Goal: Task Accomplishment & Management: Manage account settings

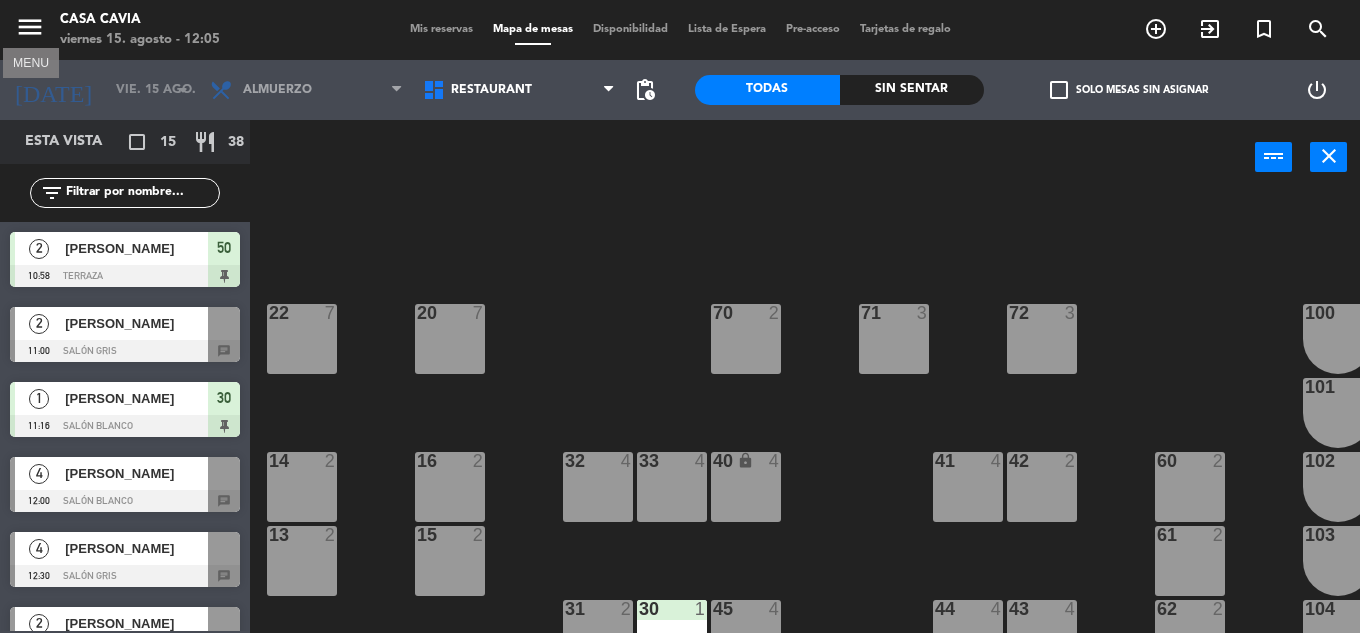
click at [22, 26] on icon "menu" at bounding box center [30, 27] width 30 height 30
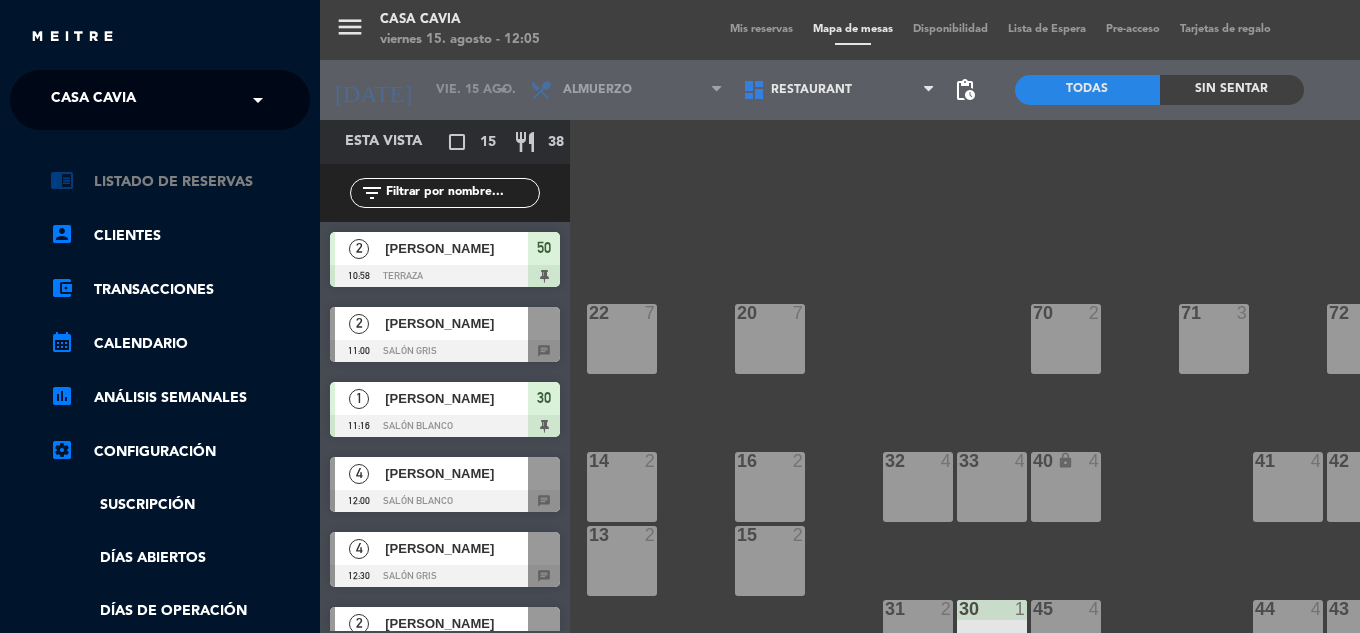
click at [190, 182] on link "chrome_reader_mode Listado de Reservas" at bounding box center [180, 182] width 260 height 24
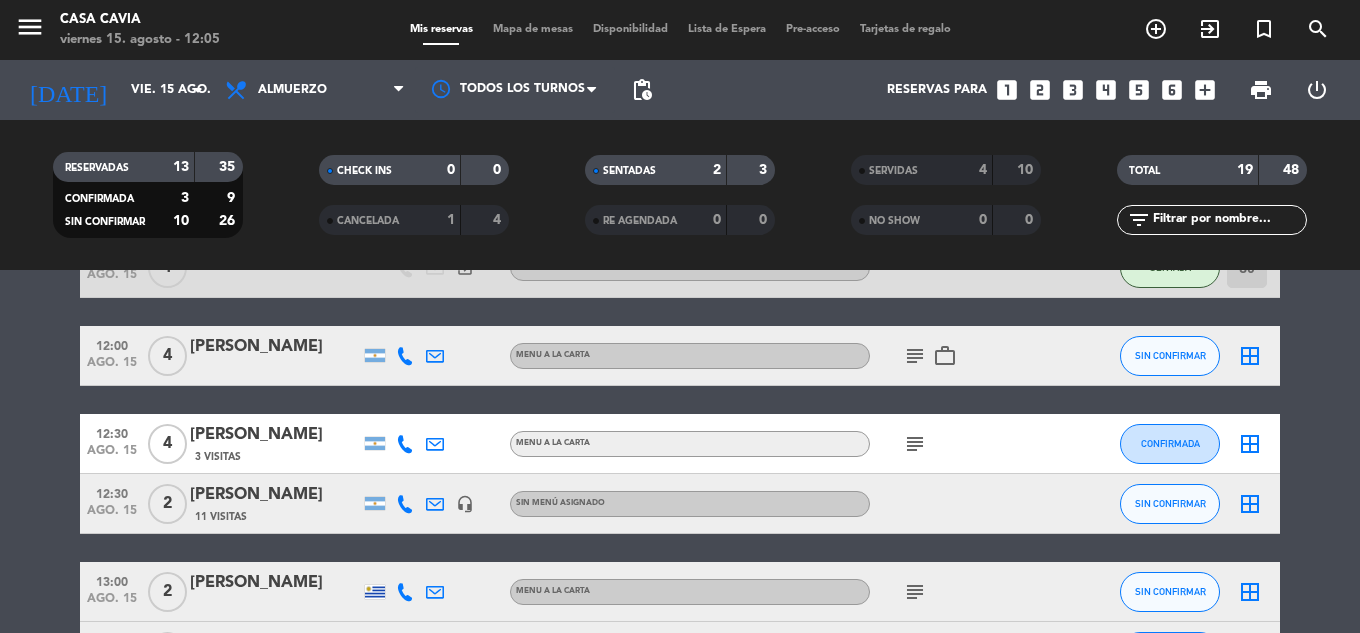
scroll to position [200, 0]
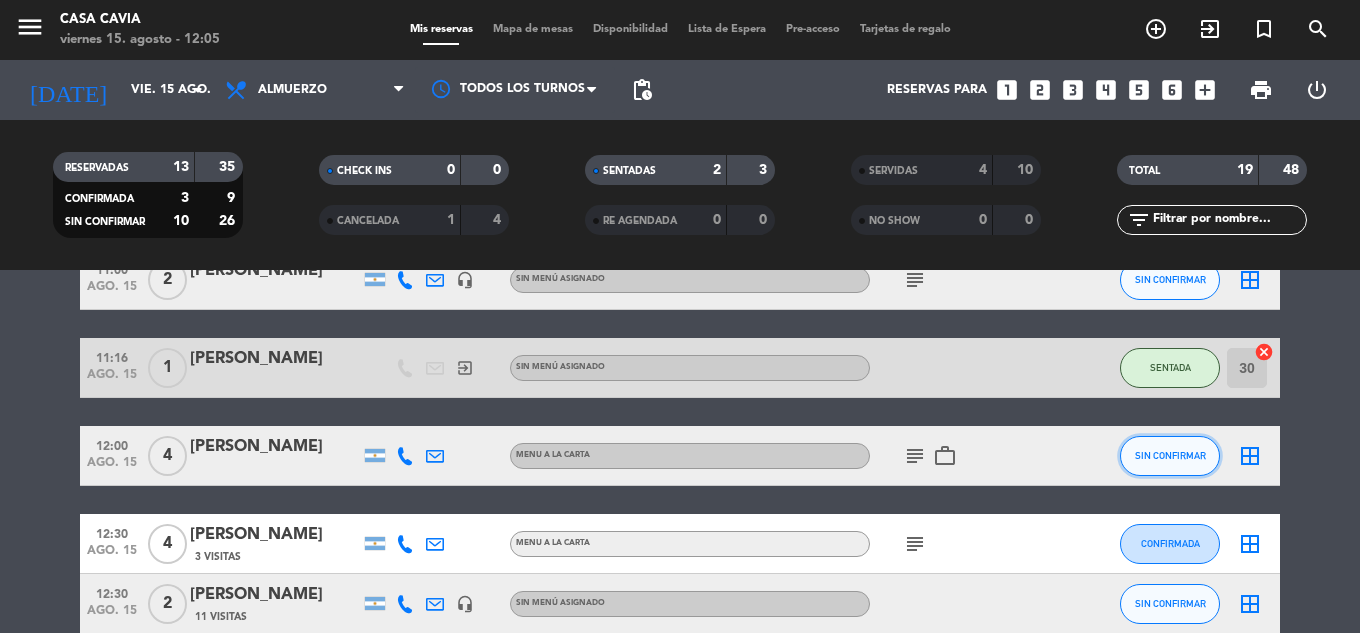
click at [1153, 460] on span "SIN CONFIRMAR" at bounding box center [1170, 455] width 71 height 11
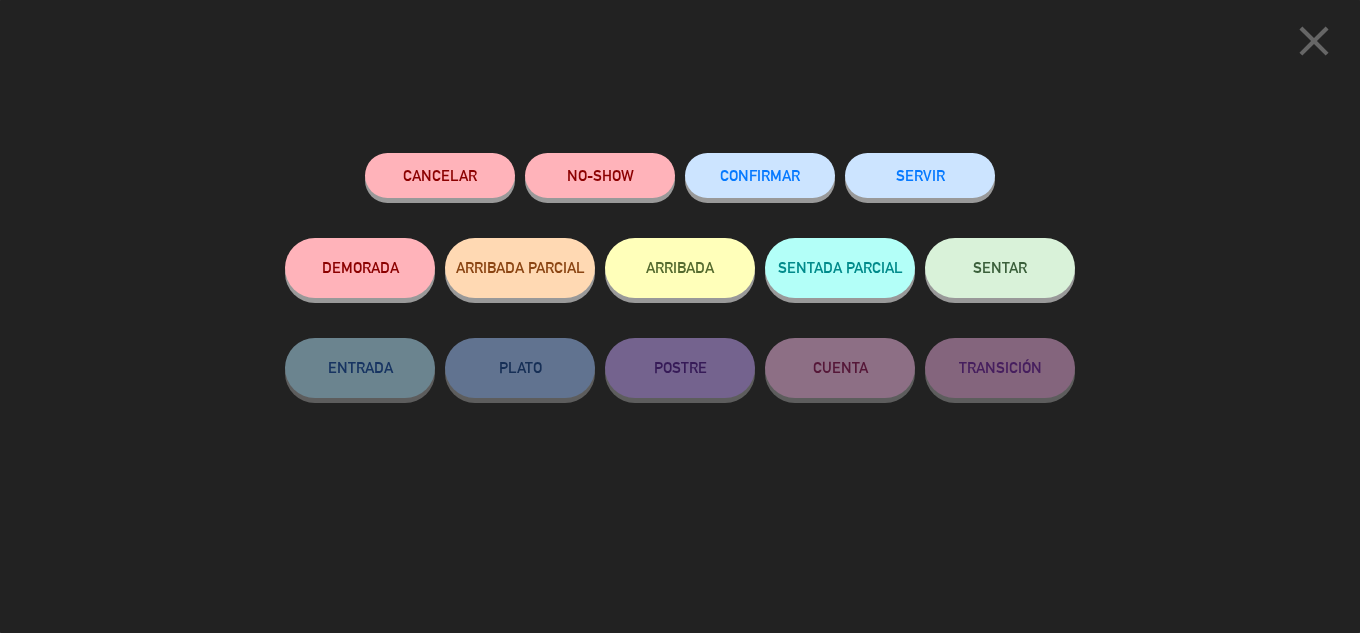
click at [1024, 266] on span "SENTAR" at bounding box center [1000, 267] width 54 height 17
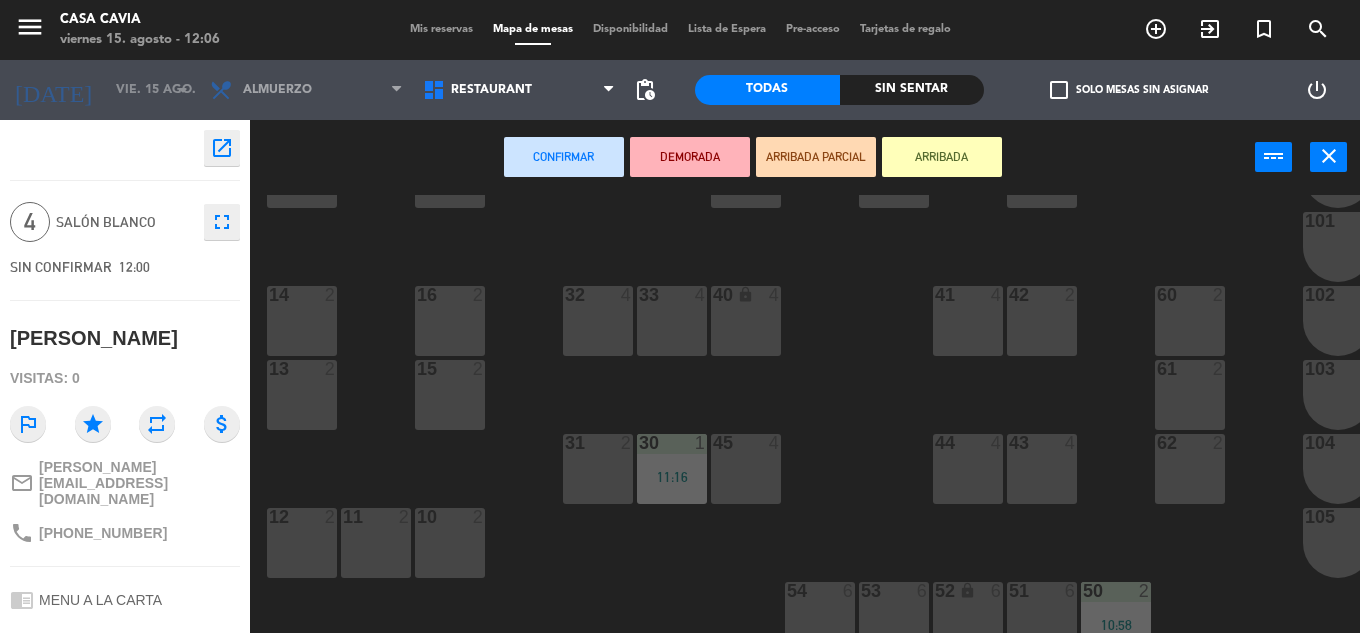
scroll to position [200, 0]
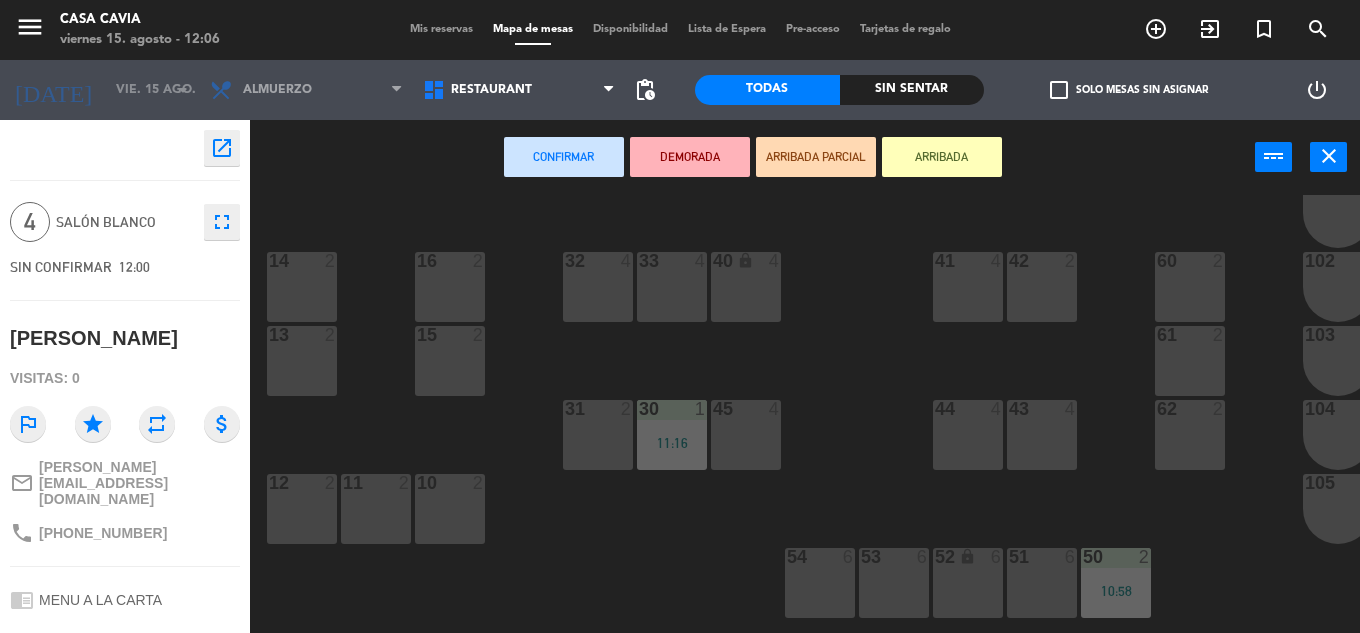
click at [285, 512] on div "12 2" at bounding box center [302, 509] width 70 height 70
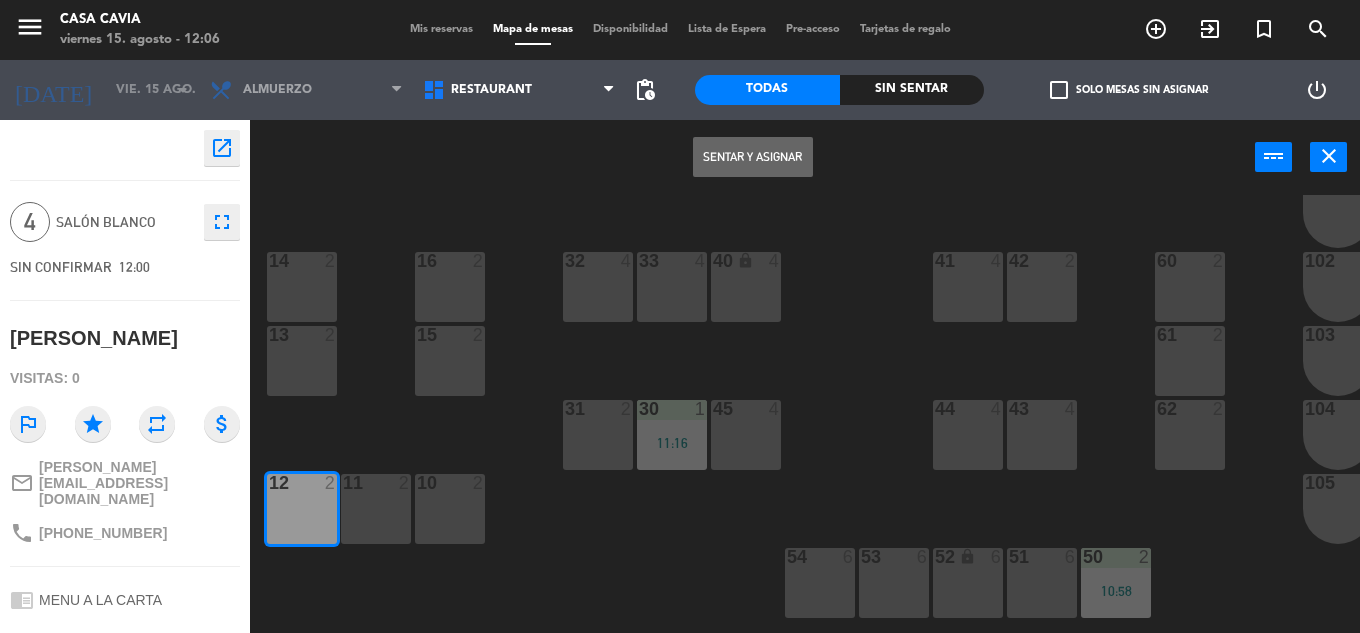
click at [770, 156] on button "Sentar y Asignar" at bounding box center [753, 157] width 120 height 40
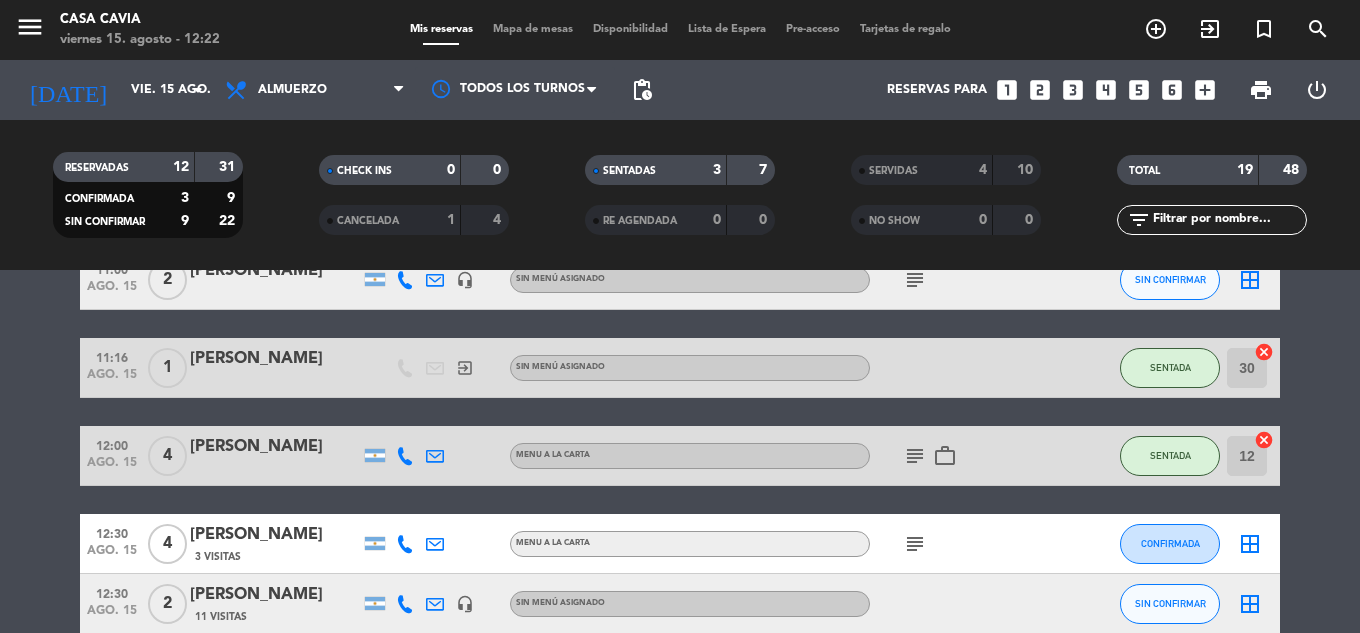
scroll to position [300, 0]
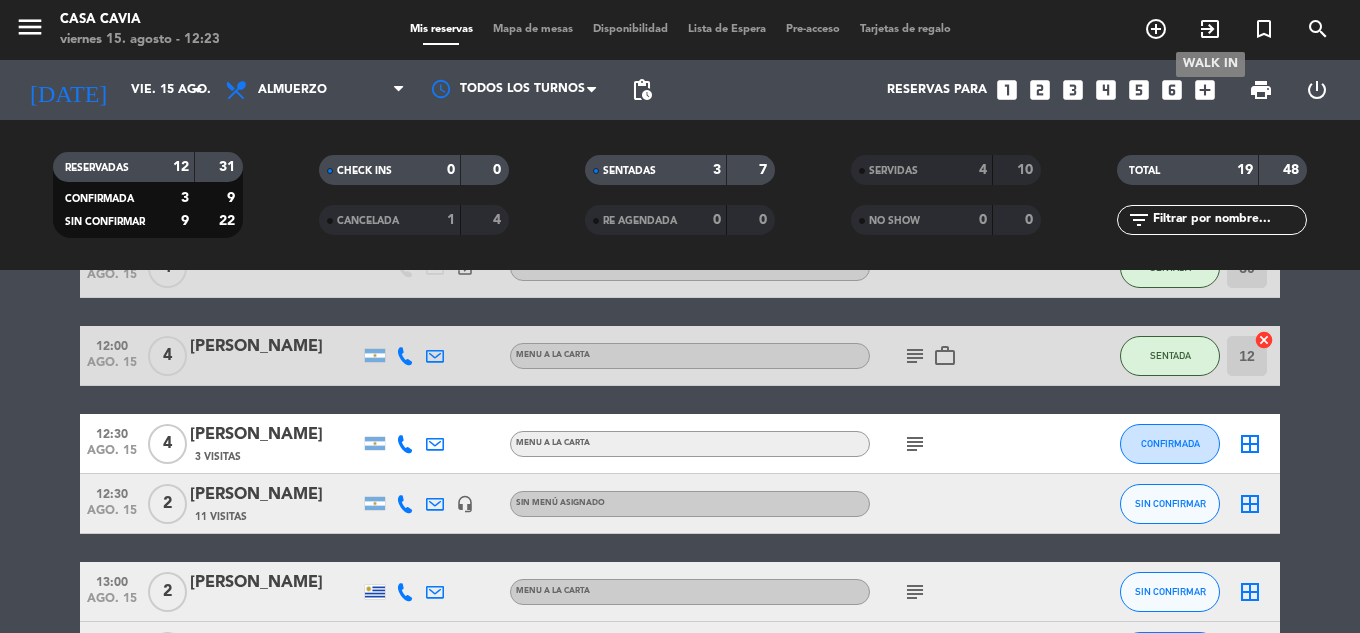
click at [1201, 31] on icon "exit_to_app" at bounding box center [1210, 29] width 24 height 24
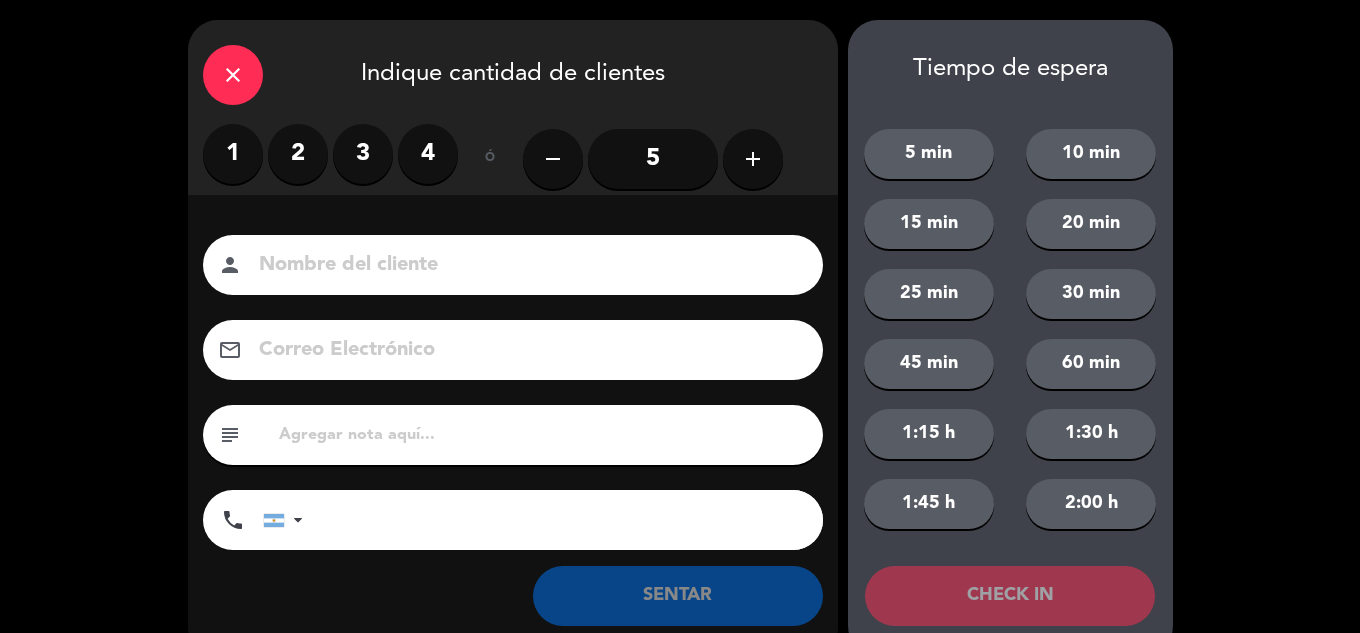
drag, startPoint x: 300, startPoint y: 162, endPoint x: 337, endPoint y: 180, distance: 41.1
click at [301, 162] on label "2" at bounding box center [298, 154] width 60 height 60
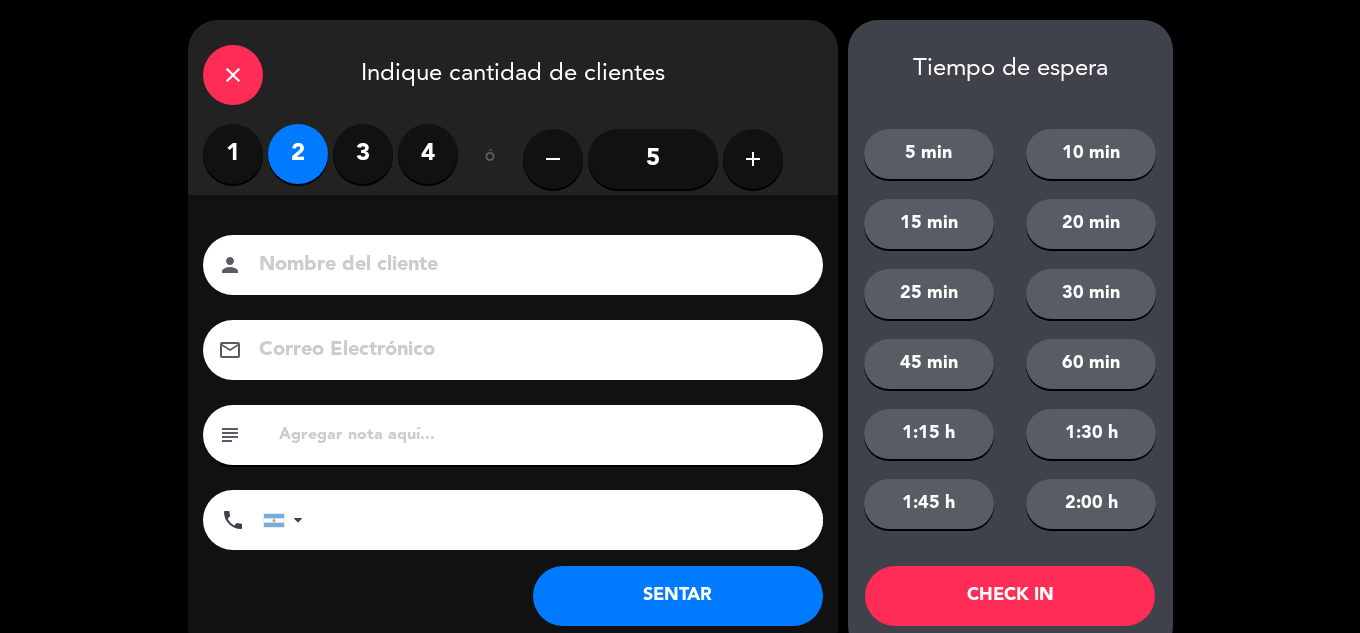
click at [641, 603] on button "SENTAR" at bounding box center [678, 596] width 290 height 60
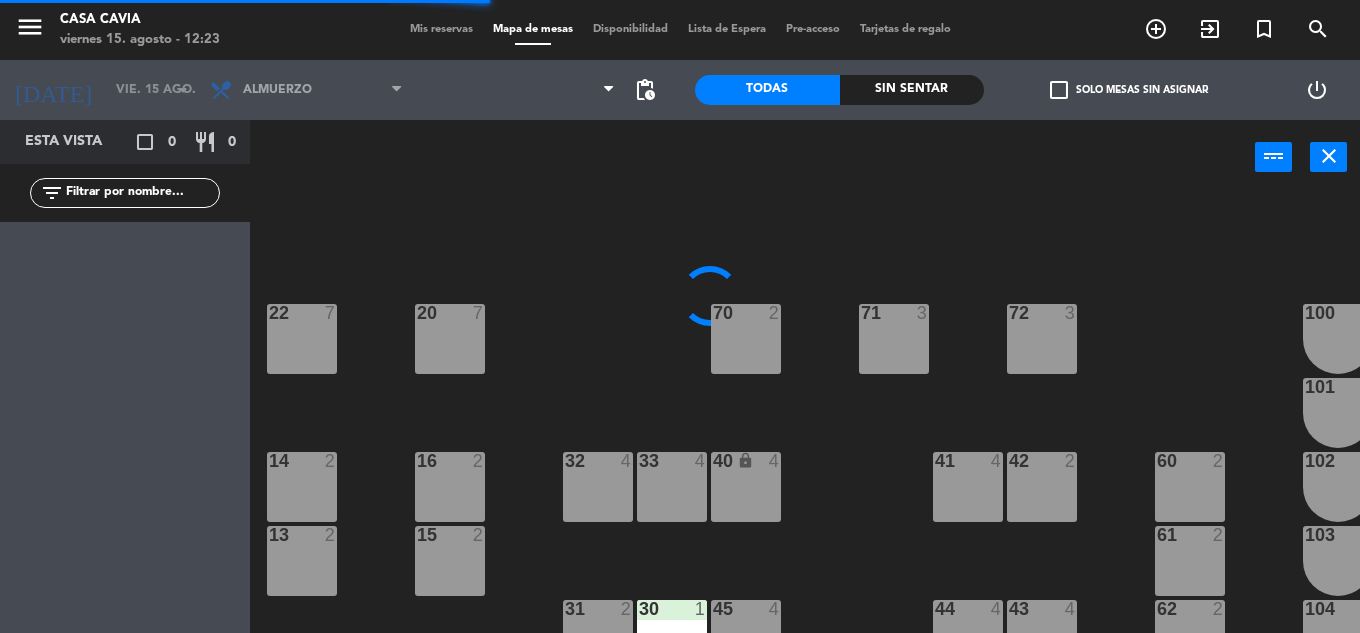
click at [902, 341] on div "71 3" at bounding box center [894, 339] width 70 height 70
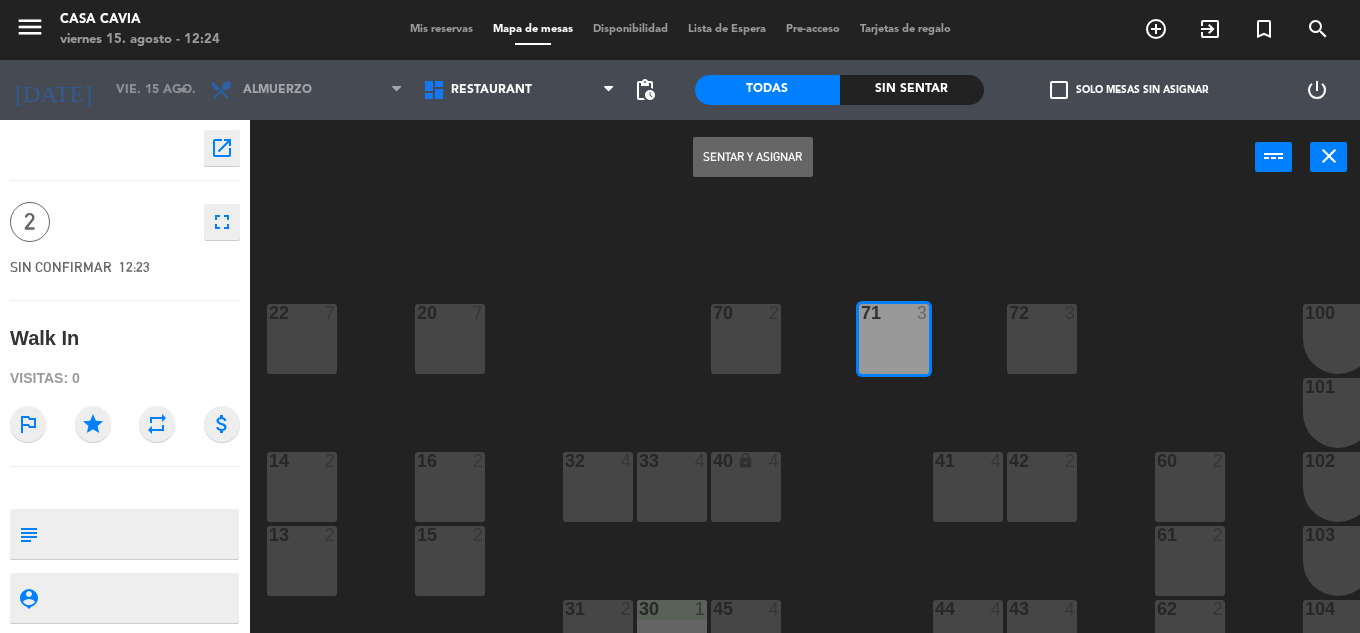
click at [755, 157] on button "Sentar y Asignar" at bounding box center [753, 157] width 120 height 40
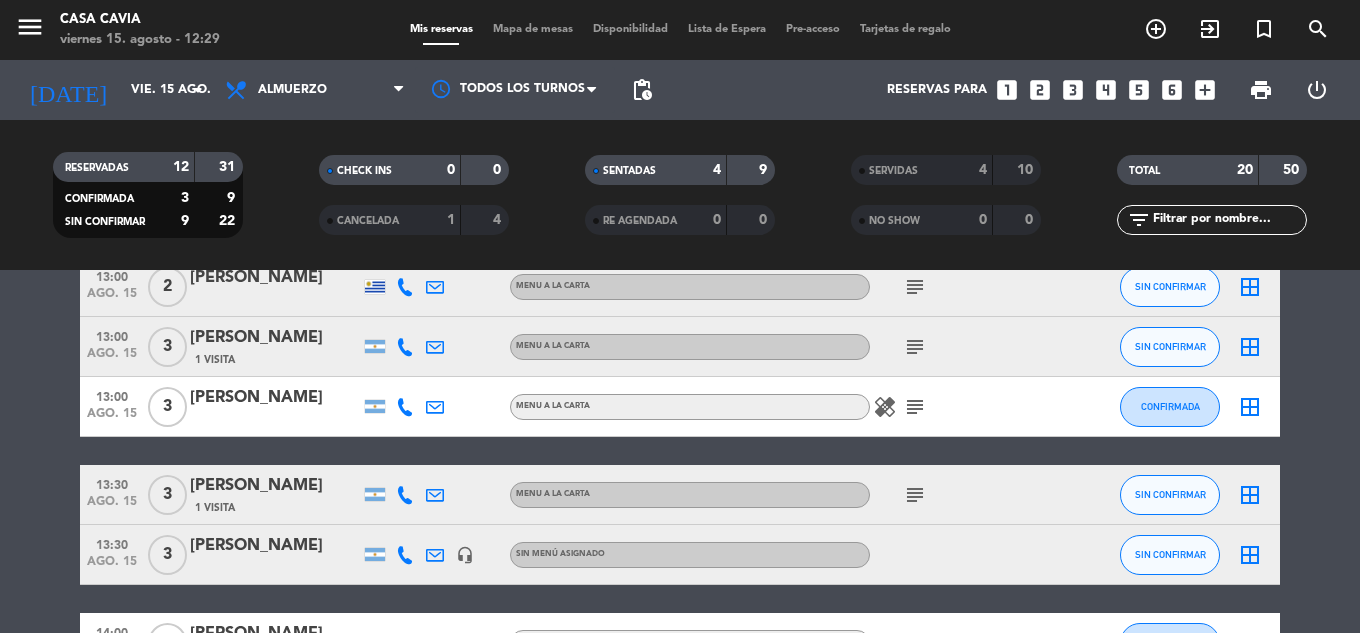
scroll to position [741, 0]
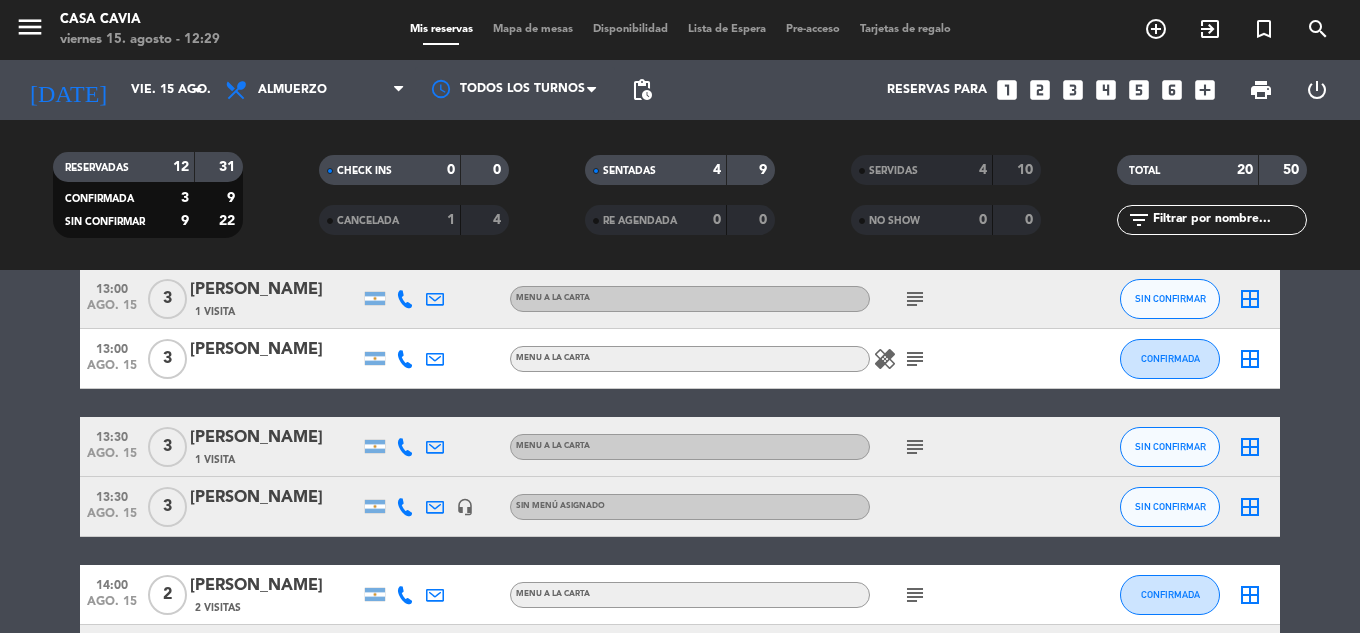
click at [246, 450] on div "[PERSON_NAME]" at bounding box center [275, 438] width 170 height 26
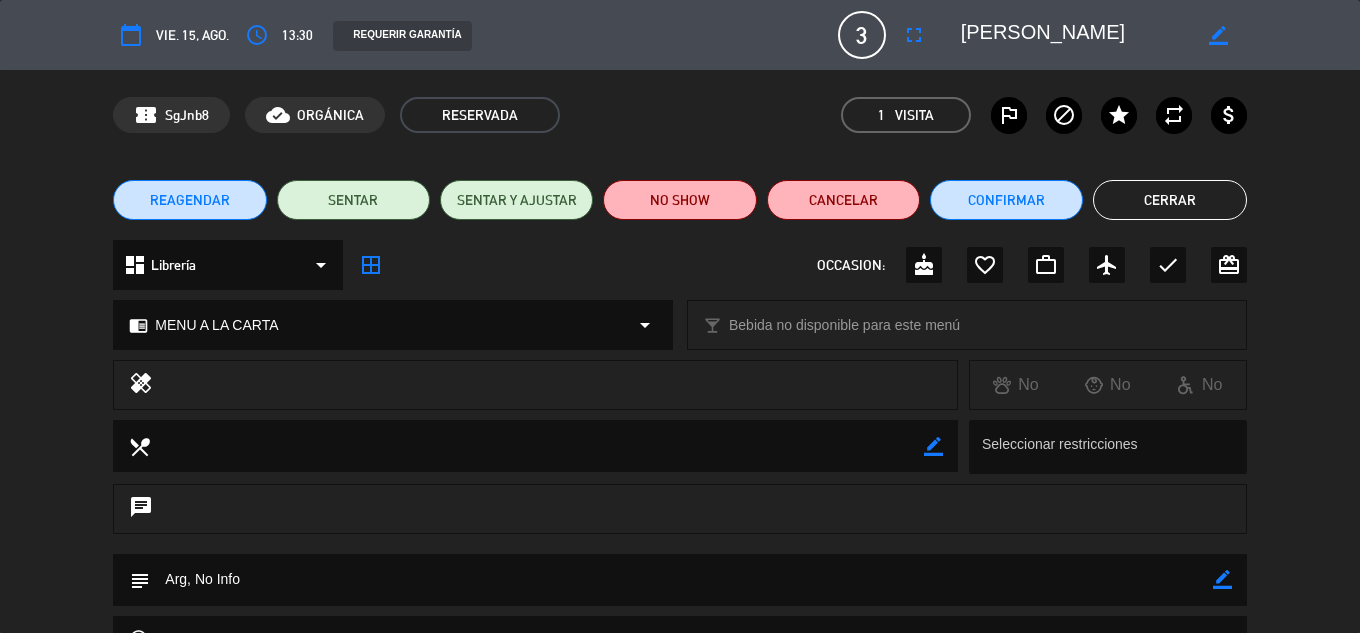
click at [222, 204] on span "REAGENDAR" at bounding box center [190, 200] width 80 height 21
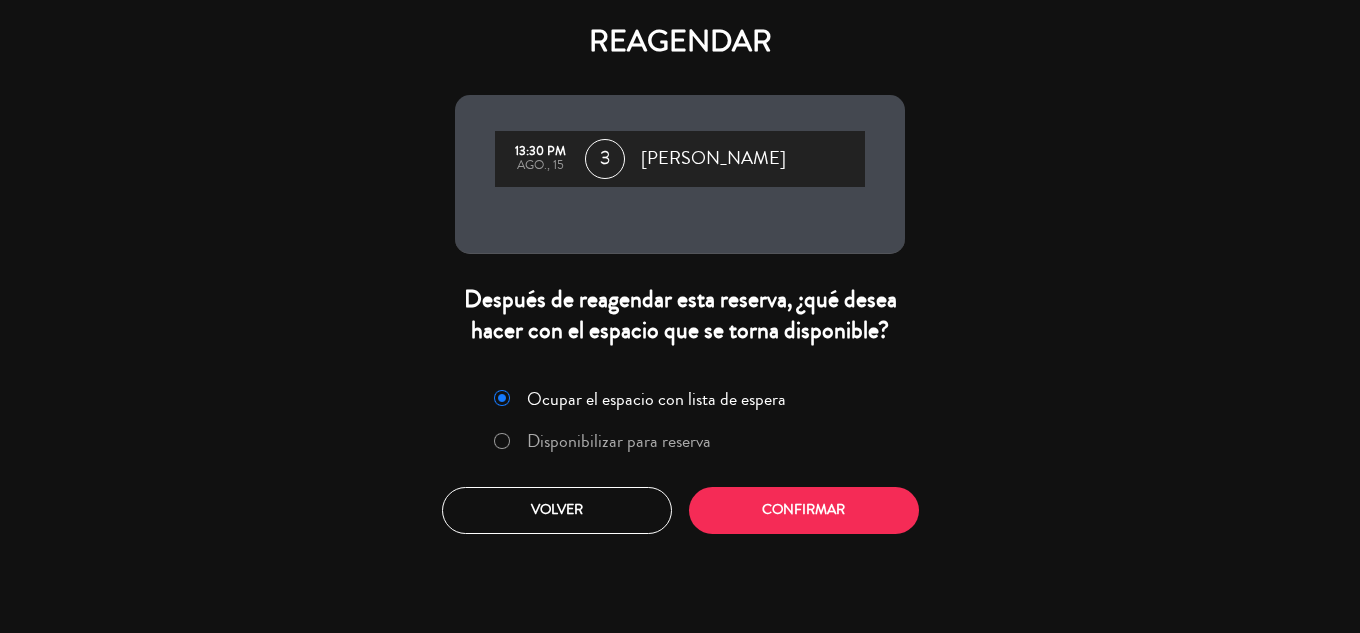
drag, startPoint x: 654, startPoint y: 430, endPoint x: 737, endPoint y: 484, distance: 99.0
click at [662, 437] on label "Disponibilizar para reserva" at bounding box center [619, 441] width 184 height 18
click at [751, 492] on button "Confirmar" at bounding box center [804, 510] width 230 height 47
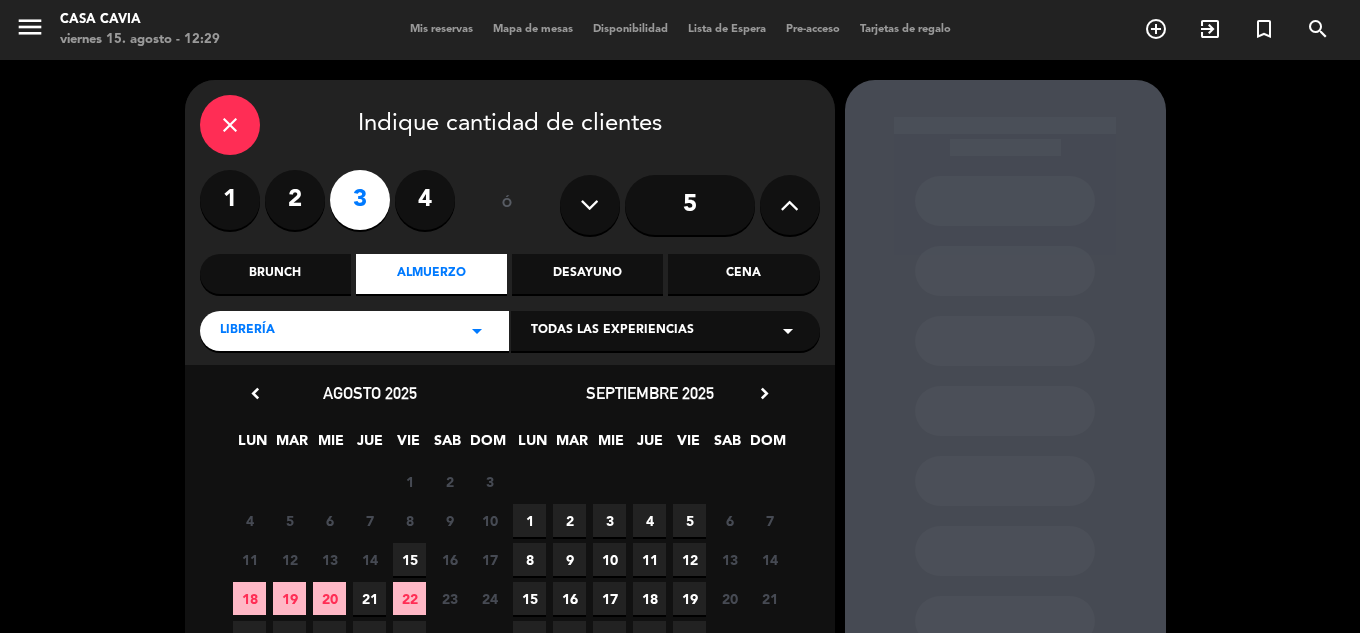
scroll to position [183, 0]
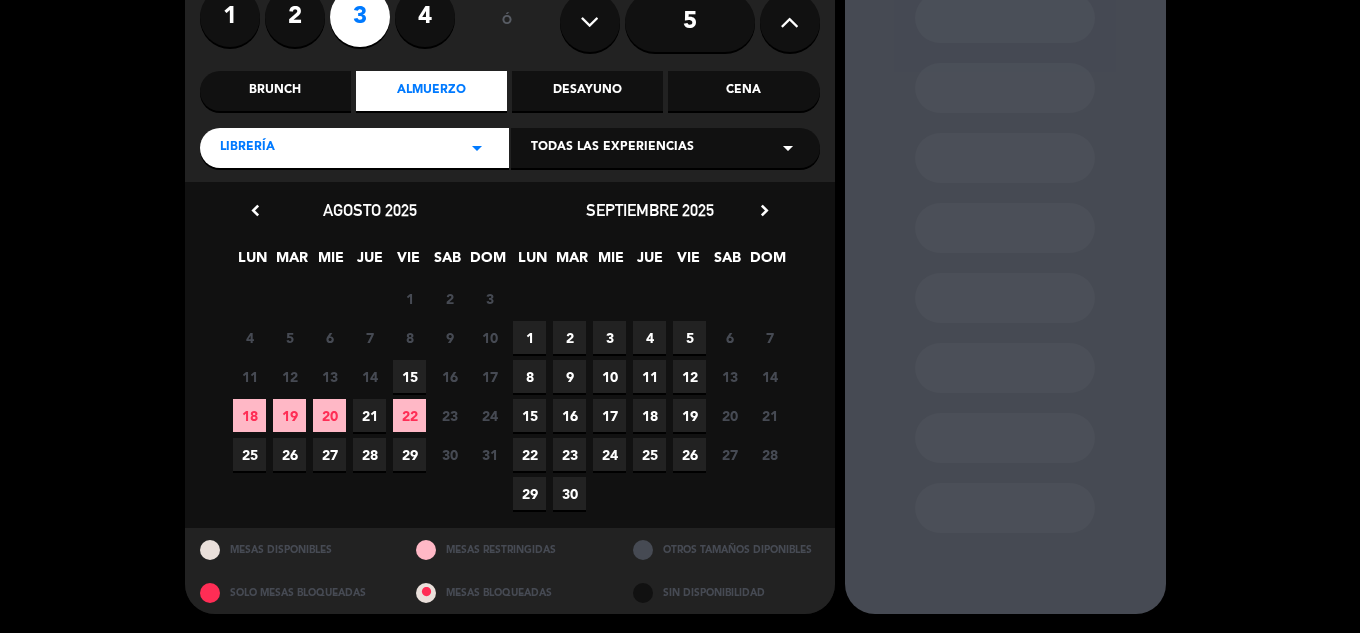
click at [408, 376] on span "15" at bounding box center [409, 376] width 33 height 33
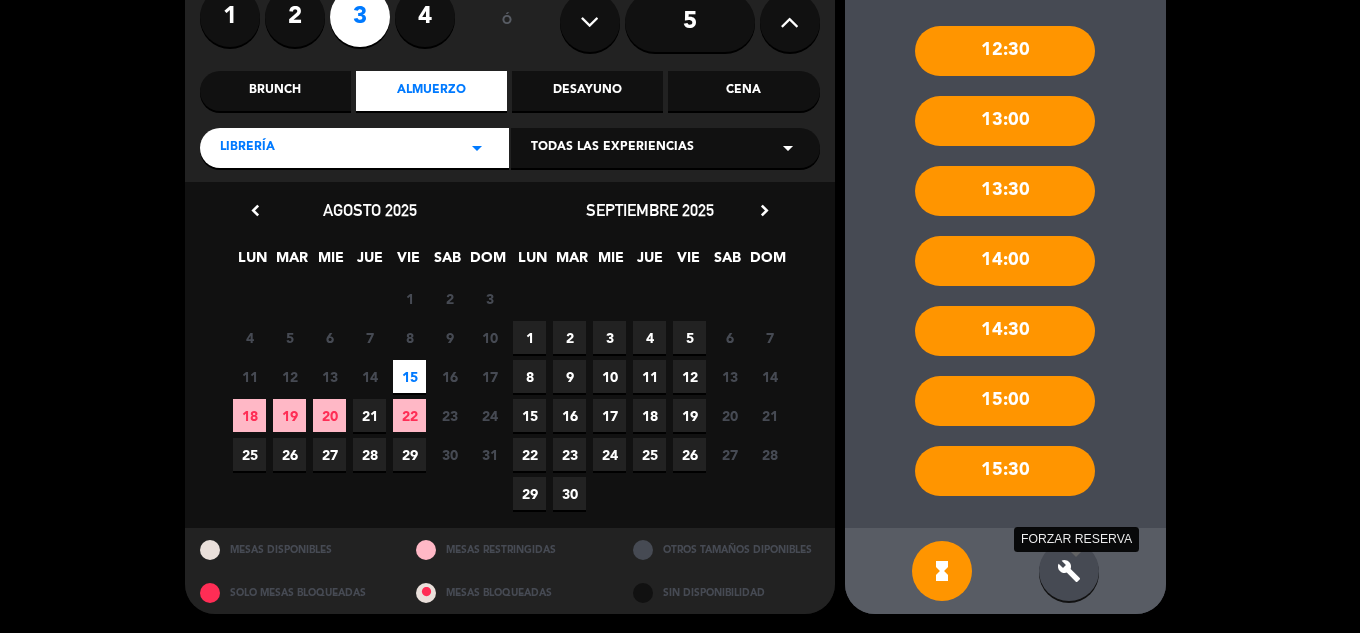
click at [1067, 577] on icon "build" at bounding box center [1069, 571] width 24 height 24
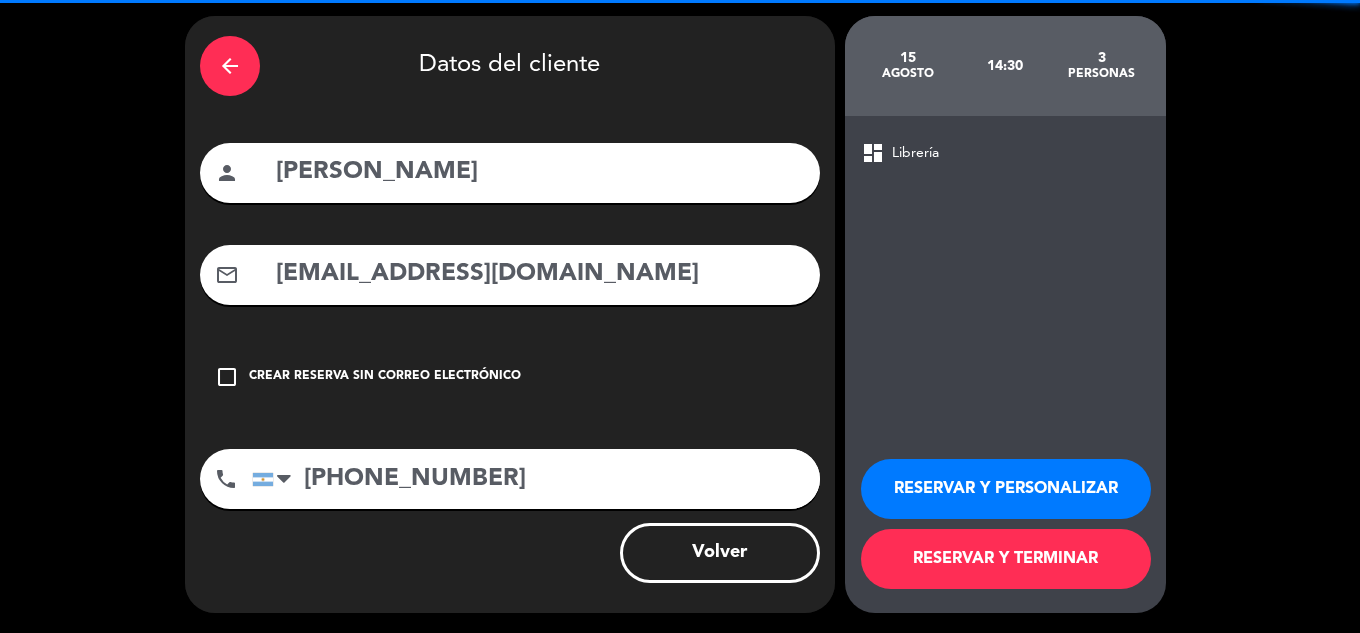
scroll to position [64, 0]
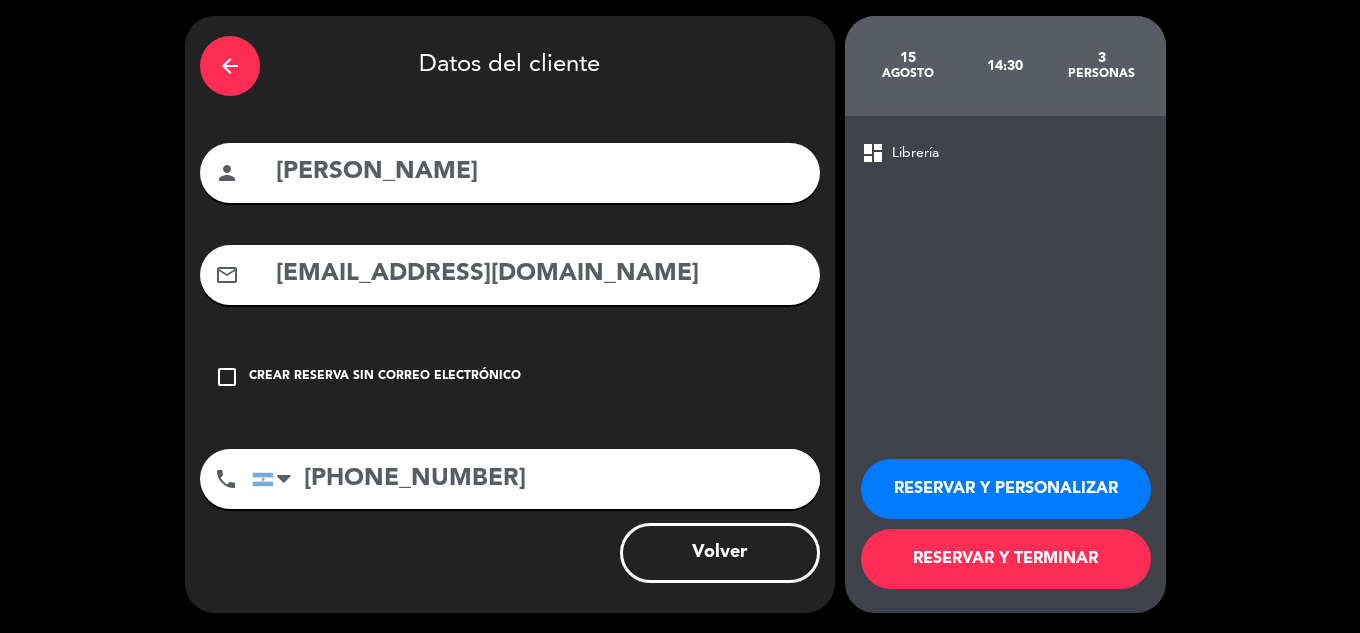
click at [960, 569] on button "RESERVAR Y TERMINAR" at bounding box center [1006, 559] width 290 height 60
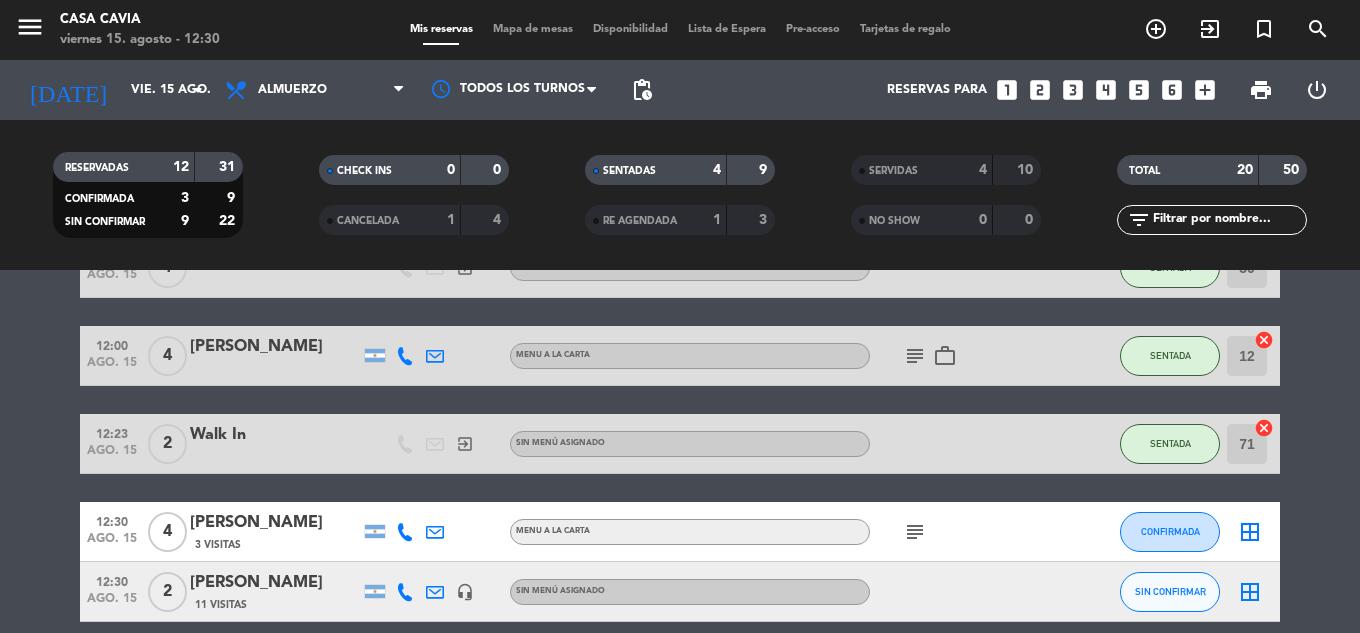
scroll to position [400, 0]
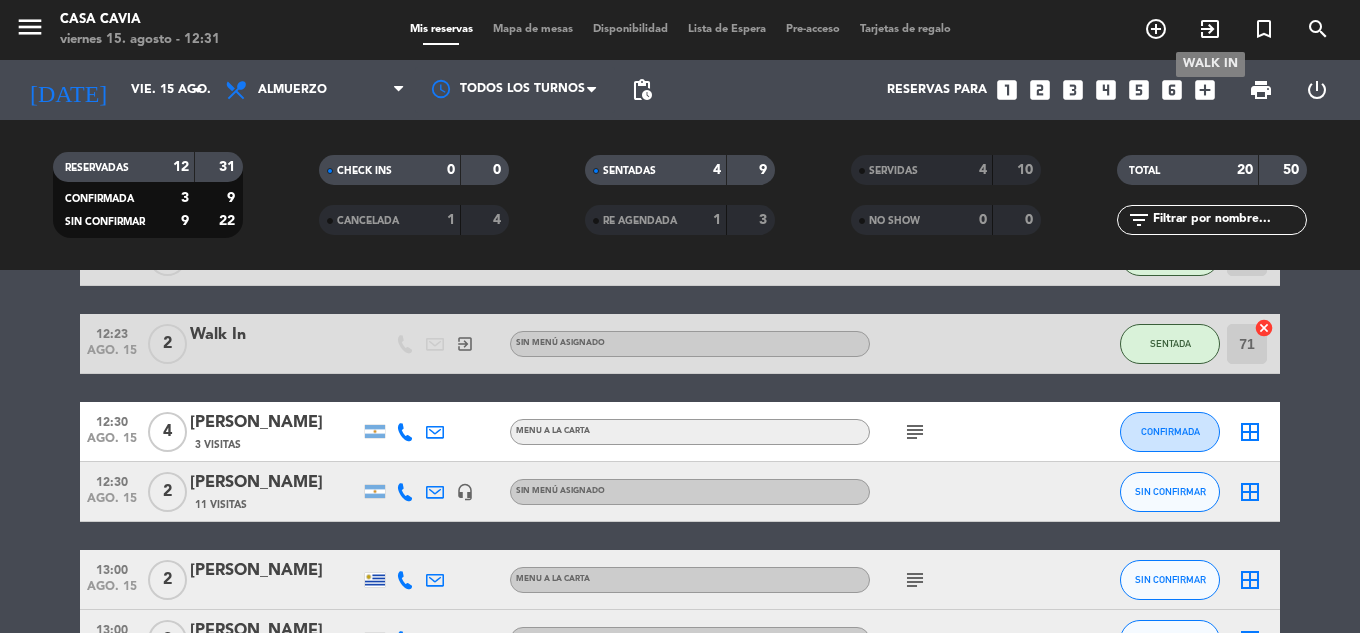
click at [1214, 22] on icon "exit_to_app" at bounding box center [1210, 29] width 24 height 24
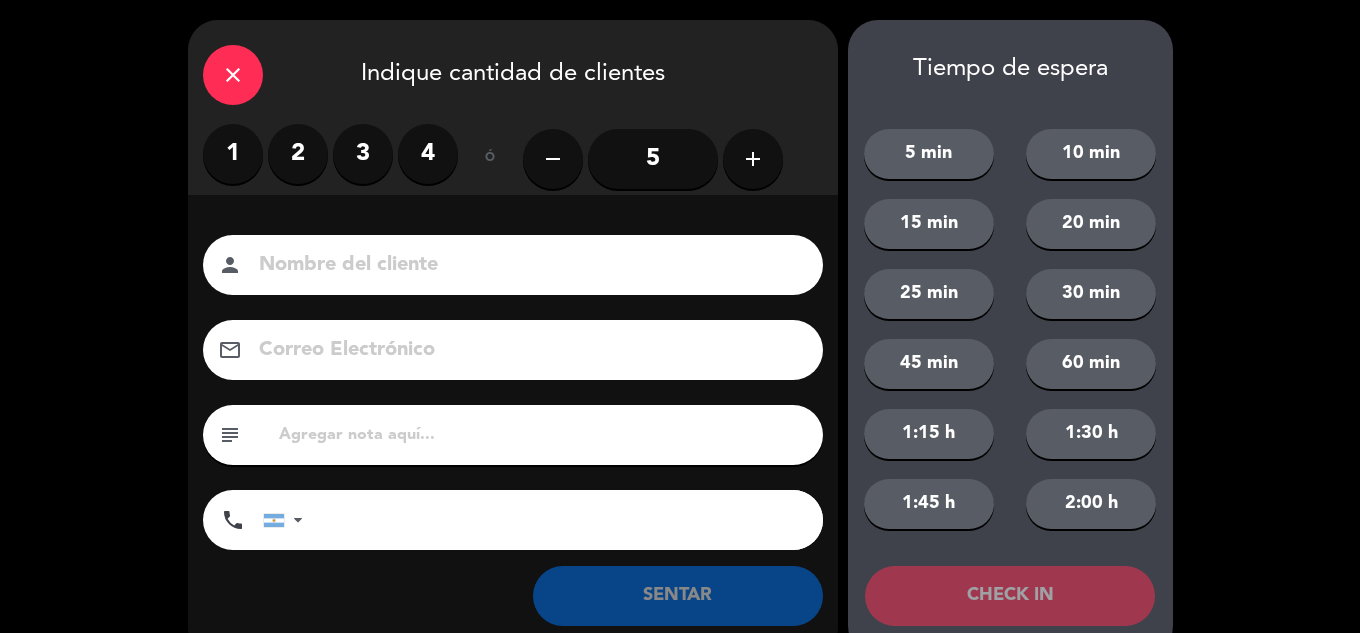
drag, startPoint x: 288, startPoint y: 154, endPoint x: 329, endPoint y: 238, distance: 93.5
click at [288, 155] on label "2" at bounding box center [298, 154] width 60 height 60
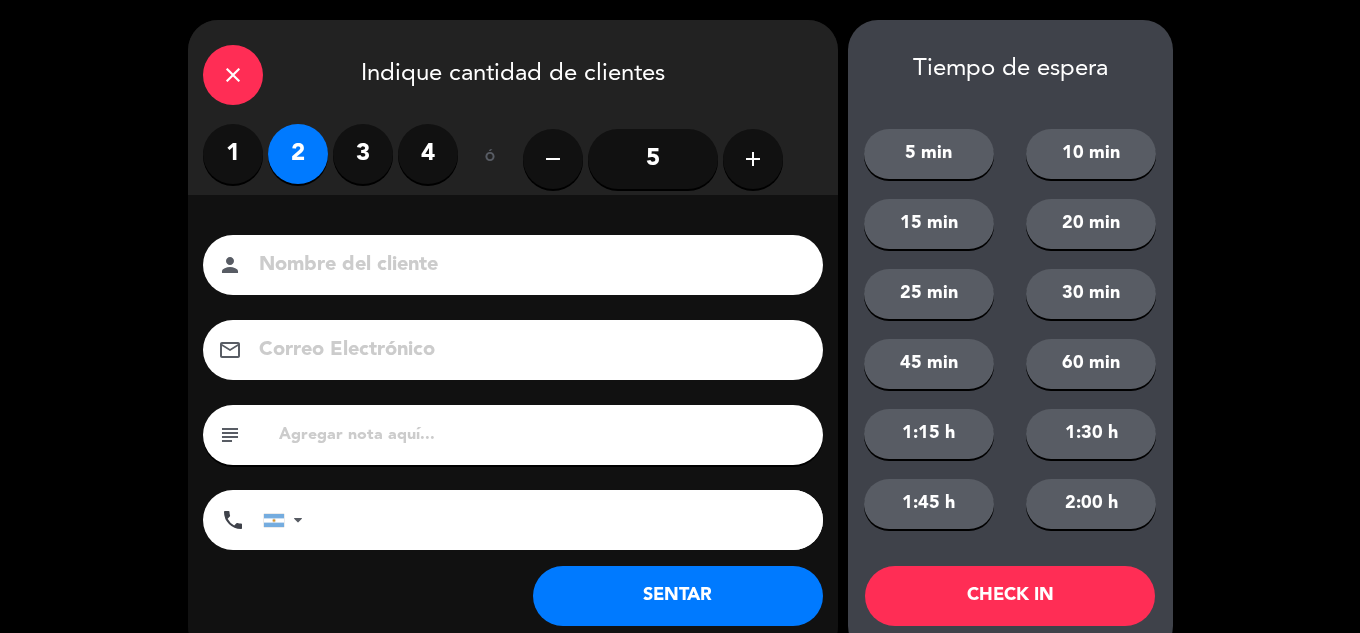
click at [329, 239] on div "person" at bounding box center [513, 265] width 620 height 60
click at [332, 258] on input at bounding box center [527, 265] width 540 height 35
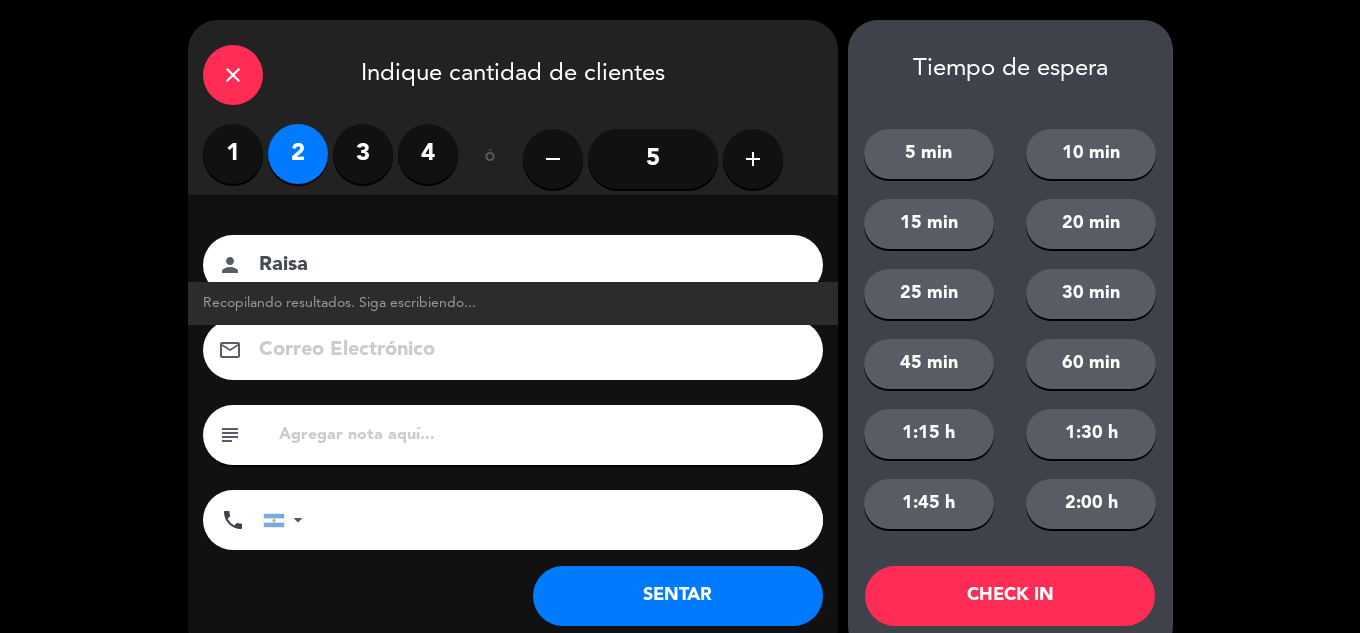
type input "Raisa"
click at [667, 591] on button "SENTAR" at bounding box center [678, 596] width 290 height 60
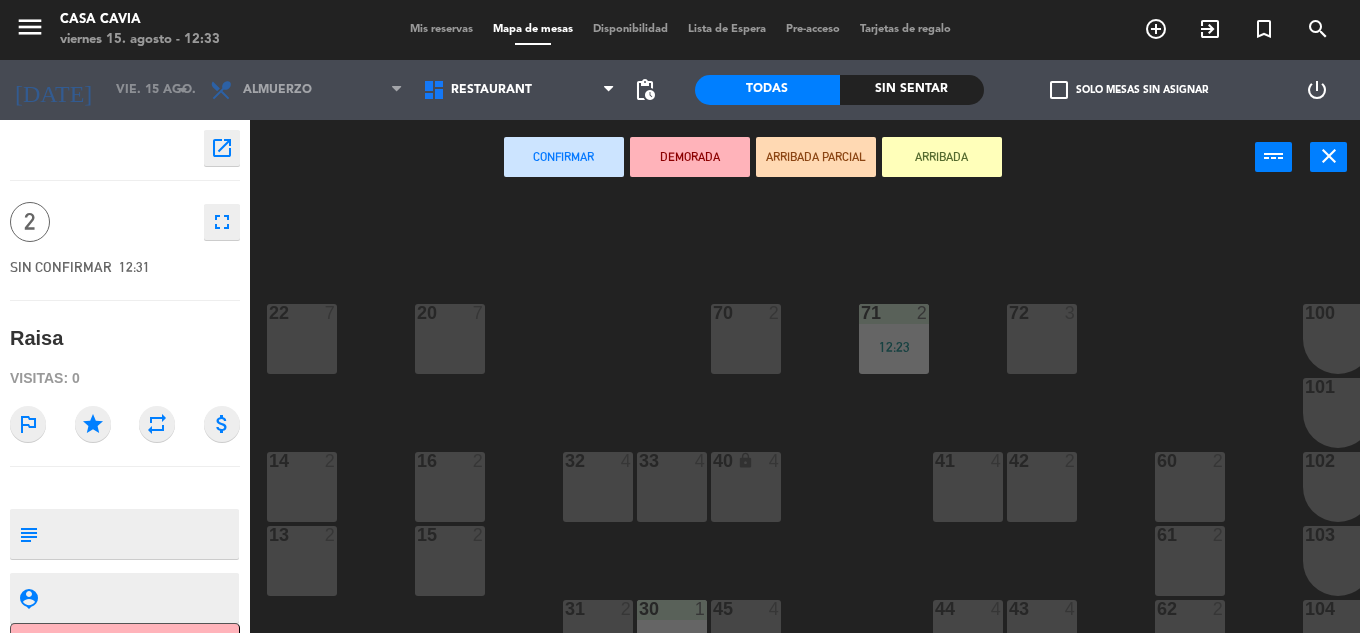
click at [1048, 326] on div "72 3" at bounding box center [1042, 339] width 70 height 70
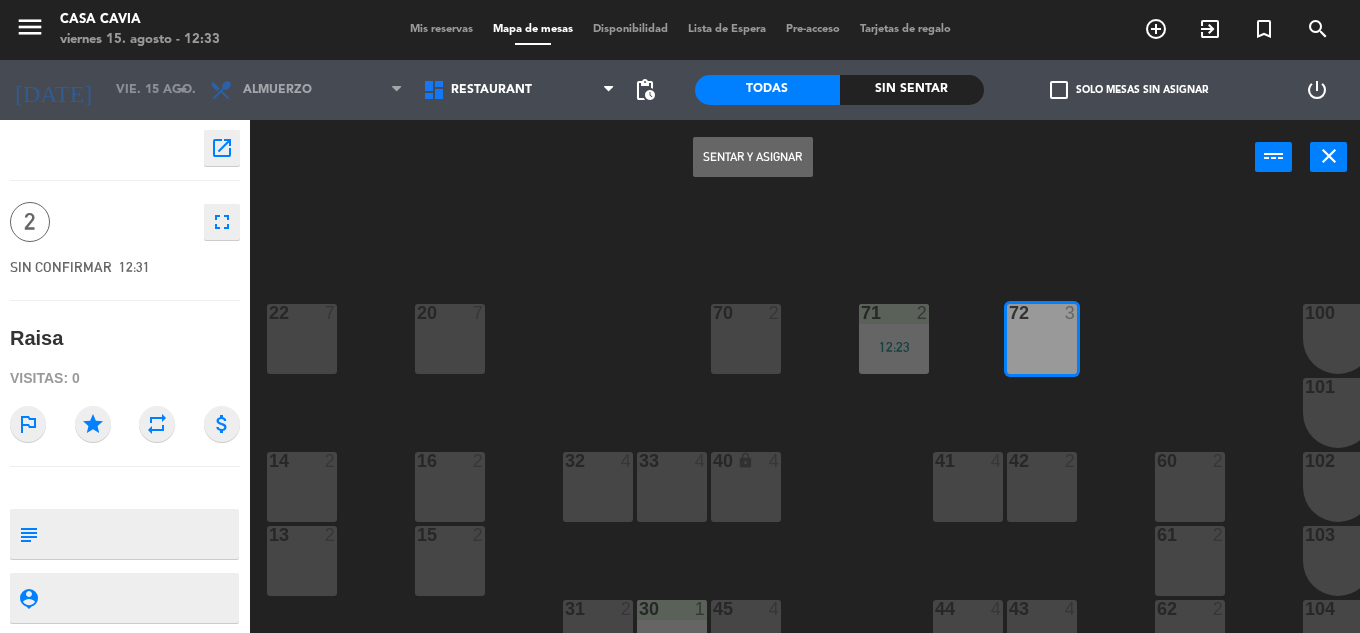
click at [761, 165] on button "Sentar y Asignar" at bounding box center [753, 157] width 120 height 40
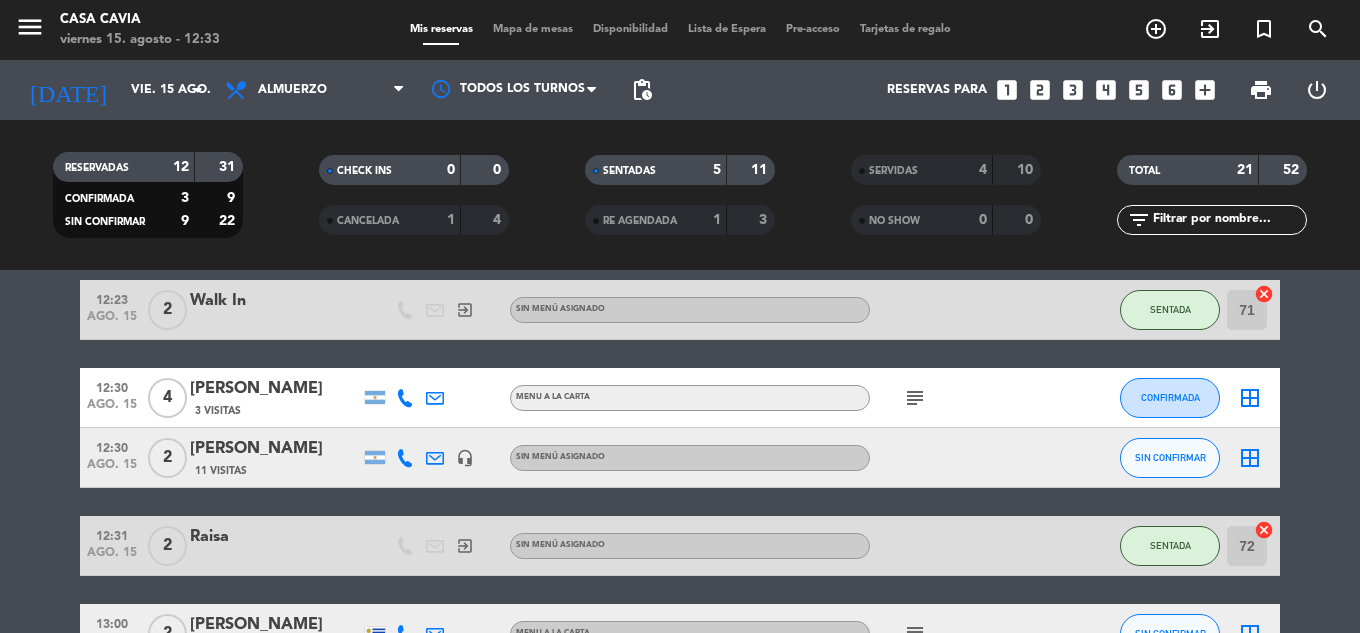
scroll to position [300, 0]
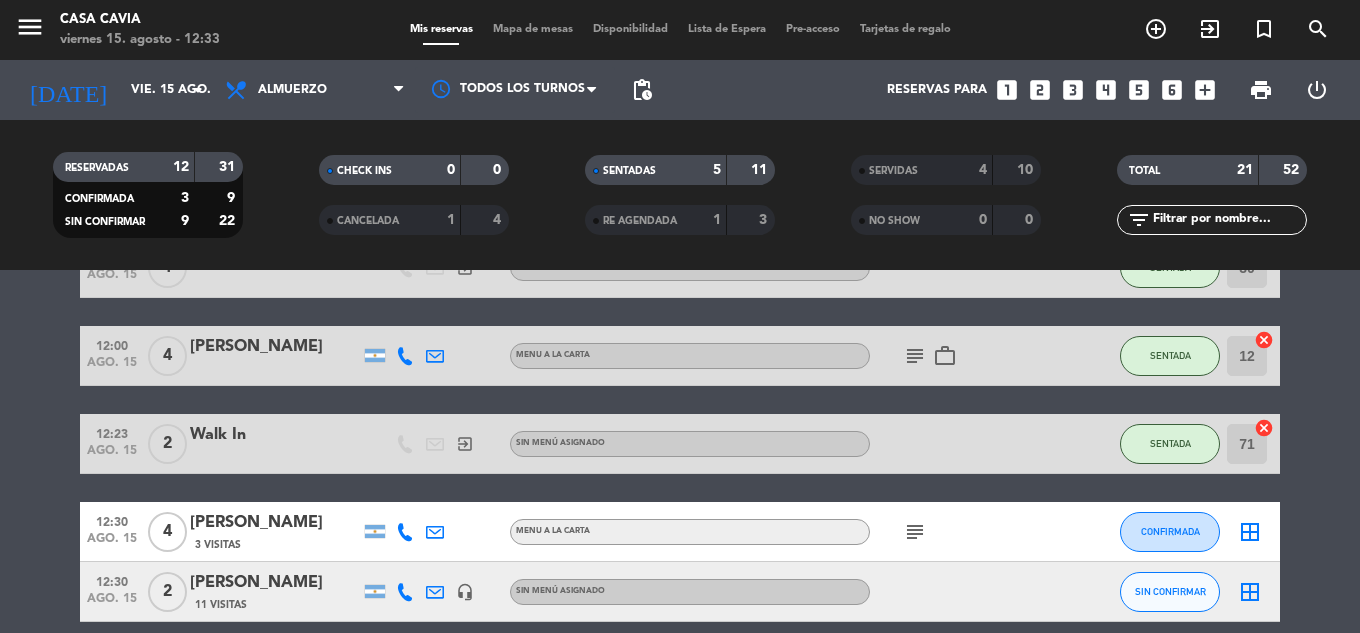
click at [920, 526] on icon "subject" at bounding box center [915, 532] width 24 height 24
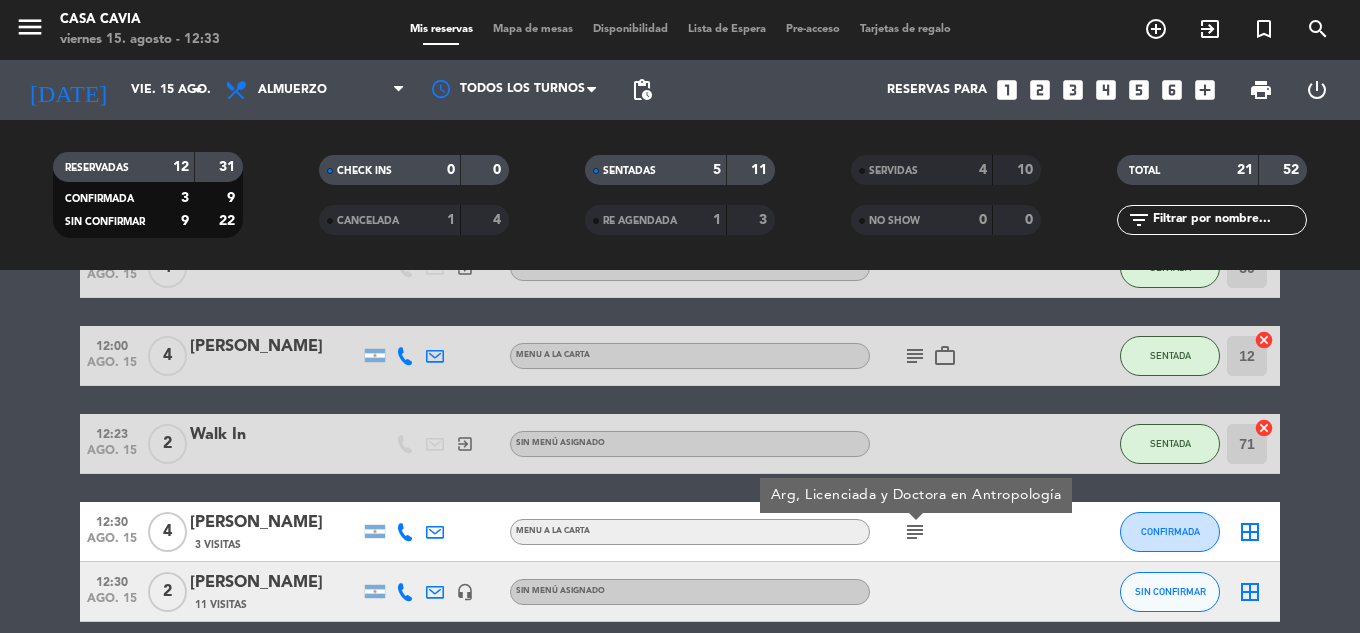
click at [920, 526] on icon "subject" at bounding box center [915, 532] width 24 height 24
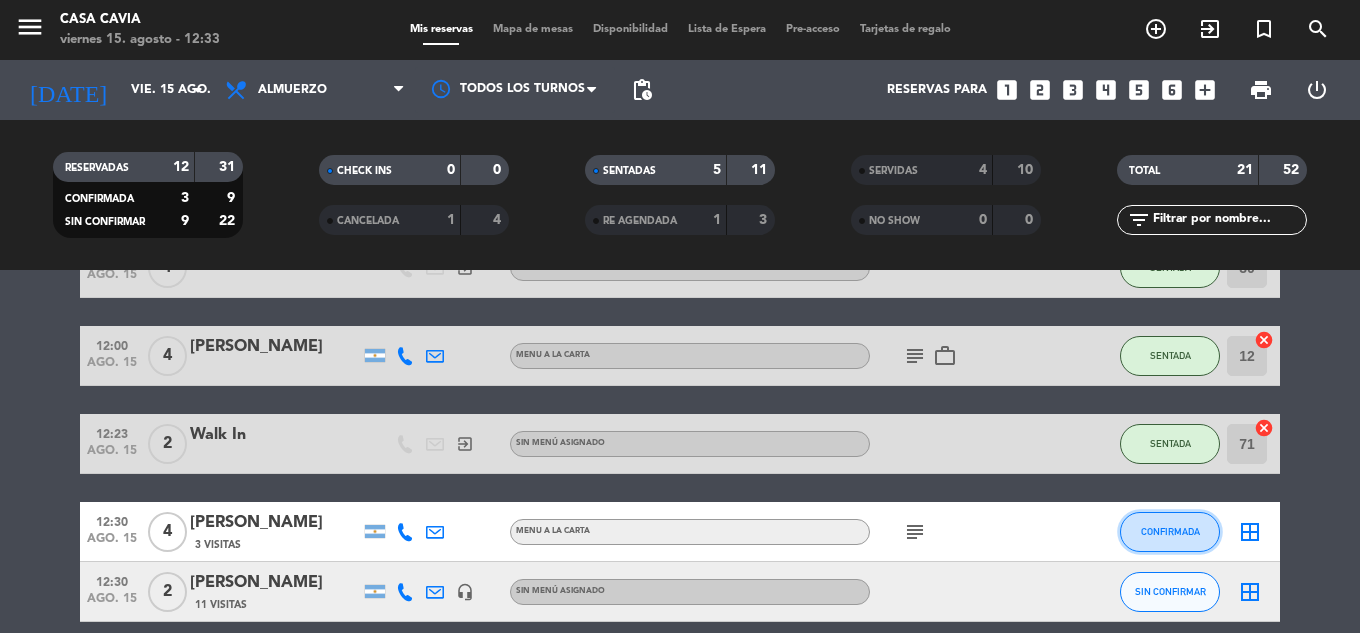
click at [1199, 531] on button "CONFIRMADA" at bounding box center [1170, 532] width 100 height 40
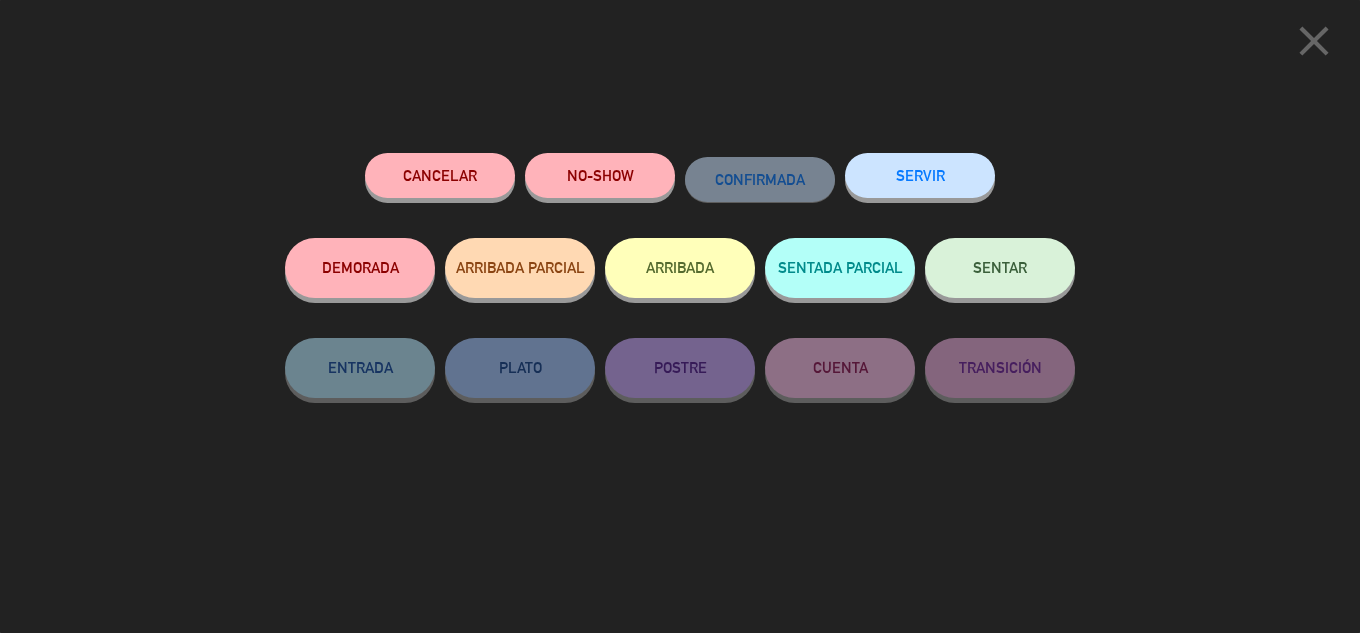
click at [998, 274] on span "SENTAR" at bounding box center [1000, 267] width 54 height 17
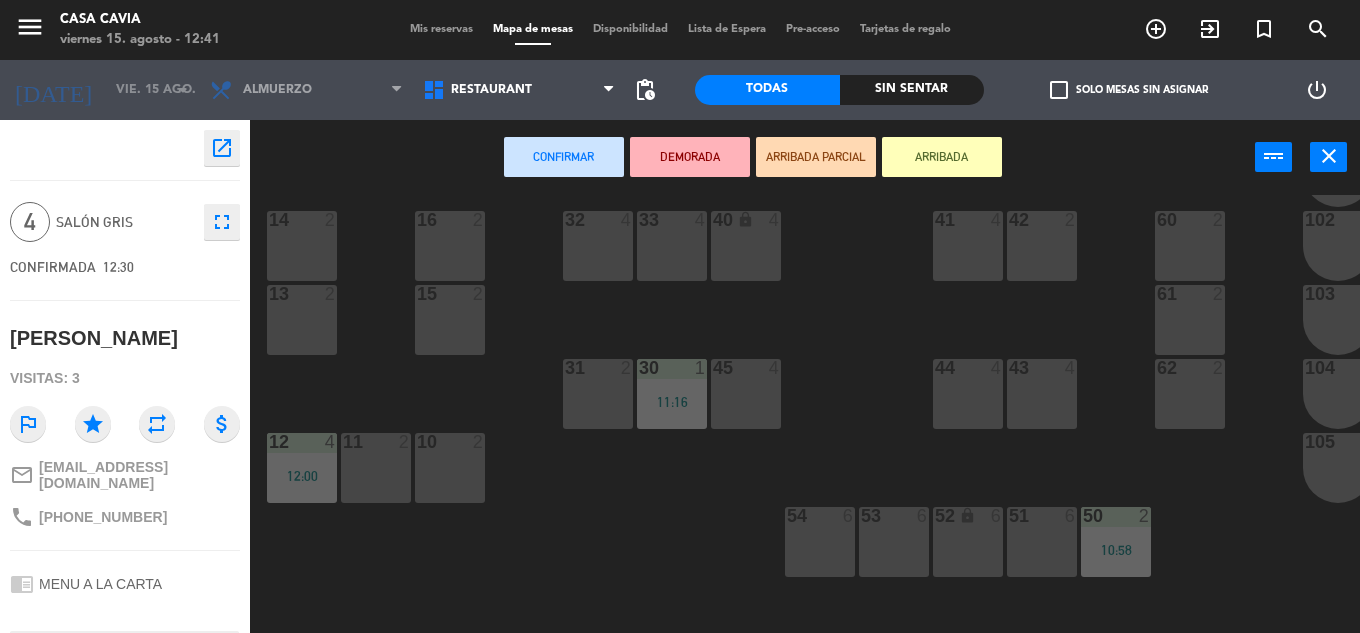
scroll to position [300, 0]
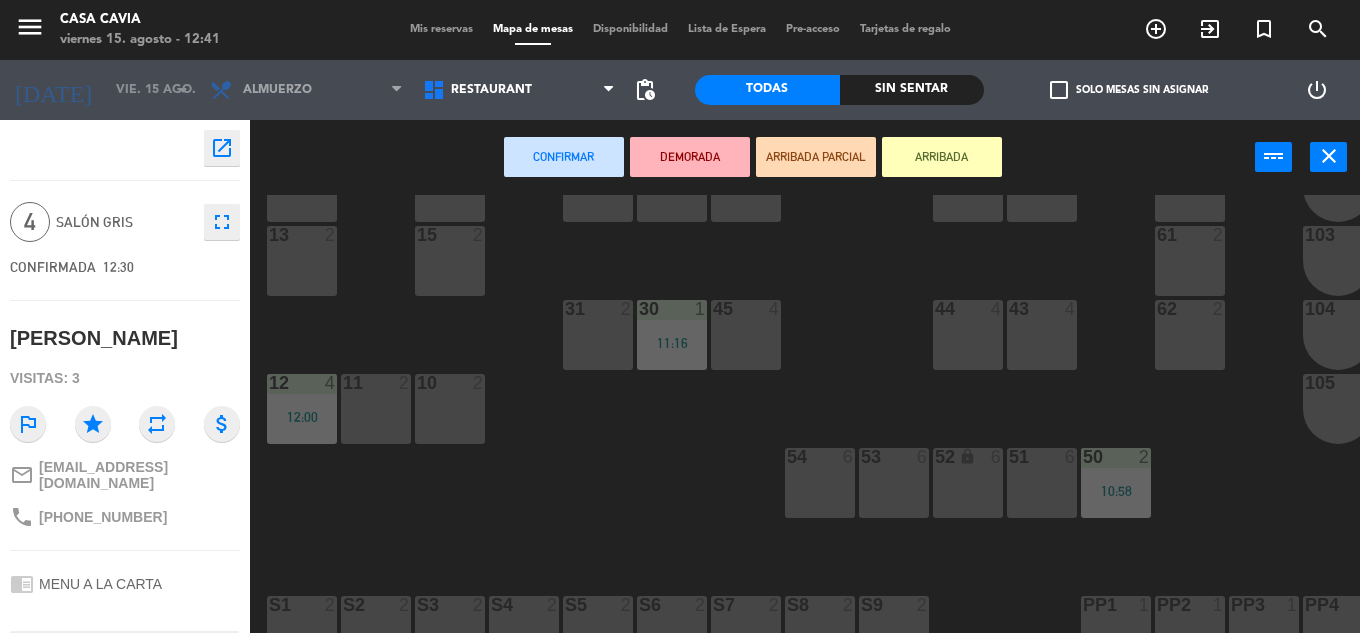
click at [1041, 491] on div "51 6" at bounding box center [1042, 483] width 70 height 70
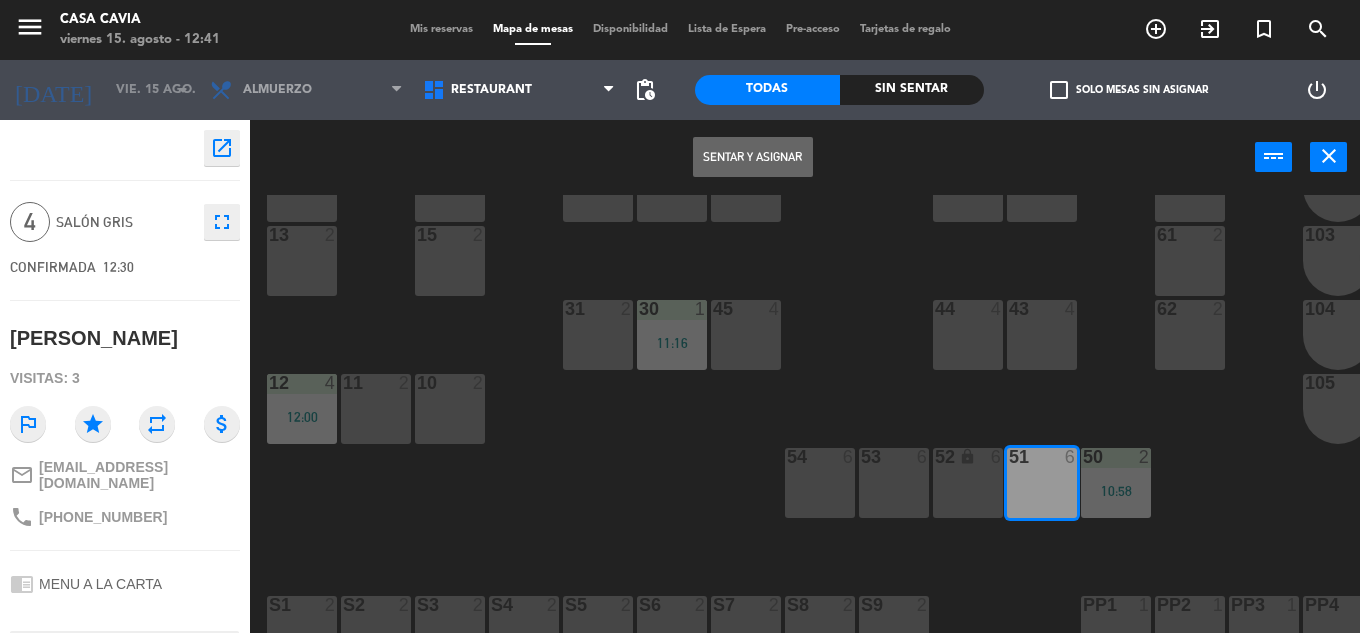
click at [796, 176] on button "Sentar y Asignar" at bounding box center [753, 157] width 120 height 40
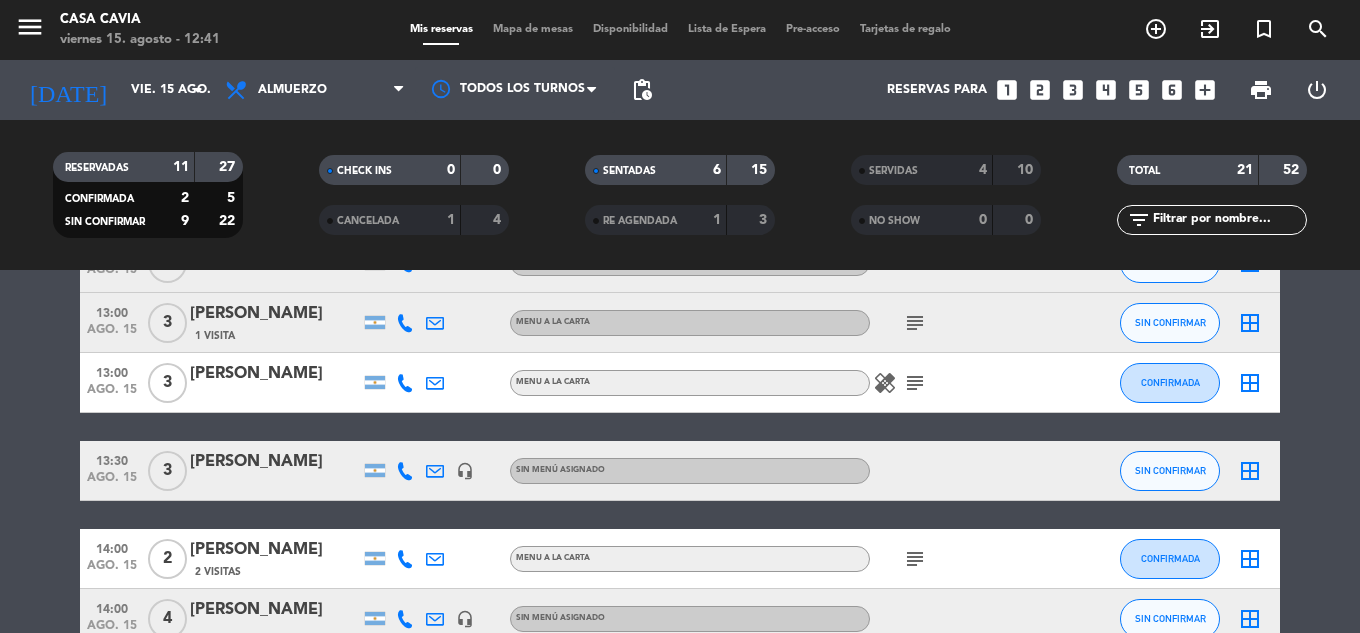
scroll to position [800, 0]
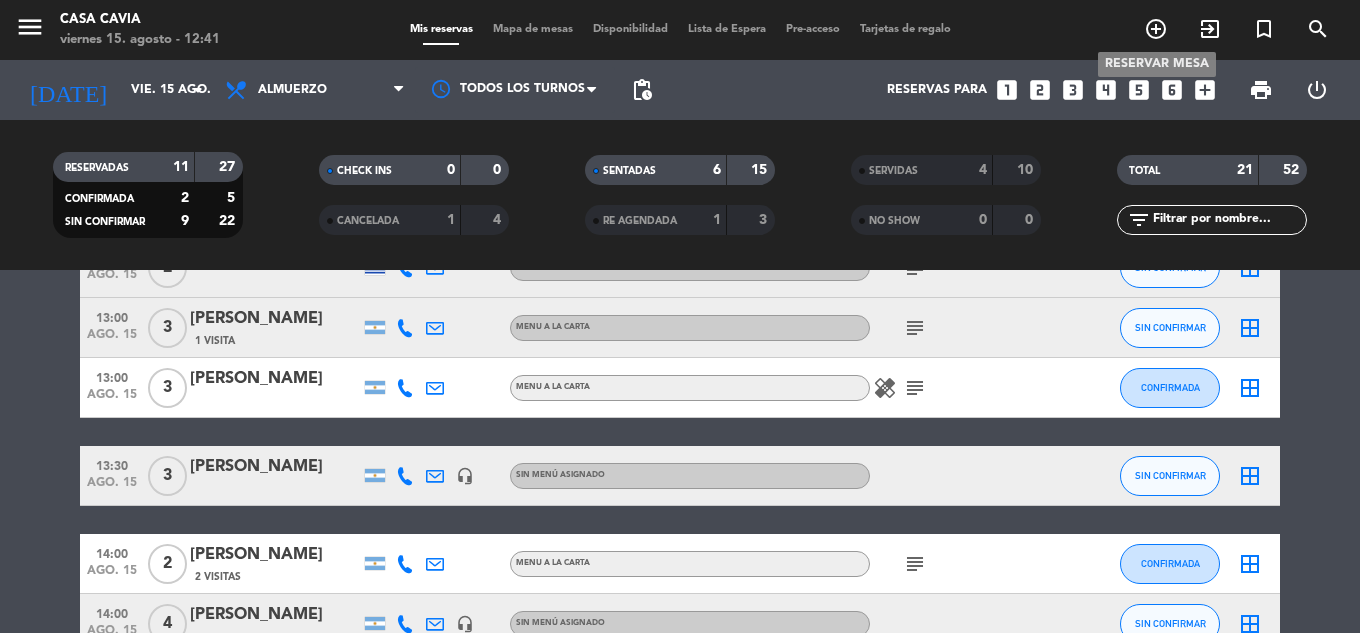
click at [1151, 28] on icon "add_circle_outline" at bounding box center [1156, 29] width 24 height 24
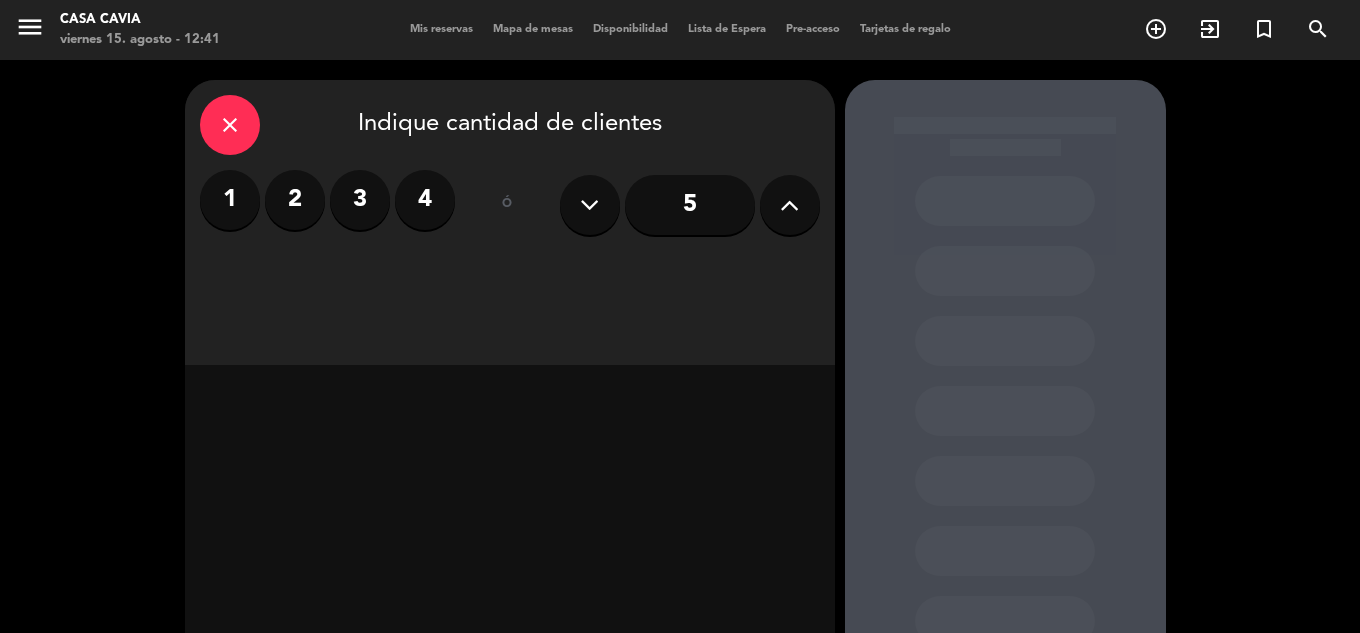
click at [363, 208] on label "3" at bounding box center [360, 200] width 60 height 60
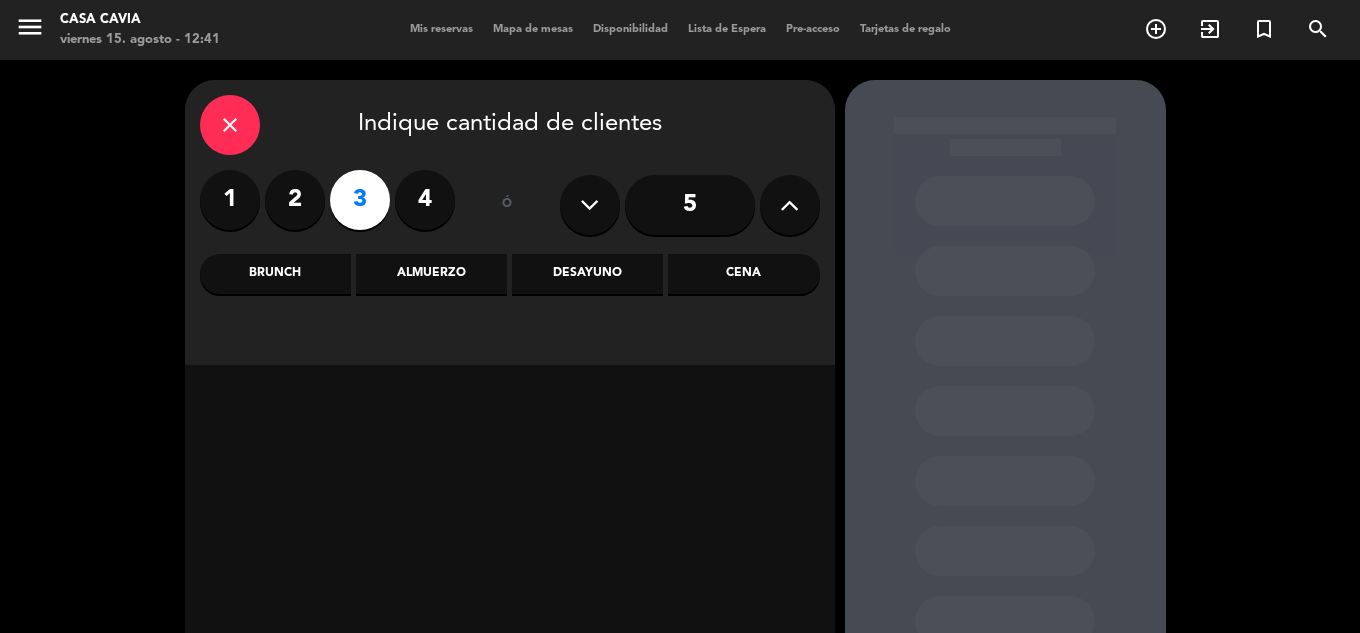
click at [283, 190] on label "2" at bounding box center [295, 200] width 60 height 60
click at [726, 287] on div "Cena" at bounding box center [743, 274] width 151 height 40
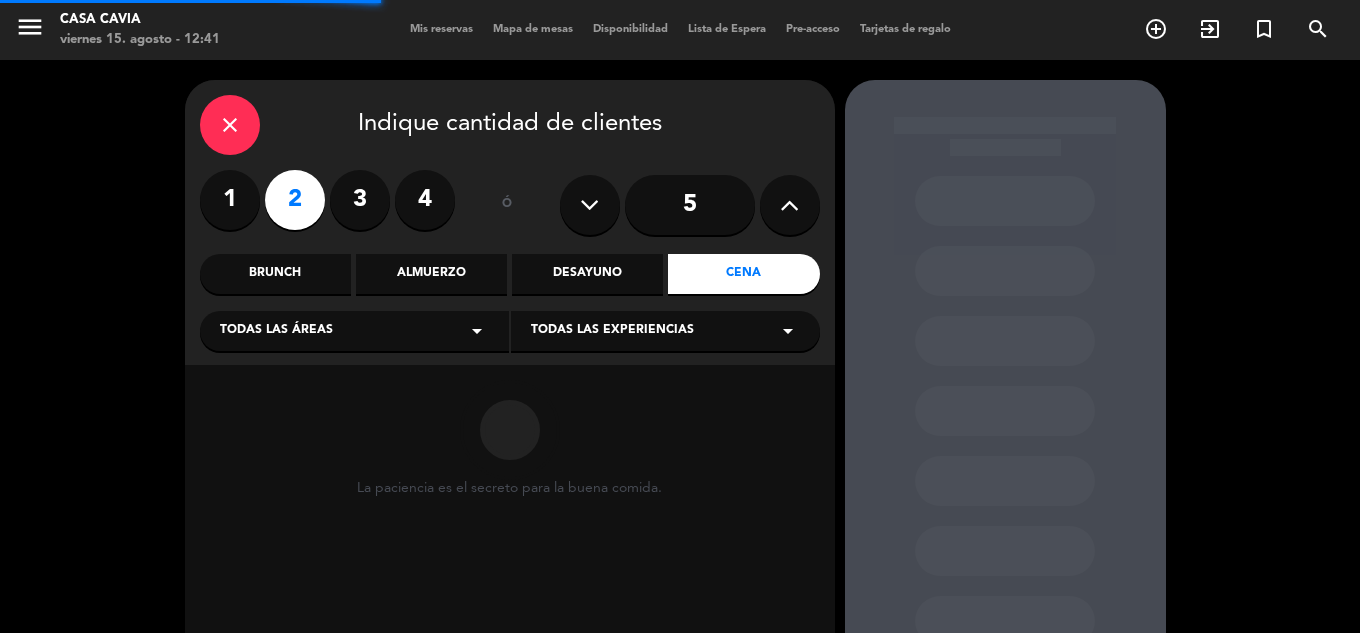
drag, startPoint x: 326, startPoint y: 275, endPoint x: 398, endPoint y: 275, distance: 72.0
click at [325, 275] on div "Brunch" at bounding box center [275, 274] width 151 height 40
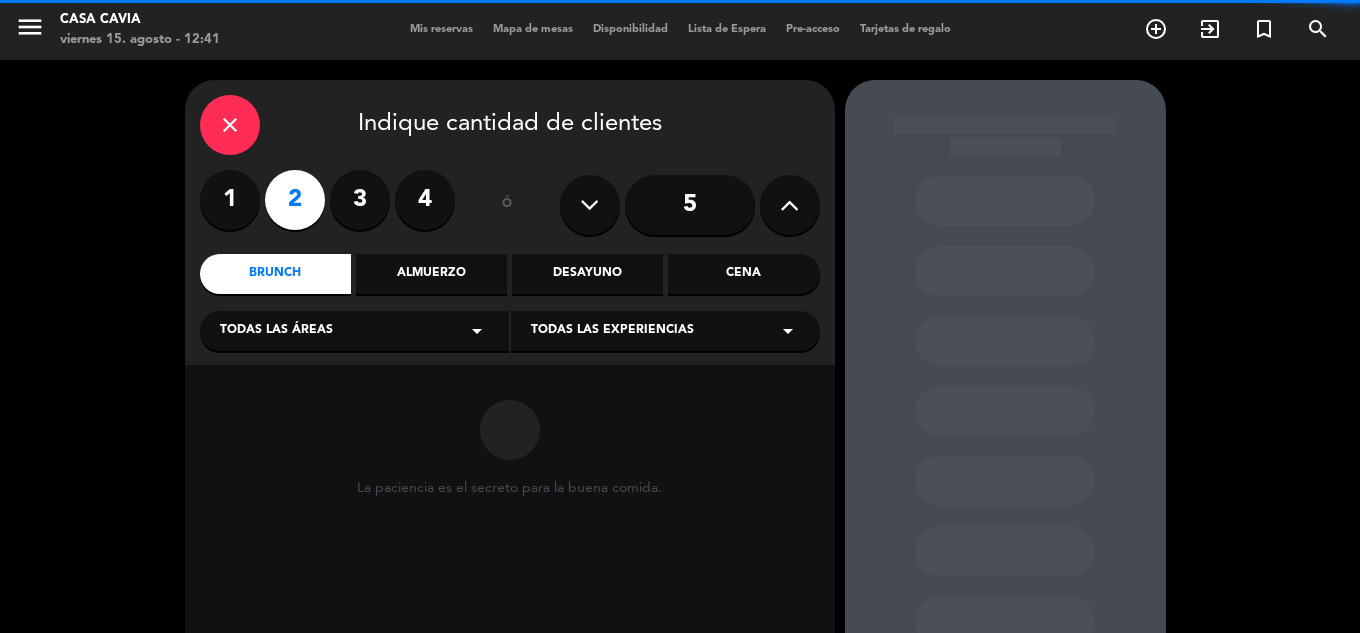
click at [435, 275] on div "Almuerzo" at bounding box center [431, 274] width 151 height 40
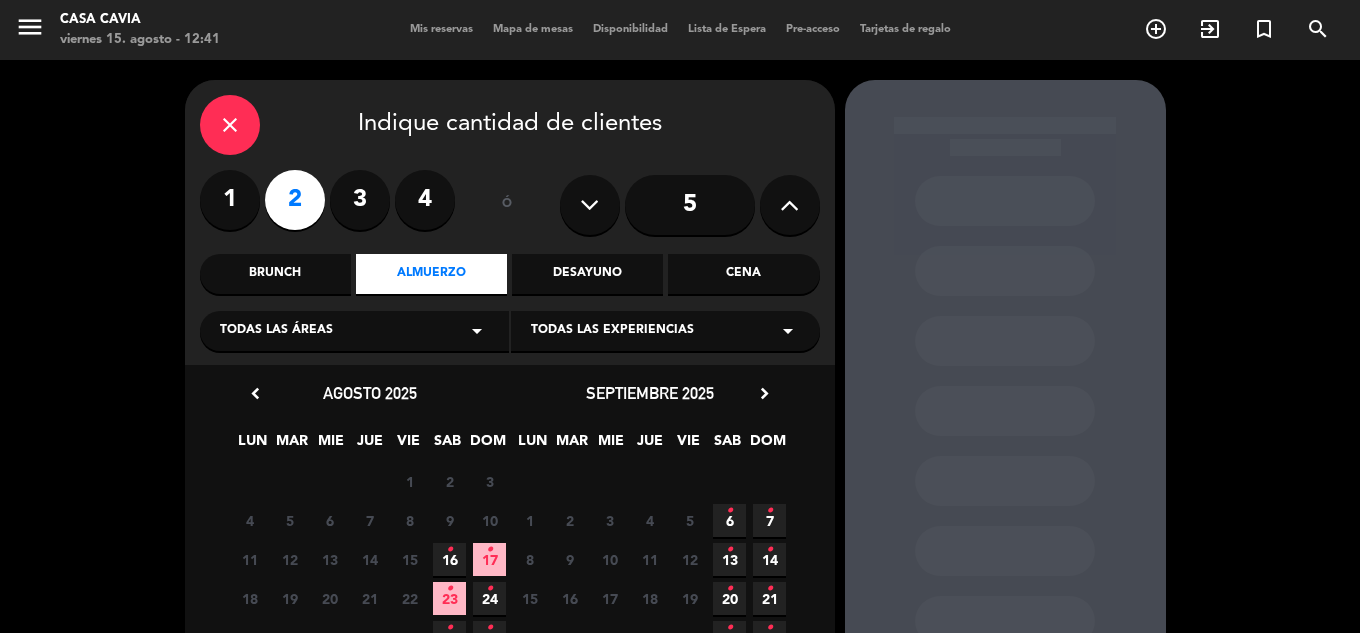
scroll to position [183, 0]
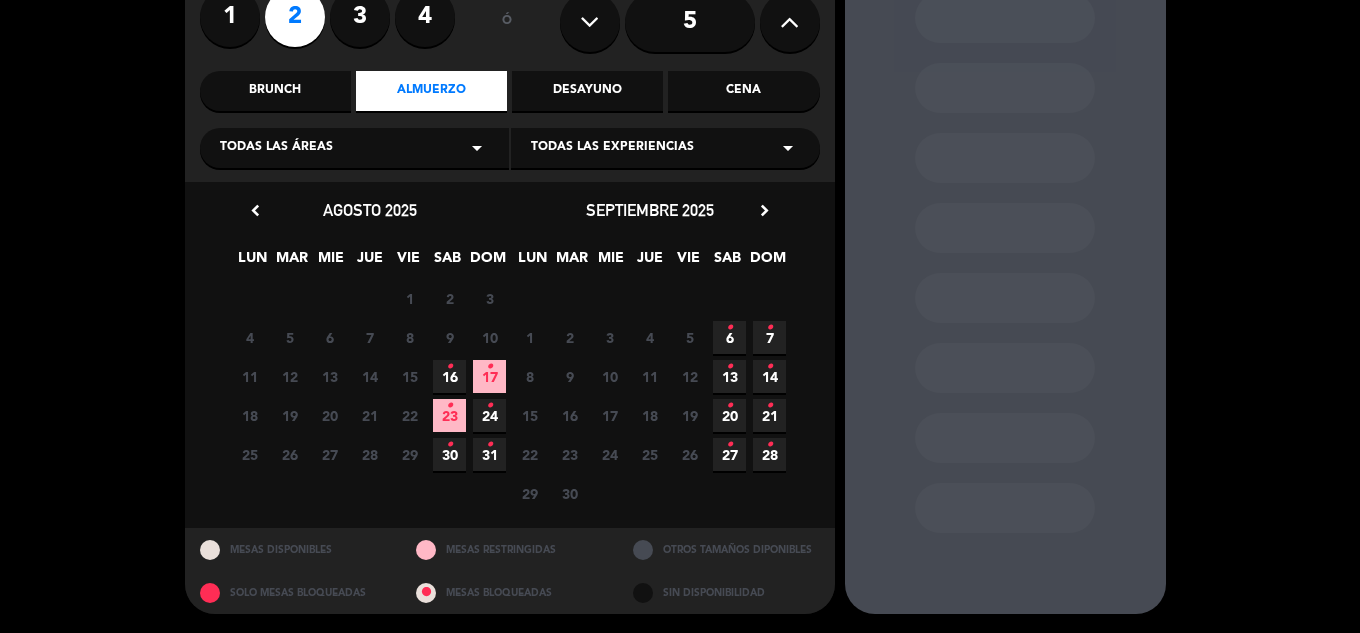
click at [446, 110] on div "Almuerzo" at bounding box center [431, 91] width 151 height 40
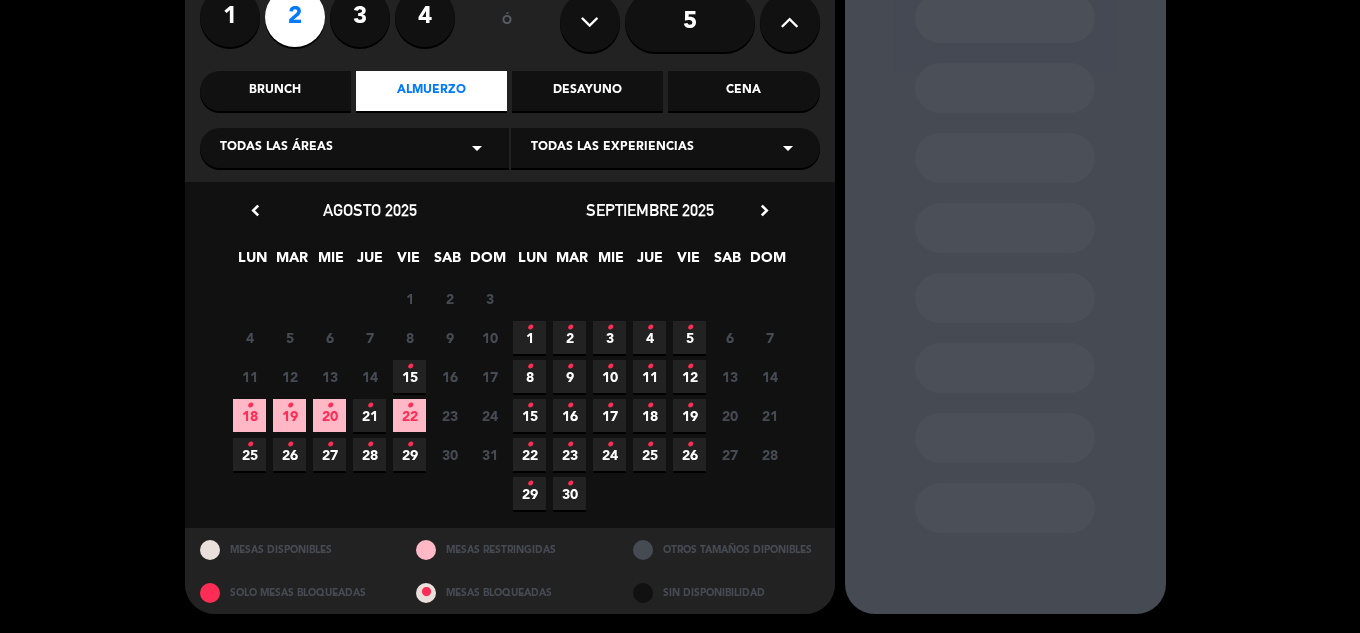
click at [257, 422] on span "18 •" at bounding box center [249, 415] width 33 height 33
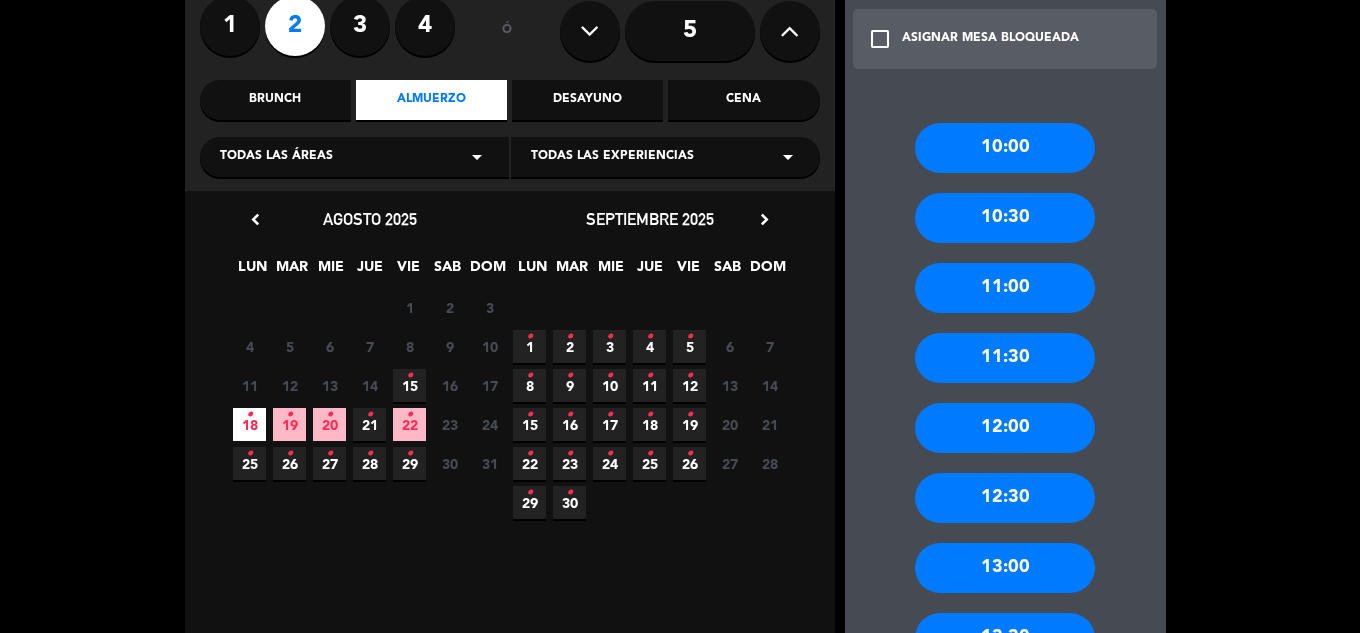
scroll to position [280, 0]
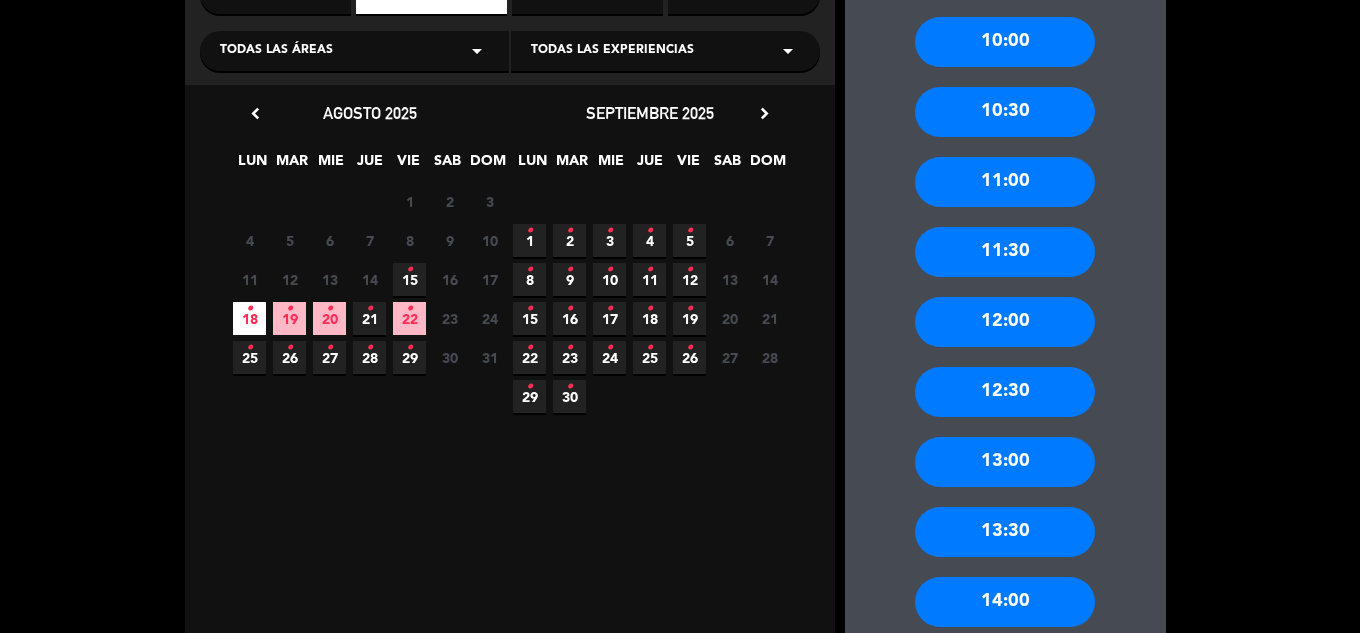
click at [1024, 539] on div "13:30" at bounding box center [1005, 532] width 180 height 50
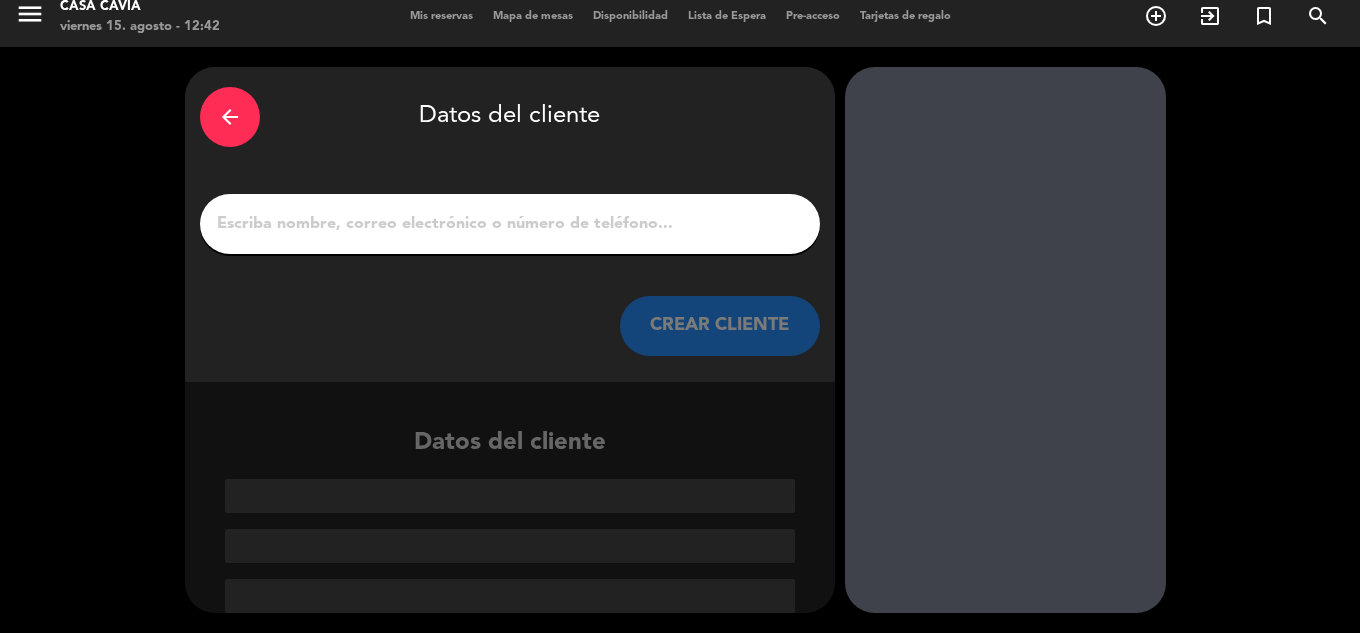
click at [667, 218] on input "1" at bounding box center [510, 224] width 590 height 28
paste input "FELIPE MIGUEL"
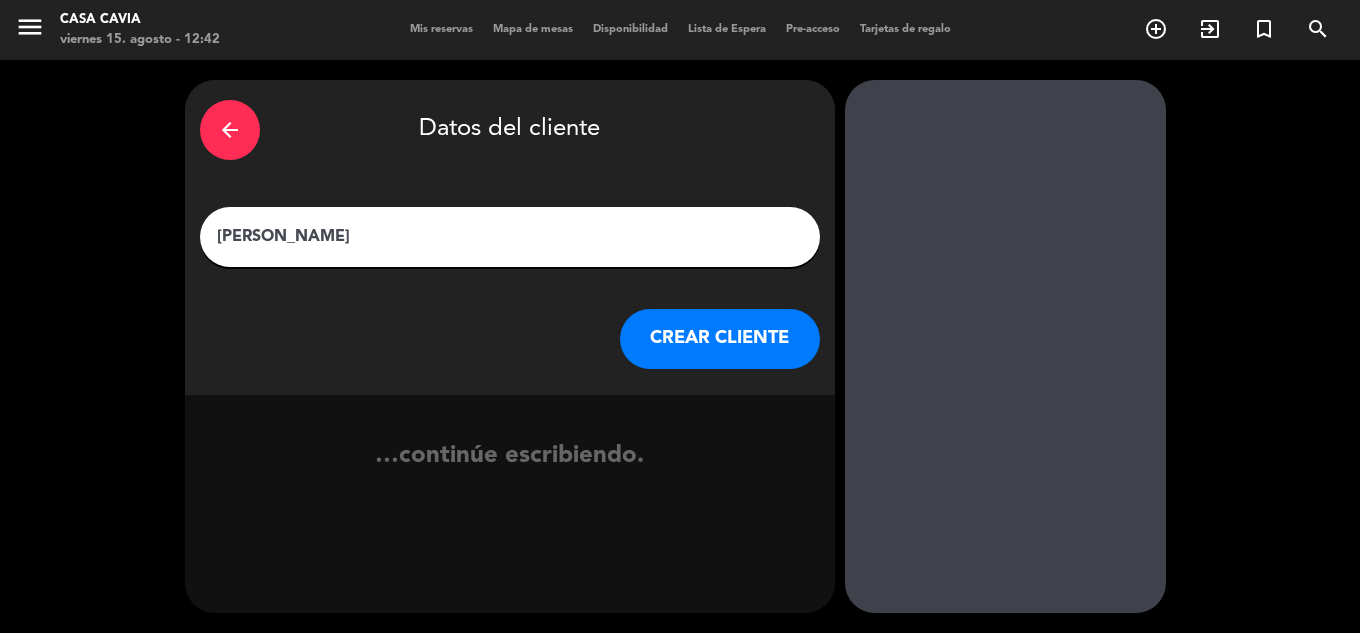
scroll to position [0, 0]
type input "FELIPE MIGUEL"
click at [694, 345] on button "CREAR CLIENTE" at bounding box center [720, 339] width 200 height 60
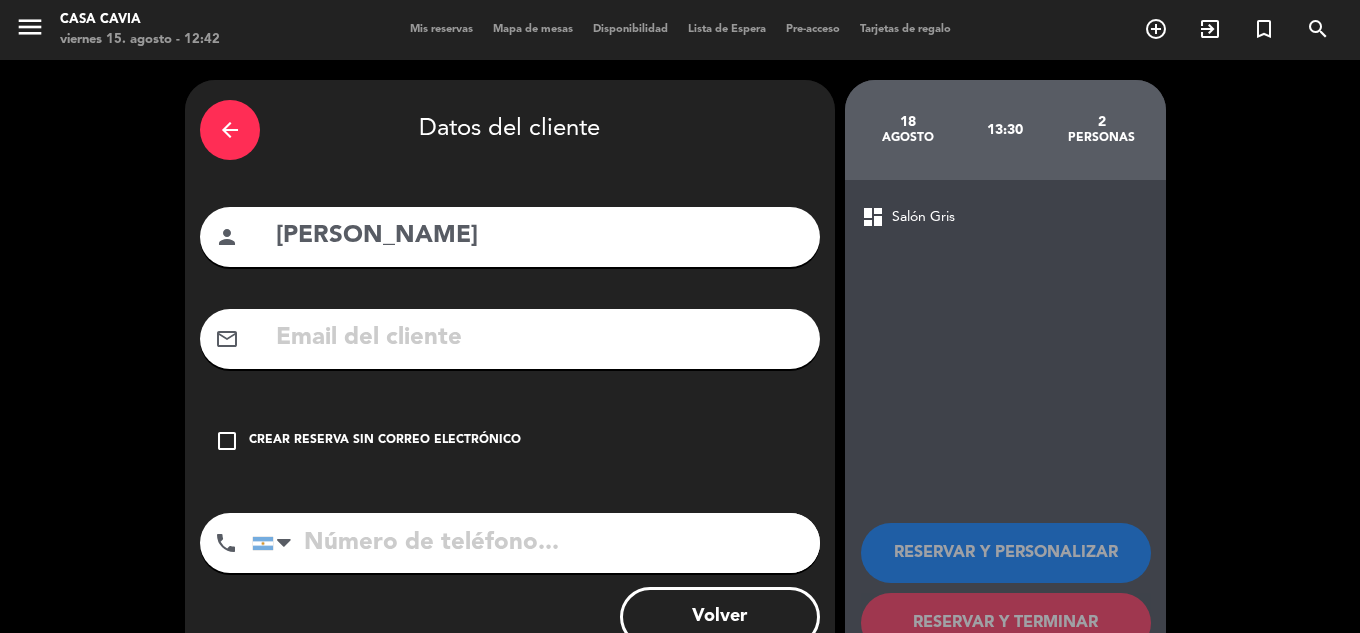
drag, startPoint x: 447, startPoint y: 364, endPoint x: 450, endPoint y: 336, distance: 28.2
click at [447, 363] on div "mail_outline" at bounding box center [510, 339] width 620 height 60
click at [450, 336] on input "text" at bounding box center [539, 338] width 531 height 41
paste input "CALENDARIOFELIPEM@GMAIL.COM"
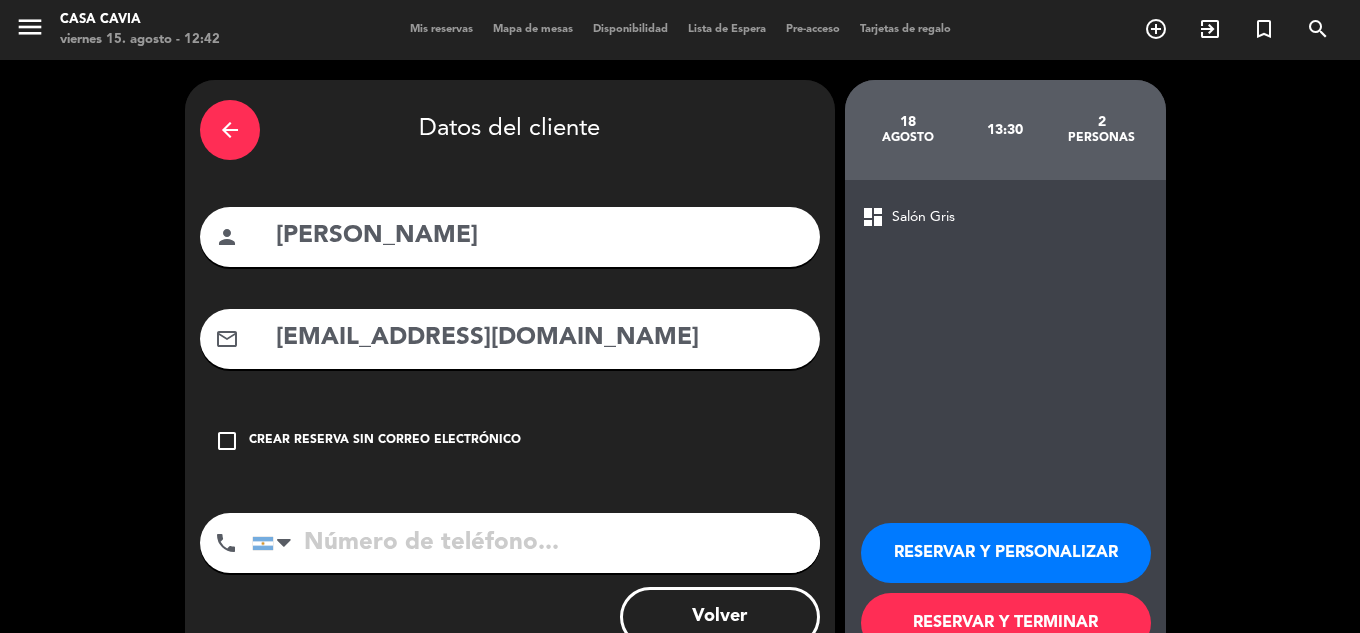
type input "CALENDARIOFELIPEM@GMAIL.COM"
click at [485, 545] on input "tel" at bounding box center [536, 543] width 568 height 60
paste input "1156977202"
type input "1156977202"
click at [955, 623] on button "RESERVAR Y TERMINAR" at bounding box center [1006, 623] width 290 height 60
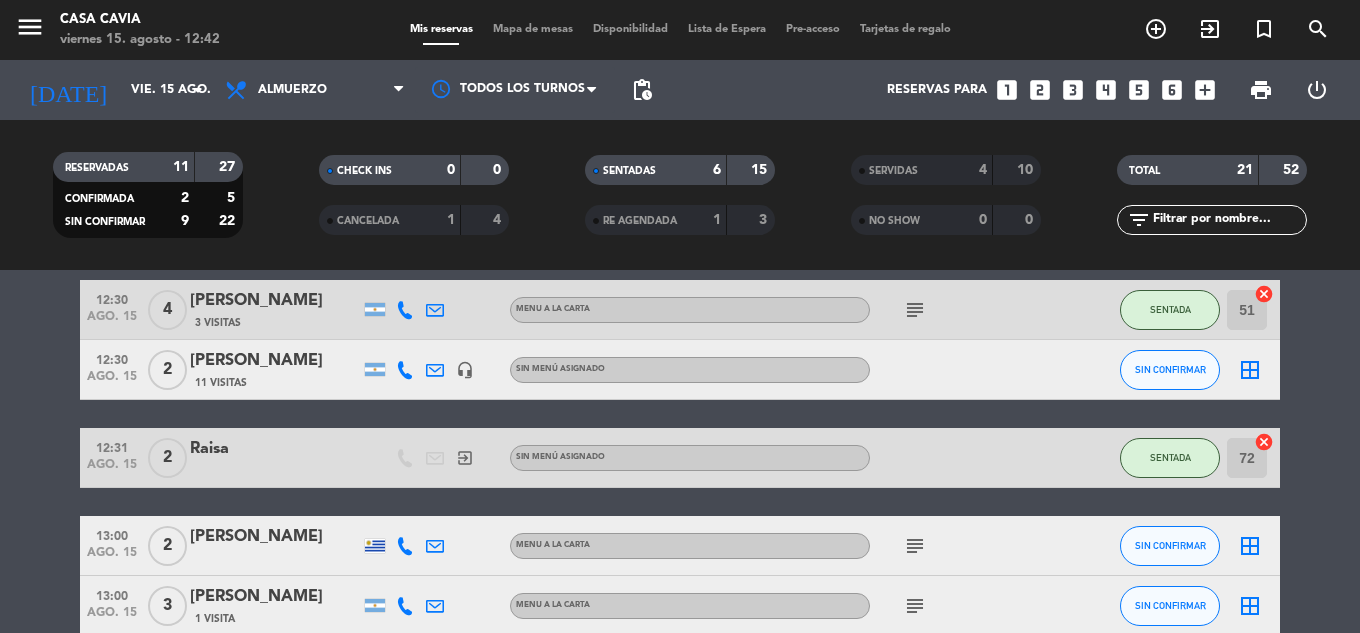
scroll to position [500, 0]
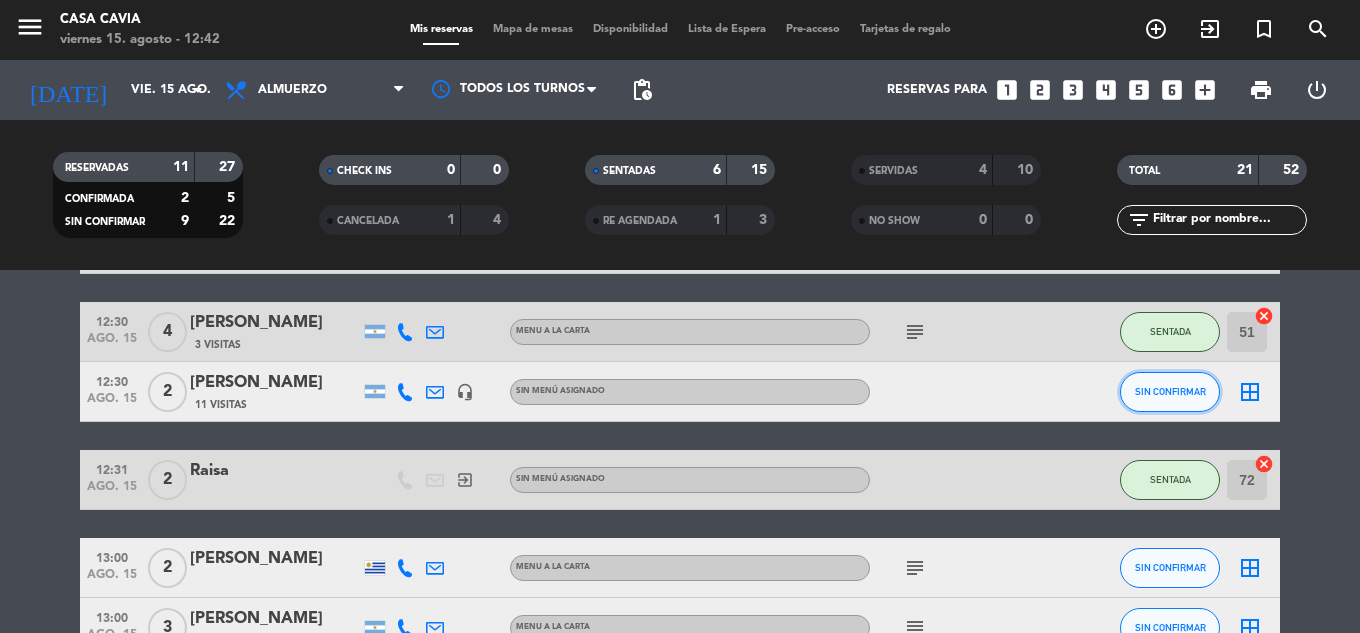
click at [1160, 395] on span "SIN CONFIRMAR" at bounding box center [1170, 391] width 71 height 11
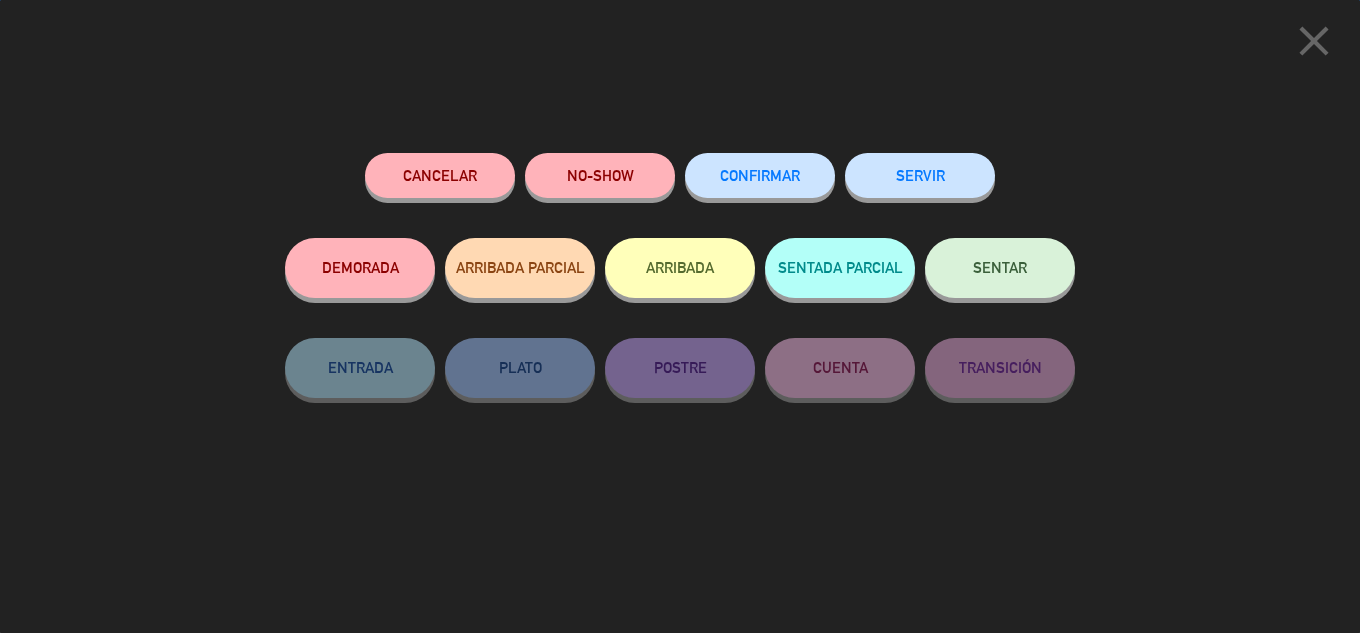
click at [1018, 270] on span "SENTAR" at bounding box center [1000, 267] width 54 height 17
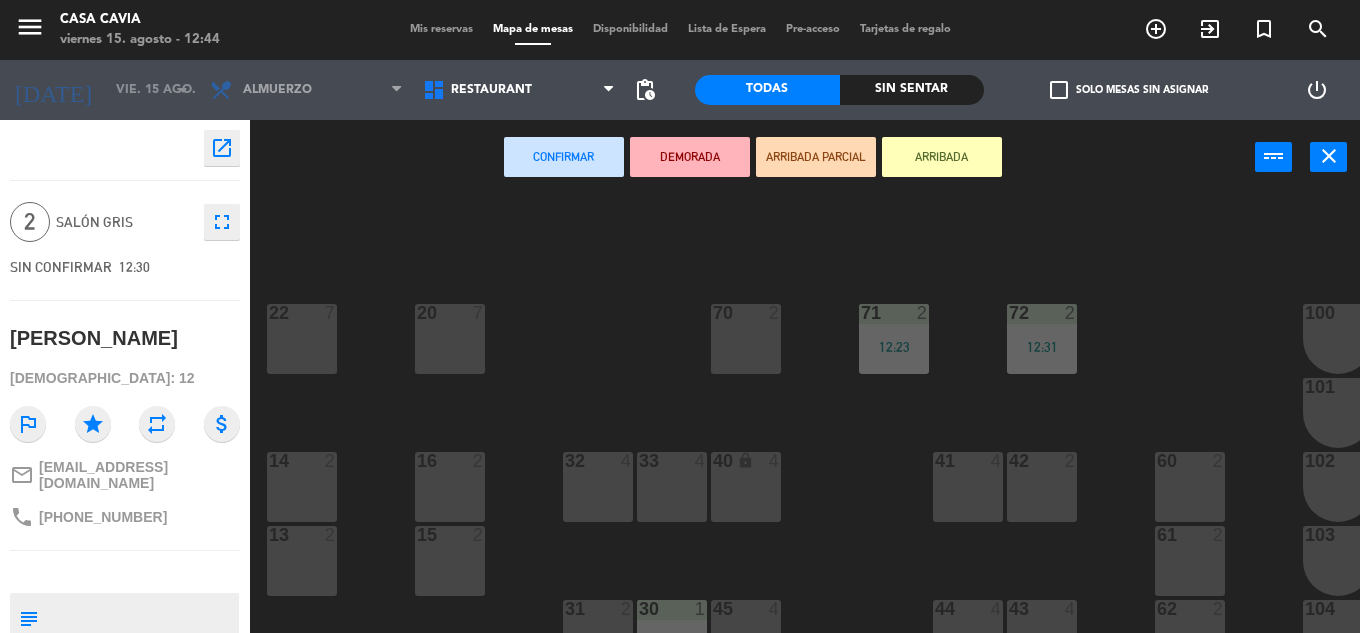
click at [754, 357] on div "70 2" at bounding box center [746, 339] width 70 height 70
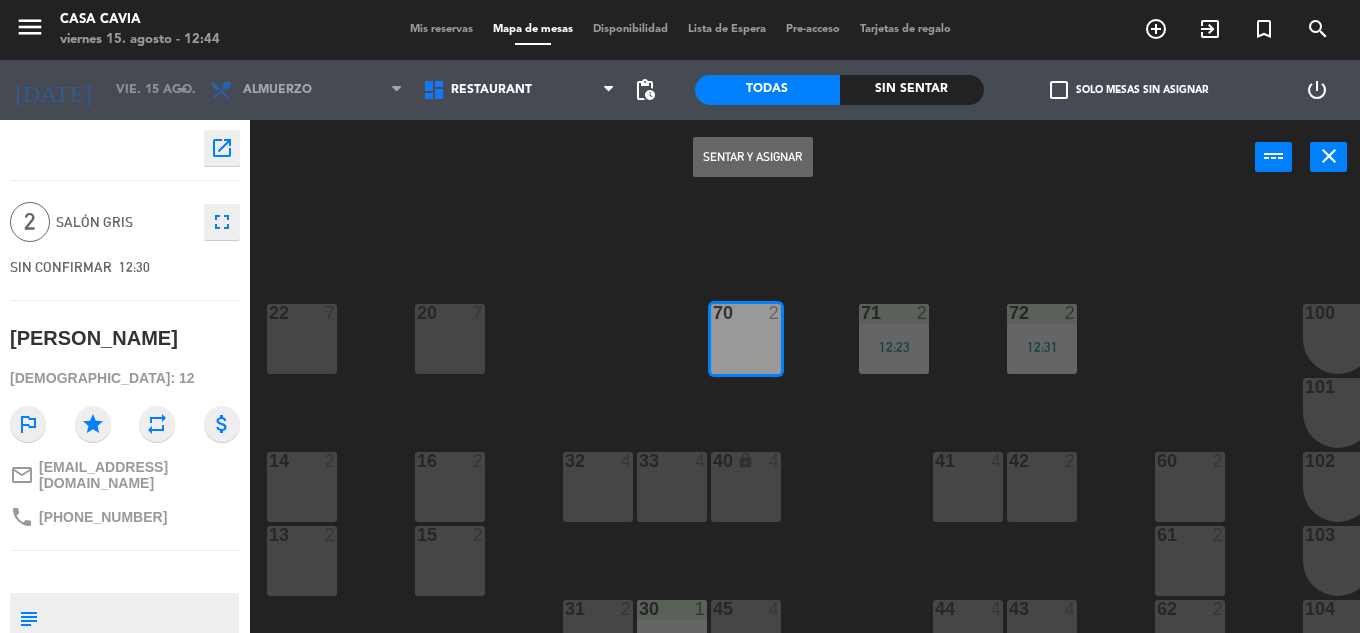
click at [741, 167] on button "Sentar y Asignar" at bounding box center [753, 157] width 120 height 40
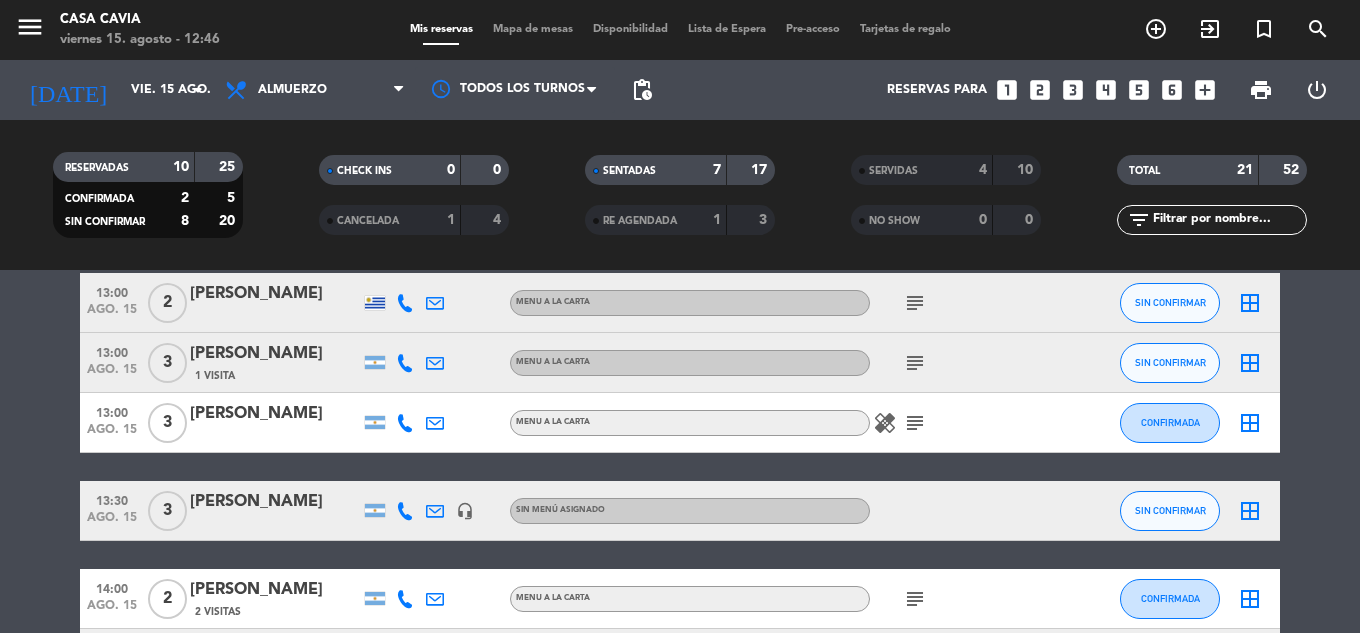
scroll to position [800, 0]
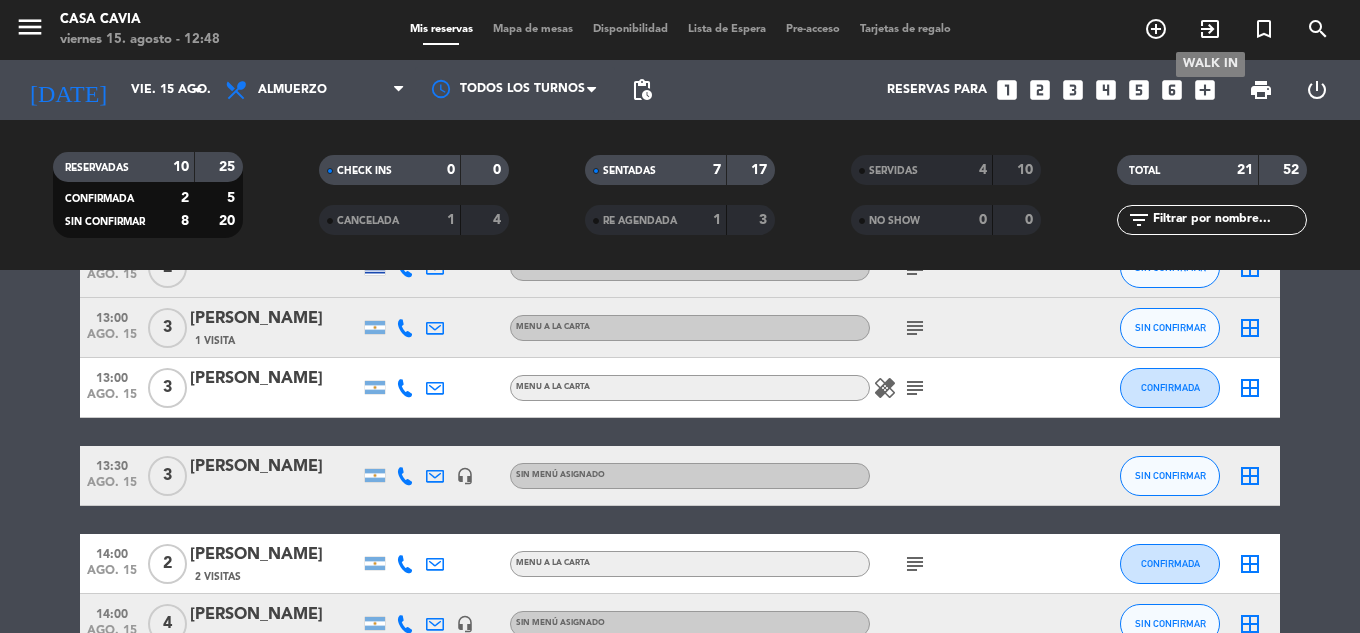
click at [1196, 36] on span "exit_to_app" at bounding box center [1210, 29] width 54 height 34
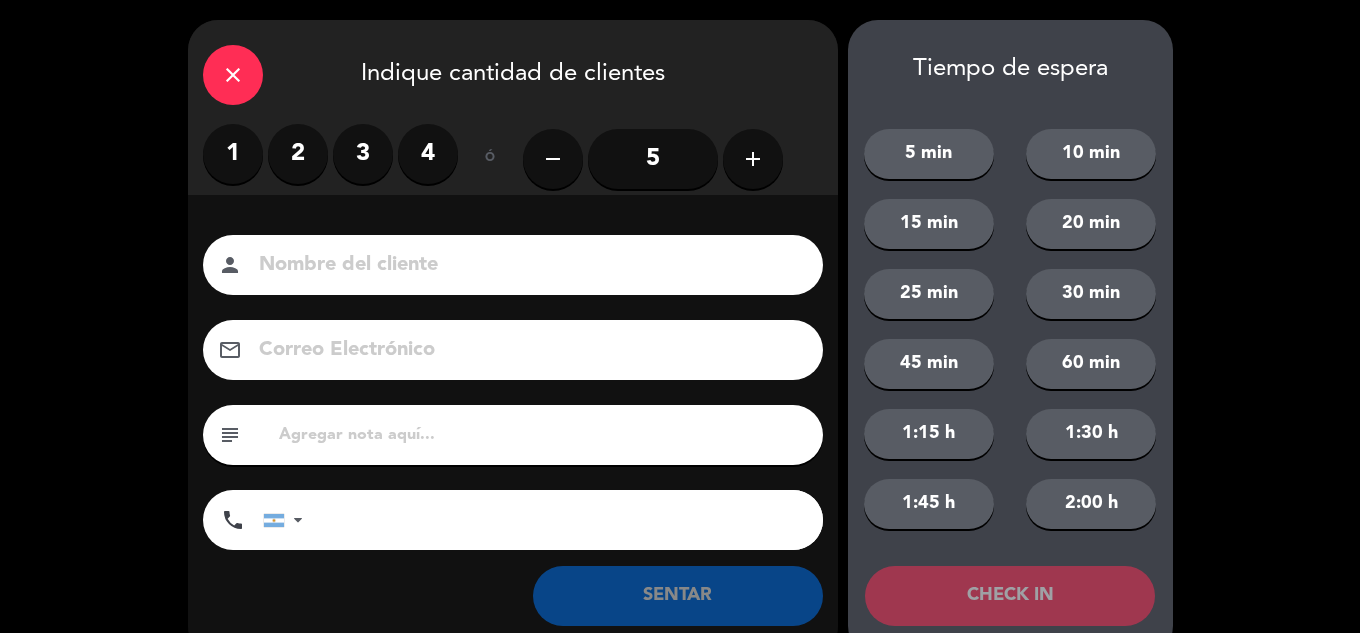
click at [1201, 33] on div "close Indique cantidad de clientes 1 2 3 4 ó remove 5 add Nombre del cliente pe…" at bounding box center [680, 338] width 1360 height 676
drag, startPoint x: 290, startPoint y: 129, endPoint x: 315, endPoint y: 183, distance: 59.5
click at [290, 130] on label "2" at bounding box center [298, 154] width 60 height 60
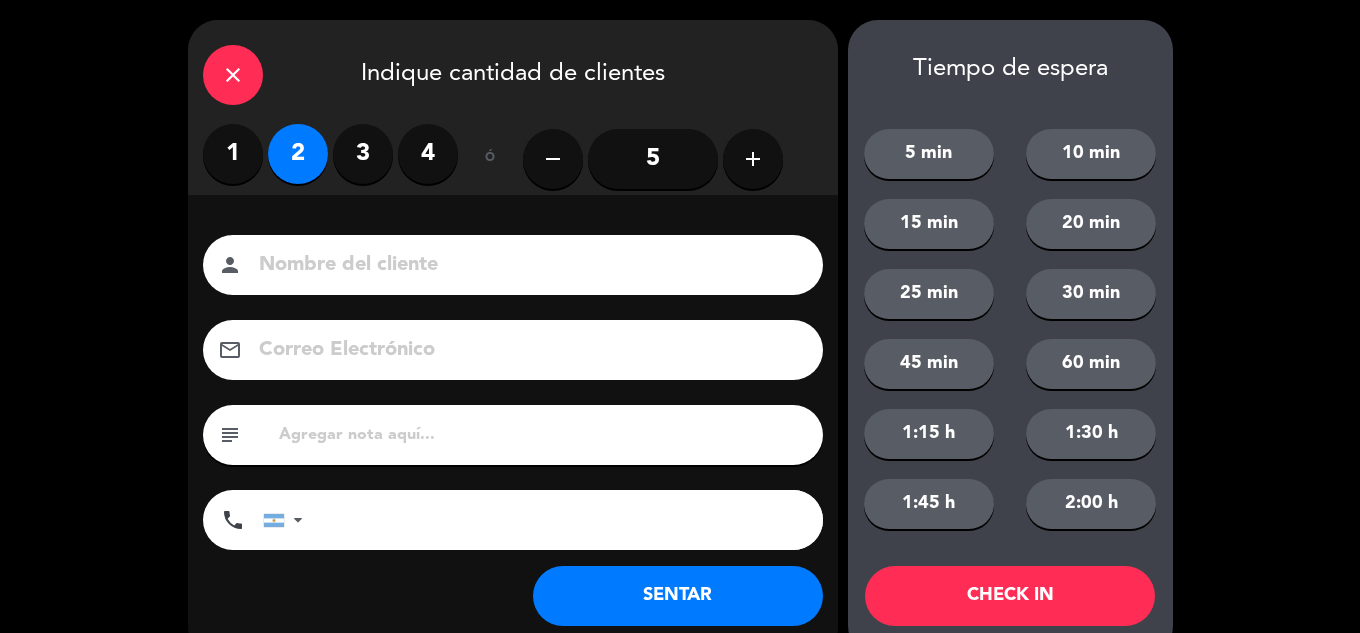
click at [348, 242] on div "person" at bounding box center [513, 265] width 620 height 60
click at [356, 266] on input at bounding box center [527, 265] width 540 height 35
type input "Carolina"
click at [607, 617] on button "SENTAR" at bounding box center [678, 596] width 290 height 60
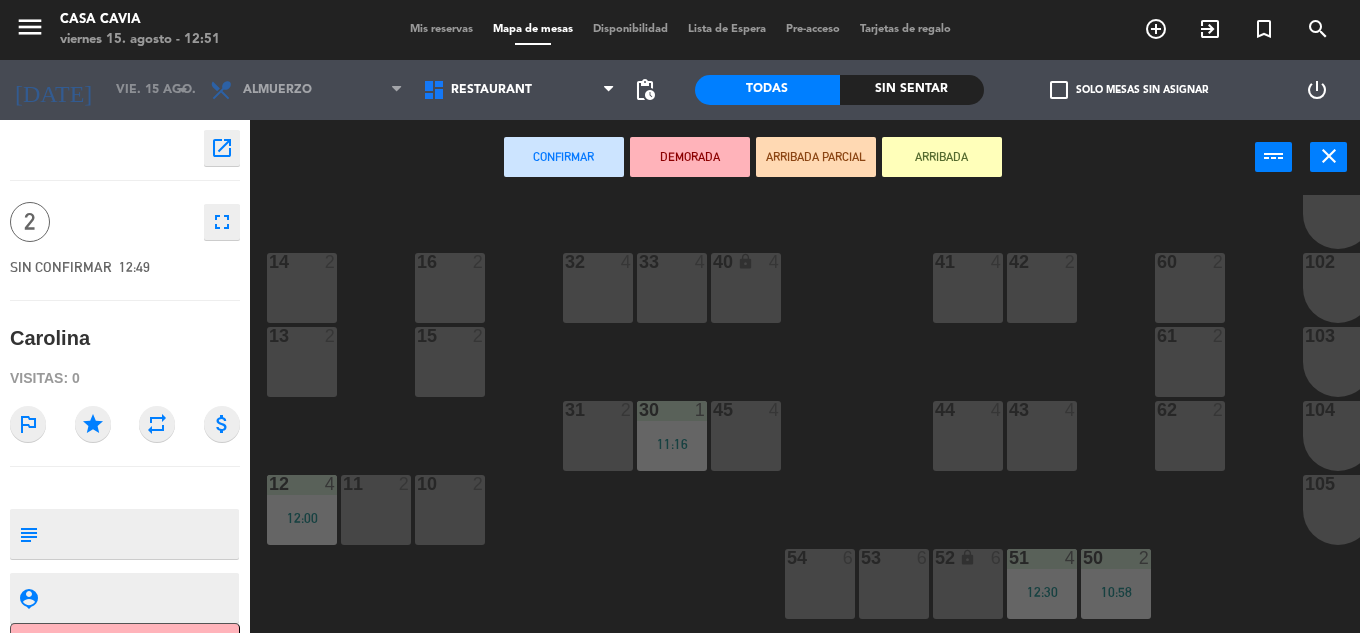
scroll to position [200, 0]
click at [1159, 362] on div "61 2" at bounding box center [1190, 361] width 70 height 70
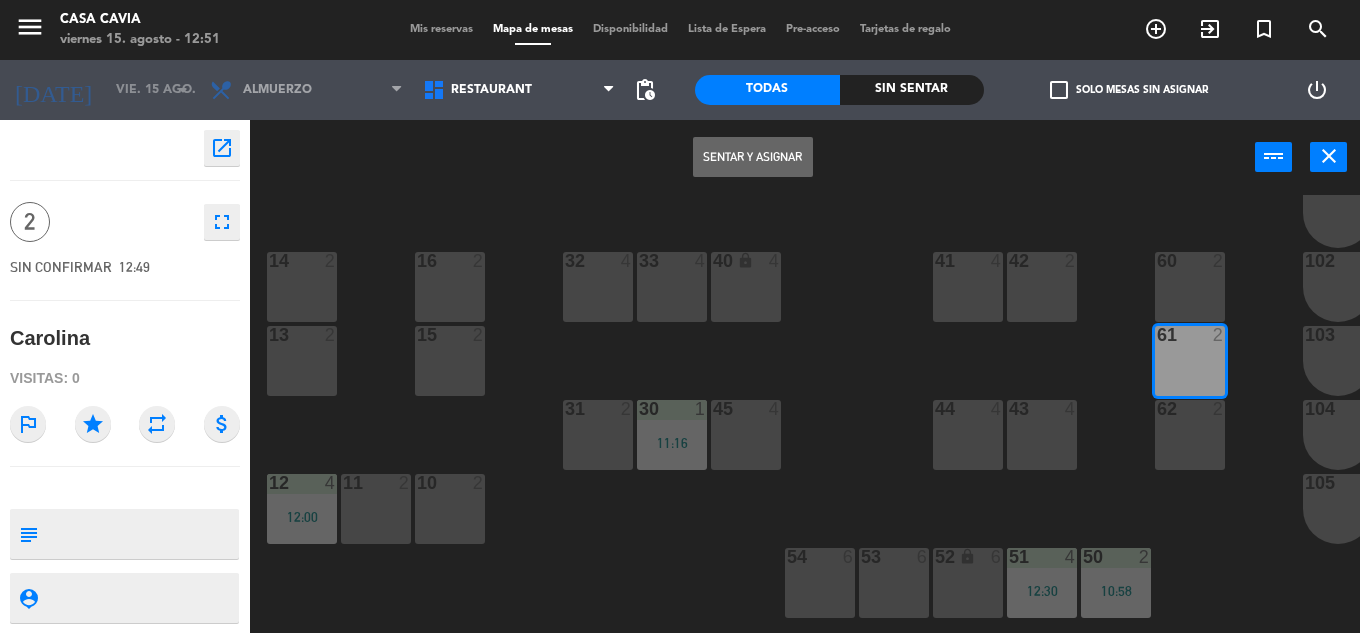
click at [766, 166] on button "Sentar y Asignar" at bounding box center [753, 157] width 120 height 40
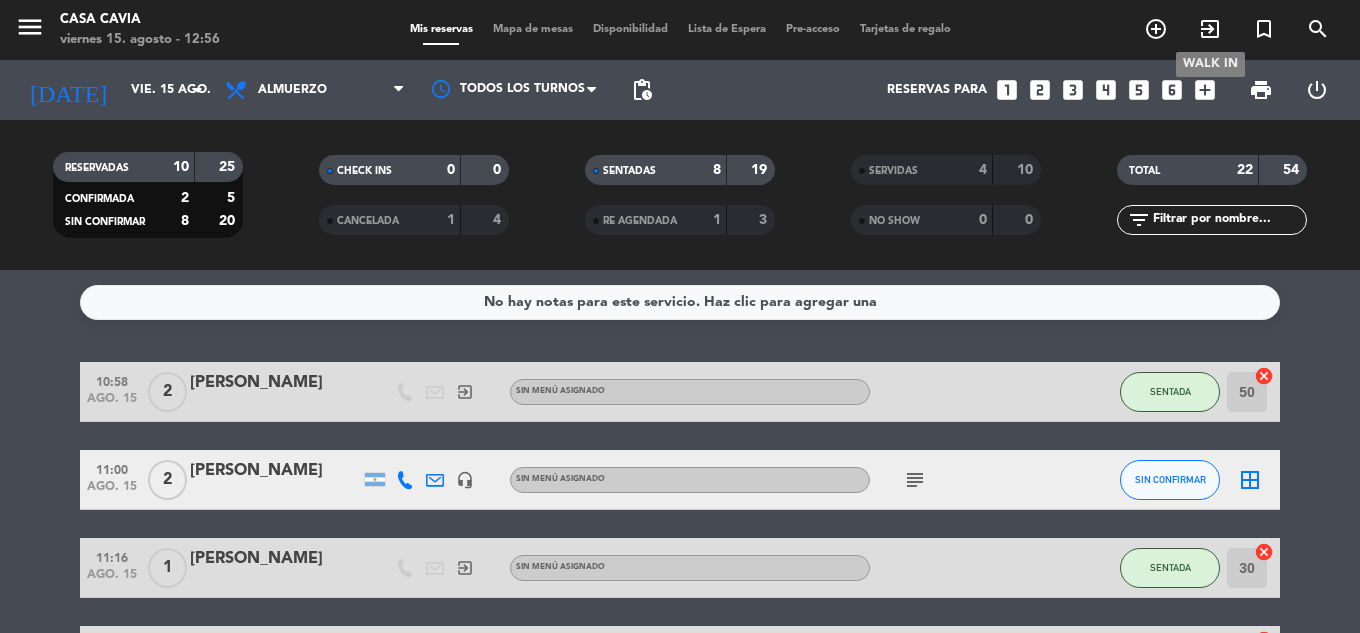
click at [1209, 38] on icon "exit_to_app" at bounding box center [1210, 29] width 24 height 24
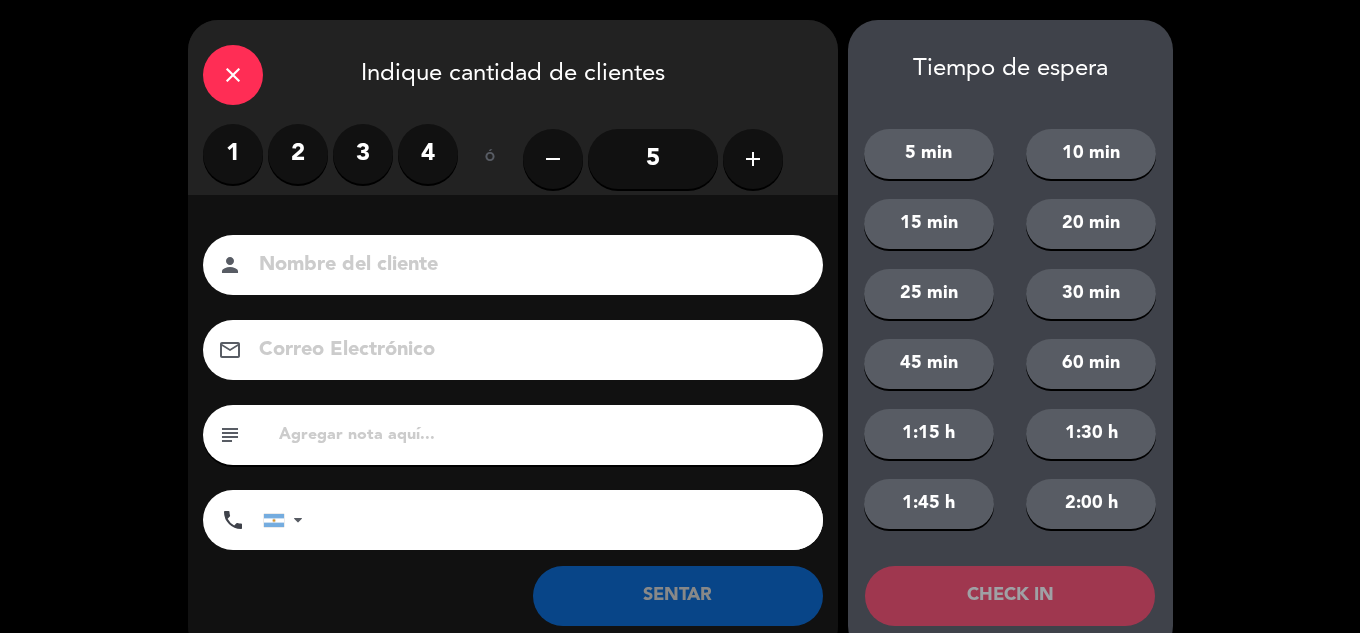
drag, startPoint x: 285, startPoint y: 157, endPoint x: 332, endPoint y: 253, distance: 106.9
click at [285, 160] on label "2" at bounding box center [298, 154] width 60 height 60
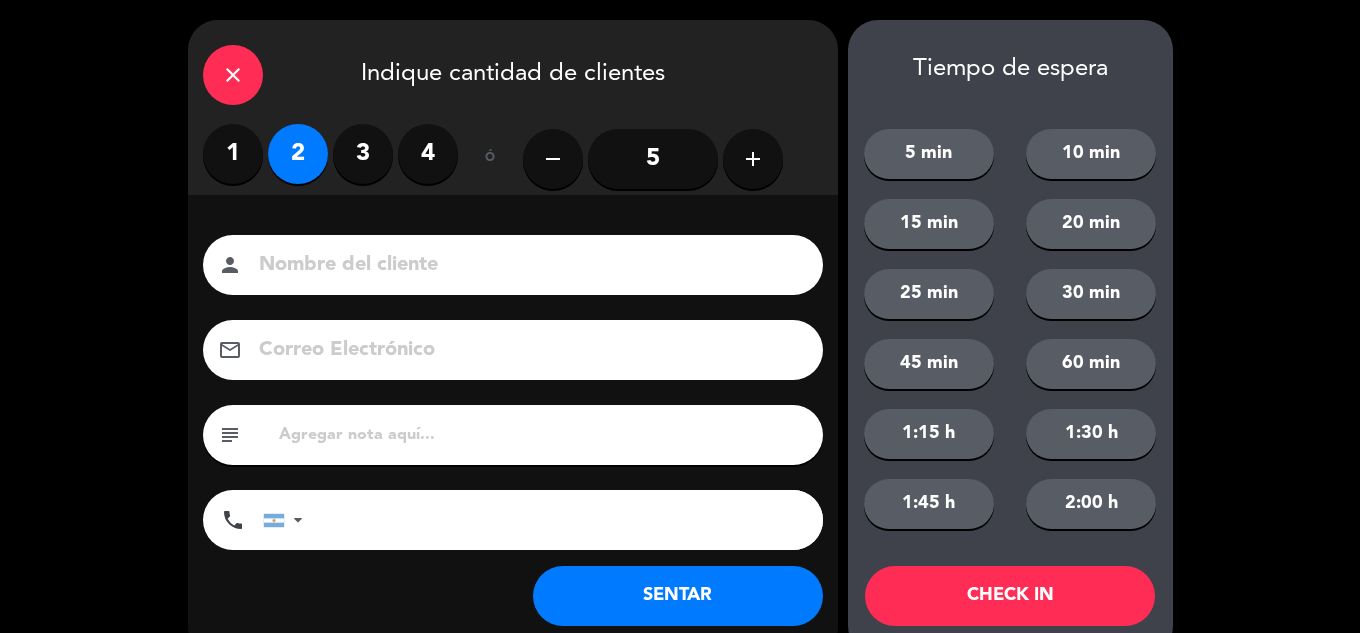
click at [335, 256] on input at bounding box center [527, 265] width 540 height 35
type input "Matthew"
click at [698, 600] on button "SENTAR" at bounding box center [678, 596] width 290 height 60
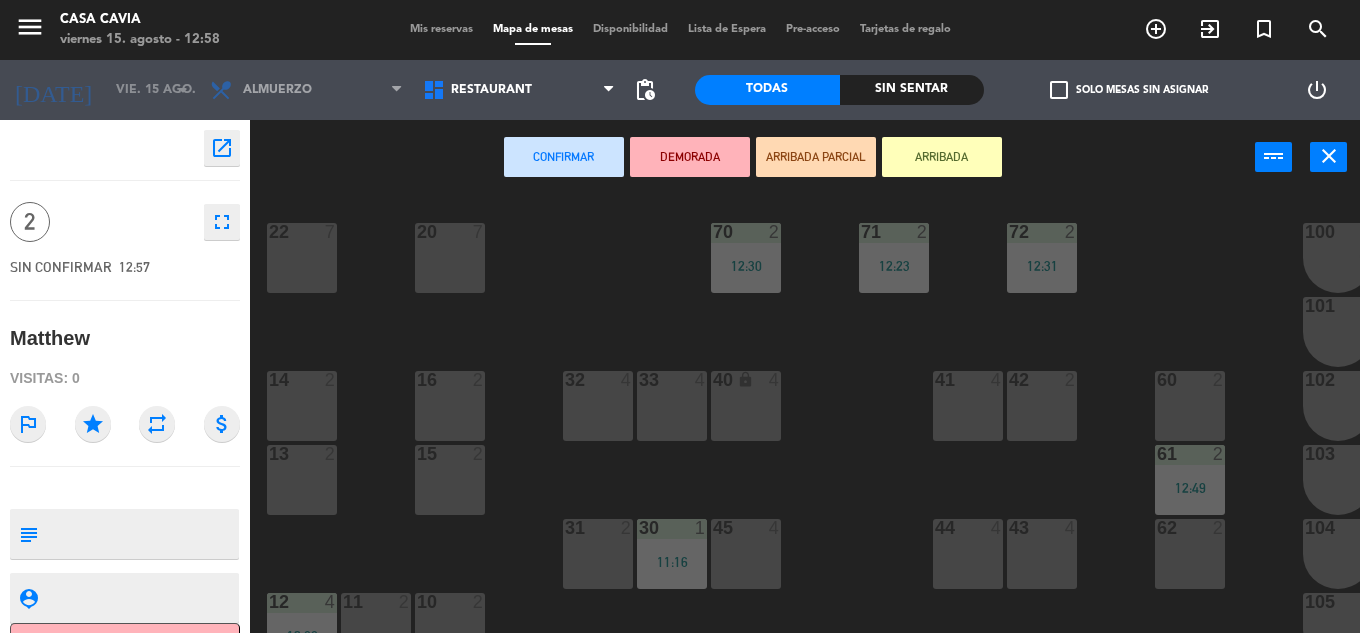
scroll to position [200, 0]
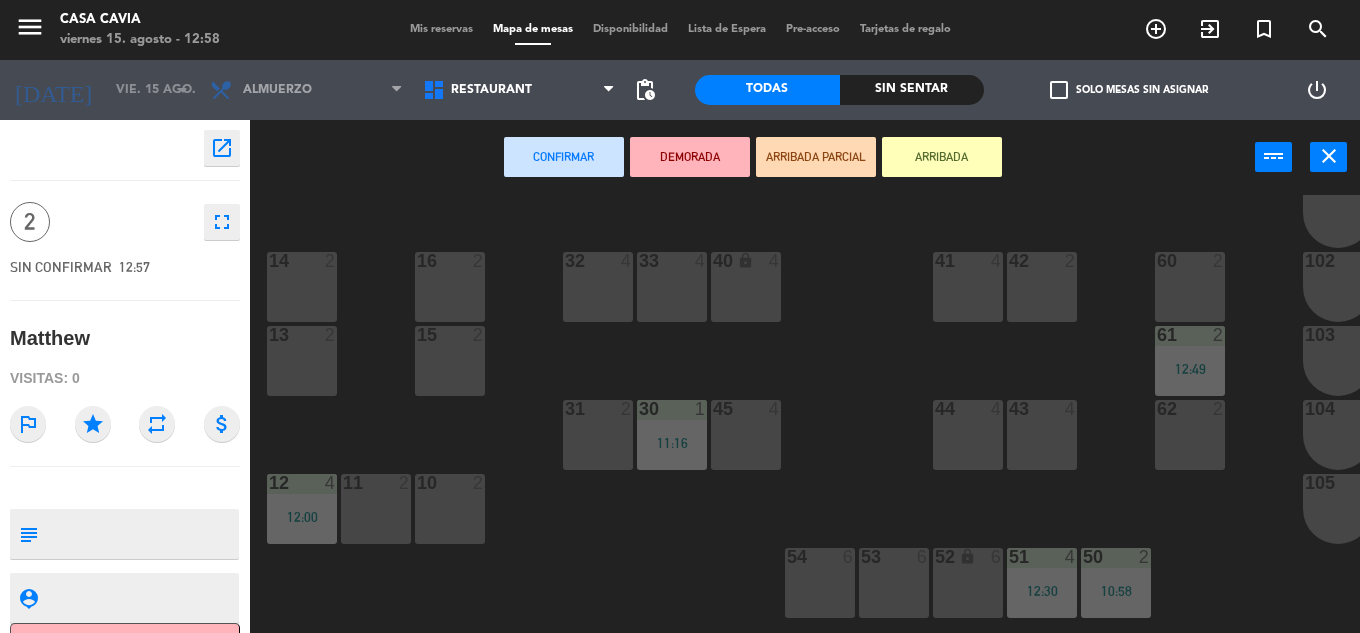
click at [1174, 414] on div at bounding box center [1189, 409] width 33 height 18
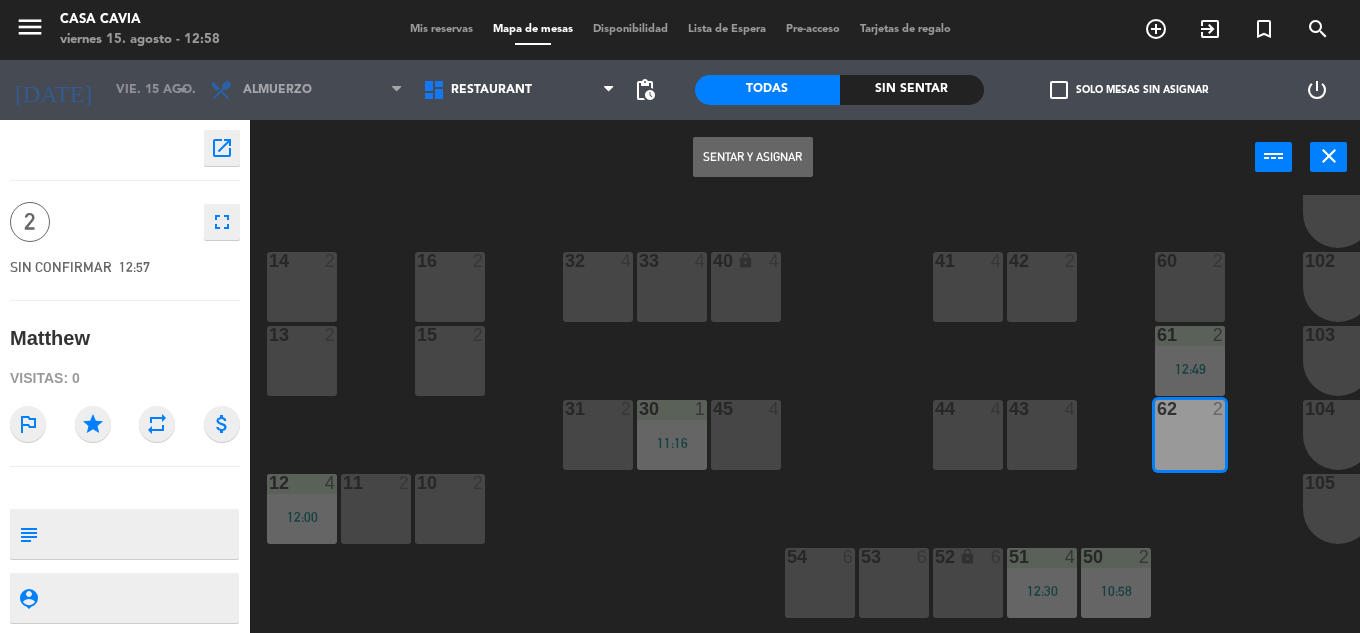
click at [735, 152] on button "Sentar y Asignar" at bounding box center [753, 157] width 120 height 40
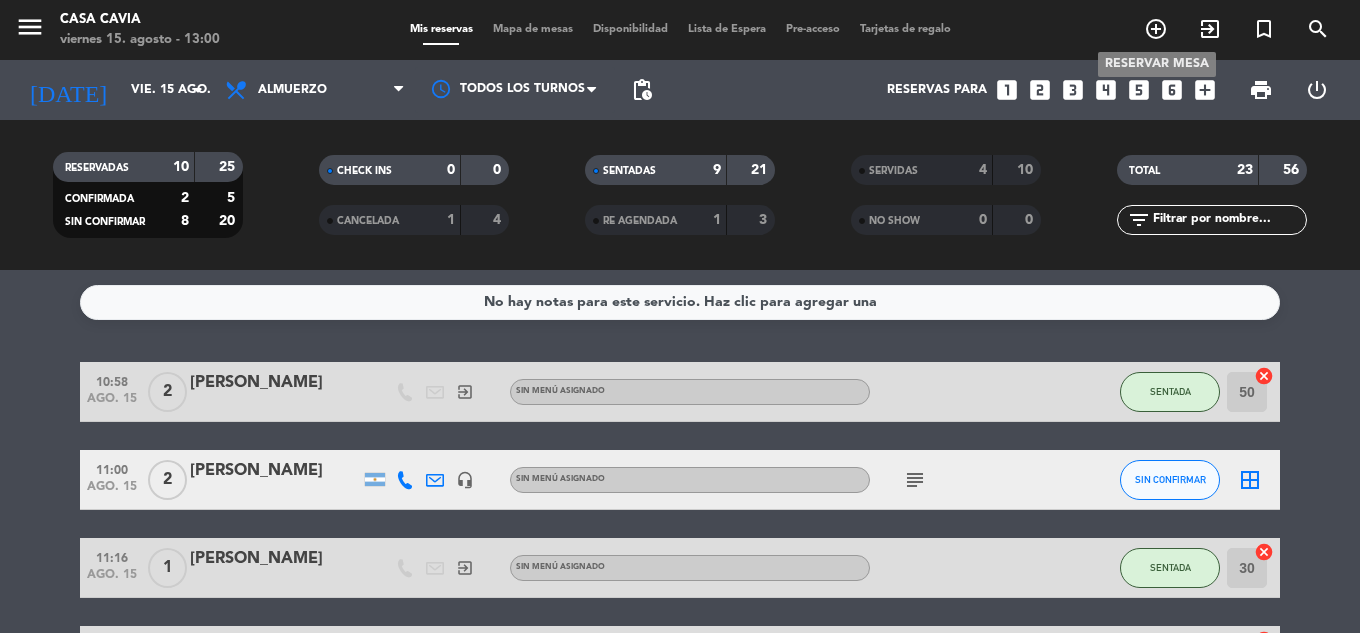
click at [1155, 28] on icon "add_circle_outline" at bounding box center [1156, 29] width 24 height 24
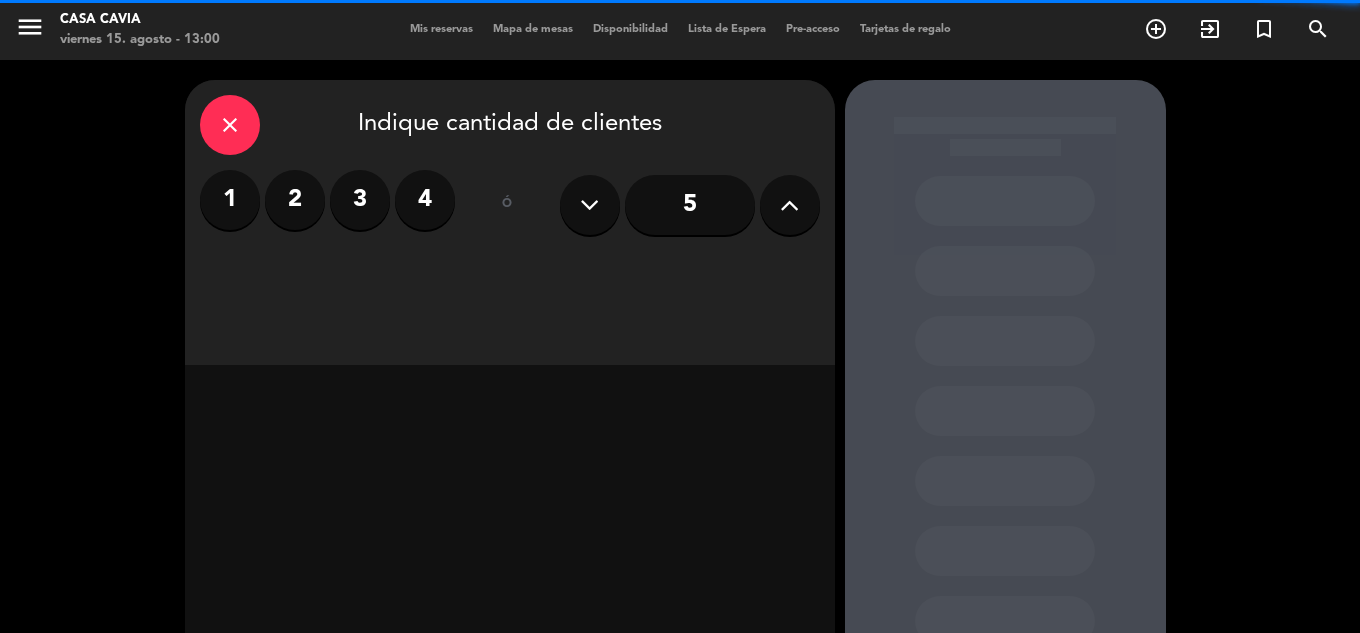
click at [290, 215] on label "2" at bounding box center [295, 200] width 60 height 60
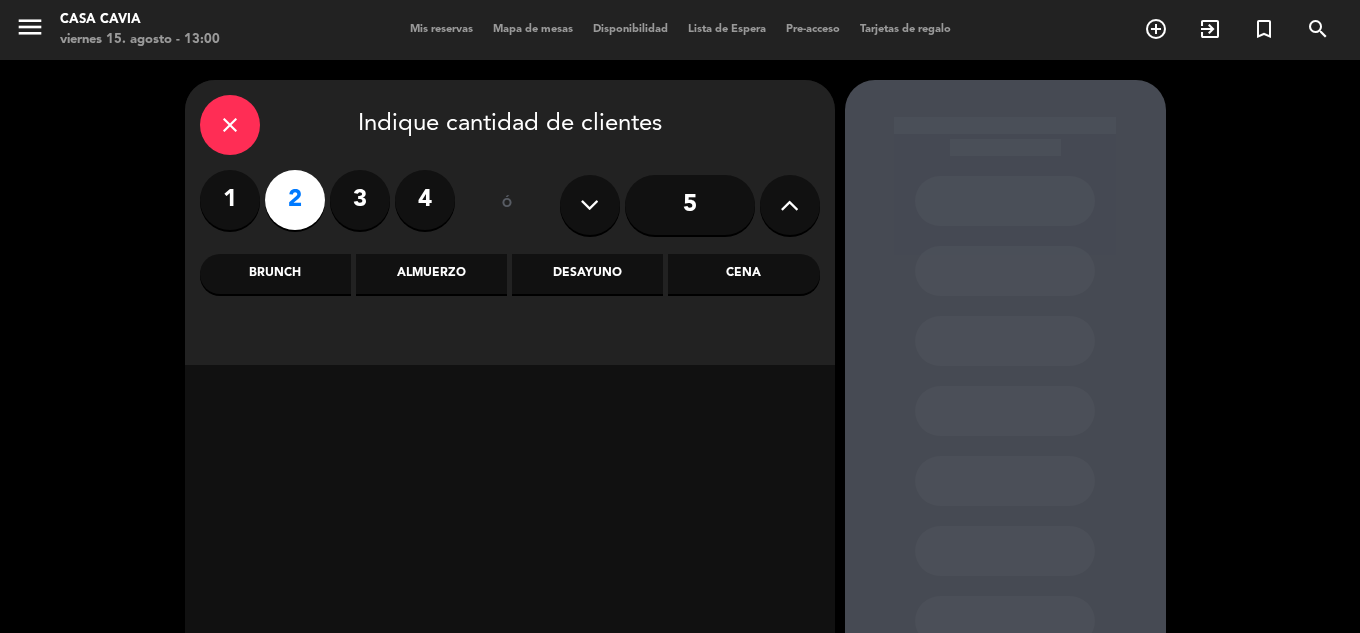
click at [432, 264] on div "Almuerzo" at bounding box center [431, 274] width 151 height 40
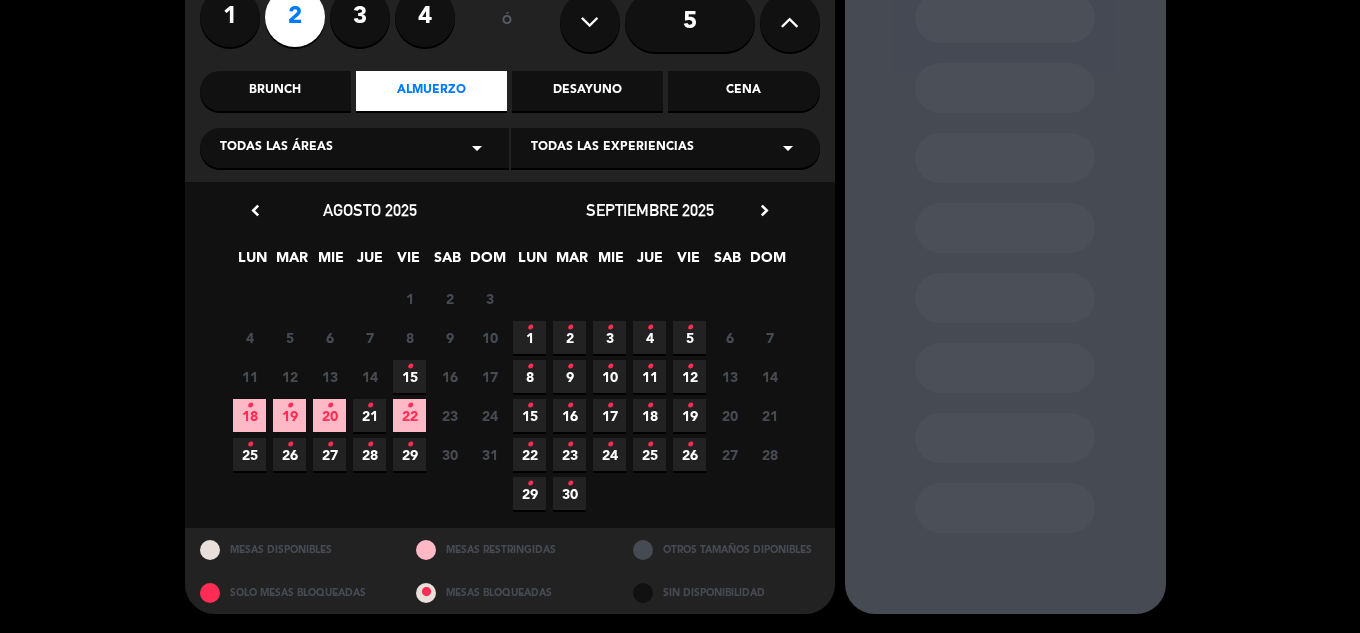
click at [412, 370] on icon "•" at bounding box center [409, 367] width 7 height 32
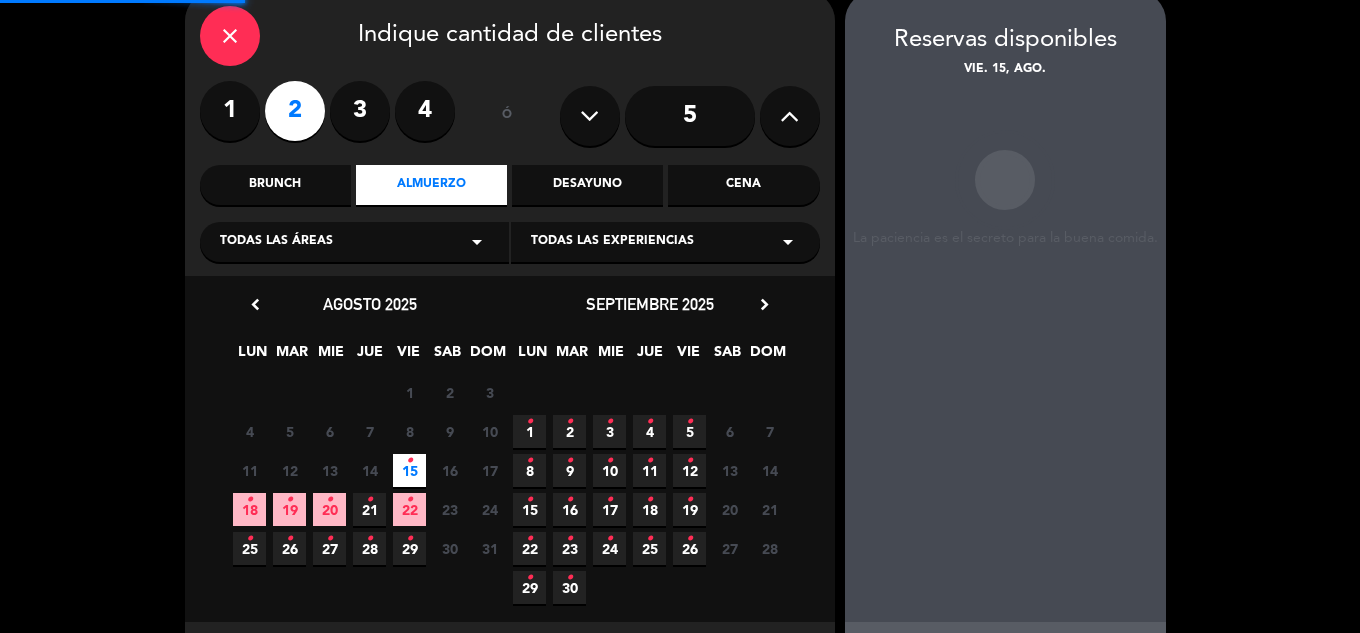
scroll to position [80, 0]
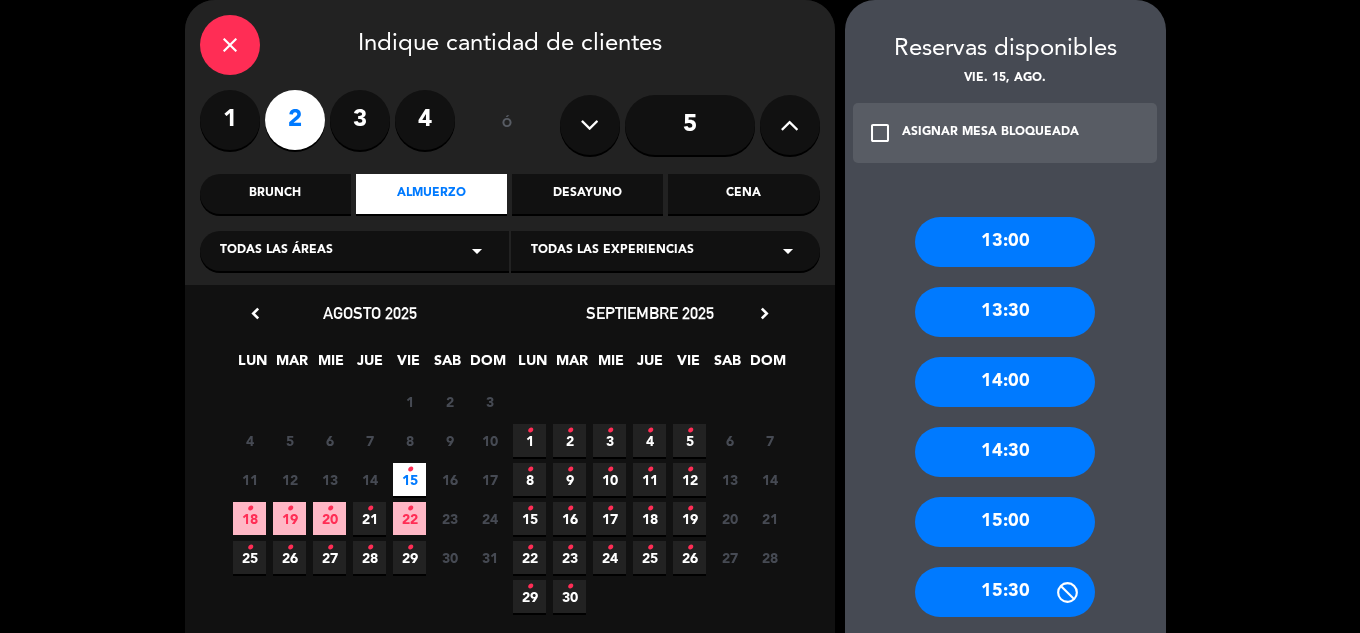
click at [1007, 305] on div "13:30" at bounding box center [1005, 312] width 180 height 50
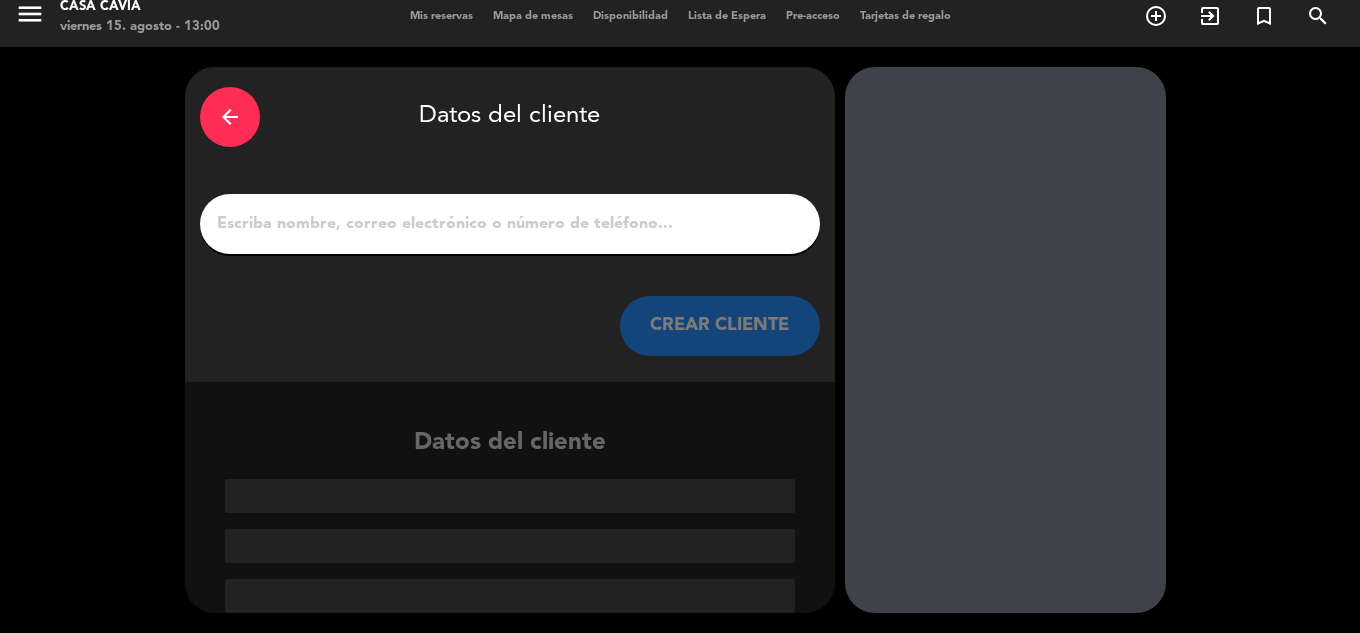
scroll to position [13, 0]
click at [589, 214] on input "1" at bounding box center [510, 224] width 590 height 28
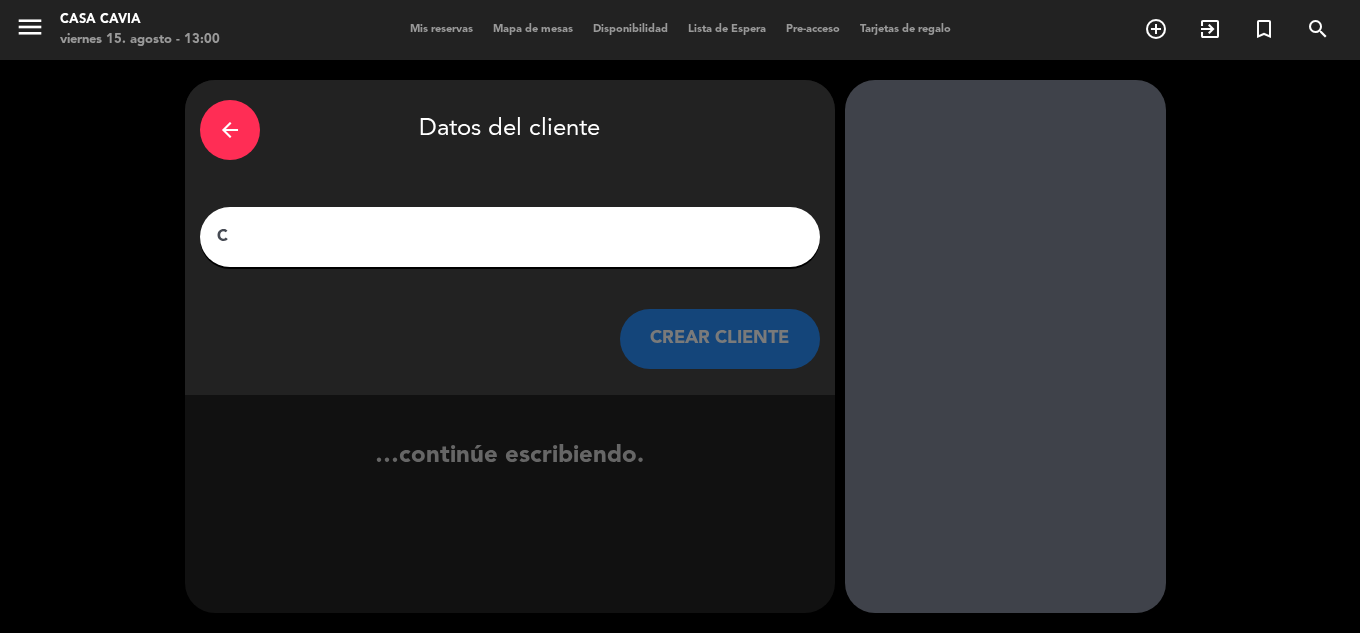
scroll to position [0, 0]
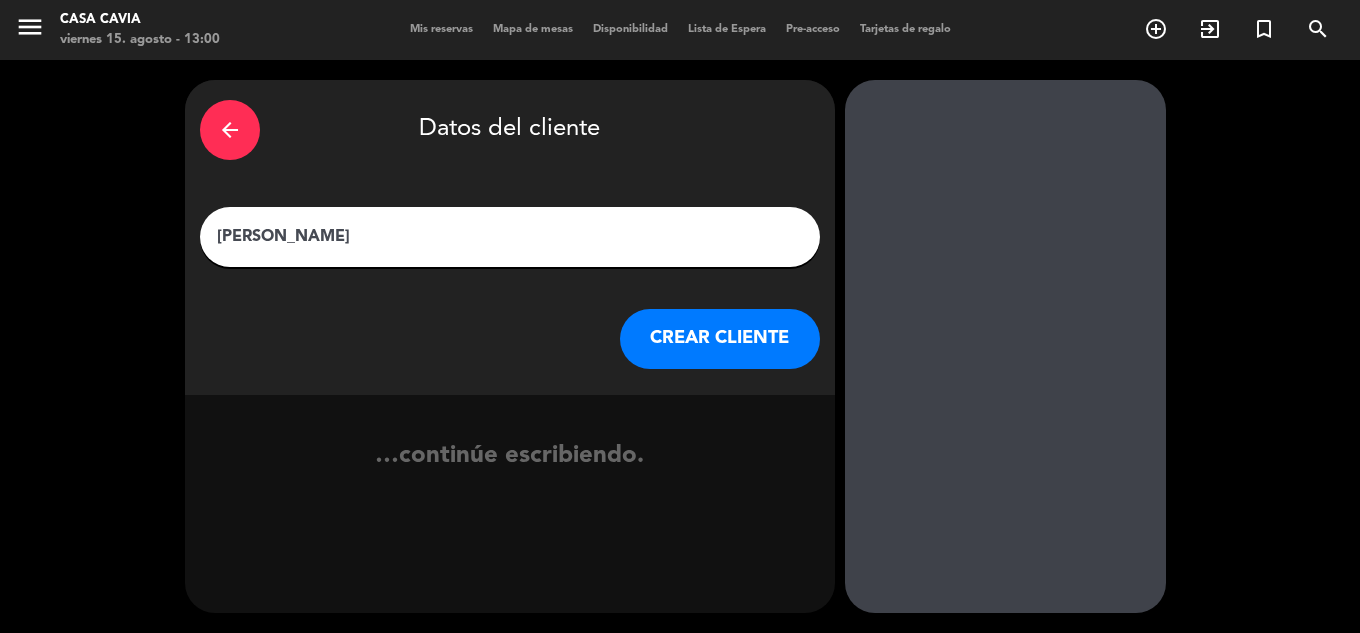
type input "[PERSON_NAME]"
click at [716, 336] on button "CREAR CLIENTE" at bounding box center [720, 339] width 200 height 60
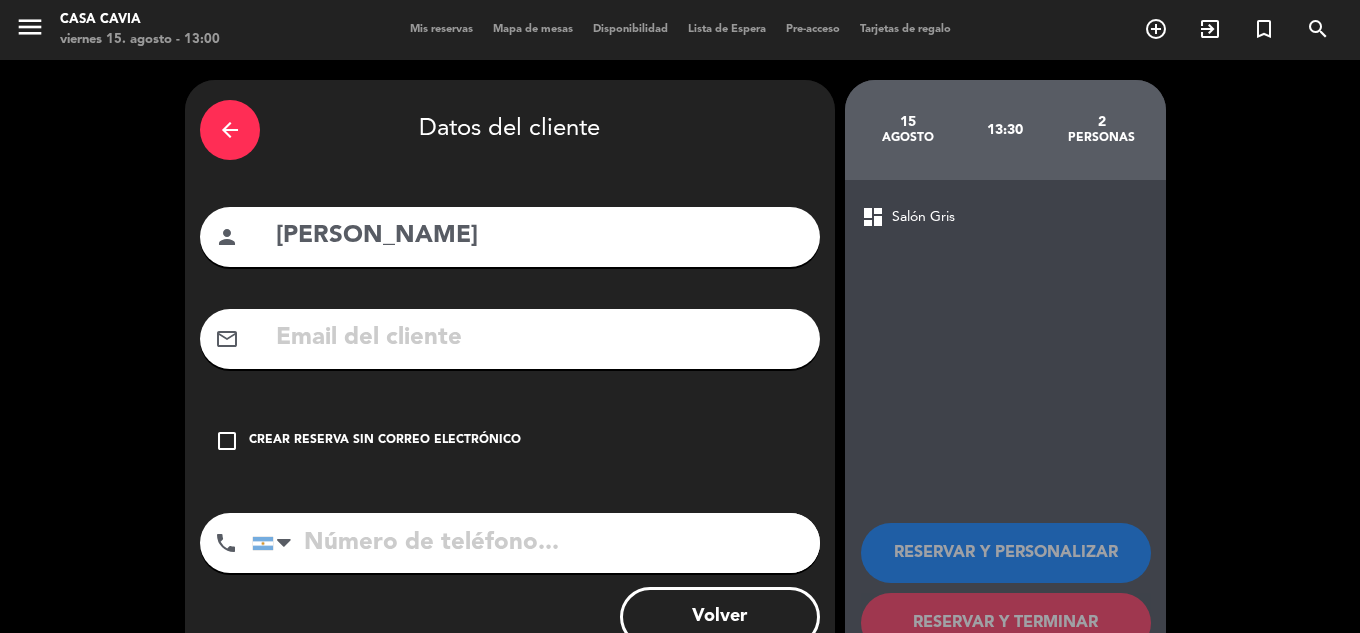
drag, startPoint x: 399, startPoint y: 328, endPoint x: 389, endPoint y: 261, distance: 67.7
click at [401, 331] on input "text" at bounding box center [539, 338] width 531 height 41
paste input "Mcosti.g@gmail.com"
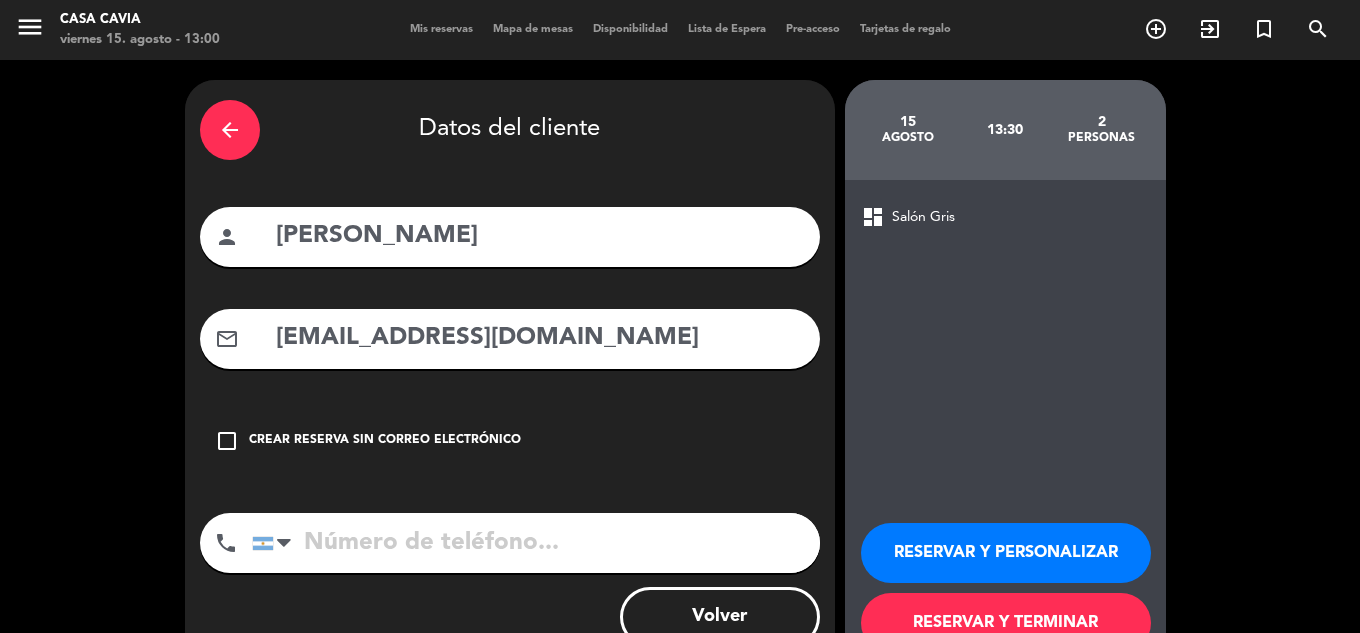
type input "Mcosti.g@gmail.com"
drag, startPoint x: 505, startPoint y: 523, endPoint x: 513, endPoint y: 539, distance: 17.9
click at [505, 529] on input "tel" at bounding box center [536, 543] width 568 height 60
paste input "1167538581"
type input "1167538581"
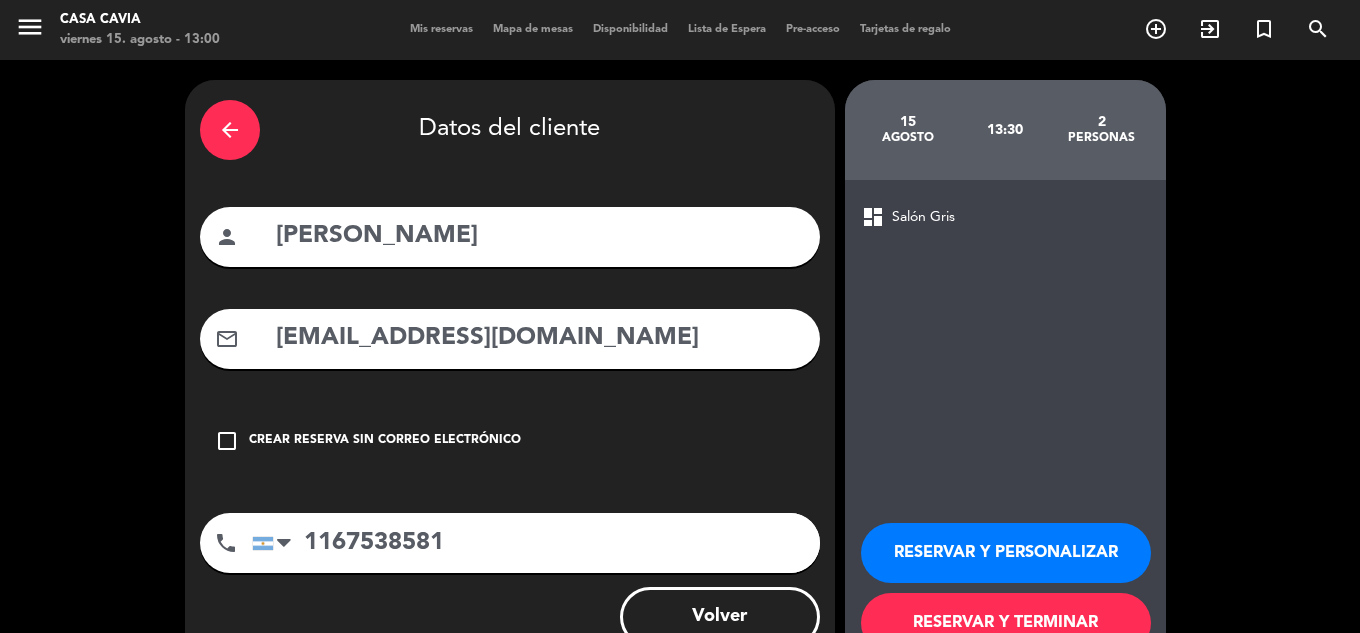
click at [989, 622] on button "RESERVAR Y TERMINAR" at bounding box center [1006, 623] width 290 height 60
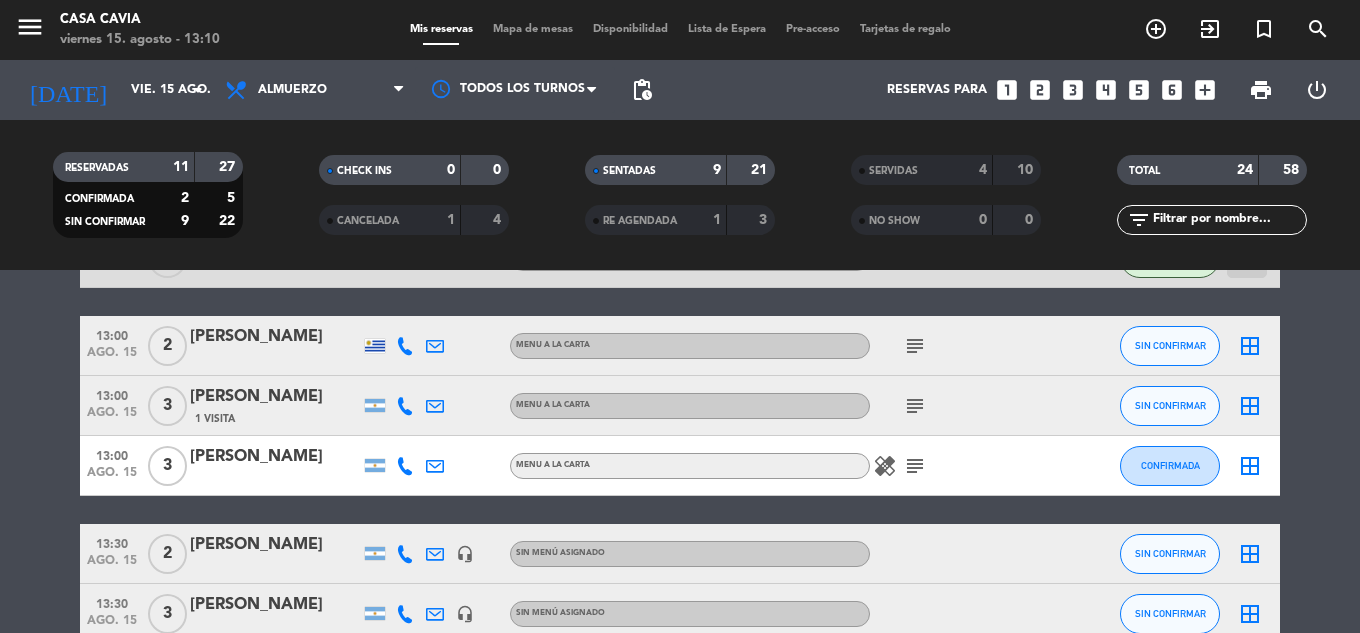
scroll to position [900, 0]
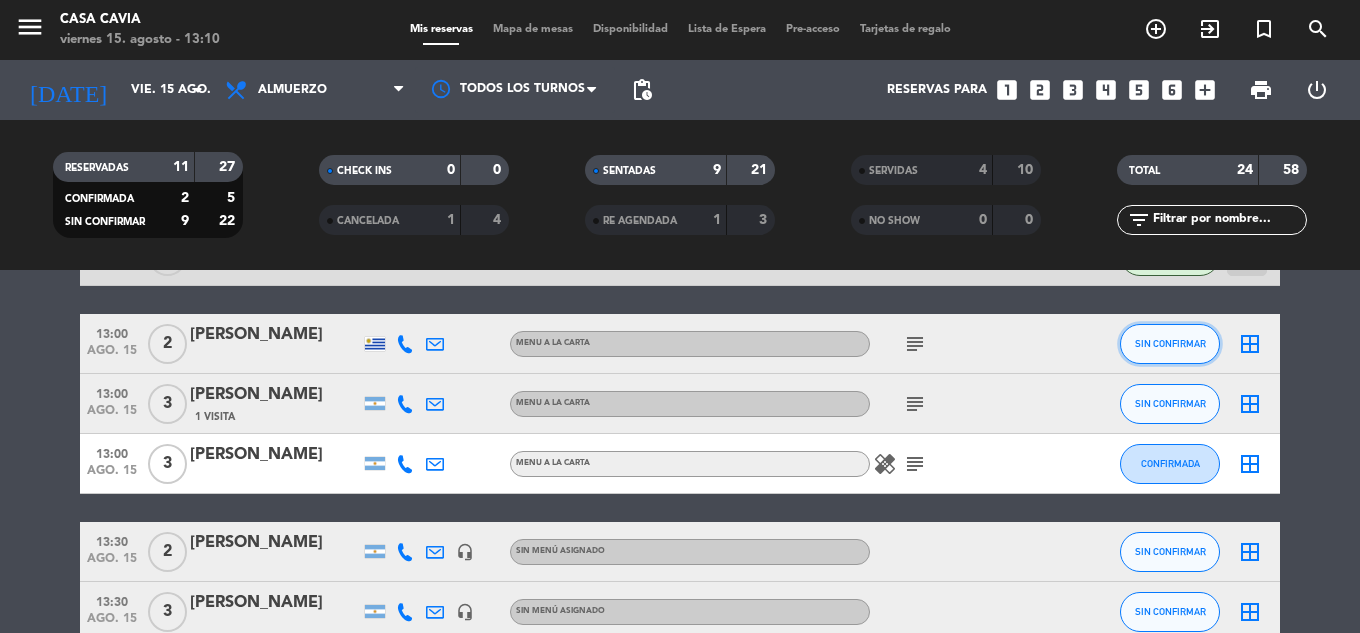
click at [1198, 341] on span "SIN CONFIRMAR" at bounding box center [1170, 343] width 71 height 11
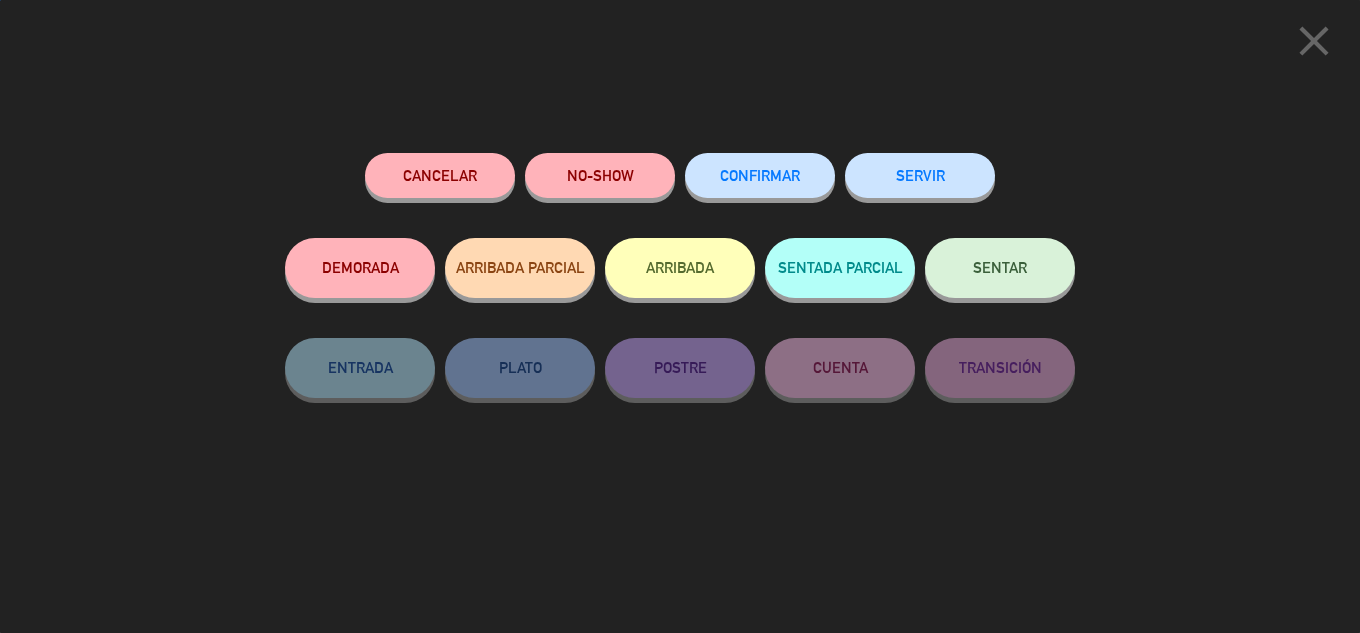
click at [991, 271] on span "SENTAR" at bounding box center [1000, 267] width 54 height 17
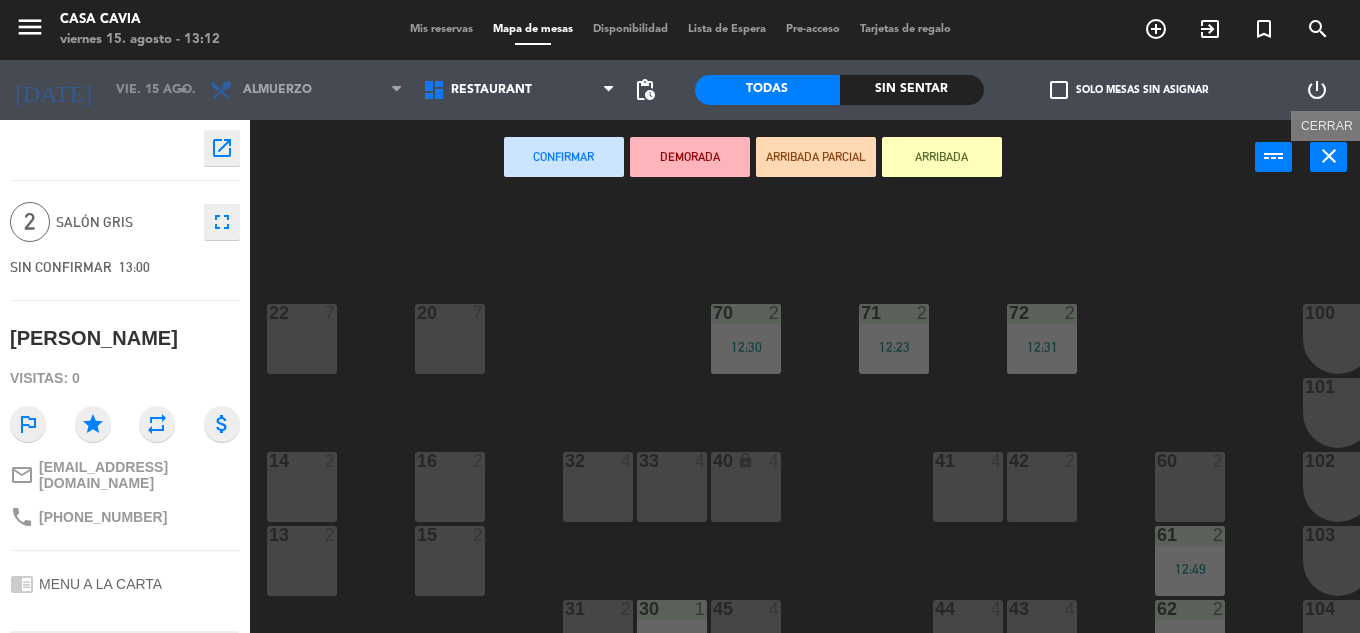
click at [1311, 164] on button "close" at bounding box center [1328, 157] width 37 height 30
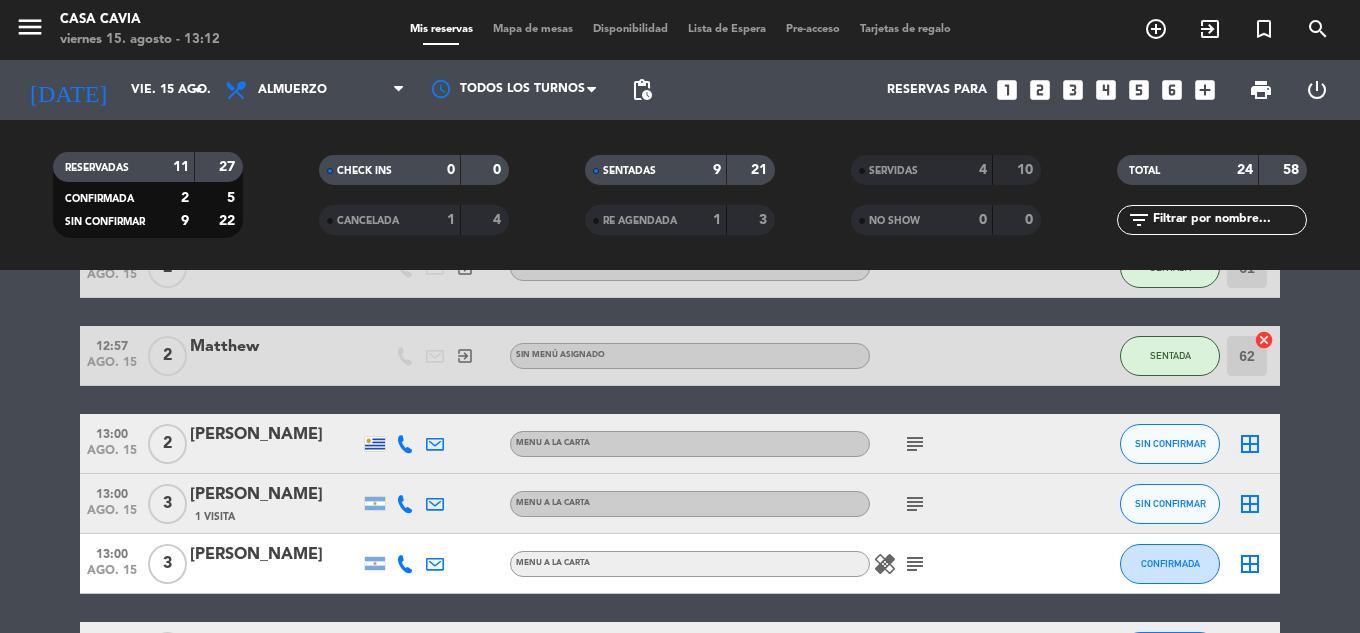
scroll to position [900, 0]
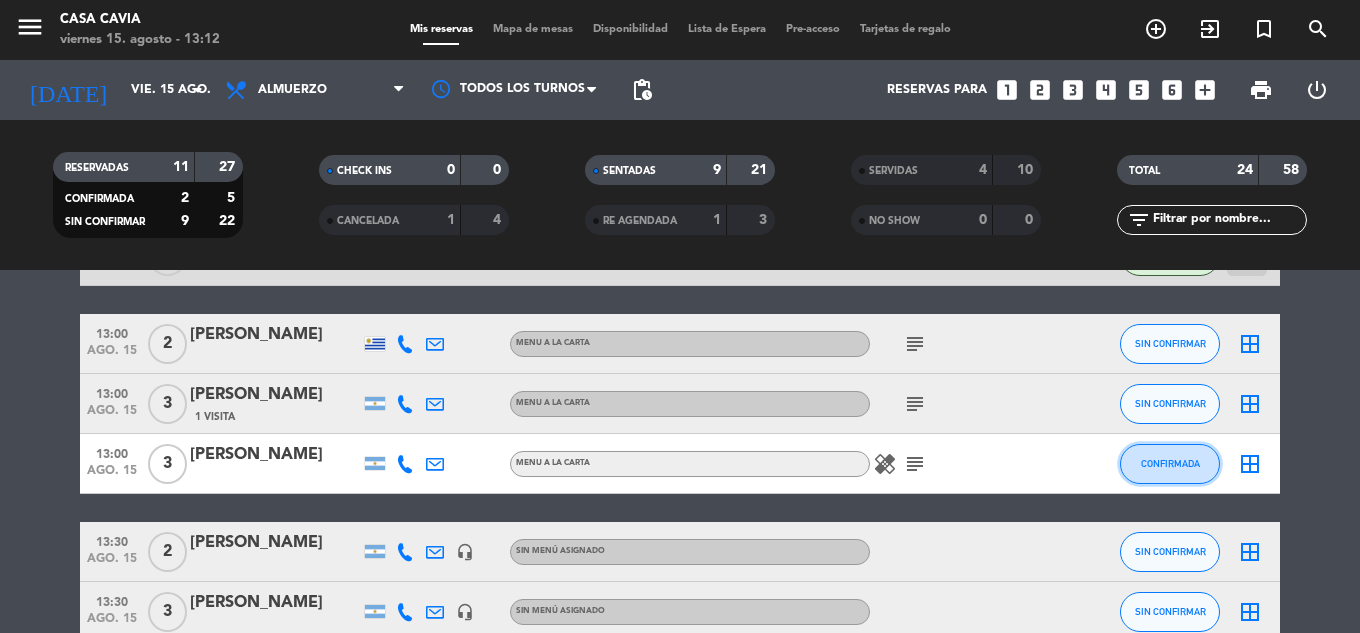
click at [1161, 458] on span "CONFIRMADA" at bounding box center [1170, 463] width 59 height 11
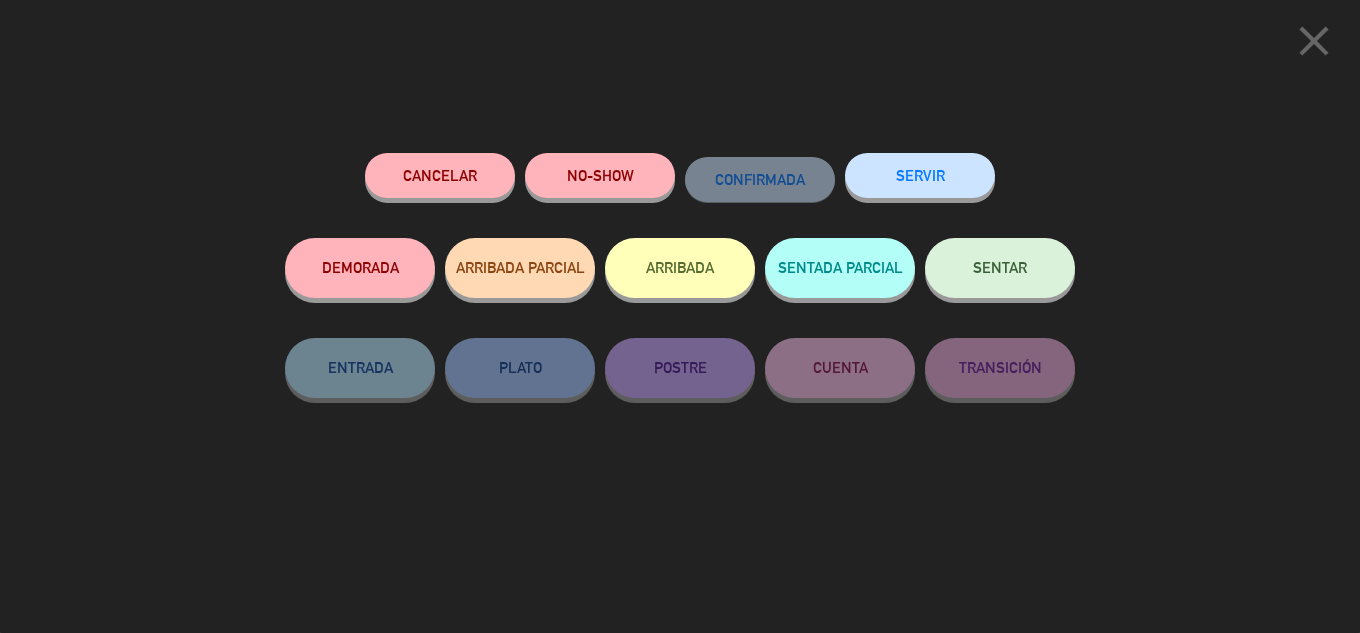
drag, startPoint x: 1317, startPoint y: 51, endPoint x: 964, endPoint y: 393, distance: 491.4
click at [1310, 66] on span "close" at bounding box center [1314, 61] width 50 height 16
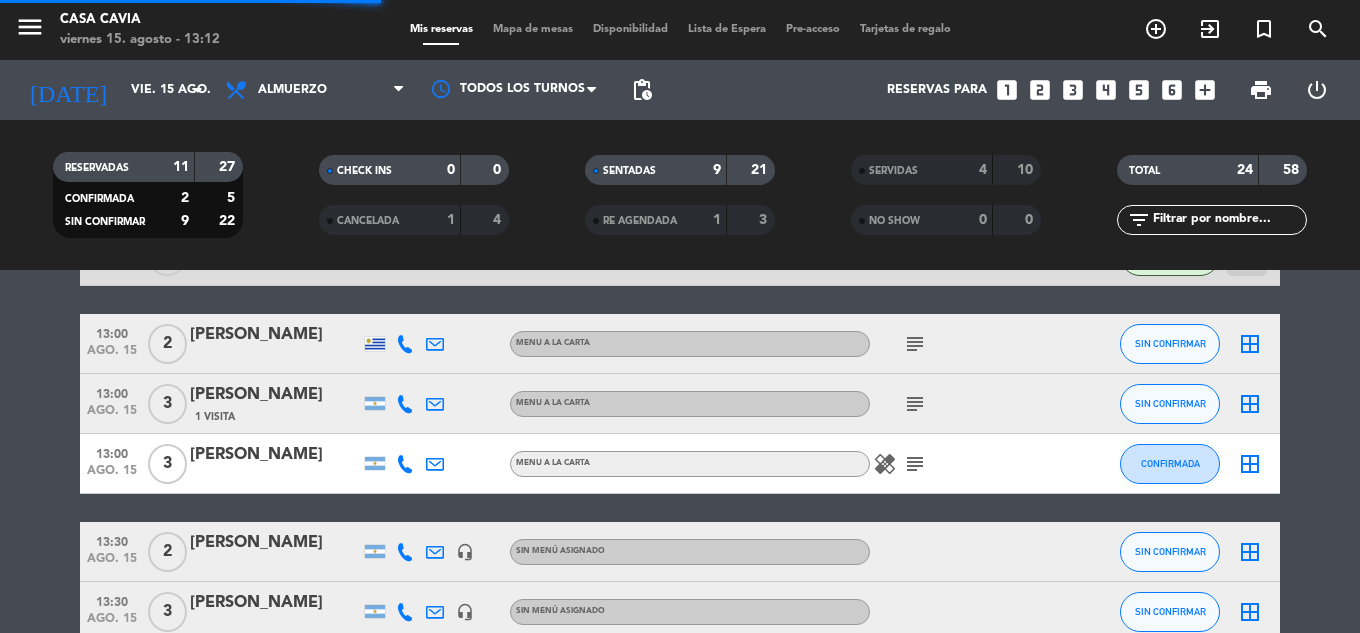
click at [881, 470] on icon "healing" at bounding box center [885, 464] width 24 height 24
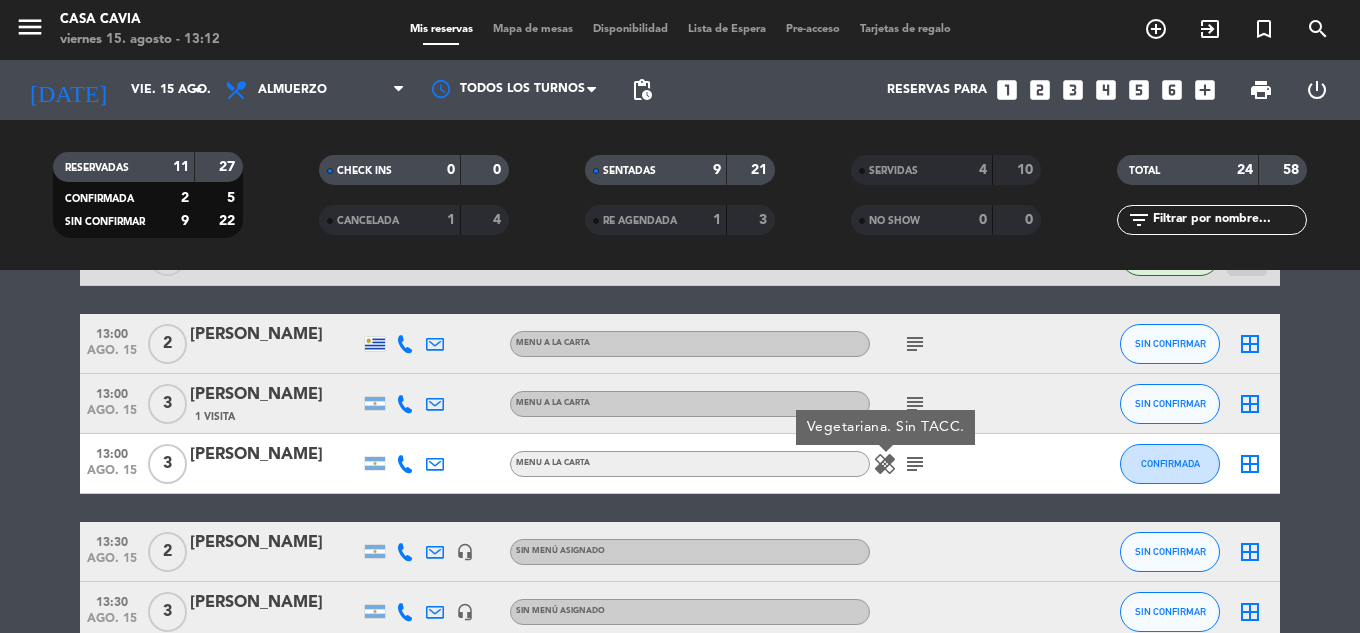
click at [881, 470] on icon "healing" at bounding box center [885, 464] width 24 height 24
click at [1162, 470] on button "CONFIRMADA" at bounding box center [1170, 464] width 100 height 40
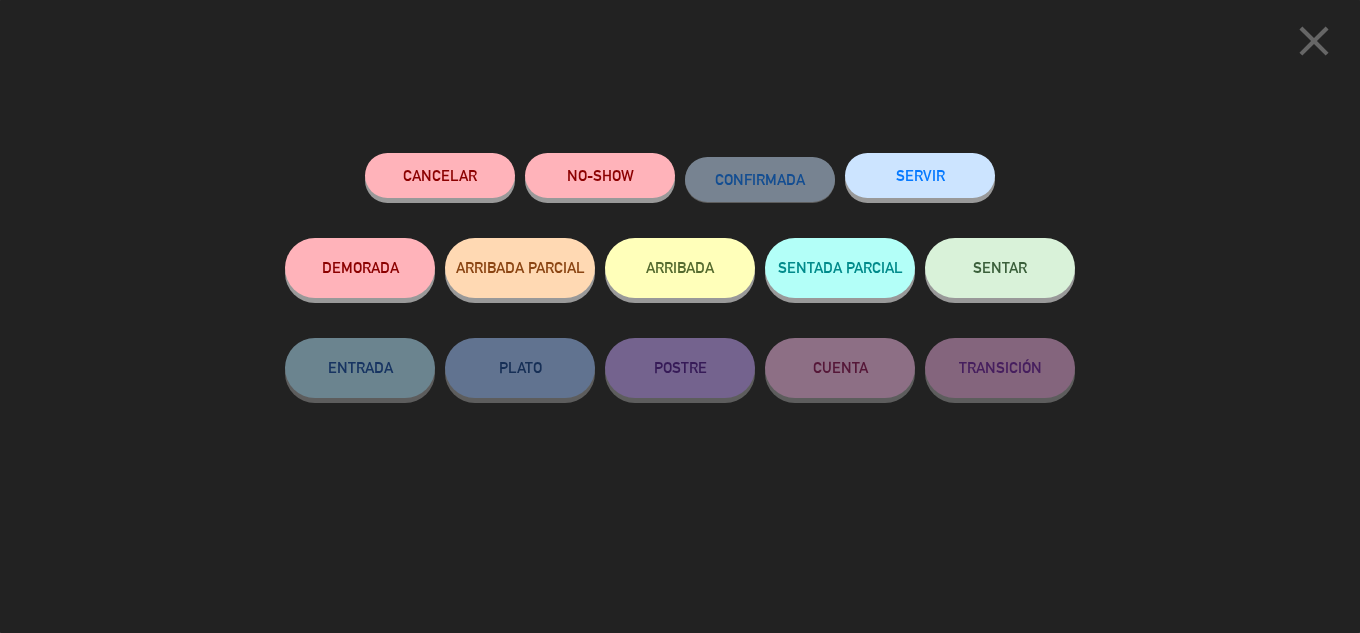
click at [1006, 275] on span "SENTAR" at bounding box center [1000, 267] width 54 height 17
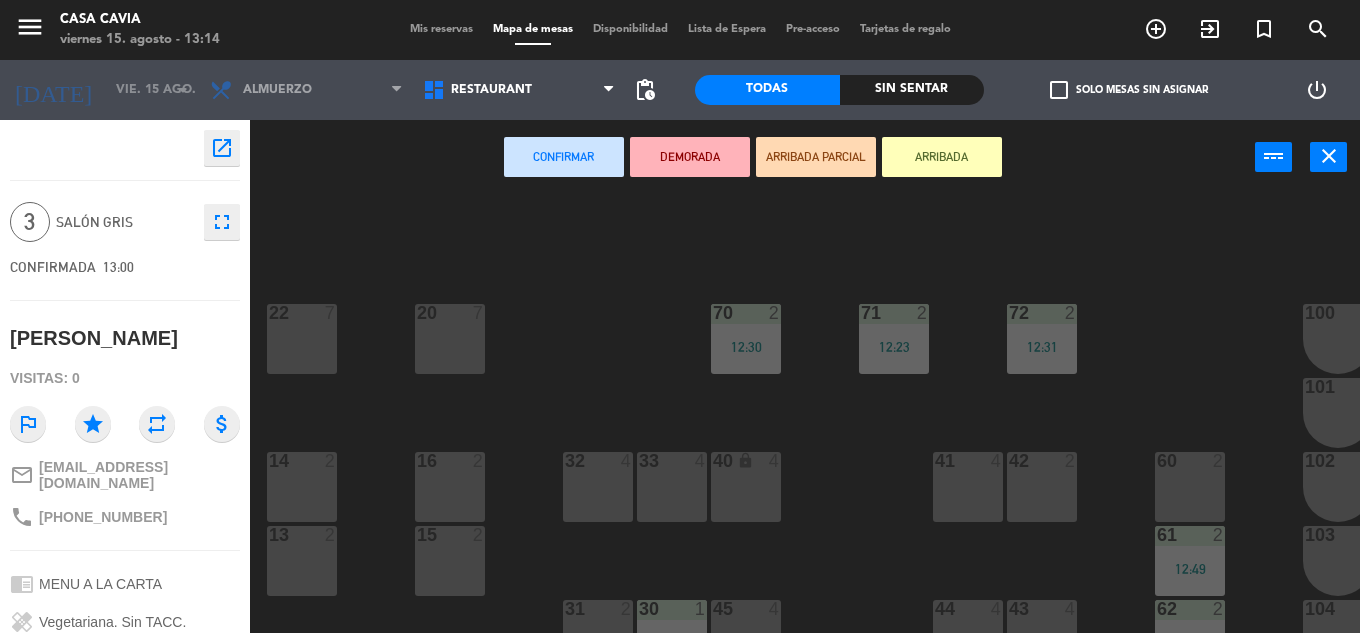
drag, startPoint x: 308, startPoint y: 491, endPoint x: 301, endPoint y: 569, distance: 78.3
click at [307, 493] on div "14 2" at bounding box center [302, 487] width 70 height 70
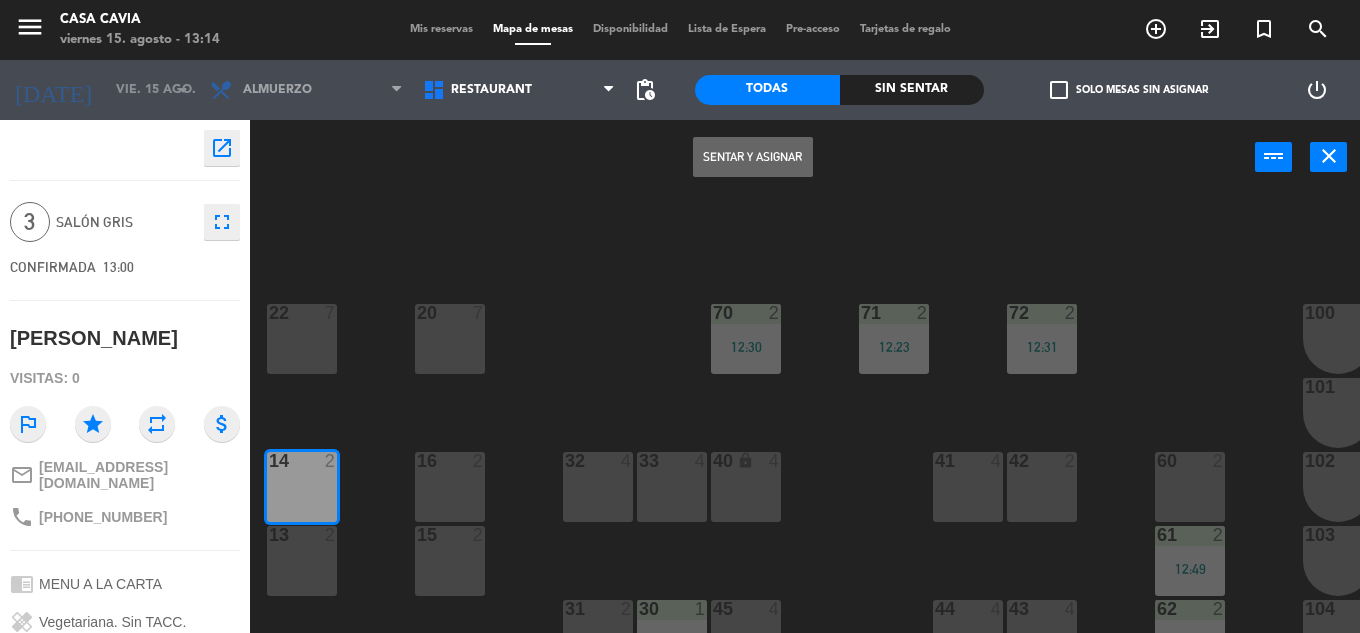
click at [301, 570] on div "13 2" at bounding box center [302, 561] width 70 height 70
click at [716, 172] on button "Sentar y Asignar" at bounding box center [753, 157] width 120 height 40
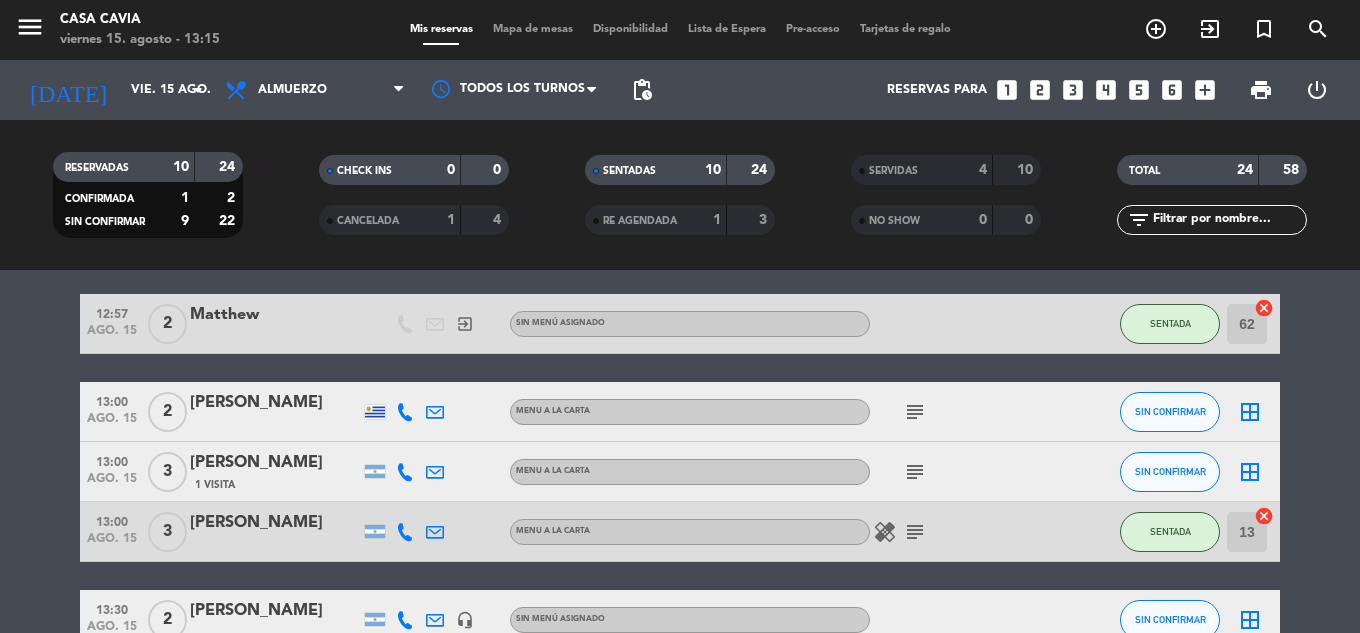
scroll to position [900, 0]
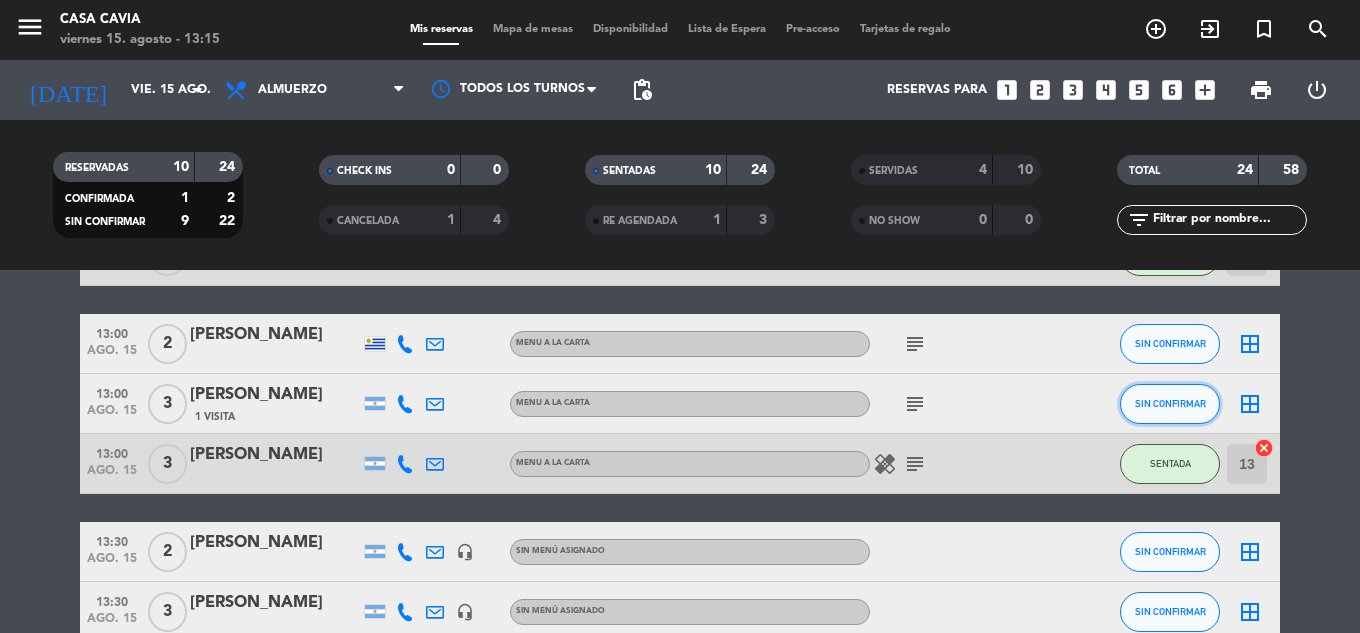
click at [1187, 399] on span "SIN CONFIRMAR" at bounding box center [1170, 403] width 71 height 11
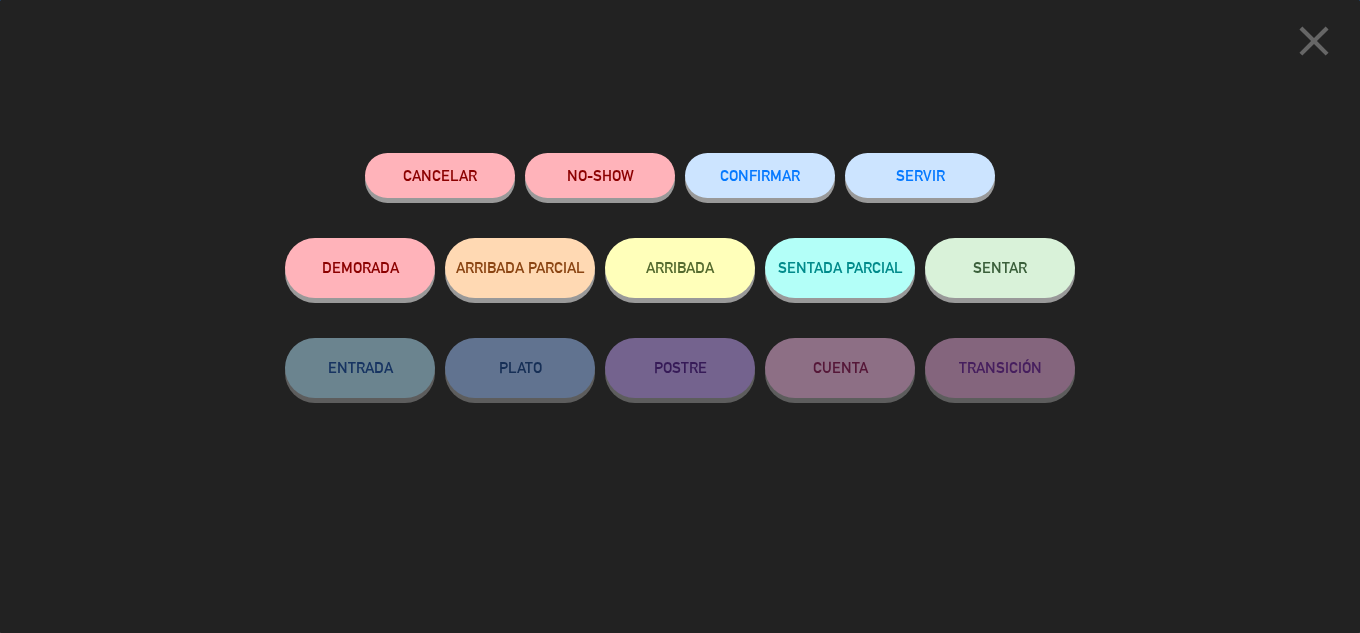
click at [1002, 284] on button "SENTAR" at bounding box center [1000, 268] width 150 height 60
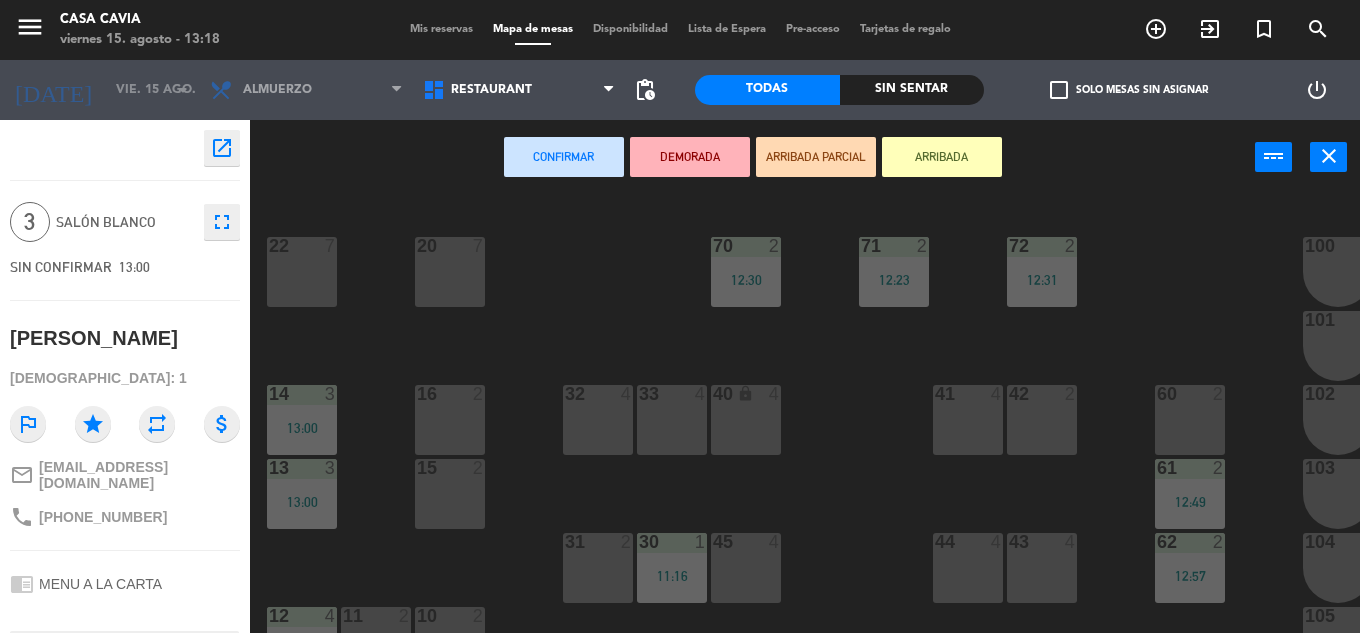
scroll to position [100, 0]
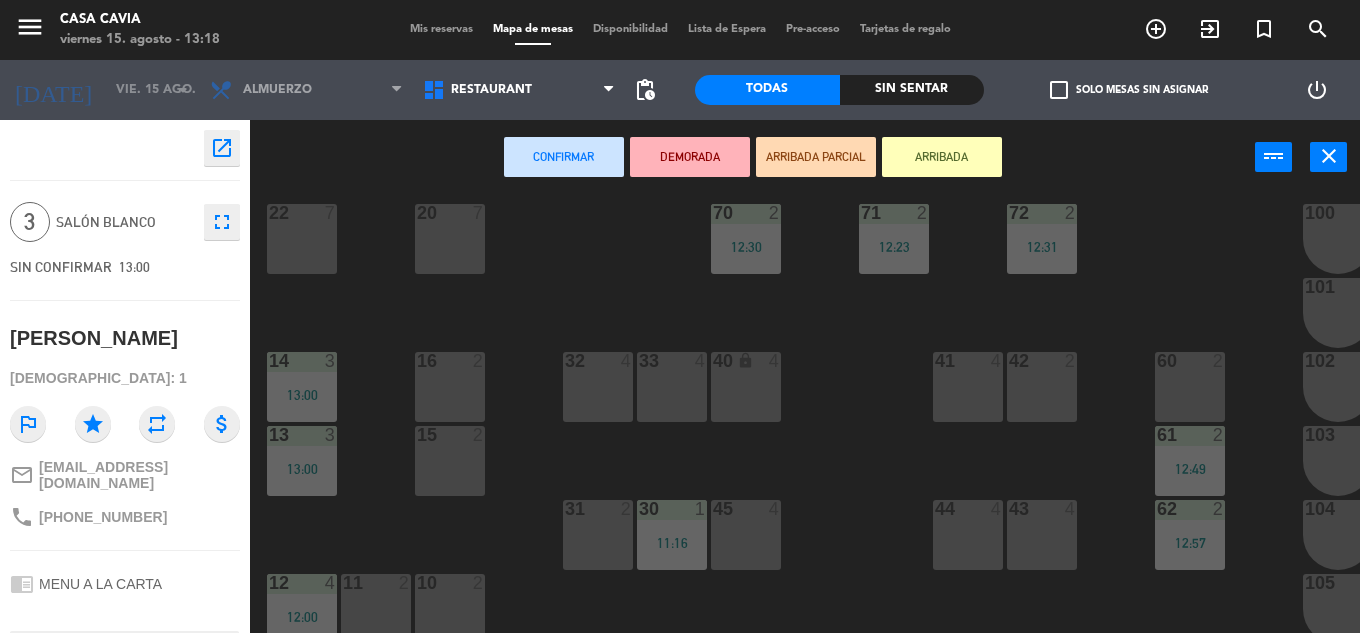
click at [468, 454] on div "15 2" at bounding box center [450, 461] width 70 height 70
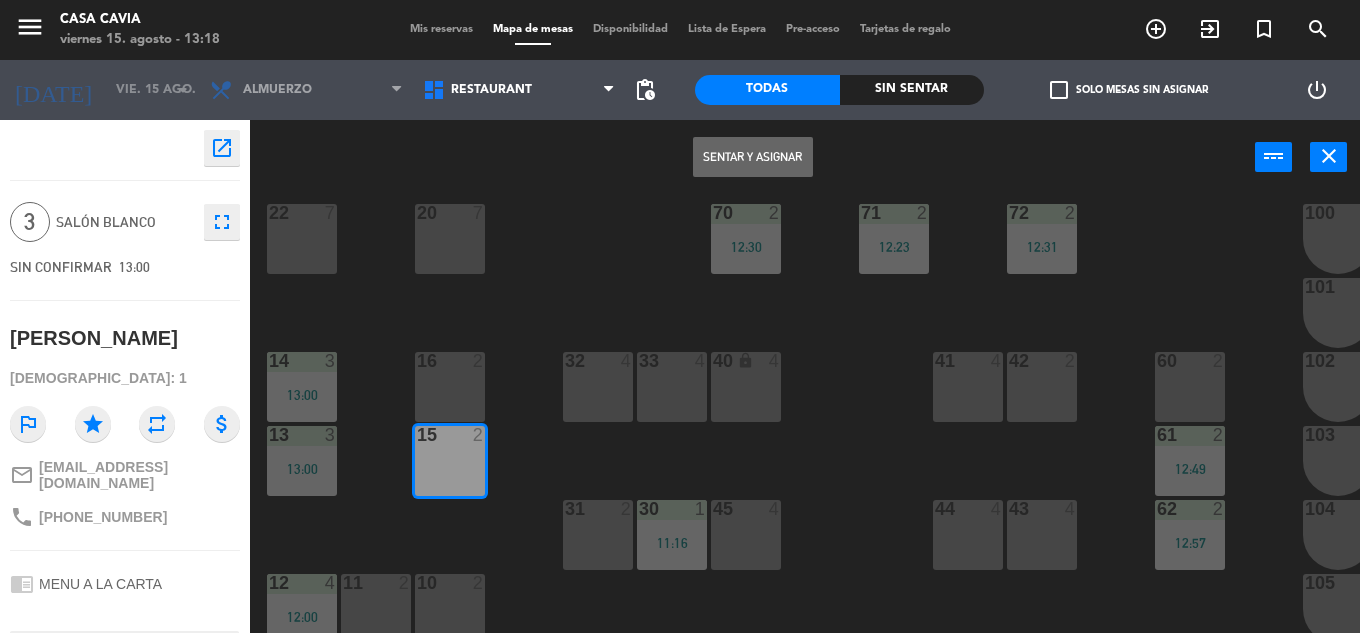
click at [468, 455] on div "15 2" at bounding box center [450, 461] width 70 height 70
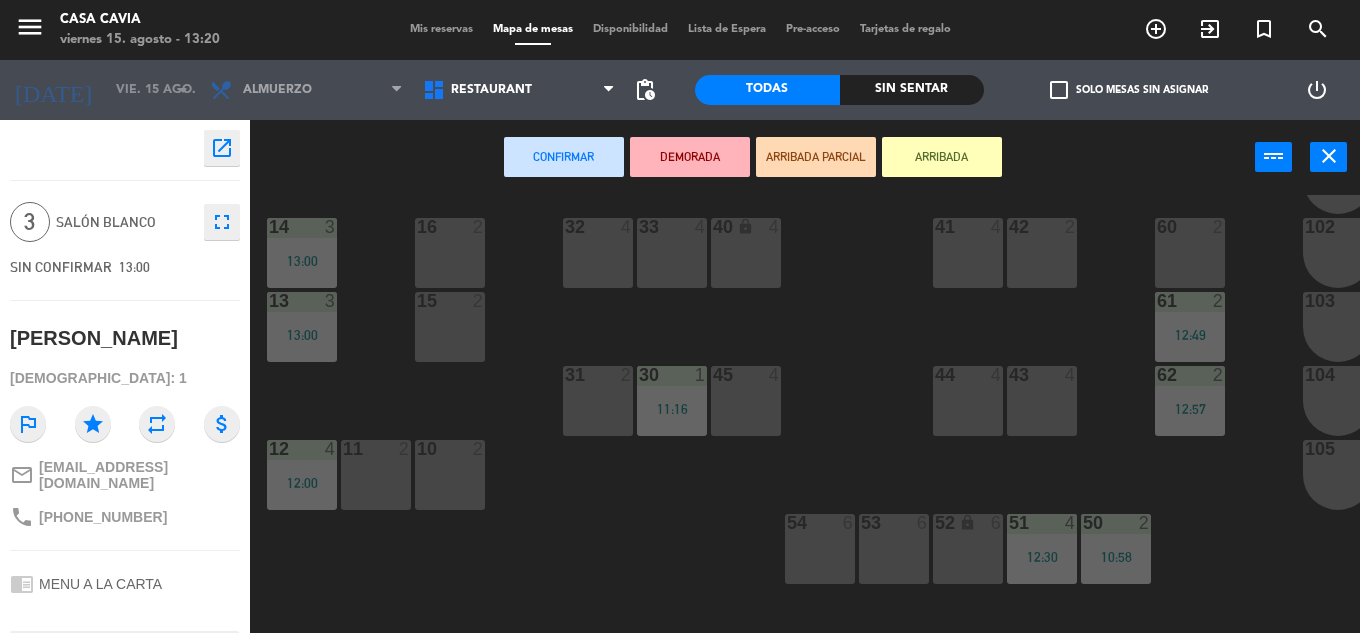
scroll to position [200, 0]
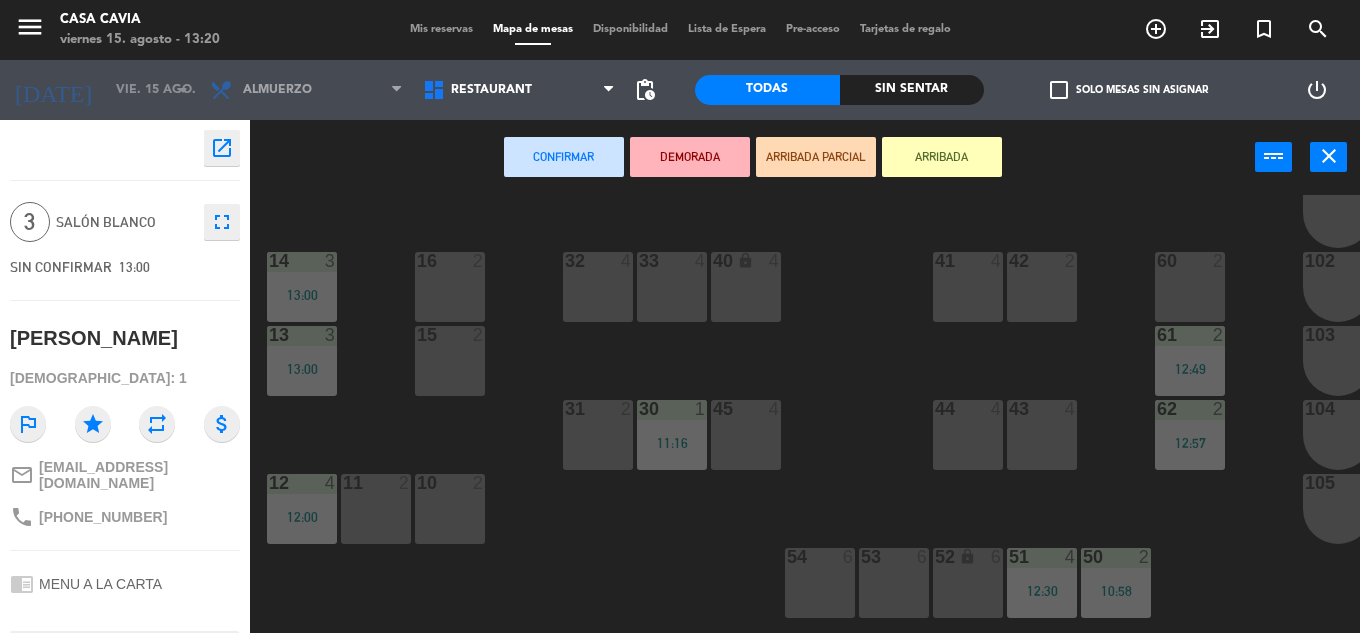
drag, startPoint x: 451, startPoint y: 16, endPoint x: 443, endPoint y: 32, distance: 17.9
click at [449, 20] on div "menu Casa Cavia viernes 15. agosto - 13:20 Mis reservas Mapa de mesas Disponibi…" at bounding box center [680, 30] width 1360 height 60
click at [443, 32] on span "Mis reservas" at bounding box center [441, 29] width 83 height 11
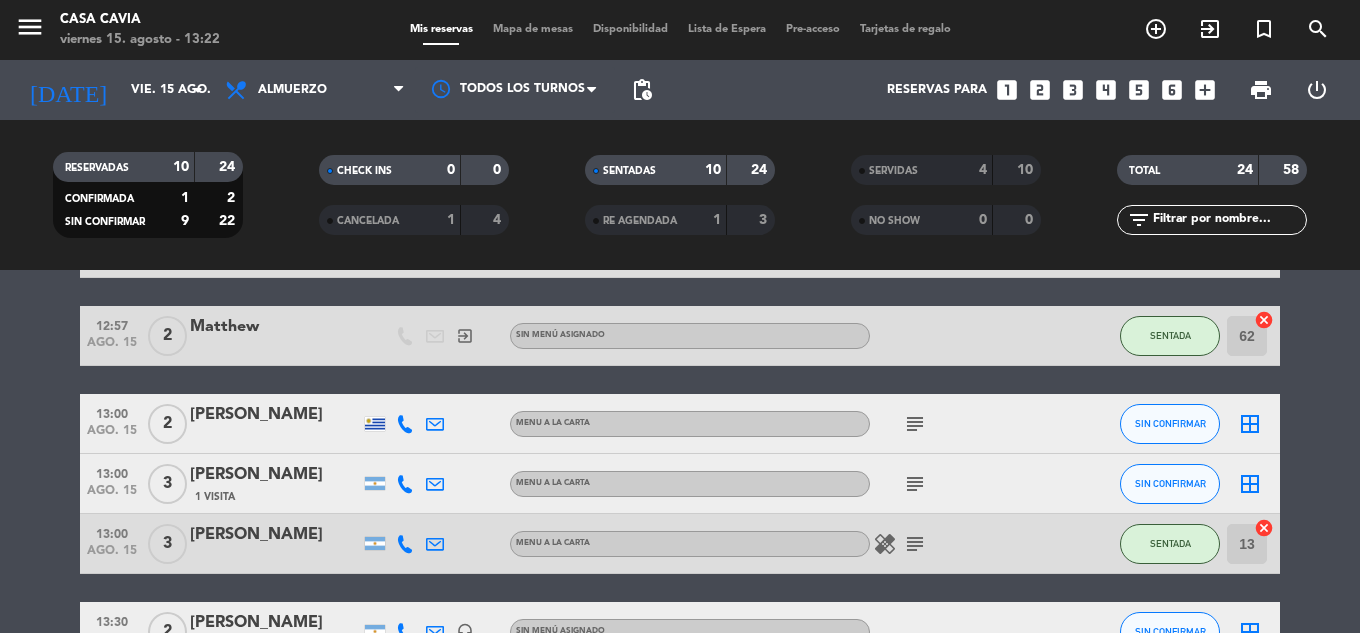
scroll to position [765, 0]
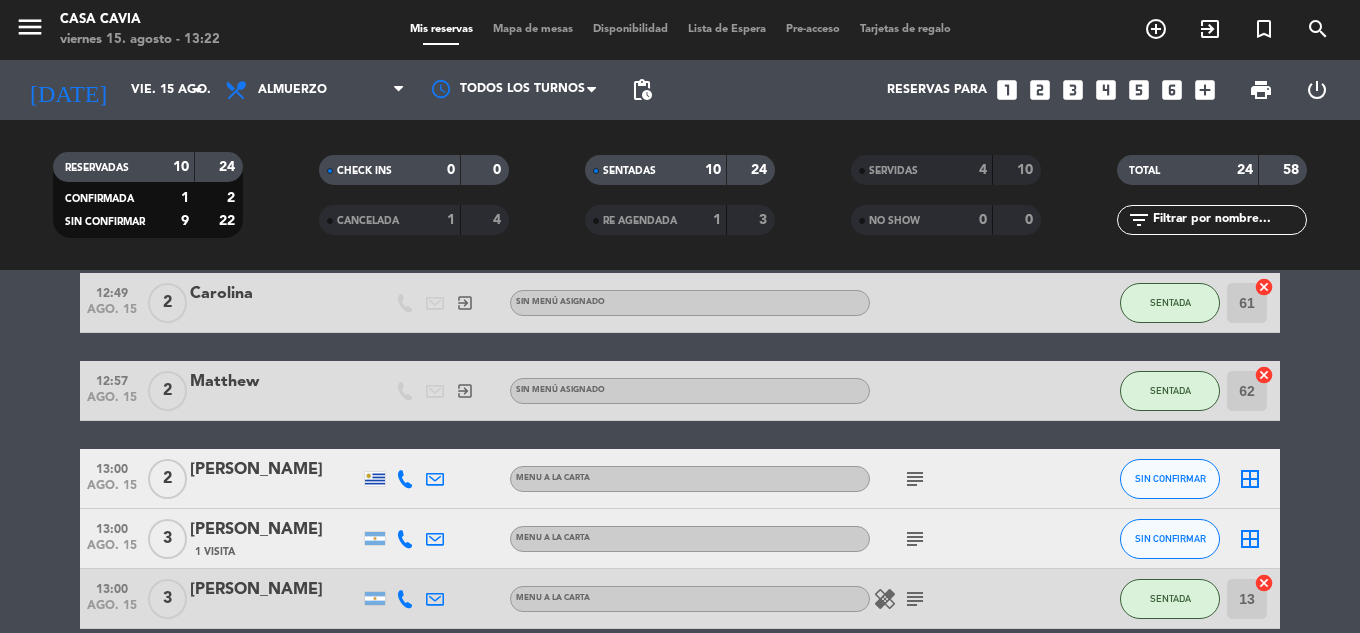
click at [373, 482] on div at bounding box center [375, 479] width 20 height 14
click at [925, 480] on span "subject" at bounding box center [915, 479] width 30 height 24
click at [921, 480] on icon "subject" at bounding box center [915, 479] width 24 height 24
click at [1072, 427] on div "10:58 ago. 15 2 Dora exit_to_app Sin menú asignado SENTADA 50 cancel 11:00 ago.…" at bounding box center [680, 365] width 1200 height 1536
click at [1158, 485] on button "SIN CONFIRMAR" at bounding box center [1170, 479] width 100 height 40
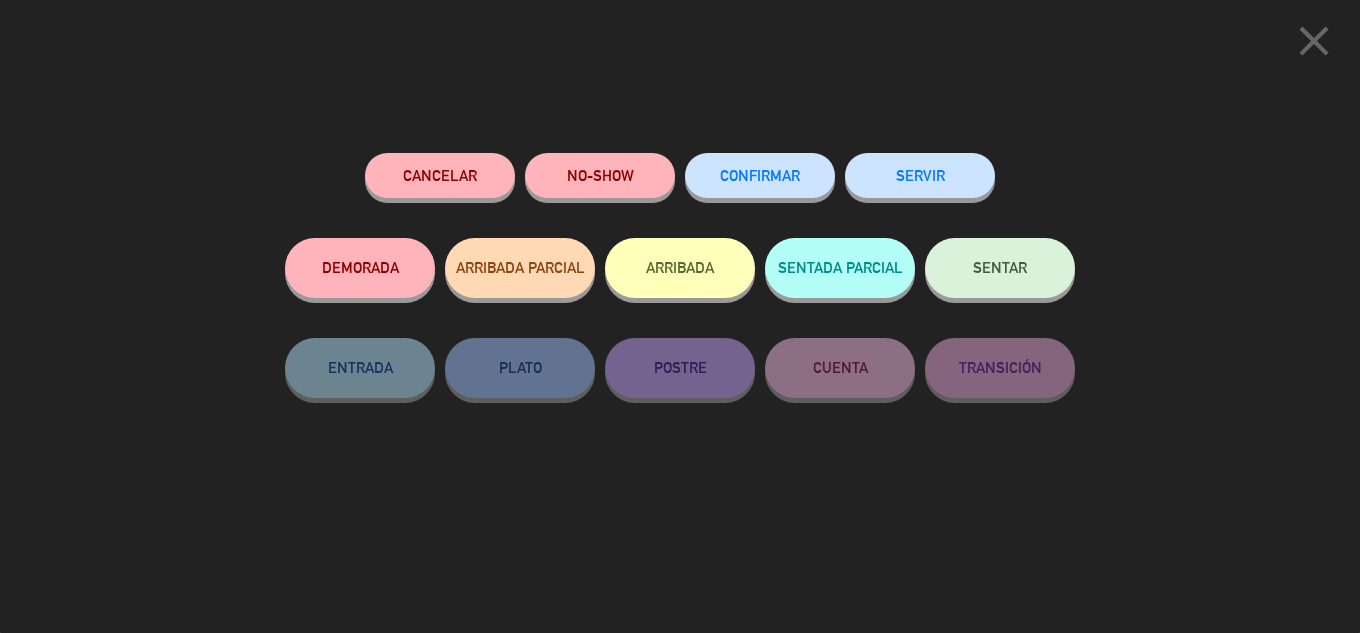
click at [566, 182] on button "NO-SHOW" at bounding box center [600, 175] width 150 height 45
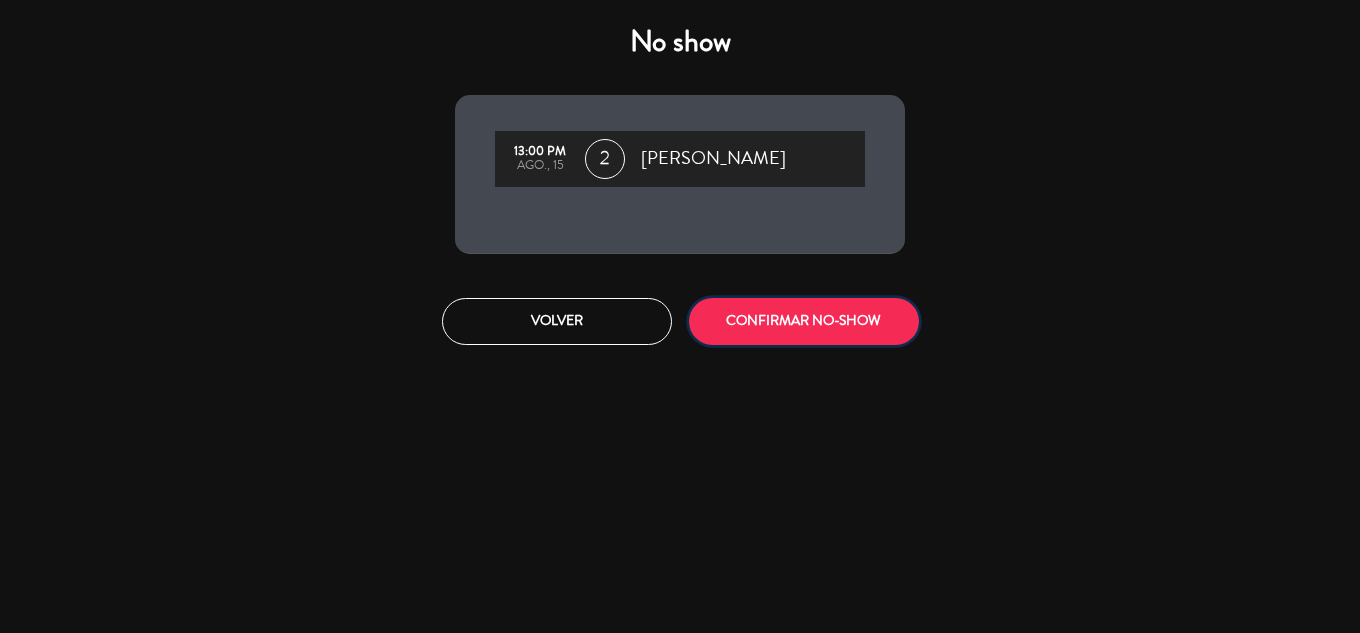
click at [752, 316] on button "CONFIRMAR NO-SHOW" at bounding box center [804, 321] width 230 height 47
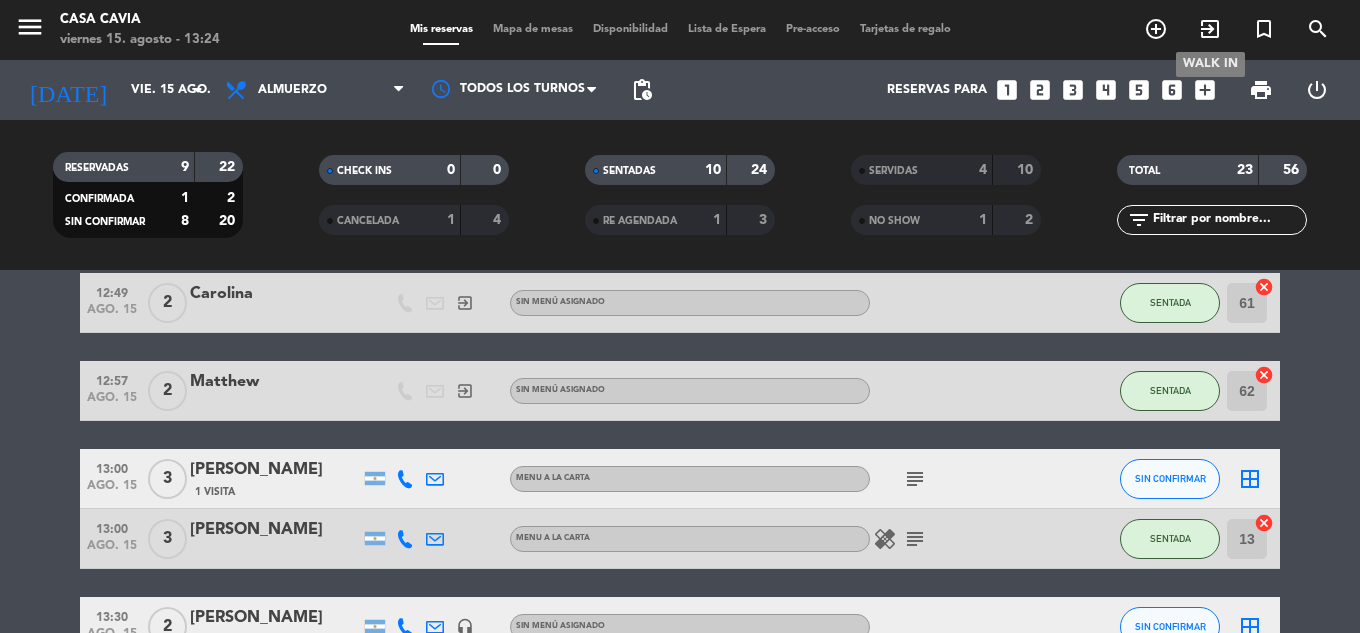
click at [1213, 32] on icon "exit_to_app" at bounding box center [1210, 29] width 24 height 24
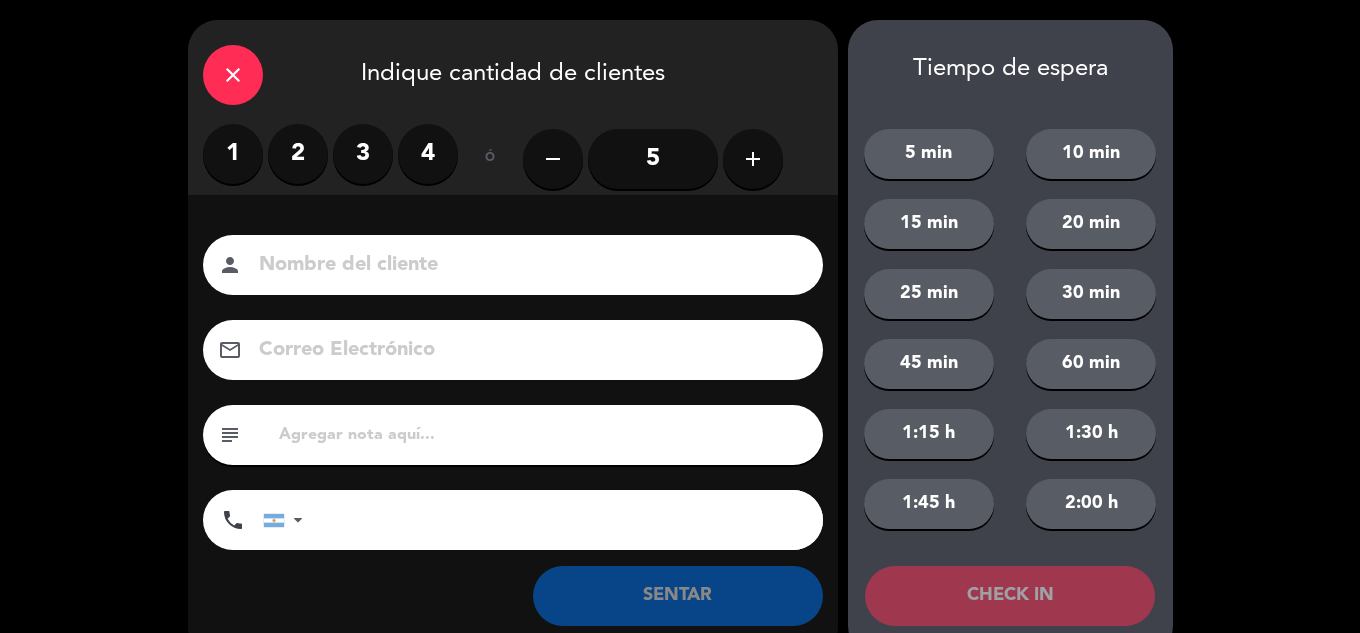
click at [273, 165] on label "2" at bounding box center [298, 154] width 60 height 60
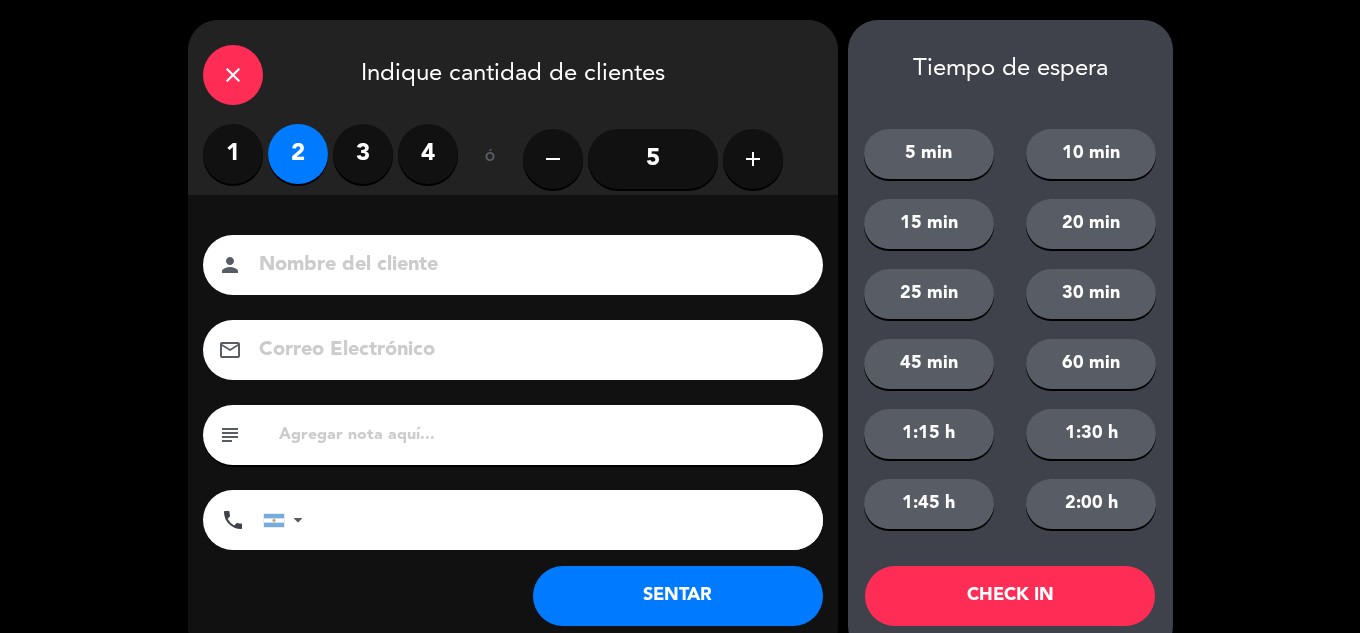
click at [334, 269] on input at bounding box center [527, 265] width 540 height 35
type input "[PERSON_NAME]"
click at [605, 593] on button "SENTAR" at bounding box center [678, 596] width 290 height 60
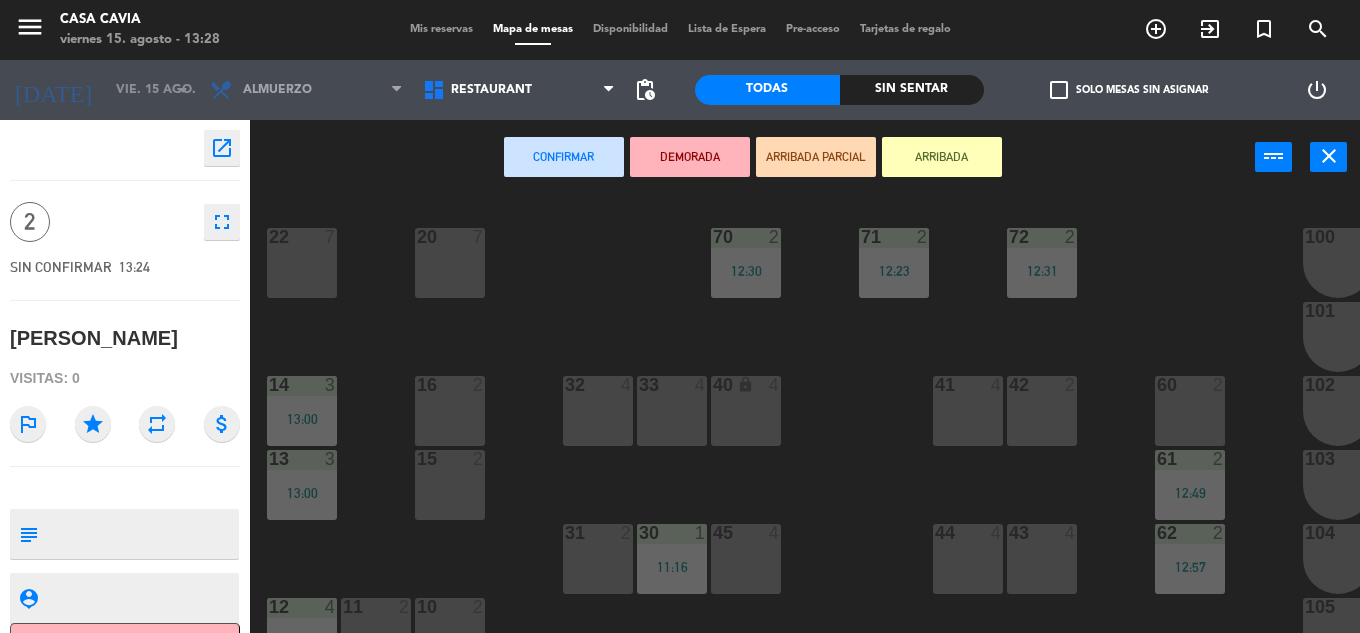
scroll to position [200, 0]
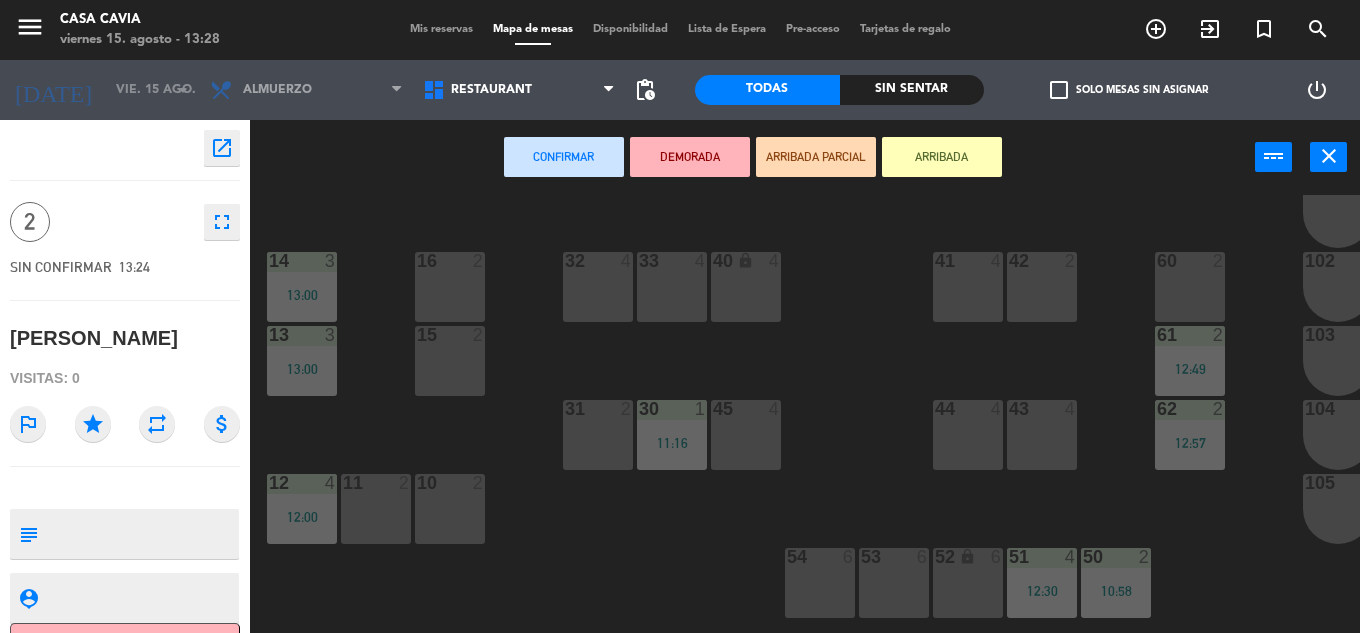
click at [1158, 264] on div "60" at bounding box center [1157, 261] width 1 height 18
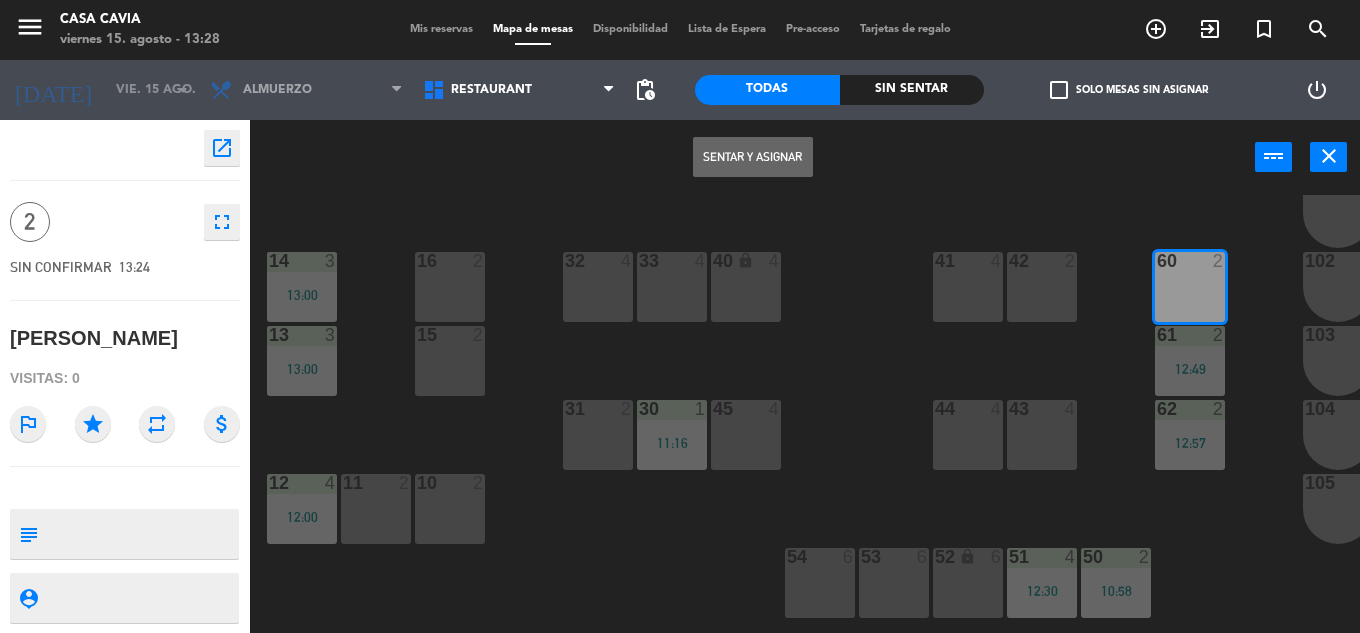
click at [780, 154] on button "Sentar y Asignar" at bounding box center [753, 157] width 120 height 40
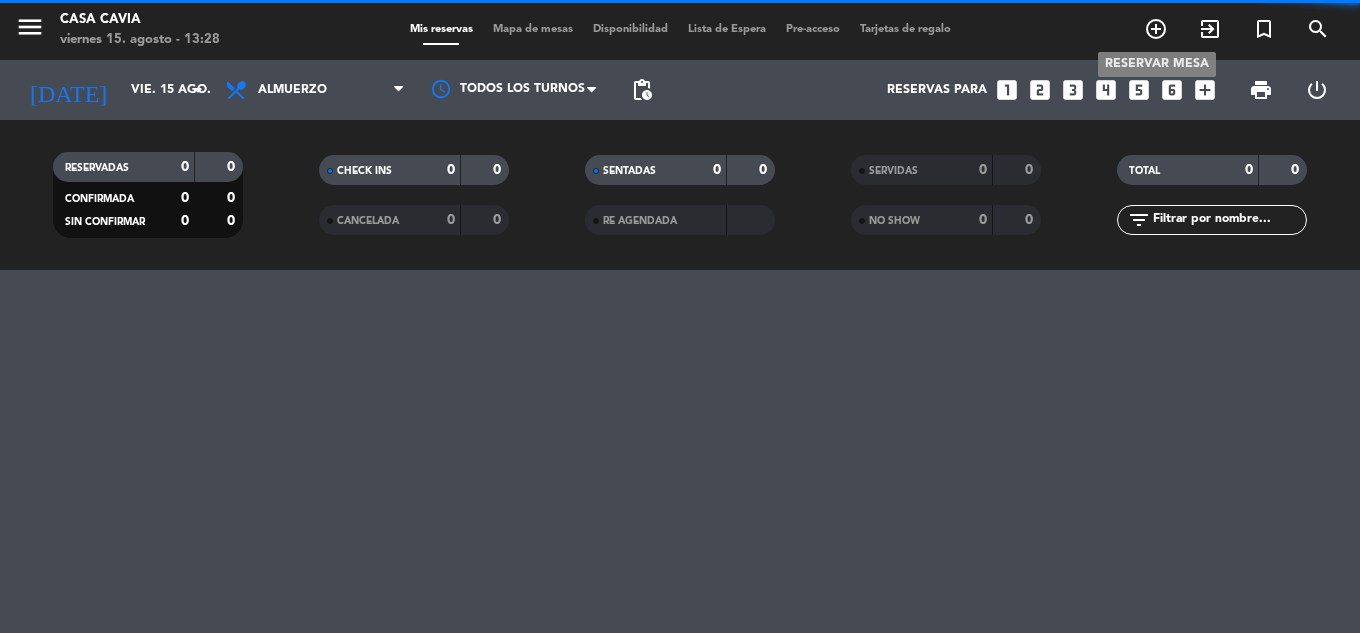
click at [1165, 34] on icon "add_circle_outline" at bounding box center [1156, 29] width 24 height 24
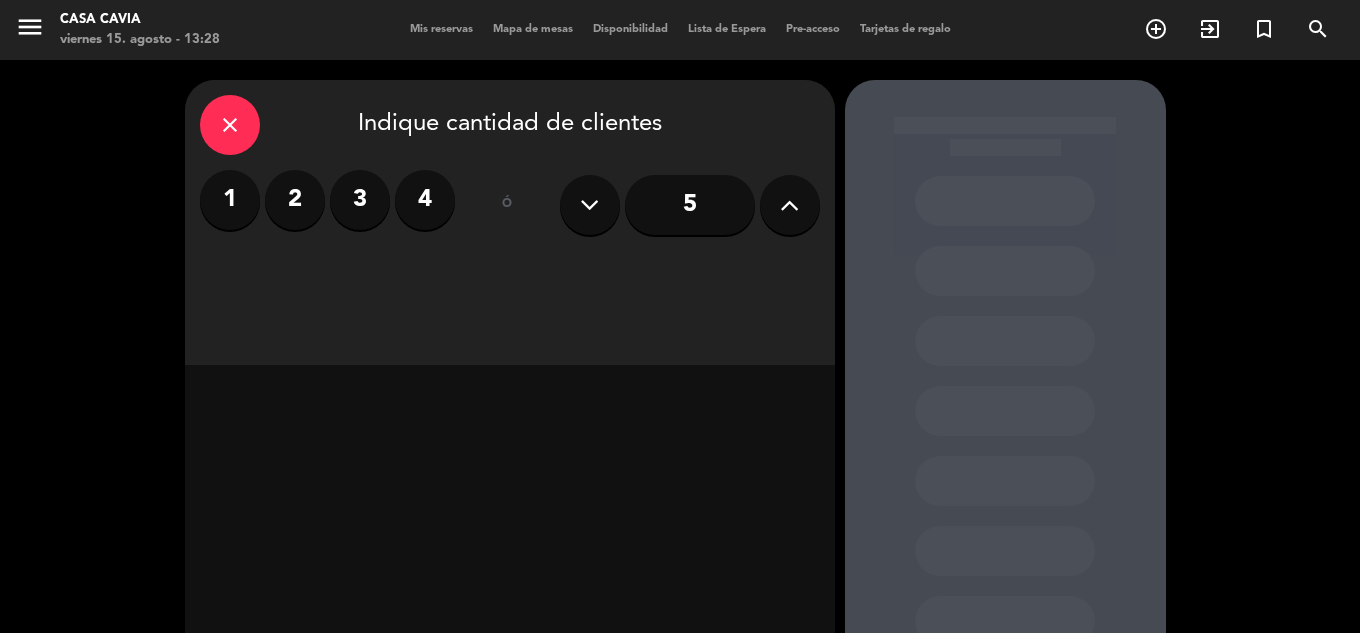
click at [247, 195] on label "1" at bounding box center [230, 200] width 60 height 60
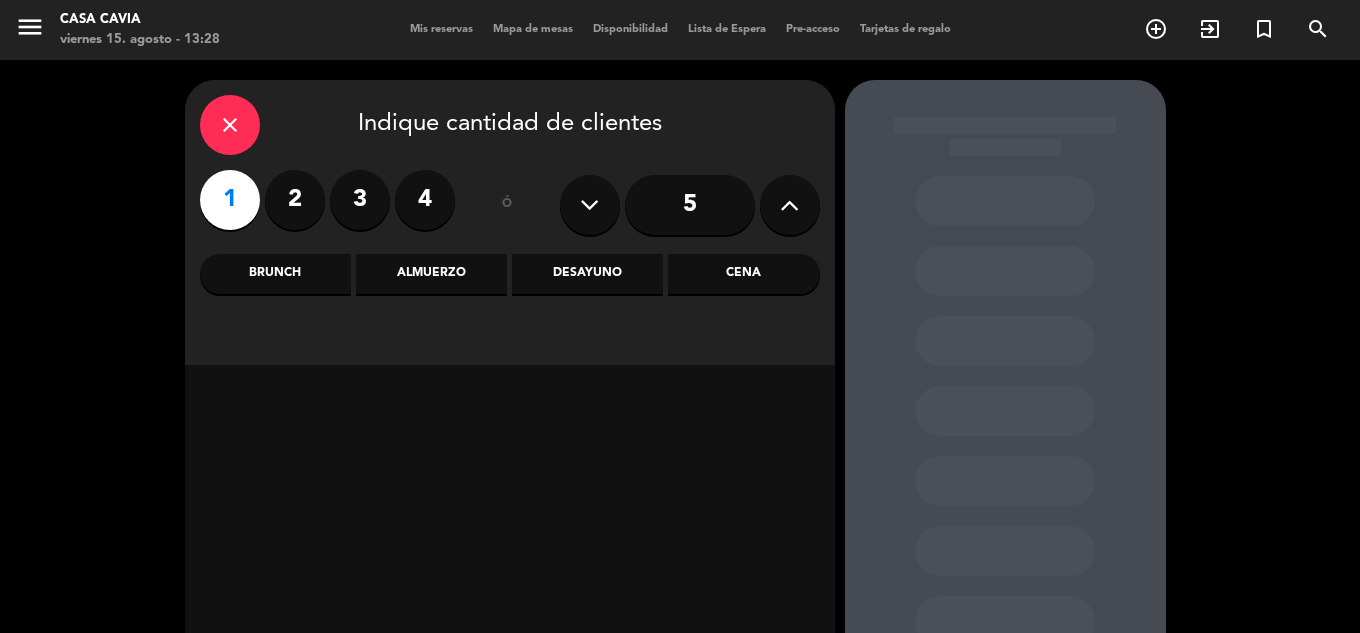
click at [457, 276] on div "Almuerzo" at bounding box center [431, 274] width 151 height 40
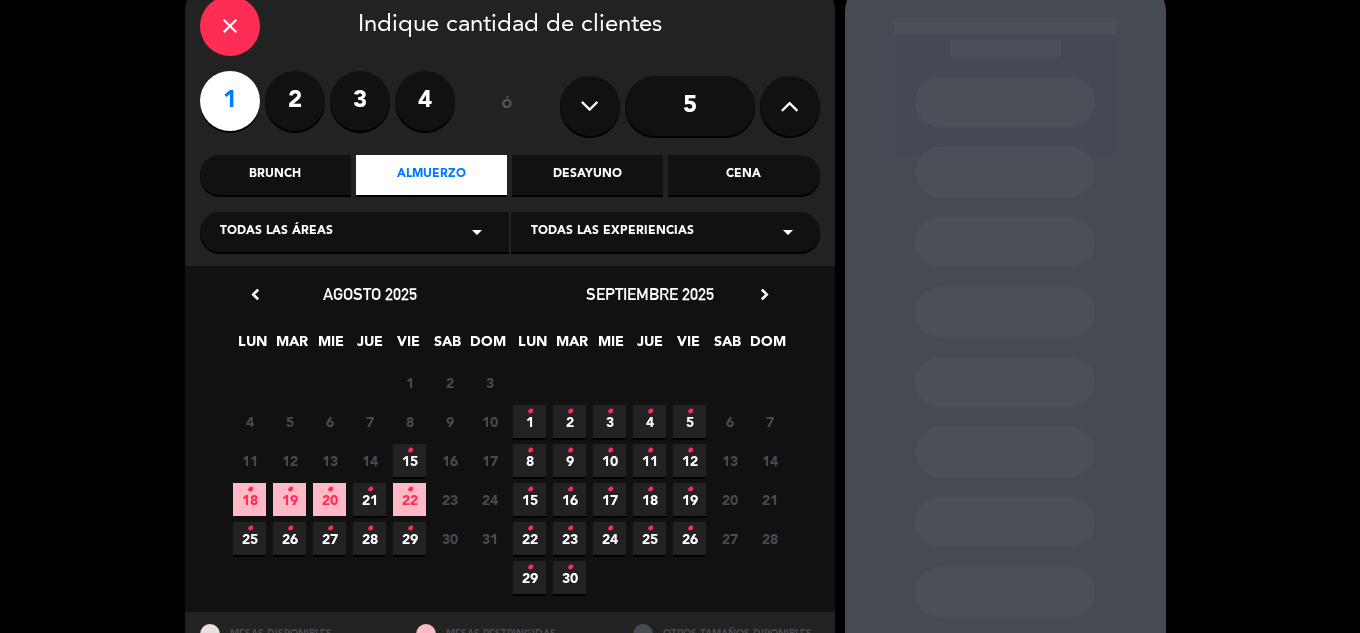
scroll to position [100, 0]
click at [309, 180] on div "Brunch" at bounding box center [275, 174] width 151 height 40
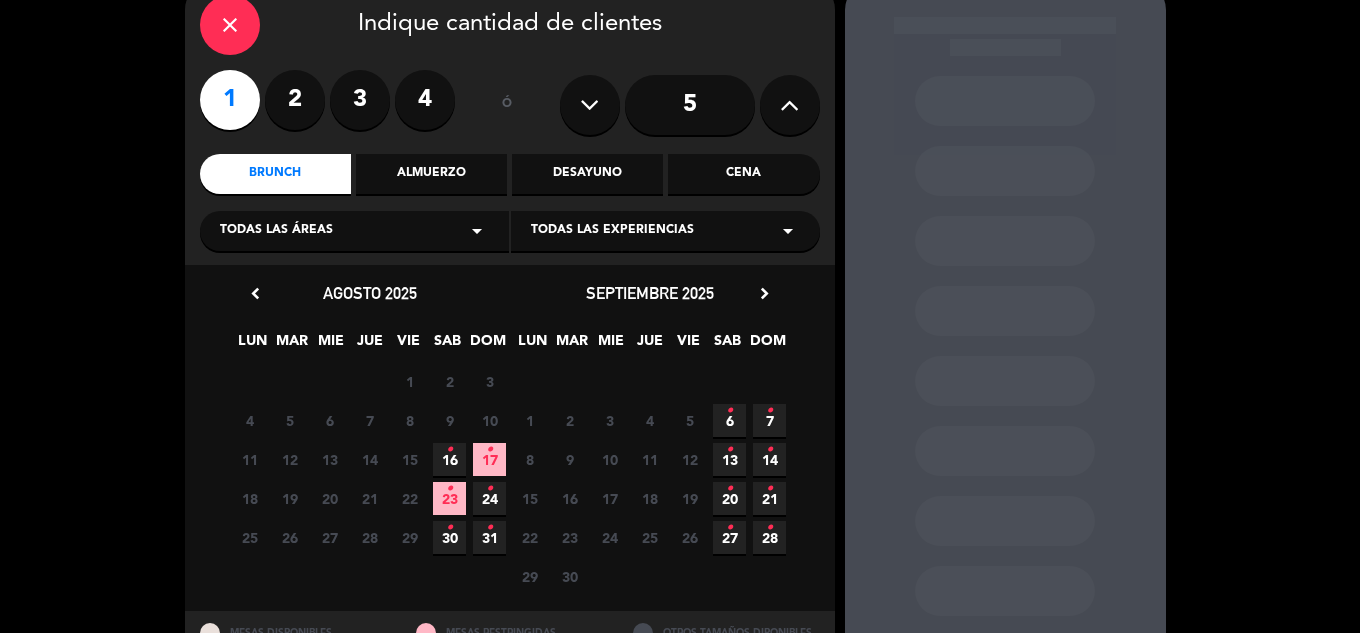
click at [491, 460] on icon "•" at bounding box center [489, 450] width 7 height 32
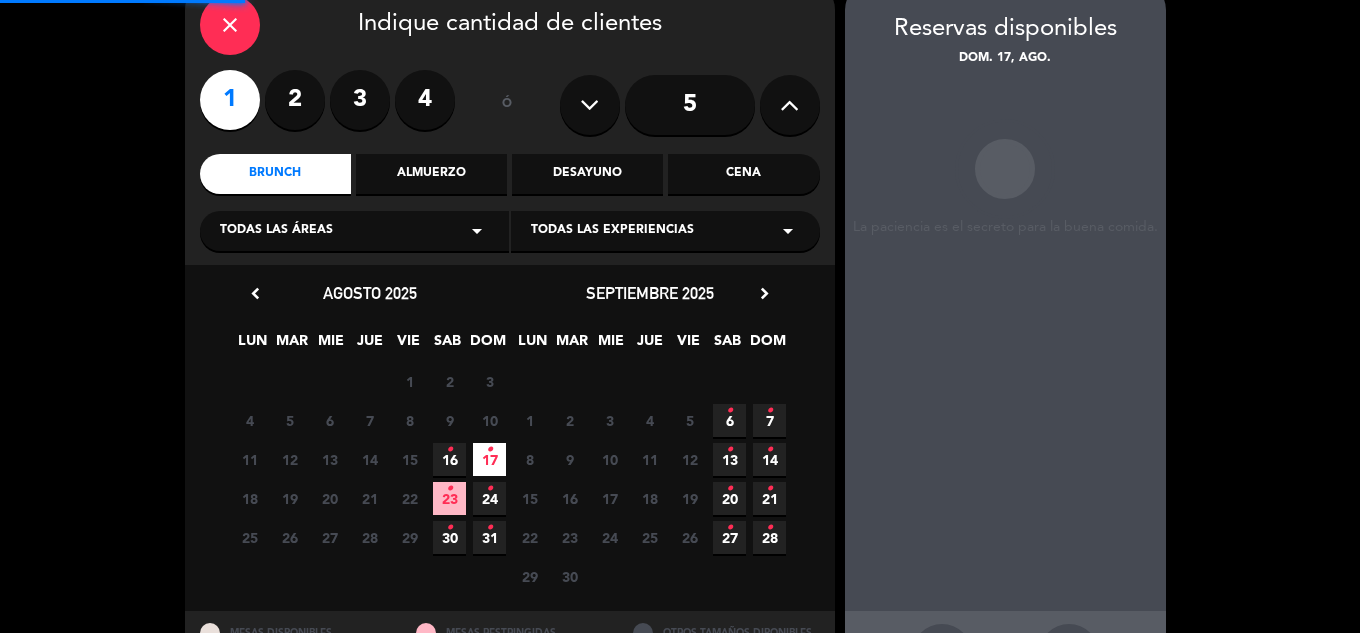
scroll to position [80, 0]
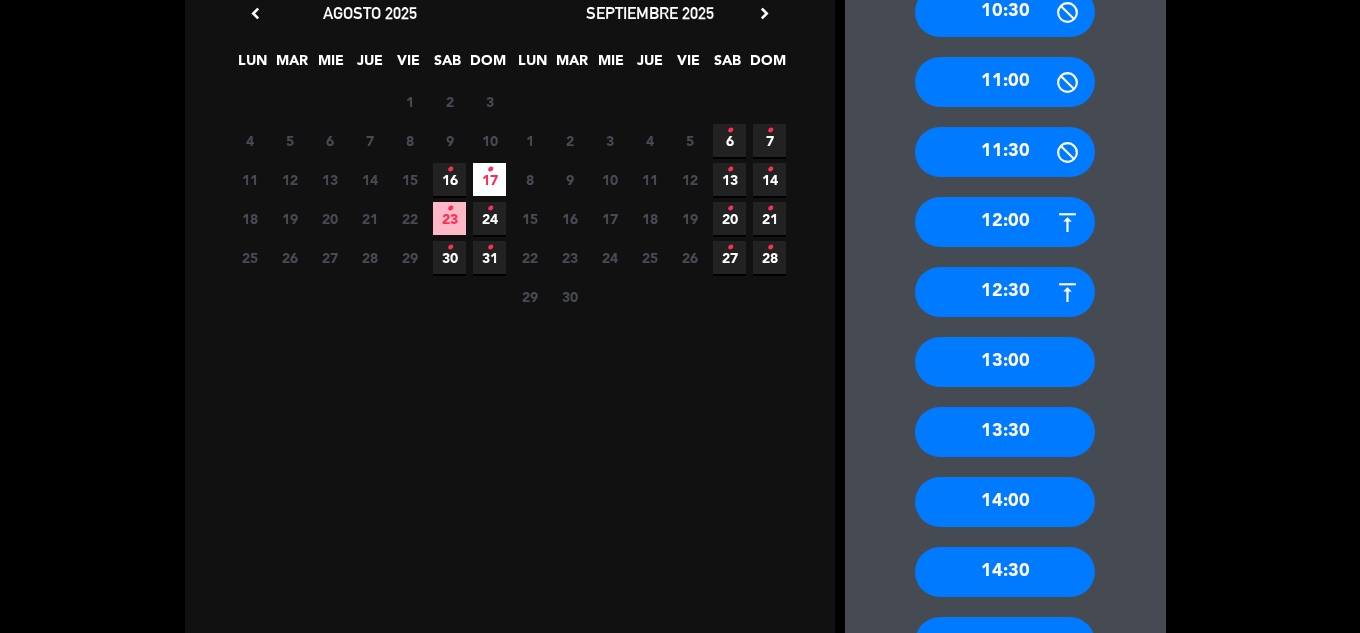
click at [1034, 437] on div "13:30" at bounding box center [1005, 432] width 180 height 50
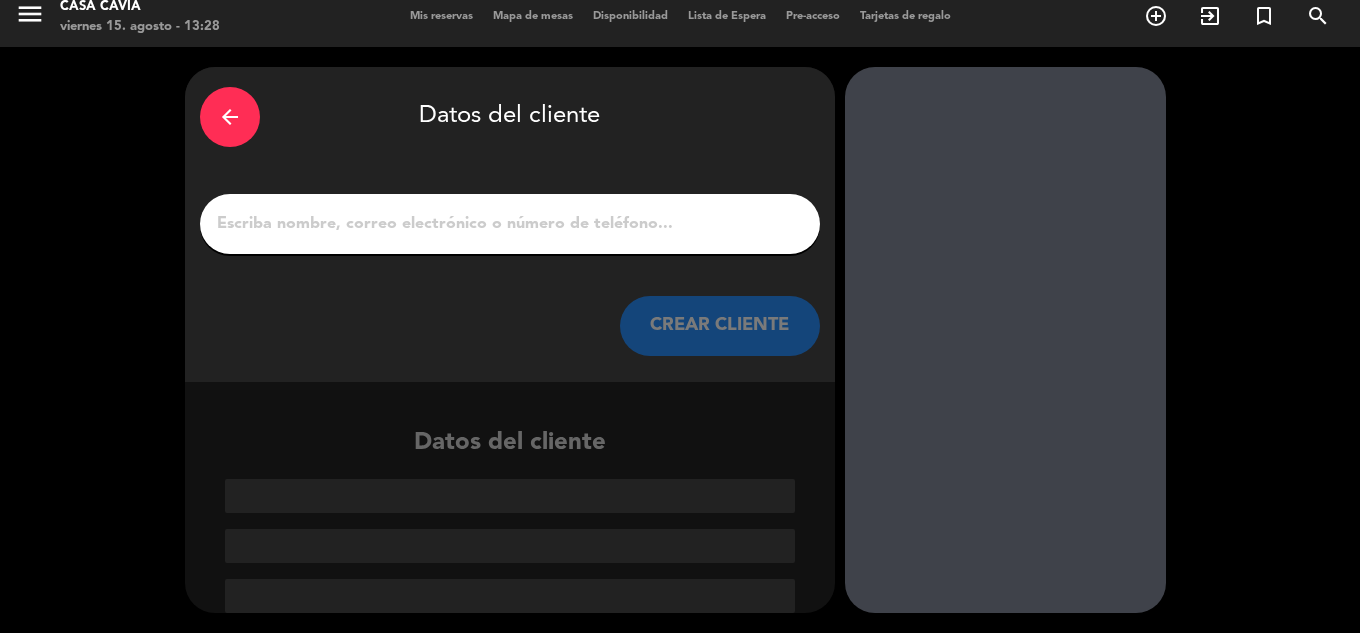
scroll to position [13, 0]
click at [475, 220] on input "1" at bounding box center [510, 224] width 590 height 28
paste input "Ramirez Yesid"
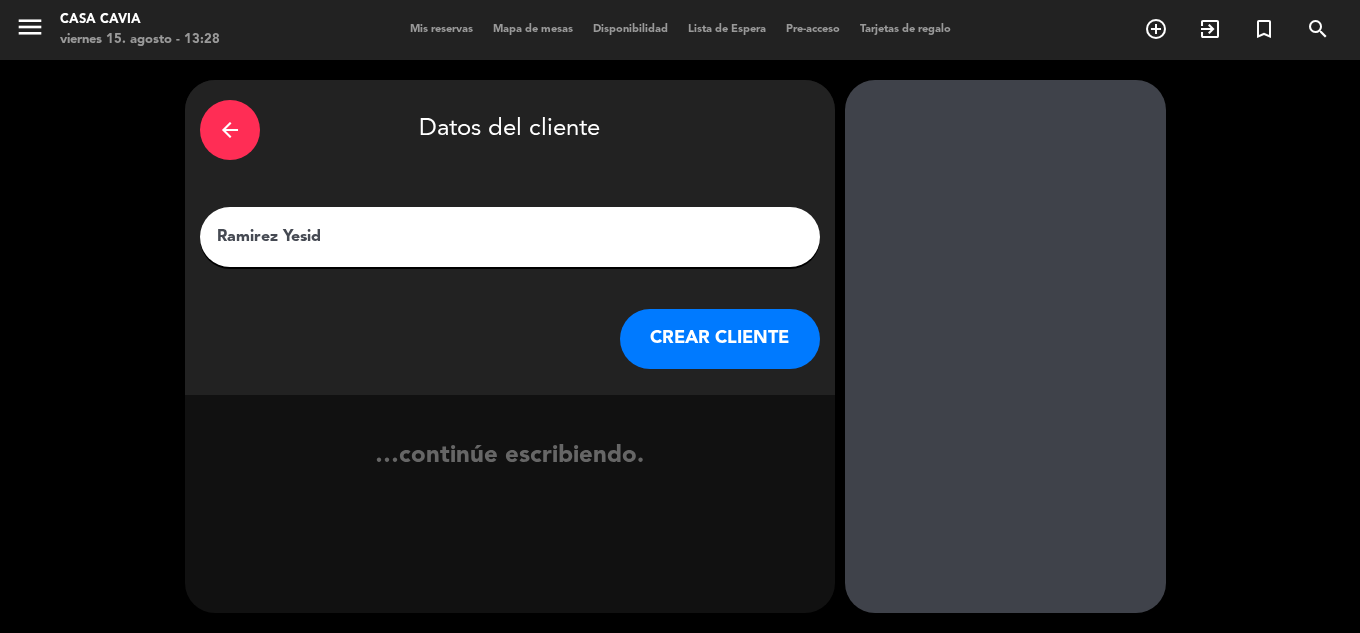
type input "Ramirez Yesid"
click at [756, 360] on button "CREAR CLIENTE" at bounding box center [720, 339] width 200 height 60
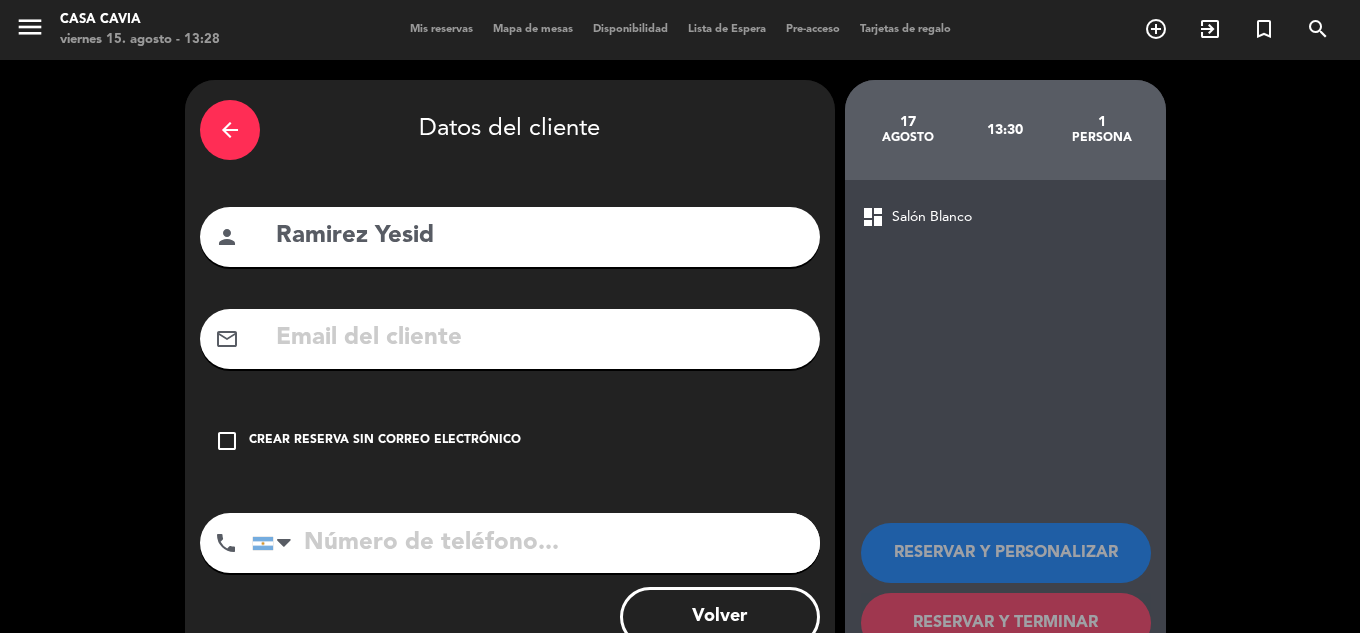
click at [616, 531] on input "tel" at bounding box center [536, 543] width 568 height 60
paste input "54 9 11 5751-5181"
type input "54 9 11 5751-5181"
click at [433, 444] on div "Crear reserva sin correo electrónico" at bounding box center [385, 441] width 272 height 20
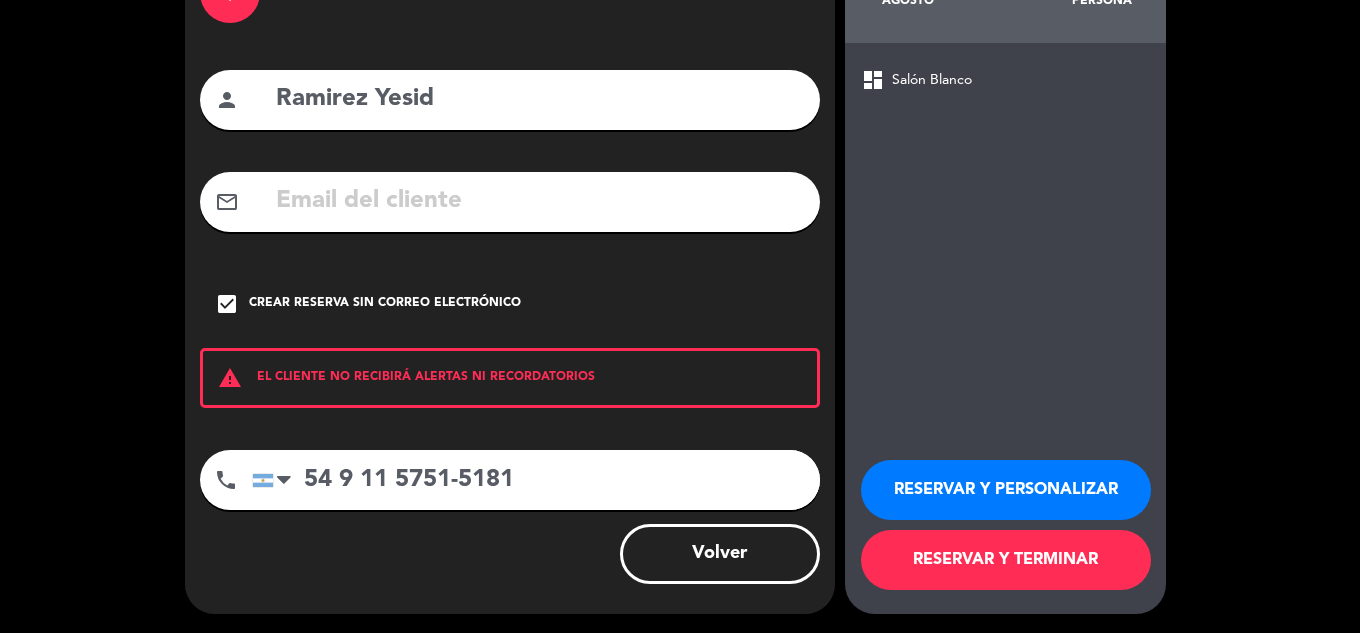
scroll to position [138, 0]
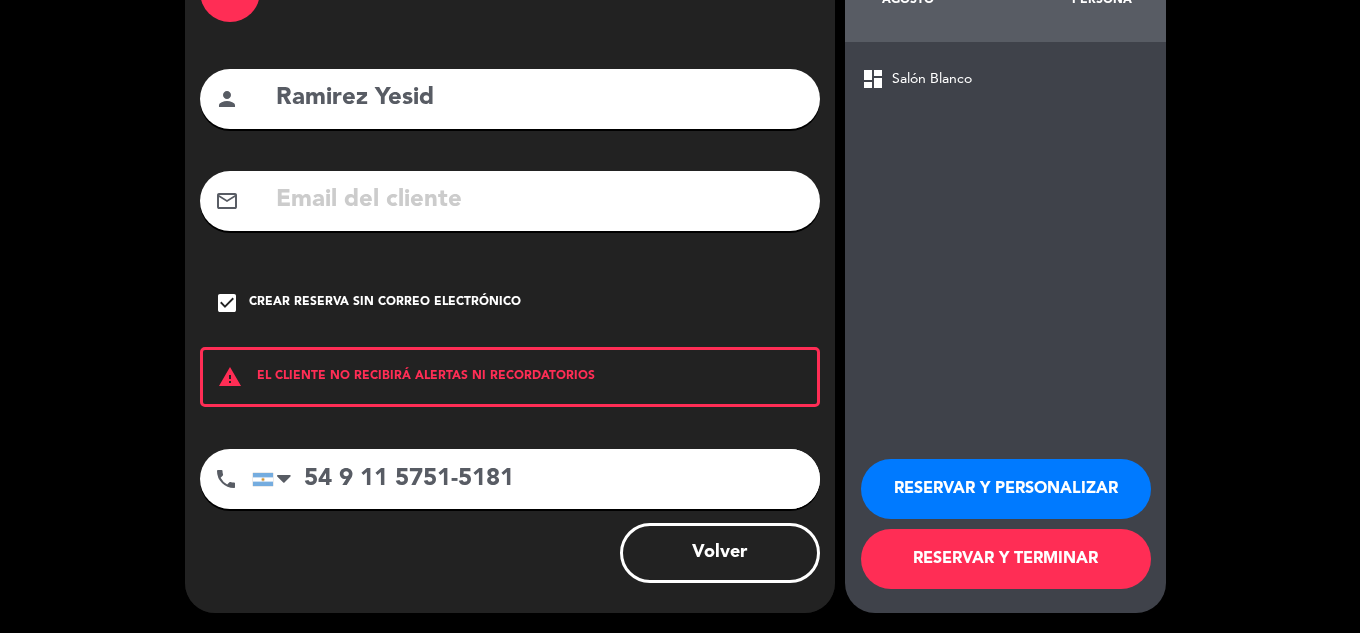
click at [1001, 562] on button "RESERVAR Y TERMINAR" at bounding box center [1006, 559] width 290 height 60
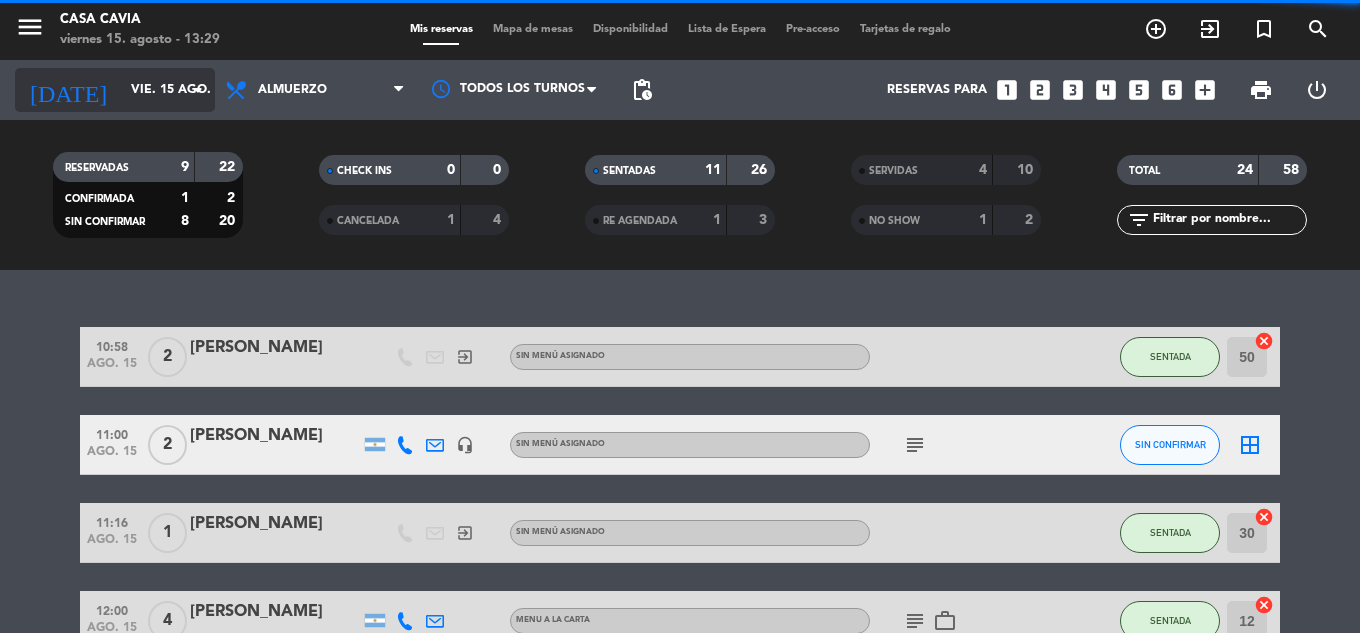
click at [175, 100] on input "vie. 15 ago." at bounding box center [205, 90] width 169 height 34
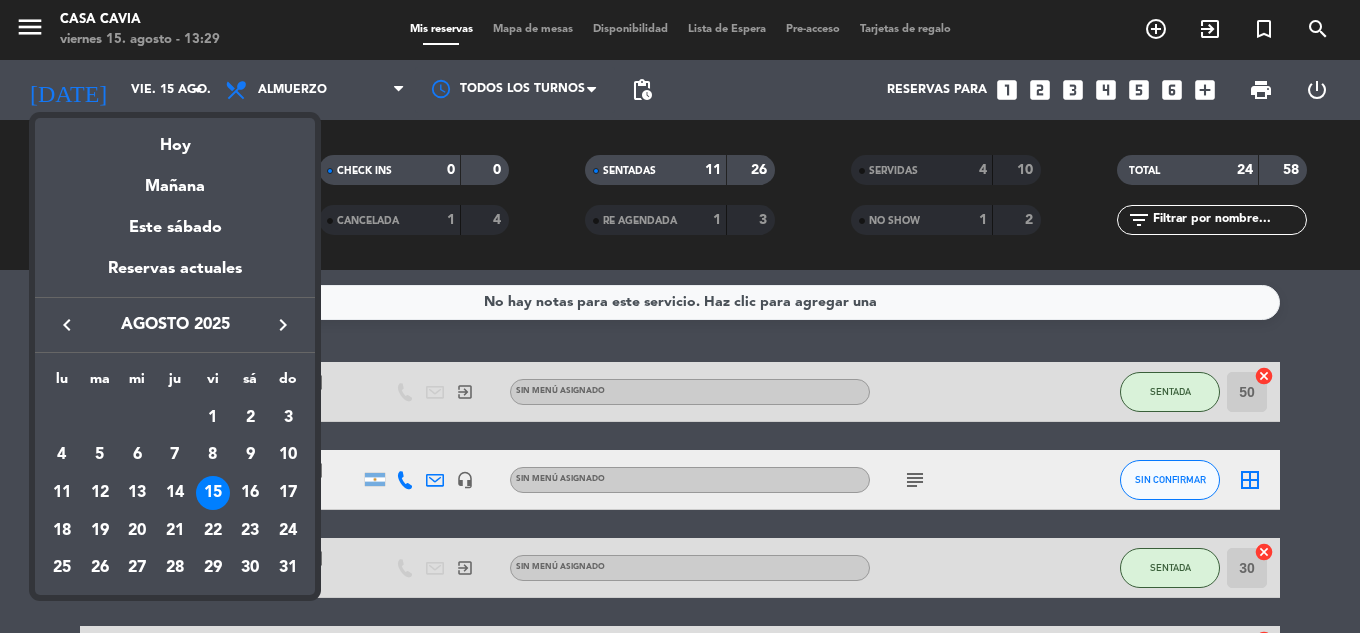
click at [290, 485] on div "17" at bounding box center [288, 493] width 34 height 34
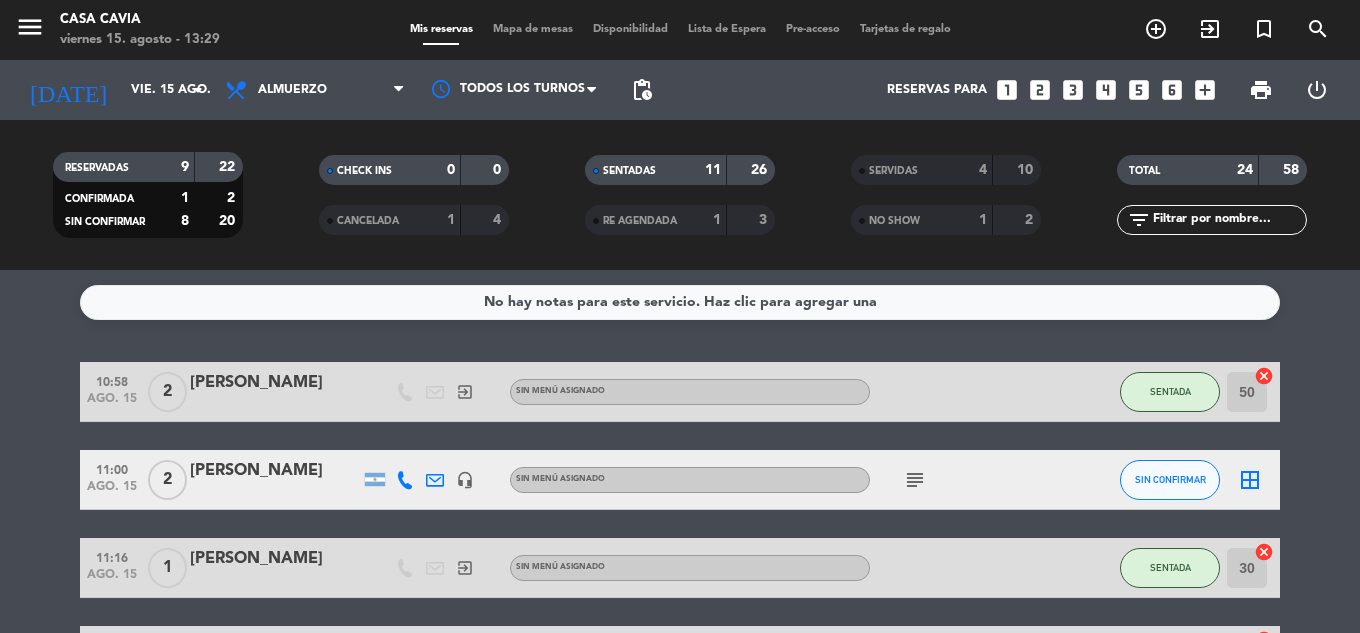
type input "dom. 17 ago."
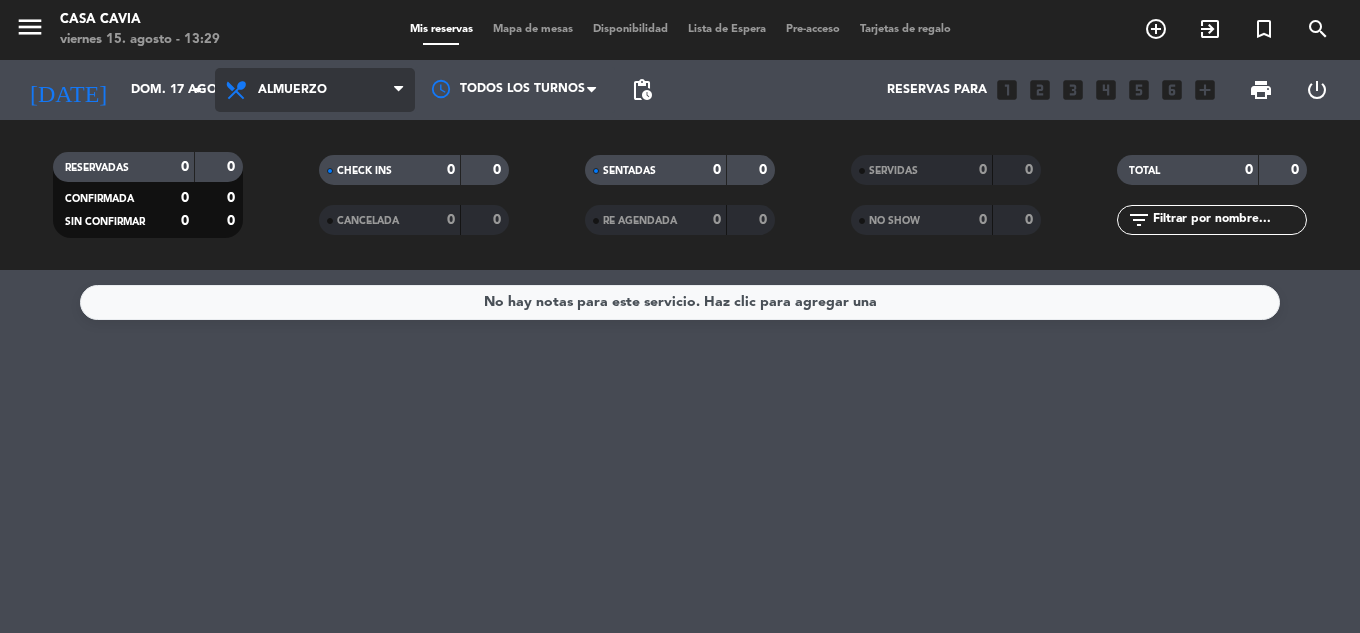
click at [299, 87] on span "Almuerzo" at bounding box center [292, 90] width 69 height 14
click at [320, 237] on div "menu Casa Cavia viernes 15. agosto - 13:29 Mis reservas Mapa de mesas Disponibi…" at bounding box center [680, 135] width 1360 height 270
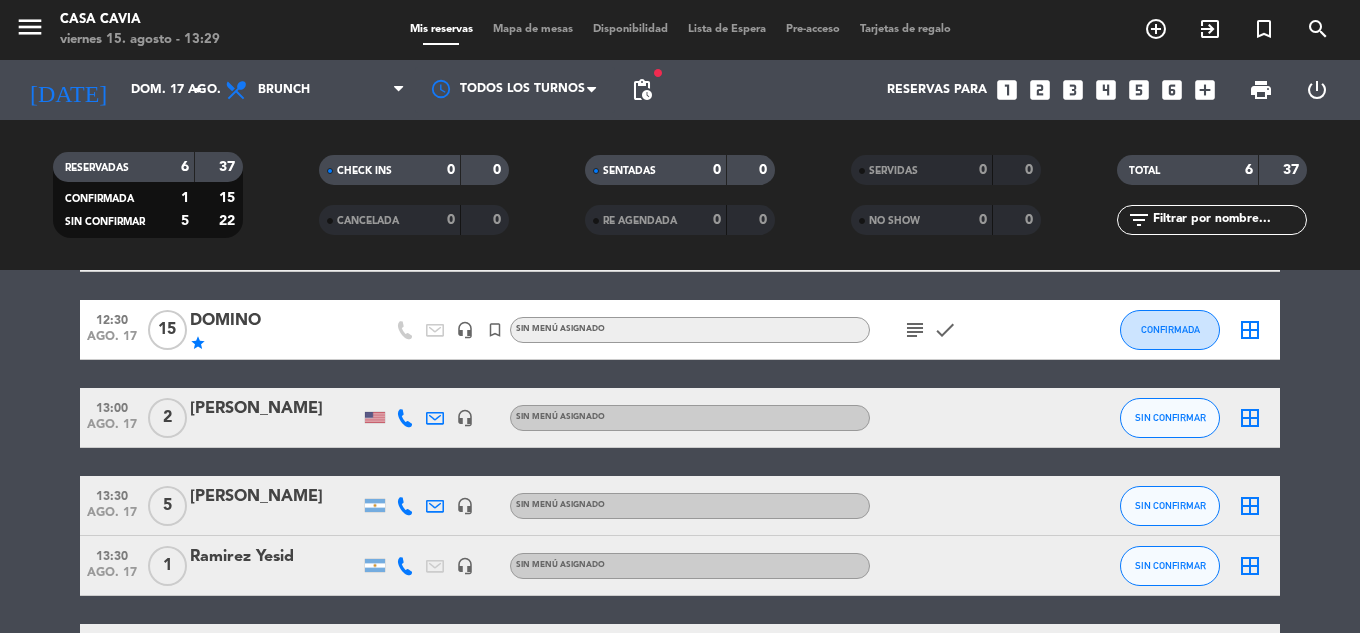
scroll to position [301, 0]
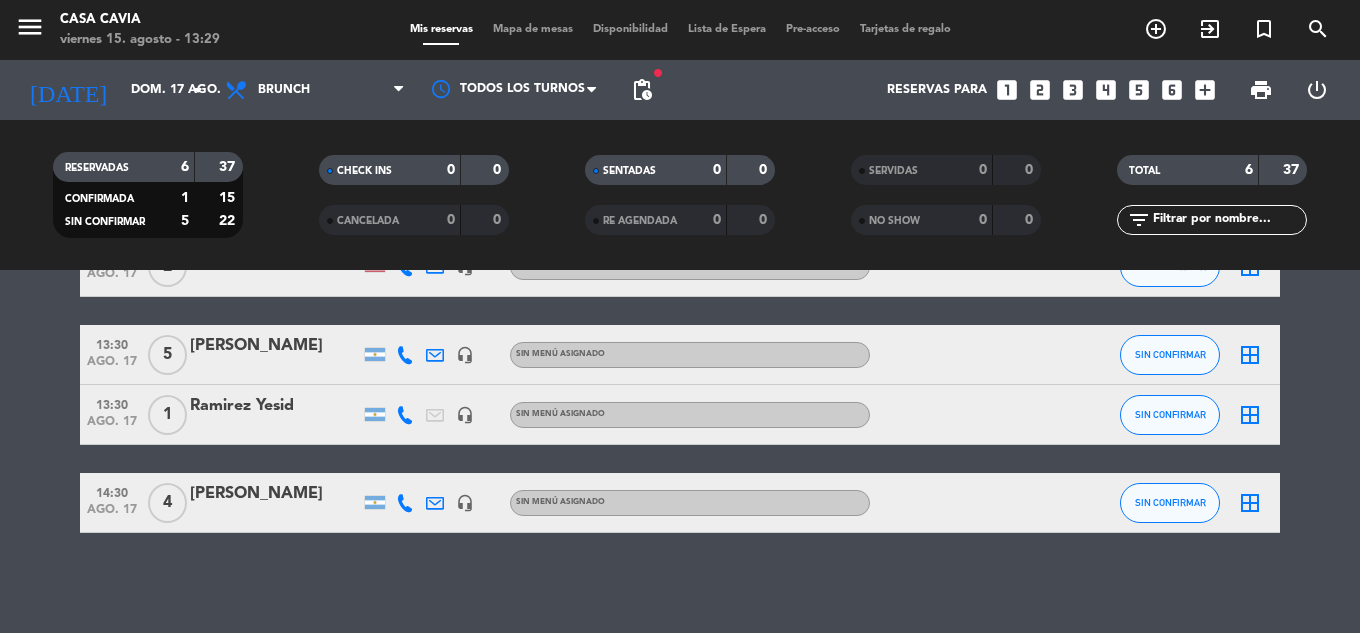
click at [302, 411] on div "Ramirez Yesid" at bounding box center [275, 406] width 170 height 26
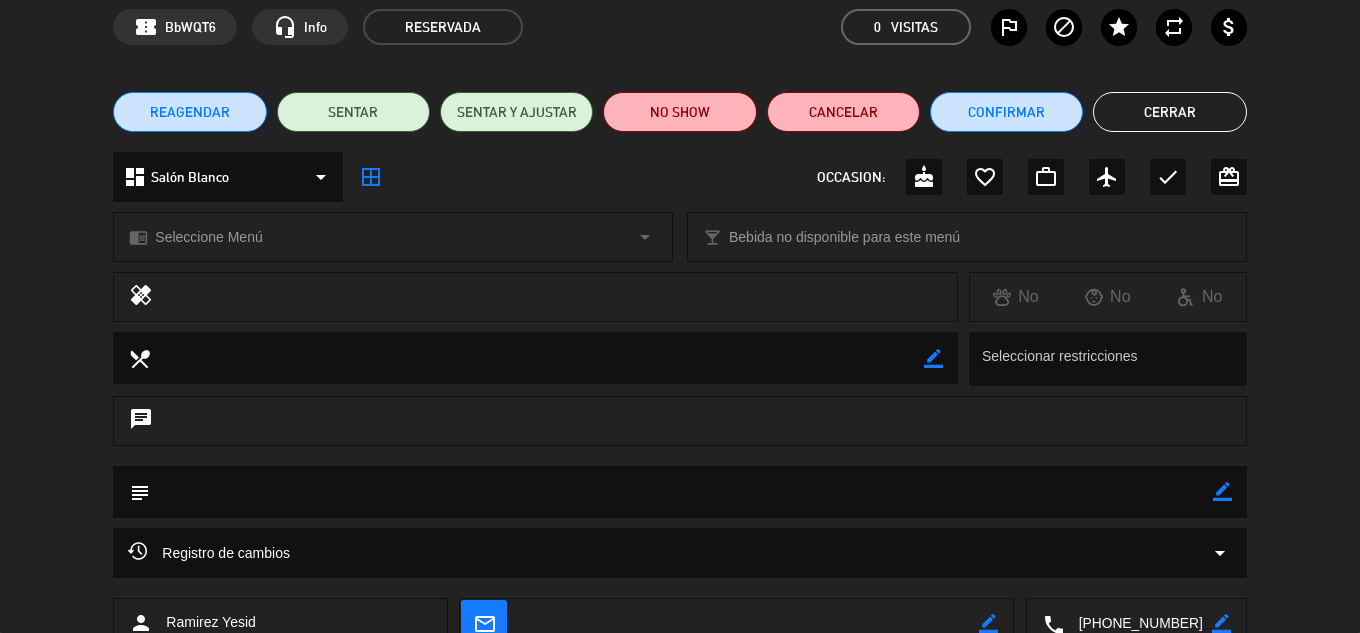
scroll to position [224, 0]
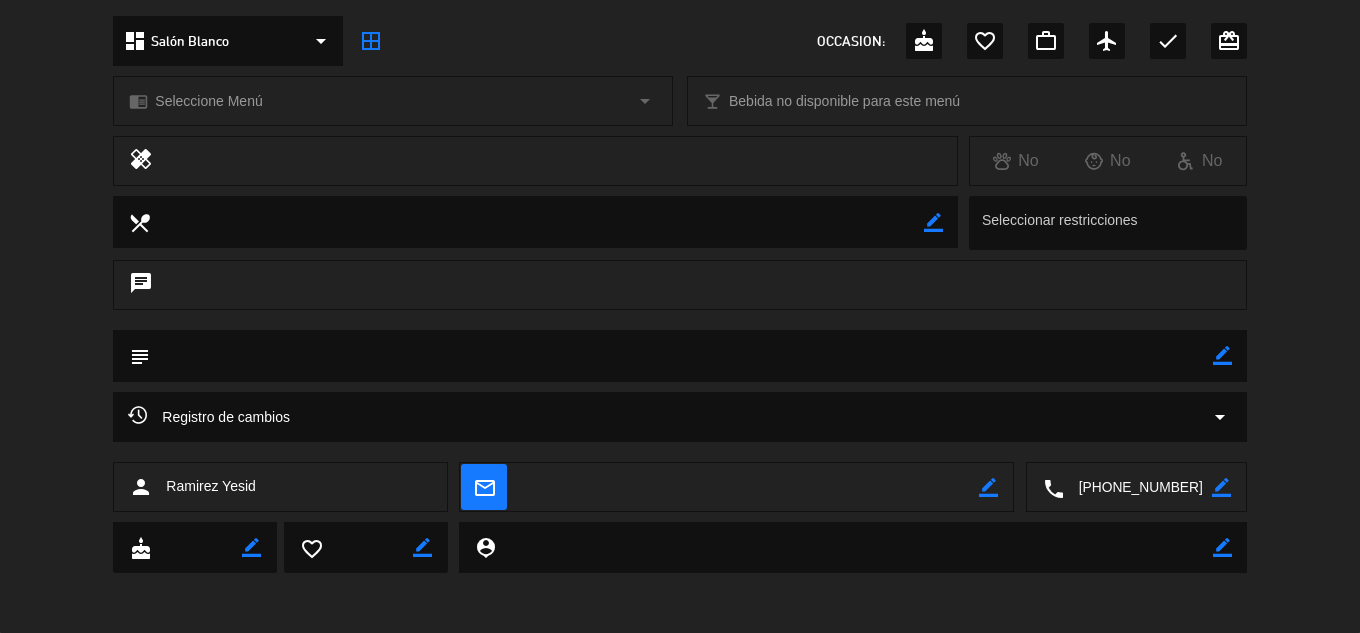
click at [1227, 347] on icon "border_color" at bounding box center [1222, 355] width 19 height 19
type textarea "Ref, Delvis"
drag, startPoint x: 1215, startPoint y: 335, endPoint x: 1215, endPoint y: 347, distance: 12.0
click at [1215, 339] on div at bounding box center [1222, 356] width 19 height 52
click at [1215, 347] on icon at bounding box center [1222, 355] width 19 height 19
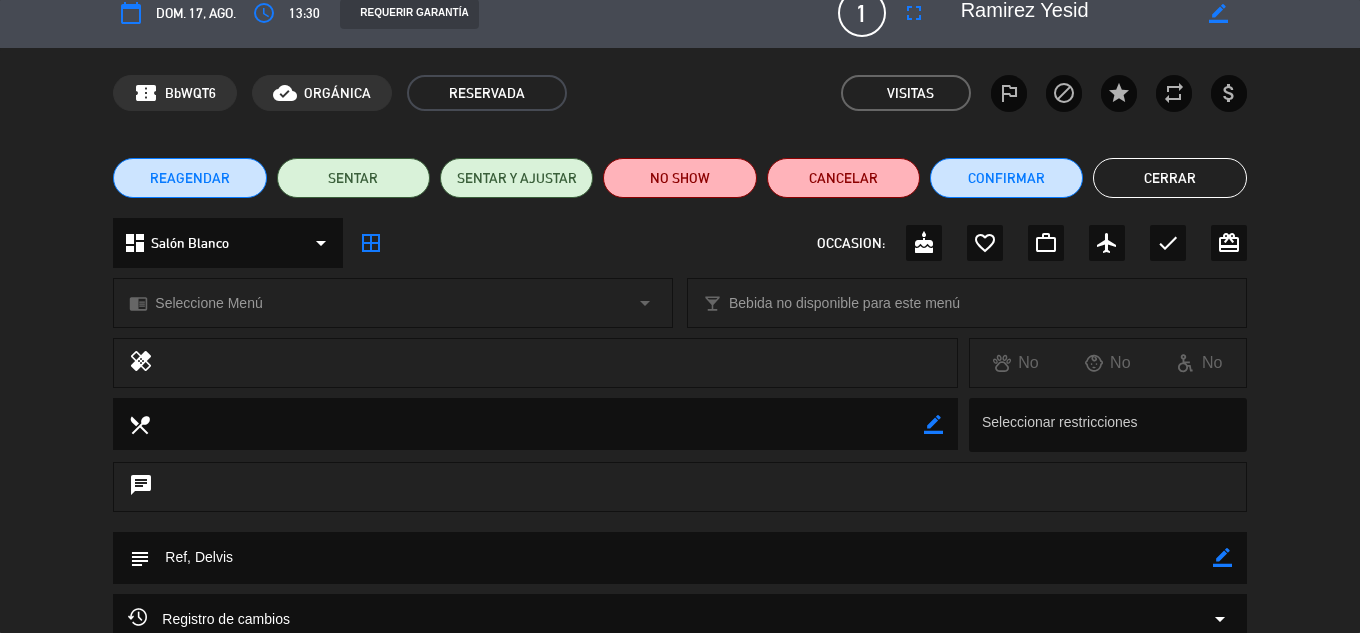
scroll to position [0, 0]
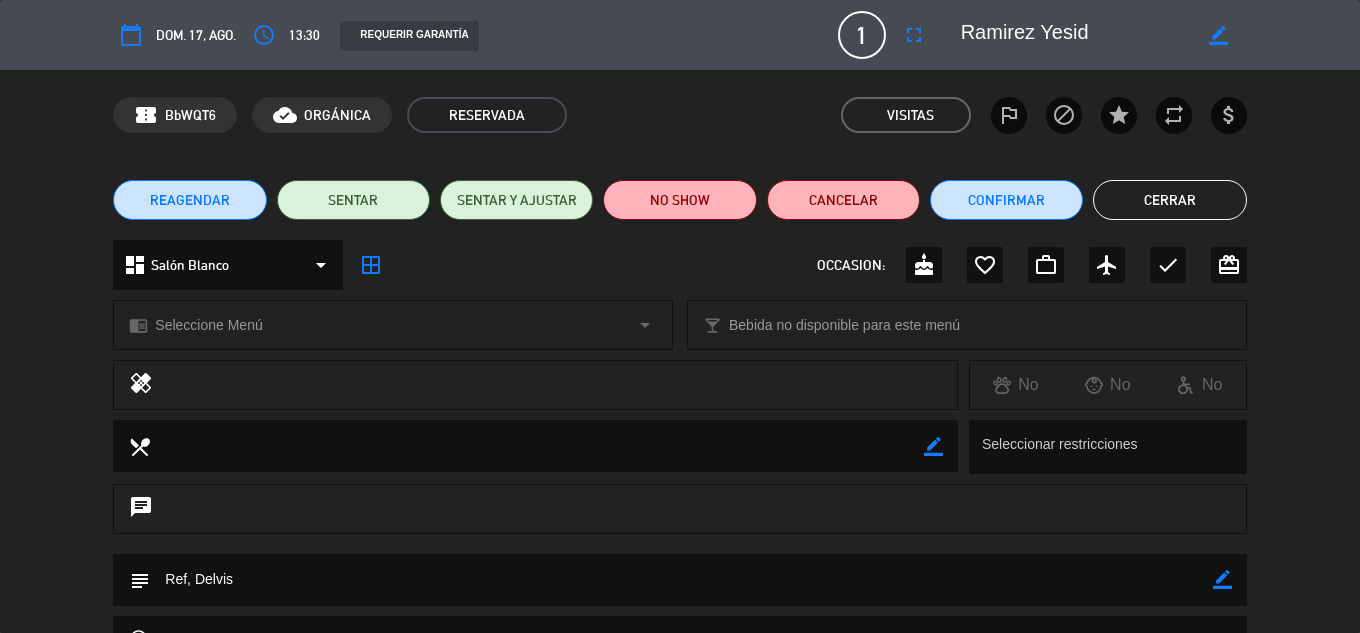
click at [1107, 194] on button "Cerrar" at bounding box center [1169, 200] width 153 height 40
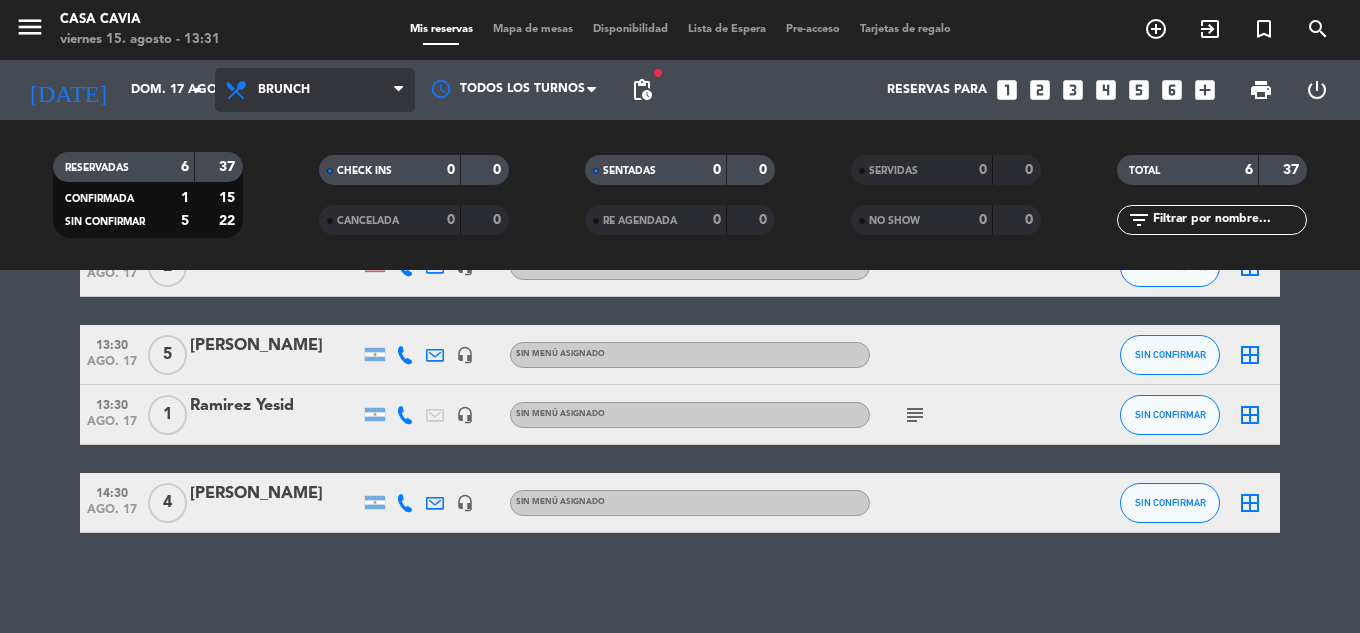
click at [278, 79] on span "Brunch" at bounding box center [315, 90] width 200 height 44
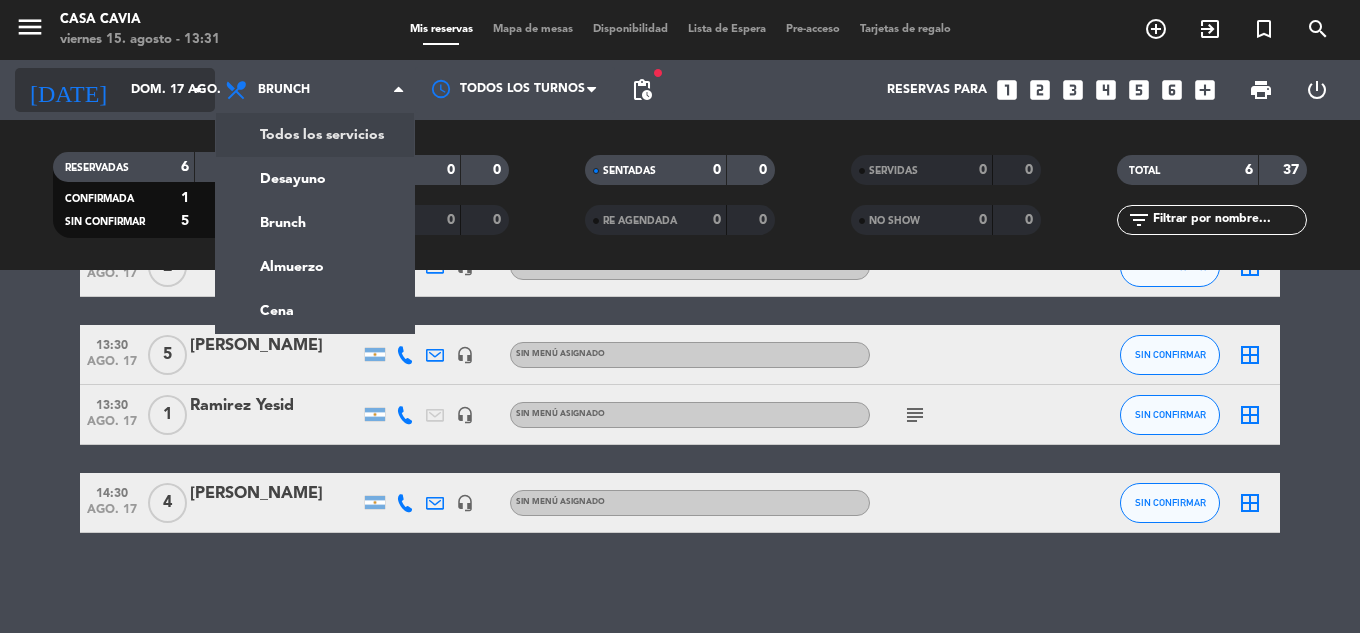
click at [167, 81] on input "dom. 17 ago." at bounding box center [205, 90] width 169 height 34
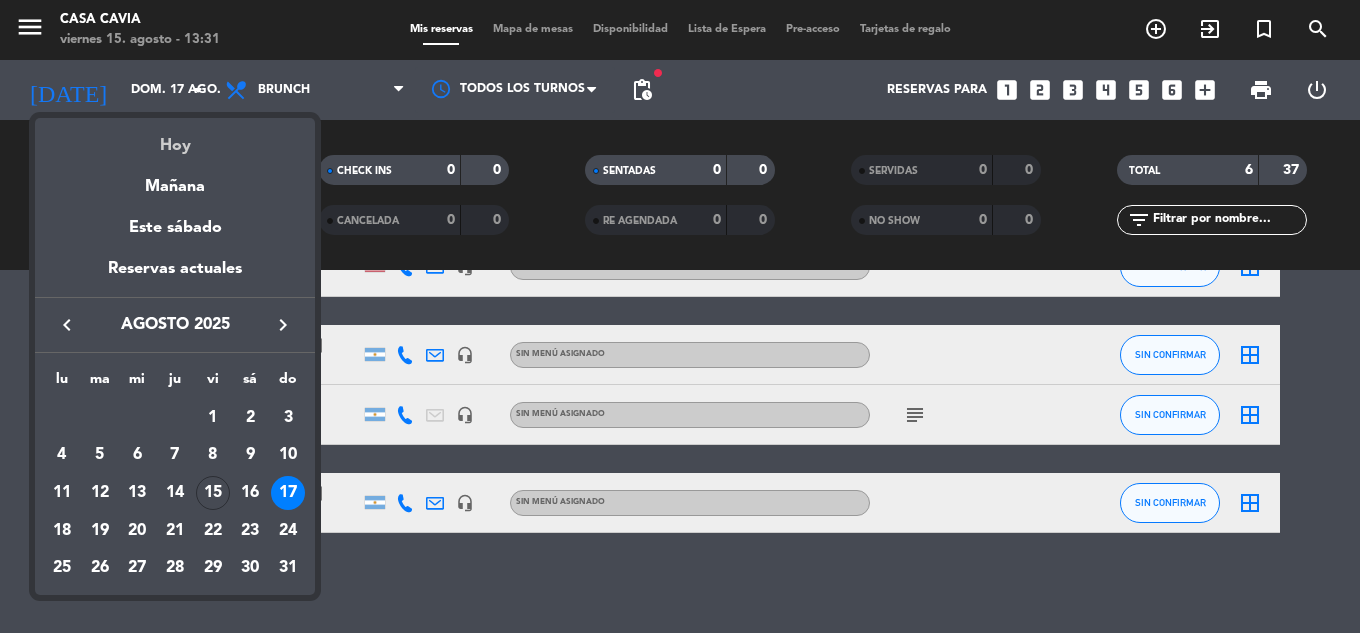
click at [175, 145] on div "Hoy" at bounding box center [175, 138] width 280 height 41
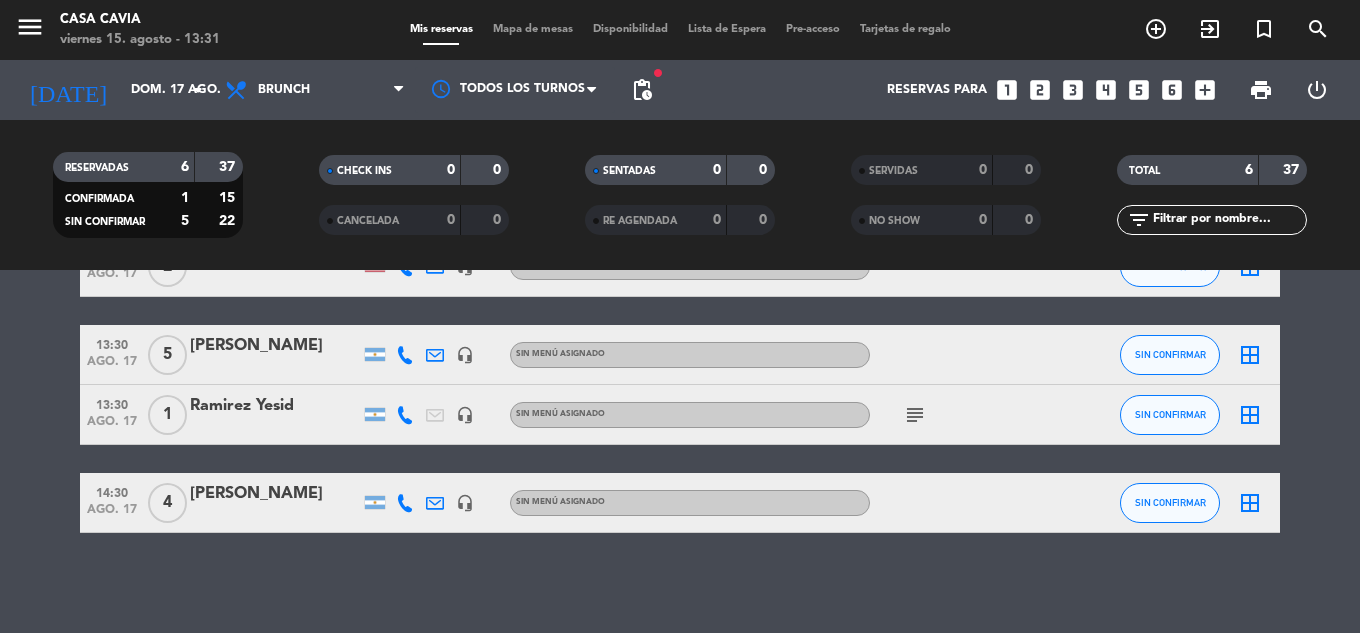
type input "vie. 15 ago."
click at [311, 70] on span "Brunch" at bounding box center [315, 90] width 200 height 44
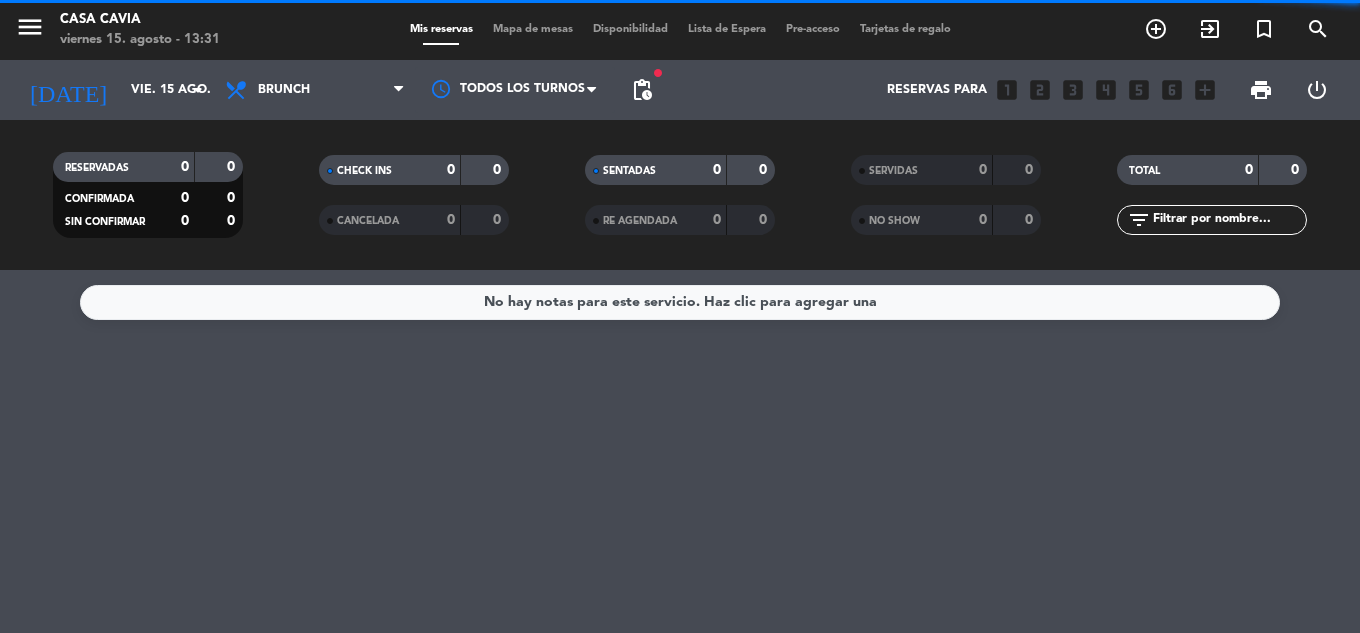
click at [339, 263] on div "RESERVADAS 0 0 CONFIRMADA 0 0 SIN CONFIRMAR 0 0 CHECK INS 0 0 CANCELADA 0 0 SEN…" at bounding box center [680, 195] width 1360 height 150
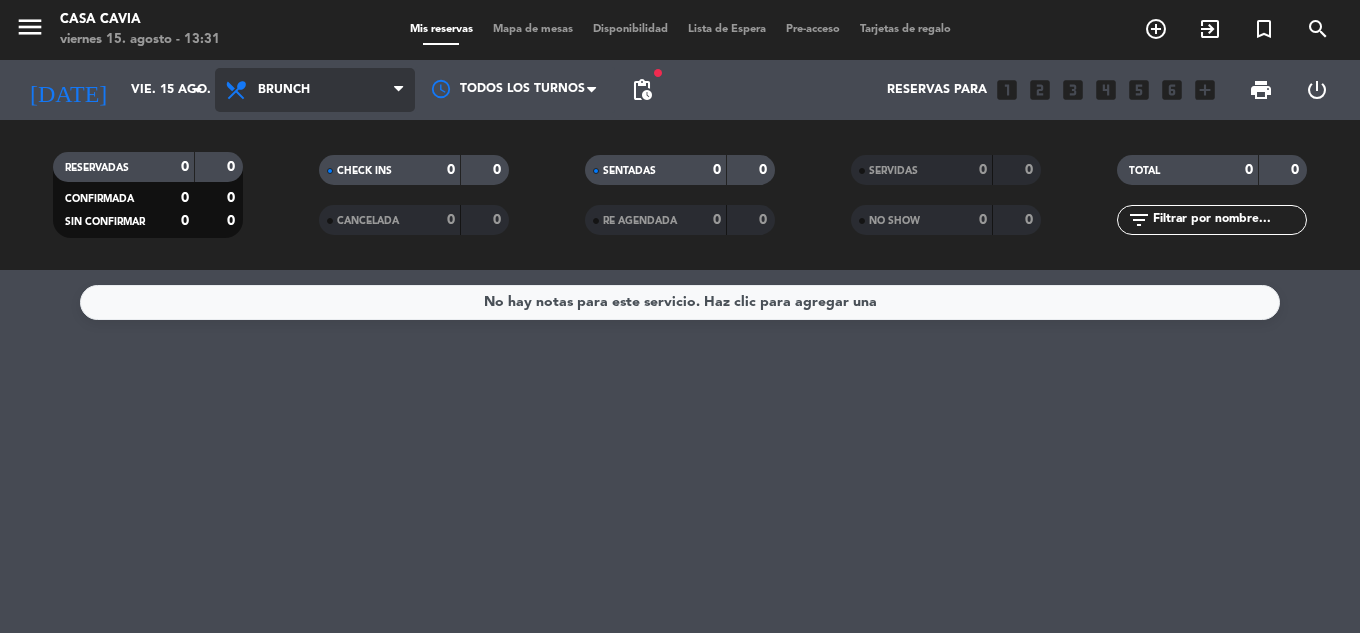
drag, startPoint x: 311, startPoint y: 92, endPoint x: 311, endPoint y: 194, distance: 102.0
click at [311, 95] on span "Brunch" at bounding box center [315, 90] width 200 height 44
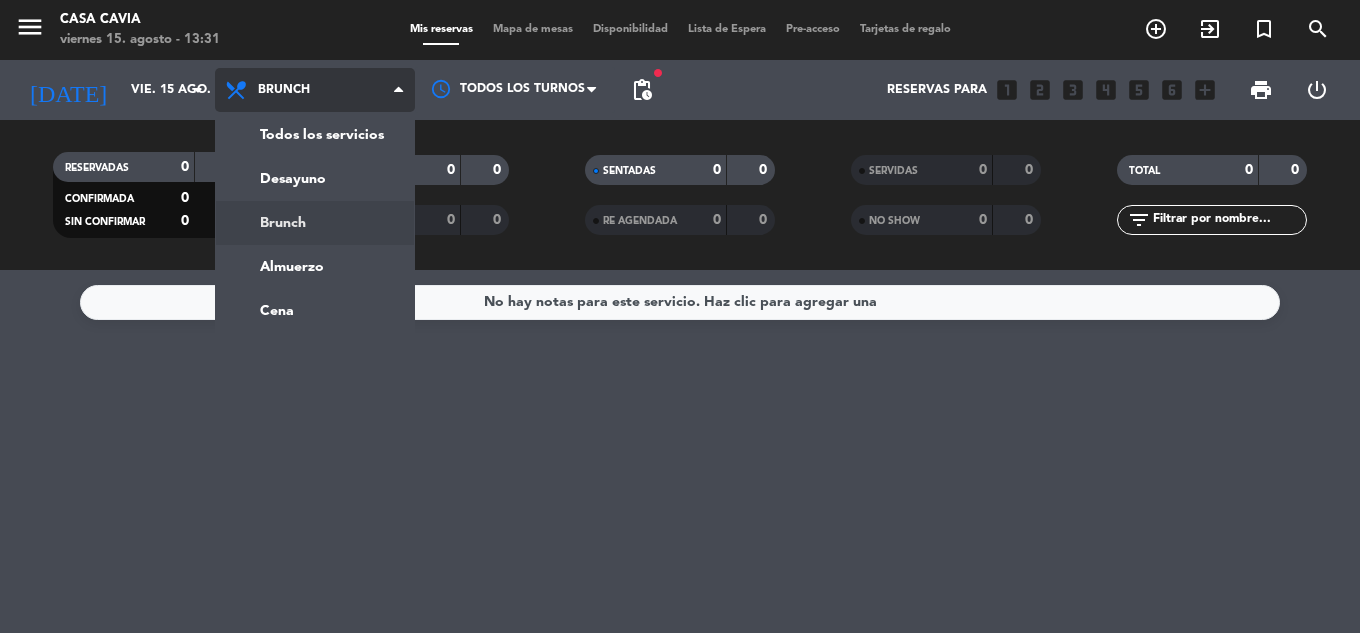
click at [315, 270] on ng-component "menu Casa Cavia viernes 15. agosto - 13:31 Mis reservas Mapa de mesas Disponibi…" at bounding box center [680, 316] width 1360 height 633
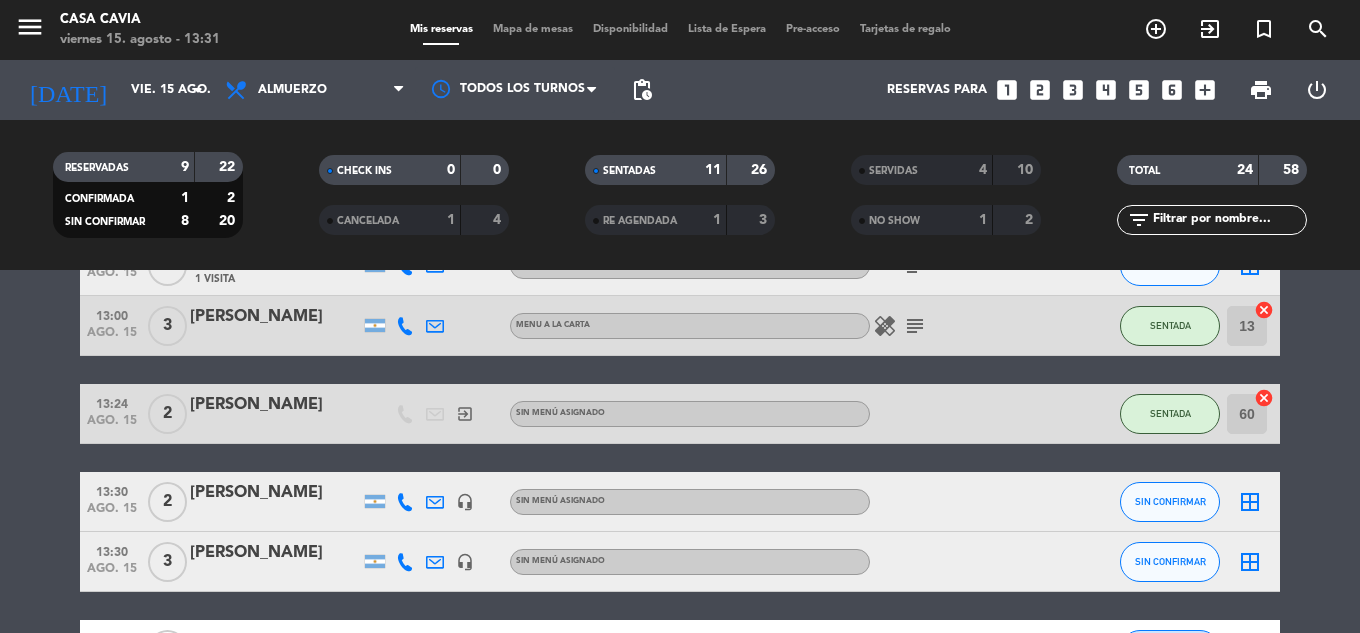
scroll to position [1200, 0]
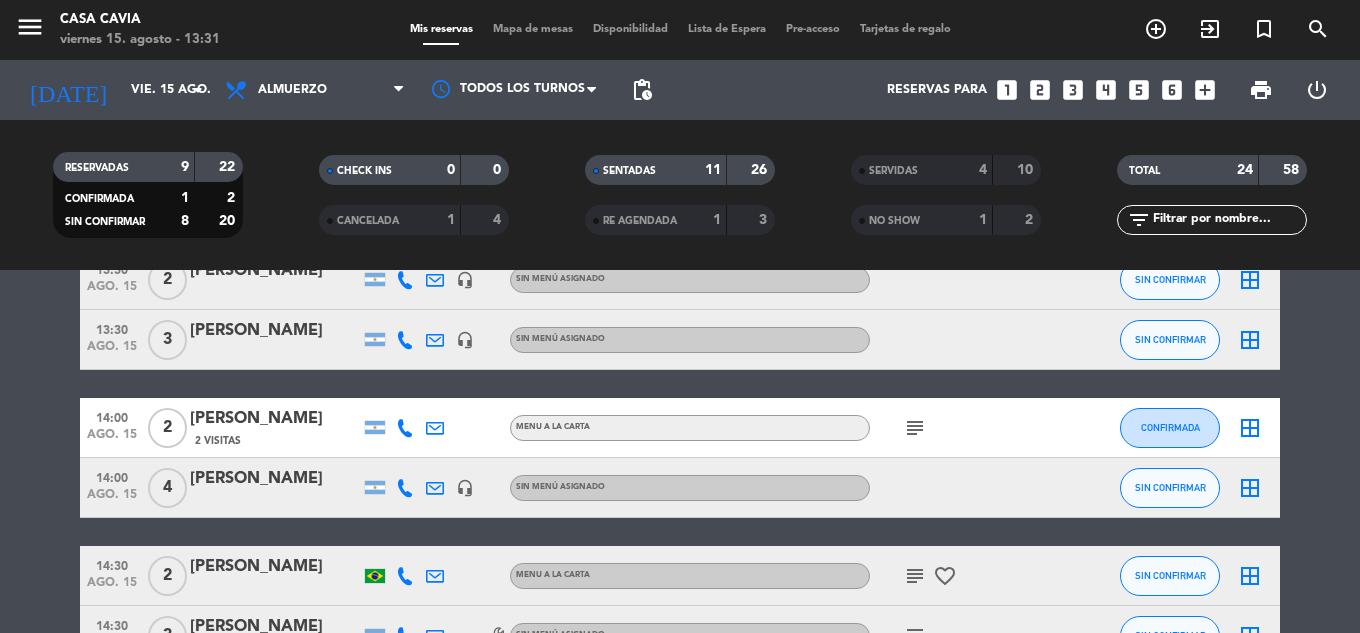
click at [299, 485] on div "[PERSON_NAME]" at bounding box center [275, 479] width 170 height 26
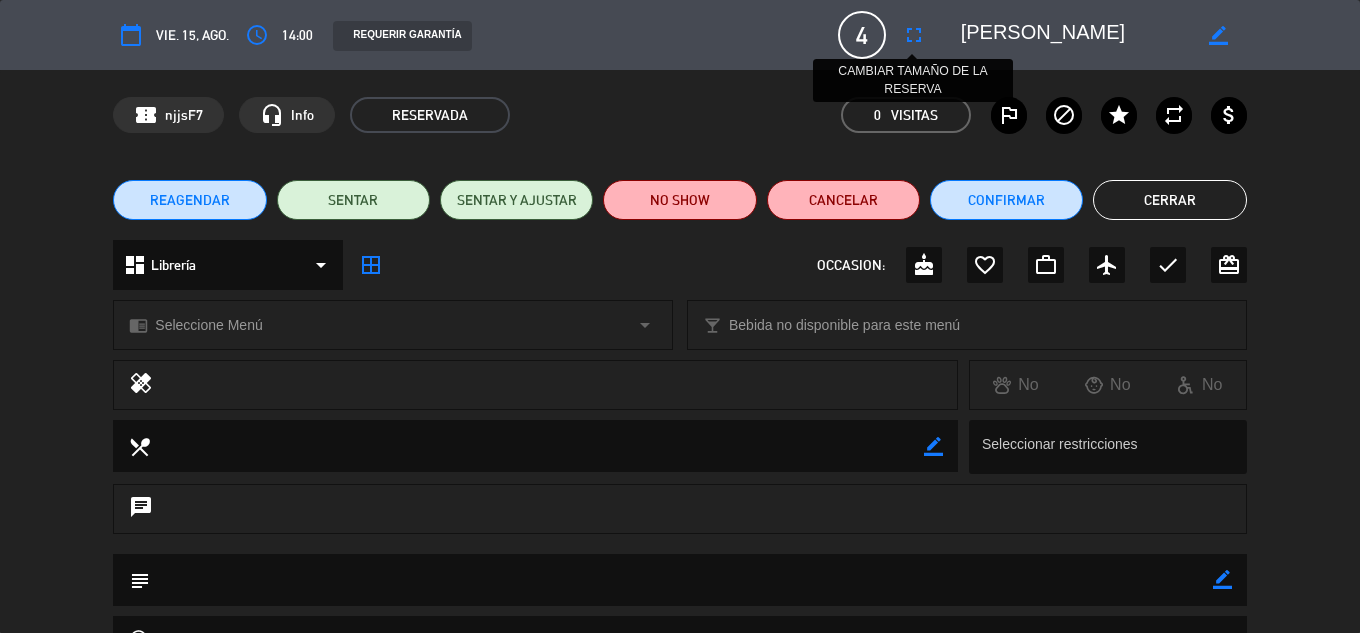
click at [918, 40] on icon "fullscreen" at bounding box center [914, 35] width 24 height 24
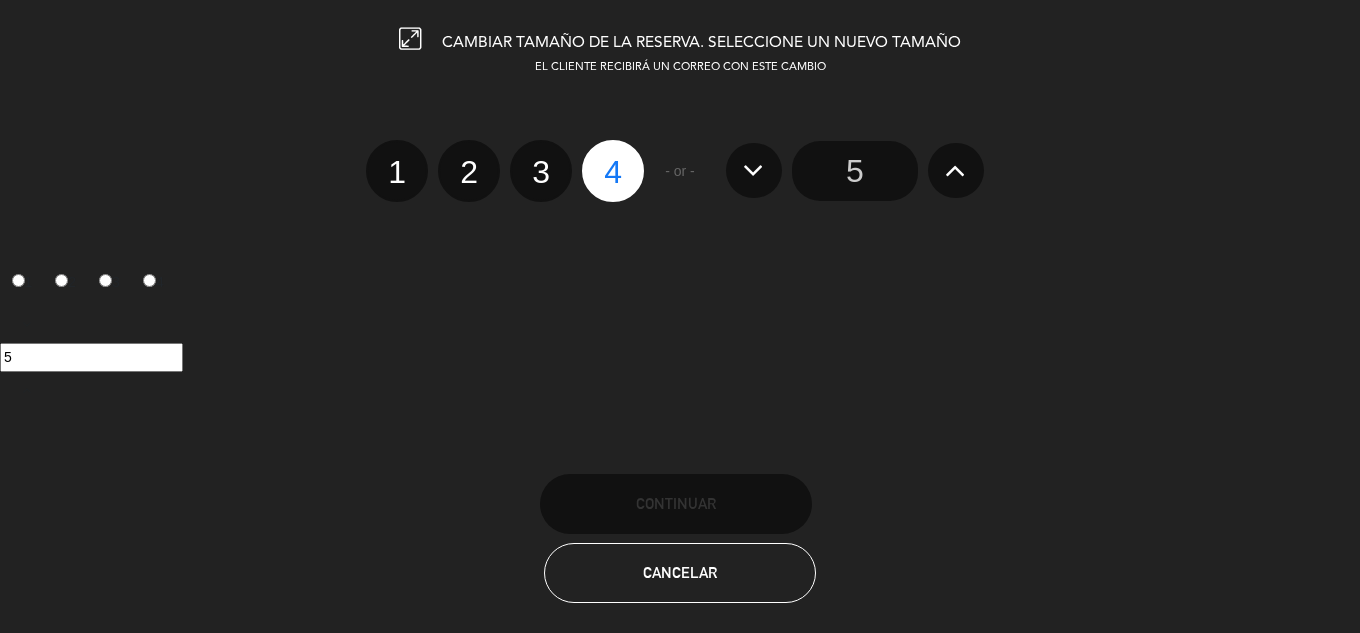
drag, startPoint x: 866, startPoint y: 172, endPoint x: 794, endPoint y: 354, distance: 195.7
click at [865, 173] on input "5" at bounding box center [855, 171] width 126 height 60
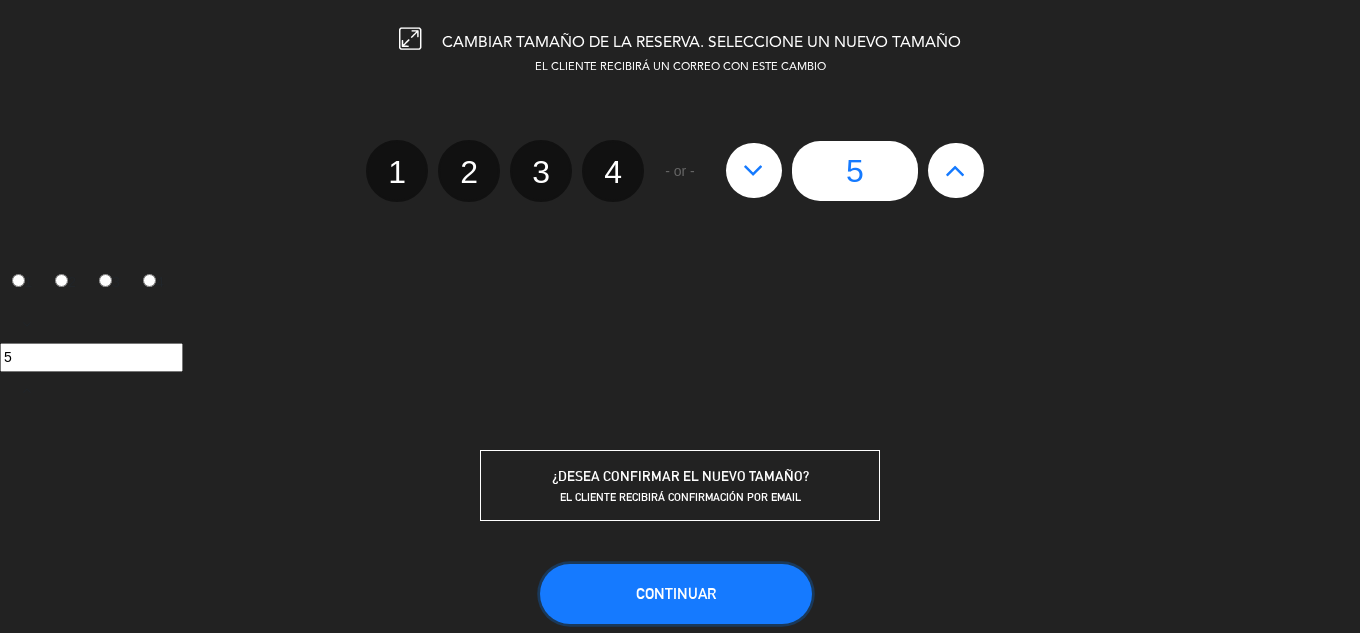
click at [709, 585] on span "Continuar" at bounding box center [676, 593] width 80 height 17
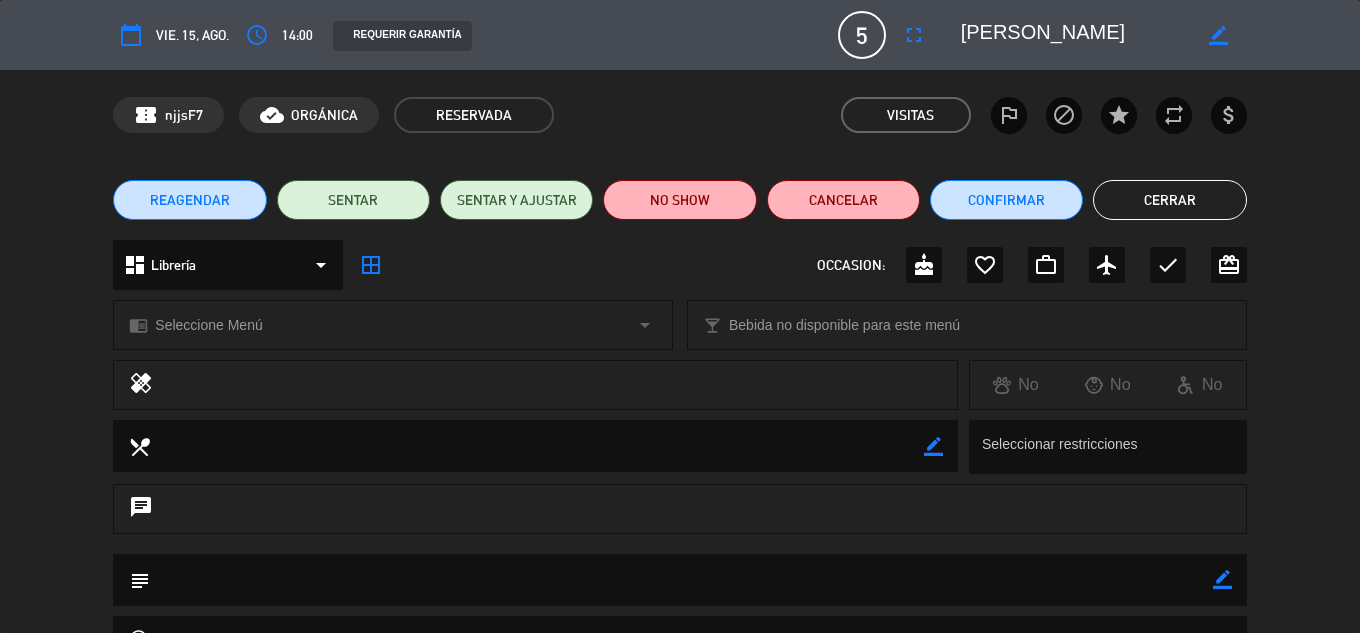
click at [1224, 194] on button "Cerrar" at bounding box center [1169, 200] width 153 height 40
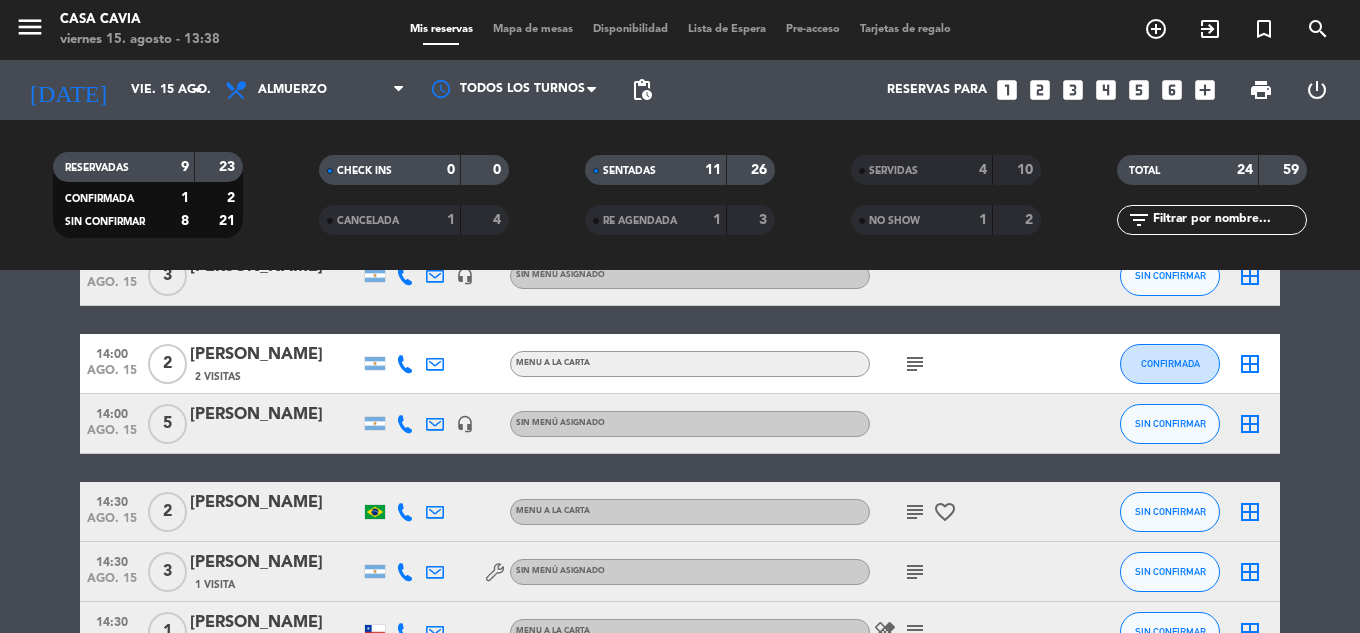
scroll to position [993, 0]
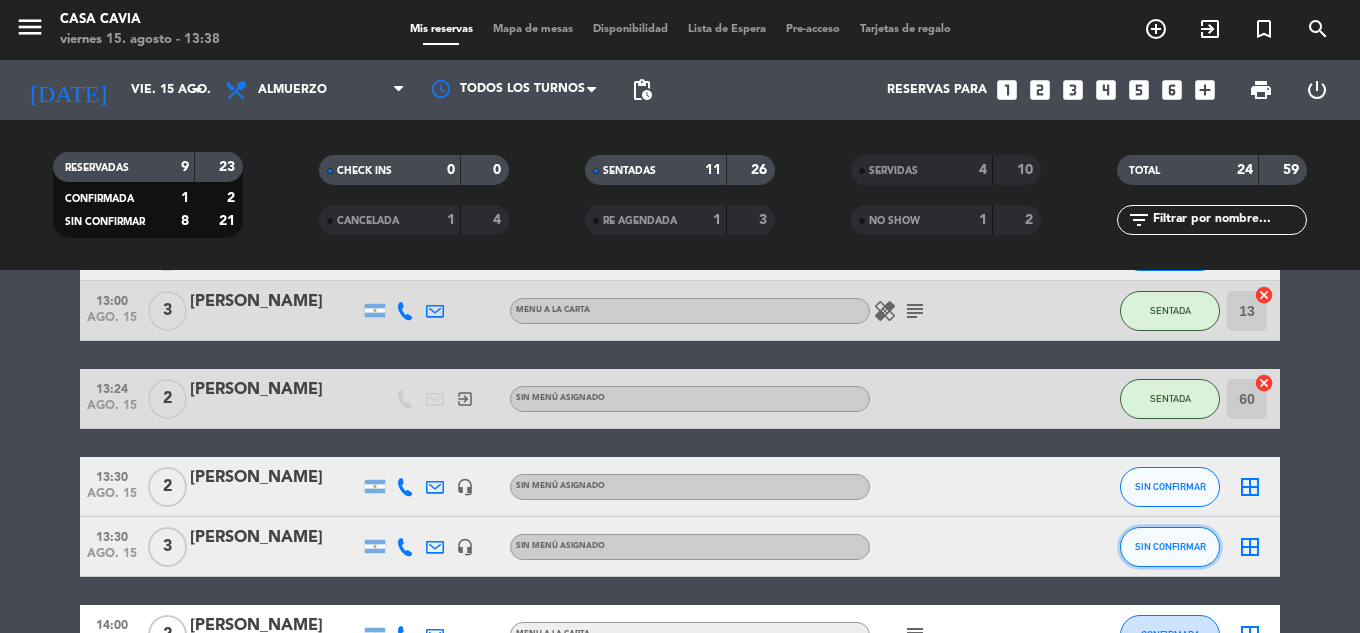
click at [1178, 555] on button "SIN CONFIRMAR" at bounding box center [1170, 547] width 100 height 40
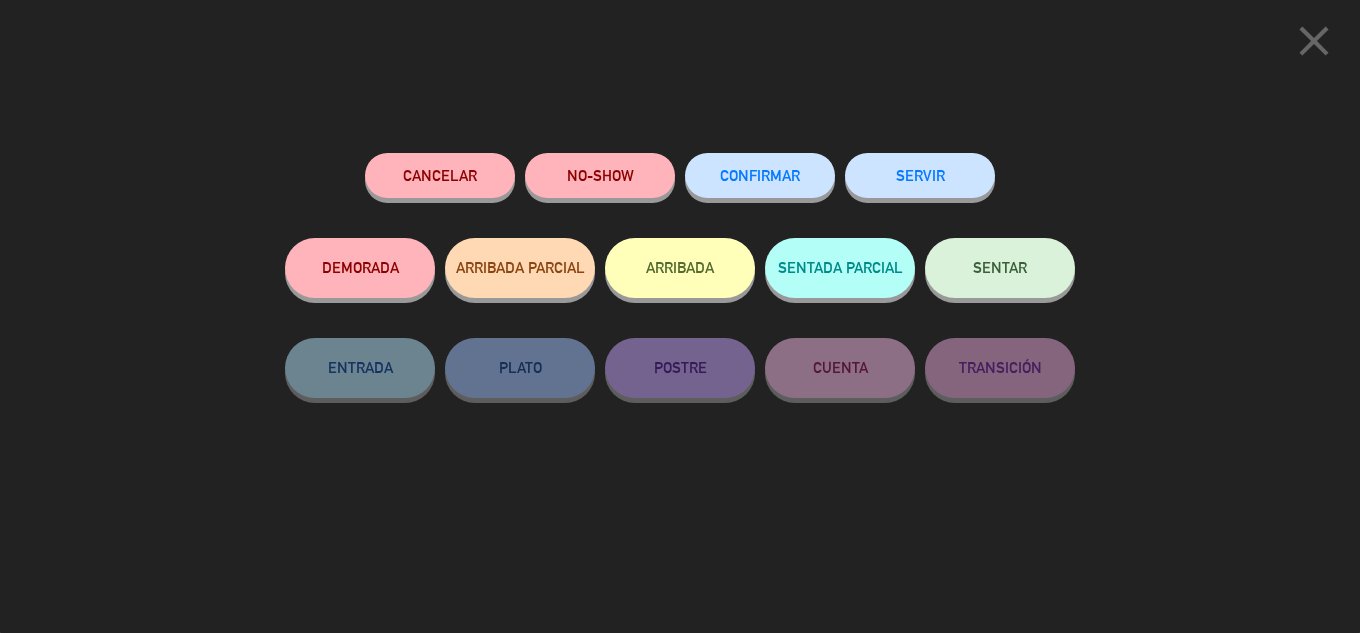
click at [1029, 269] on button "SENTAR" at bounding box center [1000, 268] width 150 height 60
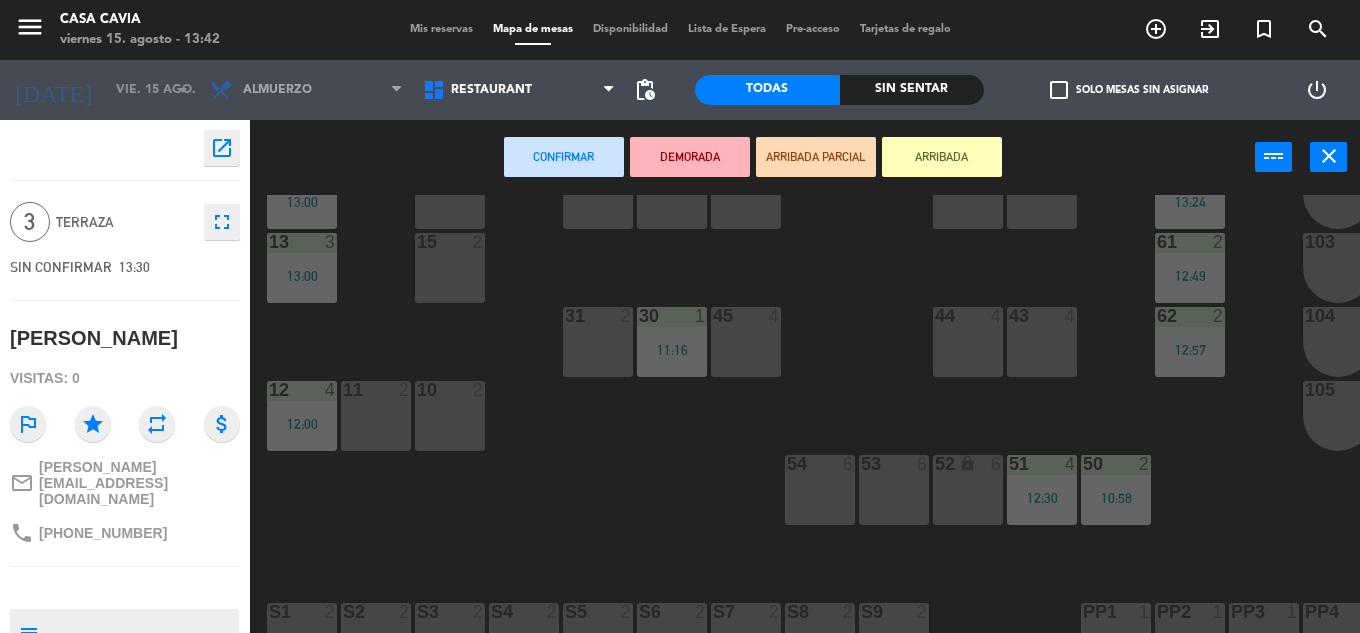
scroll to position [300, 0]
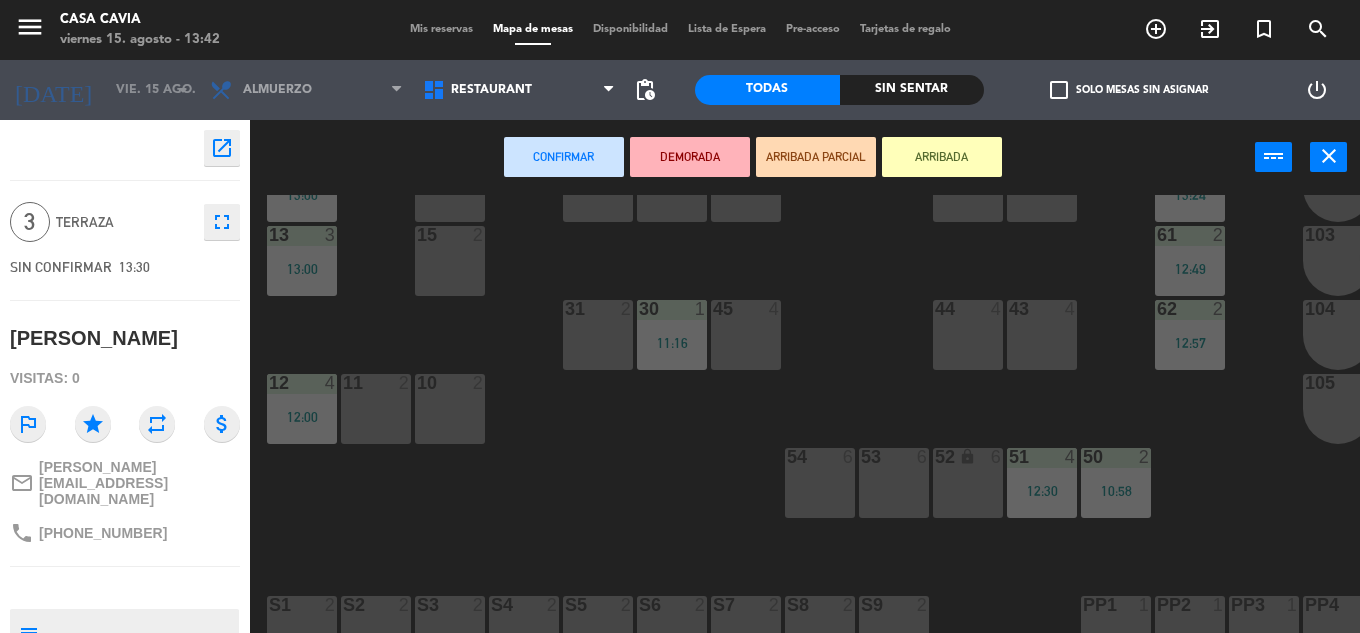
click at [969, 153] on button "ARRIBADA" at bounding box center [942, 157] width 120 height 40
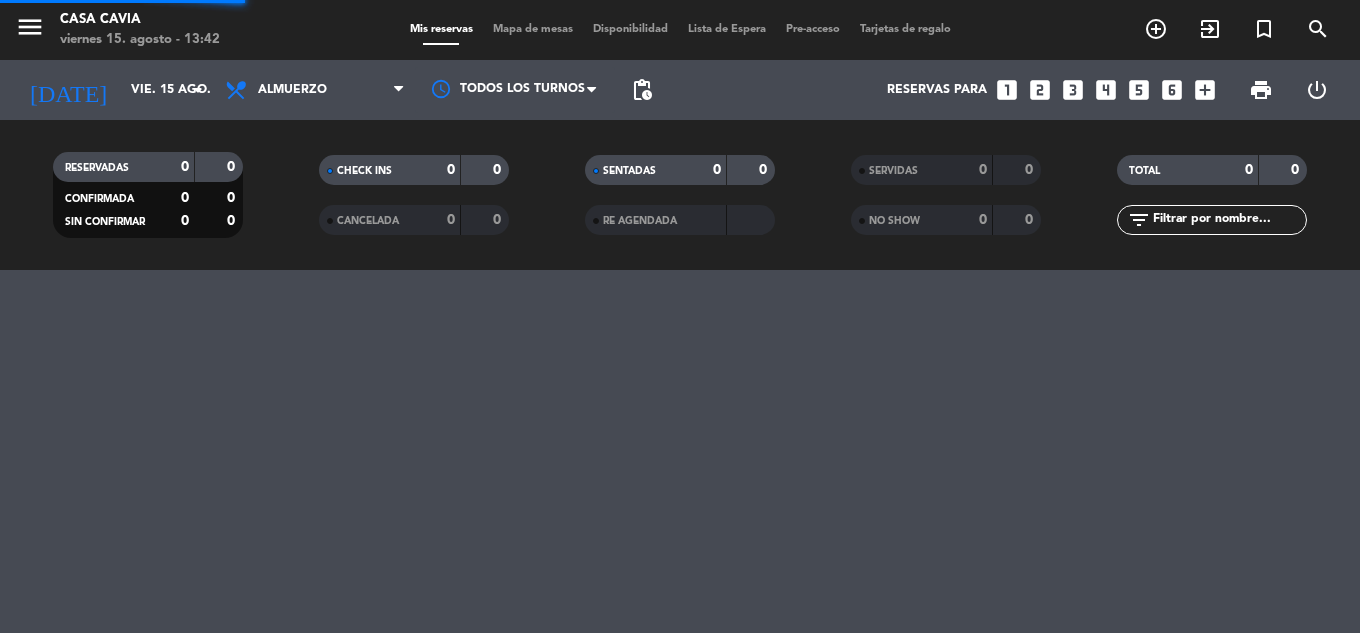
click at [527, 32] on span "Mapa de mesas" at bounding box center [533, 29] width 100 height 11
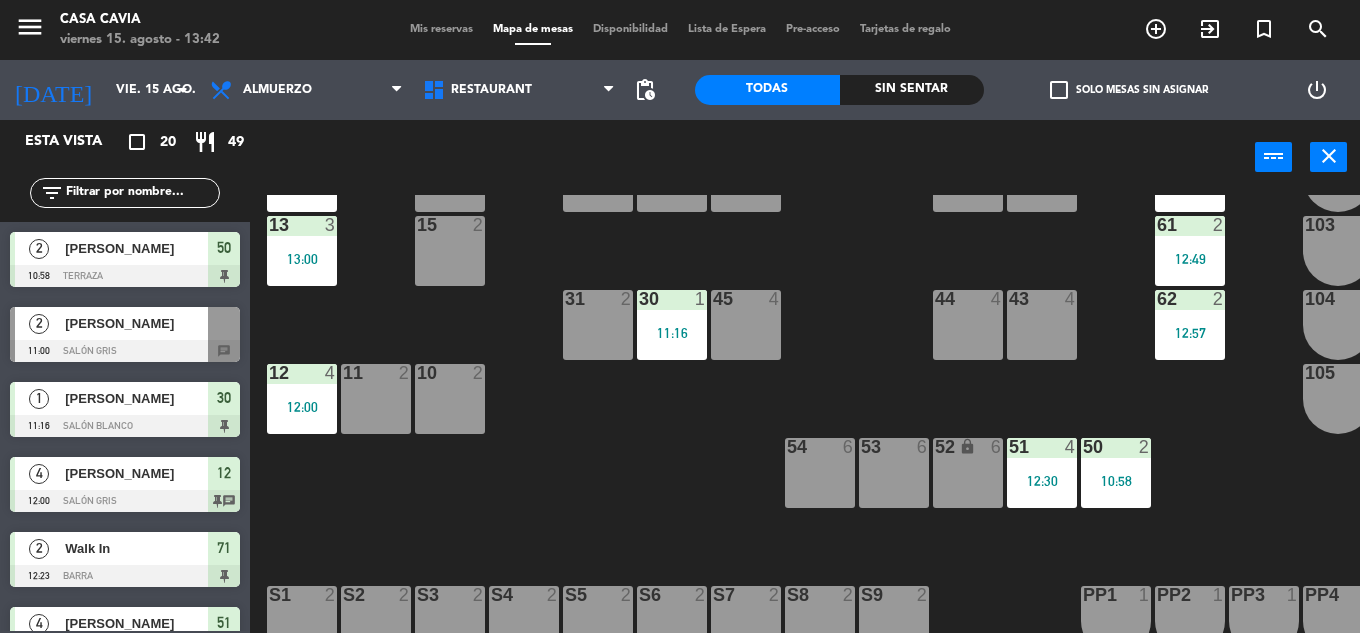
scroll to position [500, 0]
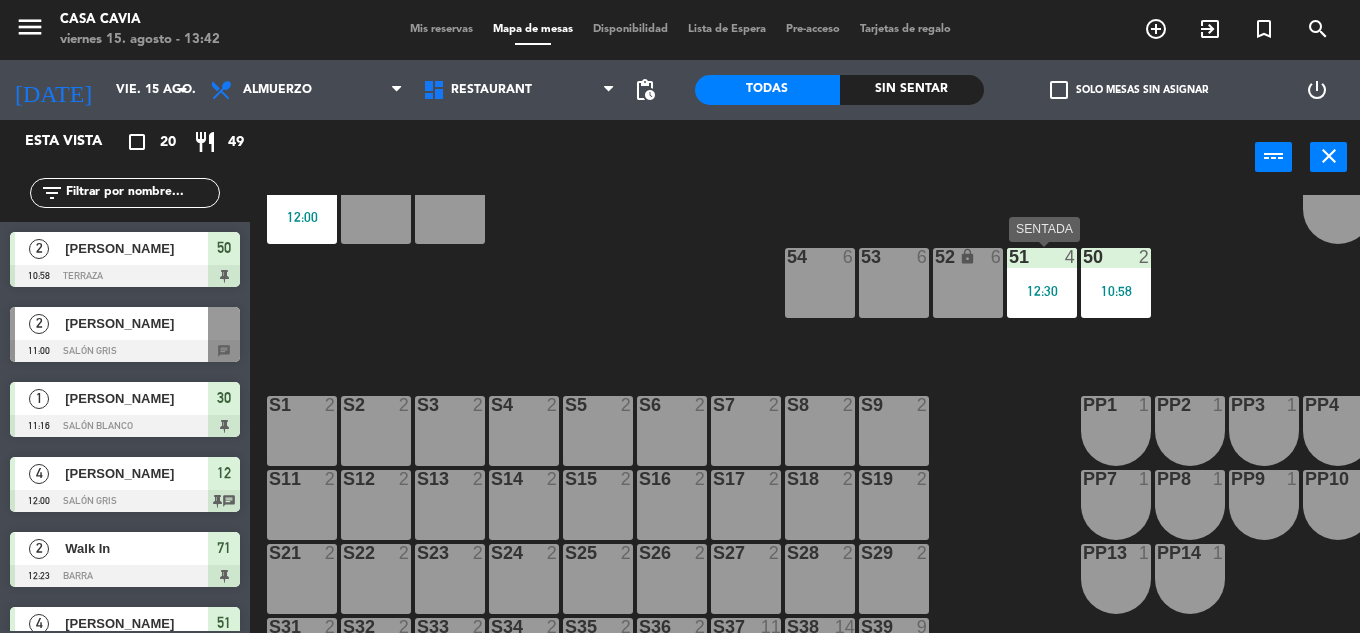
click at [1047, 288] on div "12:30" at bounding box center [1042, 291] width 70 height 14
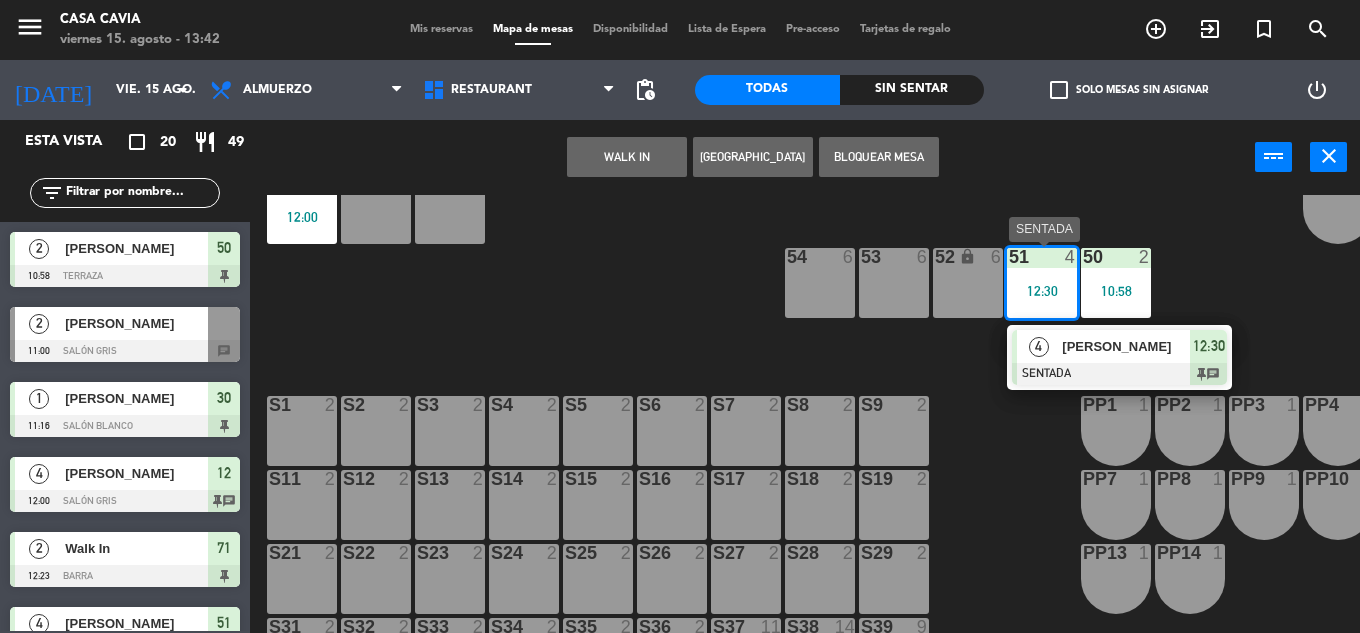
click at [1106, 347] on span "[PERSON_NAME]" at bounding box center [1126, 346] width 128 height 21
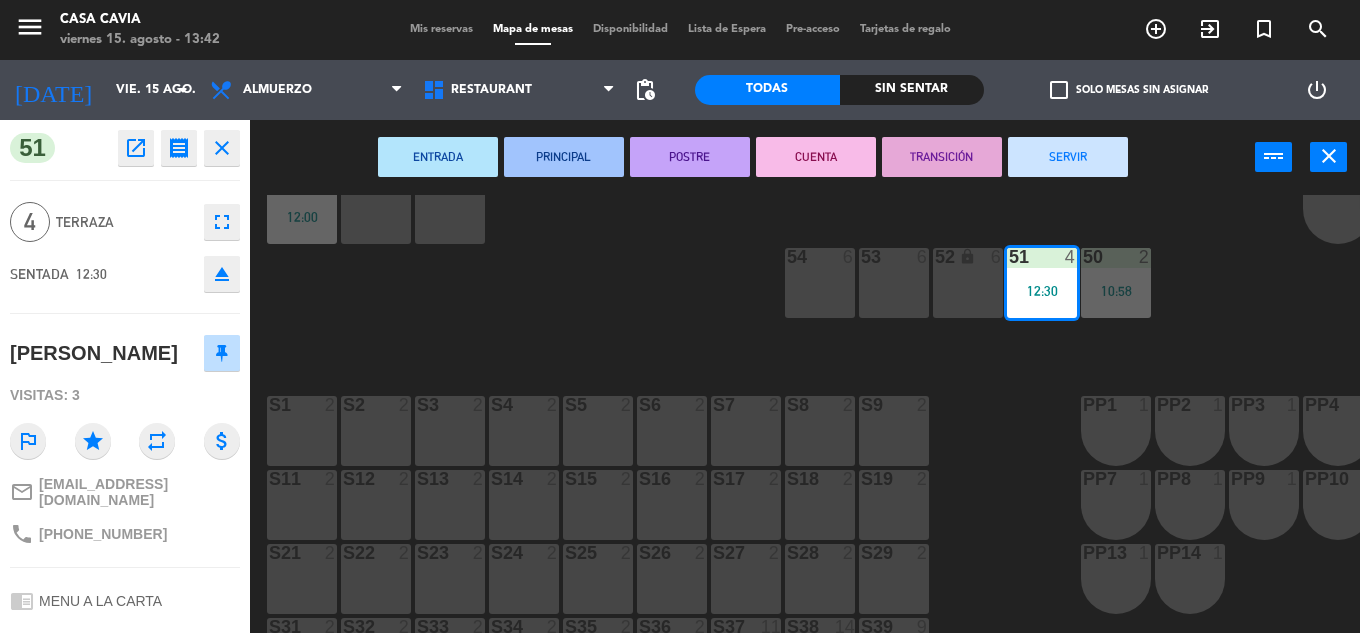
click at [1080, 158] on button "SERVIR" at bounding box center [1068, 157] width 120 height 40
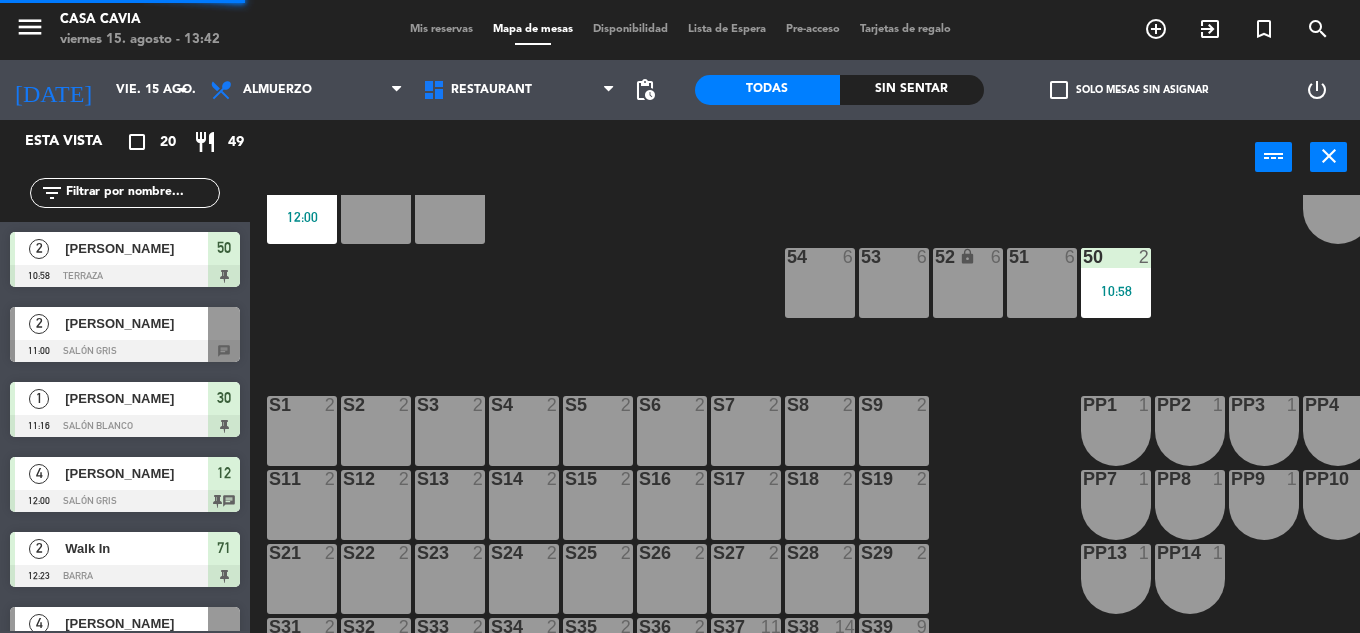
scroll to position [0, 0]
click at [967, 284] on div "52 lock 6" at bounding box center [968, 283] width 70 height 70
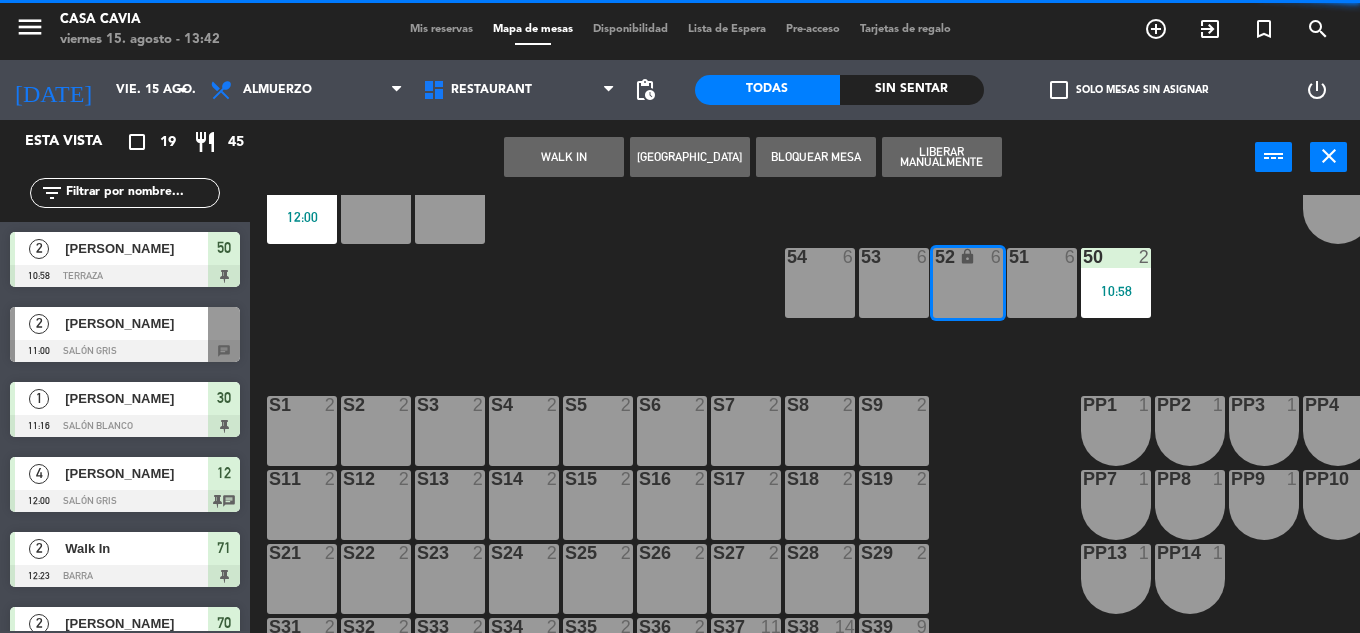
click at [587, 155] on button "WALK IN" at bounding box center [564, 157] width 120 height 40
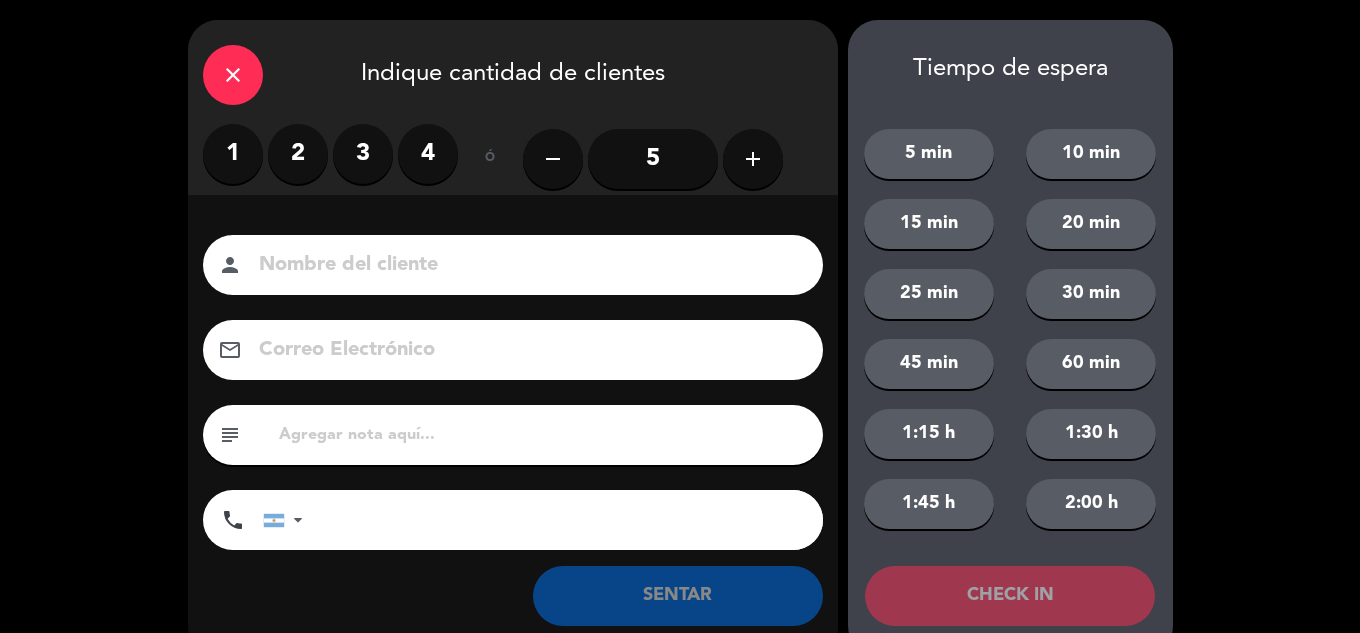
drag, startPoint x: 307, startPoint y: 166, endPoint x: 332, endPoint y: 236, distance: 74.3
click at [319, 209] on div "close Indique cantidad de clientes 1 2 3 4 ó remove 5 add Nombre del cliente pe…" at bounding box center [513, 338] width 650 height 636
click at [343, 270] on input at bounding box center [527, 265] width 540 height 35
click at [307, 164] on label "2" at bounding box center [298, 154] width 60 height 60
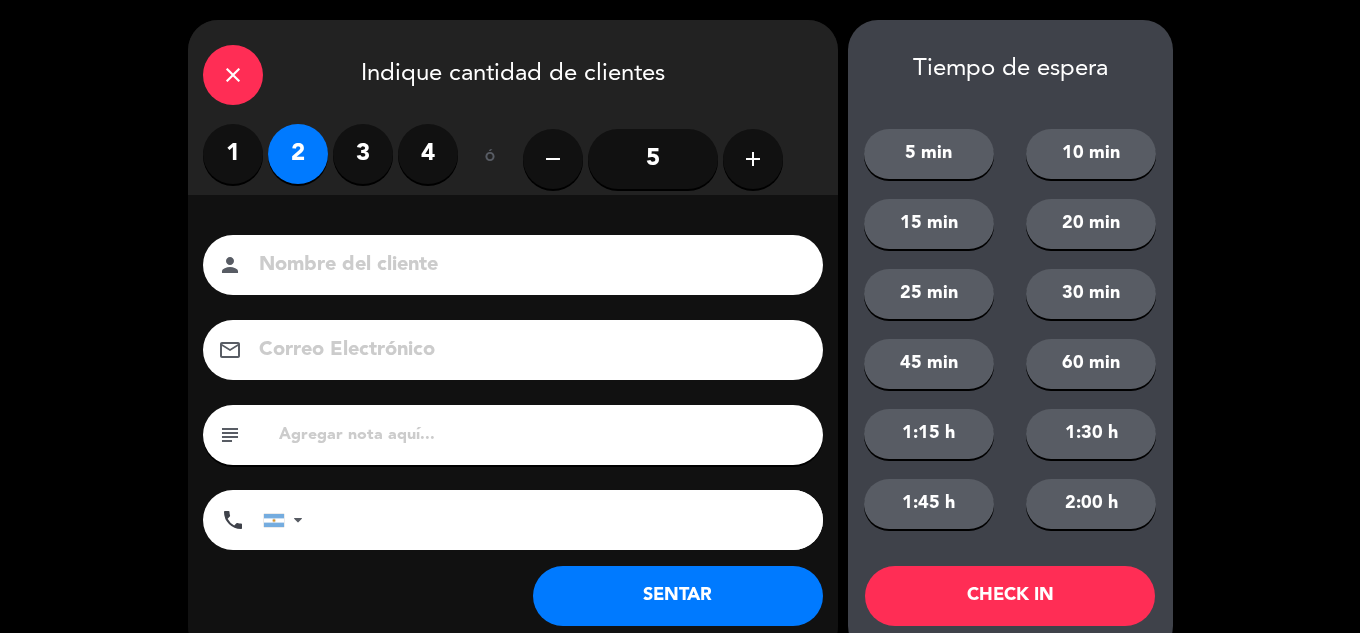
click at [337, 273] on input at bounding box center [527, 265] width 540 height 35
type input "Moni"
click at [637, 602] on button "SENTAR" at bounding box center [678, 596] width 290 height 60
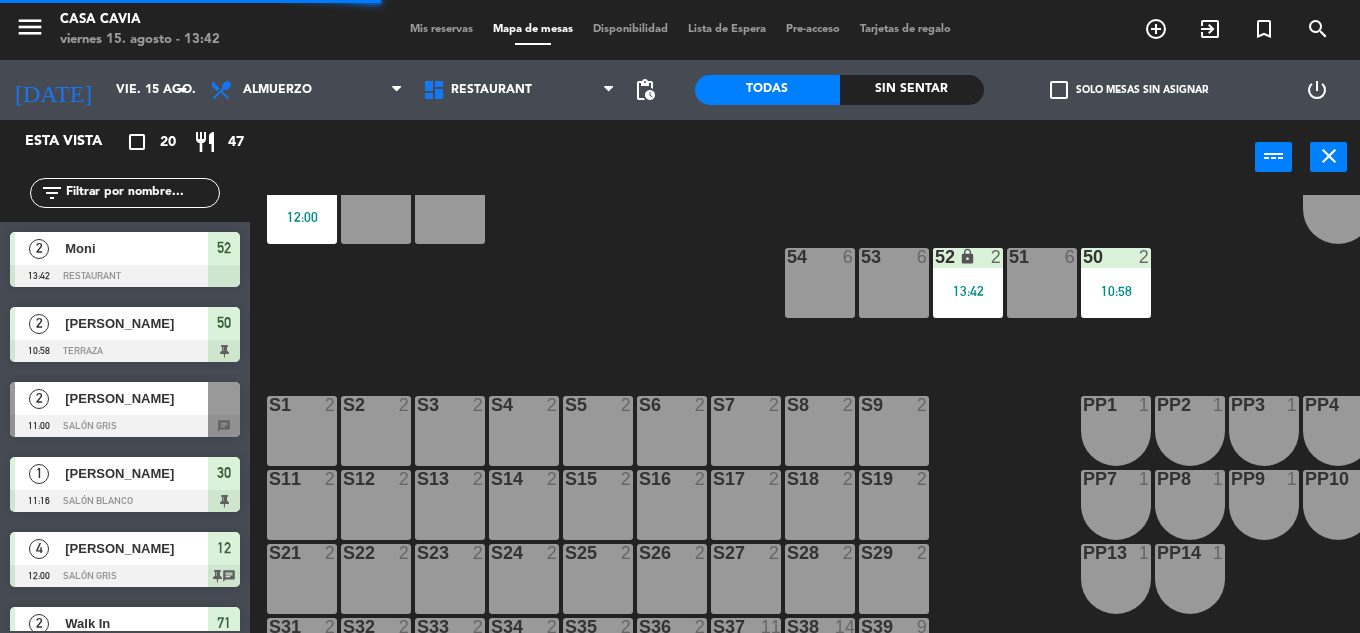
scroll to position [400, 0]
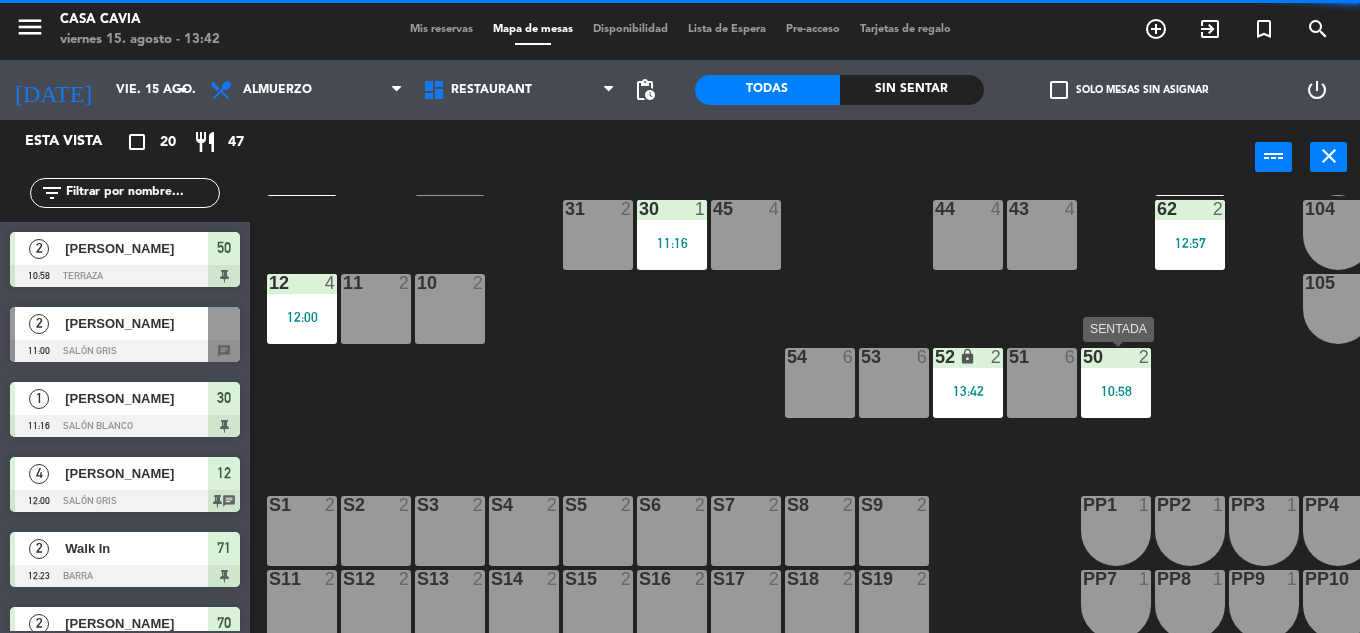
click at [1116, 393] on div "10:58" at bounding box center [1116, 391] width 70 height 14
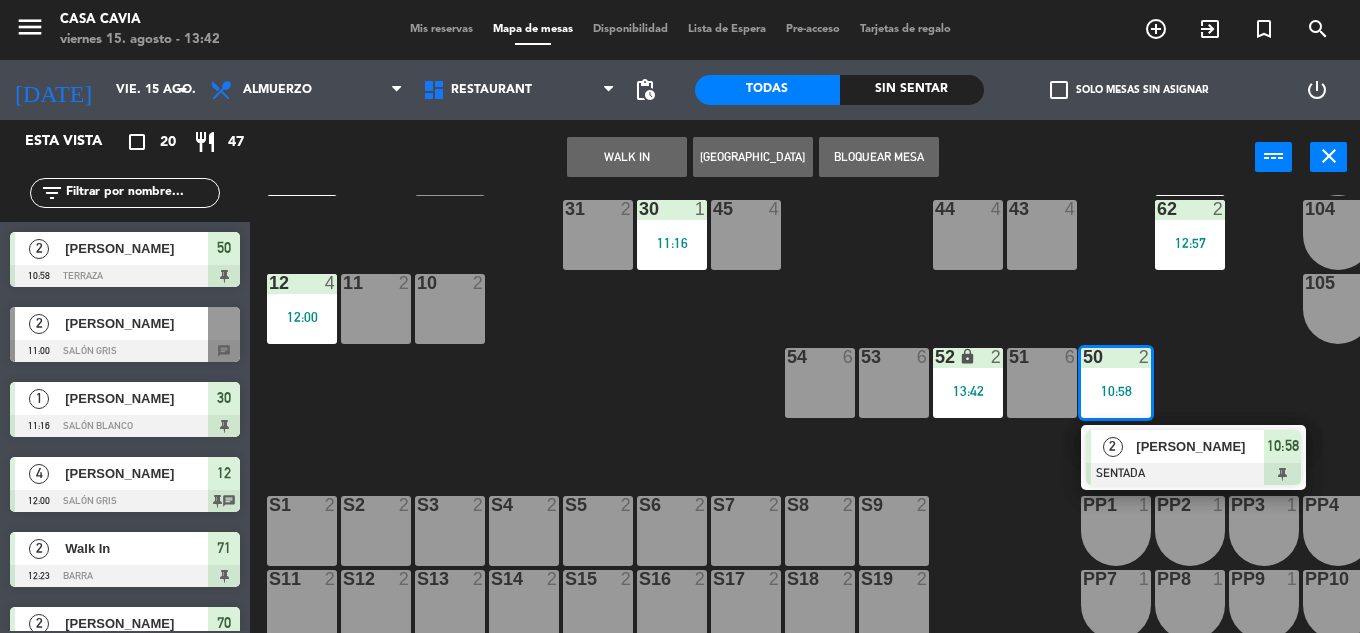
click at [1178, 447] on span "[PERSON_NAME]" at bounding box center [1200, 446] width 128 height 21
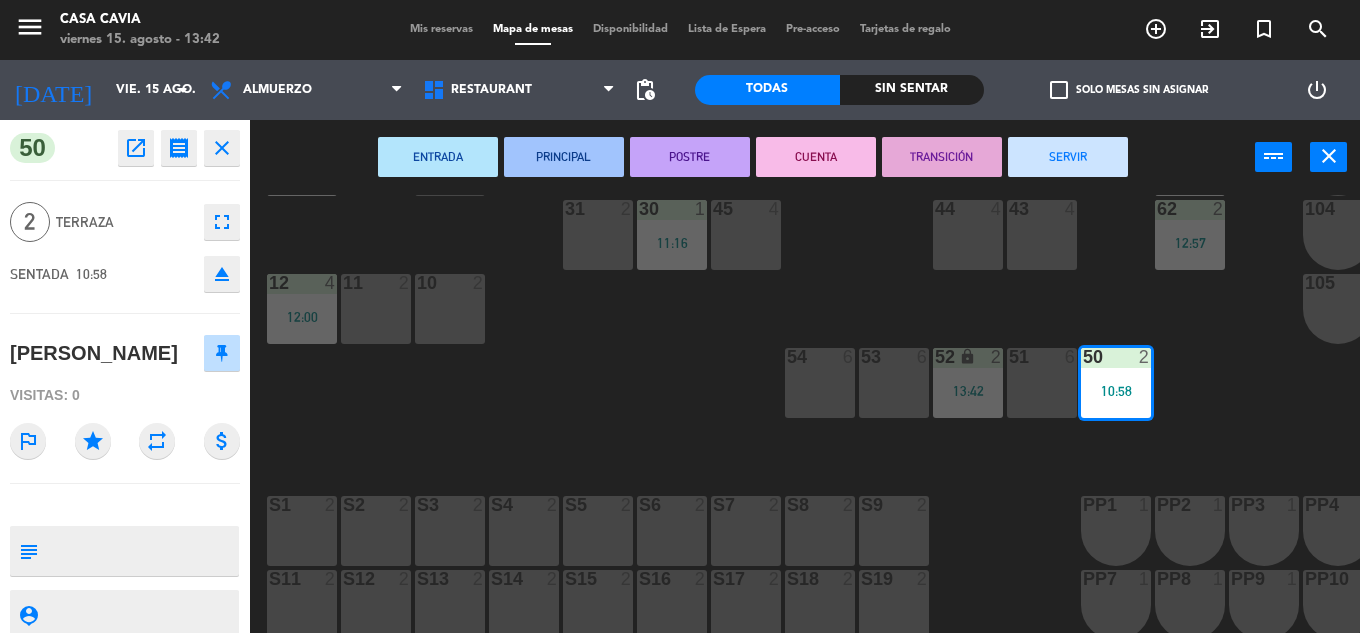
click at [1022, 155] on button "SERVIR" at bounding box center [1068, 157] width 120 height 40
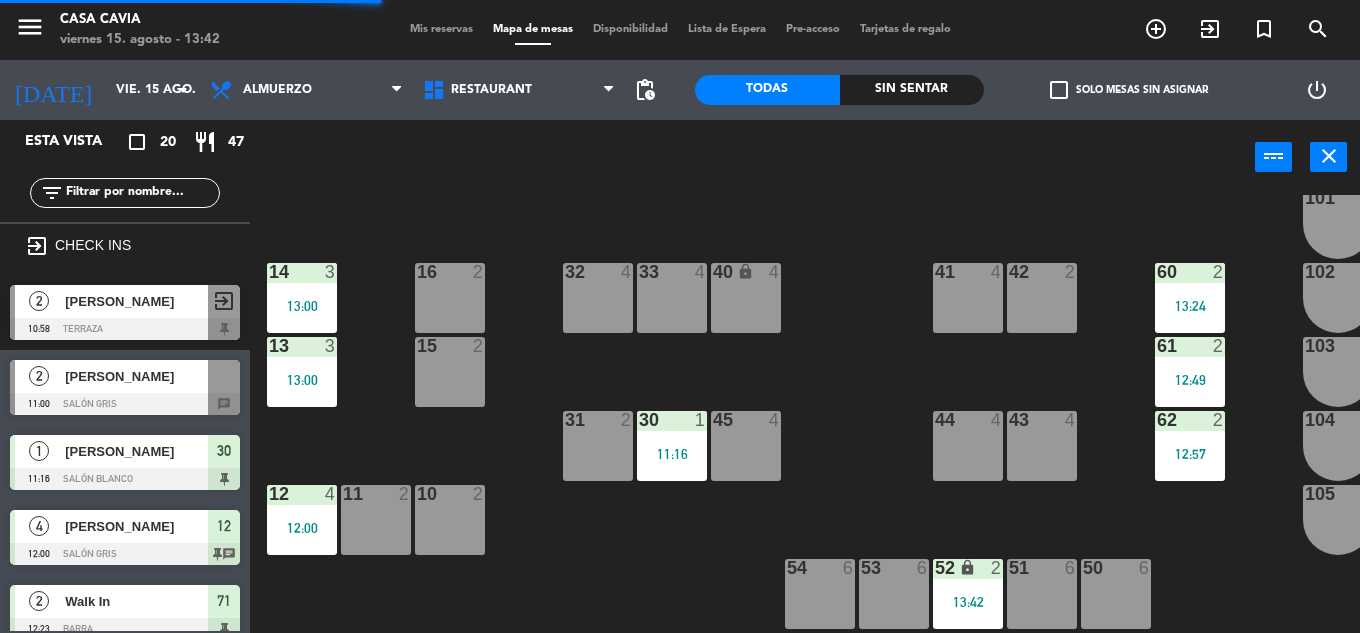
scroll to position [100, 0]
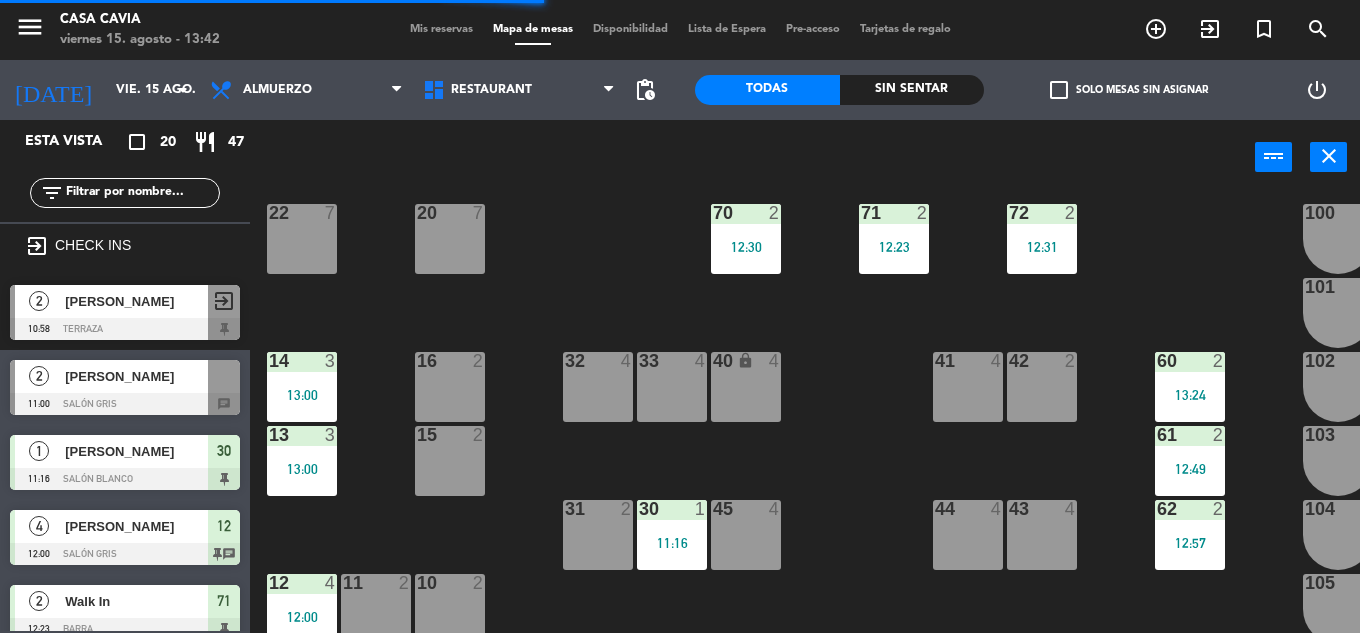
click at [1186, 395] on div "13:24" at bounding box center [1190, 395] width 70 height 14
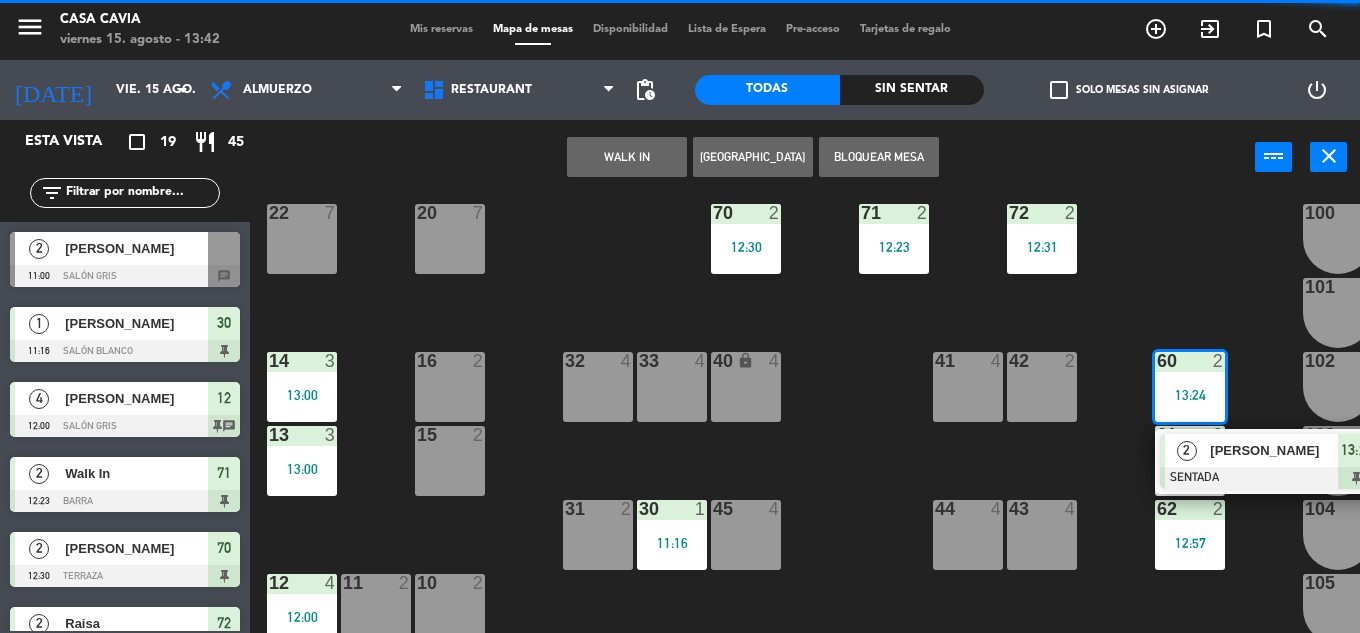
click at [1121, 470] on div "22 7 20 7 72 2 12:31 70 2 12:30 71 2 12:23 100 1 101 1 42 2 14 3 13:00 16 2 33 …" at bounding box center [812, 414] width 1096 height 438
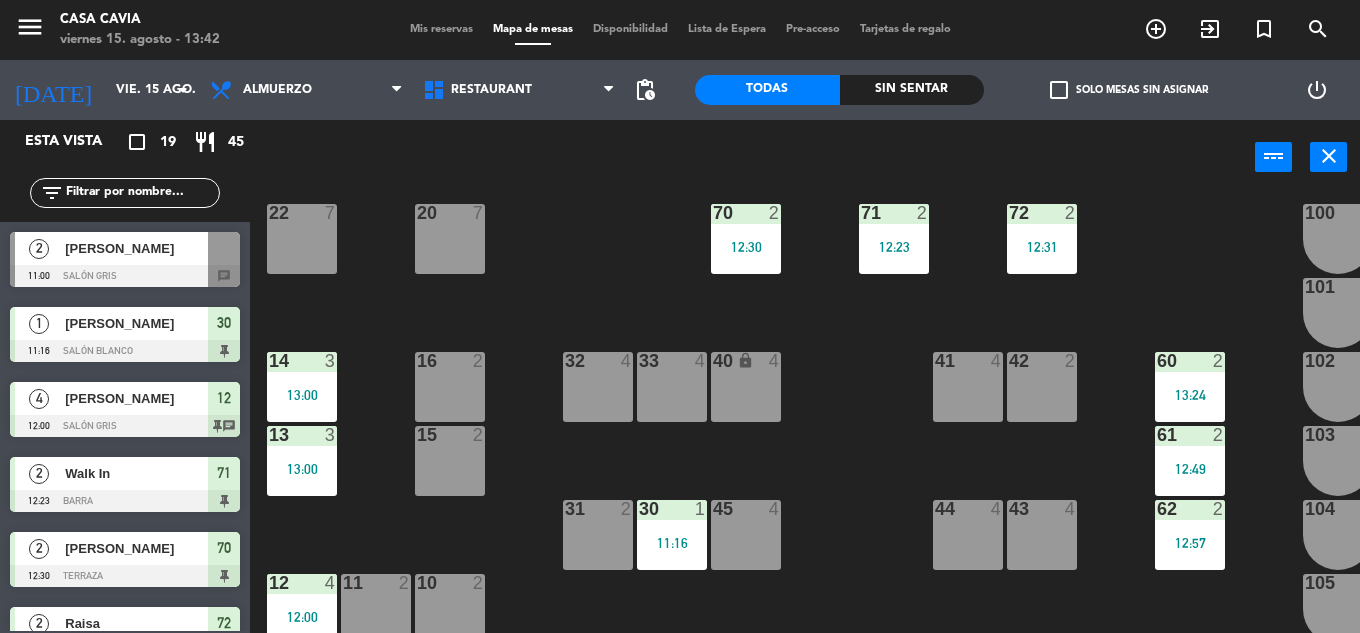
click at [1175, 461] on div "12:49" at bounding box center [1190, 468] width 70 height 15
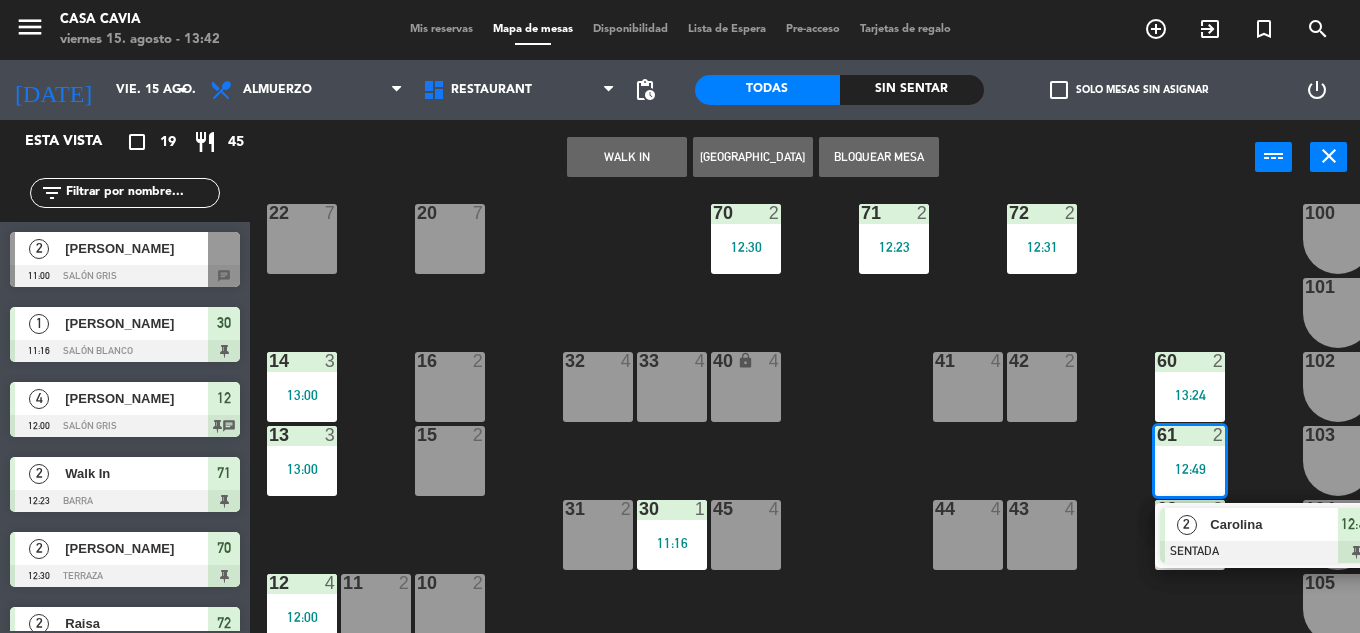
click at [1236, 522] on span "Carolina" at bounding box center [1274, 524] width 128 height 21
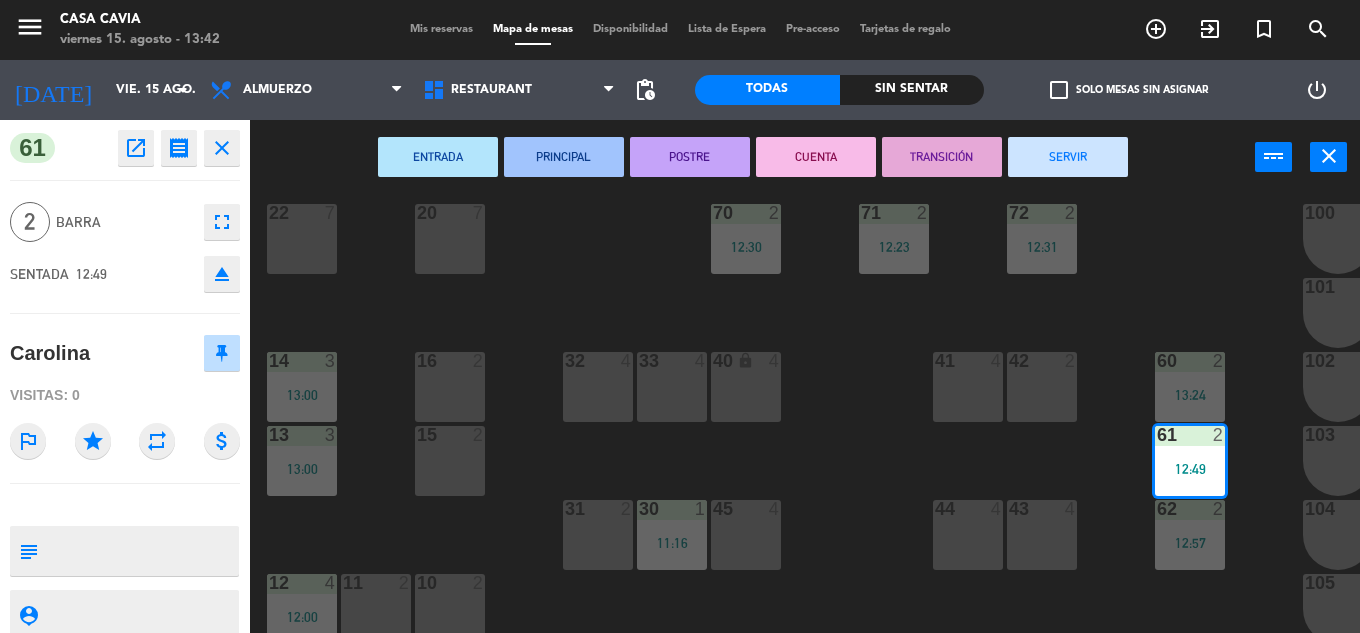
click at [1312, 388] on div "102 1" at bounding box center [1338, 387] width 70 height 70
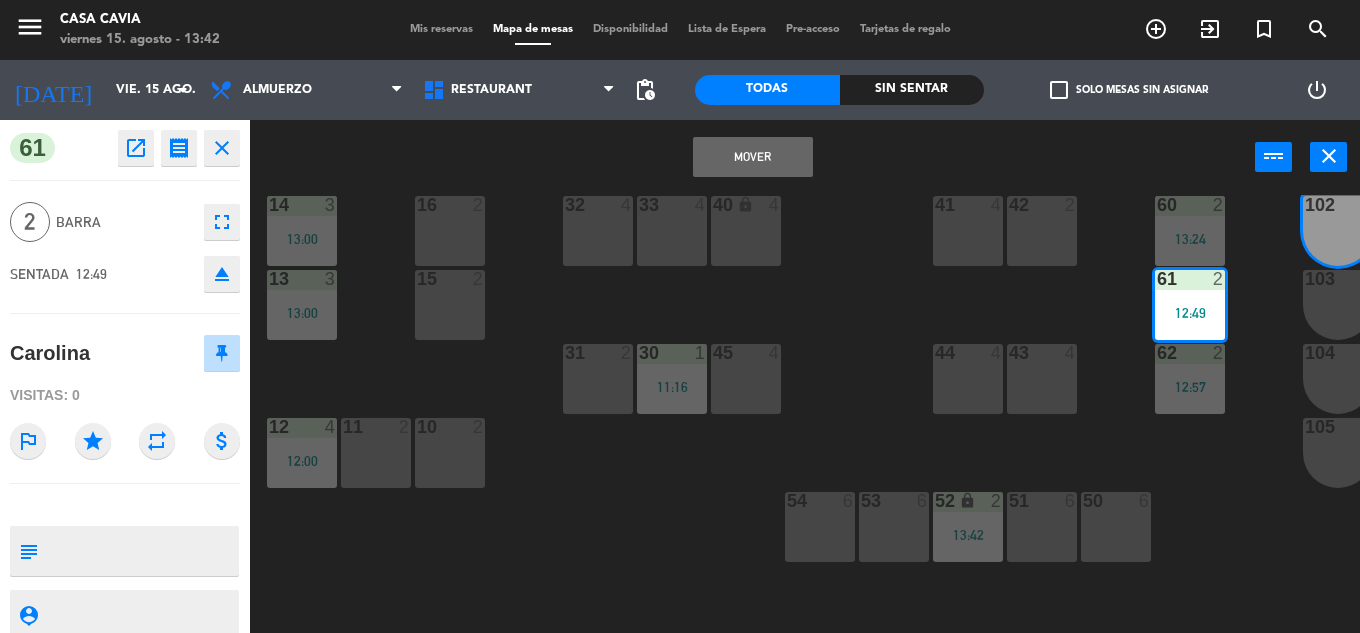
scroll to position [200, 0]
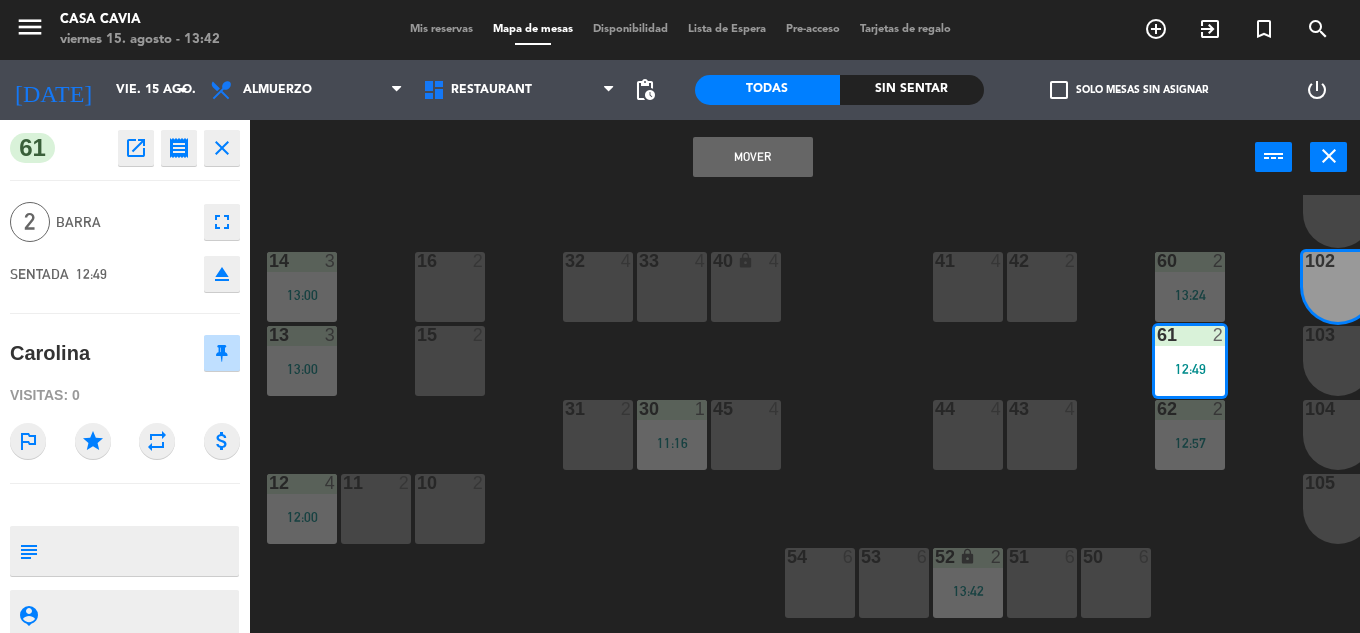
click at [759, 152] on button "Mover" at bounding box center [753, 157] width 120 height 40
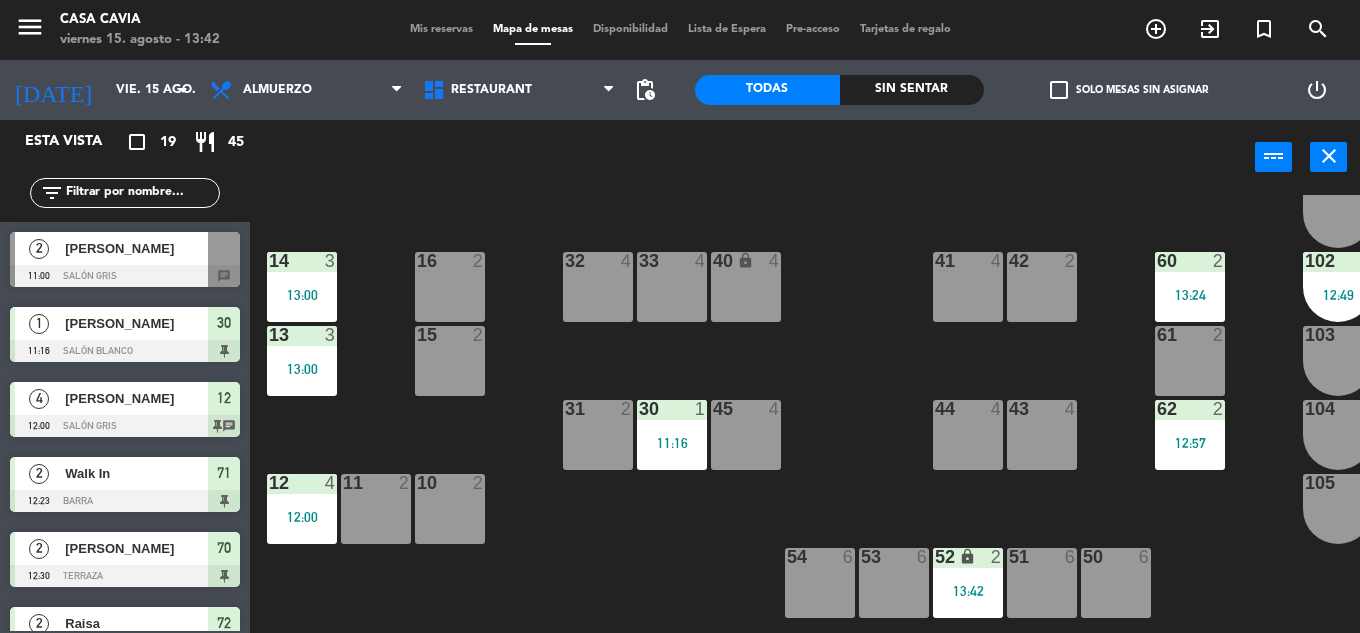
scroll to position [0, 0]
click at [1176, 273] on div "60 2 13:24" at bounding box center [1190, 287] width 70 height 70
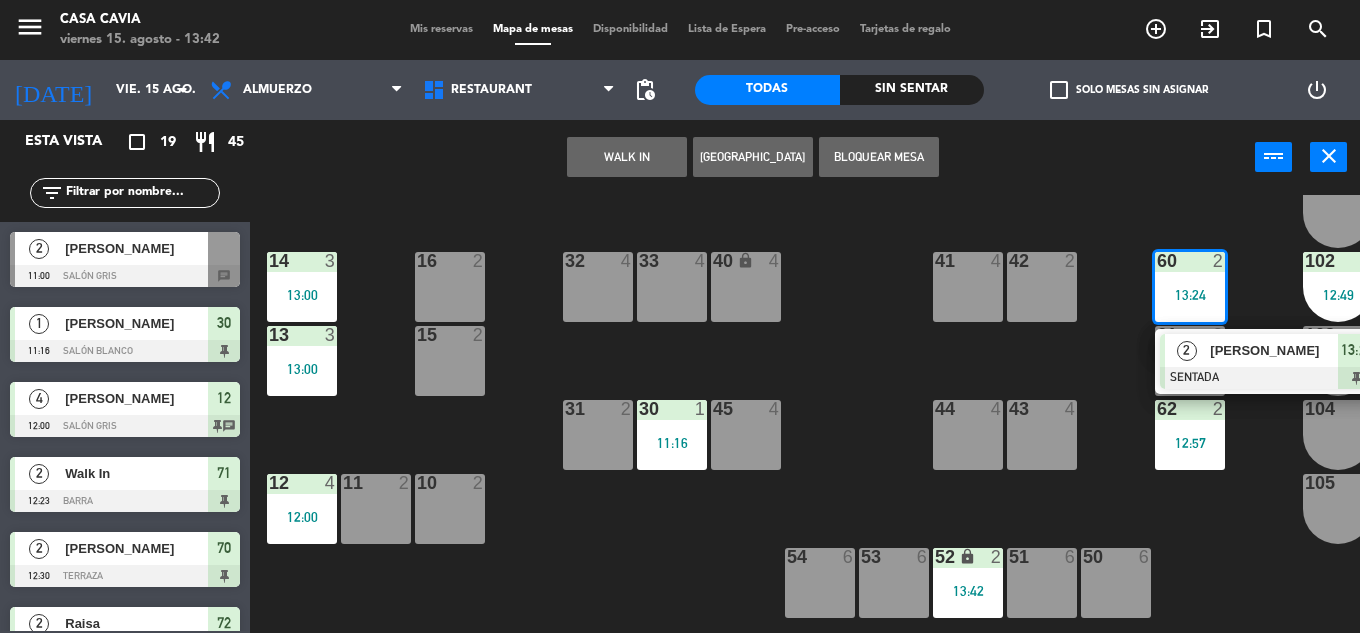
click at [1198, 357] on div "2" at bounding box center [1186, 350] width 43 height 33
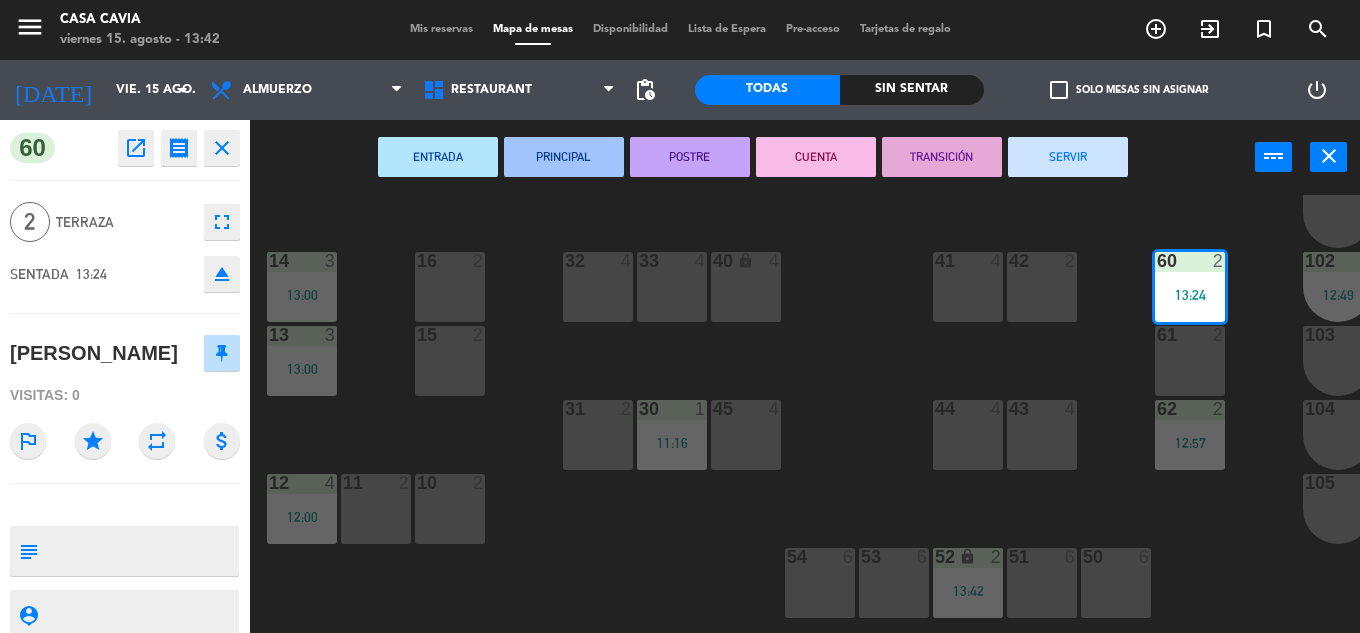
click at [1198, 360] on div "61 2" at bounding box center [1190, 361] width 70 height 70
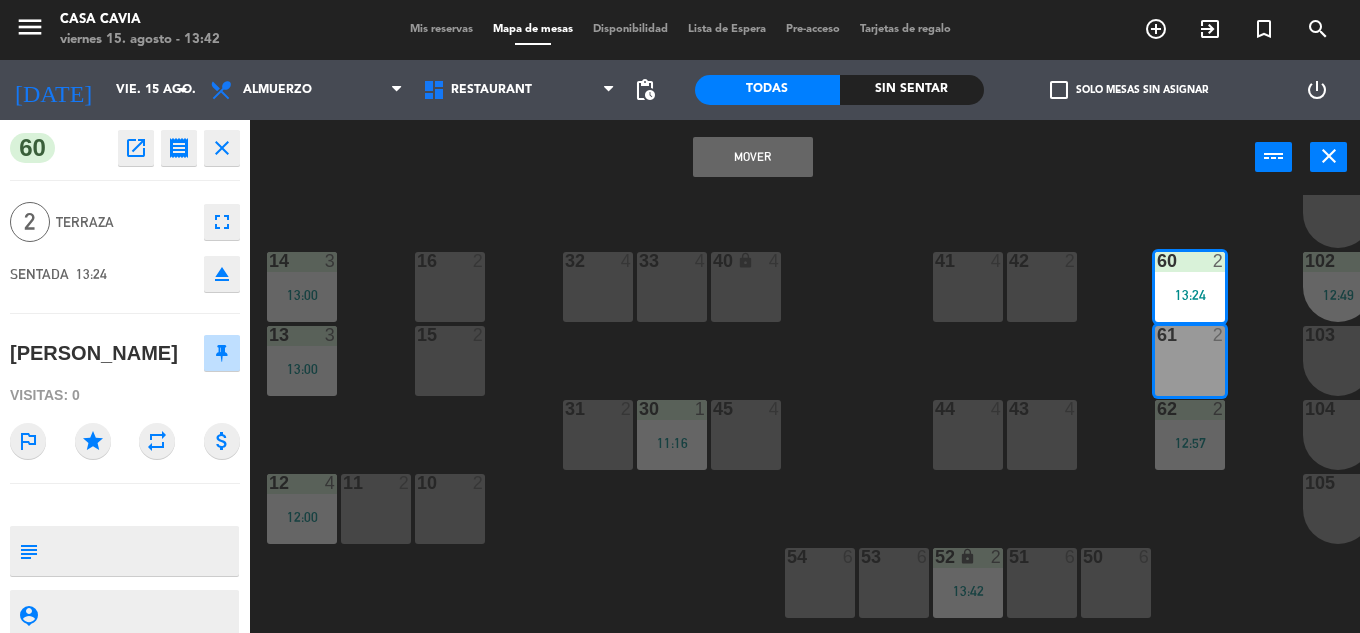
drag, startPoint x: 737, startPoint y: 159, endPoint x: 1009, endPoint y: 342, distance: 327.8
click at [740, 163] on button "Mover" at bounding box center [753, 157] width 120 height 40
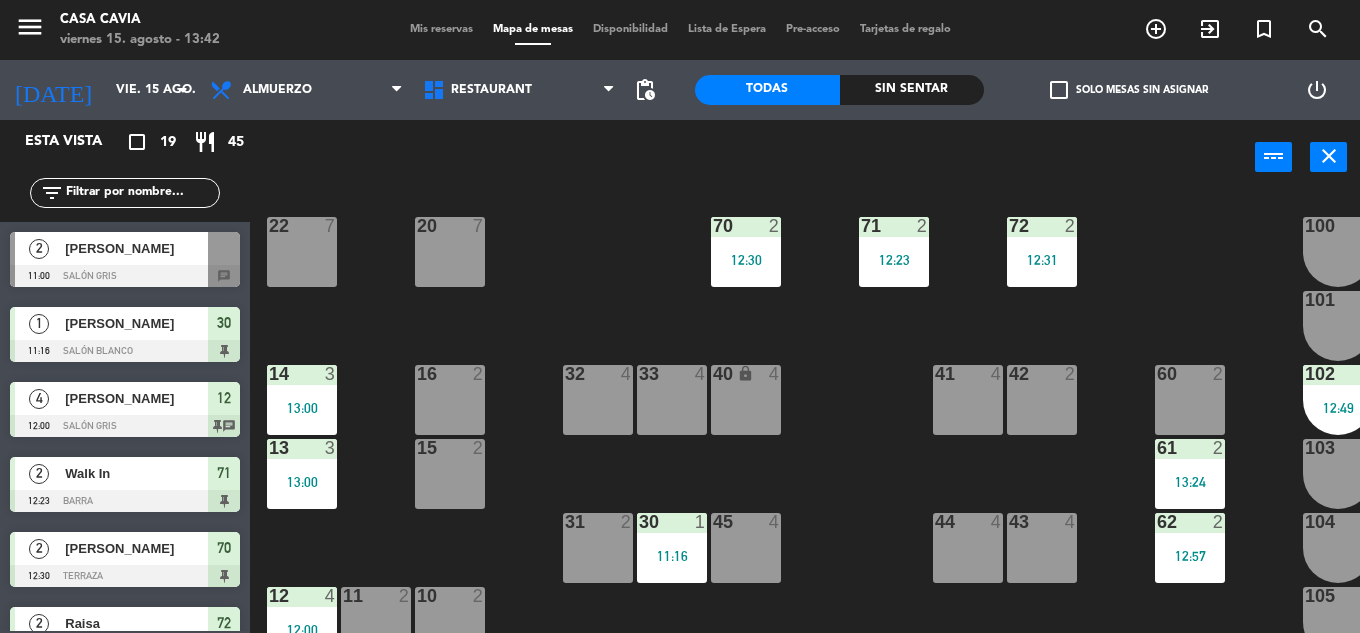
scroll to position [200, 0]
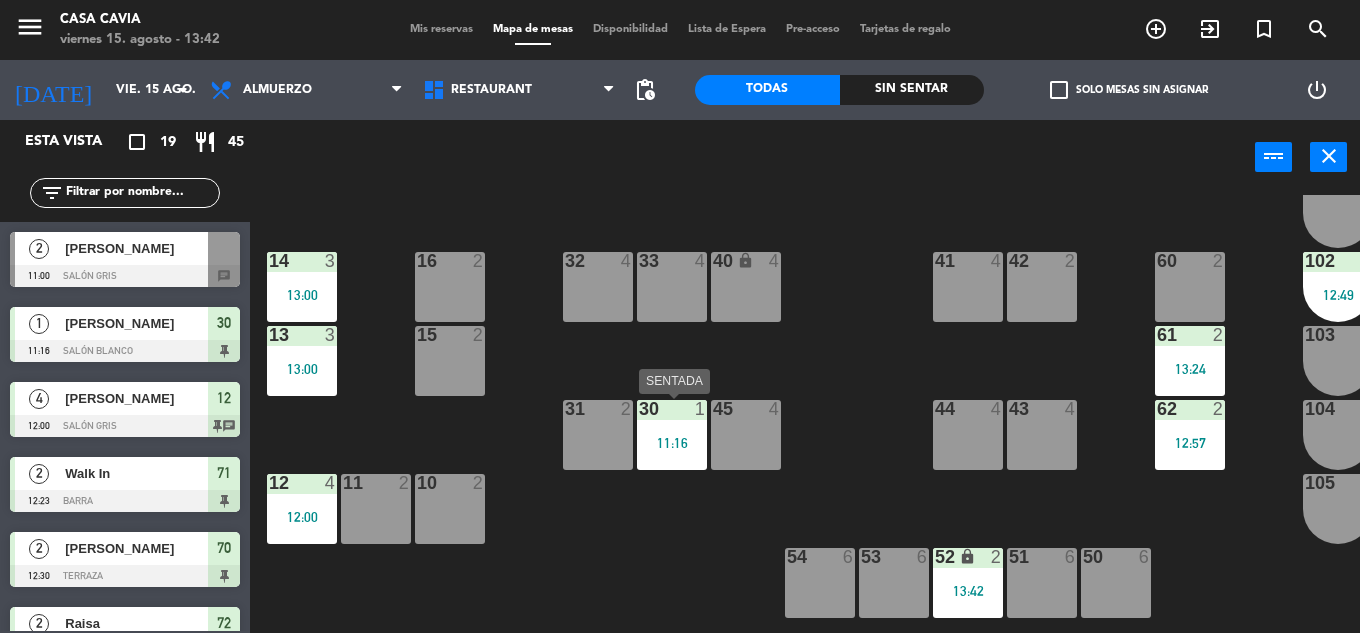
click at [661, 428] on div "30 1 11:16" at bounding box center [672, 435] width 70 height 70
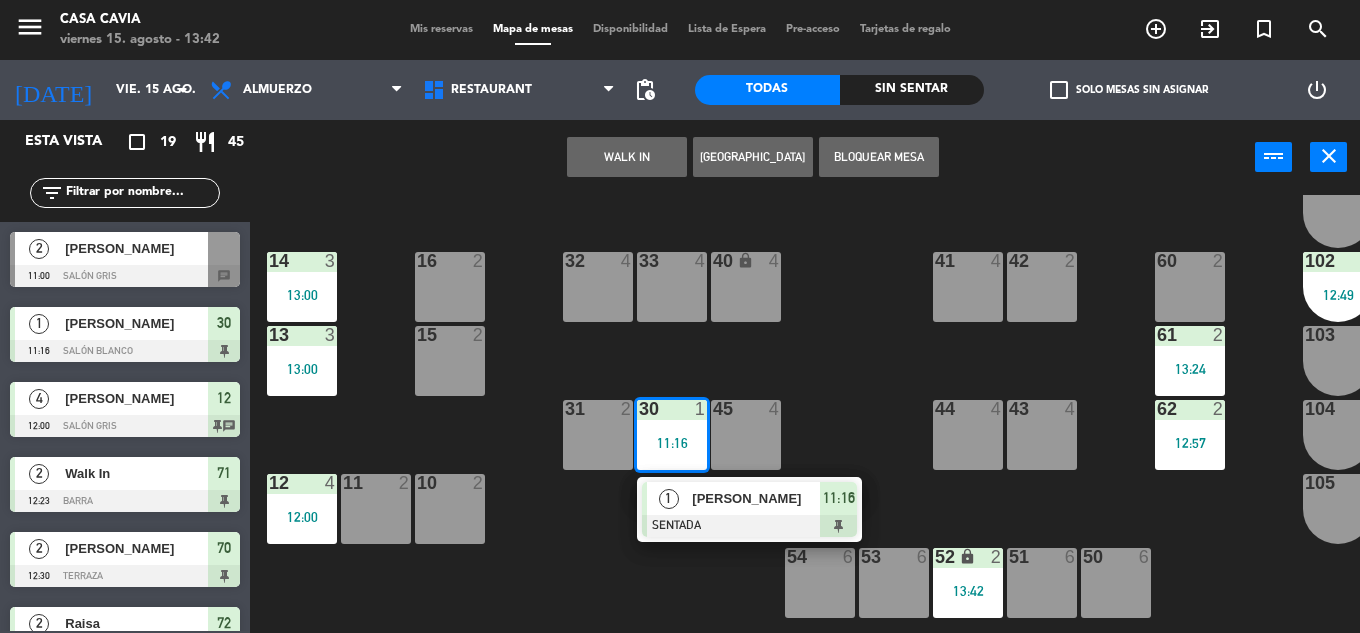
click at [661, 435] on div "11:16" at bounding box center [672, 442] width 70 height 15
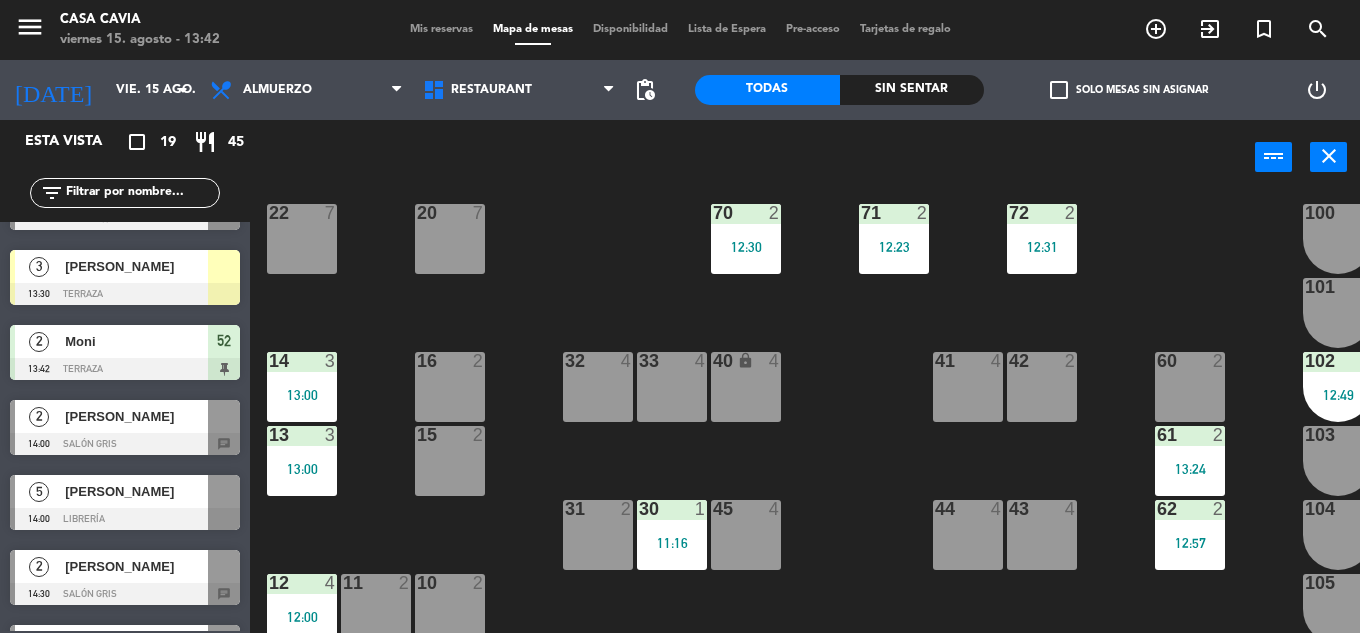
scroll to position [900, 0]
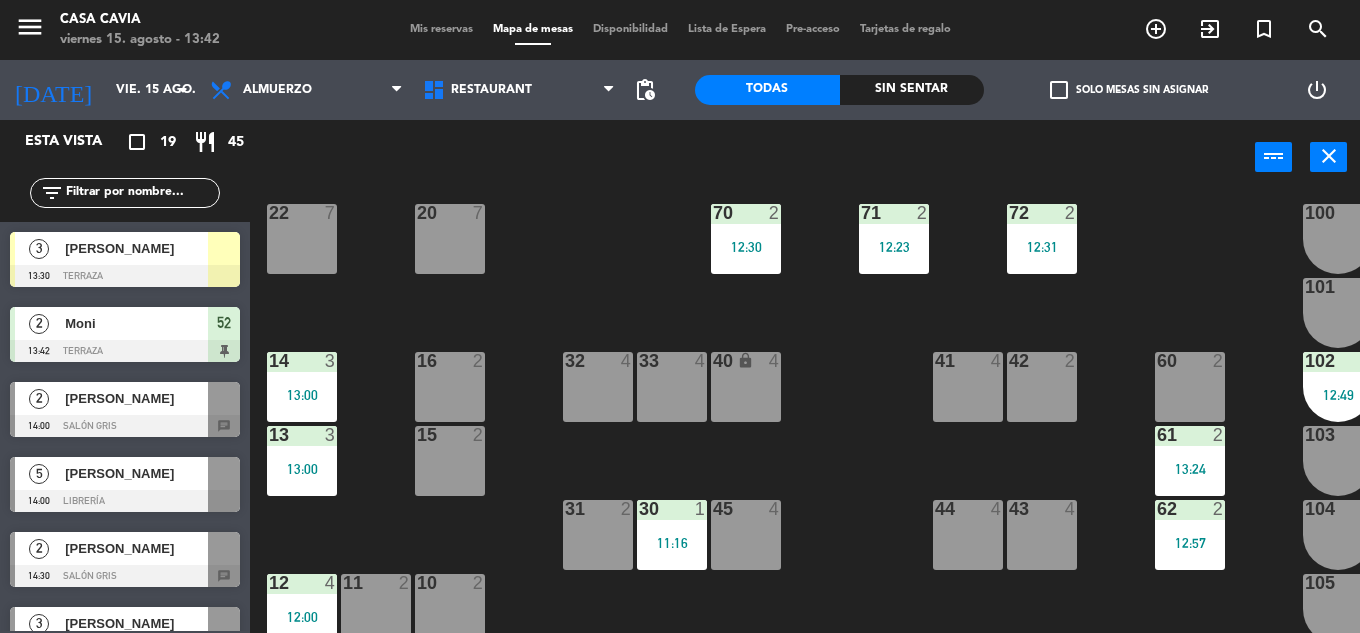
click at [155, 279] on div at bounding box center [125, 276] width 230 height 22
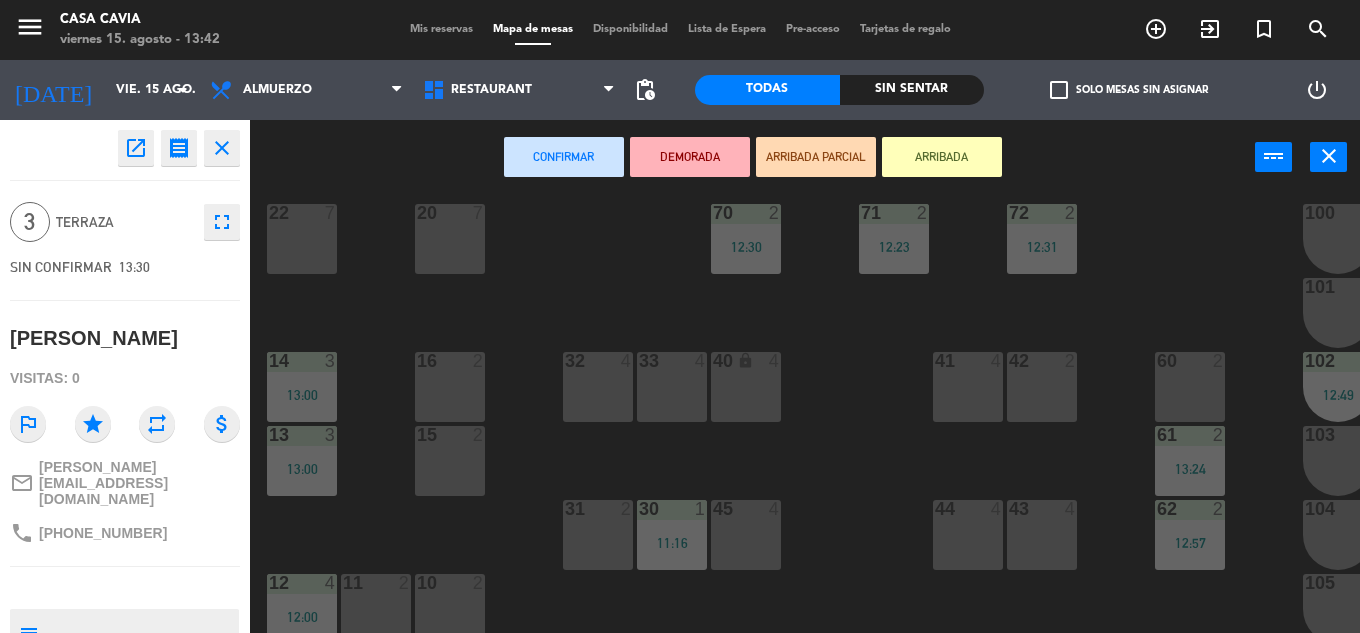
scroll to position [400, 0]
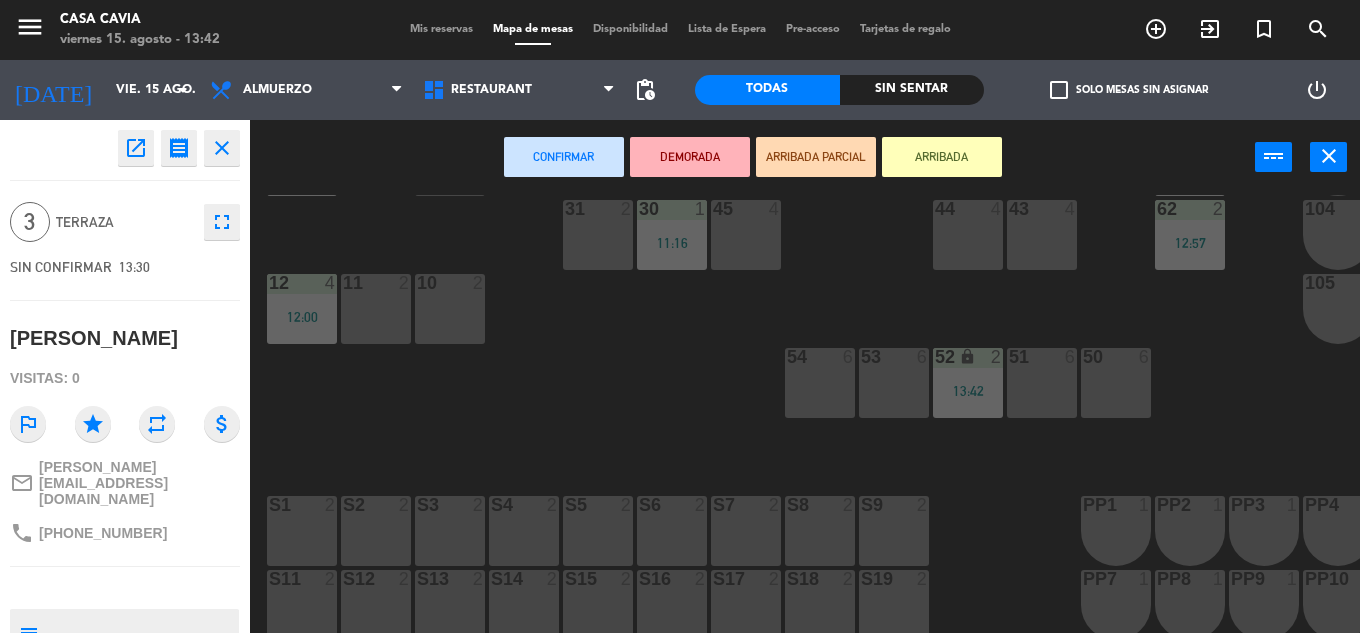
click at [1025, 355] on div at bounding box center [1041, 357] width 33 height 18
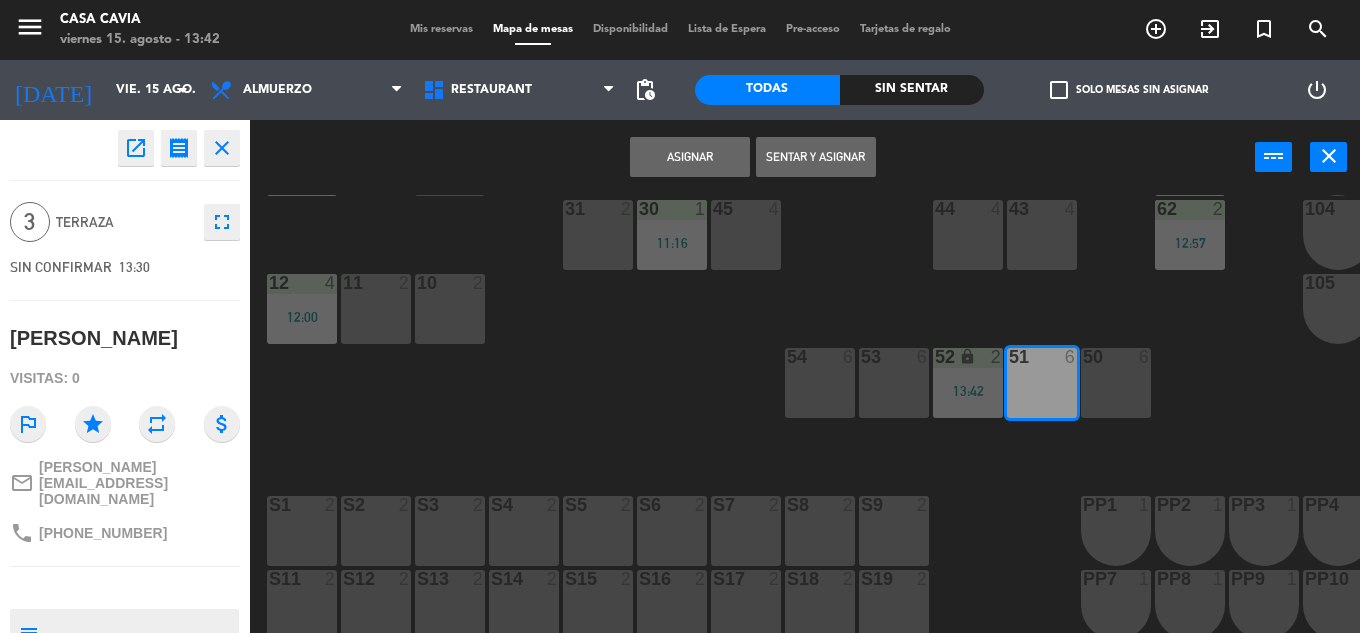
click at [805, 163] on button "Sentar y Asignar" at bounding box center [816, 157] width 120 height 40
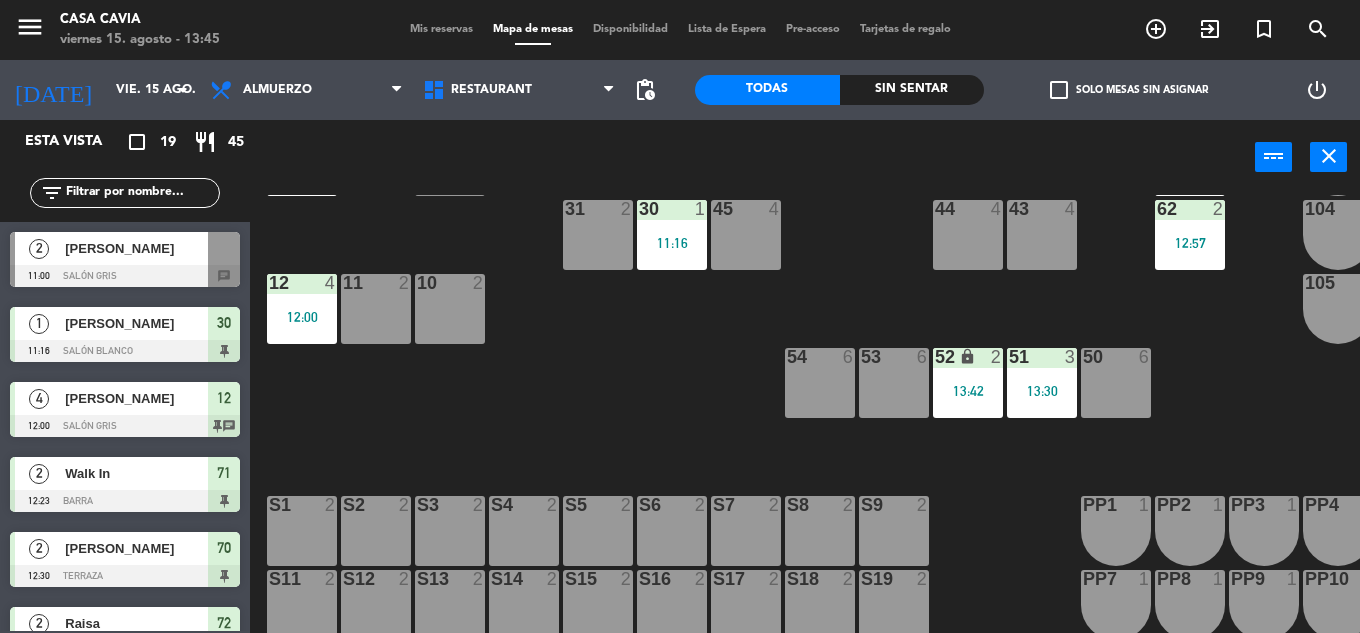
click at [426, 43] on div "menu Casa Cavia viernes 15. agosto - 13:45 Mis reservas Mapa de mesas Disponibi…" at bounding box center [680, 30] width 1360 height 60
click at [426, 31] on span "Mis reservas" at bounding box center [441, 29] width 83 height 11
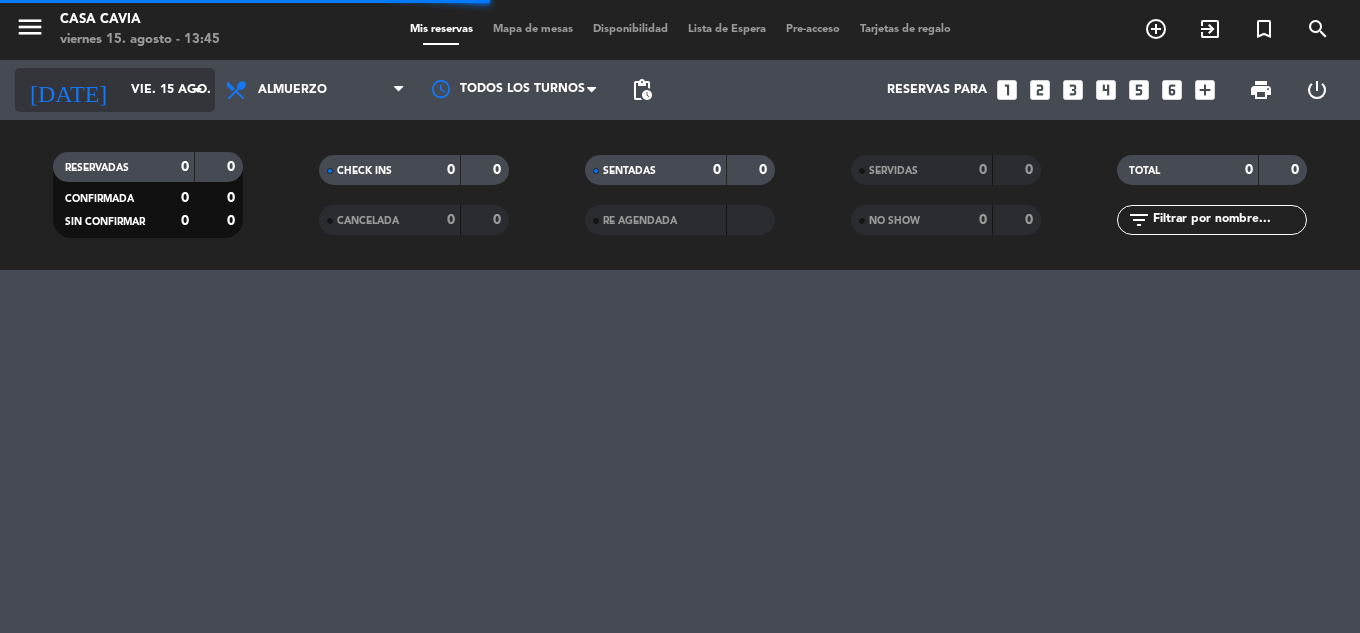
click at [137, 88] on input "vie. 15 ago." at bounding box center [205, 90] width 169 height 34
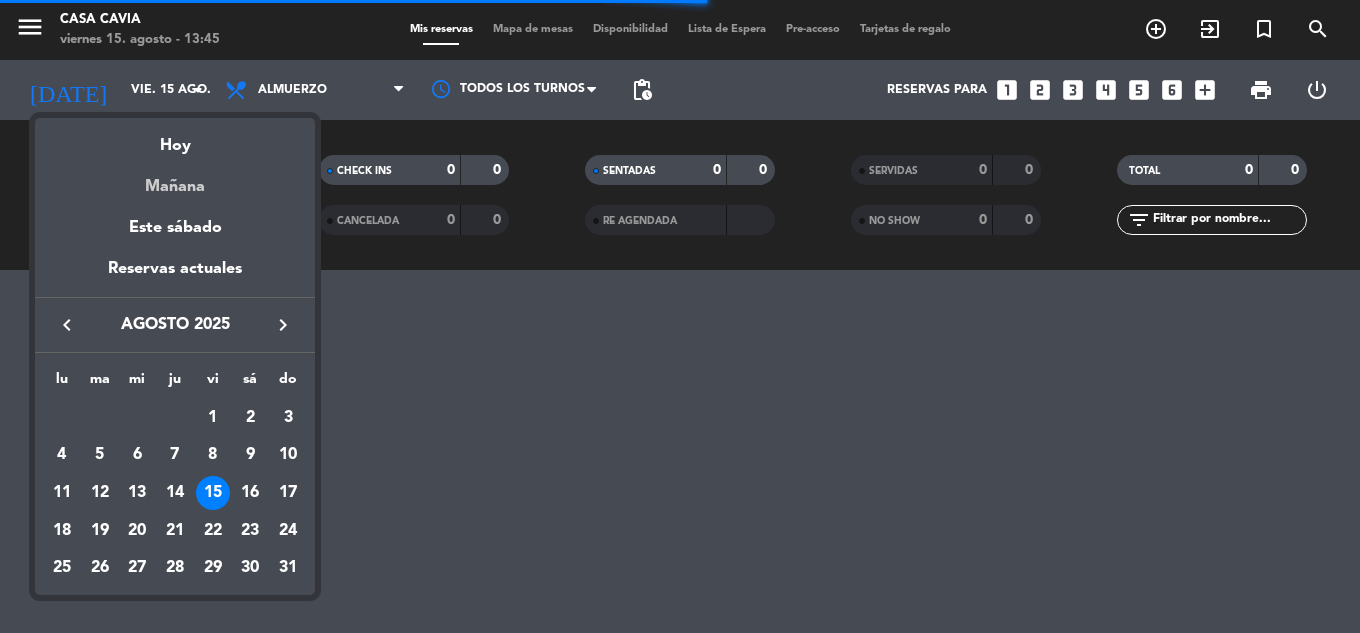
click at [193, 189] on div "Mañana" at bounding box center [175, 179] width 280 height 41
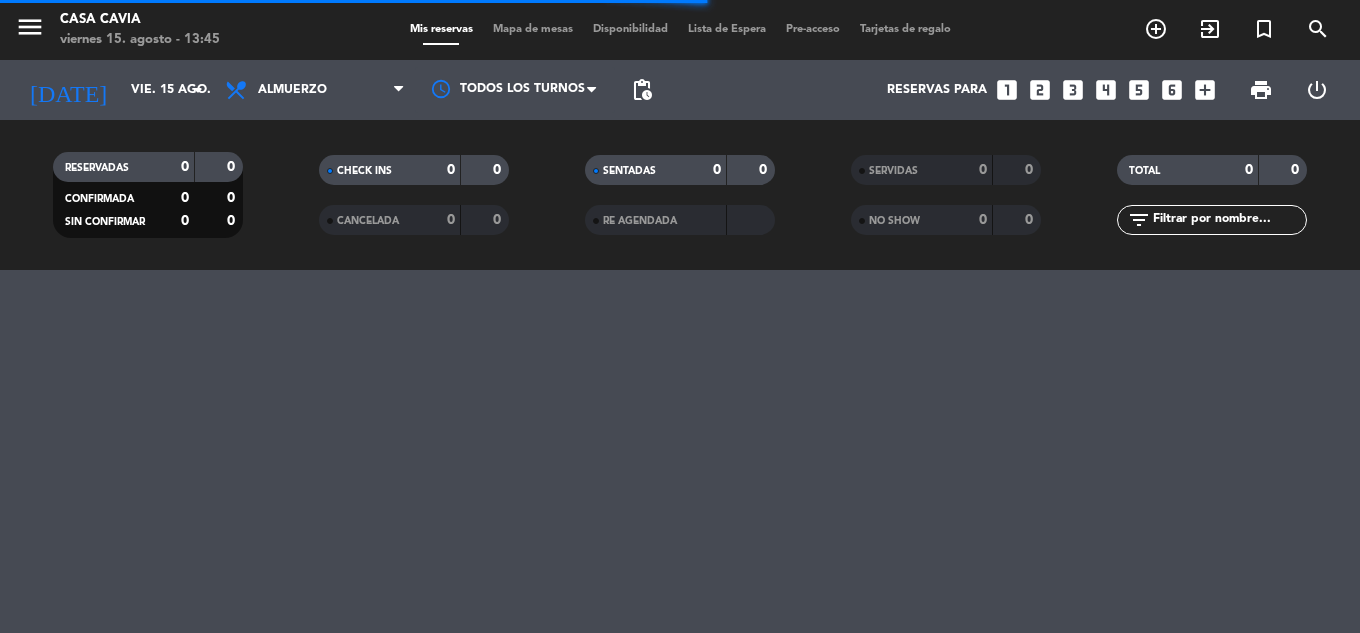
type input "sáb. 16 ago."
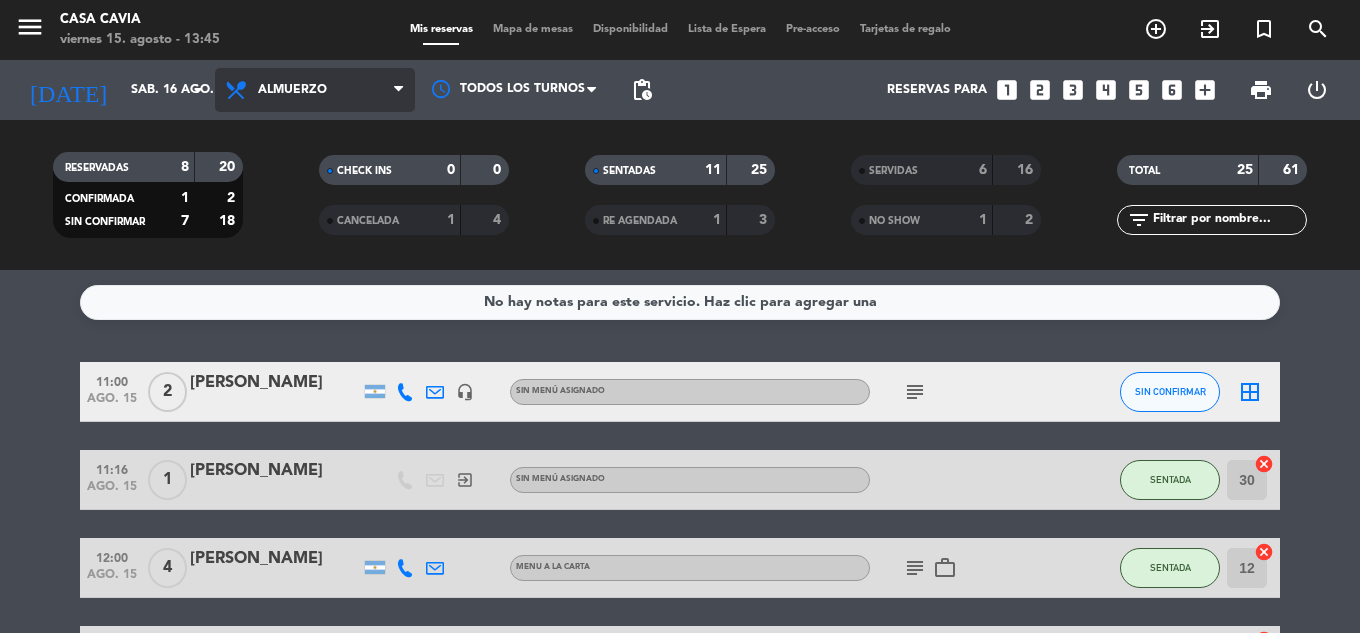
click at [265, 87] on span "Almuerzo" at bounding box center [292, 90] width 69 height 14
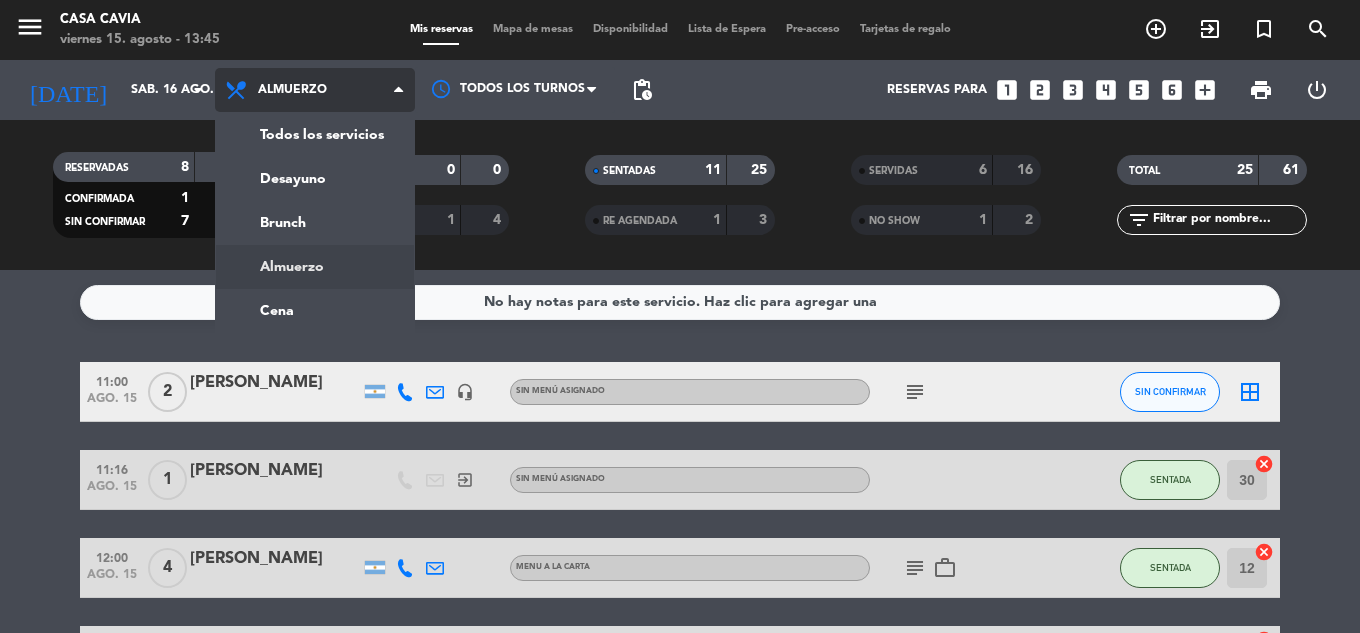
click at [265, 87] on span "Almuerzo" at bounding box center [292, 90] width 69 height 14
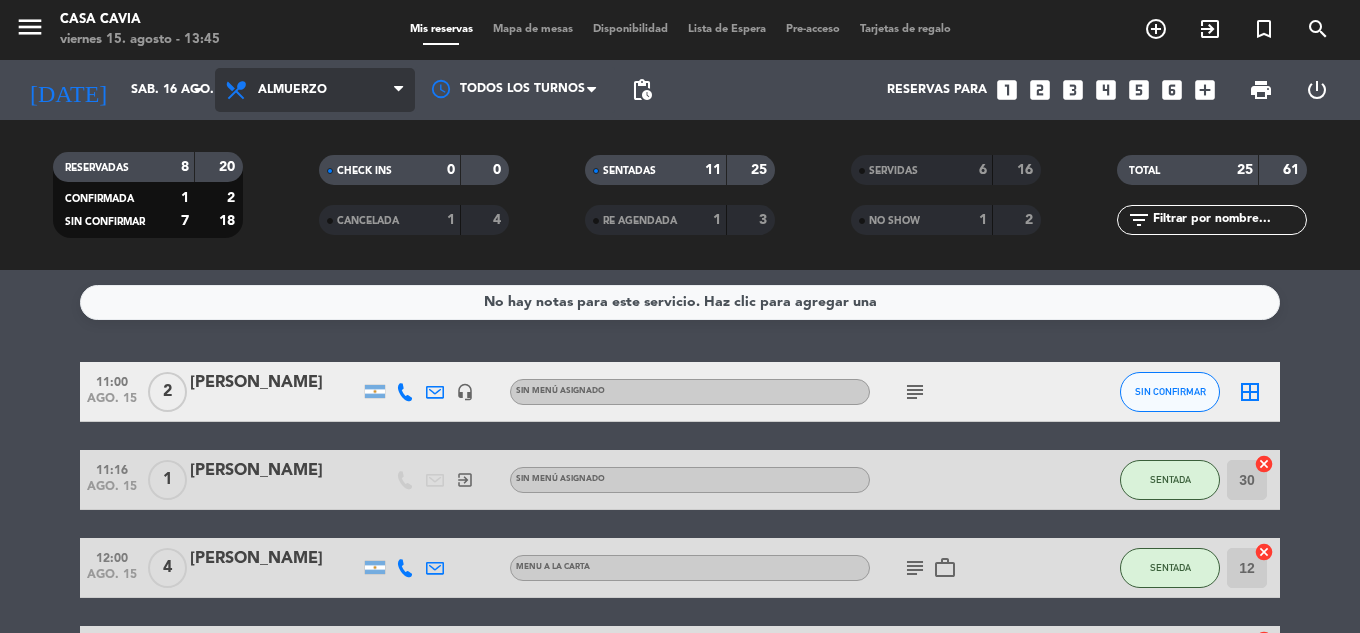
click at [277, 90] on span "Almuerzo" at bounding box center [292, 90] width 69 height 14
click at [318, 219] on div "menu Casa Cavia viernes 15. agosto - 13:45 Mis reservas Mapa de mesas Disponibi…" at bounding box center [680, 135] width 1360 height 270
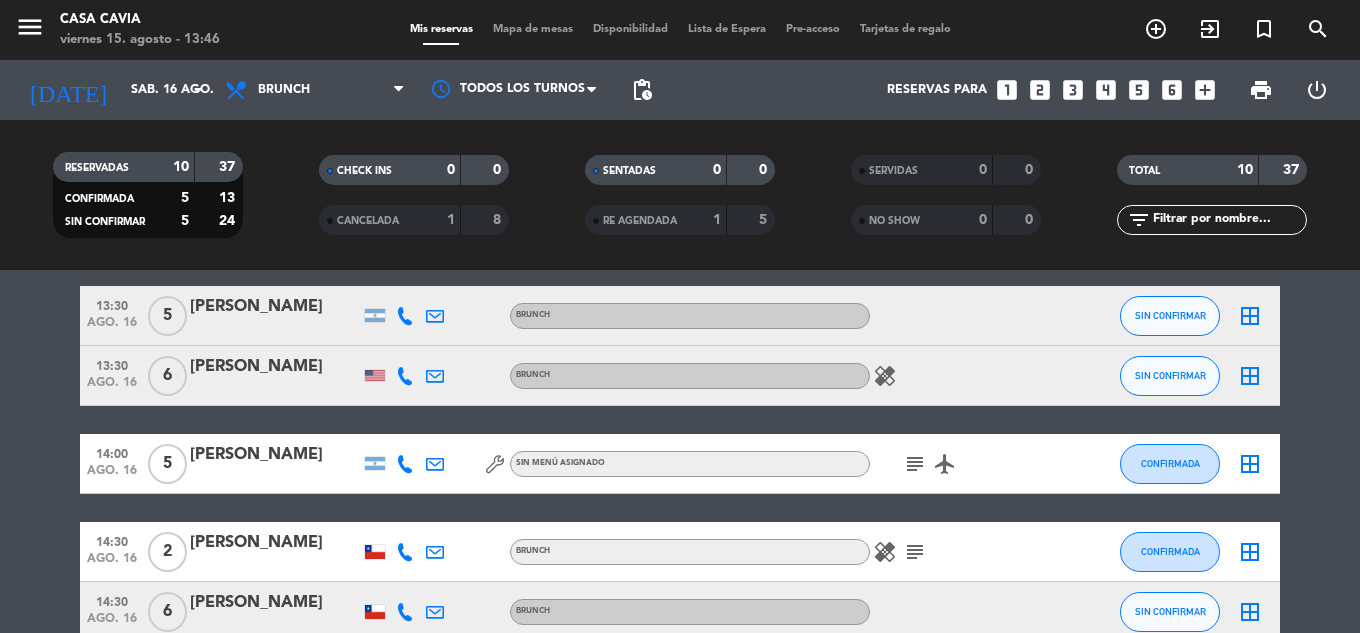
scroll to position [400, 0]
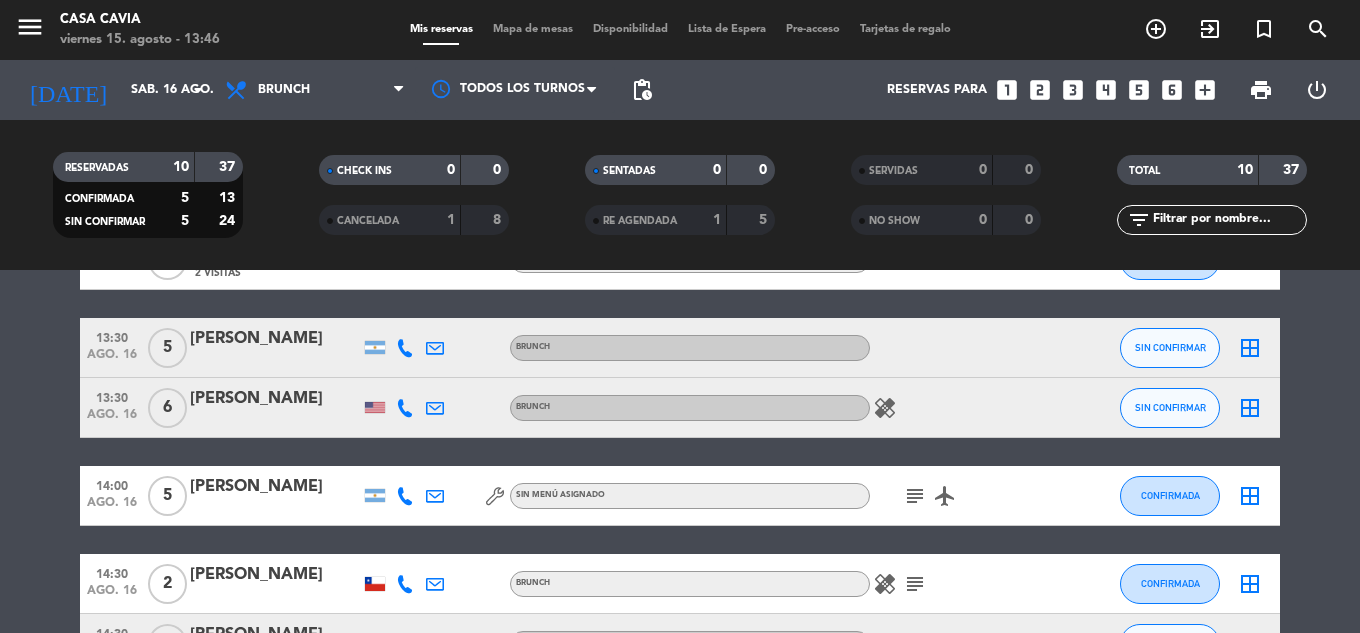
click at [262, 341] on div "Emilia Corna" at bounding box center [275, 339] width 170 height 26
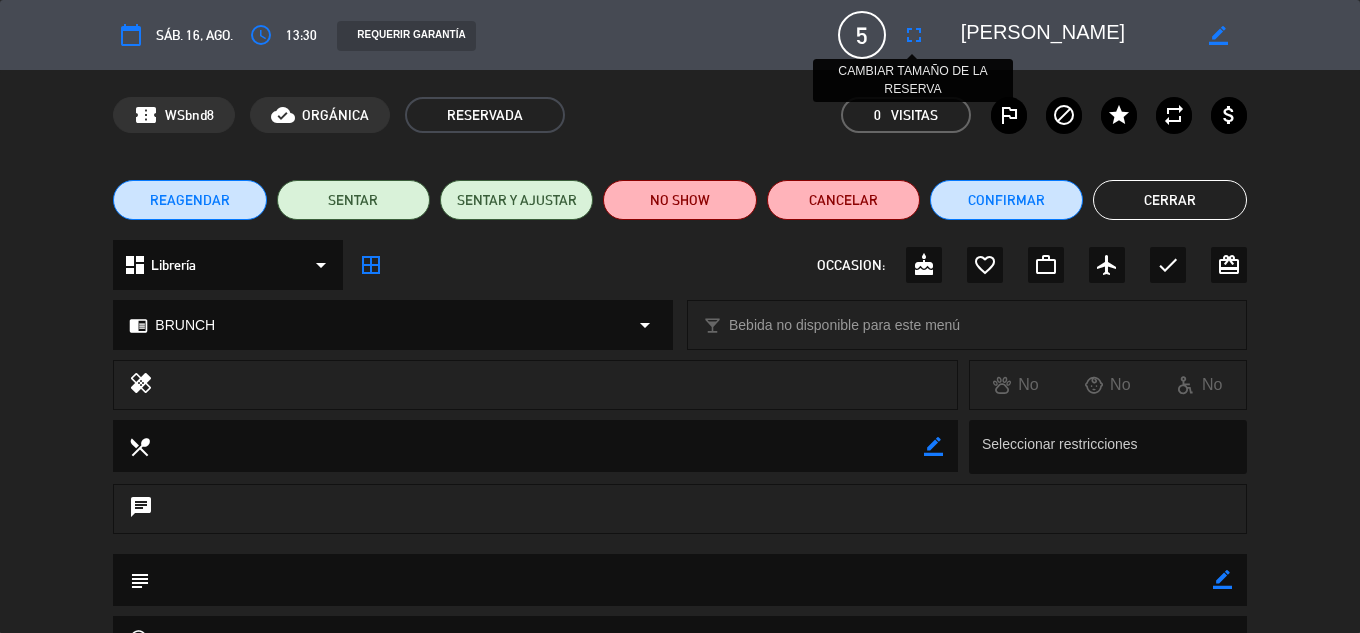
click at [897, 38] on button "fullscreen" at bounding box center [914, 35] width 36 height 36
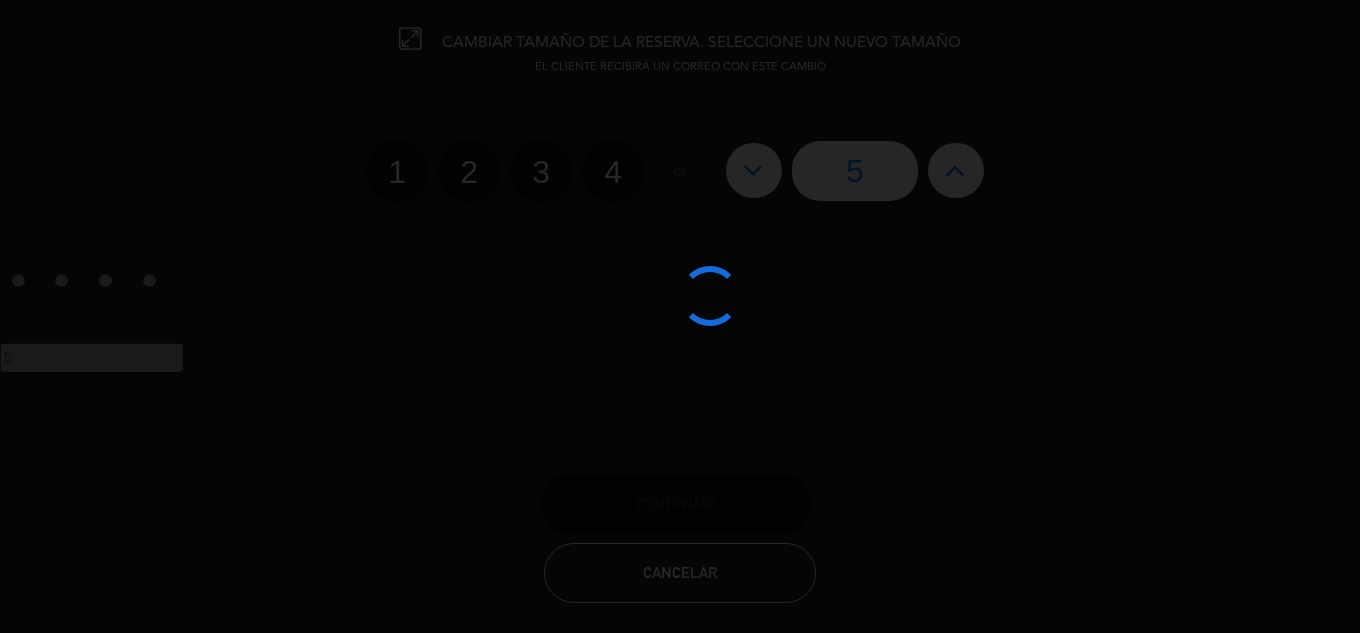
click at [753, 175] on edit-booking-info-modal "CAMBIAR TAMAÑO DE LA RESERVA. SELECCIONE UN NUEVO TAMAÑO EL CLIENTE RECIBIRÁ UN…" at bounding box center [680, 316] width 1360 height 633
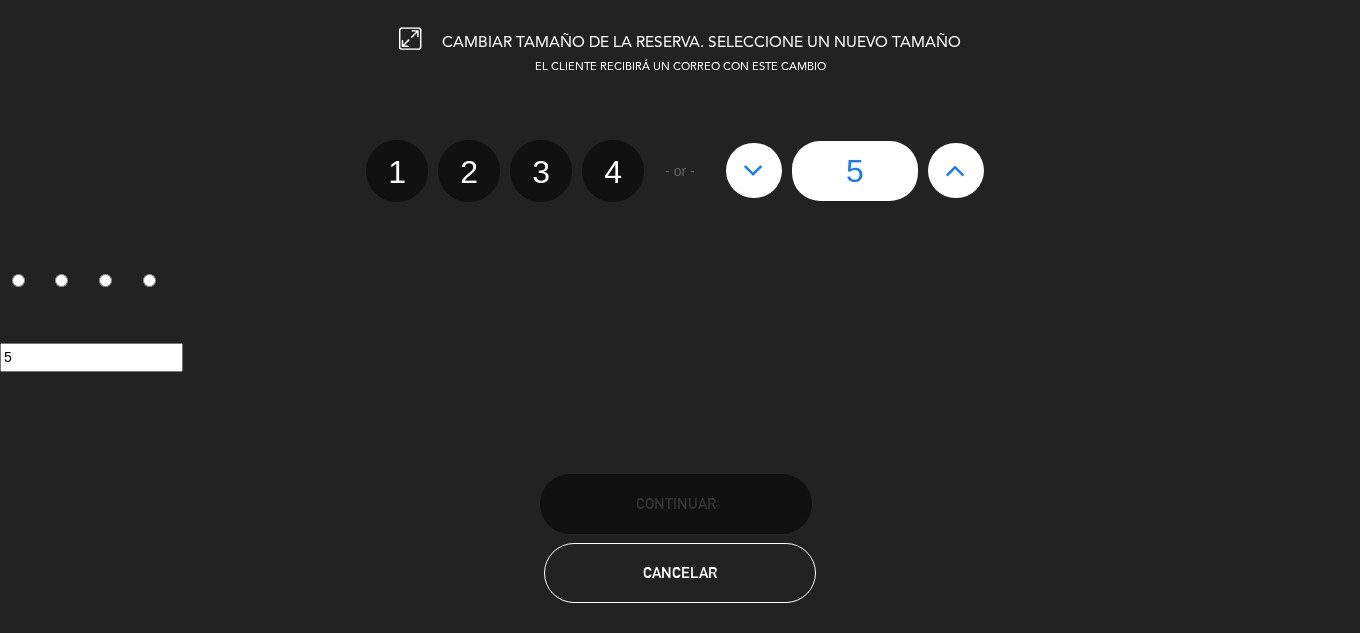
click at [538, 170] on label "3" at bounding box center [541, 171] width 62 height 62
click at [538, 161] on input "3" at bounding box center [538, 154] width 13 height 13
radio input "true"
radio input "false"
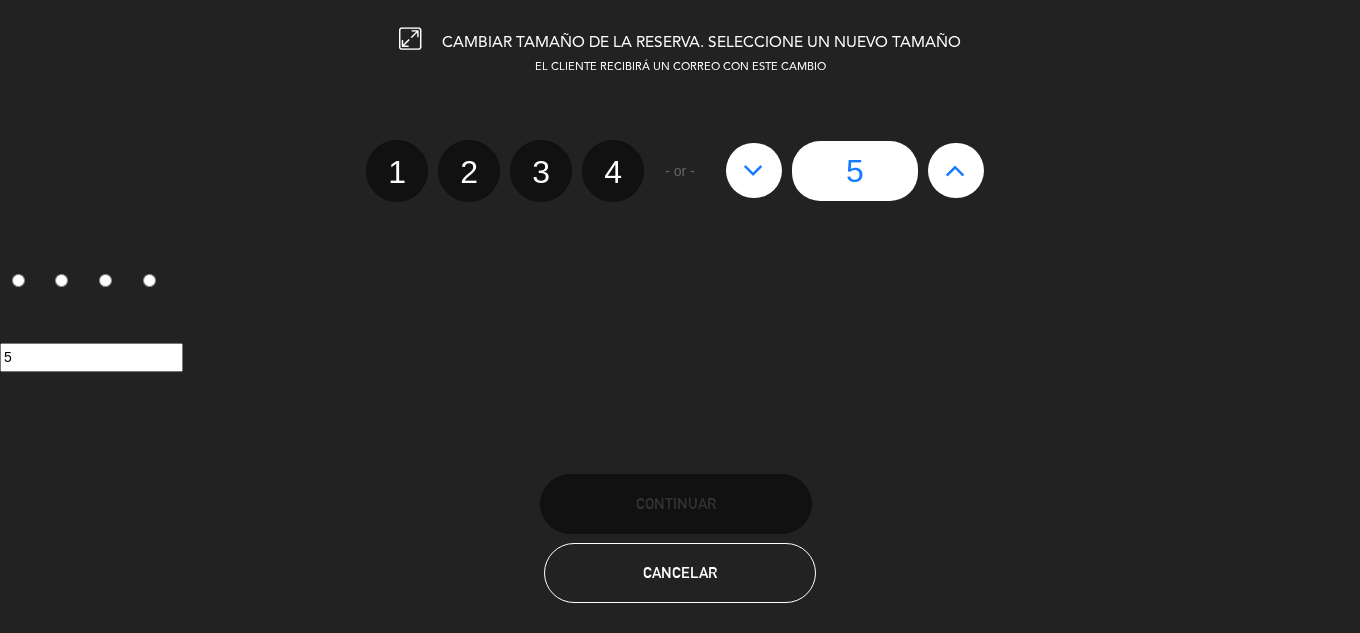
radio input "false"
radio input "true"
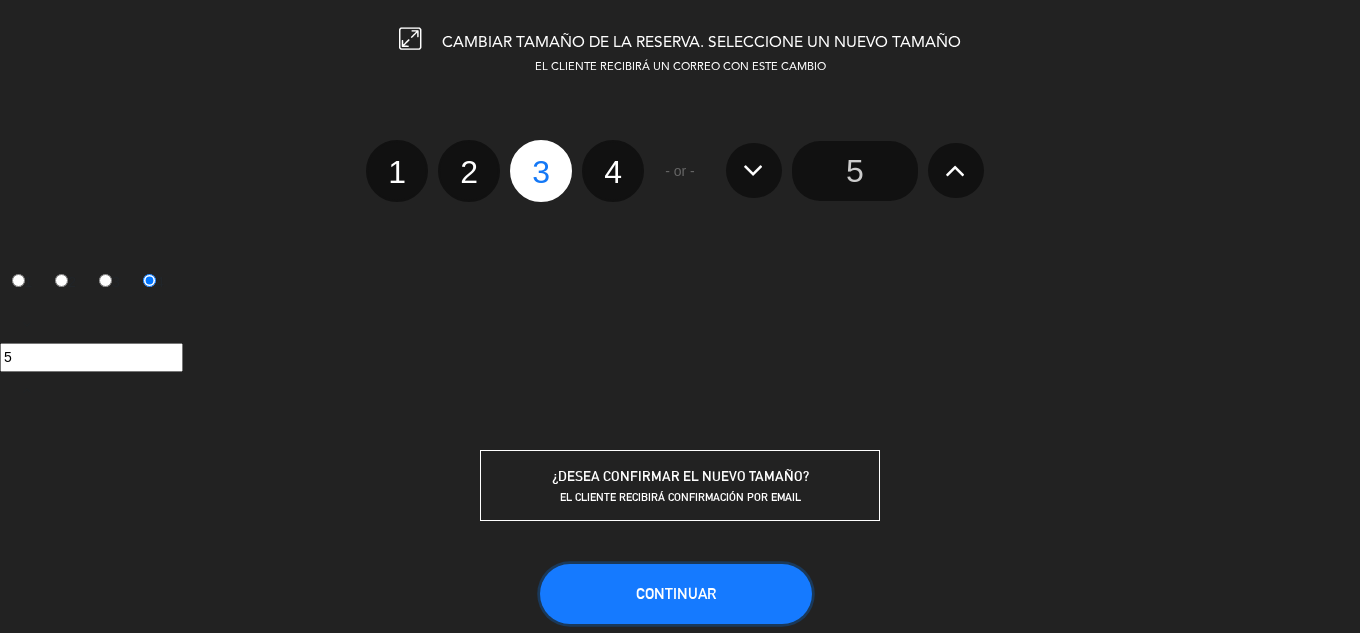
click at [695, 582] on button "Continuar" at bounding box center [676, 594] width 272 height 60
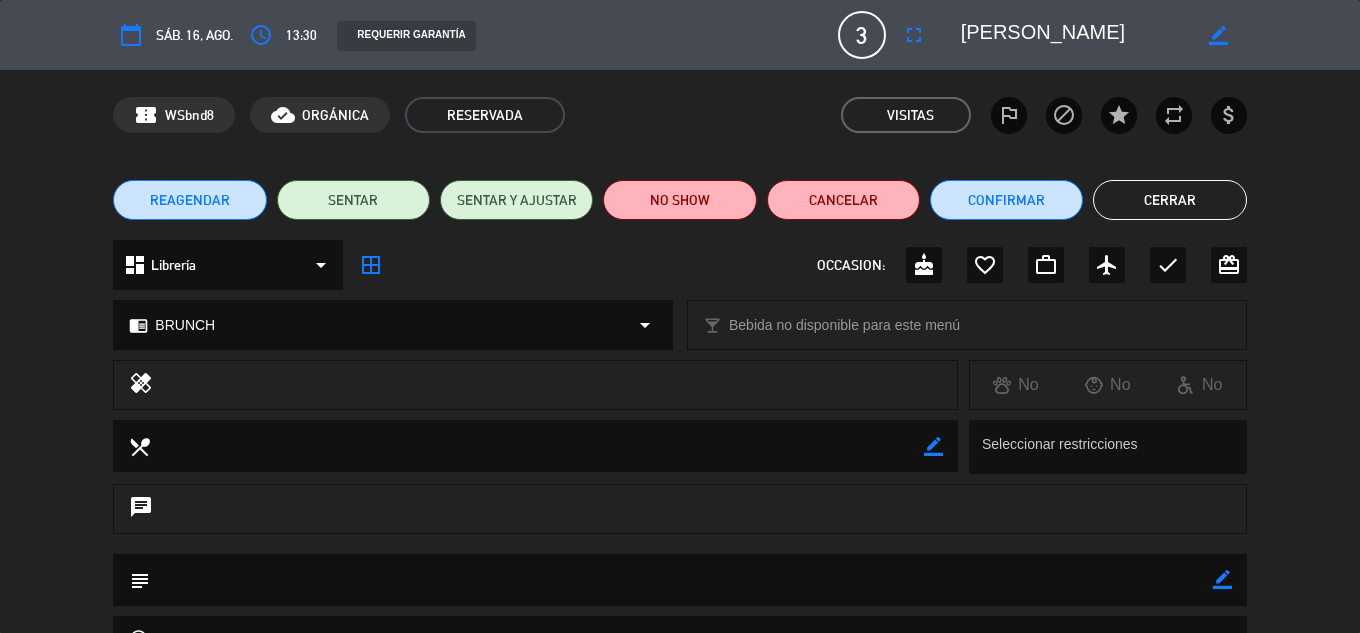
click at [1172, 200] on button "Cerrar" at bounding box center [1169, 200] width 153 height 40
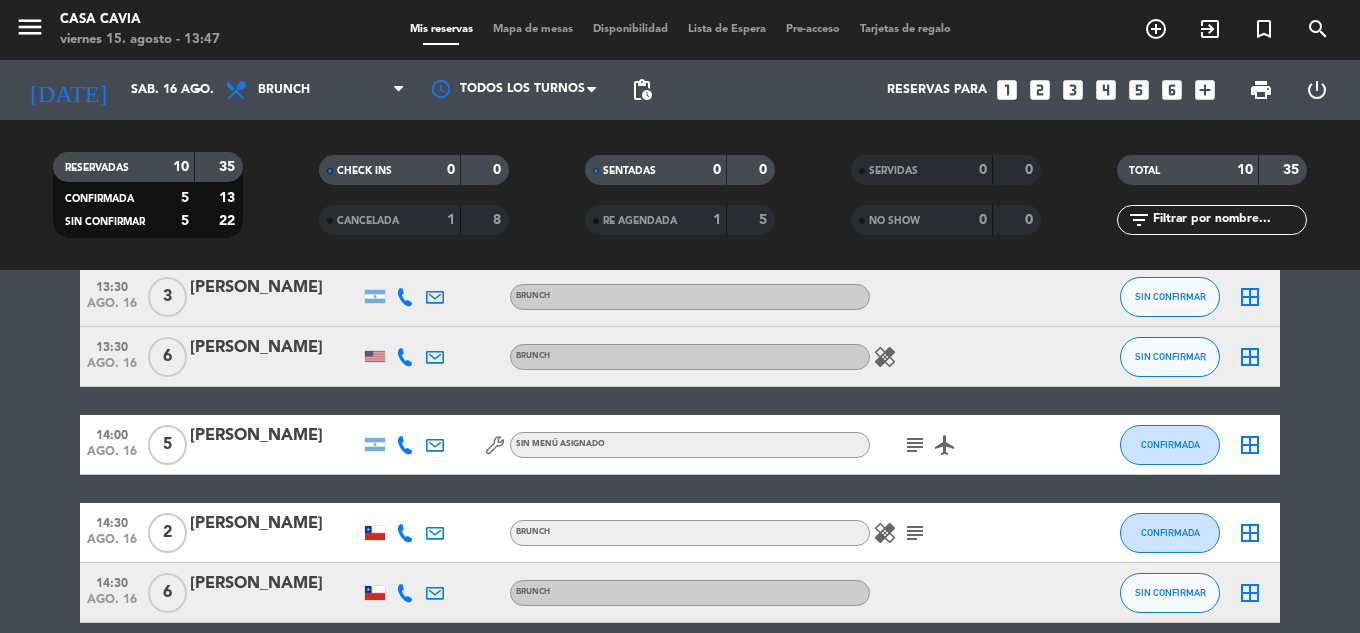
scroll to position [541, 0]
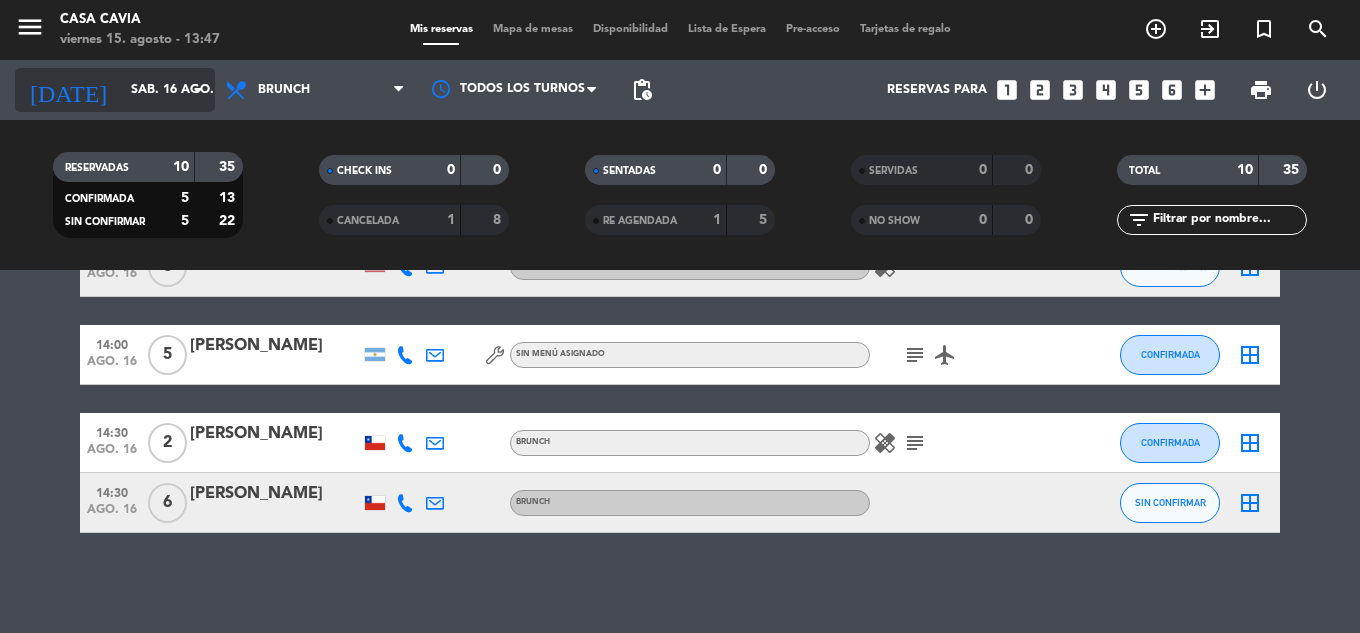
click at [188, 98] on icon "arrow_drop_down" at bounding box center [198, 90] width 24 height 24
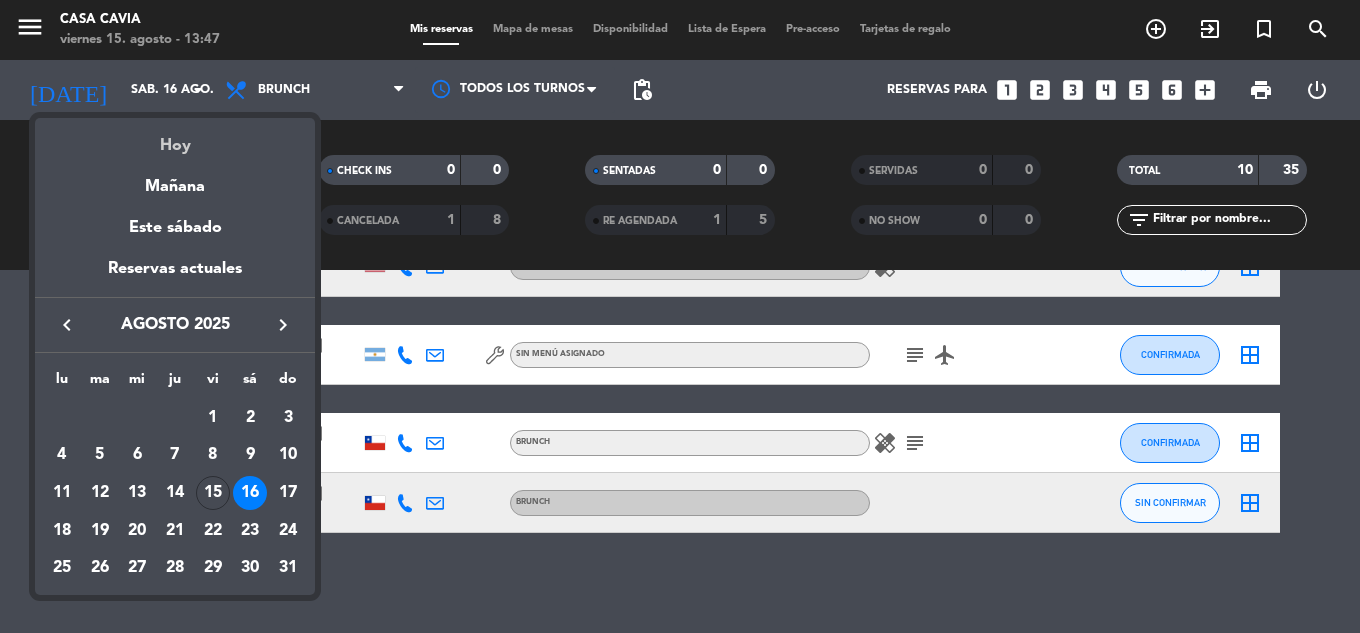
click at [184, 147] on div "Hoy" at bounding box center [175, 138] width 280 height 41
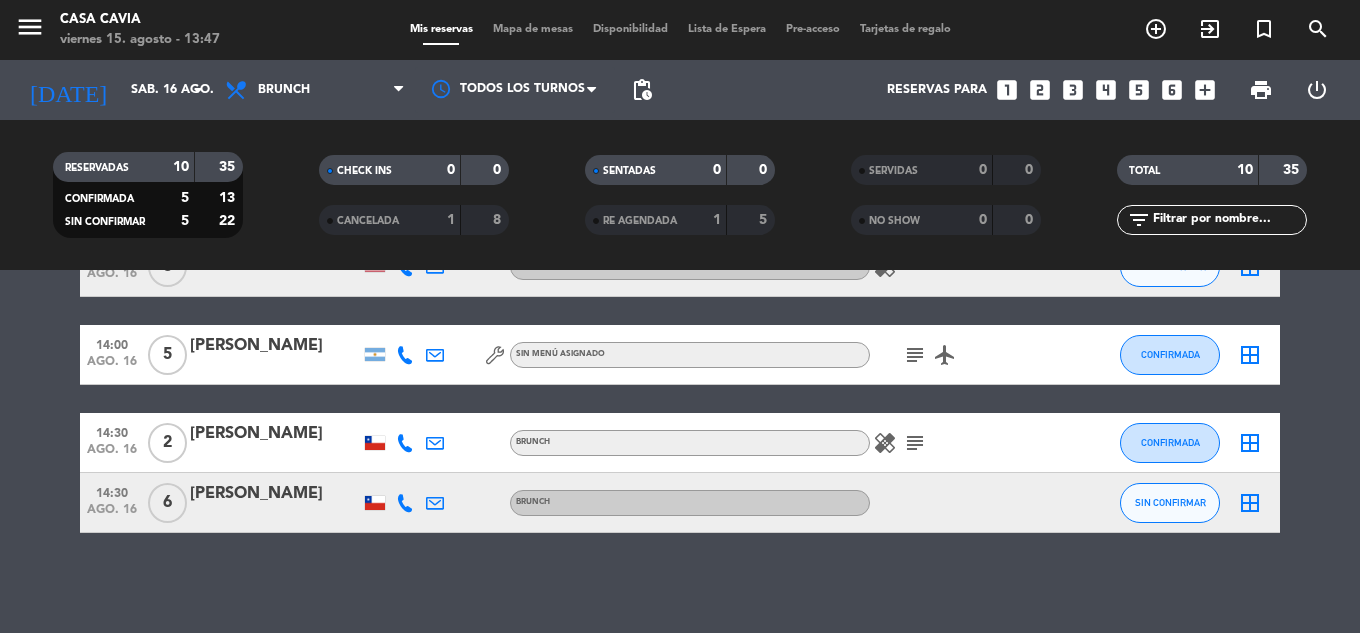
type input "vie. 15 ago."
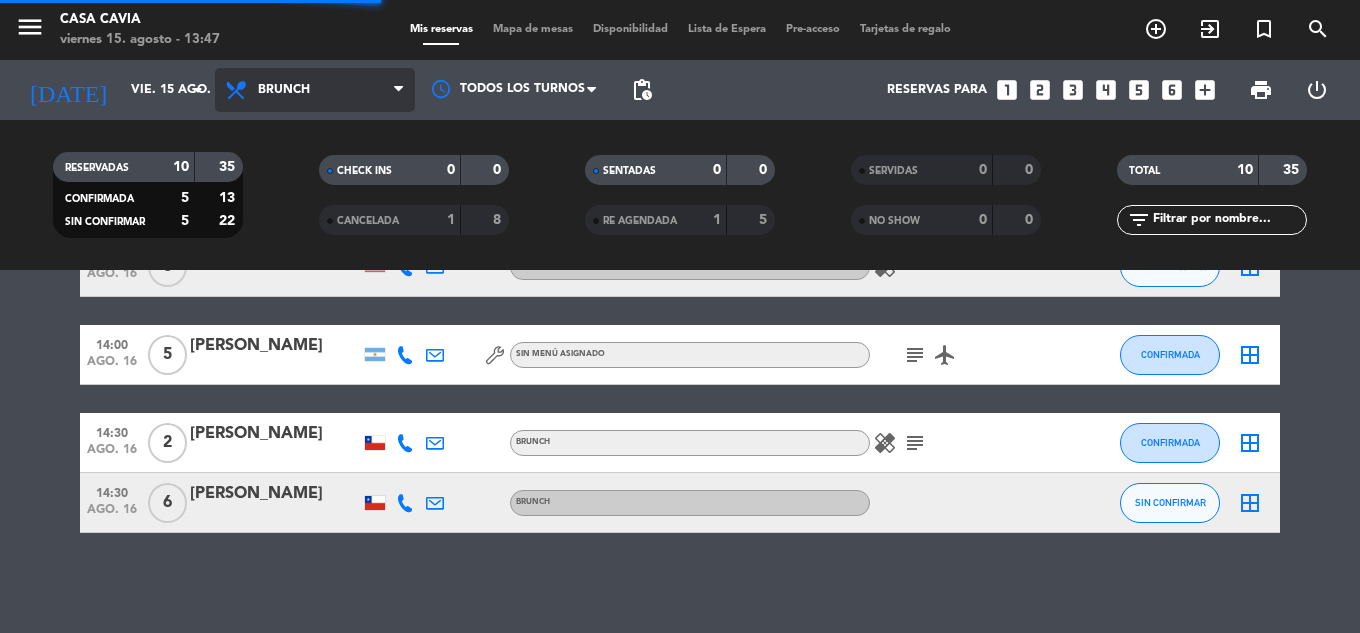
click at [274, 89] on span "Brunch" at bounding box center [284, 90] width 52 height 14
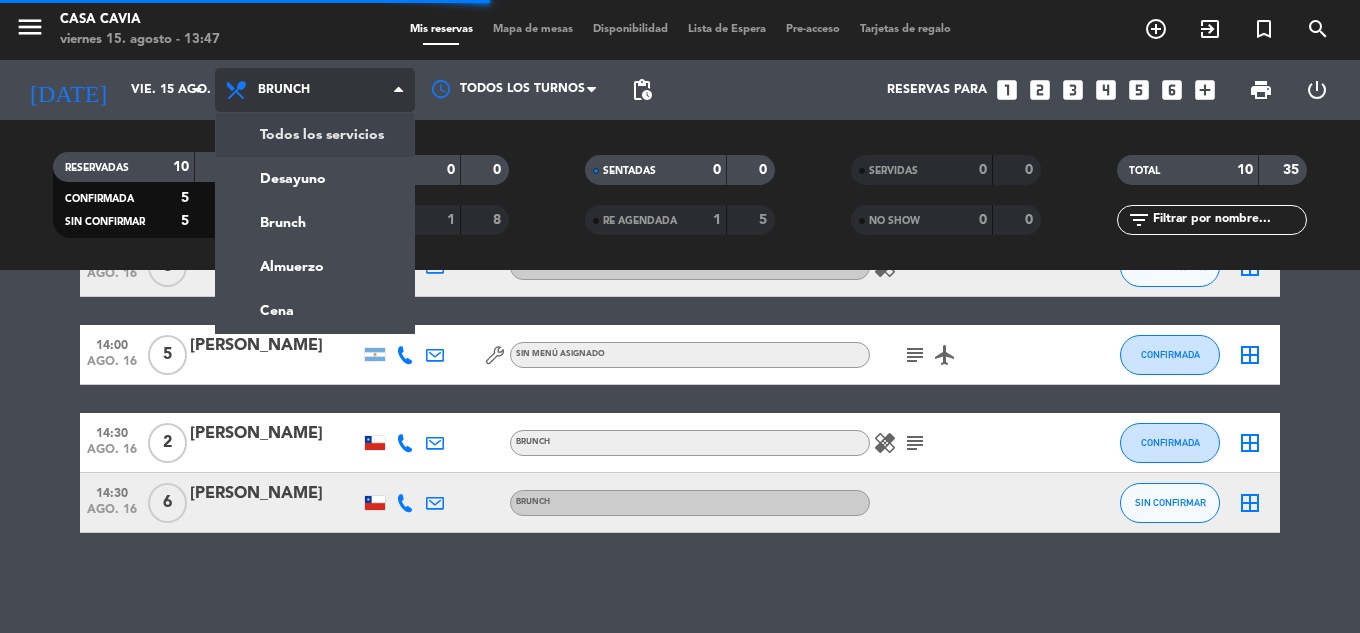
click at [331, 129] on div "menu Casa Cavia viernes 15. agosto - 13:47 Mis reservas Mapa de mesas Disponibi…" at bounding box center [680, 135] width 1360 height 270
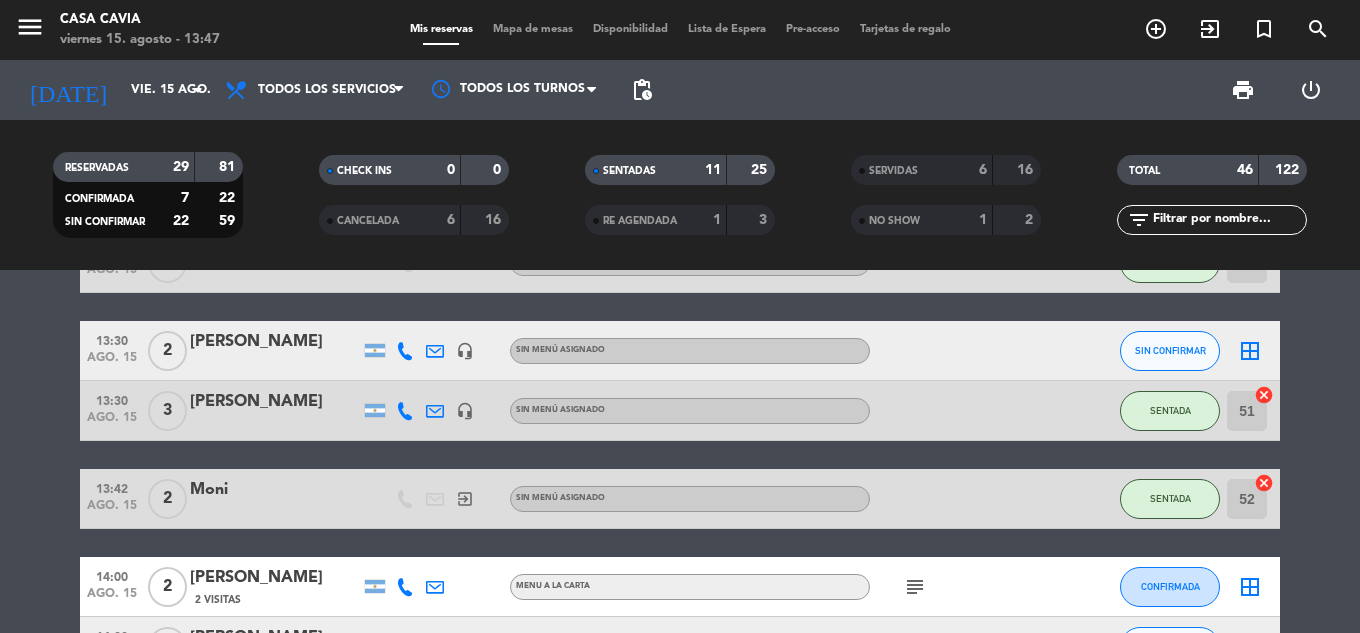
scroll to position [900, 0]
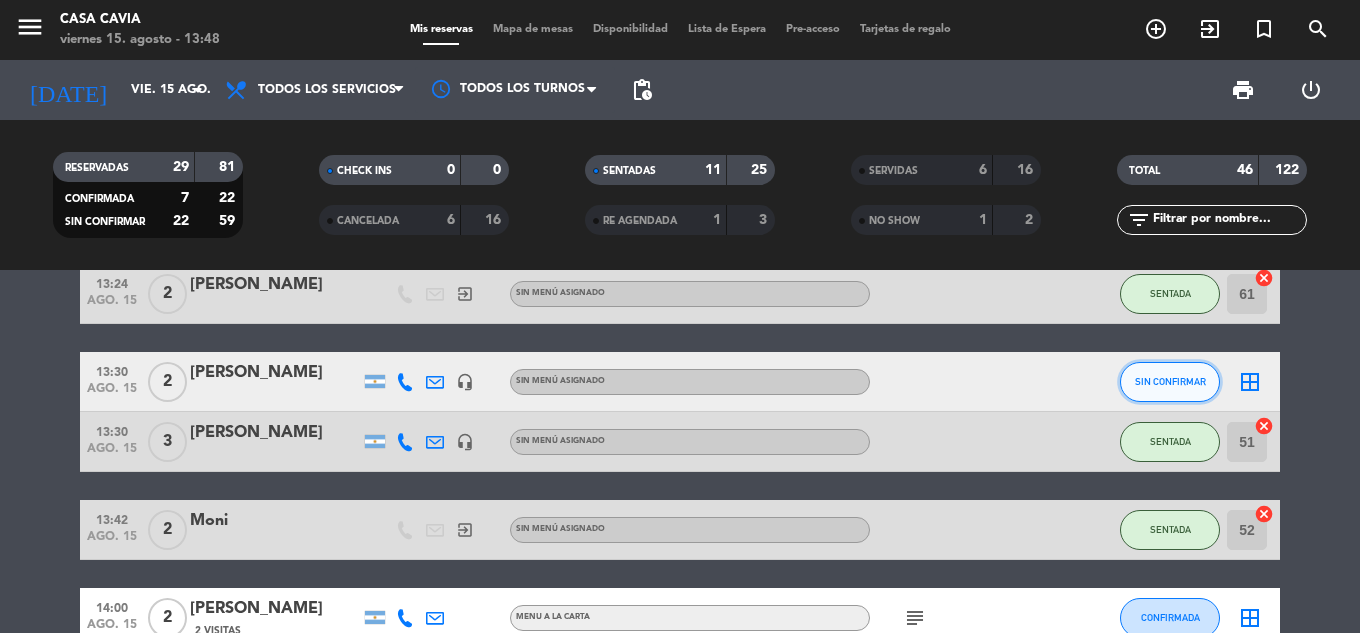
click at [1181, 376] on span "SIN CONFIRMAR" at bounding box center [1170, 381] width 71 height 11
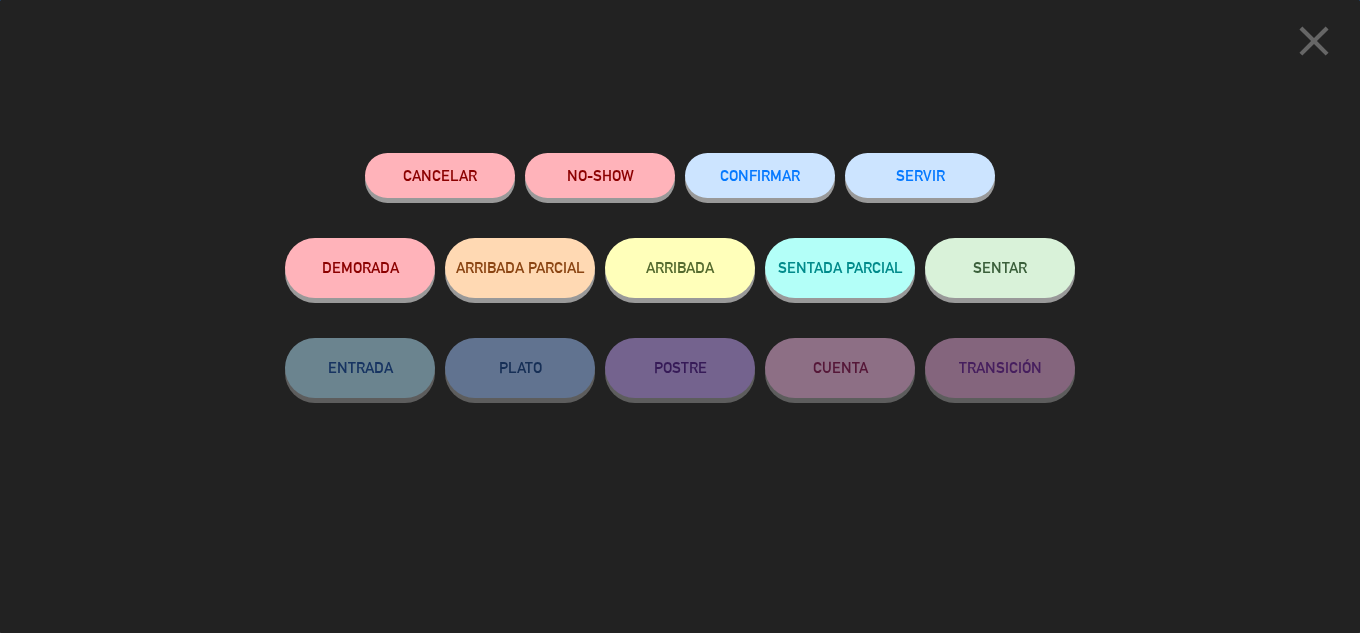
click at [1033, 274] on button "SENTAR" at bounding box center [1000, 268] width 150 height 60
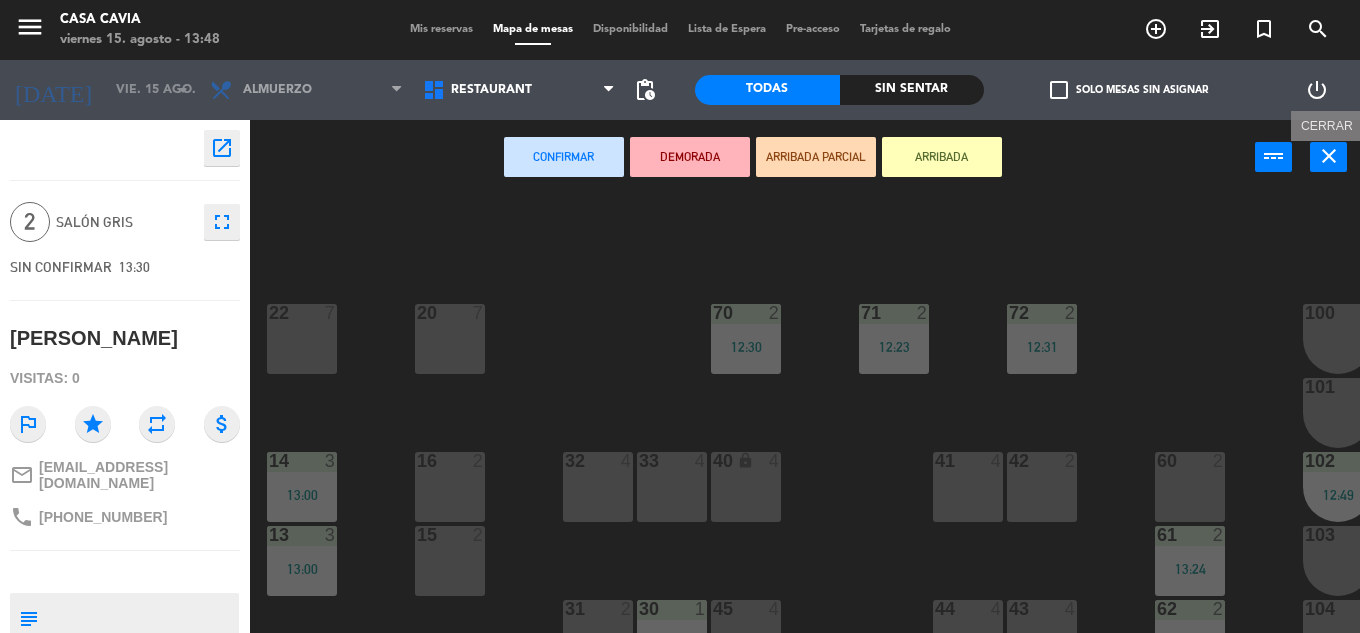
click at [1335, 153] on icon "close" at bounding box center [1329, 156] width 24 height 24
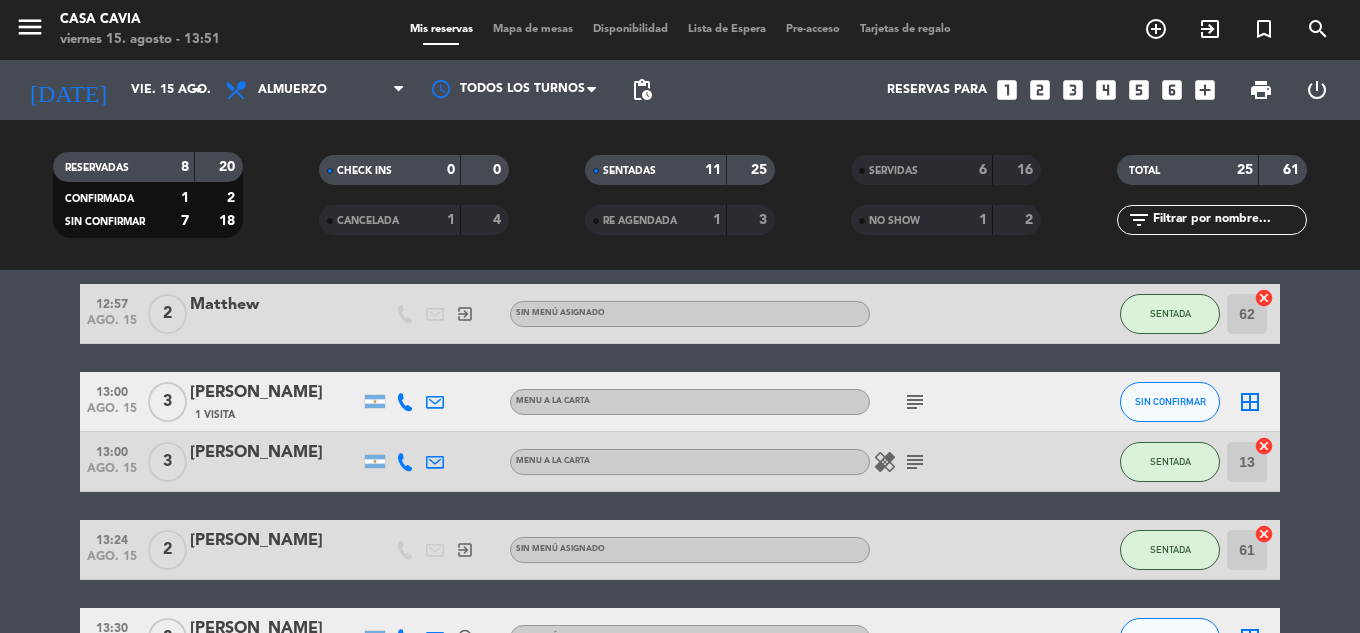
scroll to position [800, 0]
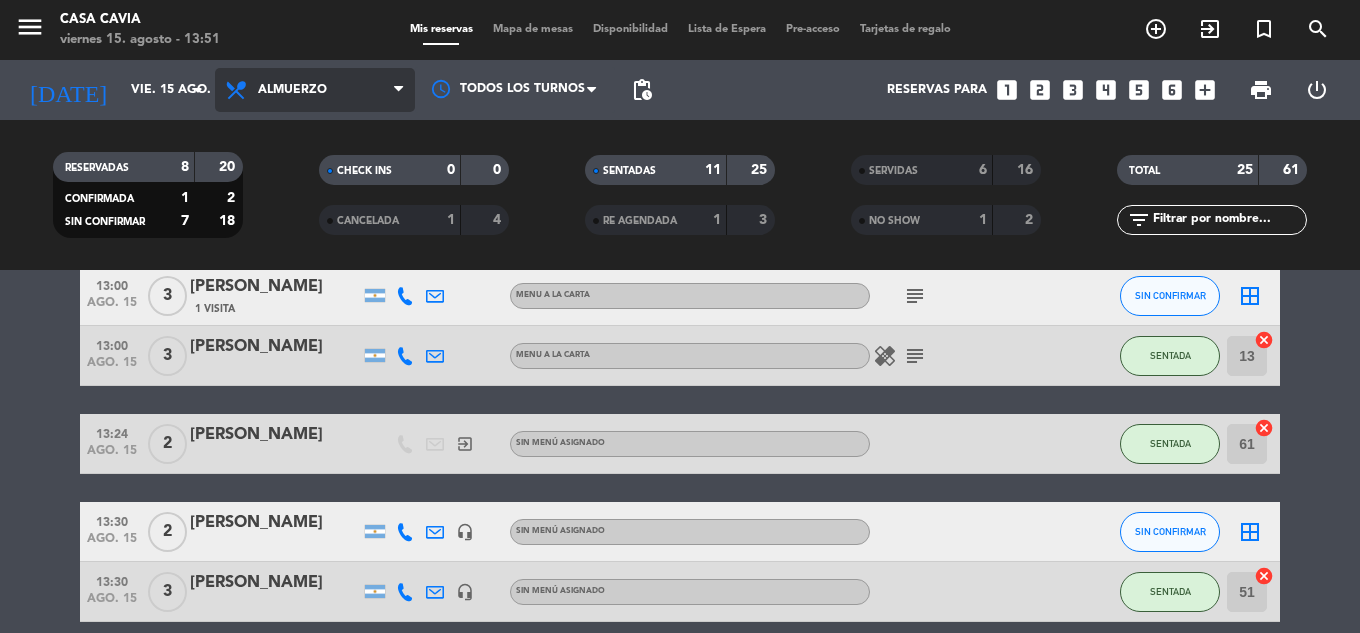
click at [287, 93] on span "Almuerzo" at bounding box center [292, 90] width 69 height 14
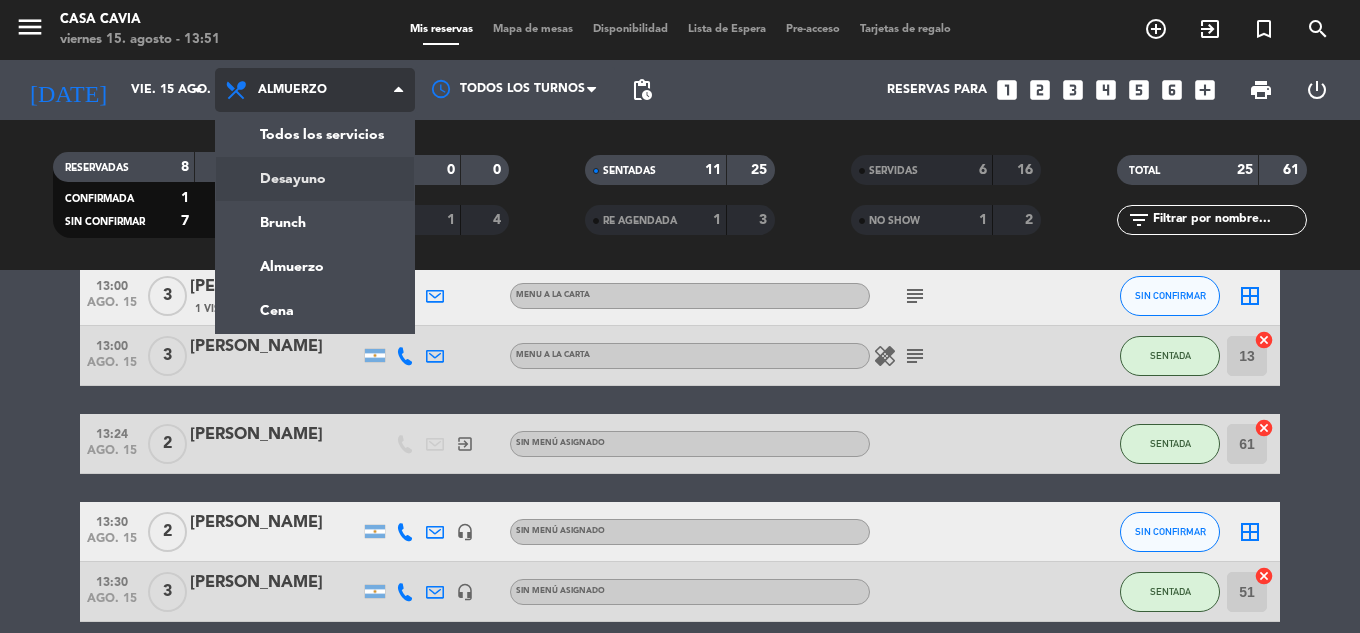
click at [308, 187] on div "menu Casa Cavia viernes 15. agosto - 13:51 Mis reservas Mapa de mesas Disponibi…" at bounding box center [680, 135] width 1360 height 270
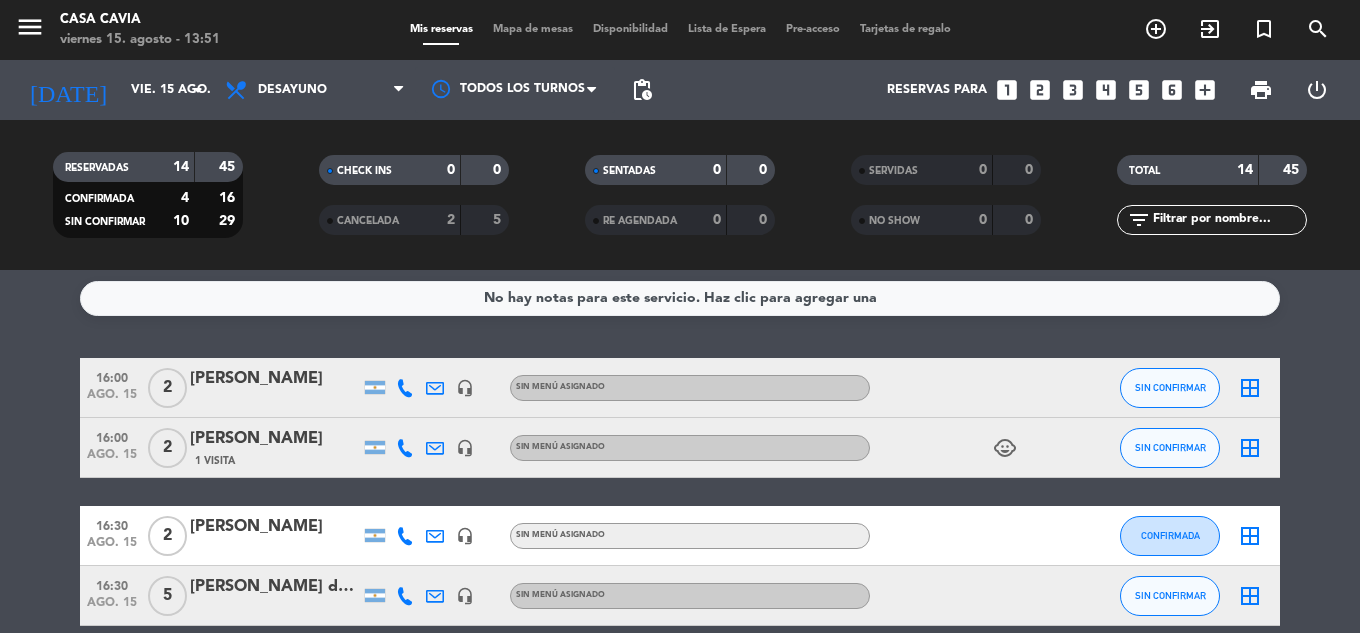
scroll to position [0, 0]
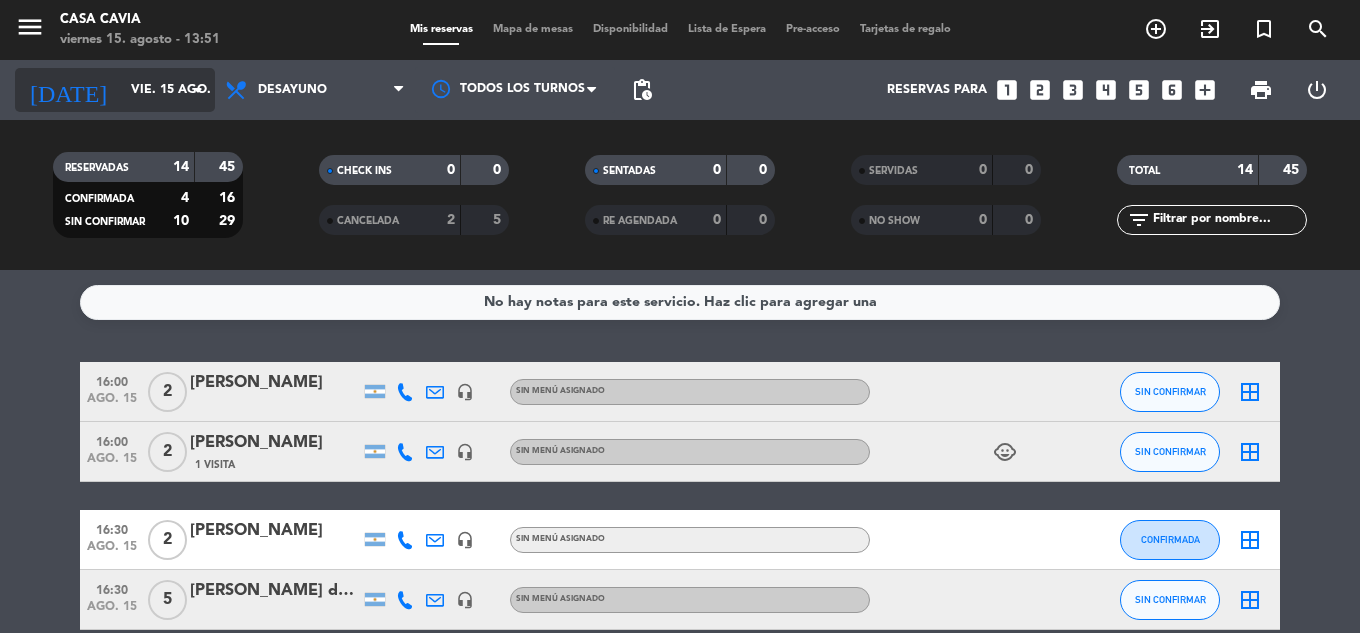
click at [186, 83] on icon "arrow_drop_down" at bounding box center [198, 90] width 24 height 24
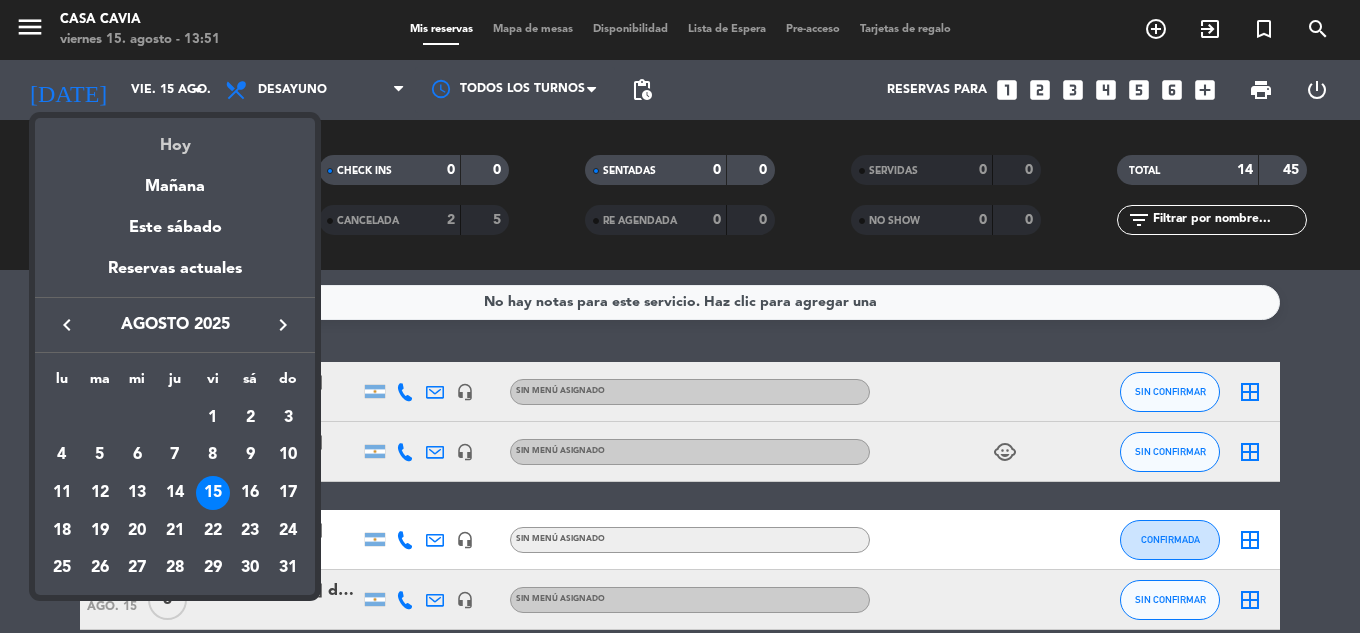
click at [186, 139] on div "Hoy" at bounding box center [175, 138] width 280 height 41
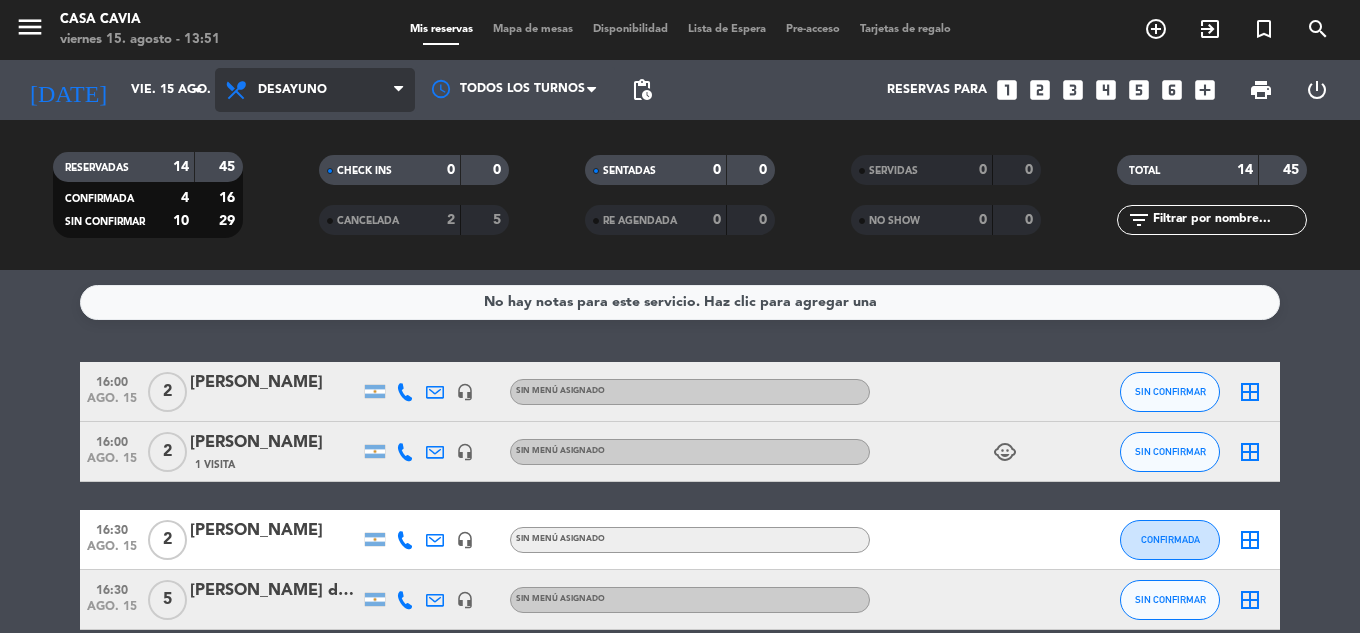
click at [291, 96] on span "Desayuno" at bounding box center [292, 90] width 69 height 14
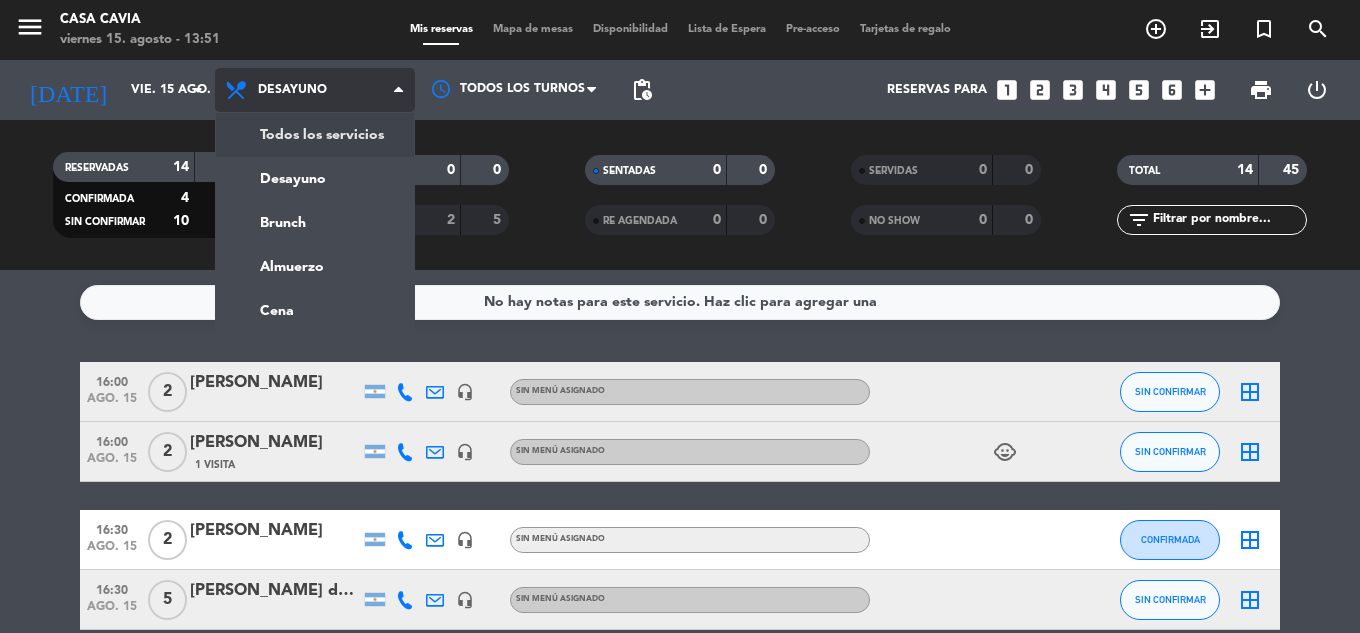
click at [304, 132] on div "menu Casa Cavia viernes 15. agosto - 13:51 Mis reservas Mapa de mesas Disponibi…" at bounding box center [680, 135] width 1360 height 270
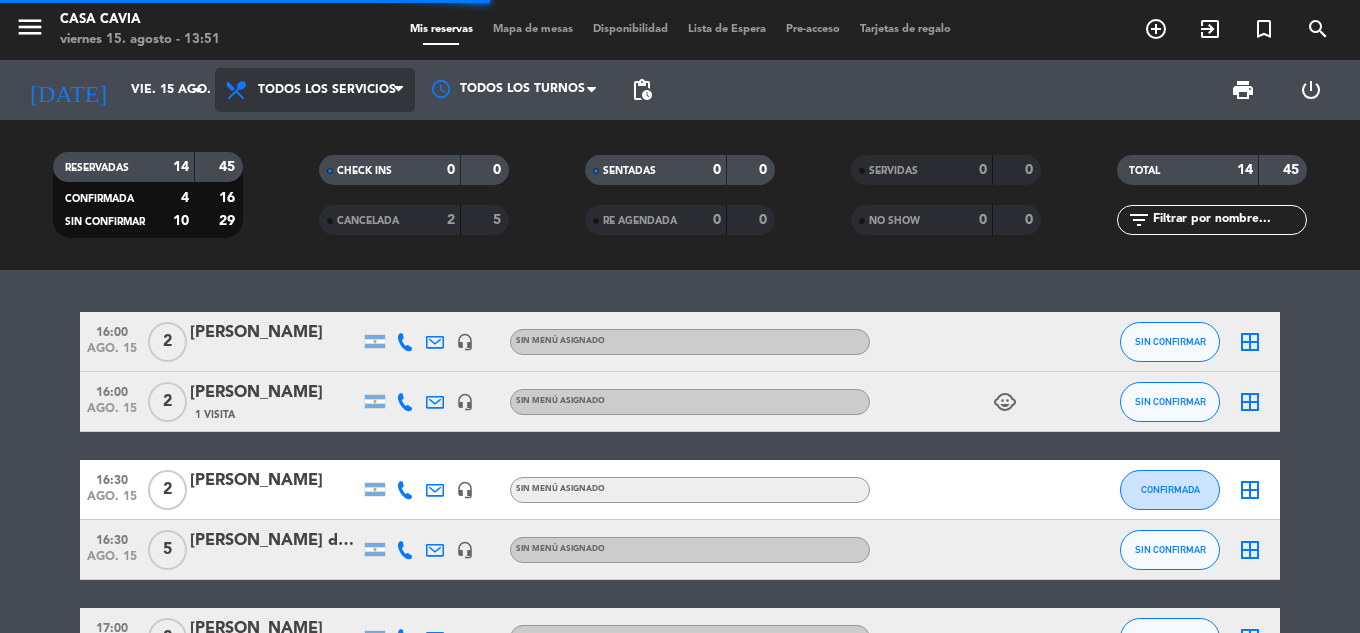
click at [315, 91] on span "Todos los servicios" at bounding box center [327, 90] width 138 height 14
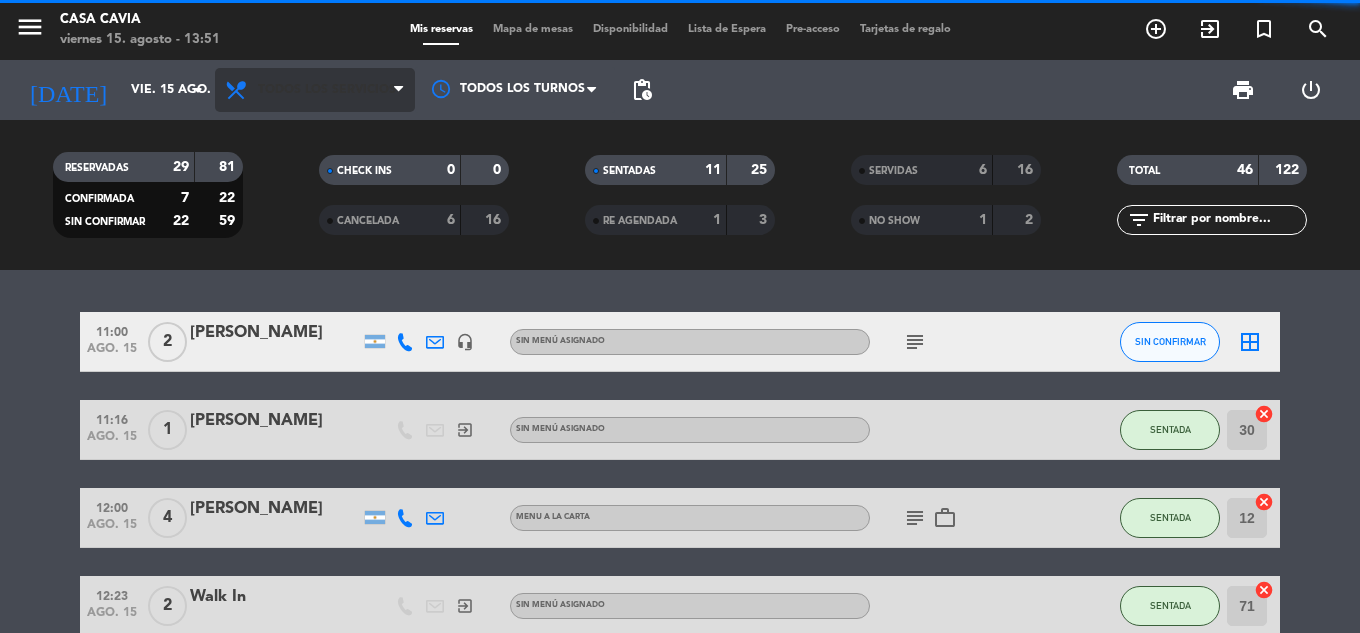
click at [311, 105] on span "Todos los servicios" at bounding box center [315, 90] width 200 height 44
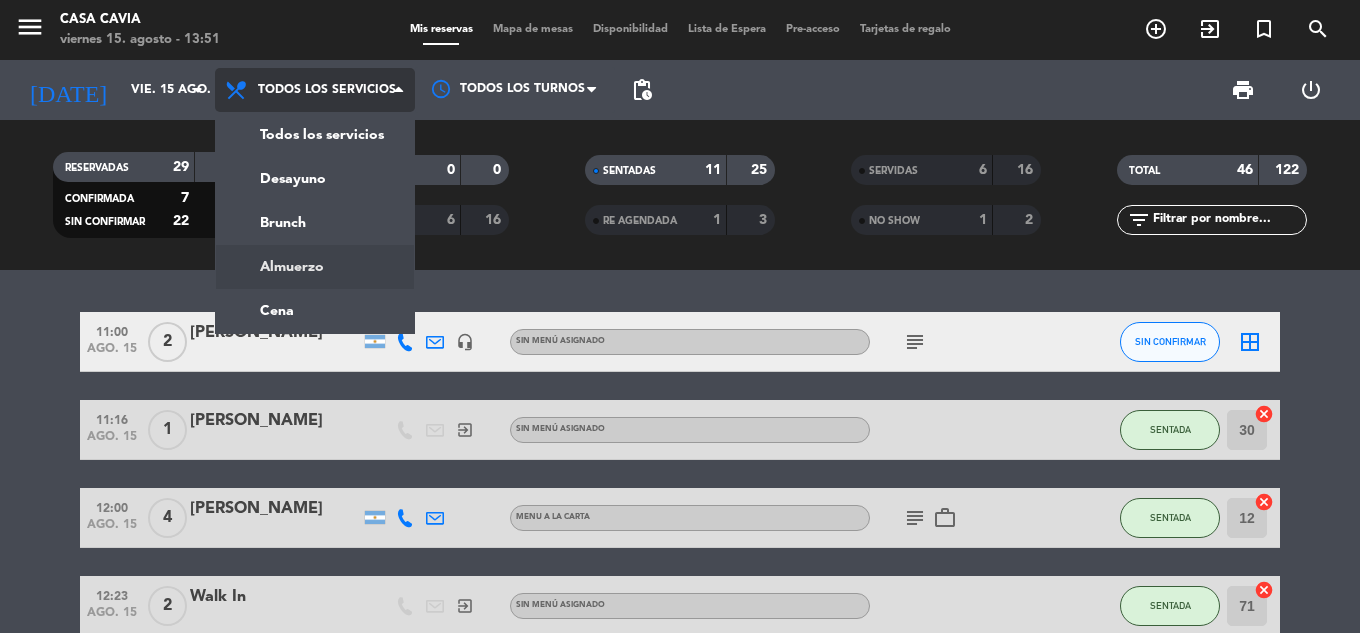
click at [326, 258] on div "menu Casa Cavia viernes 15. agosto - 13:51 Mis reservas Mapa de mesas Disponibi…" at bounding box center [680, 135] width 1360 height 270
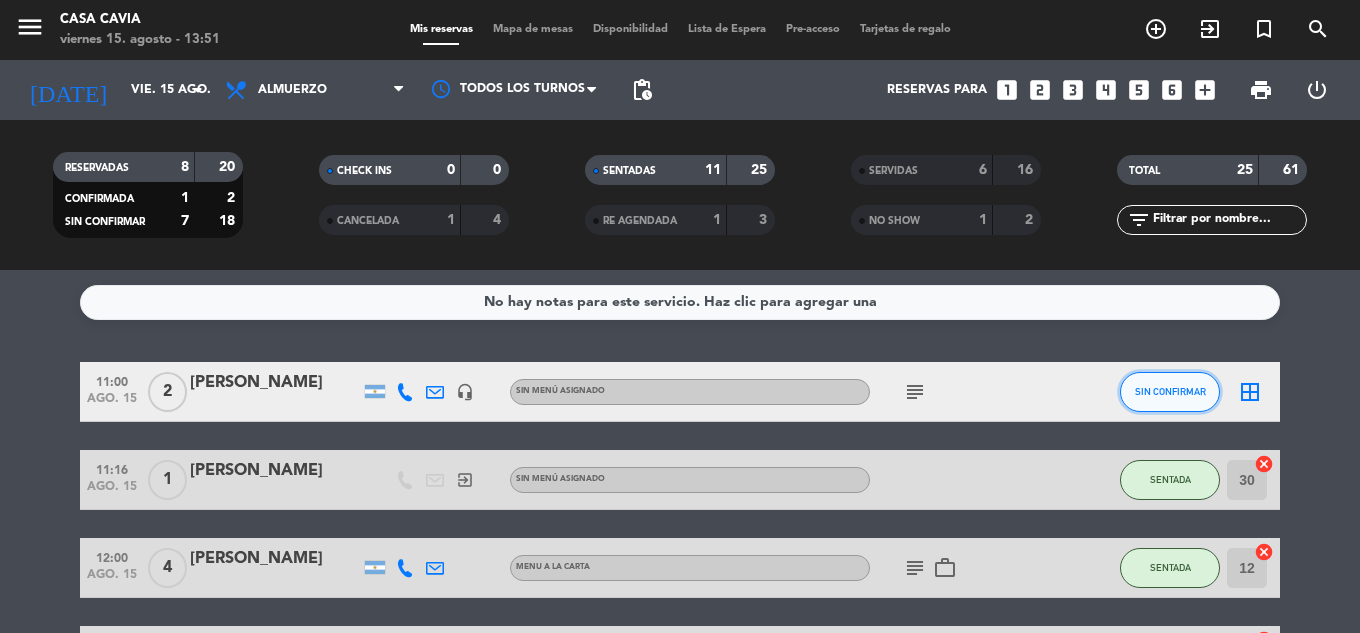
click at [1143, 373] on button "SIN CONFIRMAR" at bounding box center [1170, 392] width 100 height 40
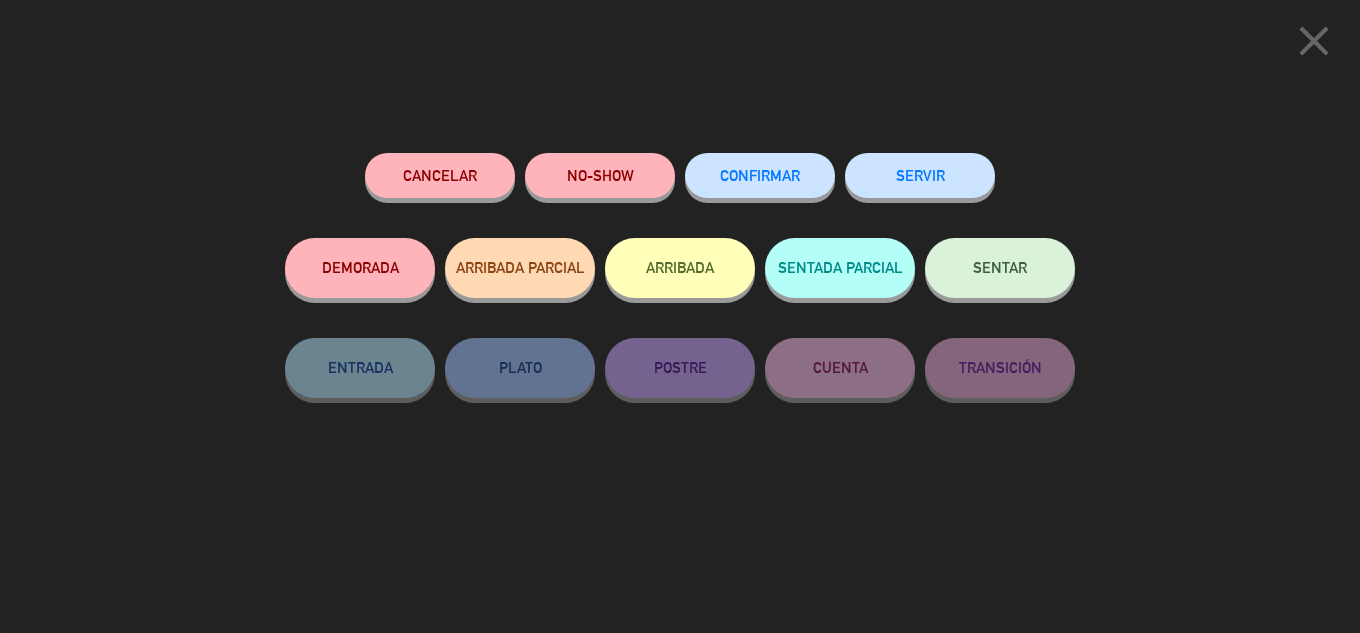
click at [610, 168] on button "NO-SHOW" at bounding box center [600, 175] width 150 height 45
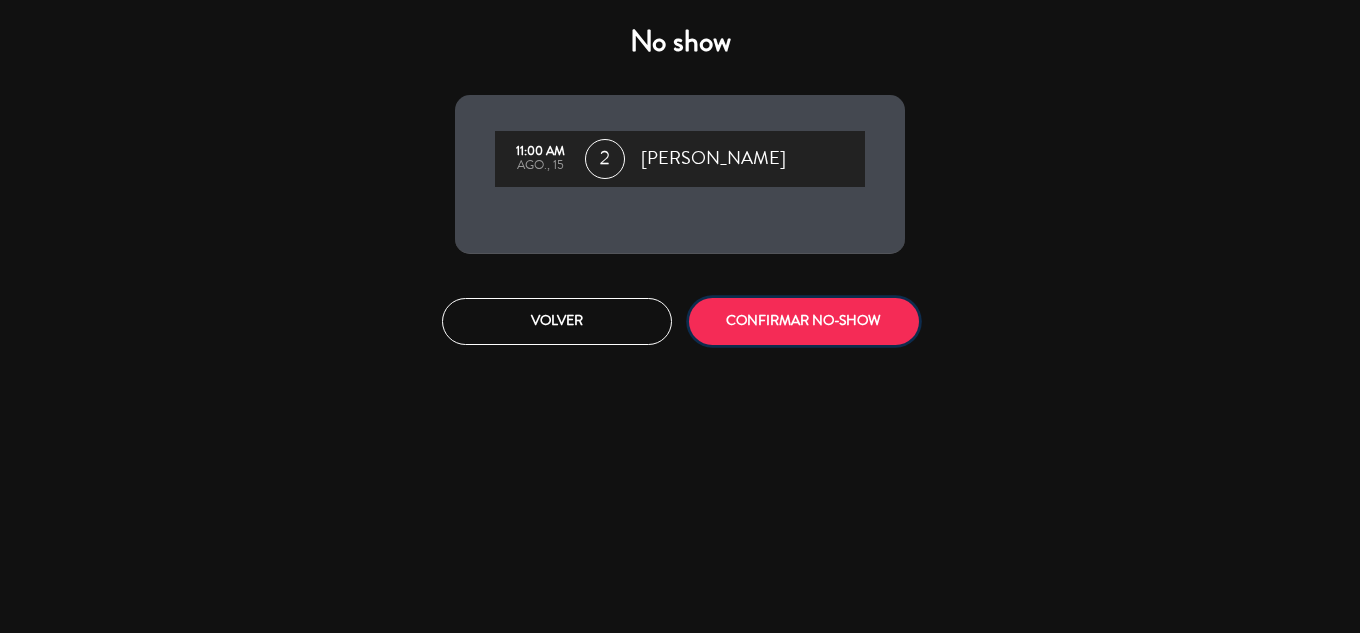
click at [804, 324] on button "CONFIRMAR NO-SHOW" at bounding box center [804, 321] width 230 height 47
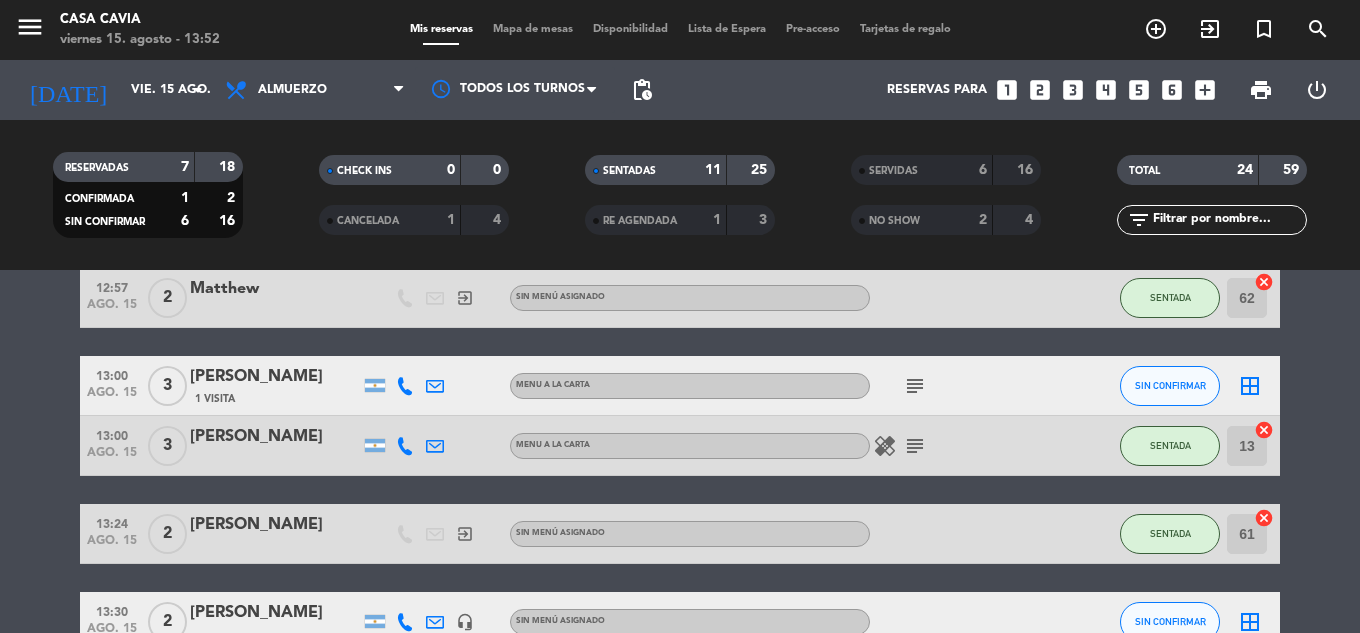
scroll to position [600, 0]
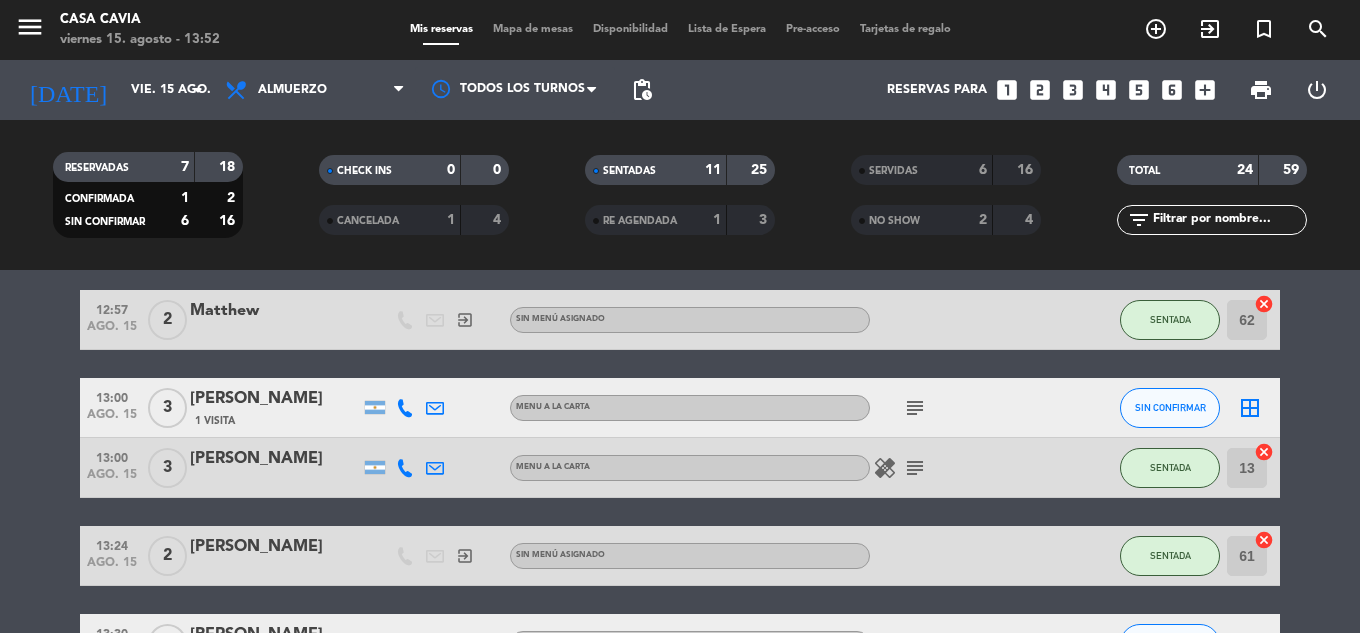
click at [928, 414] on span "subject" at bounding box center [915, 408] width 30 height 24
click at [919, 411] on icon "subject" at bounding box center [915, 408] width 24 height 24
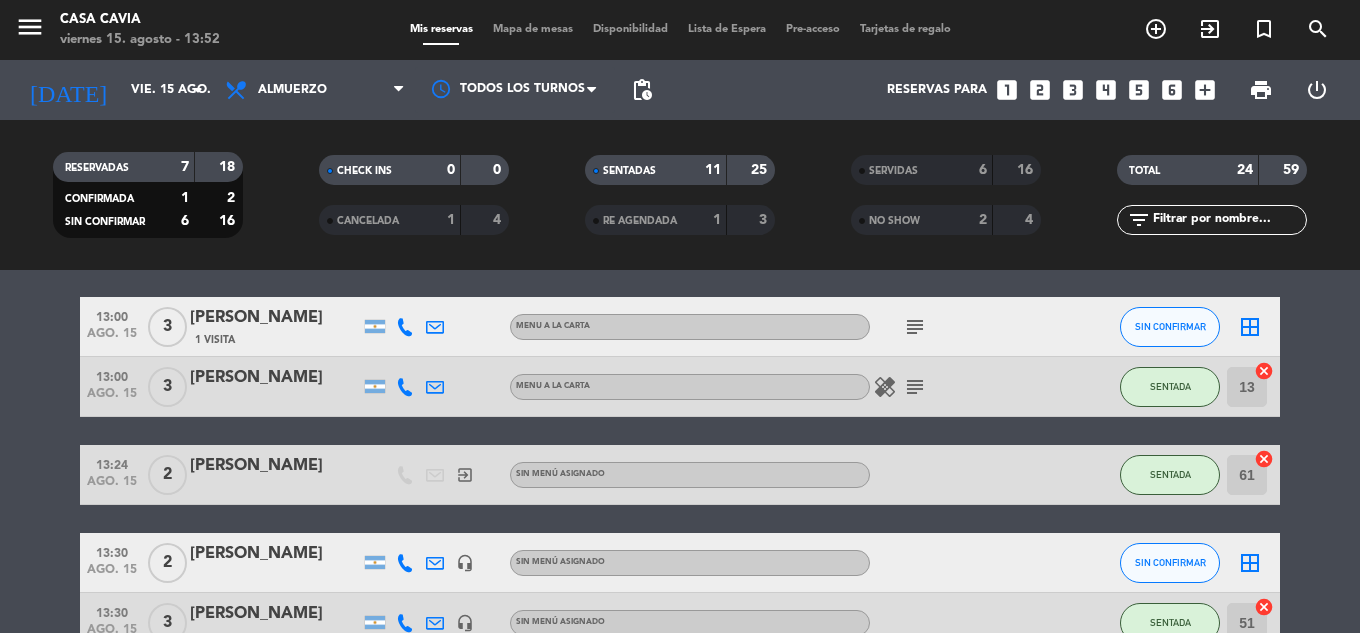
scroll to position [800, 0]
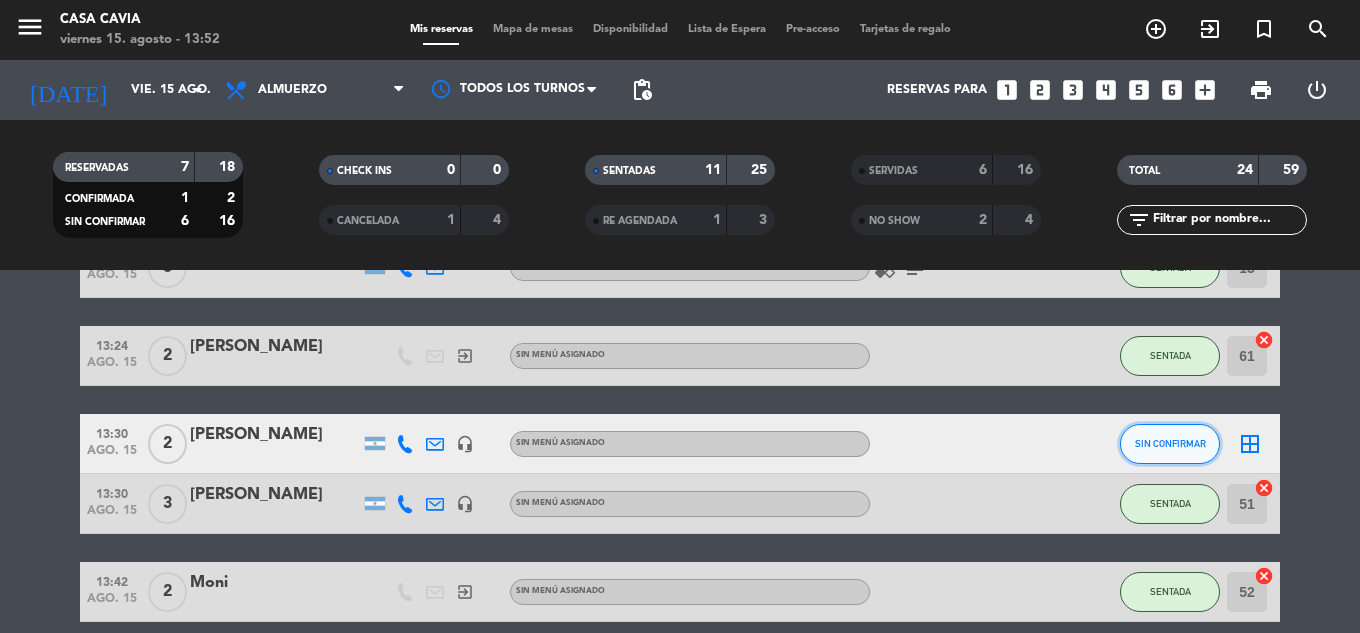
click at [1181, 452] on button "SIN CONFIRMAR" at bounding box center [1170, 444] width 100 height 40
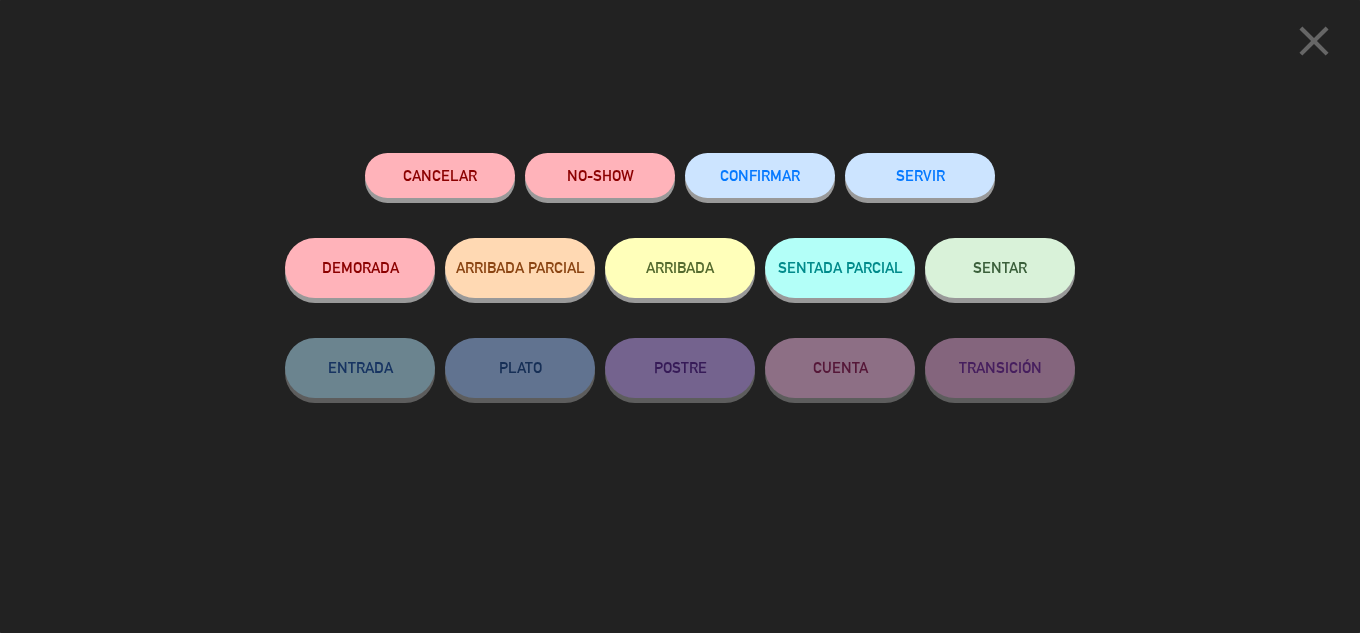
click at [1029, 272] on button "SENTAR" at bounding box center [1000, 268] width 150 height 60
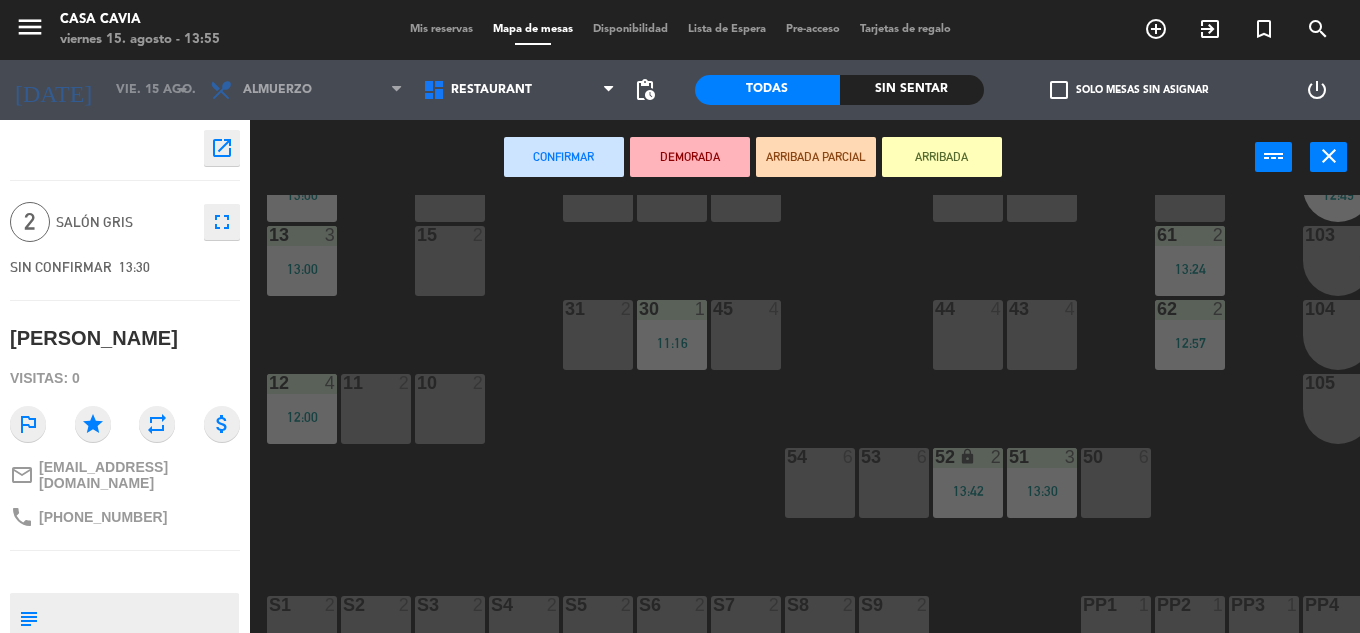
scroll to position [100, 0]
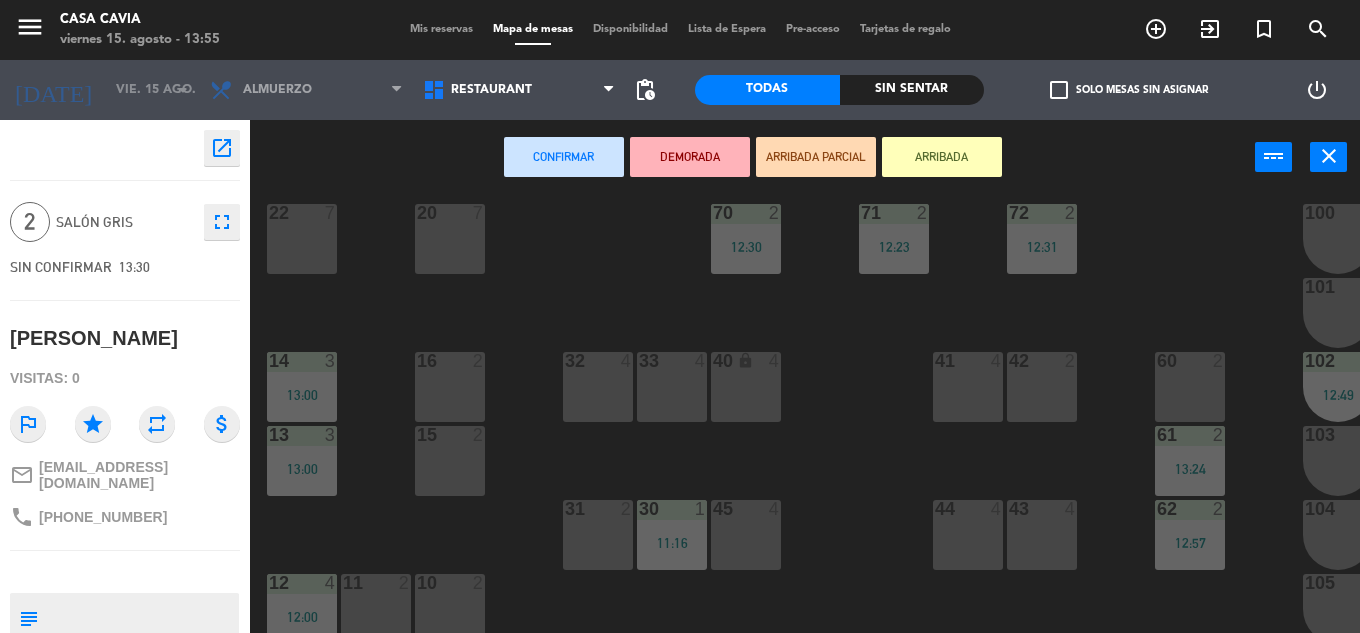
click at [925, 152] on button "ARRIBADA" at bounding box center [942, 157] width 120 height 40
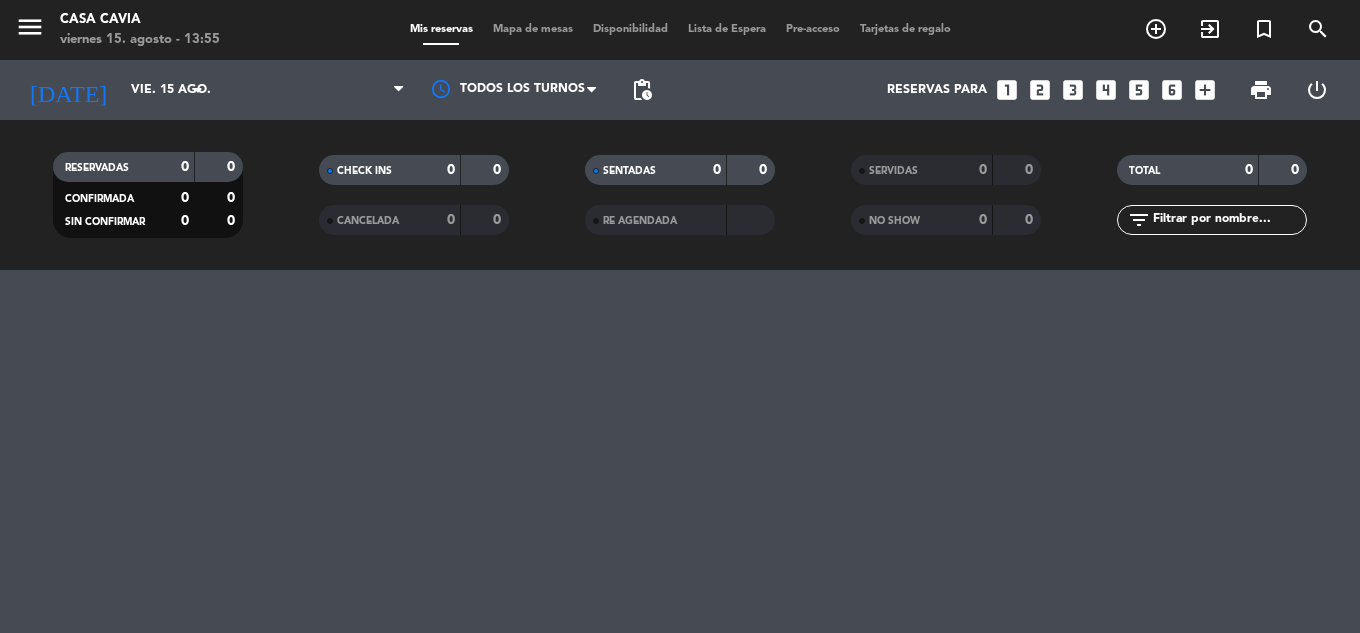
click at [511, 24] on span "Mapa de mesas" at bounding box center [533, 29] width 100 height 11
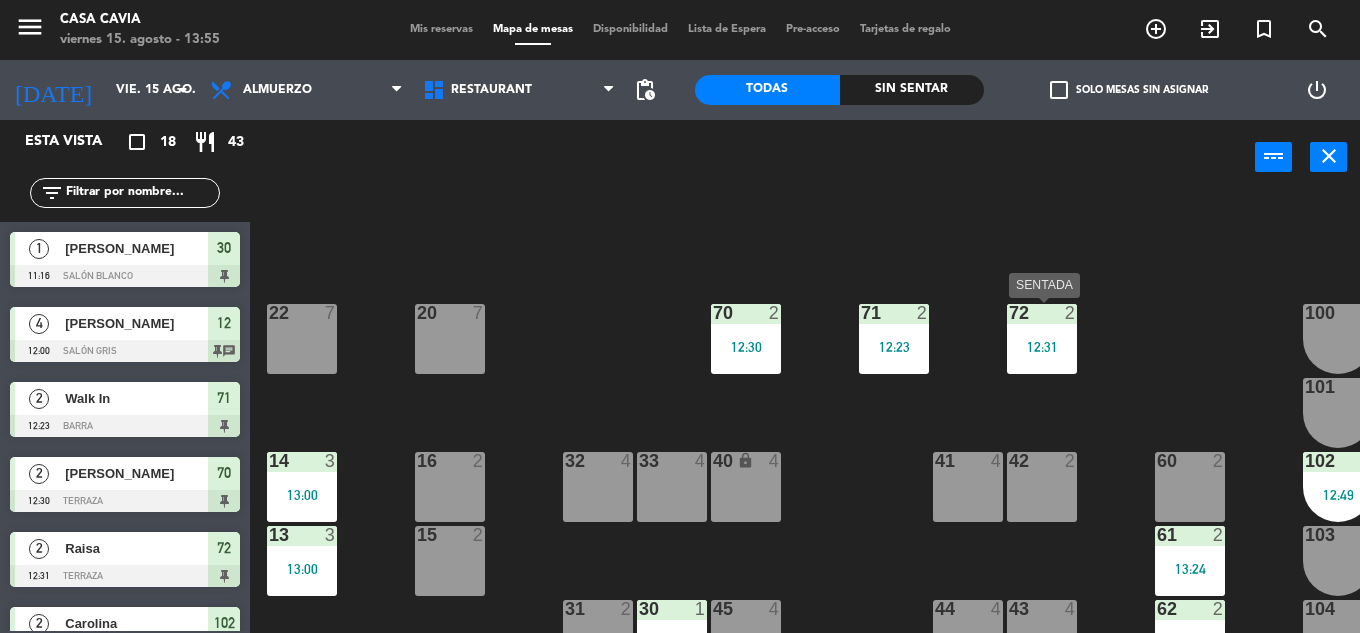
drag, startPoint x: 1032, startPoint y: 309, endPoint x: 1033, endPoint y: 322, distance: 13.0
click at [1032, 310] on div at bounding box center [1041, 313] width 33 height 18
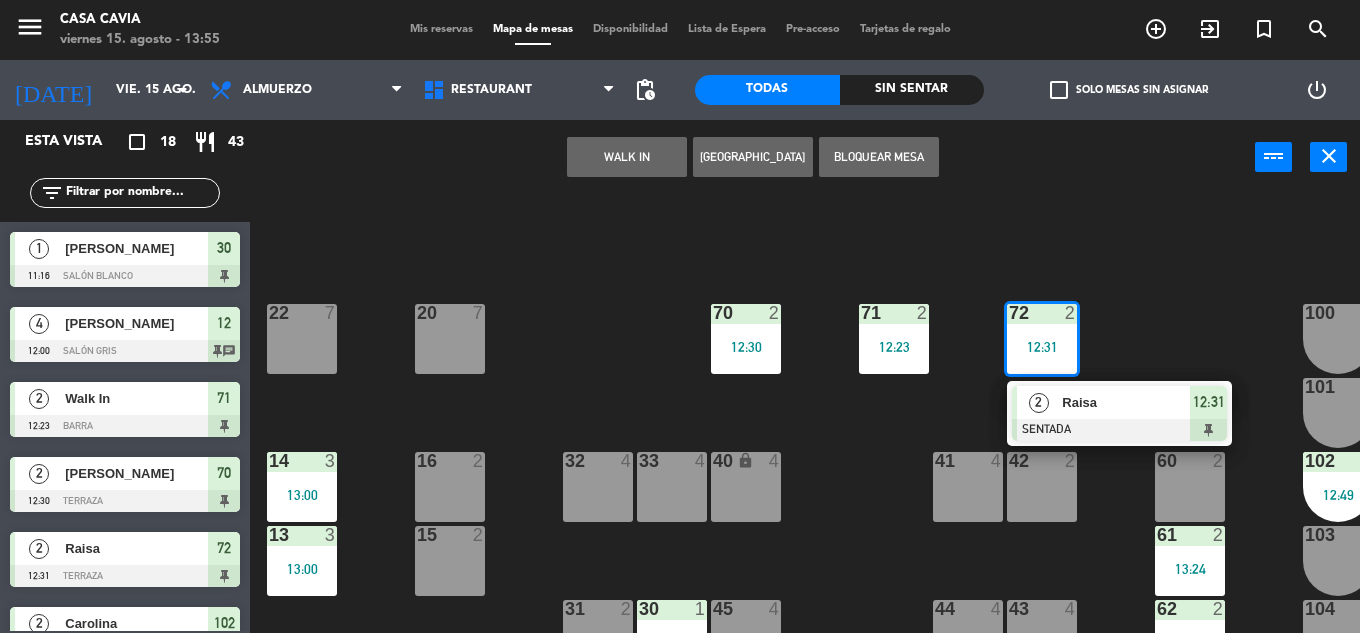
click at [1087, 405] on span "Raisa" at bounding box center [1126, 402] width 128 height 21
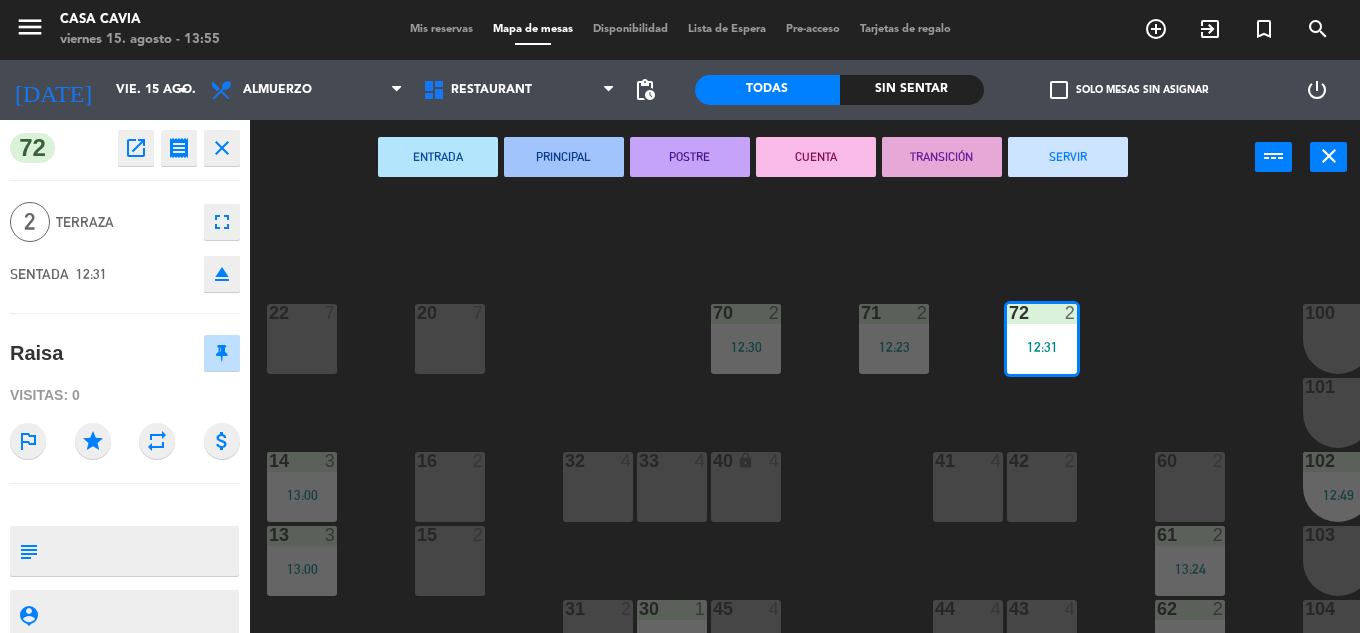
click at [1041, 167] on button "SERVIR" at bounding box center [1068, 157] width 120 height 40
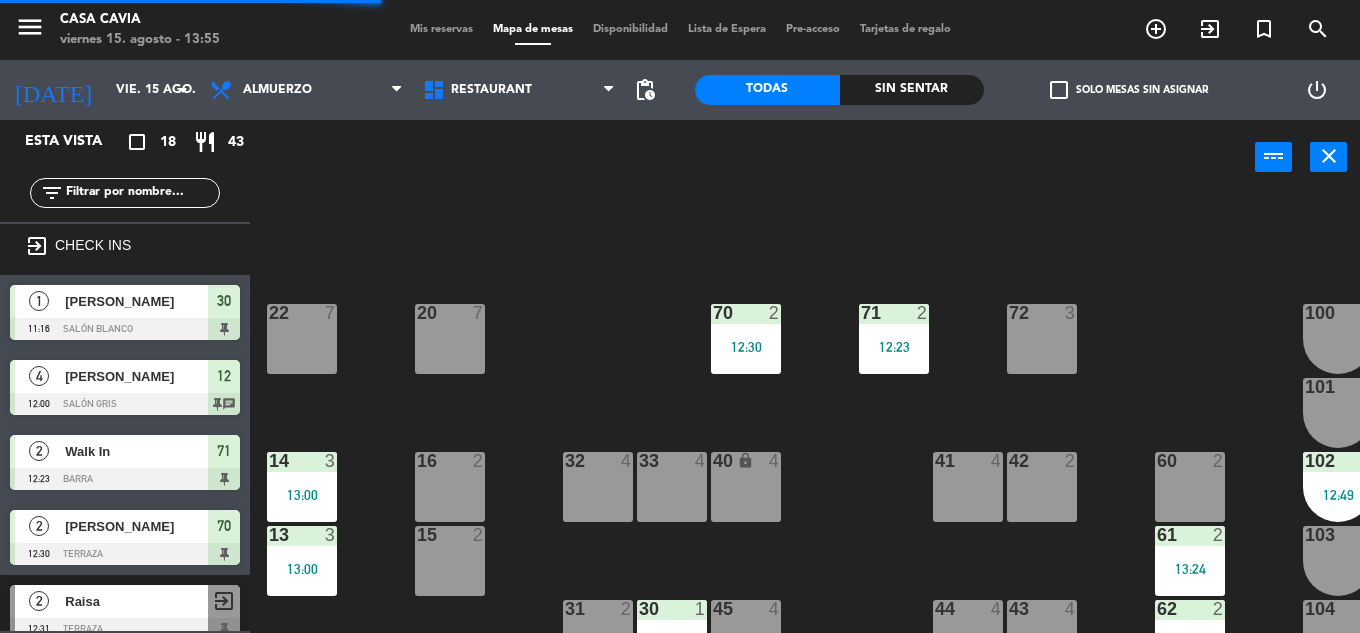
click at [1069, 350] on div "72 3" at bounding box center [1042, 339] width 70 height 70
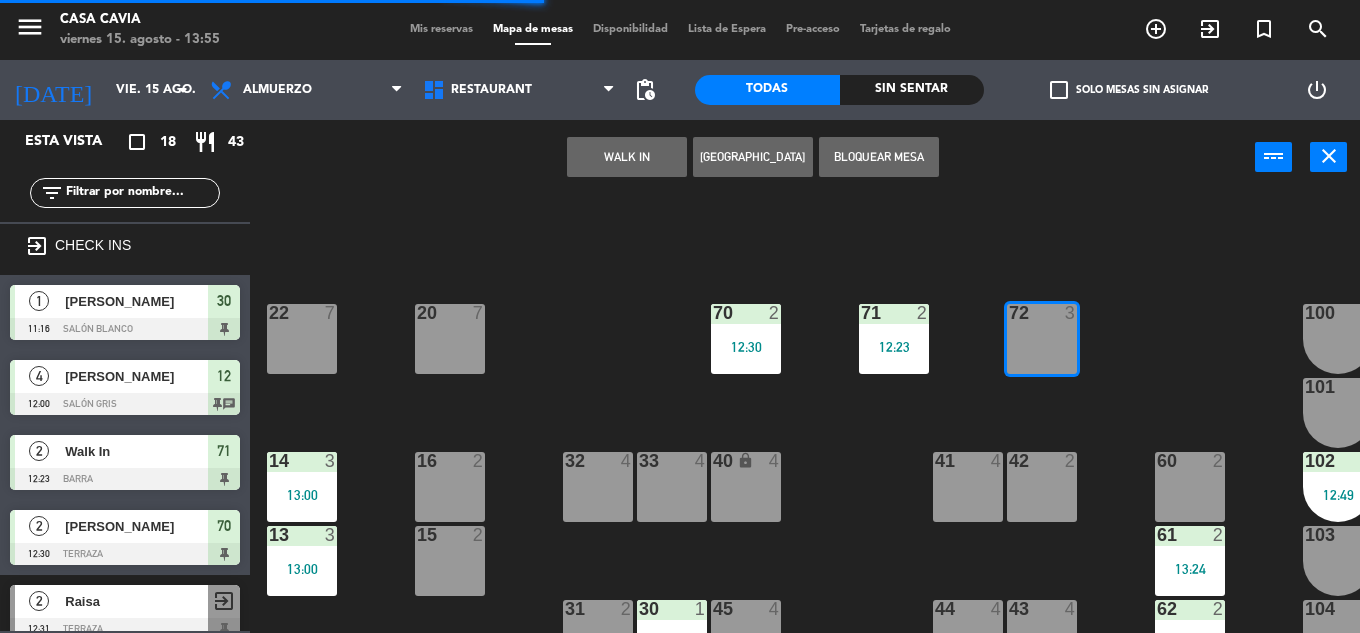
scroll to position [600, 0]
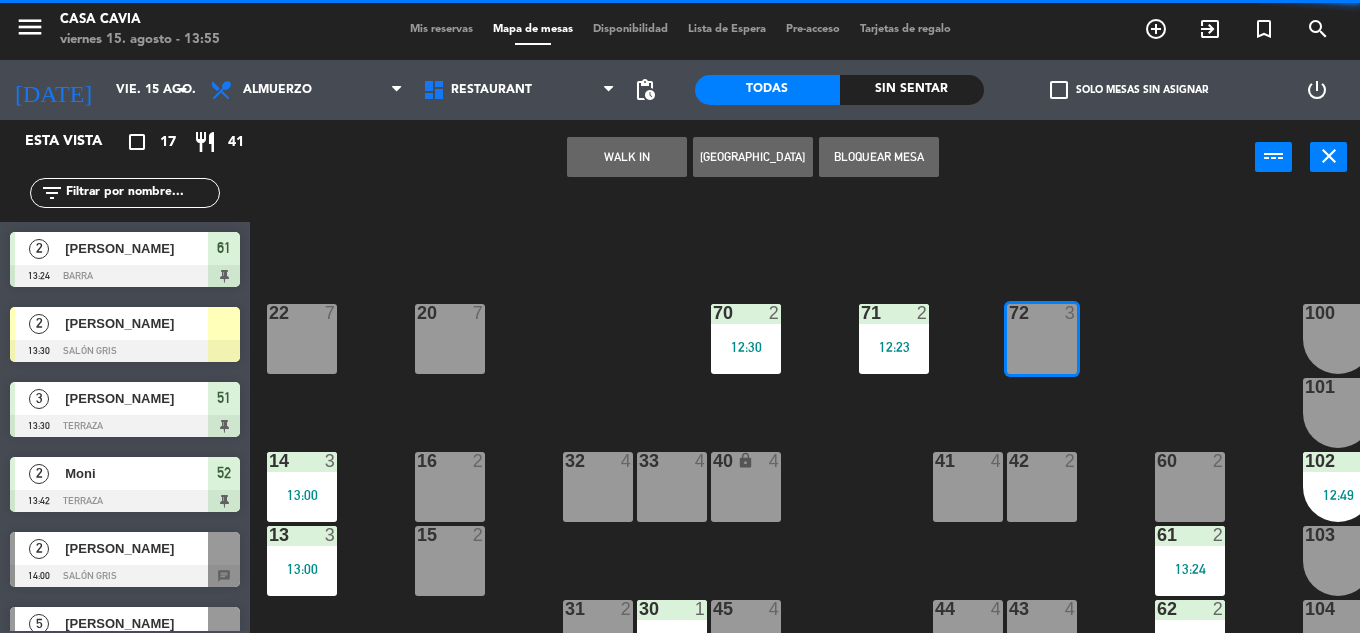
click at [174, 340] on div at bounding box center [125, 351] width 230 height 22
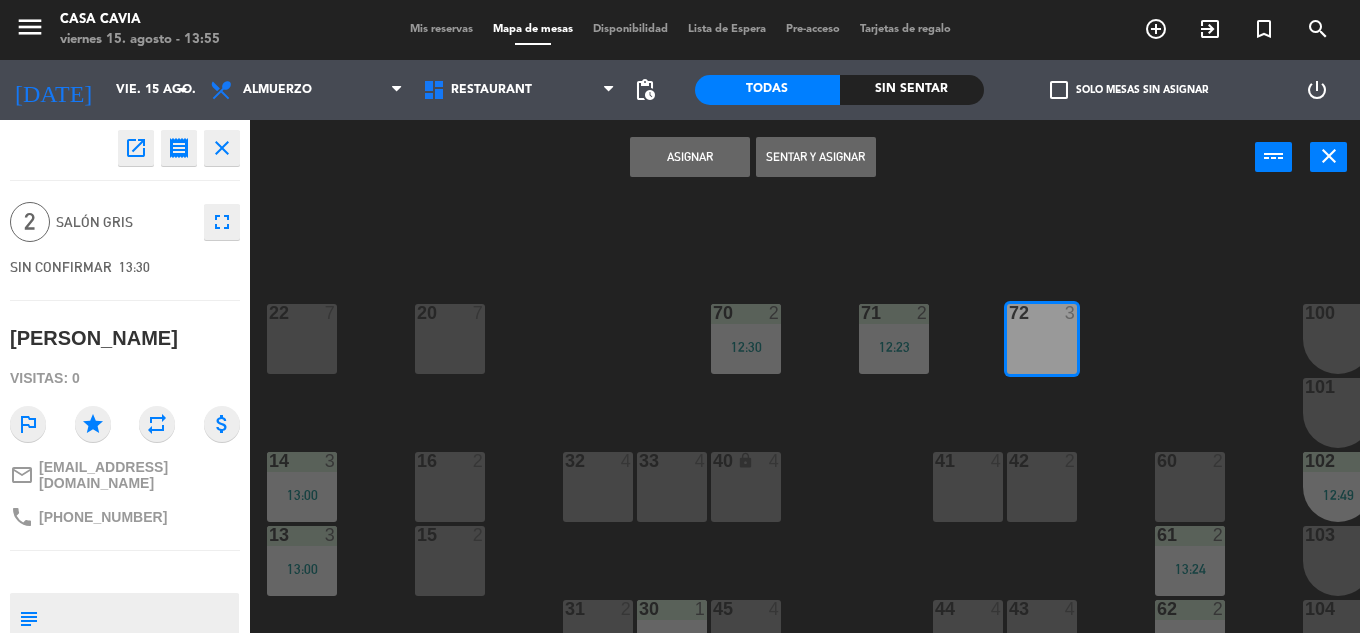
click at [822, 156] on button "Sentar y Asignar" at bounding box center [816, 157] width 120 height 40
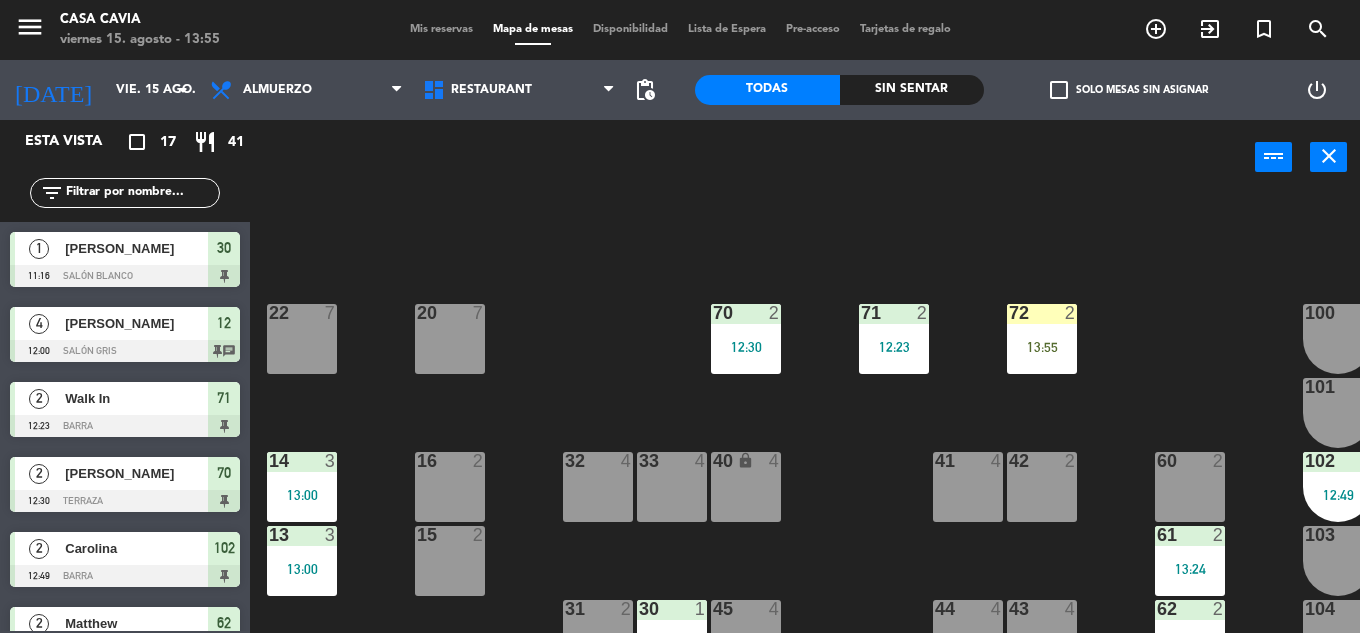
scroll to position [0, 0]
click at [1162, 29] on icon "add_circle_outline" at bounding box center [1156, 29] width 24 height 24
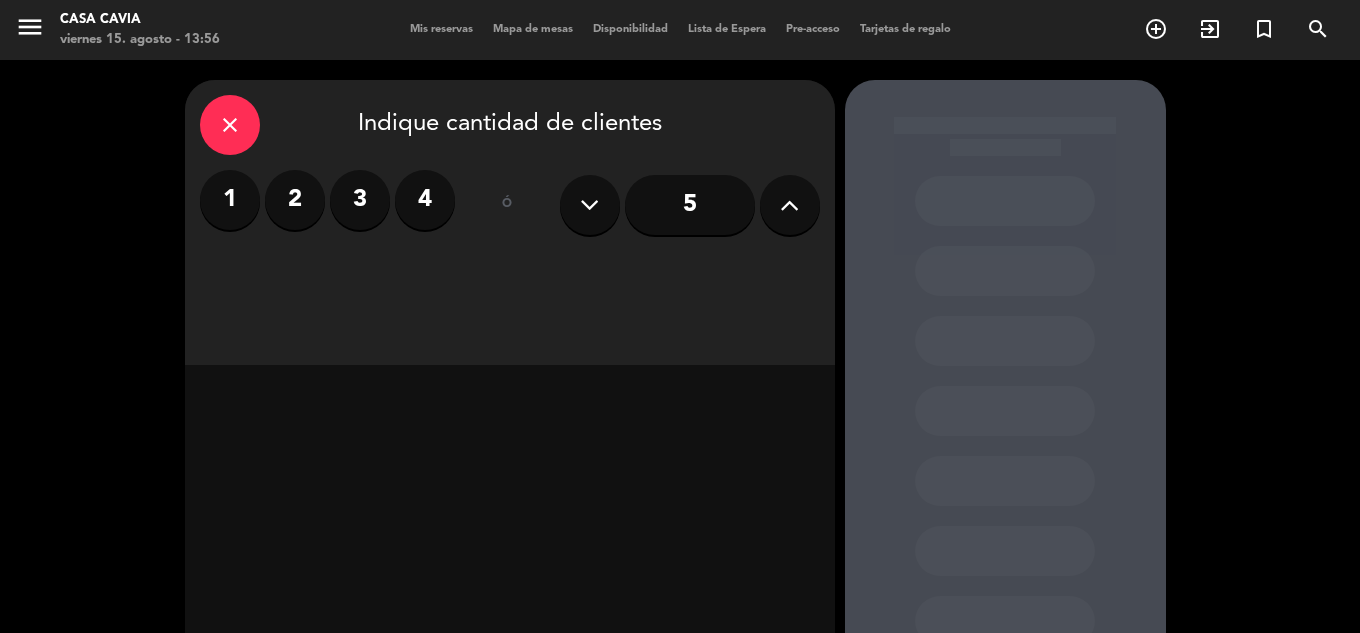
click at [299, 234] on div "1 2 3 4" at bounding box center [327, 205] width 255 height 70
click at [296, 204] on label "2" at bounding box center [295, 200] width 60 height 60
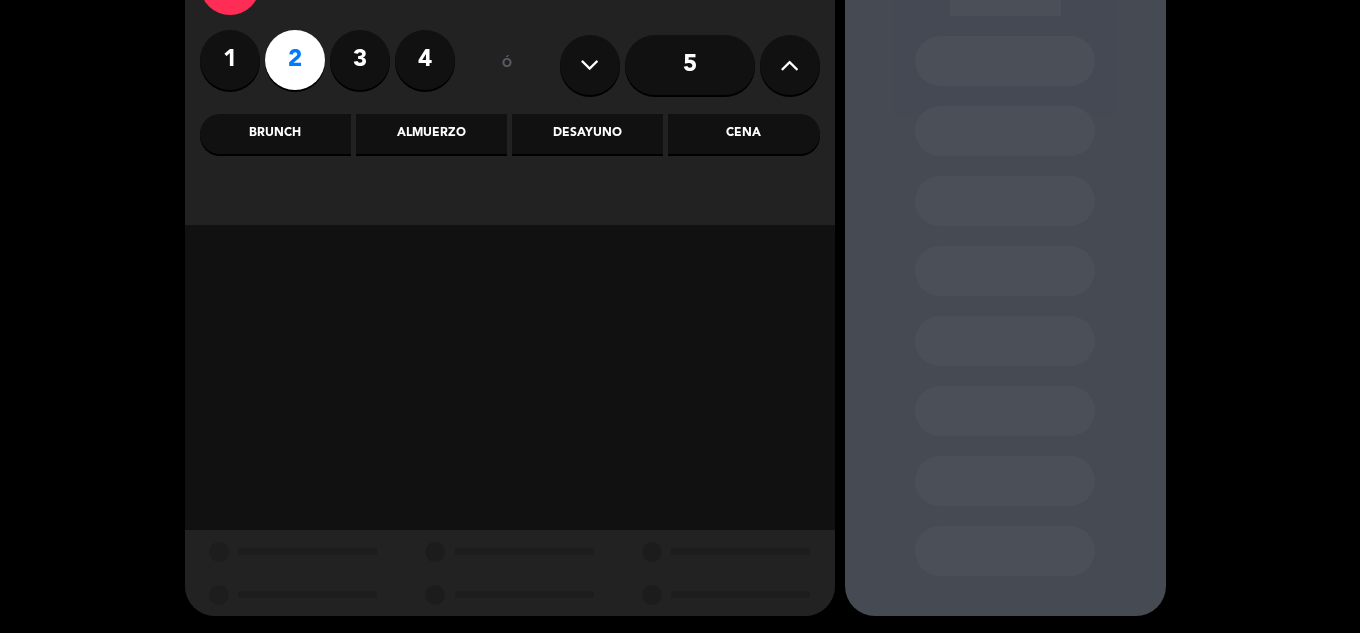
scroll to position [143, 0]
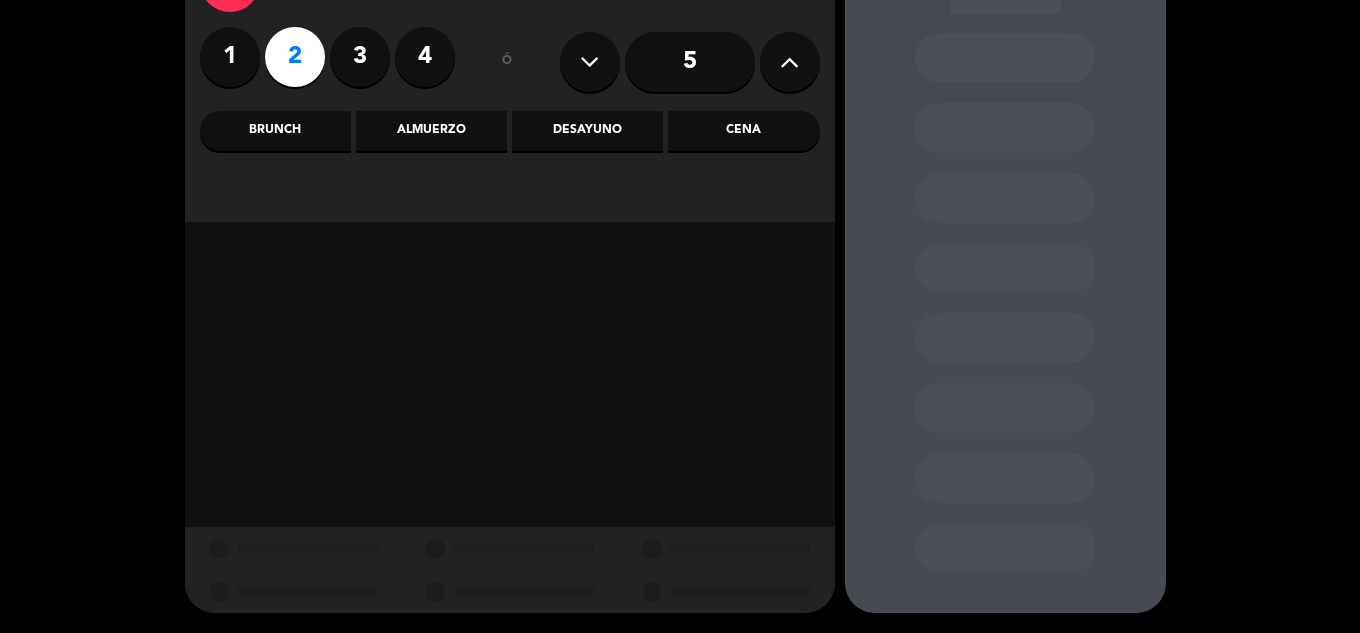
click at [604, 145] on div "Desayuno" at bounding box center [587, 131] width 151 height 40
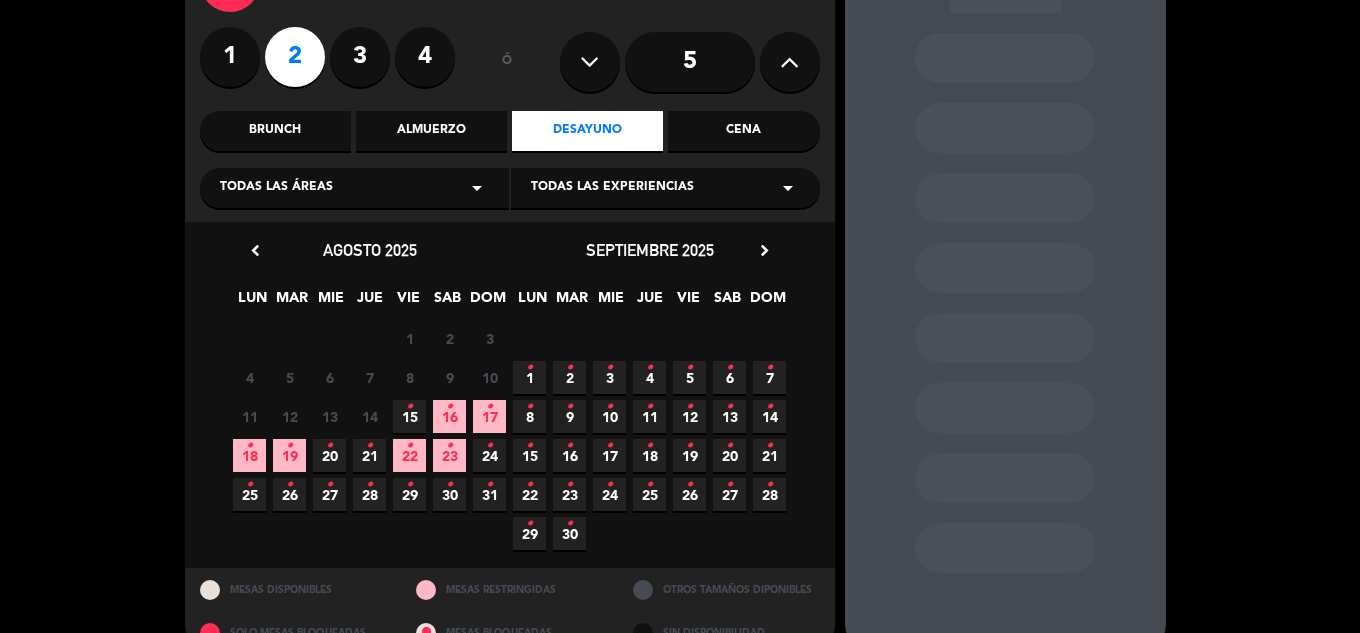
click at [416, 415] on span "15 •" at bounding box center [409, 416] width 33 height 33
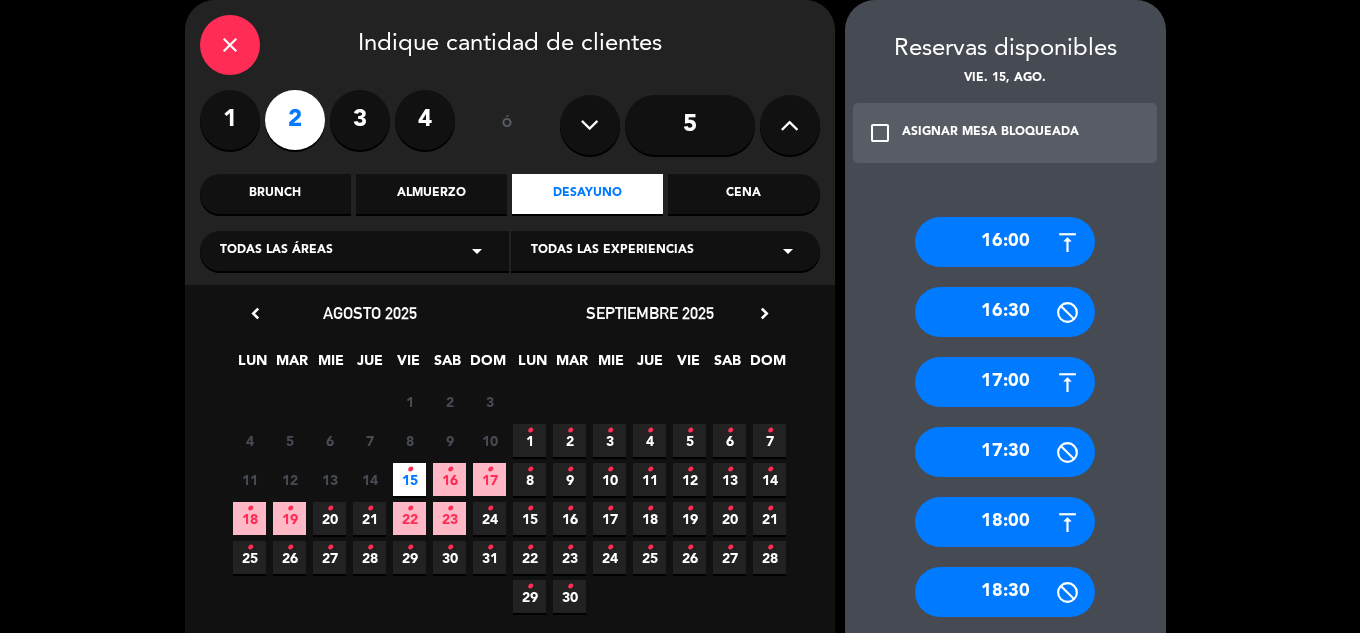
click at [990, 246] on div "16:00" at bounding box center [1005, 242] width 180 height 50
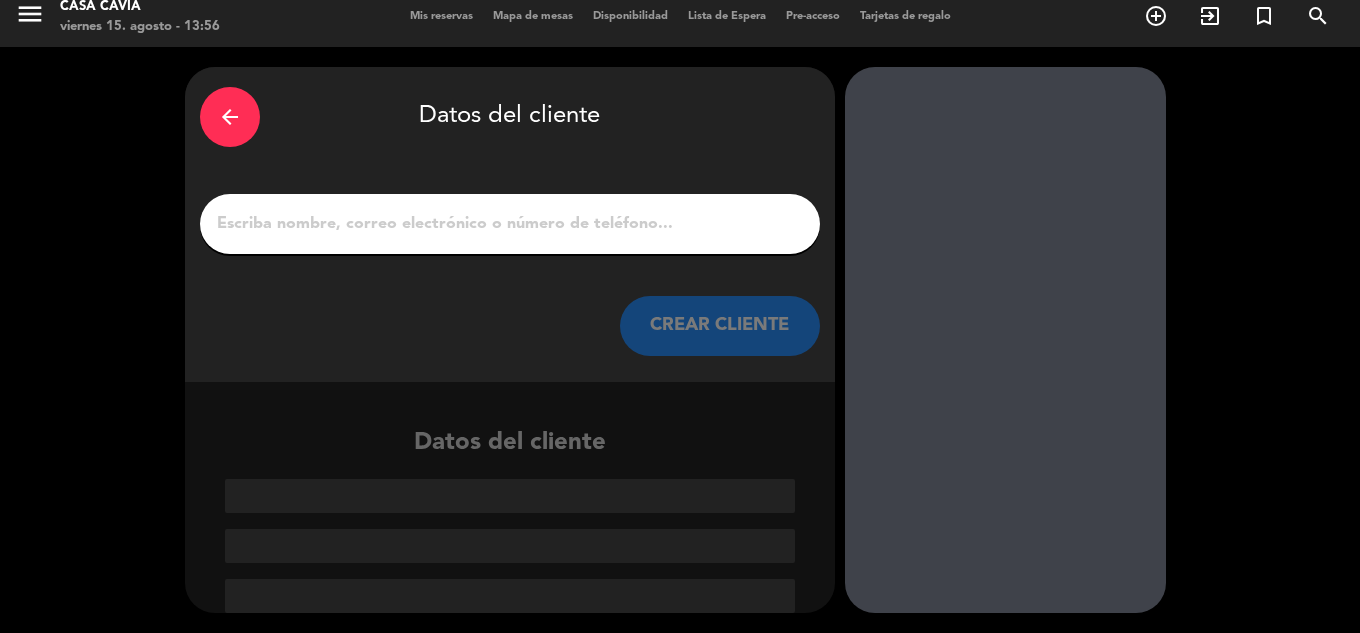
click at [639, 240] on div at bounding box center [510, 224] width 620 height 60
click at [629, 227] on input "1" at bounding box center [510, 224] width 590 height 28
paste input "[PERSON_NAME]"
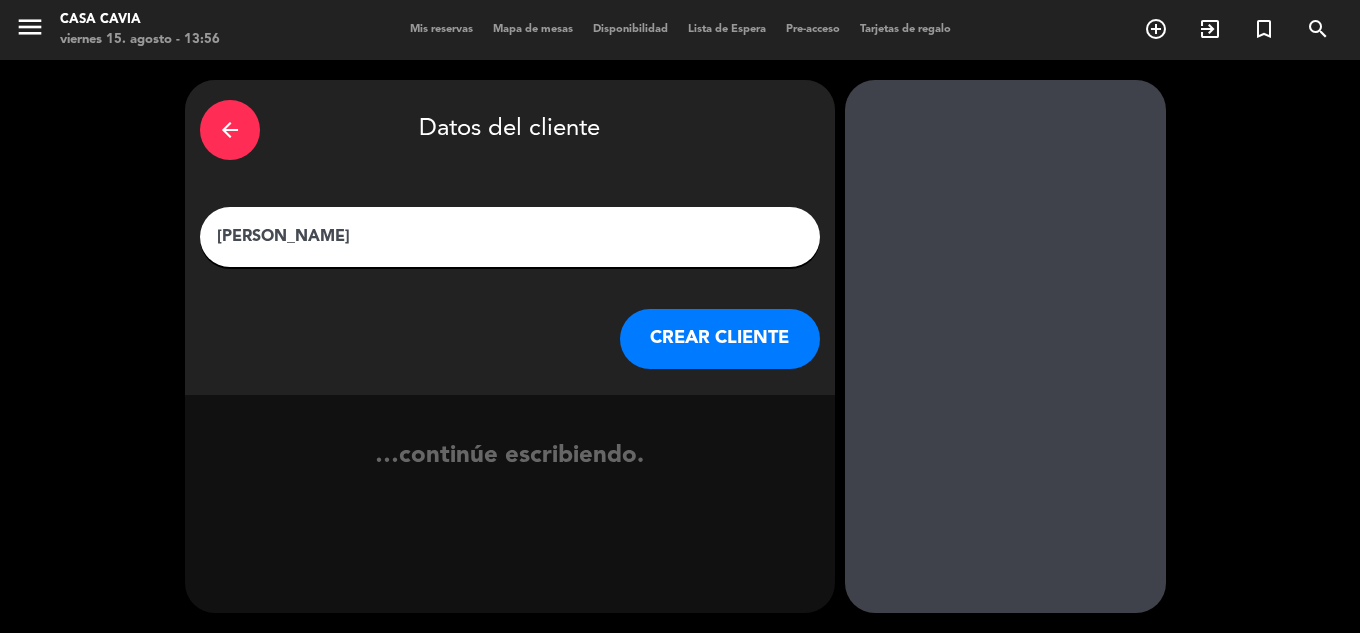
type input "[PERSON_NAME]"
click at [786, 356] on button "CREAR CLIENTE" at bounding box center [720, 339] width 200 height 60
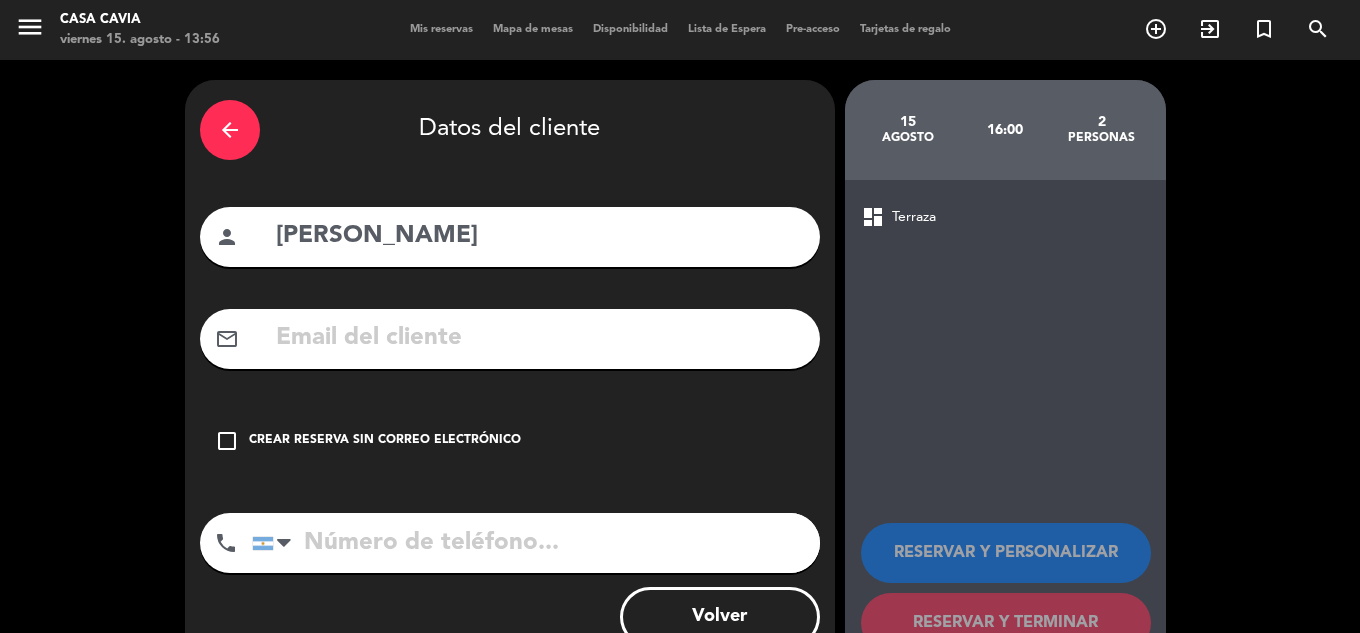
click at [598, 328] on input "text" at bounding box center [539, 338] width 531 height 41
paste input "[EMAIL_ADDRESS][DOMAIN_NAME]"
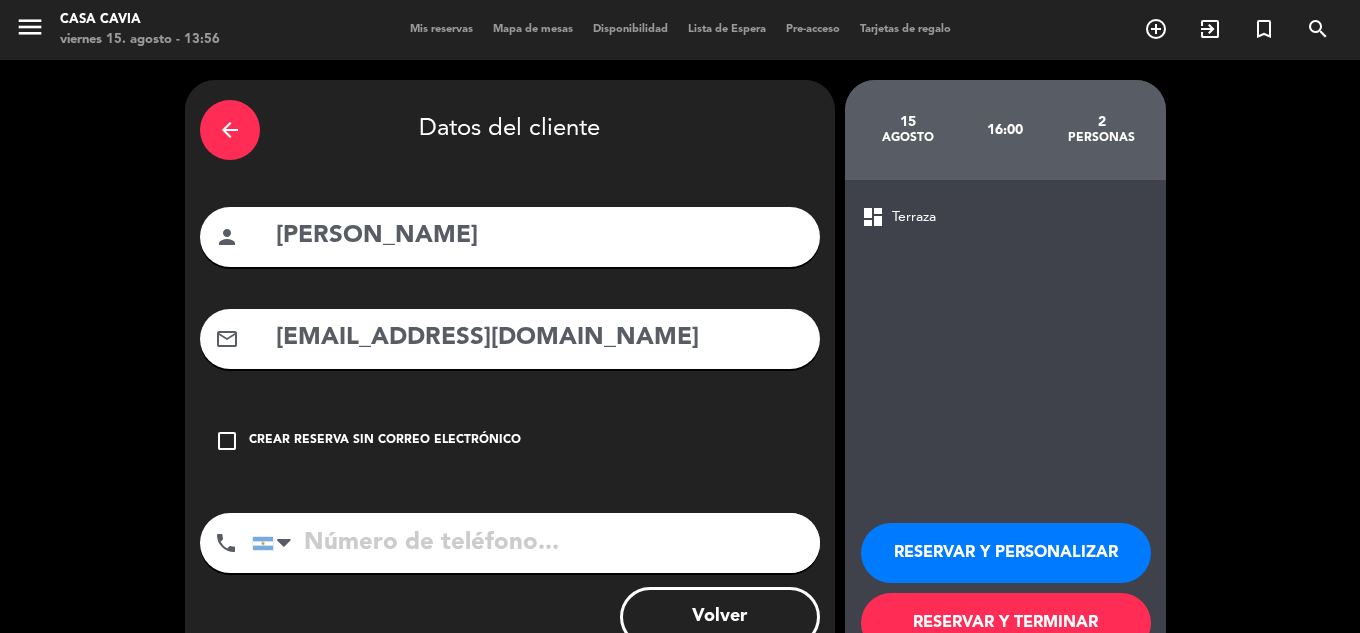
type input "[EMAIL_ADDRESS][DOMAIN_NAME]"
drag, startPoint x: 530, startPoint y: 514, endPoint x: 535, endPoint y: 523, distance: 10.3
click at [530, 515] on input "tel" at bounding box center [536, 543] width 568 height 60
paste input "1162713773"
type input "1162713773"
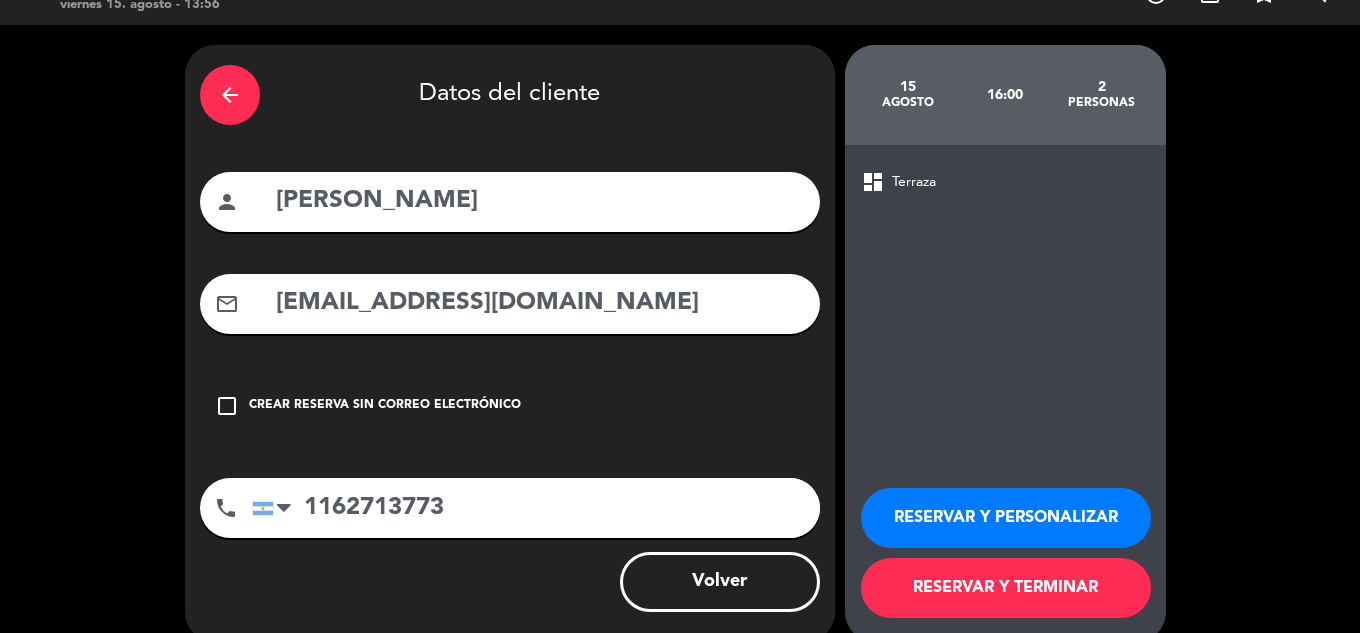
scroll to position [64, 0]
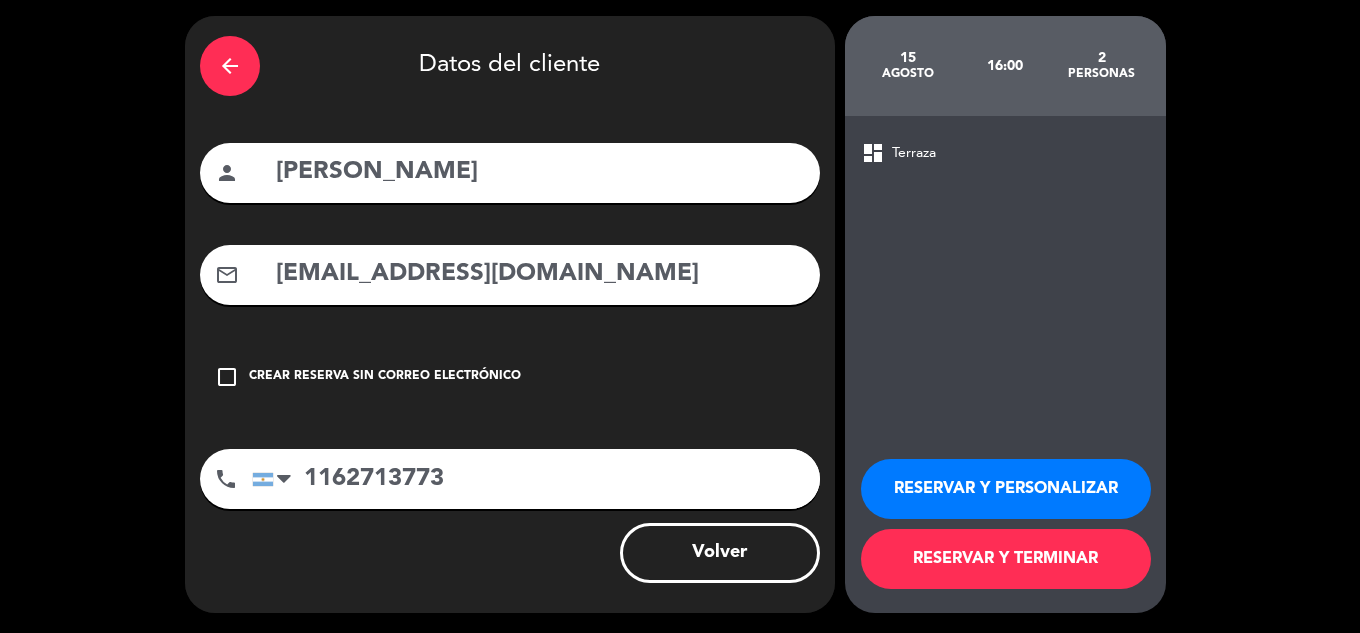
click at [1025, 565] on button "RESERVAR Y TERMINAR" at bounding box center [1006, 559] width 290 height 60
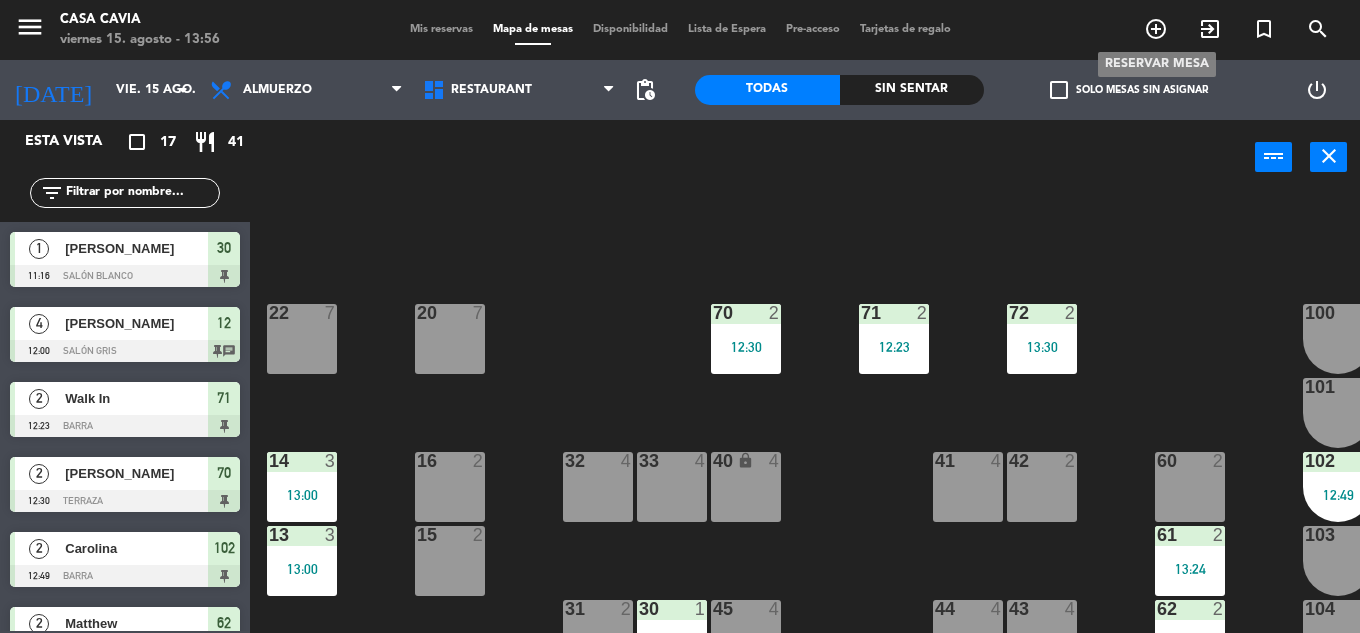
click at [1142, 18] on span "add_circle_outline" at bounding box center [1156, 29] width 54 height 34
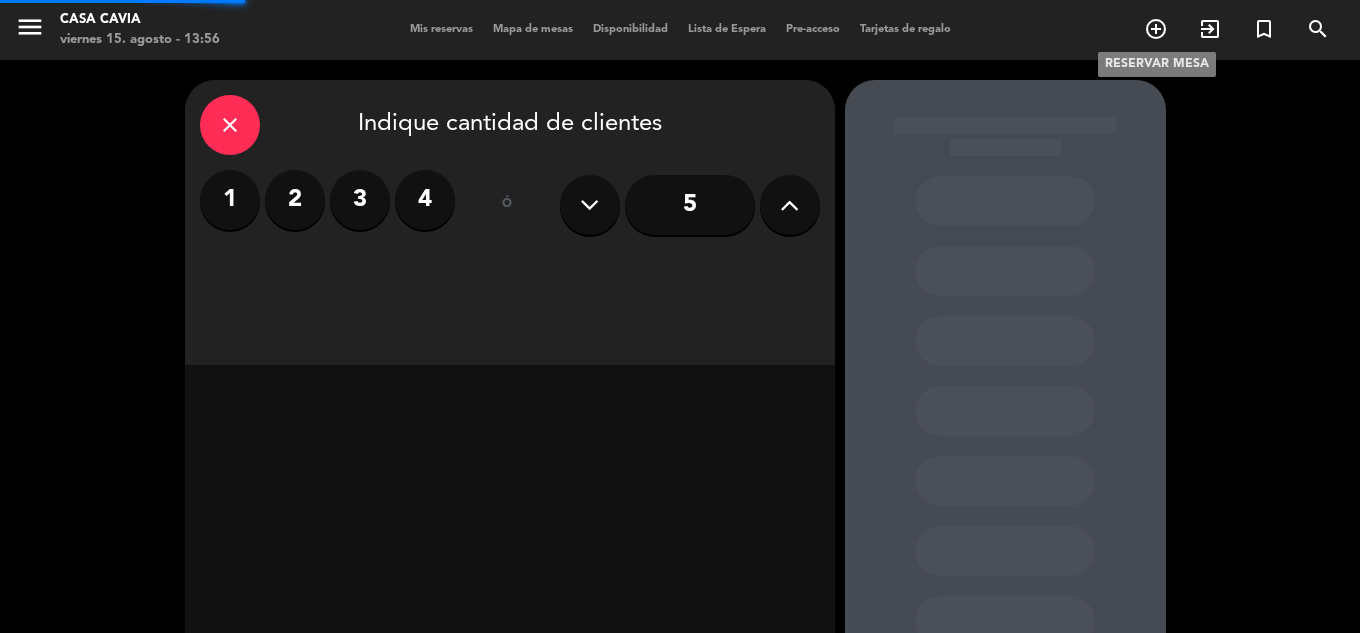
click at [1148, 25] on icon "add_circle_outline" at bounding box center [1156, 29] width 24 height 24
click at [302, 208] on label "2" at bounding box center [295, 200] width 60 height 60
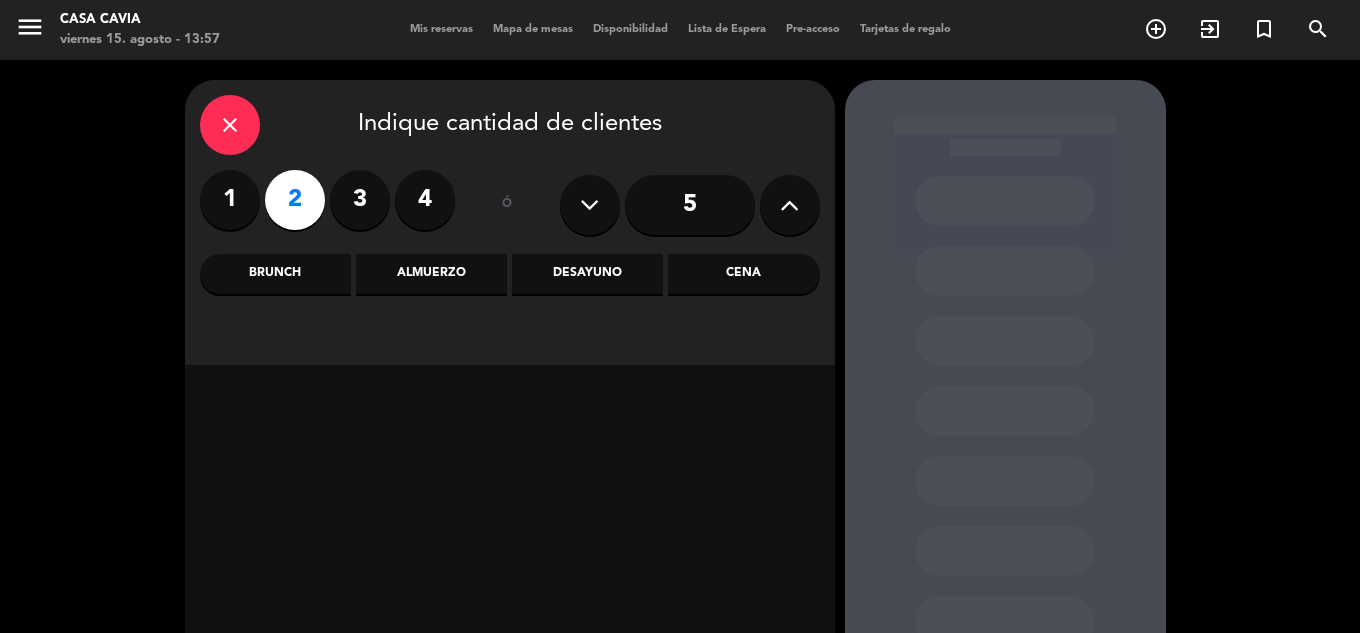
click at [434, 269] on div "Almuerzo" at bounding box center [431, 274] width 151 height 40
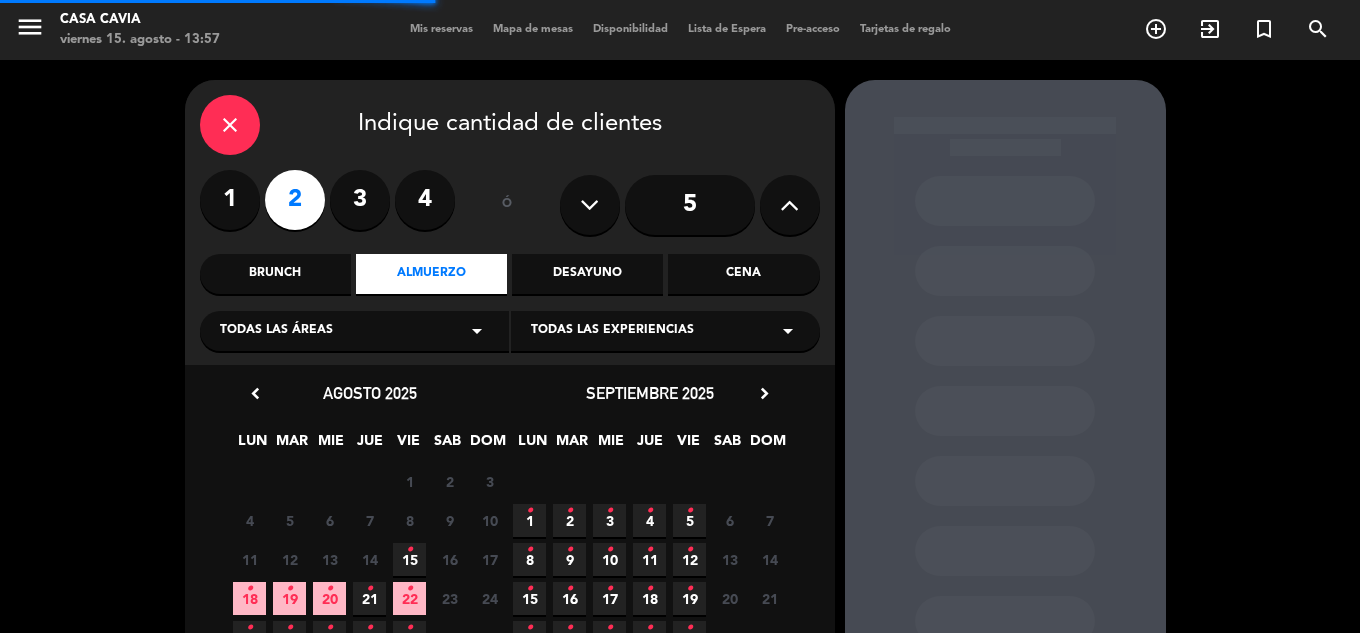
click at [571, 258] on div "Desayuno" at bounding box center [587, 274] width 151 height 40
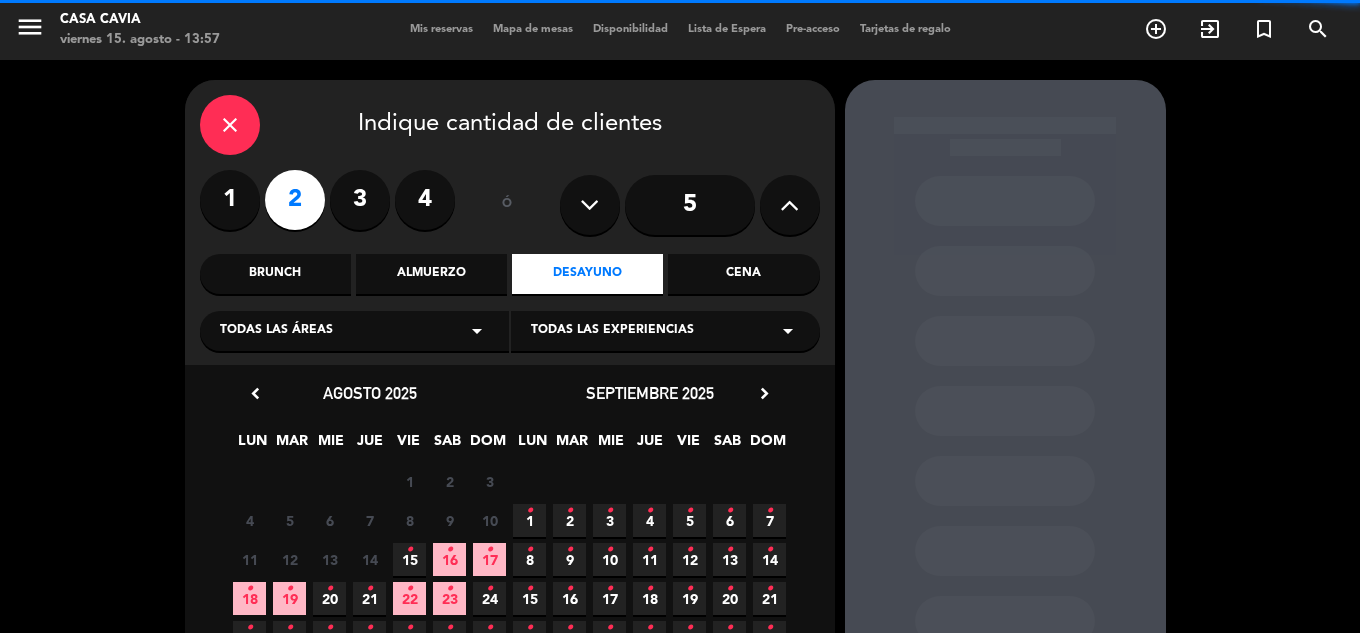
scroll to position [100, 0]
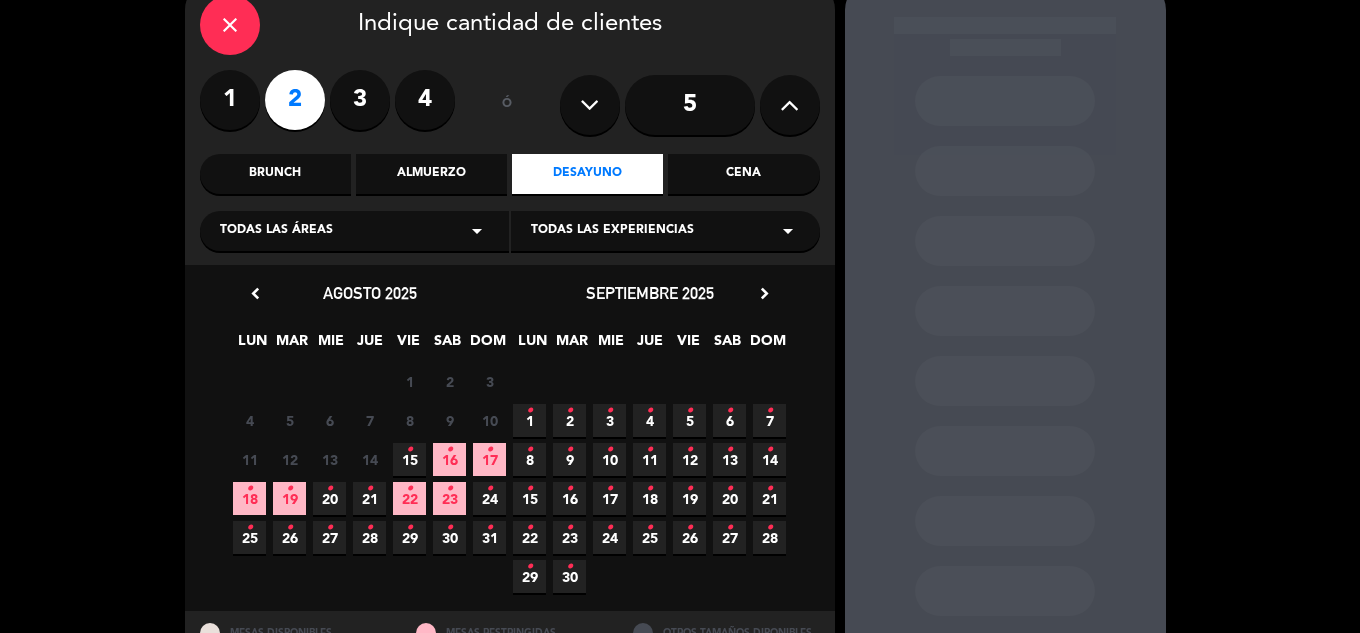
click at [491, 457] on icon "•" at bounding box center [489, 450] width 7 height 32
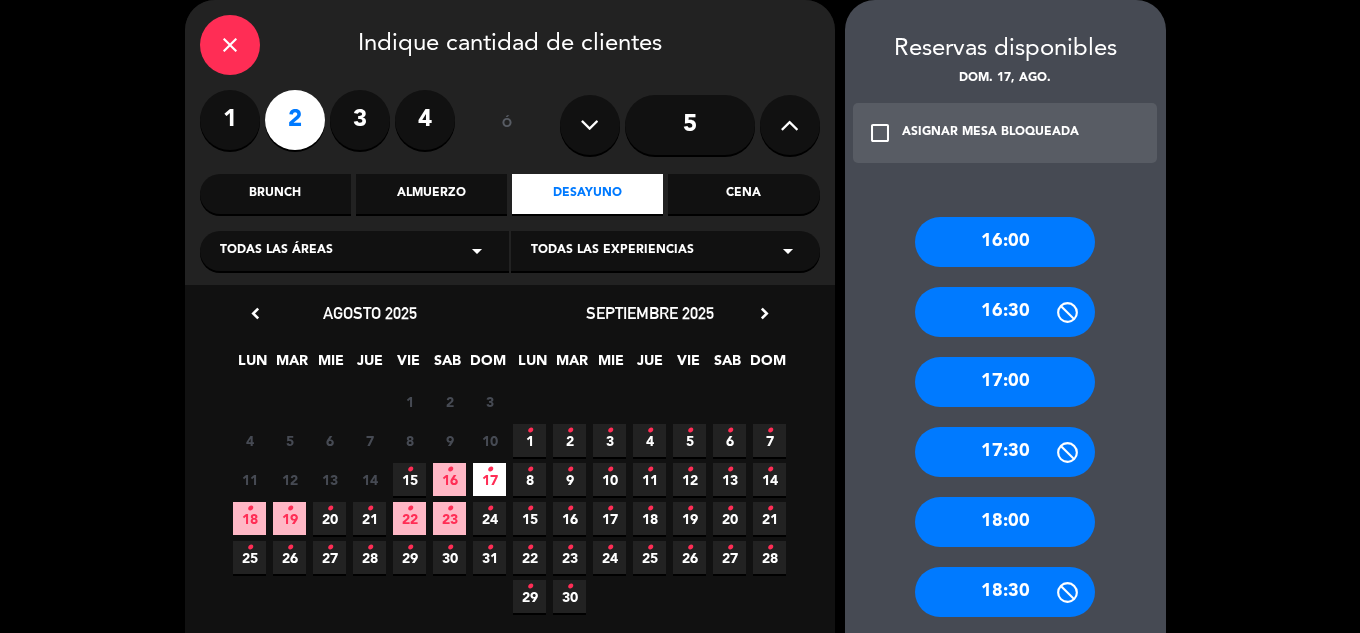
click at [1010, 251] on div "16:00" at bounding box center [1005, 242] width 180 height 50
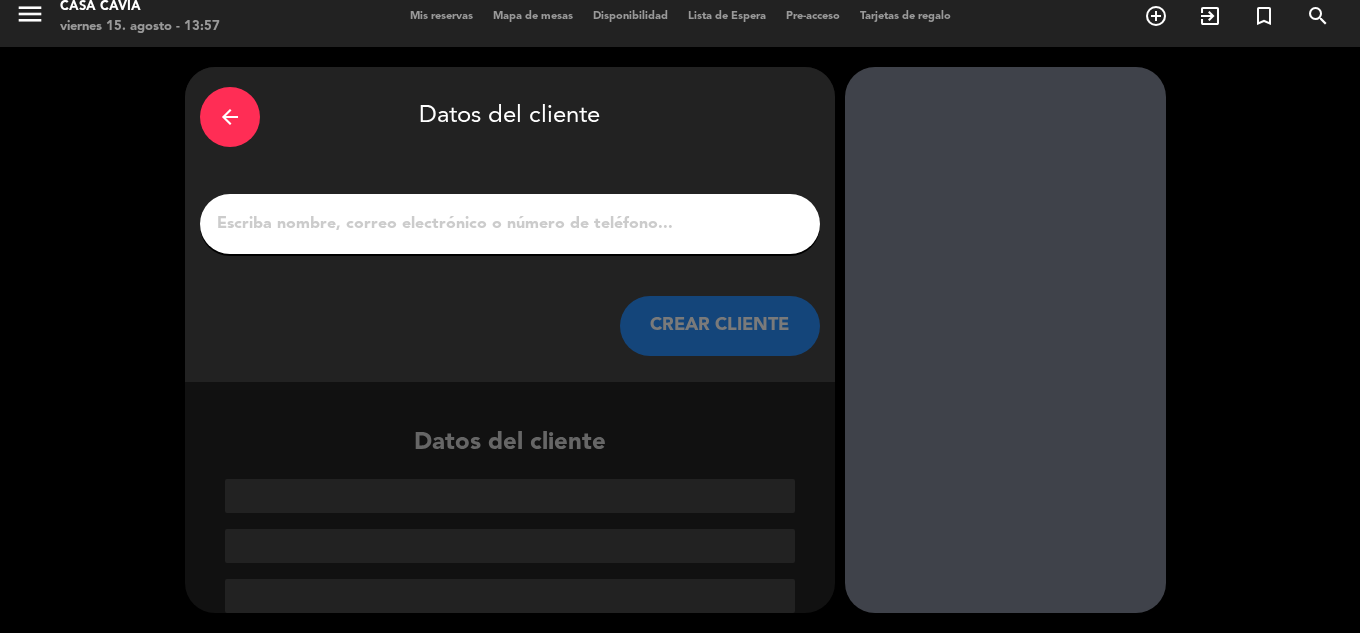
scroll to position [13, 0]
click at [599, 237] on input "1" at bounding box center [510, 224] width 590 height 28
paste input "Kobe Fox"
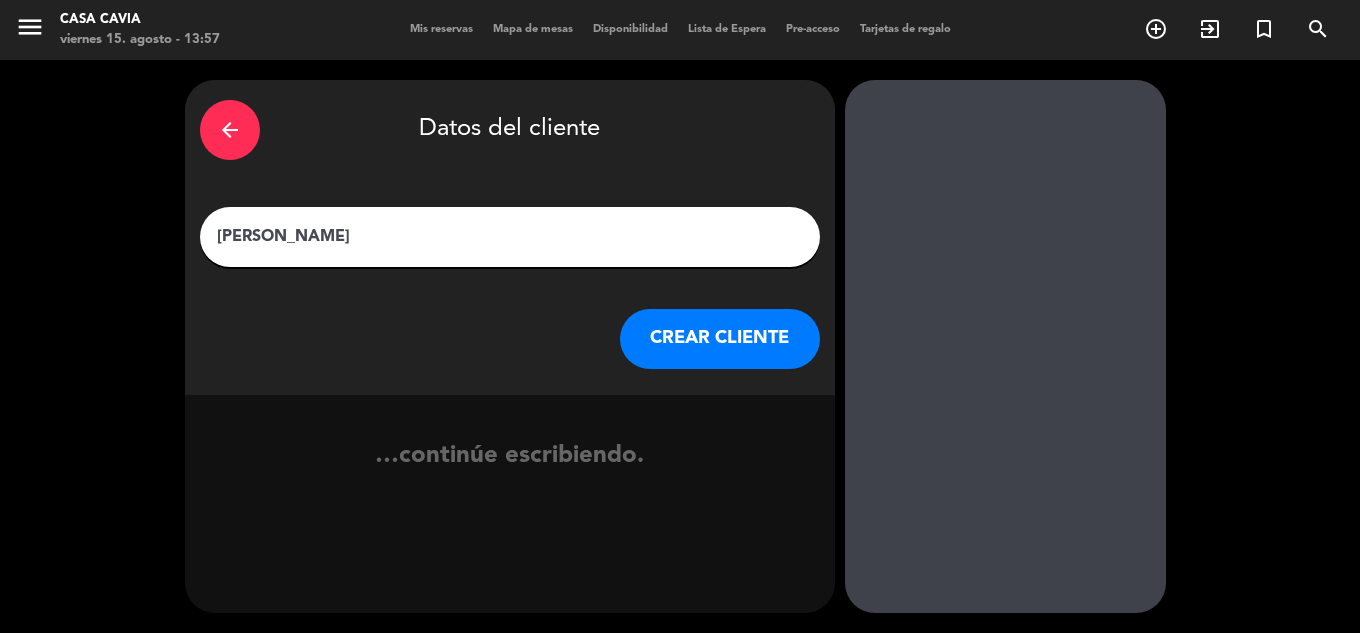
type input "Kobe Fox"
click at [709, 334] on button "CREAR CLIENTE" at bounding box center [720, 339] width 200 height 60
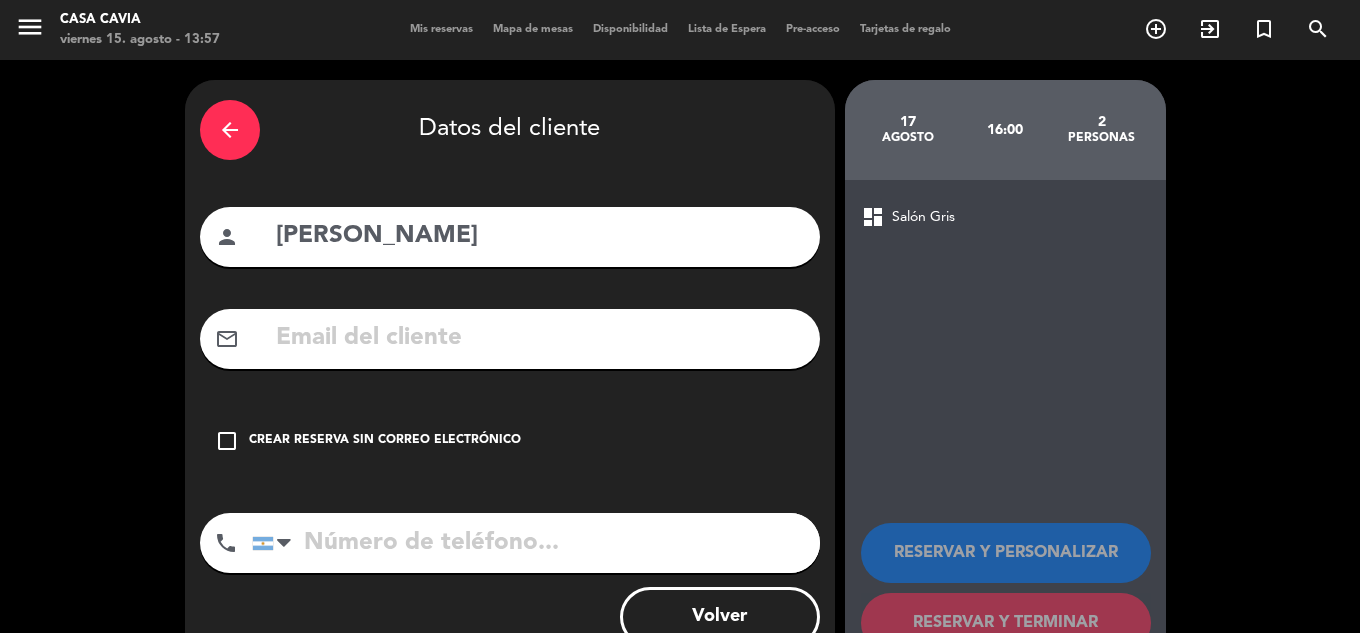
click at [715, 346] on input "text" at bounding box center [539, 338] width 531 height 41
paste input "kobefox00@gmail.com"
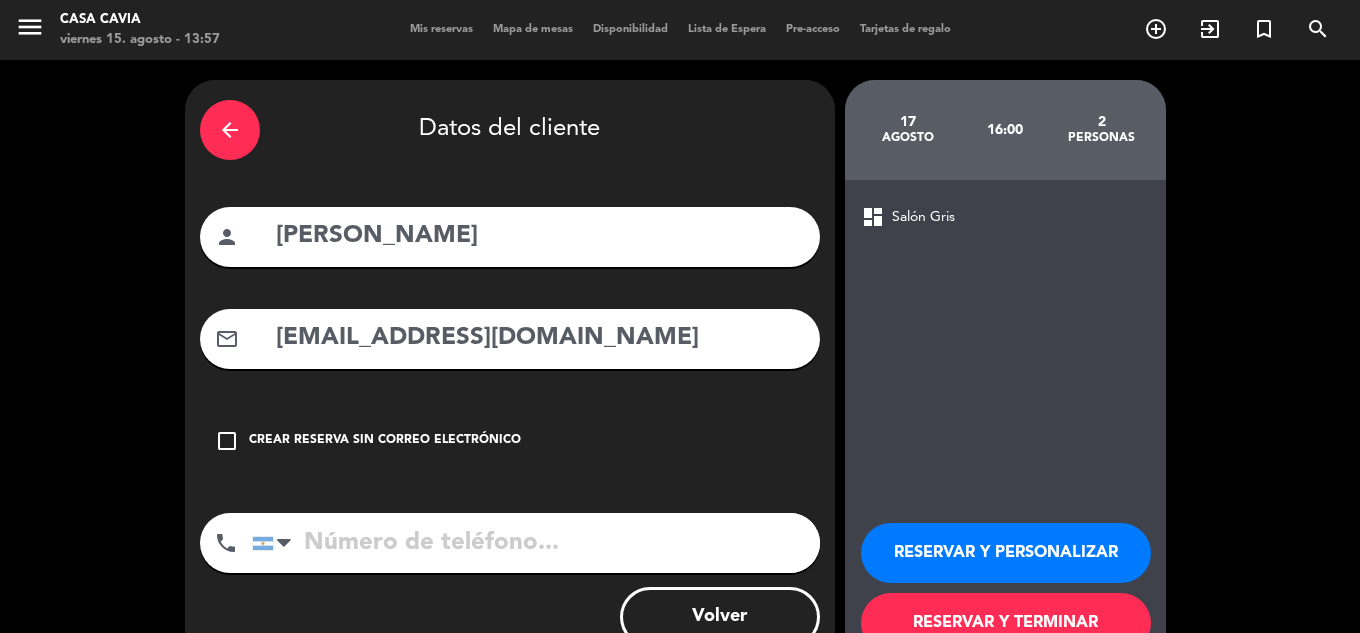
type input "kobefox00@gmail.com"
click at [446, 542] on input "tel" at bounding box center [536, 543] width 568 height 60
paste input "+1-510-988-1353"
type input "+1-510-988-1353"
click at [962, 625] on button "RESERVAR Y TERMINAR" at bounding box center [1006, 623] width 290 height 60
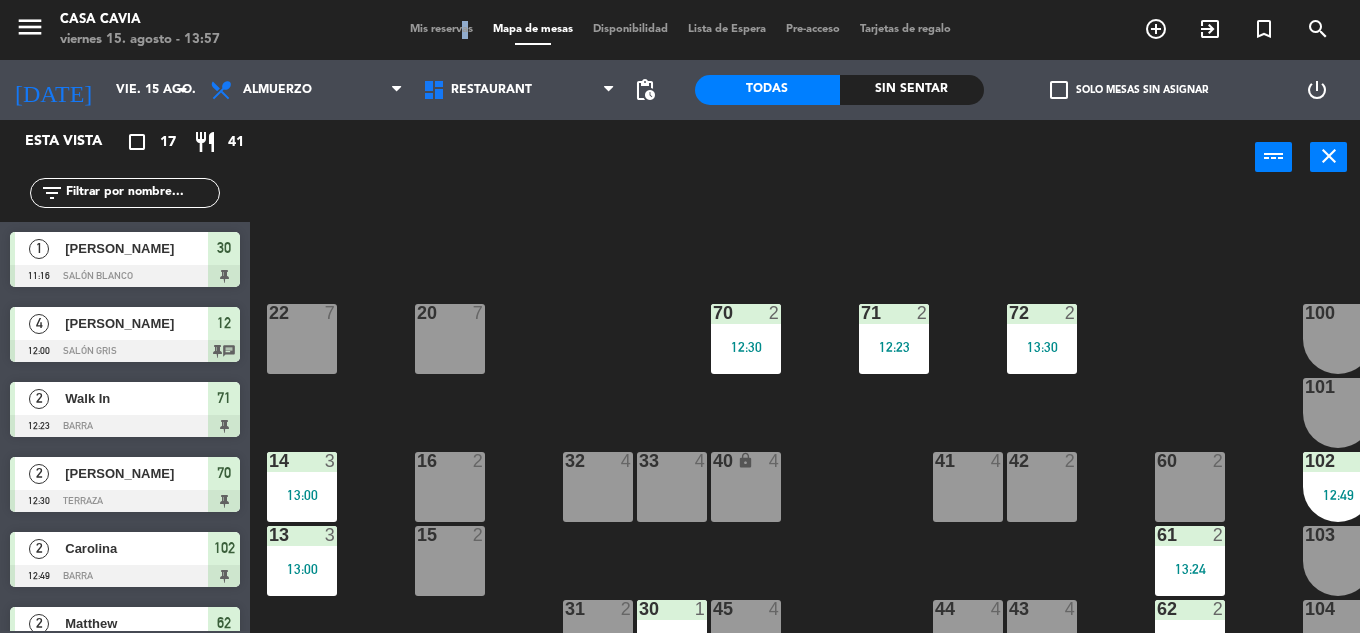
drag, startPoint x: 450, startPoint y: 19, endPoint x: 441, endPoint y: 35, distance: 18.4
click at [443, 28] on div "menu Casa Cavia viernes 15. agosto - 13:57 Mis reservas Mapa de mesas Disponibi…" at bounding box center [680, 30] width 1360 height 60
click at [441, 35] on span "Mis reservas" at bounding box center [441, 29] width 83 height 11
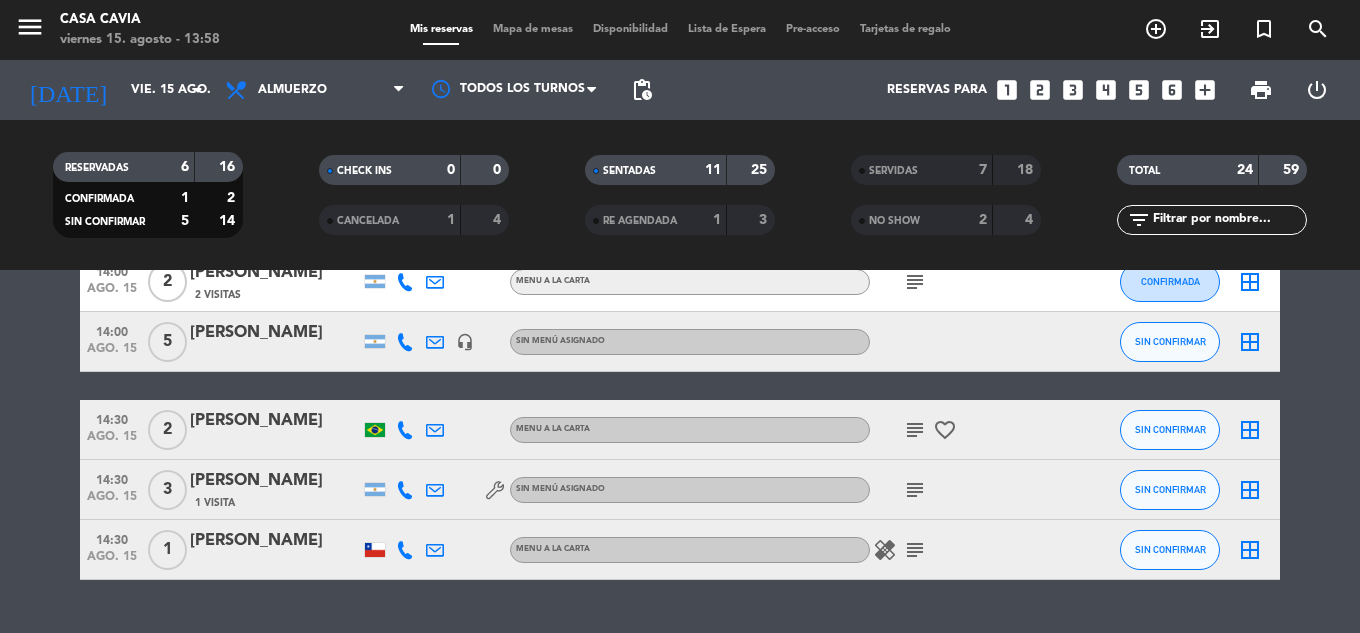
scroll to position [1157, 0]
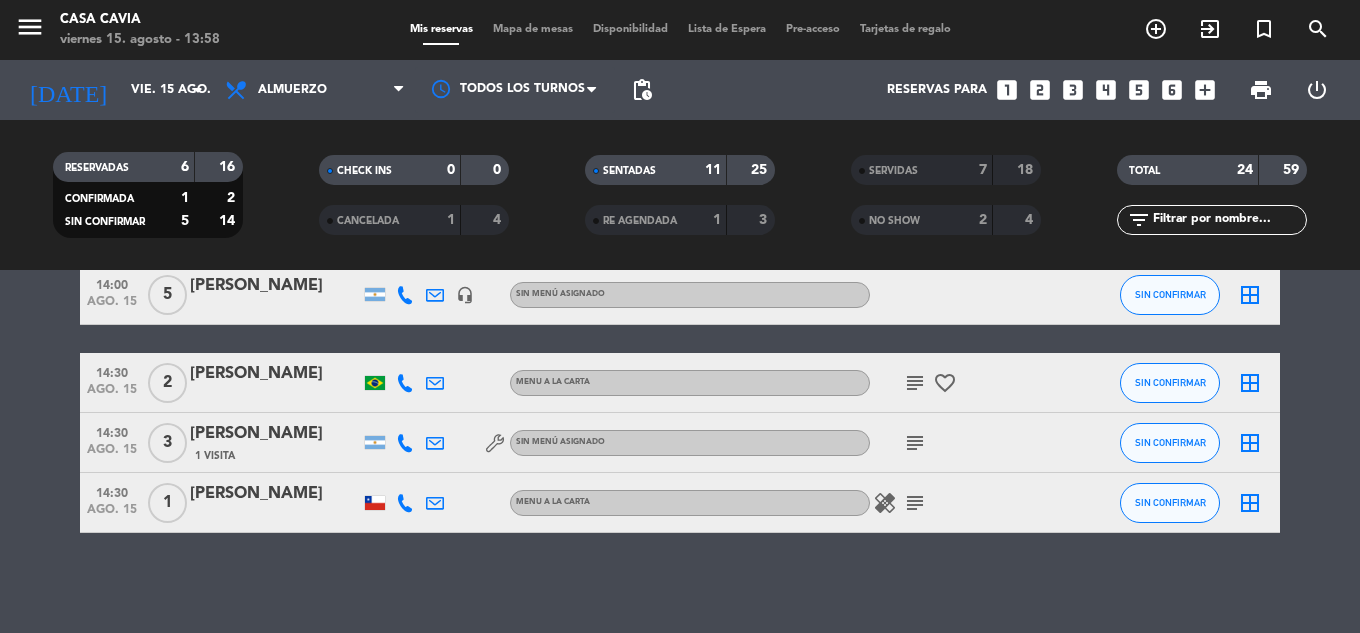
click at [372, 508] on div at bounding box center [375, 503] width 20 height 14
click at [914, 500] on icon "subject" at bounding box center [915, 503] width 24 height 24
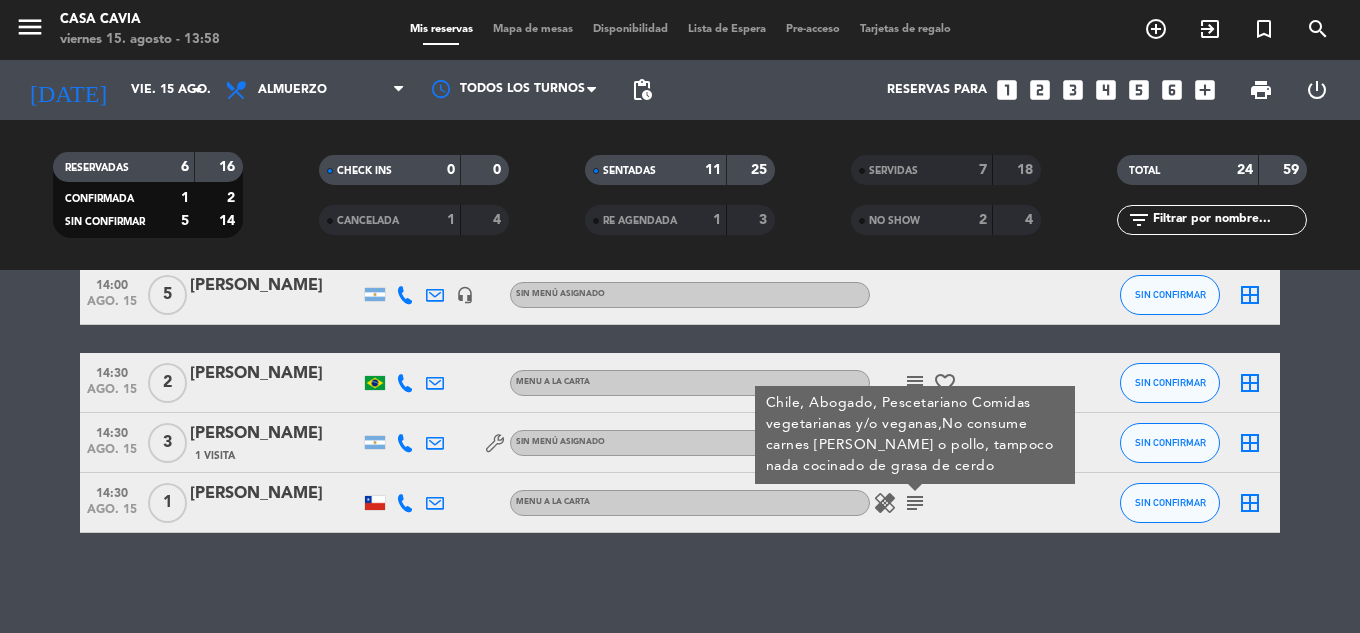
click at [912, 499] on icon "subject" at bounding box center [915, 503] width 24 height 24
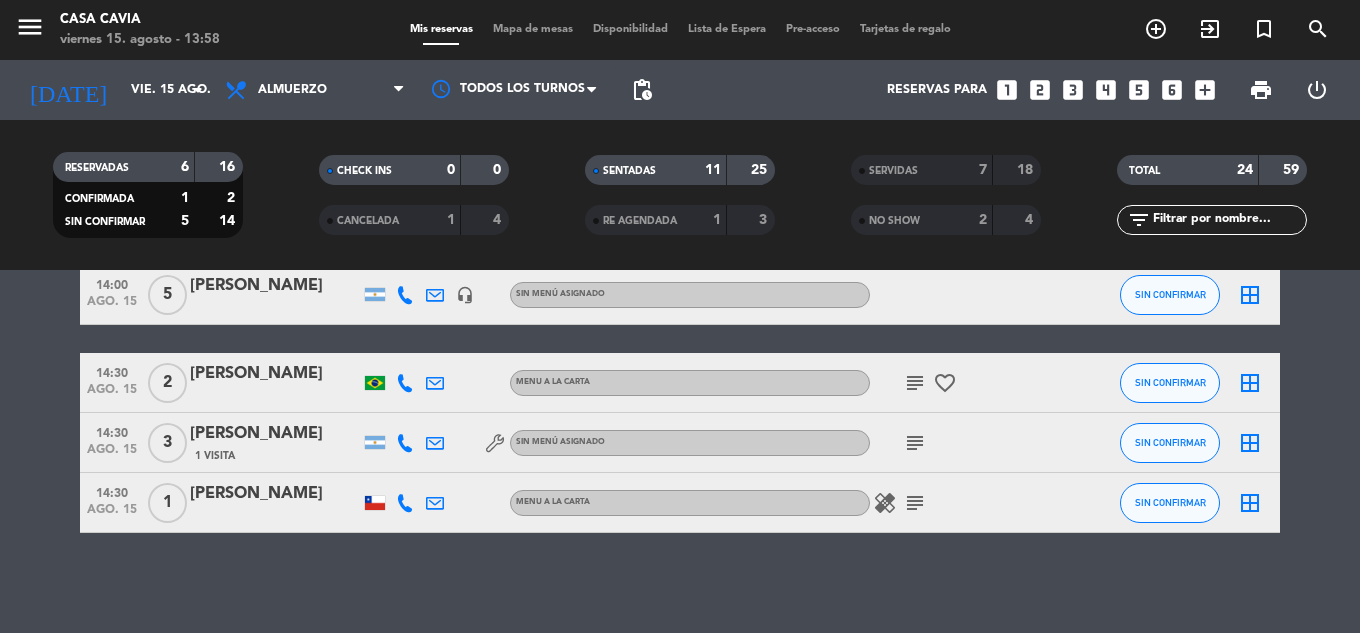
click at [886, 499] on icon "healing" at bounding box center [885, 503] width 24 height 24
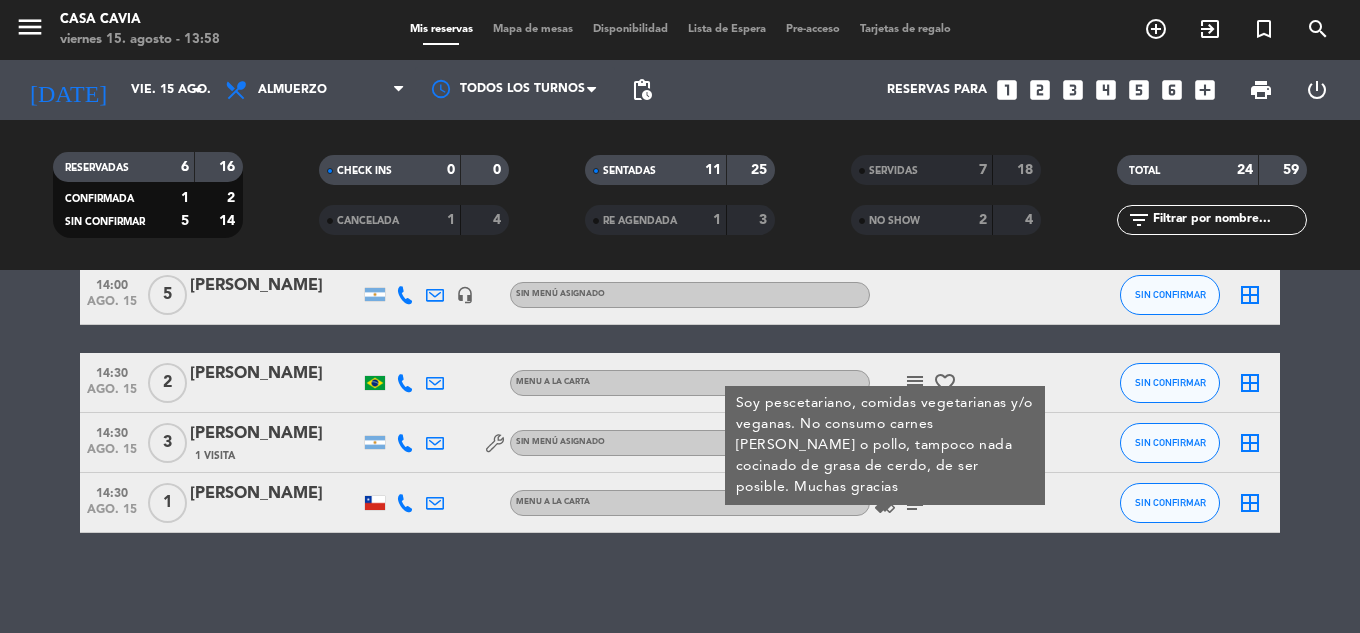
click at [924, 586] on div "No hay notas para este servicio. Haz clic para agregar una 11:16 ago. 15 1 Varg…" at bounding box center [680, 451] width 1360 height 363
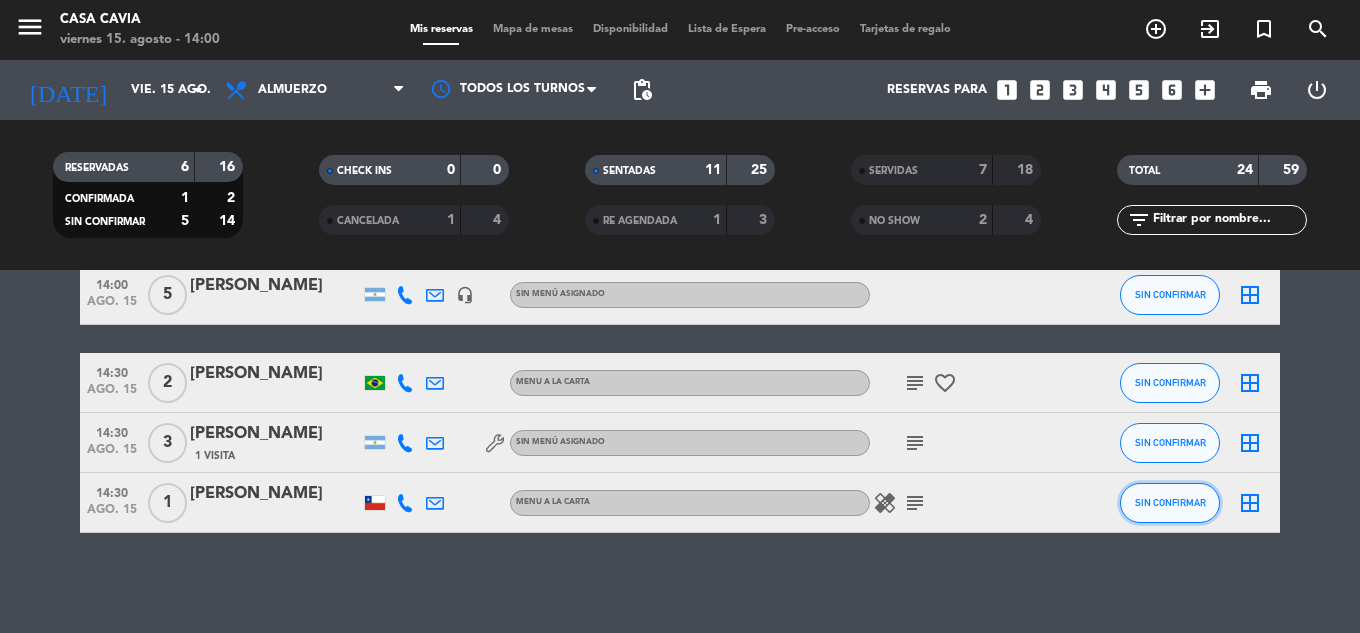
click at [1192, 502] on span "SIN CONFIRMAR" at bounding box center [1170, 502] width 71 height 11
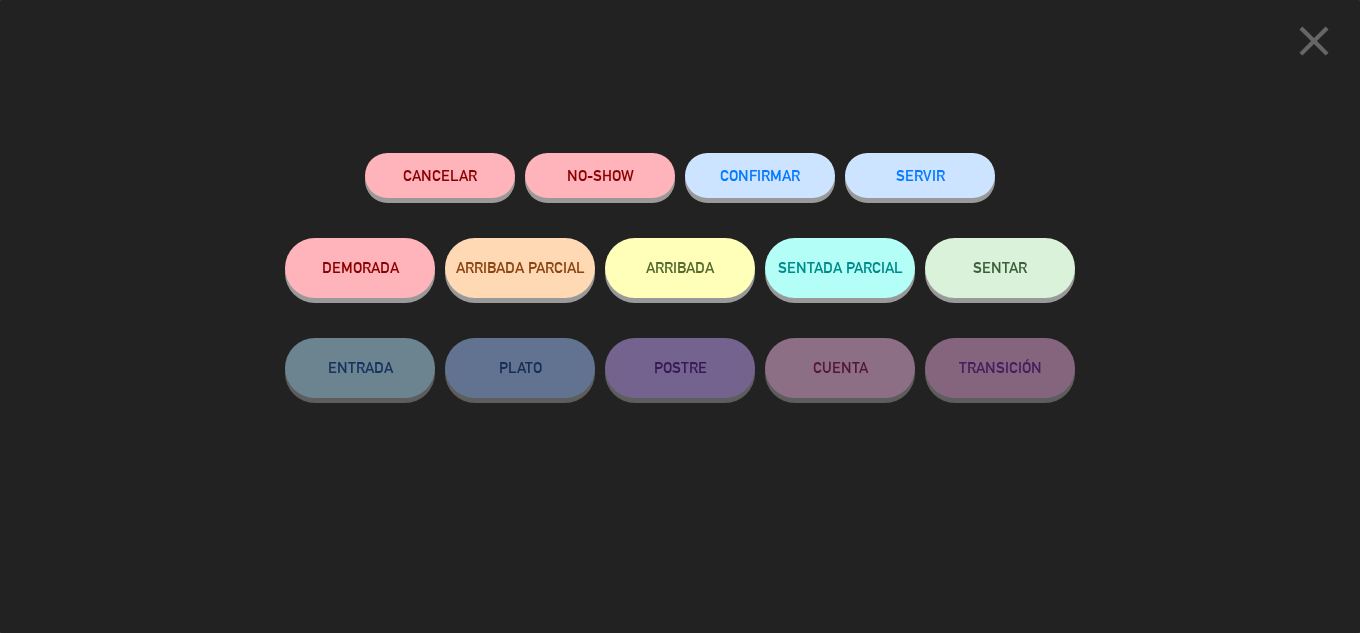
click at [1000, 286] on button "SENTAR" at bounding box center [1000, 268] width 150 height 60
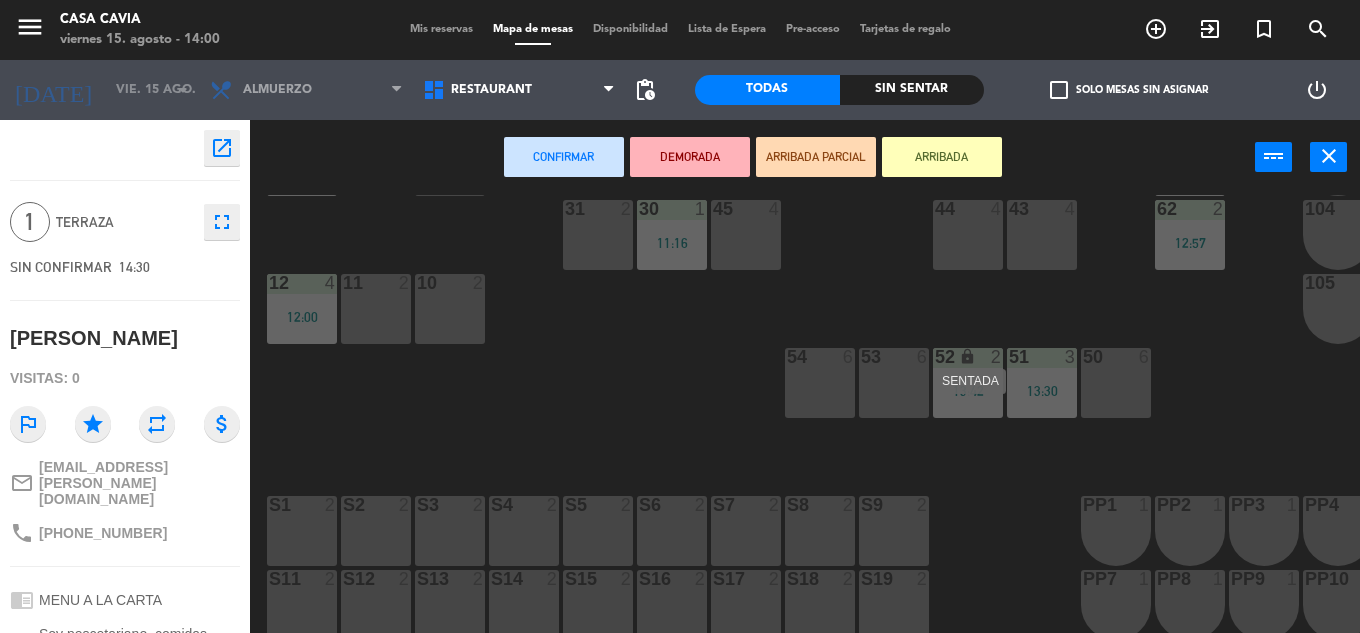
scroll to position [300, 0]
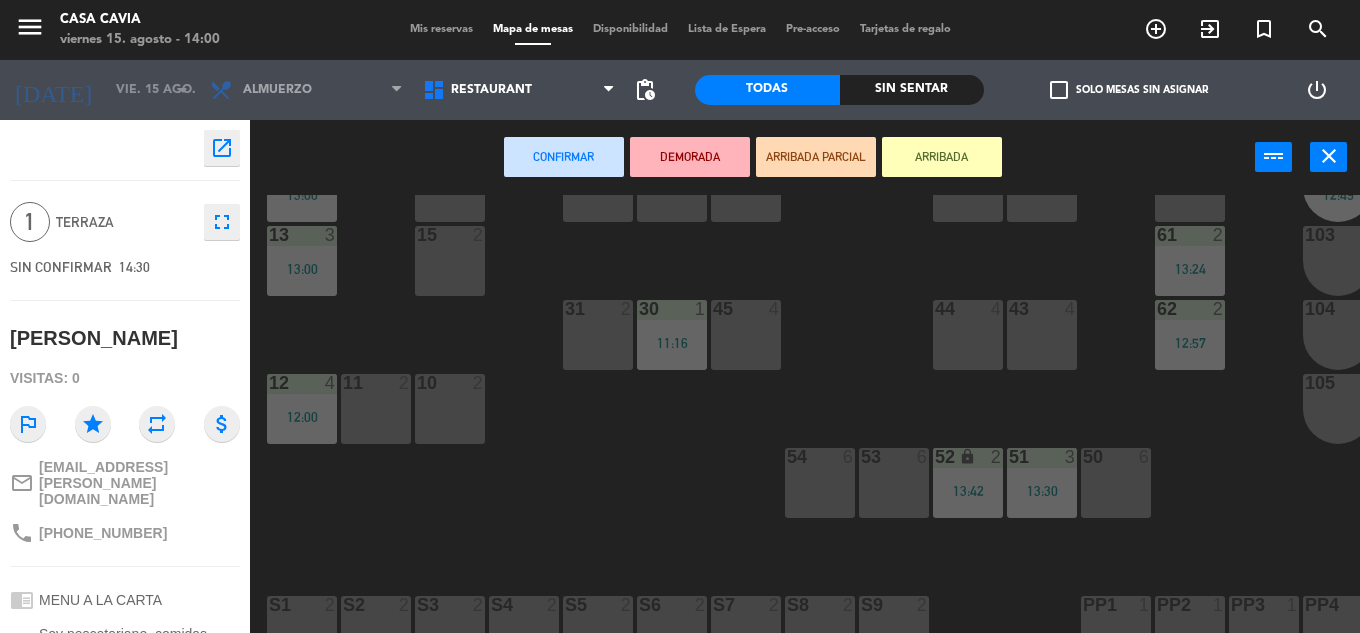
click at [583, 326] on div "31 2" at bounding box center [598, 335] width 70 height 70
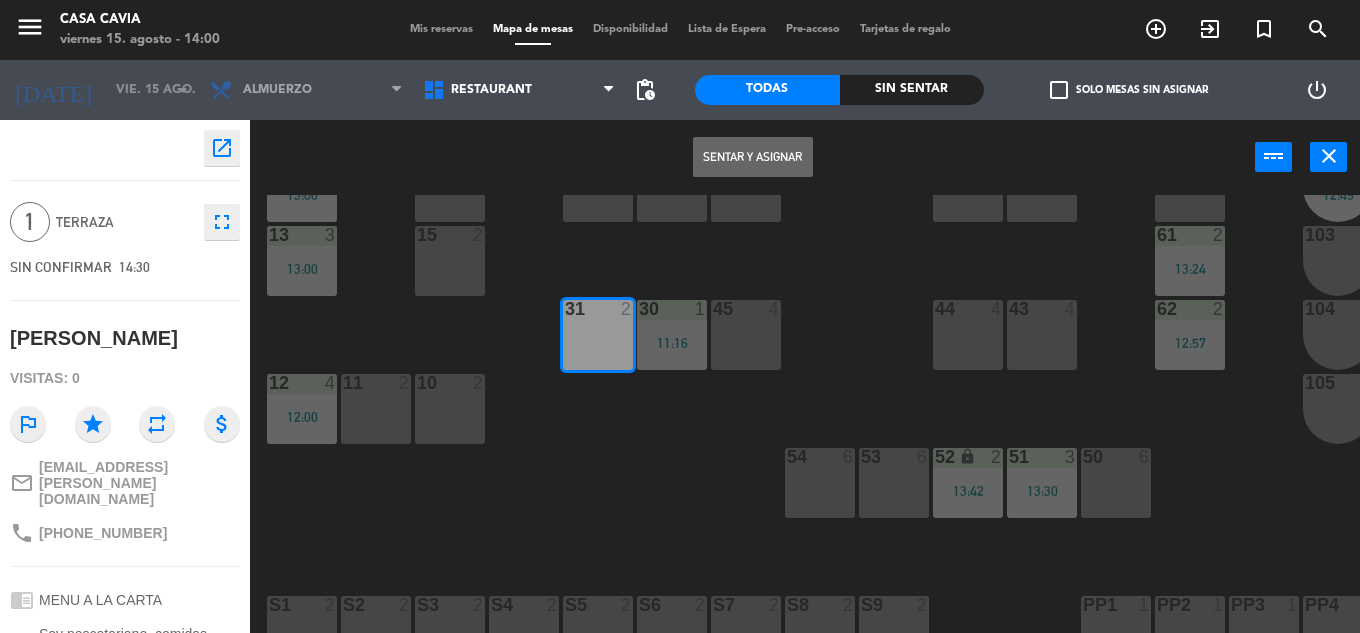
click at [744, 162] on button "Sentar y Asignar" at bounding box center [753, 157] width 120 height 40
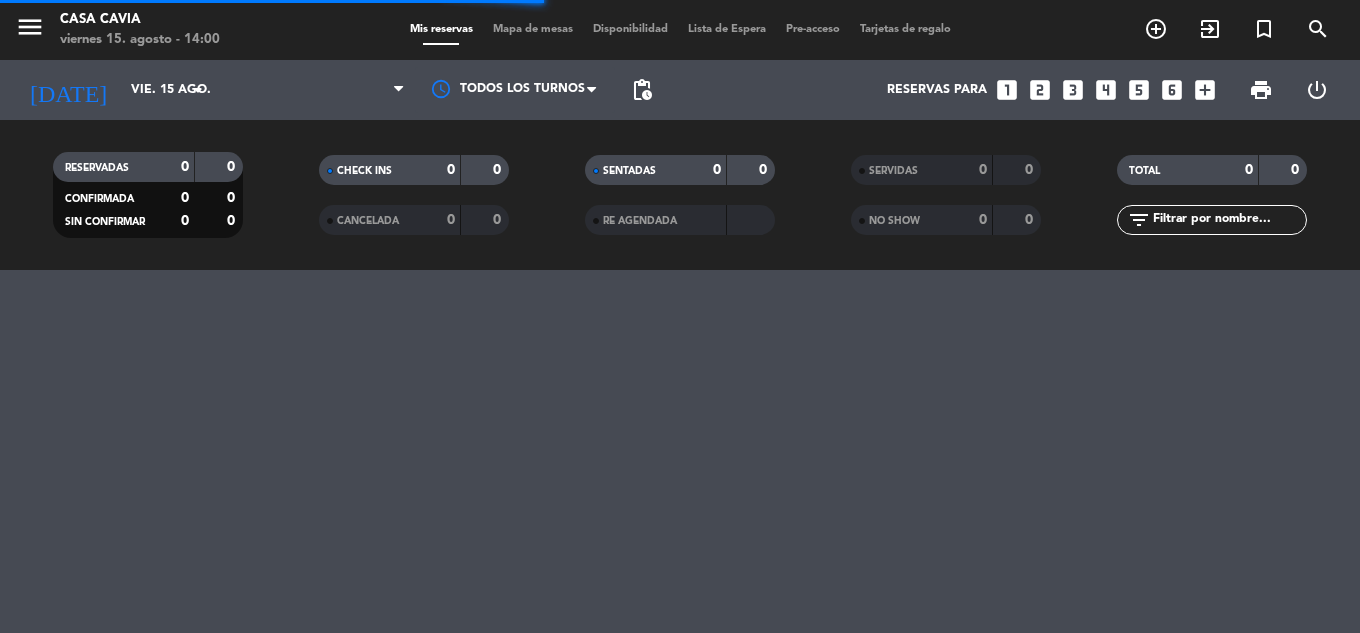
click at [529, 28] on span "Mapa de mesas" at bounding box center [533, 29] width 100 height 11
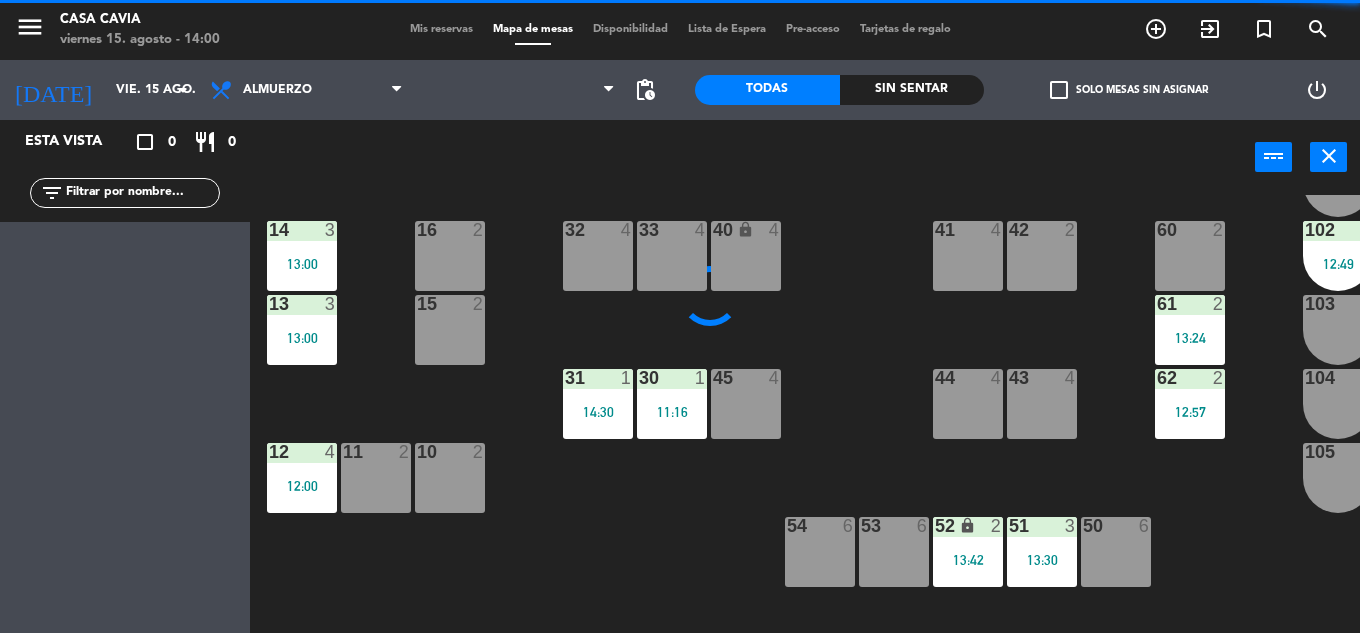
scroll to position [300, 0]
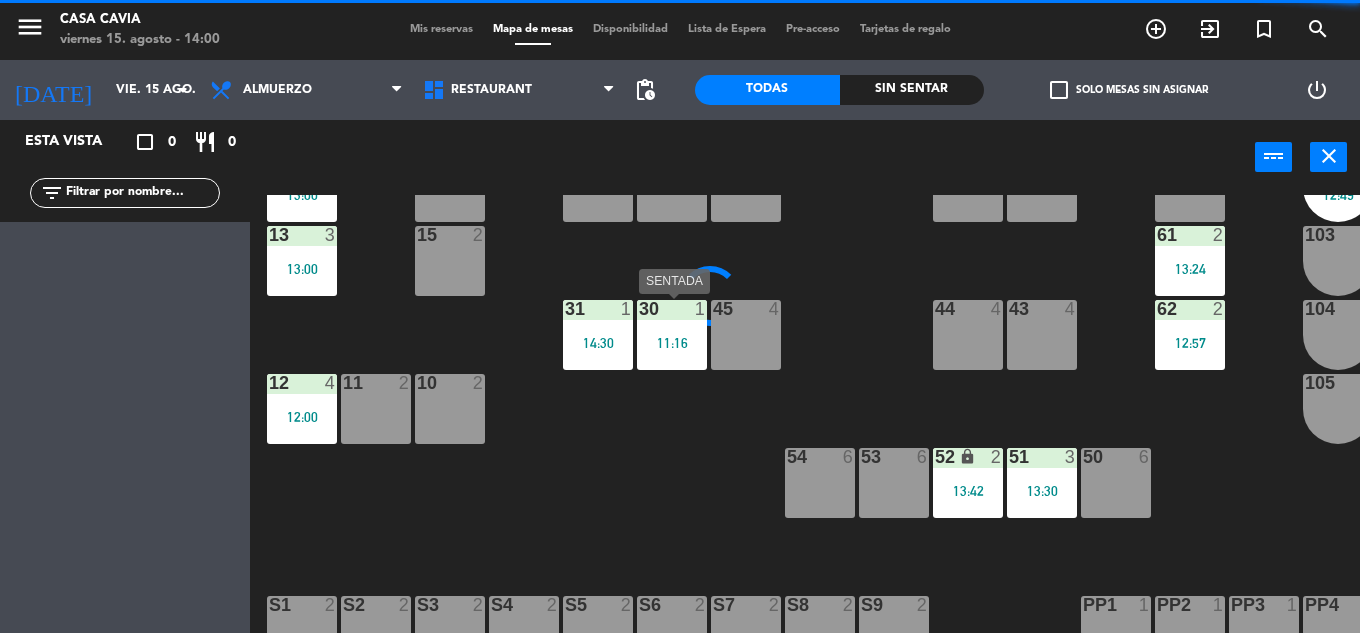
click at [699, 359] on div "30 1 11:16" at bounding box center [672, 335] width 70 height 70
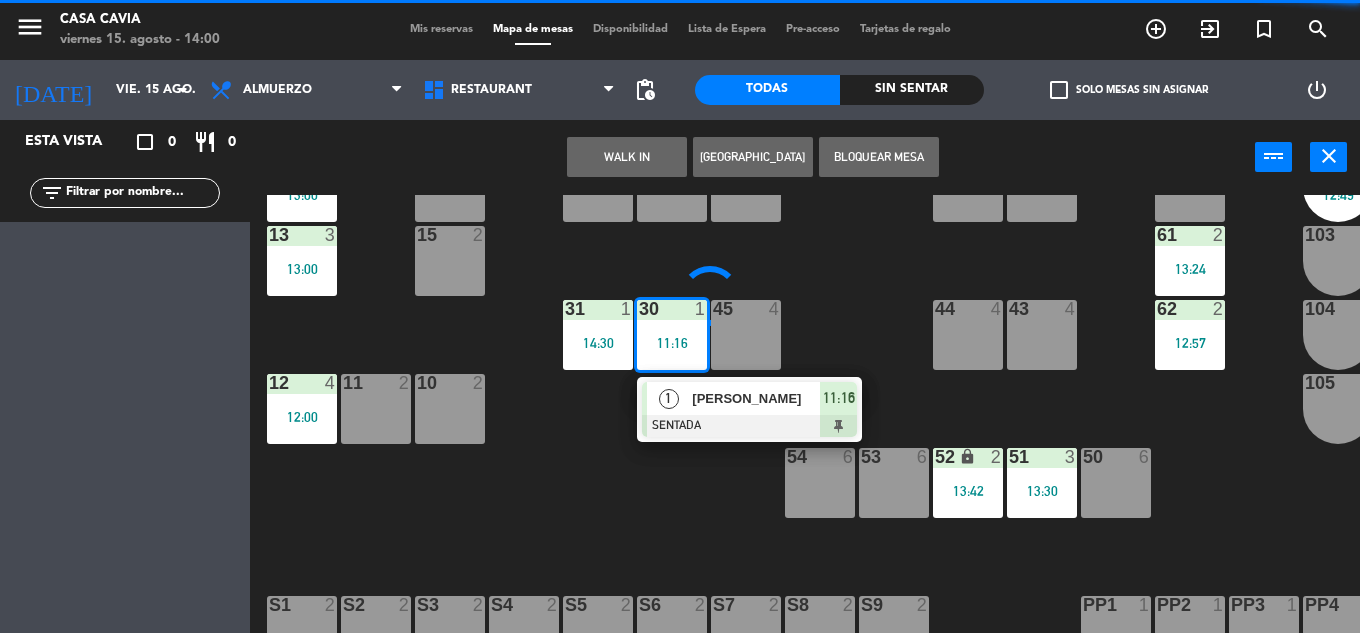
click at [747, 426] on div at bounding box center [749, 426] width 215 height 22
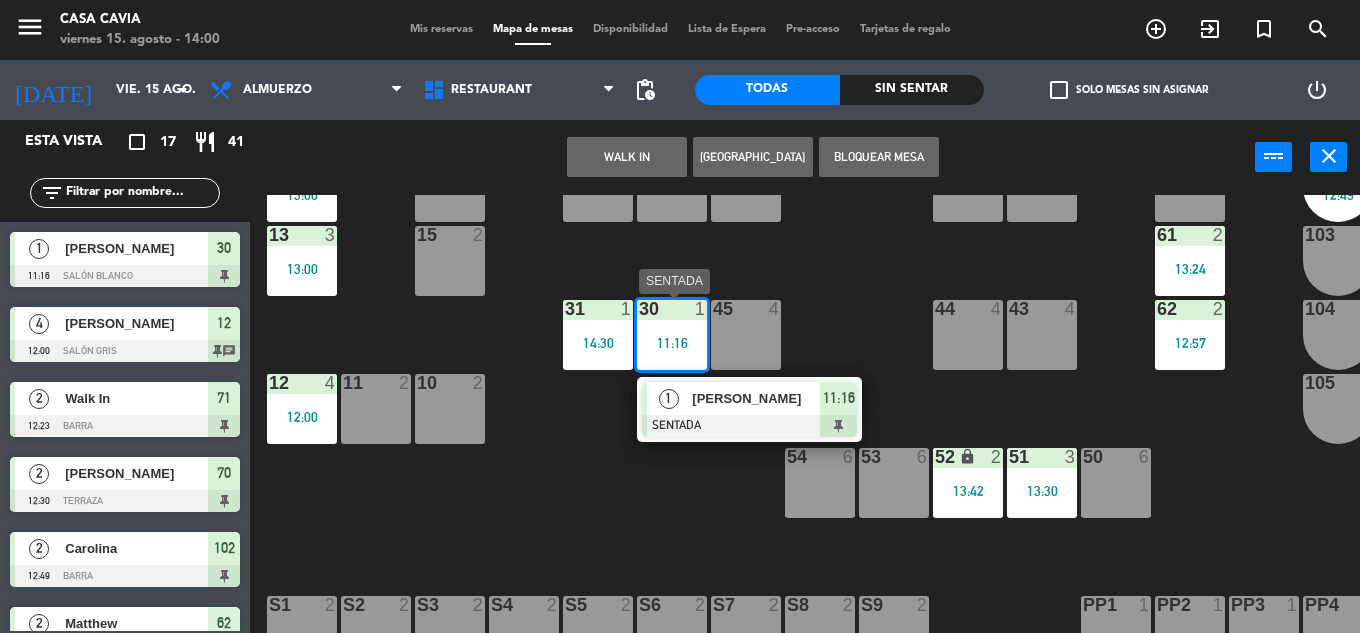
click at [672, 392] on span "1" at bounding box center [669, 399] width 20 height 20
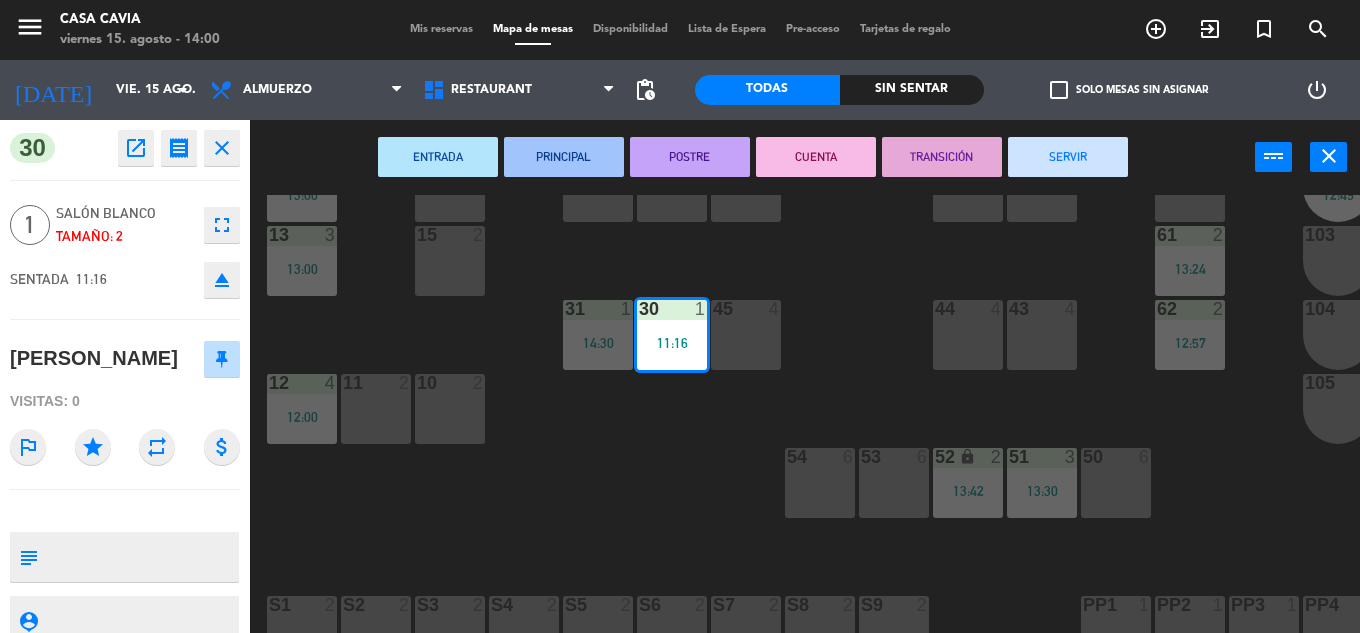
click at [1020, 166] on button "SERVIR" at bounding box center [1068, 157] width 120 height 40
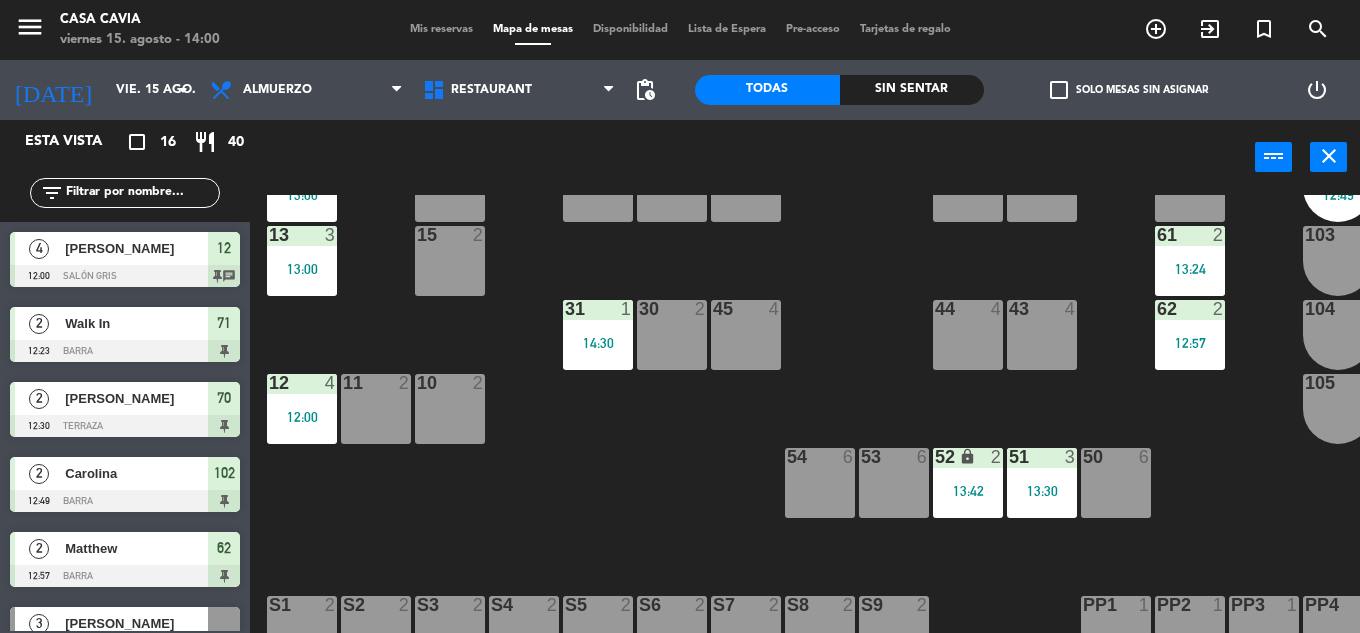
click at [427, 29] on span "Mis reservas" at bounding box center [441, 29] width 83 height 11
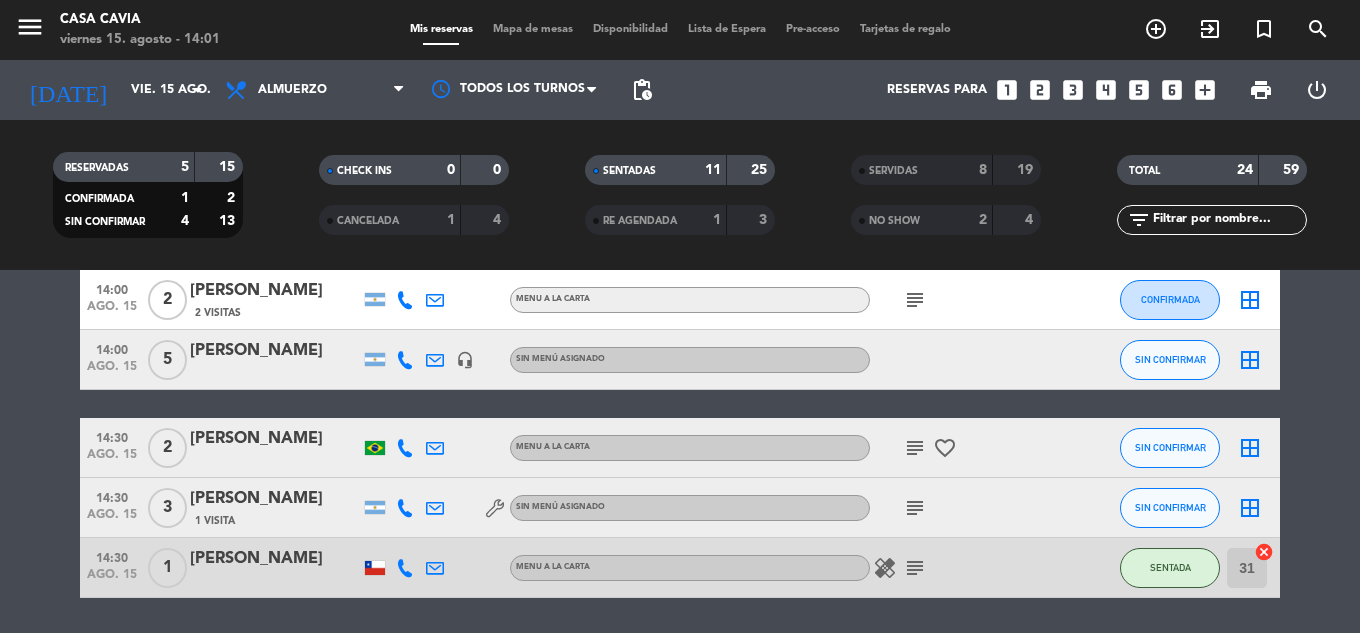
scroll to position [969, 0]
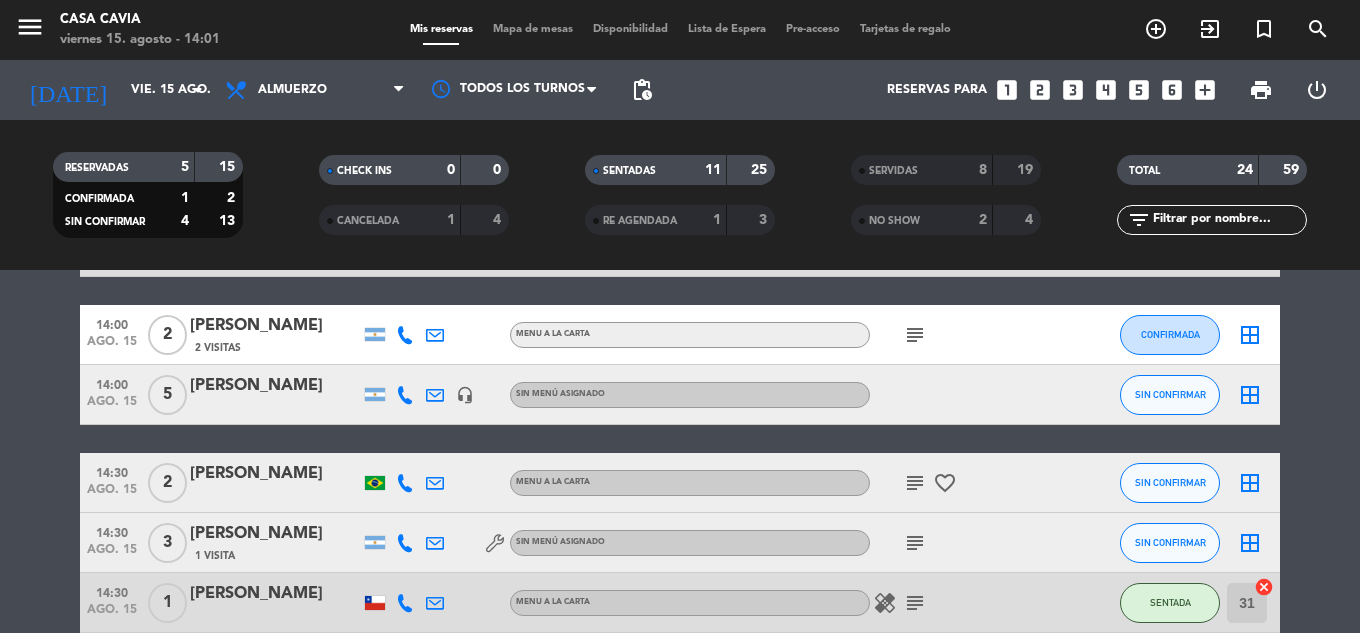
click at [938, 483] on icon "favorite_border" at bounding box center [945, 483] width 24 height 24
click at [928, 484] on span "subject" at bounding box center [915, 483] width 30 height 24
click at [910, 488] on icon "subject" at bounding box center [915, 483] width 24 height 24
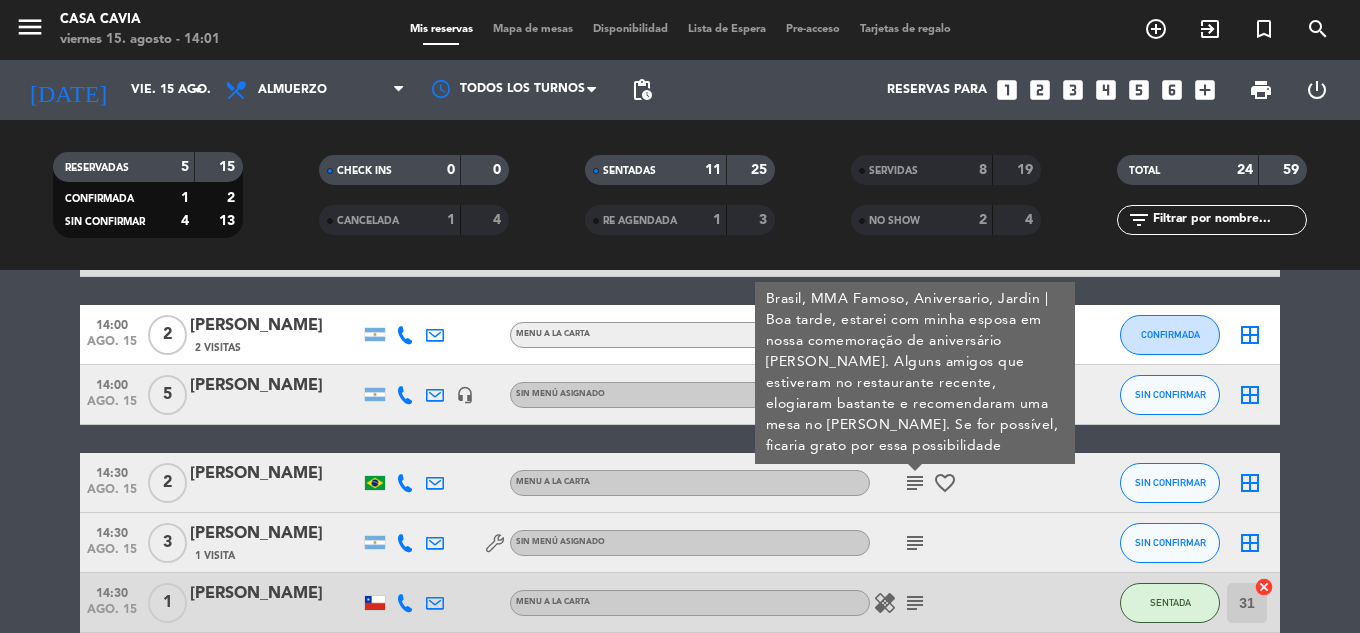
click at [910, 489] on icon "subject" at bounding box center [915, 483] width 24 height 24
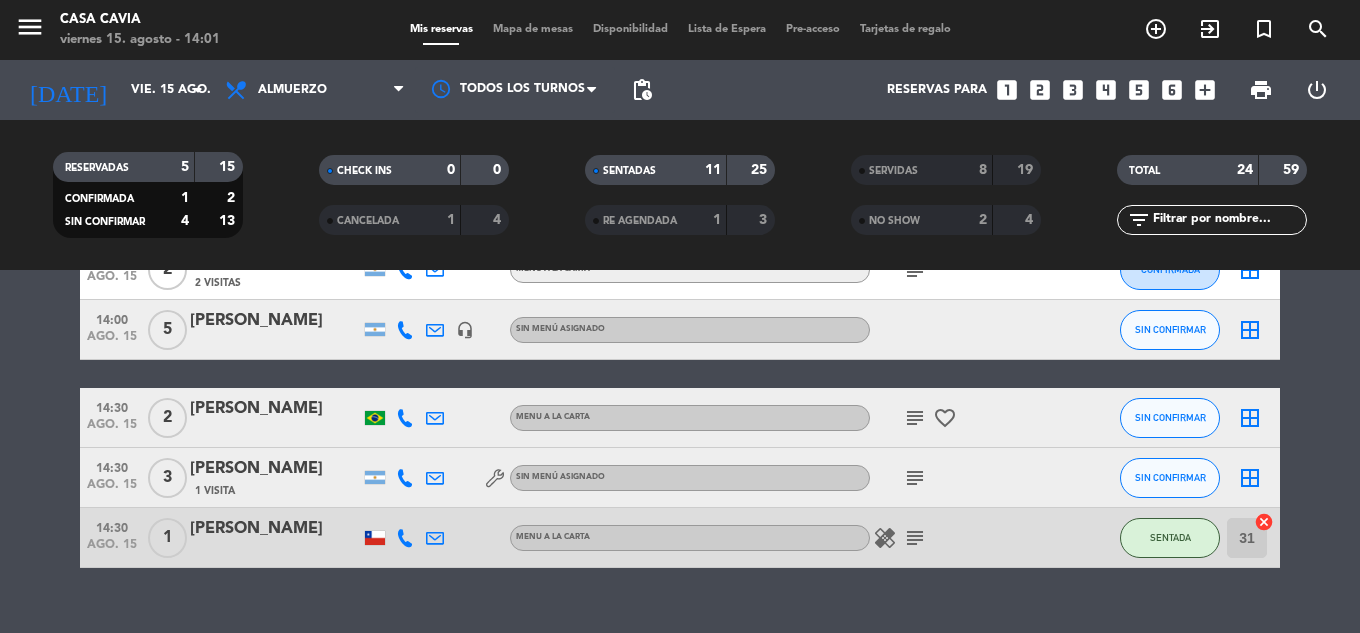
scroll to position [1069, 0]
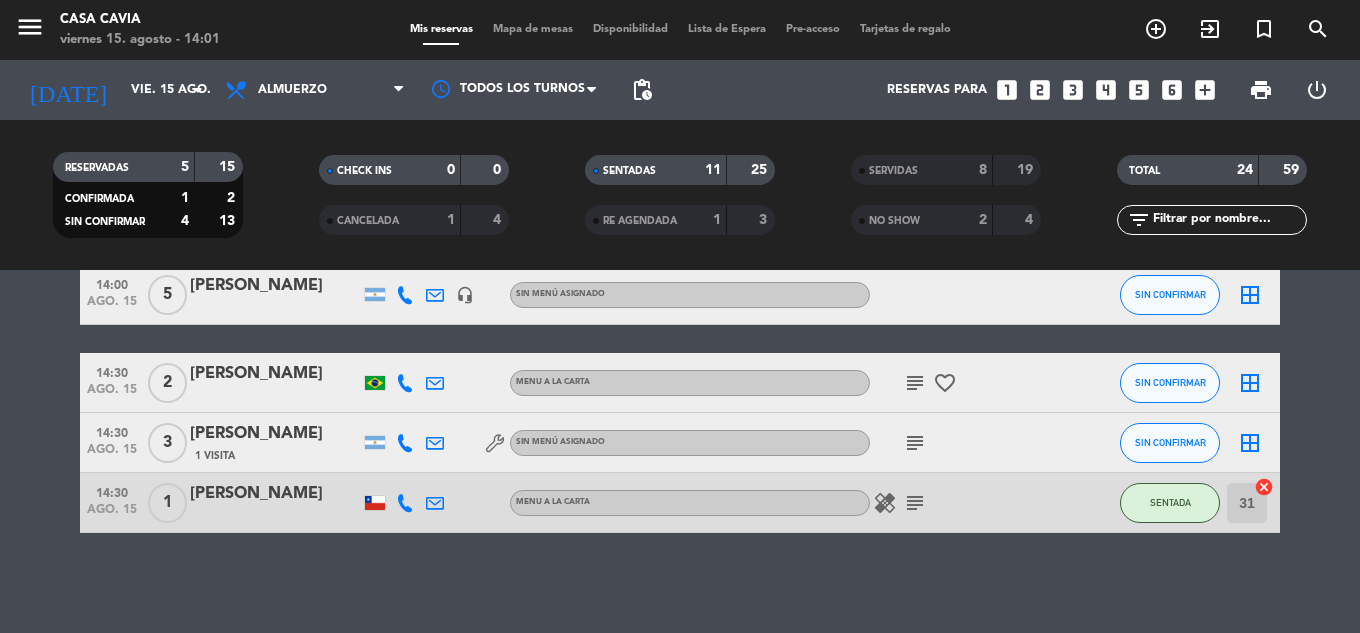
click at [886, 503] on icon "healing" at bounding box center [885, 503] width 24 height 24
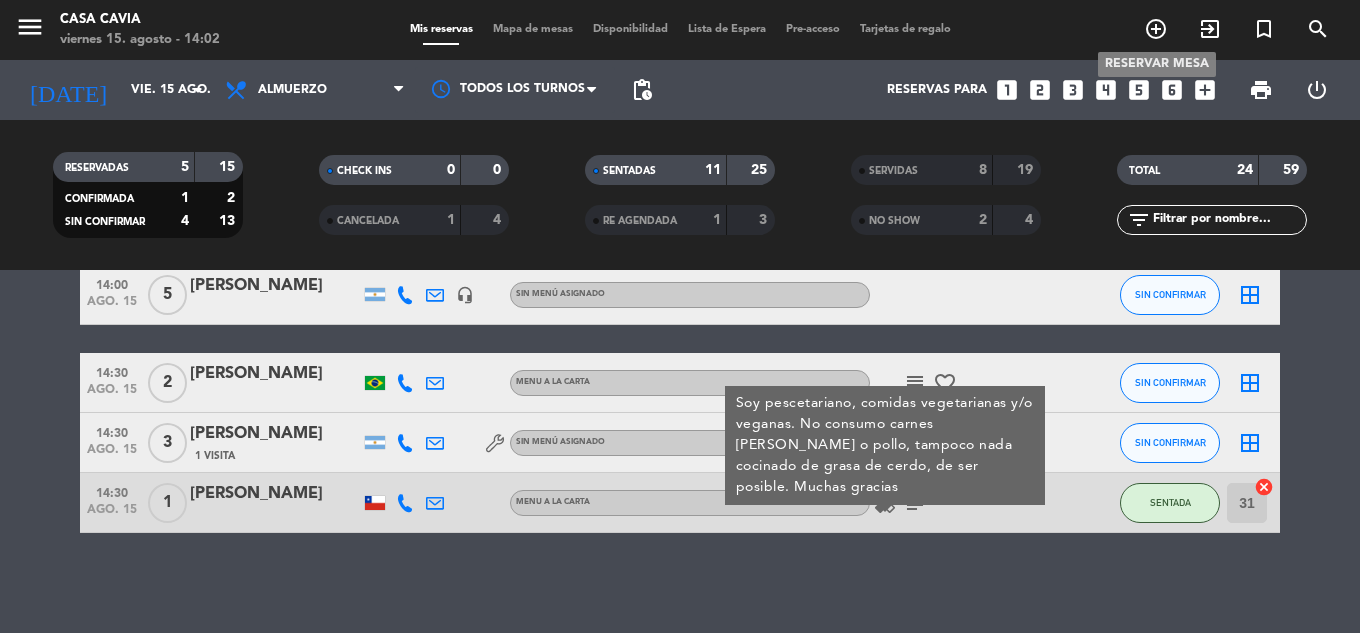
click at [1147, 27] on icon "add_circle_outline" at bounding box center [1156, 29] width 24 height 24
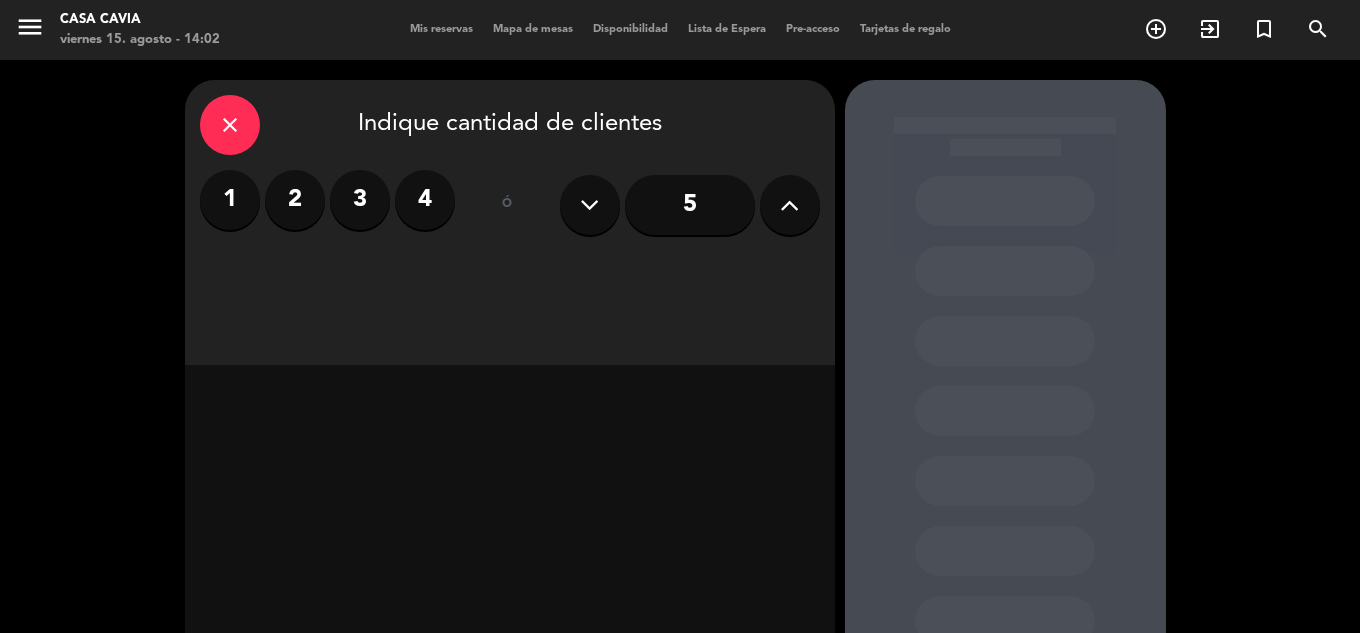
click at [431, 198] on label "4" at bounding box center [425, 200] width 60 height 60
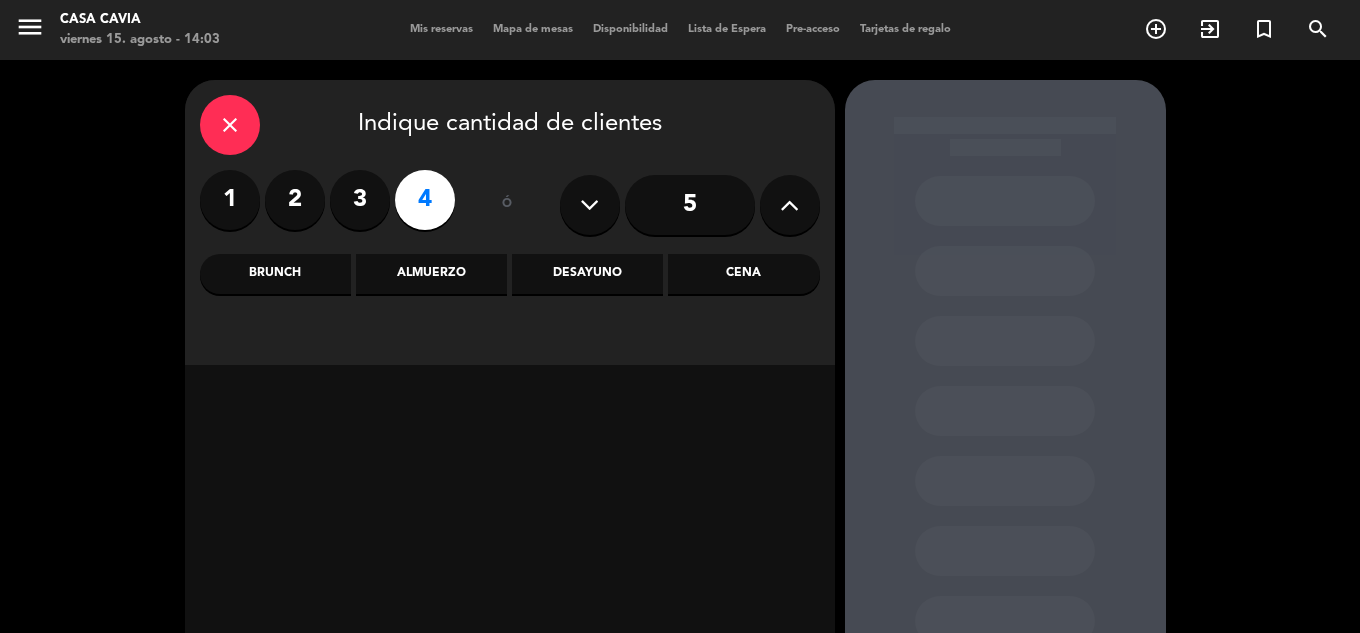
click at [548, 265] on div "Desayuno" at bounding box center [587, 274] width 151 height 40
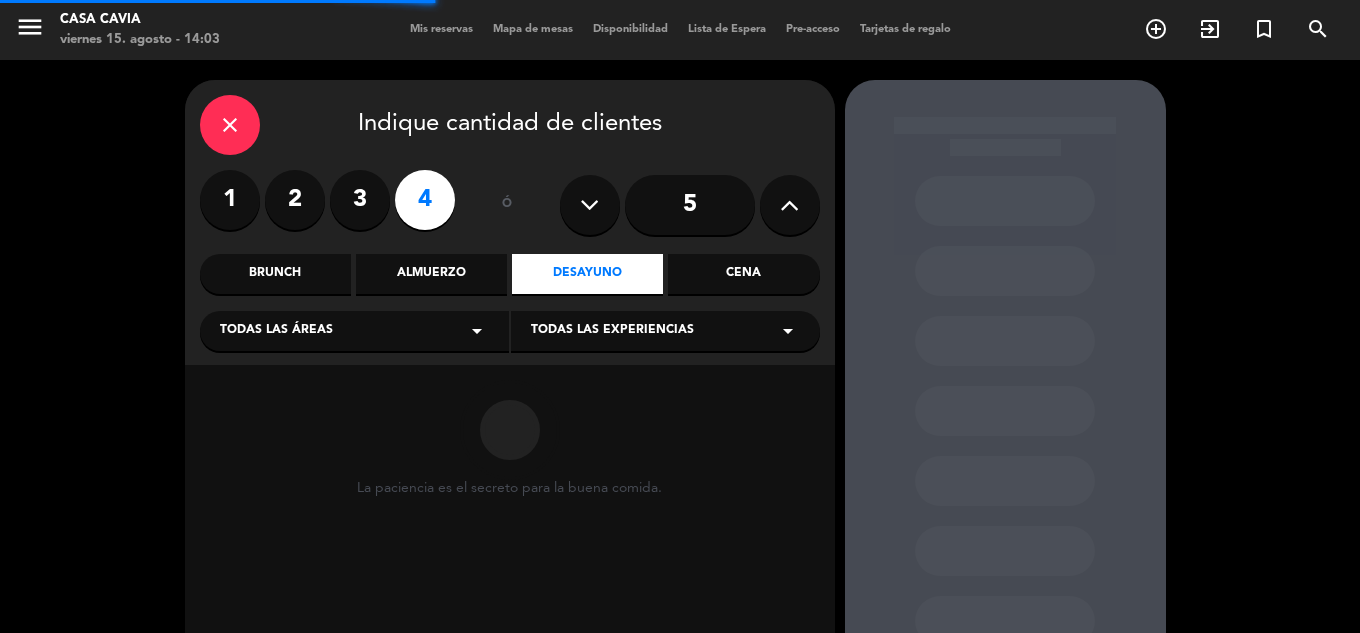
click at [454, 281] on div "Almuerzo" at bounding box center [431, 274] width 151 height 40
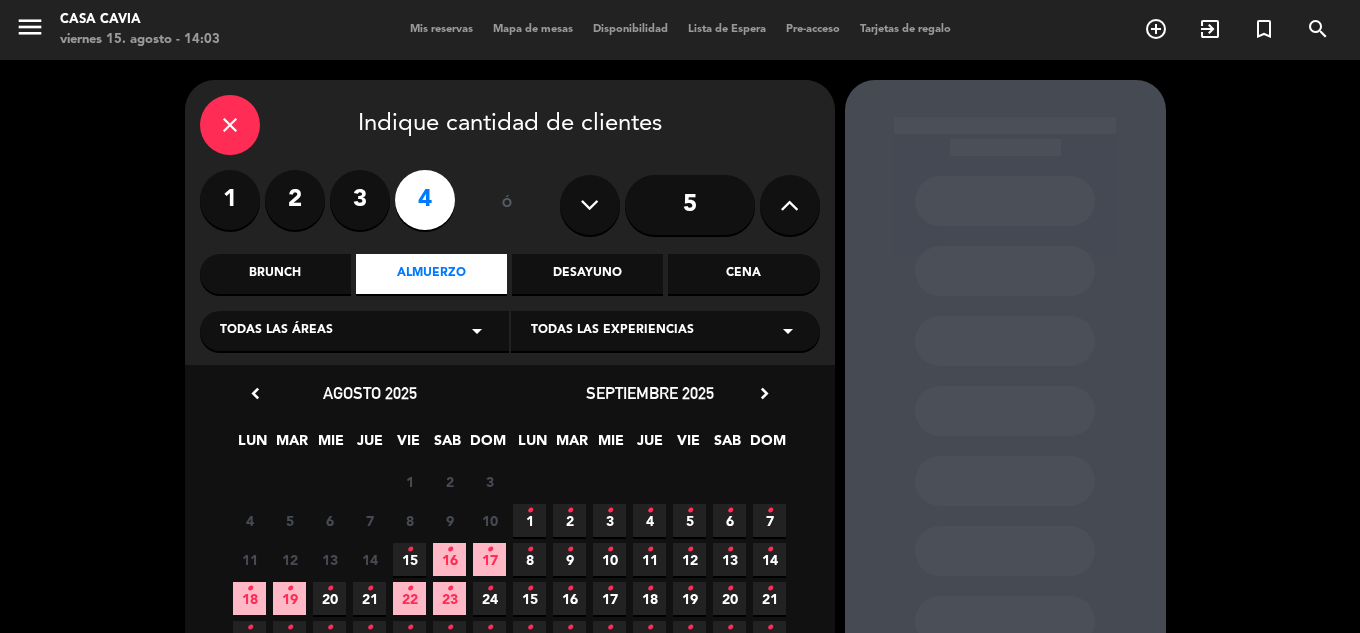
scroll to position [100, 0]
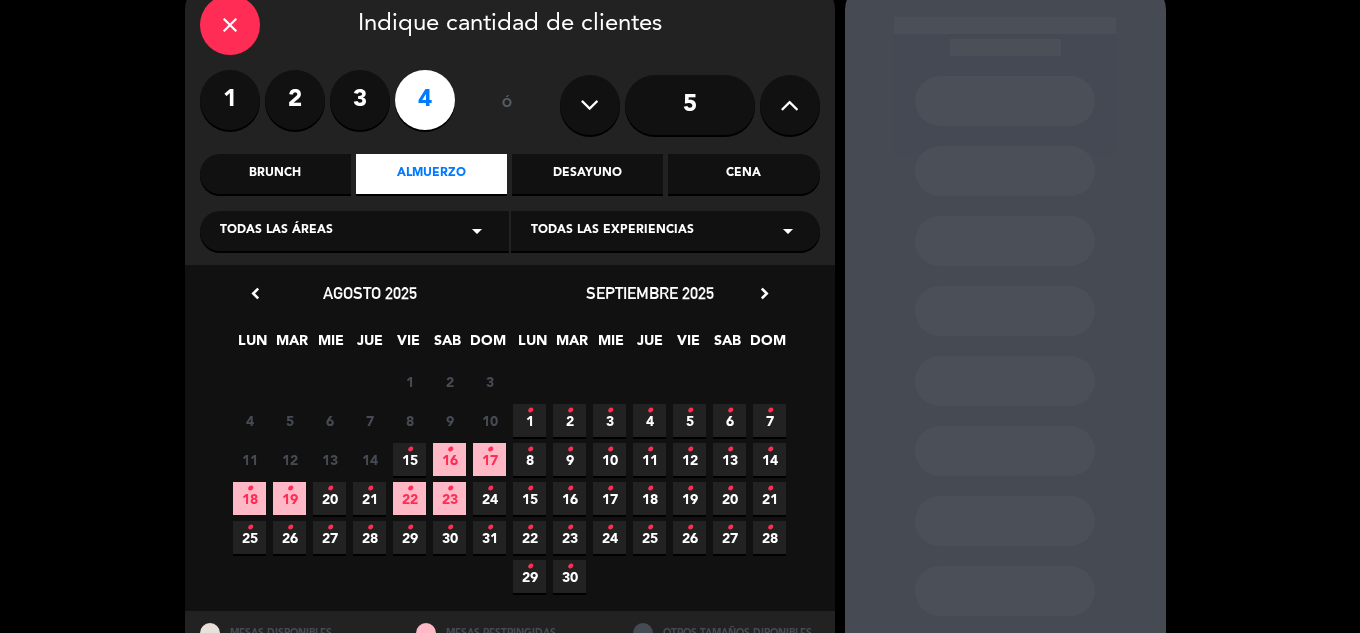
click at [337, 499] on span "20 •" at bounding box center [329, 498] width 33 height 33
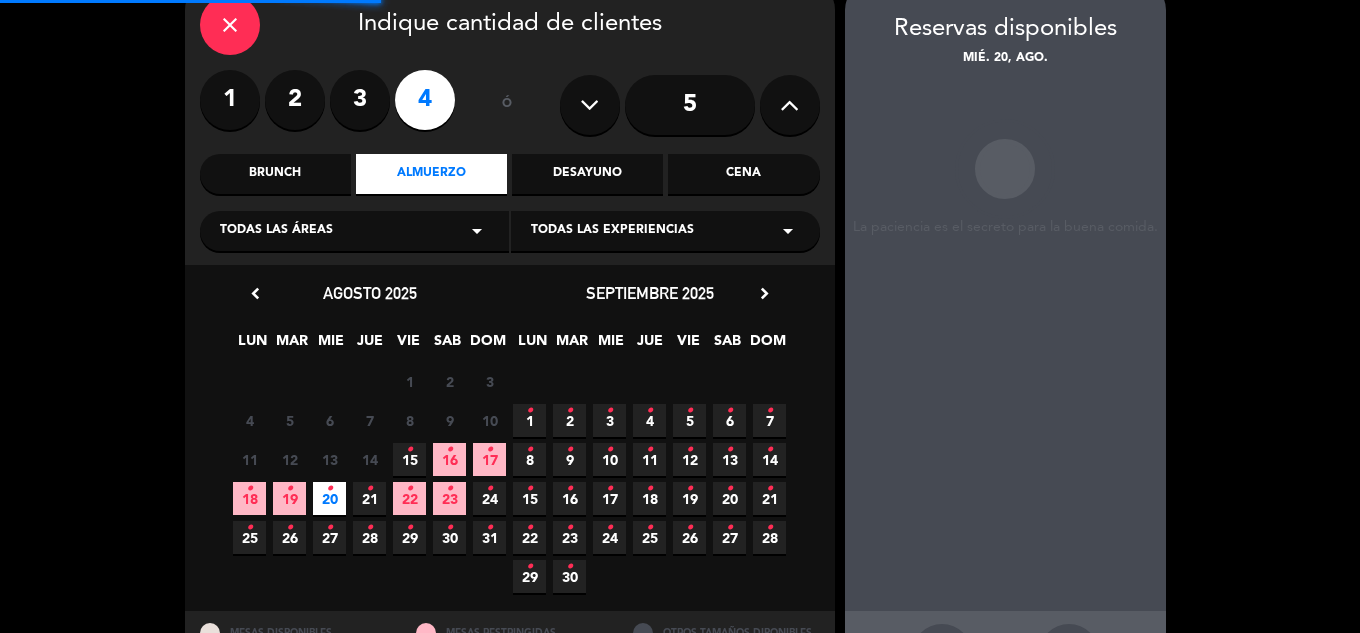
scroll to position [80, 0]
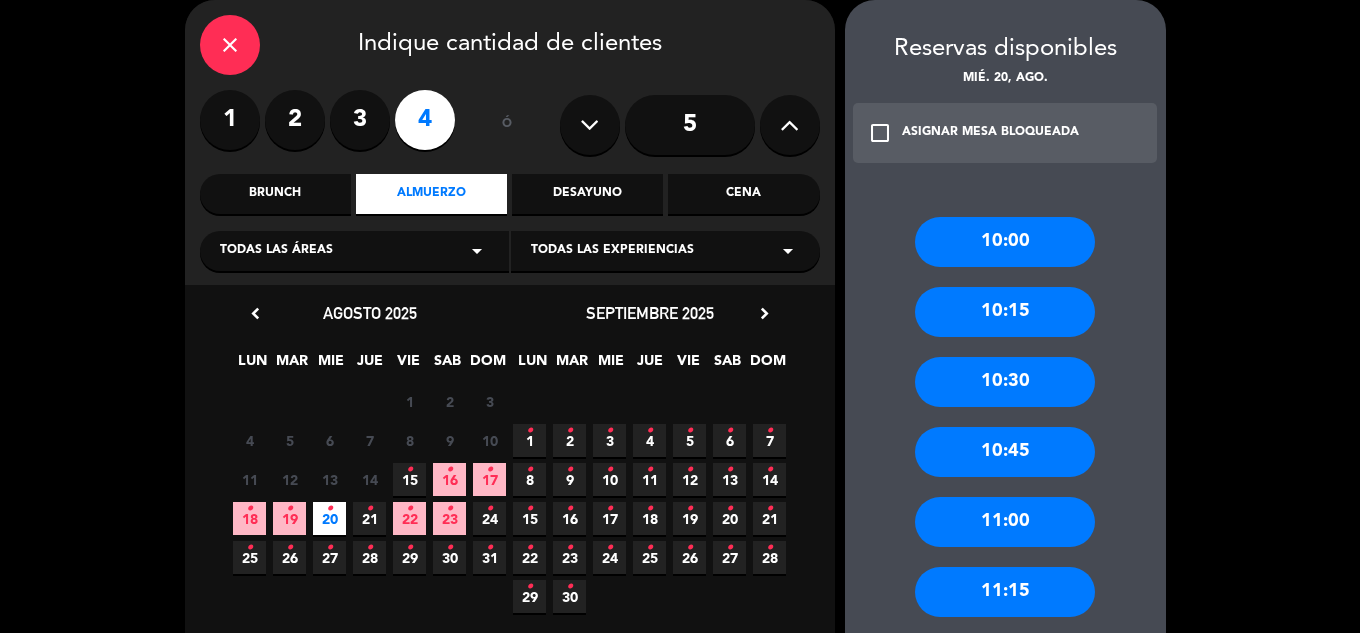
click at [1025, 379] on div "10:30" at bounding box center [1005, 382] width 180 height 50
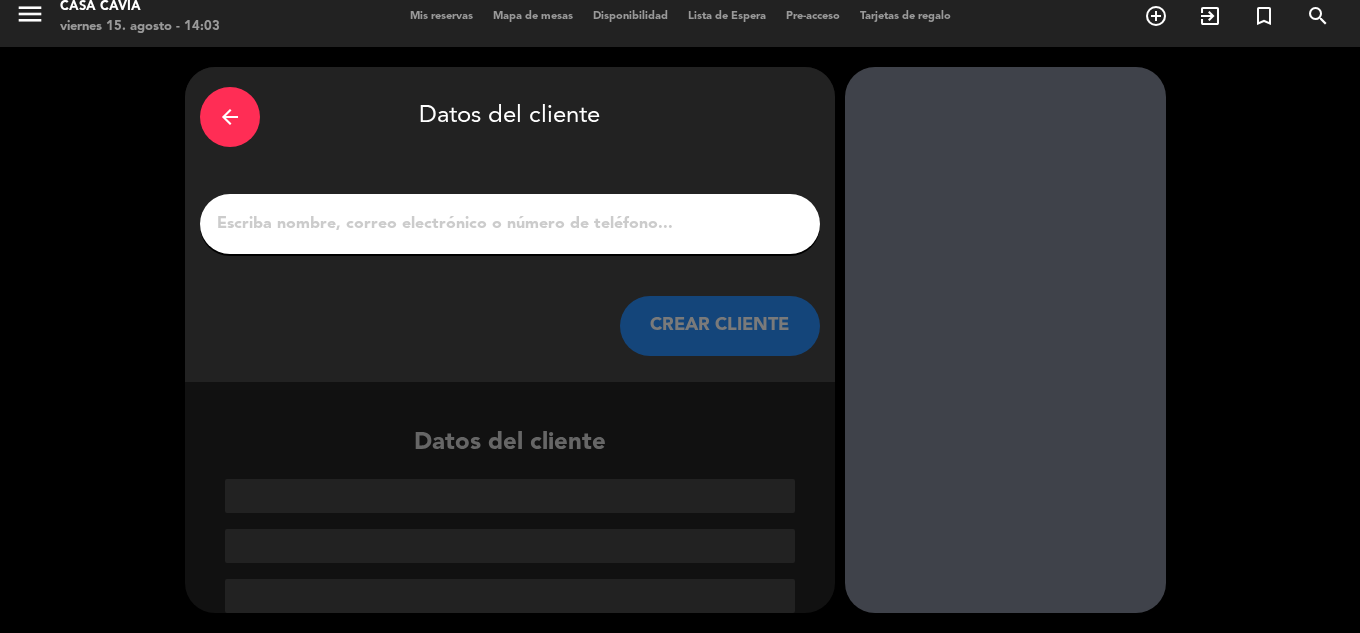
scroll to position [13, 0]
click at [577, 232] on input "1" at bounding box center [510, 224] width 590 height 28
paste input "CARLOS JULERIAQUE"
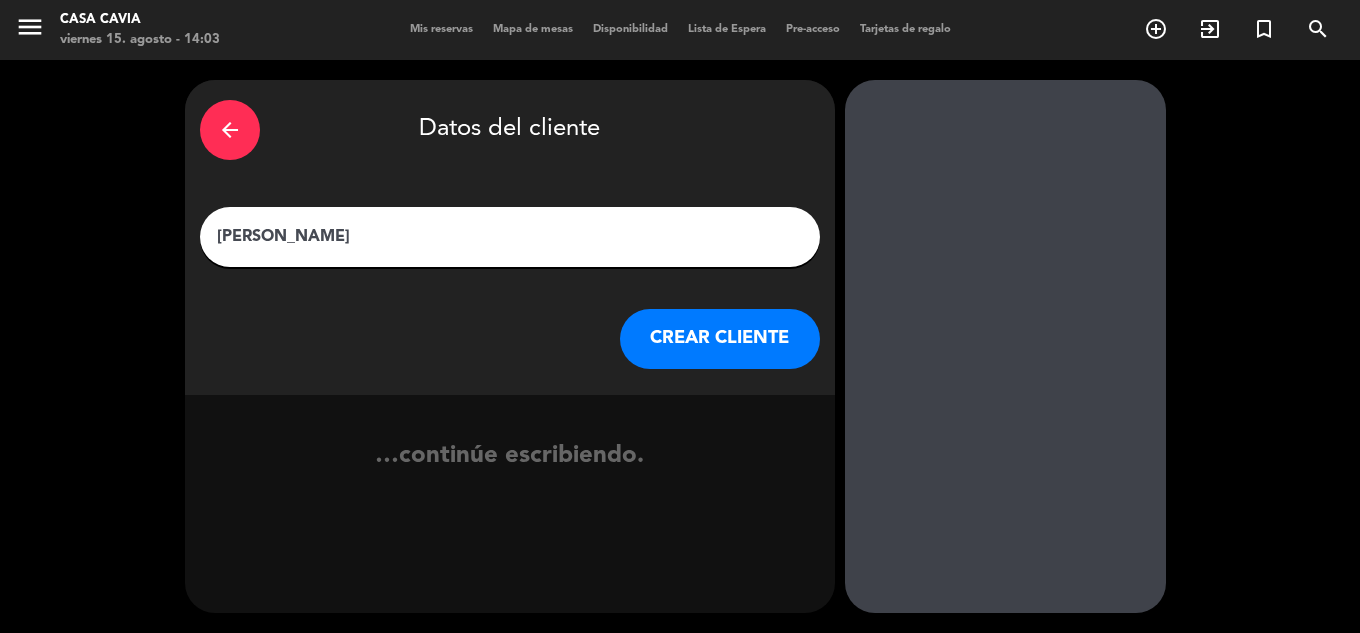
scroll to position [0, 0]
type input "CARLOS JULERIAQUE"
click at [663, 347] on button "CREAR CLIENTE" at bounding box center [720, 339] width 200 height 60
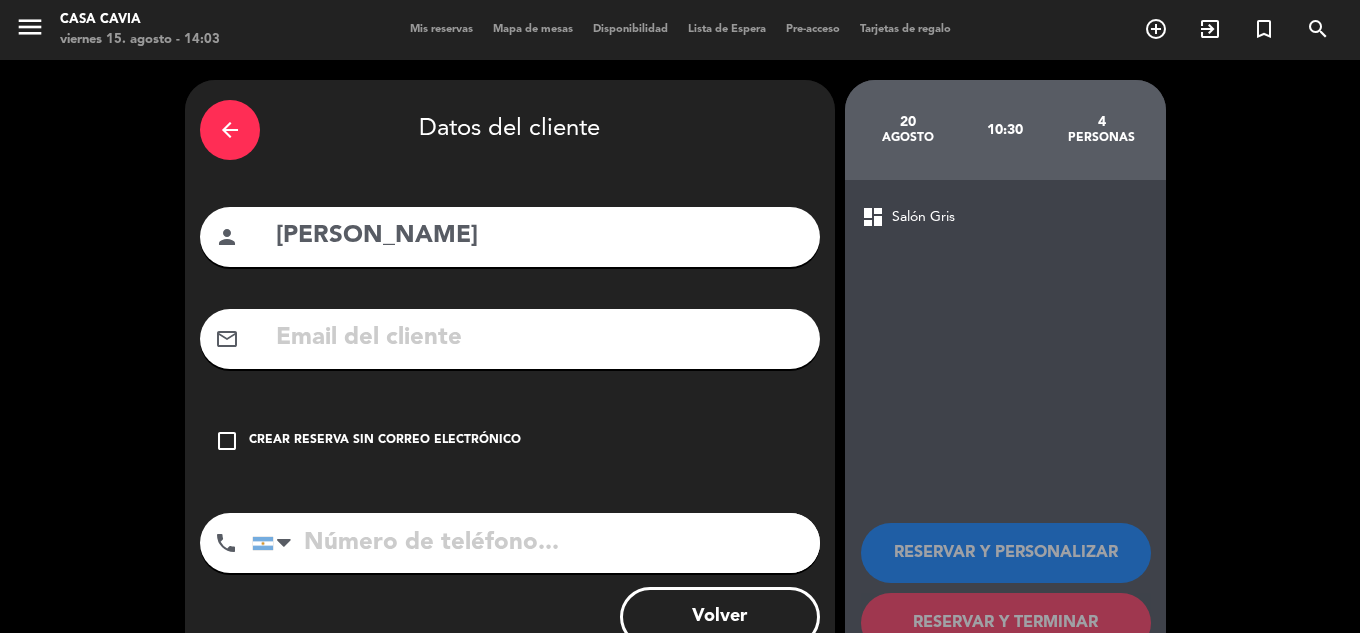
click at [608, 327] on input "text" at bounding box center [539, 338] width 531 height 41
paste input "ASISTENTE.DIRECTORIO@JULERIAQUE.COM.AR"
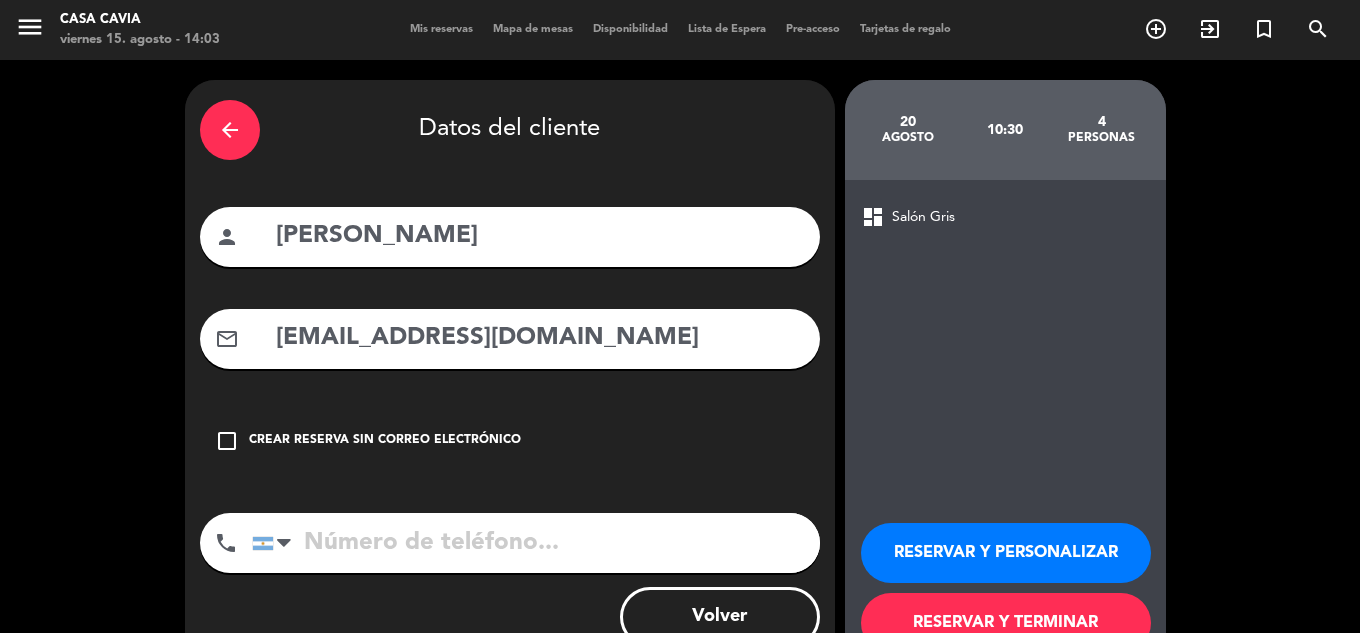
scroll to position [0, 36]
type input "ASISTENTE.DIRECTORIO@JULERIAQUE.COM.AR"
drag, startPoint x: 607, startPoint y: 511, endPoint x: 608, endPoint y: 531, distance: 20.0
click at [607, 513] on div "arrow_back Datos del cliente person CARLOS JULERIAQUE mail_outline ASISTENTE.DI…" at bounding box center [510, 378] width 650 height 597
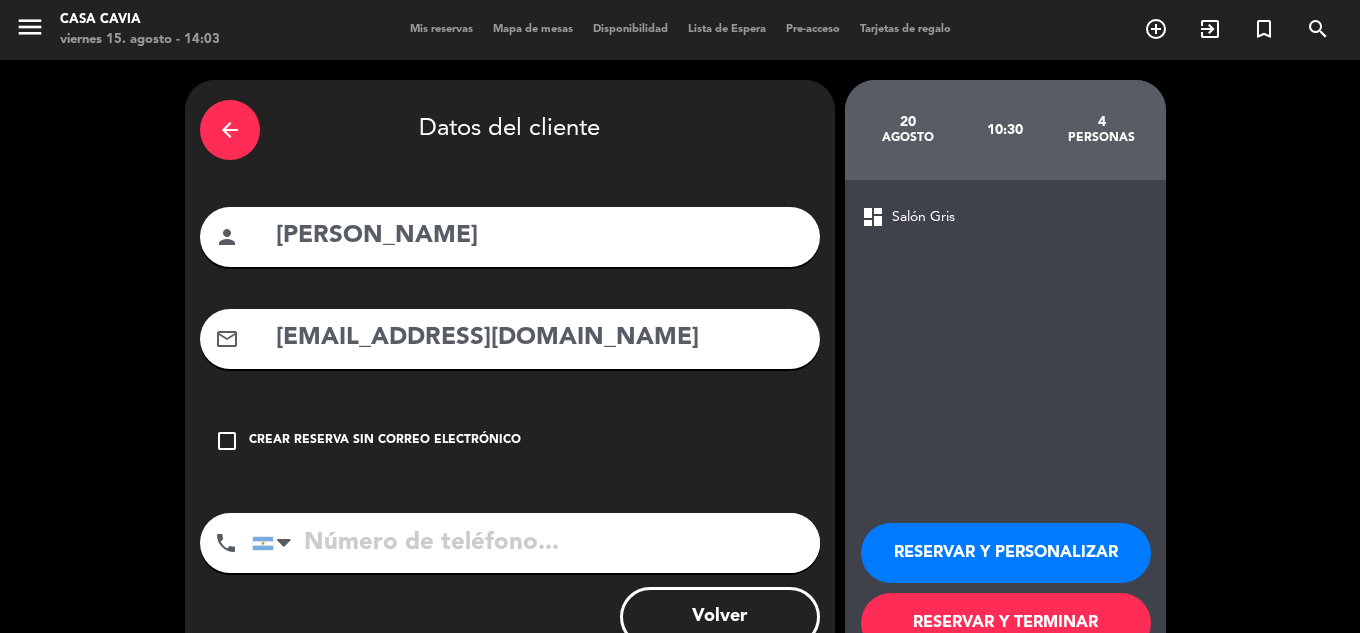
drag, startPoint x: 610, startPoint y: 537, endPoint x: 626, endPoint y: 542, distance: 16.8
click at [612, 539] on input "tel" at bounding box center [536, 543] width 568 height 60
paste input "341-155008432"
type input "341-155008432"
click at [1004, 607] on button "RESERVAR Y TERMINAR" at bounding box center [1006, 623] width 290 height 60
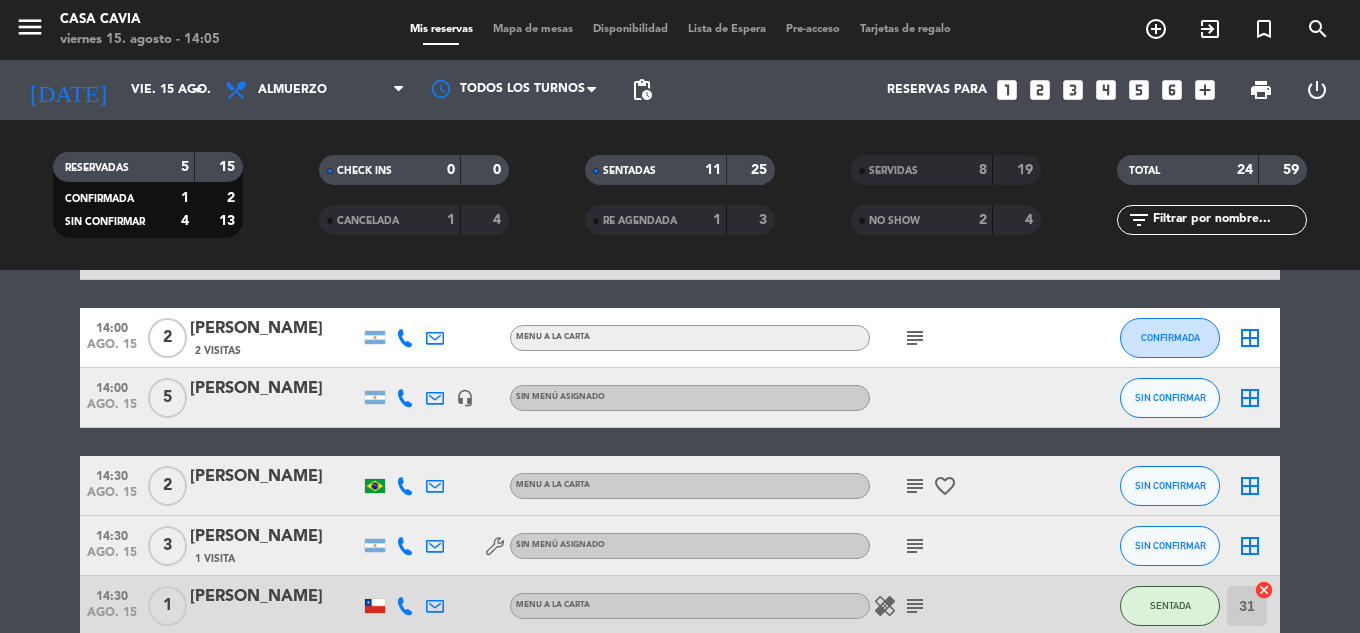
scroll to position [1000, 0]
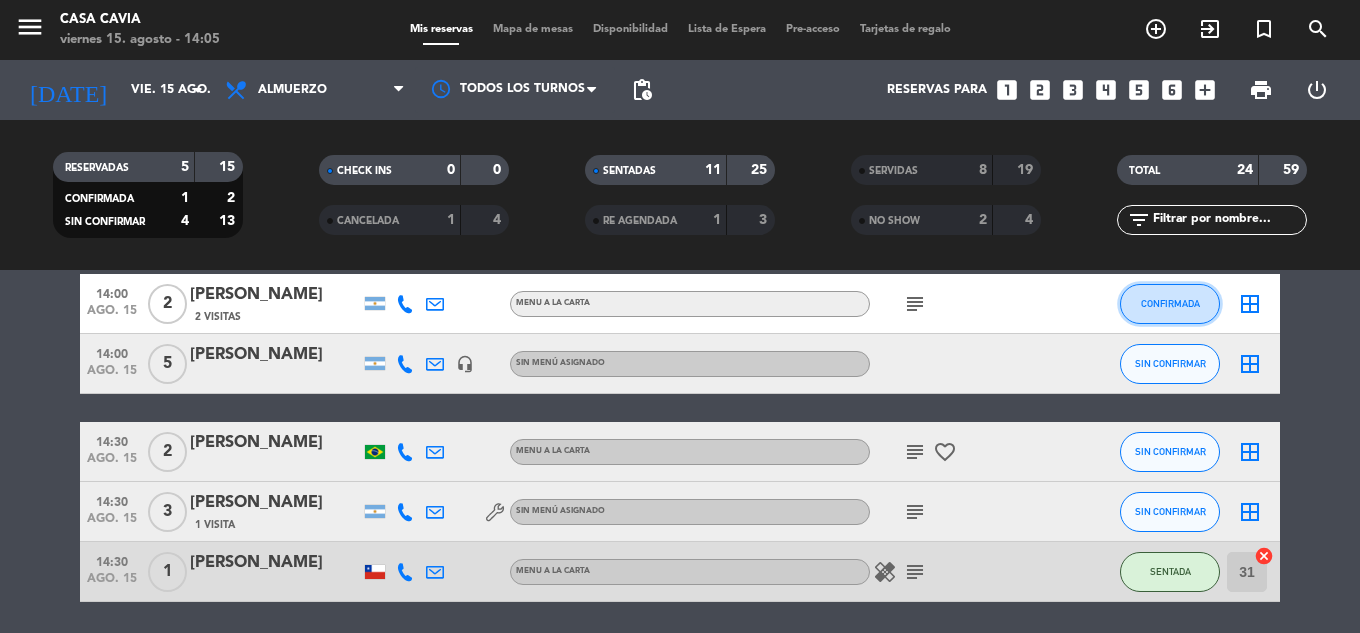
click at [1191, 303] on span "CONFIRMADA" at bounding box center [1170, 303] width 59 height 11
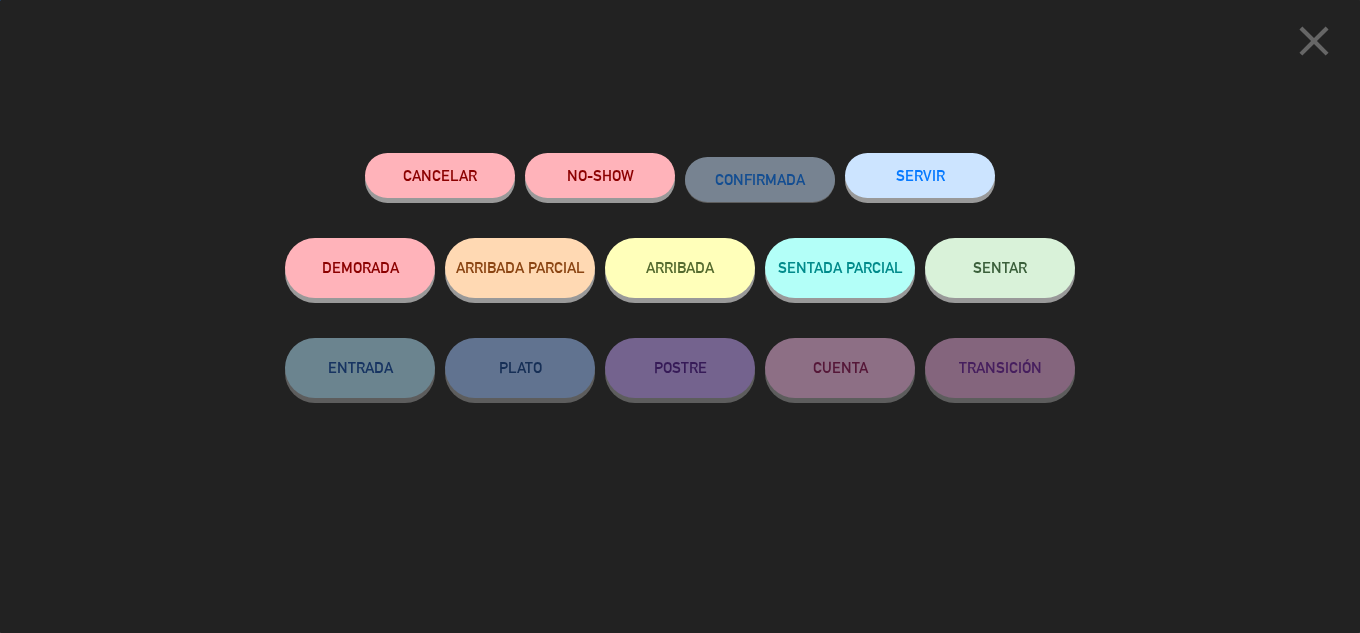
click at [994, 283] on button "SENTAR" at bounding box center [1000, 268] width 150 height 60
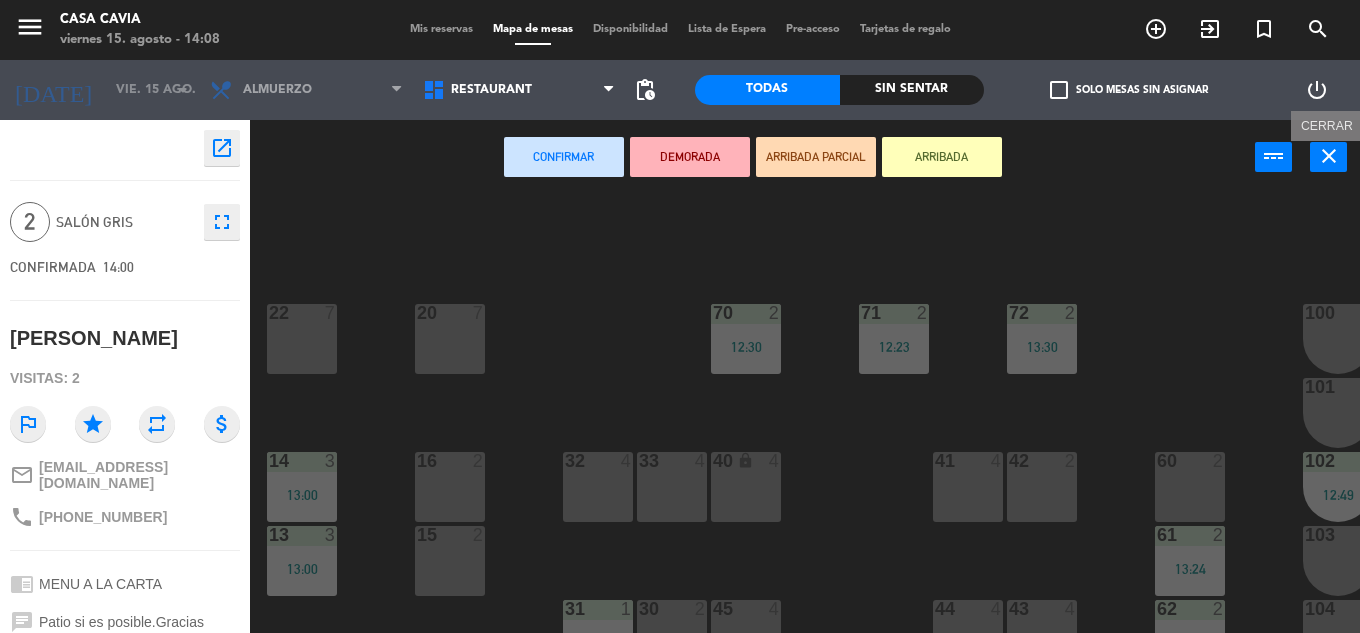
click at [1314, 149] on button "close" at bounding box center [1328, 157] width 37 height 30
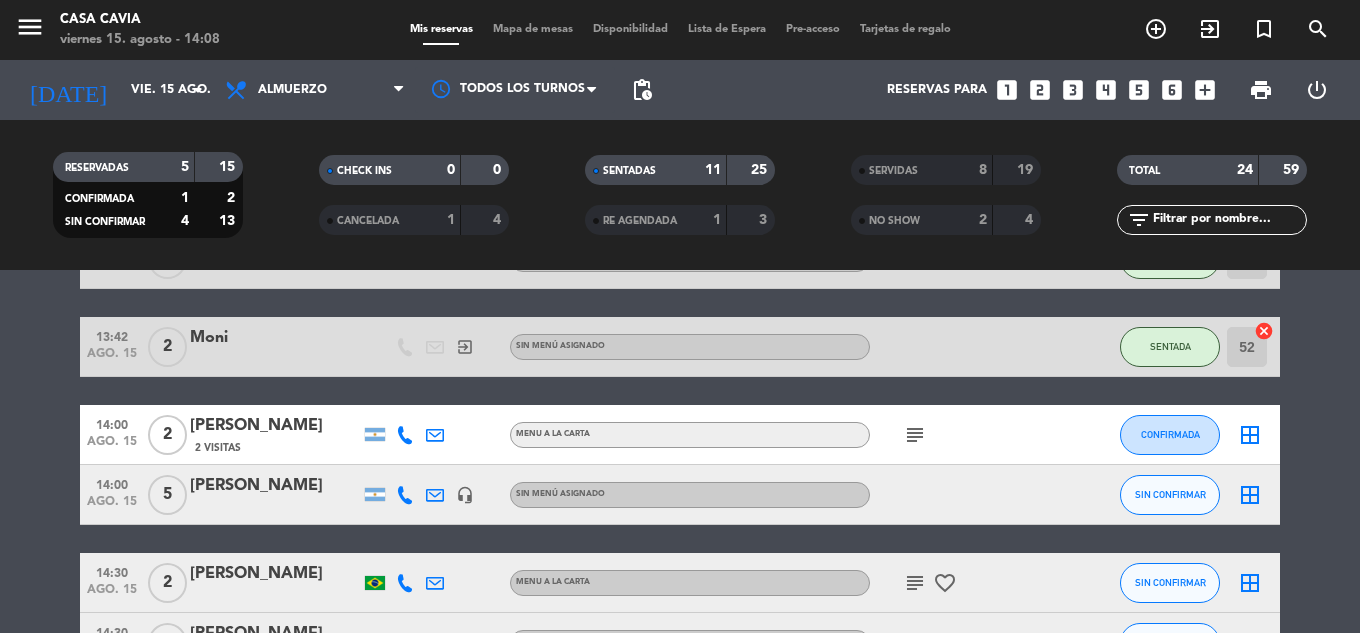
scroll to position [900, 0]
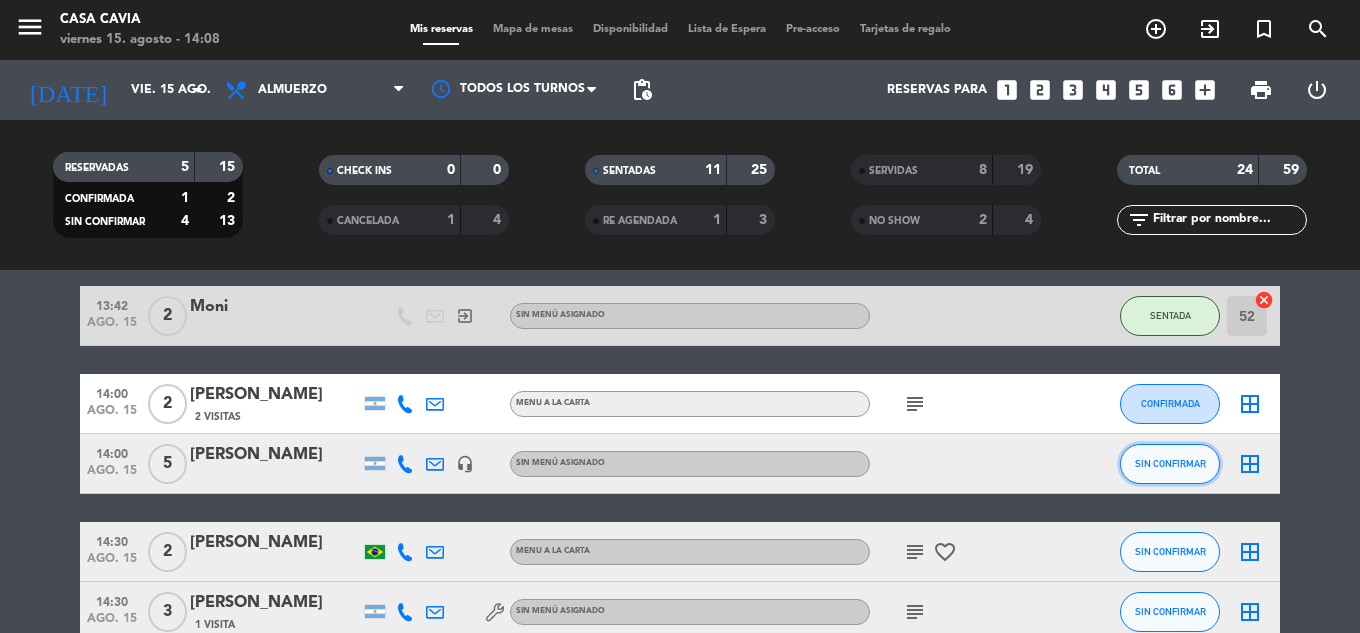
click at [1172, 447] on button "SIN CONFIRMAR" at bounding box center [1170, 464] width 100 height 40
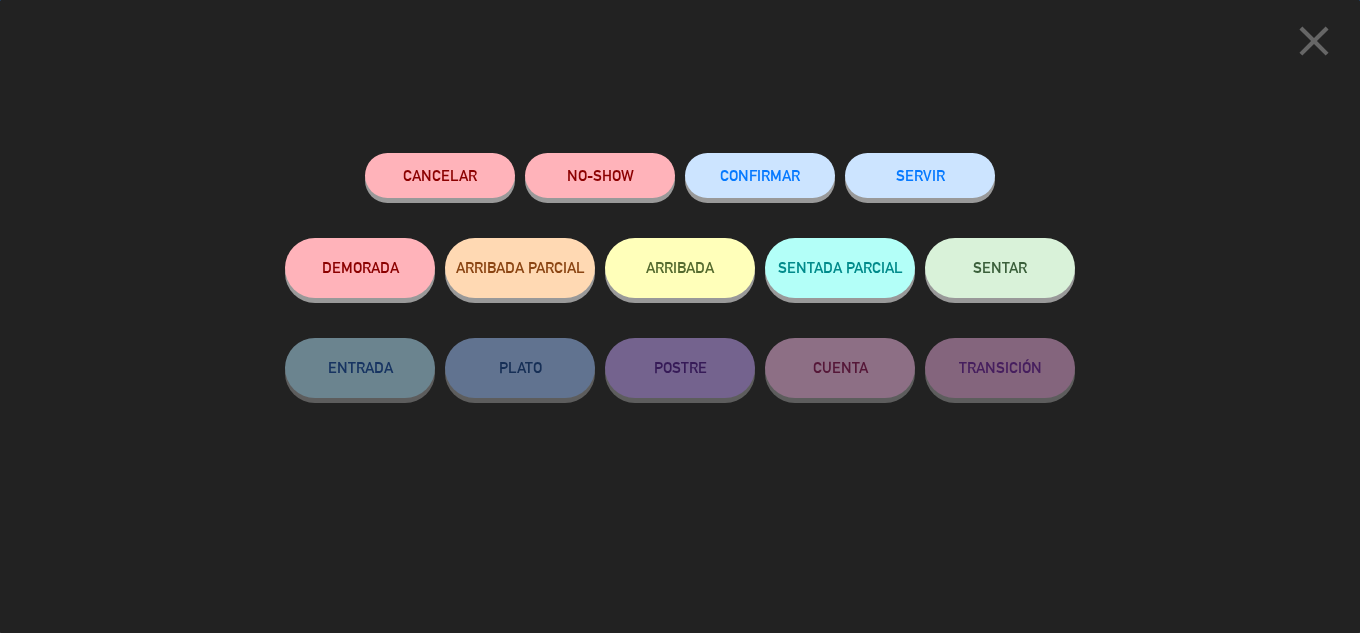
click at [1038, 282] on button "SENTAR" at bounding box center [1000, 268] width 150 height 60
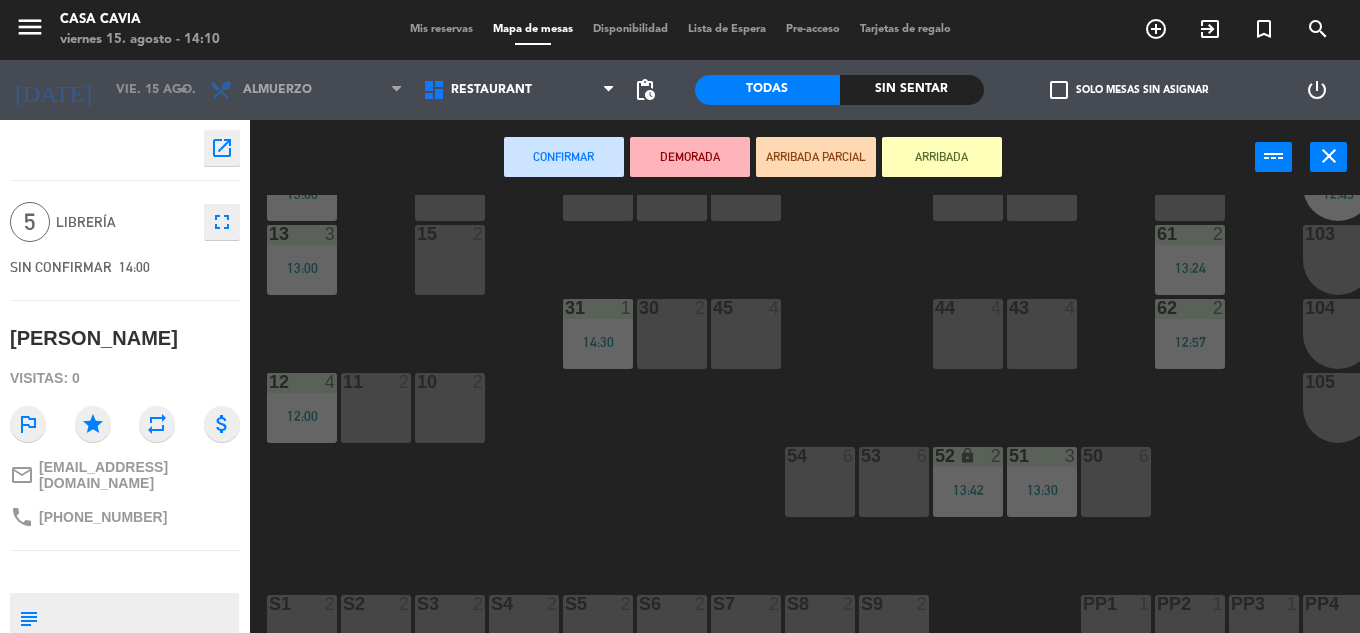
scroll to position [400, 0]
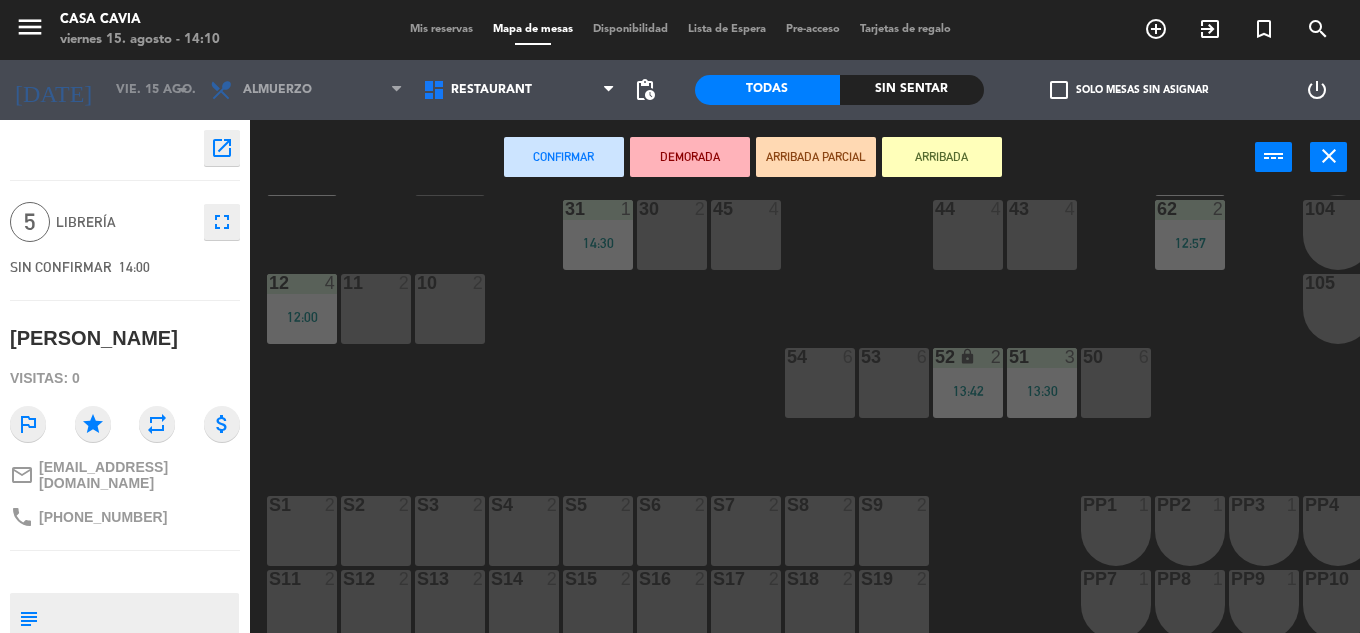
click at [877, 395] on div "53 6" at bounding box center [894, 383] width 70 height 70
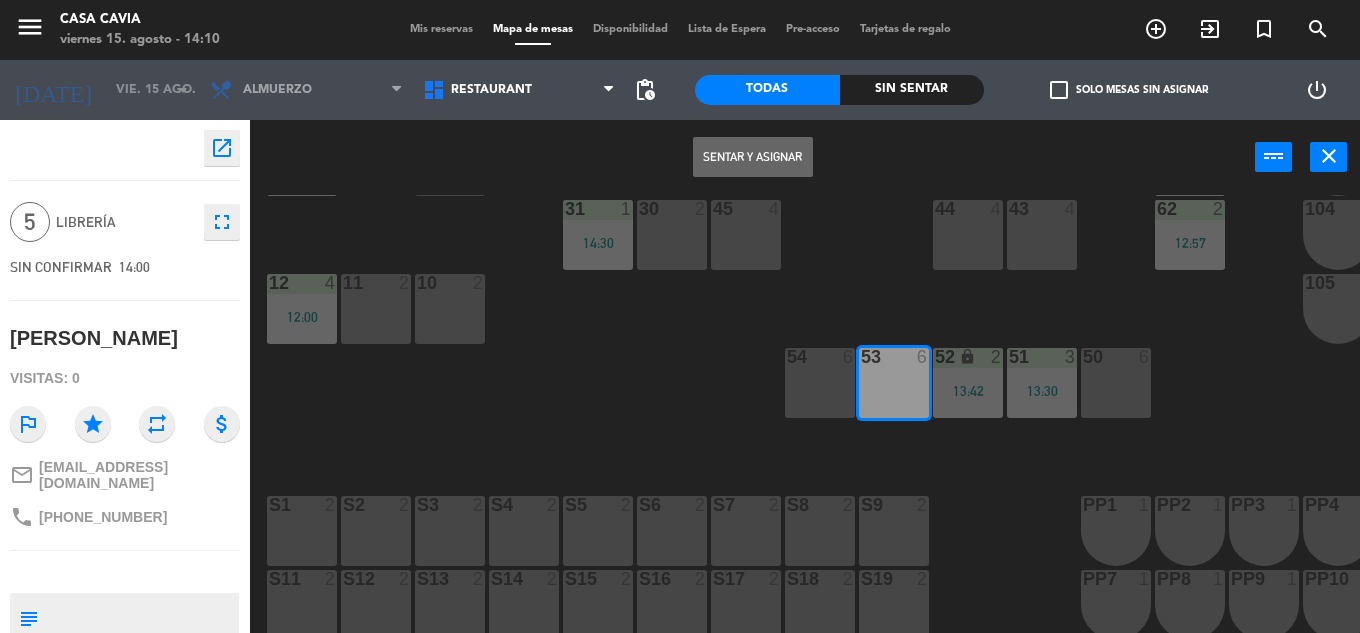
click at [740, 155] on button "Sentar y Asignar" at bounding box center [753, 157] width 120 height 40
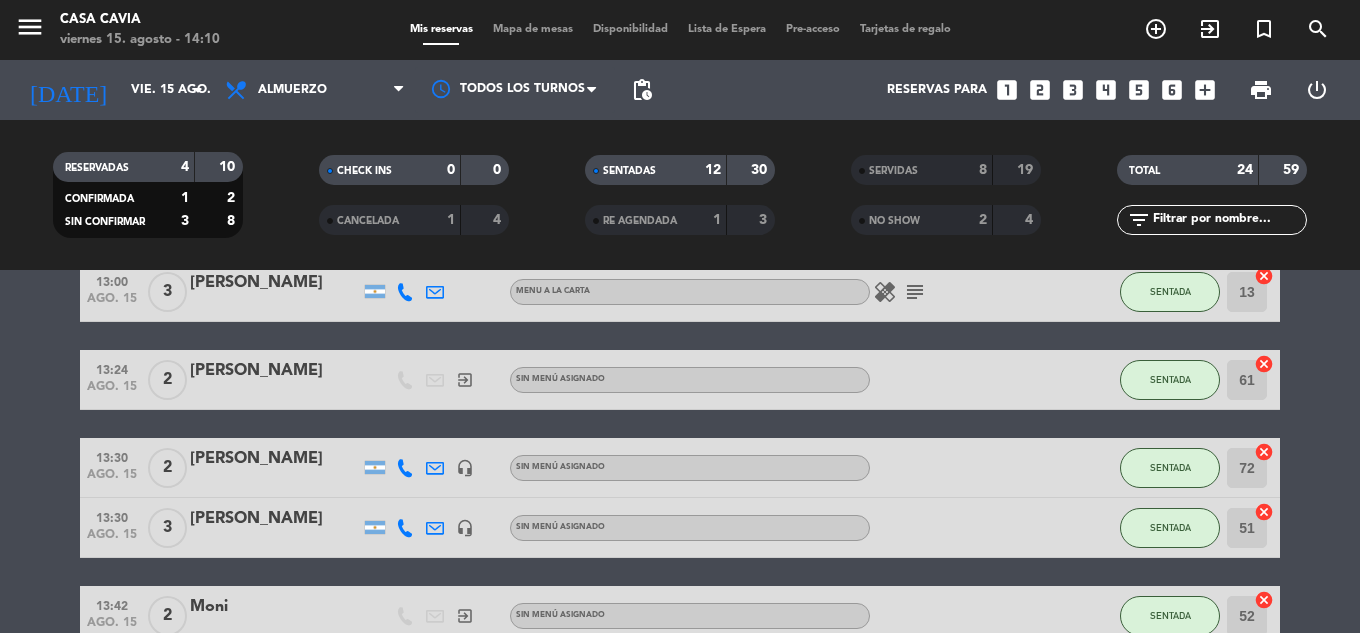
scroll to position [1069, 0]
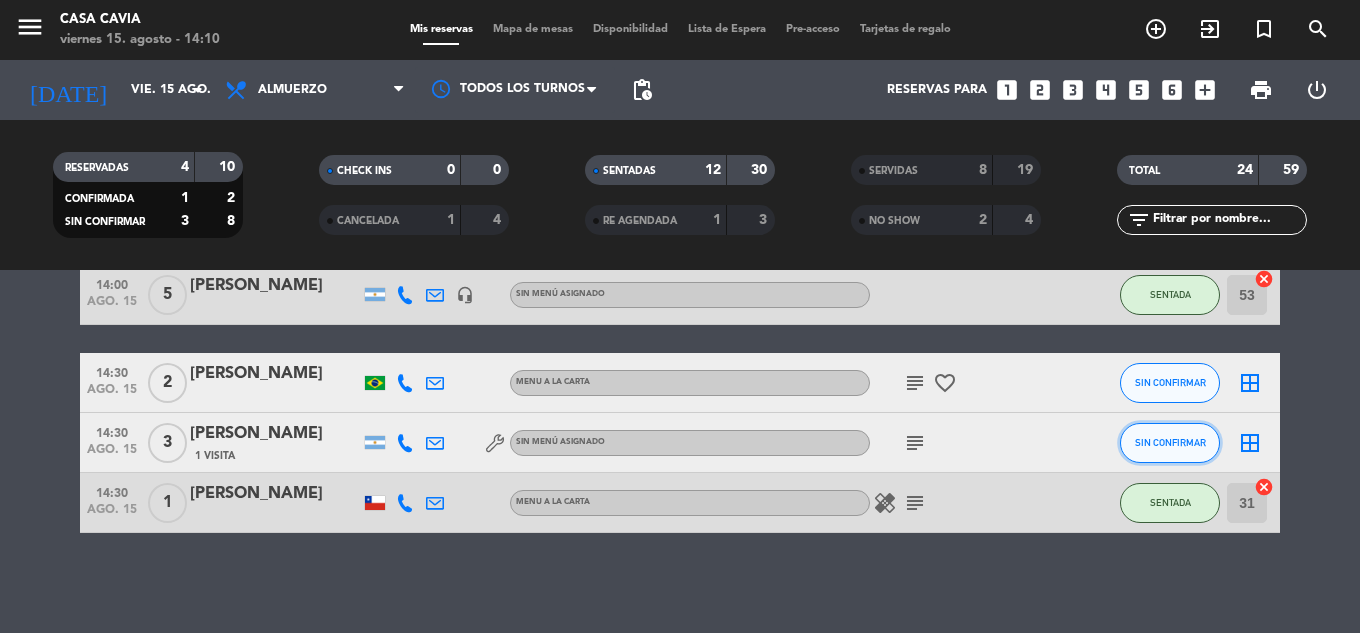
click at [1125, 442] on button "SIN CONFIRMAR" at bounding box center [1170, 443] width 100 height 40
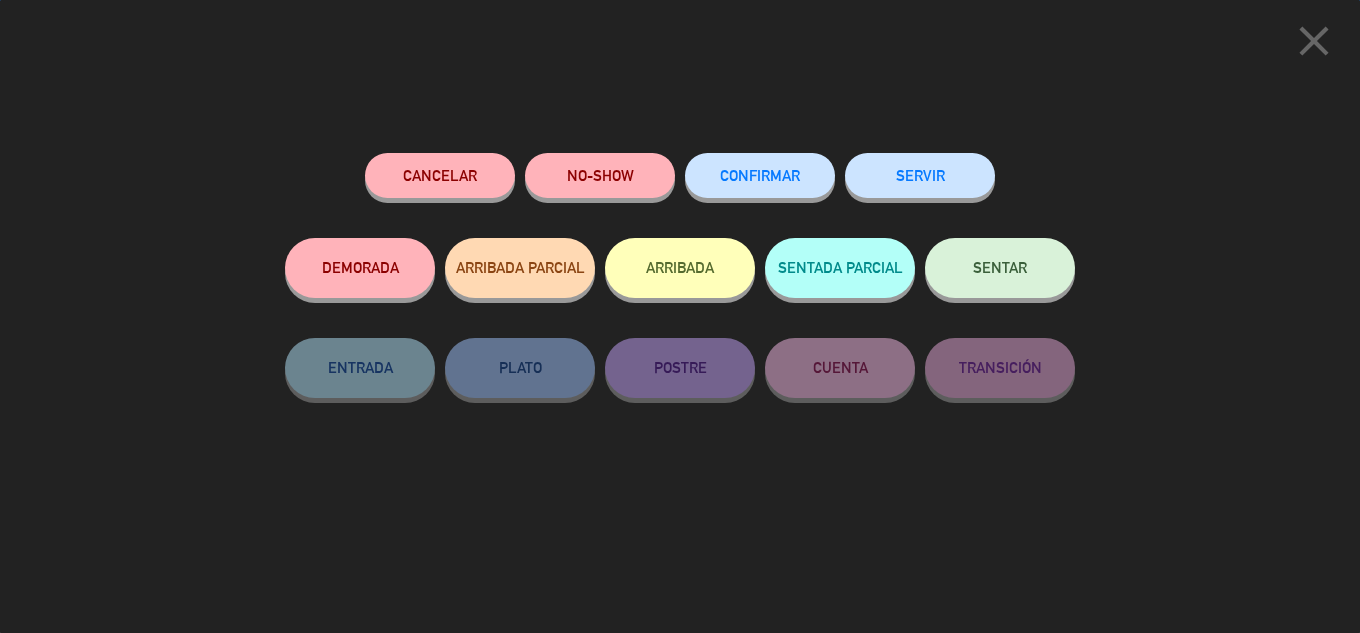
click at [982, 286] on button "SENTAR" at bounding box center [1000, 268] width 150 height 60
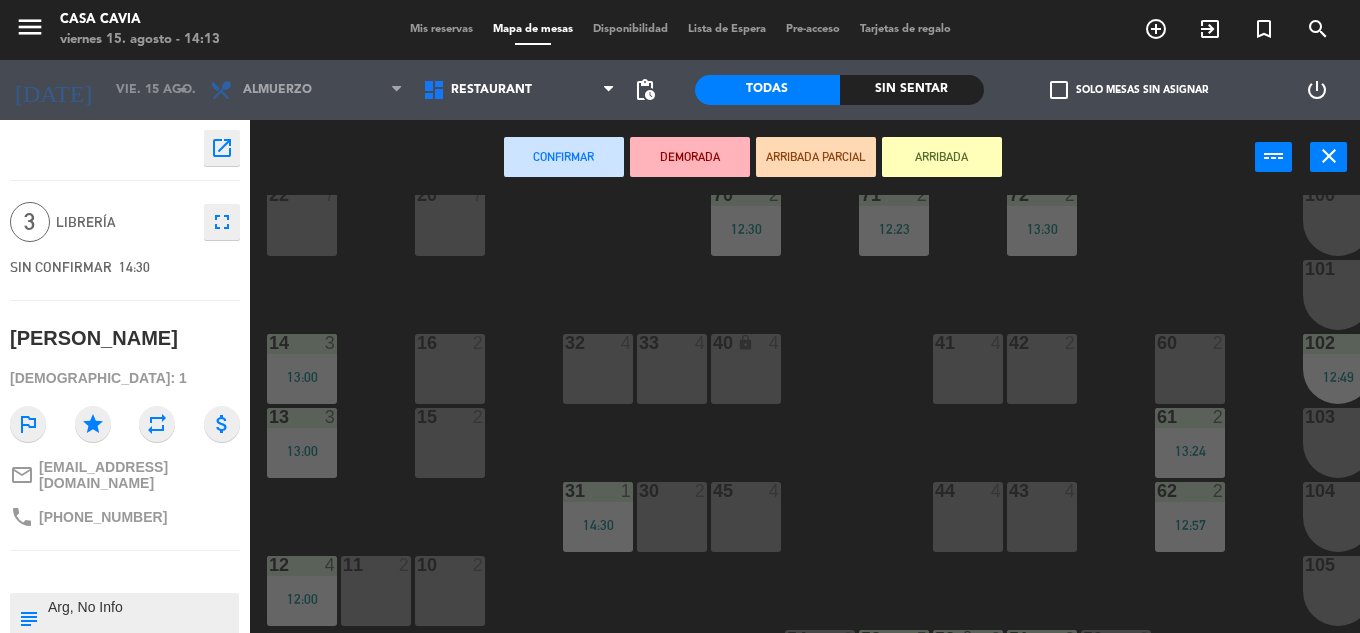
scroll to position [200, 0]
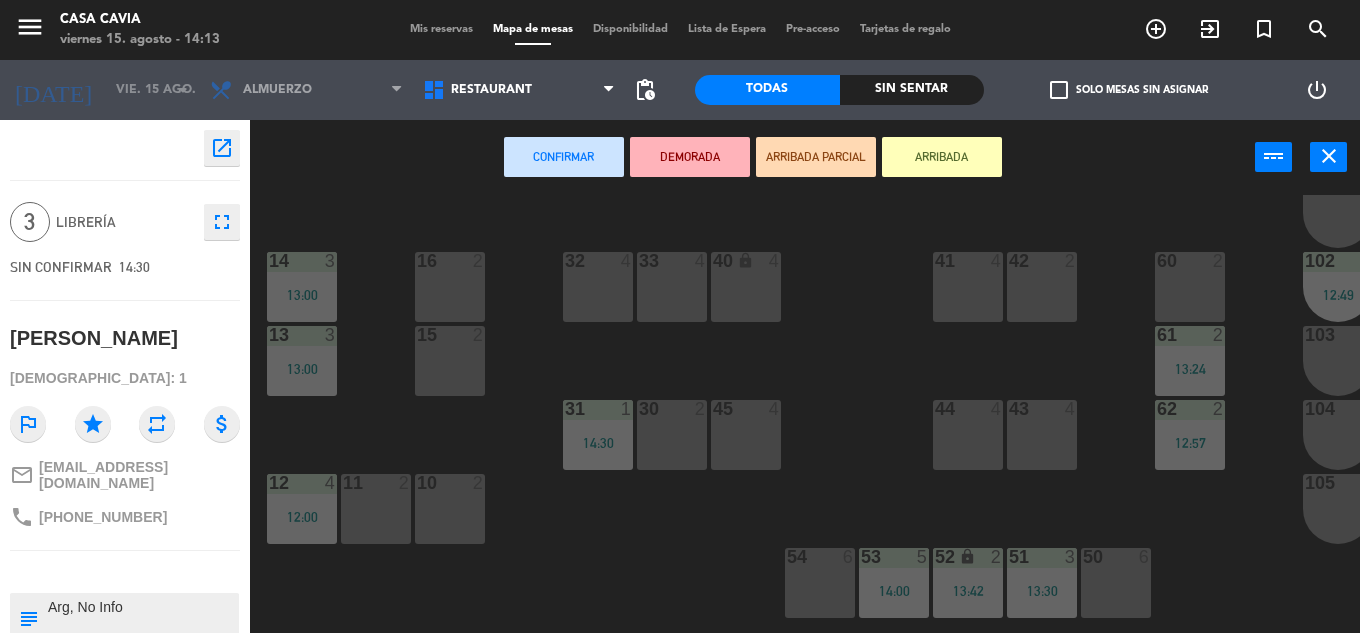
click at [458, 331] on div "22 7 20 7 72 2 13:30 70 2 12:30 71 2 12:23 100 1 101 1 42 2 14 3 13:00 16 2 33 …" at bounding box center [812, 414] width 1096 height 438
click at [446, 398] on div "22 7 20 7 72 2 13:30 70 2 12:30 71 2 12:23 100 1 101 1 42 2 14 3 13:00 16 2 33 …" at bounding box center [812, 414] width 1096 height 438
click at [446, 357] on div "15 2" at bounding box center [450, 361] width 70 height 70
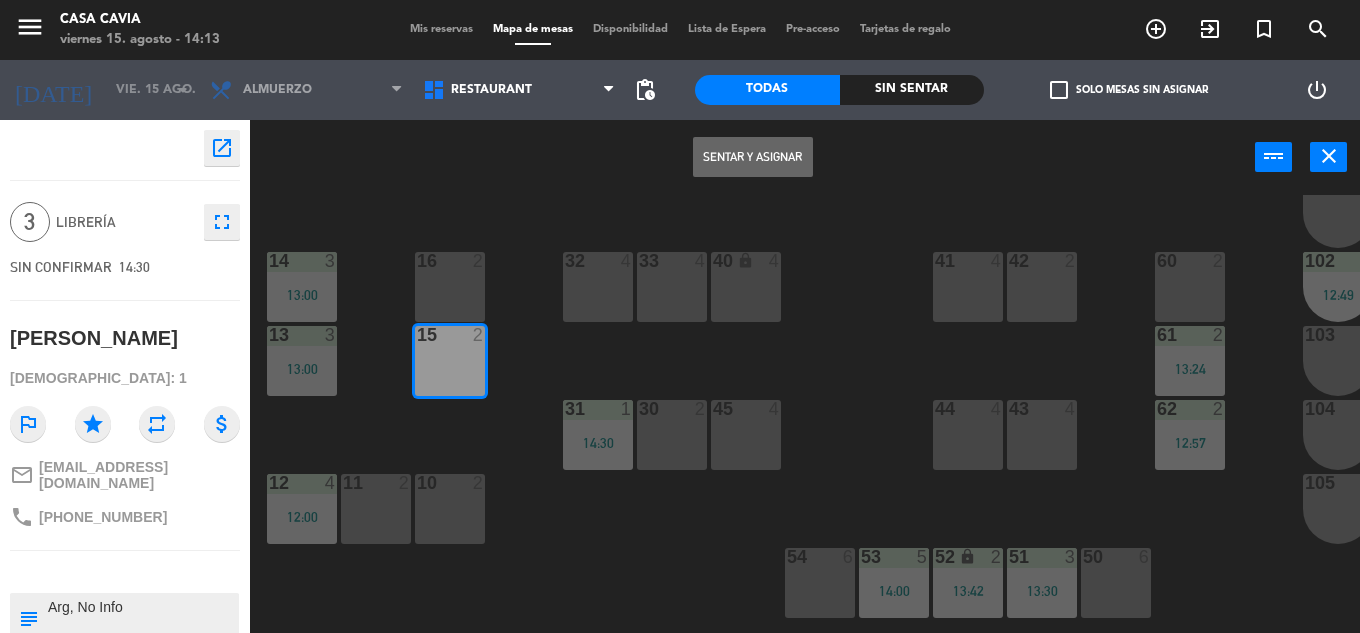
click at [455, 270] on div at bounding box center [449, 261] width 33 height 18
click at [723, 147] on button "Sentar y Asignar" at bounding box center [753, 157] width 120 height 40
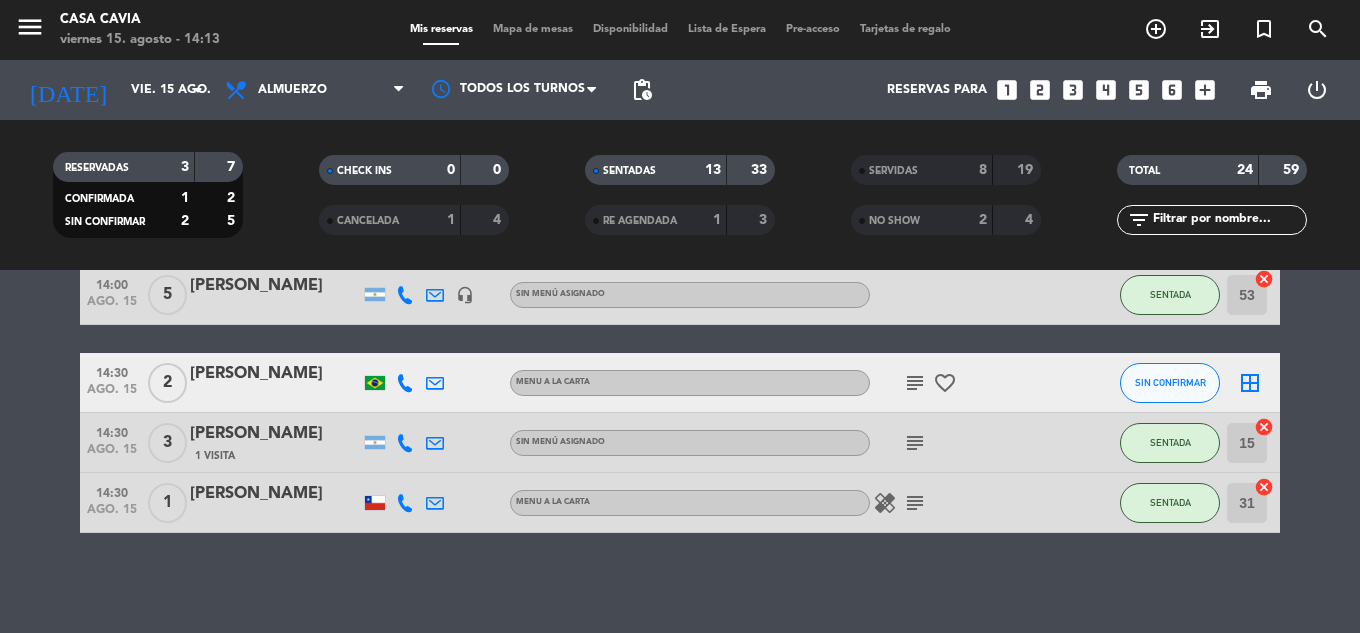
scroll to position [969, 0]
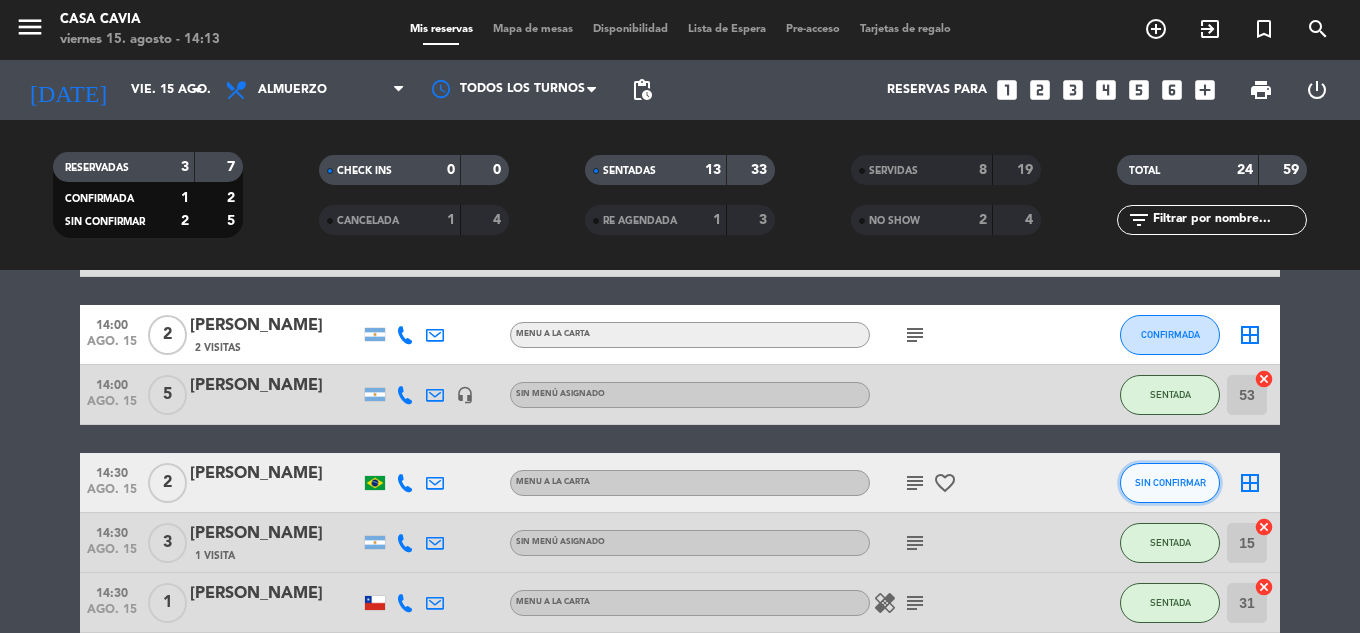
click at [1161, 465] on button "SIN CONFIRMAR" at bounding box center [1170, 483] width 100 height 40
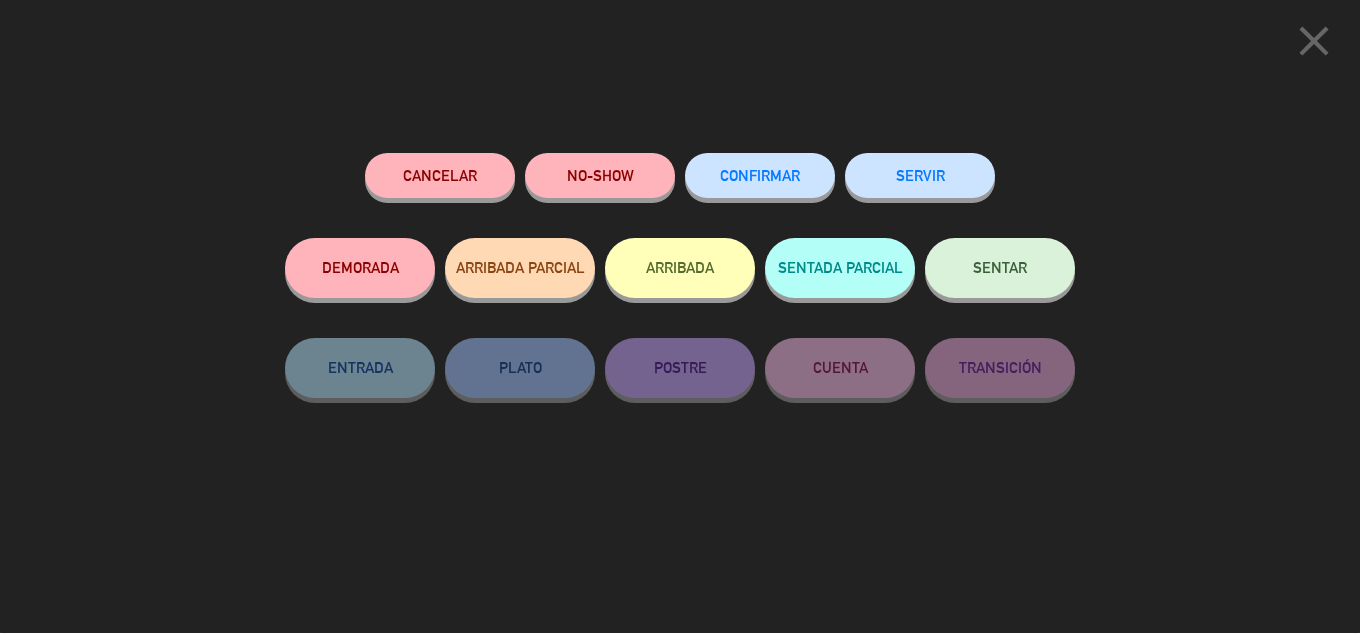
click at [974, 282] on button "SENTAR" at bounding box center [1000, 268] width 150 height 60
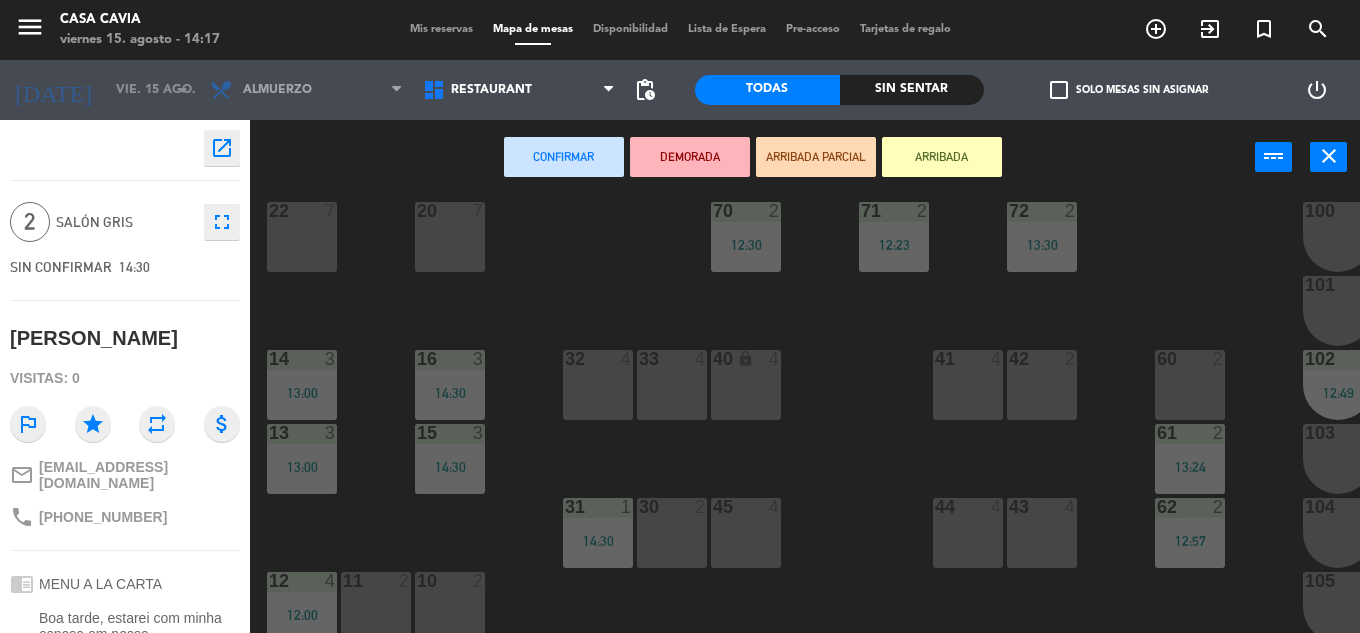
scroll to position [200, 0]
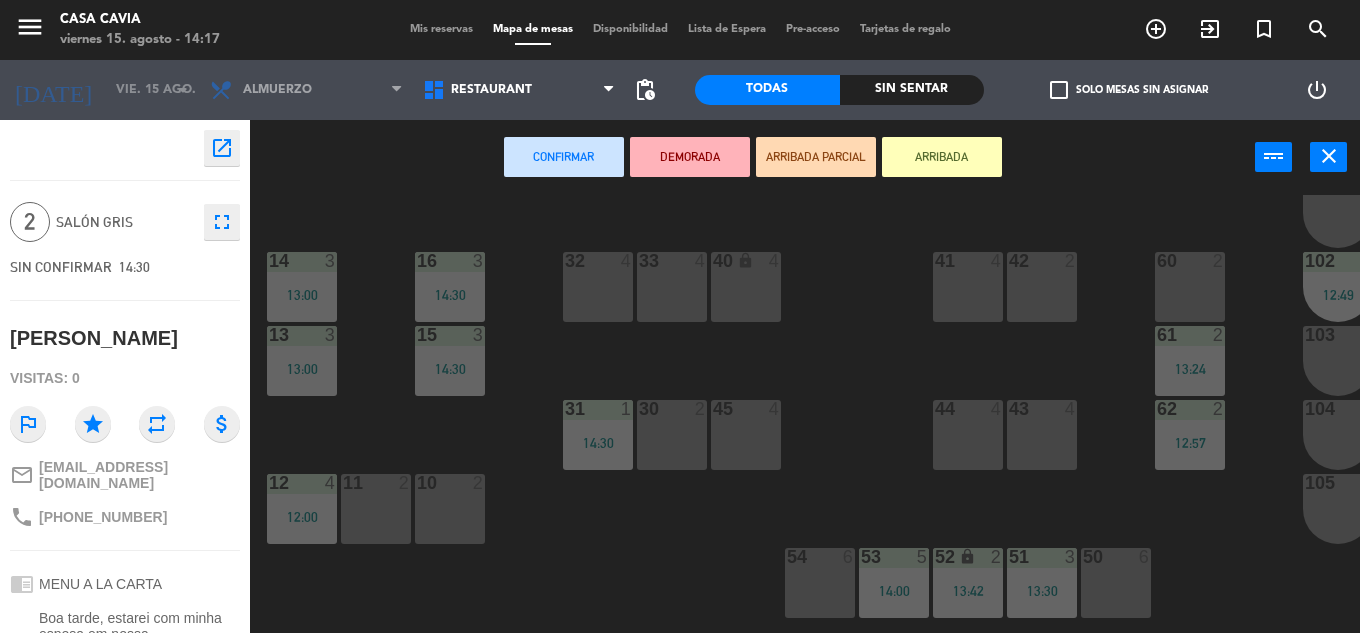
click at [362, 526] on div "11 2" at bounding box center [376, 509] width 70 height 70
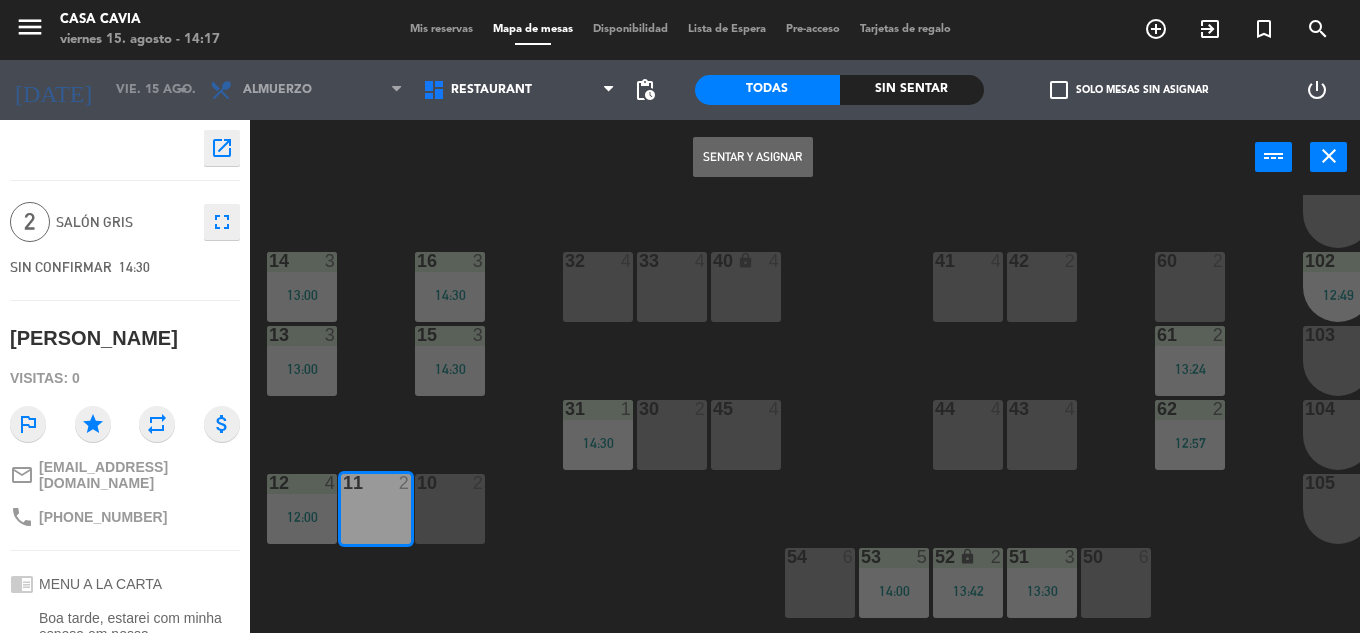
click at [742, 159] on button "Sentar y Asignar" at bounding box center [753, 157] width 120 height 40
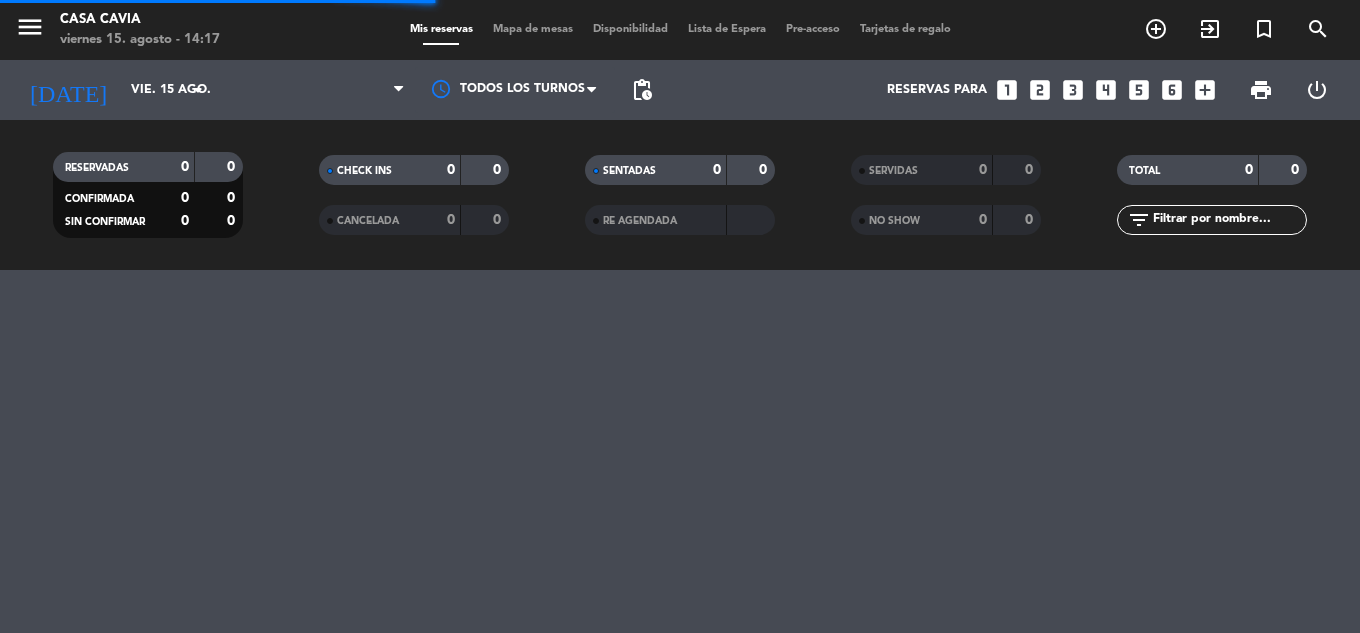
click at [544, 36] on div "Mis reservas Mapa de mesas Disponibilidad Lista de Espera Pre-acceso Tarjetas d…" at bounding box center [680, 30] width 561 height 18
click at [538, 33] on span "Mapa de mesas" at bounding box center [533, 29] width 100 height 11
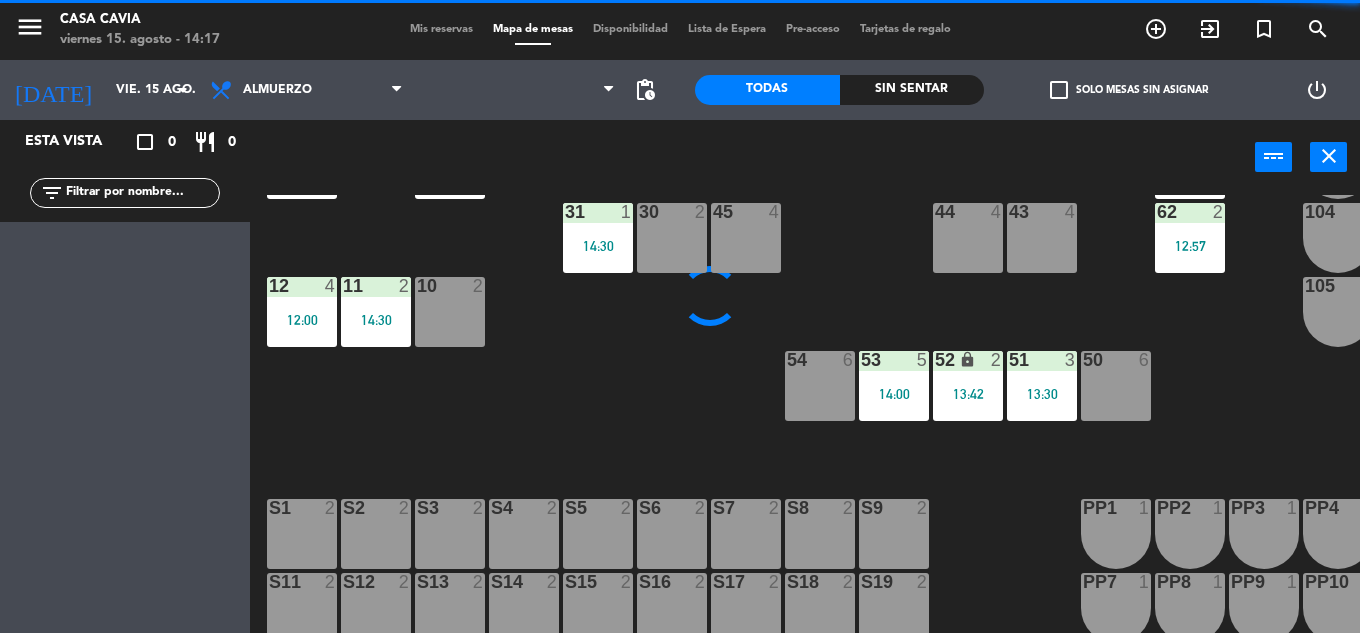
scroll to position [400, 0]
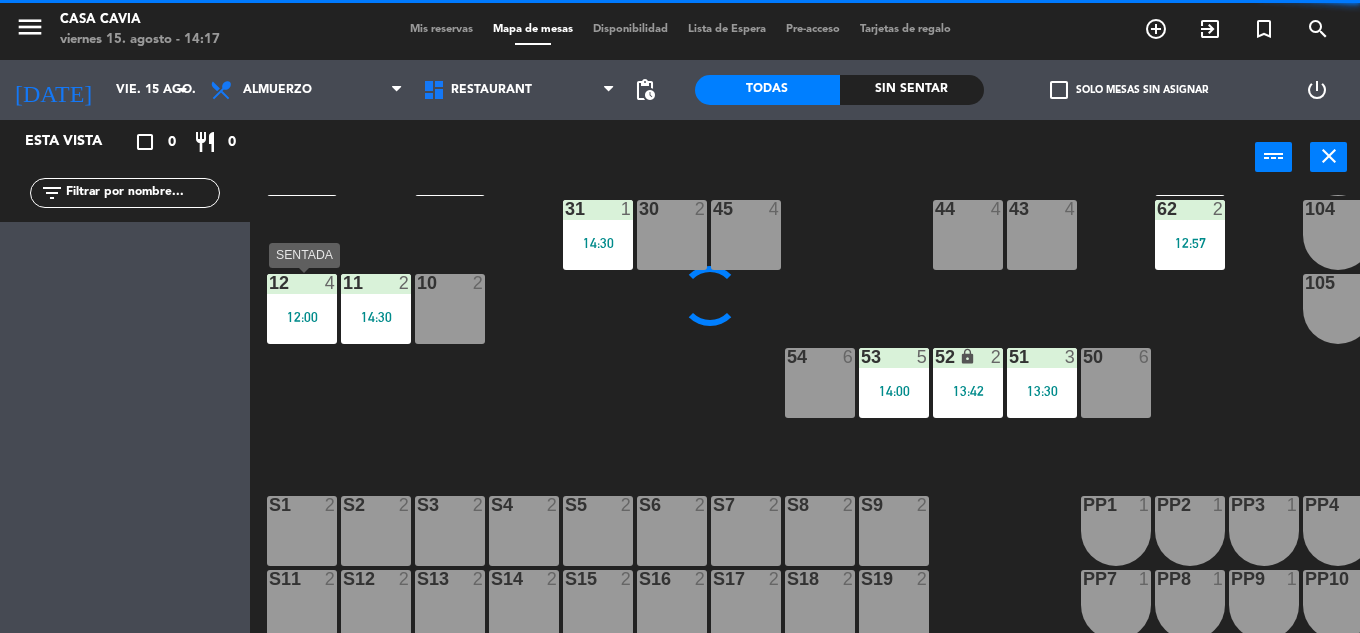
click at [310, 324] on div "12:00" at bounding box center [302, 317] width 70 height 14
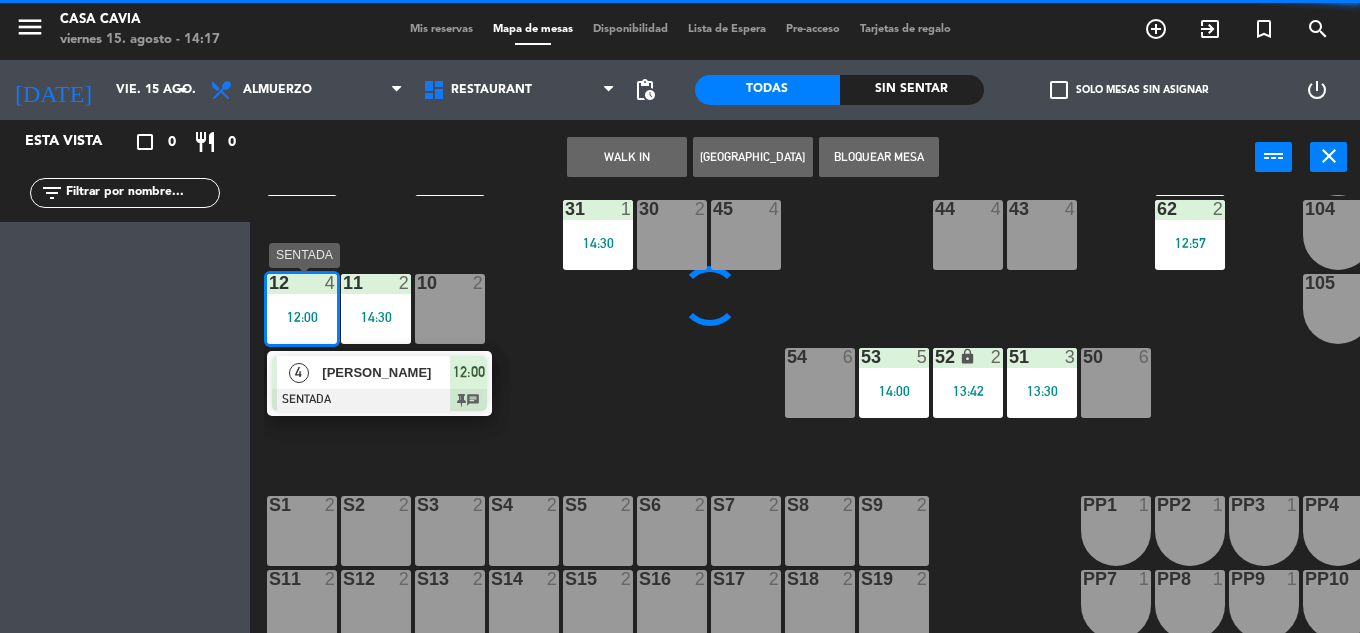
click at [356, 405] on div at bounding box center [379, 400] width 215 height 22
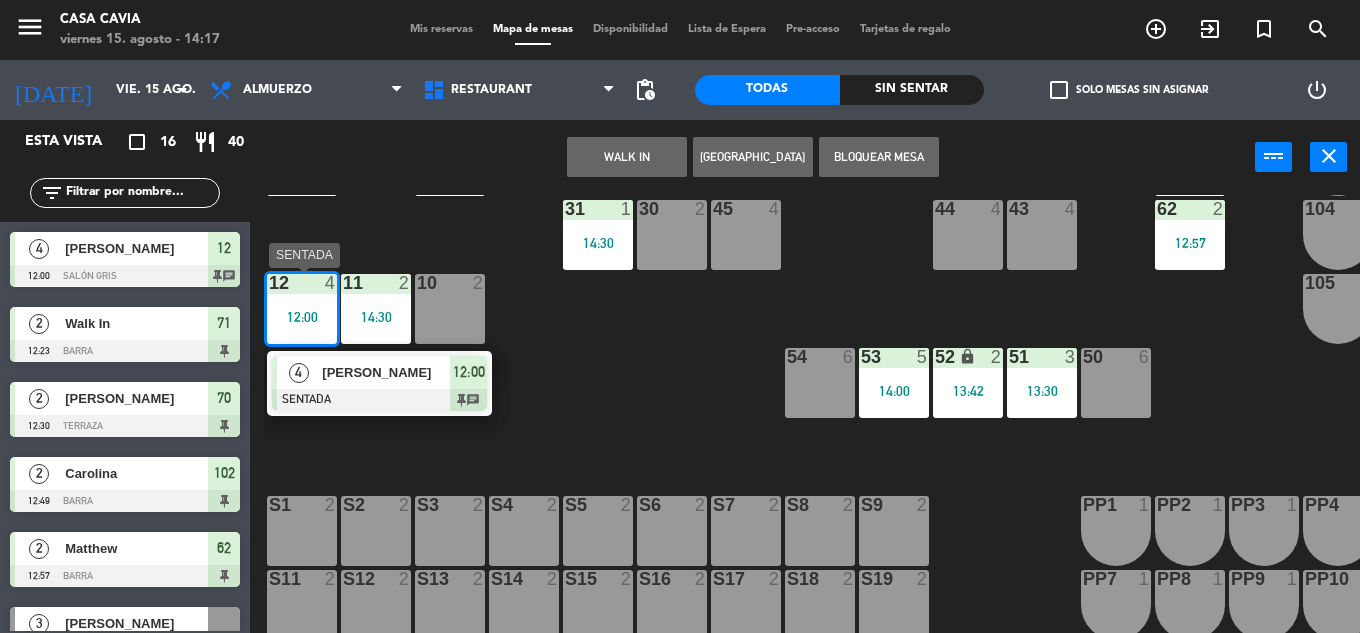
click at [413, 386] on div "[PERSON_NAME]" at bounding box center [385, 372] width 130 height 33
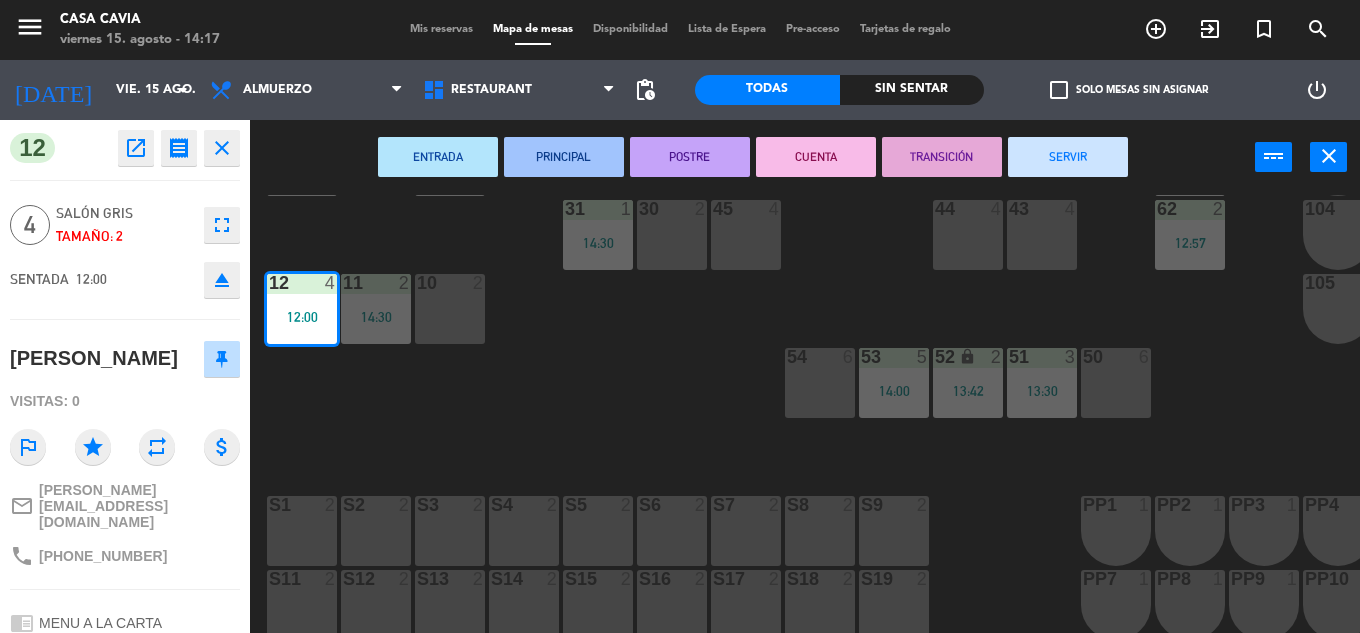
click at [1095, 148] on button "SERVIR" at bounding box center [1068, 157] width 120 height 40
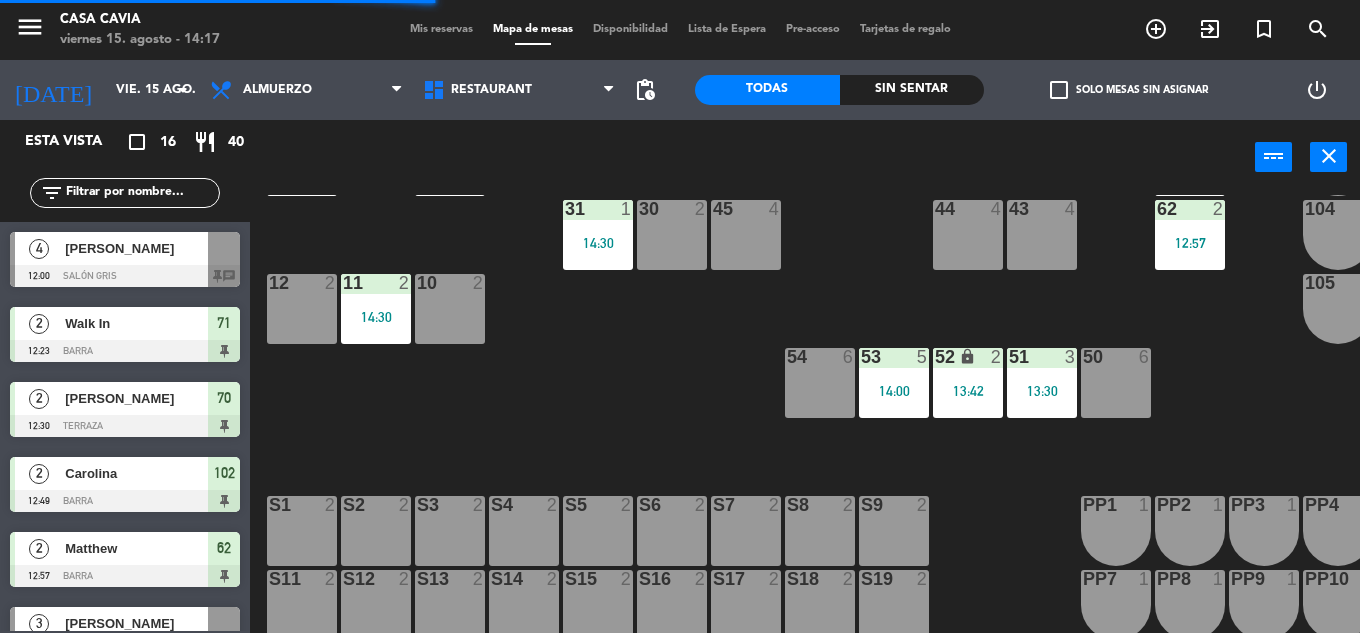
click at [434, 24] on span "Mis reservas" at bounding box center [441, 29] width 83 height 11
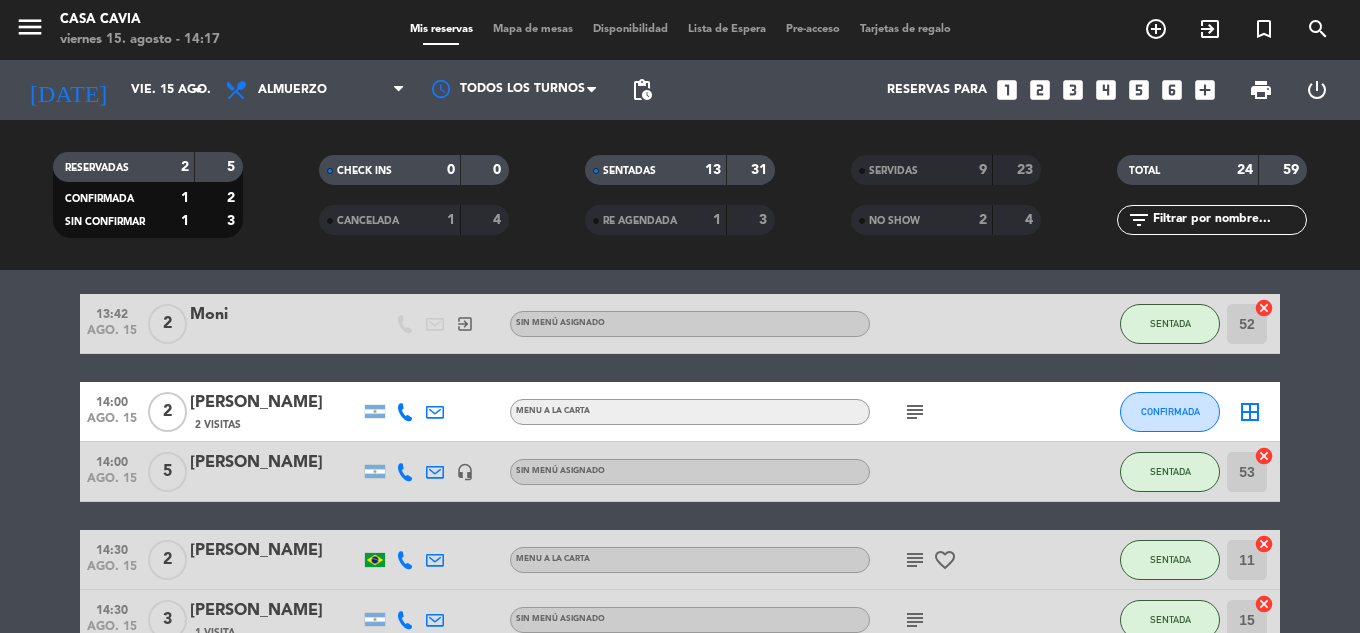
scroll to position [781, 0]
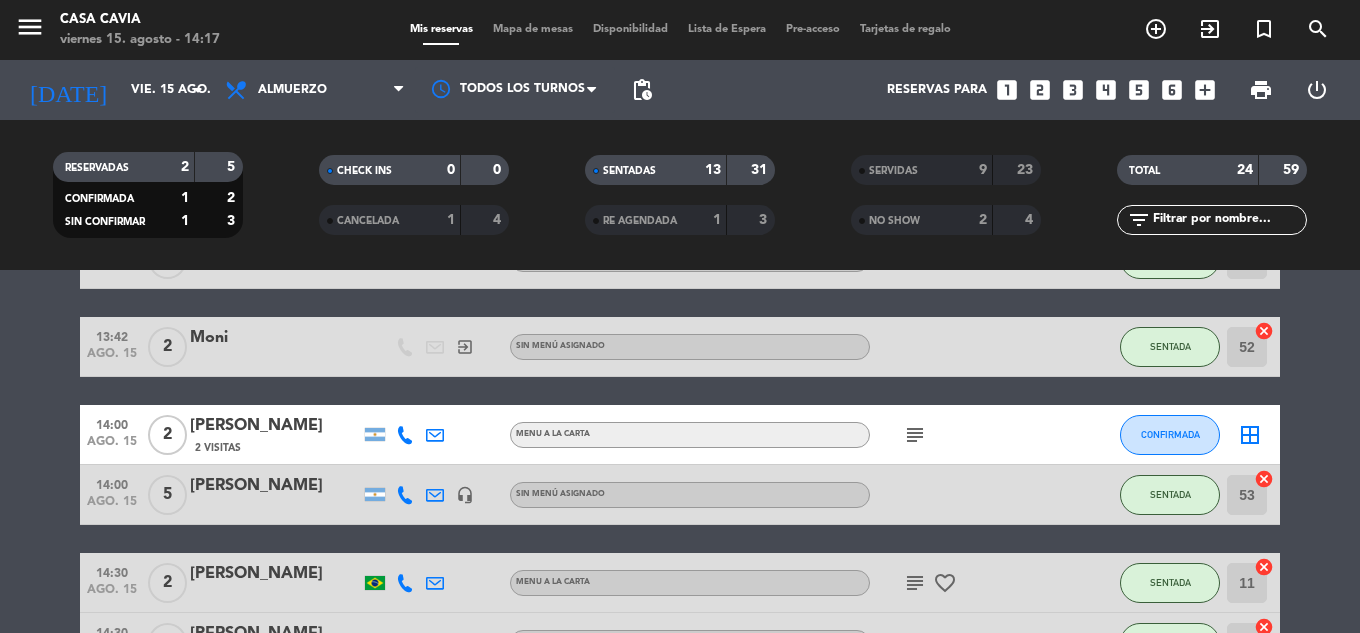
click at [913, 444] on icon "subject" at bounding box center [915, 435] width 24 height 24
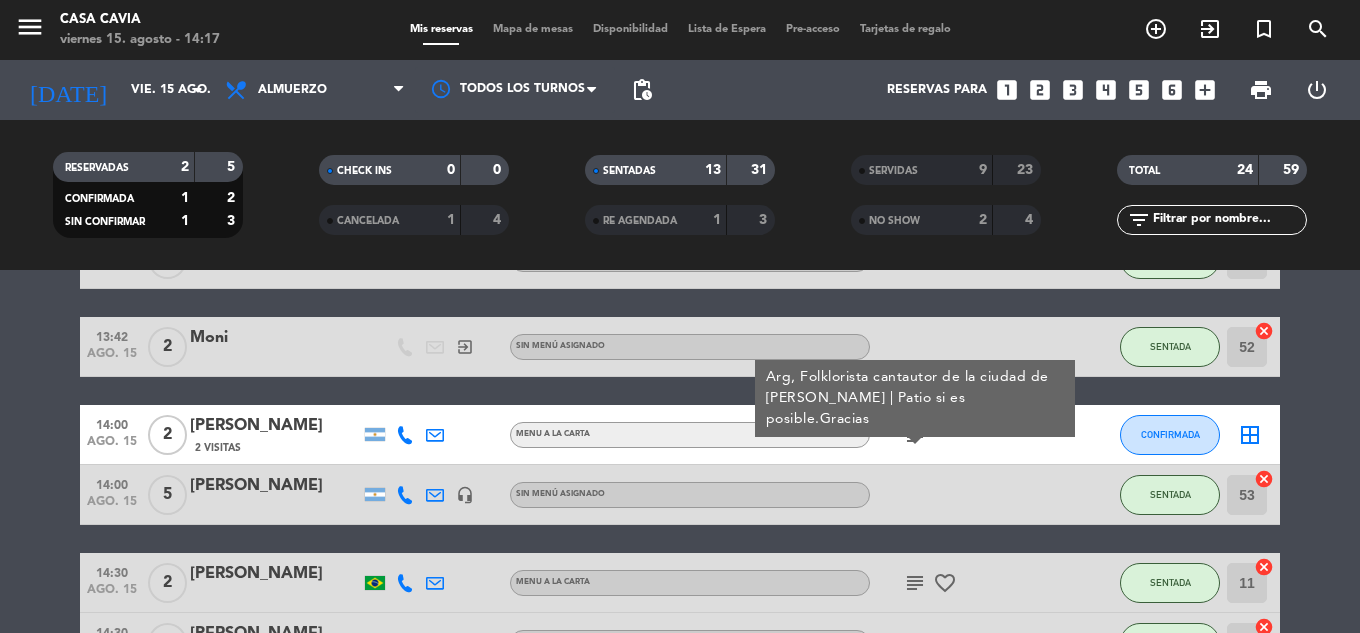
click at [37, 442] on bookings-row "12:23 ago. 15 2 Walk In exit_to_app Sin menú asignado SENTADA 71 cancel 12:30 a…" at bounding box center [680, 157] width 1360 height 1152
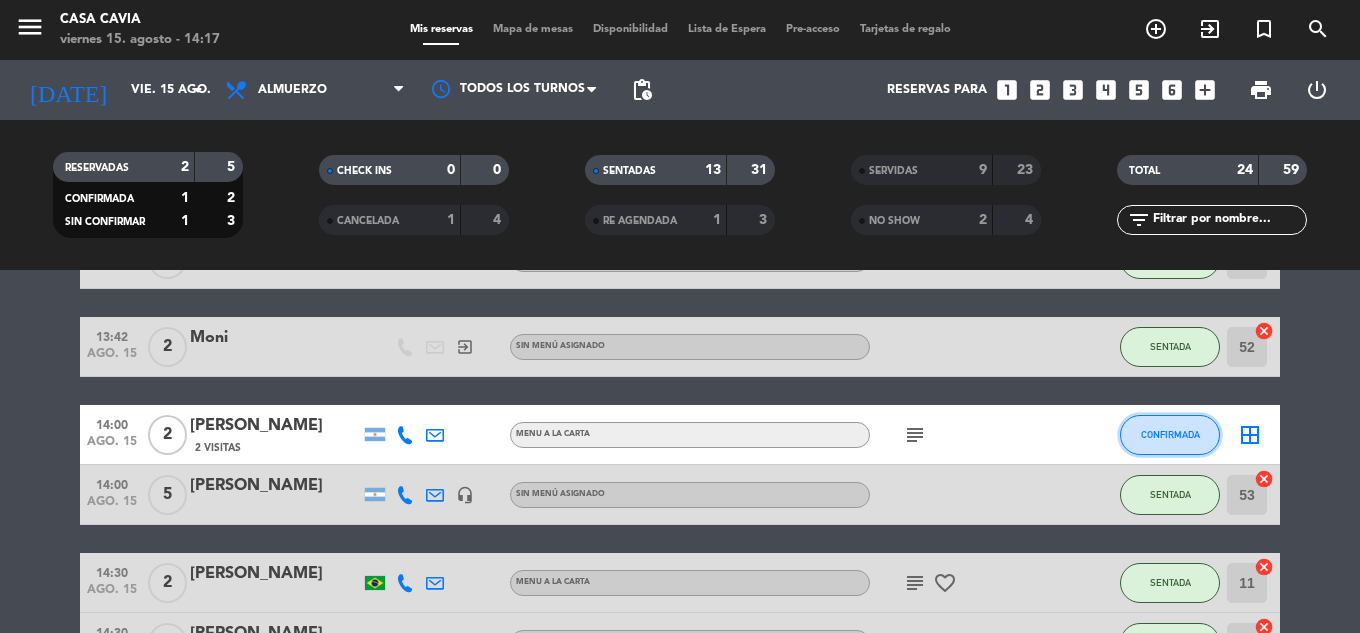
click at [1152, 441] on button "CONFIRMADA" at bounding box center [1170, 435] width 100 height 40
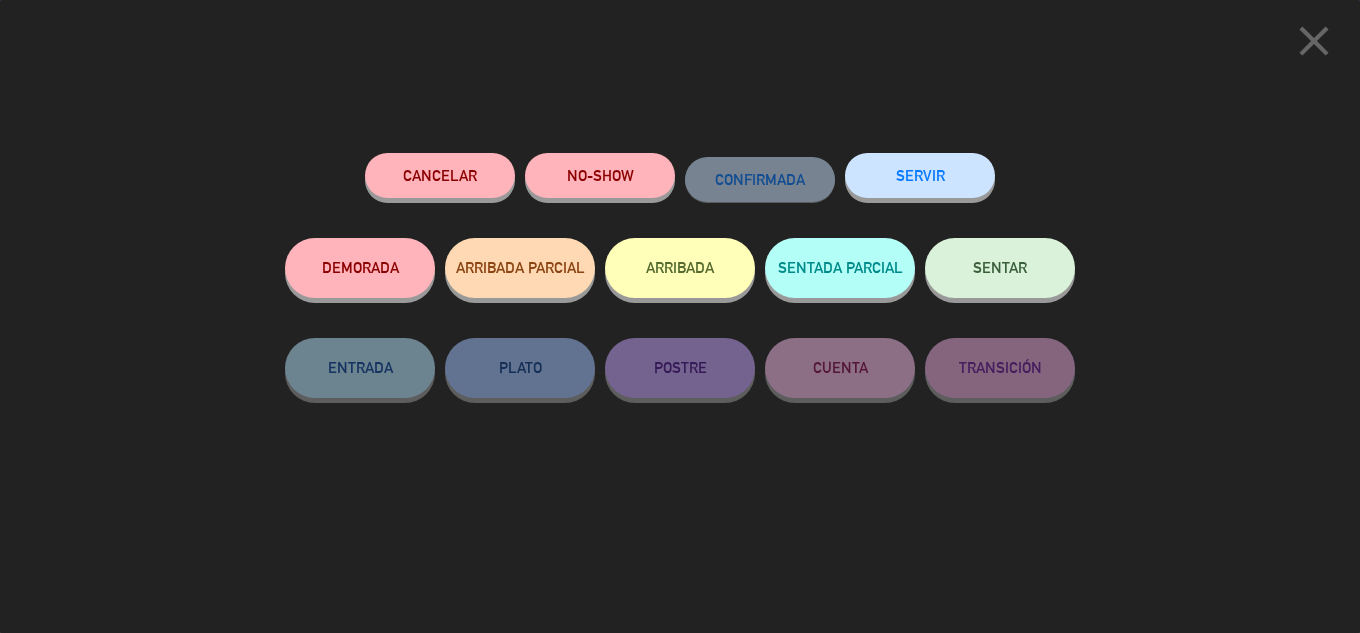
click at [1017, 277] on button "SENTAR" at bounding box center [1000, 268] width 150 height 60
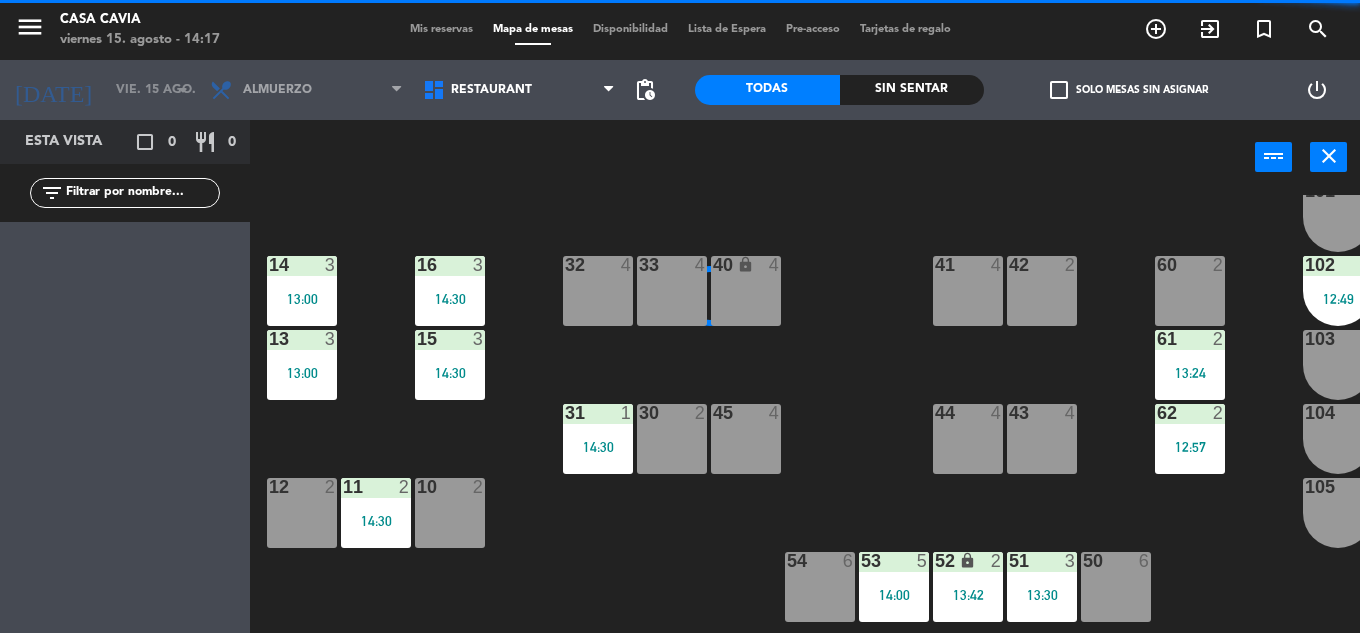
scroll to position [200, 0]
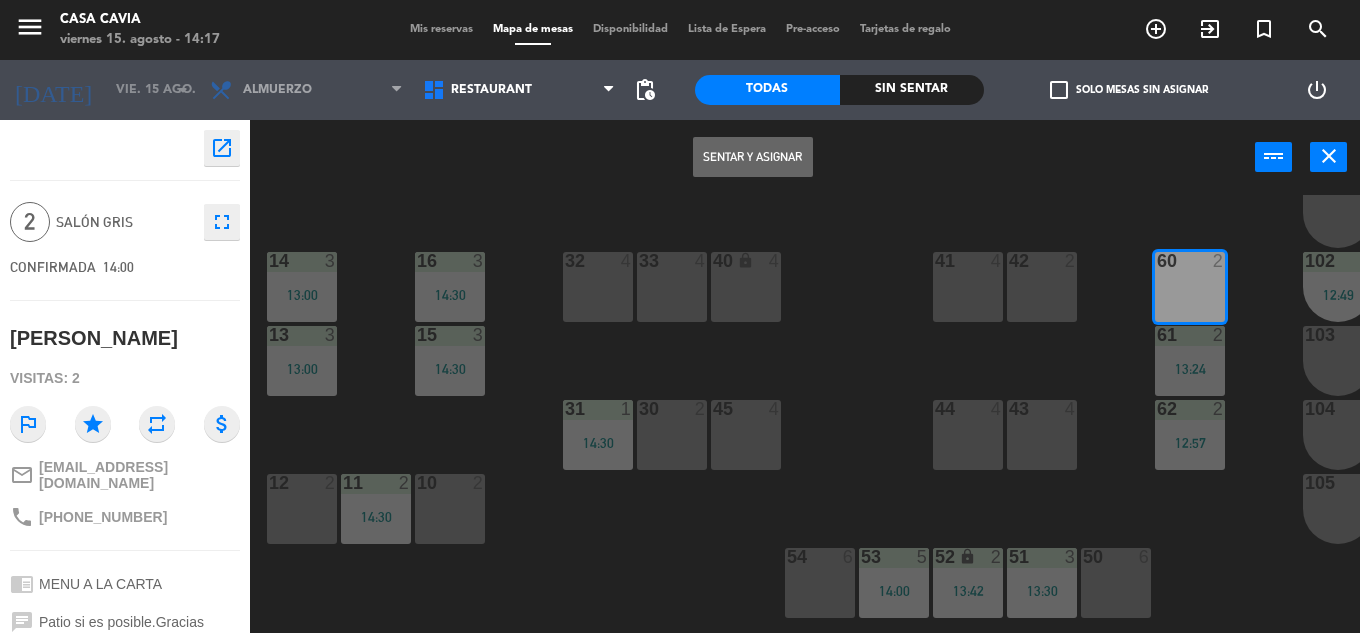
click at [796, 156] on button "Sentar y Asignar" at bounding box center [753, 157] width 120 height 40
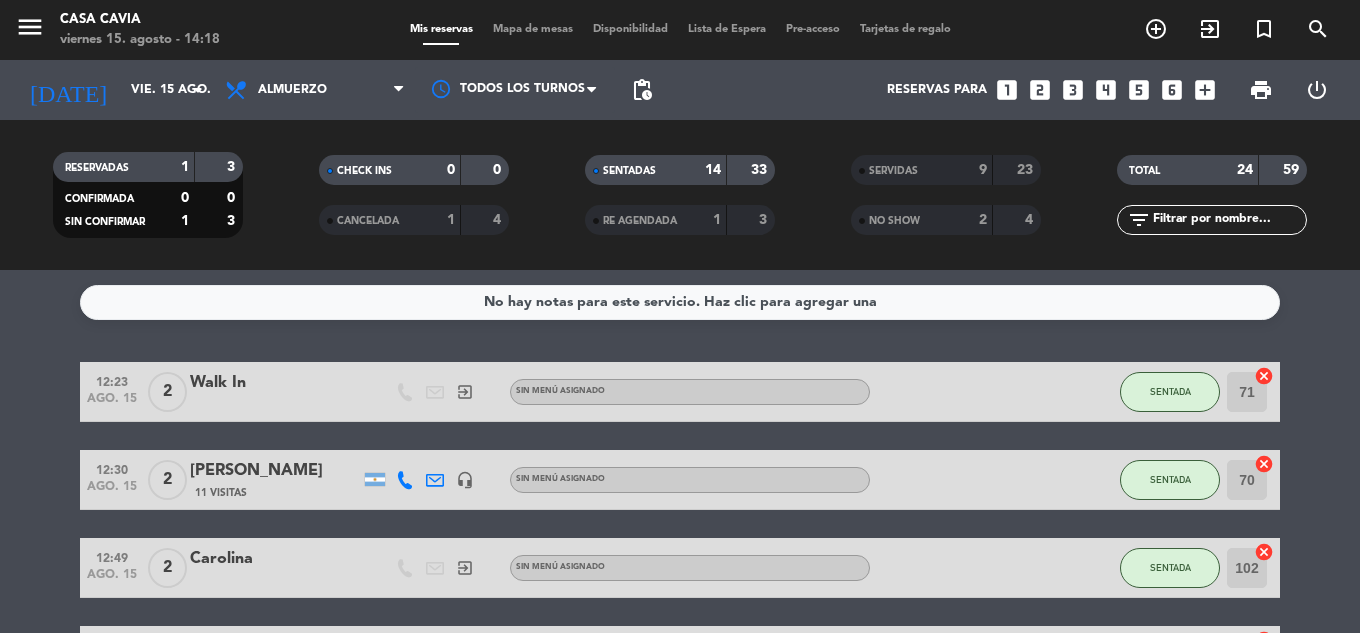
click at [539, 33] on span "Mapa de mesas" at bounding box center [533, 29] width 100 height 11
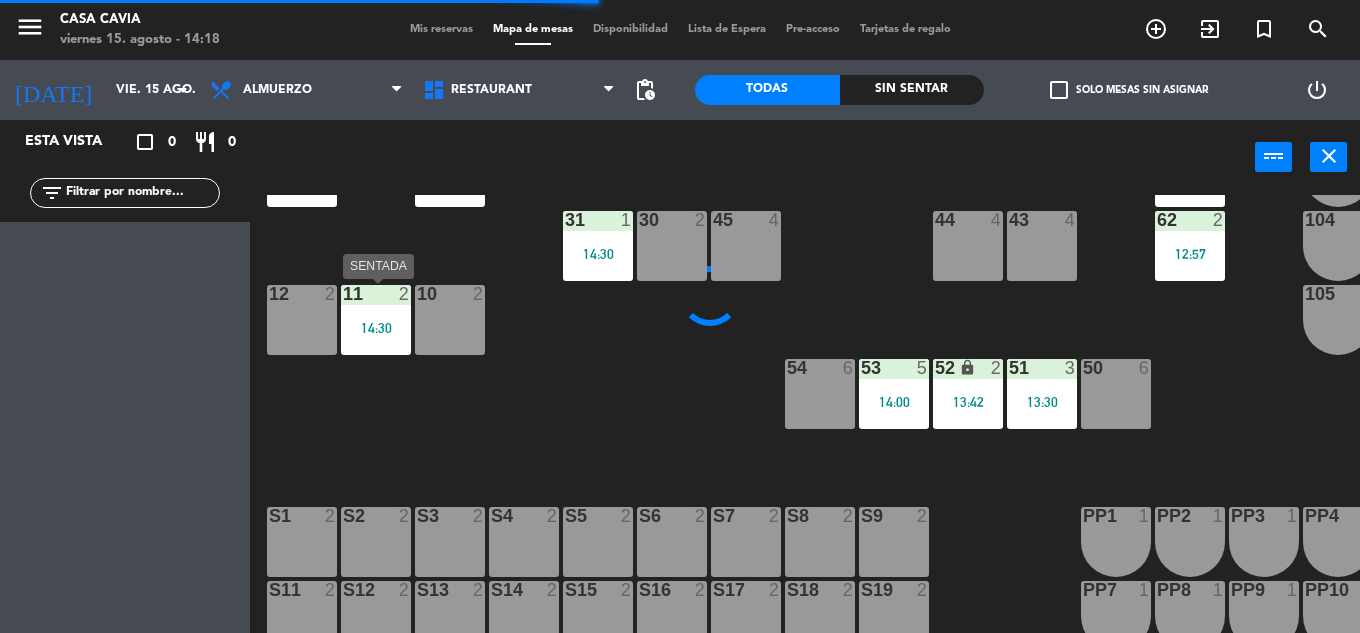
scroll to position [300, 0]
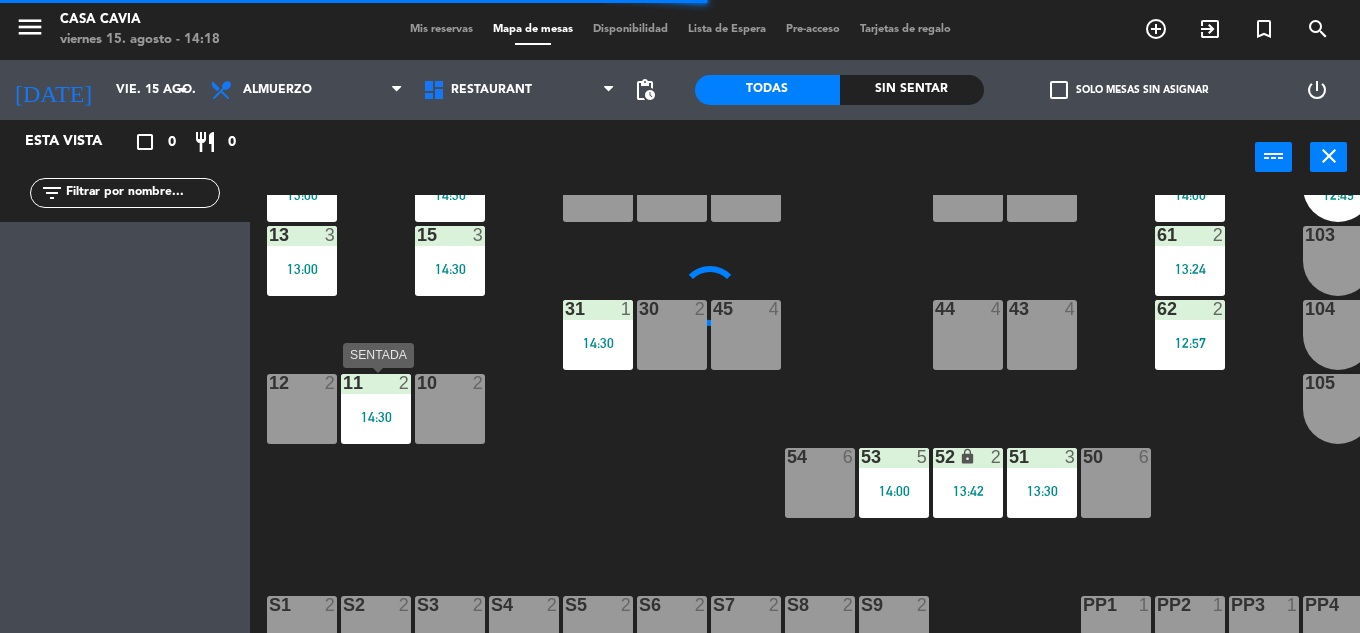
click at [360, 419] on div "14:30" at bounding box center [376, 417] width 70 height 14
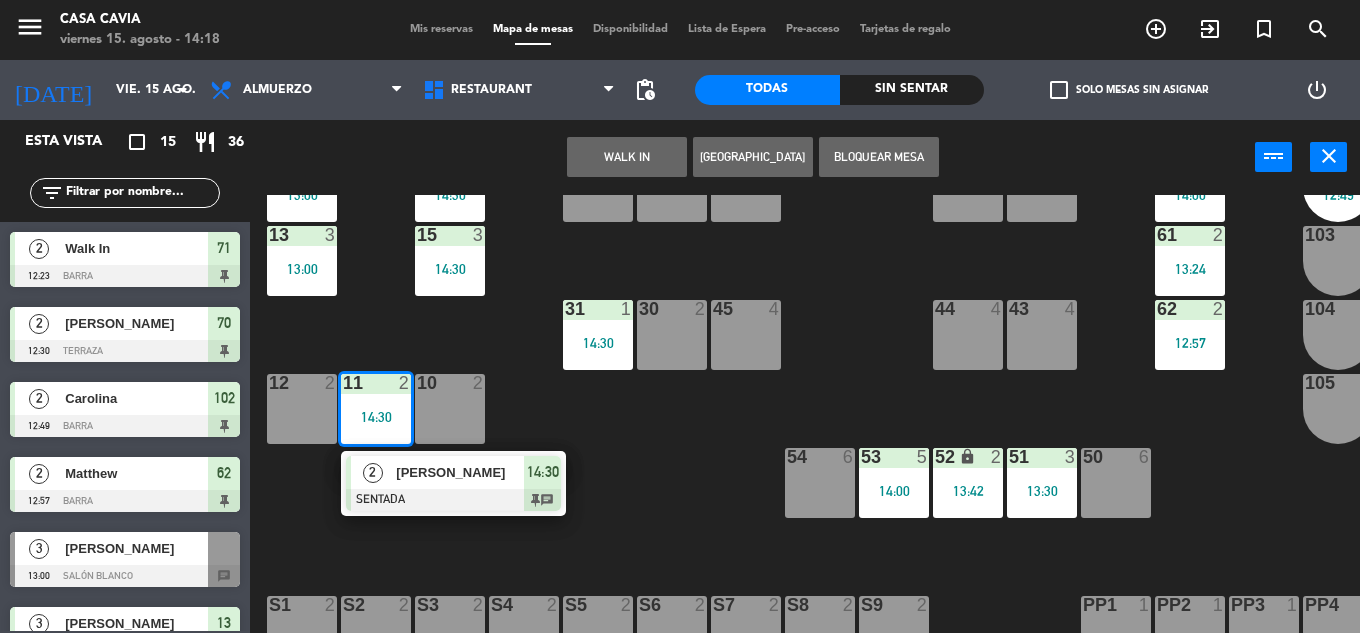
click at [567, 426] on div "22 7 20 7 72 2 13:30 70 2 12:30 71 2 12:23 100 1 101 1 42 2 14 3 13:00 16 3 14:…" at bounding box center [812, 414] width 1096 height 438
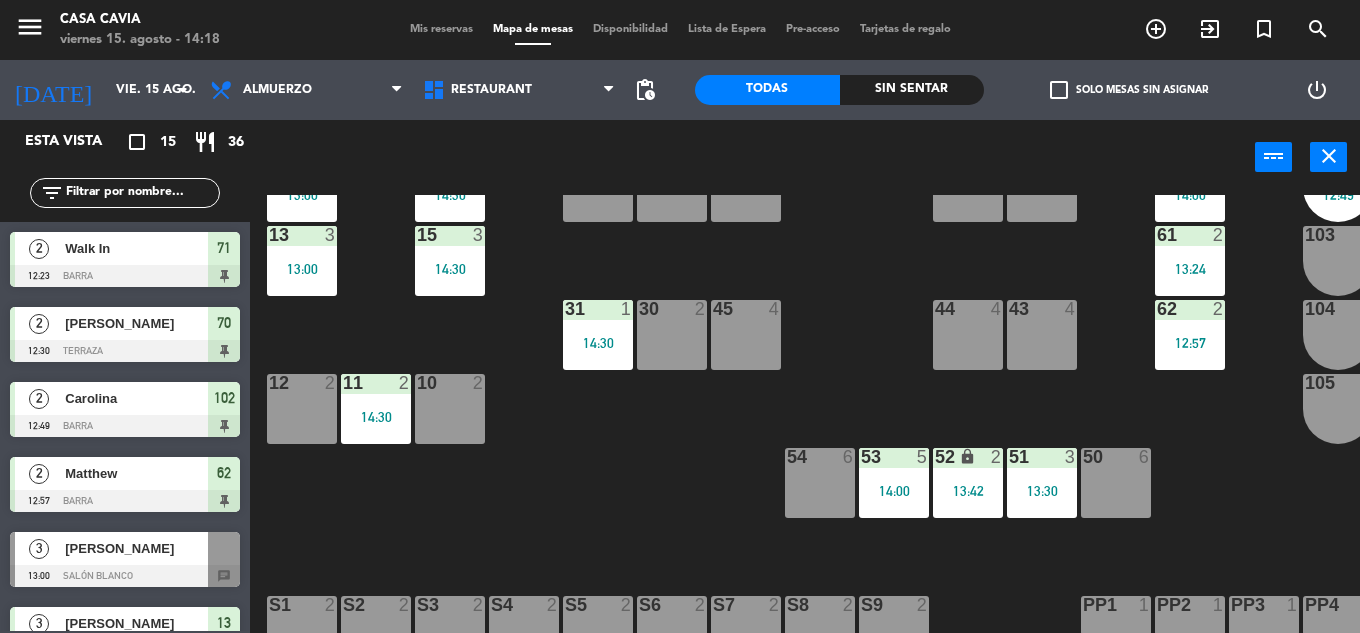
scroll to position [200, 0]
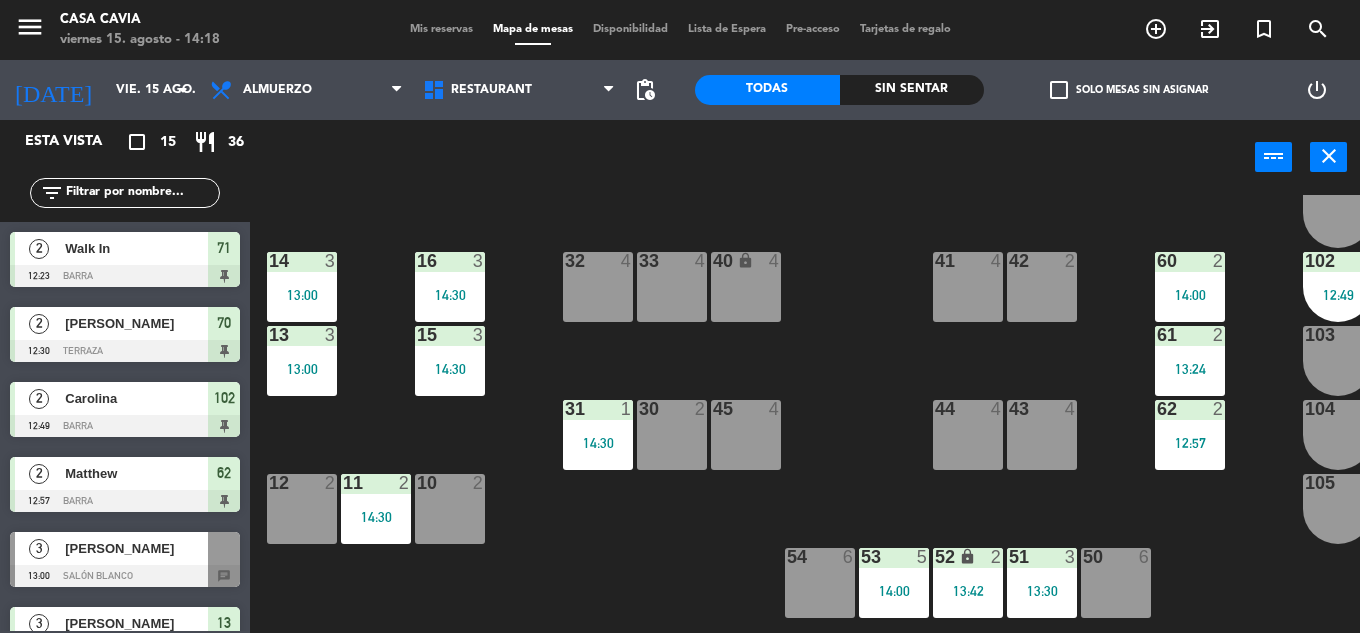
click at [1170, 311] on div "60 2 14:00" at bounding box center [1190, 287] width 70 height 70
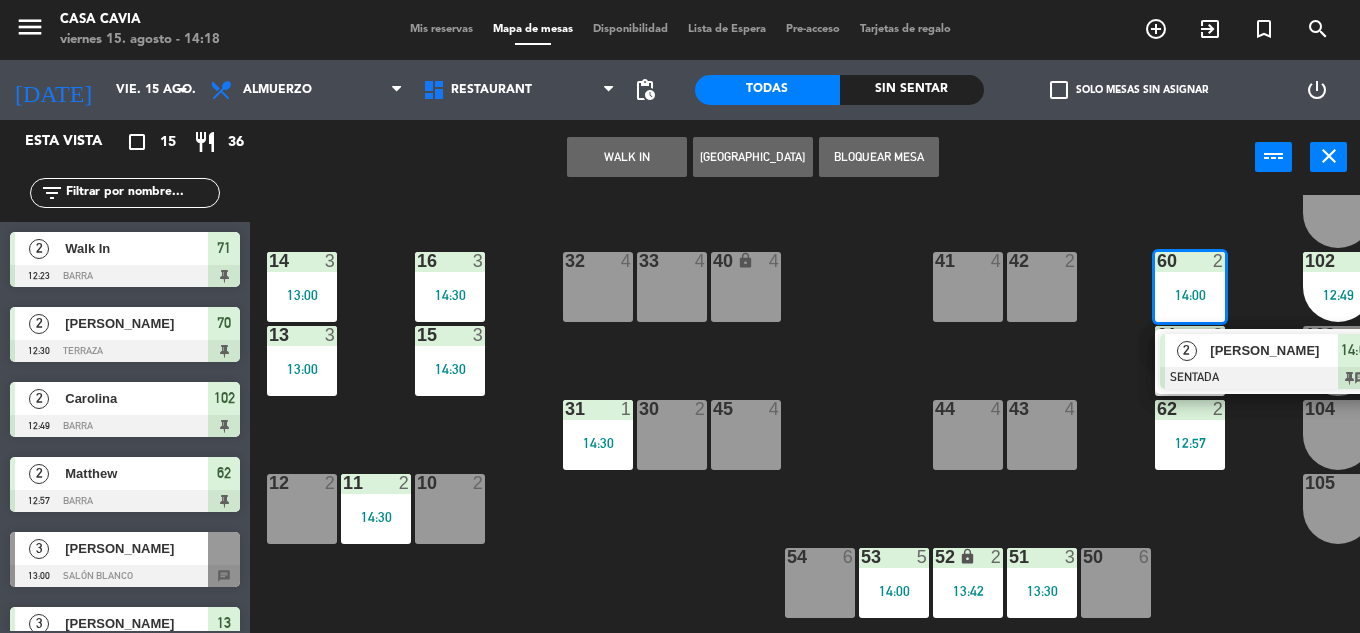
click at [1212, 341] on span "[PERSON_NAME]" at bounding box center [1274, 350] width 128 height 21
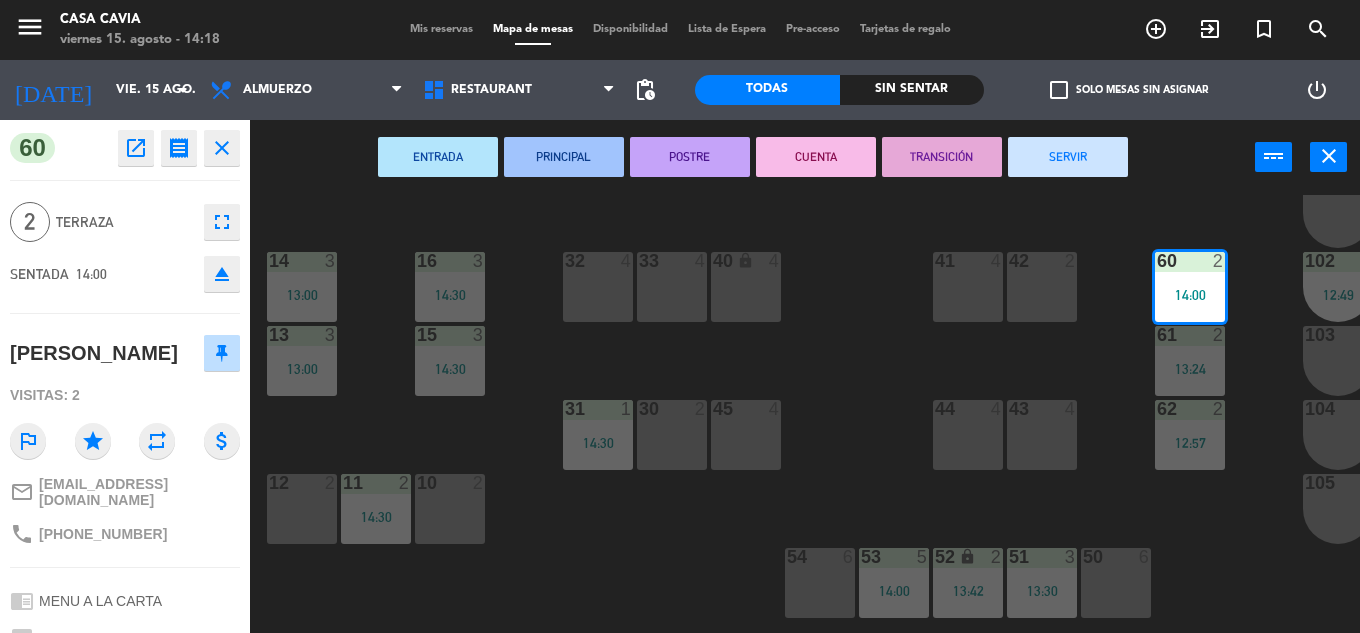
click at [220, 288] on button "eject" at bounding box center [222, 274] width 36 height 36
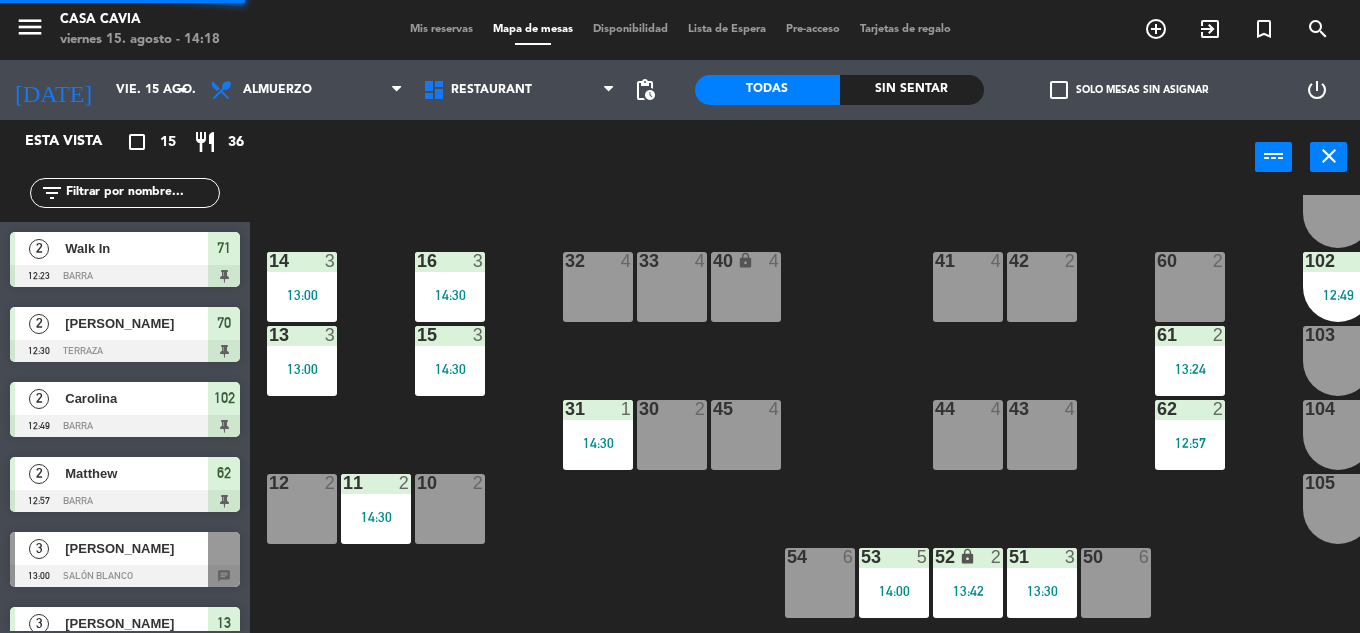
scroll to position [27, 0]
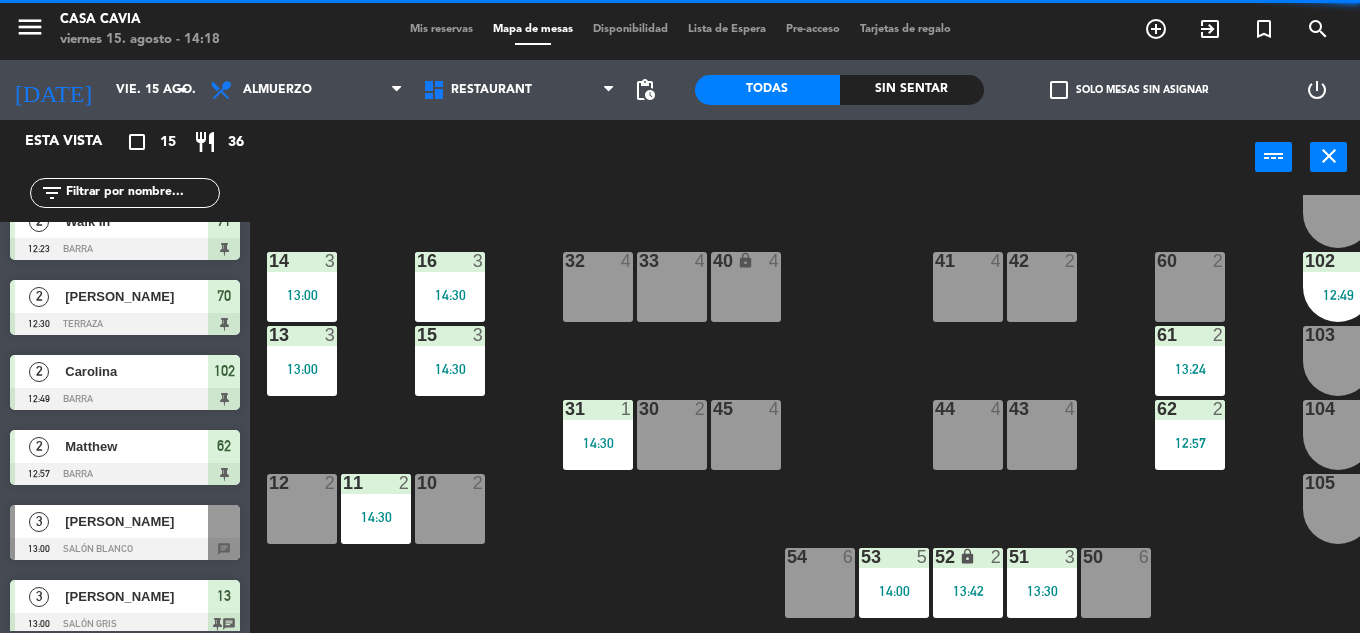
click at [436, 31] on span "Mis reservas" at bounding box center [441, 29] width 83 height 11
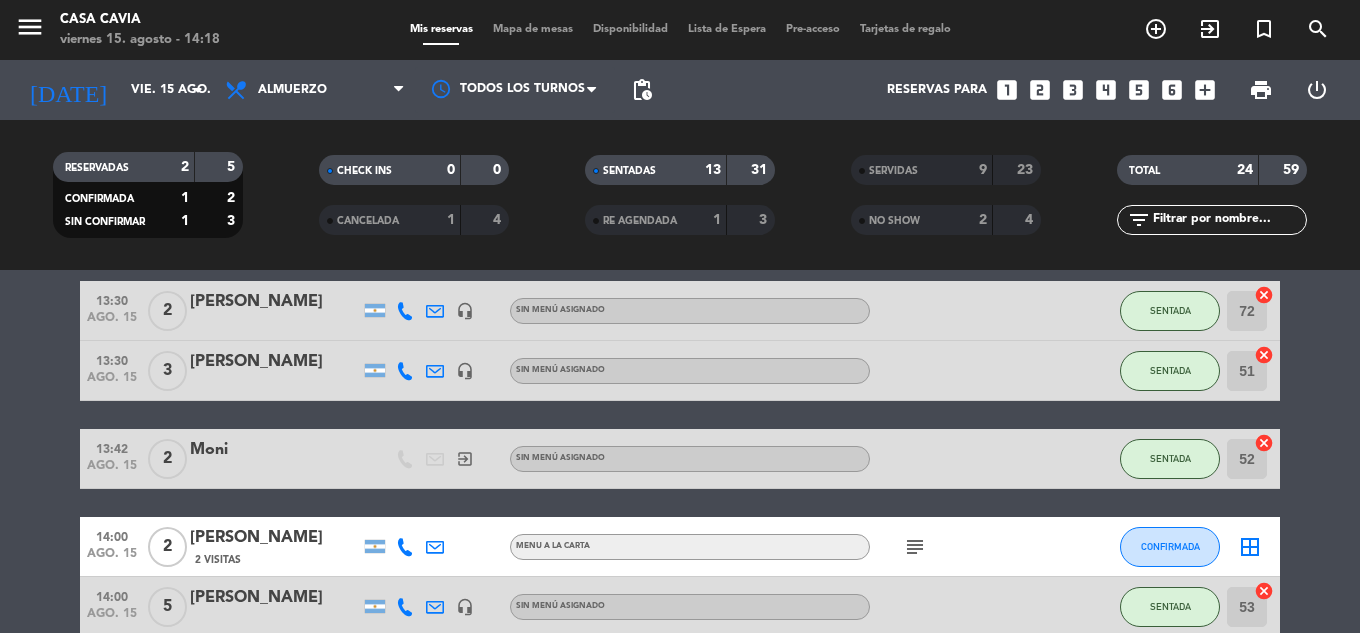
scroll to position [681, 0]
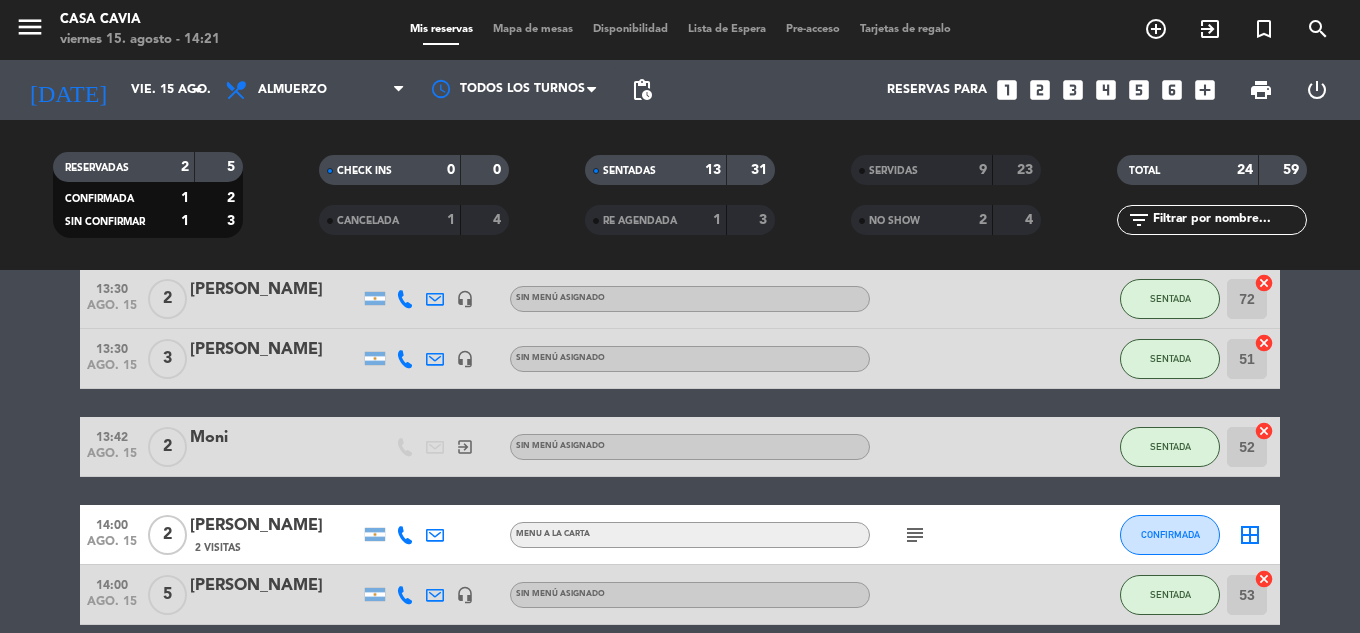
click at [912, 538] on icon "subject" at bounding box center [915, 535] width 24 height 24
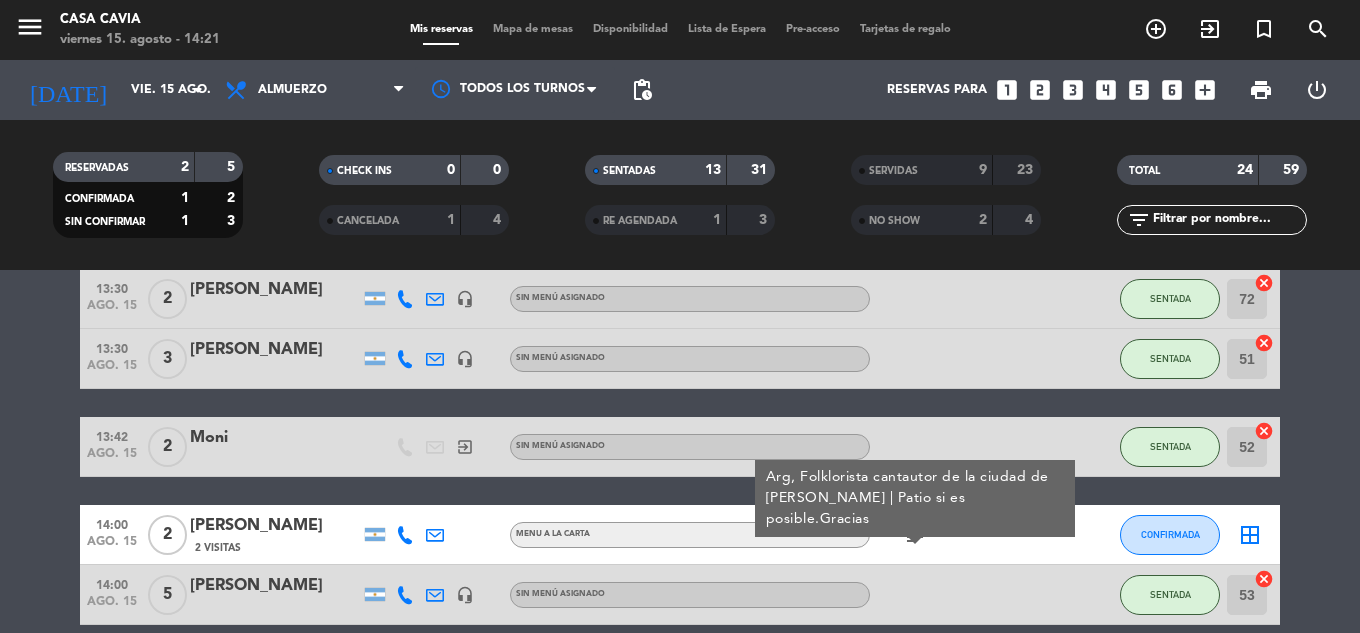
click at [912, 538] on icon "subject" at bounding box center [915, 535] width 24 height 24
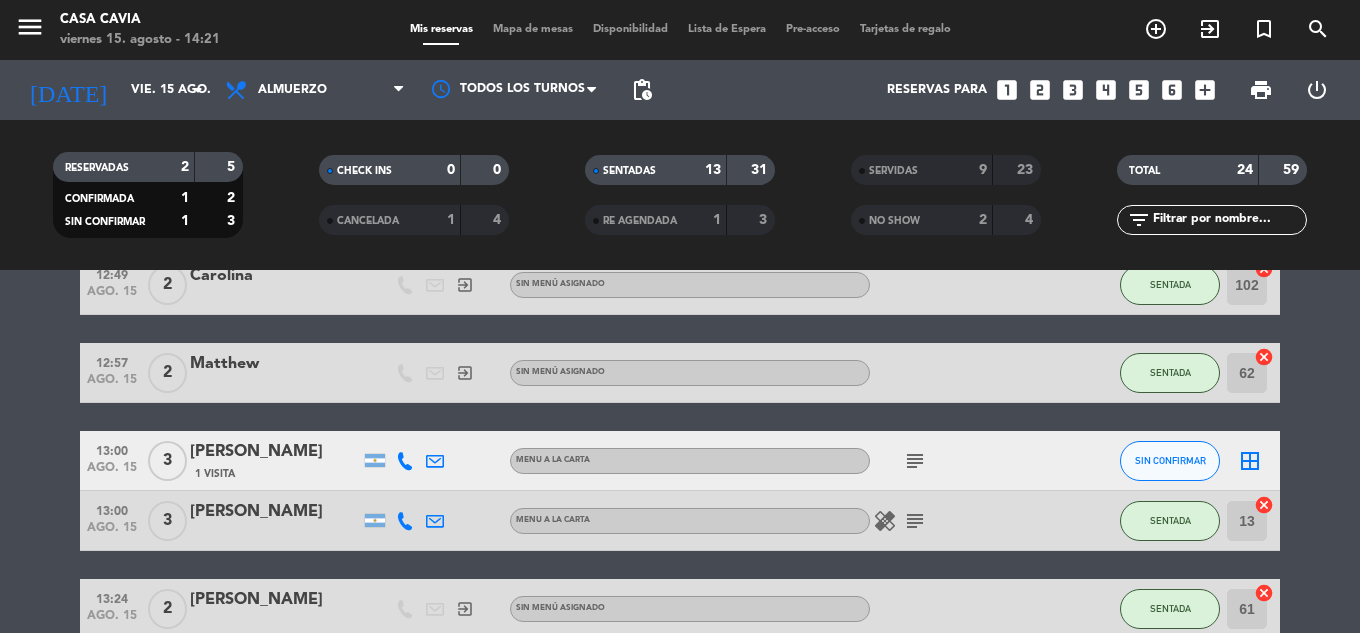
scroll to position [281, 0]
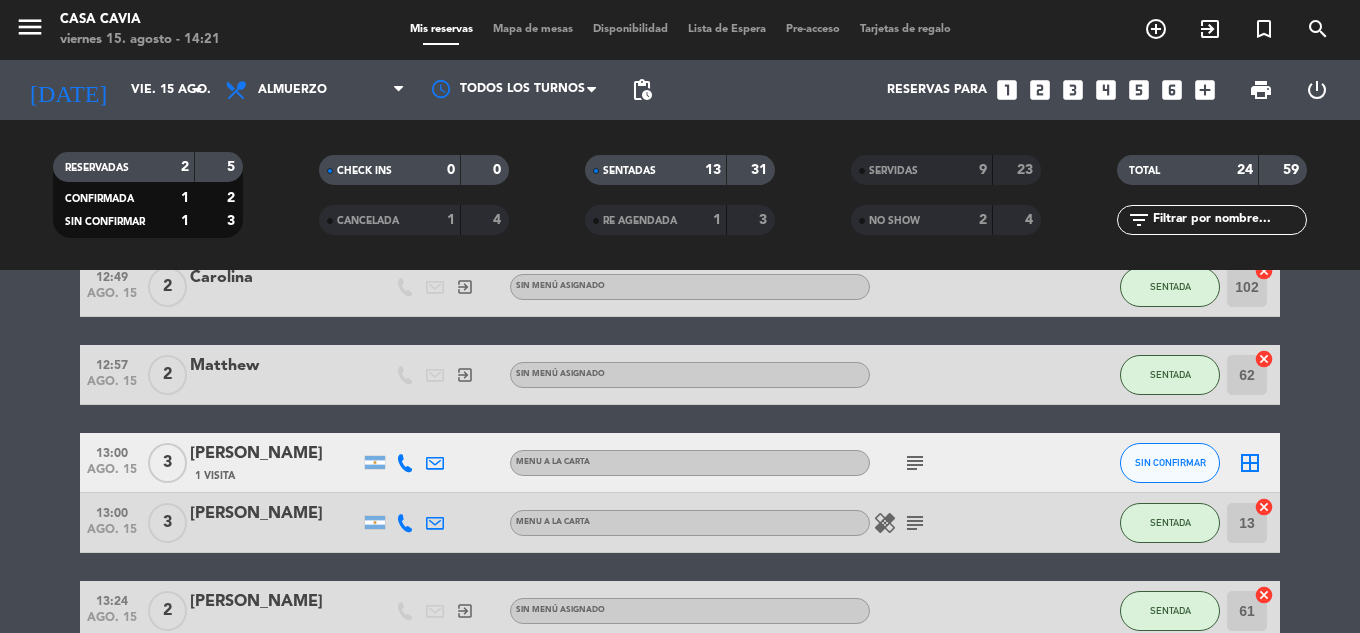
click at [888, 523] on icon "healing" at bounding box center [885, 523] width 24 height 24
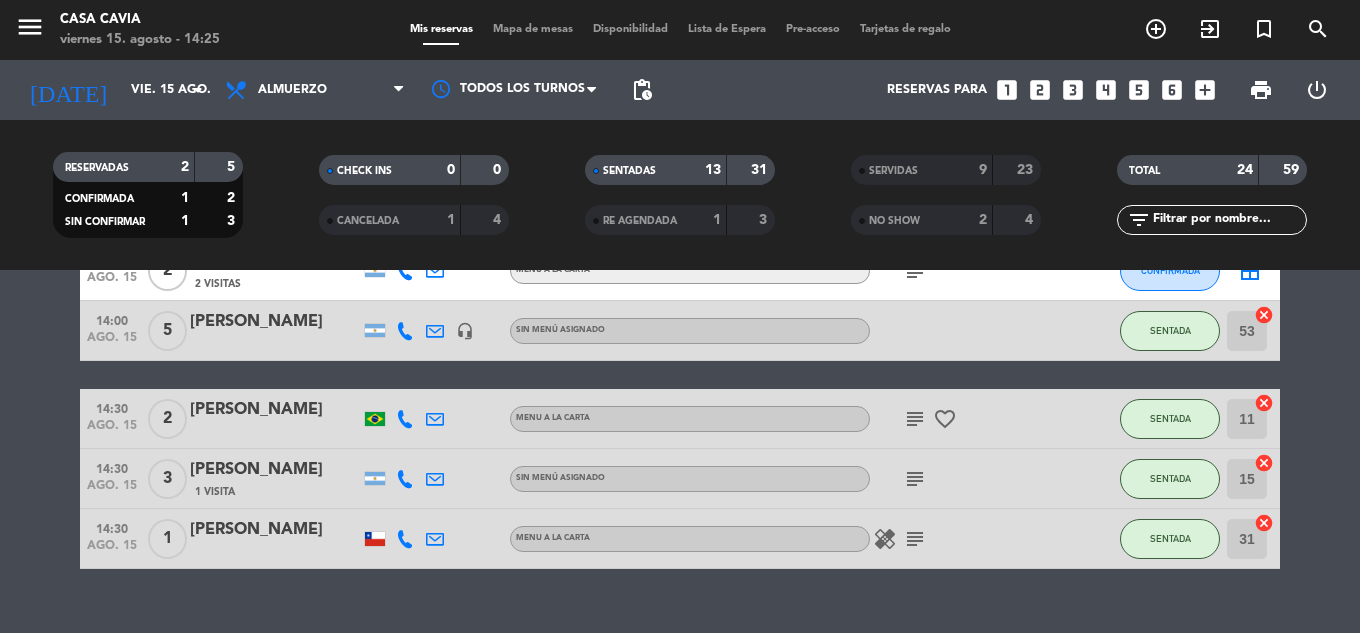
scroll to position [881, 0]
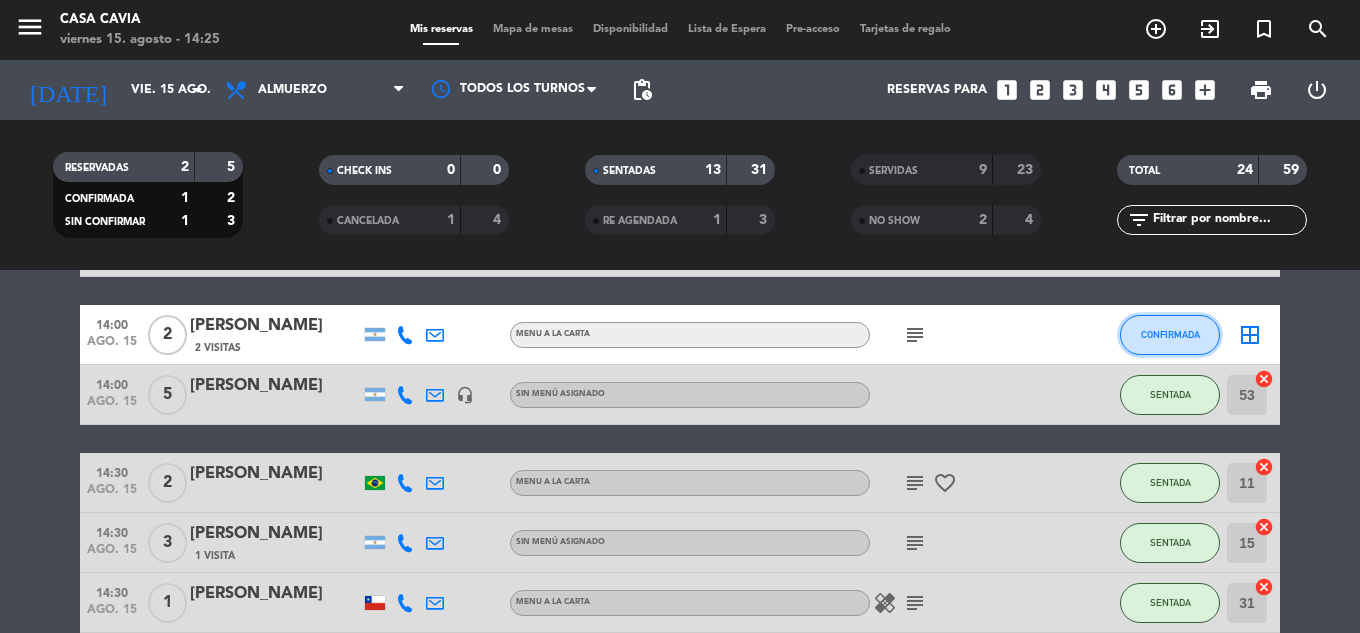
click at [1188, 337] on span "CONFIRMADA" at bounding box center [1170, 334] width 59 height 11
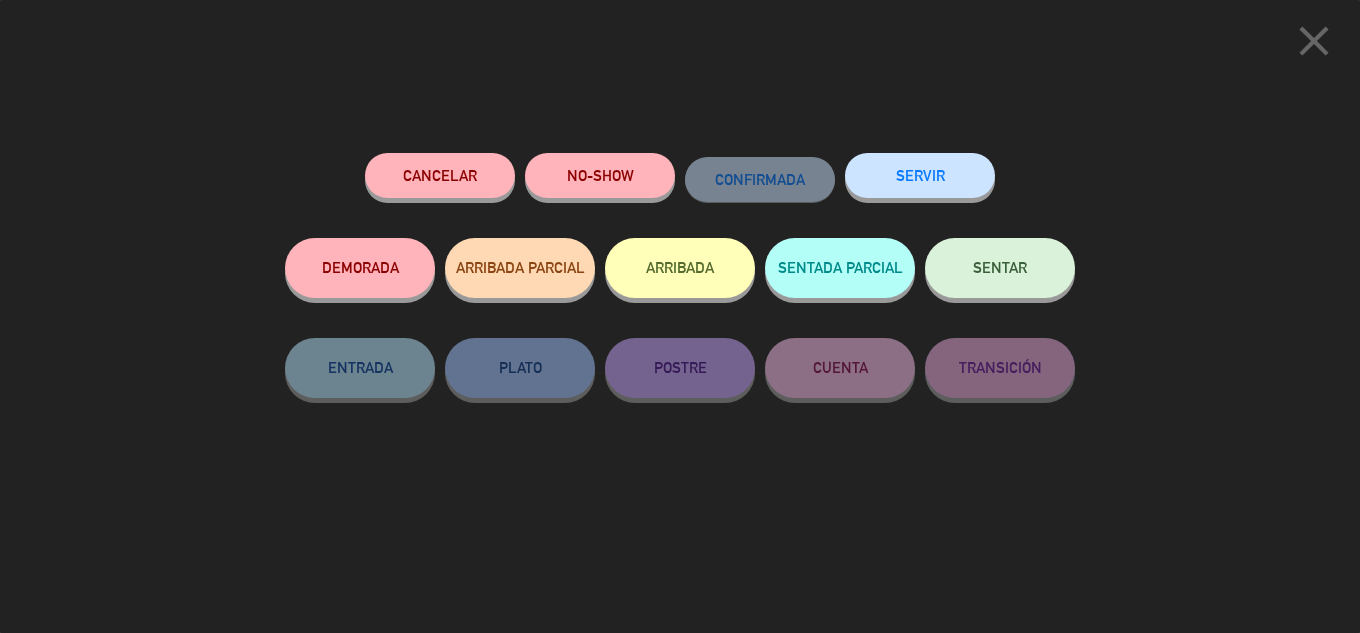
click at [943, 164] on button "SERVIR" at bounding box center [920, 175] width 150 height 45
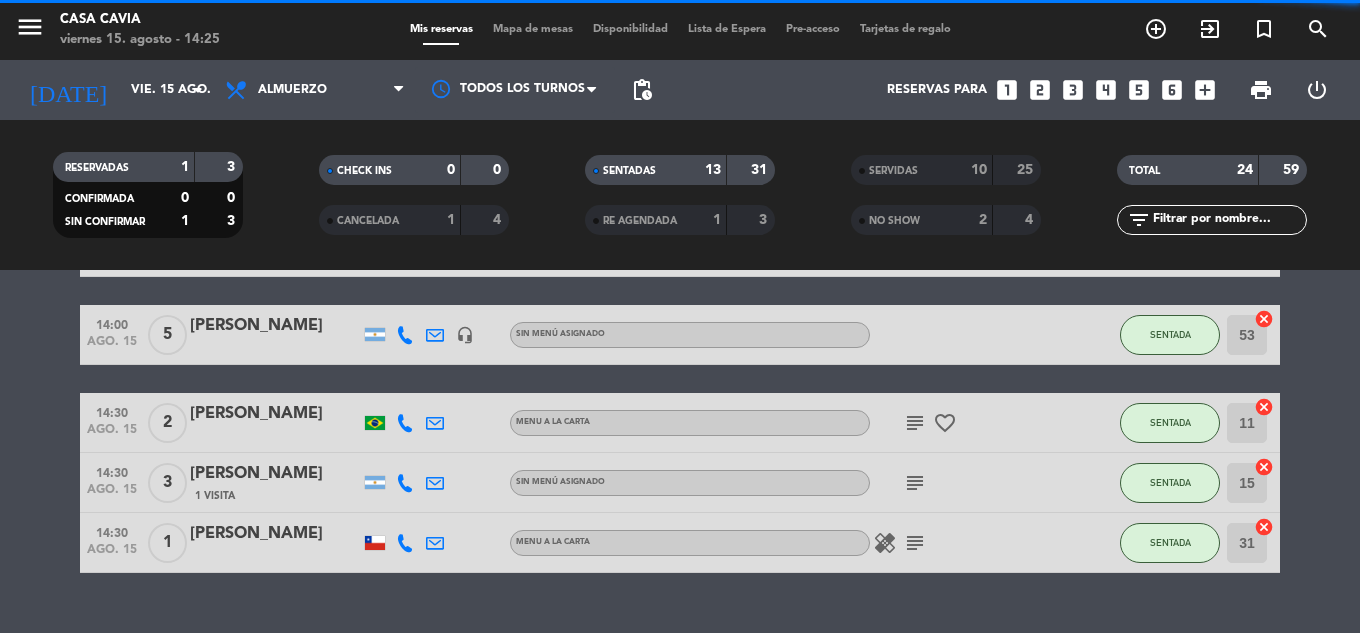
click at [501, 22] on div "Mis reservas Mapa de mesas Disponibilidad Lista de Espera Pre-acceso Tarjetas d…" at bounding box center [680, 30] width 561 height 18
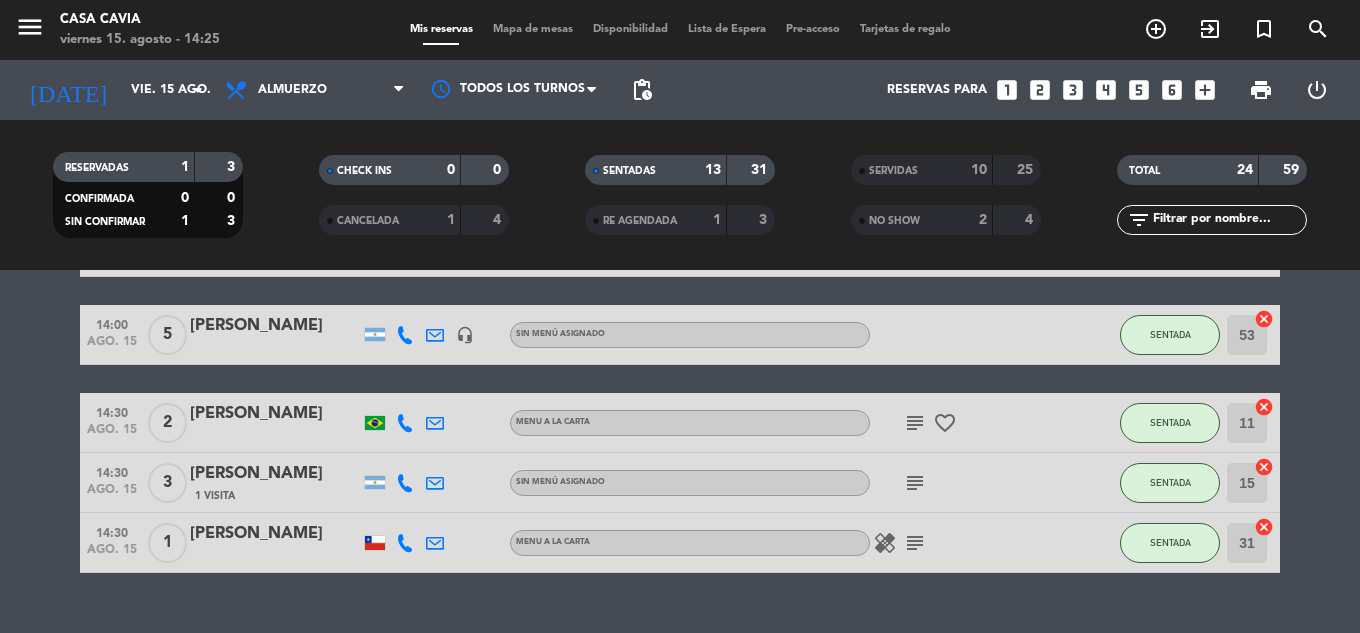
click at [511, 30] on span "Mapa de mesas" at bounding box center [533, 29] width 100 height 11
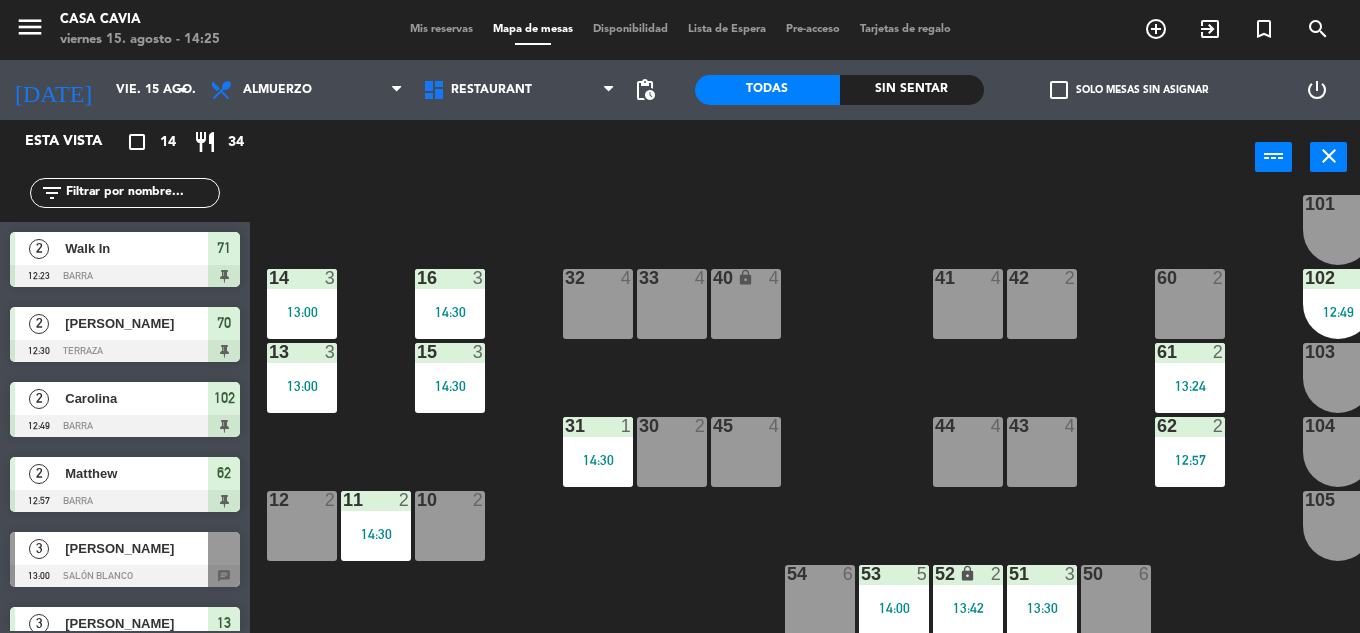
scroll to position [200, 0]
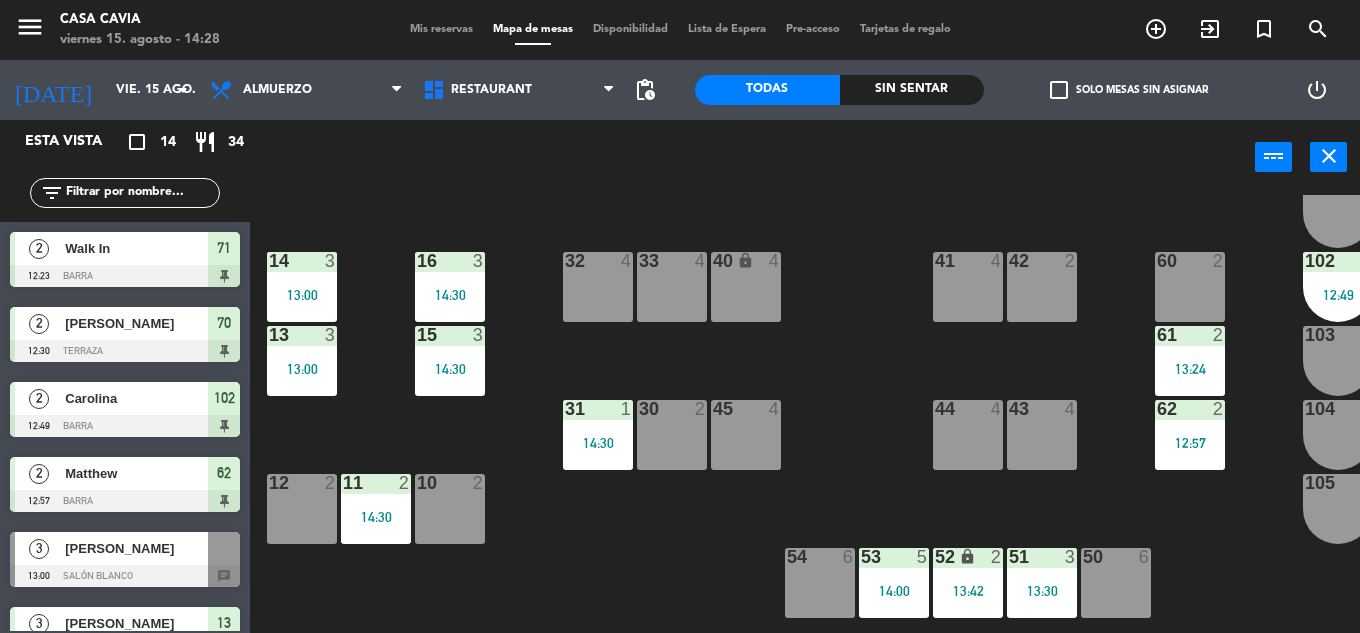
click at [413, 28] on span "Mis reservas" at bounding box center [441, 29] width 83 height 11
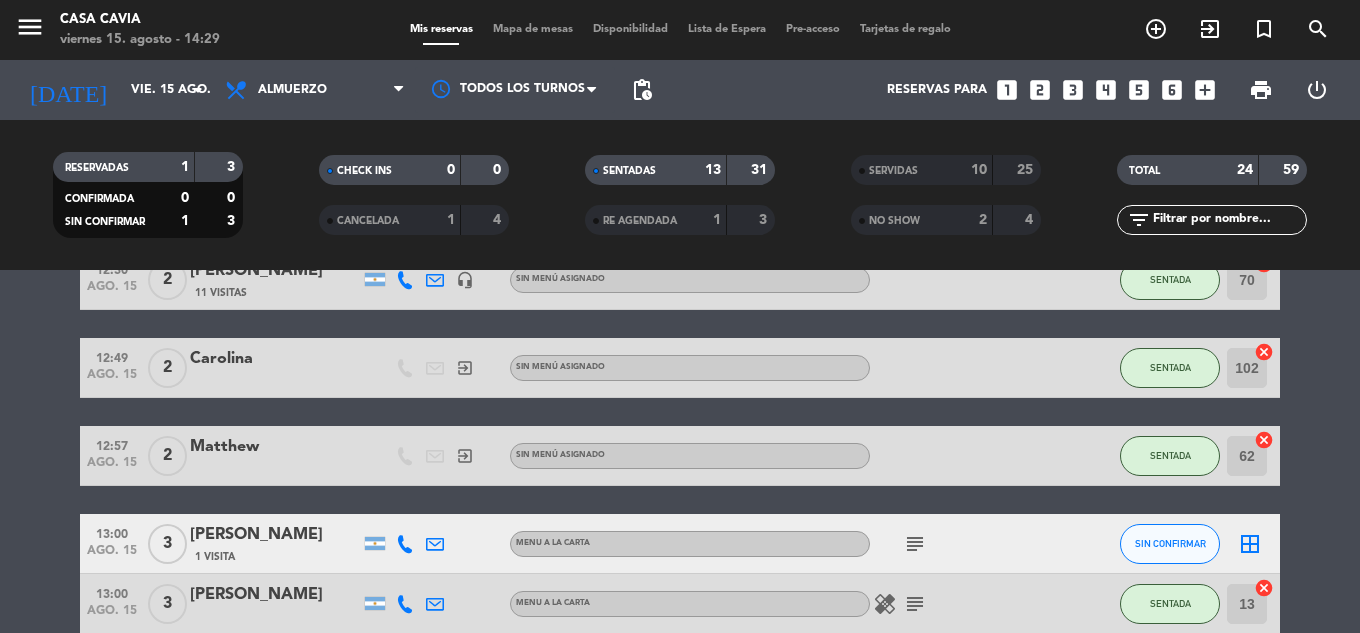
scroll to position [300, 0]
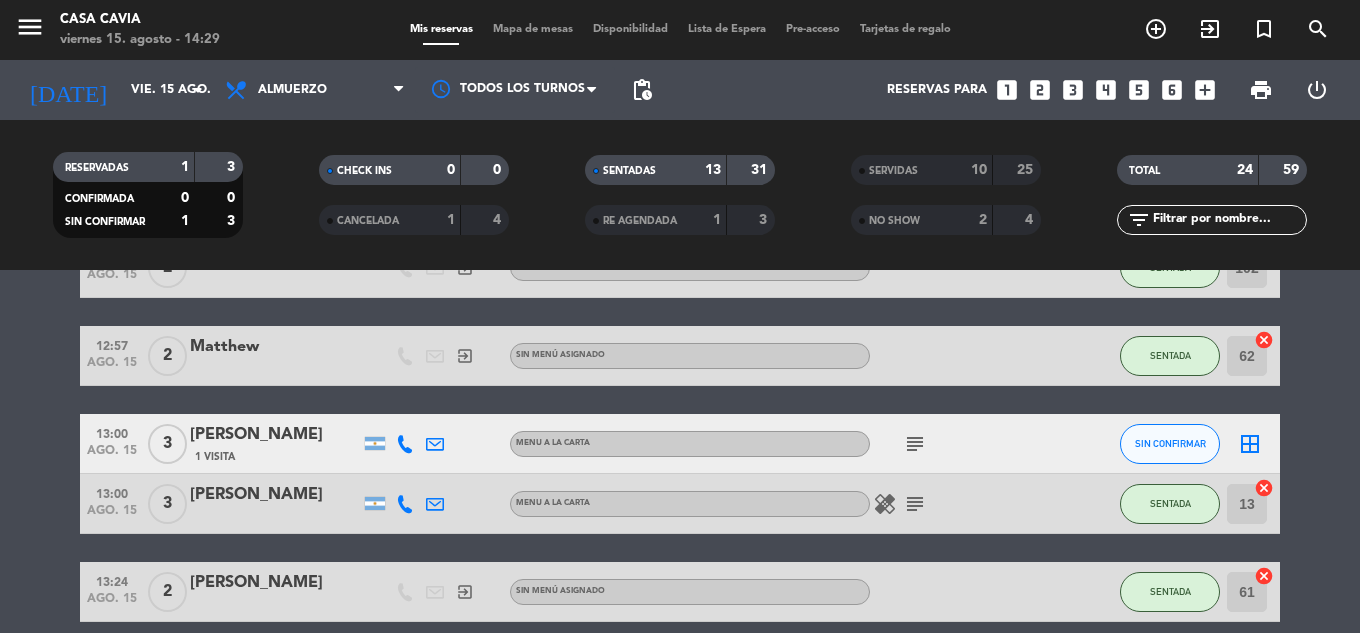
drag, startPoint x: 867, startPoint y: 507, endPoint x: 882, endPoint y: 510, distance: 15.3
click at [868, 507] on div "MENU A LA CARTA" at bounding box center [690, 504] width 360 height 26
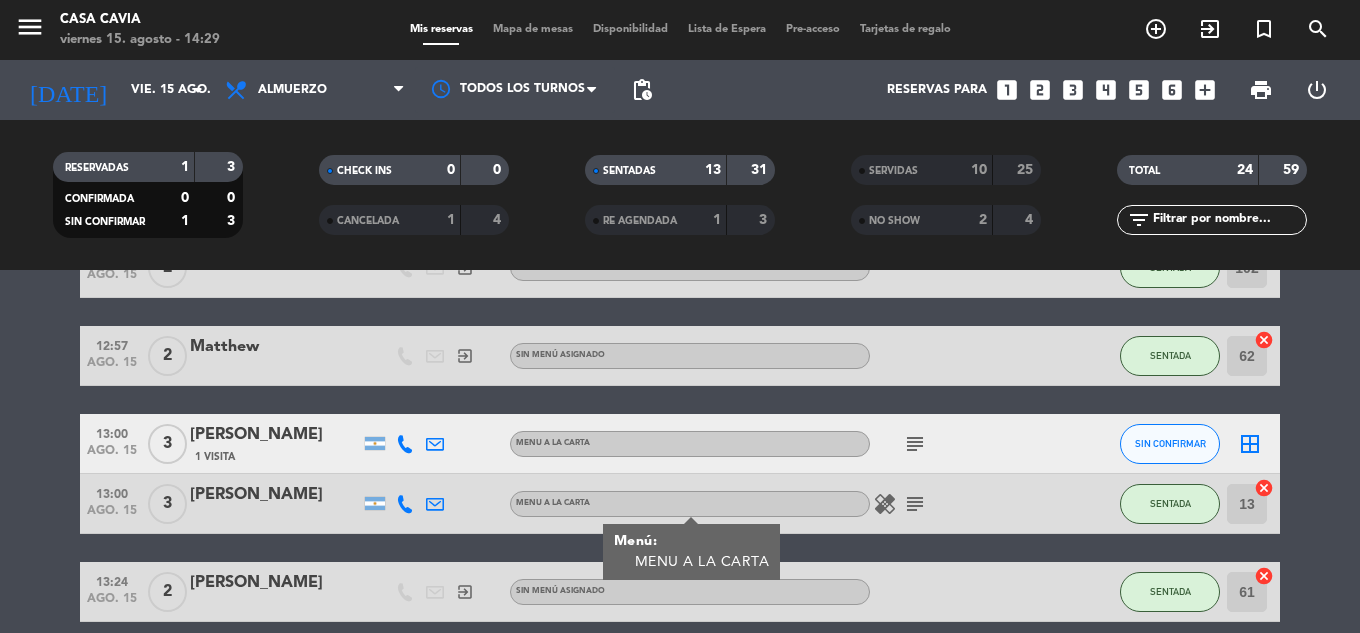
click at [882, 510] on icon "healing" at bounding box center [885, 504] width 24 height 24
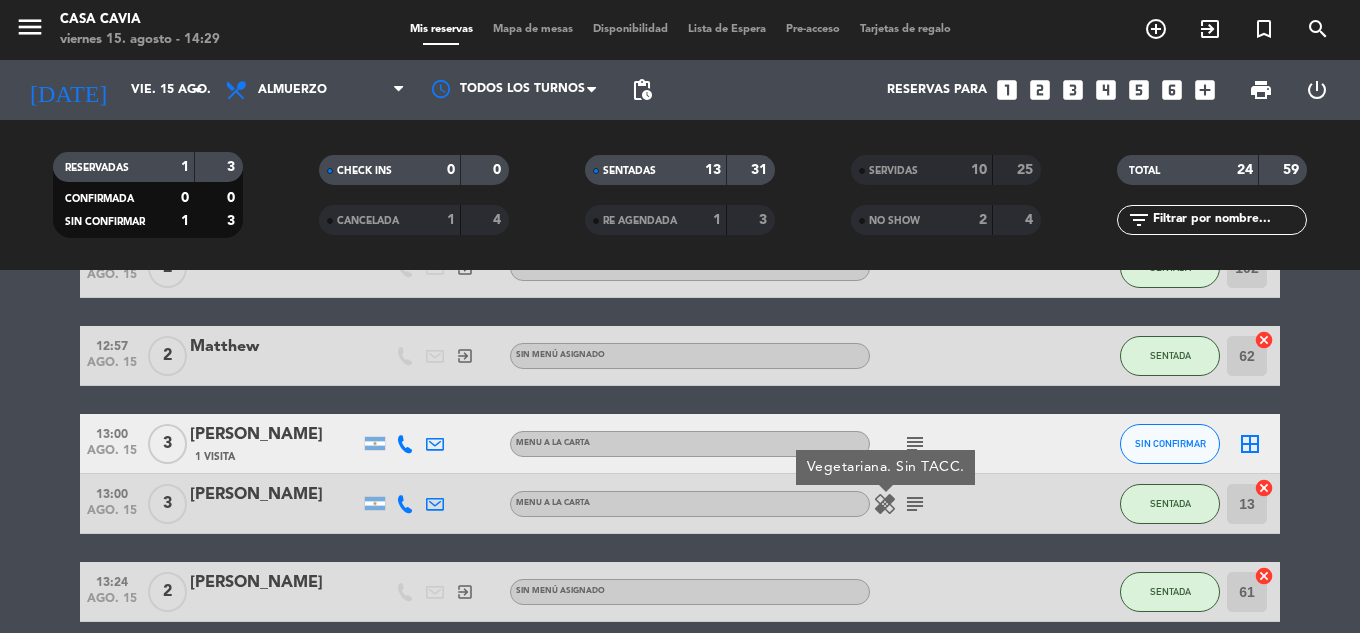
drag, startPoint x: 882, startPoint y: 510, endPoint x: 902, endPoint y: 506, distance: 20.4
click at [885, 510] on icon "healing" at bounding box center [885, 504] width 24 height 24
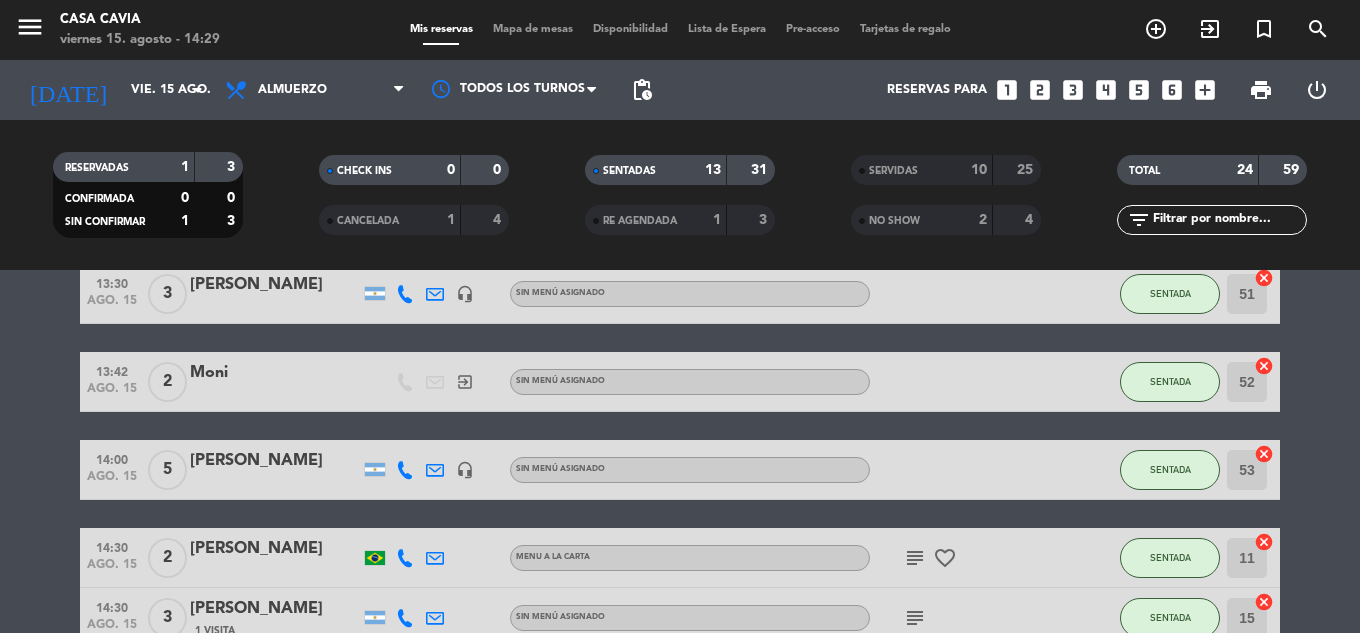
scroll to position [921, 0]
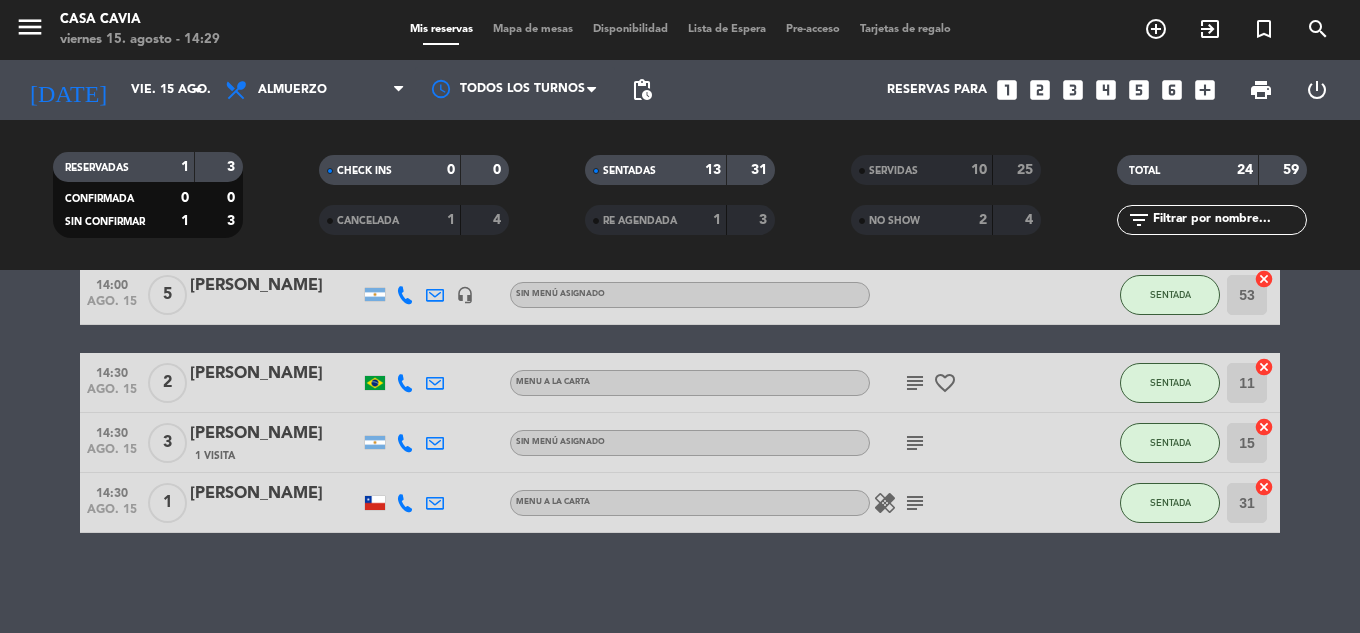
click at [878, 508] on icon "healing" at bounding box center [885, 503] width 24 height 24
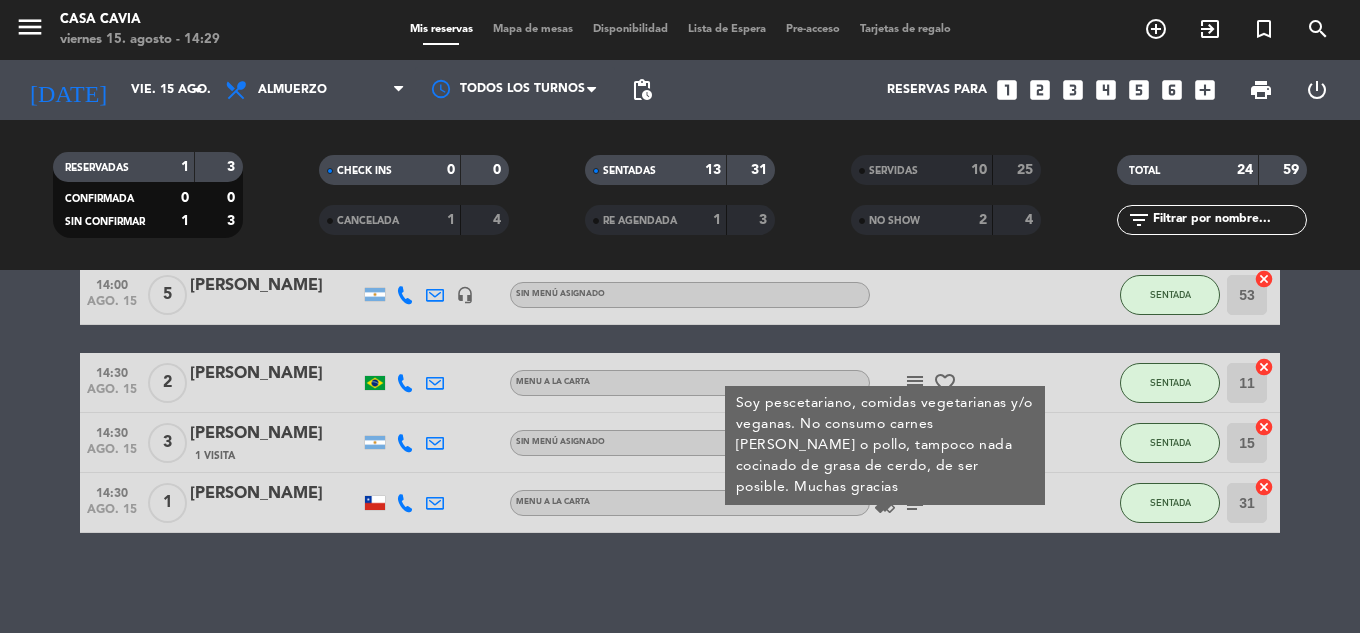
click at [841, 576] on div "No hay notas para este servicio. Haz clic para agregar una 12:23 ago. 15 2 Walk…" at bounding box center [680, 451] width 1360 height 363
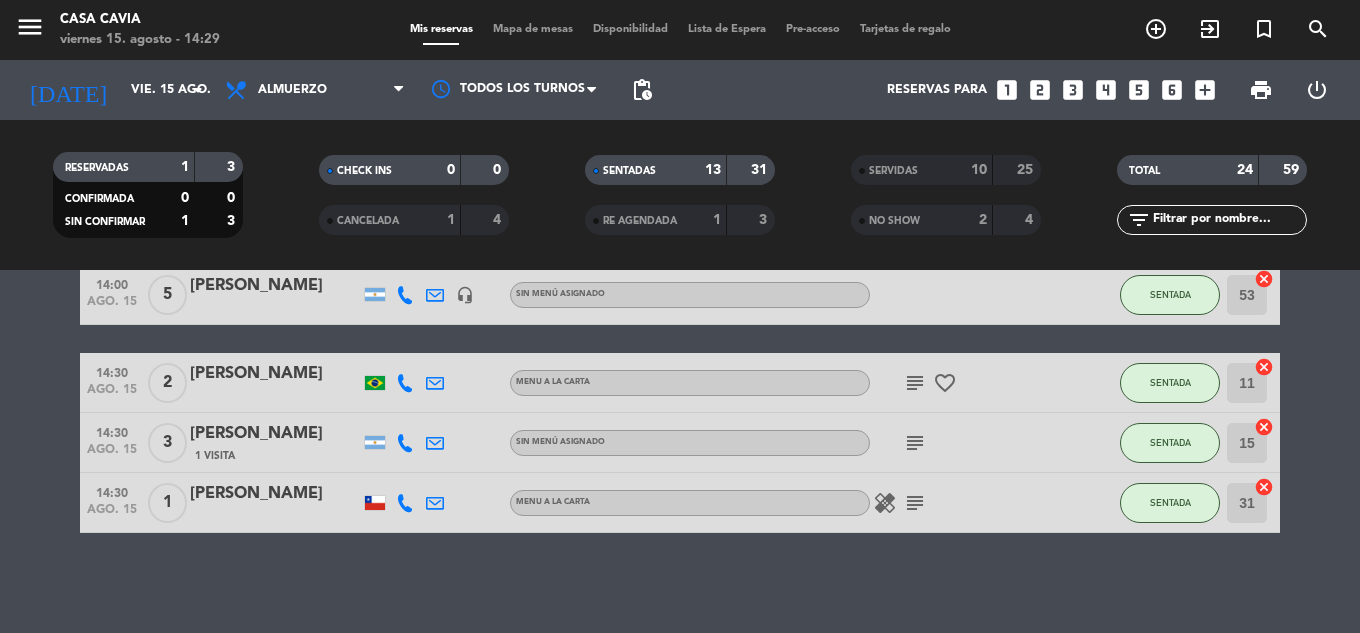
click at [879, 504] on icon "healing" at bounding box center [885, 503] width 24 height 24
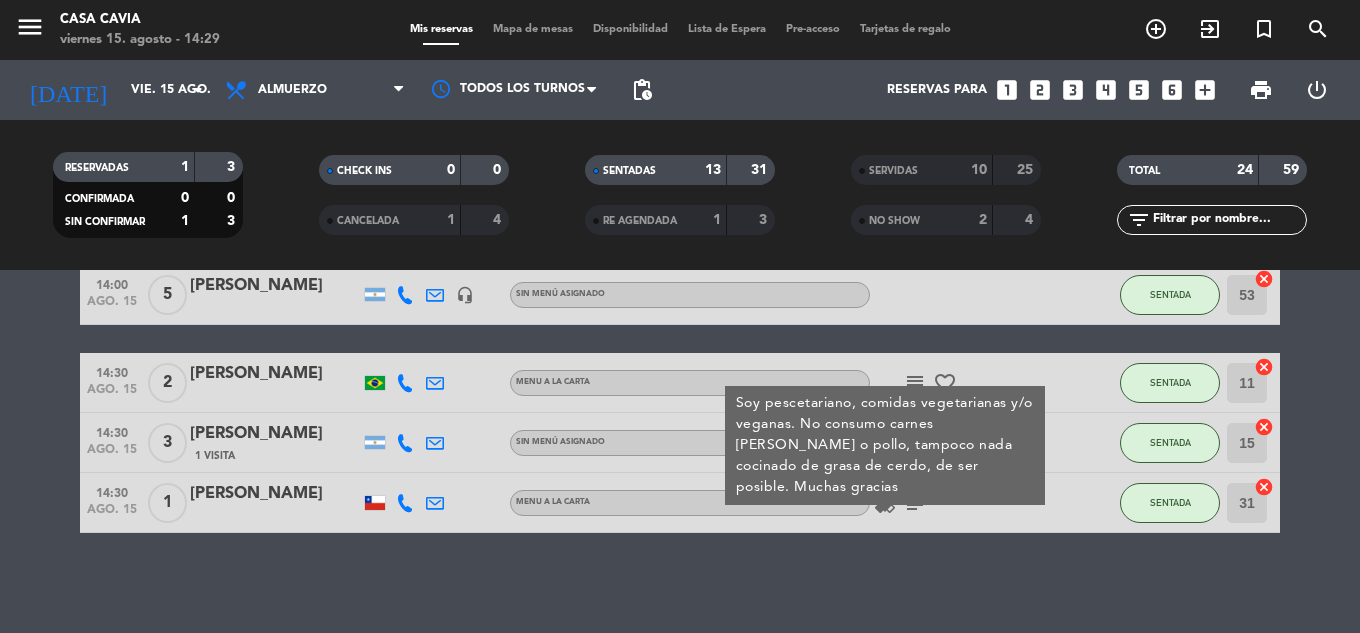
click at [884, 504] on icon "healing" at bounding box center [885, 503] width 24 height 24
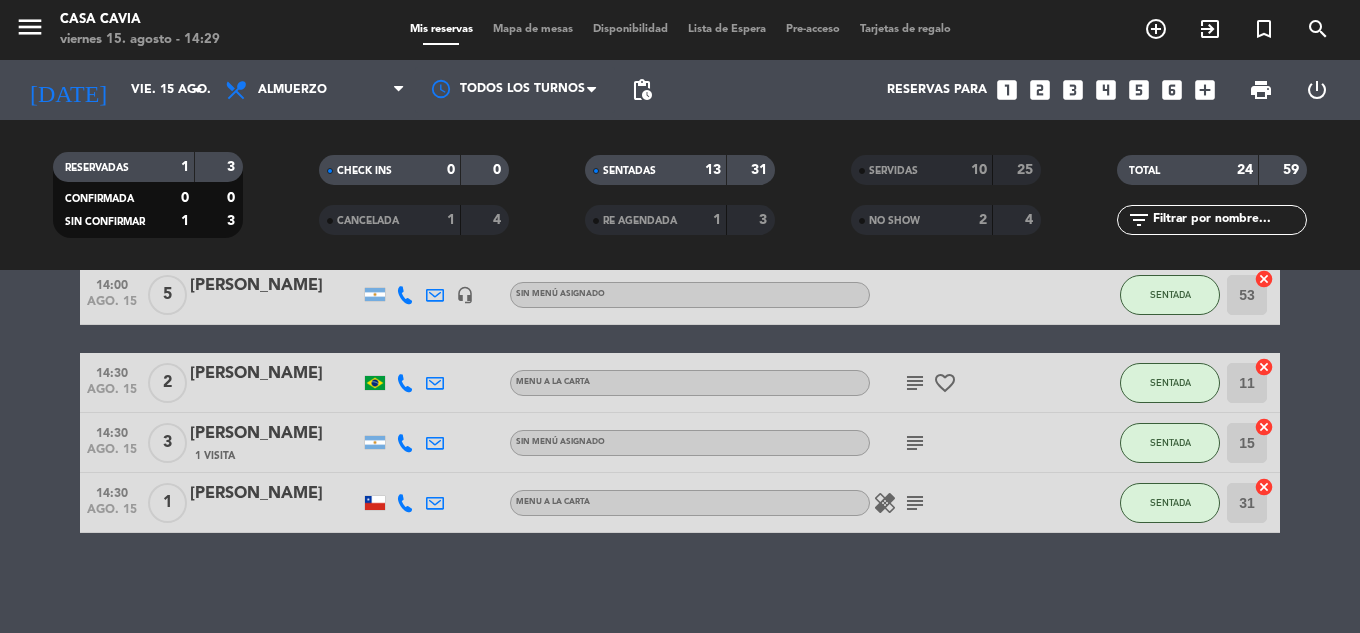
click at [891, 554] on div "No hay notas para este servicio. Haz clic para agregar una 12:23 ago. 15 2 Walk…" at bounding box center [680, 451] width 1360 height 363
click at [1208, 35] on icon "exit_to_app" at bounding box center [1210, 29] width 24 height 24
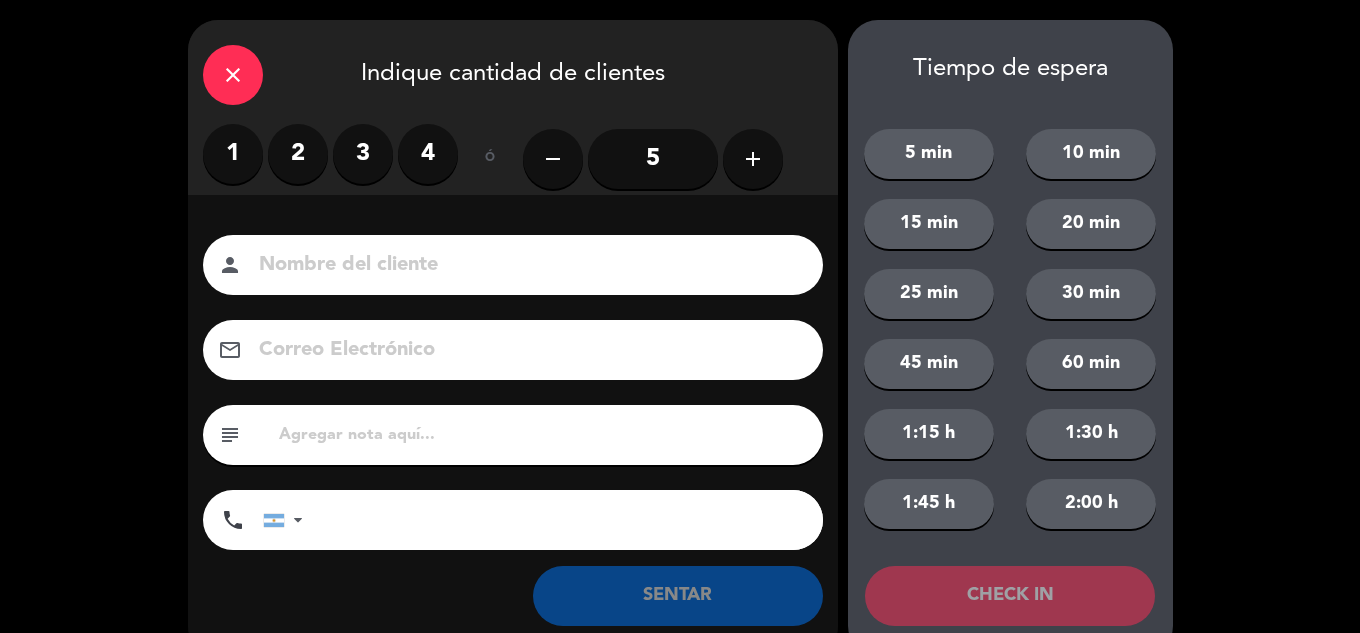
click at [369, 161] on label "3" at bounding box center [363, 154] width 60 height 60
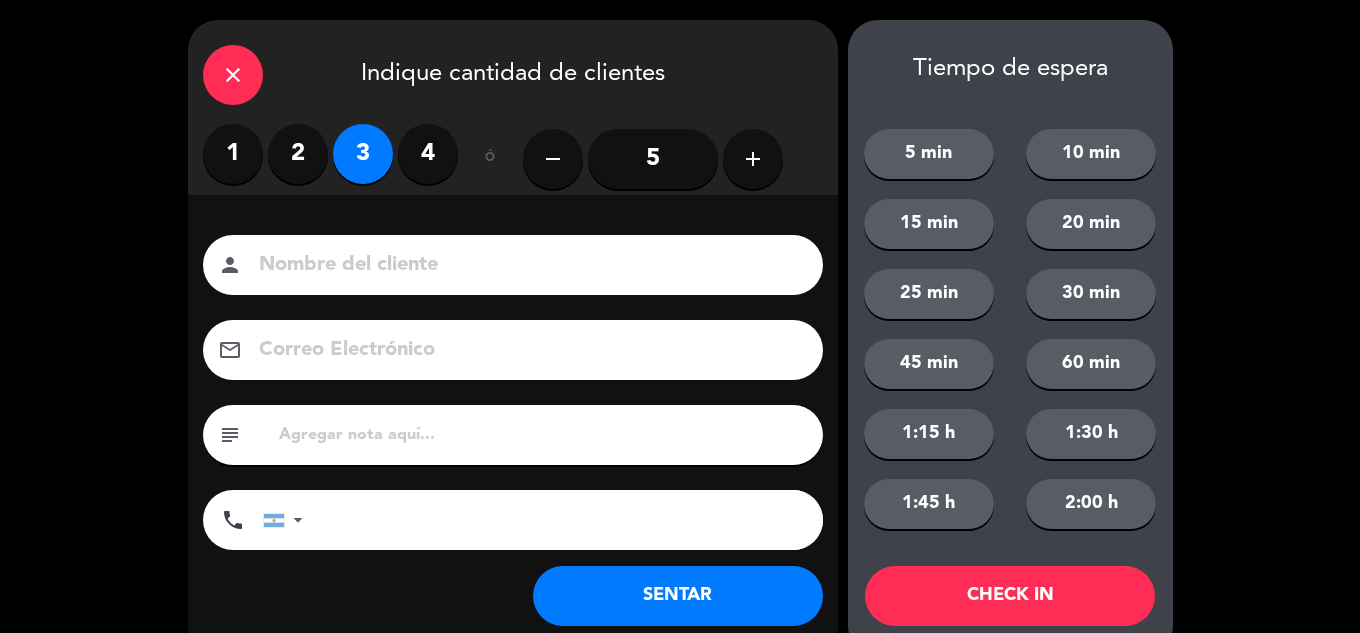
click at [386, 263] on input at bounding box center [527, 265] width 540 height 35
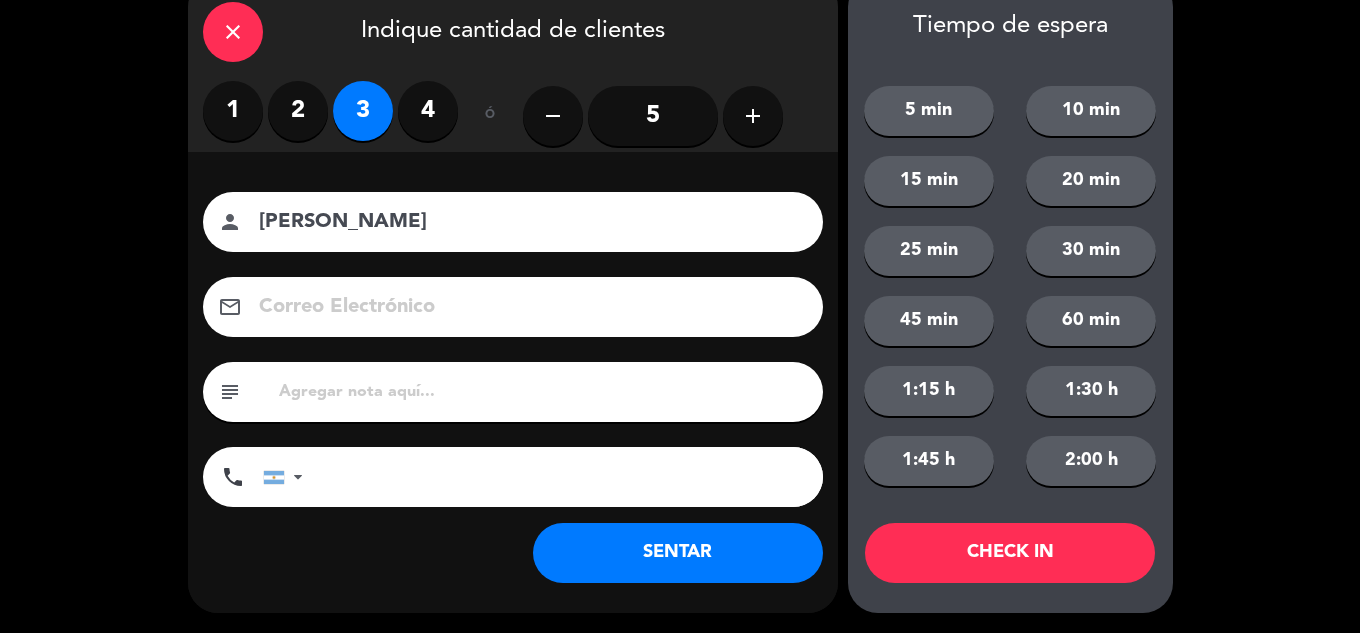
type input "[PERSON_NAME]"
click at [704, 555] on button "SENTAR" at bounding box center [678, 553] width 290 height 60
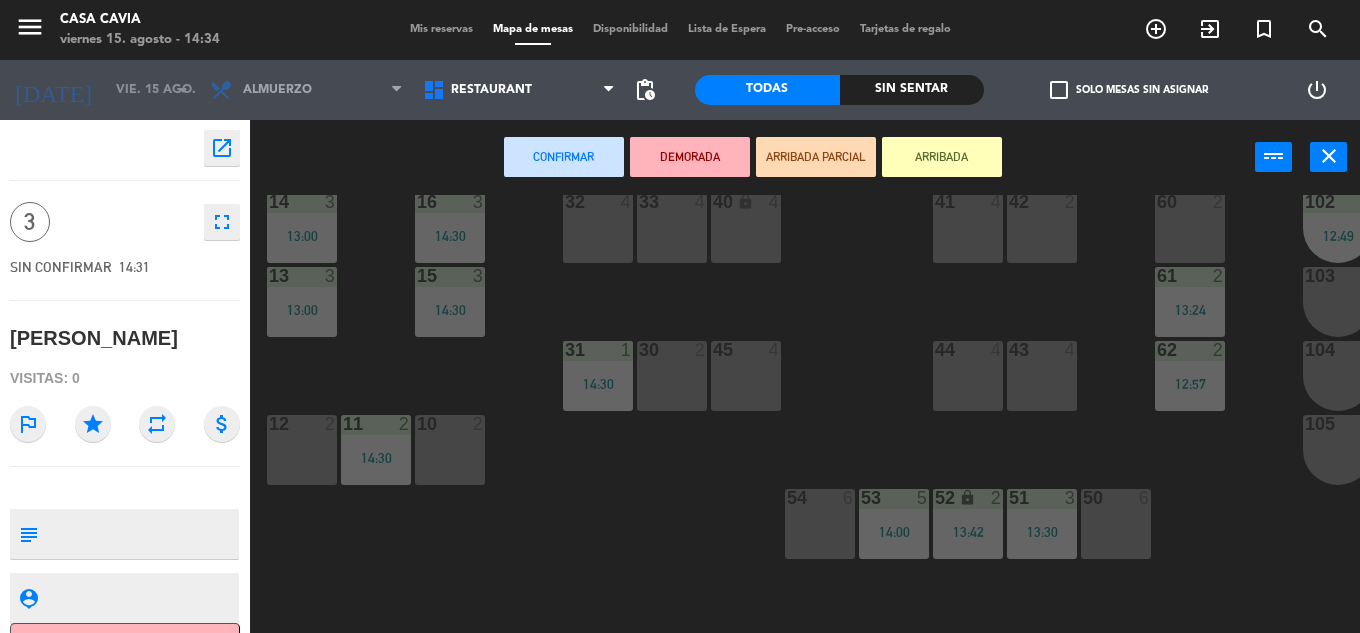
scroll to position [300, 0]
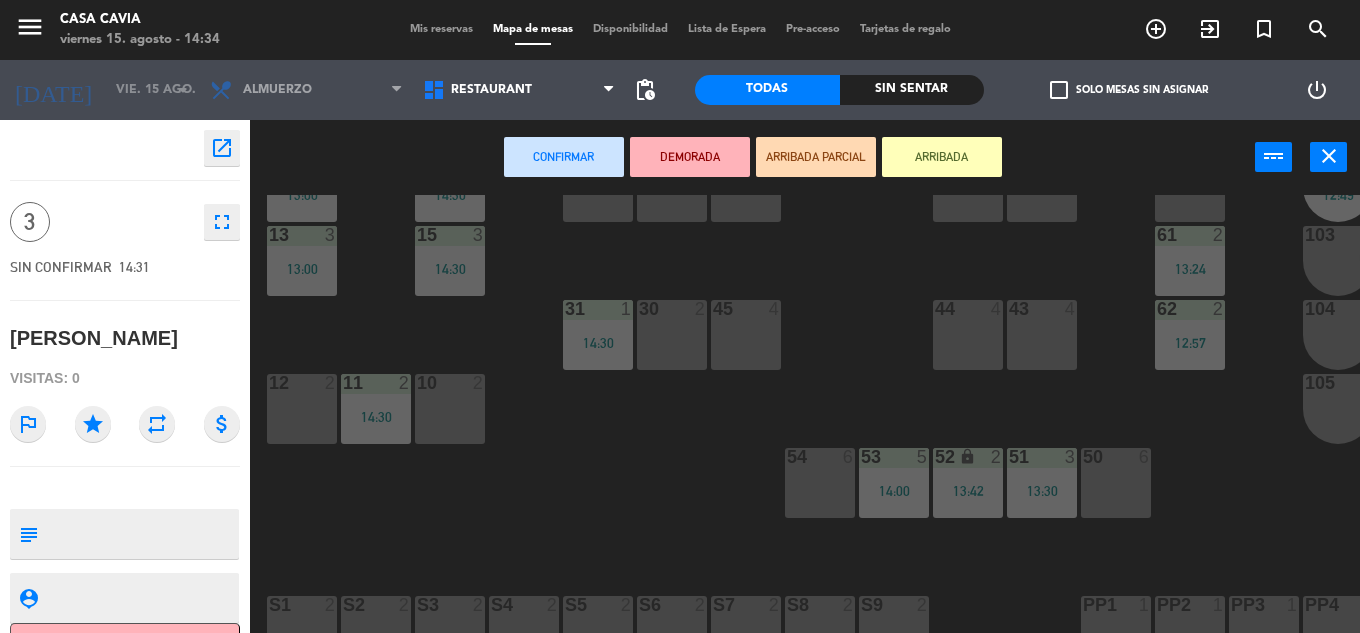
click at [316, 417] on div "12 2" at bounding box center [302, 409] width 70 height 70
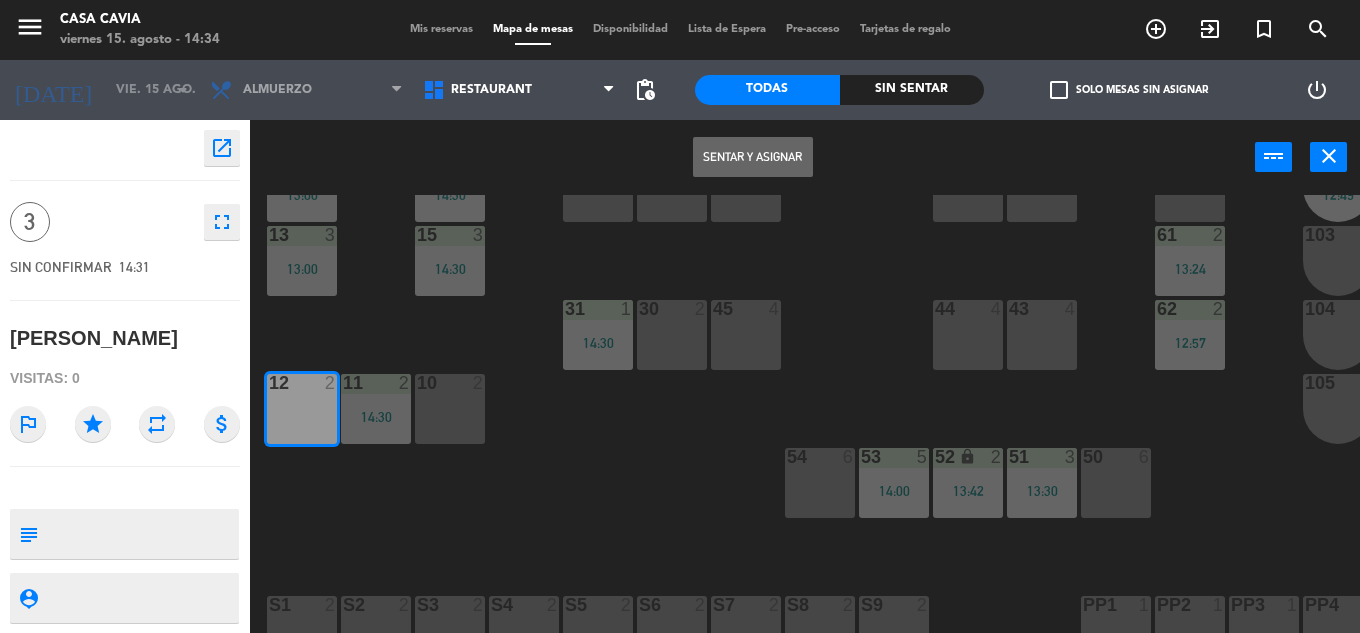
click at [745, 146] on button "Sentar y Asignar" at bounding box center [753, 157] width 120 height 40
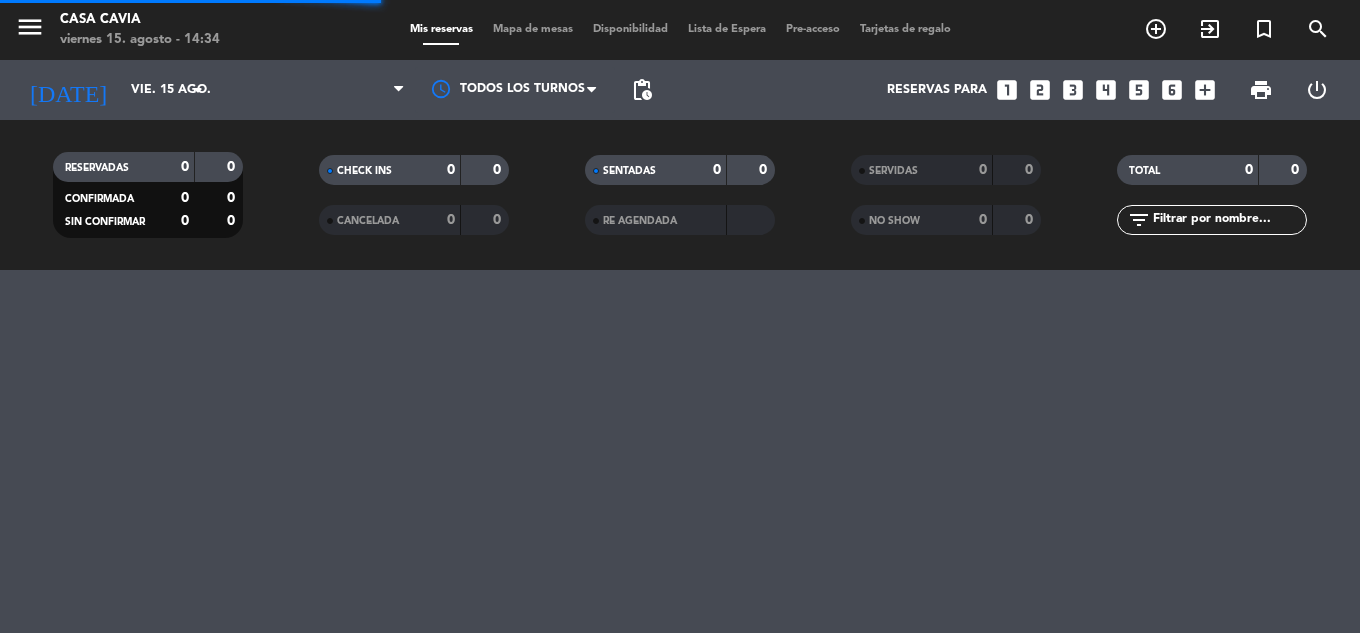
click at [1092, 166] on filter-checkbox "TOTAL 0 0" at bounding box center [1212, 170] width 266 height 30
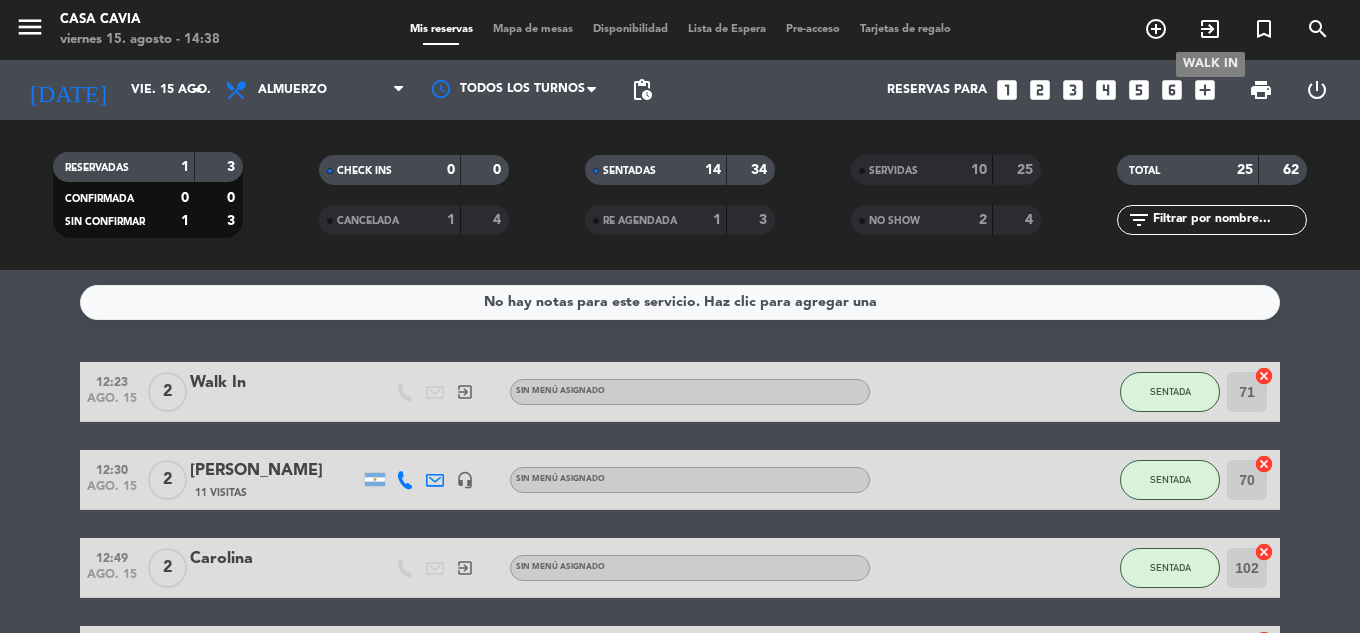
click at [1206, 34] on icon "exit_to_app" at bounding box center [1210, 29] width 24 height 24
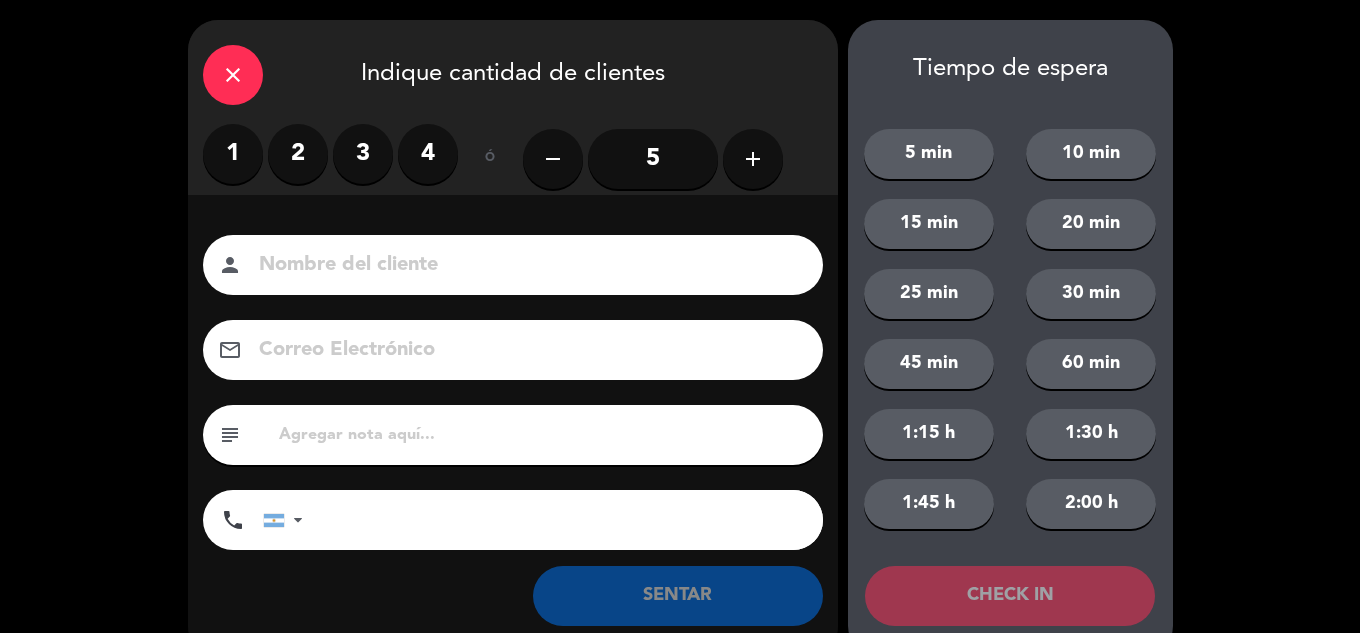
drag, startPoint x: 251, startPoint y: 153, endPoint x: 311, endPoint y: 253, distance: 116.6
click at [251, 156] on label "1" at bounding box center [233, 154] width 60 height 60
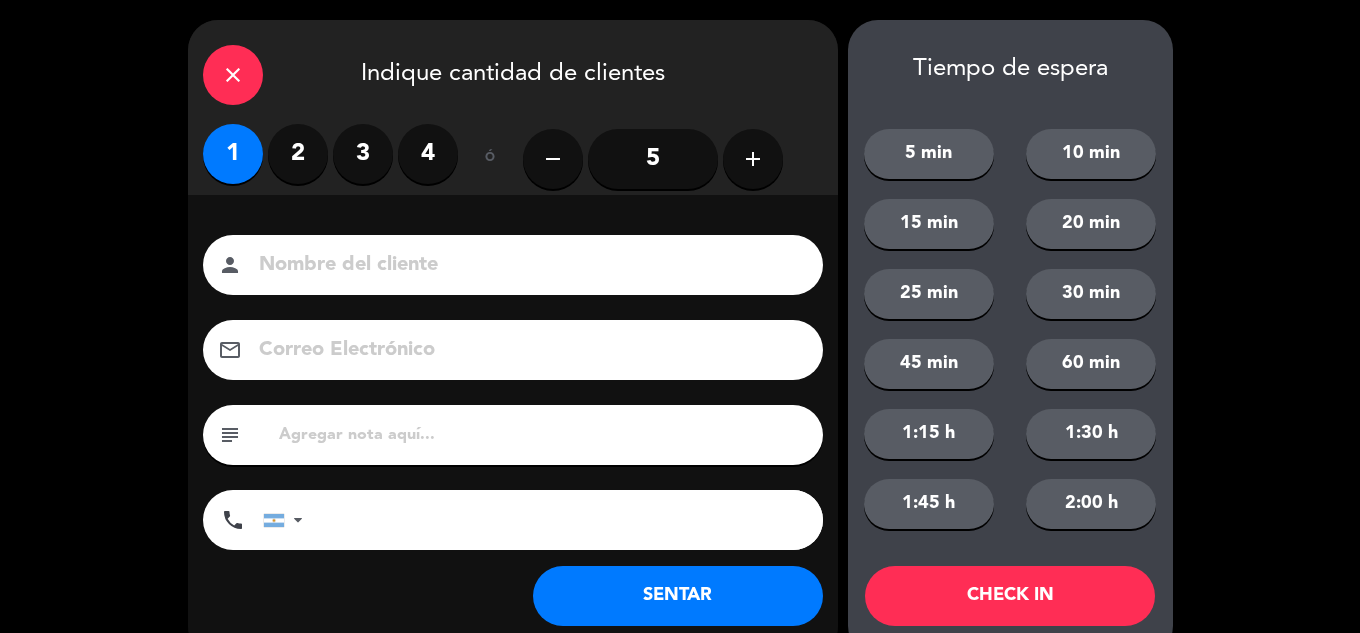
click at [325, 262] on input at bounding box center [527, 265] width 540 height 35
type input "Maximo"
click at [676, 615] on button "SENTAR" at bounding box center [678, 596] width 290 height 60
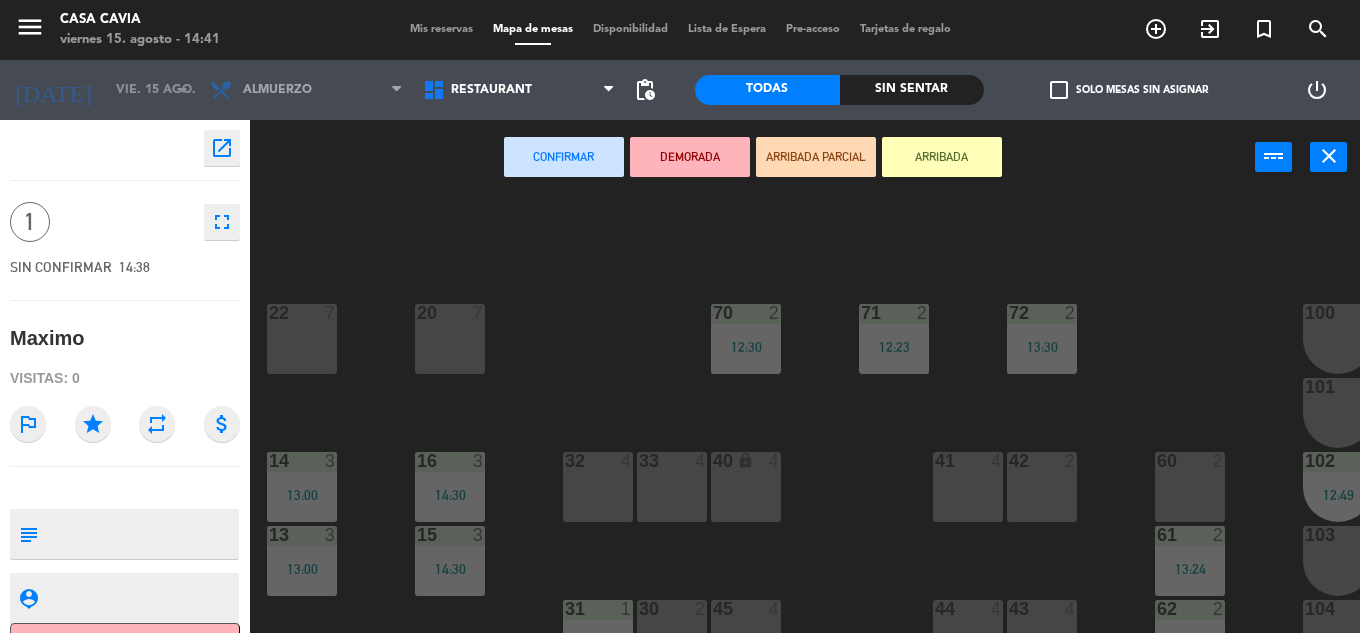
drag, startPoint x: 926, startPoint y: 161, endPoint x: 887, endPoint y: 178, distance: 42.5
click at [927, 163] on button "ARRIBADA" at bounding box center [942, 157] width 120 height 40
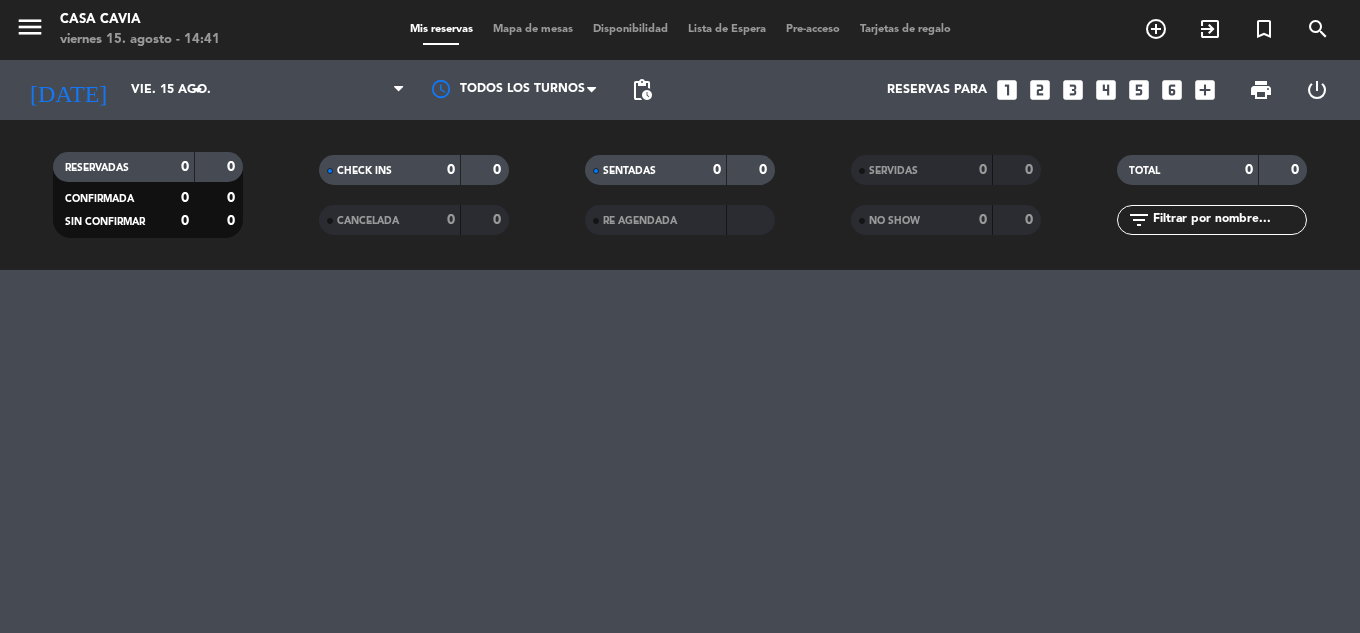
click at [525, 32] on span "Mapa de mesas" at bounding box center [533, 29] width 100 height 11
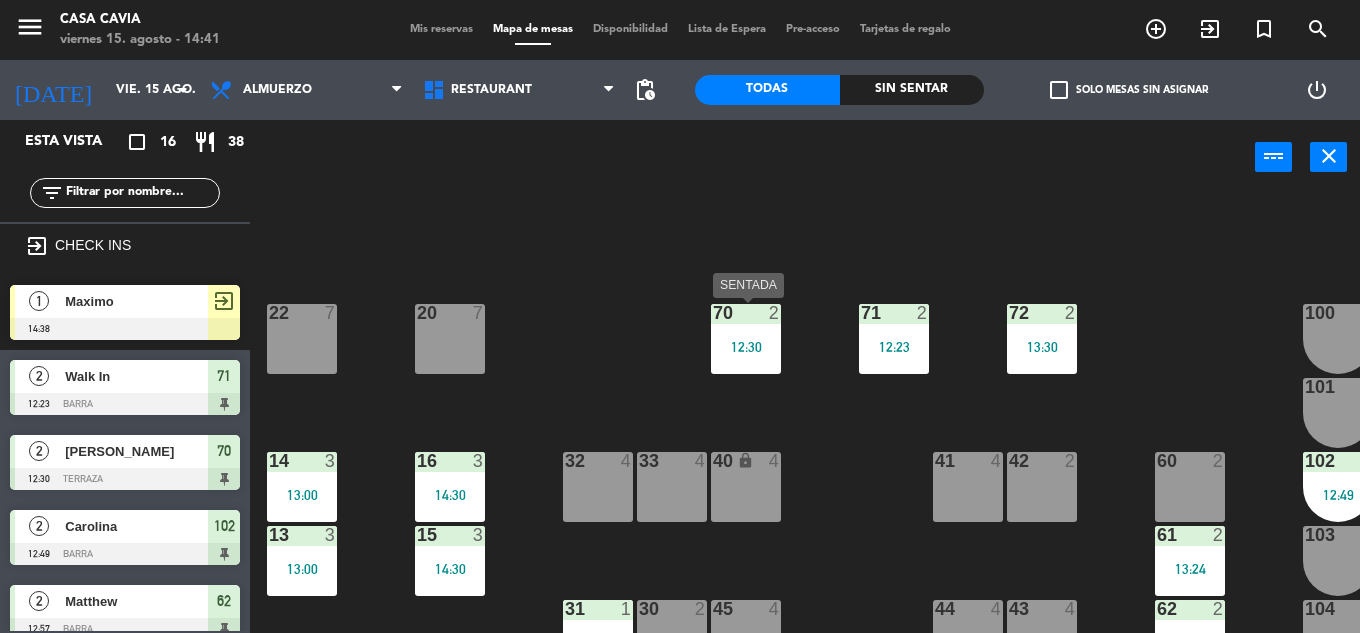
click at [730, 324] on div "70 2" at bounding box center [746, 314] width 70 height 20
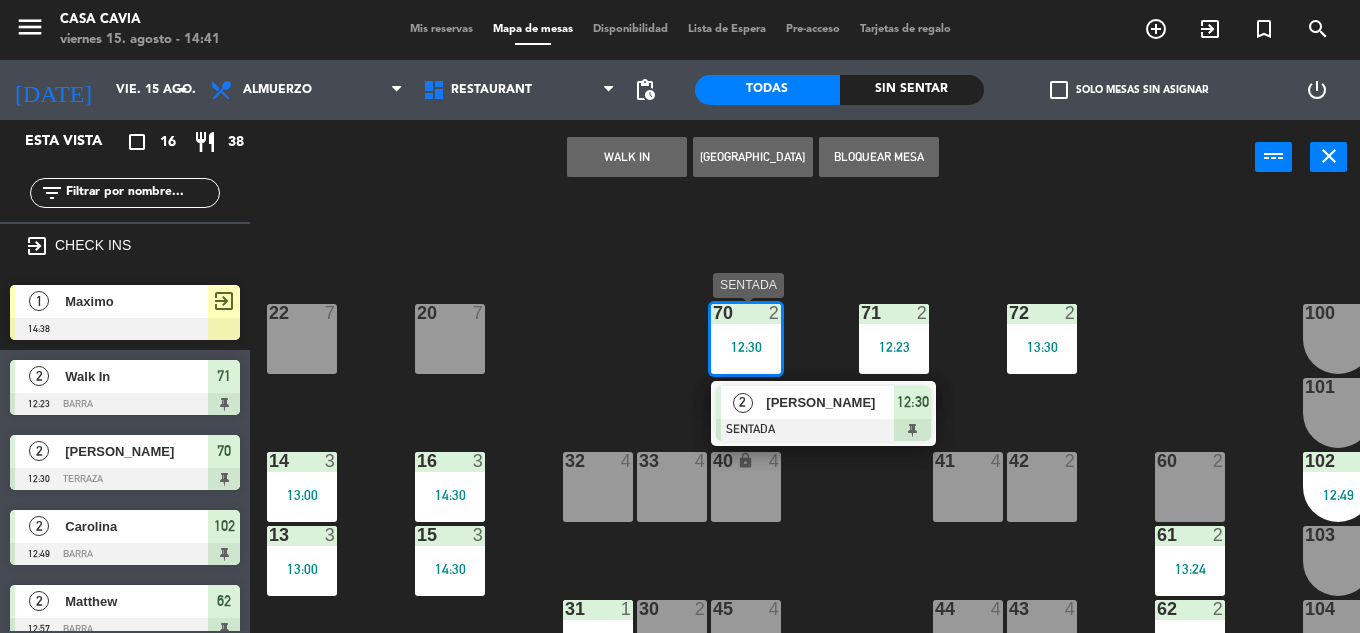
click at [861, 407] on span "[PERSON_NAME]" at bounding box center [830, 402] width 128 height 21
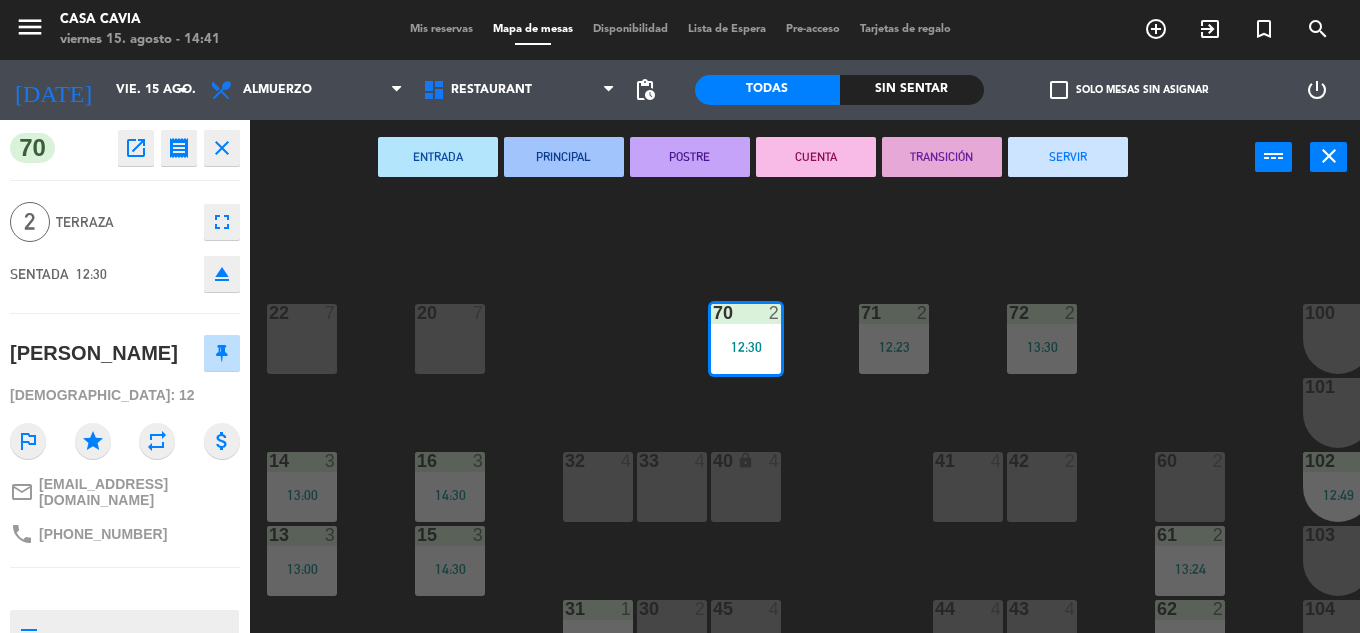
click at [1068, 151] on button "SERVIR" at bounding box center [1068, 157] width 120 height 40
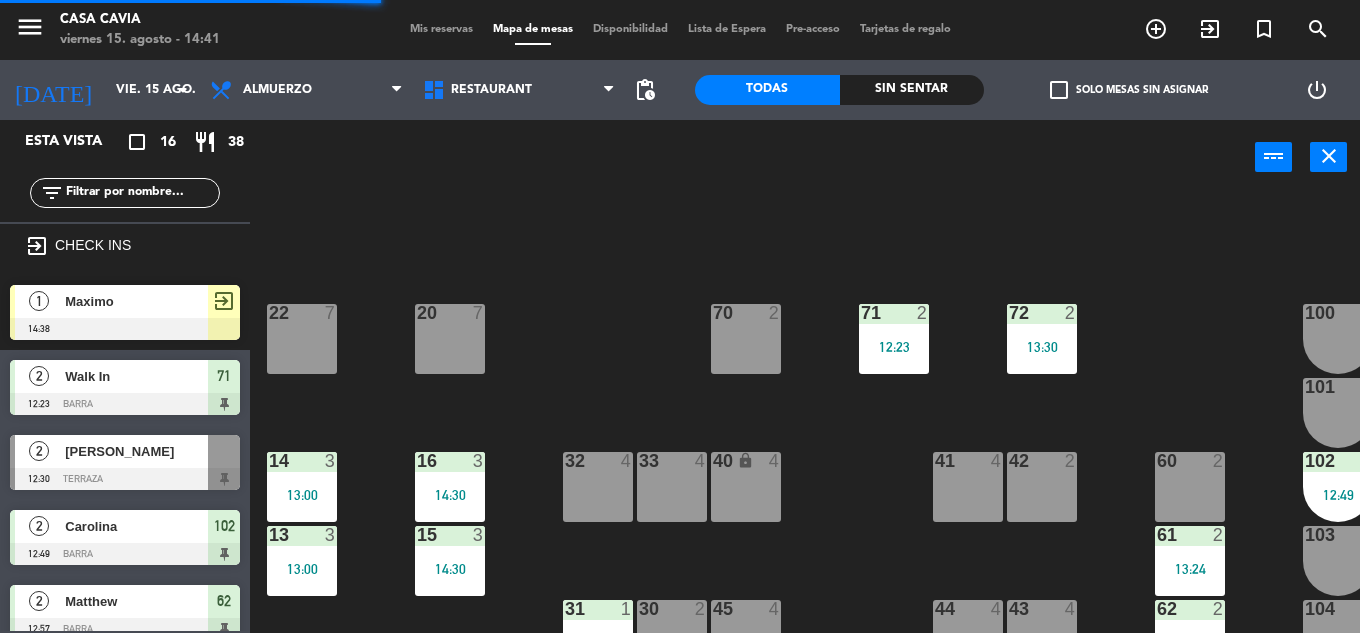
click at [739, 317] on div at bounding box center [745, 313] width 33 height 18
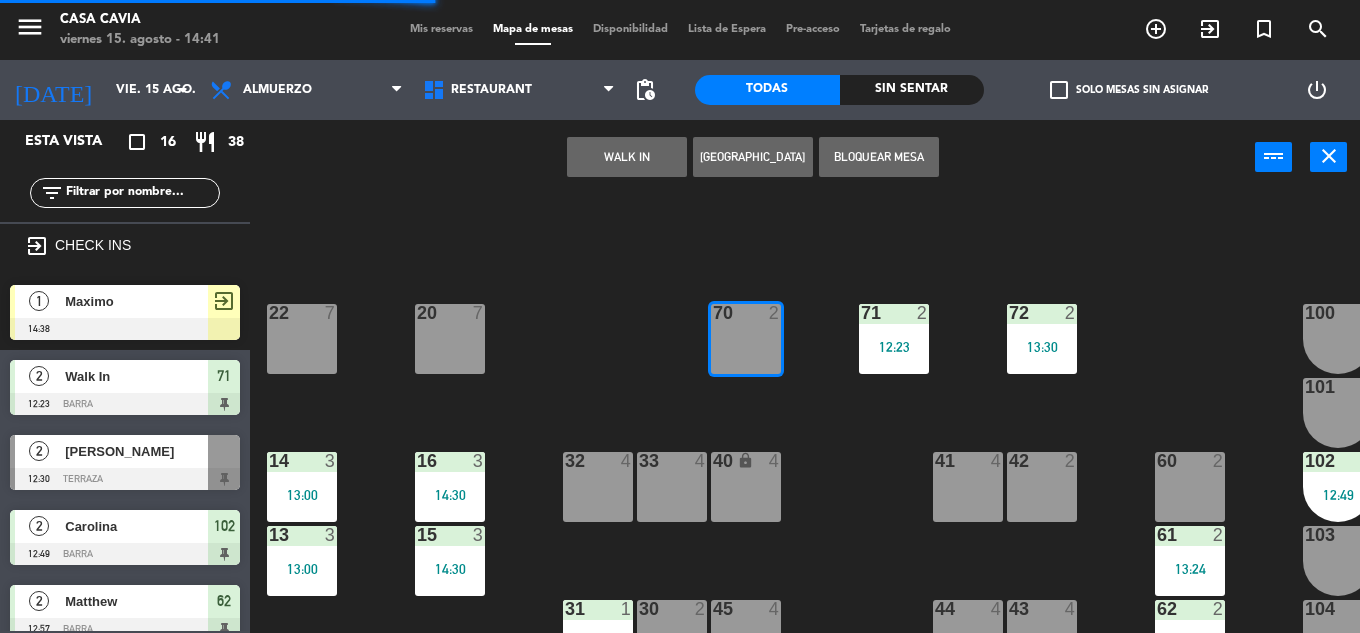
drag, startPoint x: 160, startPoint y: 314, endPoint x: 836, endPoint y: 193, distance: 686.6
click at [175, 316] on div "1 Maximo 14:38 exit_to_app" at bounding box center [125, 312] width 250 height 75
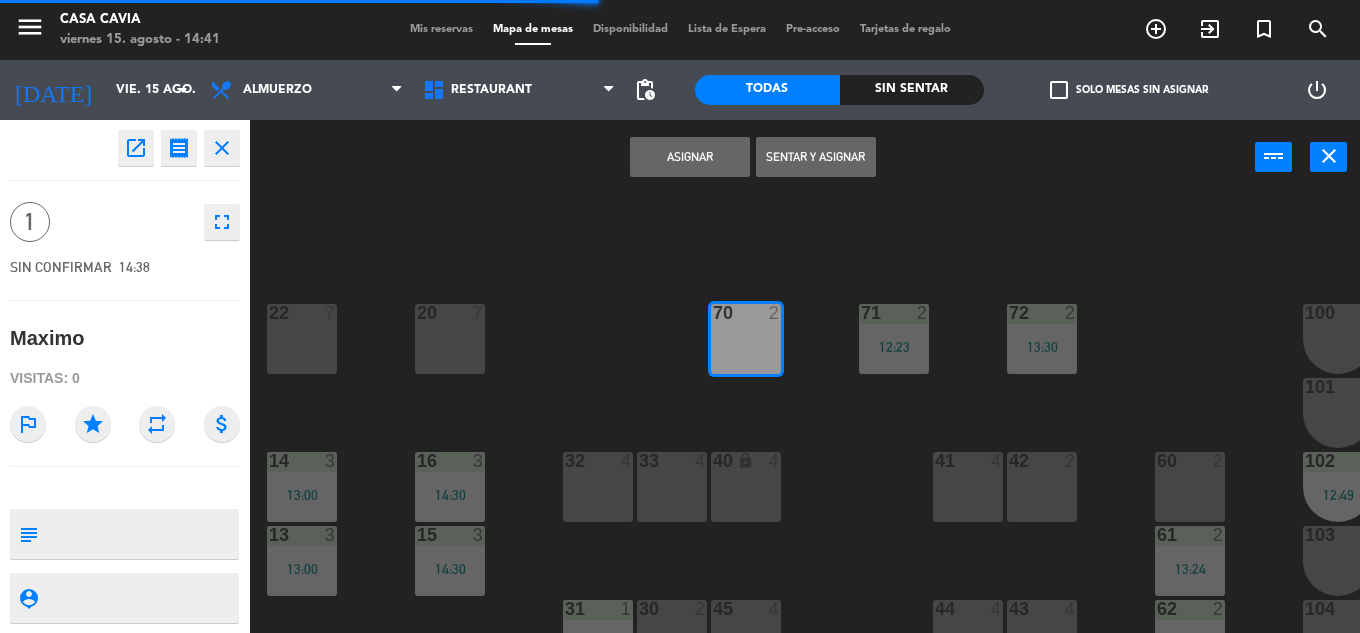
click at [827, 156] on button "Sentar y Asignar" at bounding box center [816, 157] width 120 height 40
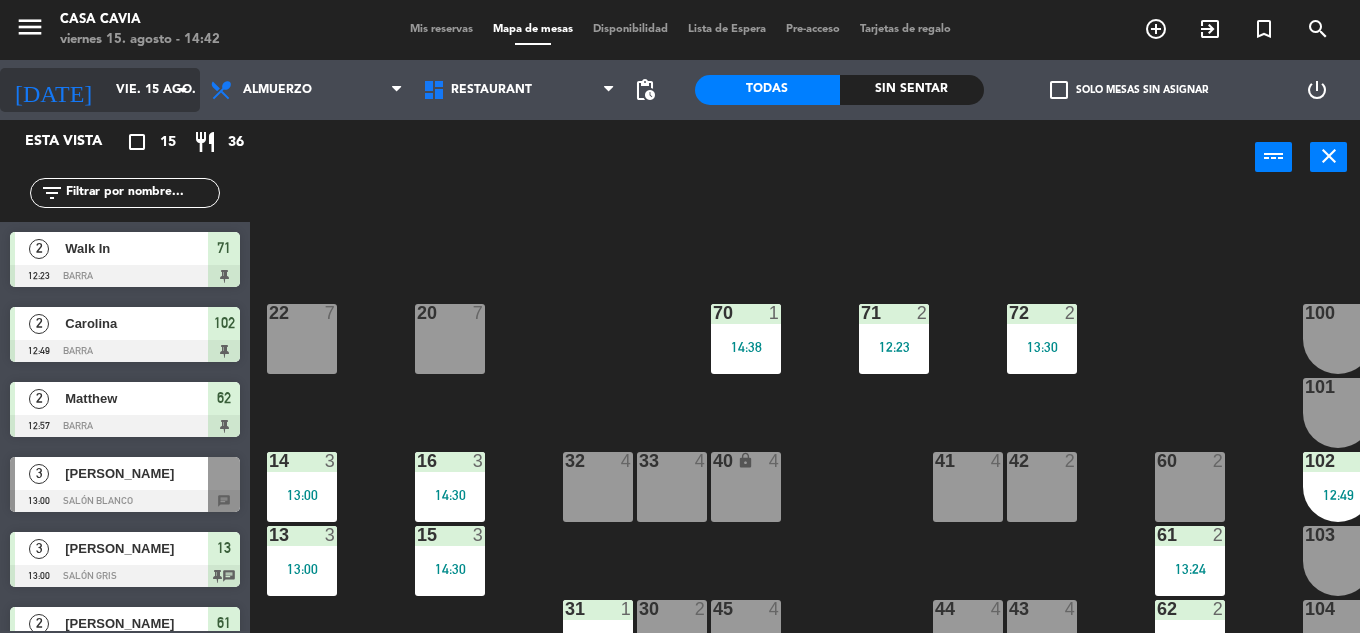
click at [118, 84] on input "vie. 15 ago." at bounding box center [190, 90] width 169 height 34
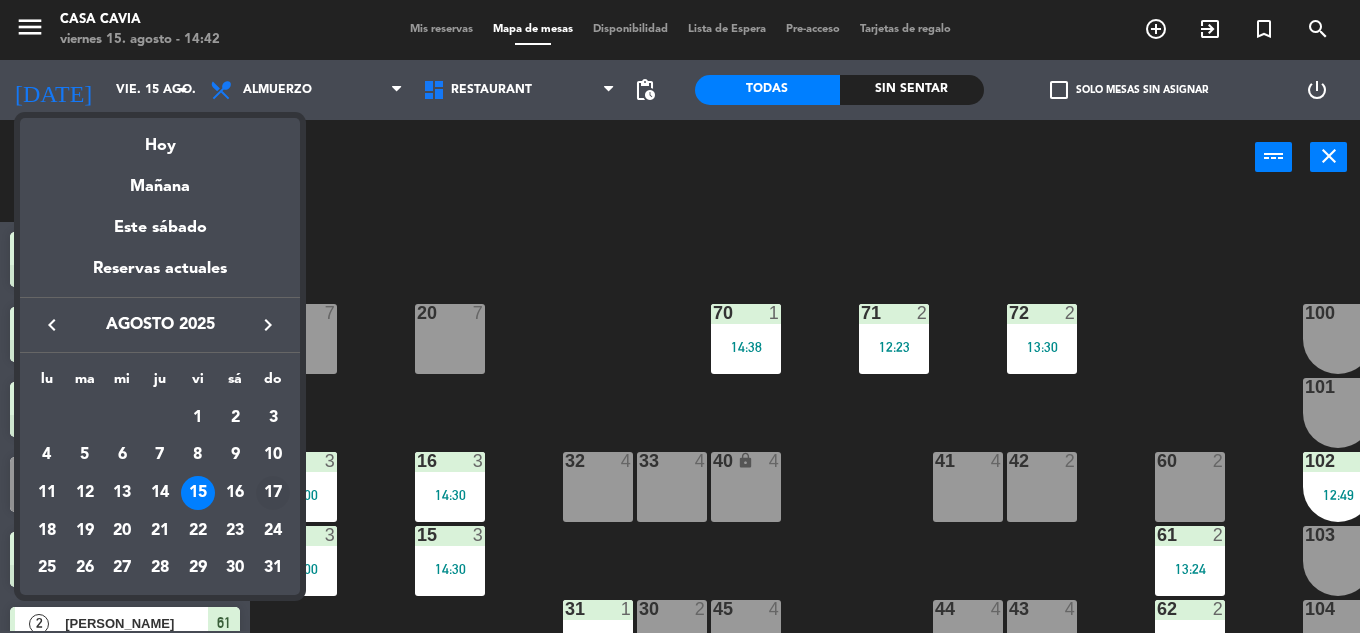
click at [271, 495] on div "17" at bounding box center [273, 493] width 34 height 34
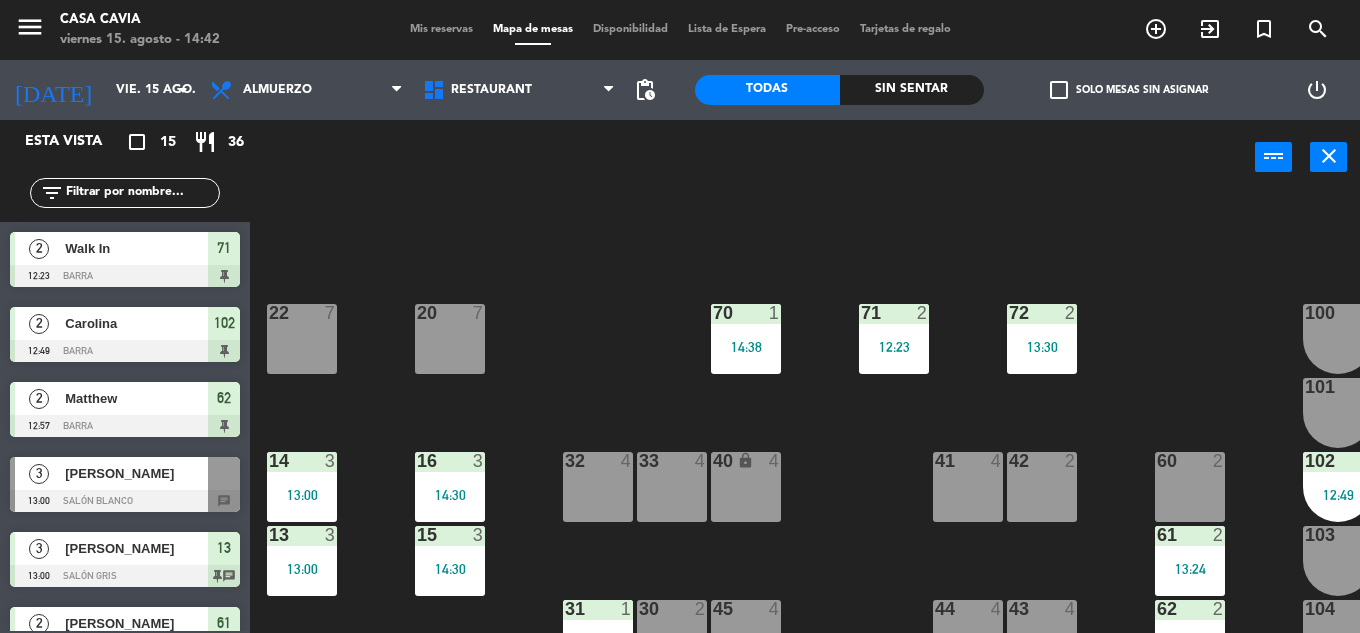
type input "dom. 17 ago."
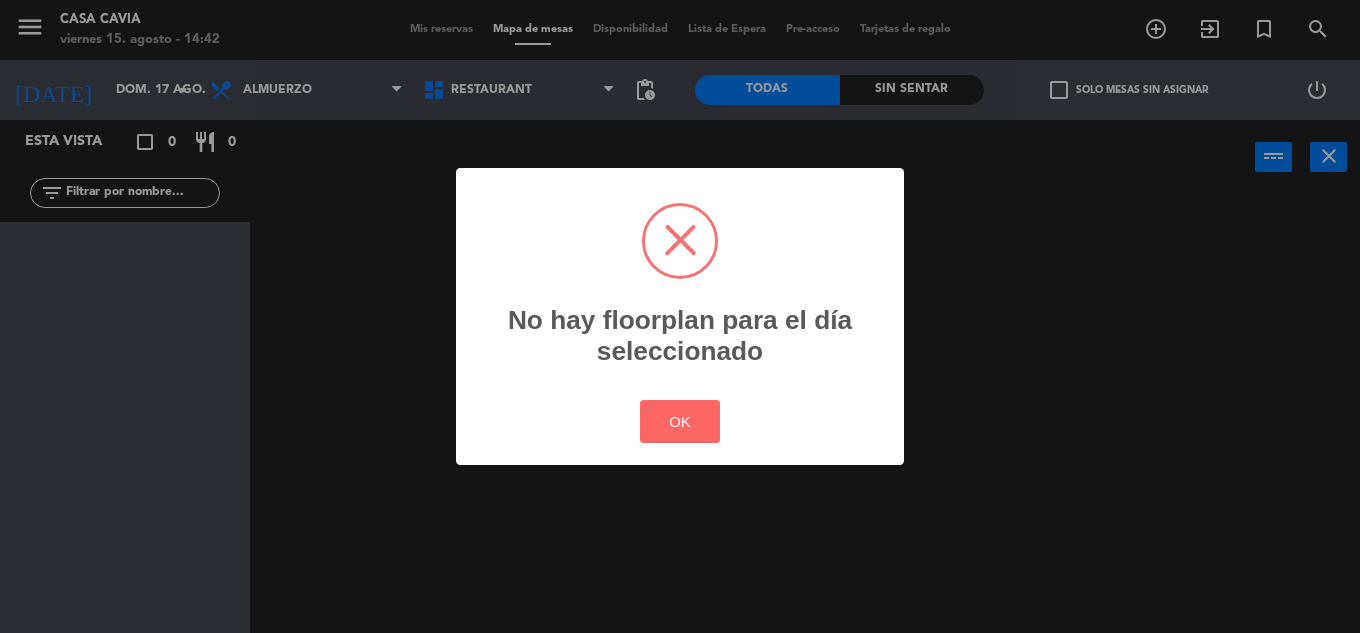
drag, startPoint x: 304, startPoint y: 23, endPoint x: 314, endPoint y: 71, distance: 49.0
click at [314, 68] on div "? ! i No hay floorplan para el día seleccionado × OK Cancel" at bounding box center [680, 316] width 1360 height 633
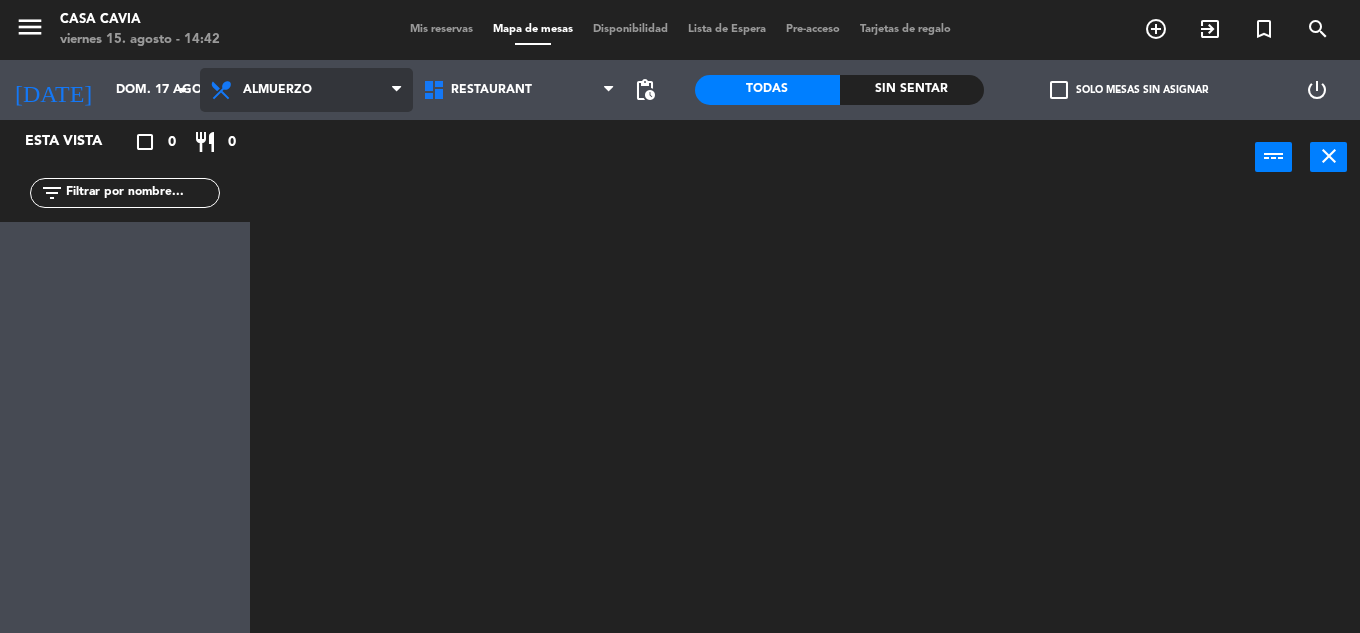
click at [314, 88] on span "Almuerzo" at bounding box center [306, 90] width 213 height 44
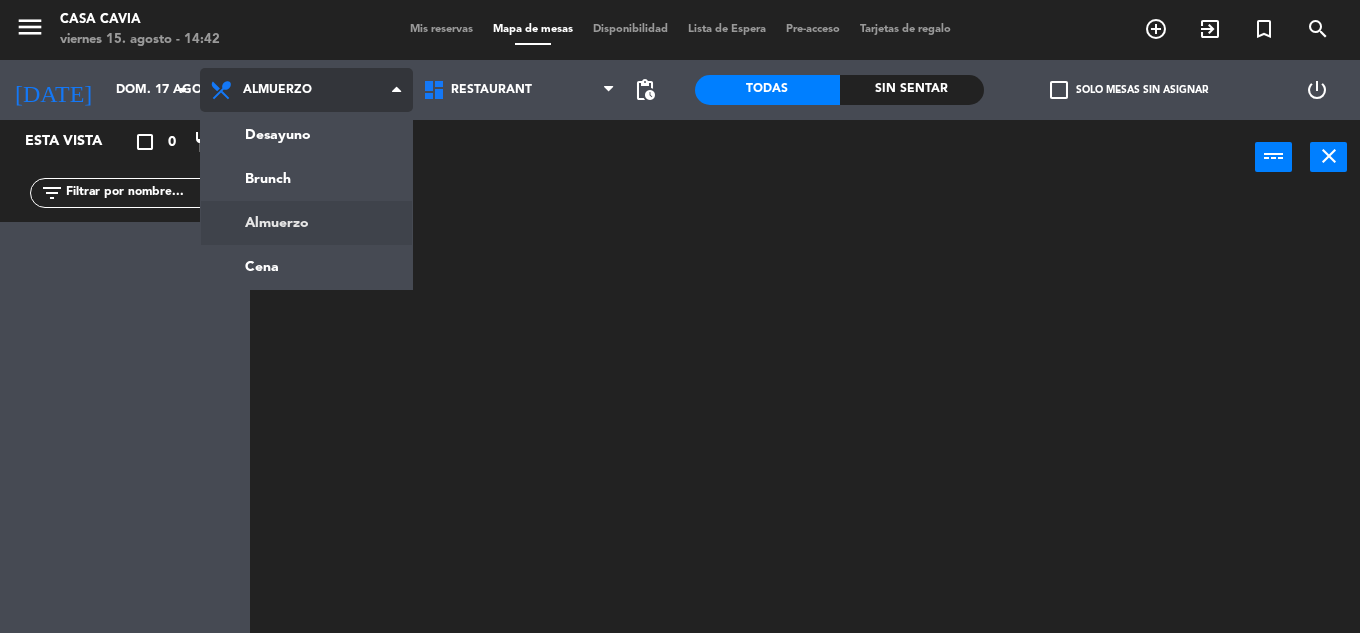
click at [322, 223] on ng-component "menu Casa Cavia viernes 15. agosto - 14:42 Mis reservas Mapa de mesas Disponibi…" at bounding box center [680, 316] width 1360 height 633
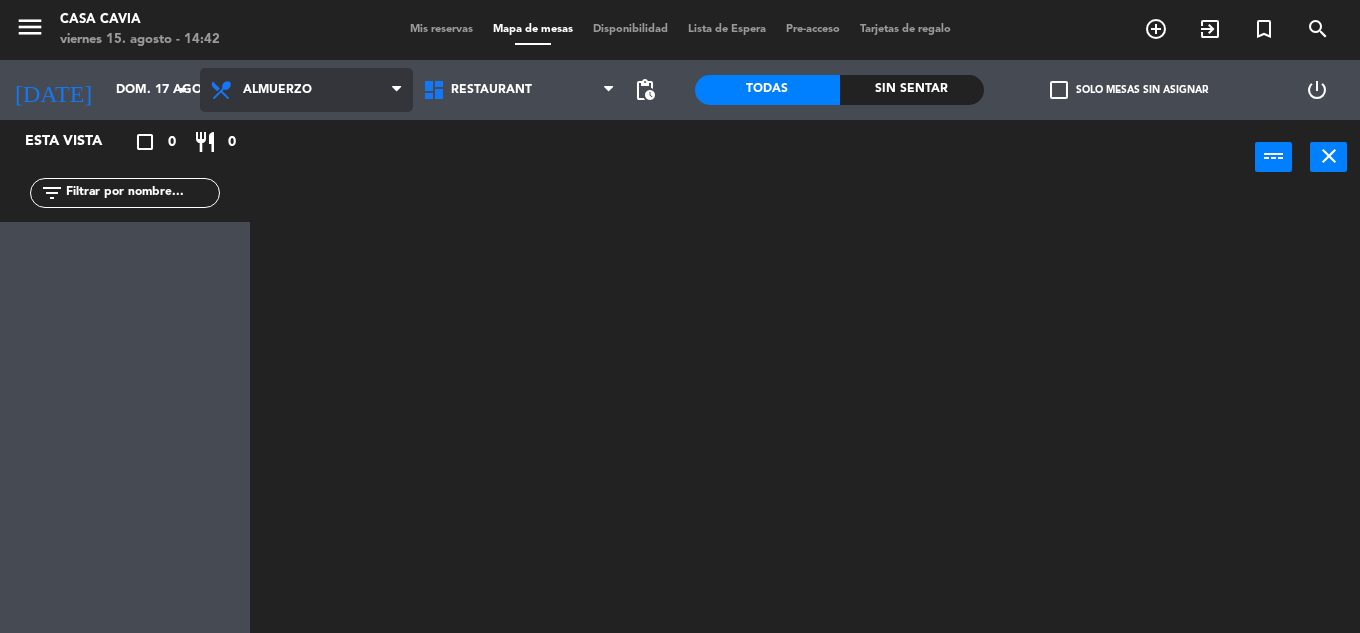
click at [325, 90] on span "Almuerzo" at bounding box center [306, 90] width 213 height 44
drag, startPoint x: 326, startPoint y: 168, endPoint x: 319, endPoint y: 15, distance: 153.1
click at [326, 142] on ng-component "menu Casa Cavia viernes 15. agosto - 14:42 Mis reservas Mapa de mesas Disponibi…" at bounding box center [680, 316] width 1360 height 633
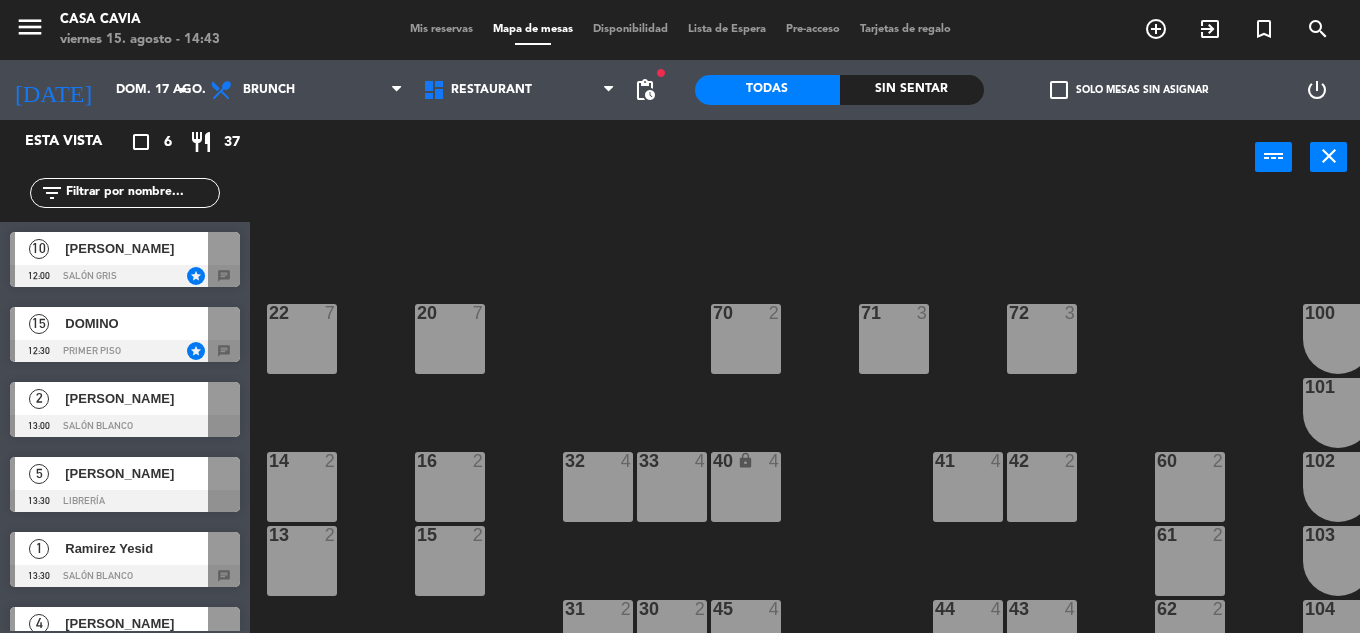
click at [443, 32] on span "Mis reservas" at bounding box center [441, 29] width 83 height 11
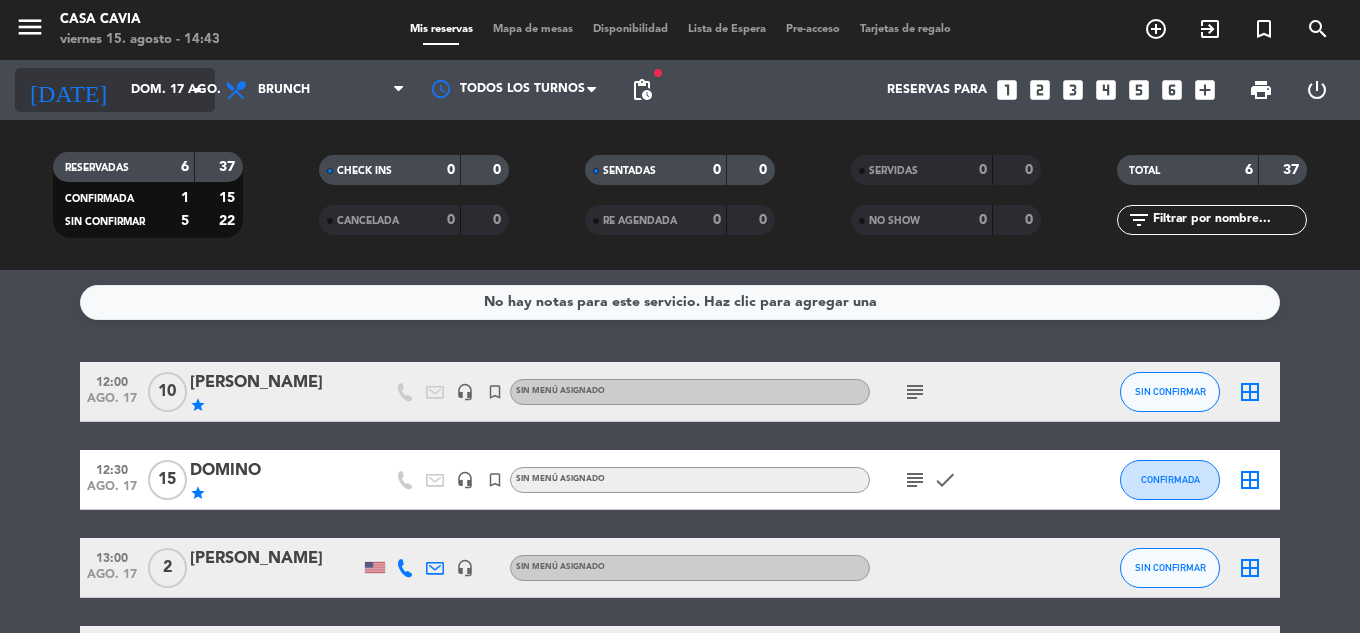
click at [165, 89] on input "dom. 17 ago." at bounding box center [205, 90] width 169 height 34
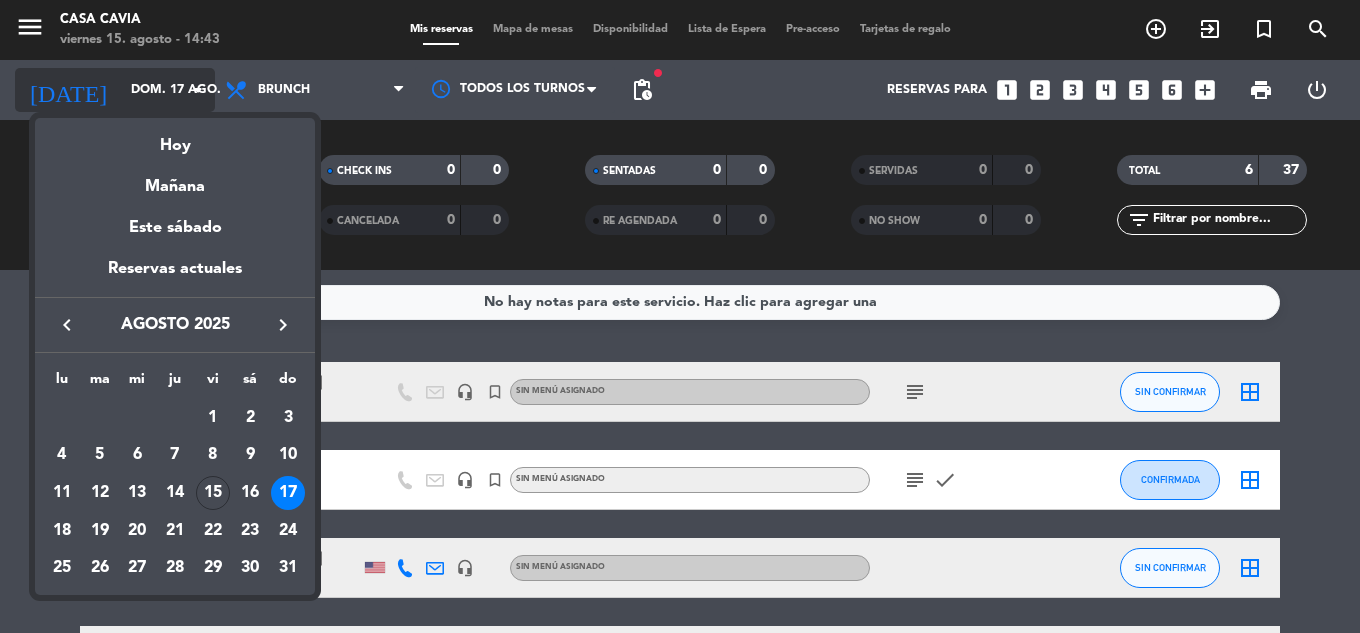
click at [165, 89] on div at bounding box center [680, 316] width 1360 height 633
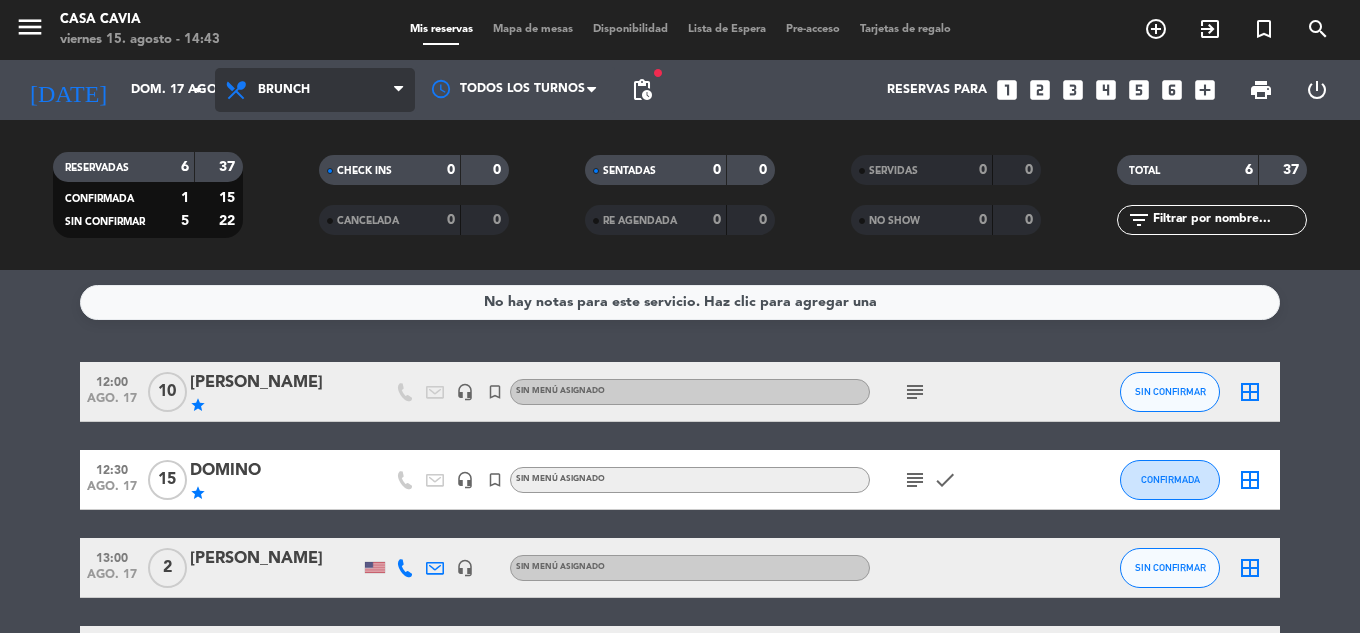
click at [284, 84] on span "Brunch" at bounding box center [284, 90] width 52 height 14
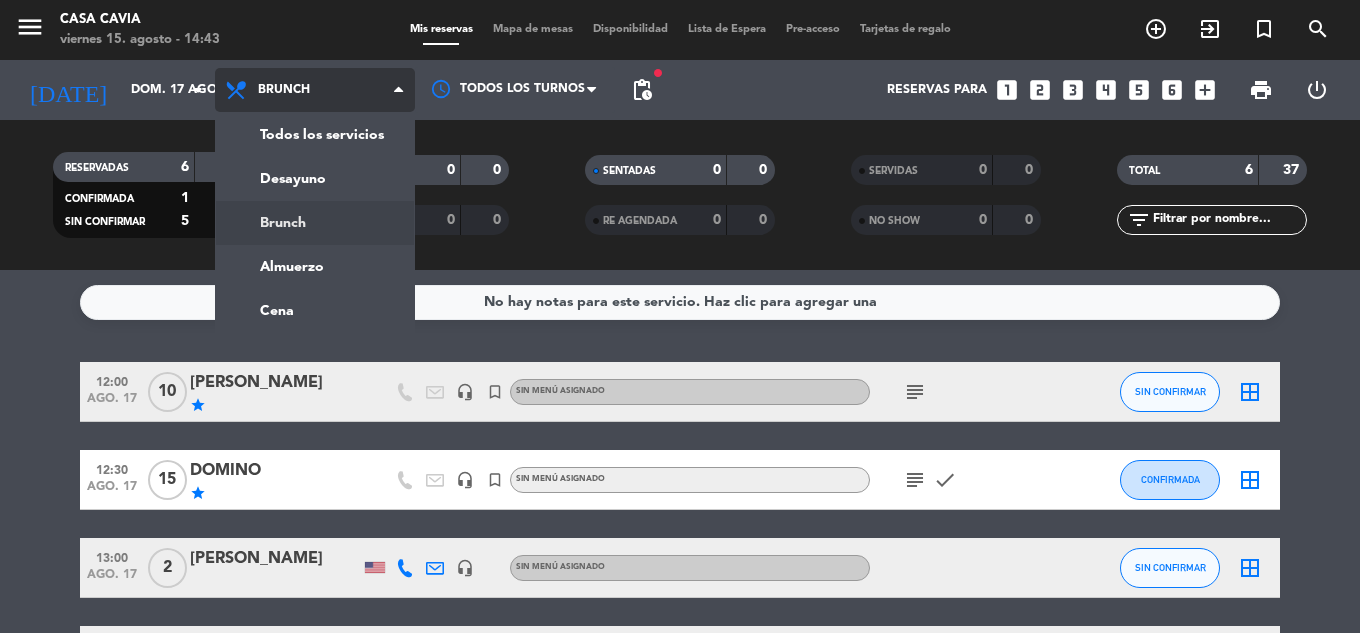
click at [341, 224] on div "menu Casa Cavia viernes 15. agosto - 14:43 Mis reservas Mapa de mesas Disponibi…" at bounding box center [680, 135] width 1360 height 270
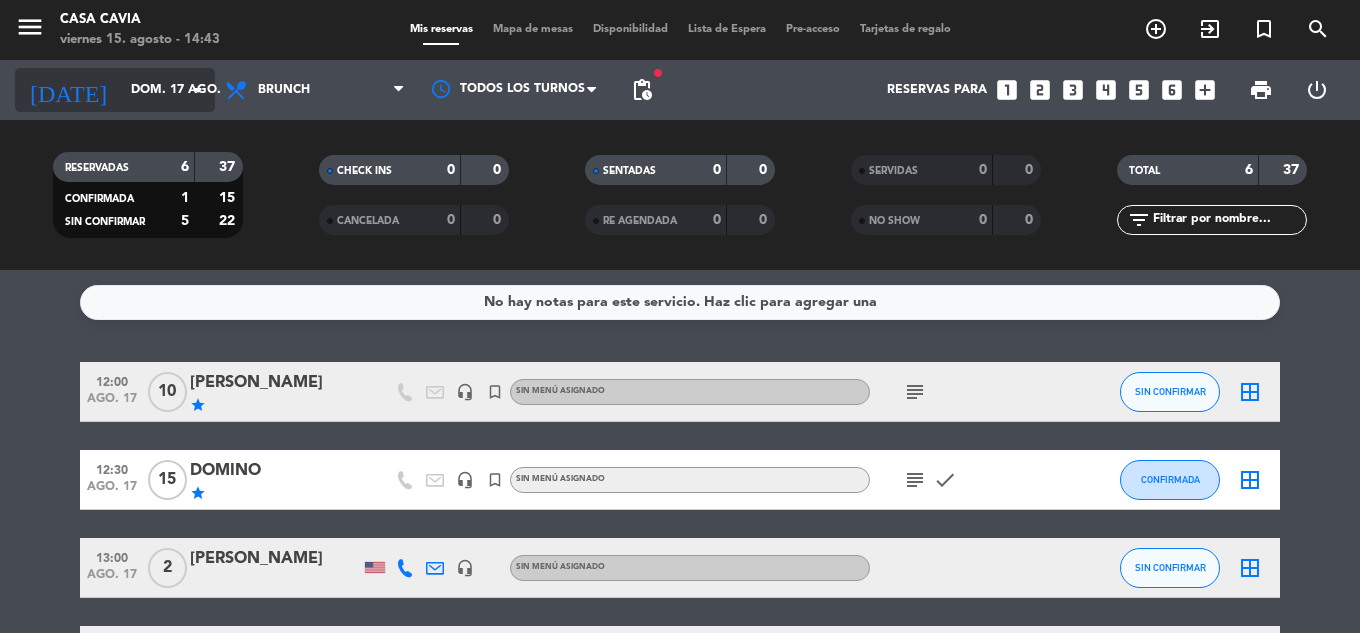
click at [170, 93] on input "dom. 17 ago." at bounding box center [205, 90] width 169 height 34
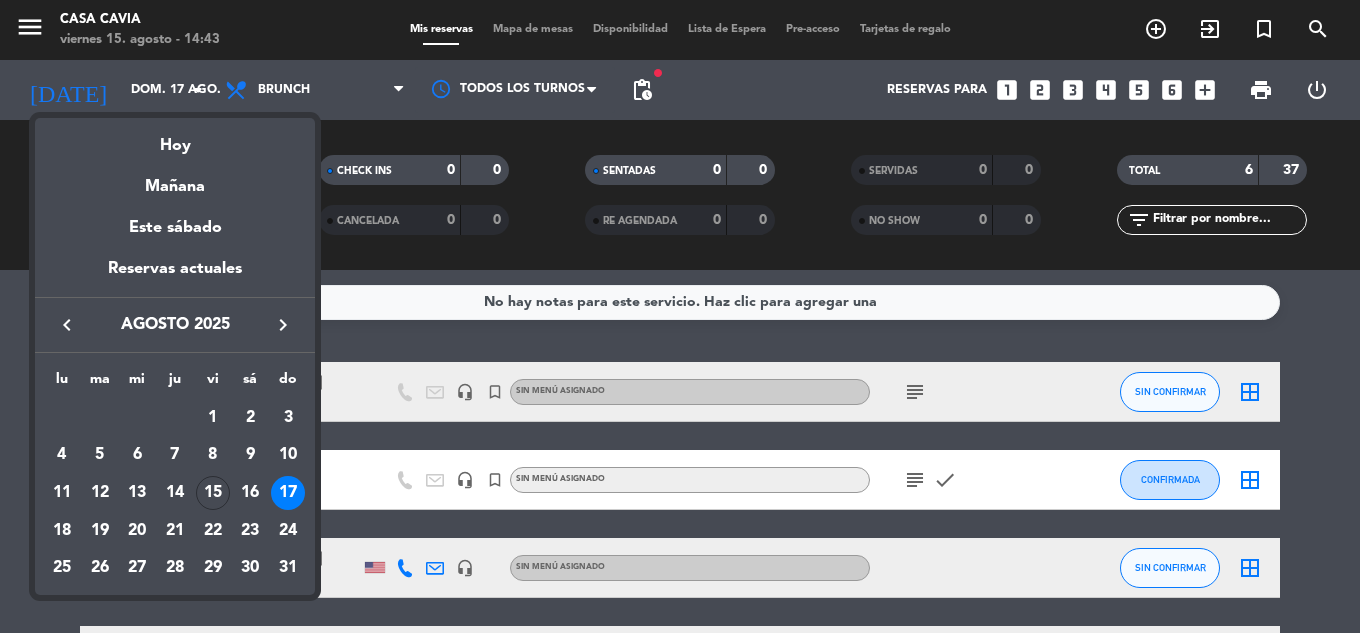
click at [287, 492] on div "17" at bounding box center [288, 493] width 34 height 34
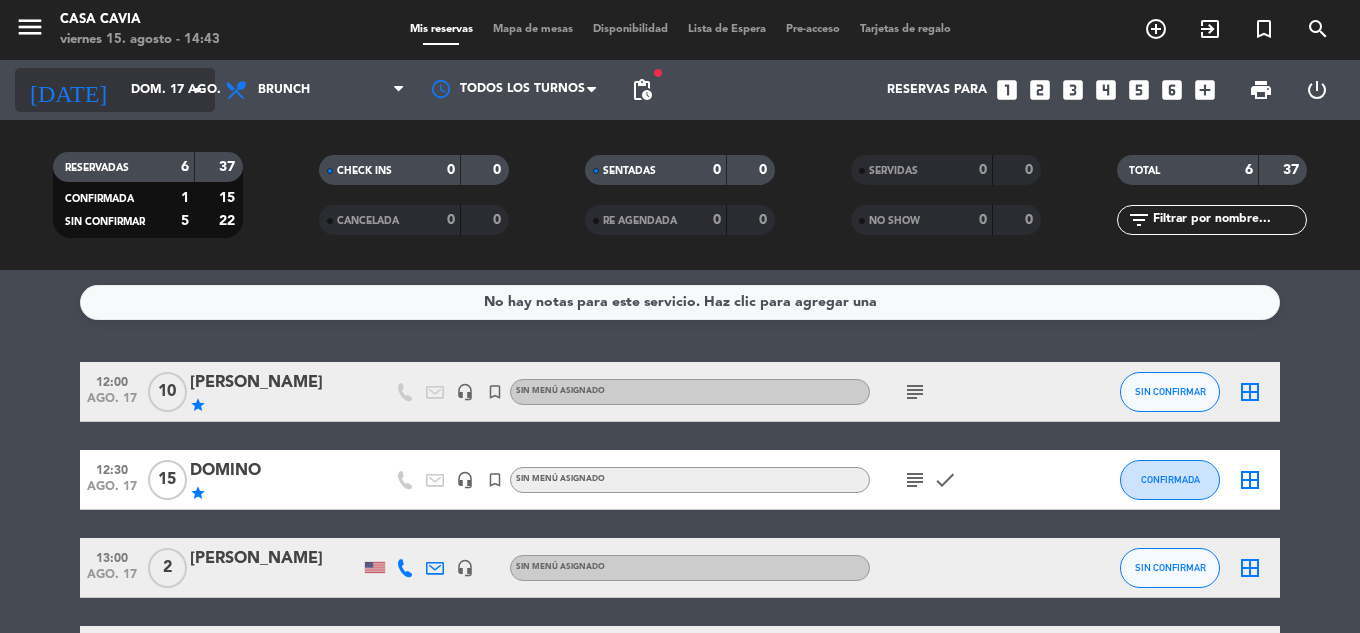
click at [169, 74] on input "dom. 17 ago." at bounding box center [205, 90] width 169 height 34
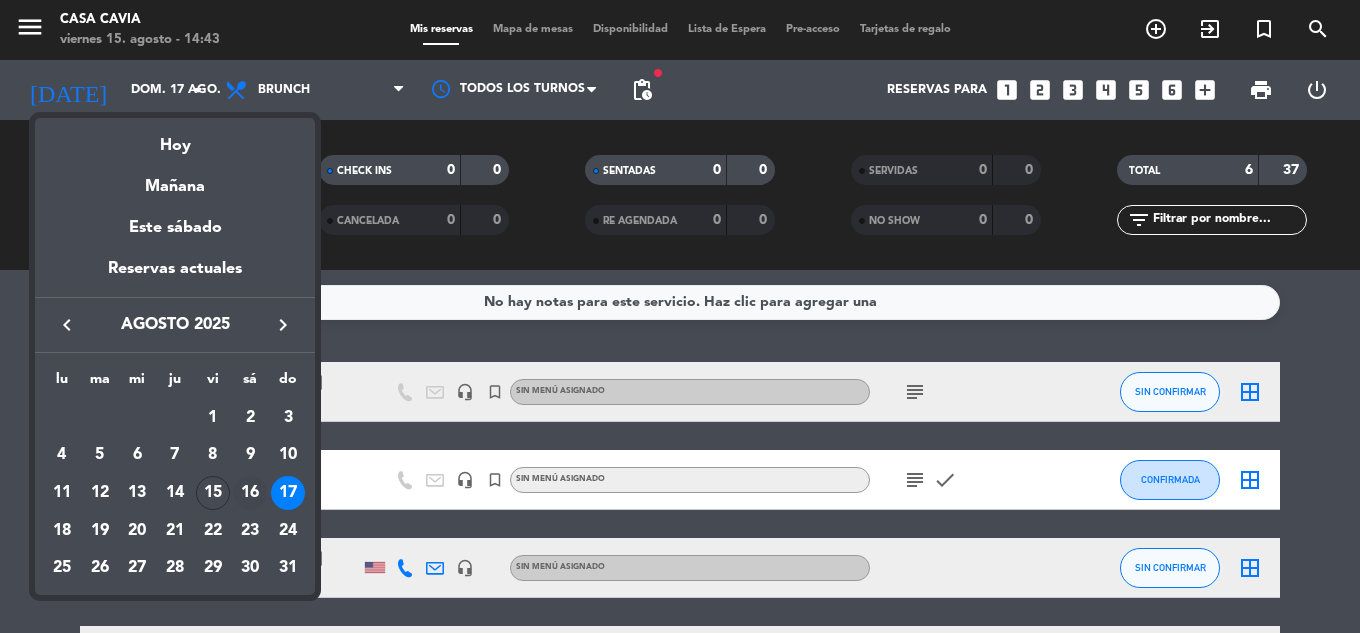
click at [255, 492] on div "16" at bounding box center [250, 493] width 34 height 34
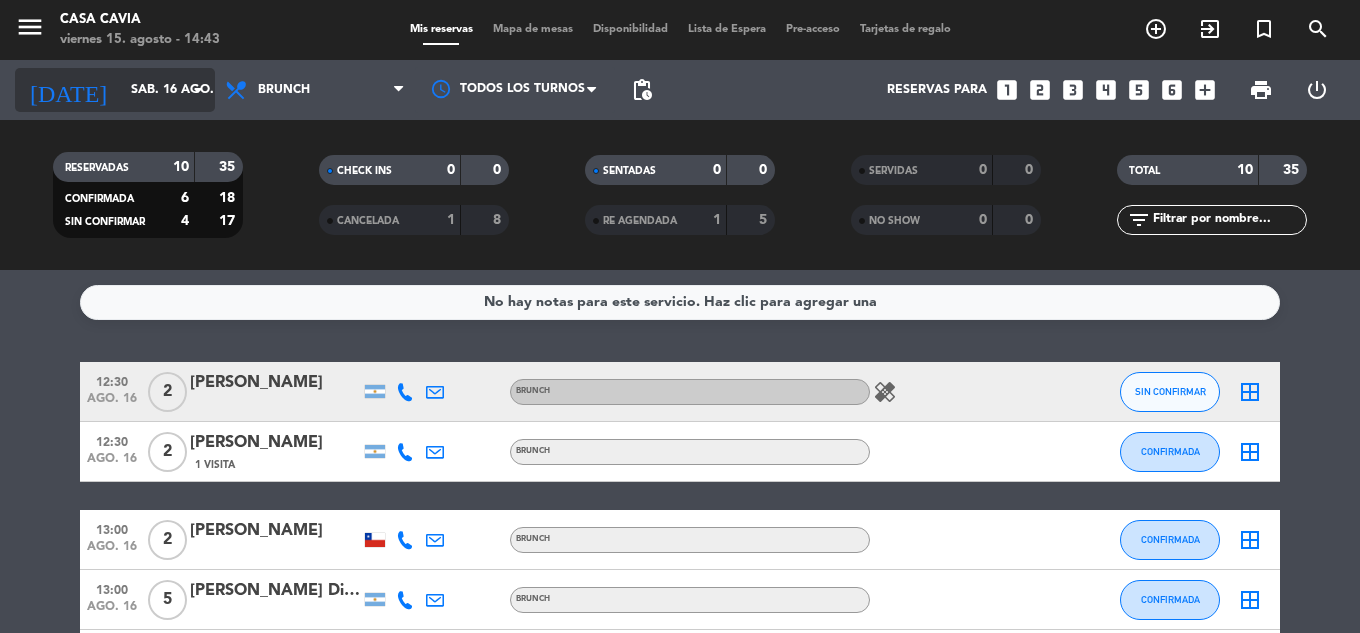
click at [192, 93] on icon "arrow_drop_down" at bounding box center [198, 90] width 24 height 24
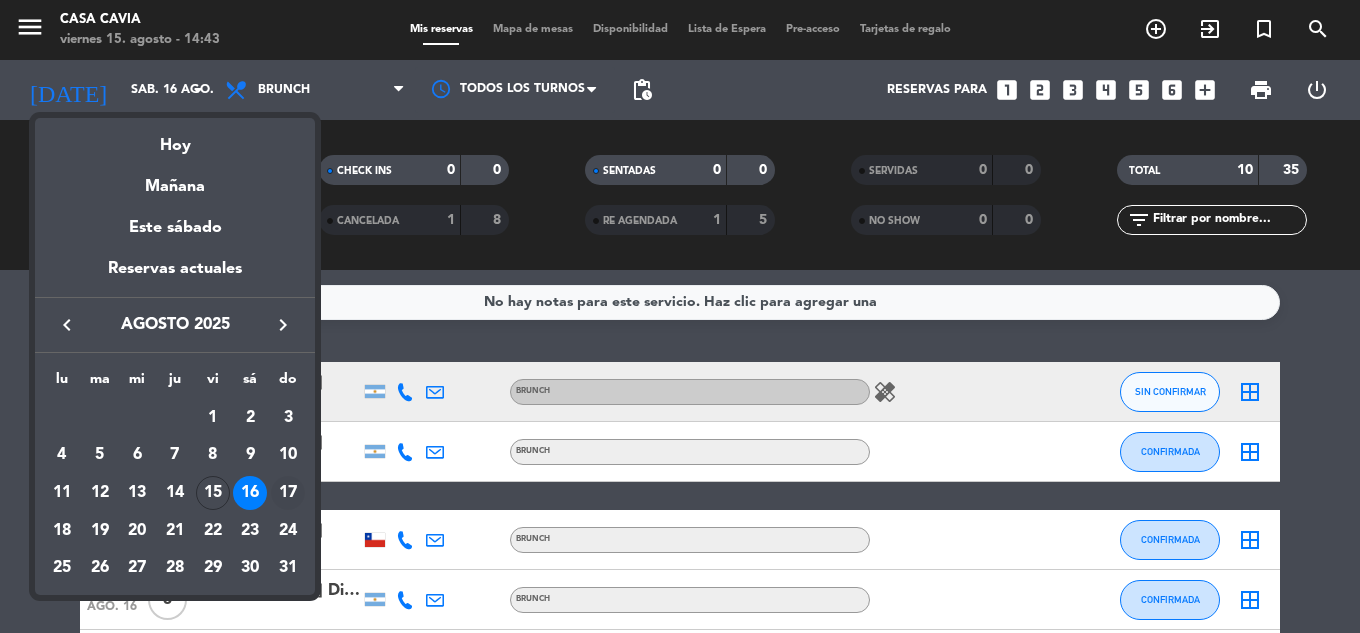
click at [286, 490] on div "17" at bounding box center [288, 493] width 34 height 34
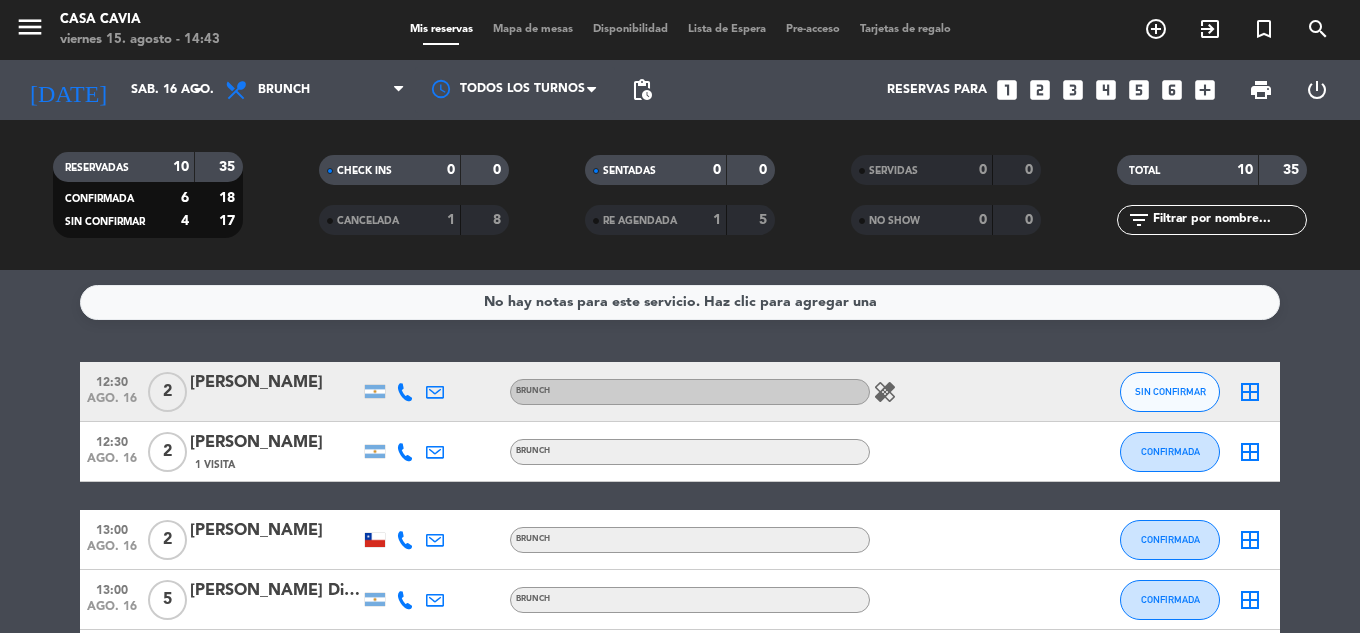
type input "dom. 17 ago."
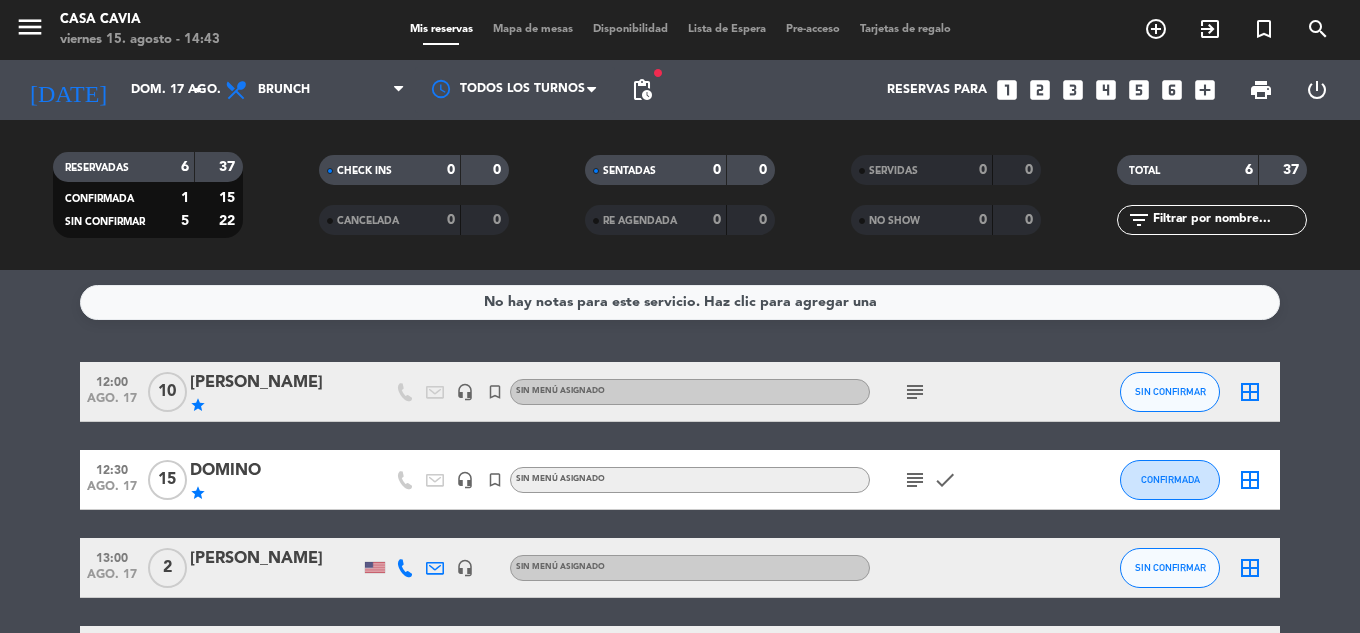
click at [905, 482] on icon "subject" at bounding box center [915, 480] width 24 height 24
click at [923, 392] on icon "subject" at bounding box center [915, 392] width 24 height 24
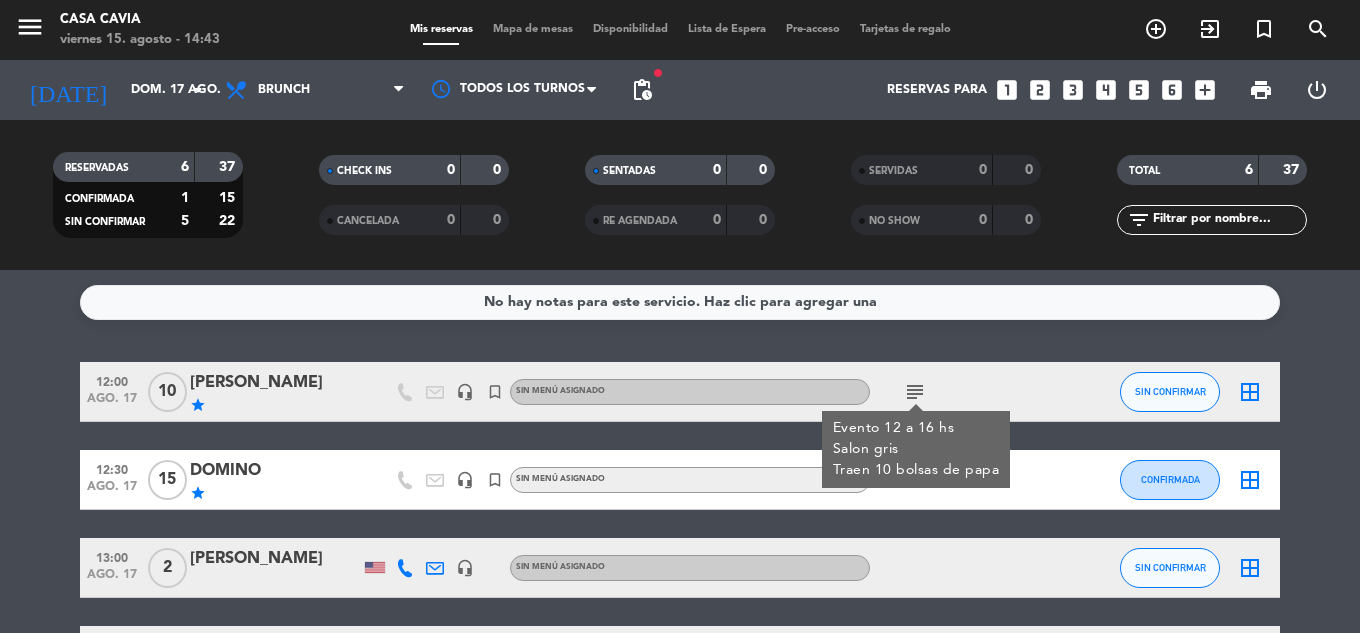
click at [914, 391] on icon "subject" at bounding box center [915, 392] width 24 height 24
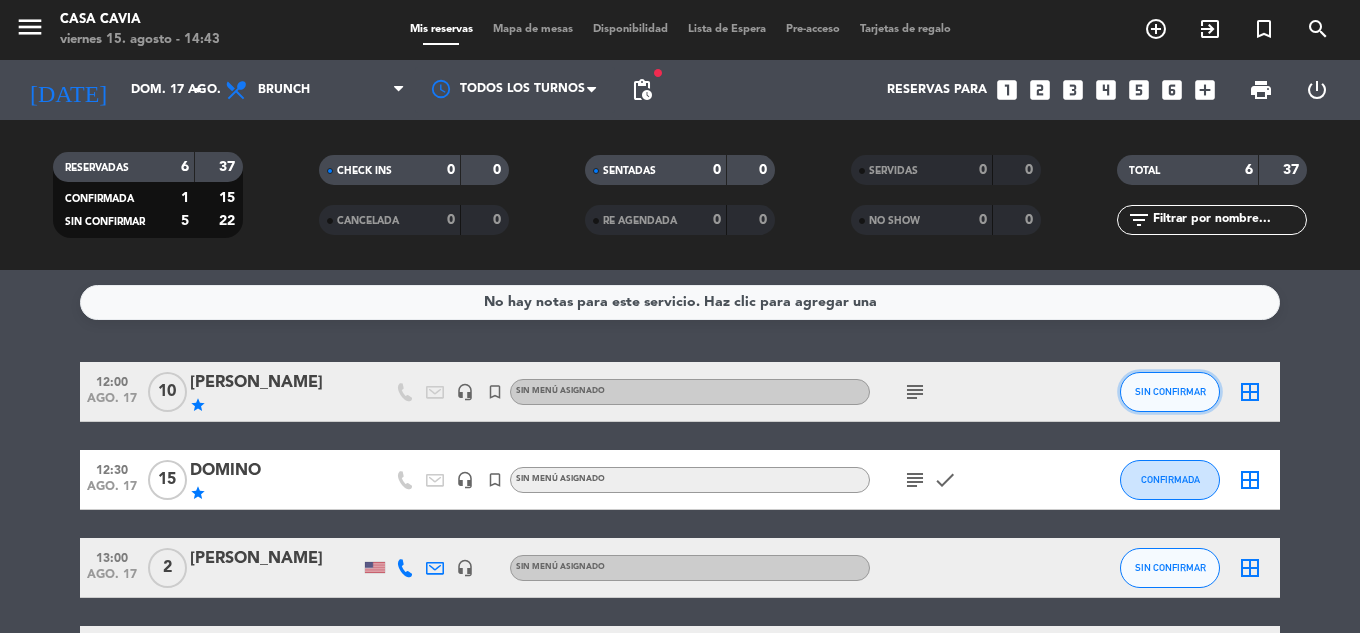
click at [1187, 383] on button "SIN CONFIRMAR" at bounding box center [1170, 392] width 100 height 40
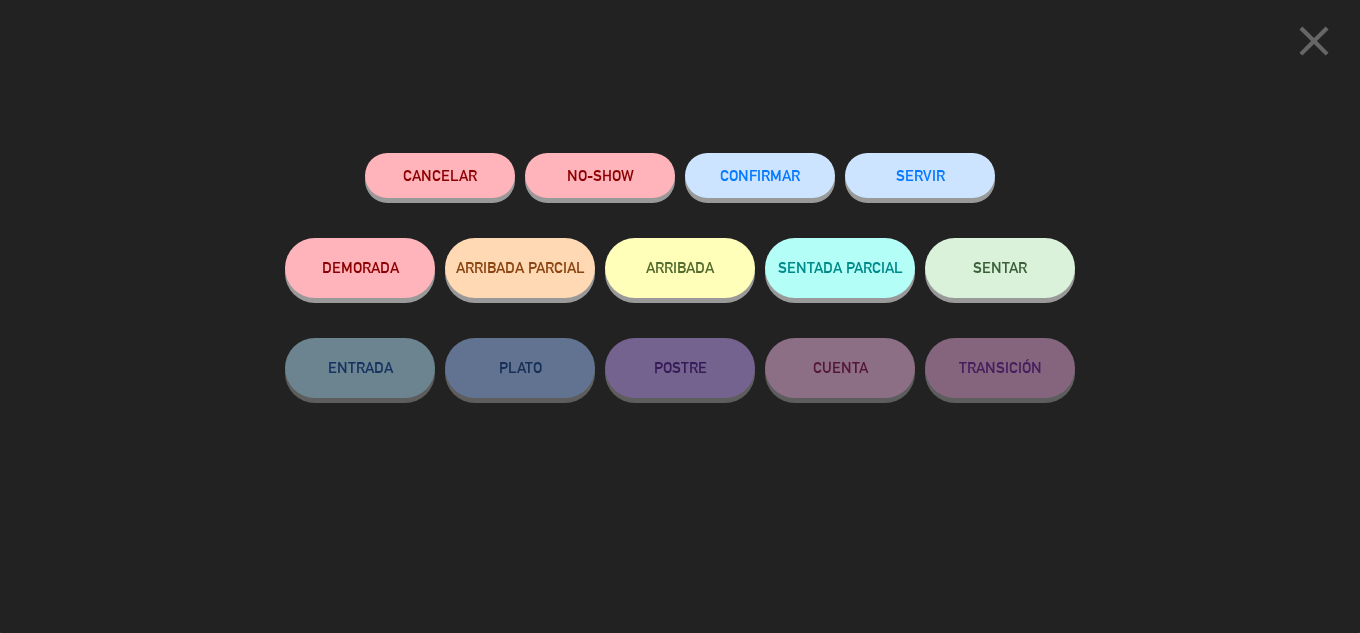
click at [433, 161] on button "Cancelar" at bounding box center [440, 175] width 150 height 45
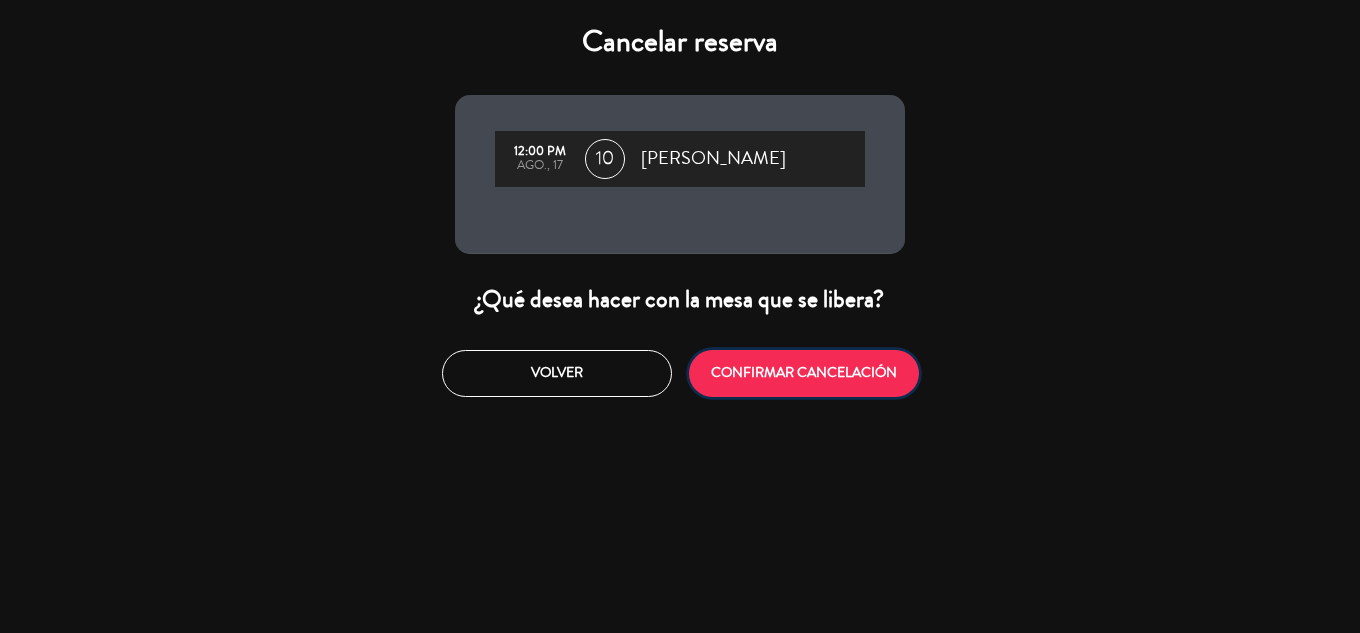
click at [796, 390] on button "CONFIRMAR CANCELACIÓN" at bounding box center [804, 373] width 230 height 47
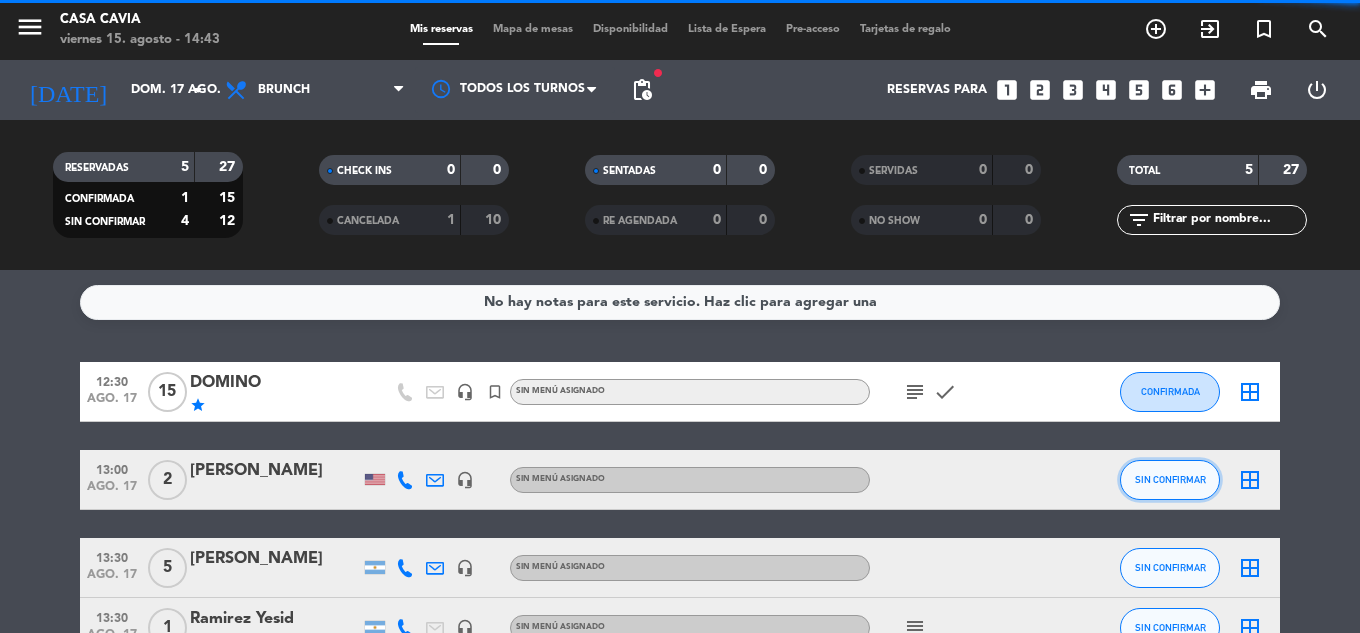
click at [1177, 480] on span "SIN CONFIRMAR" at bounding box center [1170, 479] width 71 height 11
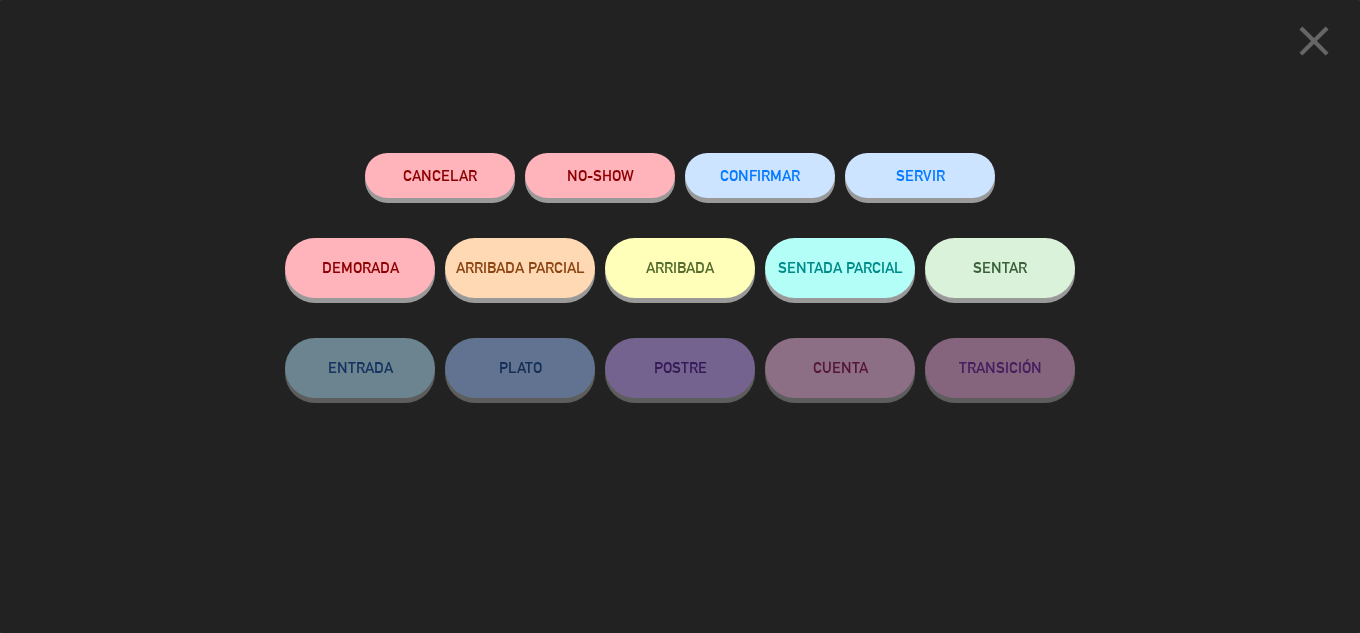
click at [1161, 422] on div "close Cancelar NO-SHOW CONFIRMAR SERVIR DEMORADA ARRIBADA PARCIAL ARRIBADA SENT…" at bounding box center [680, 316] width 1360 height 633
drag, startPoint x: 1319, startPoint y: 47, endPoint x: 1312, endPoint y: 57, distance: 12.2
click at [1319, 49] on icon "close" at bounding box center [1314, 41] width 50 height 50
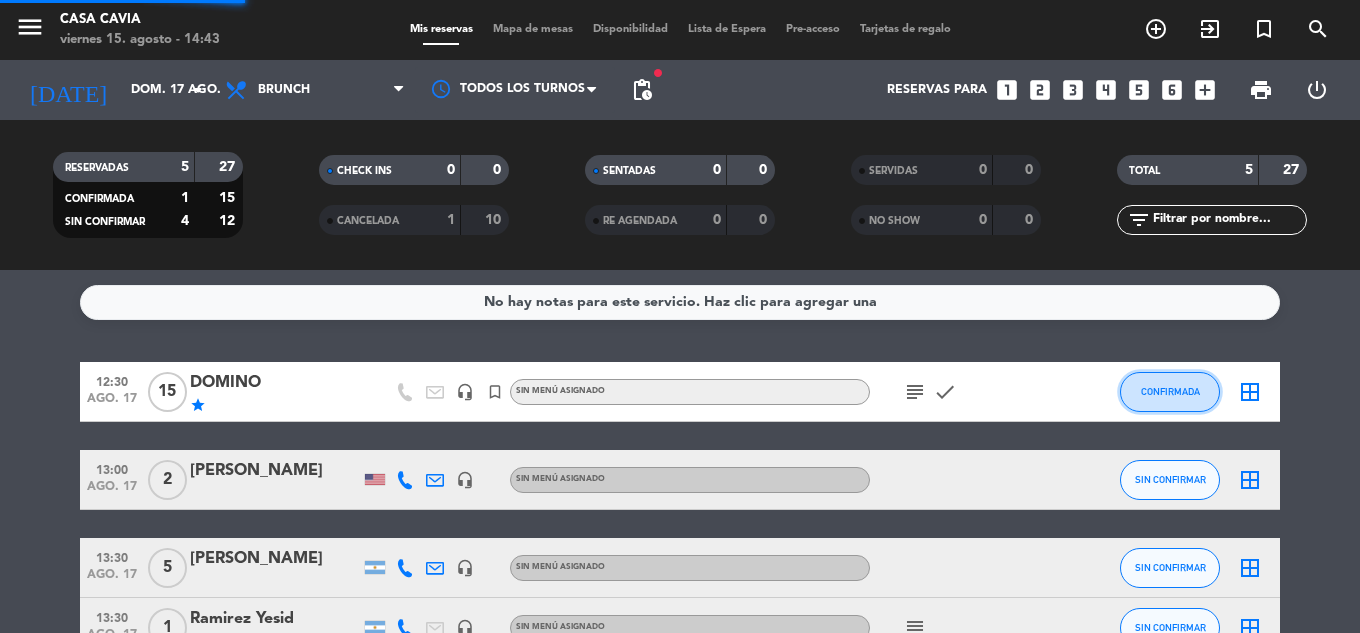
click at [1171, 398] on button "CONFIRMADA" at bounding box center [1170, 392] width 100 height 40
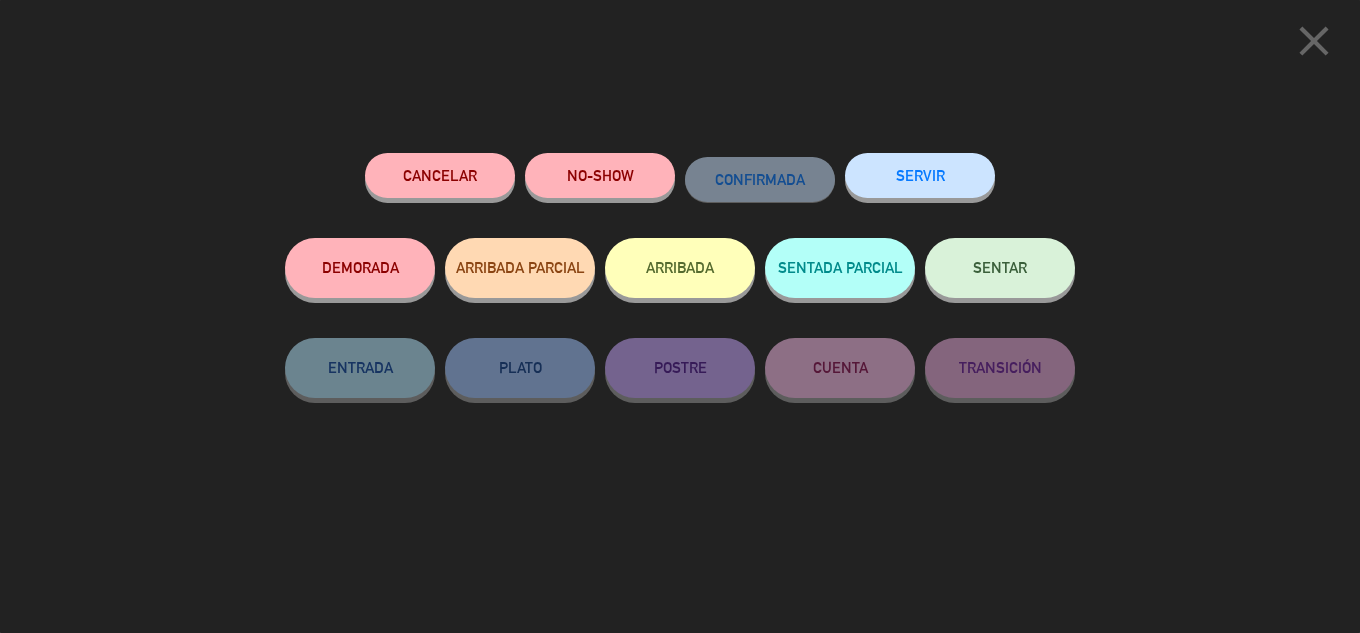
click at [446, 194] on button "Cancelar" at bounding box center [440, 175] width 150 height 45
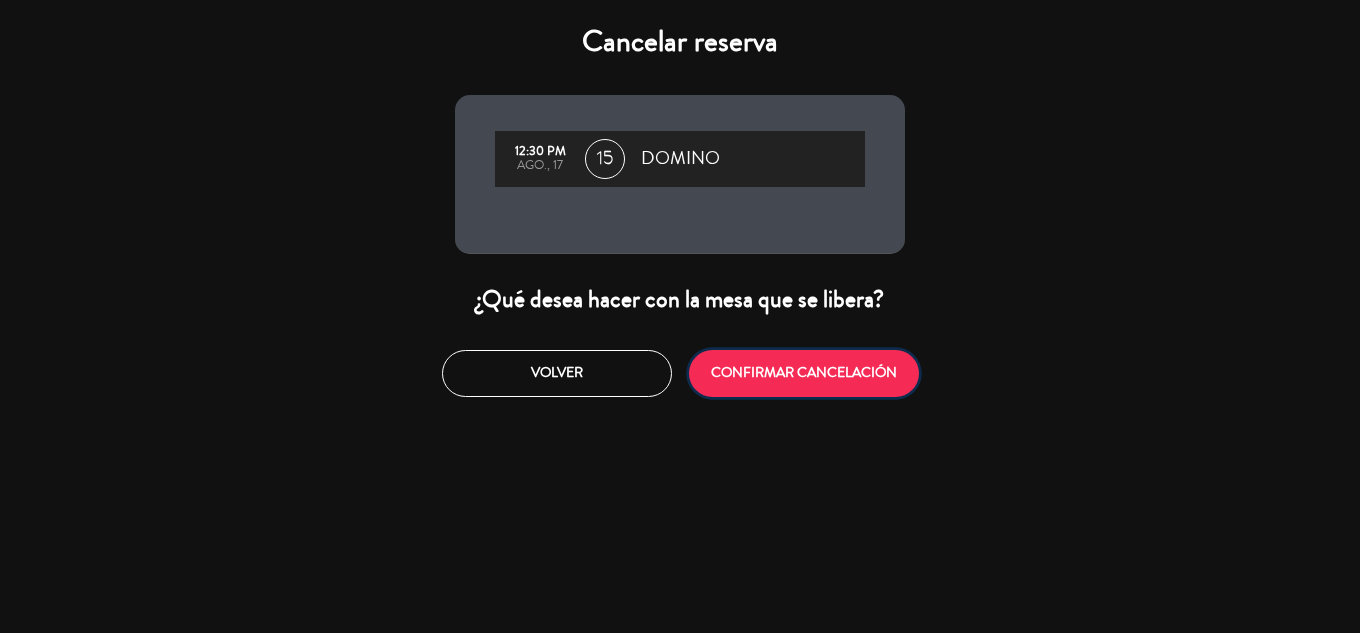
click at [811, 378] on button "CONFIRMAR CANCELACIÓN" at bounding box center [804, 373] width 230 height 47
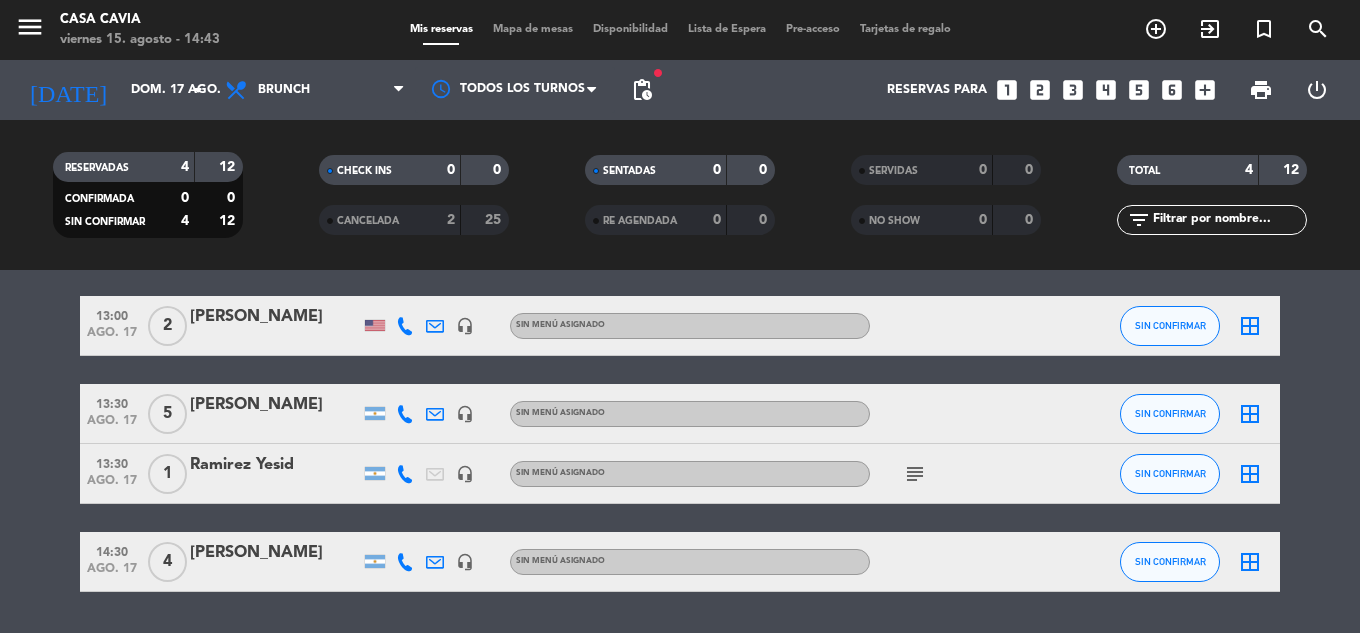
scroll to position [100, 0]
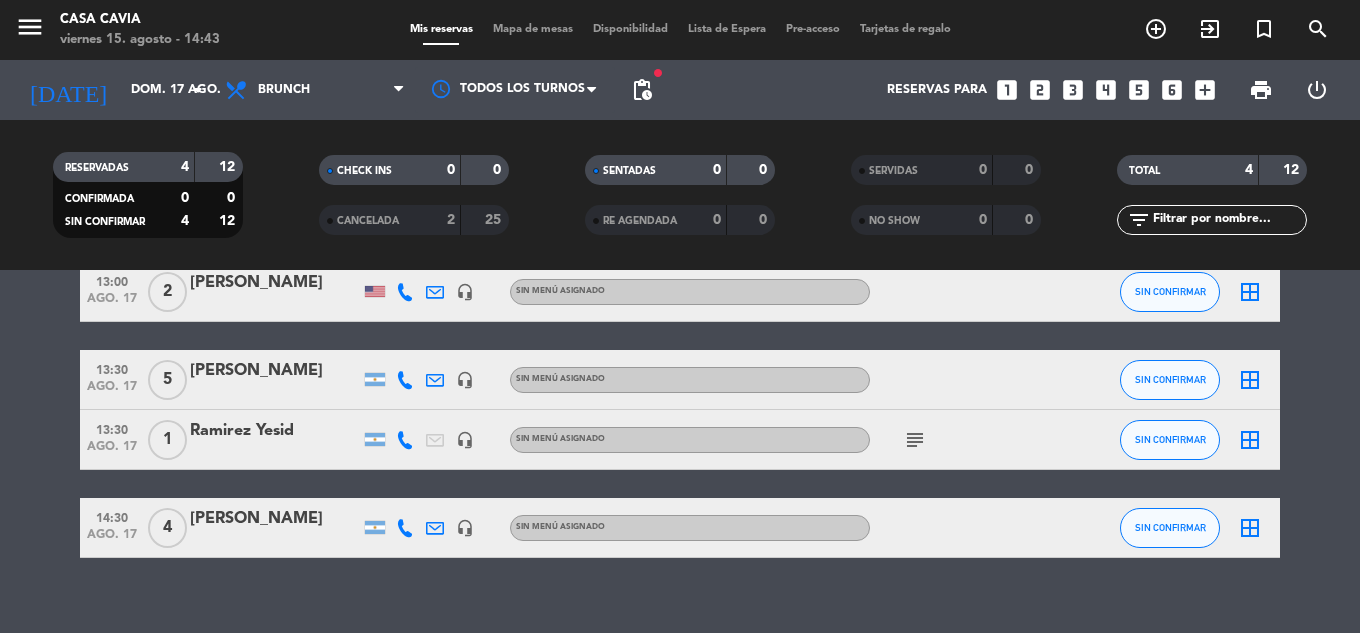
click at [250, 379] on div "[PERSON_NAME]" at bounding box center [275, 371] width 170 height 26
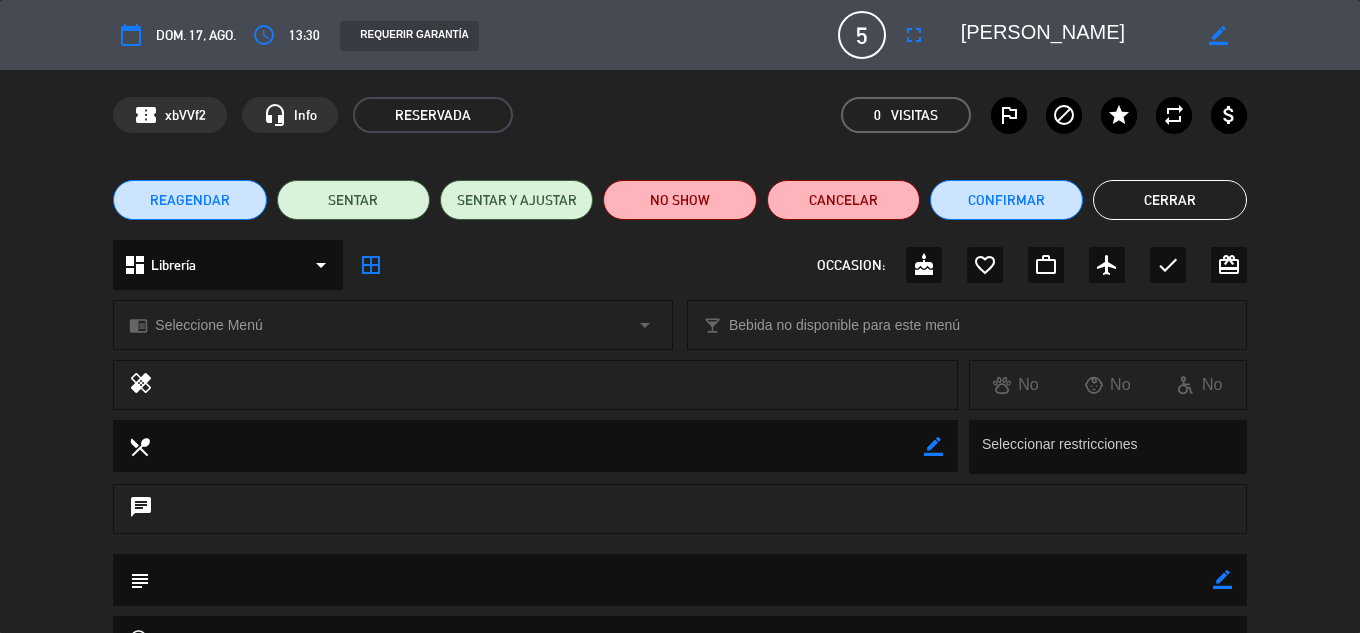
click at [165, 187] on button "REAGENDAR" at bounding box center [189, 200] width 153 height 40
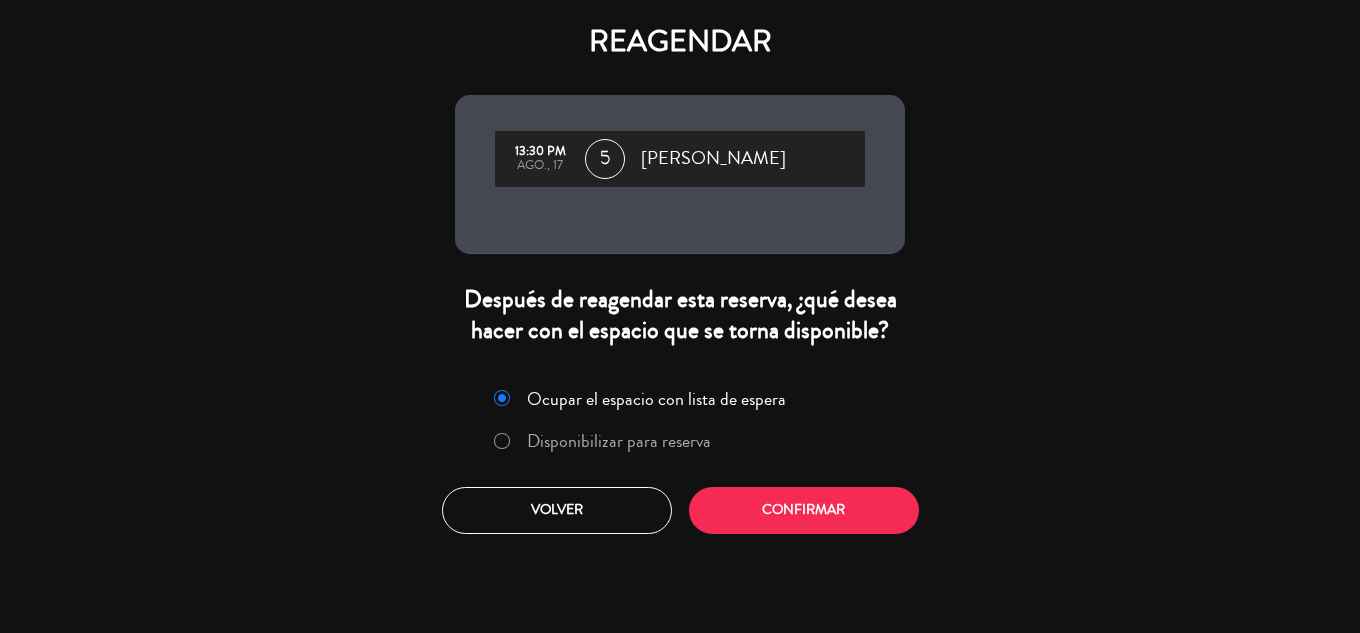
click at [665, 443] on label "Disponibilizar para reserva" at bounding box center [619, 441] width 184 height 18
click at [770, 503] on button "Confirmar" at bounding box center [804, 510] width 230 height 47
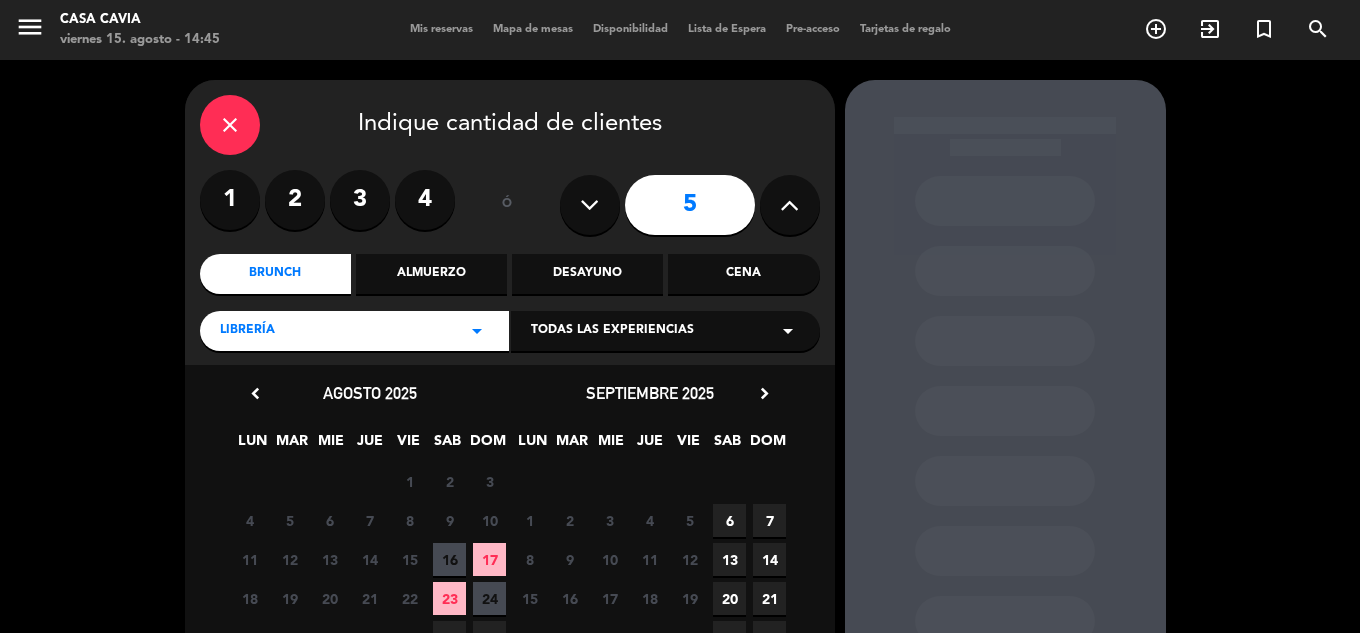
click at [231, 119] on icon "close" at bounding box center [230, 125] width 24 height 24
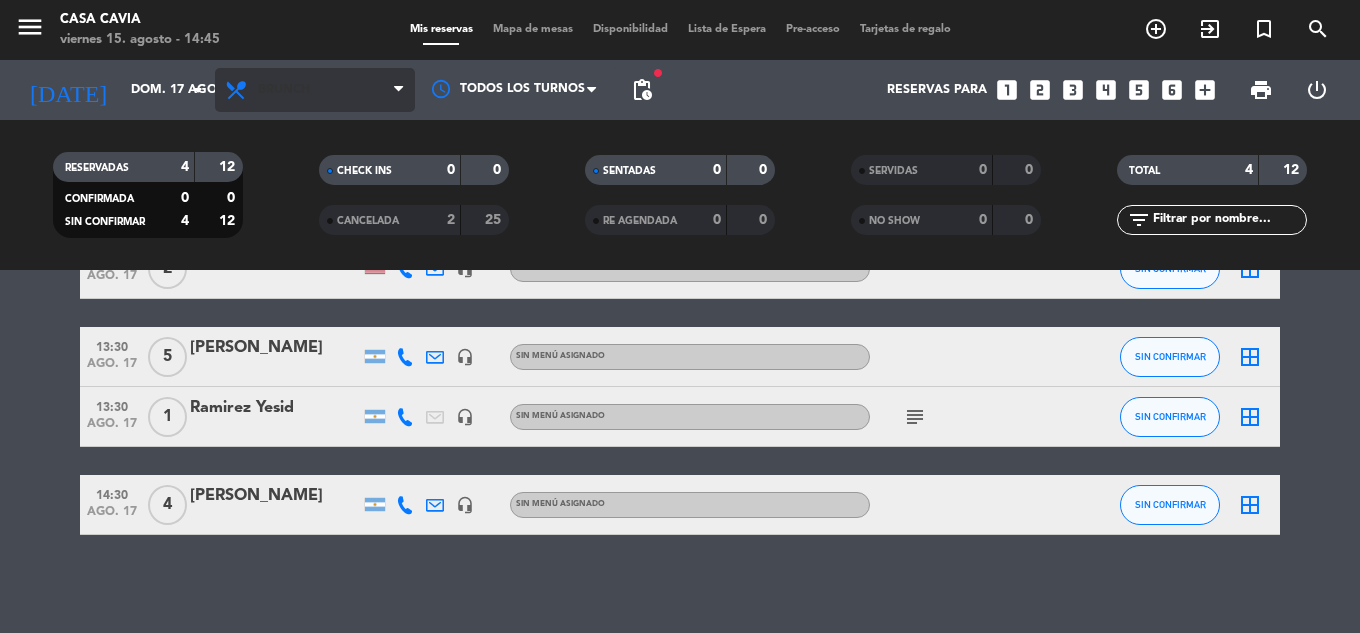
scroll to position [125, 0]
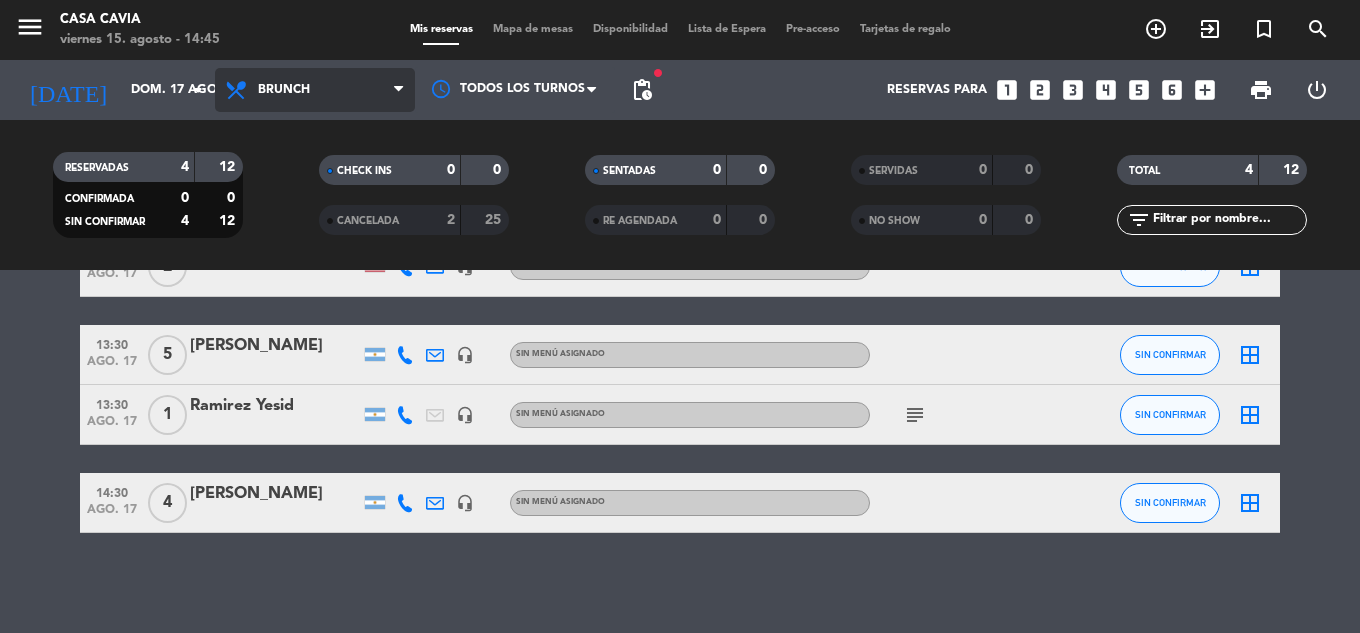
click at [331, 98] on span "Brunch" at bounding box center [315, 90] width 200 height 44
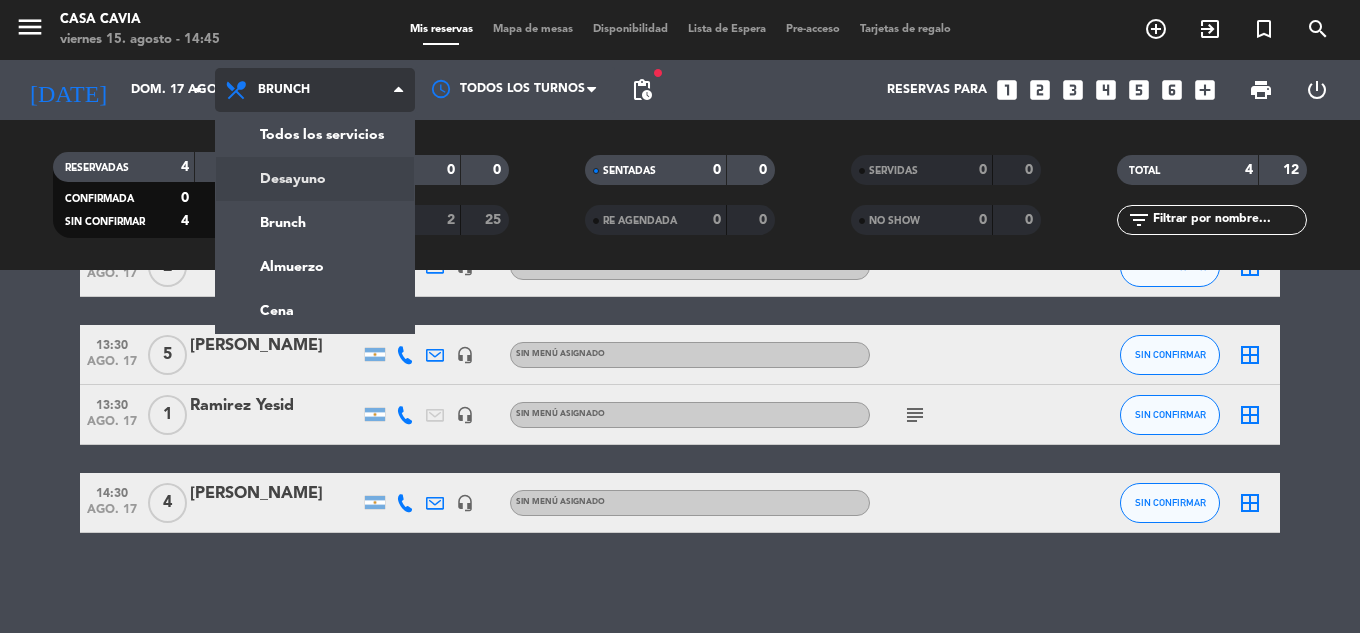
click at [318, 177] on div "menu Casa Cavia viernes 15. agosto - 14:45 Mis reservas Mapa de mesas Disponibi…" at bounding box center [680, 135] width 1360 height 270
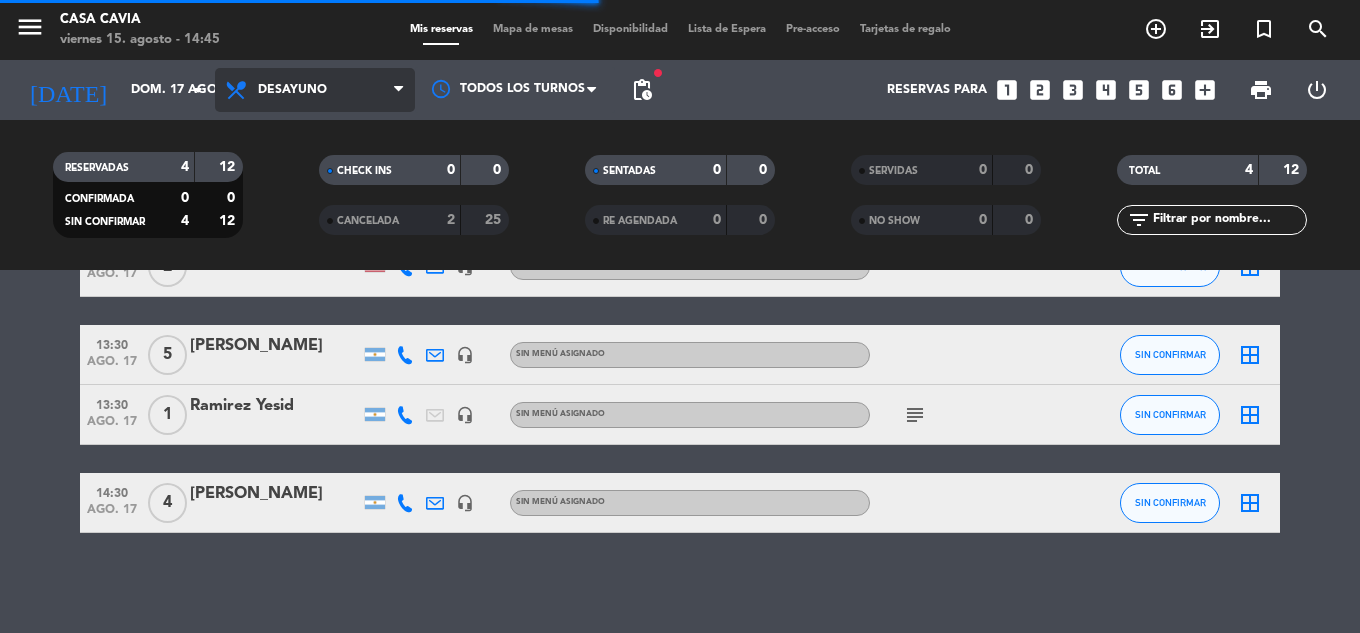
click at [303, 94] on span "Desayuno" at bounding box center [292, 90] width 69 height 14
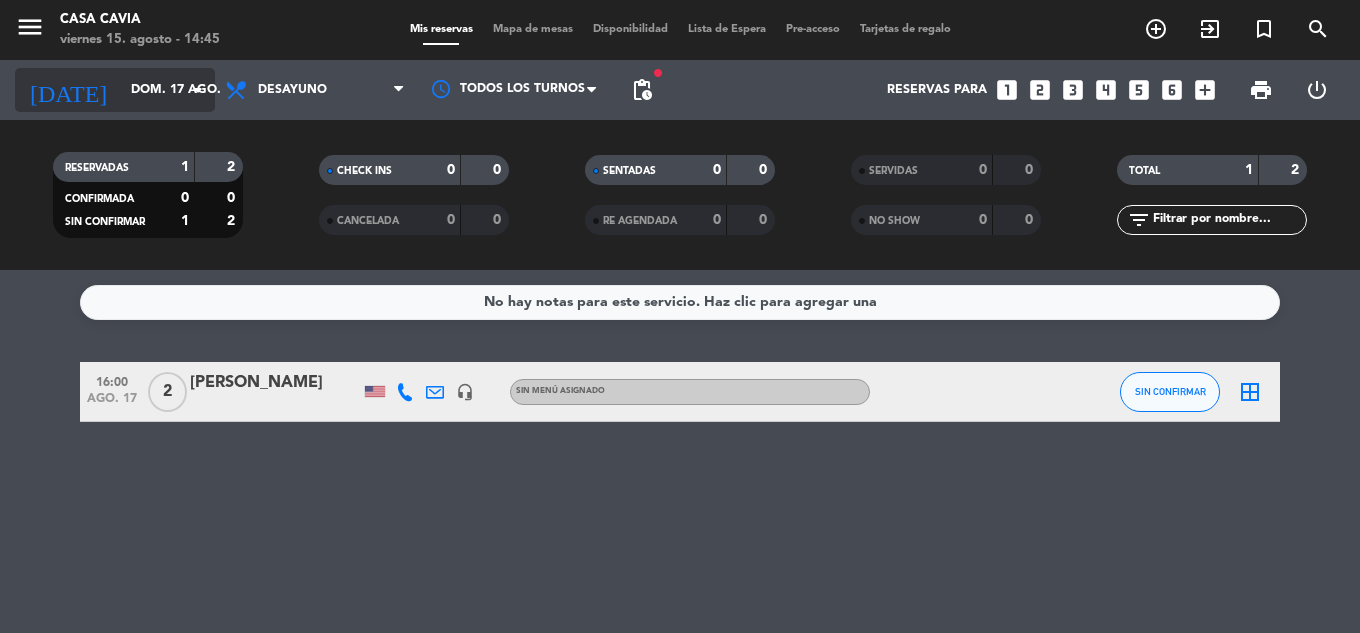
click at [193, 90] on icon "arrow_drop_down" at bounding box center [198, 90] width 24 height 24
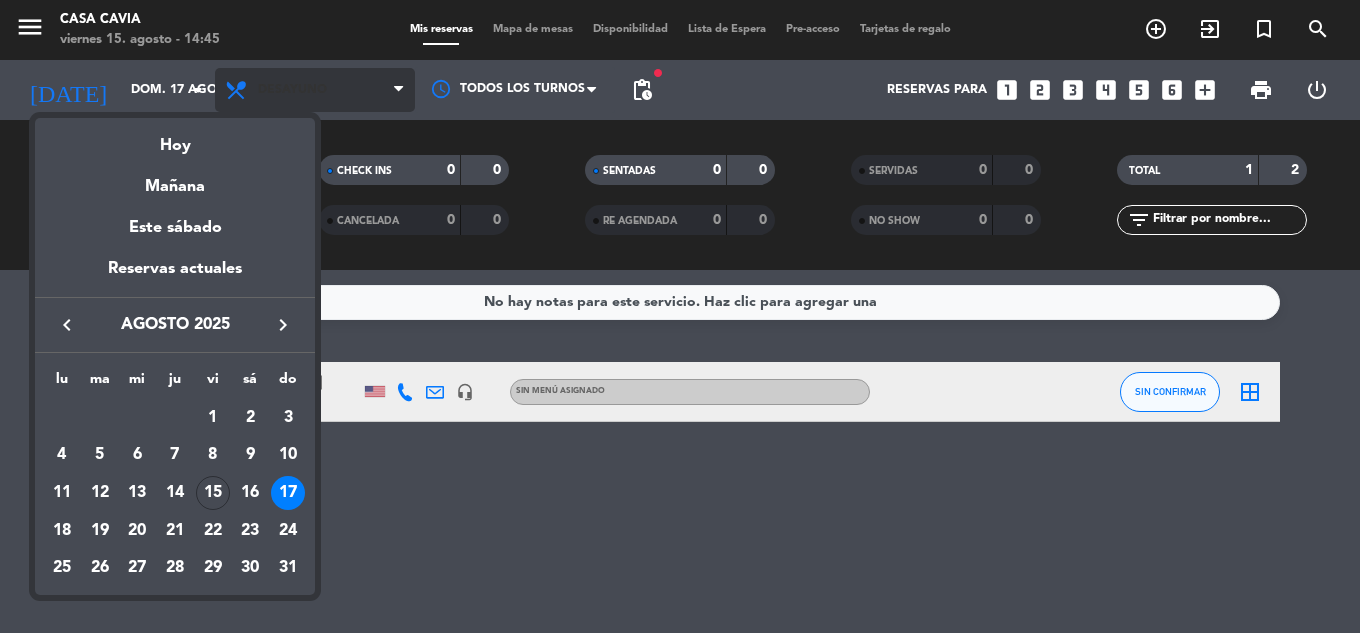
drag, startPoint x: 188, startPoint y: 148, endPoint x: 277, endPoint y: 100, distance: 101.1
click at [190, 148] on div "Hoy" at bounding box center [175, 138] width 280 height 41
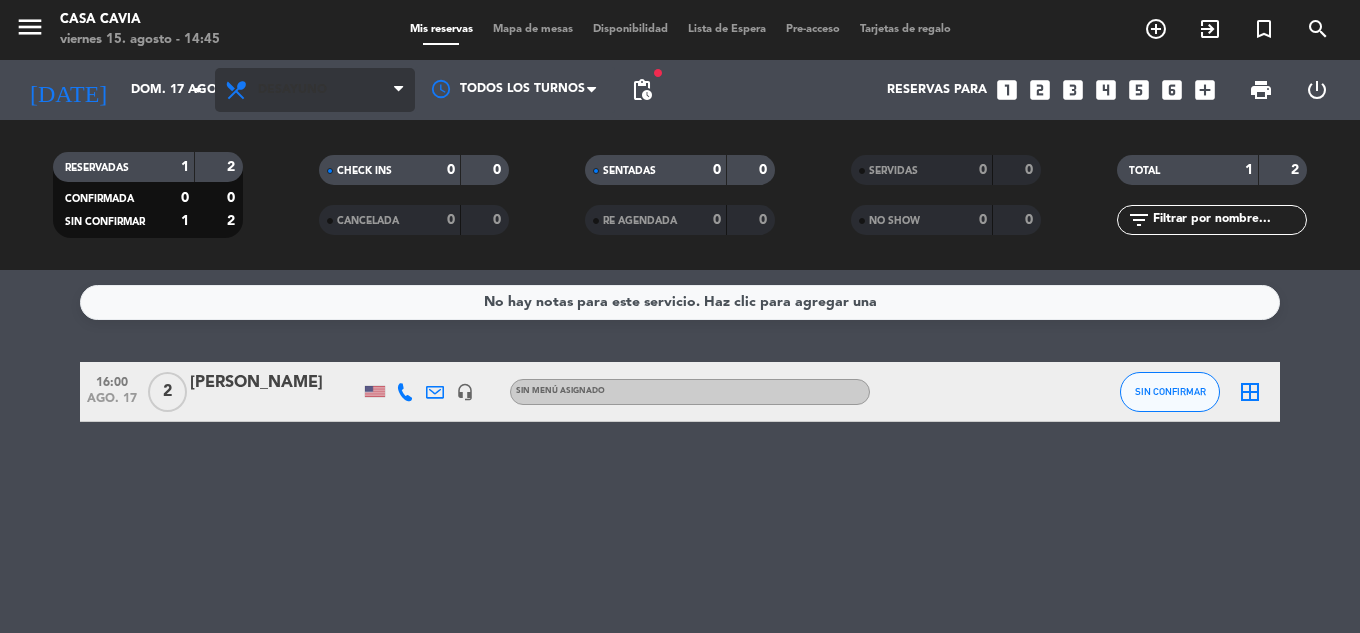
type input "vie. 15 ago."
click at [278, 100] on span "Desayuno" at bounding box center [315, 90] width 200 height 44
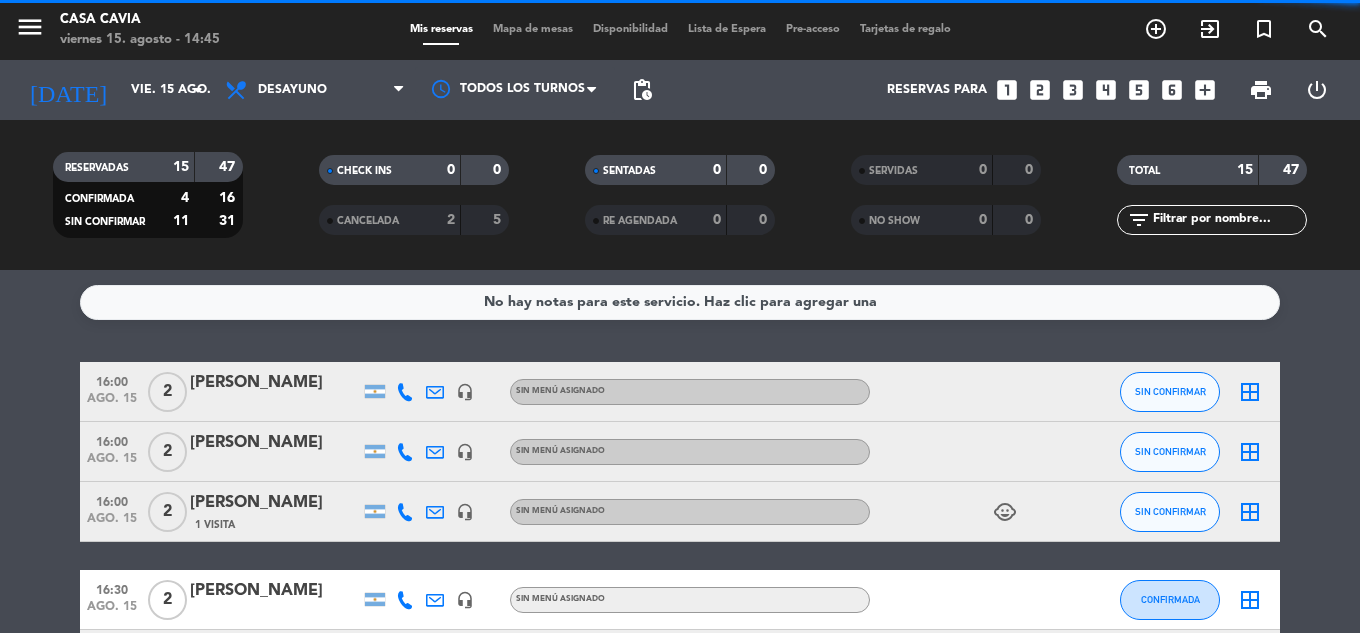
click at [318, 265] on div "RESERVADAS 15 47 CONFIRMADA 4 16 SIN CONFIRMAR 11 31 CHECK INS 0 0 CANCELADA 2 …" at bounding box center [680, 195] width 1360 height 150
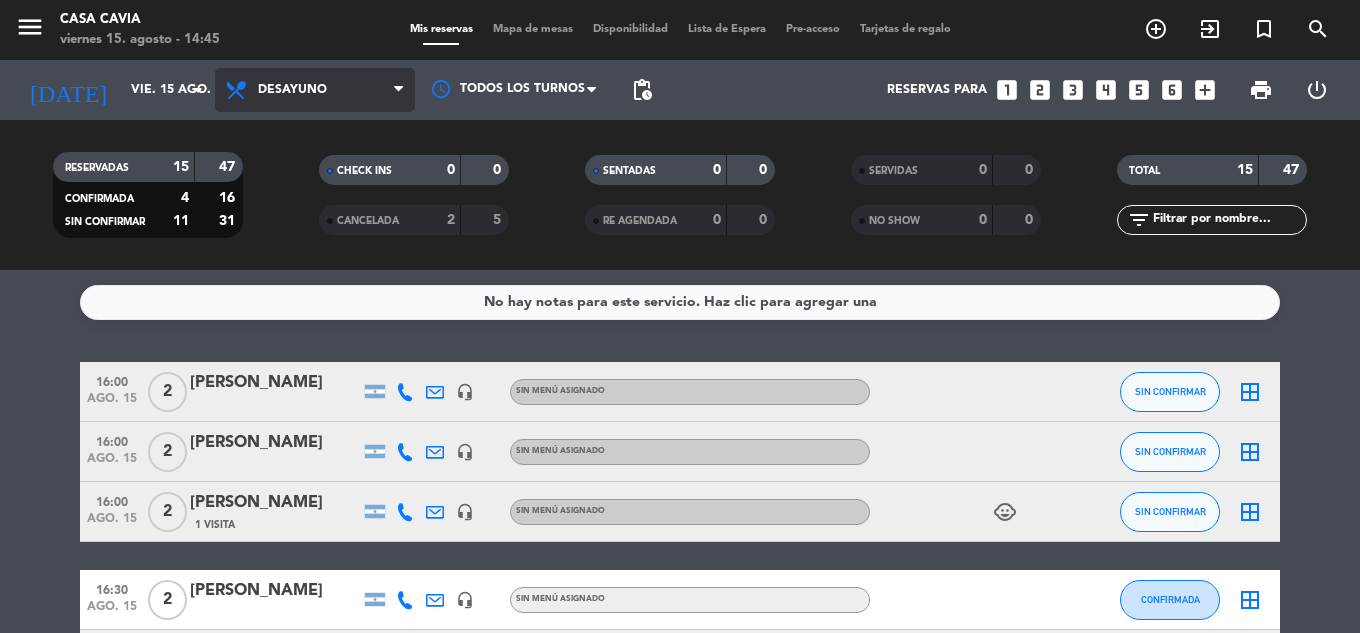
click at [303, 103] on span "Desayuno" at bounding box center [315, 90] width 200 height 44
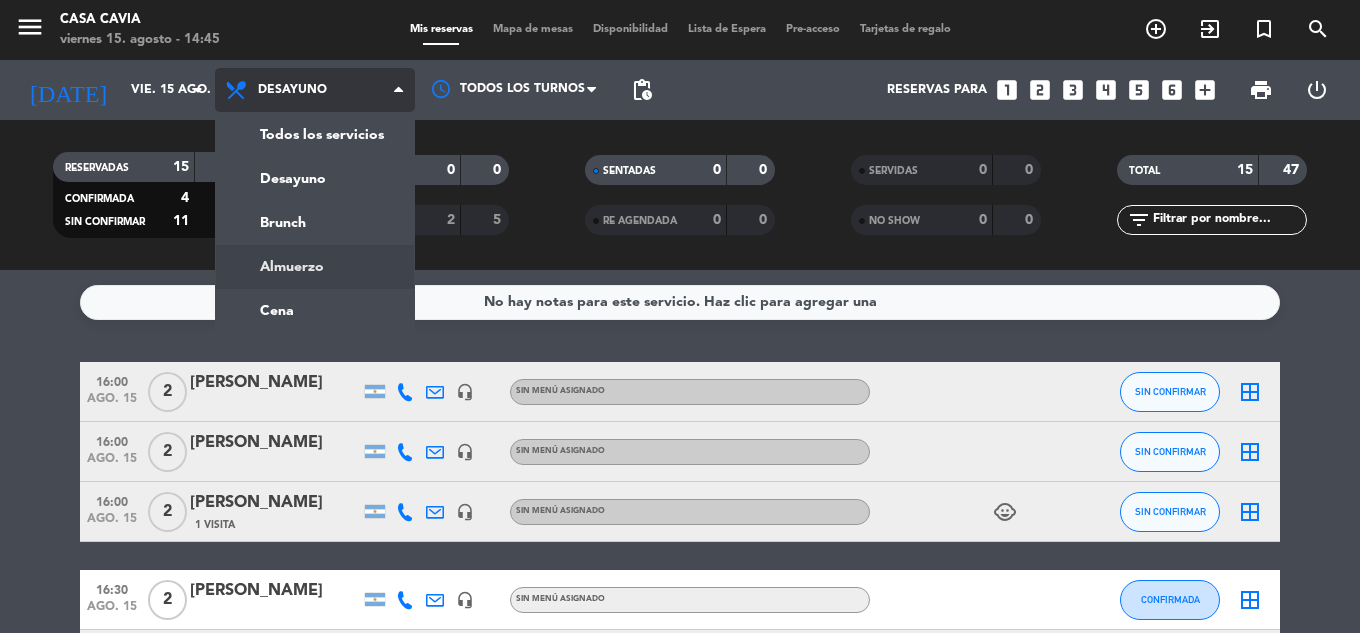
click at [321, 259] on div "menu Casa Cavia viernes 15. agosto - 14:45 Mis reservas Mapa de mesas Disponibi…" at bounding box center [680, 135] width 1360 height 270
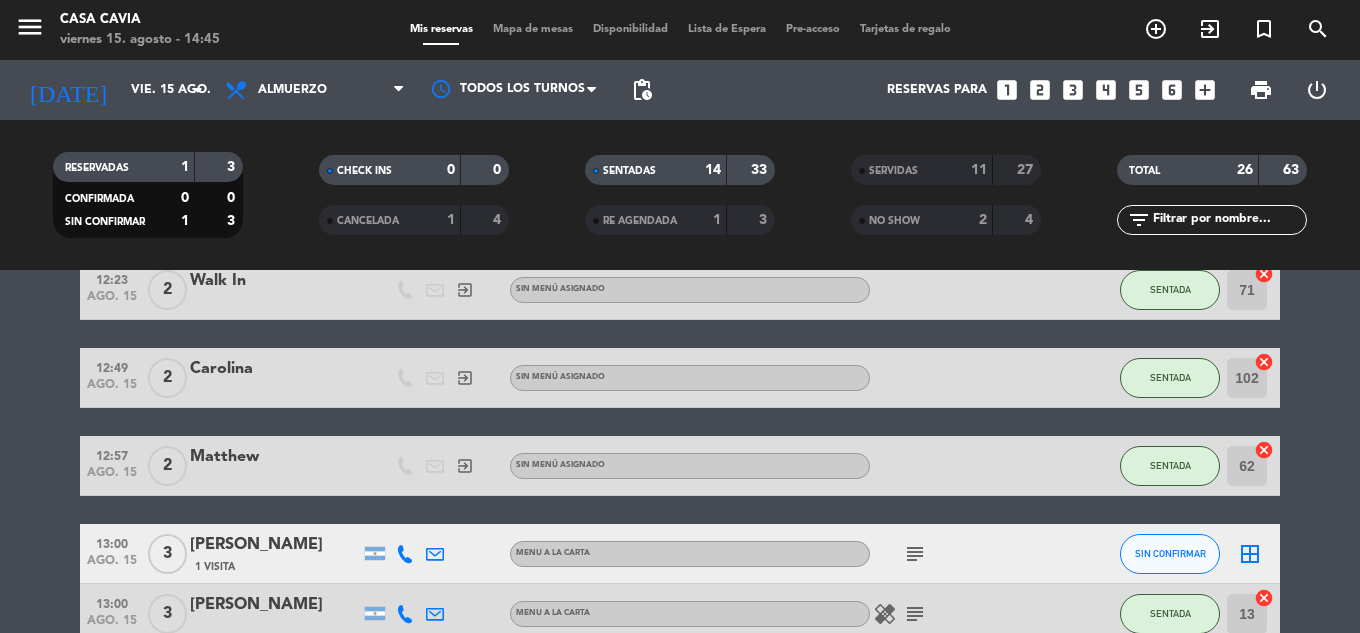
scroll to position [300, 0]
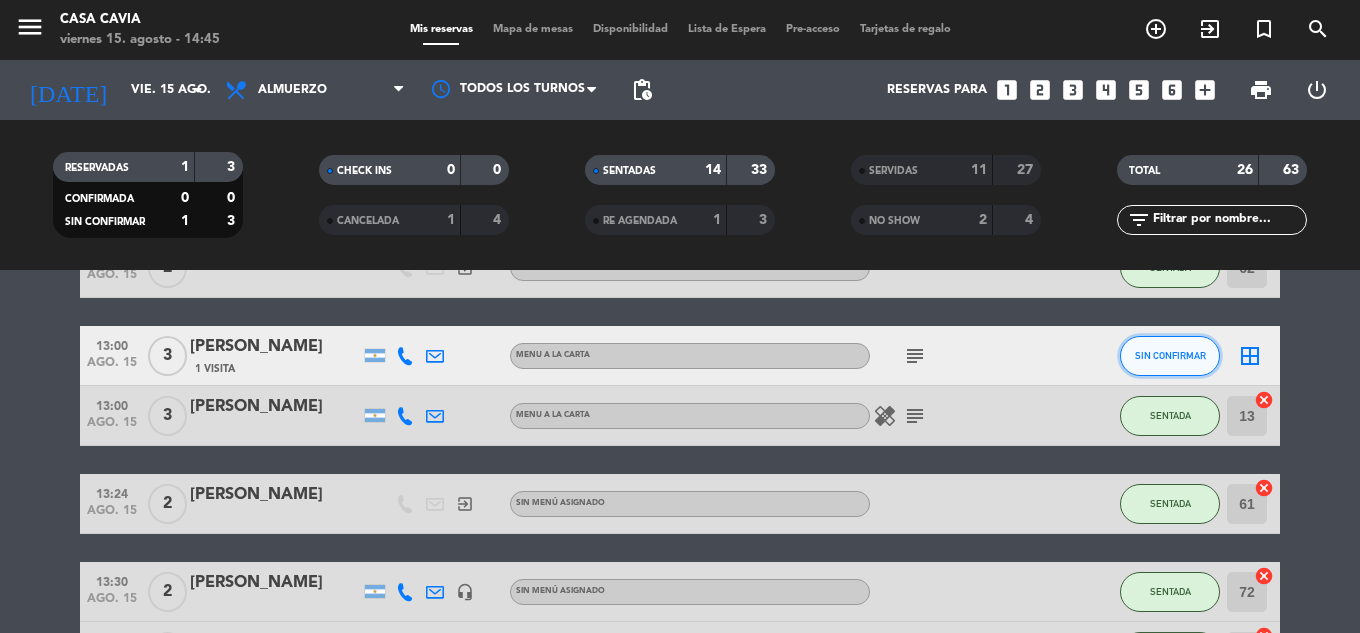
click at [1193, 358] on span "SIN CONFIRMAR" at bounding box center [1170, 355] width 71 height 11
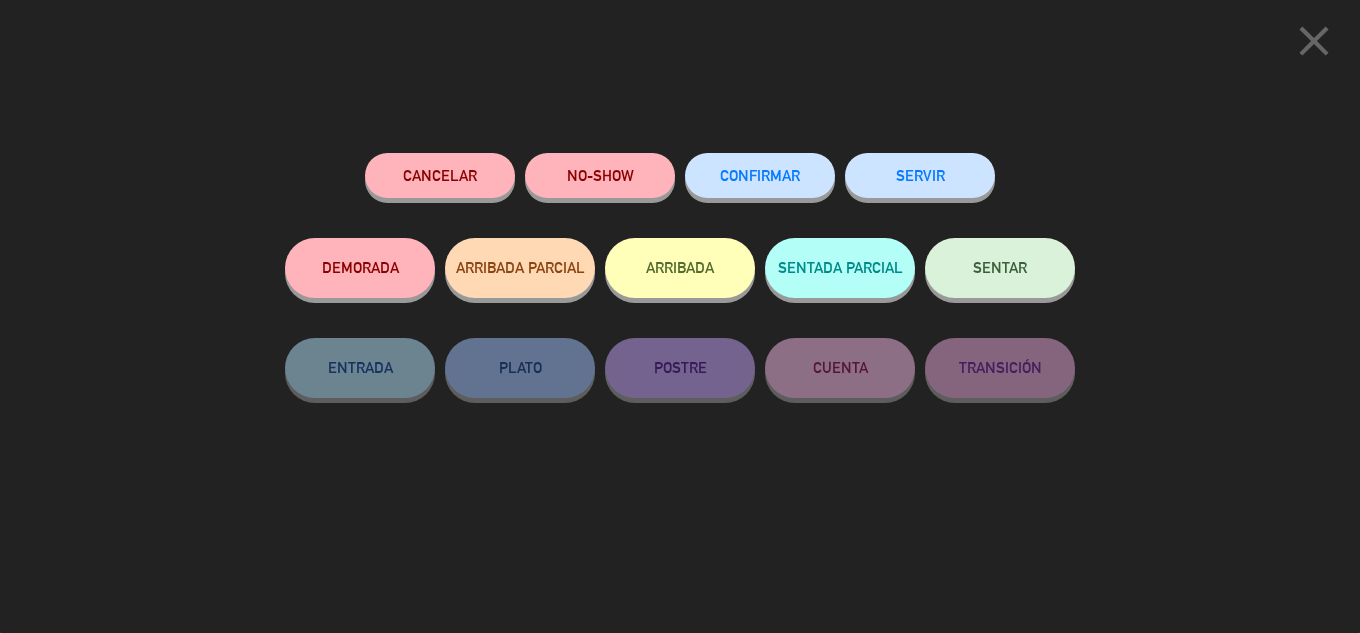
click at [916, 189] on button "SERVIR" at bounding box center [920, 175] width 150 height 45
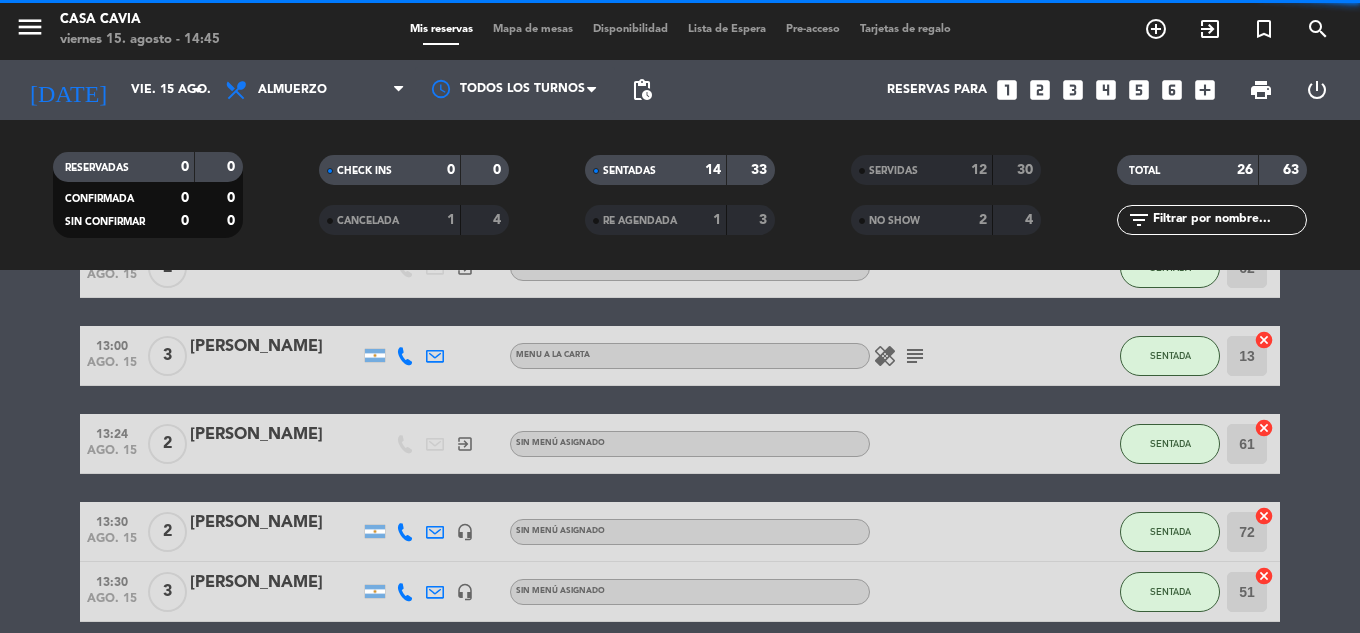
scroll to position [949, 0]
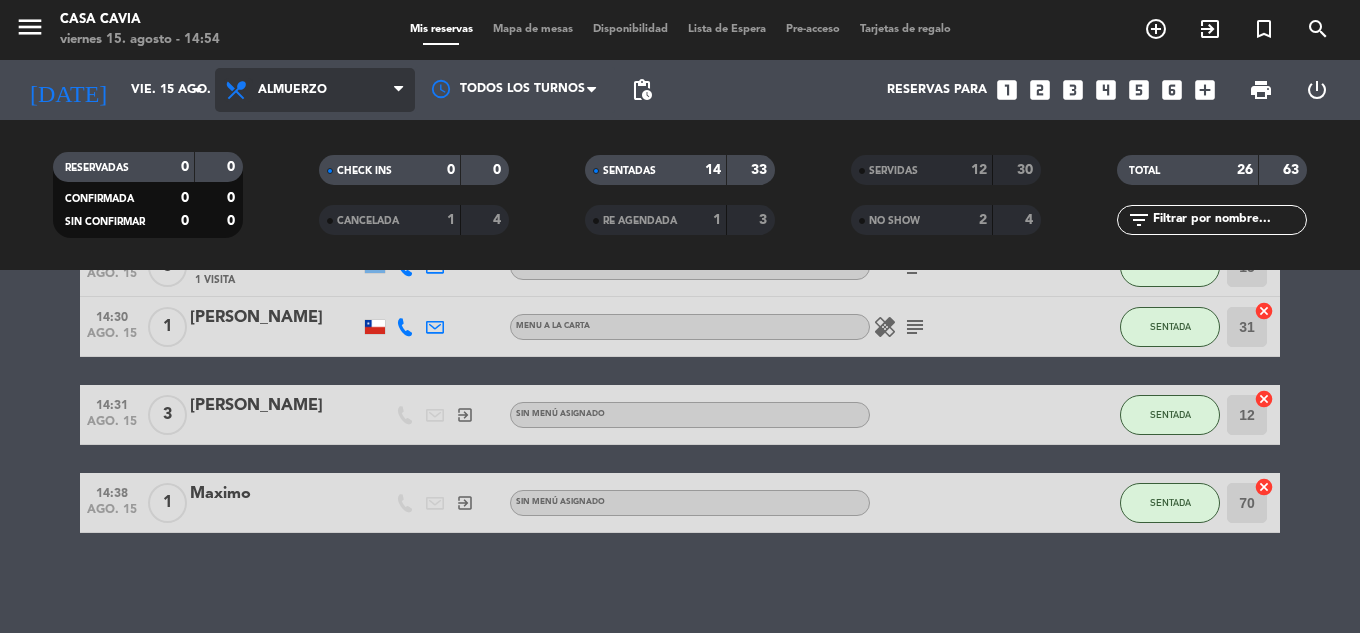
click at [241, 92] on icon at bounding box center [238, 90] width 29 height 24
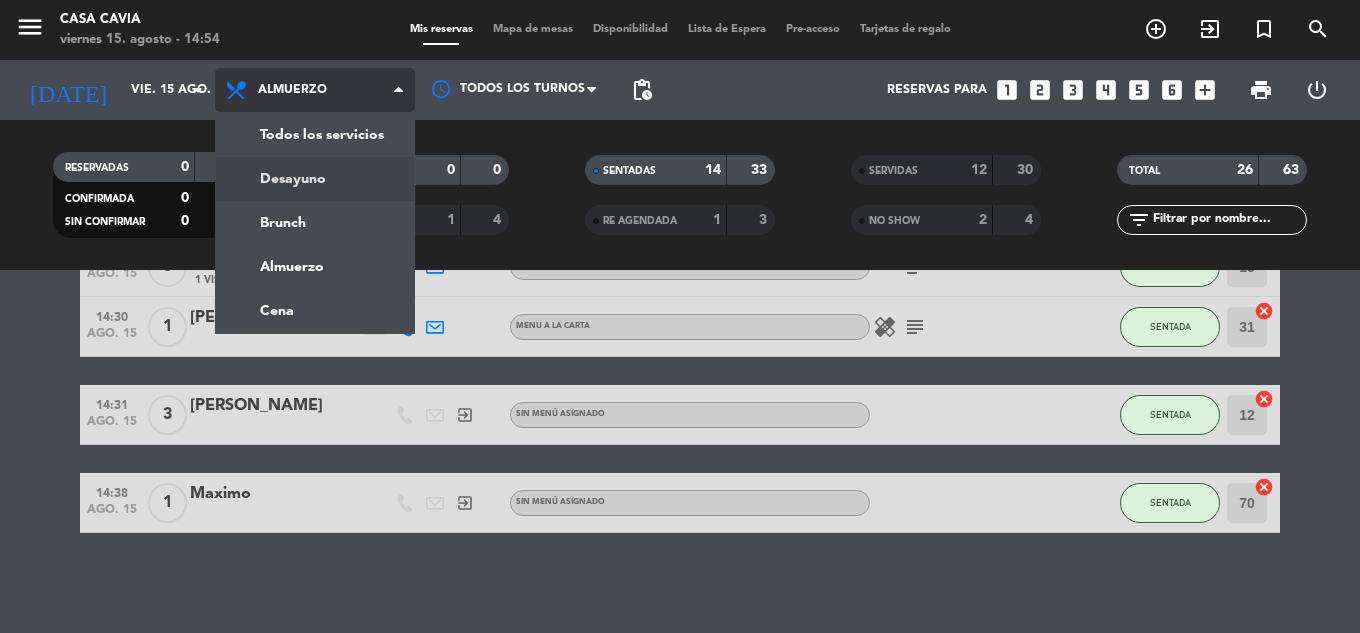
click at [305, 170] on div "menu Casa Cavia viernes 15. agosto - 14:54 Mis reservas Mapa de mesas Disponibi…" at bounding box center [680, 135] width 1360 height 270
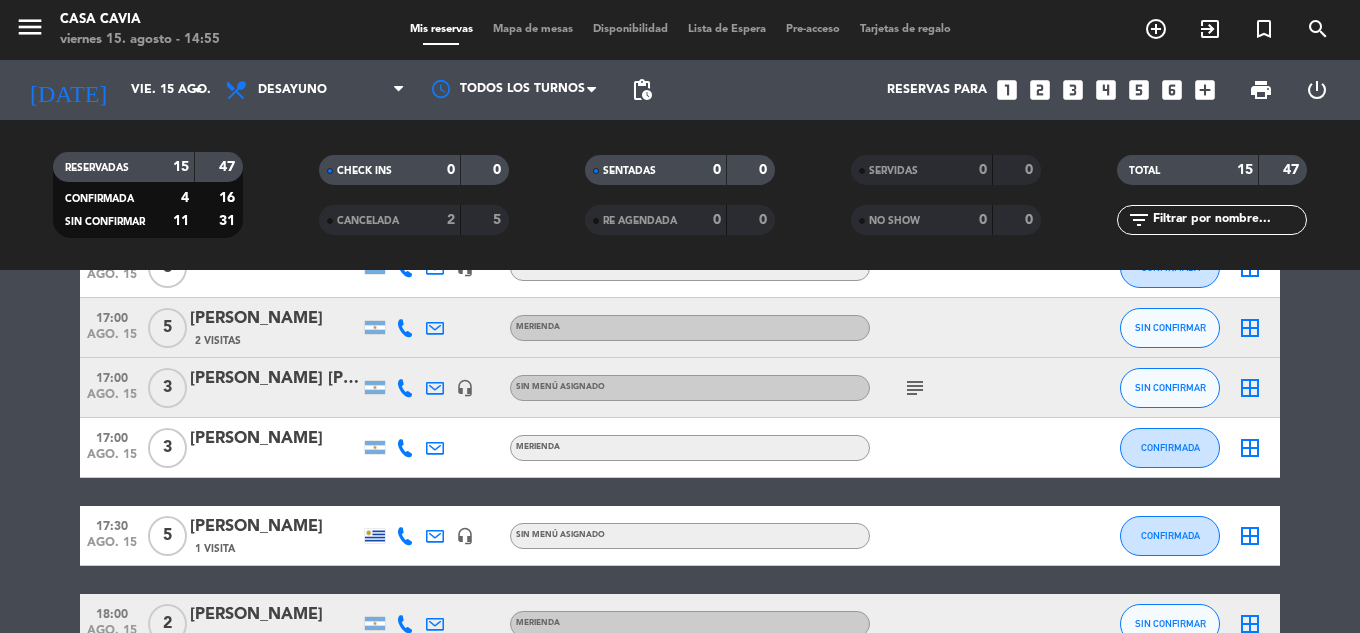
scroll to position [700, 0]
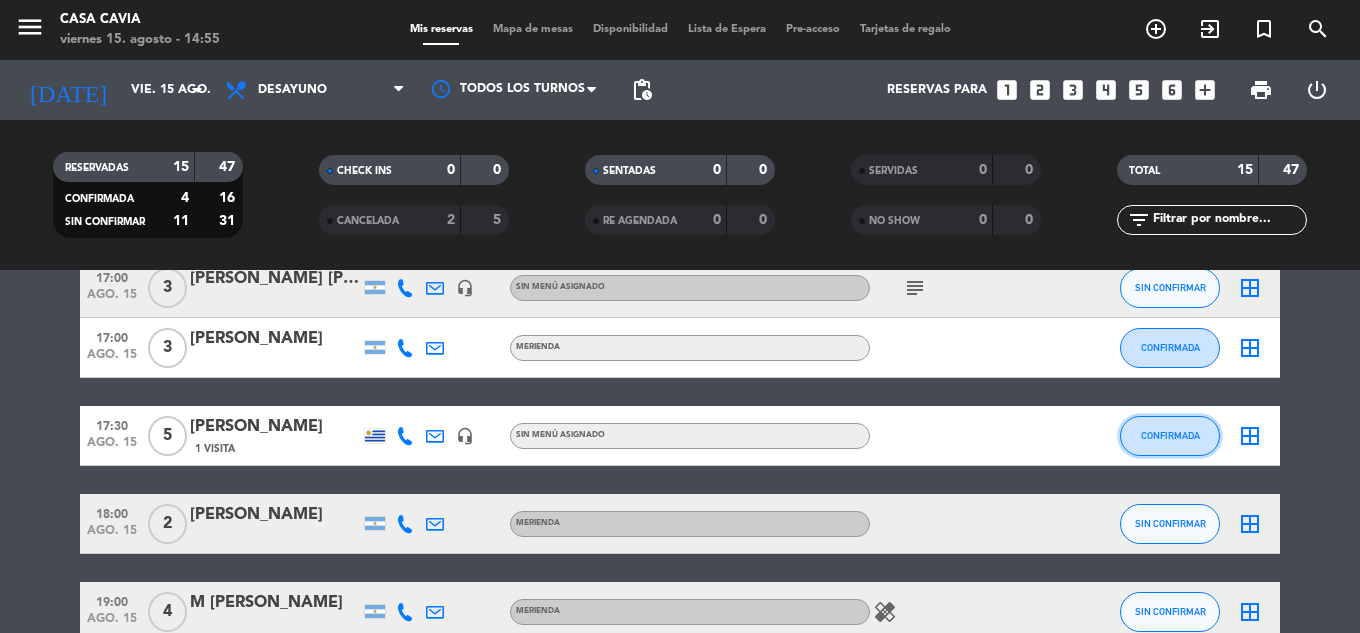
click at [1154, 426] on button "CONFIRMADA" at bounding box center [1170, 436] width 100 height 40
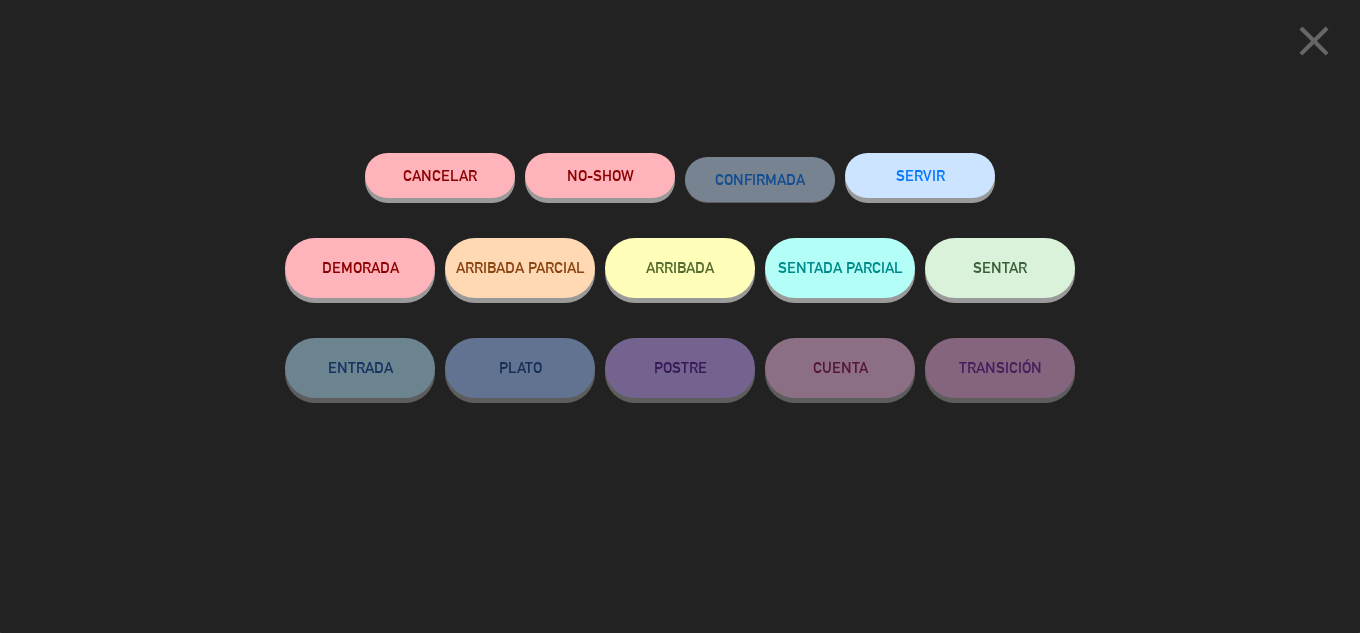
click at [452, 177] on button "Cancelar" at bounding box center [440, 175] width 150 height 45
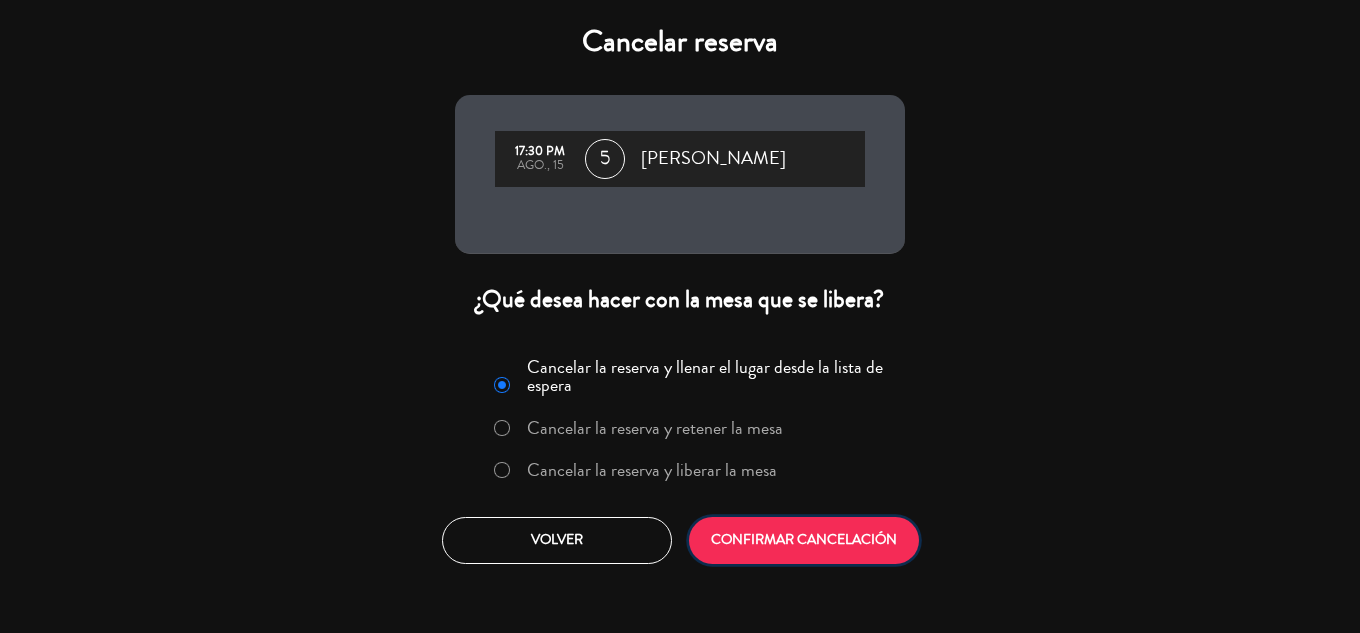
click at [868, 553] on button "CONFIRMAR CANCELACIÓN" at bounding box center [804, 540] width 230 height 47
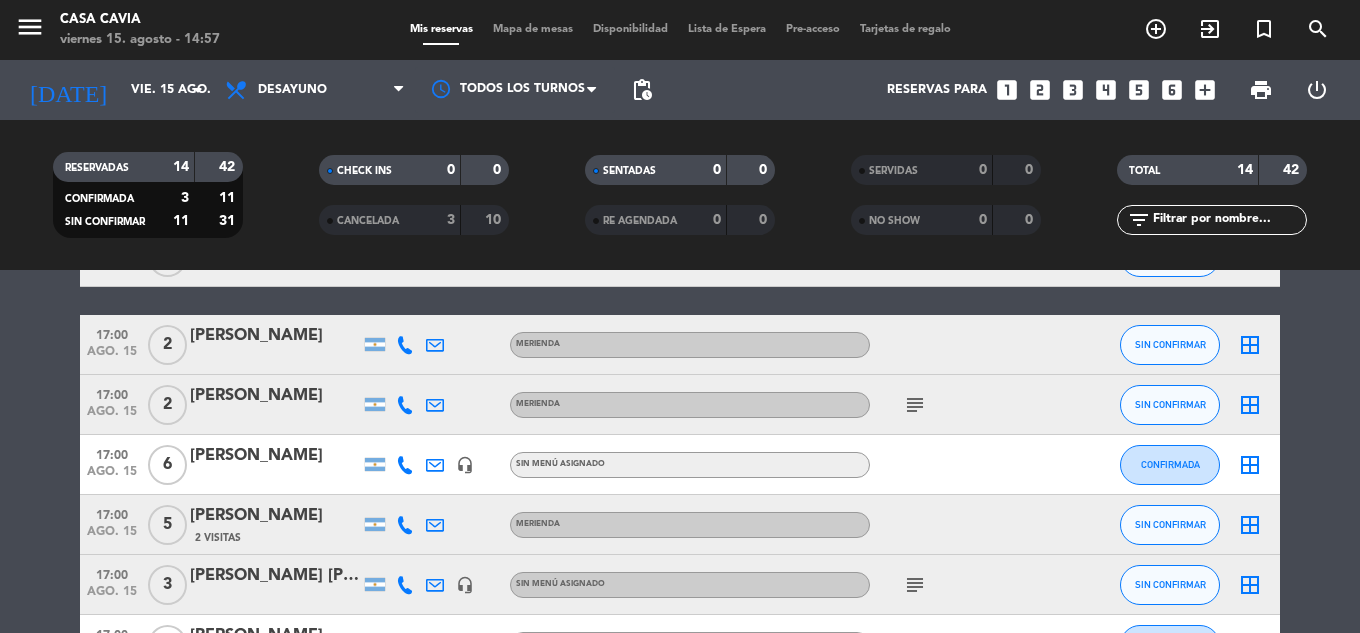
scroll to position [381, 0]
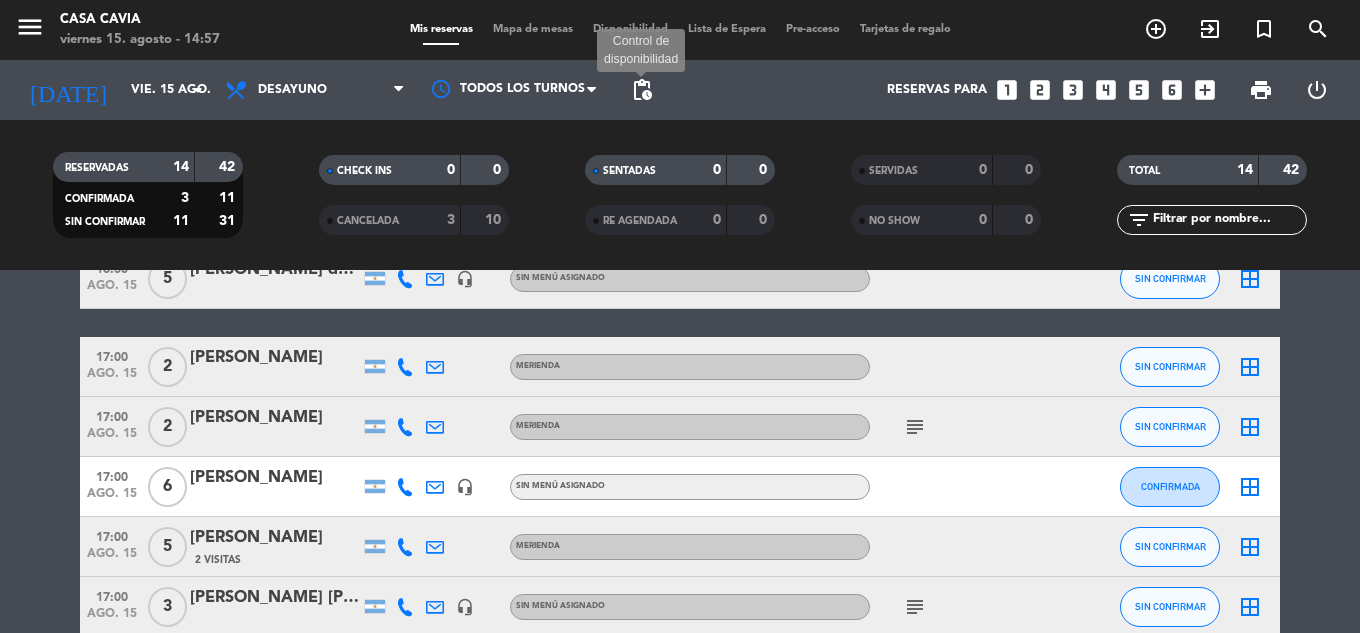
click at [644, 90] on span "pending_actions" at bounding box center [642, 90] width 24 height 24
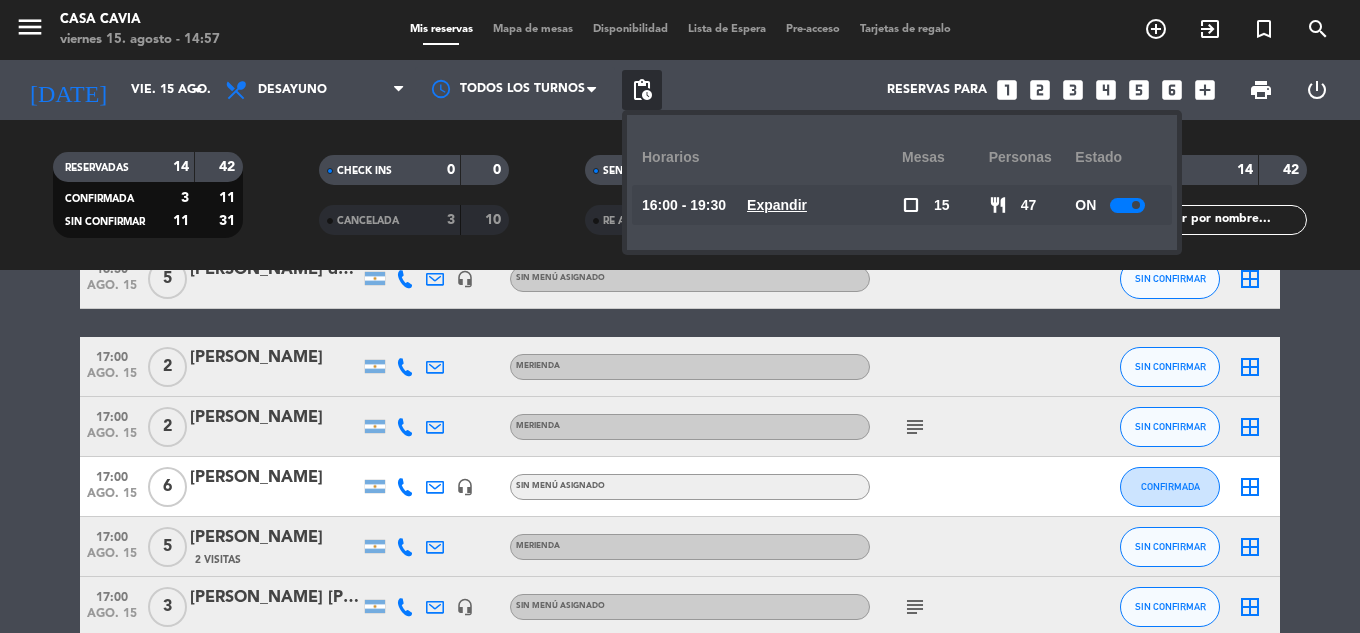
click at [807, 197] on u "Expandir" at bounding box center [777, 205] width 60 height 16
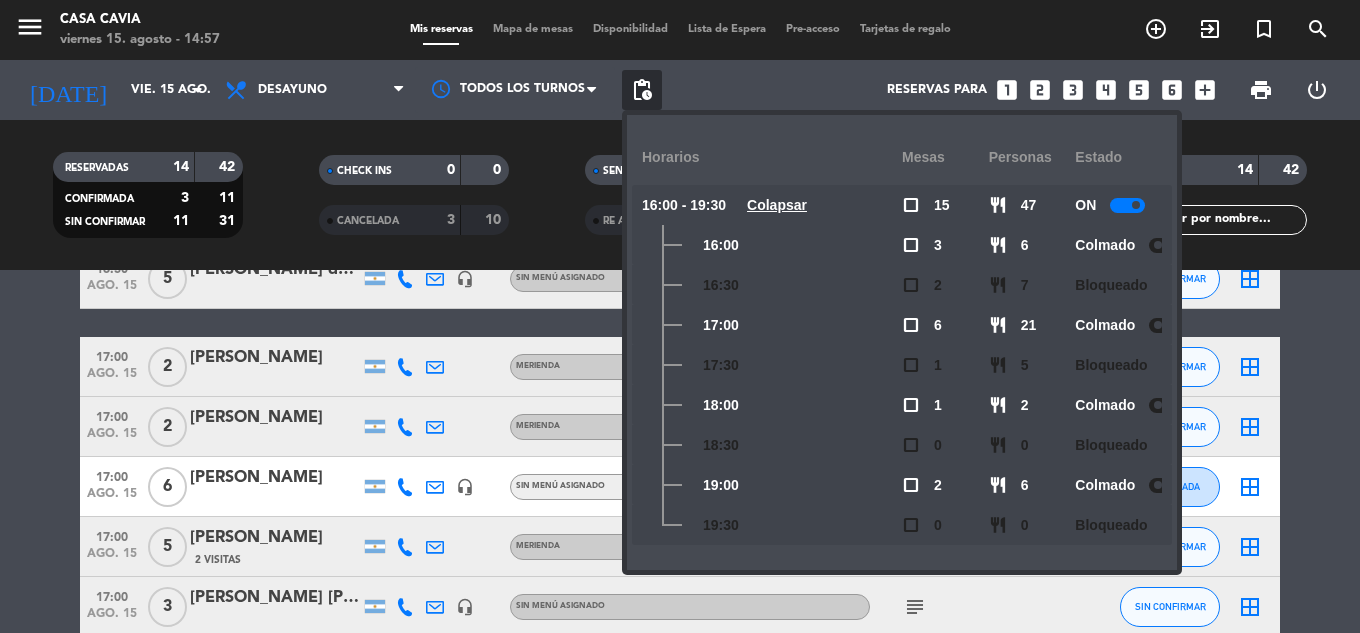
drag, startPoint x: 19, startPoint y: 420, endPoint x: 17, endPoint y: 442, distance: 22.1
click at [19, 422] on bookings-row "16:00 ago. 15 2 Aparicio silvia headset_mic Sin menú asignado SIN CONFIRMAR bor…" at bounding box center [680, 457] width 1360 height 952
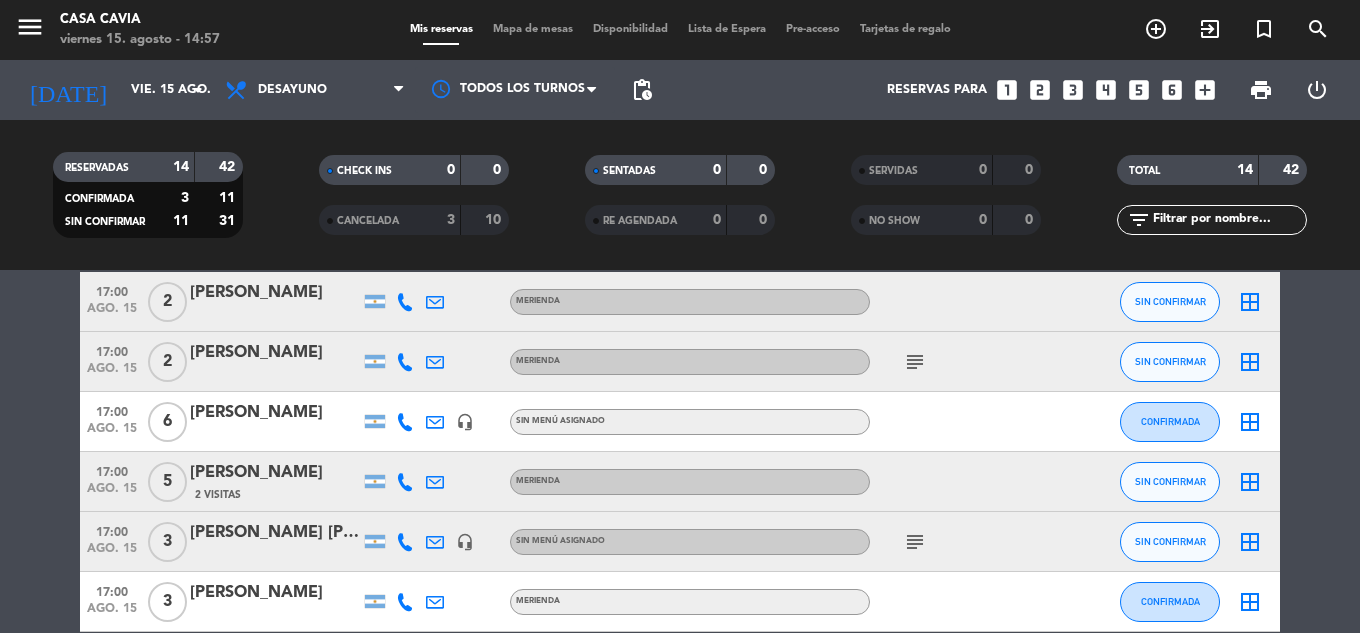
scroll to position [481, 0]
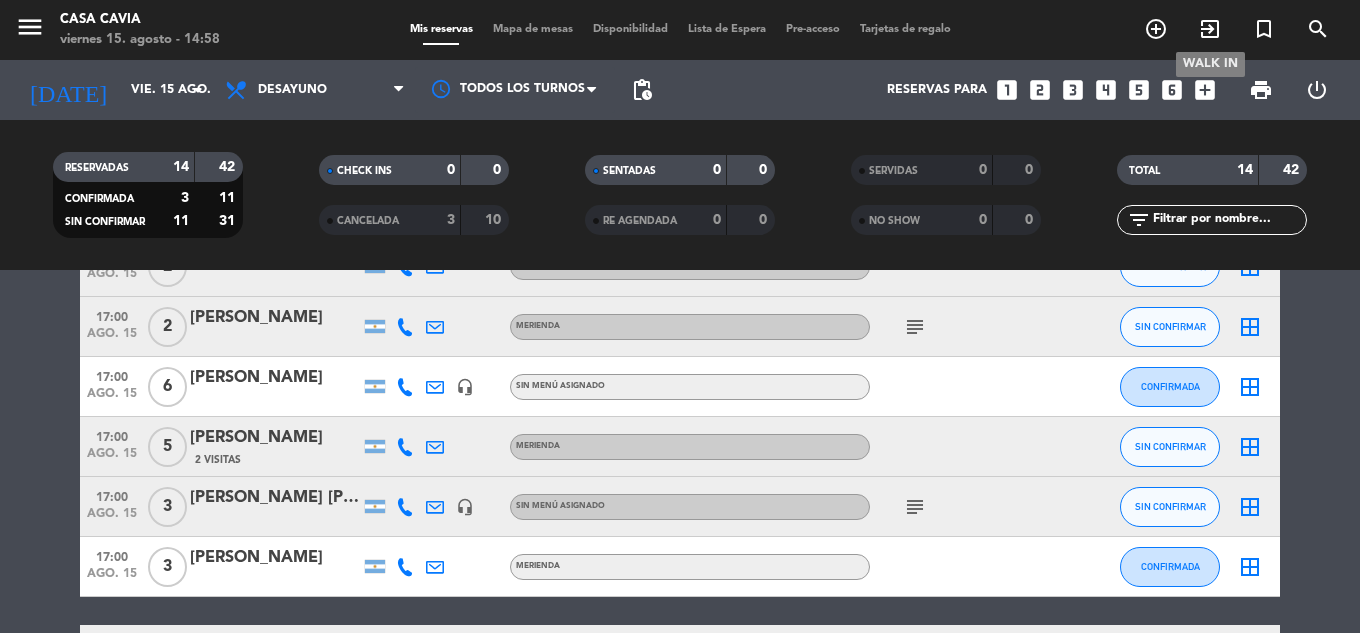
click at [1203, 32] on icon "exit_to_app" at bounding box center [1210, 29] width 24 height 24
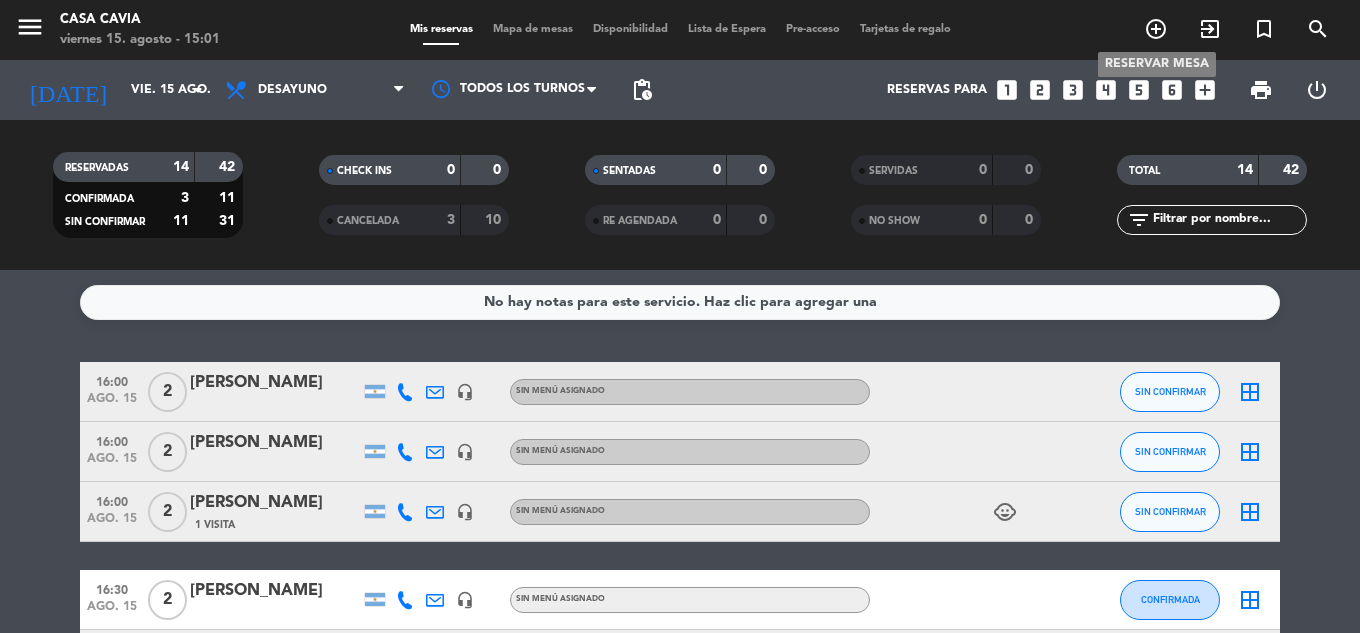
click at [1158, 21] on icon "add_circle_outline" at bounding box center [1156, 29] width 24 height 24
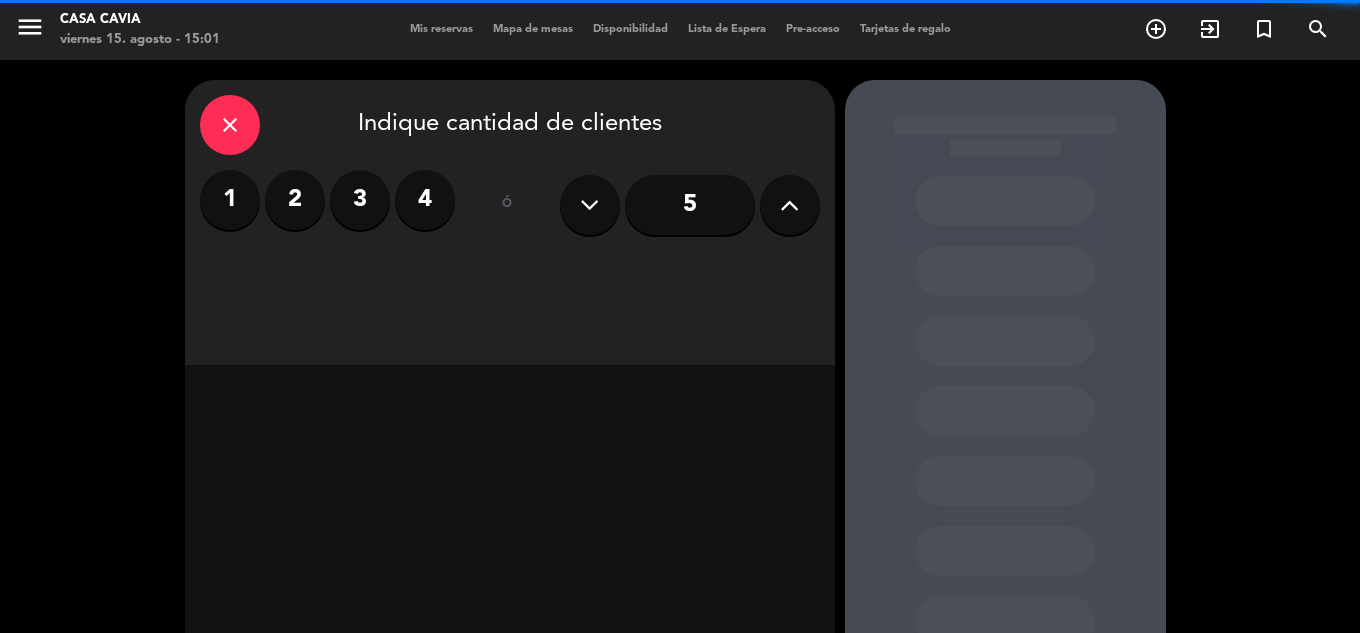
click at [412, 200] on label "4" at bounding box center [425, 200] width 60 height 60
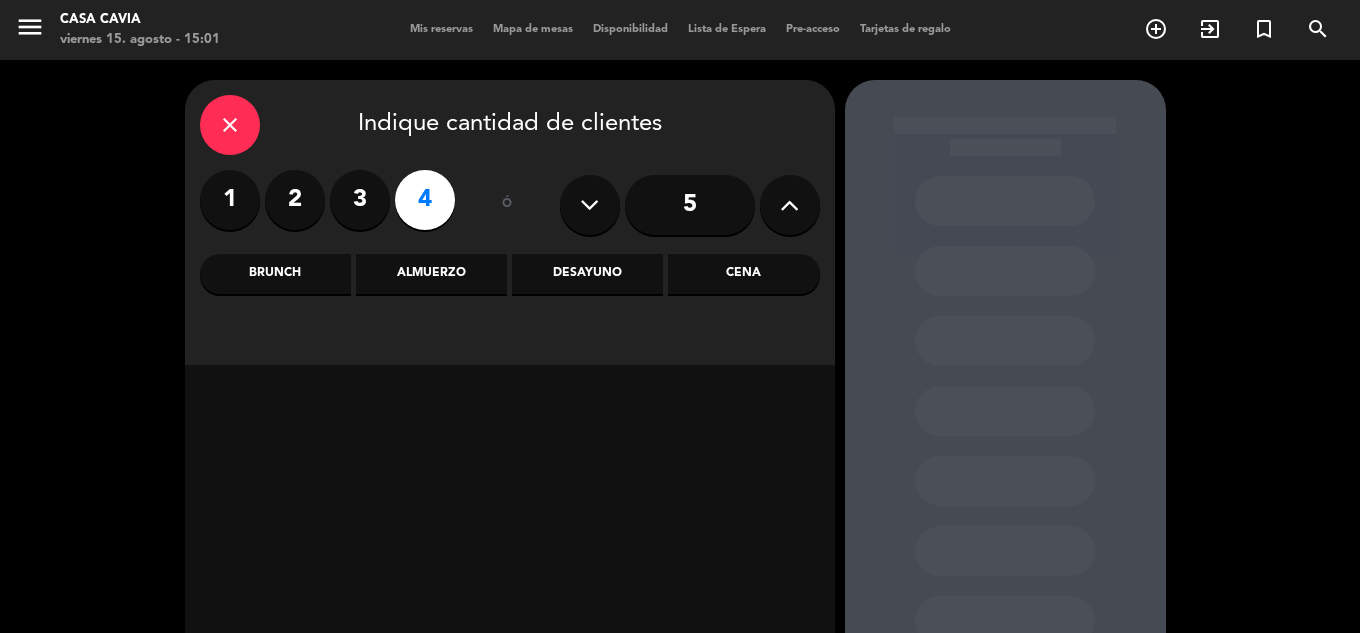
click at [761, 267] on div "Cena" at bounding box center [743, 274] width 151 height 40
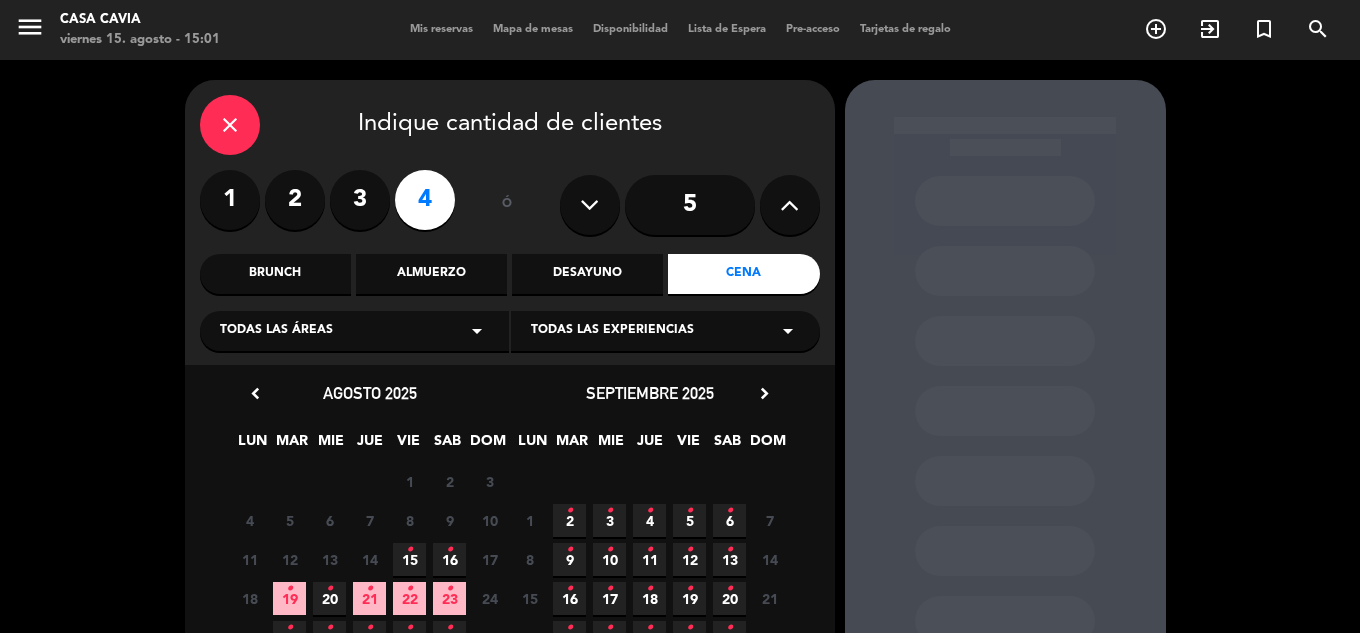
click at [416, 553] on span "15 •" at bounding box center [409, 559] width 33 height 33
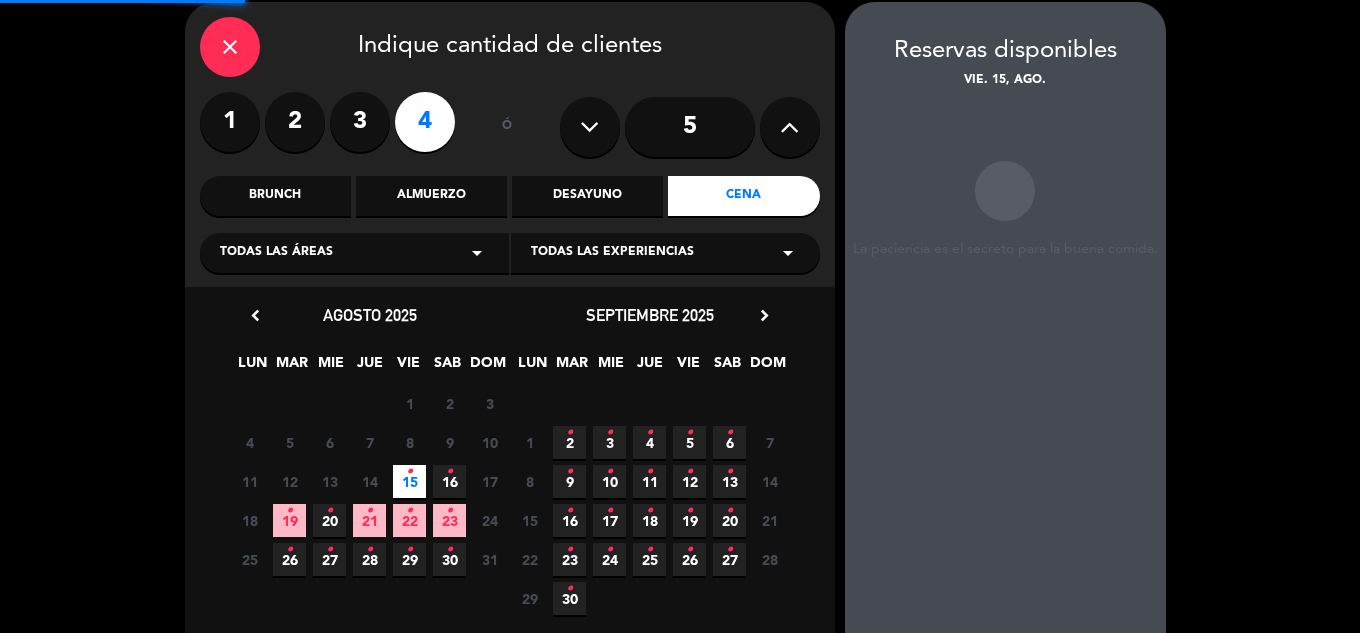
scroll to position [80, 0]
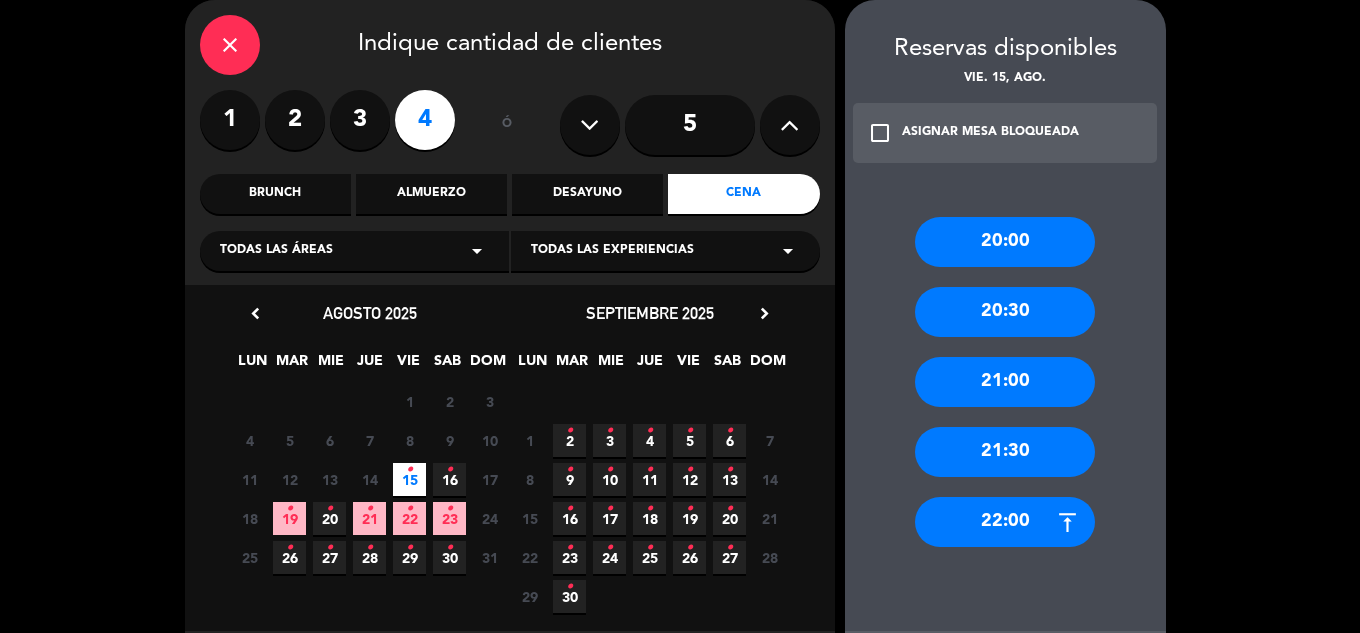
click at [1036, 310] on div "20:30" at bounding box center [1005, 312] width 180 height 50
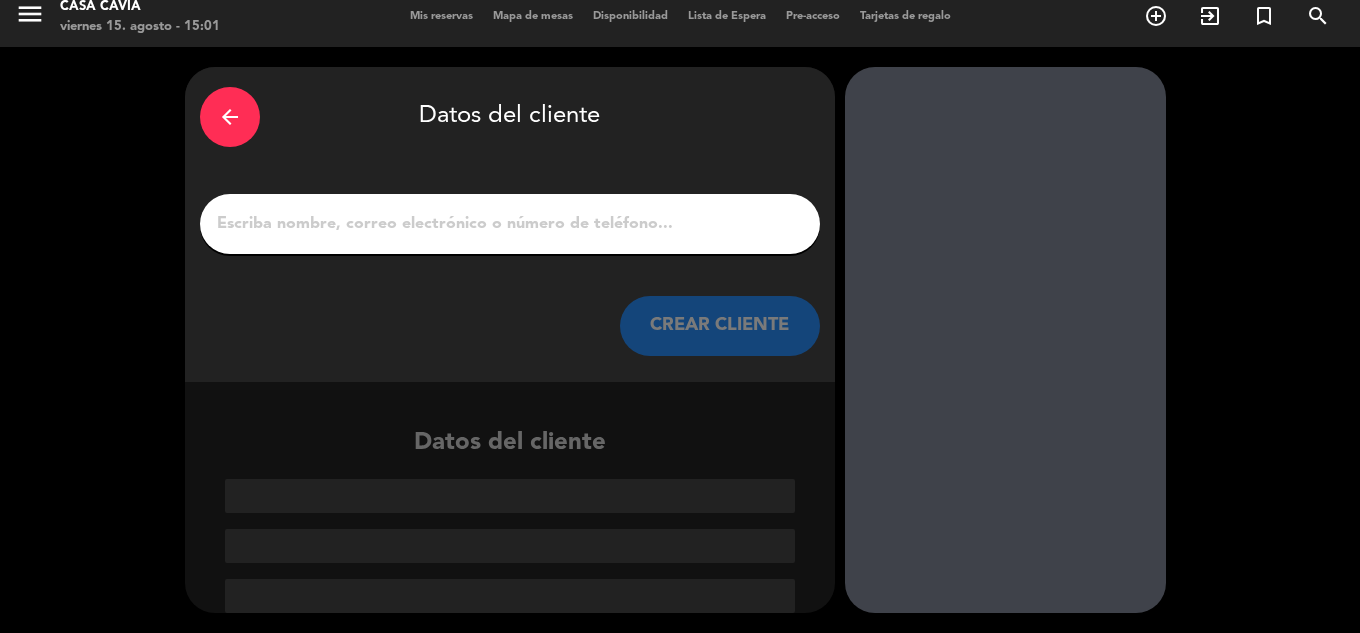
click at [459, 216] on input "1" at bounding box center [510, 224] width 590 height 28
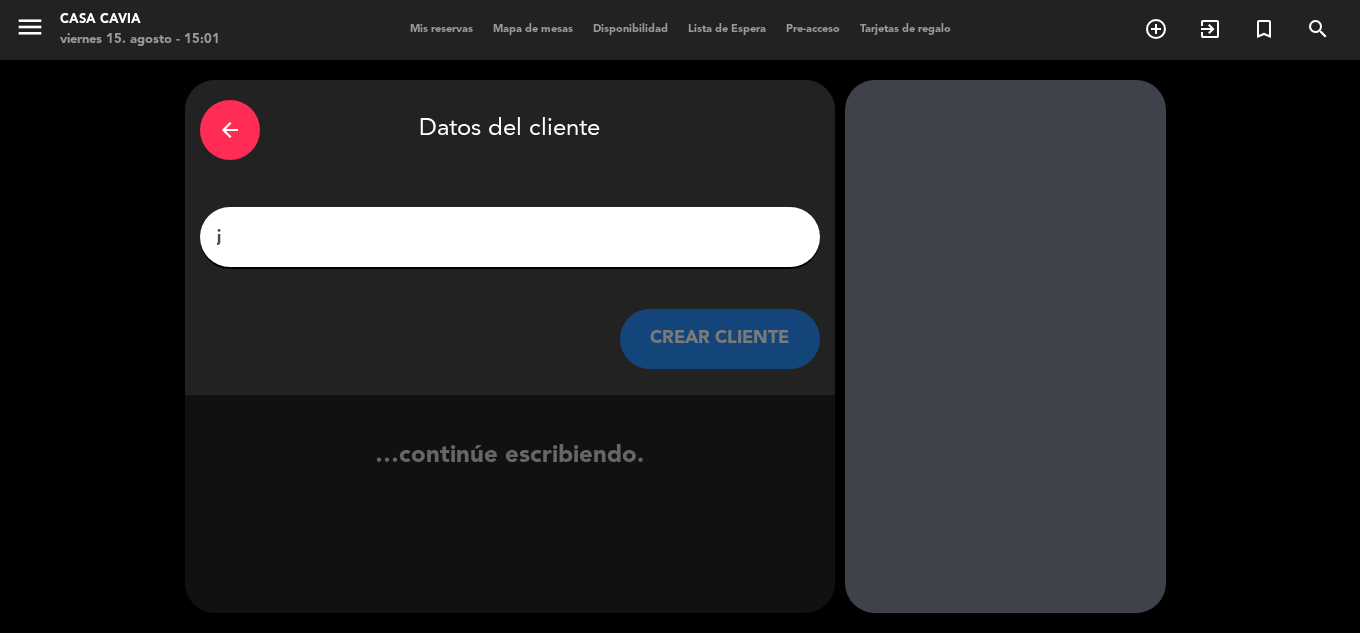
scroll to position [0, 0]
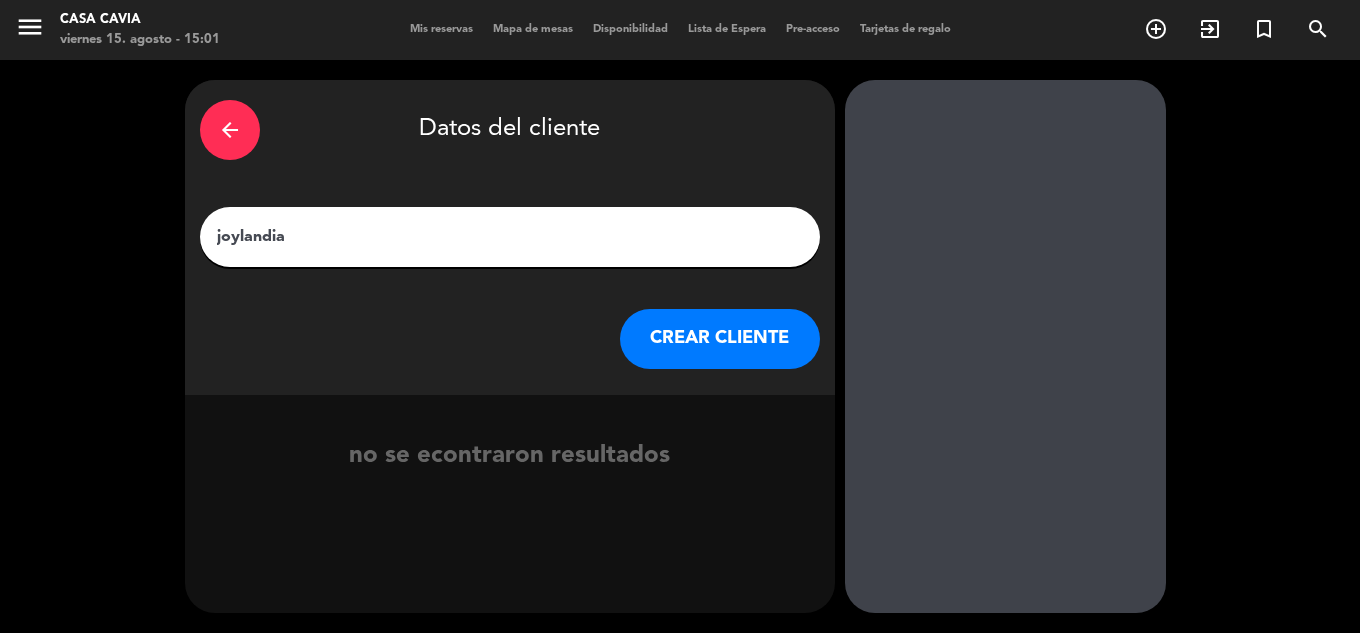
drag, startPoint x: 240, startPoint y: 234, endPoint x: 382, endPoint y: 273, distance: 147.2
click at [242, 235] on input "joylandia" at bounding box center [510, 237] width 590 height 28
type input "[PERSON_NAME]"
click at [683, 335] on button "CREAR CLIENTE" at bounding box center [720, 339] width 200 height 60
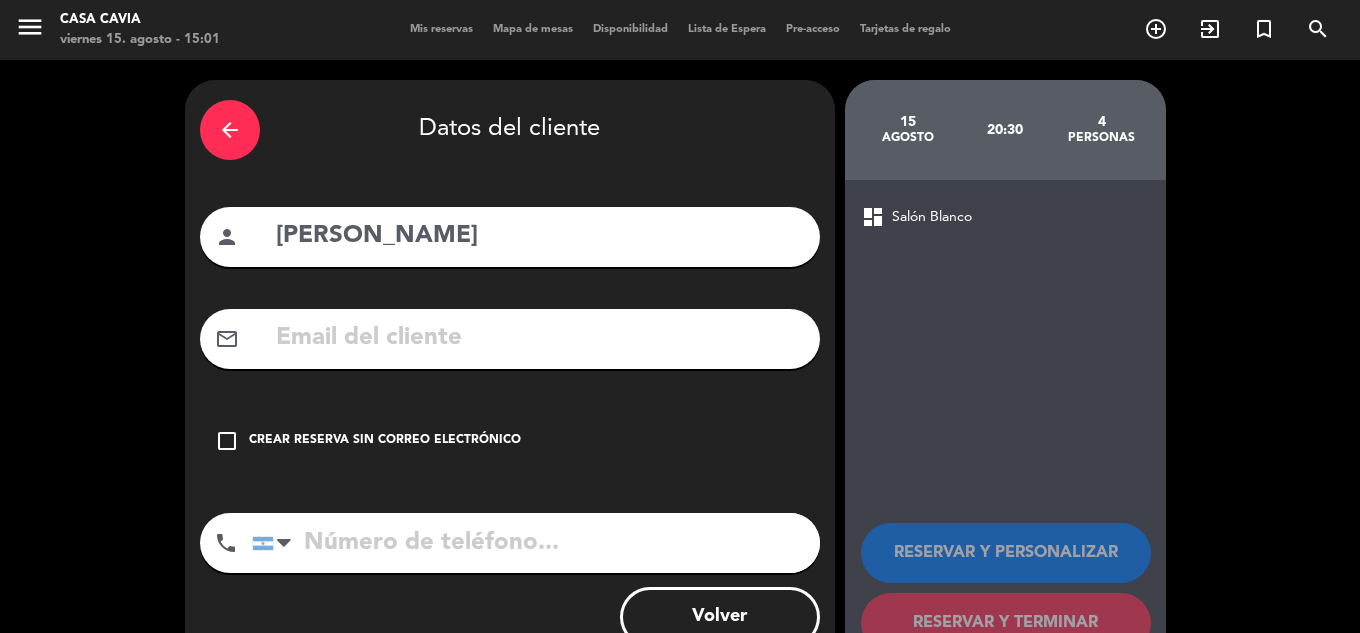
click at [316, 355] on input "text" at bounding box center [539, 338] width 531 height 41
click at [255, 433] on div "Crear reserva sin correo electrónico" at bounding box center [385, 441] width 272 height 20
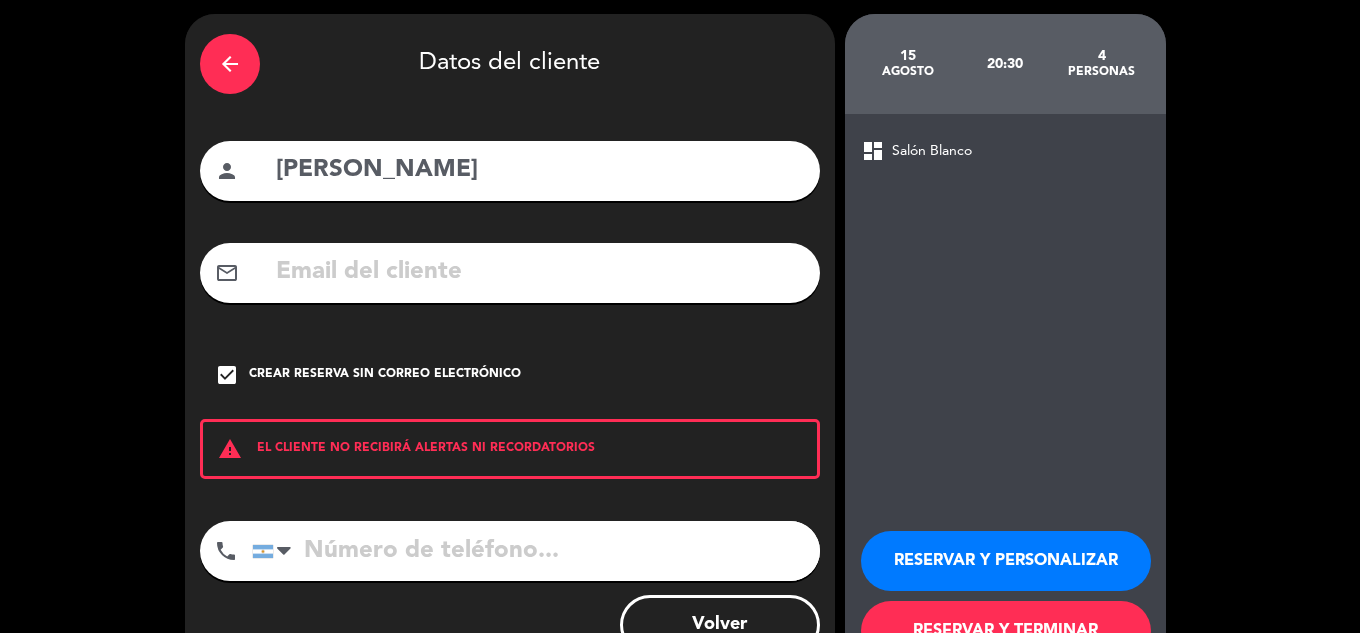
scroll to position [100, 0]
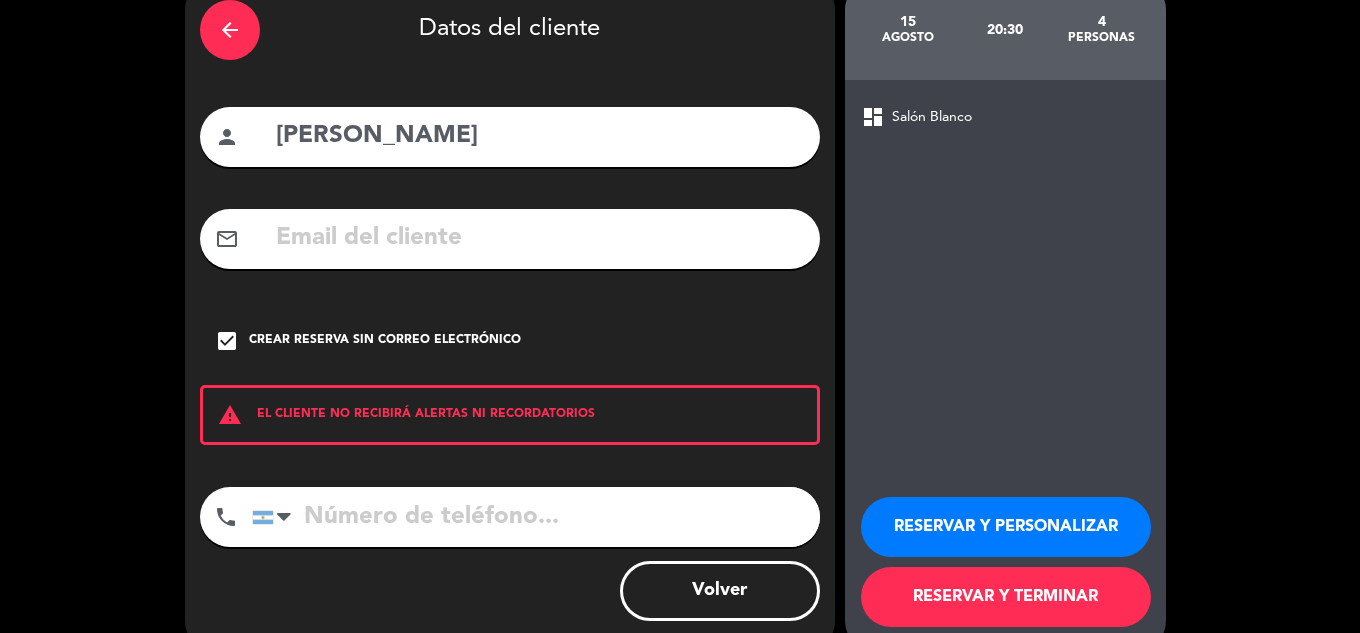
drag, startPoint x: 536, startPoint y: 522, endPoint x: 554, endPoint y: 525, distance: 18.2
click at [537, 522] on input "tel" at bounding box center [536, 517] width 568 height 60
click at [1008, 524] on button "RESERVAR Y PERSONALIZAR" at bounding box center [1006, 527] width 290 height 60
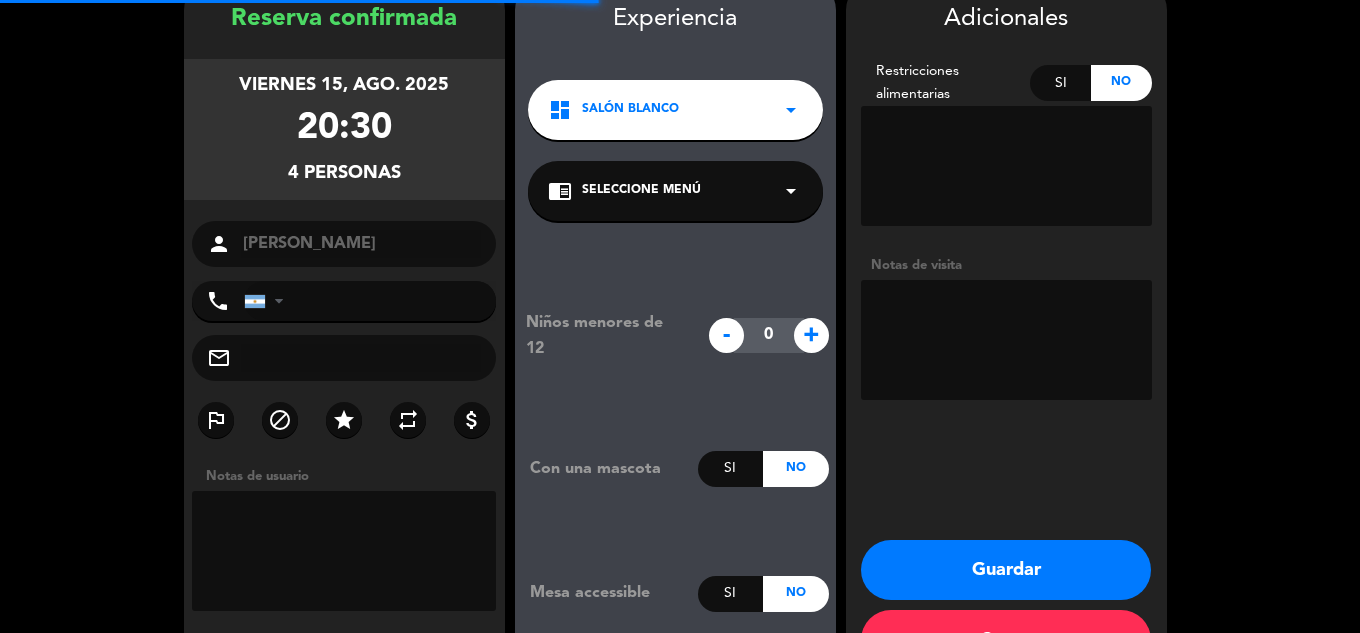
scroll to position [80, 0]
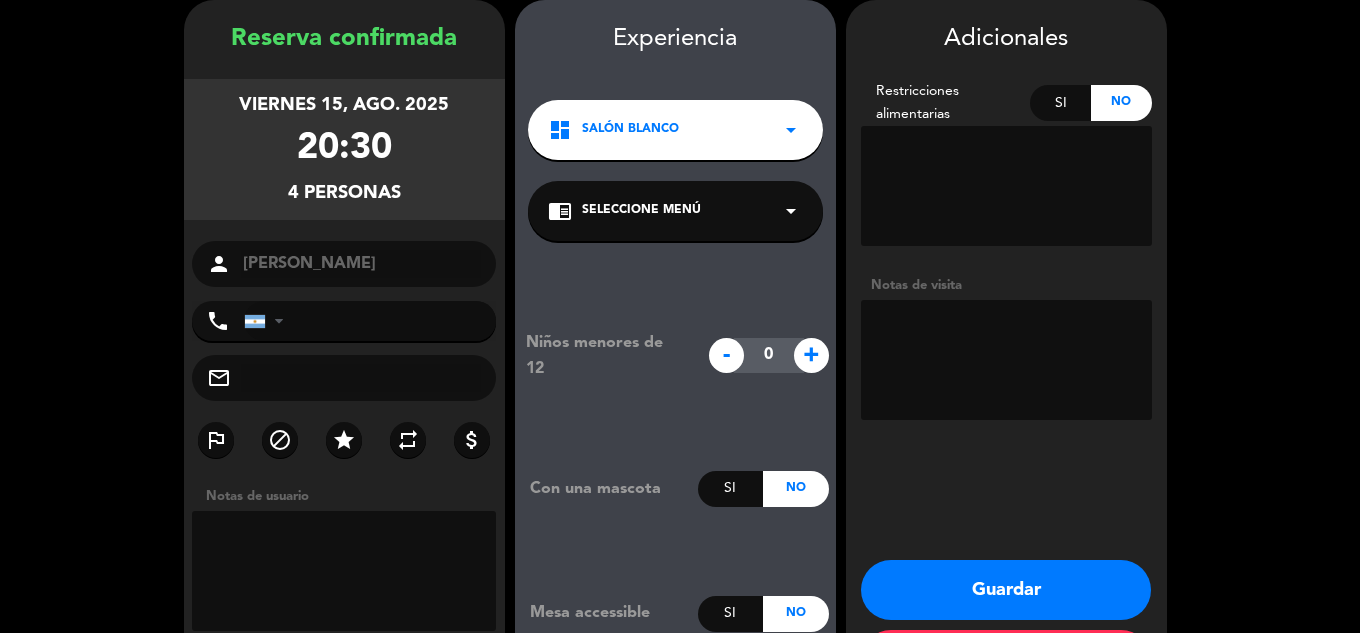
click at [954, 330] on textarea at bounding box center [1006, 360] width 291 height 120
type textarea "reserva de [PERSON_NAME]"
click at [959, 581] on button "Guardar" at bounding box center [1006, 590] width 290 height 60
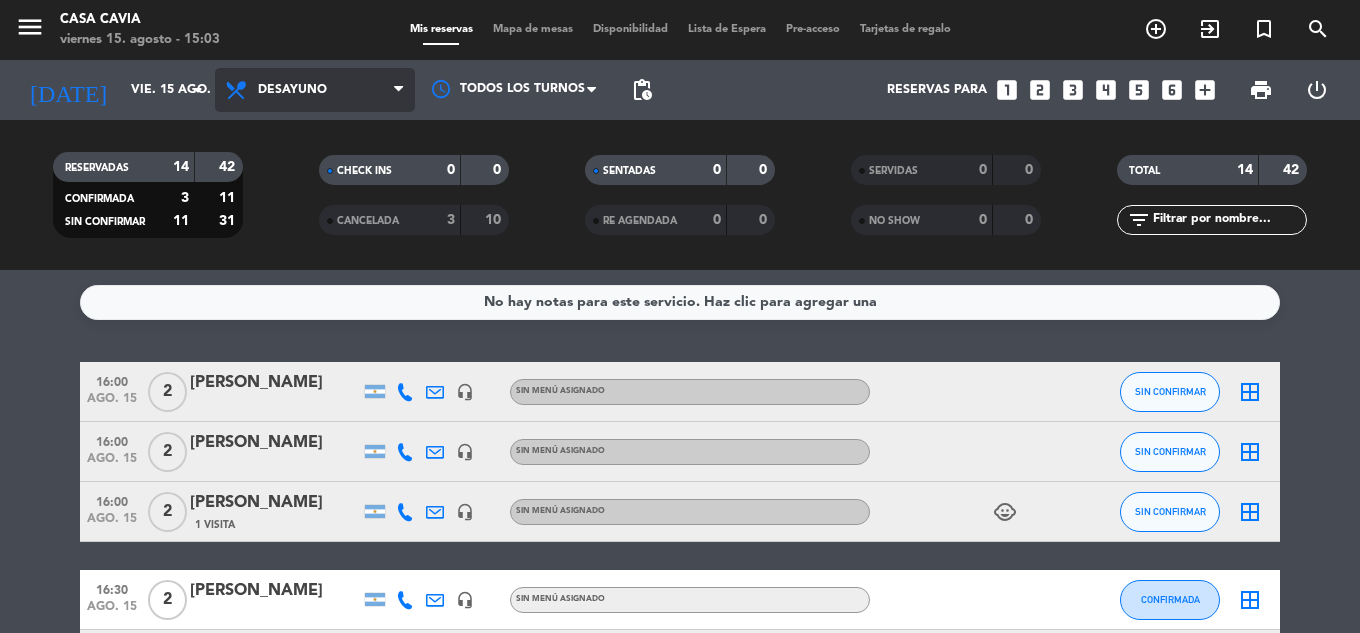
click at [308, 88] on span "Desayuno" at bounding box center [292, 90] width 69 height 14
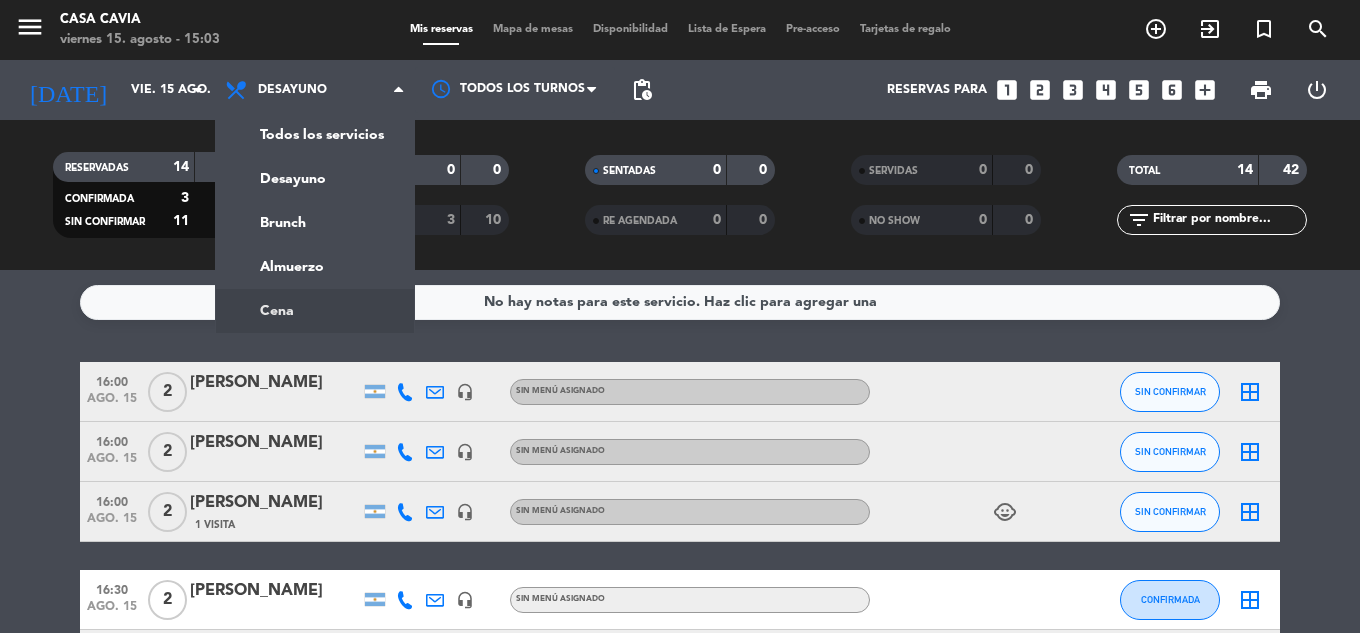
click at [281, 306] on ng-component "menu Casa Cavia [DATE] 15. agosto - 15:03 Mis reservas Mapa de mesas Disponibil…" at bounding box center [680, 316] width 1360 height 633
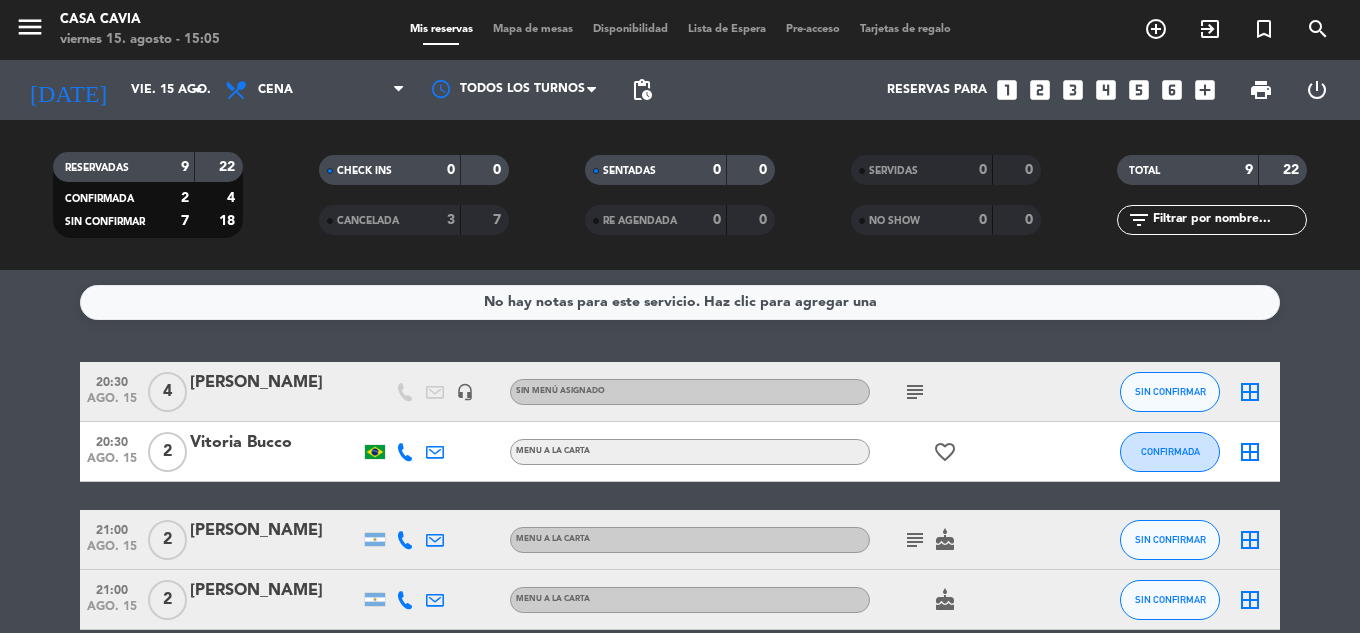
click at [918, 387] on icon "subject" at bounding box center [915, 392] width 24 height 24
click at [915, 531] on icon "subject" at bounding box center [915, 540] width 24 height 24
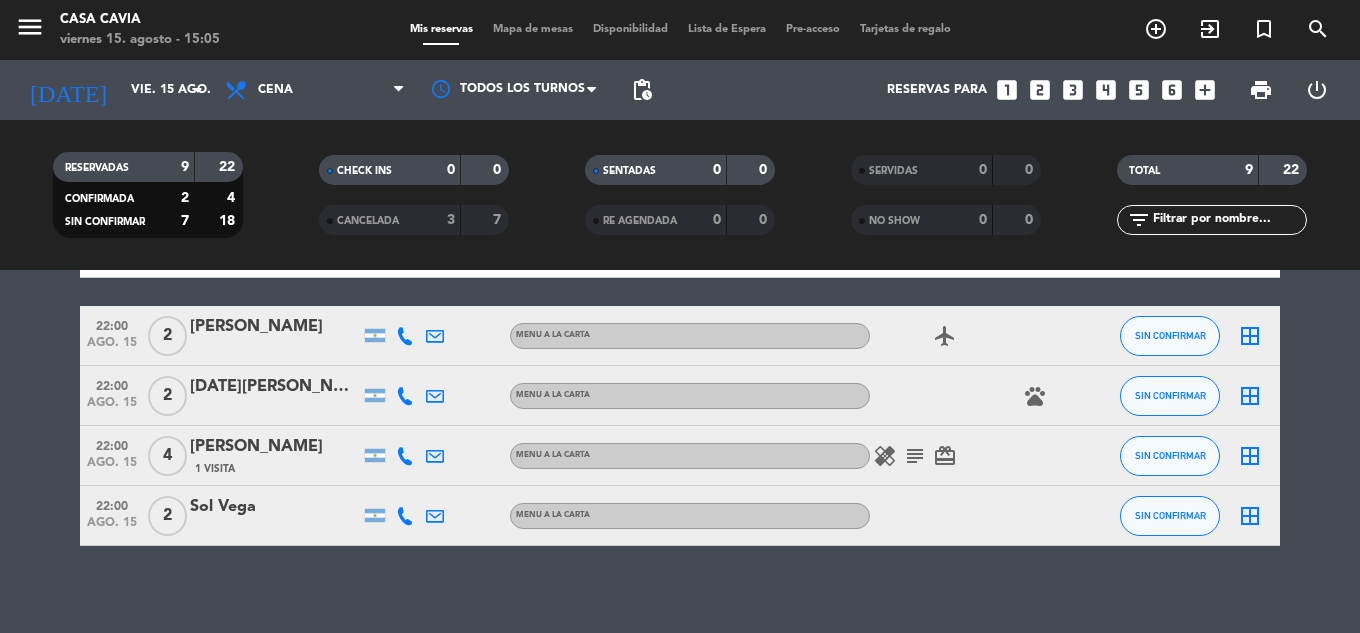
scroll to position [453, 0]
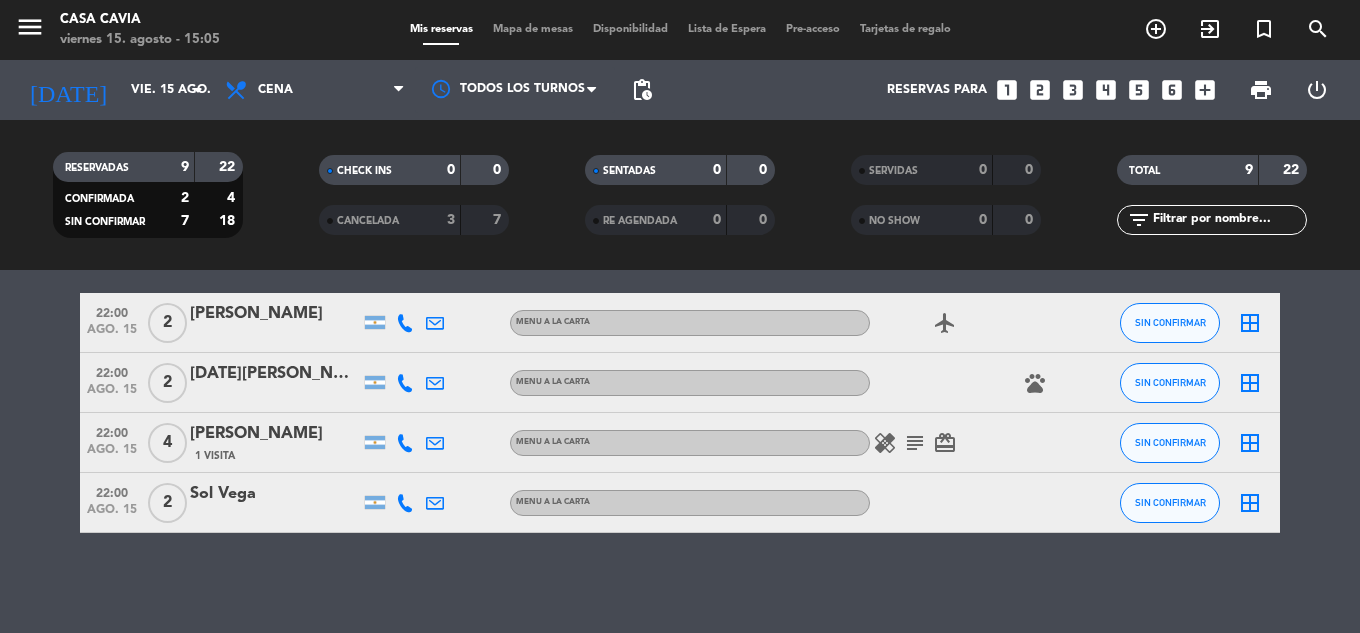
click at [915, 453] on div "healing subject card_giftcard" at bounding box center [960, 442] width 180 height 59
click at [914, 447] on icon "subject" at bounding box center [915, 443] width 24 height 24
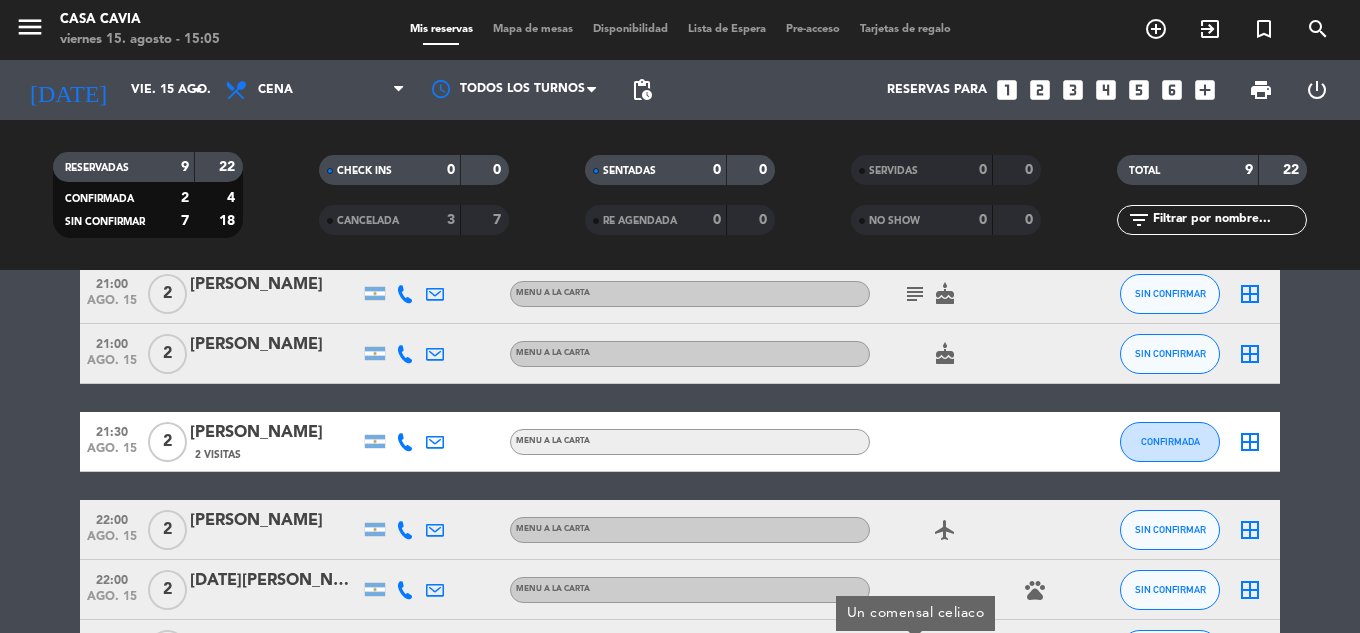
scroll to position [0, 0]
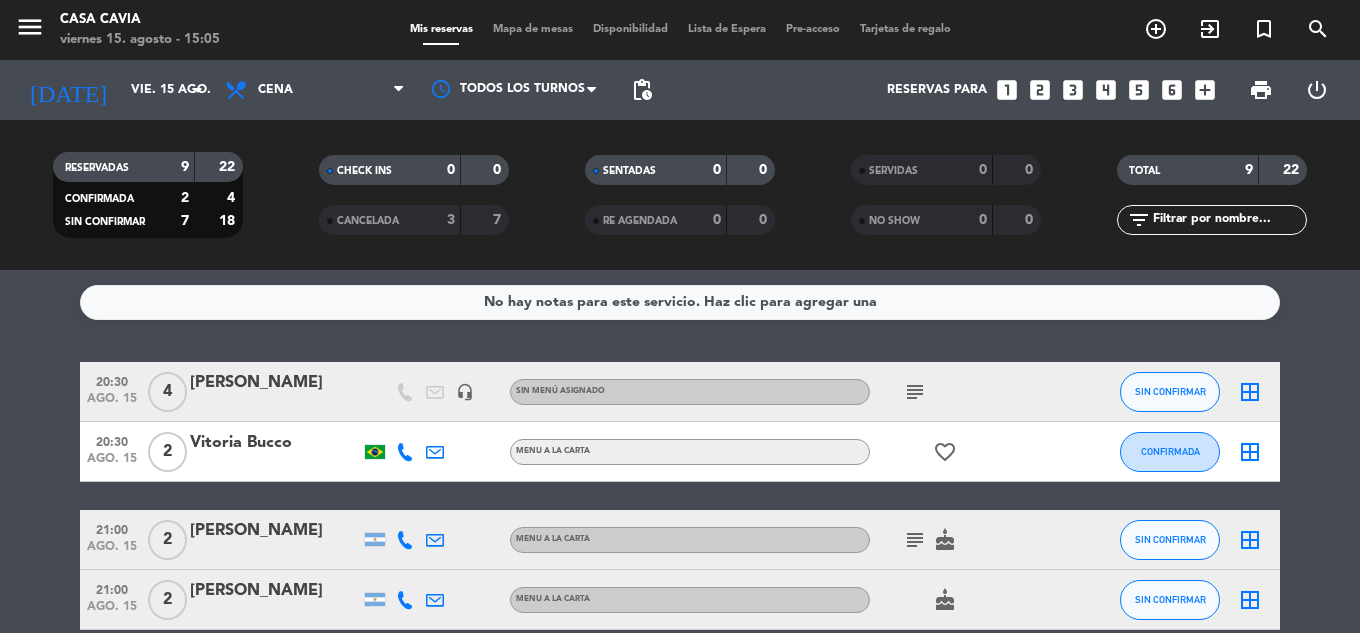
click at [917, 395] on icon "subject" at bounding box center [915, 392] width 24 height 24
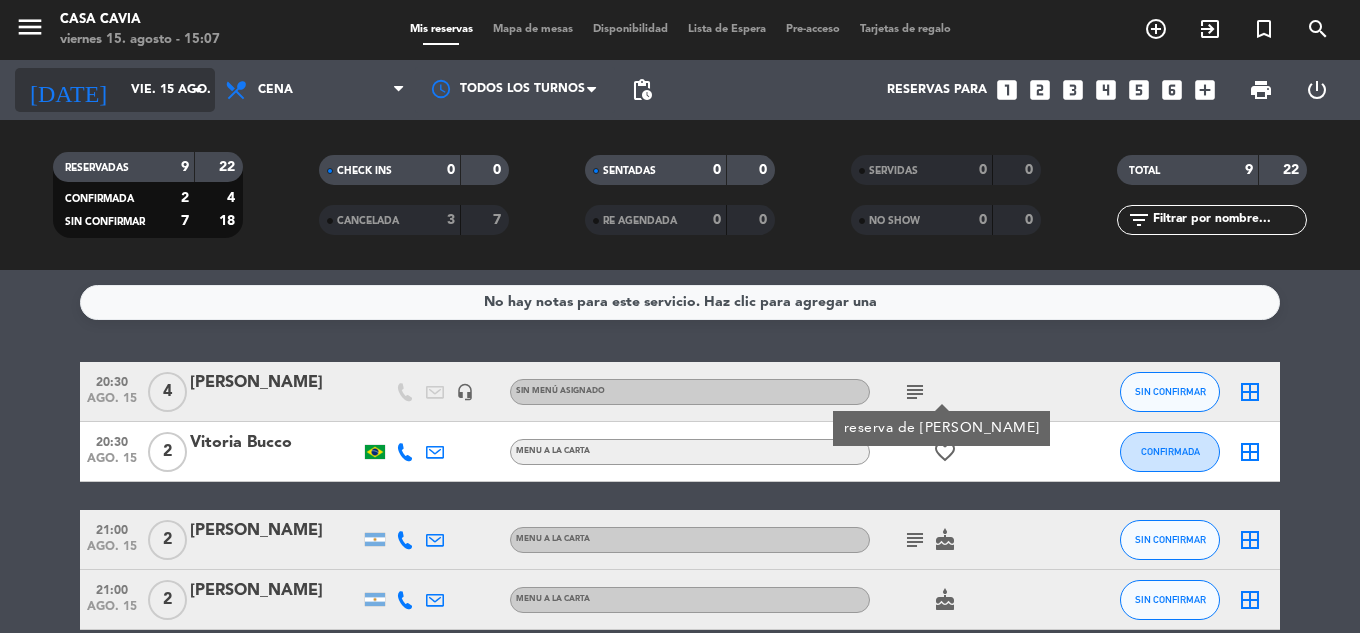
click at [142, 94] on input "vie. 15 ago." at bounding box center [205, 90] width 169 height 34
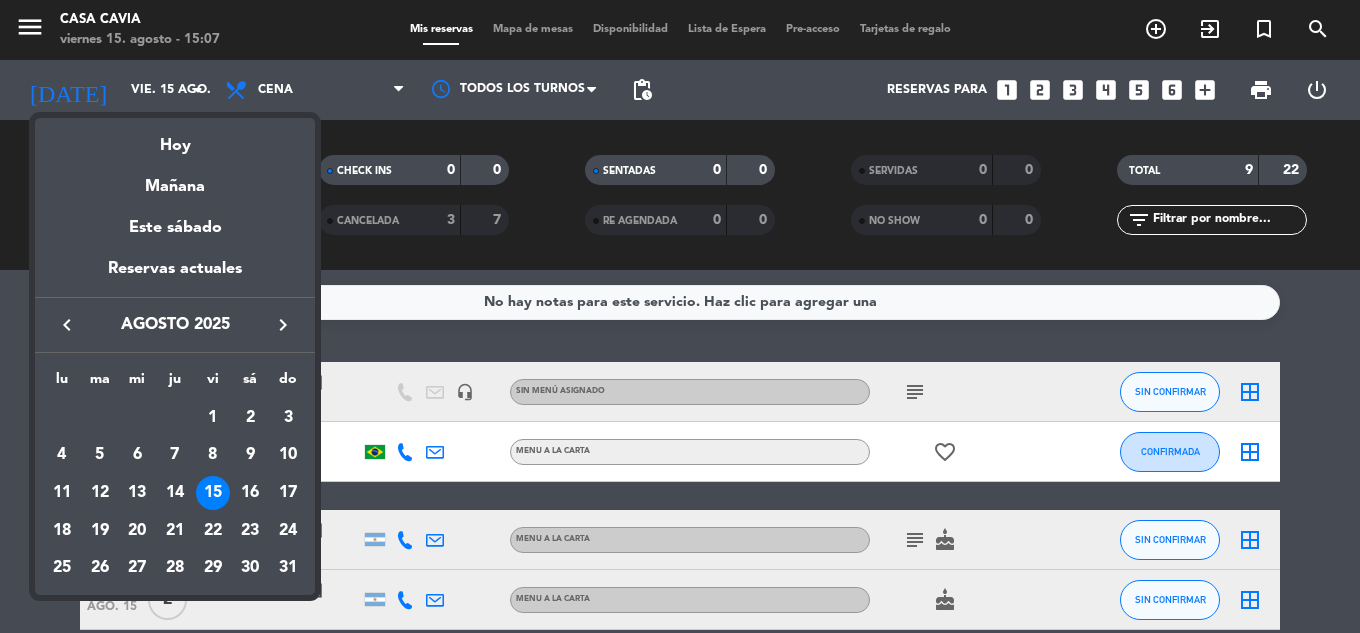
click at [151, 81] on div at bounding box center [680, 316] width 1360 height 633
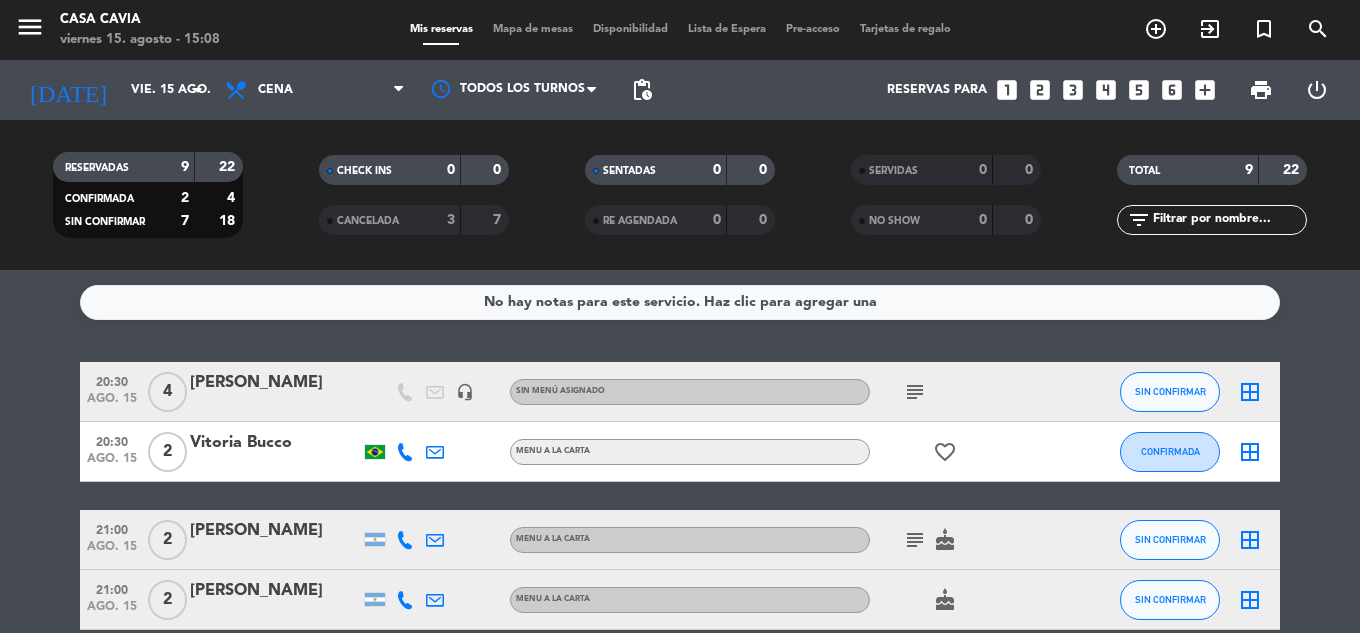
click at [916, 384] on icon "subject" at bounding box center [915, 392] width 24 height 24
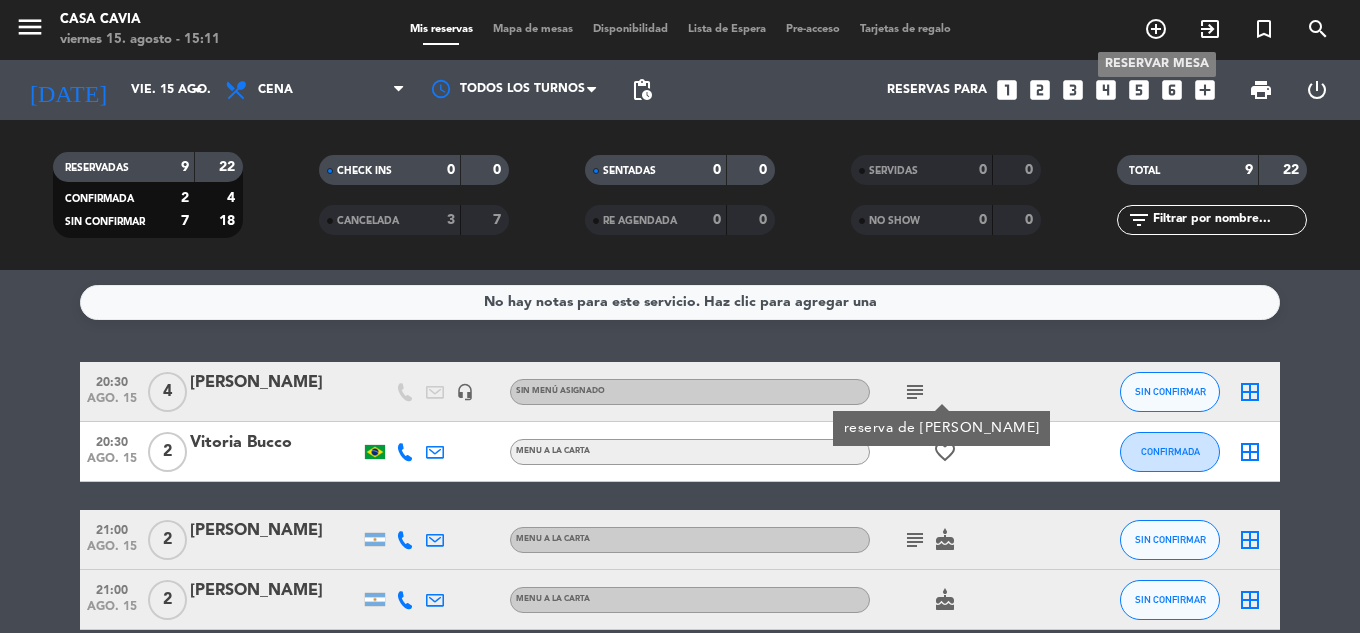
click at [1160, 30] on icon "add_circle_outline" at bounding box center [1156, 29] width 24 height 24
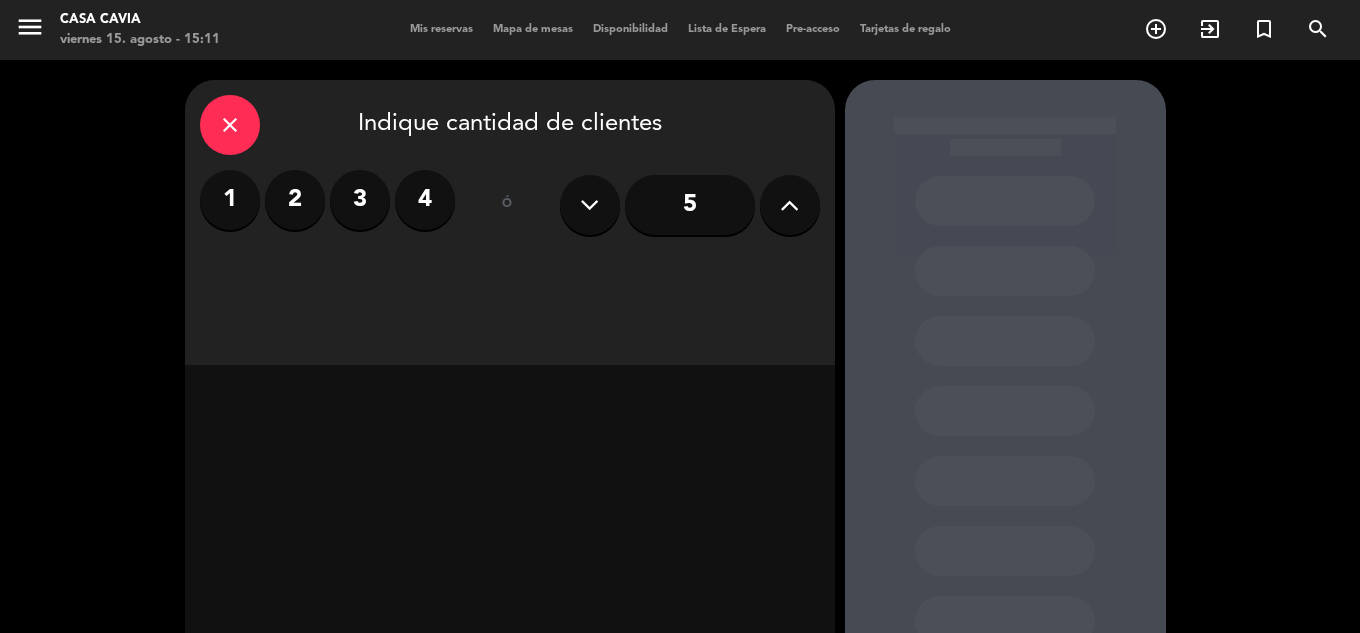
click at [339, 188] on label "3" at bounding box center [360, 200] width 60 height 60
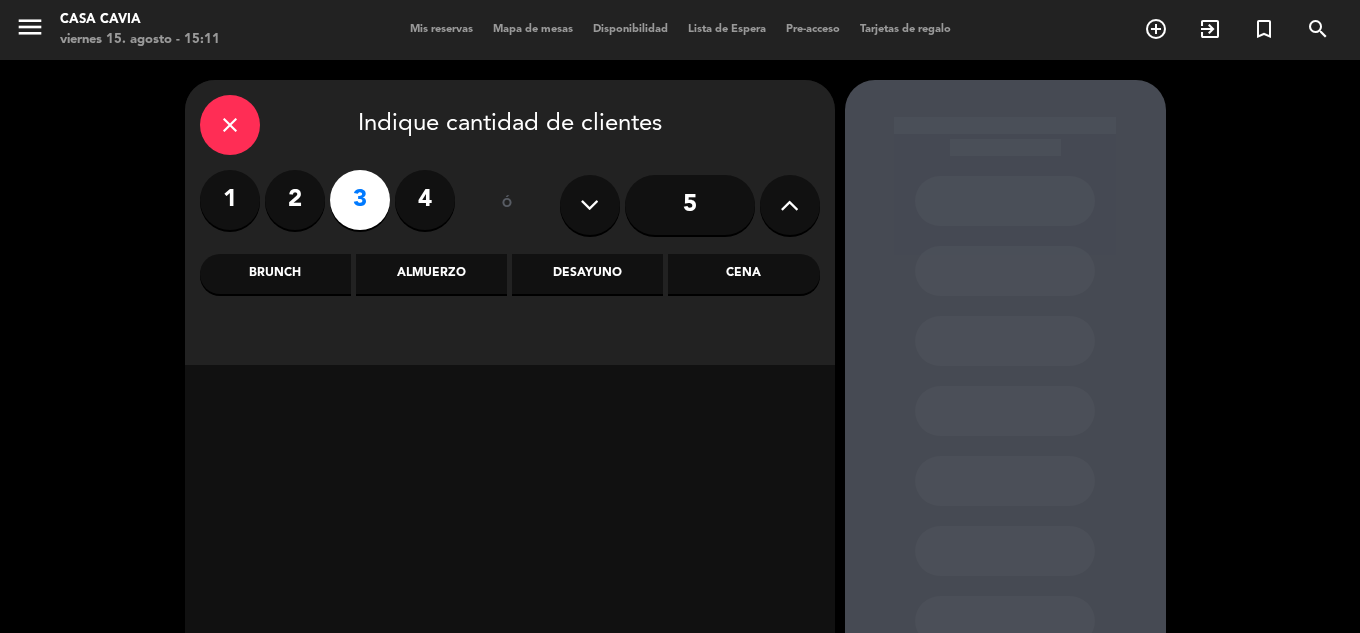
click at [614, 280] on div "Desayuno" at bounding box center [587, 274] width 151 height 40
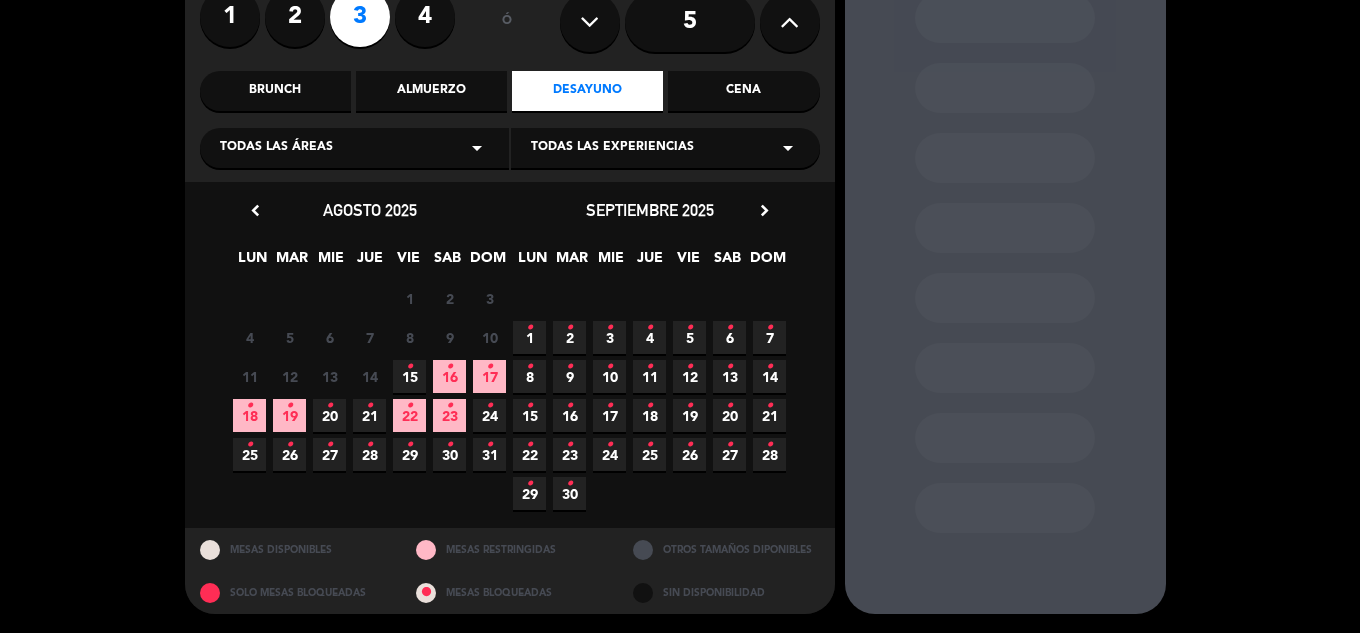
click at [399, 382] on span "15 •" at bounding box center [409, 376] width 33 height 33
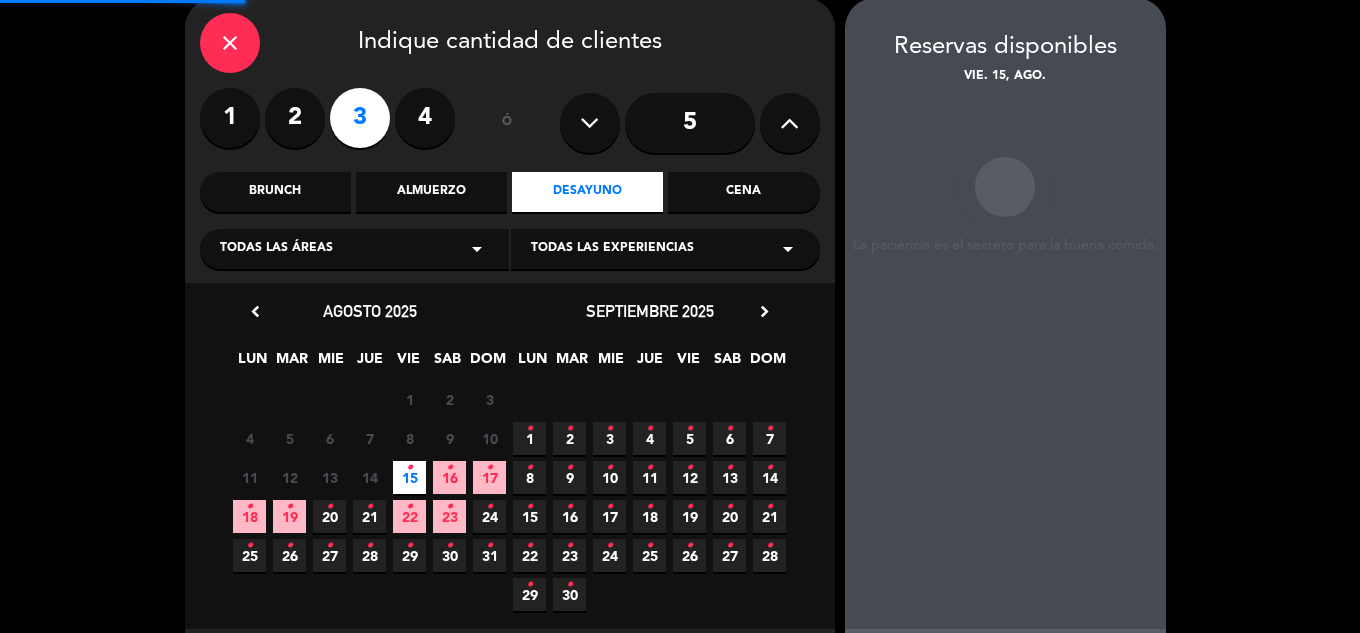
scroll to position [80, 0]
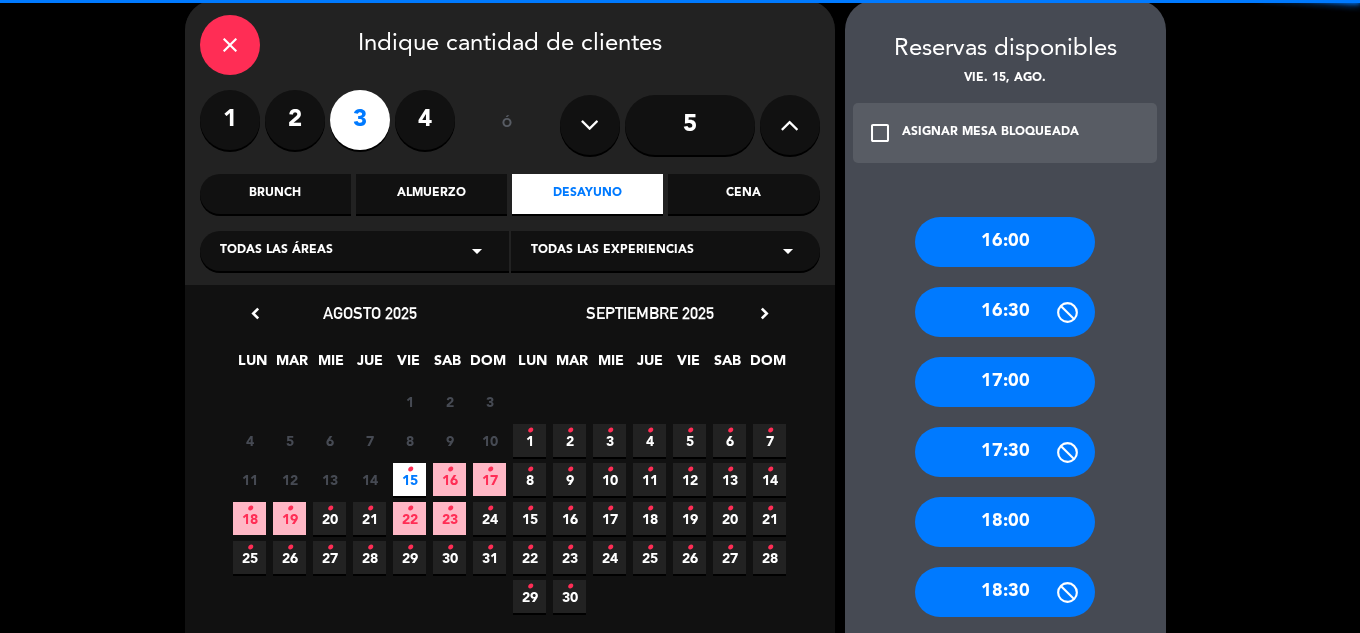
click at [487, 469] on icon "•" at bounding box center [489, 470] width 7 height 32
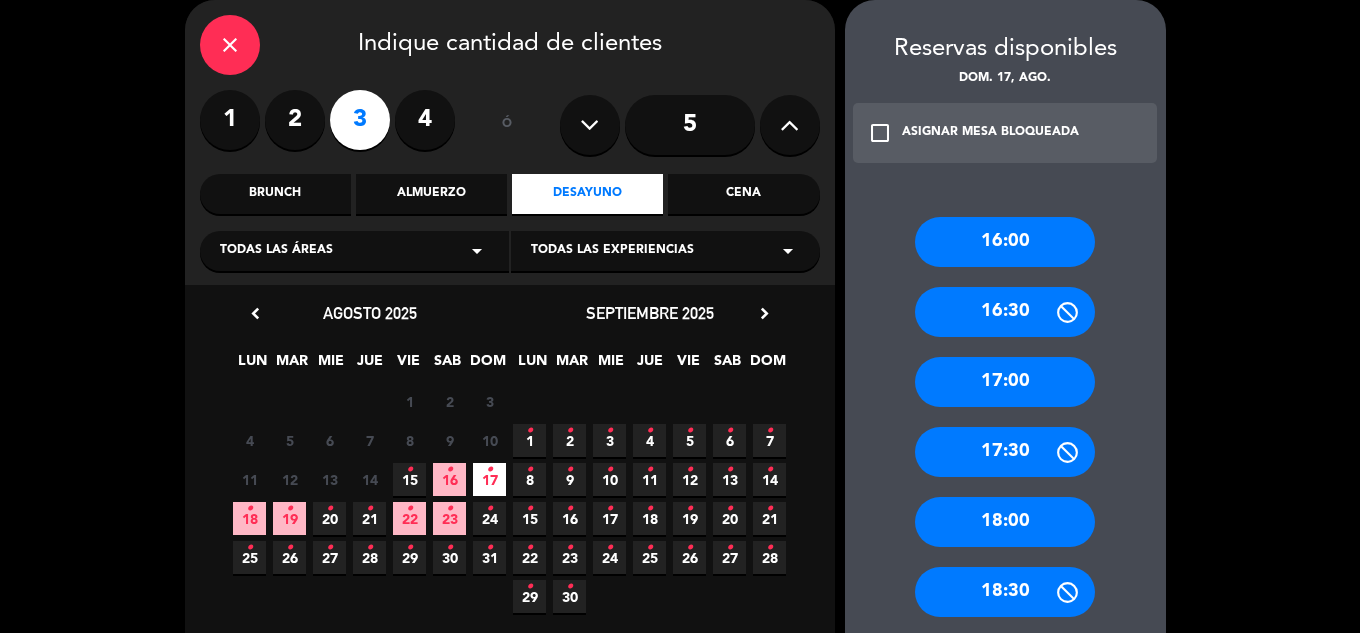
click at [452, 484] on icon "•" at bounding box center [449, 470] width 7 height 32
click at [1018, 385] on div "17:00" at bounding box center [1005, 382] width 180 height 50
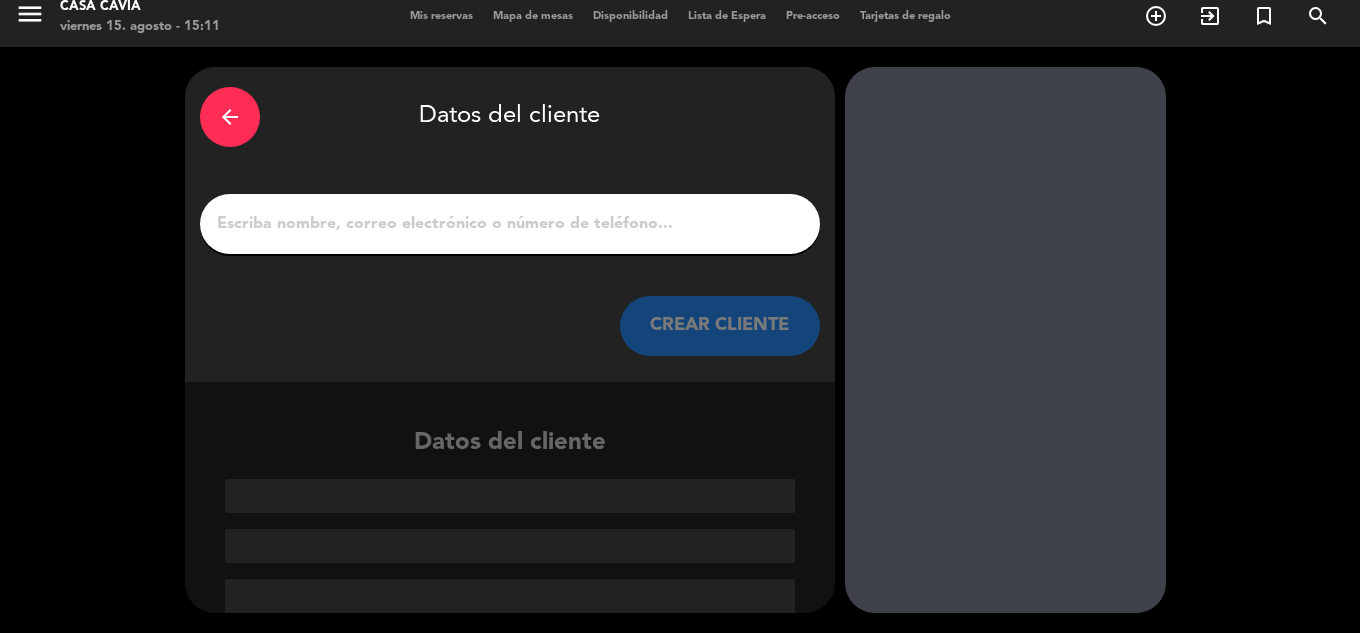
click at [546, 213] on input "1" at bounding box center [510, 224] width 590 height 28
paste input "[EMAIL_ADDRESS][DOMAIN_NAME]"
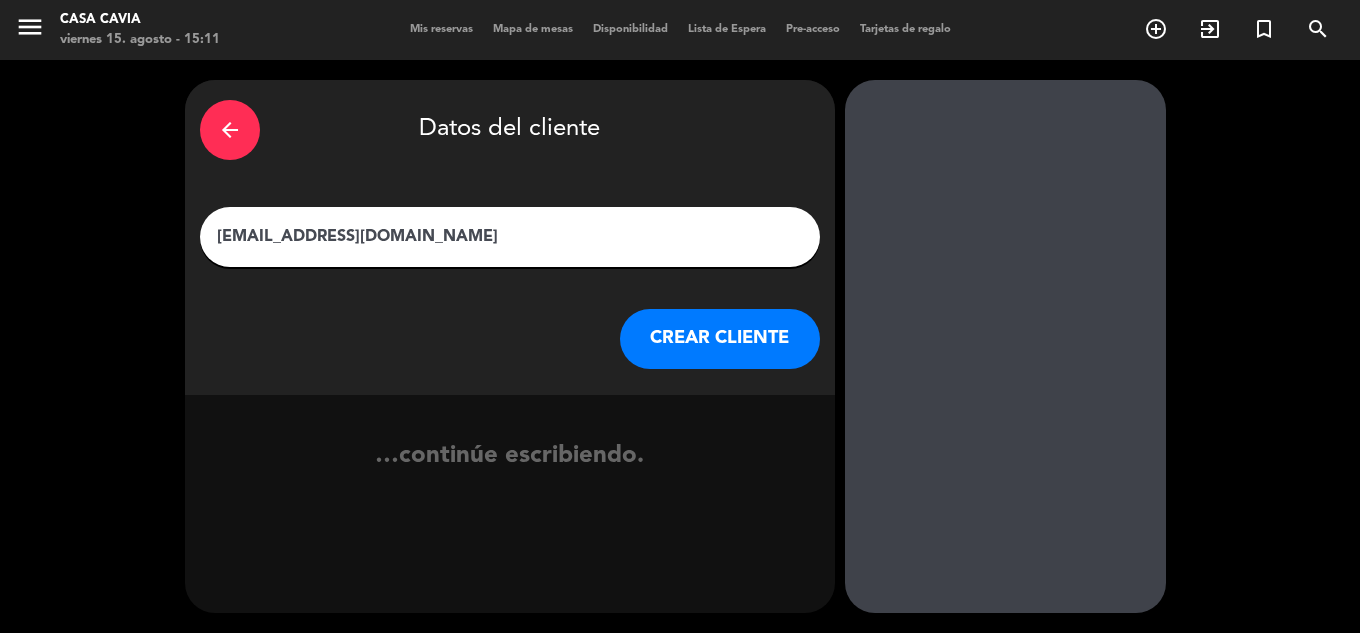
scroll to position [0, 0]
type input "[EMAIL_ADDRESS][DOMAIN_NAME]"
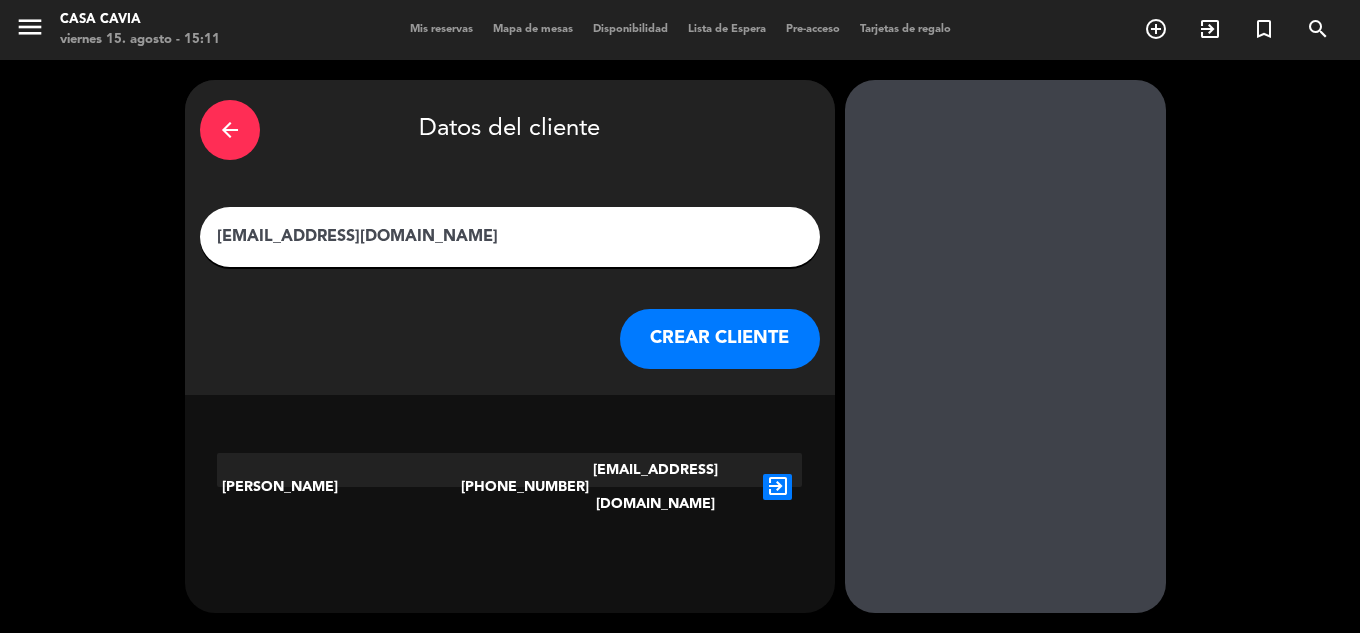
click at [497, 209] on div "[EMAIL_ADDRESS][DOMAIN_NAME]" at bounding box center [510, 237] width 620 height 60
click at [497, 236] on input "[EMAIL_ADDRESS][DOMAIN_NAME]" at bounding box center [510, 237] width 590 height 28
click at [771, 474] on icon "exit_to_app" at bounding box center [777, 487] width 29 height 26
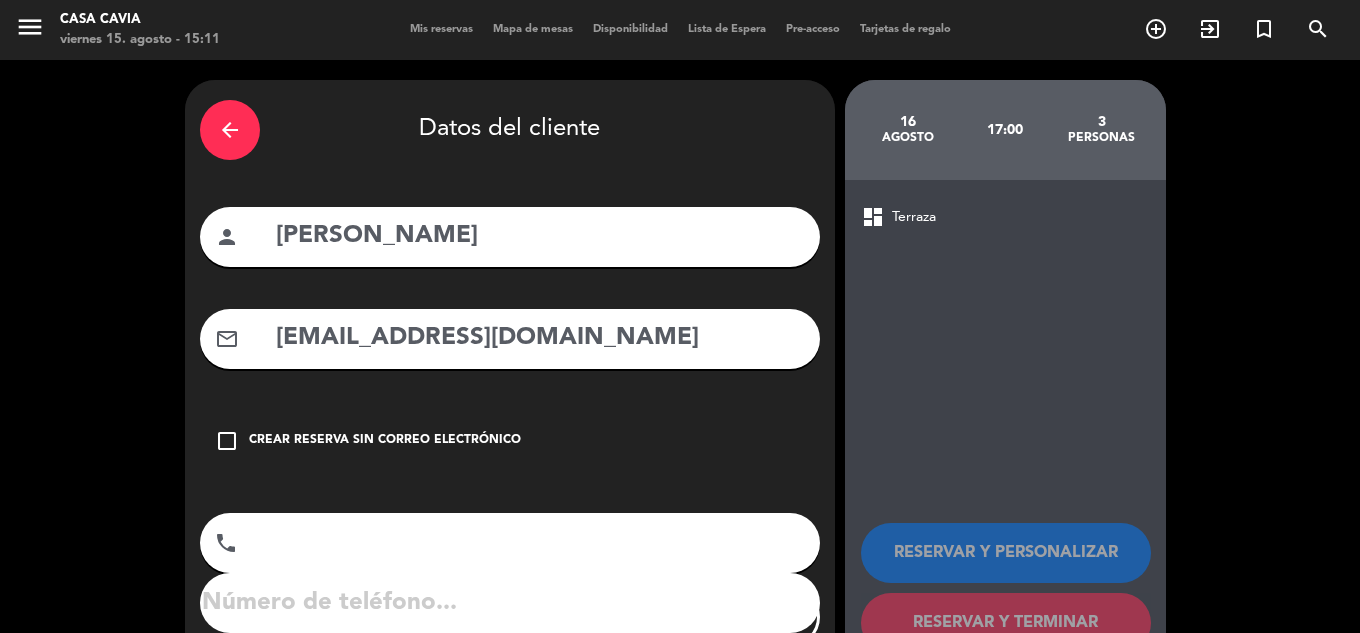
type input "[PHONE_NUMBER]"
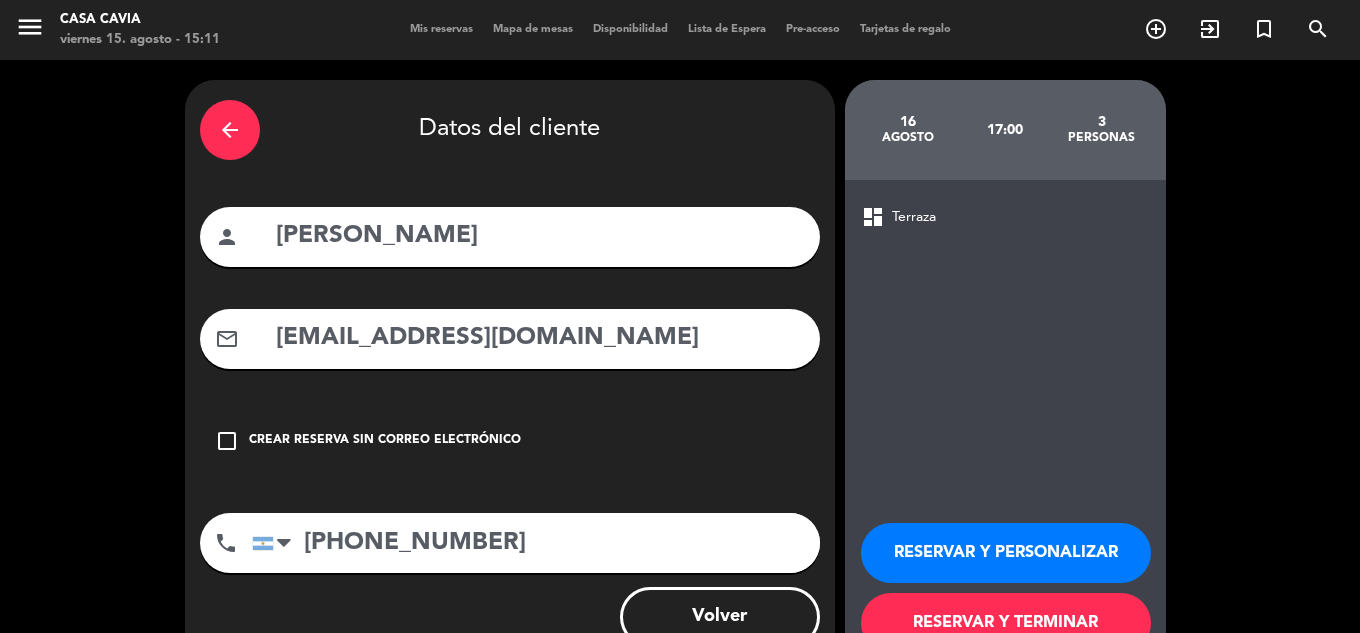
click at [1031, 604] on button "RESERVAR Y TERMINAR" at bounding box center [1006, 623] width 290 height 60
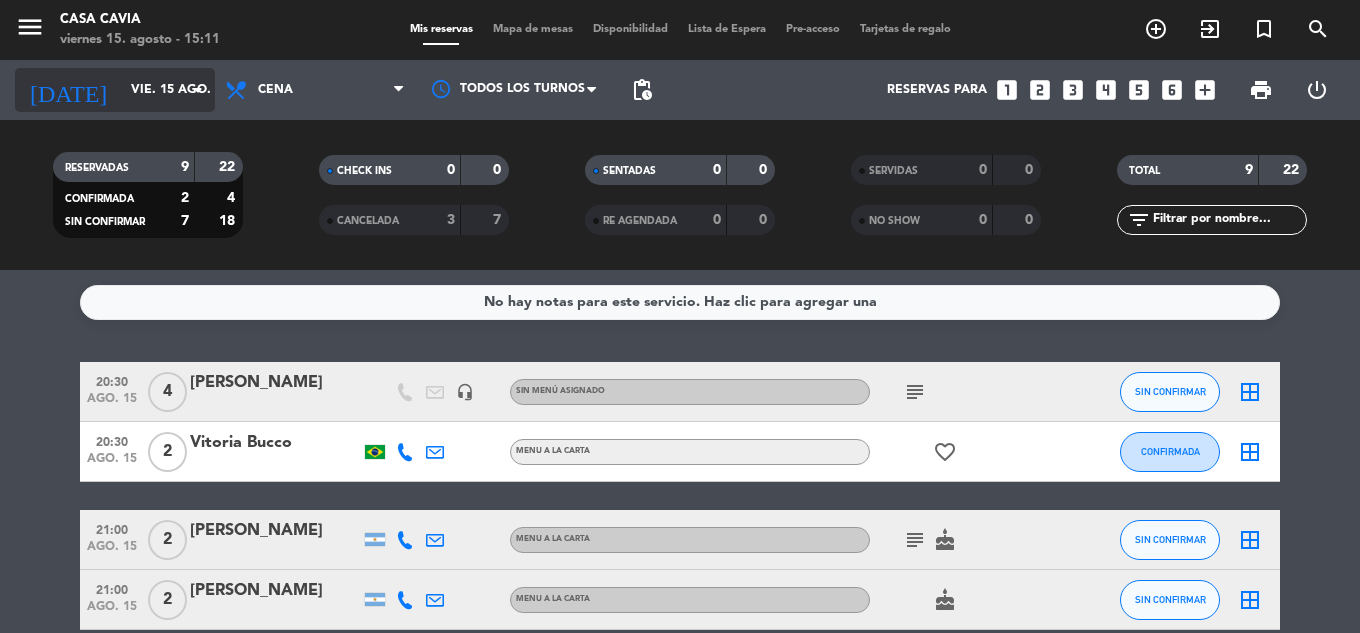
click at [141, 92] on input "vie. 15 ago." at bounding box center [205, 90] width 169 height 34
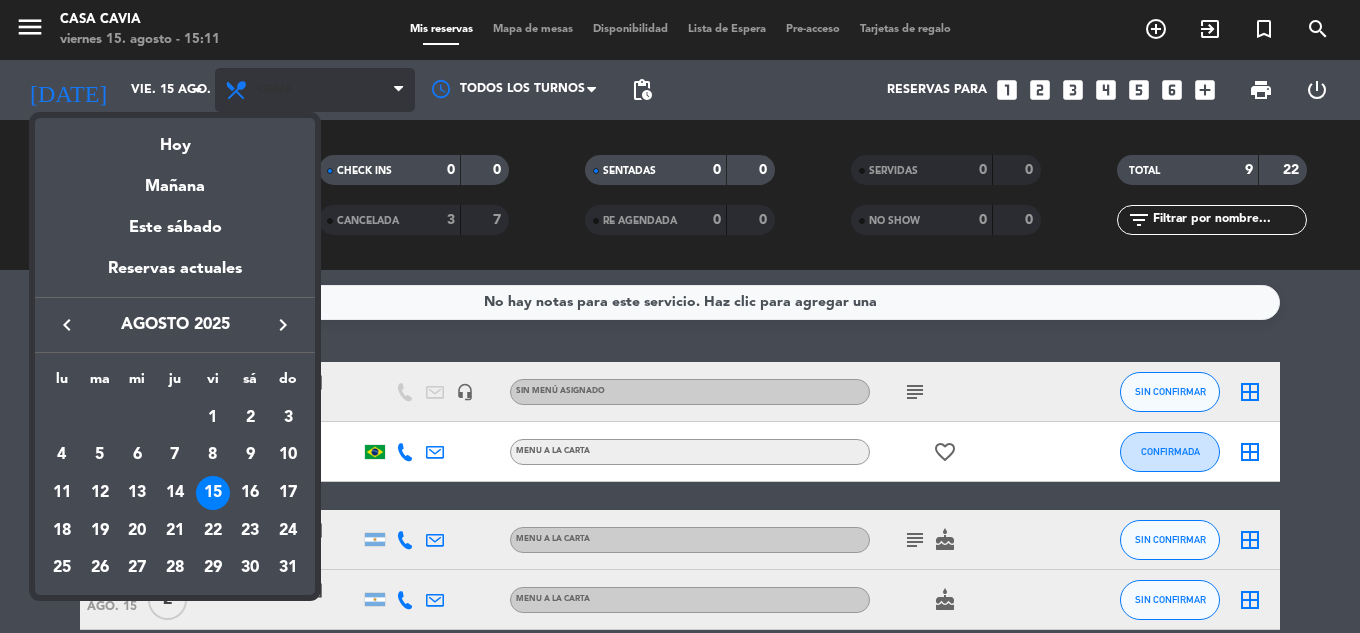
drag, startPoint x: 187, startPoint y: 188, endPoint x: 303, endPoint y: 93, distance: 149.9
click at [188, 187] on div "Mañana" at bounding box center [175, 179] width 280 height 41
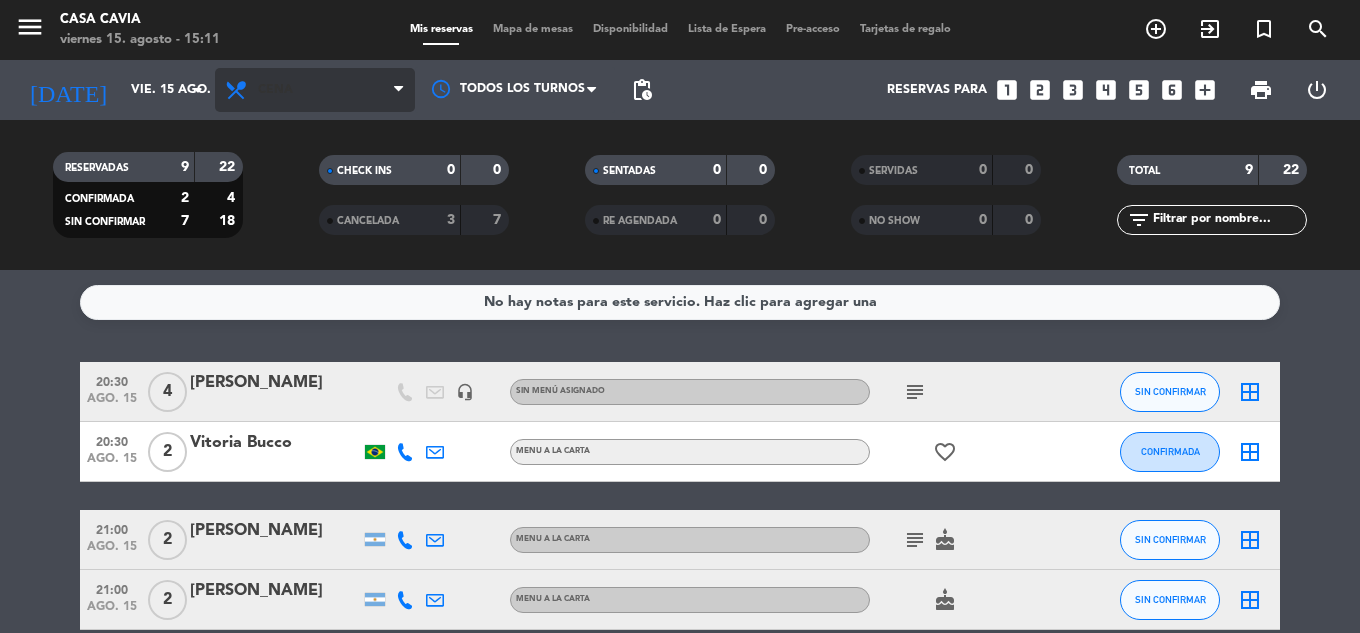
type input "sáb. 16 ago."
click at [314, 66] on div "Todos los servicios Desayuno Brunch Almuerzo Cena Cena Todos los servicios Desa…" at bounding box center [315, 90] width 200 height 60
drag, startPoint x: 314, startPoint y: 83, endPoint x: 314, endPoint y: 152, distance: 69.0
click at [314, 84] on span "Cena" at bounding box center [315, 90] width 200 height 44
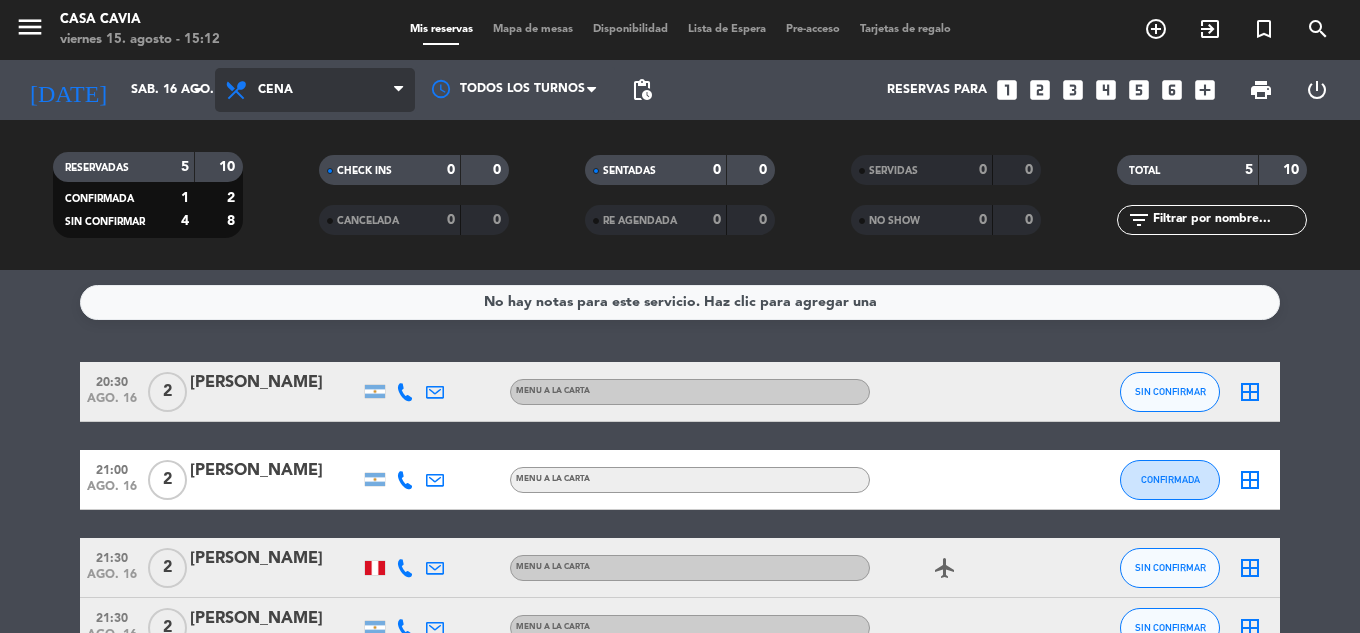
click at [310, 90] on span "Cena" at bounding box center [315, 90] width 200 height 44
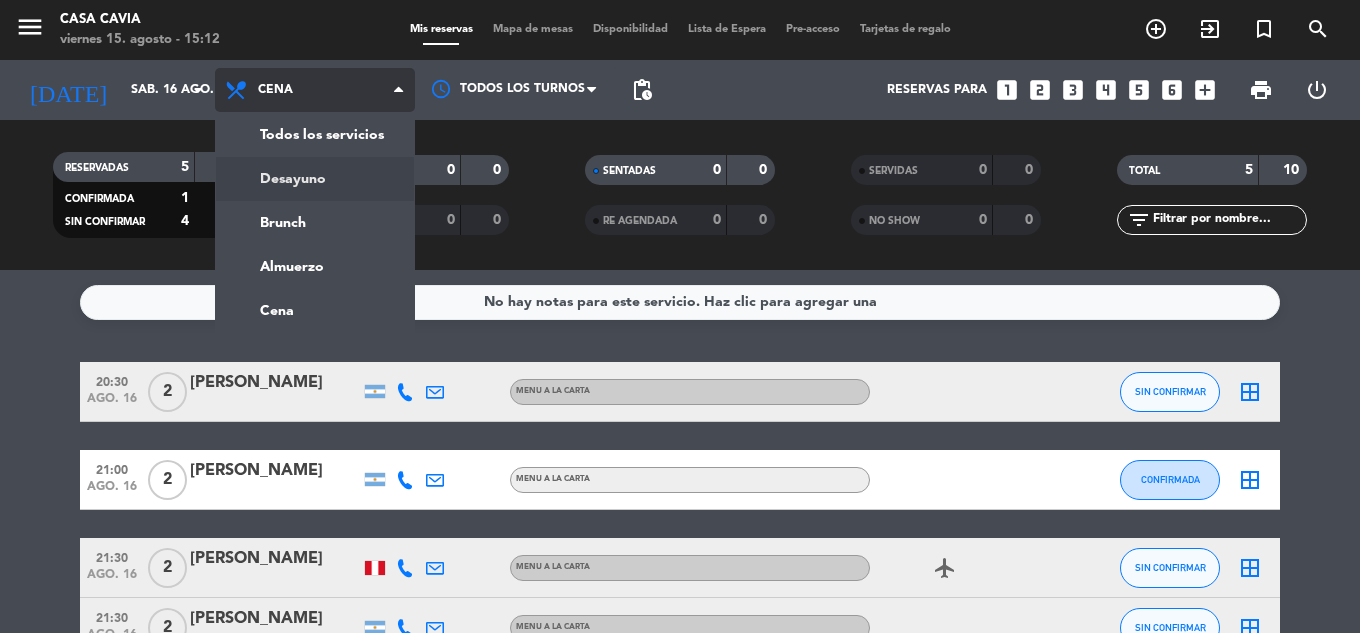
click at [298, 164] on div "menu Casa Cavia [DATE] 15. agosto - 15:12 Mis reservas Mapa de mesas Disponibil…" at bounding box center [680, 135] width 1360 height 270
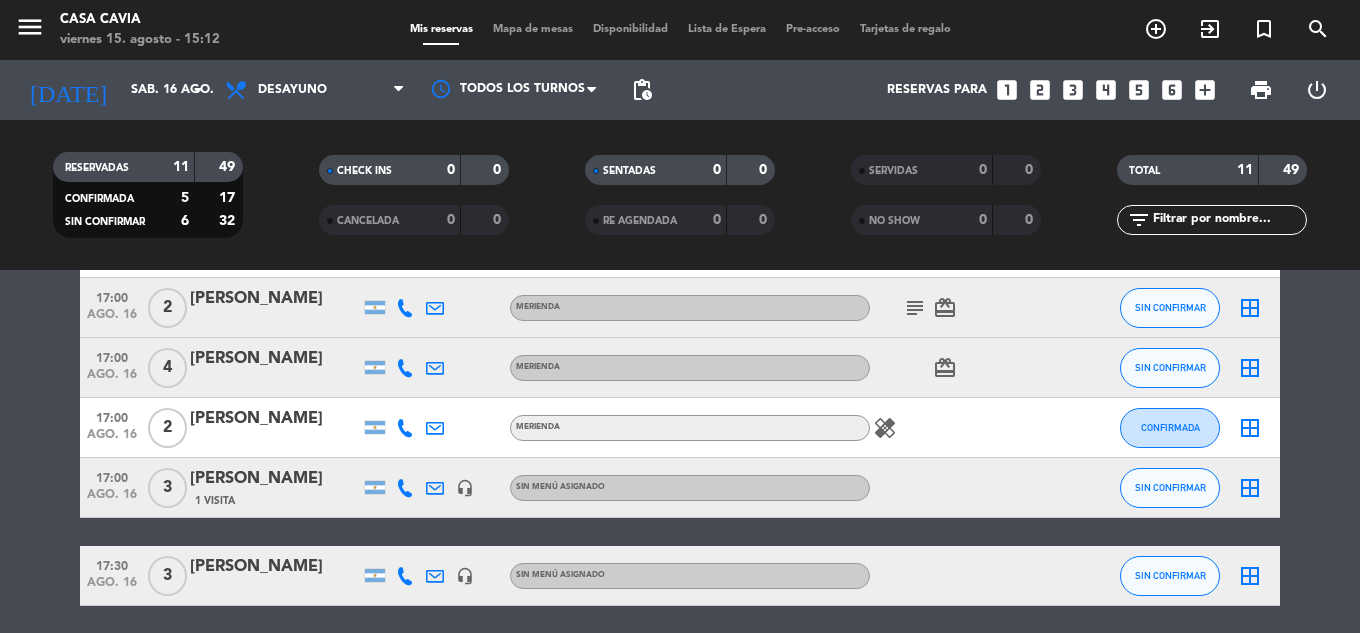
scroll to position [573, 0]
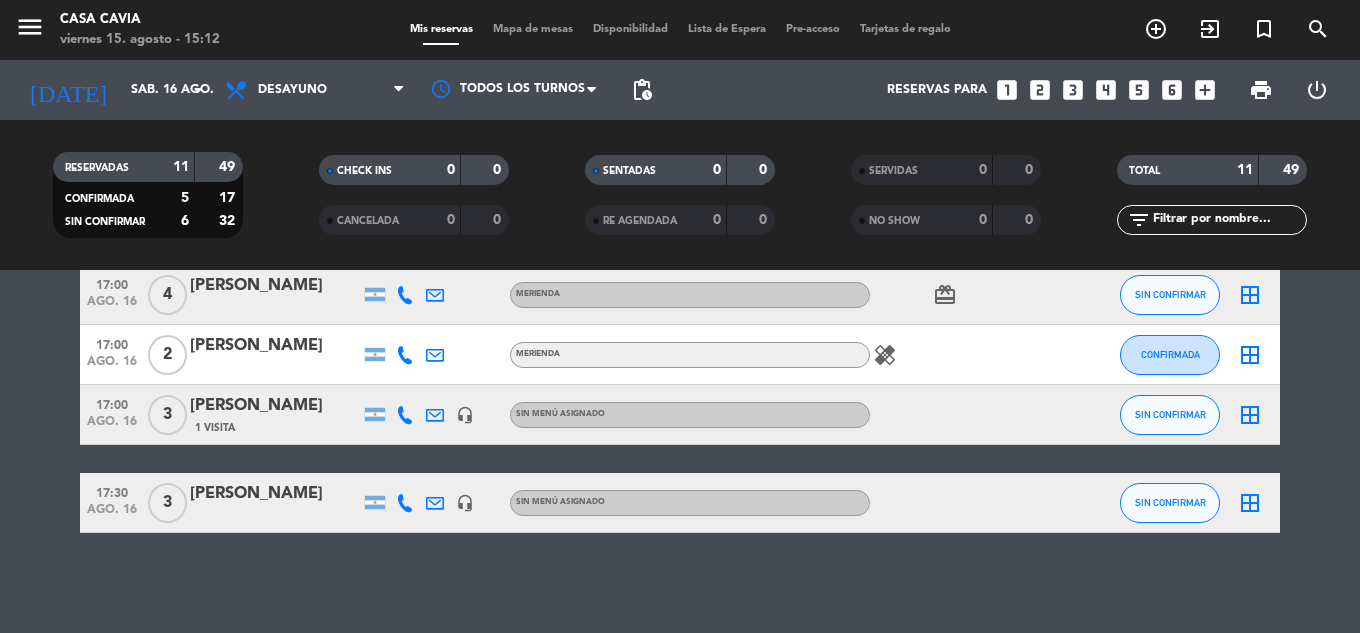
click at [1018, 417] on div at bounding box center [960, 414] width 180 height 59
click at [269, 403] on div "[PERSON_NAME]" at bounding box center [275, 406] width 170 height 26
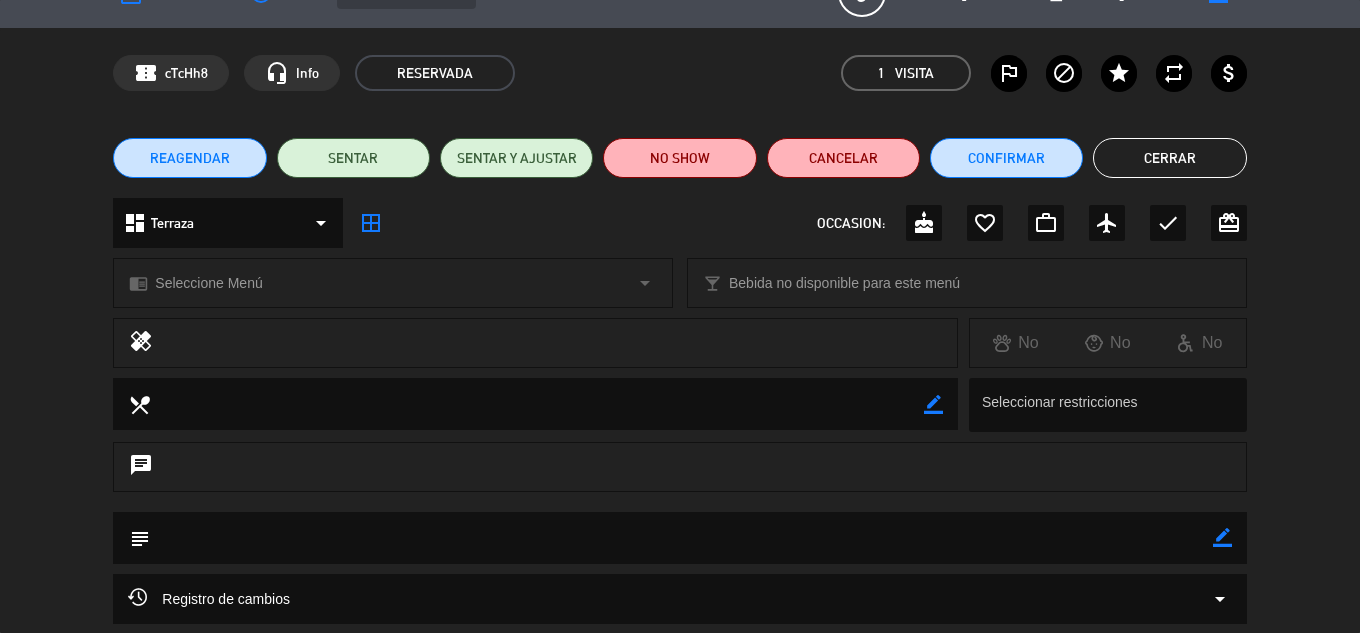
scroll to position [0, 0]
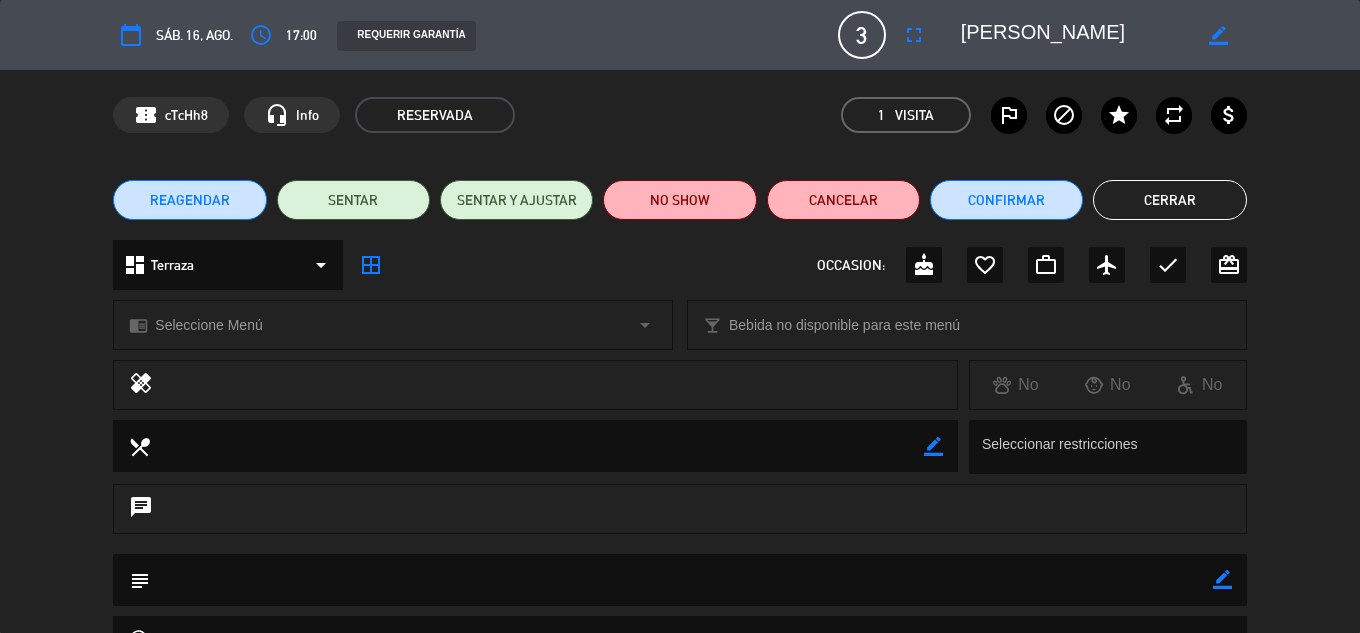
click at [925, 259] on icon "cake" at bounding box center [924, 265] width 24 height 24
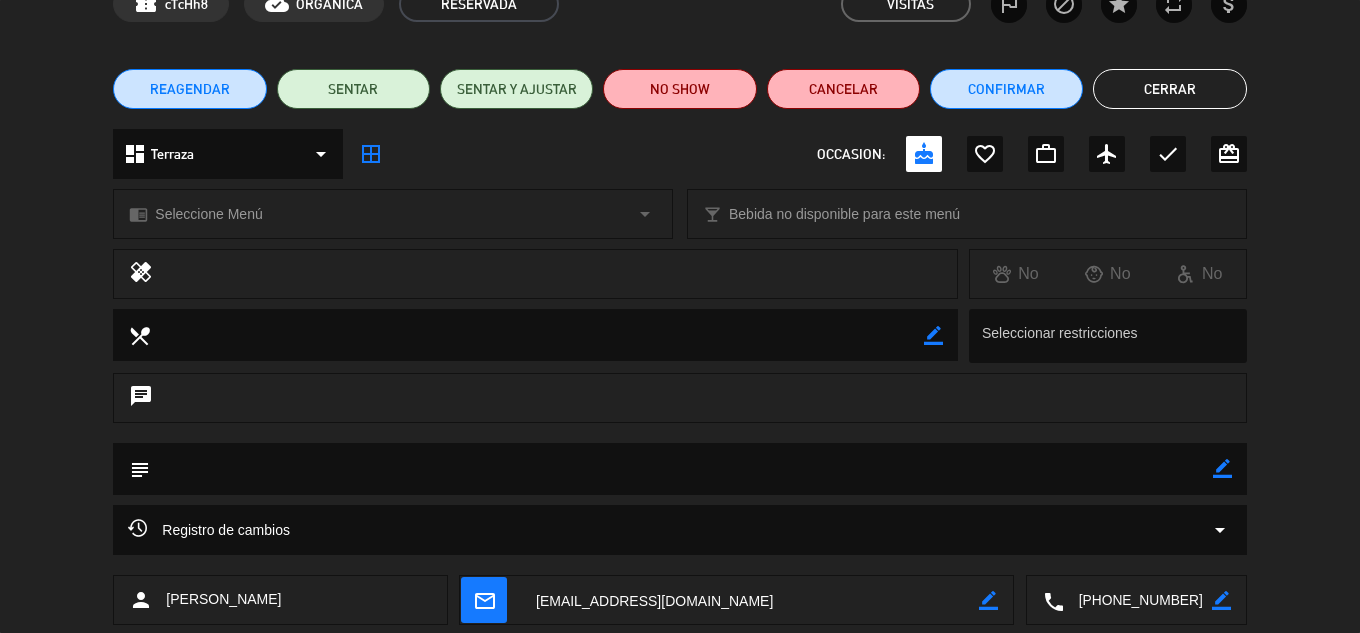
scroll to position [200, 0]
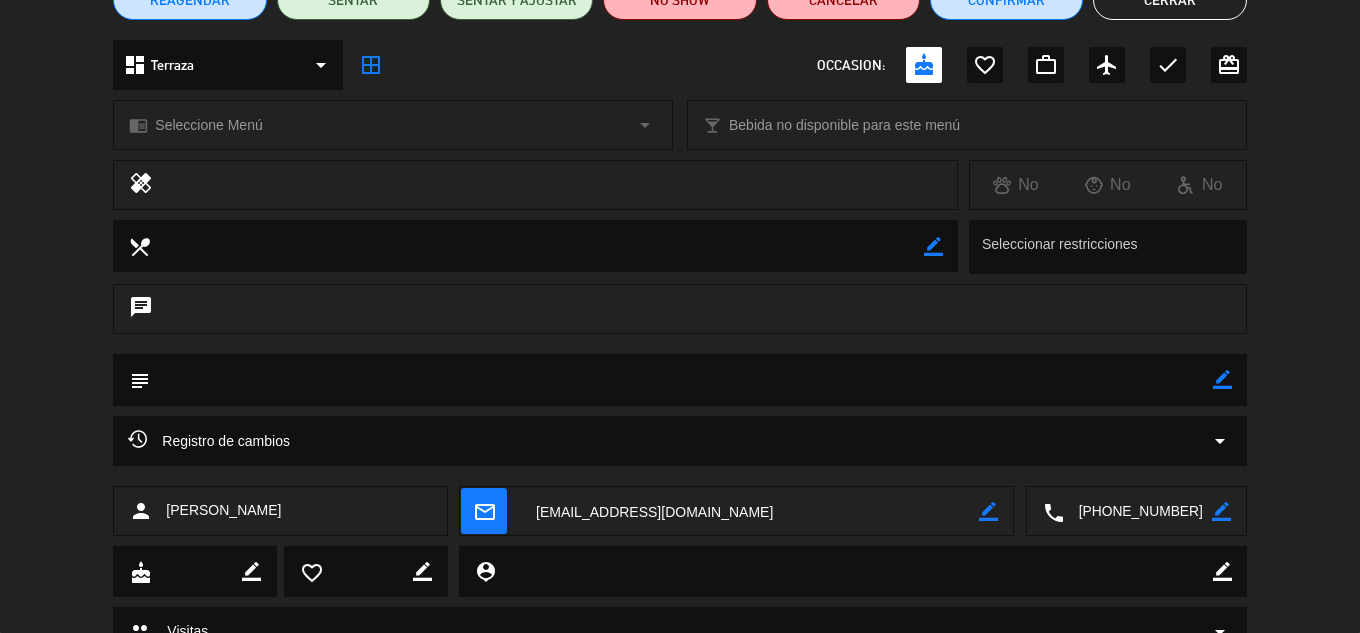
click at [290, 377] on textarea at bounding box center [681, 379] width 1062 height 51
click at [1224, 388] on icon "border_color" at bounding box center [1222, 379] width 19 height 19
click at [1052, 373] on textarea at bounding box center [681, 379] width 1062 height 51
type textarea "Cumpleaños"
drag, startPoint x: 1244, startPoint y: 386, endPoint x: 1228, endPoint y: 382, distance: 16.5
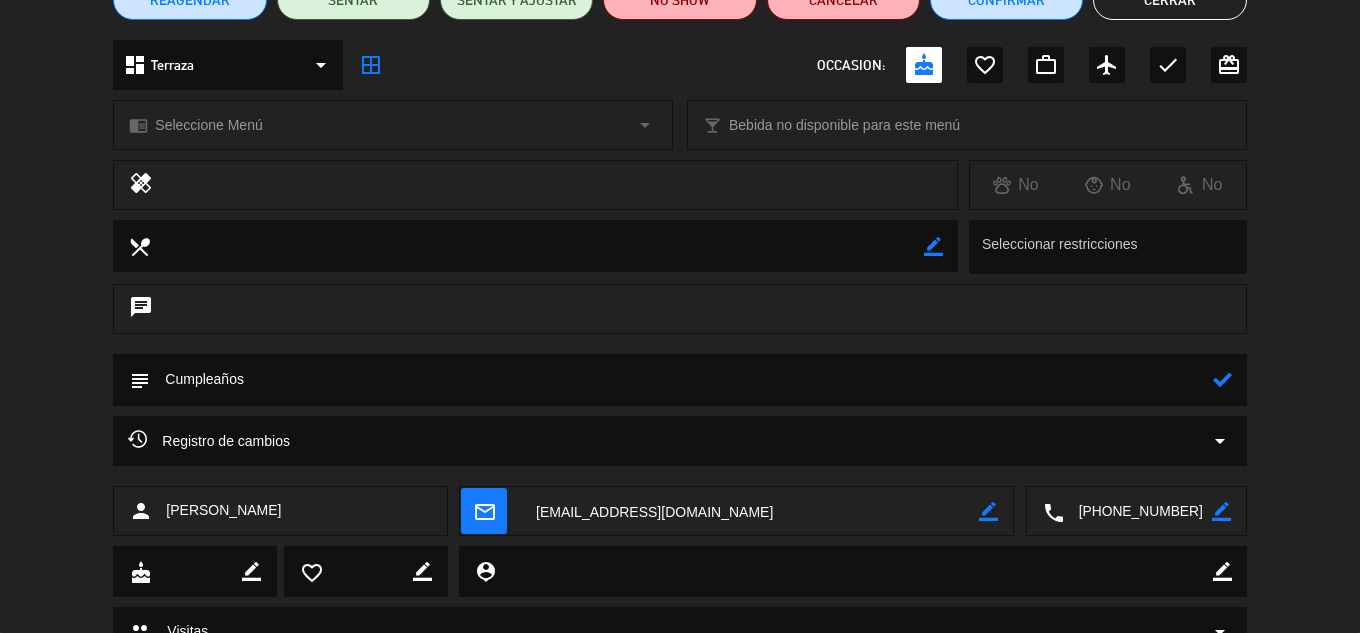
click at [1239, 386] on div "subject" at bounding box center [679, 380] width 1133 height 52
drag, startPoint x: 1228, startPoint y: 382, endPoint x: 1208, endPoint y: 313, distance: 71.8
click at [1226, 382] on icon at bounding box center [1222, 379] width 19 height 19
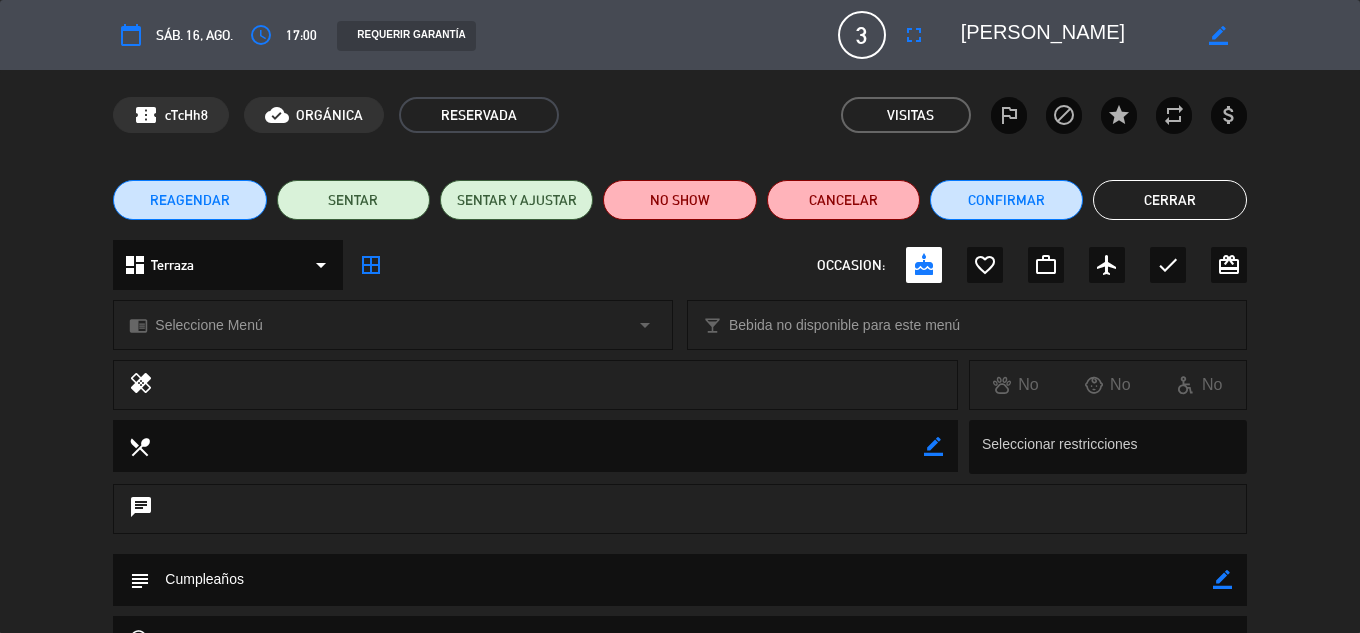
click at [1152, 217] on button "Cerrar" at bounding box center [1169, 200] width 153 height 40
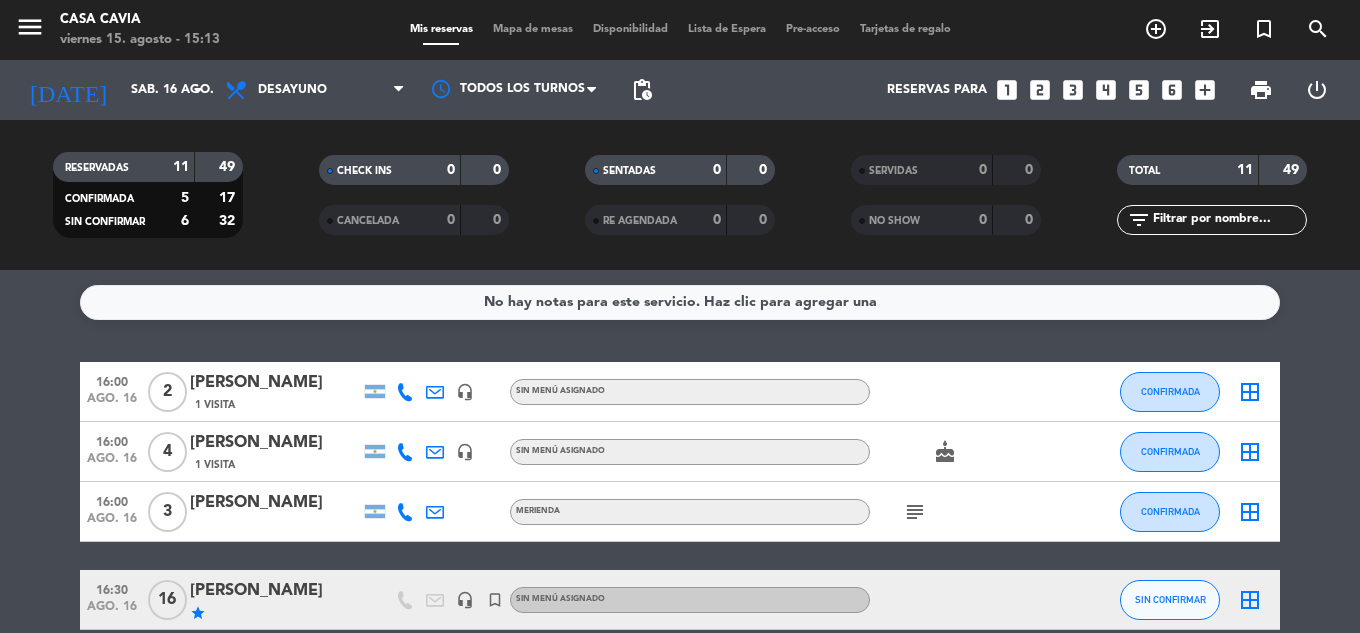
scroll to position [100, 0]
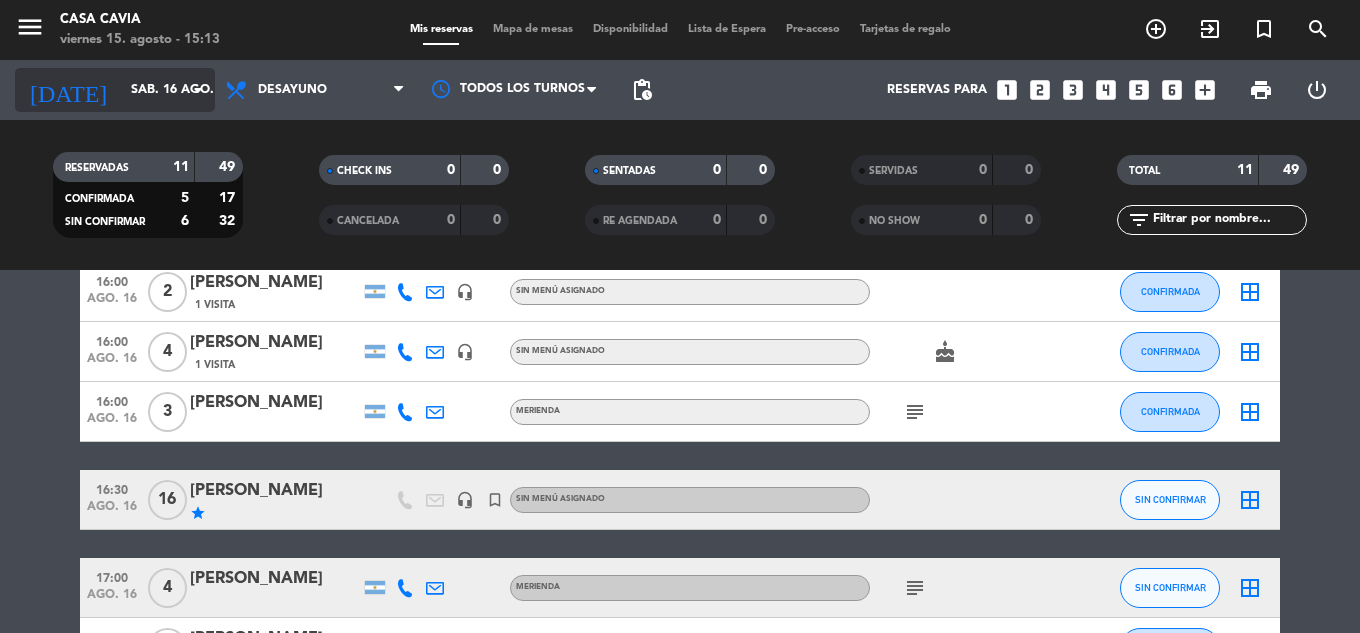
click at [159, 85] on input "sáb. 16 ago." at bounding box center [205, 90] width 169 height 34
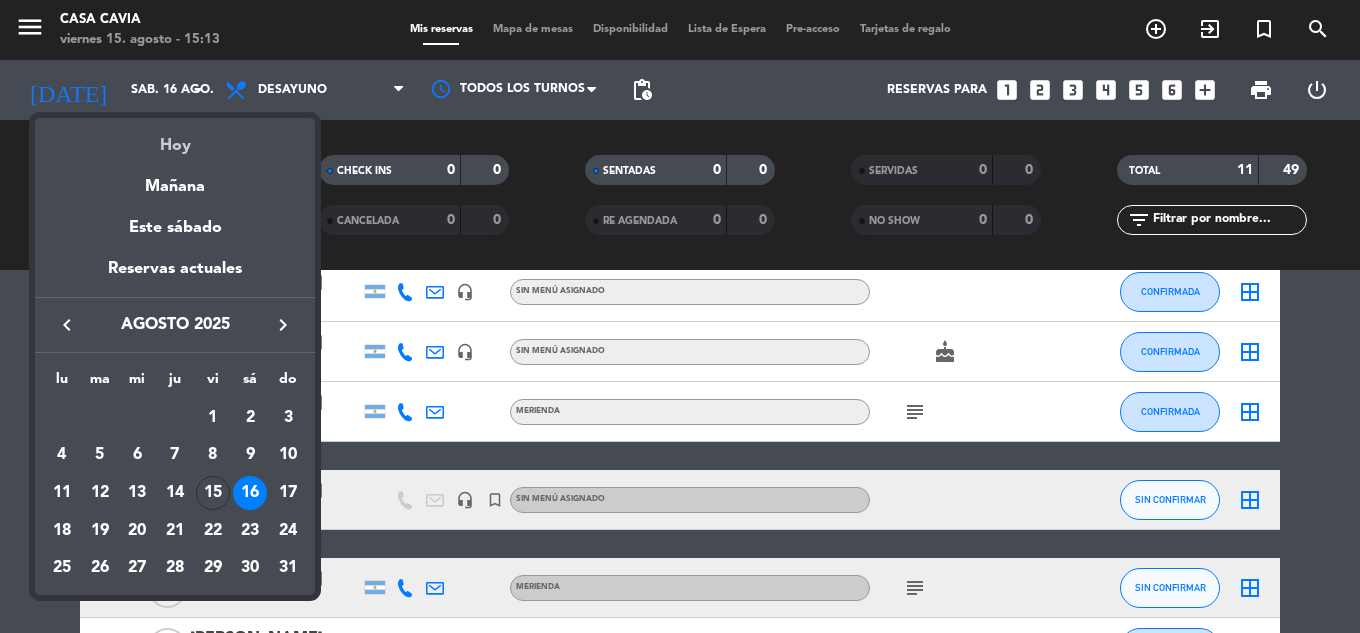
click at [183, 154] on div "Hoy" at bounding box center [175, 138] width 280 height 41
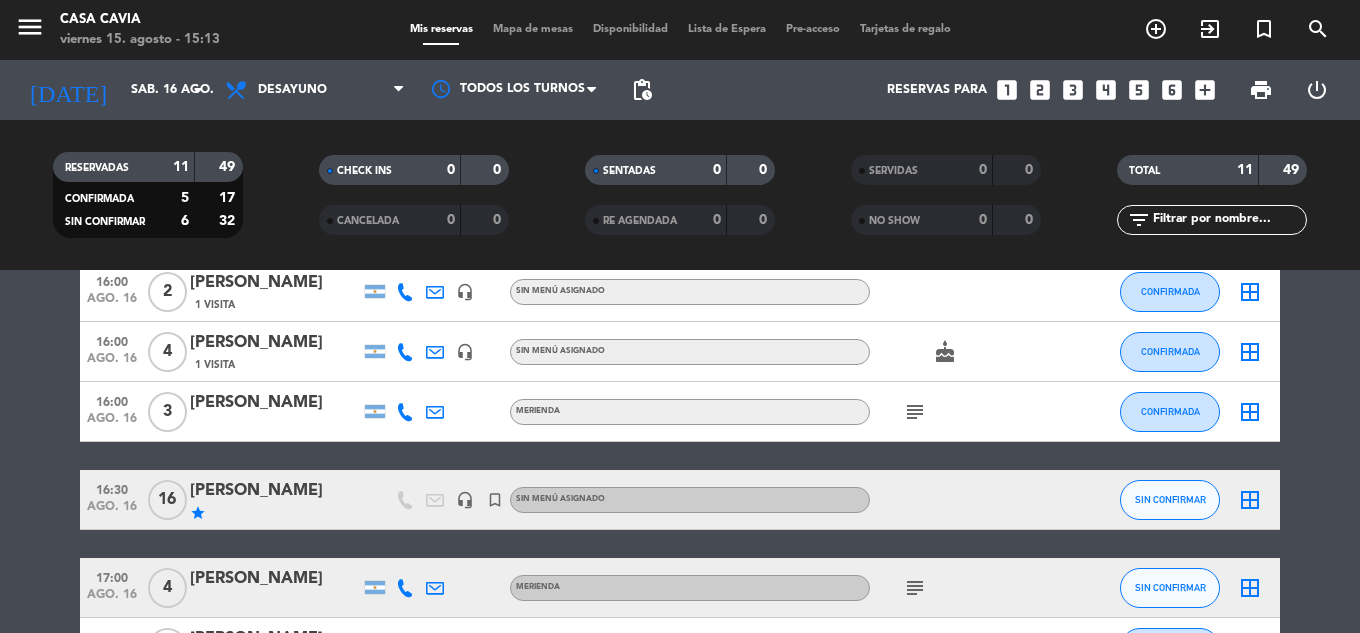
type input "vie. 15 ago."
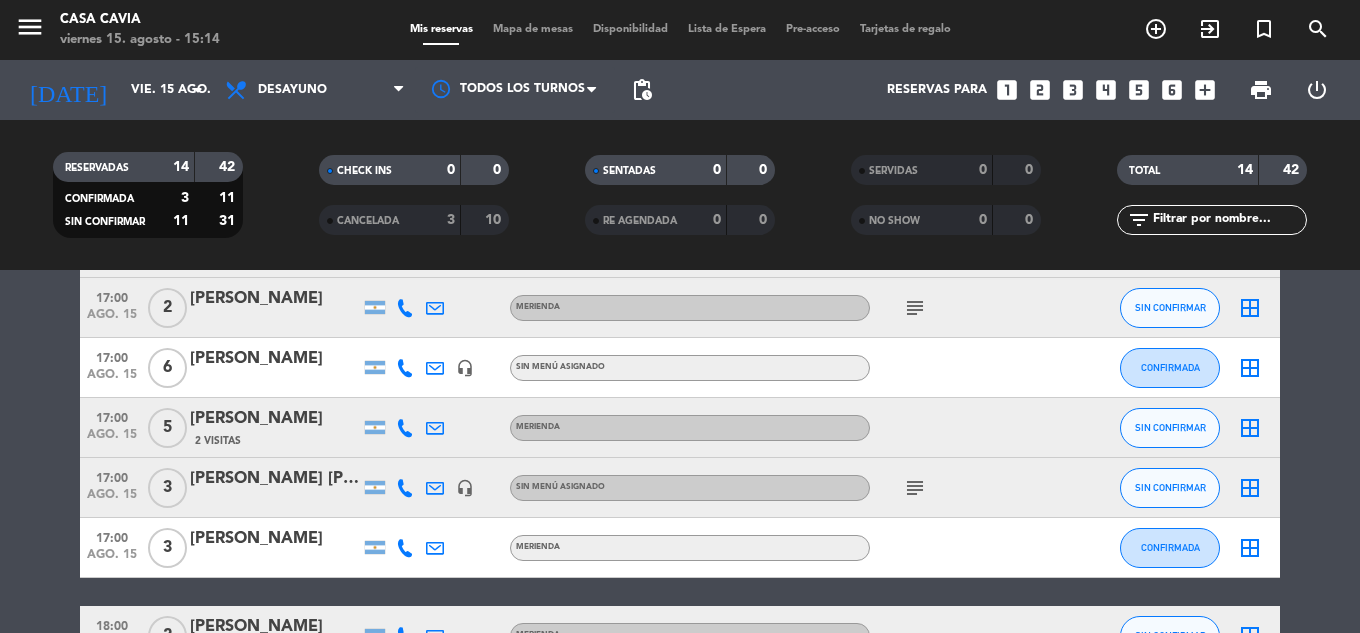
scroll to position [200, 0]
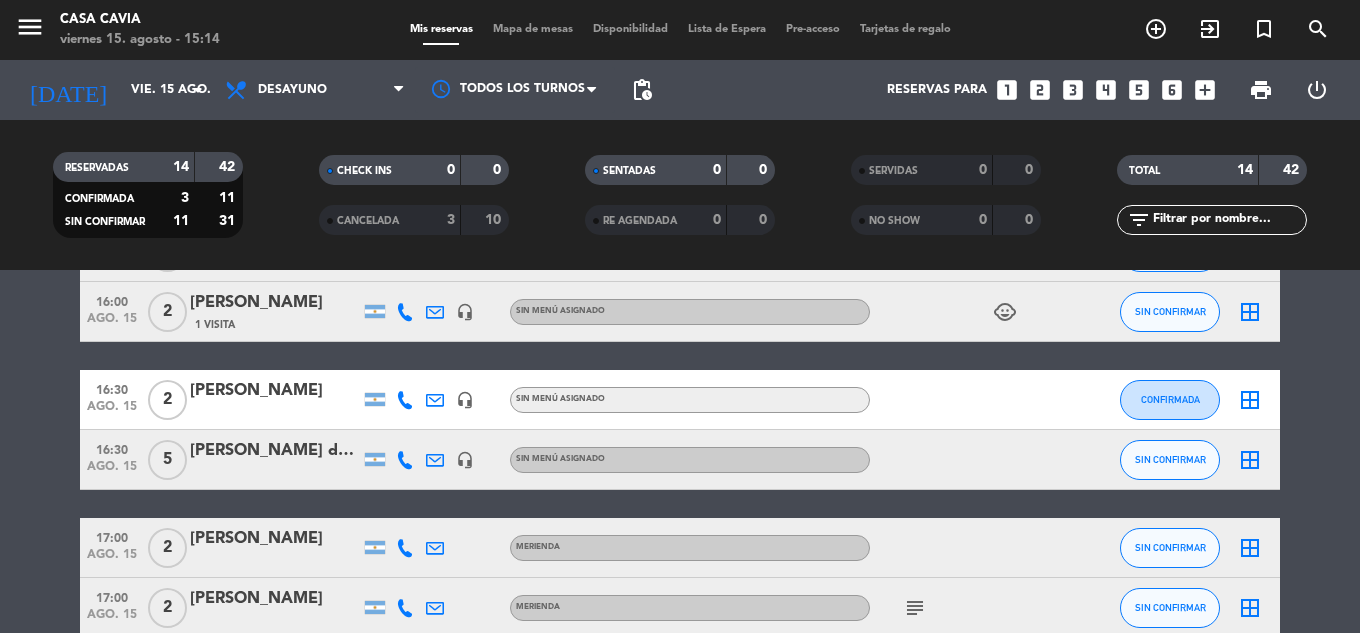
click at [292, 467] on div at bounding box center [275, 473] width 170 height 16
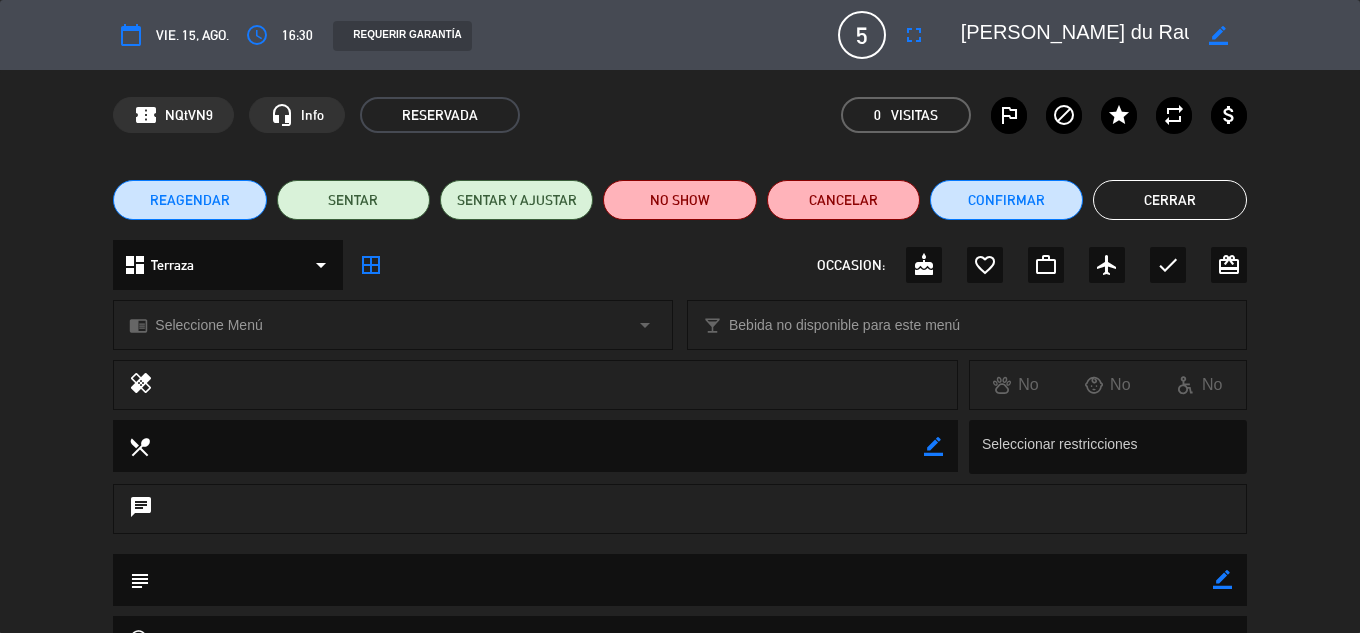
drag, startPoint x: 1144, startPoint y: 211, endPoint x: 1098, endPoint y: 335, distance: 132.2
click at [1117, 273] on div "calendar_today vie. 15, ago. access_time 16:30 REQUERIR GARANTÍA 5 [PERSON_NAME…" at bounding box center [680, 316] width 1360 height 633
click at [1177, 196] on button "Cerrar" at bounding box center [1169, 200] width 153 height 40
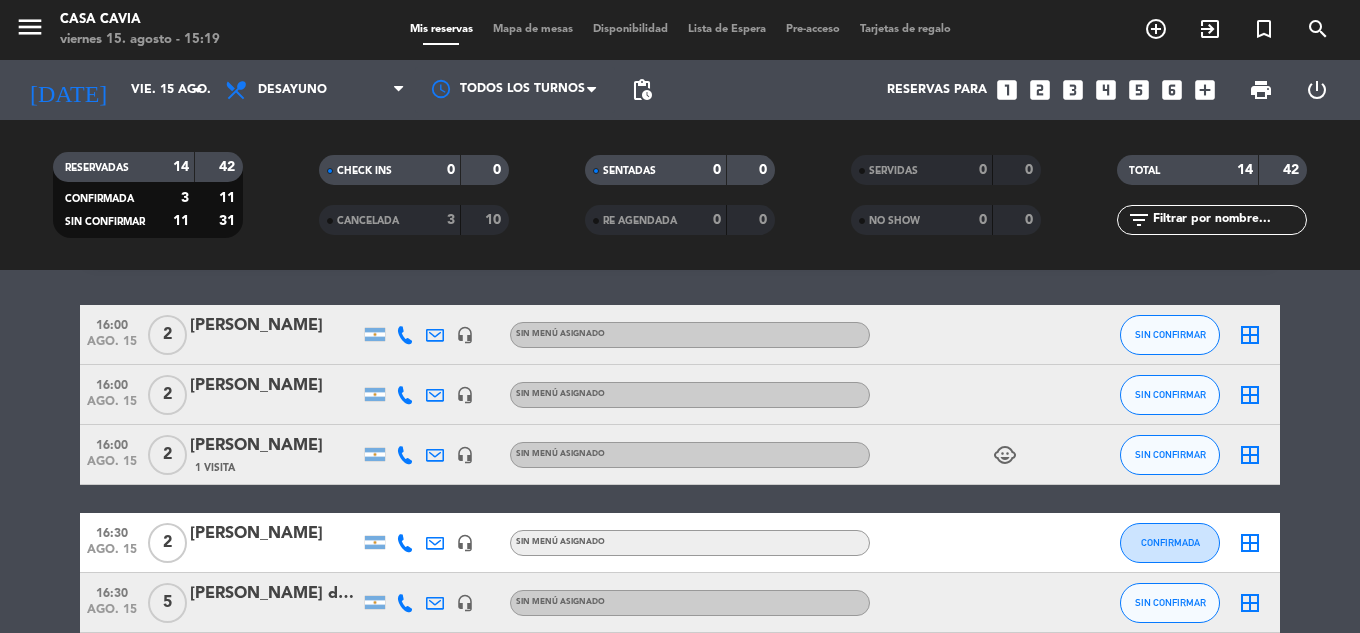
scroll to position [0, 0]
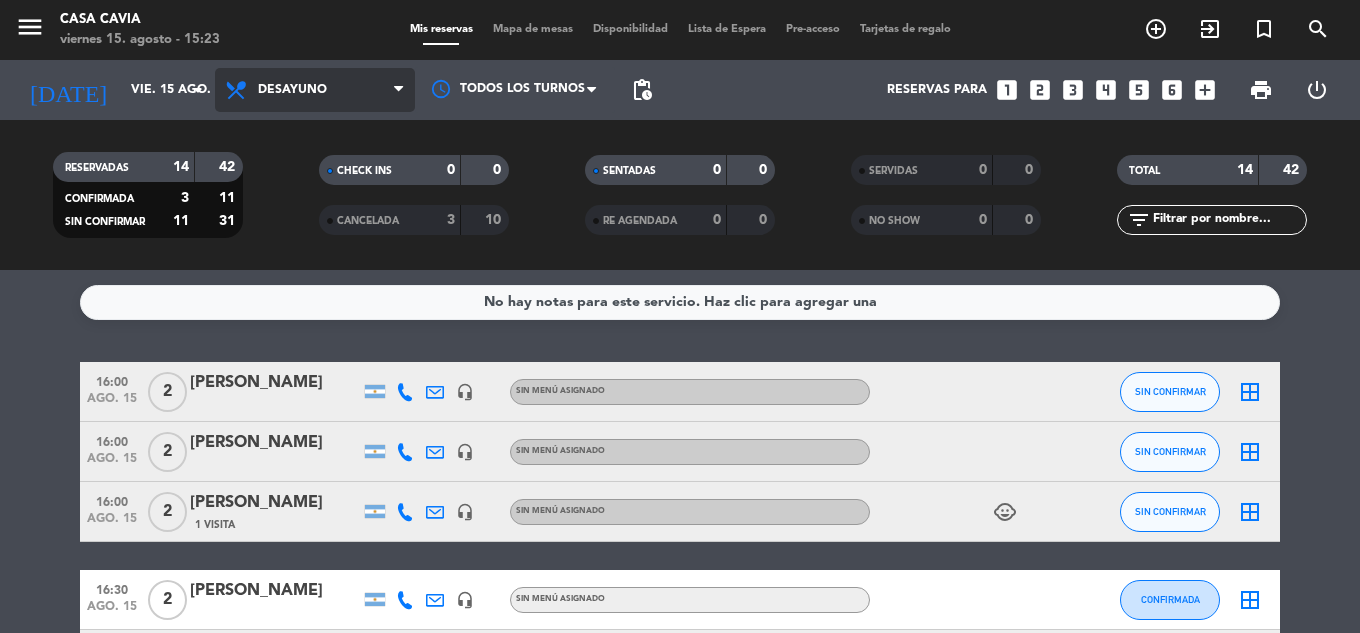
click at [306, 97] on span "Desayuno" at bounding box center [315, 90] width 200 height 44
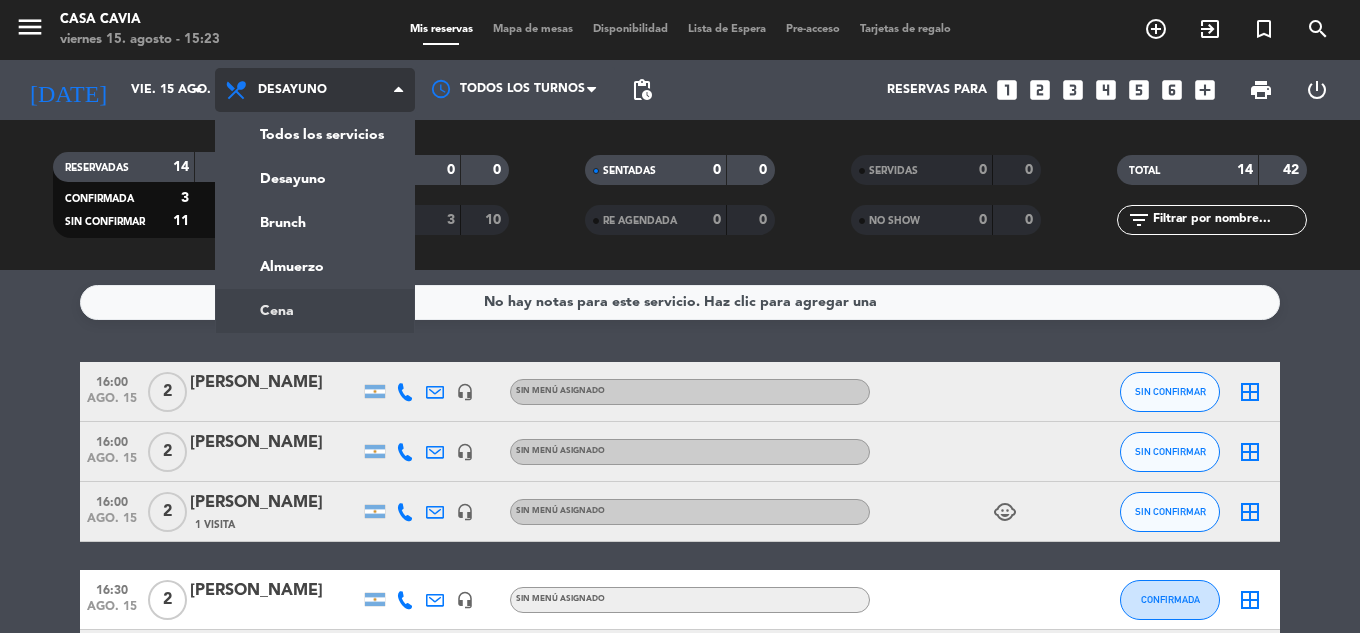
click at [301, 297] on ng-component "menu Casa Cavia [DATE] 15. agosto - 15:23 Mis reservas Mapa de mesas Disponibil…" at bounding box center [680, 316] width 1360 height 633
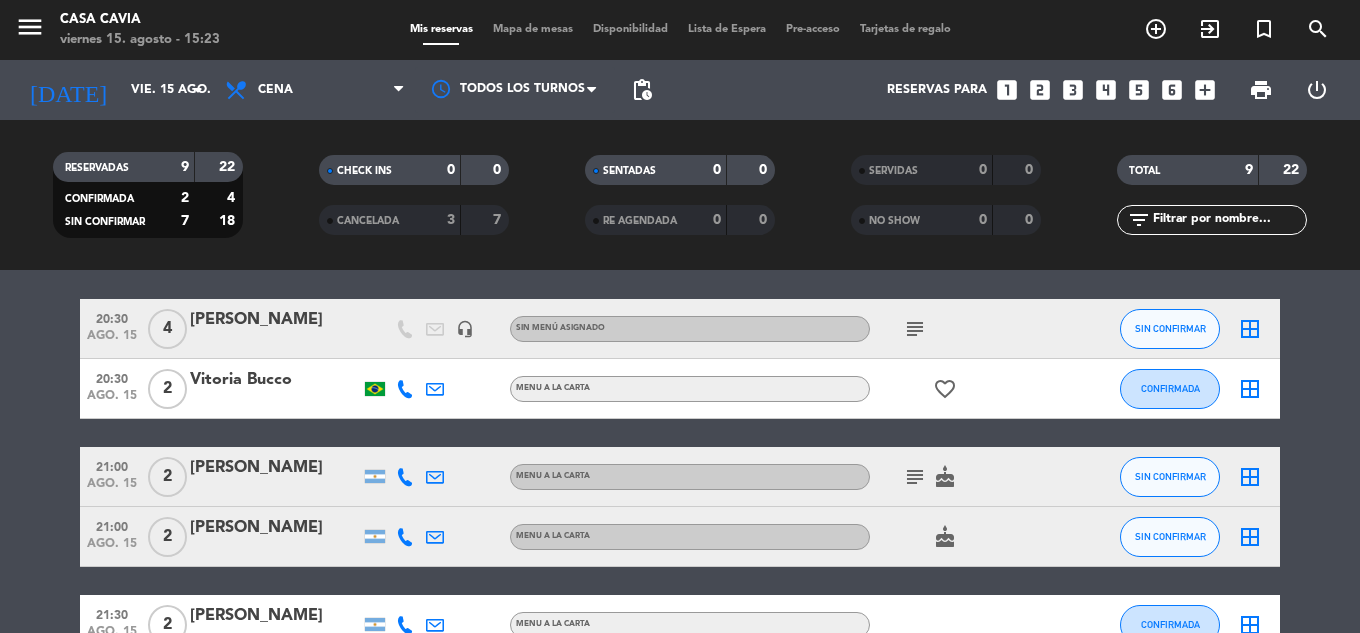
scroll to position [53, 0]
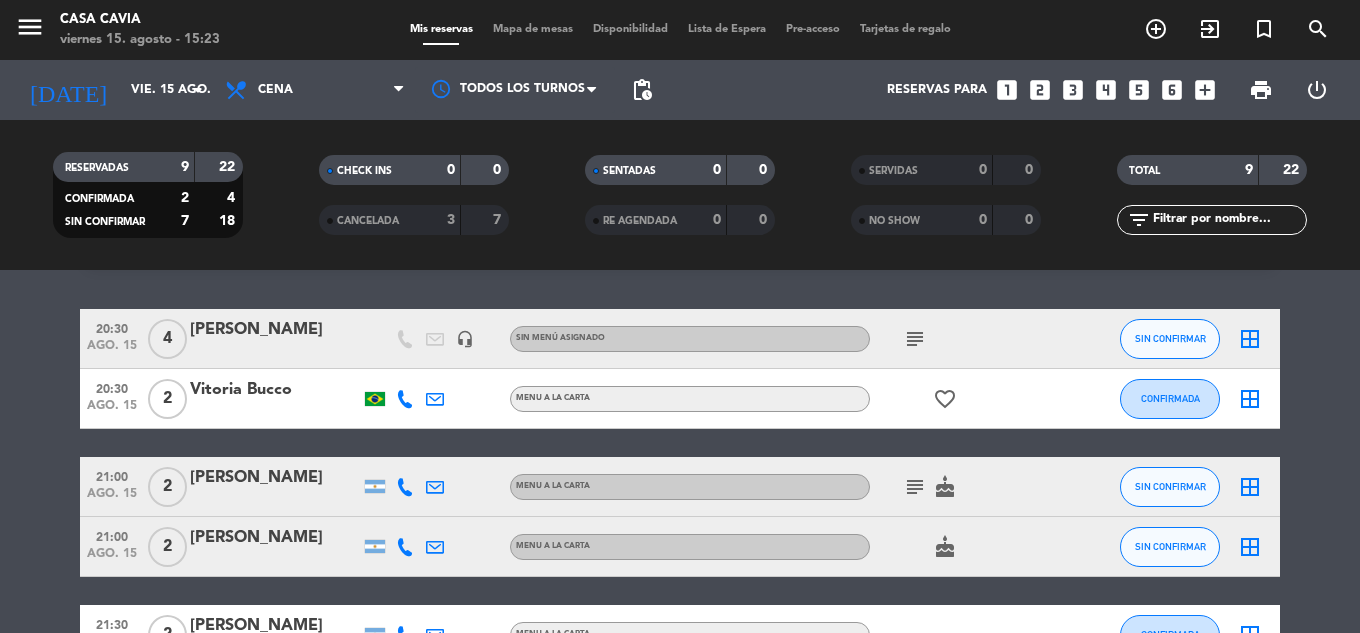
click at [950, 499] on div "subject cake" at bounding box center [960, 486] width 180 height 59
click at [947, 490] on icon "cake" at bounding box center [945, 487] width 24 height 24
click at [918, 487] on icon "subject" at bounding box center [915, 487] width 24 height 24
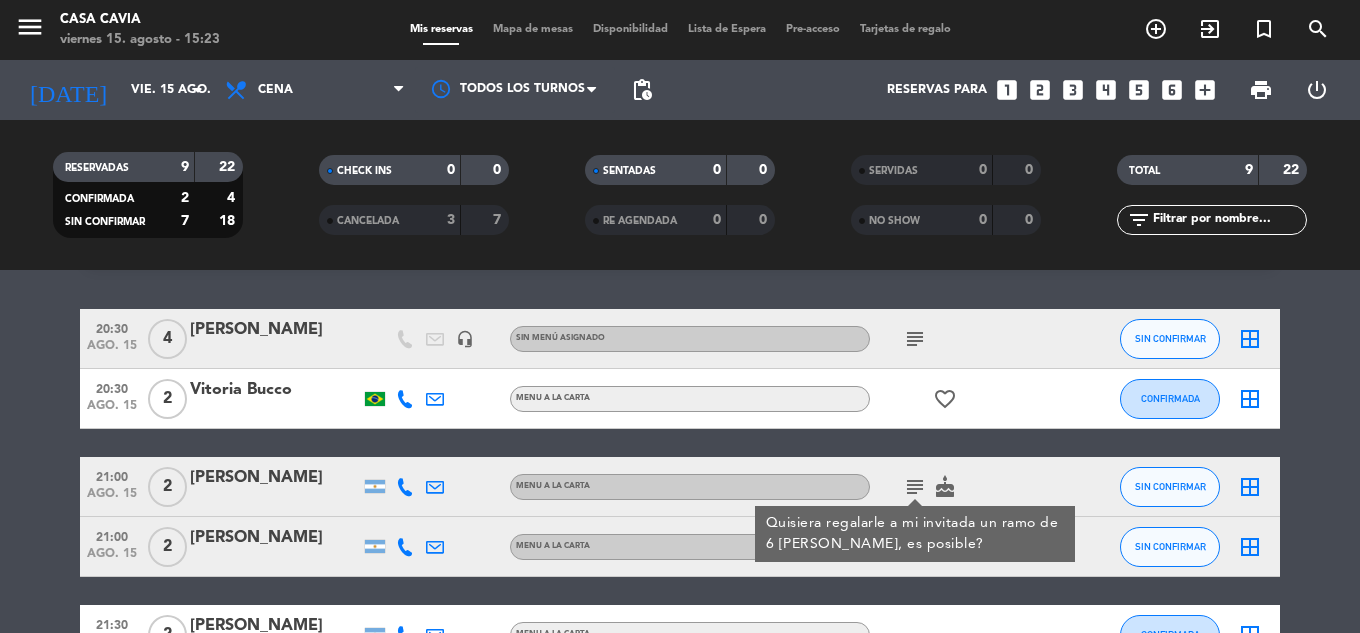
click at [401, 484] on icon at bounding box center [405, 487] width 18 height 18
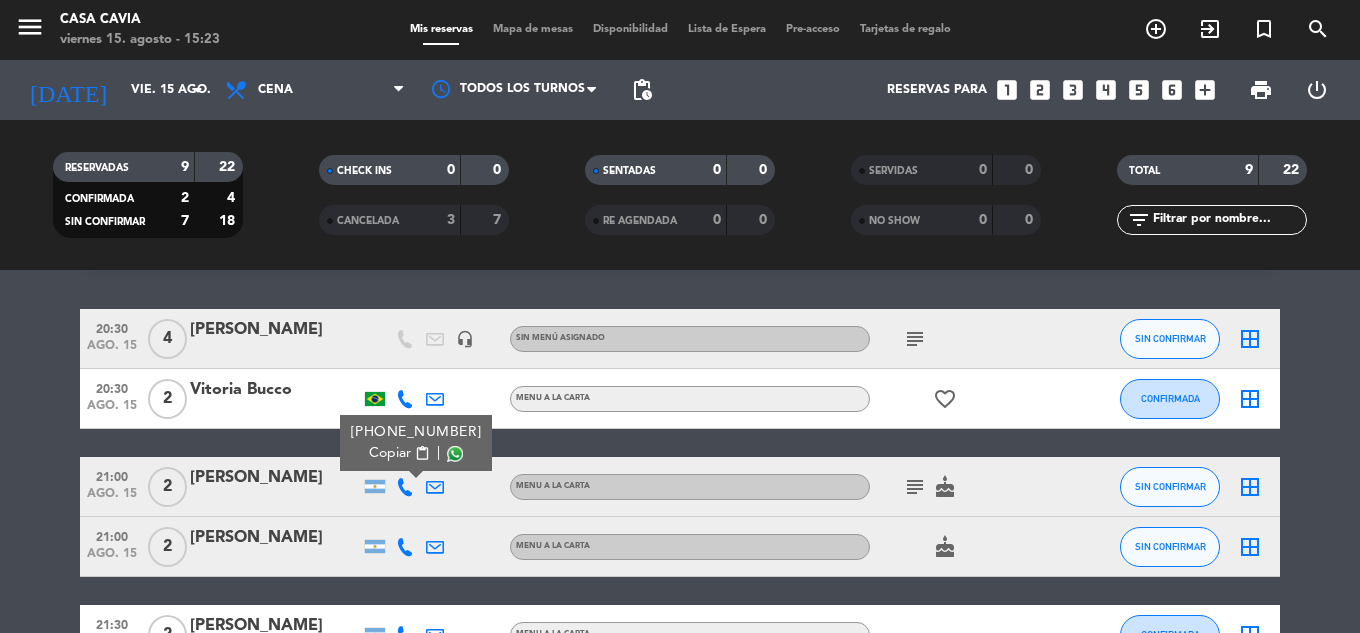
click at [415, 455] on span "content_paste" at bounding box center [422, 453] width 15 height 15
click at [1214, 25] on icon "exit_to_app" at bounding box center [1210, 29] width 24 height 24
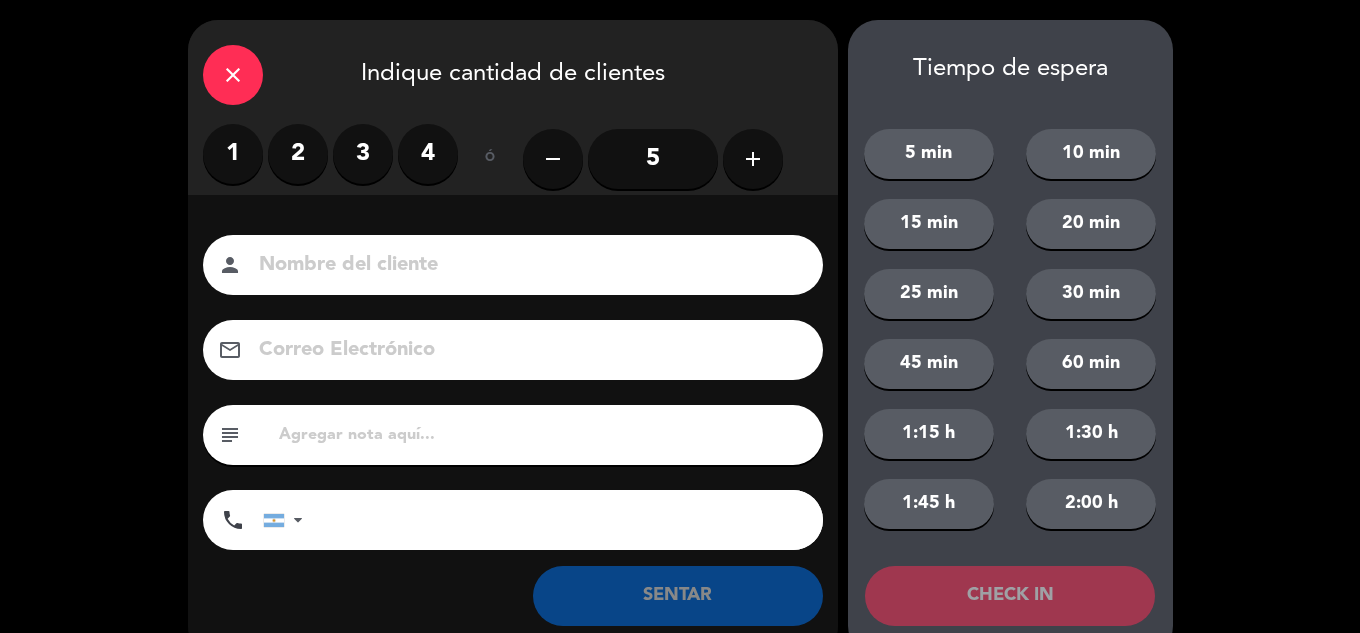
drag, startPoint x: 291, startPoint y: 154, endPoint x: 341, endPoint y: 234, distance: 94.3
click at [295, 162] on label "2" at bounding box center [298, 154] width 60 height 60
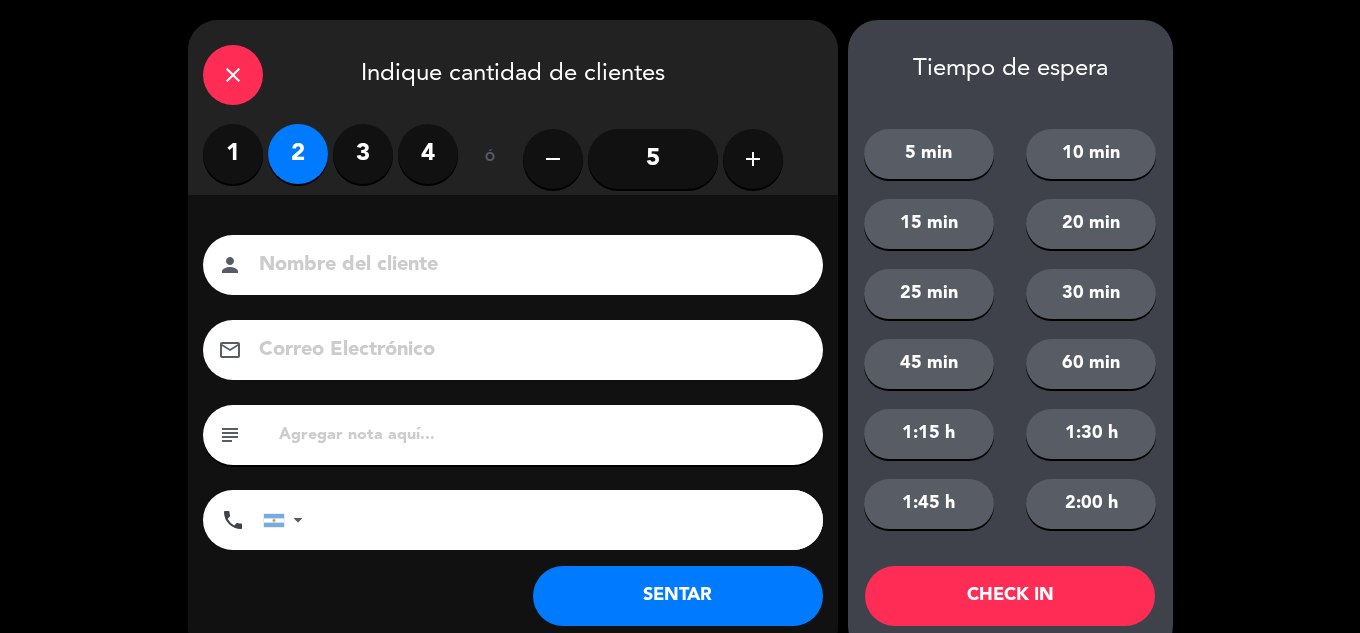
click at [352, 257] on input at bounding box center [527, 265] width 540 height 35
type input "[PERSON_NAME]"
click at [747, 605] on button "SENTAR" at bounding box center [678, 596] width 290 height 60
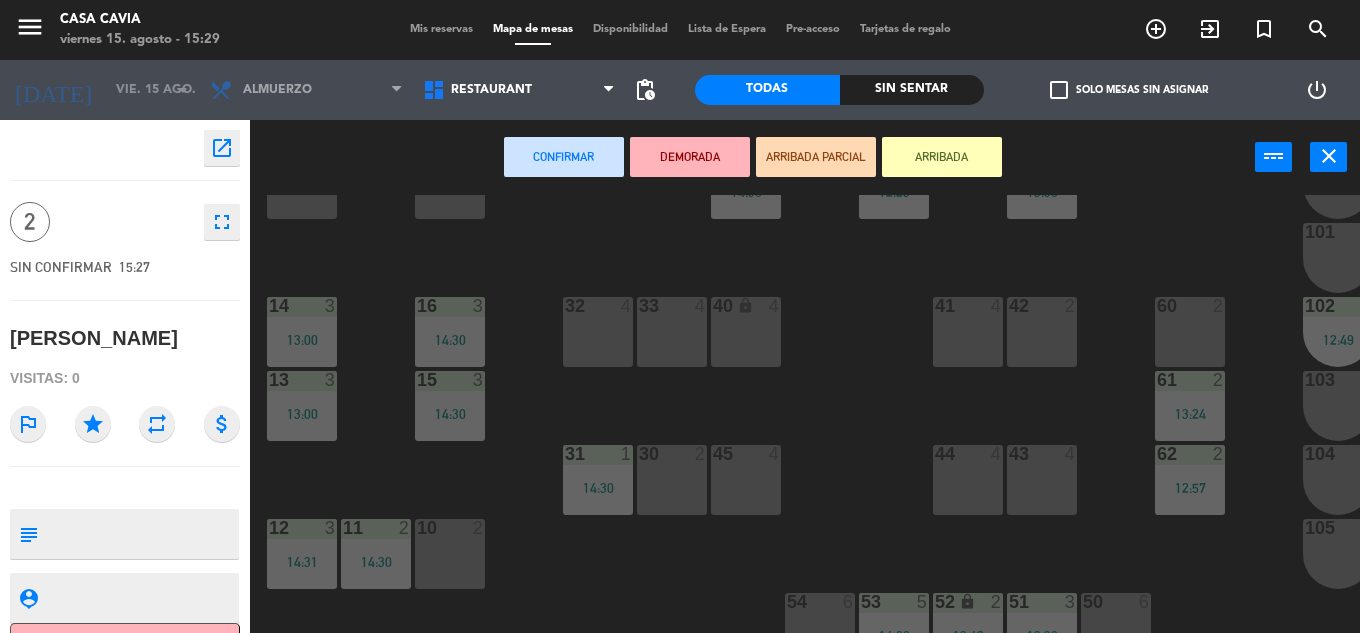
scroll to position [200, 0]
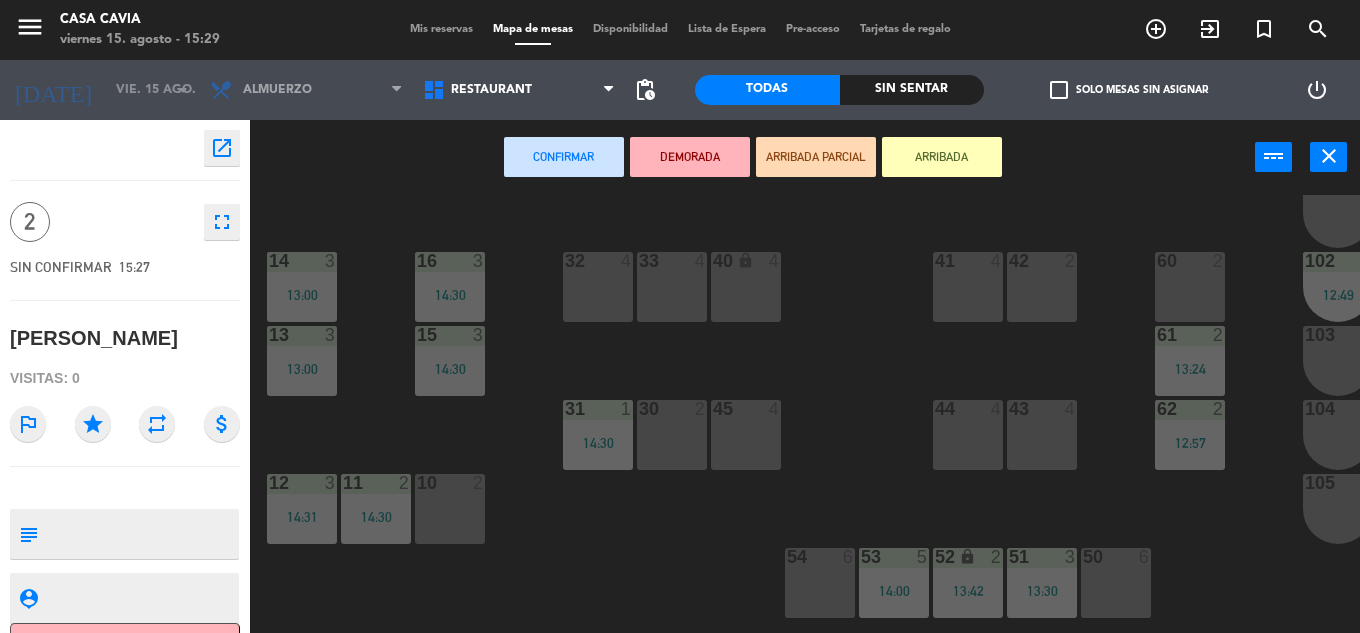
click at [1176, 276] on div "60 2" at bounding box center [1190, 287] width 70 height 70
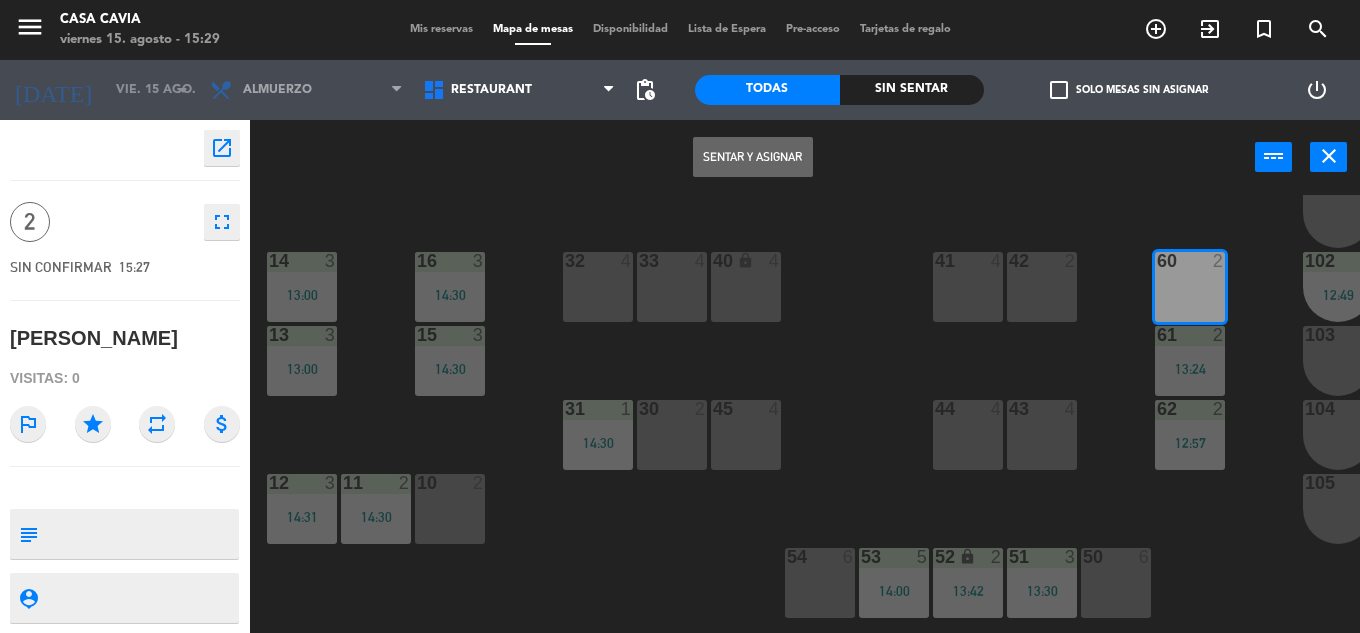
click at [1177, 295] on div "60 2" at bounding box center [1190, 287] width 70 height 70
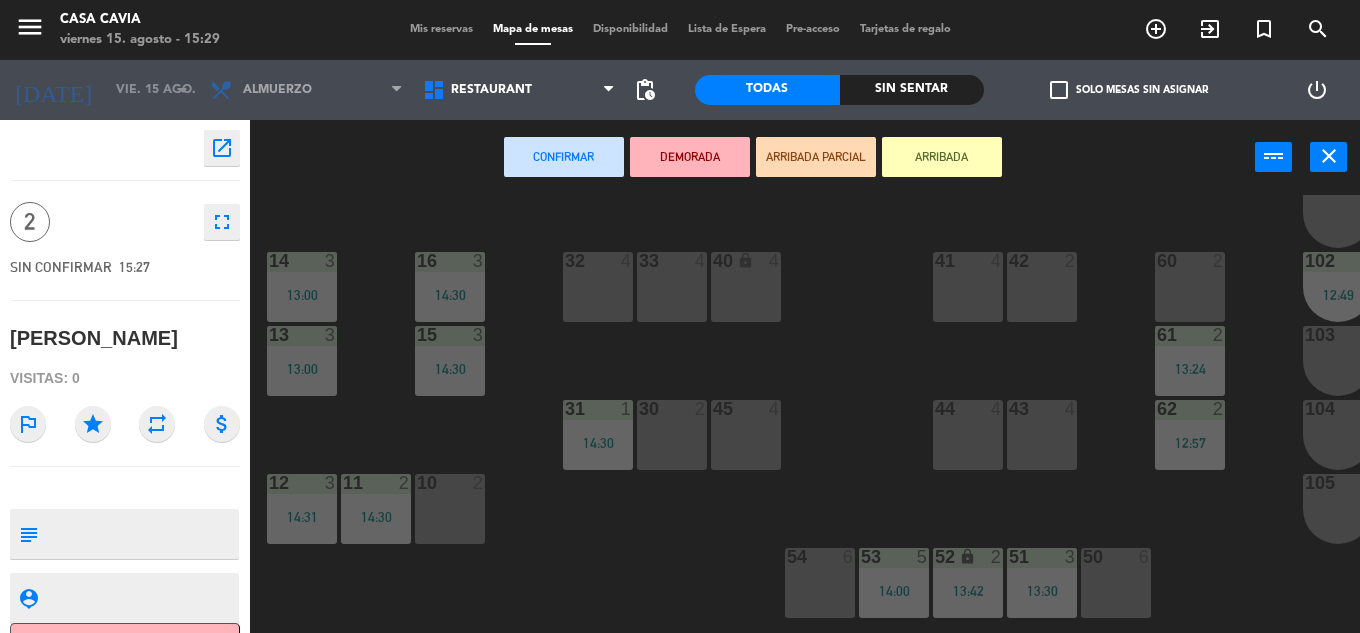
click at [1177, 295] on div "60 2" at bounding box center [1190, 287] width 70 height 70
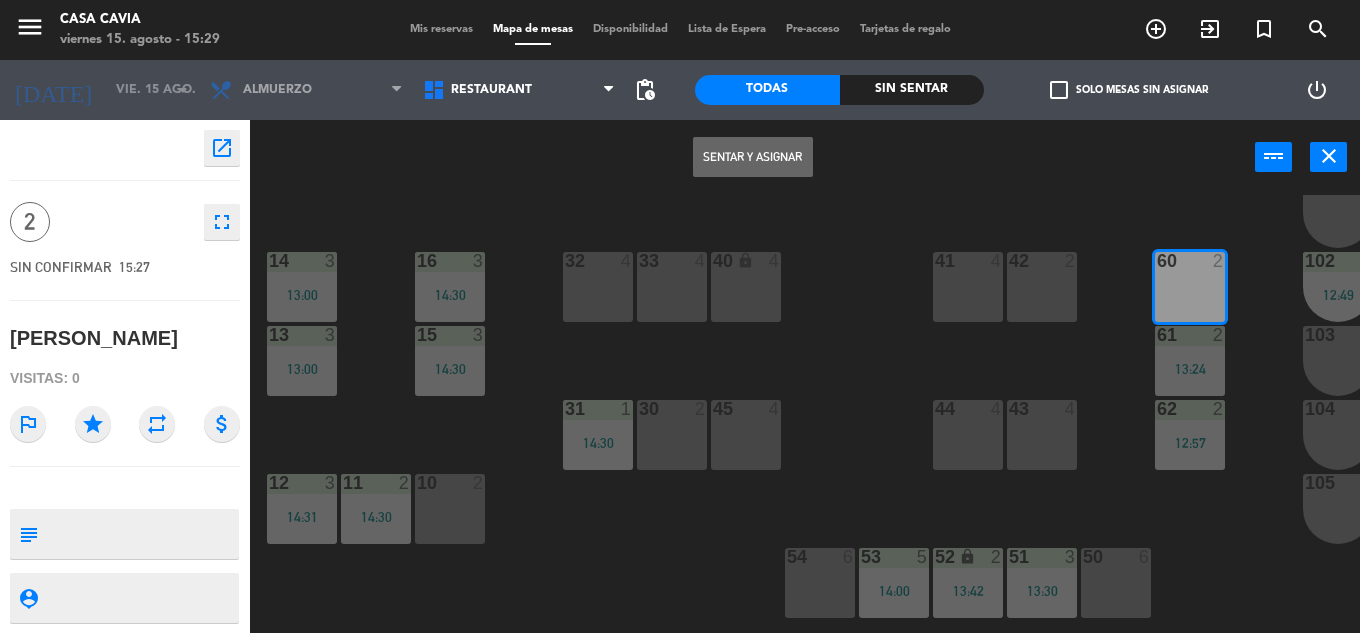
click at [752, 173] on button "Sentar y Asignar" at bounding box center [753, 157] width 120 height 40
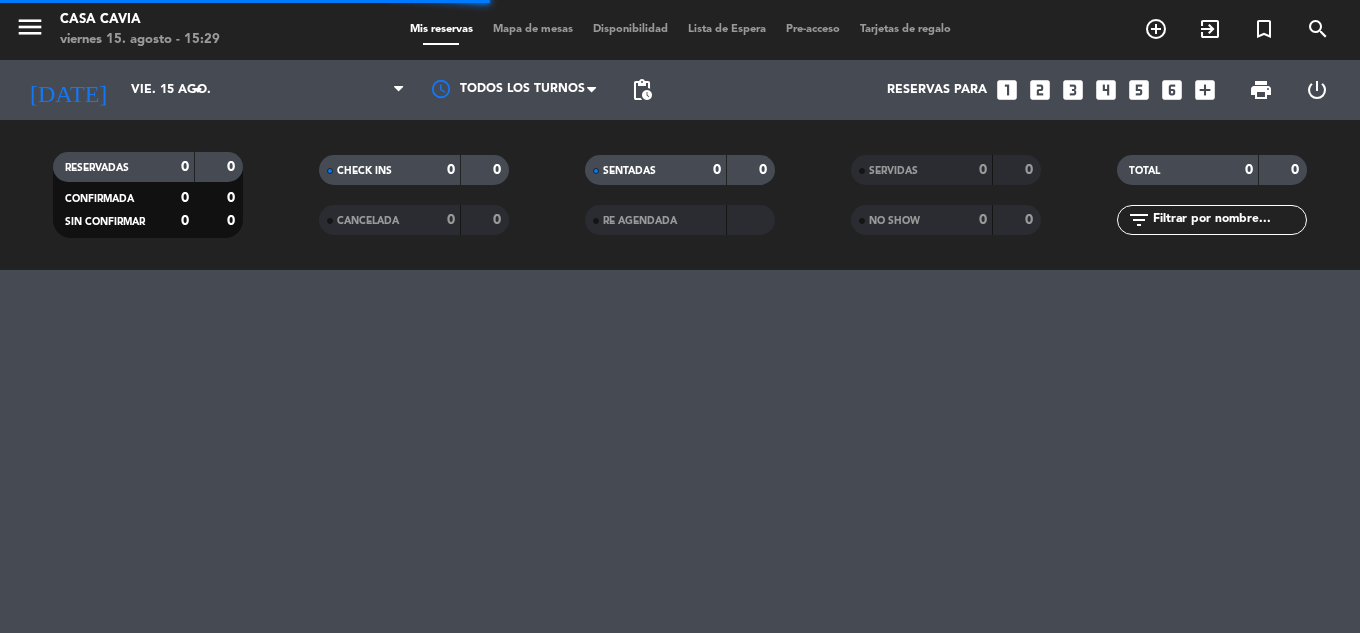
click at [545, 32] on span "Mapa de mesas" at bounding box center [533, 29] width 100 height 11
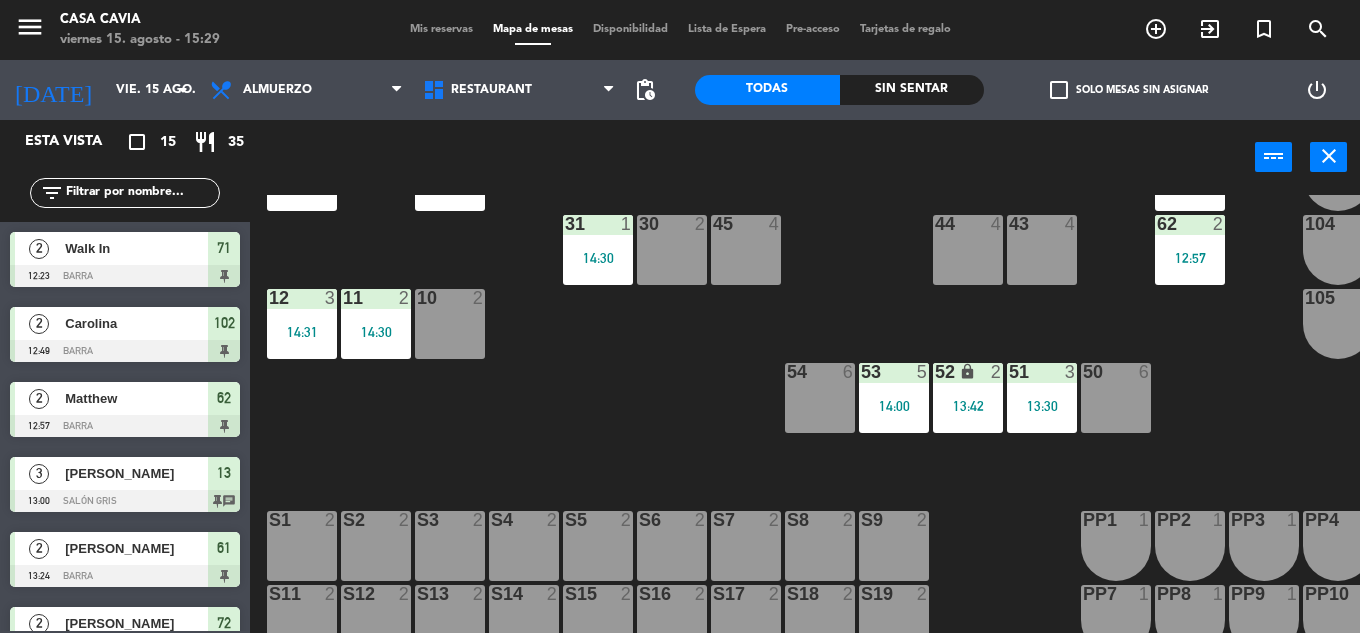
scroll to position [400, 0]
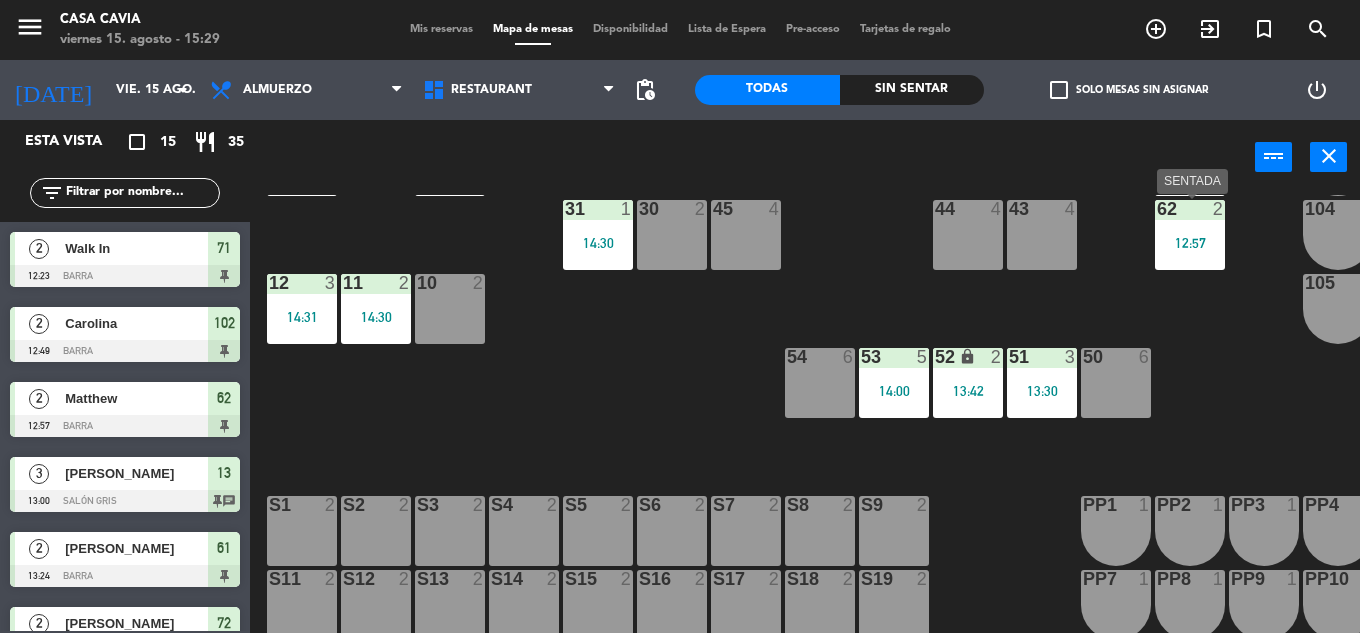
click at [1158, 218] on div "62" at bounding box center [1157, 209] width 1 height 18
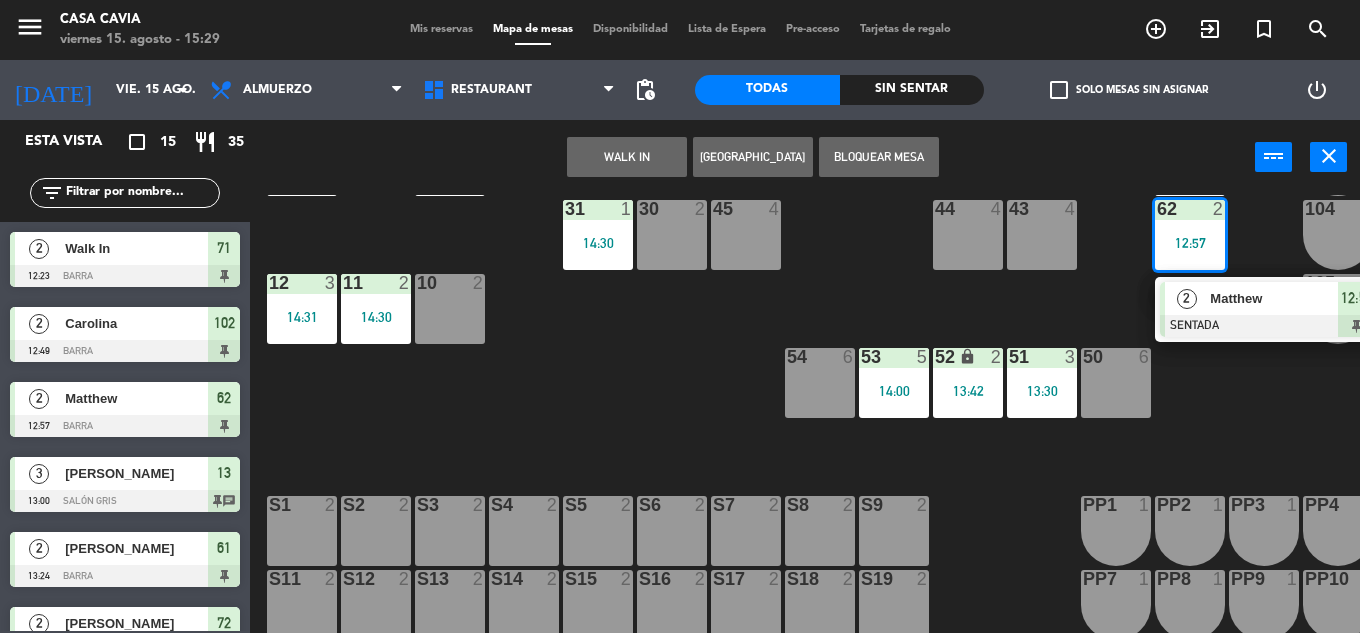
click at [1205, 304] on div "2" at bounding box center [1186, 298] width 43 height 33
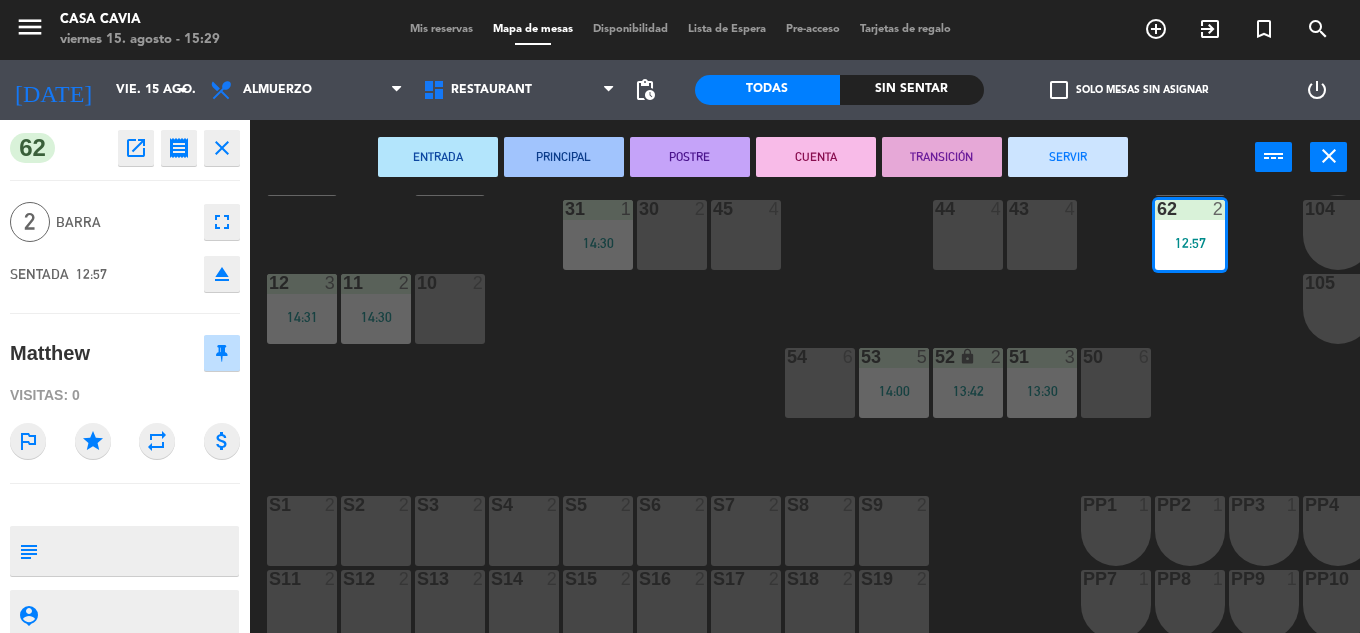
click at [1036, 168] on button "SERVIR" at bounding box center [1068, 157] width 120 height 40
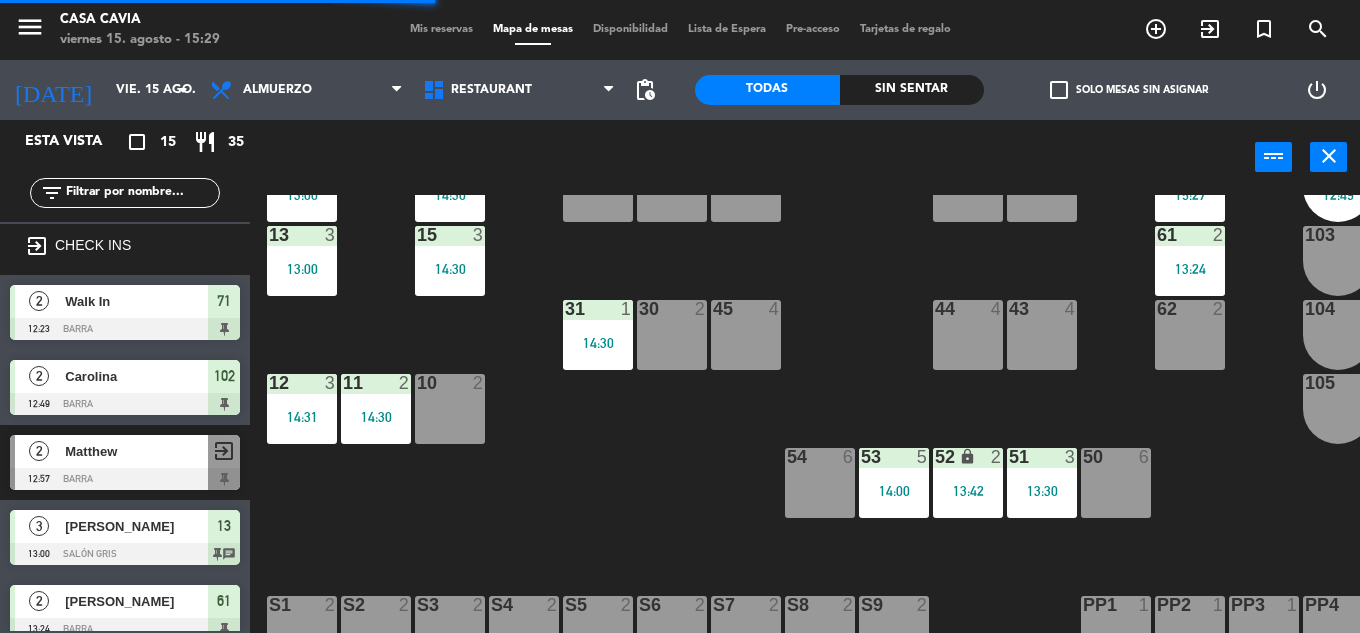
click at [1174, 327] on div "62 2" at bounding box center [1190, 335] width 70 height 70
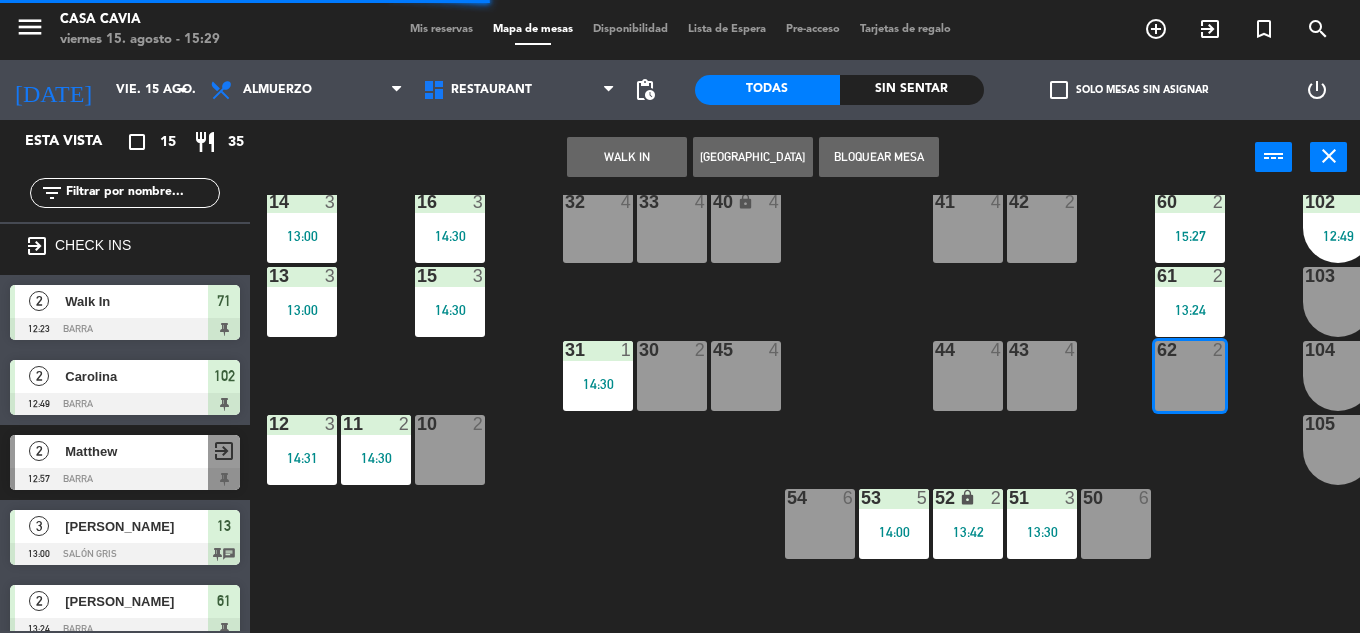
scroll to position [200, 0]
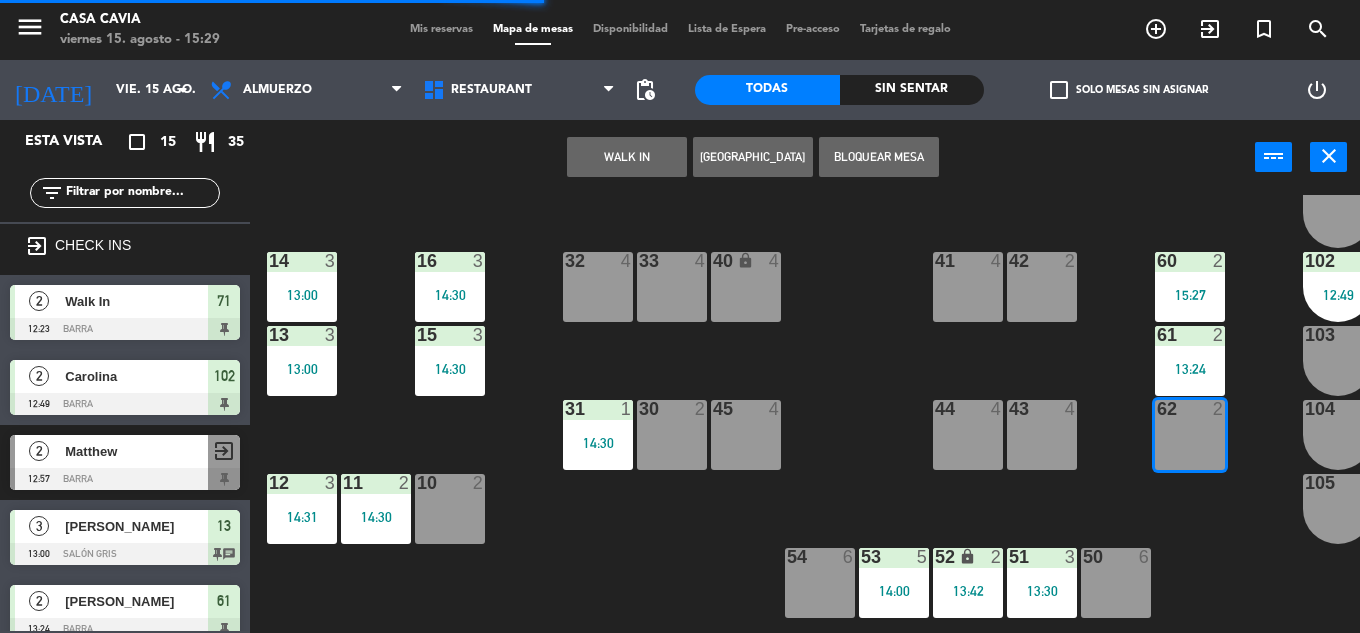
click at [1183, 301] on div "15:27" at bounding box center [1190, 295] width 70 height 14
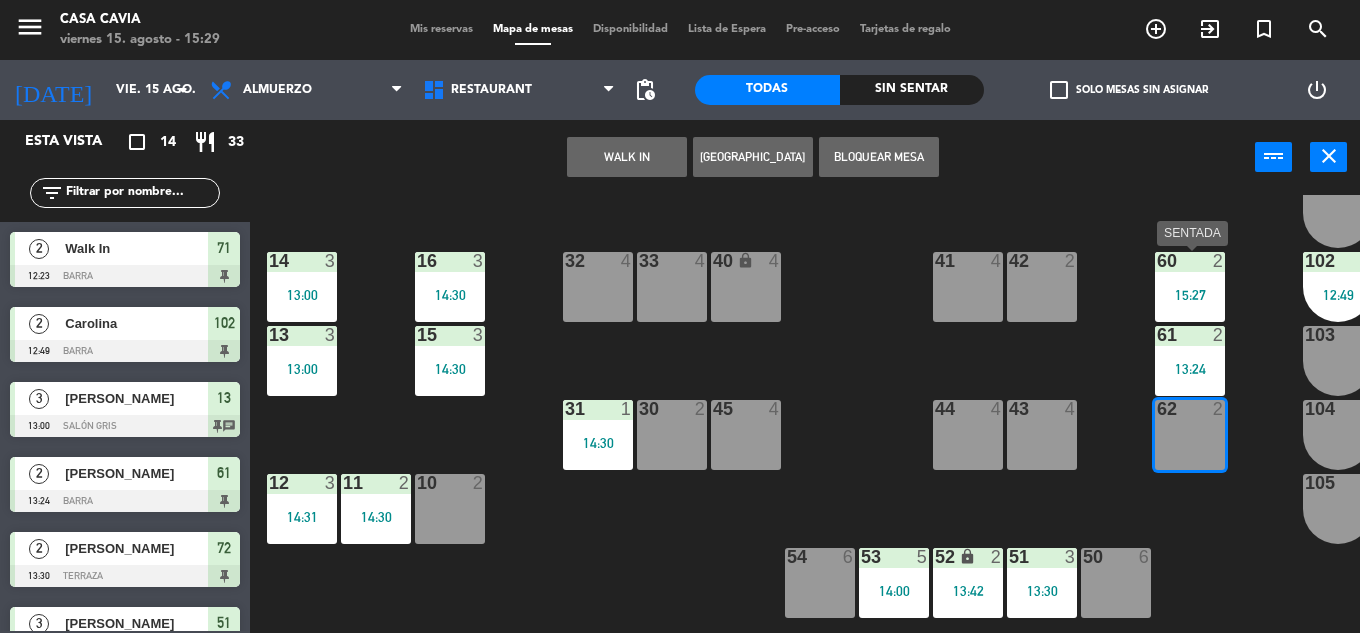
click at [1157, 279] on div "60 2 15:27" at bounding box center [1190, 287] width 70 height 70
click at [1185, 297] on div "15:27" at bounding box center [1190, 295] width 70 height 14
click at [1158, 406] on div "62" at bounding box center [1157, 409] width 1 height 18
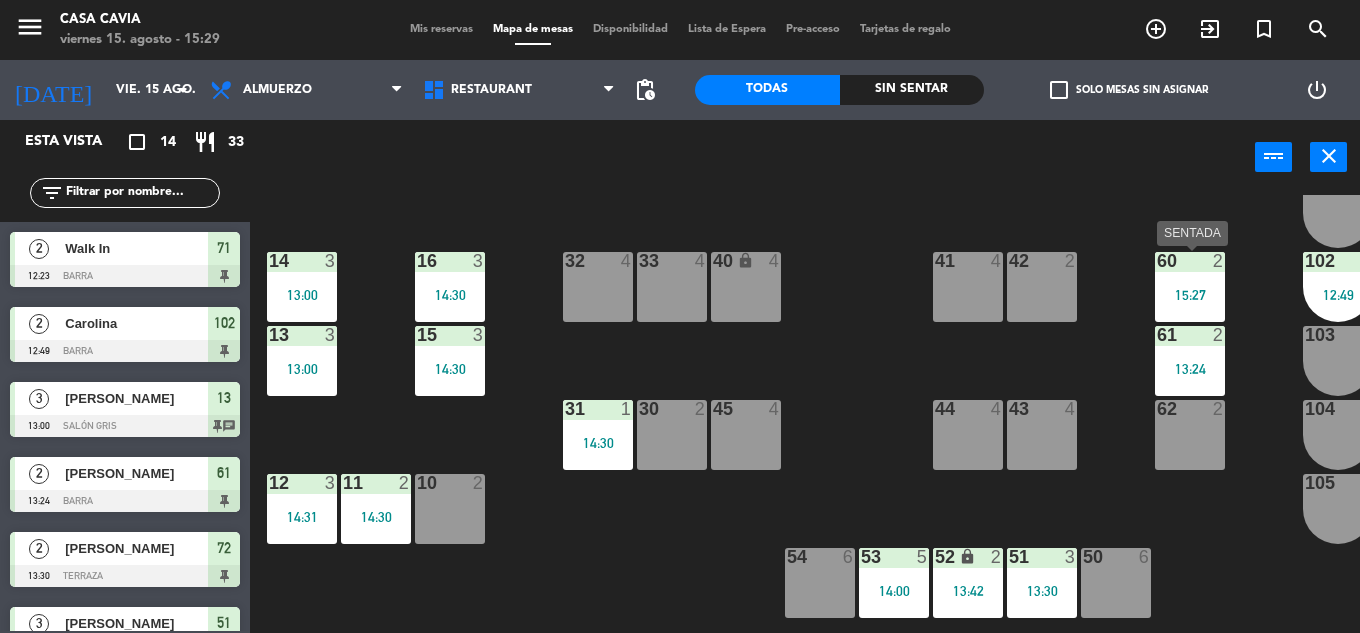
click at [1176, 287] on div "15:27" at bounding box center [1190, 294] width 70 height 15
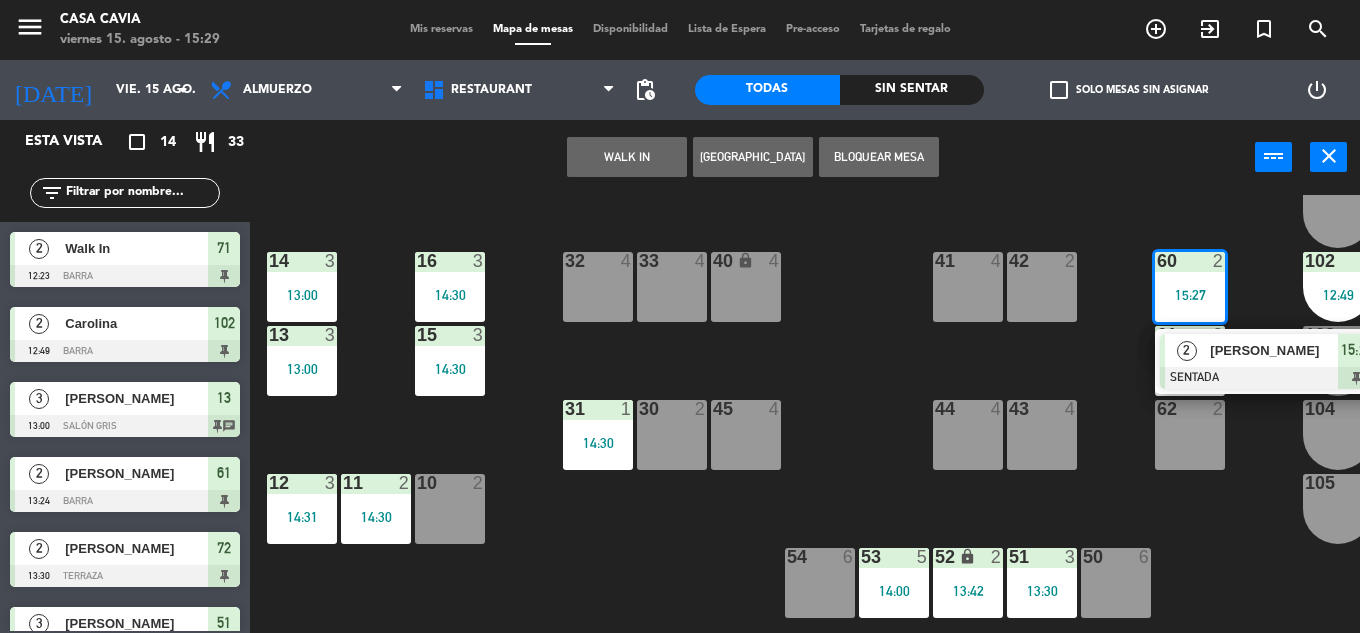
click at [1191, 422] on div "62 2" at bounding box center [1190, 435] width 70 height 70
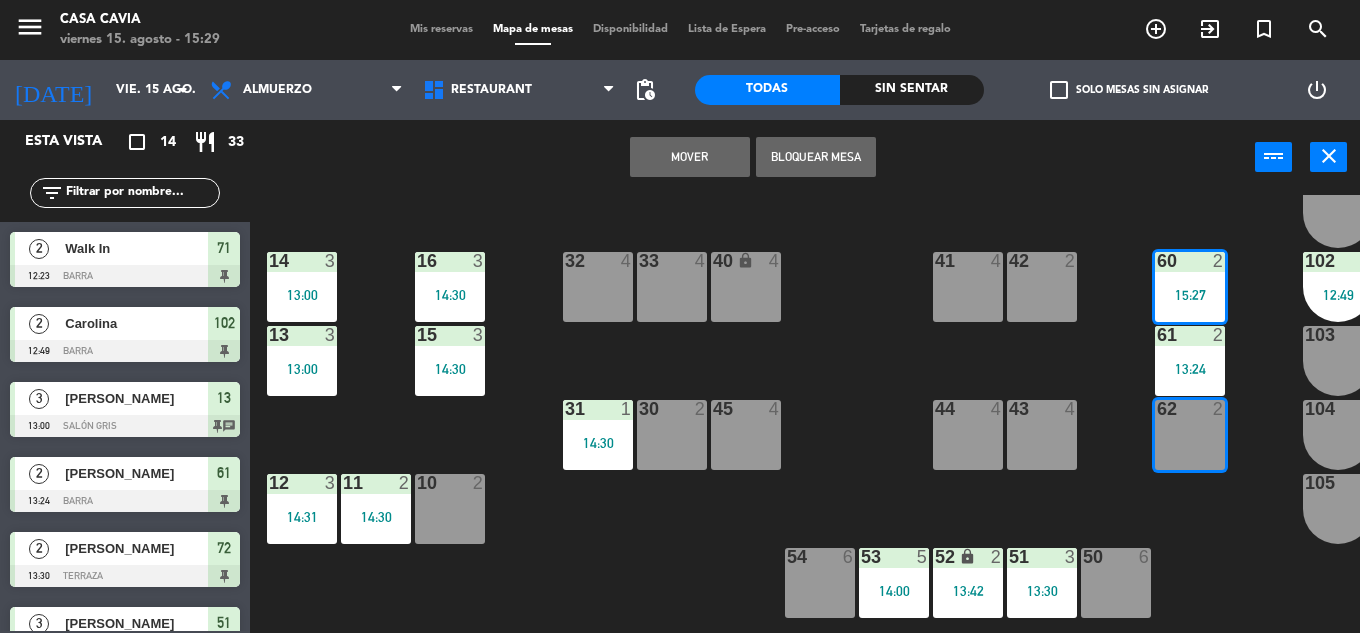
click at [695, 164] on button "Mover" at bounding box center [690, 157] width 120 height 40
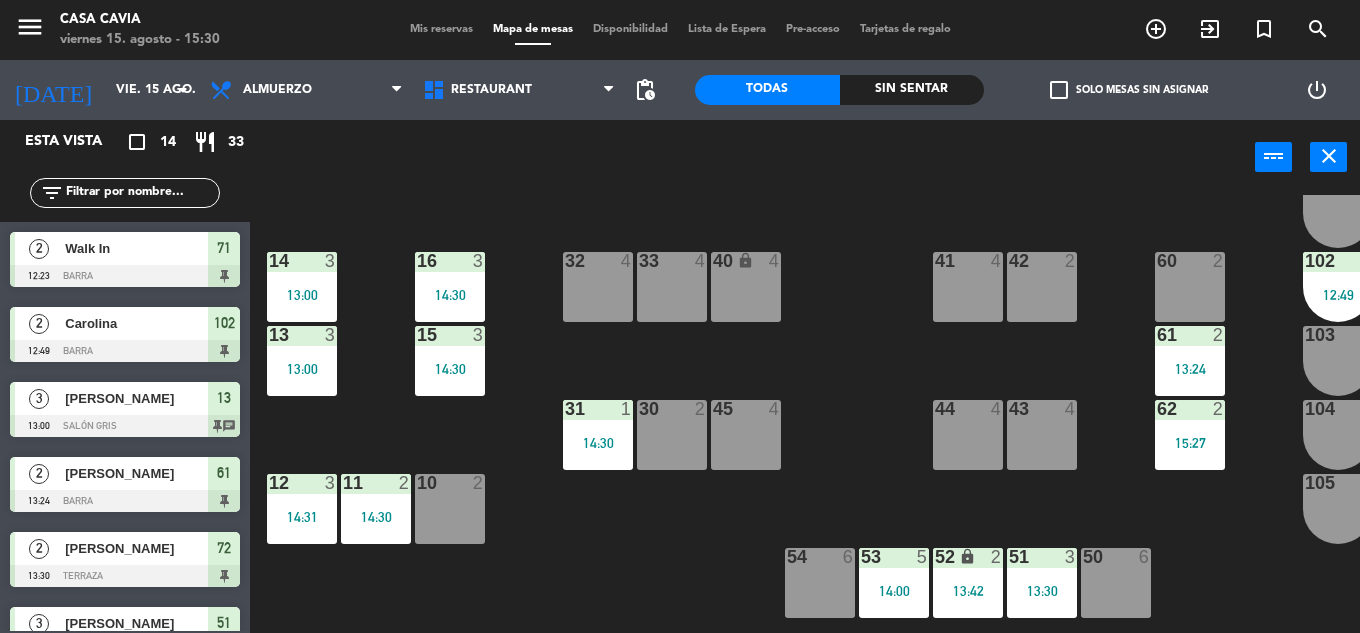
scroll to position [100, 0]
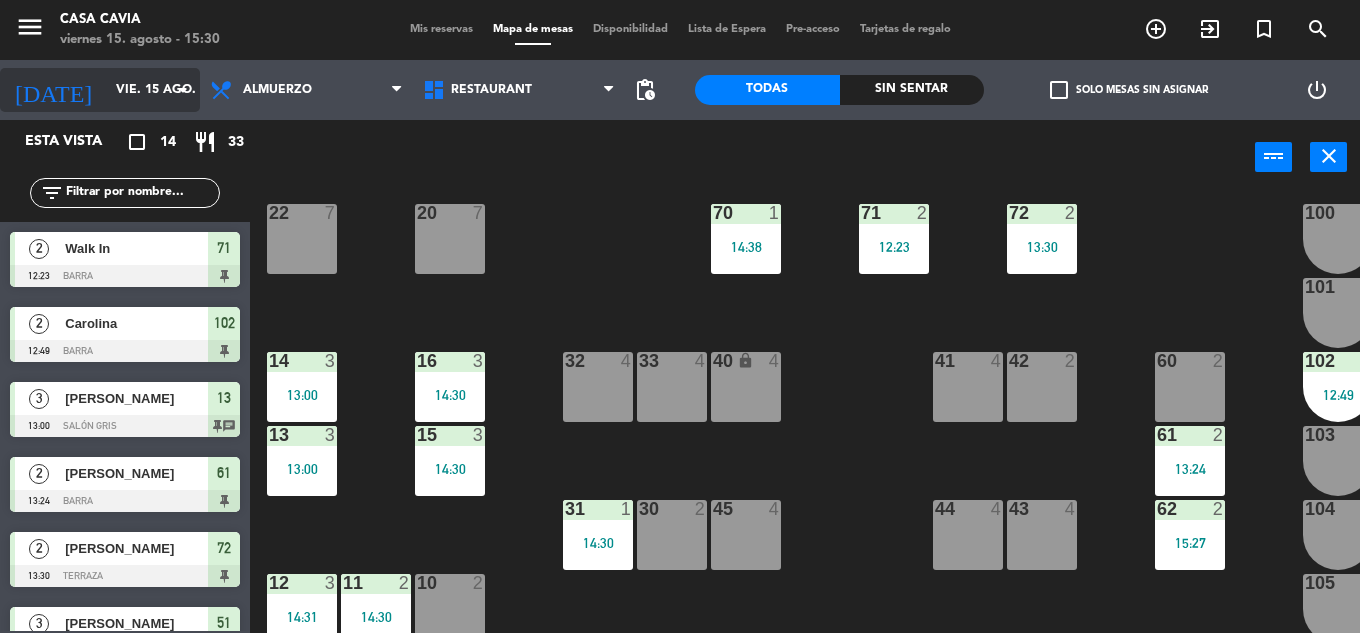
click at [159, 87] on input "vie. 15 ago." at bounding box center [190, 90] width 169 height 34
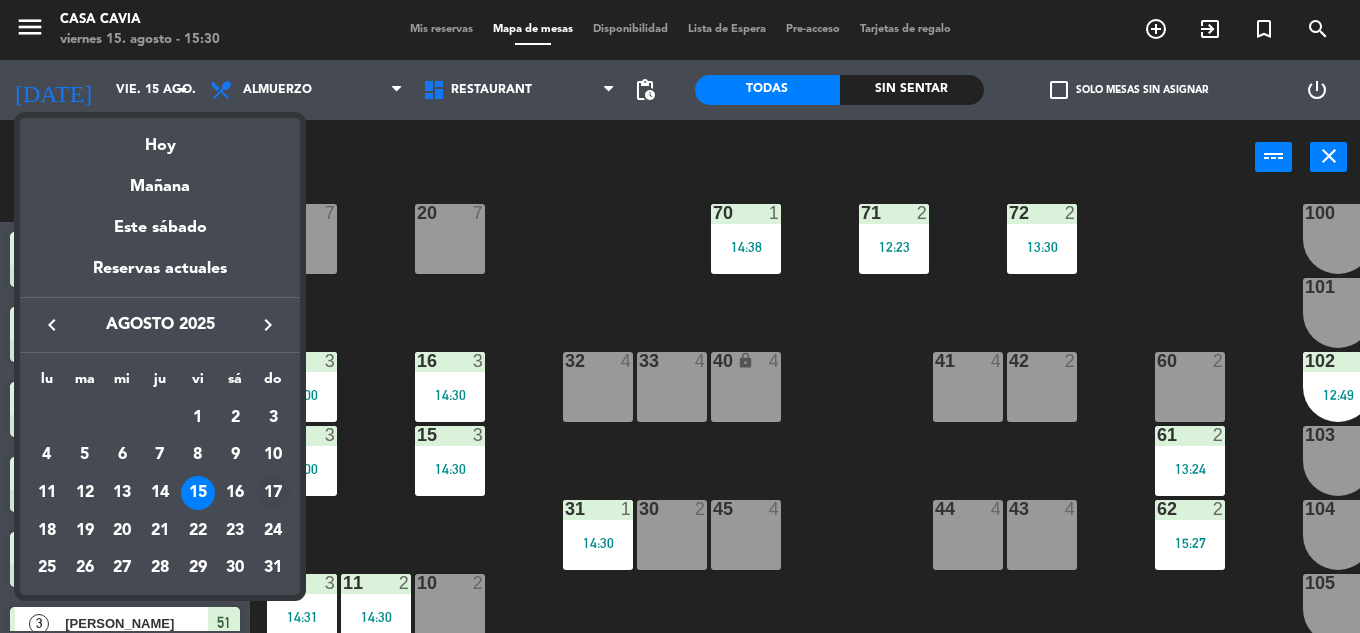
click at [270, 499] on div "17" at bounding box center [273, 493] width 34 height 34
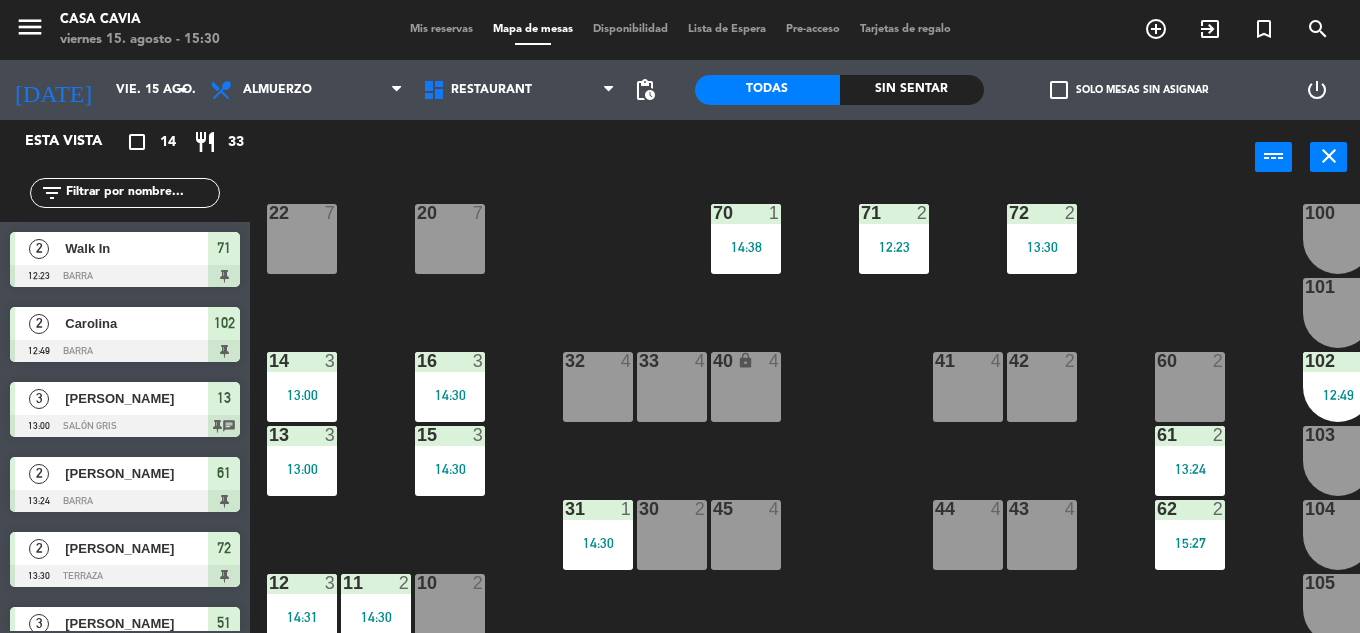
type input "dom. 17 ago."
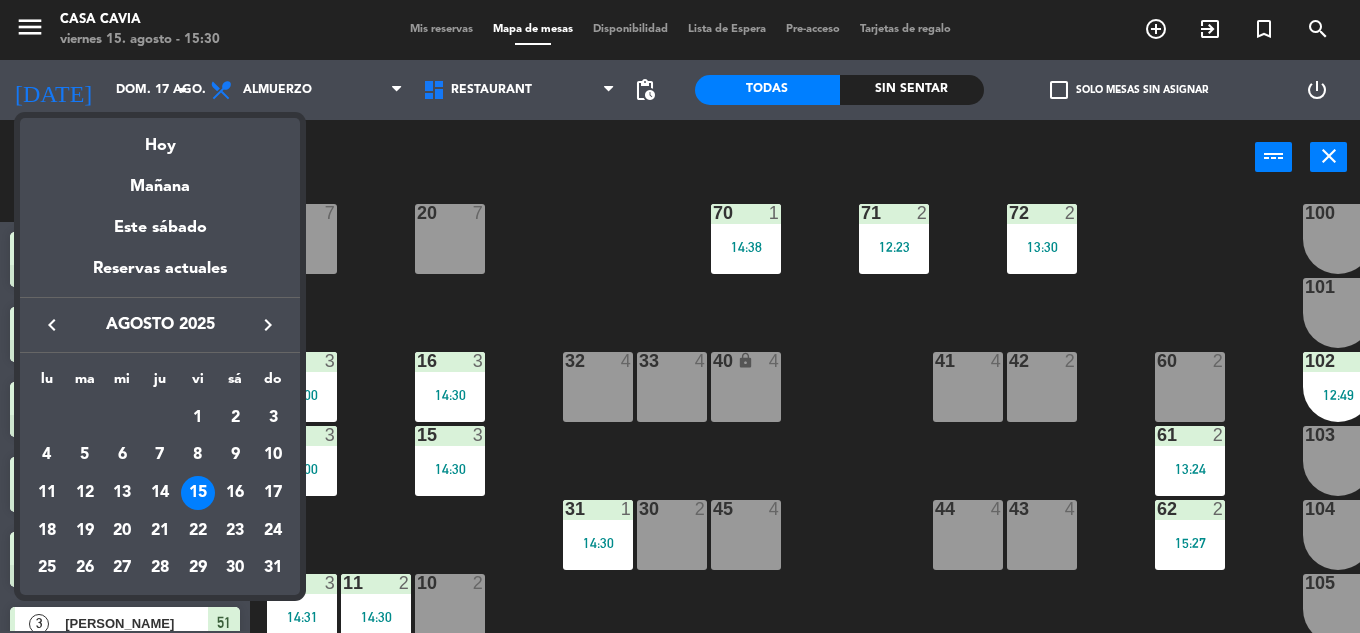
scroll to position [0, 0]
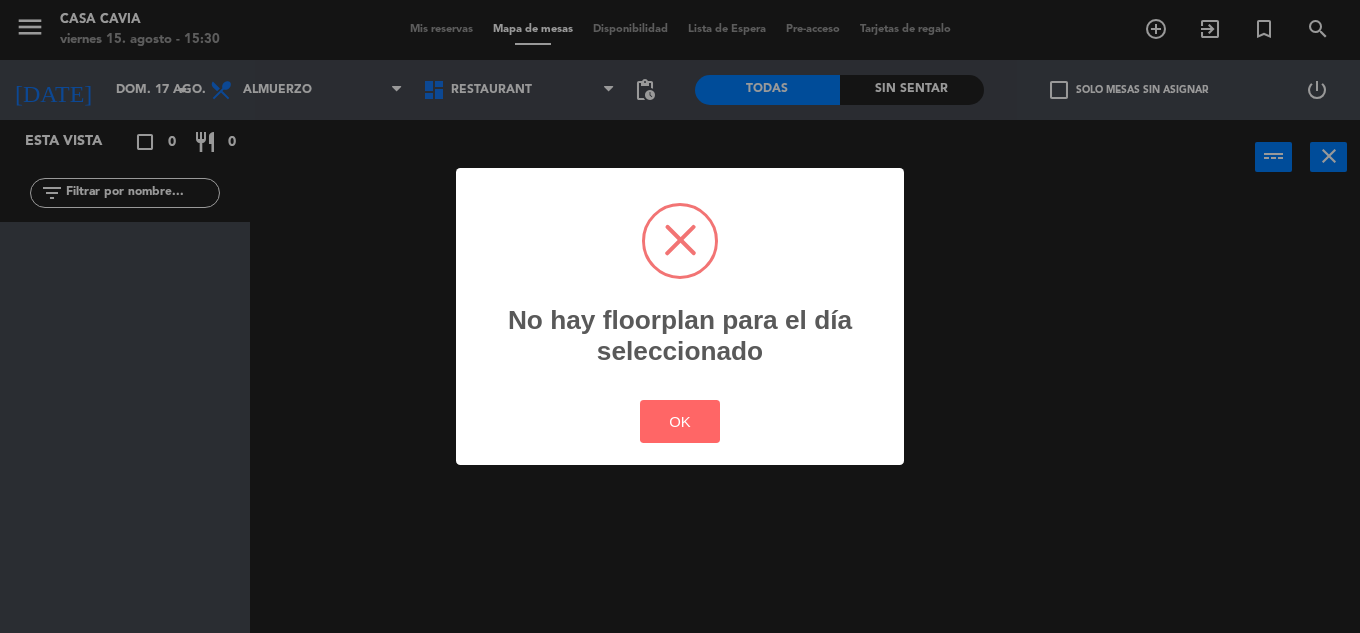
click at [451, 17] on div "? ! i No hay floorplan para el día seleccionado × OK Cancel" at bounding box center [680, 316] width 1360 height 633
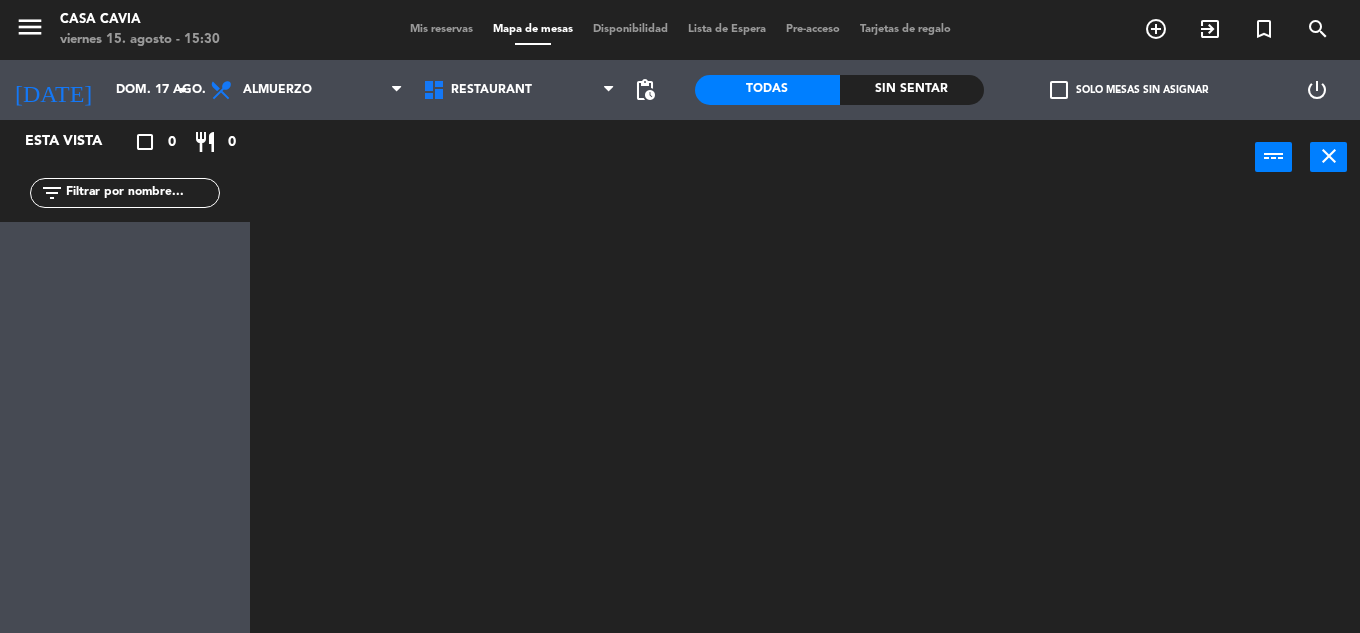
click at [444, 28] on span "Mis reservas" at bounding box center [441, 29] width 83 height 11
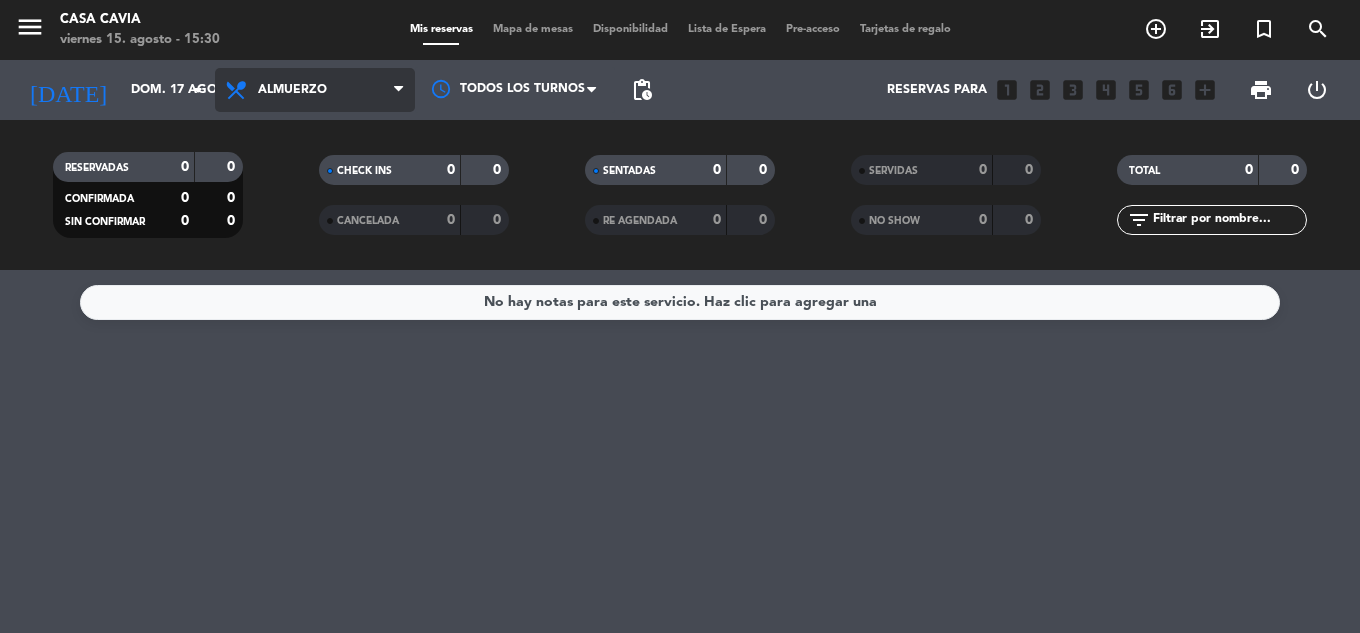
click at [316, 109] on span "Almuerzo" at bounding box center [315, 90] width 200 height 44
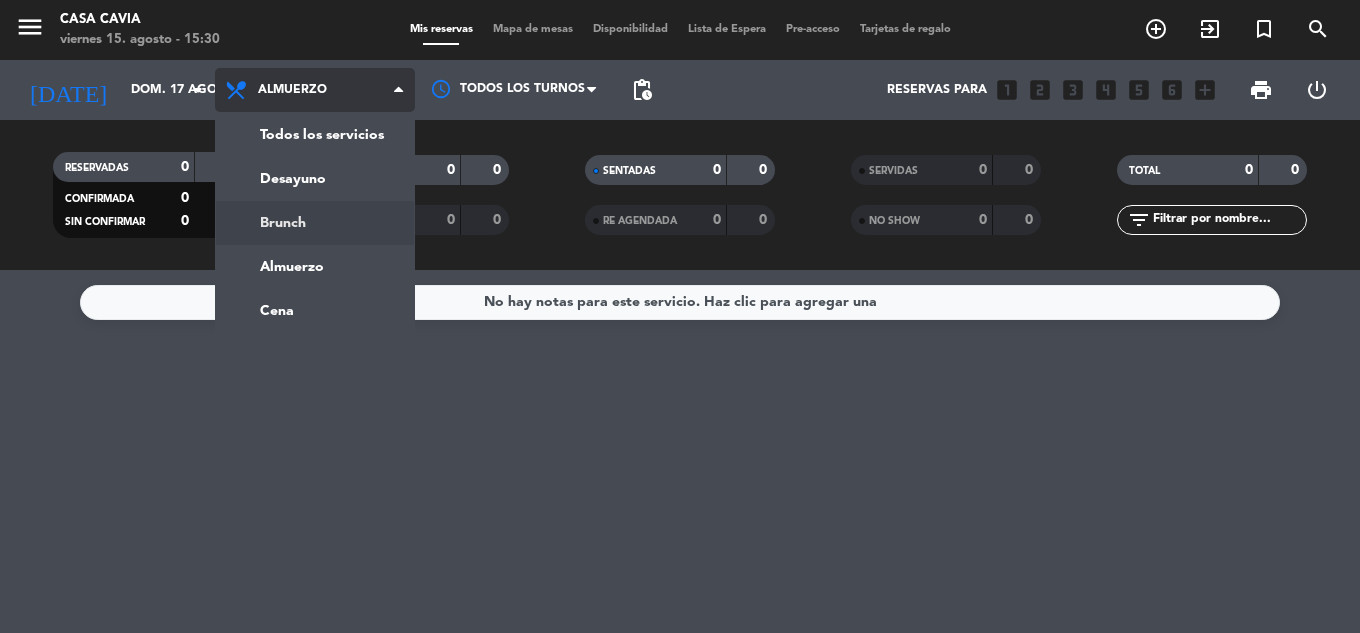
click at [345, 226] on div "menu Casa Cavia [DATE] 15. agosto - 15:30 Mis reservas Mapa de mesas Disponibil…" at bounding box center [680, 135] width 1360 height 270
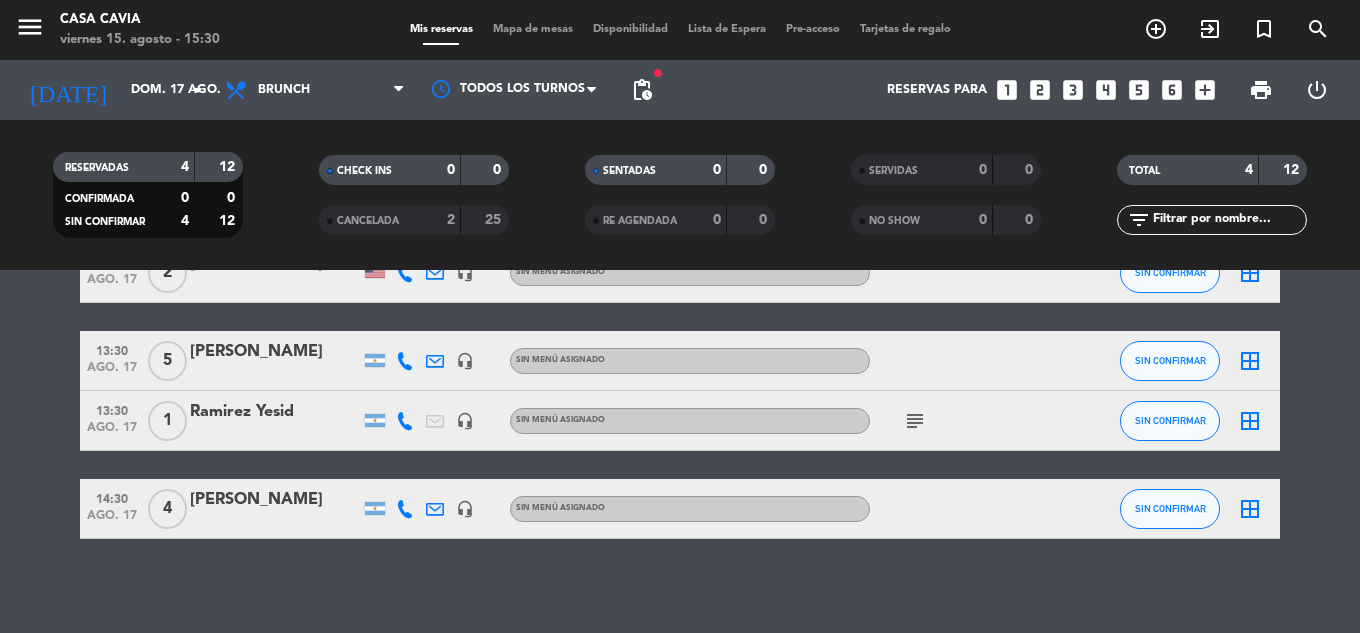
scroll to position [125, 0]
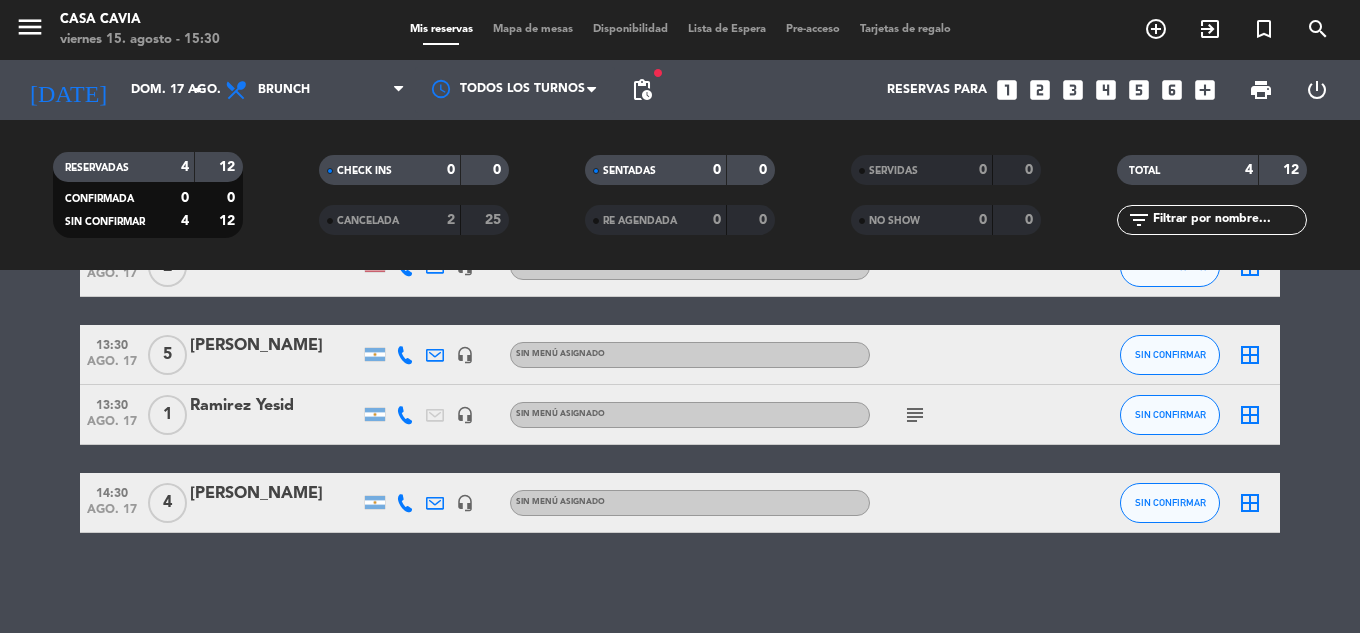
click at [278, 354] on div "[PERSON_NAME]" at bounding box center [275, 346] width 170 height 26
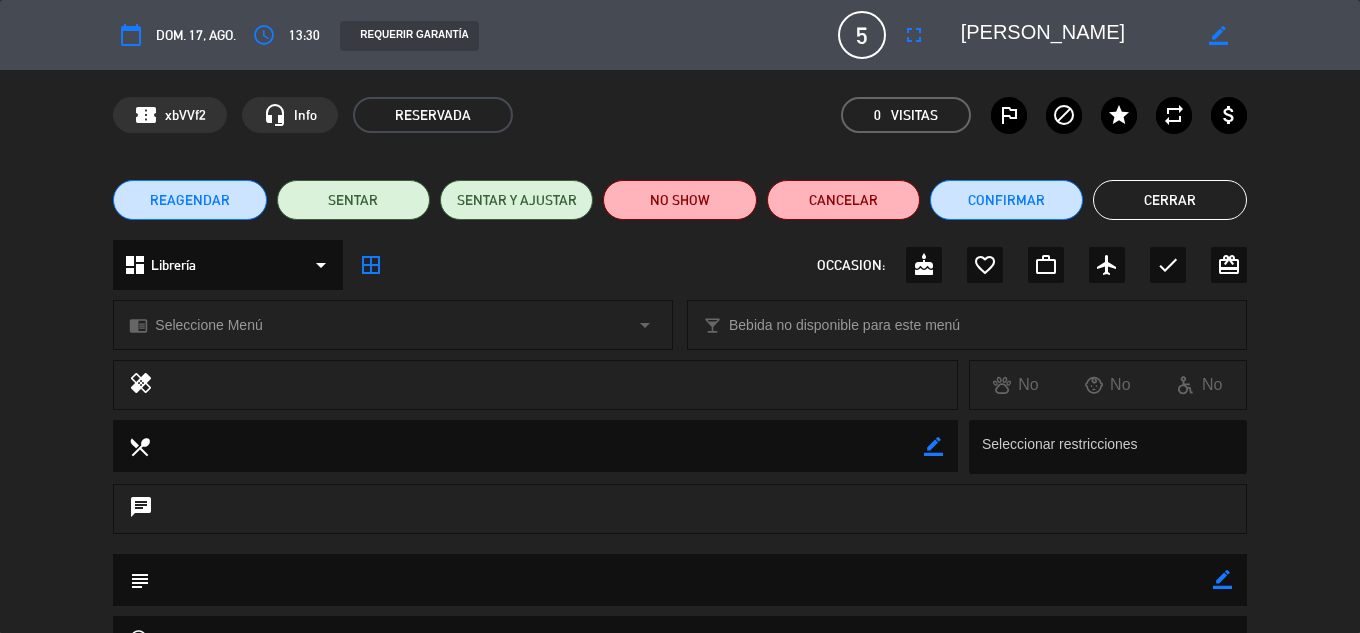
click at [1187, 213] on button "Cerrar" at bounding box center [1169, 200] width 153 height 40
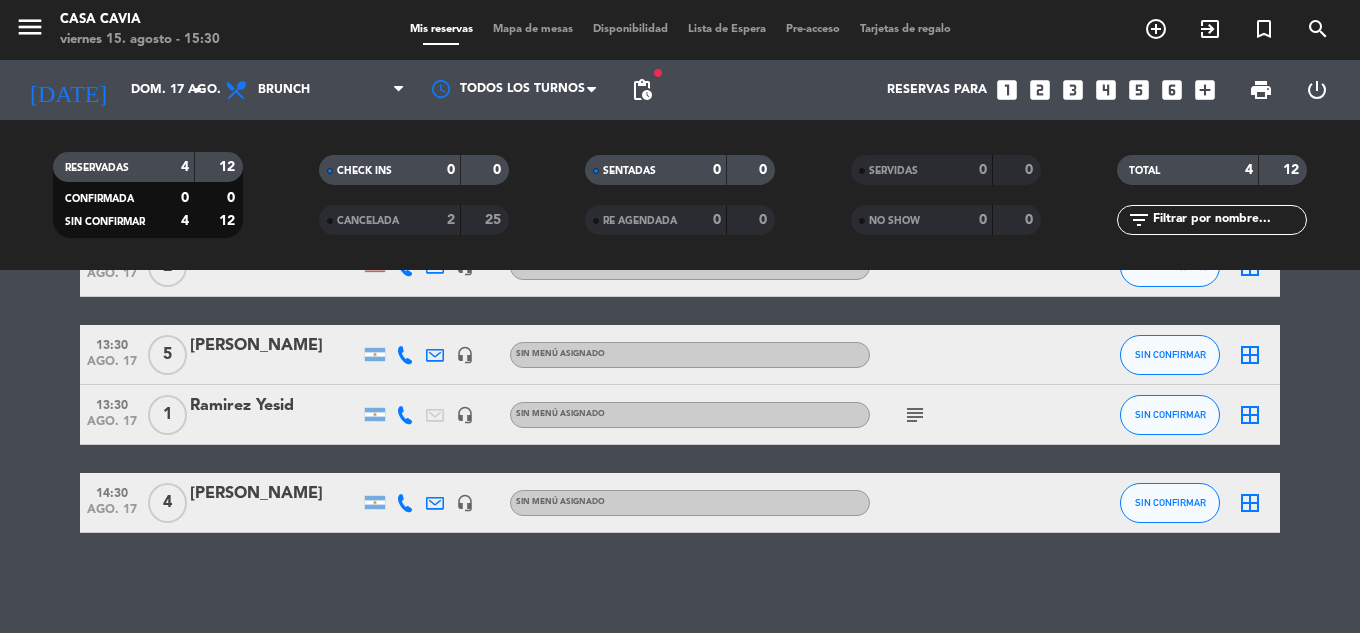
click at [932, 413] on div "subject" at bounding box center [960, 414] width 180 height 59
click at [923, 417] on div "subject" at bounding box center [960, 414] width 180 height 59
click at [920, 418] on icon "subject" at bounding box center [915, 415] width 24 height 24
click at [288, 414] on div "Ramirez Yesid" at bounding box center [275, 406] width 170 height 26
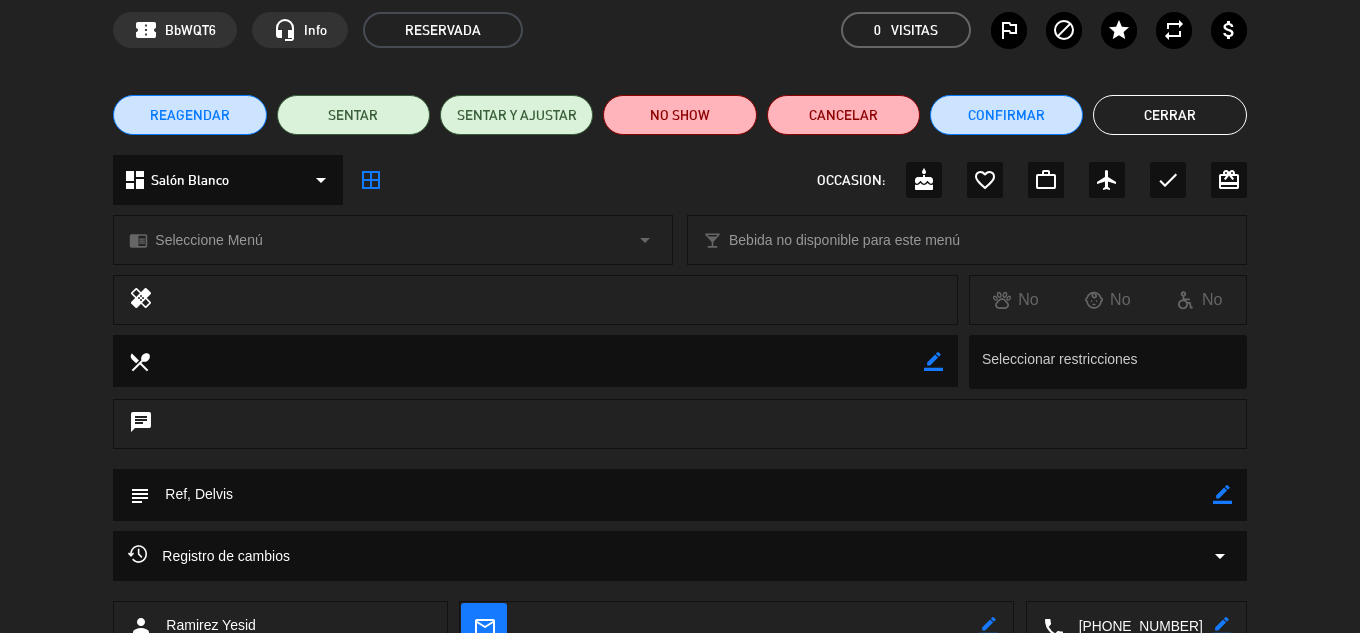
scroll to position [200, 0]
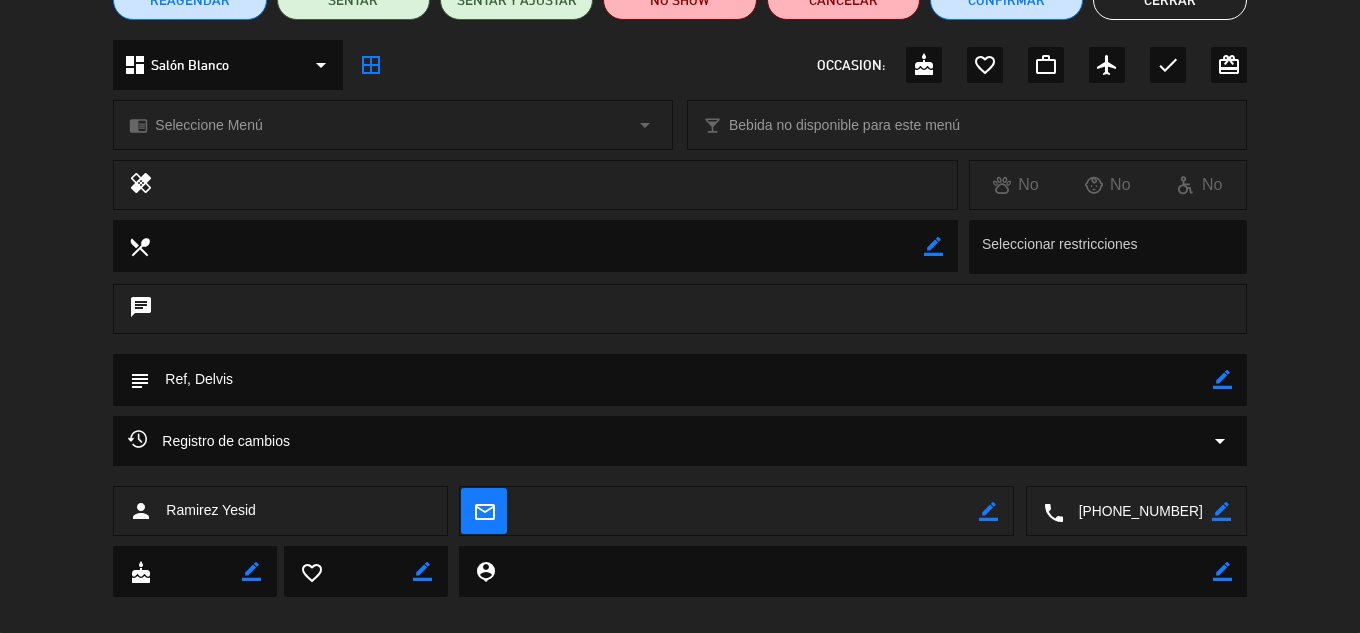
click at [1218, 377] on icon "border_color" at bounding box center [1222, 379] width 19 height 19
click at [1031, 360] on textarea at bounding box center [681, 379] width 1062 height 51
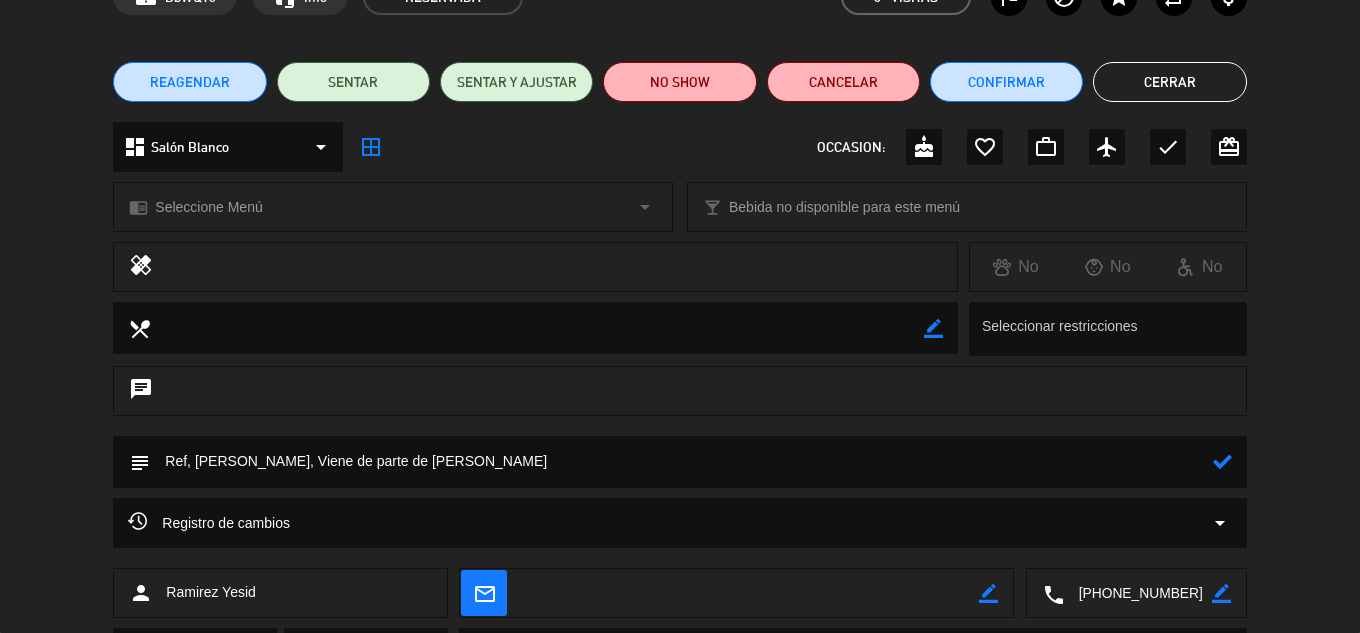
scroll to position [224, 0]
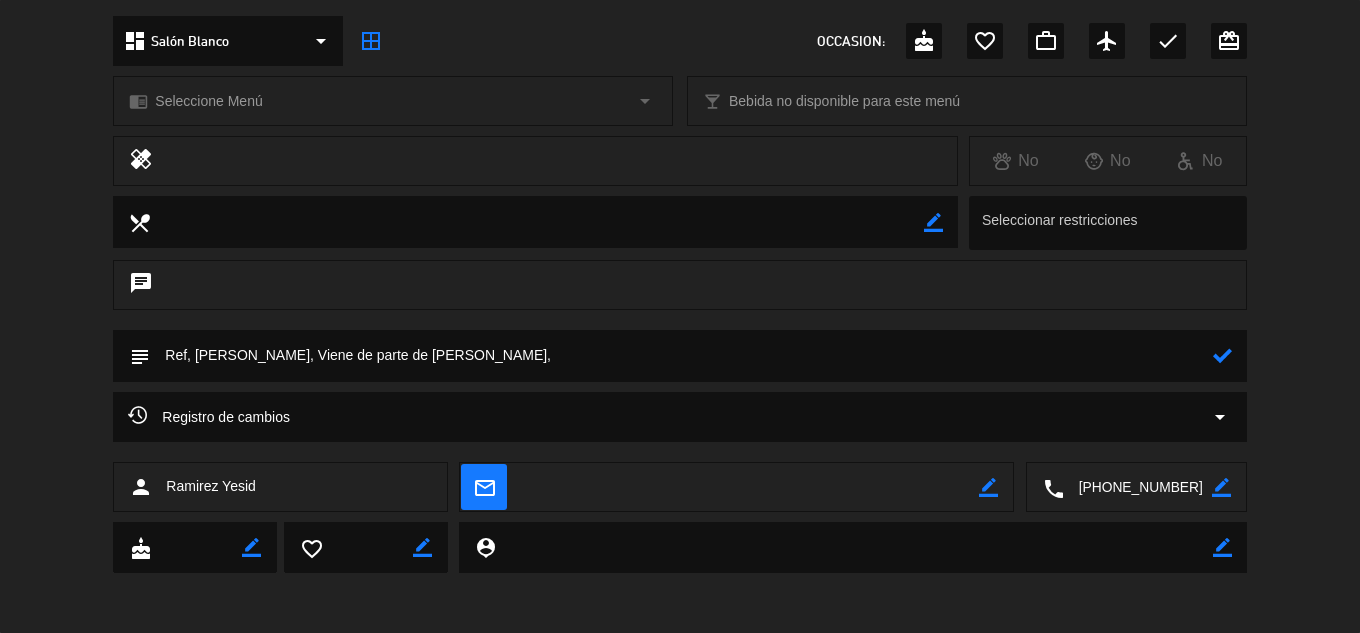
paste textarea "numero de telefono es [PERSON_NAME]"
type textarea "Ref, [PERSON_NAME], Viene de parte de [PERSON_NAME],numero de telefono es [PERS…"
click at [1227, 363] on icon at bounding box center [1222, 355] width 19 height 19
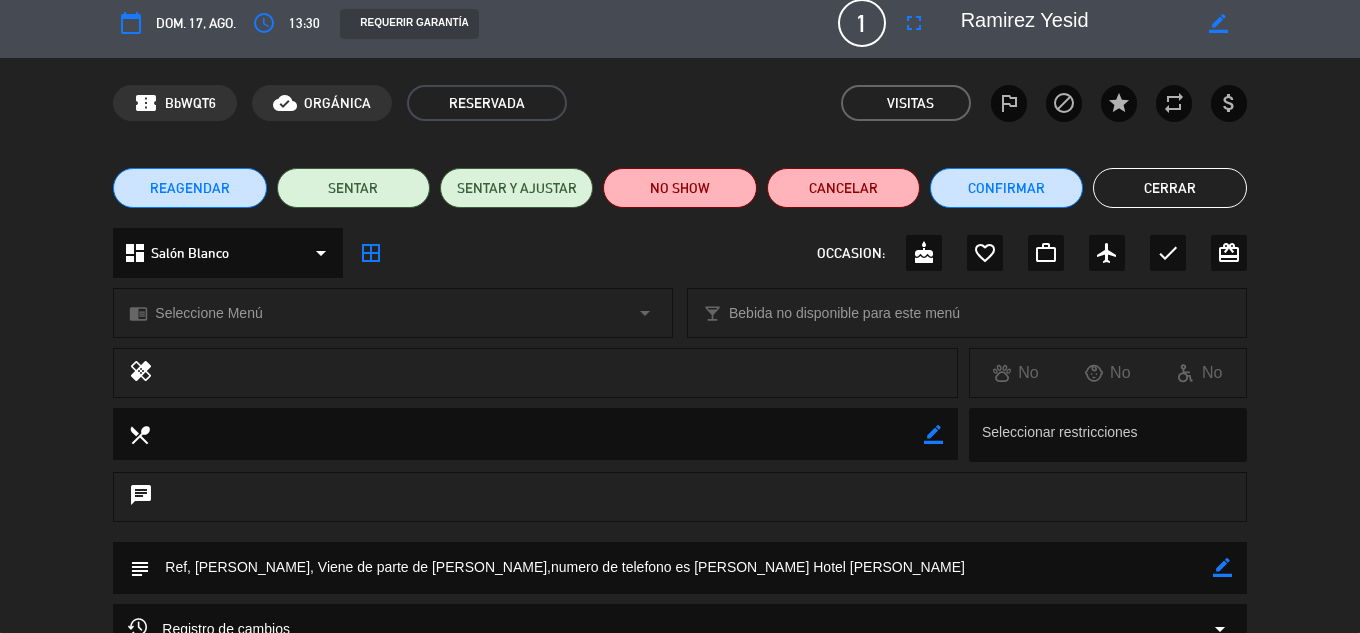
scroll to position [0, 0]
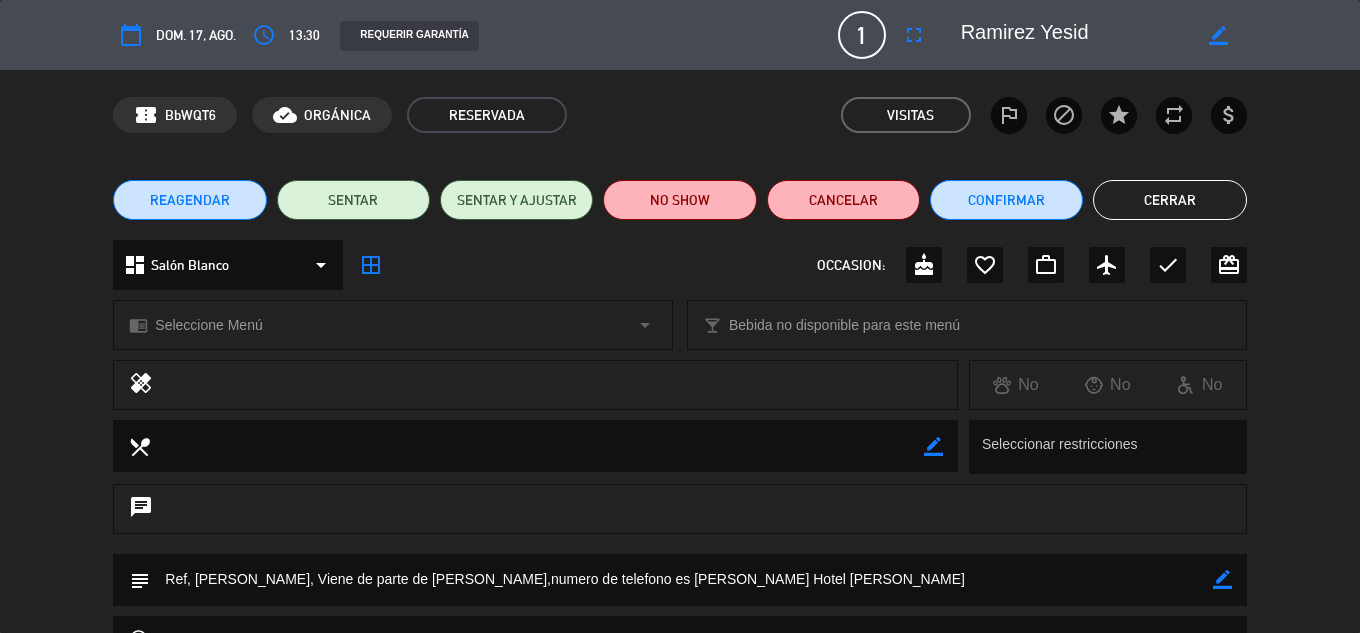
click at [1154, 208] on button "Cerrar" at bounding box center [1169, 200] width 153 height 40
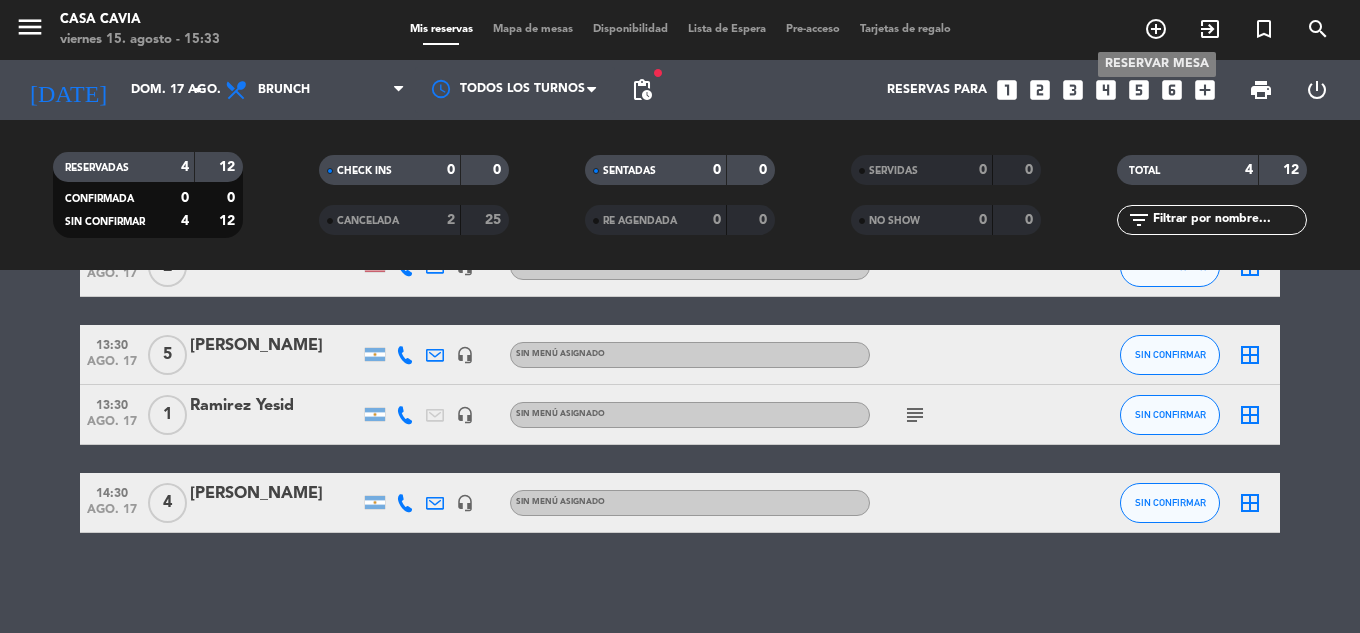
click at [1148, 33] on icon "add_circle_outline" at bounding box center [1156, 29] width 24 height 24
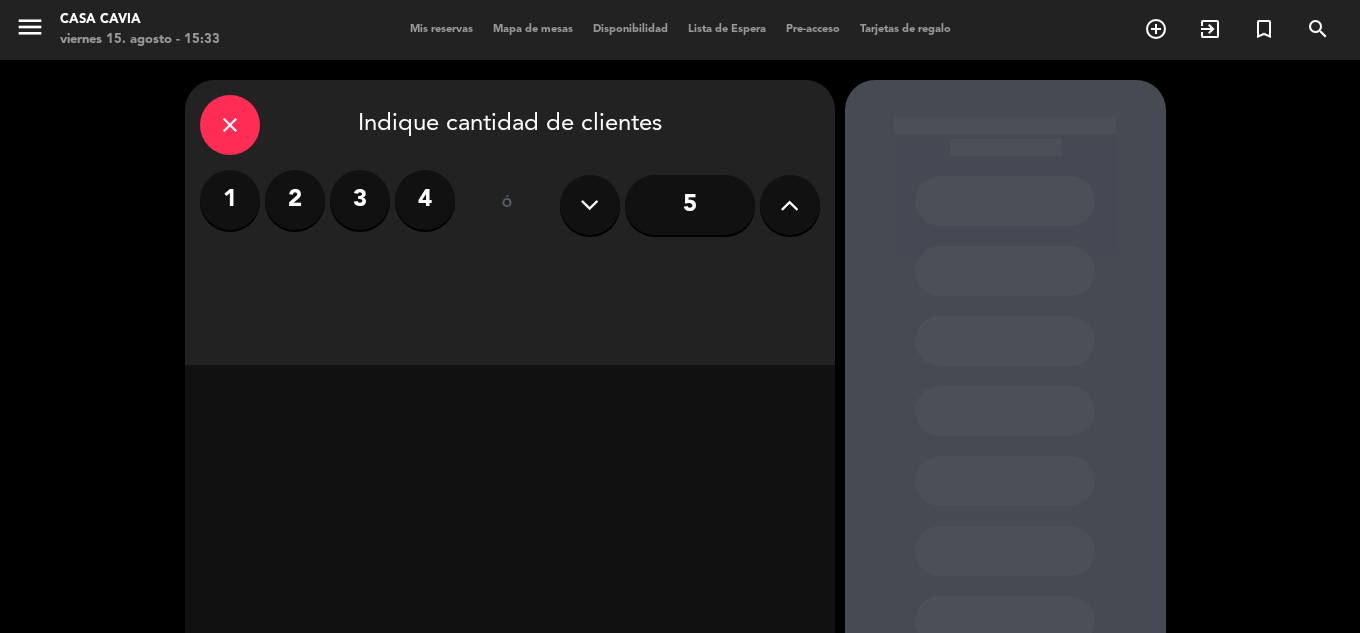
click at [224, 131] on icon "close" at bounding box center [230, 125] width 24 height 24
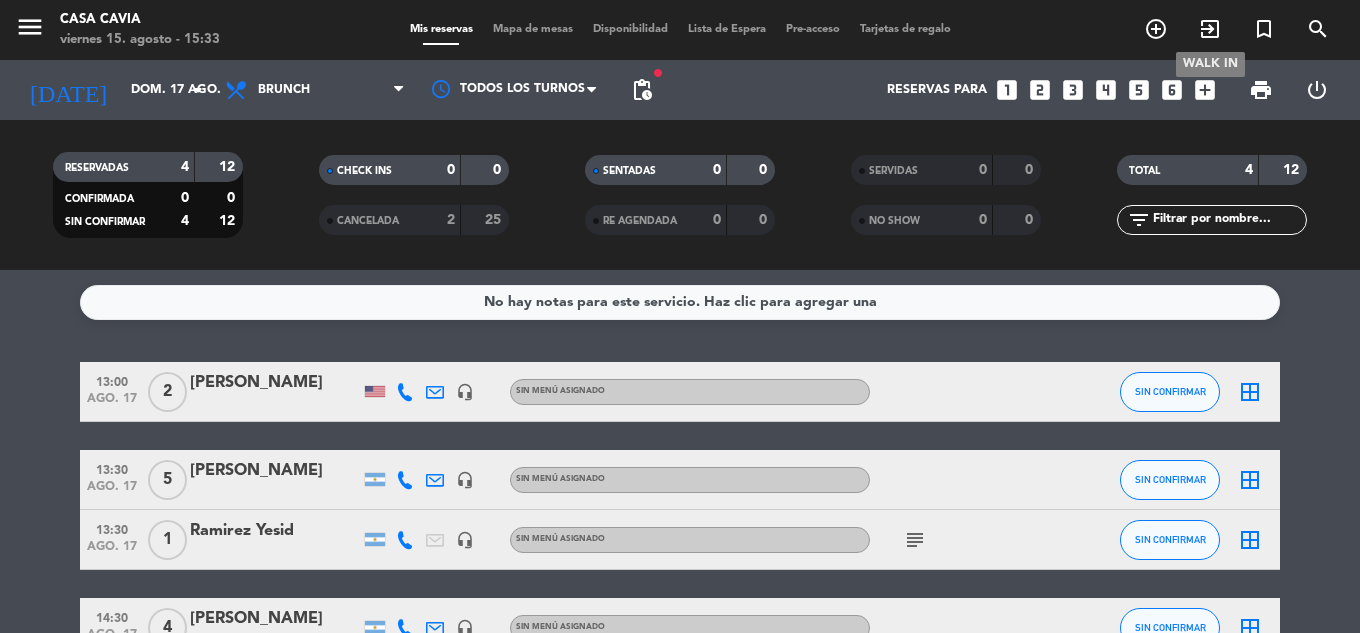
click at [1197, 30] on span "exit_to_app" at bounding box center [1210, 29] width 54 height 34
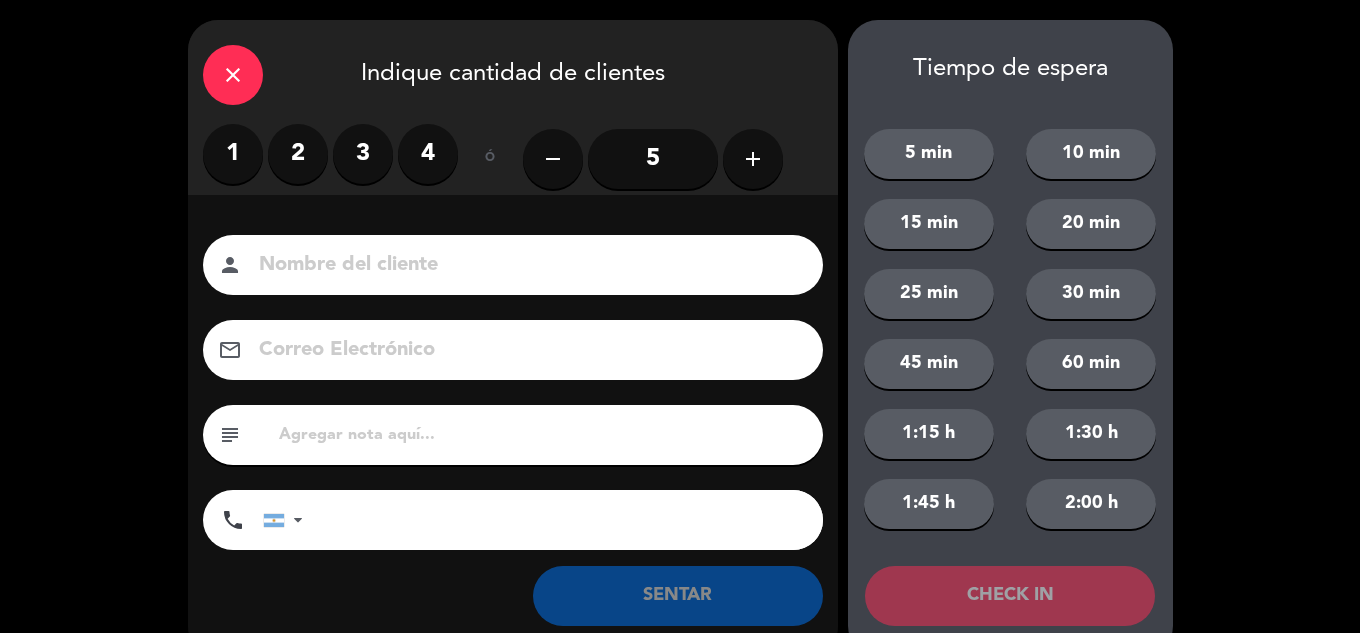
click at [317, 151] on label "2" at bounding box center [298, 154] width 60 height 60
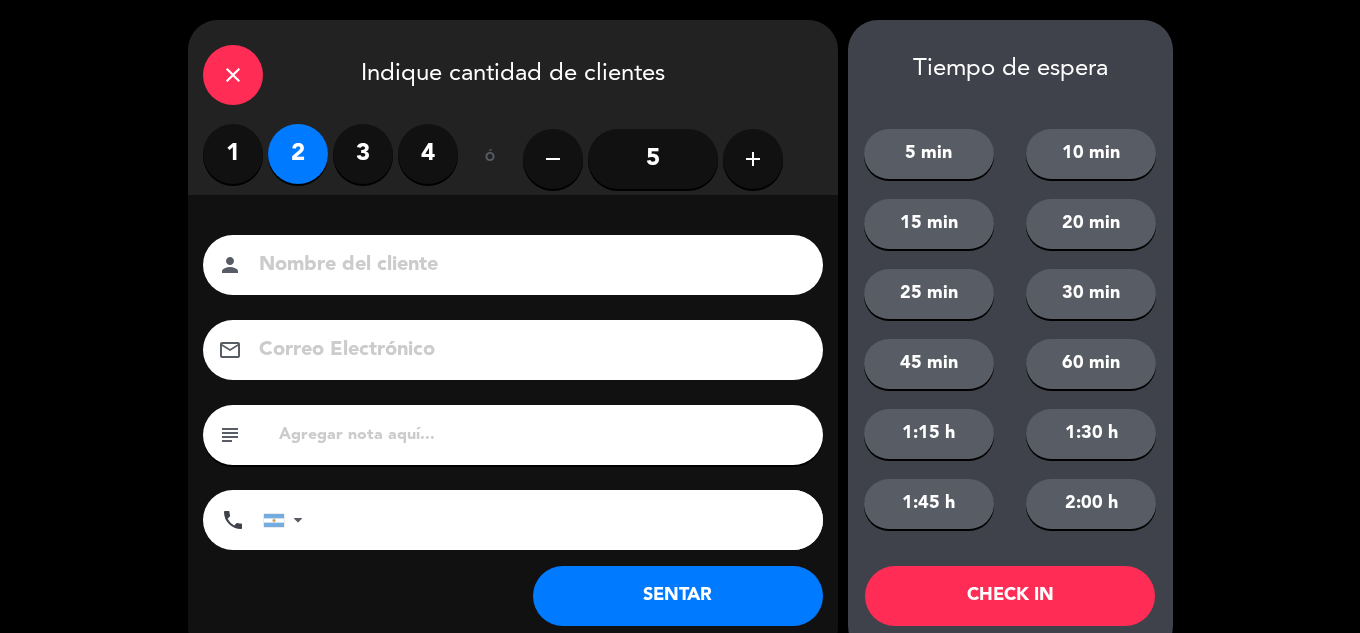
click at [358, 255] on input at bounding box center [527, 265] width 540 height 35
type input "[PERSON_NAME]"
click at [663, 605] on button "SENTAR" at bounding box center [678, 596] width 290 height 60
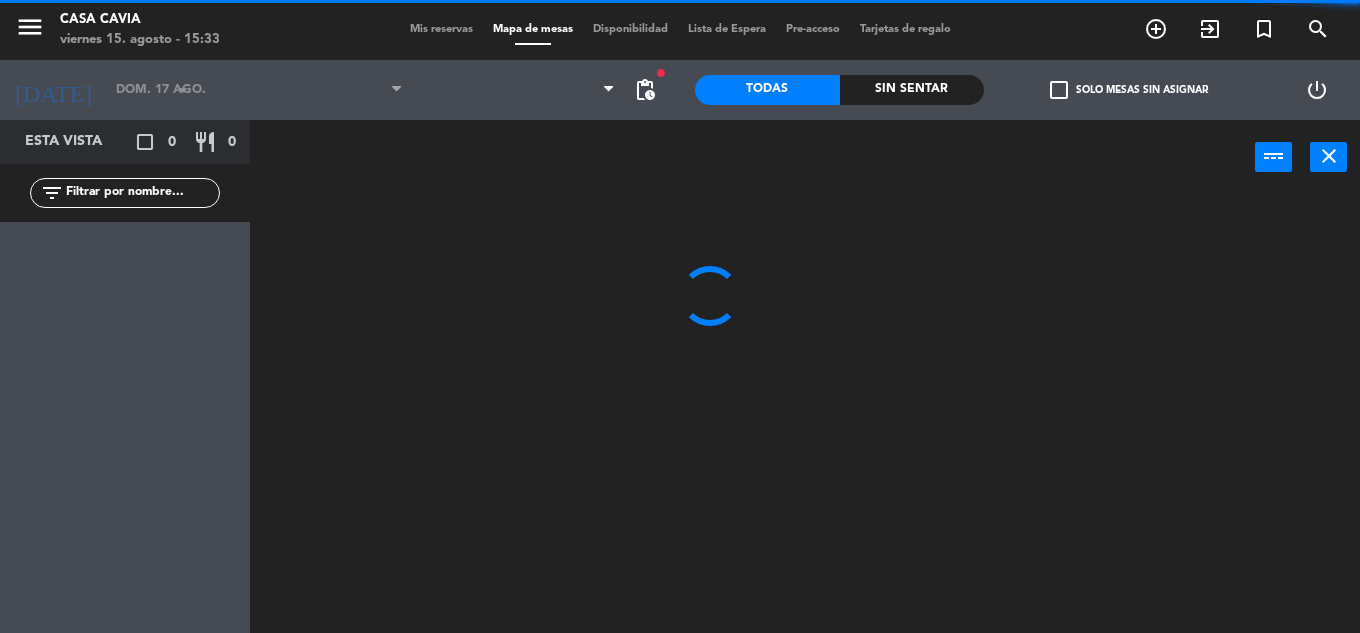
type input "vie. 15 ago."
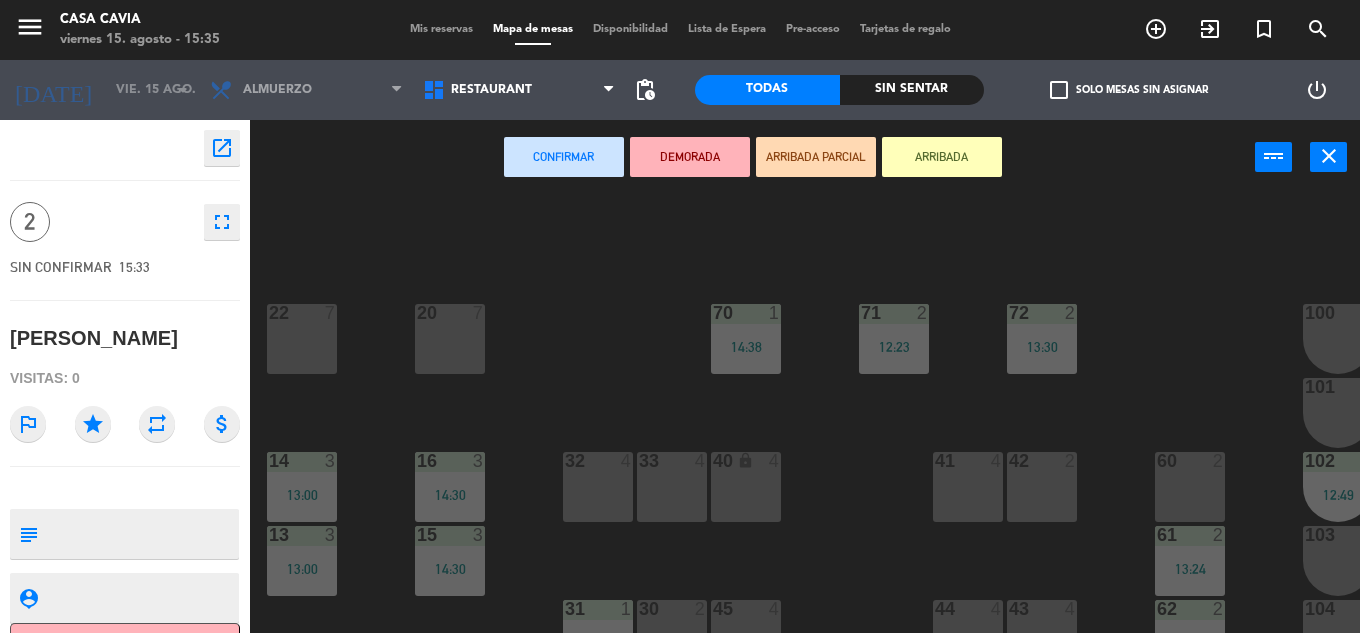
click at [1170, 475] on div "60 2" at bounding box center [1190, 487] width 70 height 70
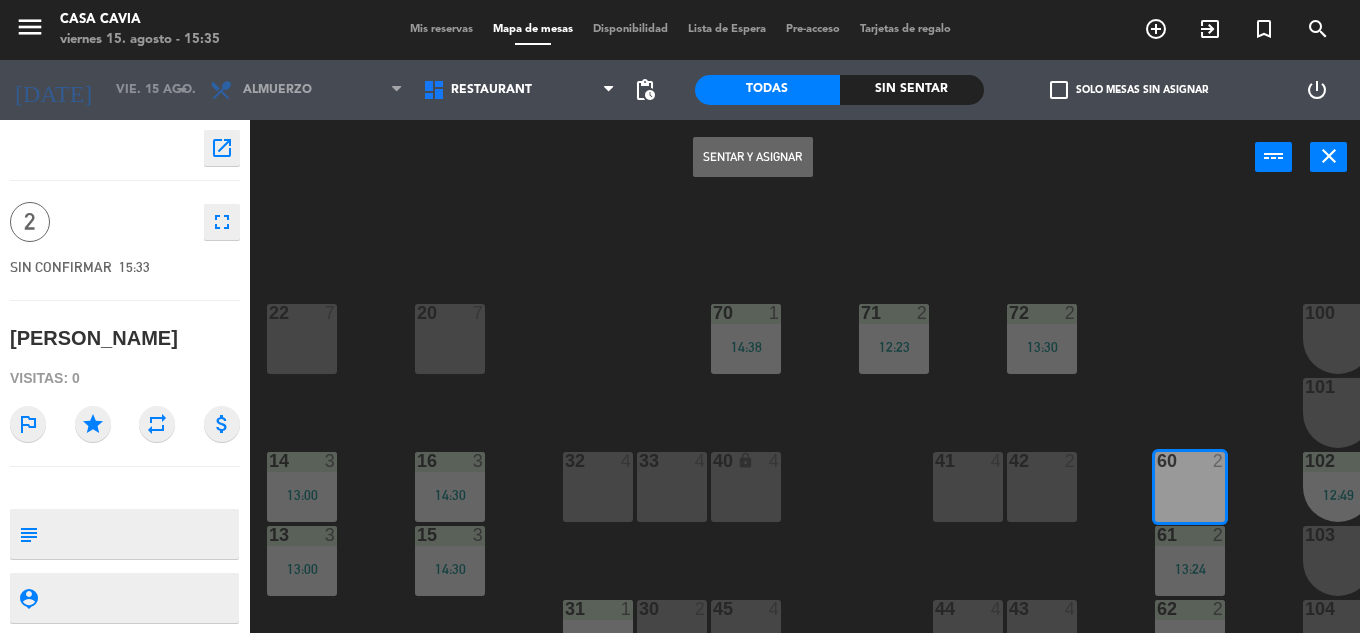
click at [745, 160] on button "Sentar y Asignar" at bounding box center [753, 157] width 120 height 40
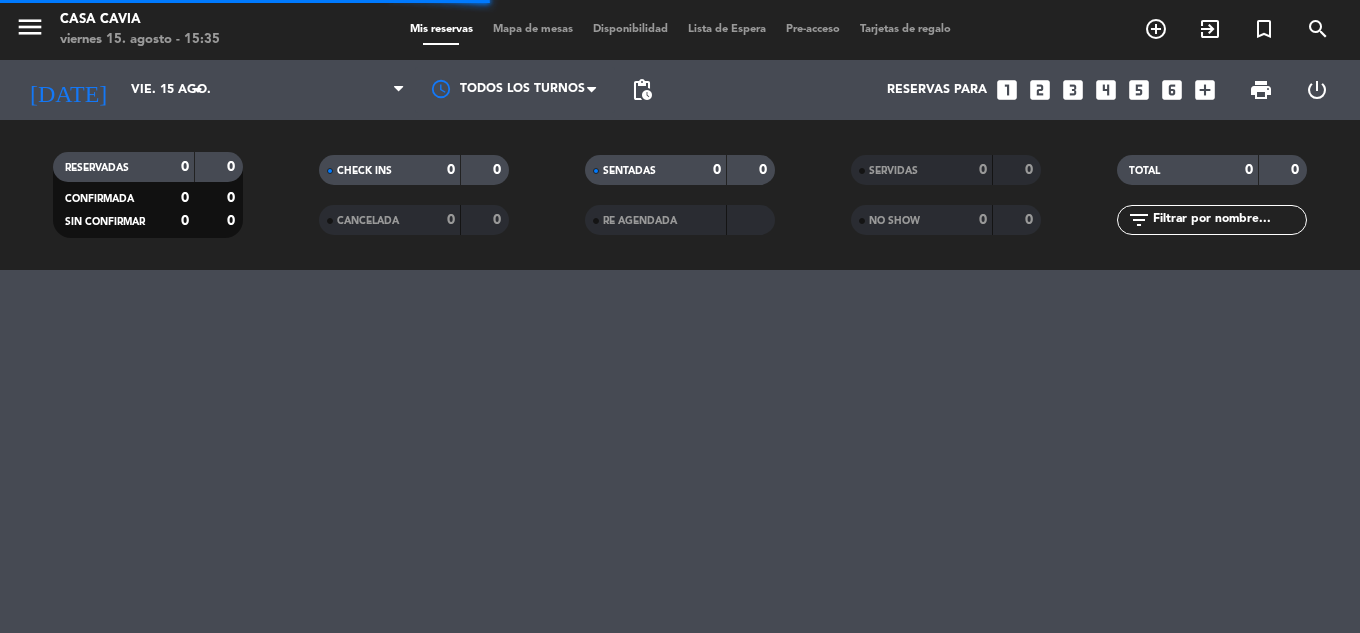
click at [544, 34] on span "Mapa de mesas" at bounding box center [533, 29] width 100 height 11
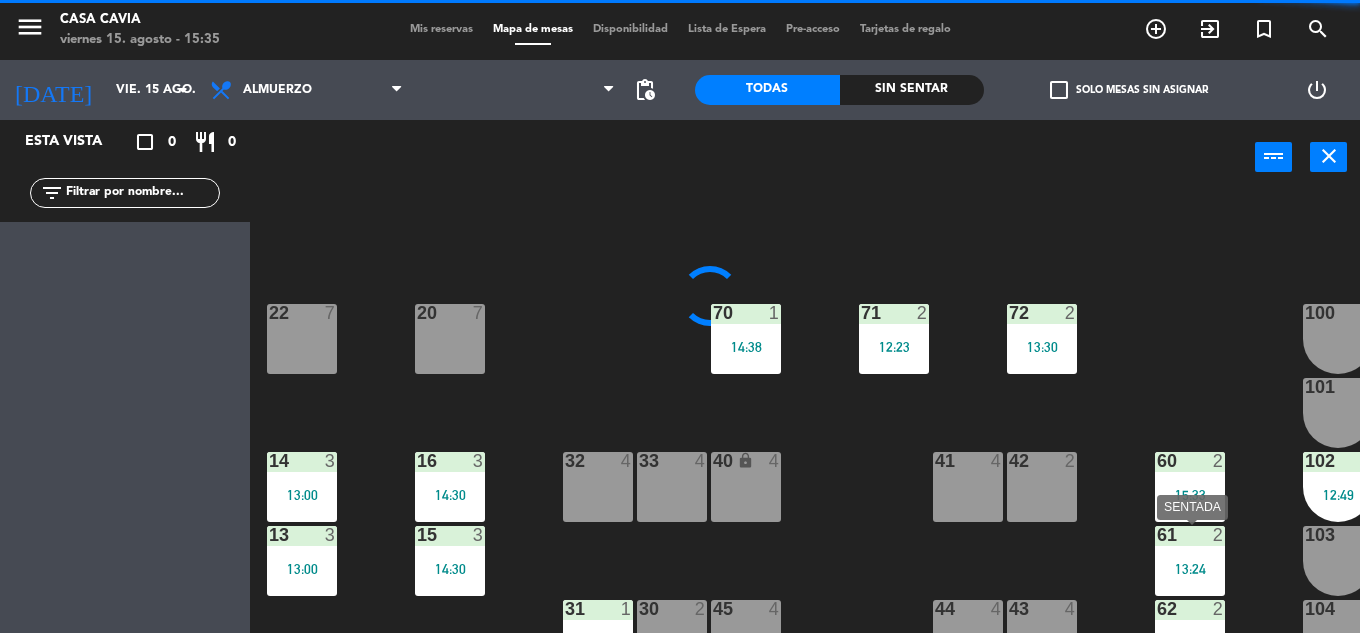
click at [1211, 558] on div "61 2 13:24" at bounding box center [1190, 561] width 70 height 70
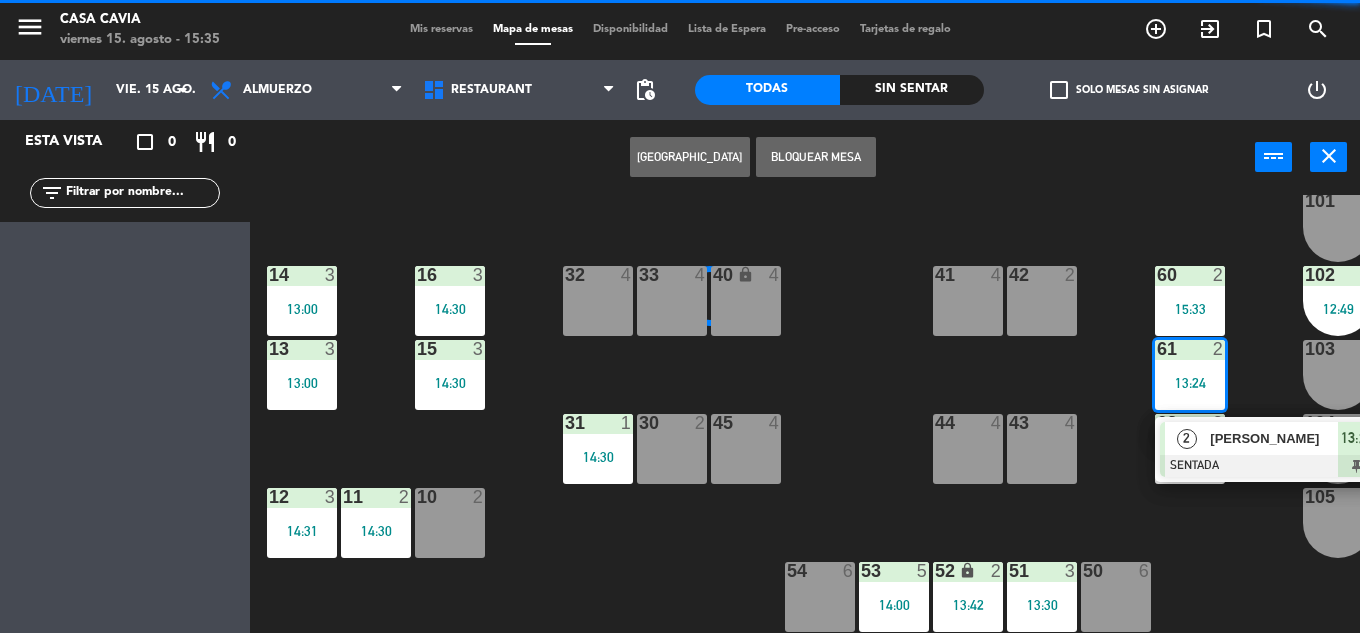
scroll to position [300, 0]
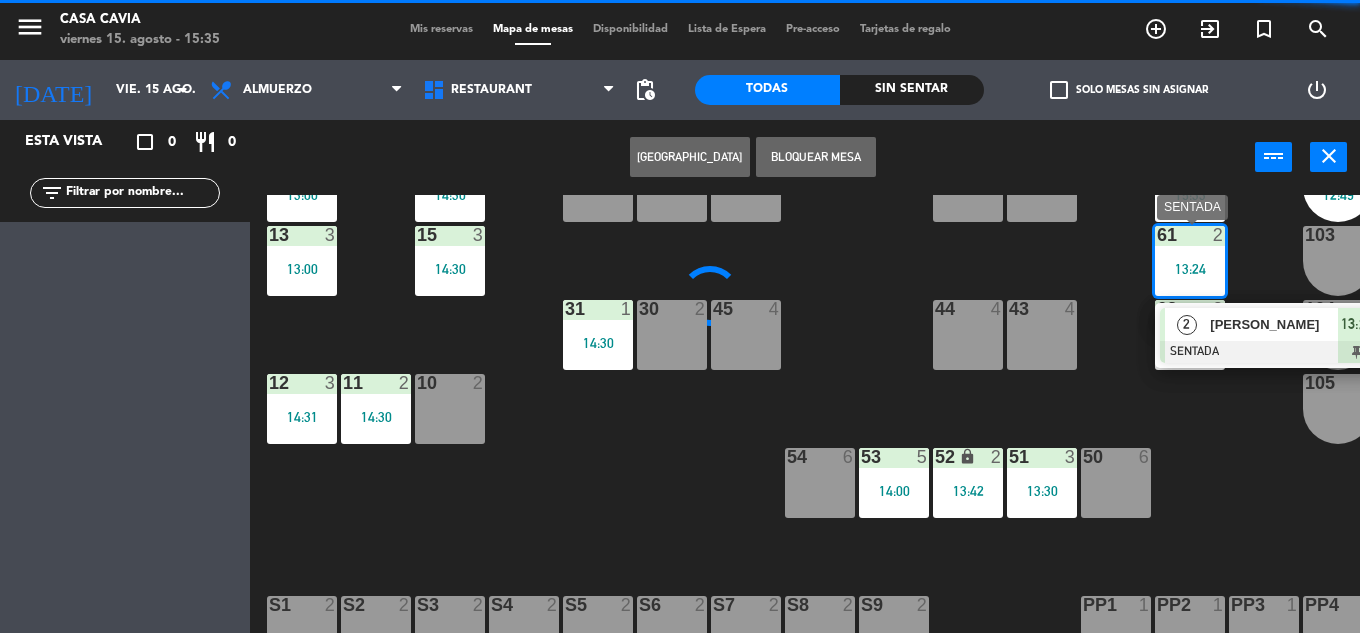
click at [1230, 326] on span "[PERSON_NAME]" at bounding box center [1274, 324] width 128 height 21
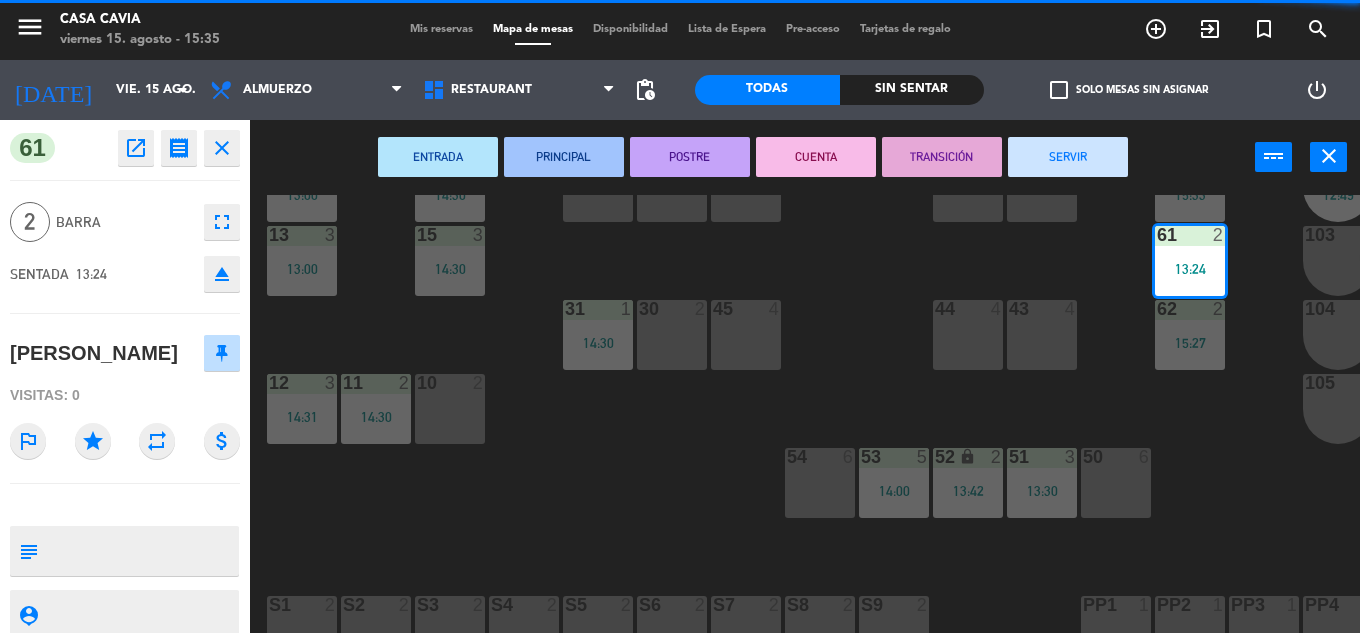
click at [1084, 167] on button "SERVIR" at bounding box center [1068, 157] width 120 height 40
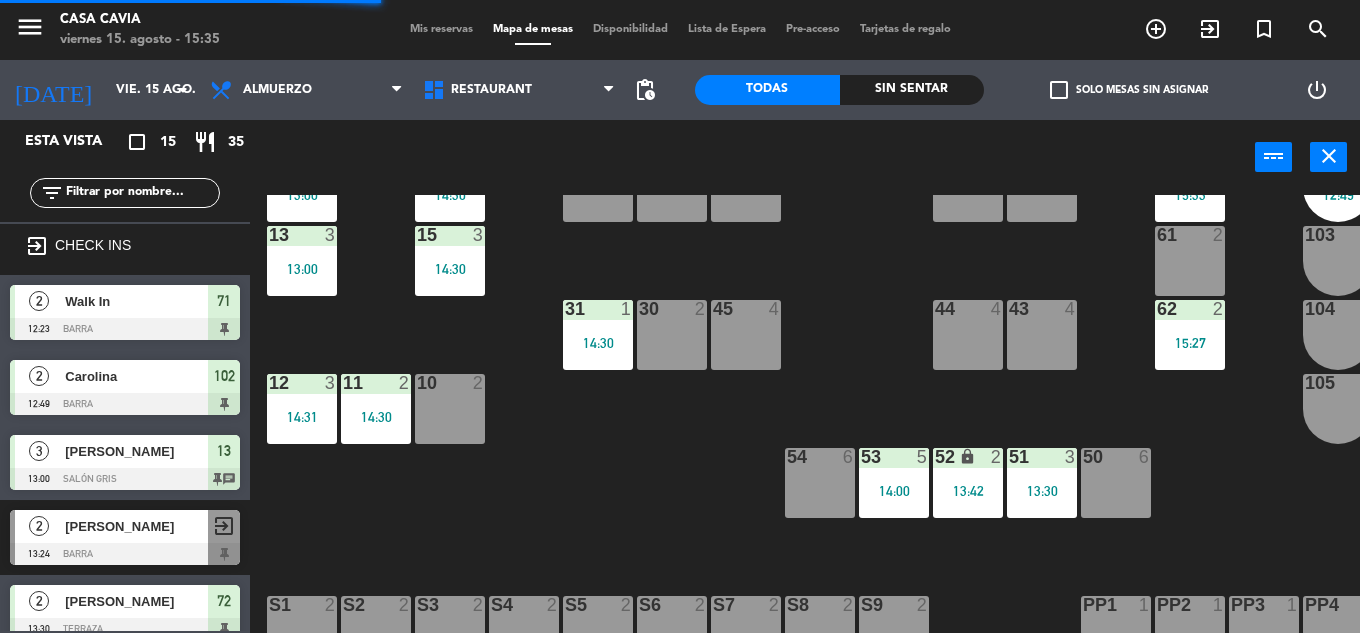
scroll to position [200, 0]
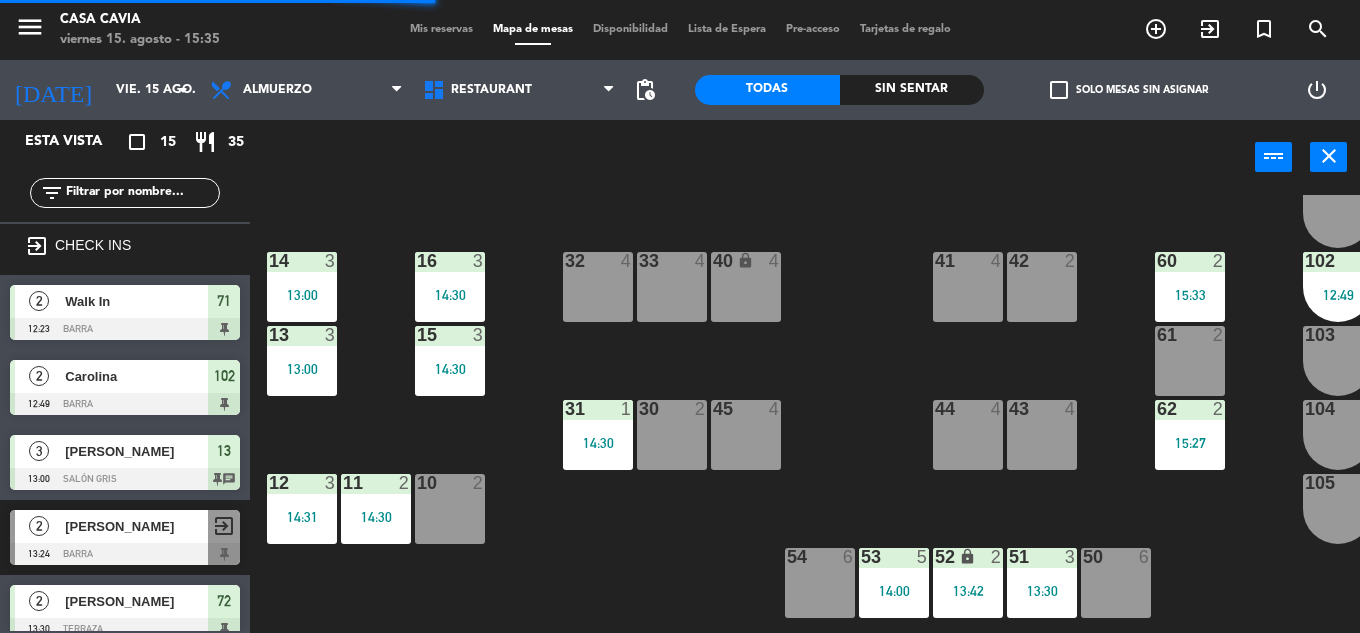
click at [1184, 300] on div "15:33" at bounding box center [1190, 295] width 70 height 14
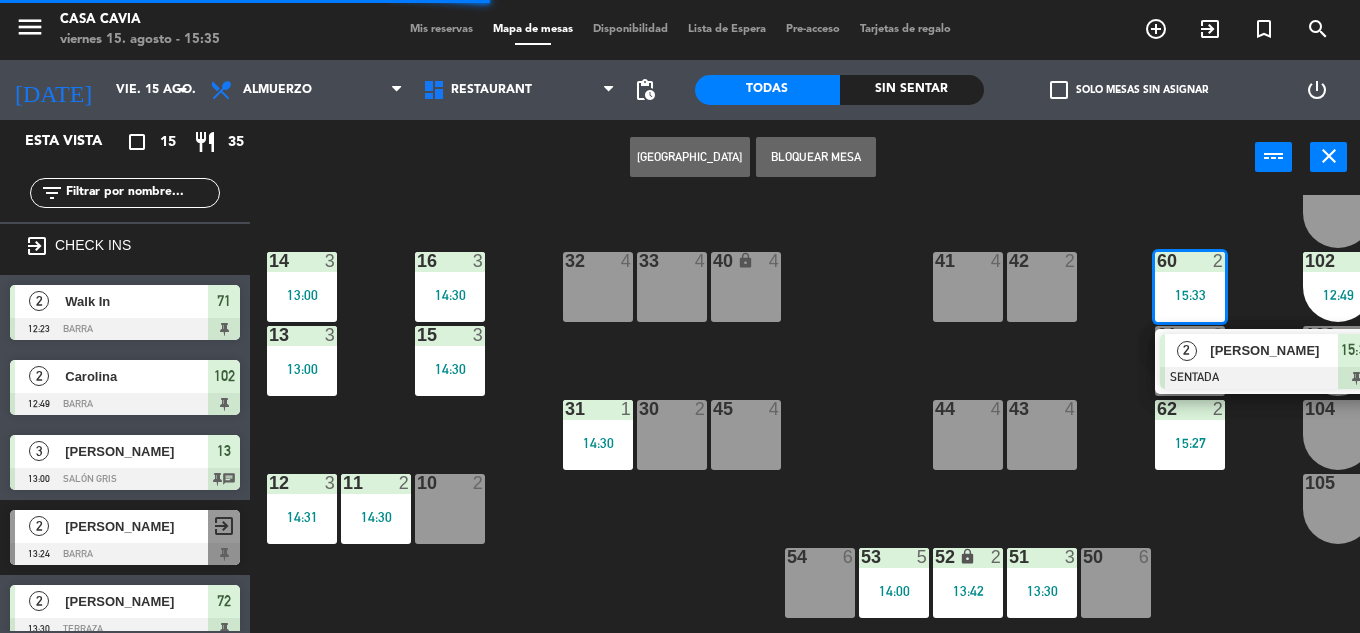
click at [1191, 340] on div "2" at bounding box center [1186, 350] width 43 height 33
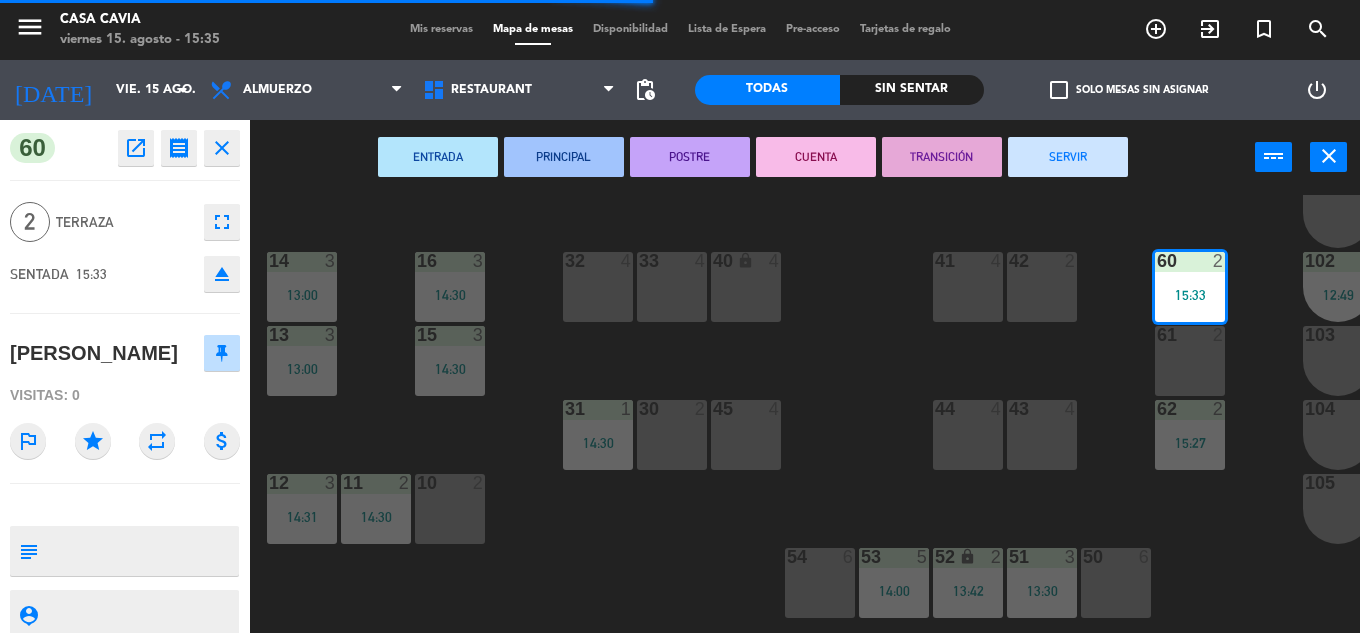
drag, startPoint x: 1191, startPoint y: 352, endPoint x: 887, endPoint y: 293, distance: 309.6
click at [1191, 354] on div "61 2" at bounding box center [1190, 361] width 70 height 70
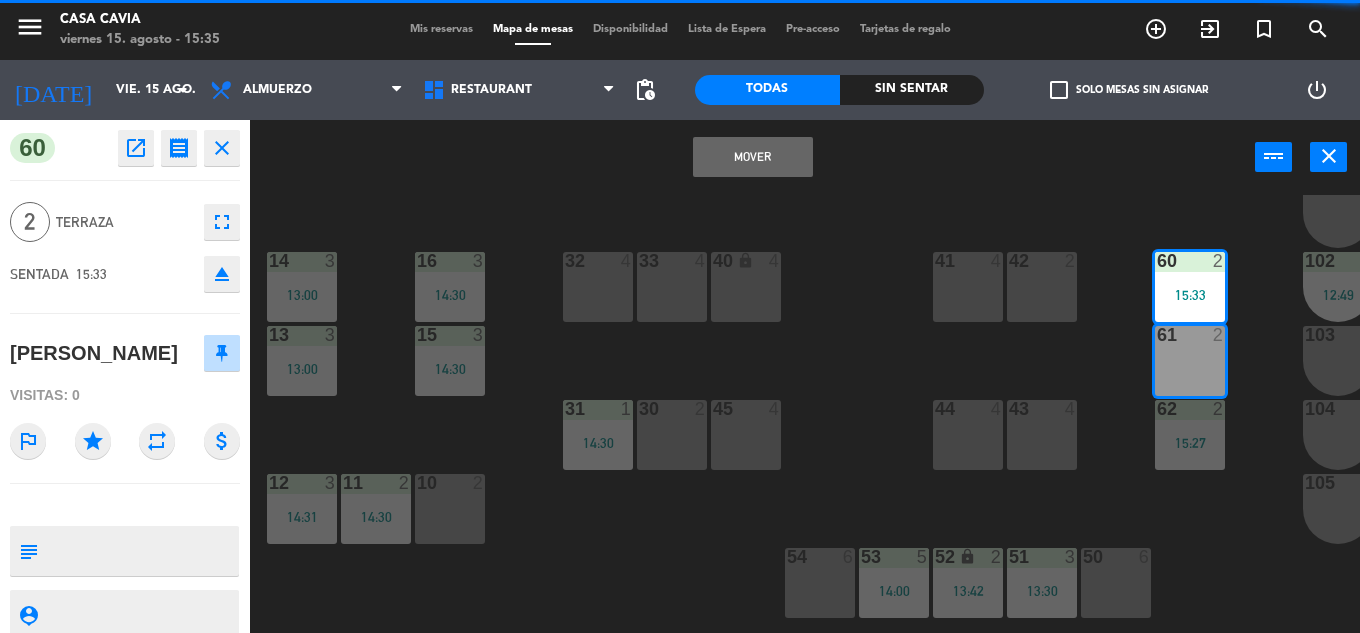
click at [698, 152] on button "Mover" at bounding box center [753, 157] width 120 height 40
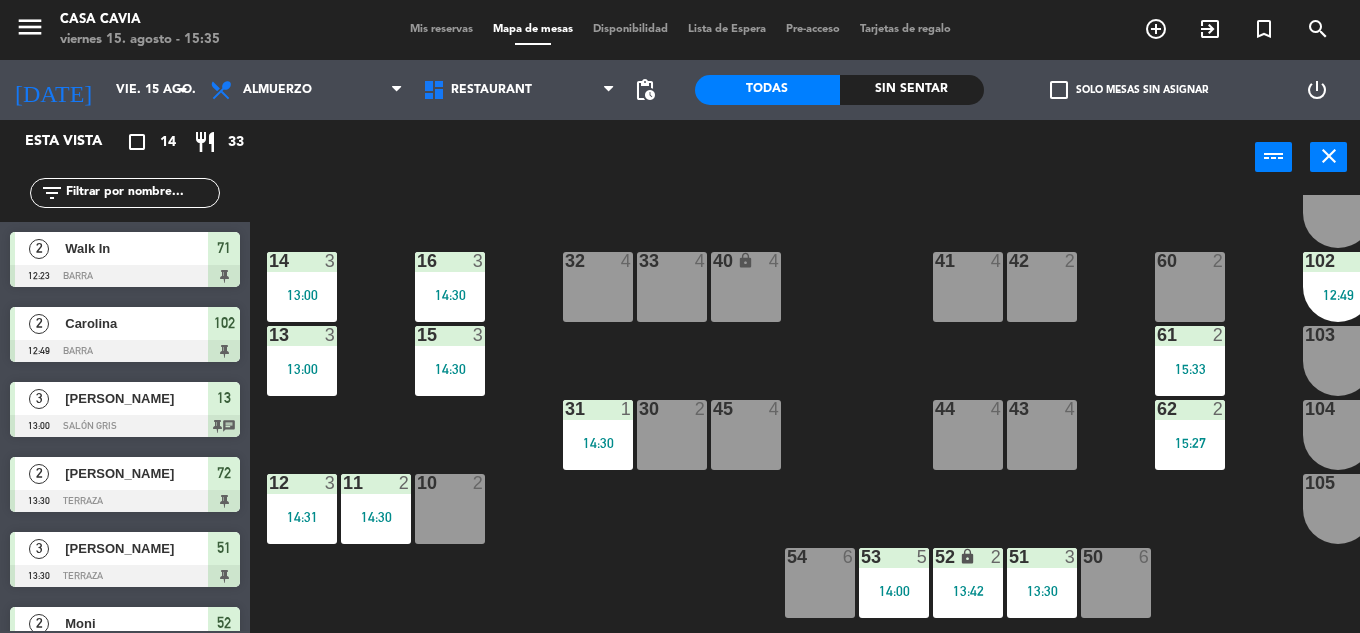
scroll to position [301, 0]
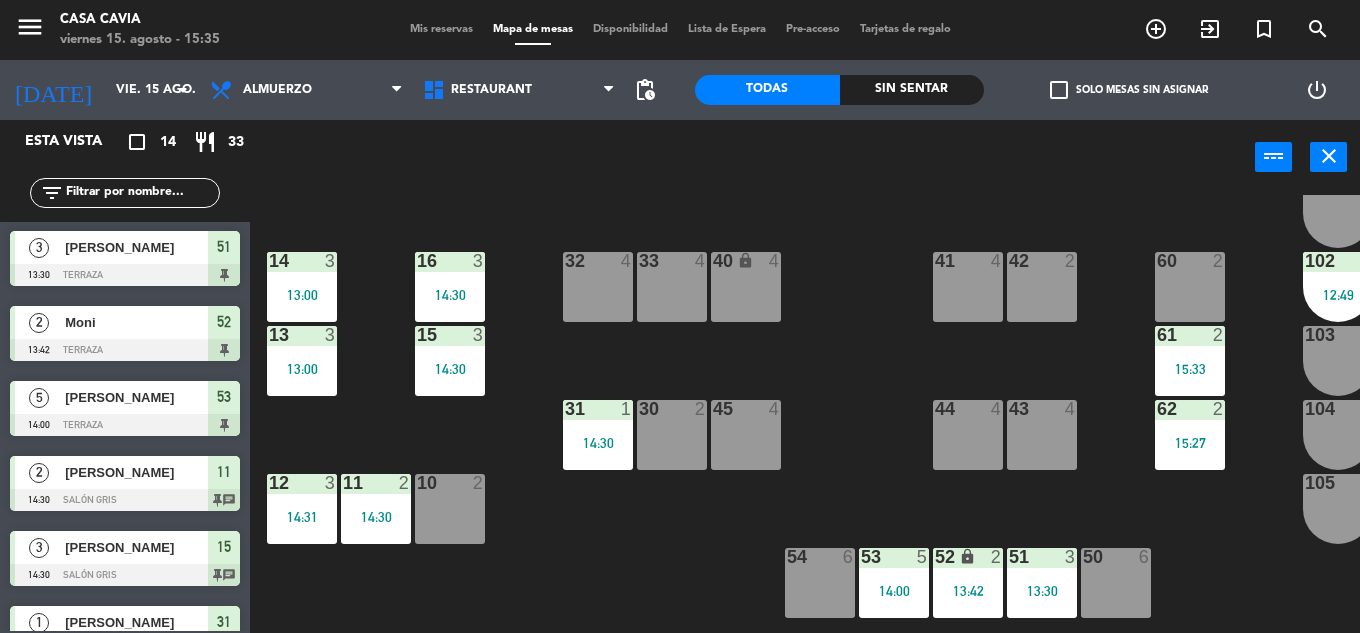
click at [446, 30] on span "Mis reservas" at bounding box center [441, 29] width 83 height 11
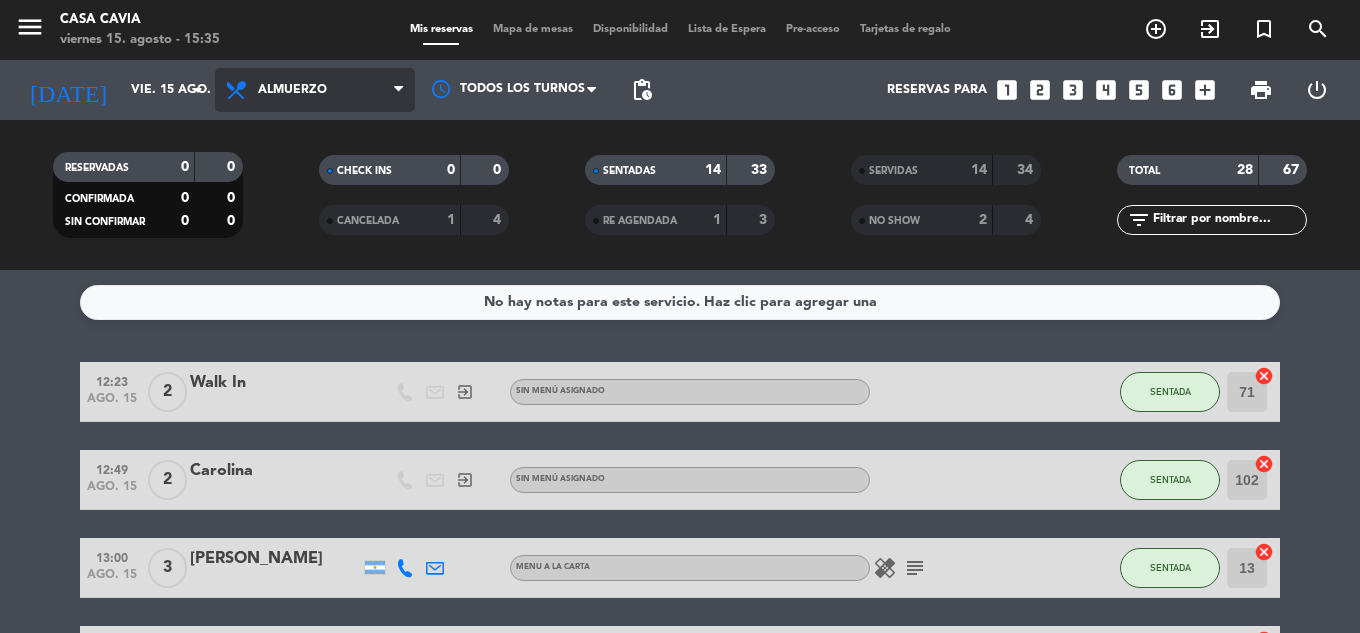
click at [318, 97] on span "Almuerzo" at bounding box center [315, 90] width 200 height 44
click at [331, 180] on div "menu Casa Cavia [DATE] 15. agosto - 15:35 Mis reservas Mapa de mesas Disponibil…" at bounding box center [680, 135] width 1360 height 270
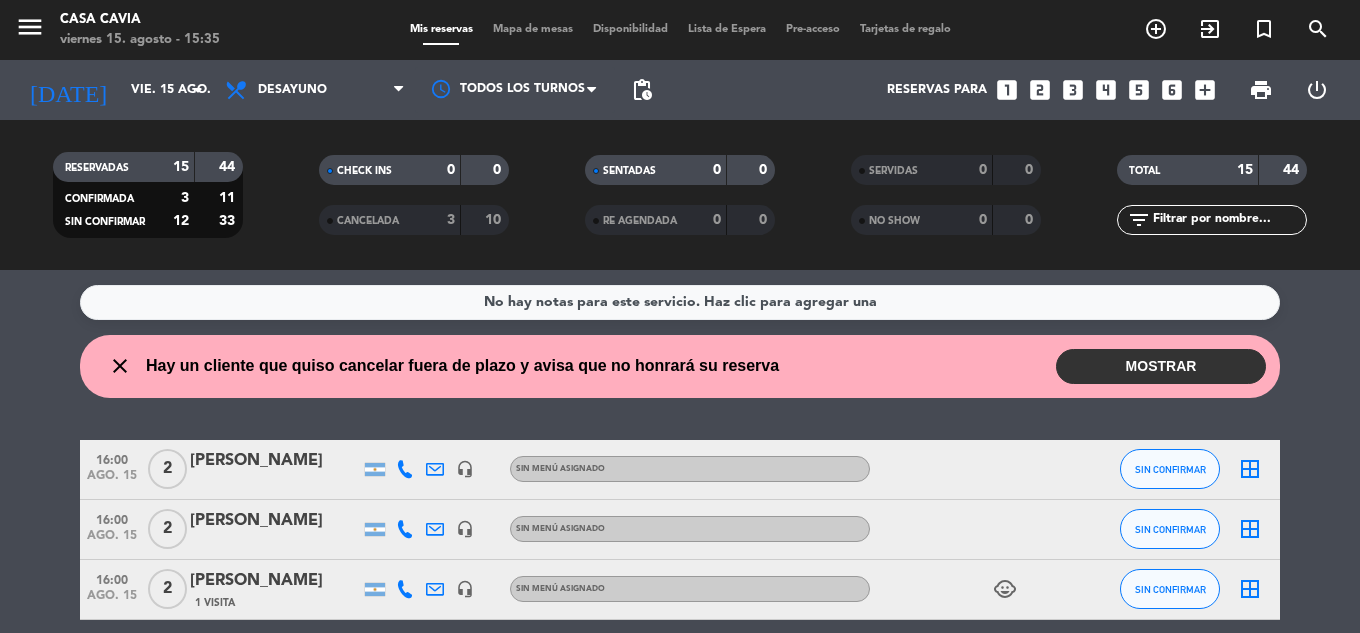
click at [1179, 368] on button "MOSTRAR" at bounding box center [1161, 366] width 210 height 35
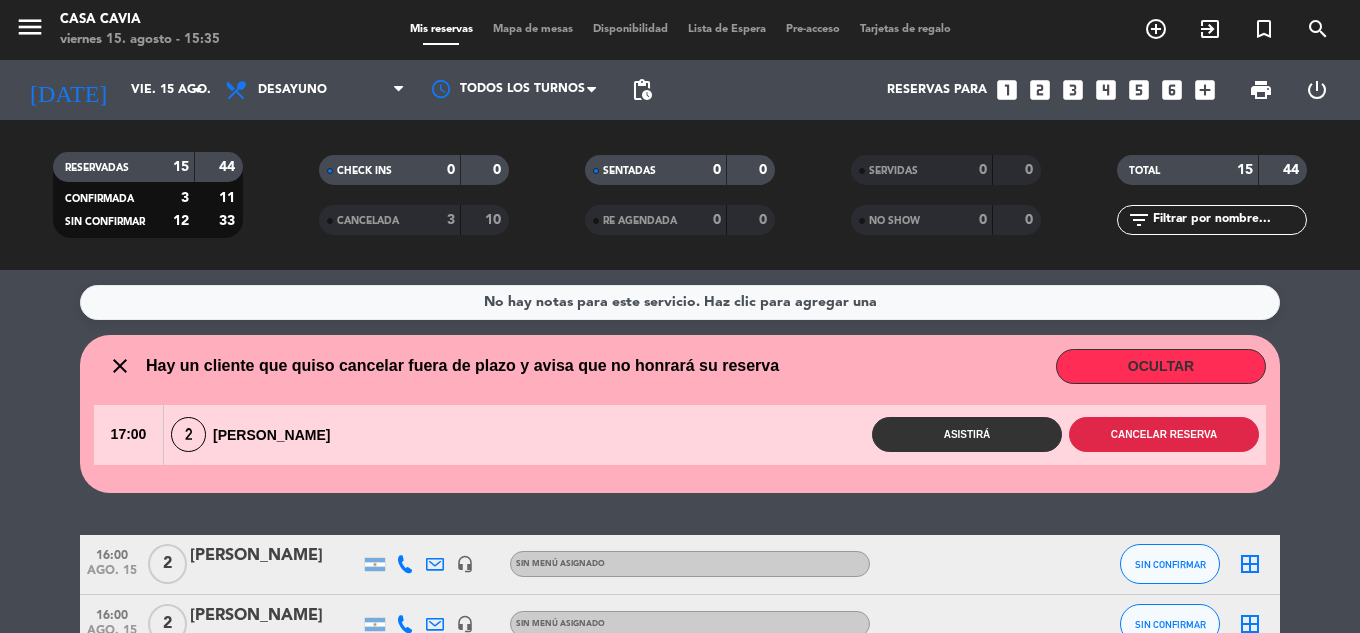
click at [1161, 442] on button "Cancelar reserva" at bounding box center [1164, 434] width 190 height 35
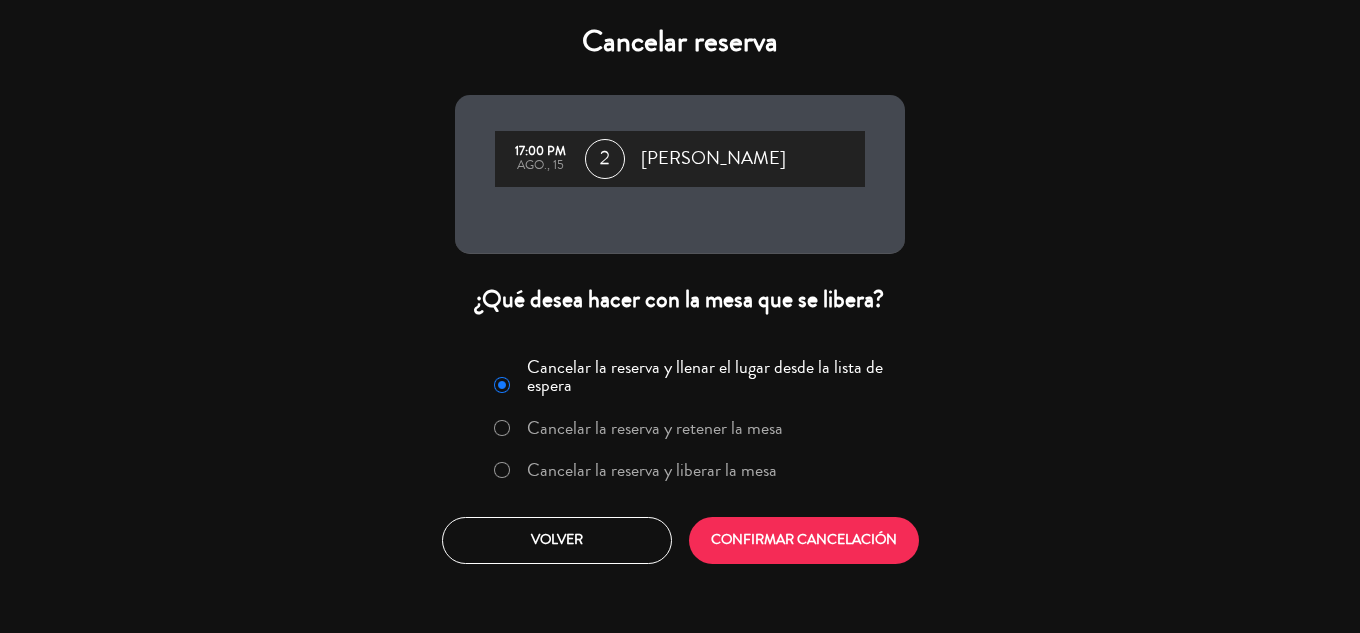
drag, startPoint x: 871, startPoint y: 500, endPoint x: 867, endPoint y: 516, distance: 16.5
click at [870, 502] on div "Cancelar la reserva y llenar el lugar desde la lista de espera Cancelar la rese…" at bounding box center [680, 457] width 480 height 242
click at [864, 530] on button "CONFIRMAR CANCELACIÓN" at bounding box center [804, 540] width 230 height 47
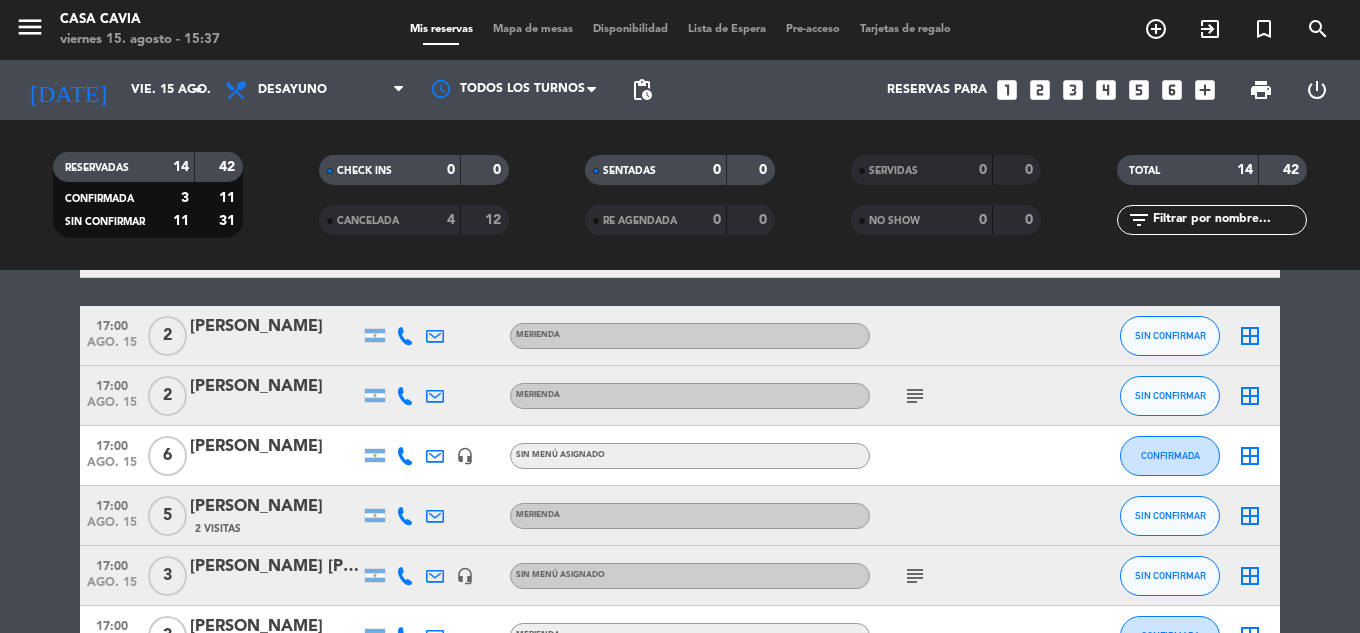
scroll to position [200, 0]
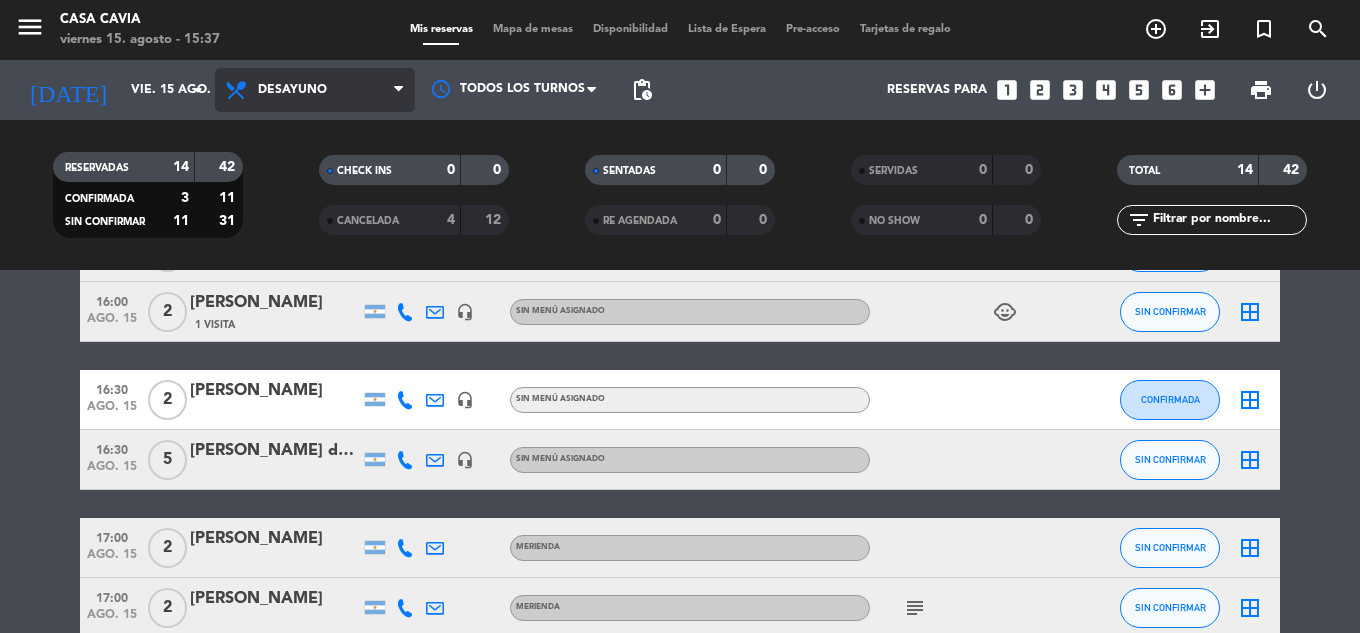
click at [301, 98] on span "Desayuno" at bounding box center [315, 90] width 200 height 44
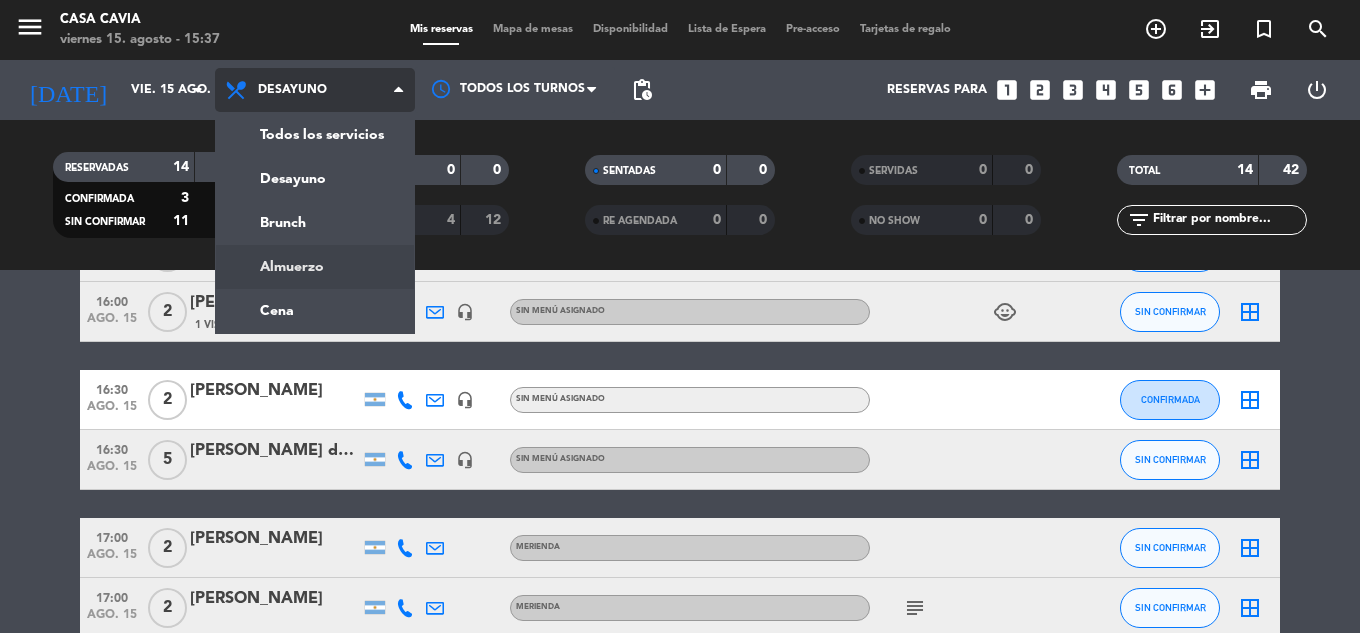
click at [332, 267] on div "menu Casa Cavia [DATE] 15. agosto - 15:37 Mis reservas Mapa de mesas Disponibil…" at bounding box center [680, 135] width 1360 height 270
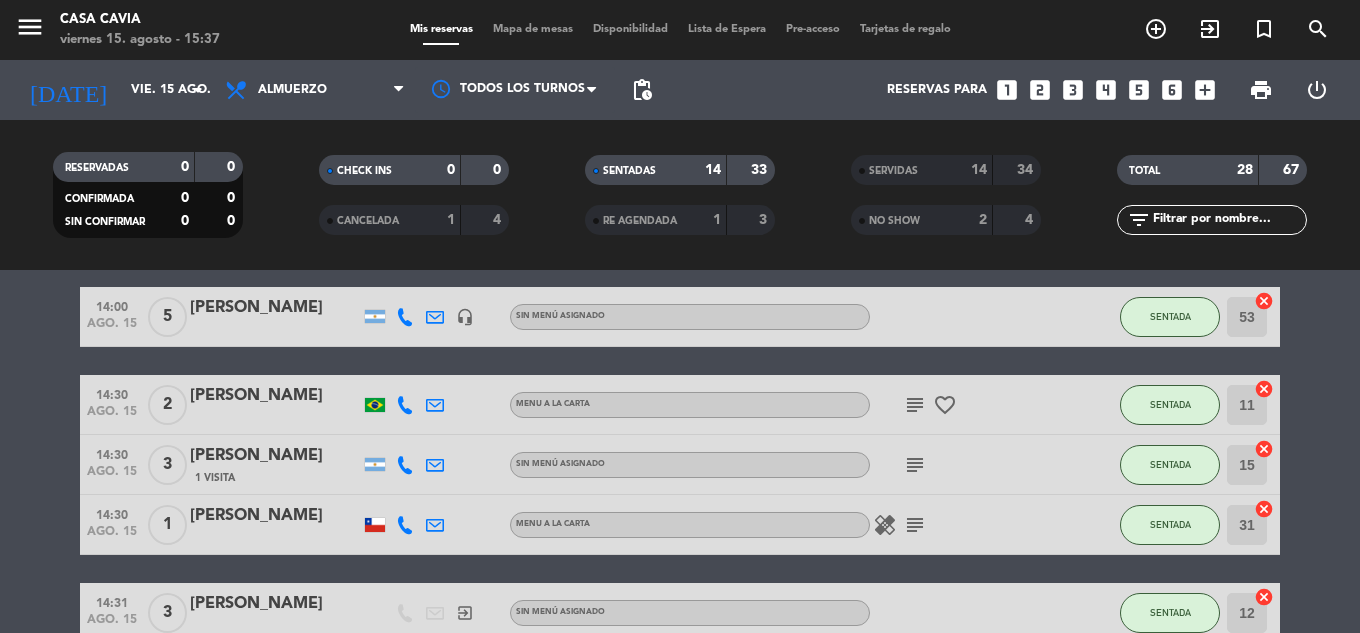
scroll to position [849, 0]
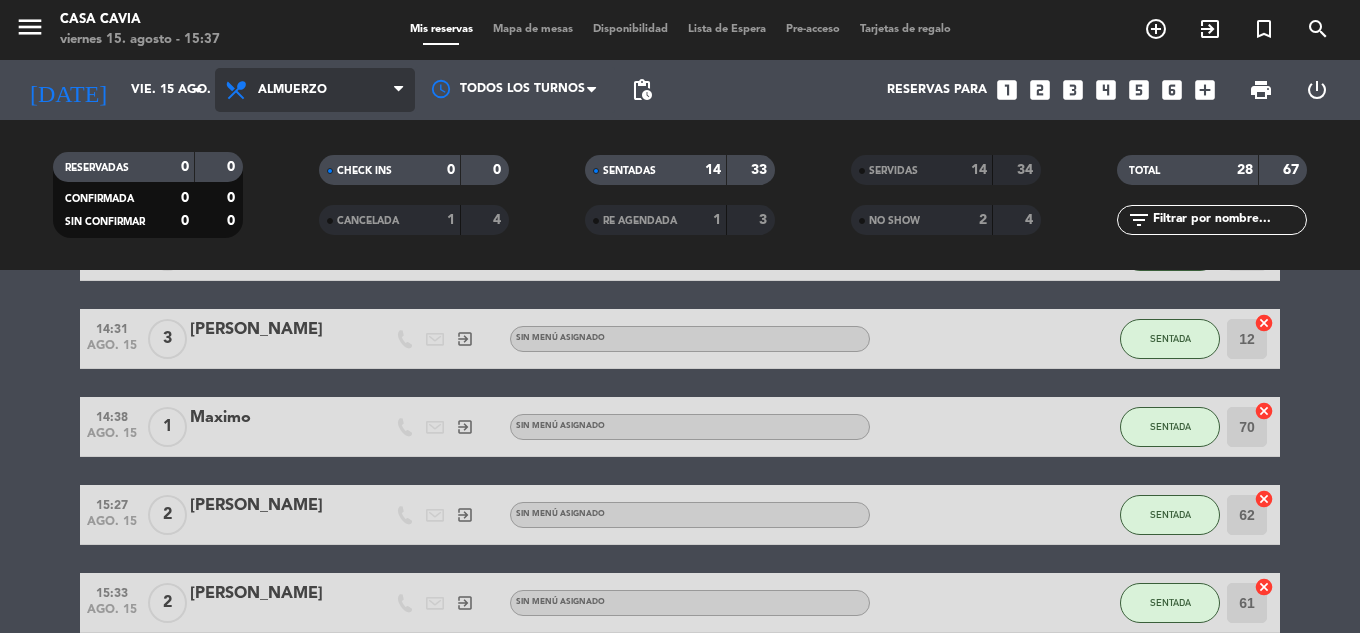
click at [295, 96] on span "Almuerzo" at bounding box center [292, 90] width 69 height 14
click at [312, 183] on div "menu Casa Cavia [DATE] 15. agosto - 15:37 Mis reservas Mapa de mesas Disponibil…" at bounding box center [680, 135] width 1360 height 270
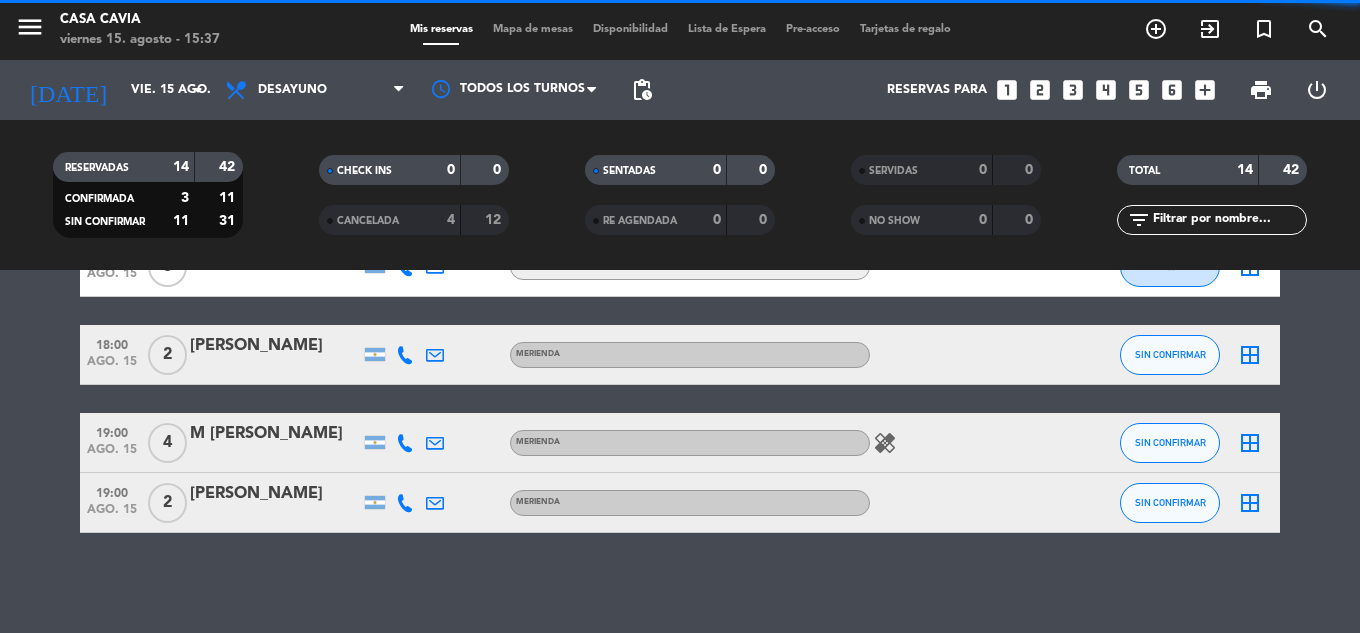
scroll to position [0, 0]
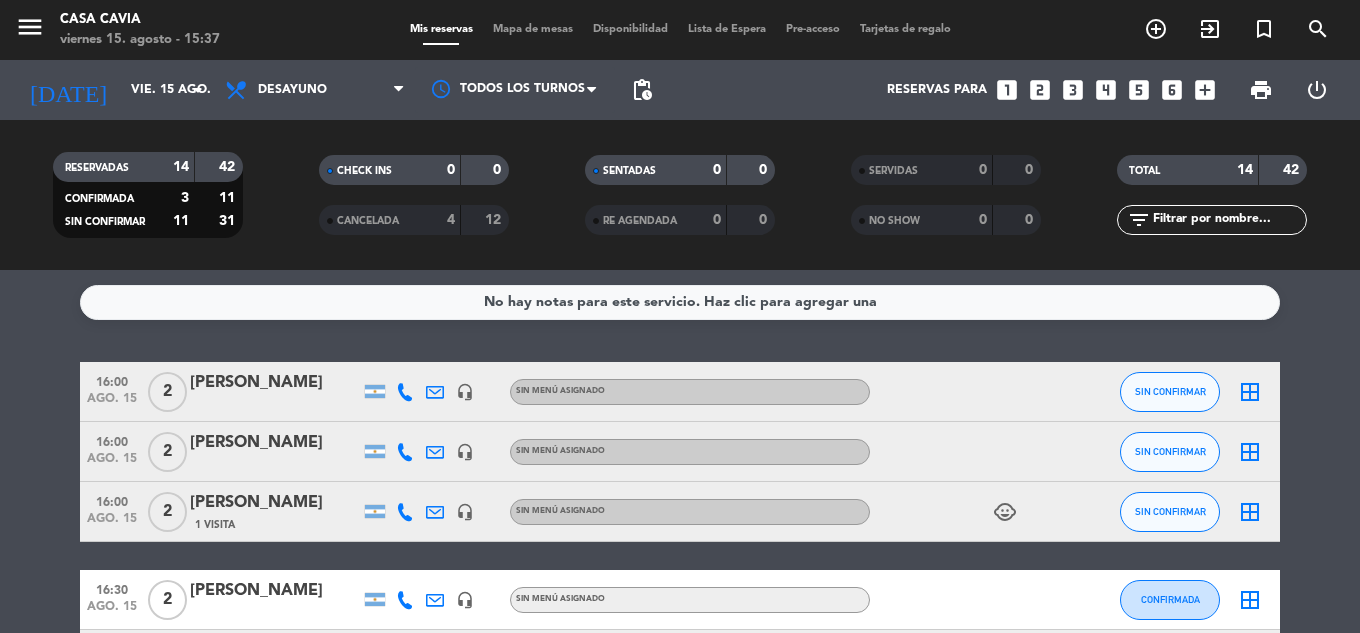
drag, startPoint x: 979, startPoint y: 514, endPoint x: 998, endPoint y: 514, distance: 19.0
click at [980, 514] on div "child_care" at bounding box center [960, 511] width 180 height 59
click at [998, 514] on icon "child_care" at bounding box center [1005, 512] width 24 height 24
click at [1011, 513] on icon "child_care" at bounding box center [1005, 512] width 24 height 24
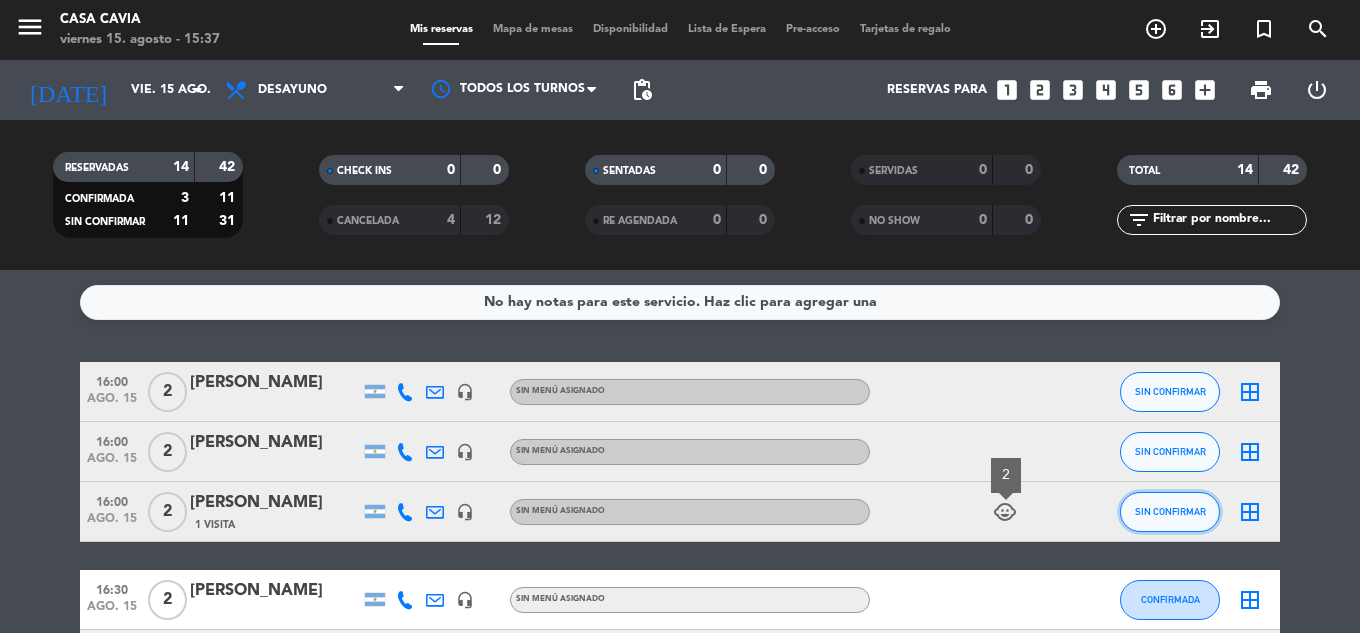
click at [1159, 514] on span "SIN CONFIRMAR" at bounding box center [1170, 511] width 71 height 11
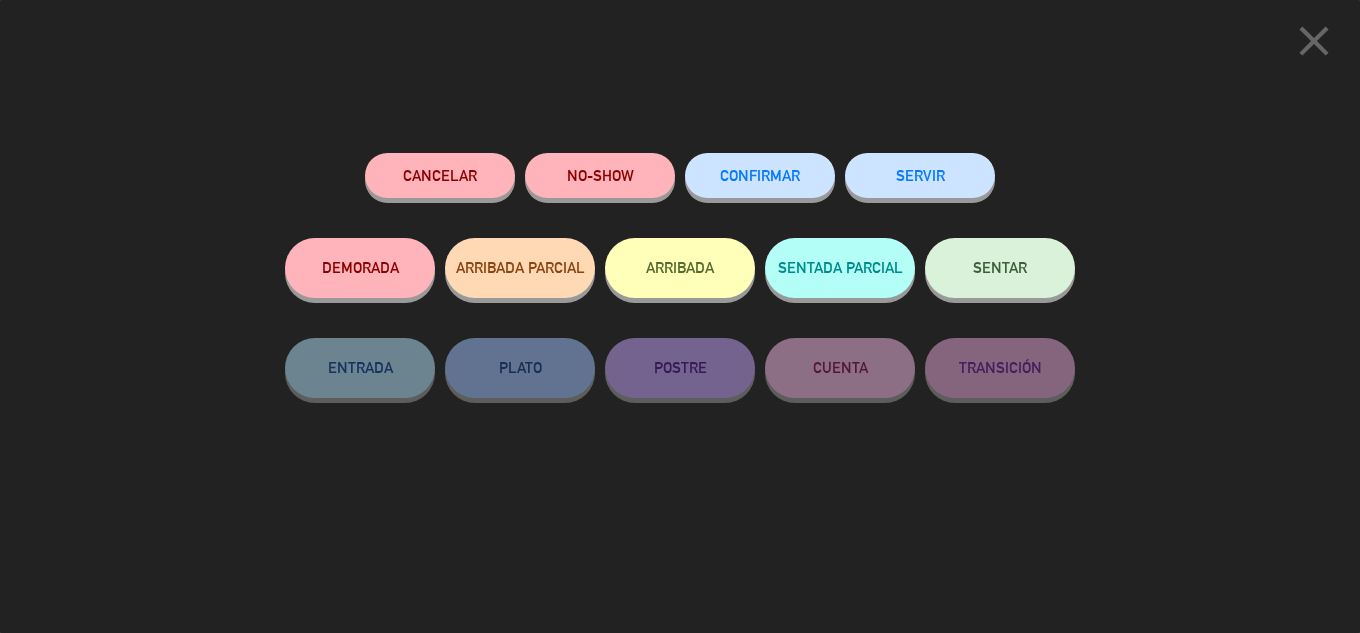
click at [1022, 270] on span "SENTAR" at bounding box center [1000, 267] width 54 height 17
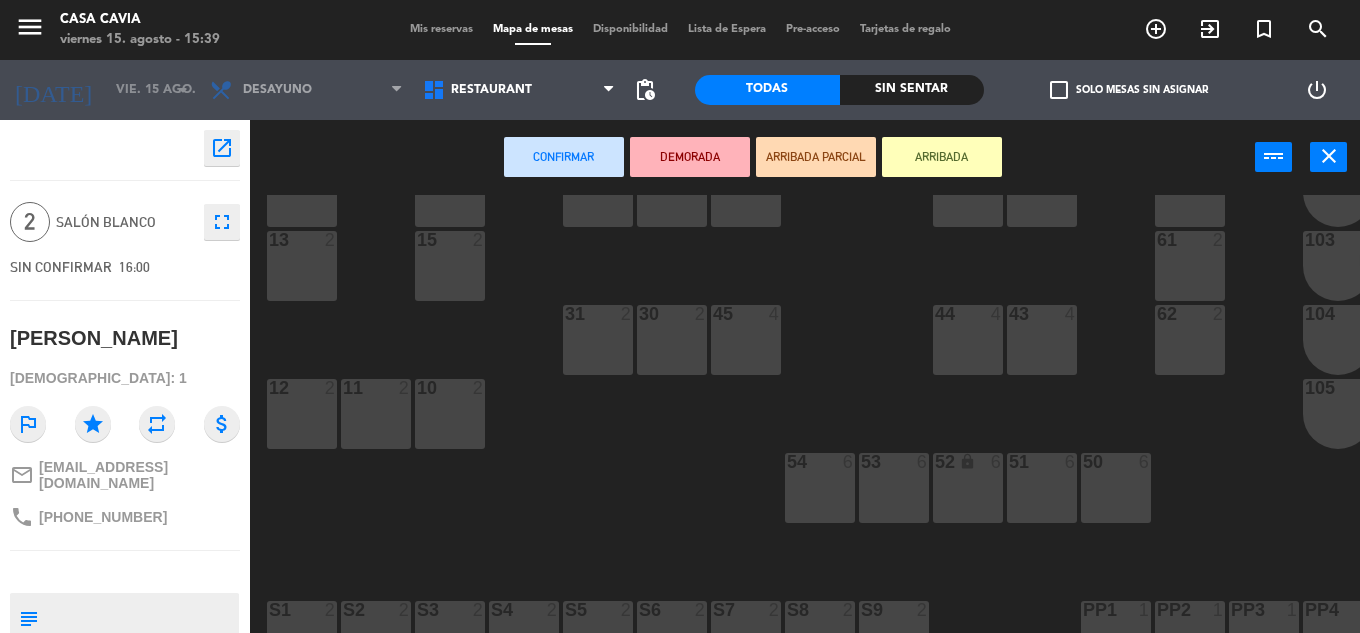
scroll to position [300, 0]
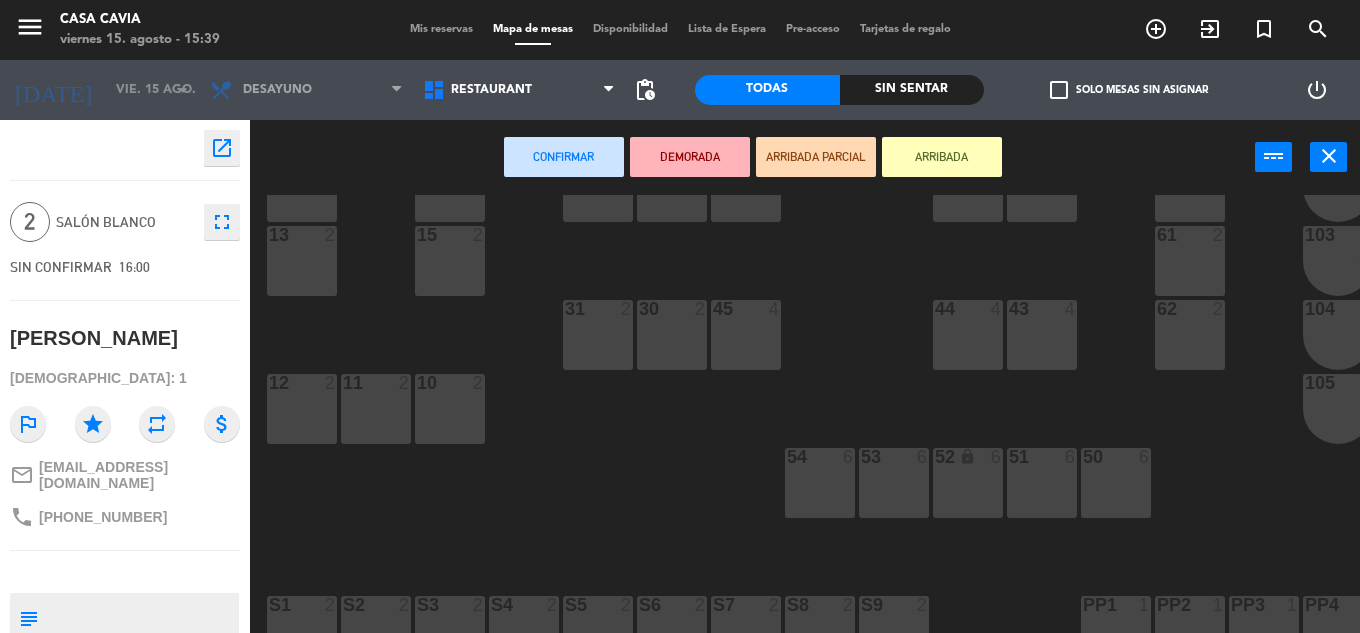
click at [1126, 482] on div "50 6" at bounding box center [1116, 483] width 70 height 70
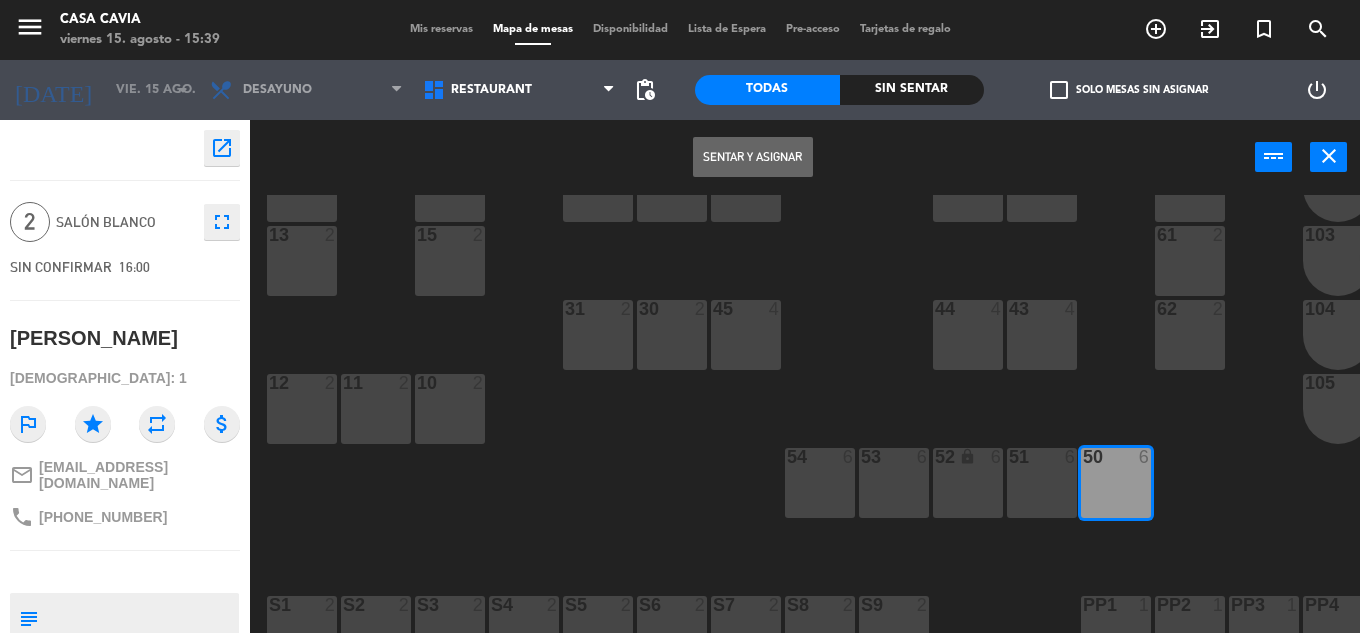
click at [791, 157] on button "Sentar y Asignar" at bounding box center [753, 157] width 120 height 40
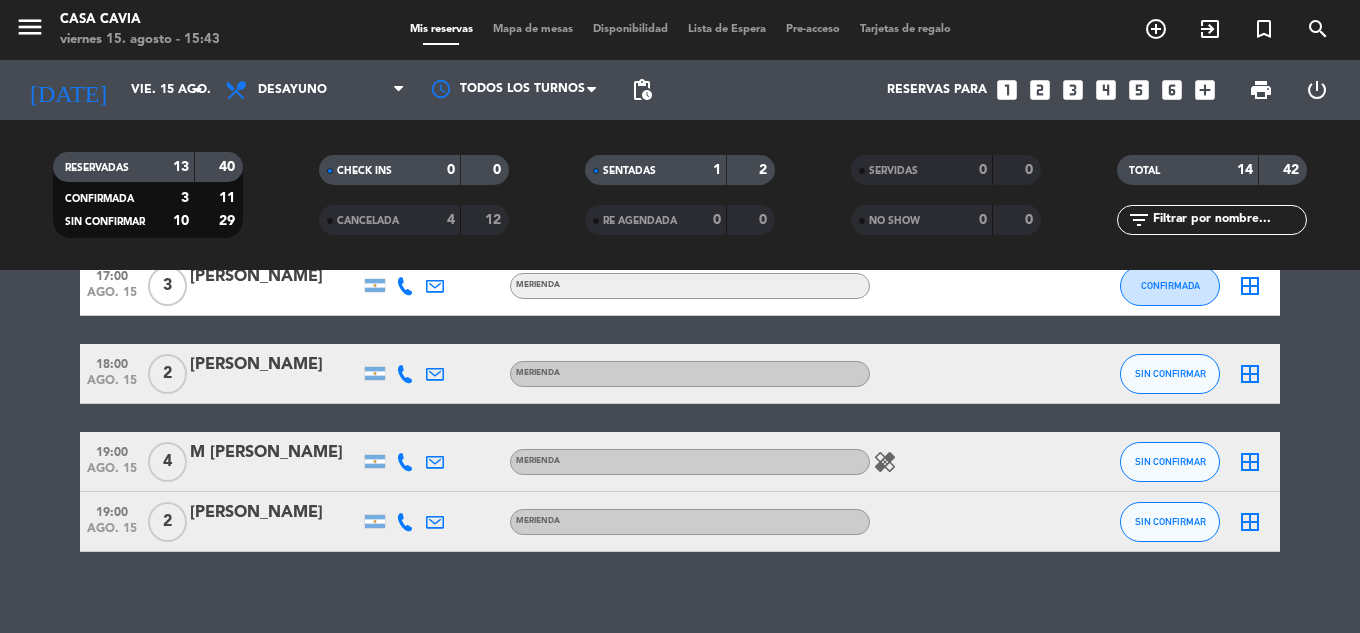
scroll to position [781, 0]
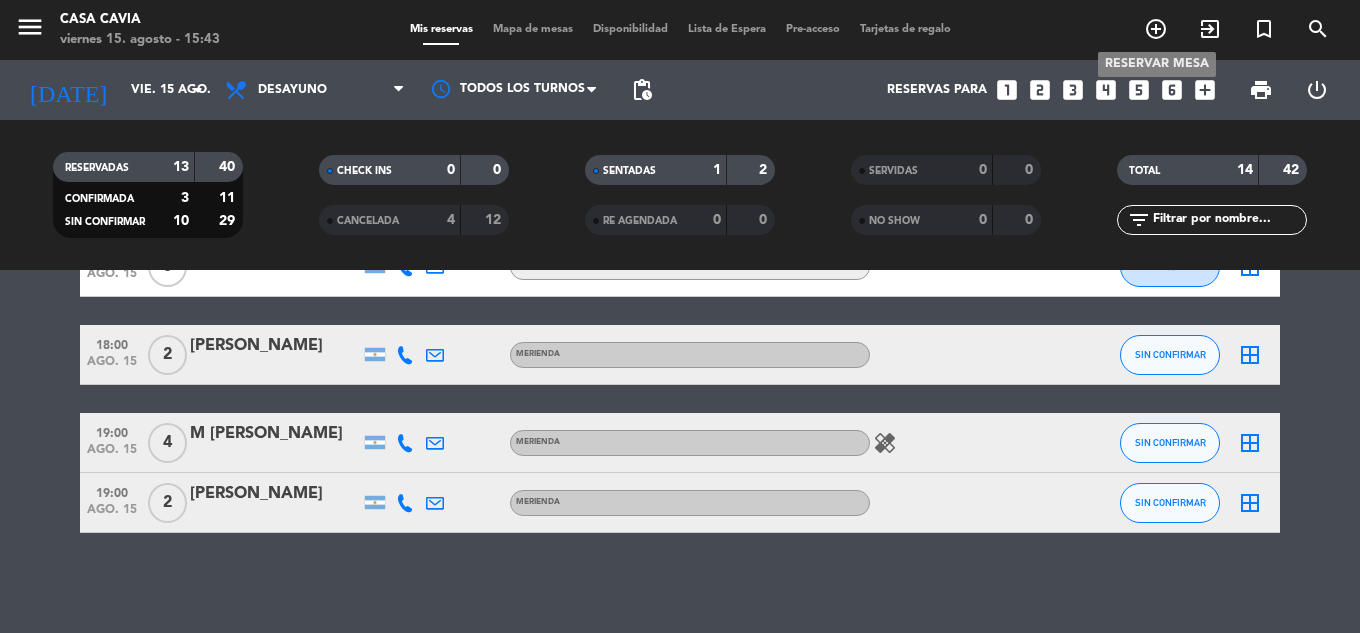
click at [1160, 26] on icon "add_circle_outline" at bounding box center [1156, 29] width 24 height 24
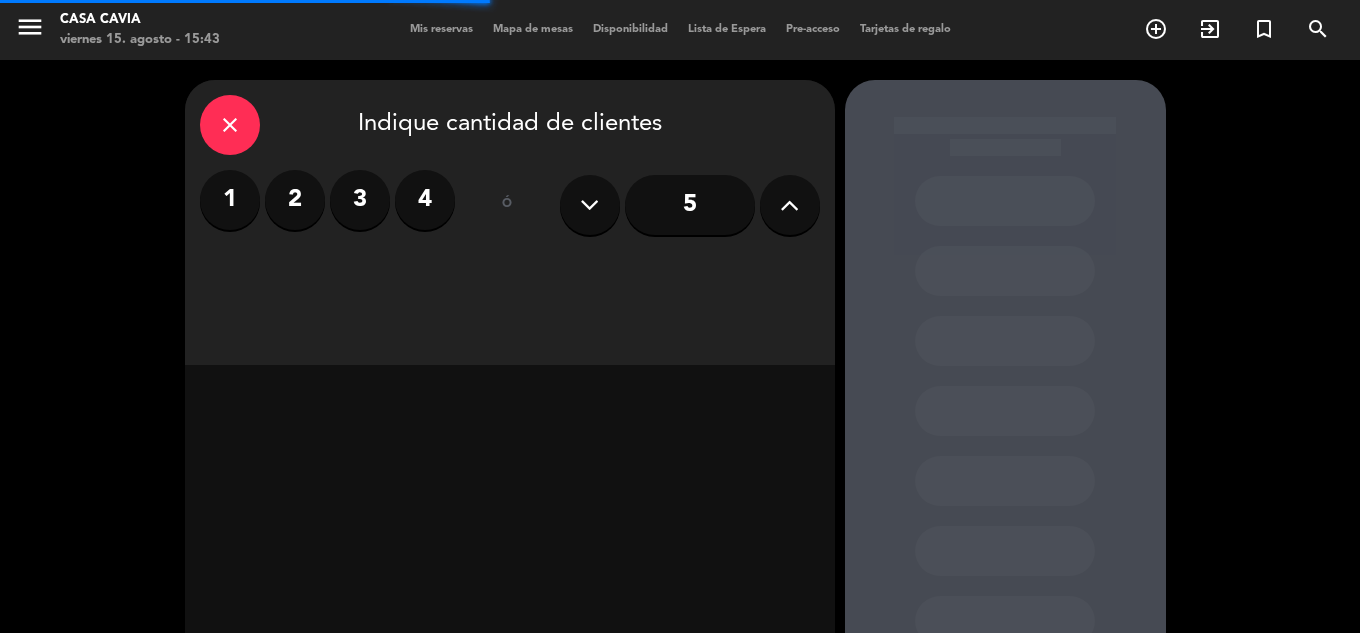
drag, startPoint x: 299, startPoint y: 207, endPoint x: 332, endPoint y: 5, distance: 204.6
click at [299, 197] on label "2" at bounding box center [295, 200] width 60 height 60
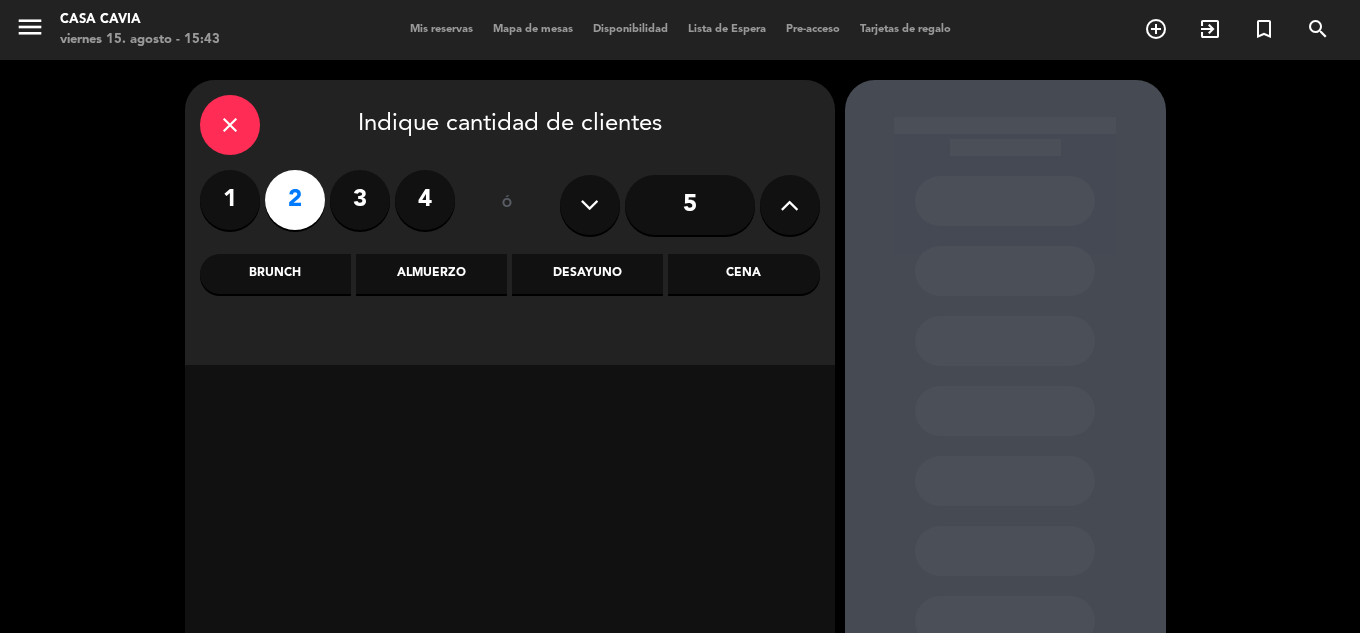
click at [481, 273] on div "Almuerzo" at bounding box center [431, 274] width 151 height 40
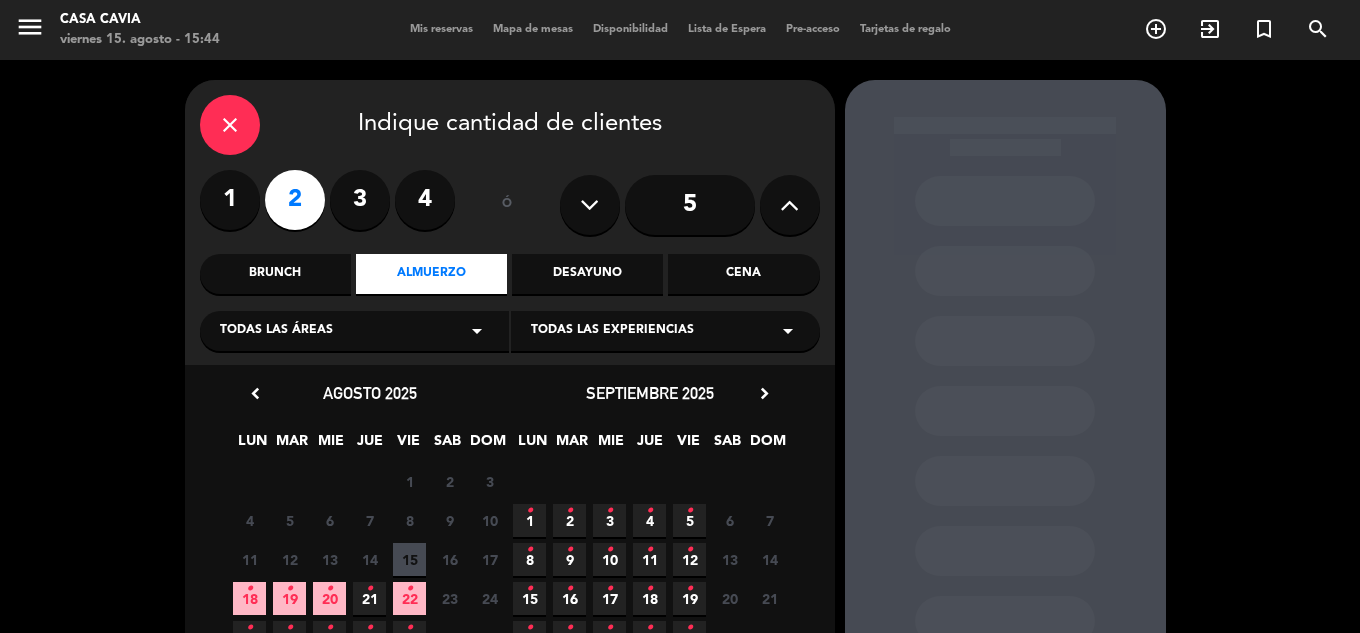
scroll to position [183, 0]
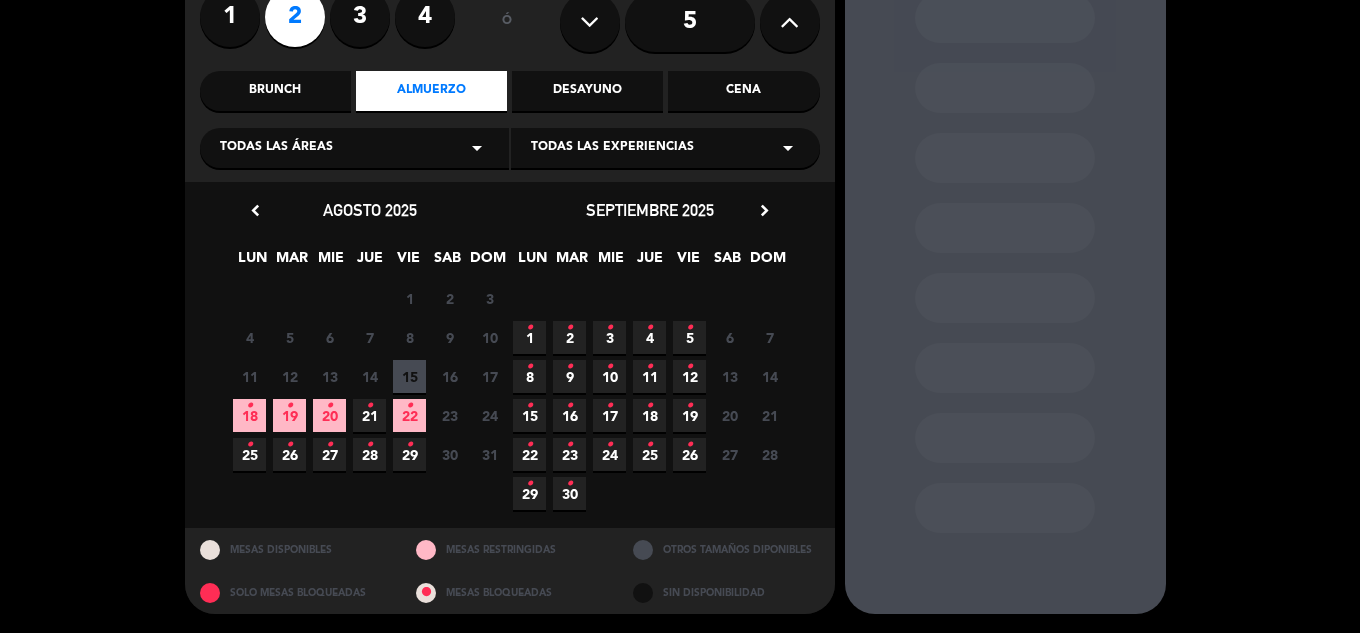
click at [326, 419] on icon "•" at bounding box center [329, 406] width 7 height 32
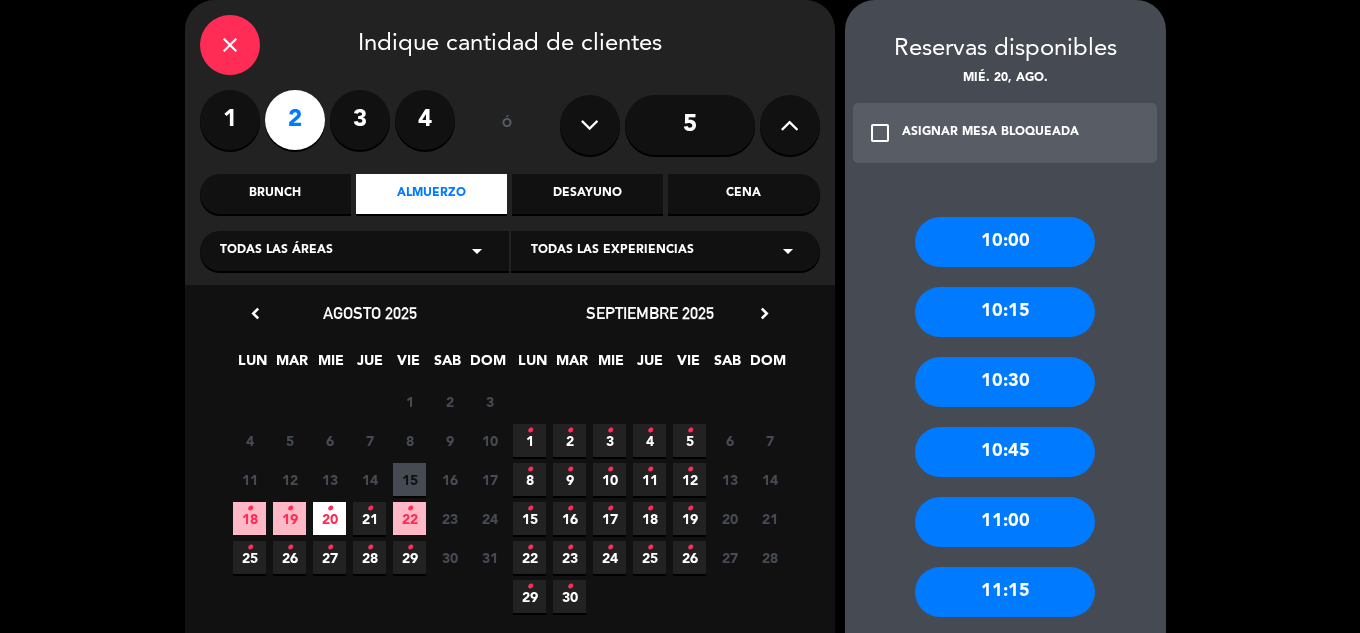
scroll to position [480, 0]
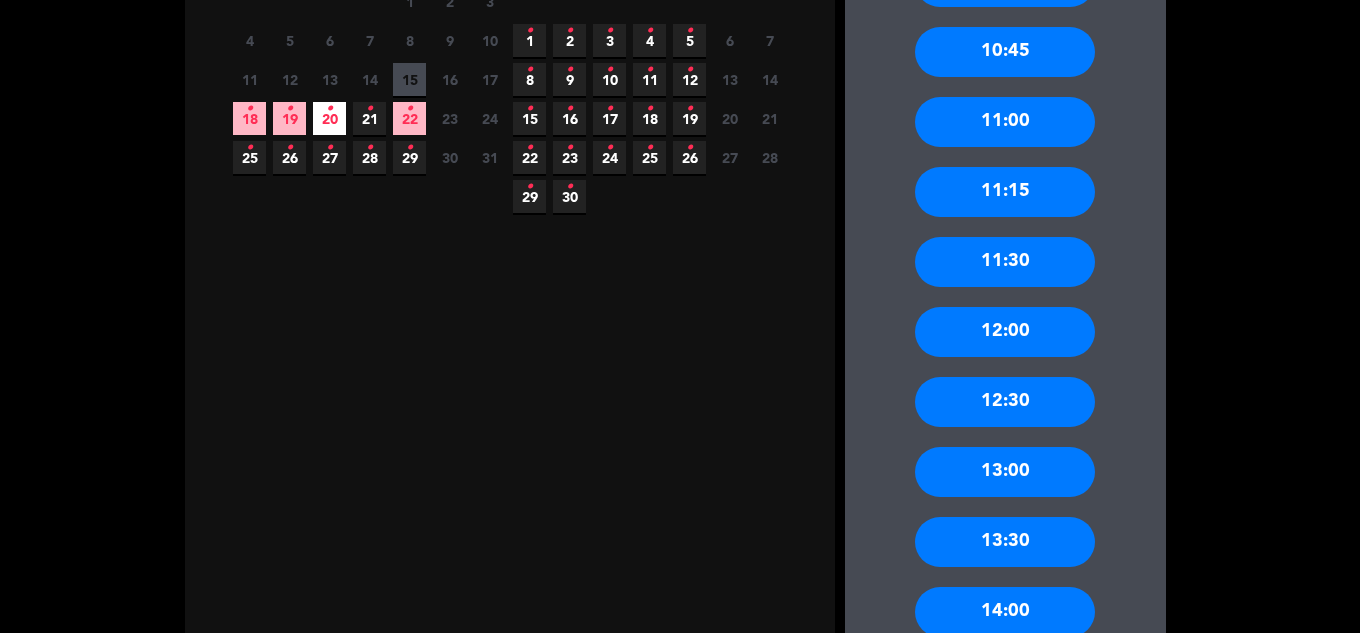
click at [1020, 456] on div "13:00" at bounding box center [1005, 472] width 180 height 50
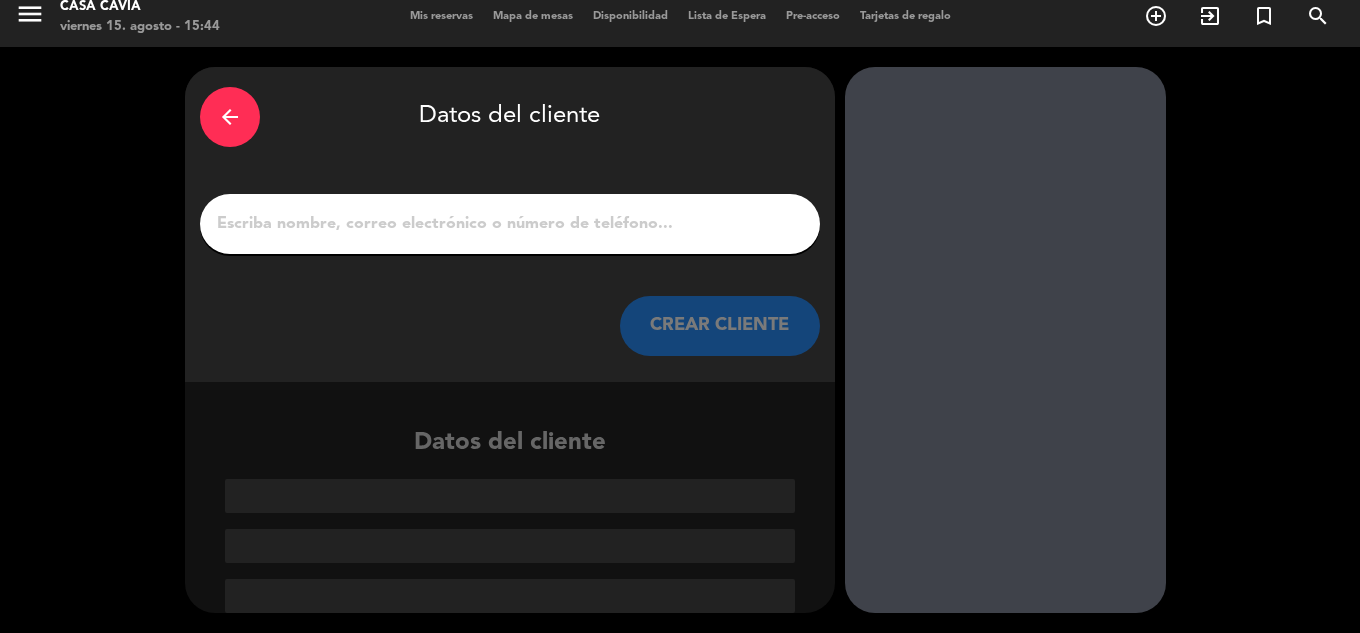
click at [488, 233] on input "1" at bounding box center [510, 224] width 590 height 28
paste input "[PERSON_NAME]"
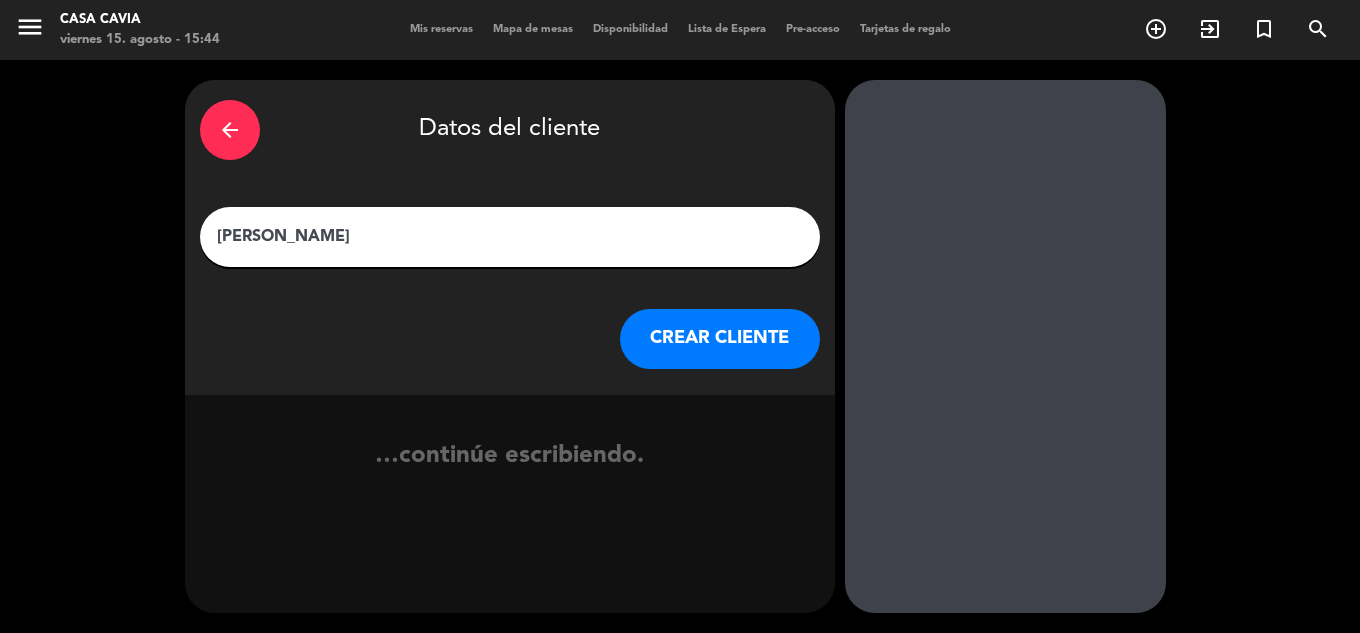
type input "[PERSON_NAME]"
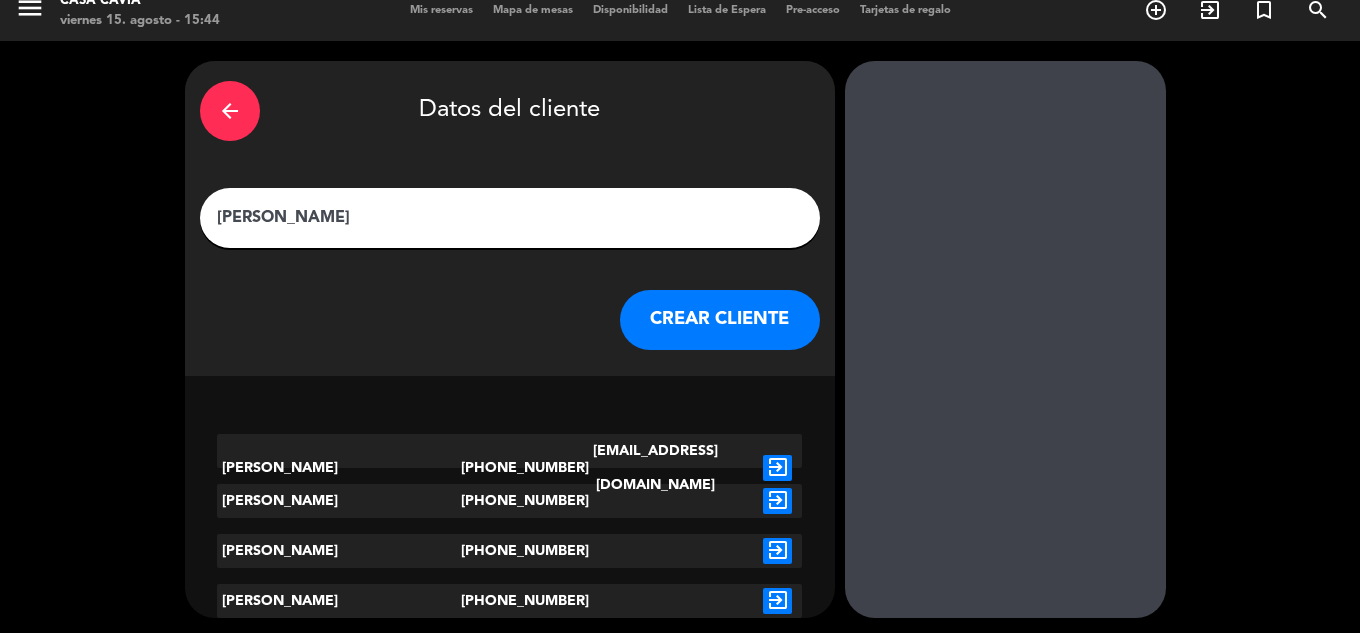
scroll to position [24, 0]
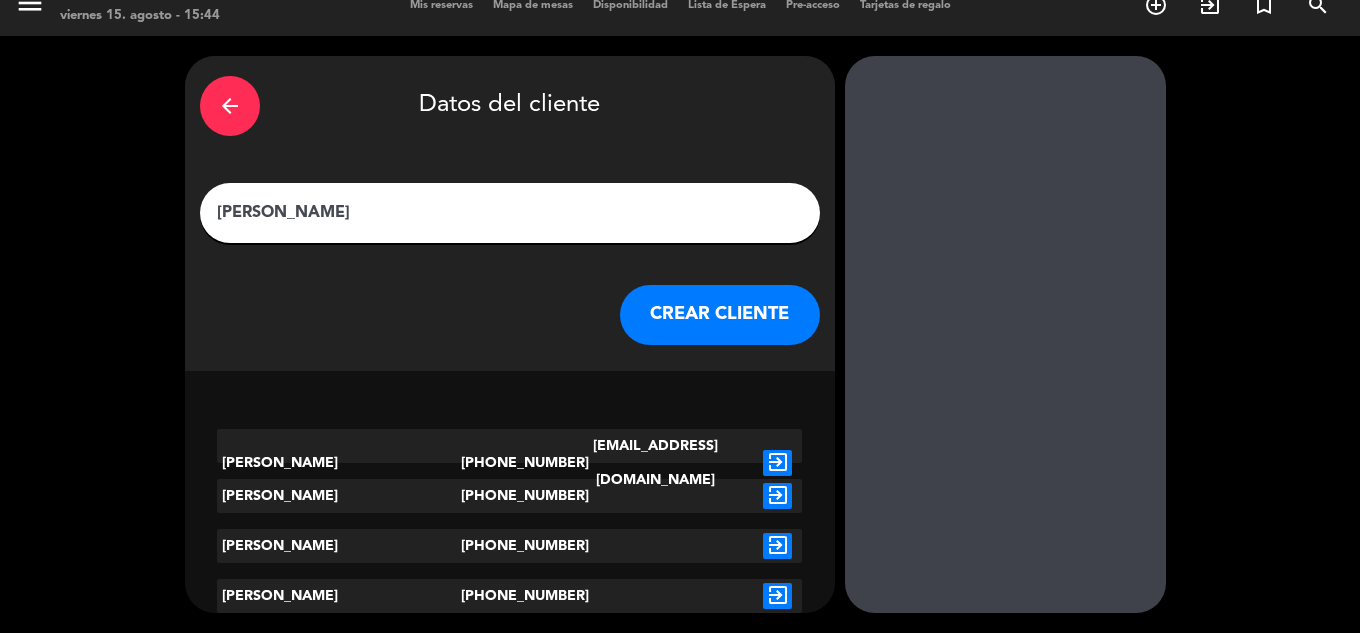
click at [774, 450] on icon "exit_to_app" at bounding box center [777, 463] width 29 height 26
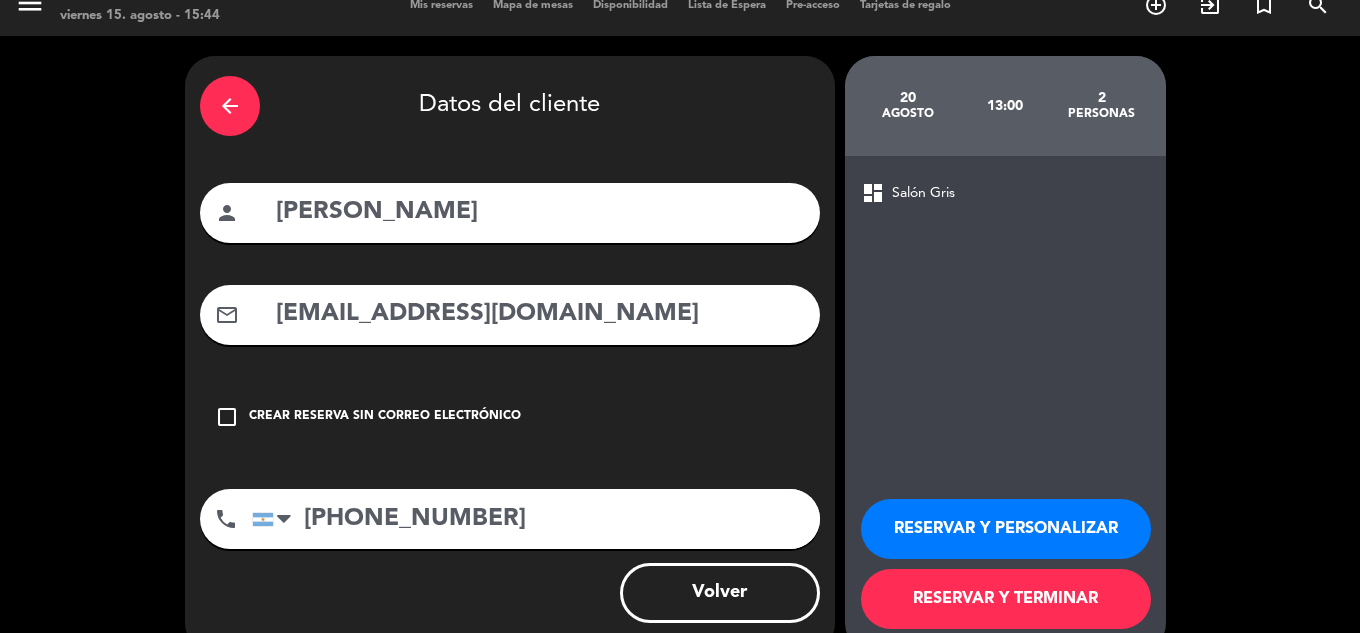
click at [1017, 602] on button "RESERVAR Y TERMINAR" at bounding box center [1006, 599] width 290 height 60
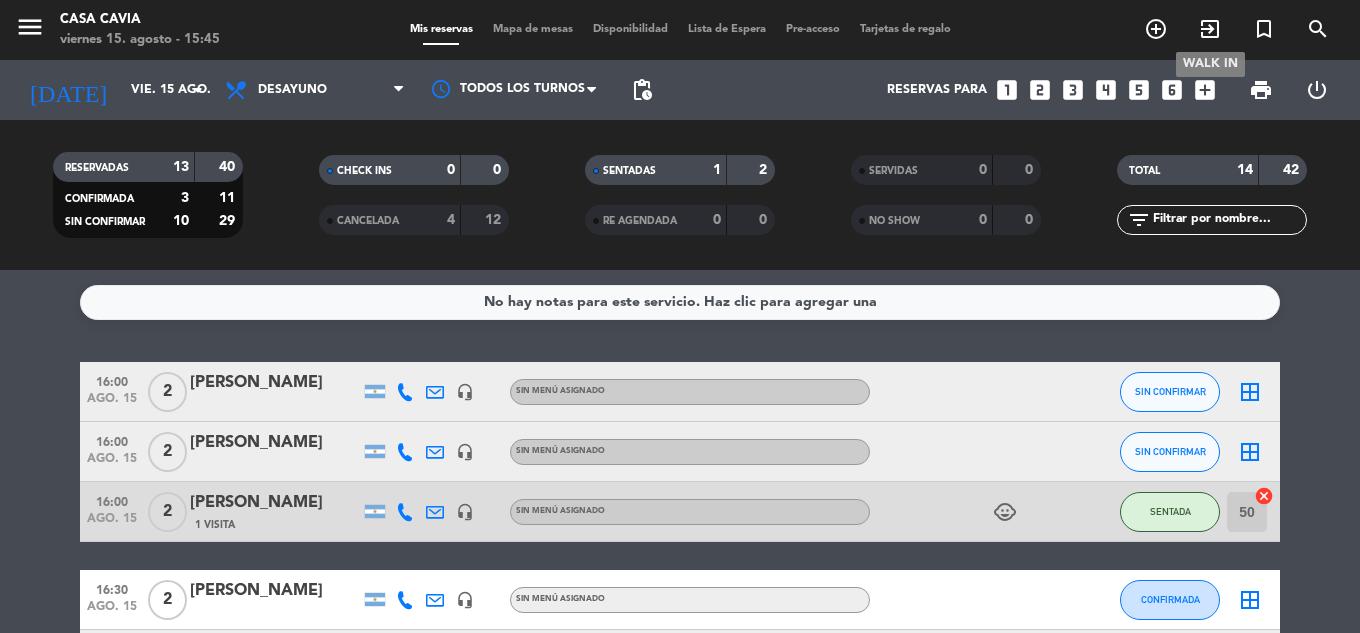
click at [1207, 34] on icon "exit_to_app" at bounding box center [1210, 29] width 24 height 24
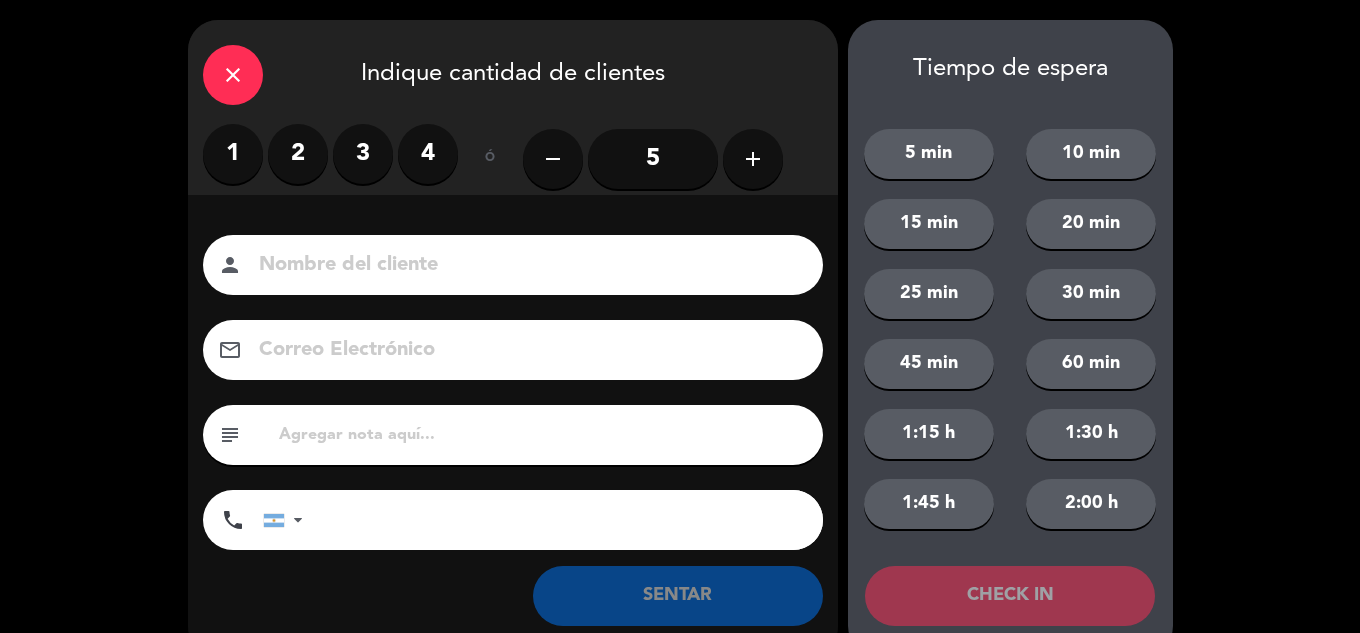
click at [320, 163] on label "2" at bounding box center [298, 154] width 60 height 60
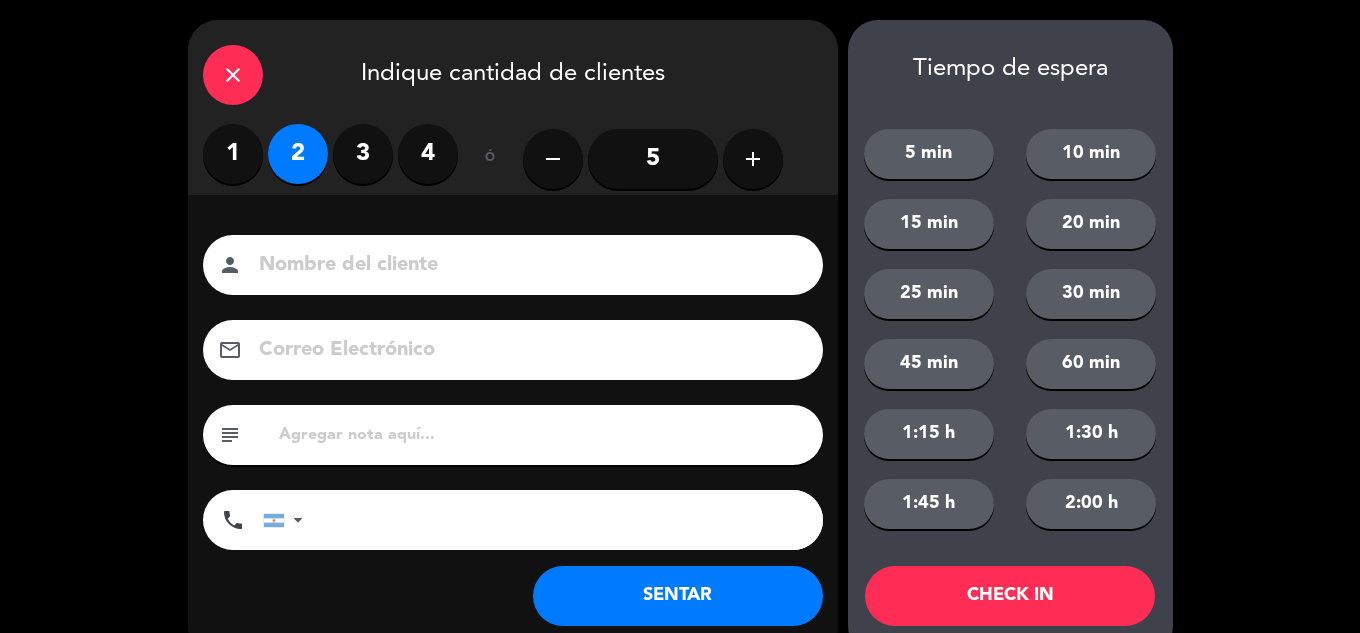
click at [342, 267] on input at bounding box center [527, 265] width 540 height 35
click at [222, 70] on icon "close" at bounding box center [233, 75] width 24 height 24
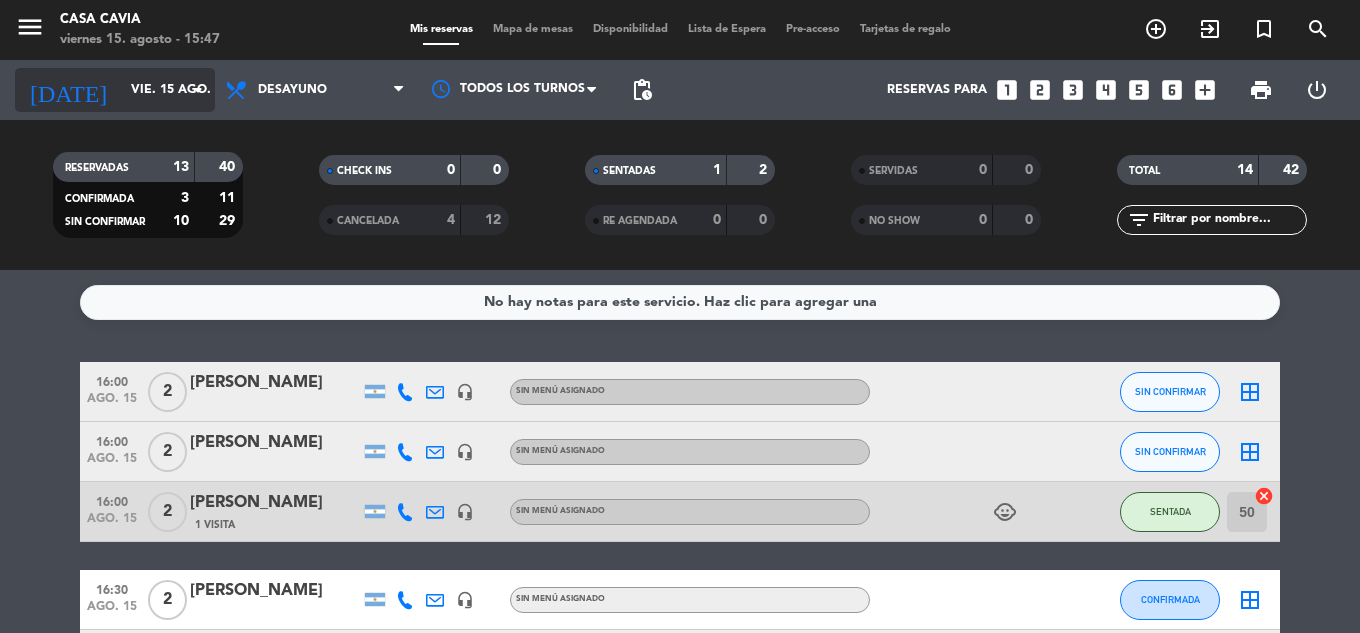
click at [192, 90] on icon "arrow_drop_down" at bounding box center [198, 90] width 24 height 24
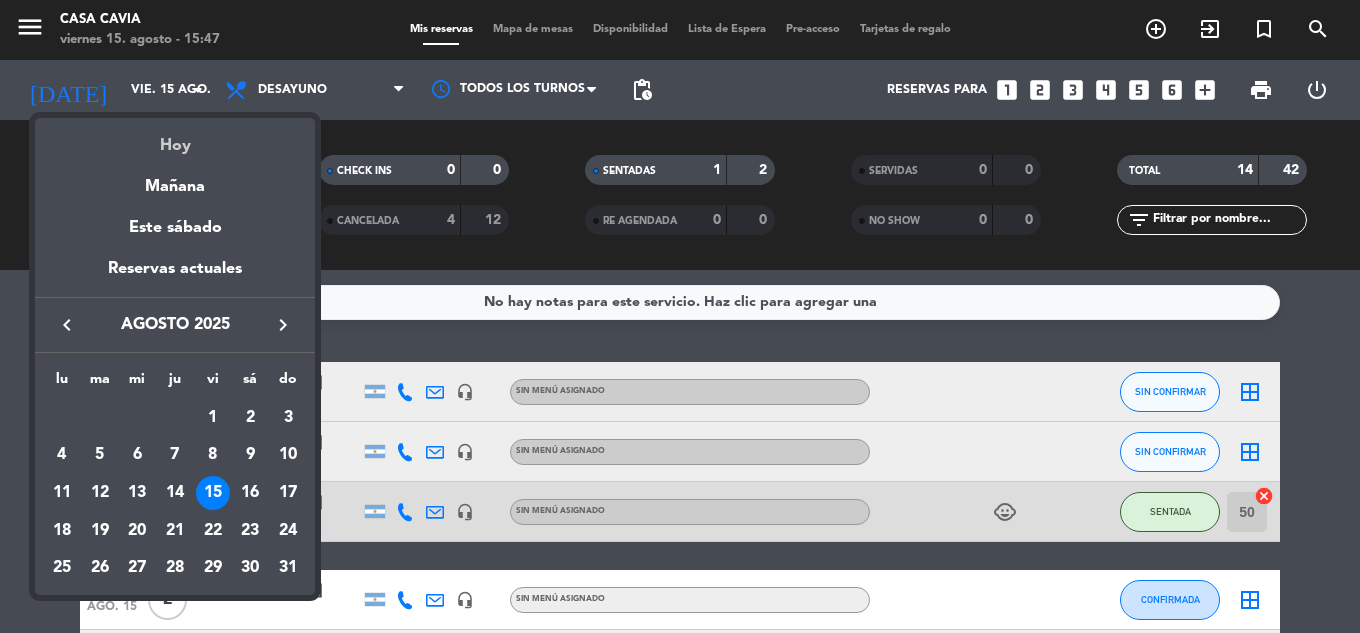
click at [181, 153] on div "Hoy" at bounding box center [175, 138] width 280 height 41
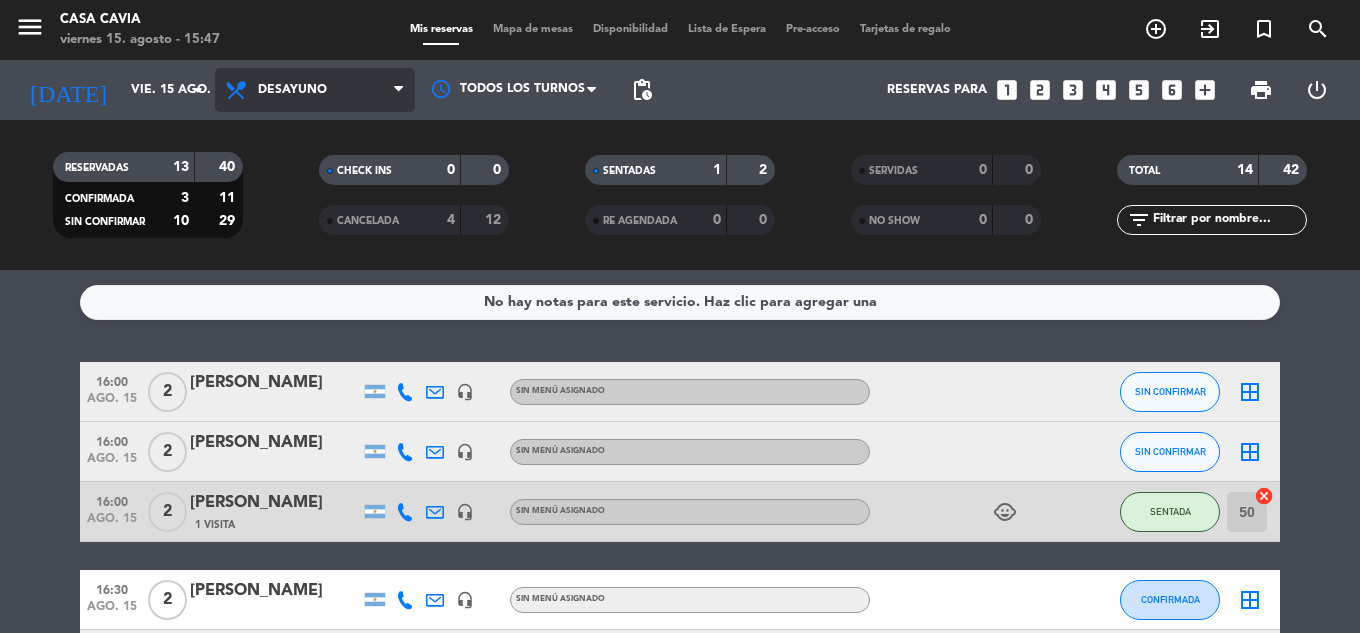
click at [293, 74] on span "Desayuno" at bounding box center [315, 90] width 200 height 44
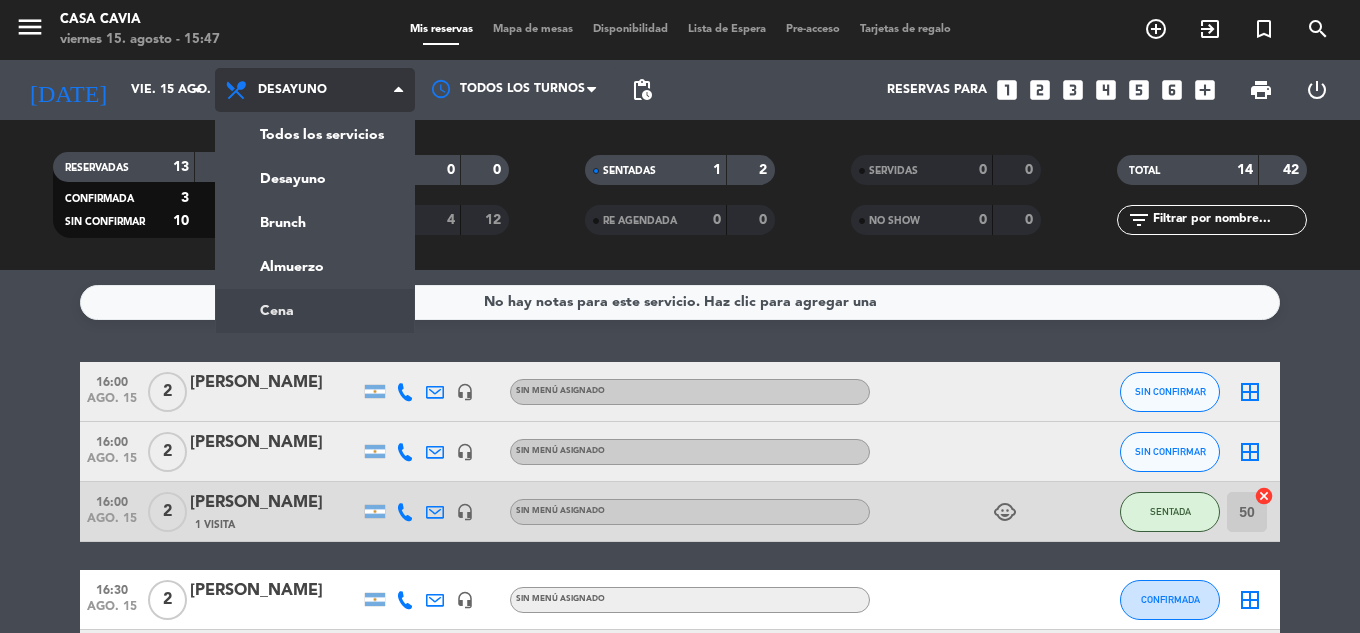
click at [326, 306] on ng-component "menu Casa Cavia [DATE] 15. agosto - 15:47 Mis reservas Mapa de mesas Disponibil…" at bounding box center [680, 316] width 1360 height 633
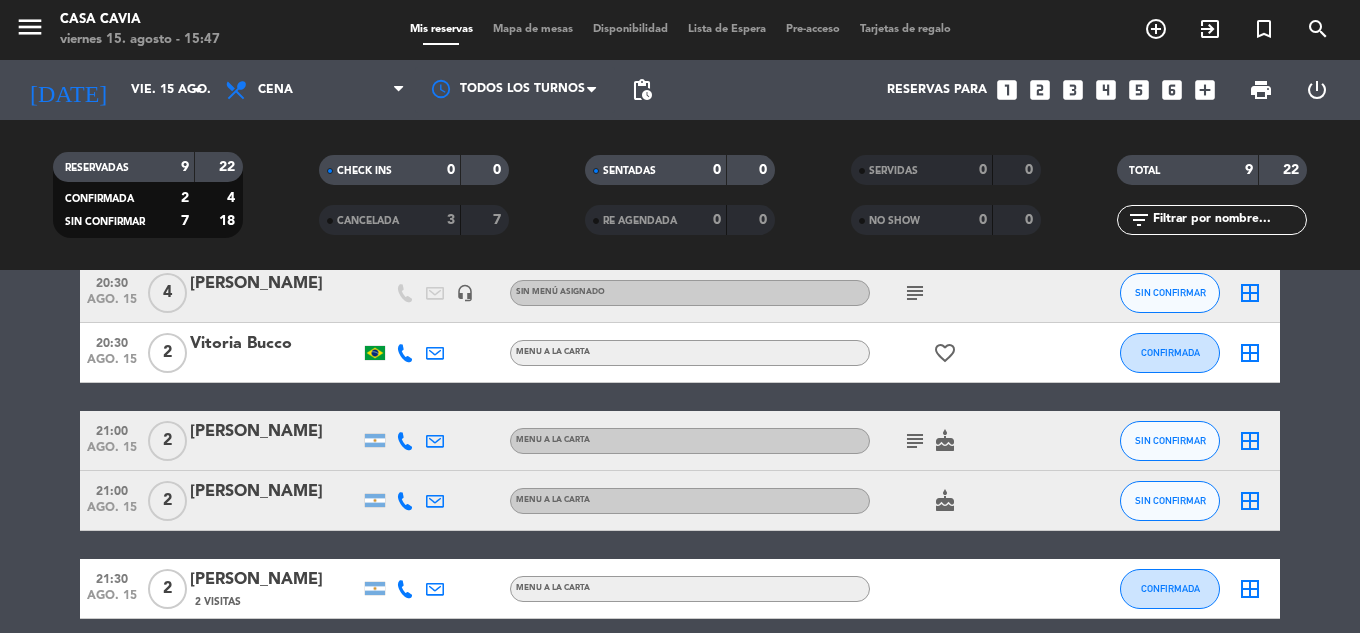
scroll to position [53, 0]
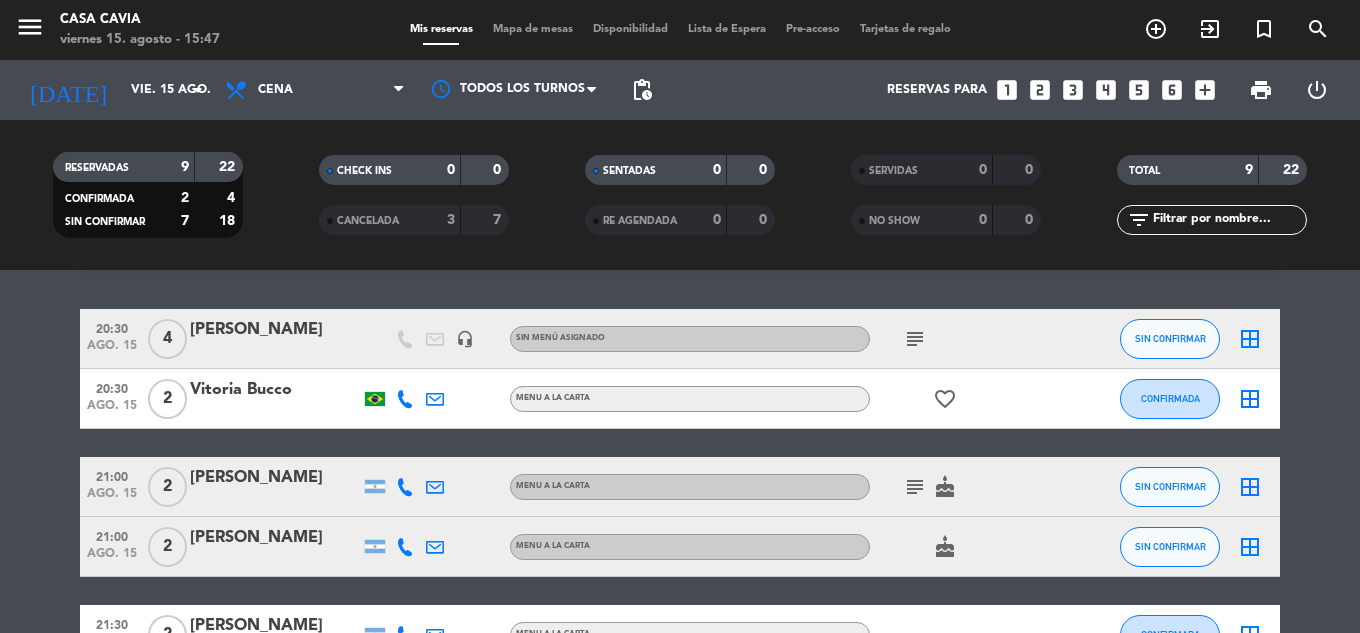
click at [908, 492] on icon "subject" at bounding box center [915, 487] width 24 height 24
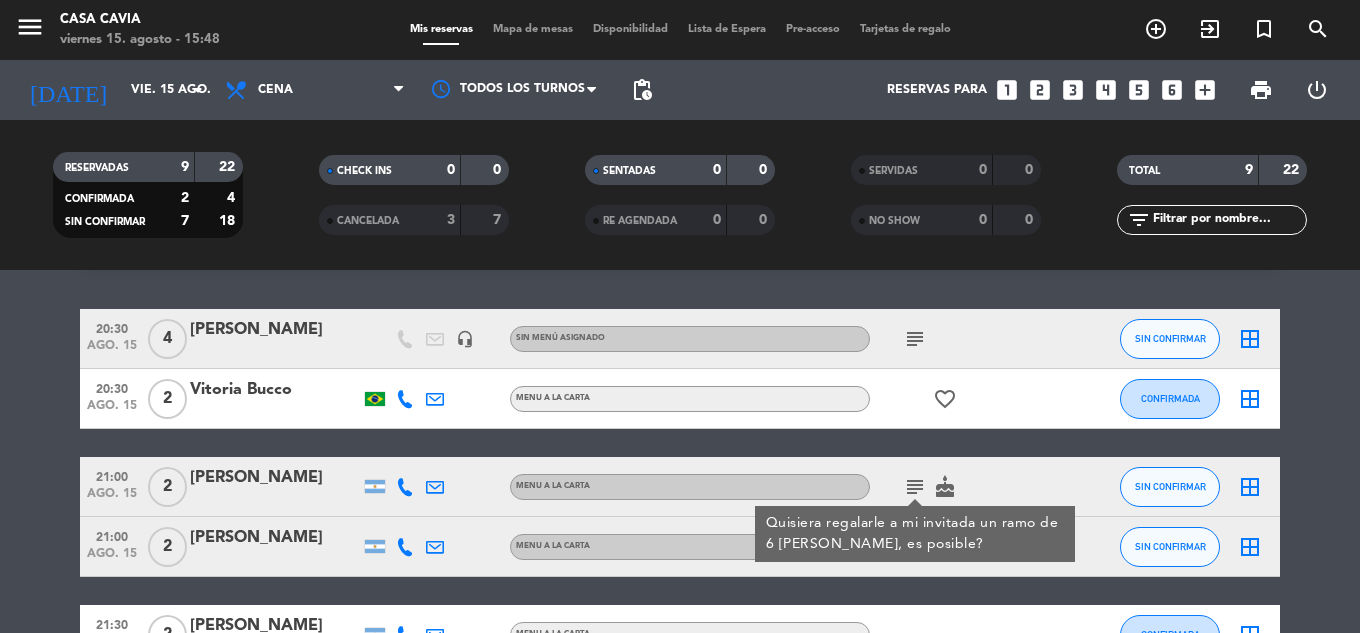
click at [399, 487] on icon at bounding box center [405, 487] width 18 height 18
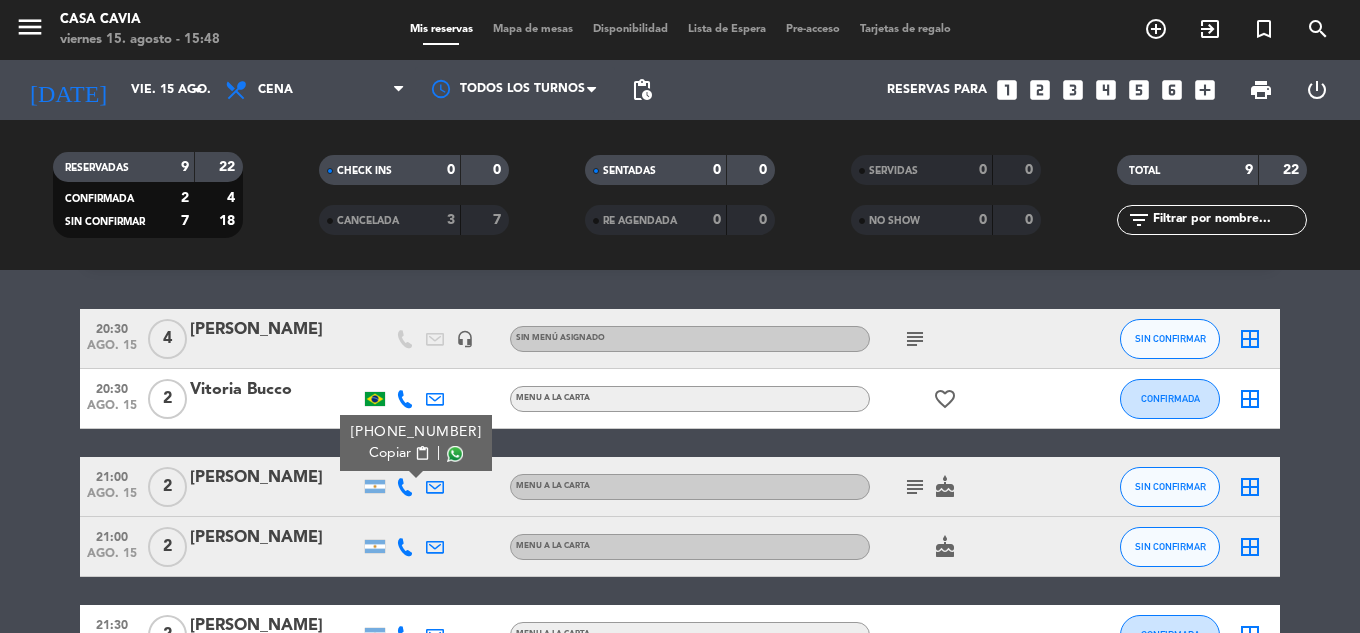
click at [415, 457] on span "content_paste" at bounding box center [422, 453] width 15 height 15
click at [525, 33] on span "Mapa de mesas" at bounding box center [533, 29] width 100 height 11
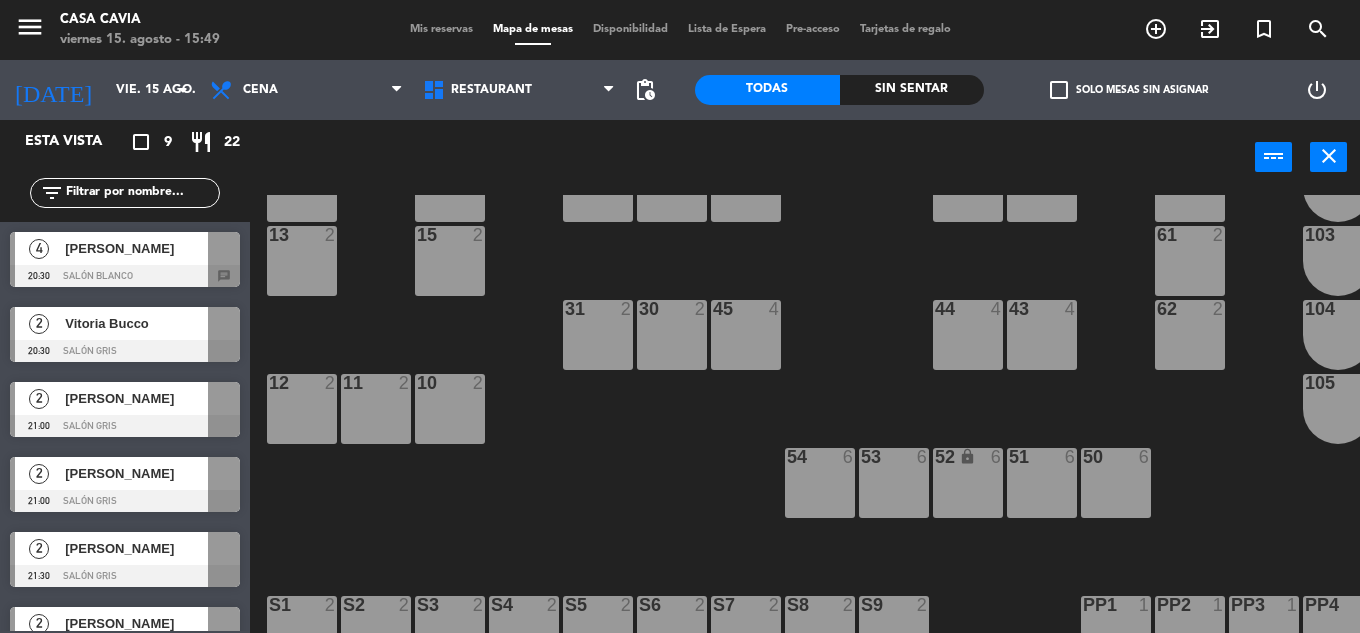
scroll to position [200, 0]
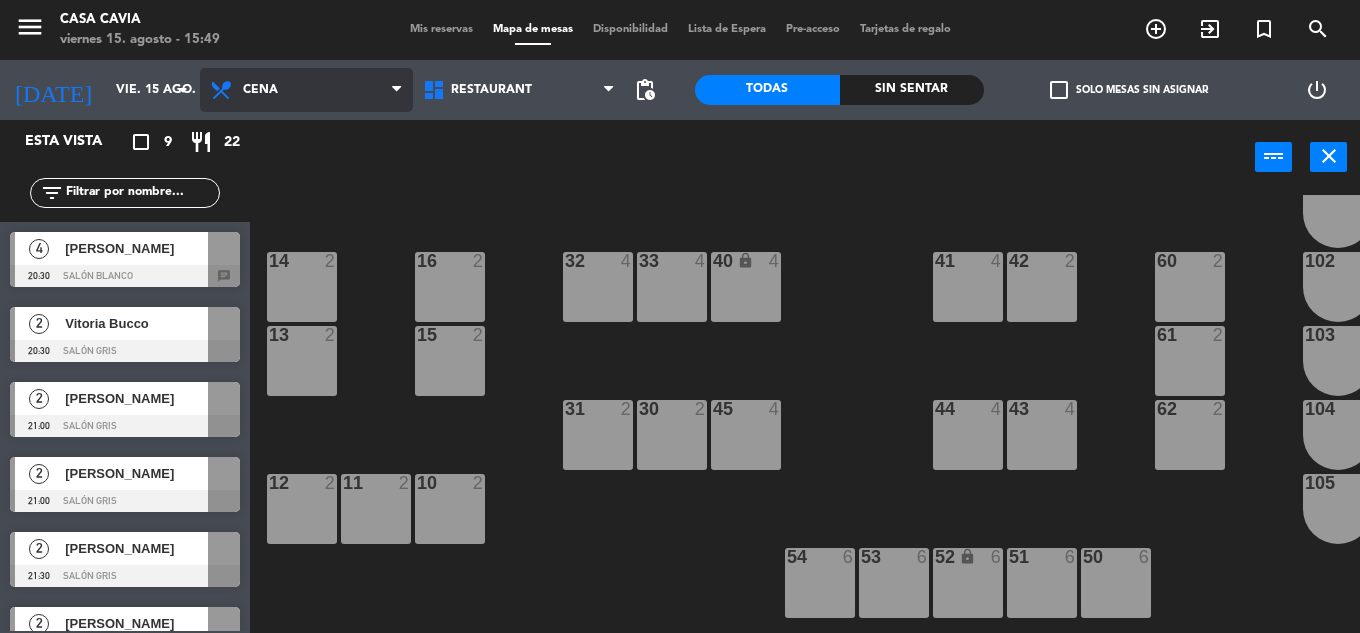
click at [351, 97] on span "Cena" at bounding box center [306, 90] width 213 height 44
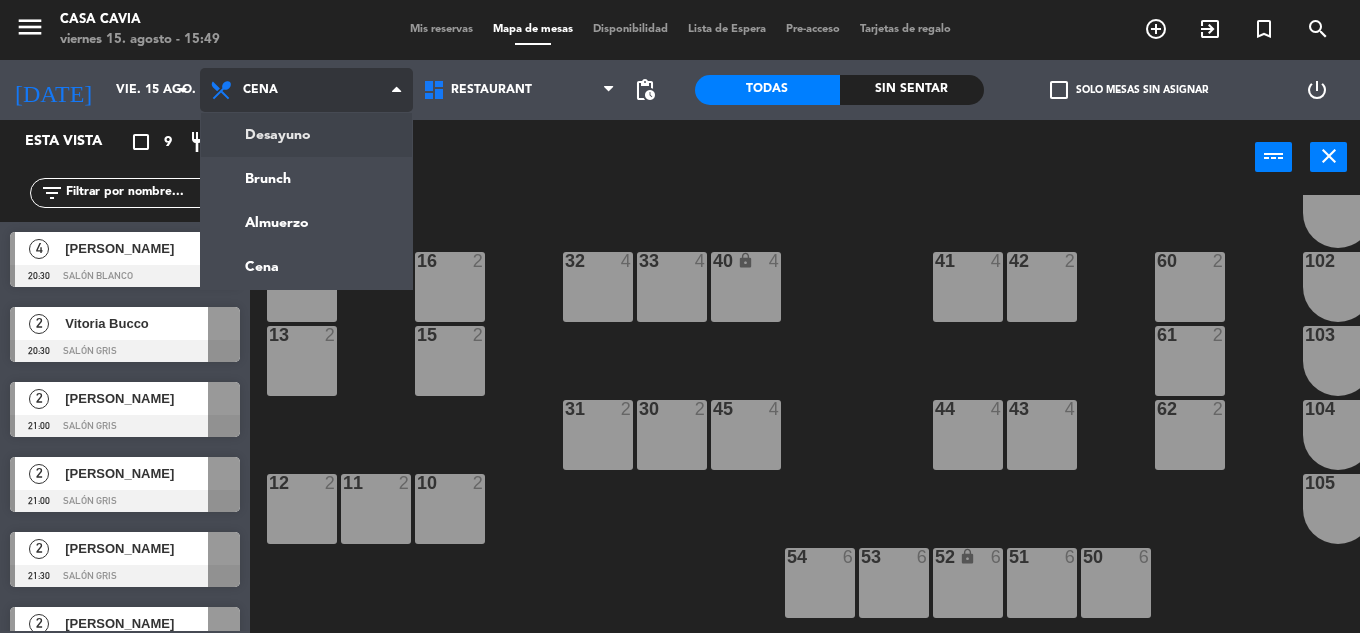
click at [337, 146] on ng-component "menu Casa Cavia [DATE] 15. agosto - 15:49 Mis reservas Mapa de mesas Disponibil…" at bounding box center [680, 316] width 1360 height 633
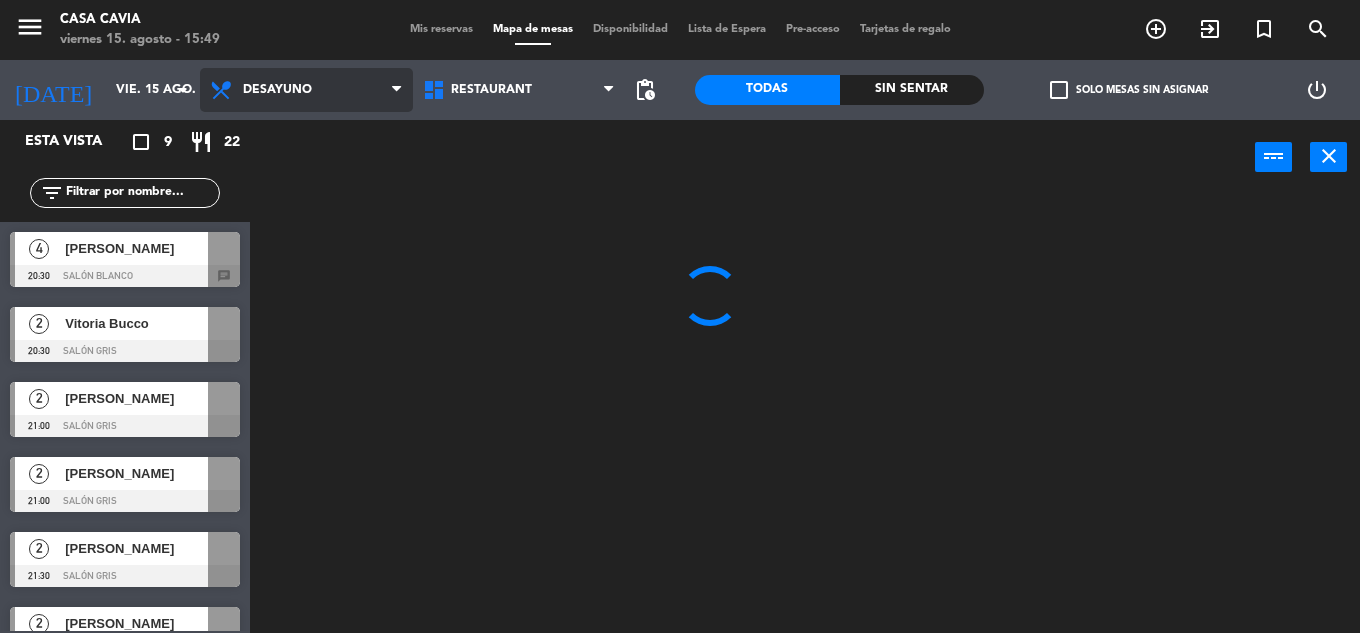
scroll to position [0, 0]
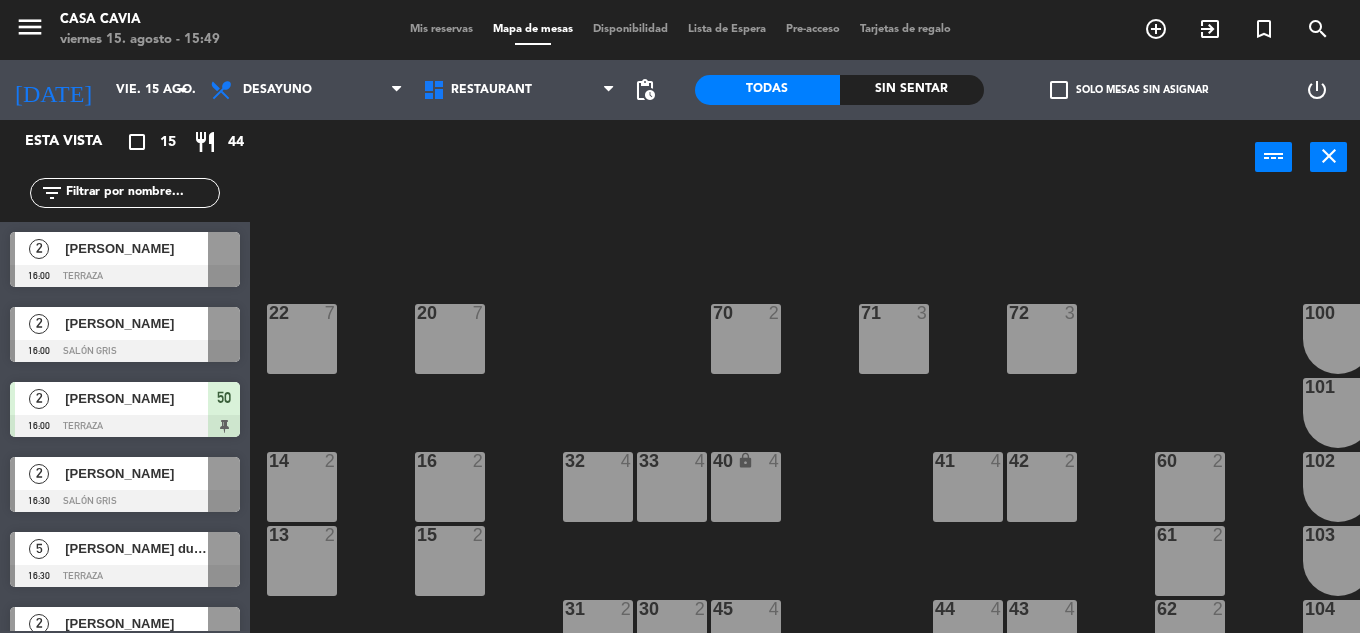
click at [1193, 496] on div "60 2" at bounding box center [1190, 487] width 70 height 70
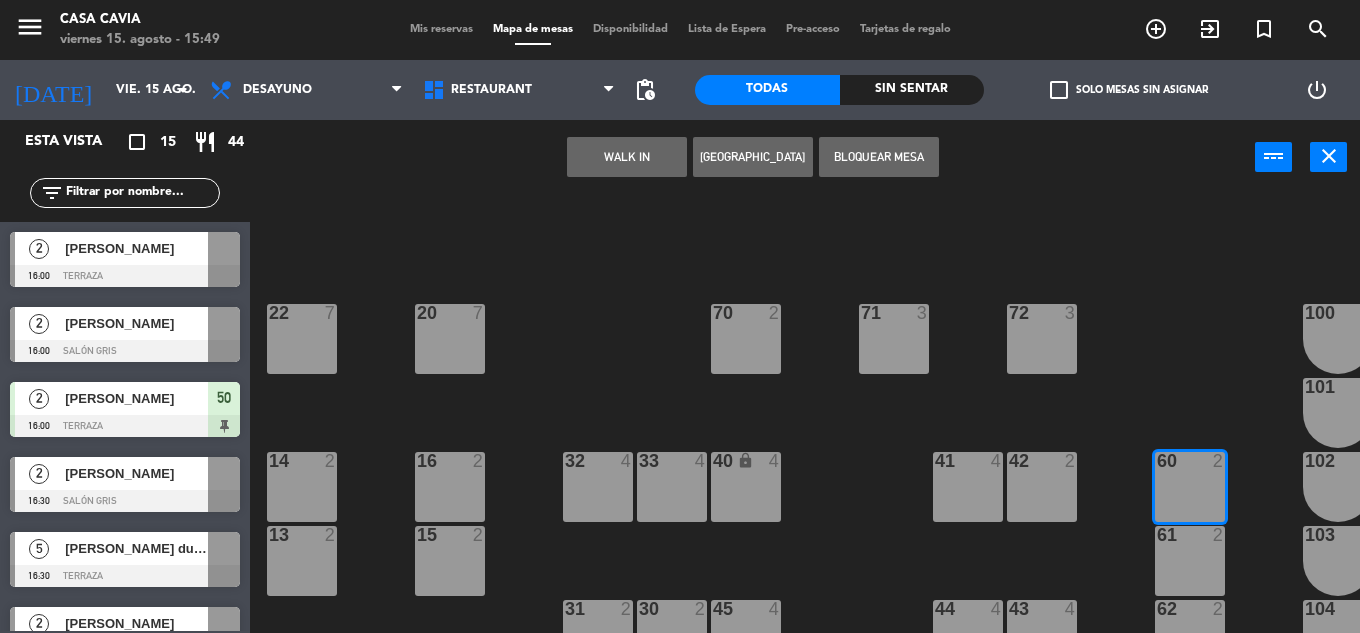
click at [662, 163] on button "WALK IN" at bounding box center [627, 157] width 120 height 40
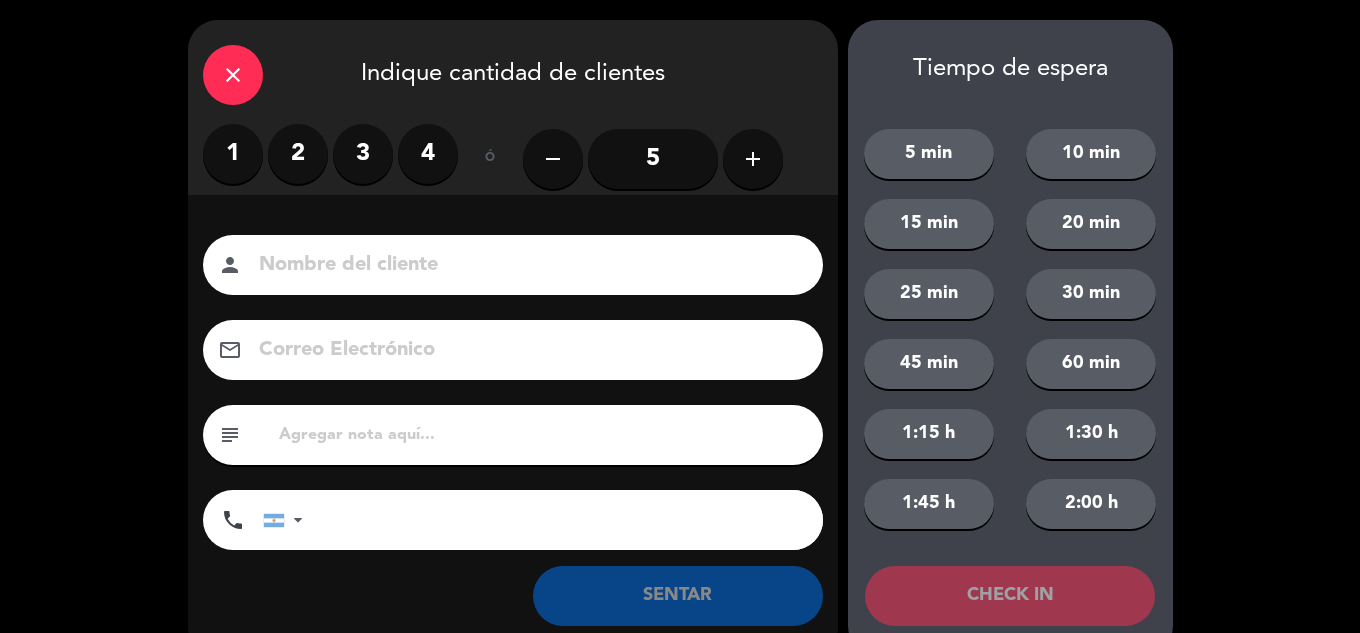
click at [305, 166] on label "2" at bounding box center [298, 154] width 60 height 60
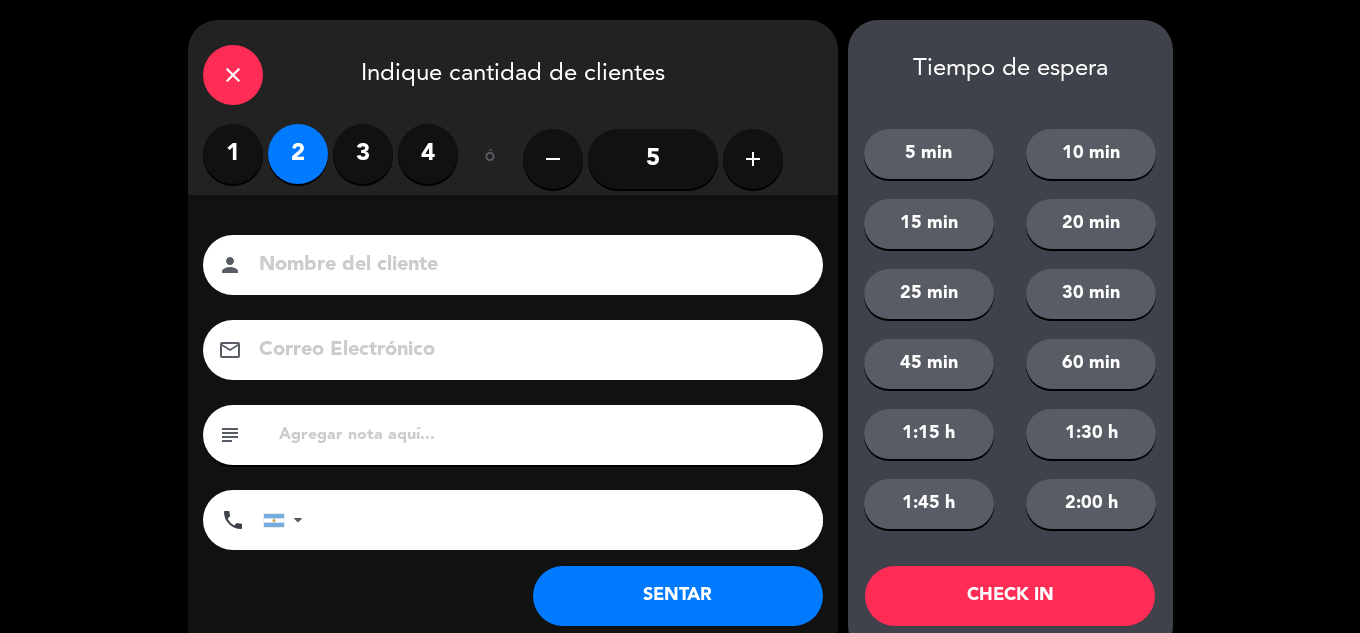
click at [472, 278] on input at bounding box center [527, 265] width 540 height 35
type input "Galgos"
click at [650, 609] on button "SENTAR" at bounding box center [678, 596] width 290 height 60
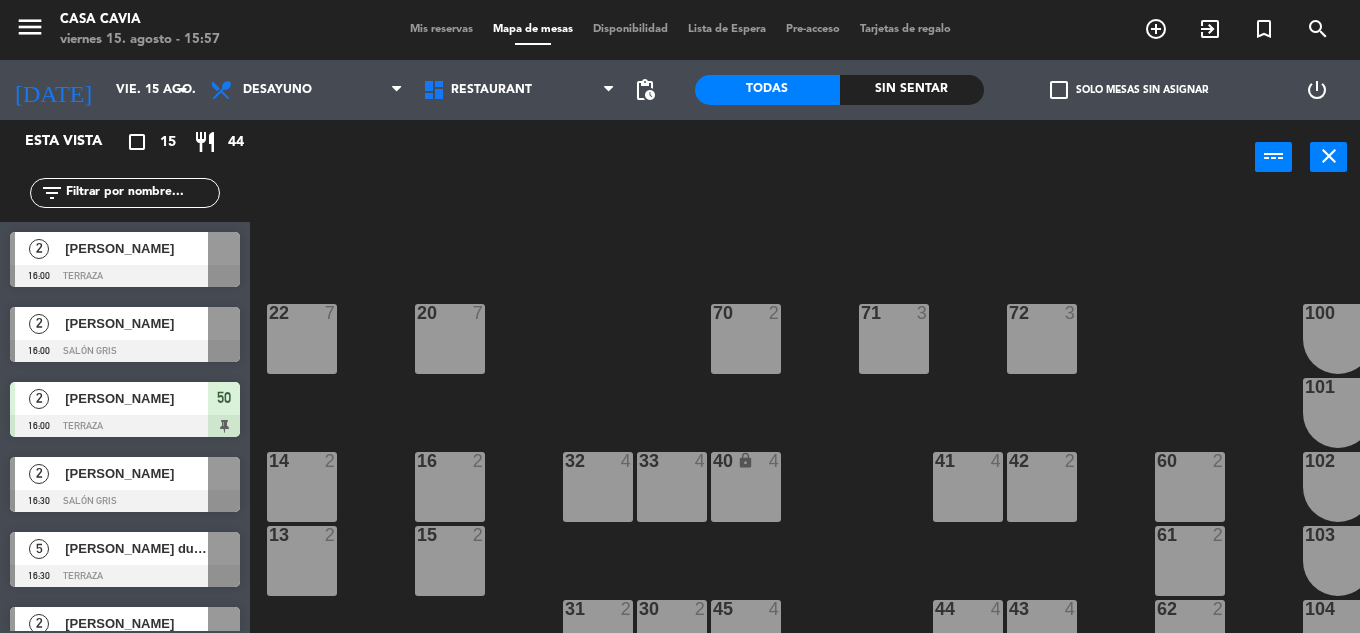
click at [417, 43] on div "menu Casa Cavia viernes 15. agosto - 15:57 Mis reservas Mapa de mesas Disponibi…" at bounding box center [680, 30] width 1360 height 60
click at [418, 36] on div "Mis reservas Mapa de mesas Disponibilidad Lista de Espera Pre-acceso Tarjetas d…" at bounding box center [680, 30] width 561 height 18
click at [418, 32] on span "Mis reservas" at bounding box center [441, 29] width 83 height 11
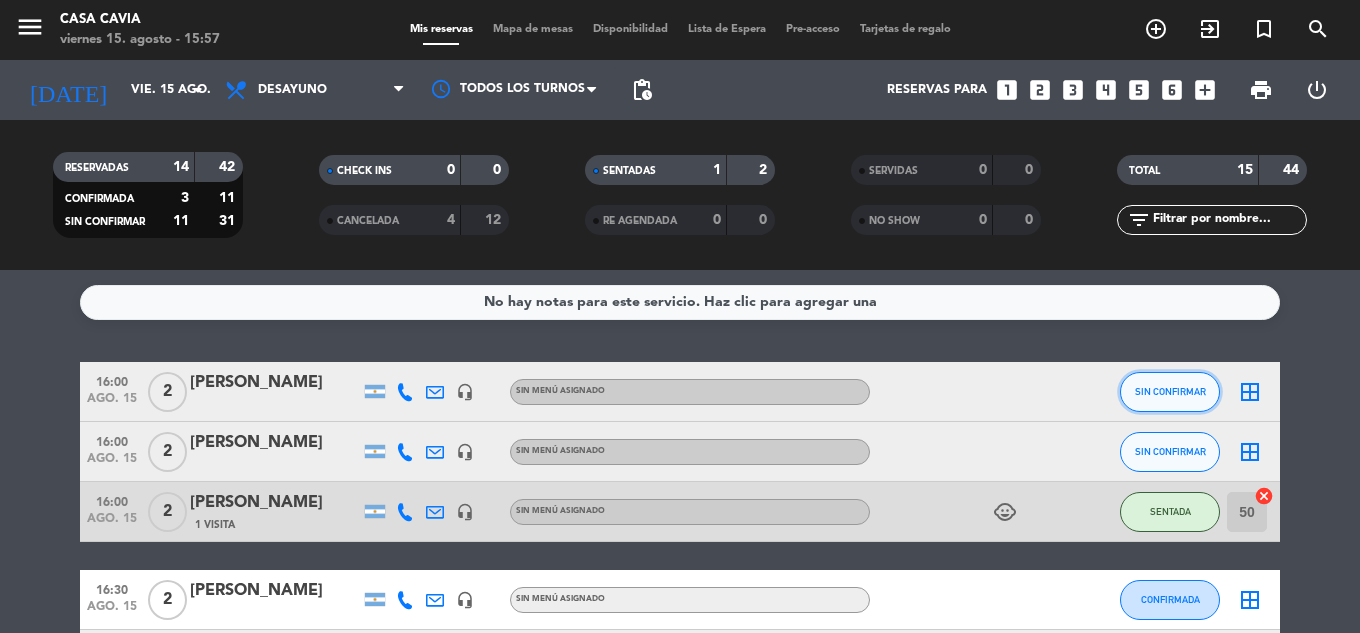
click at [1159, 398] on button "SIN CONFIRMAR" at bounding box center [1170, 392] width 100 height 40
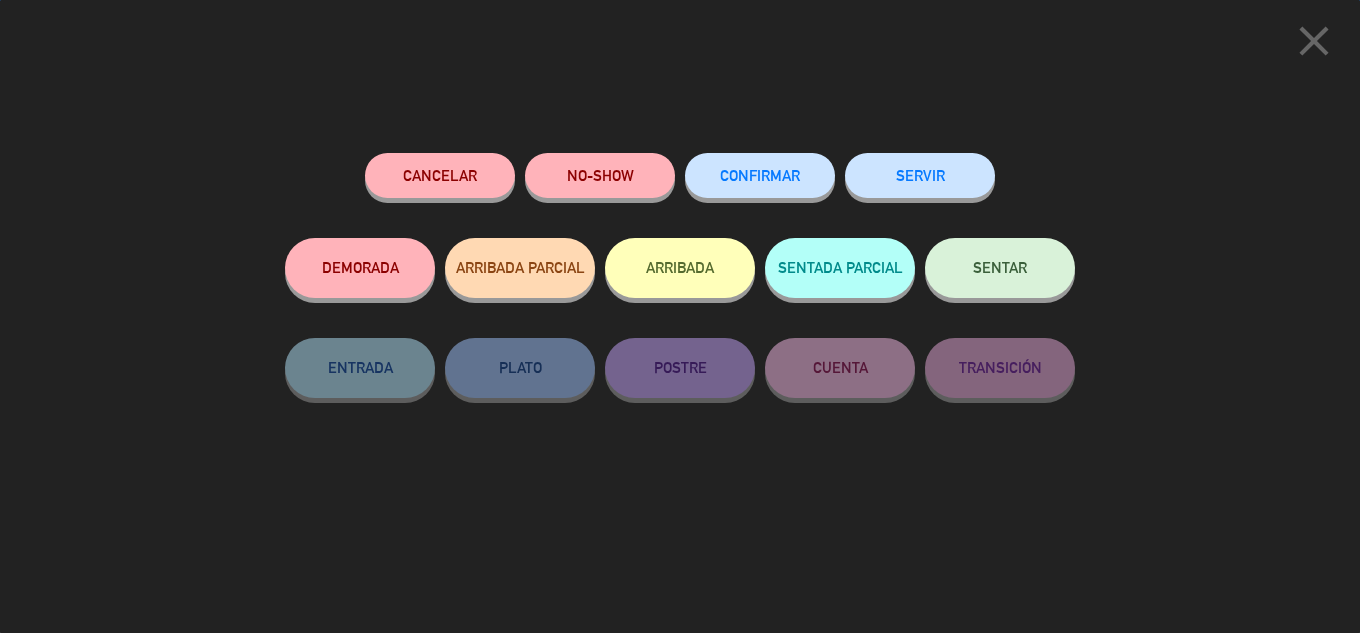
click at [967, 277] on button "SENTAR" at bounding box center [1000, 268] width 150 height 60
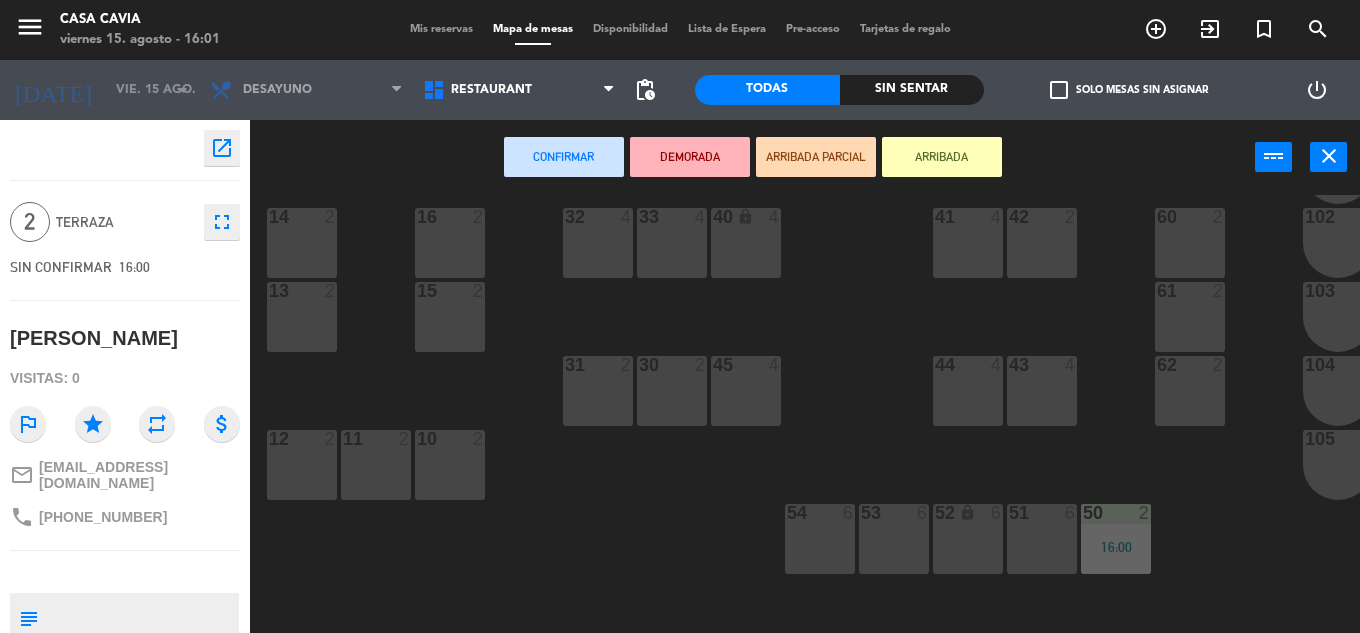
scroll to position [200, 0]
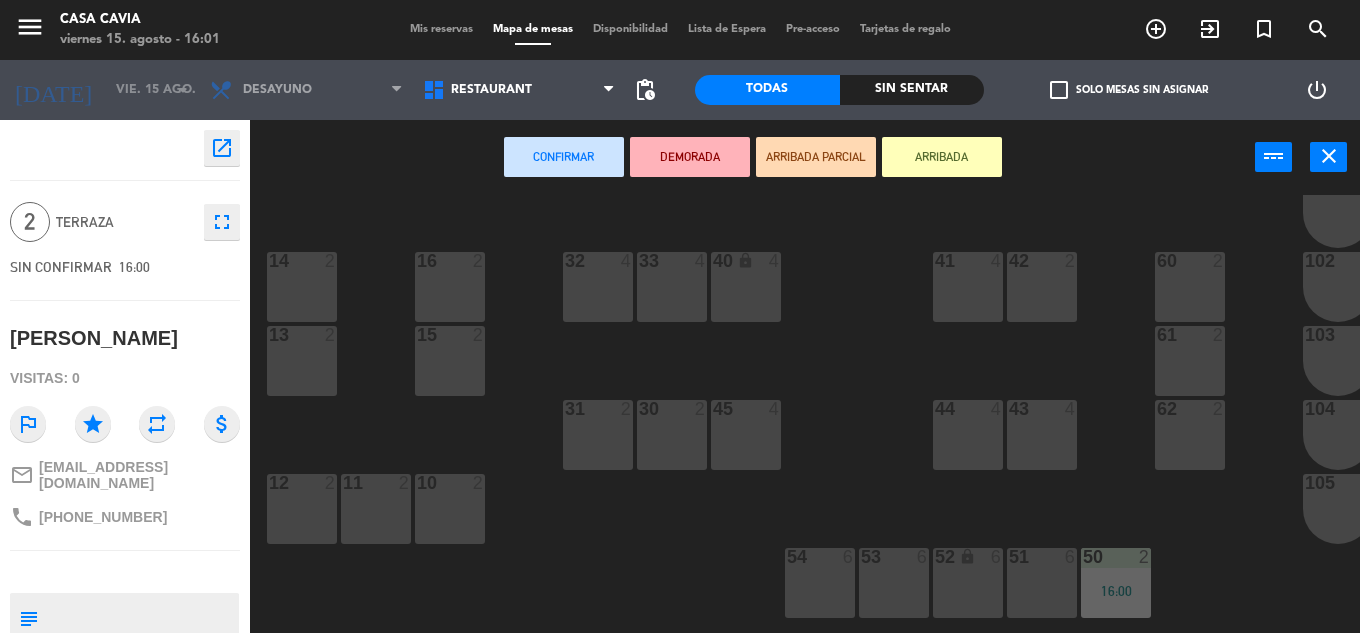
click at [652, 435] on div "30 2" at bounding box center [672, 435] width 70 height 70
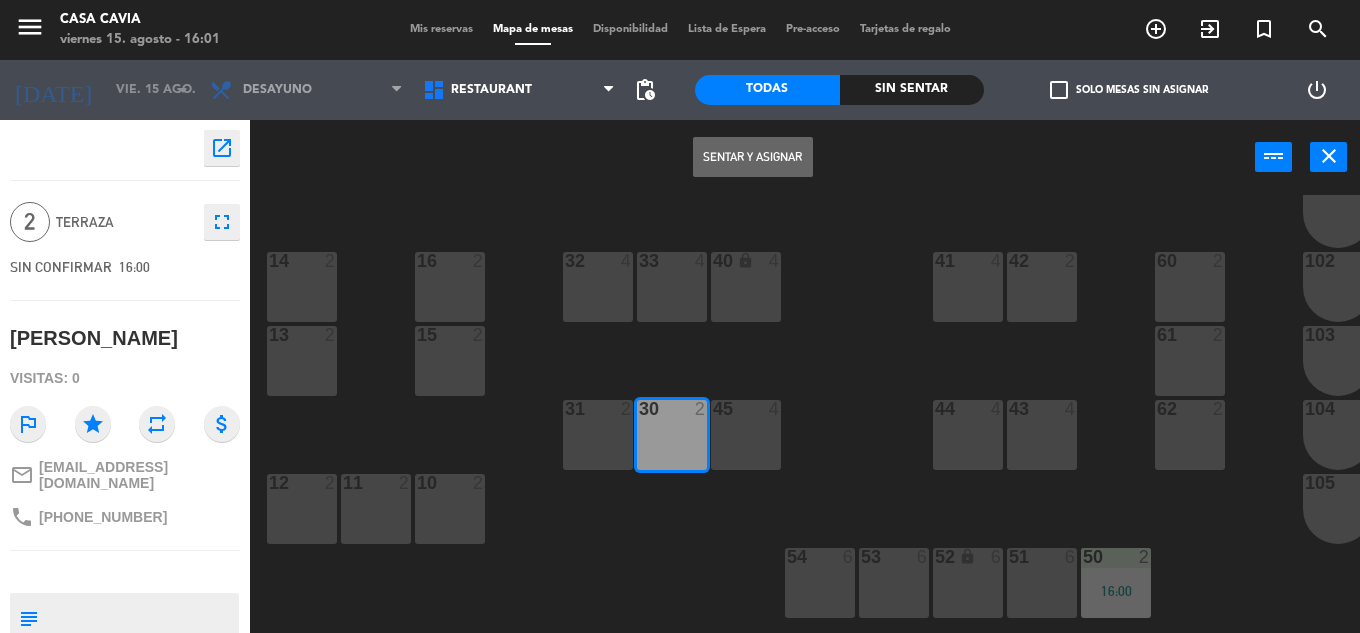
click at [762, 152] on button "Sentar y Asignar" at bounding box center [753, 157] width 120 height 40
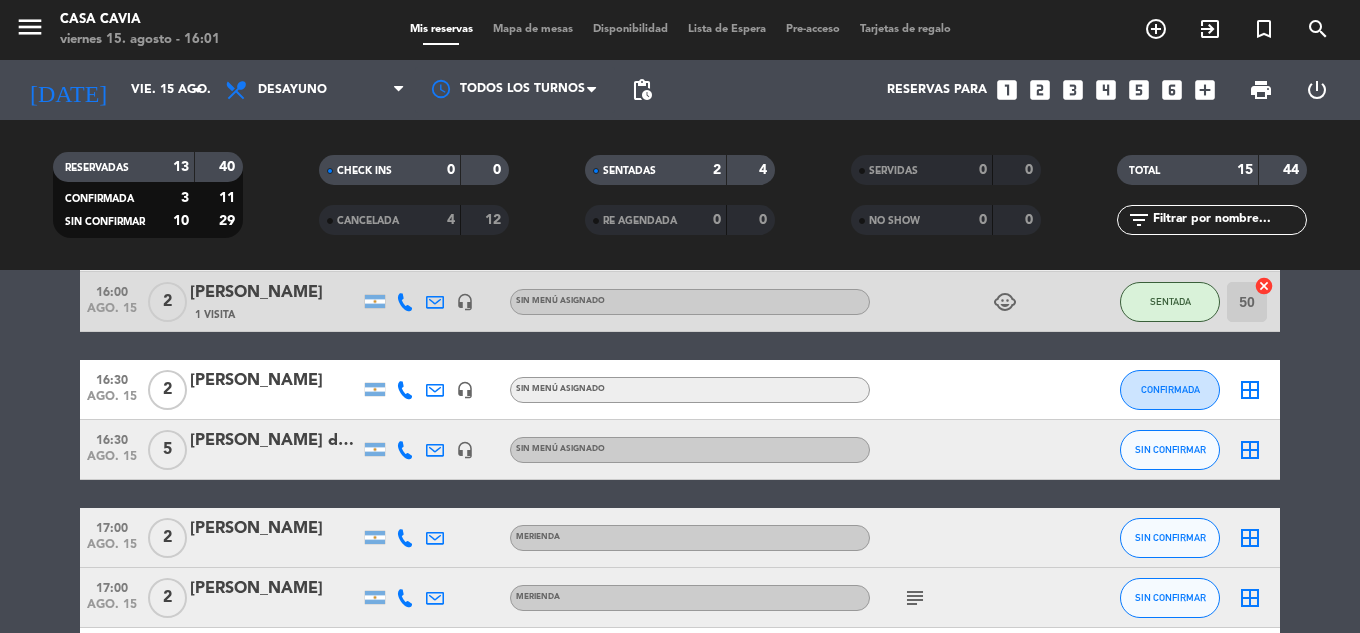
scroll to position [200, 0]
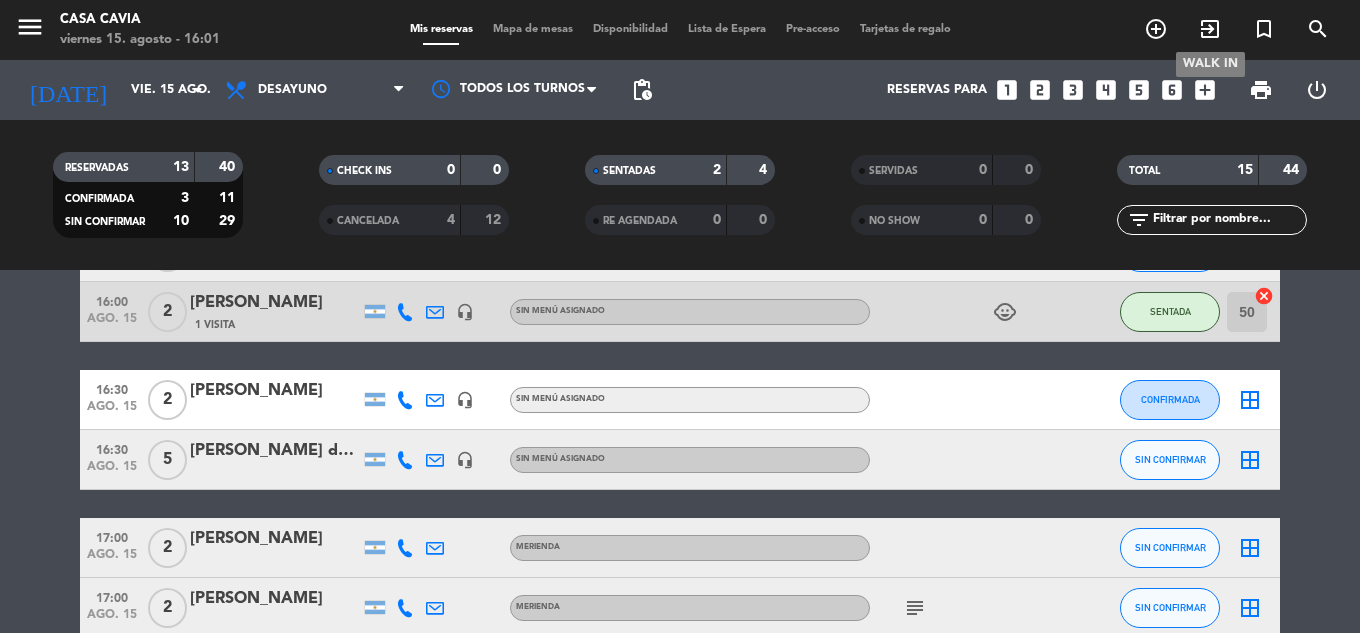
click at [1196, 32] on span "exit_to_app" at bounding box center [1210, 29] width 54 height 34
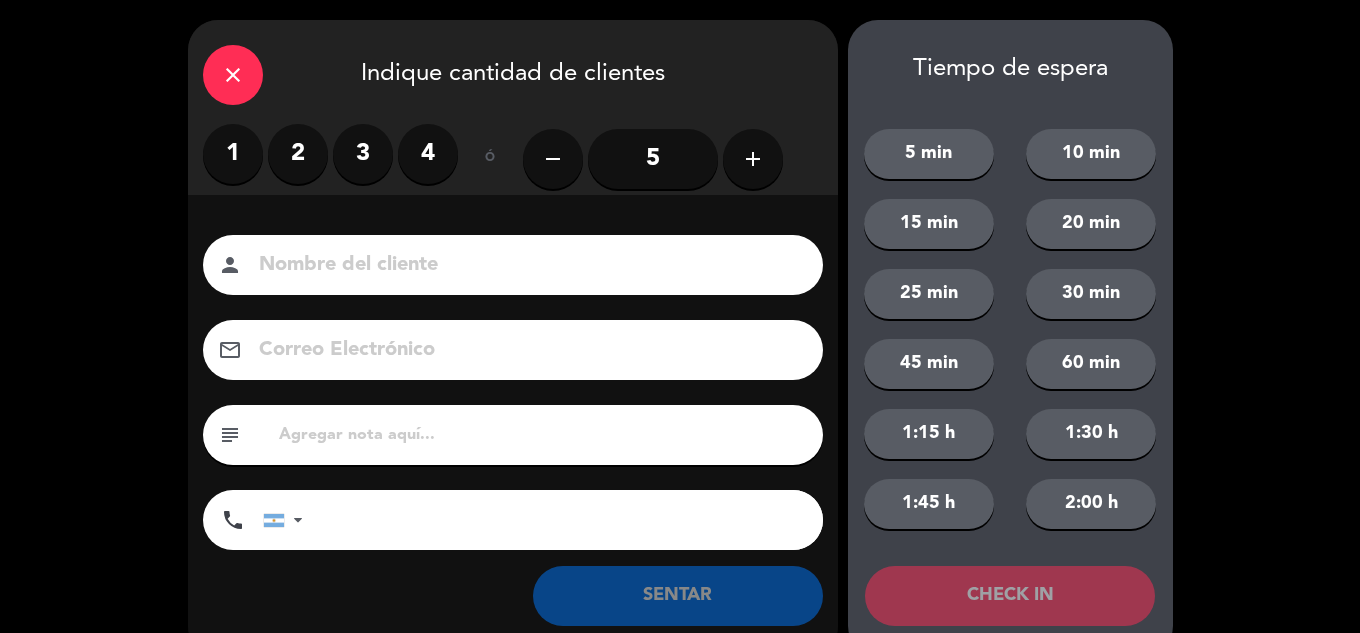
click at [1214, 29] on div "close Indique cantidad de clientes 1 2 3 4 ó remove 5 add Nombre del cliente pe…" at bounding box center [680, 338] width 1360 height 676
click at [313, 158] on label "2" at bounding box center [298, 154] width 60 height 60
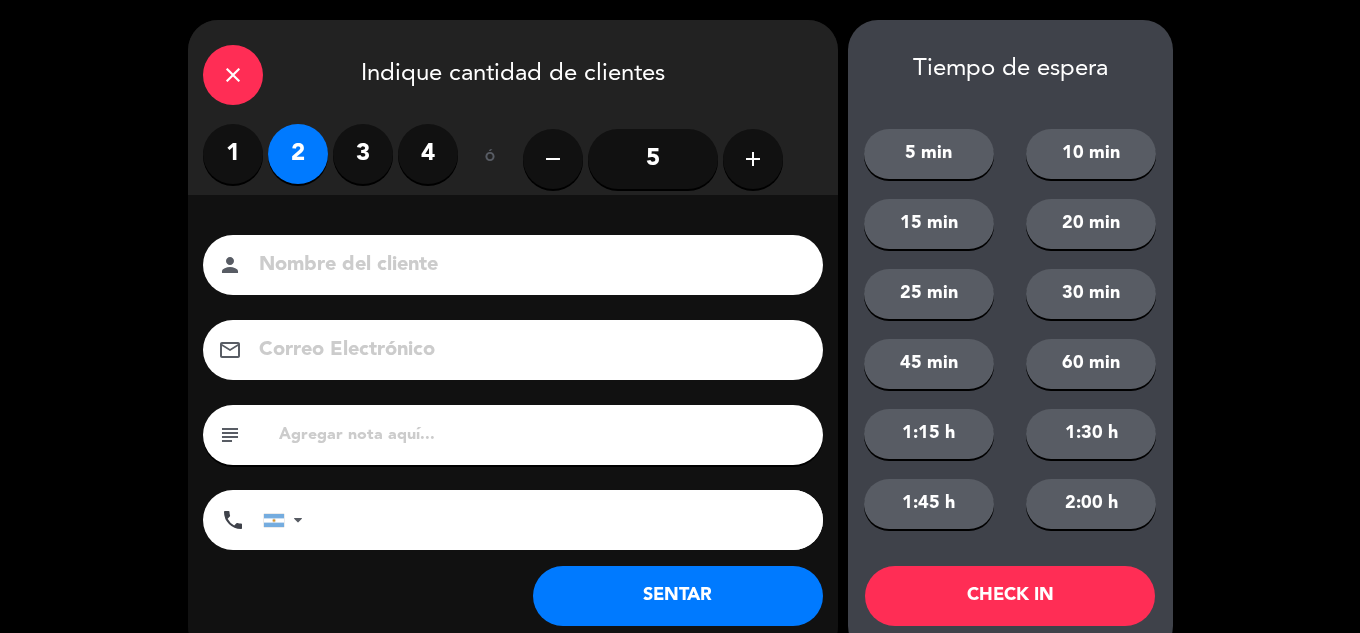
click at [363, 259] on input at bounding box center [527, 265] width 540 height 35
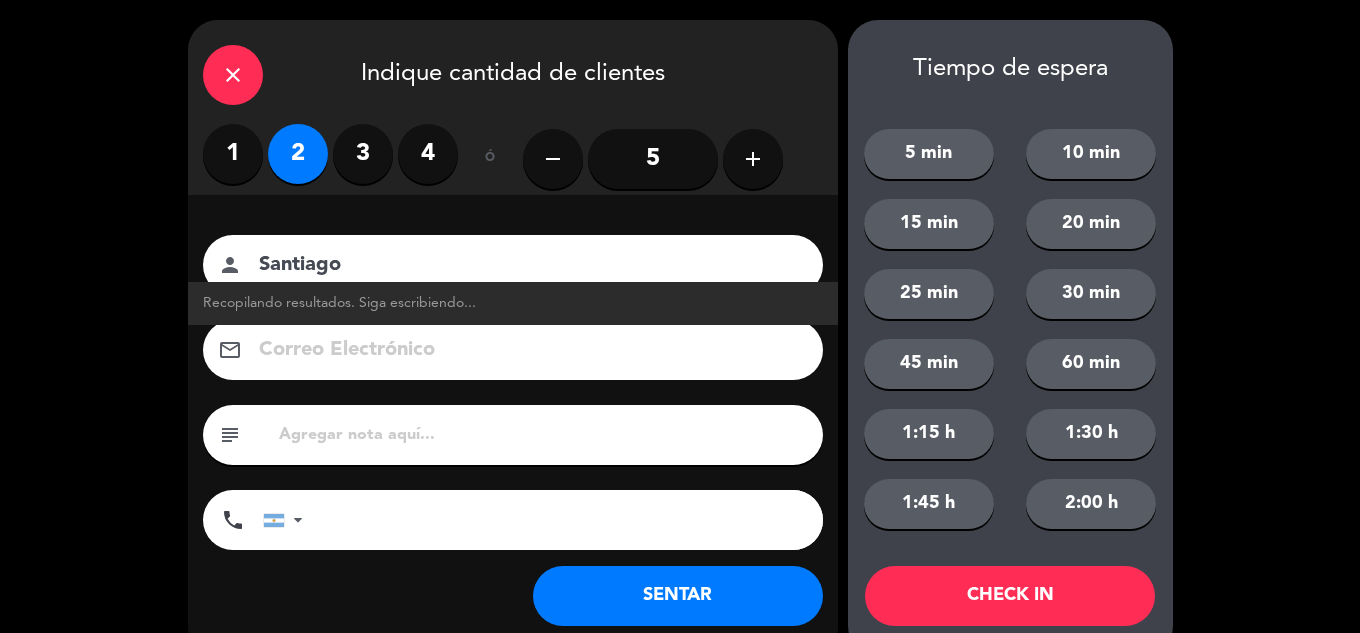
type input "Santiago"
click at [709, 607] on button "SENTAR" at bounding box center [678, 596] width 290 height 60
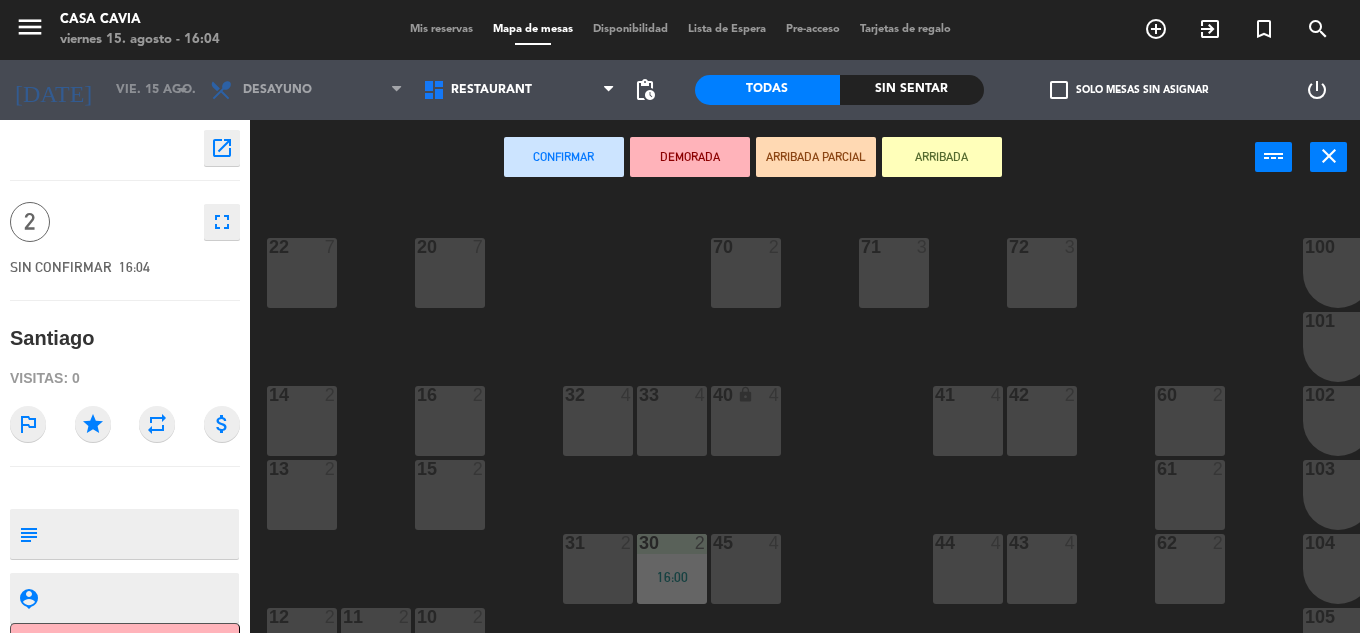
scroll to position [100, 0]
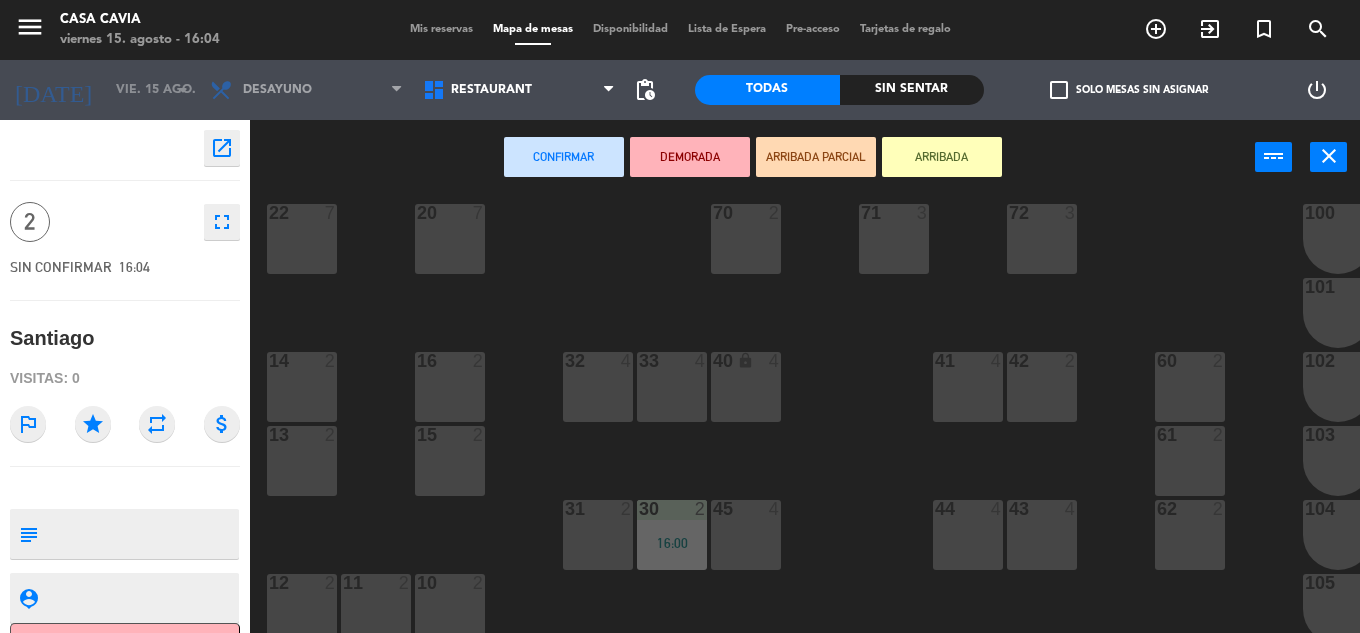
click at [1047, 251] on div "72 3" at bounding box center [1042, 239] width 70 height 70
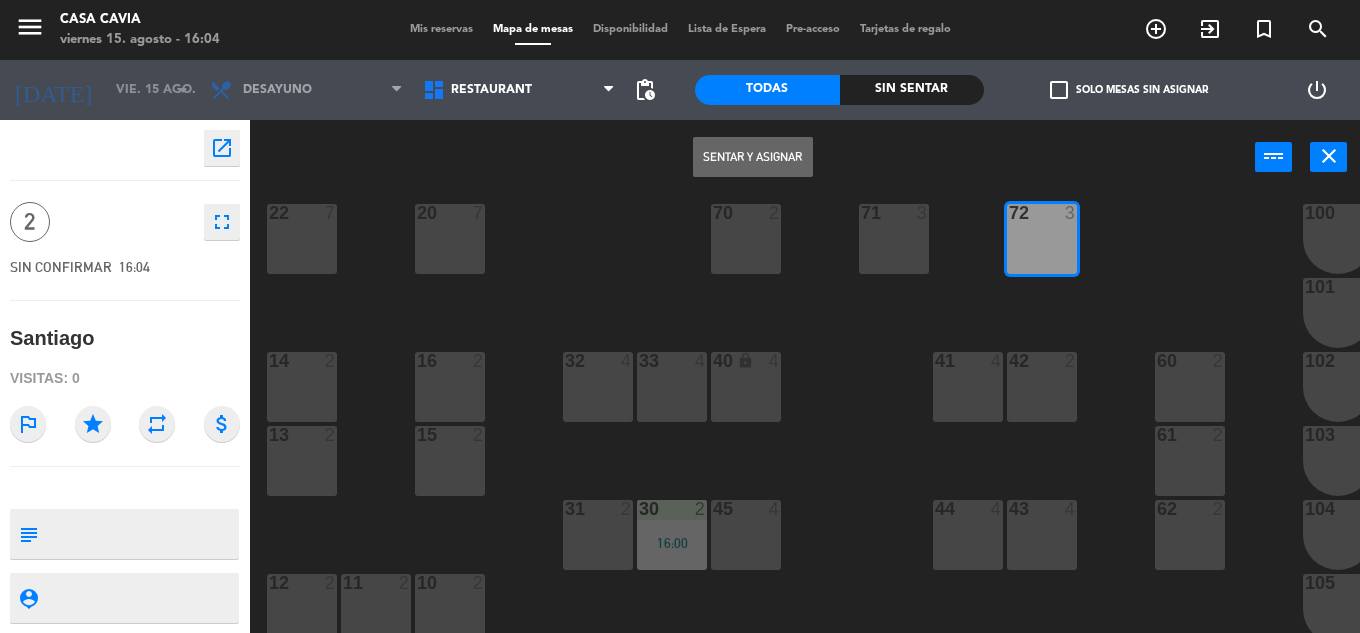
click at [766, 124] on div "Sentar y Asignar power_input close" at bounding box center [752, 158] width 1005 height 76
click at [766, 144] on button "Sentar y Asignar" at bounding box center [753, 157] width 120 height 40
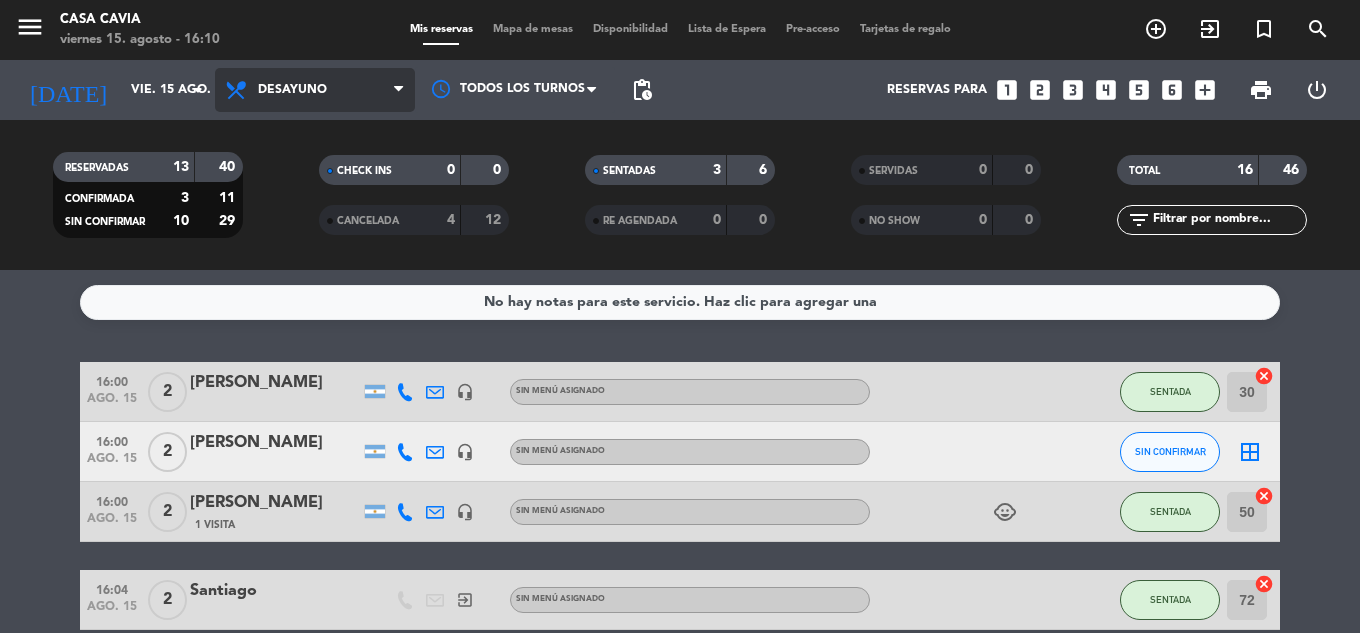
click at [304, 102] on span "Desayuno" at bounding box center [315, 90] width 200 height 44
click at [337, 253] on div "menu Casa Cavia [DATE] 15. agosto - 16:10 Mis reservas Mapa de mesas Disponibil…" at bounding box center [680, 135] width 1360 height 270
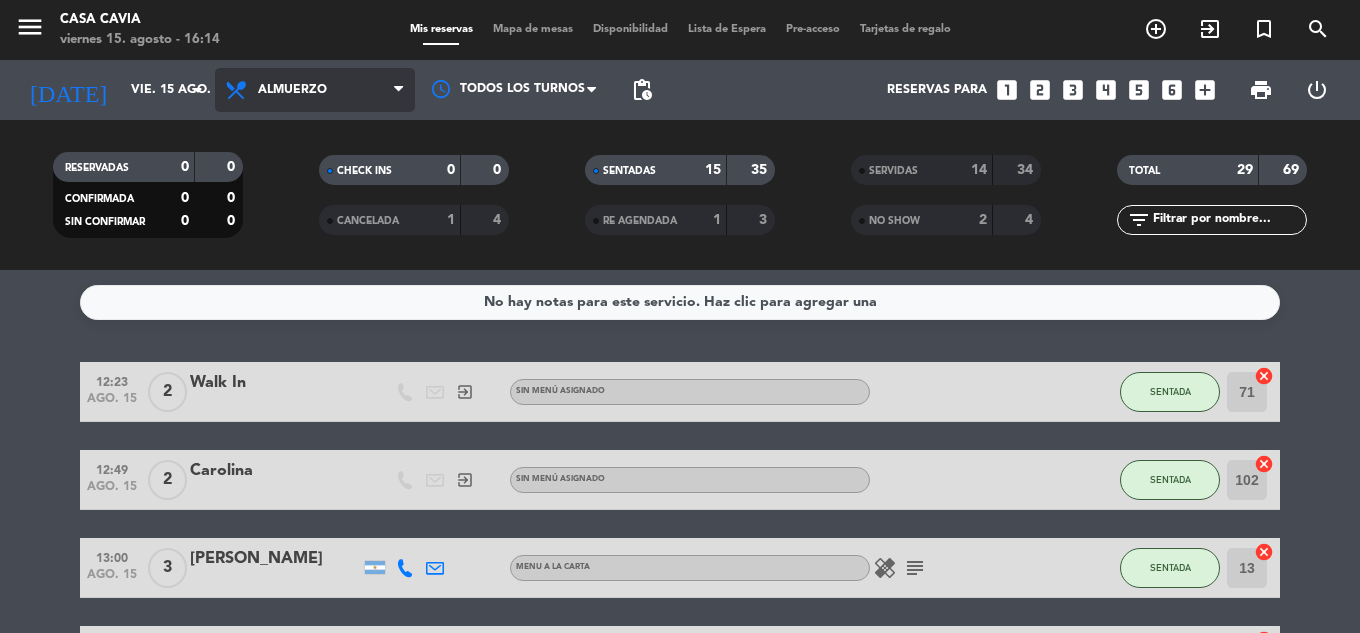
click at [398, 84] on icon at bounding box center [398, 90] width 9 height 16
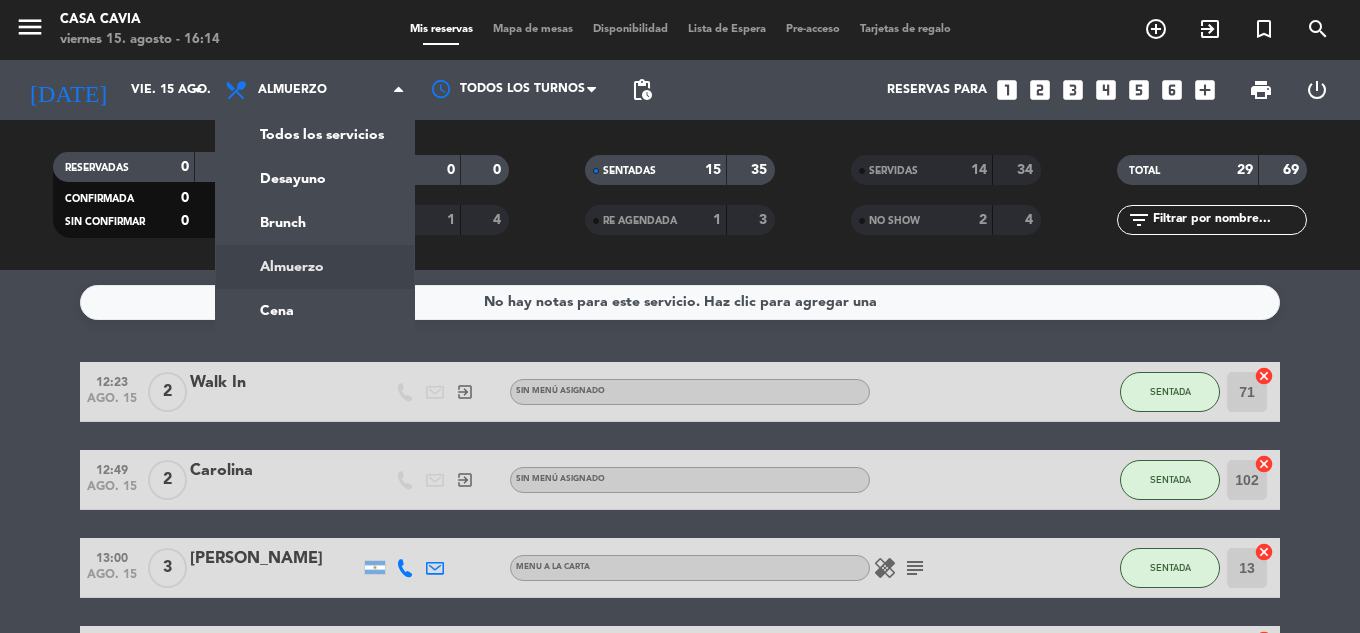
click at [294, 265] on div "menu Casa Cavia [DATE] 15. agosto - 16:14 Mis reservas Mapa de mesas Disponibil…" at bounding box center [680, 135] width 1360 height 270
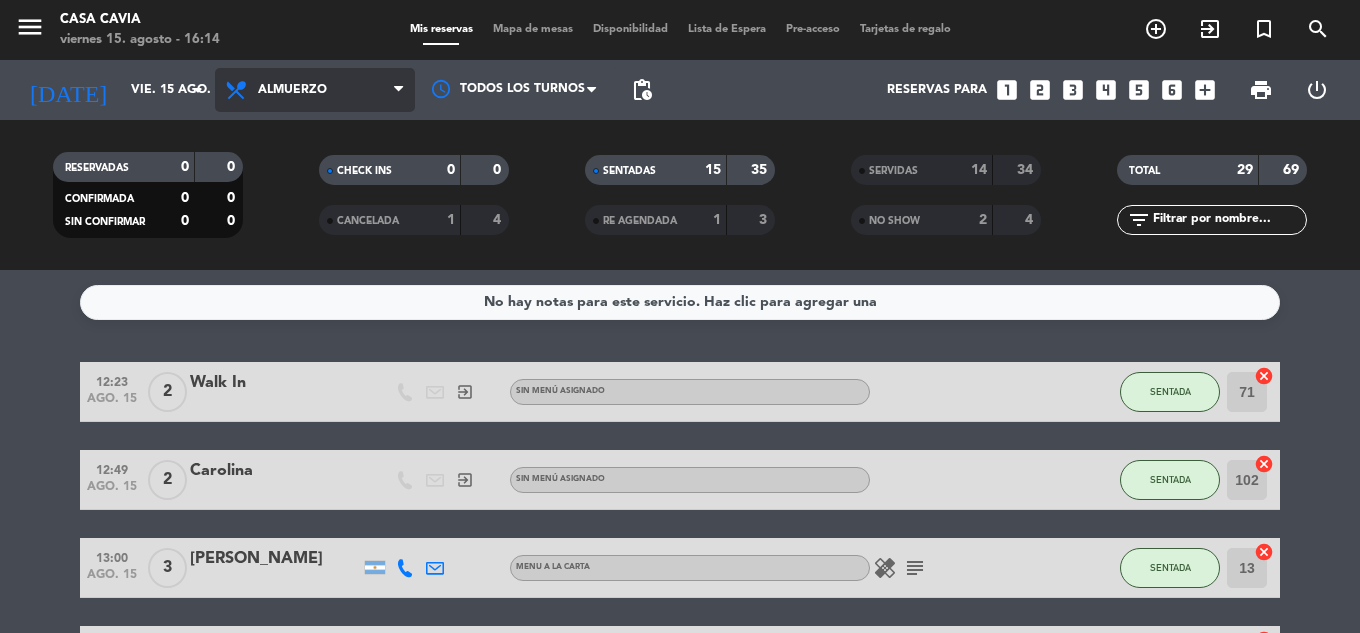
click at [400, 85] on icon at bounding box center [398, 90] width 9 height 16
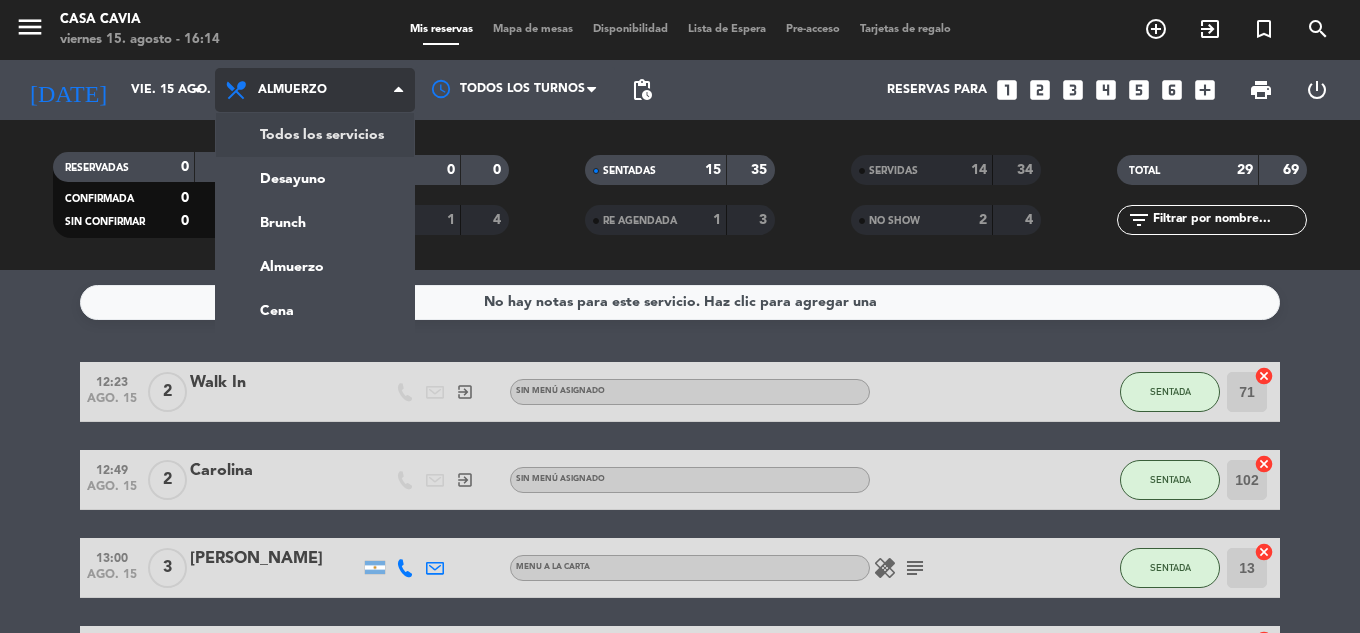
click at [315, 127] on div "menu Casa Cavia [DATE] 15. agosto - 16:14 Mis reservas Mapa de mesas Disponibil…" at bounding box center [680, 135] width 1360 height 270
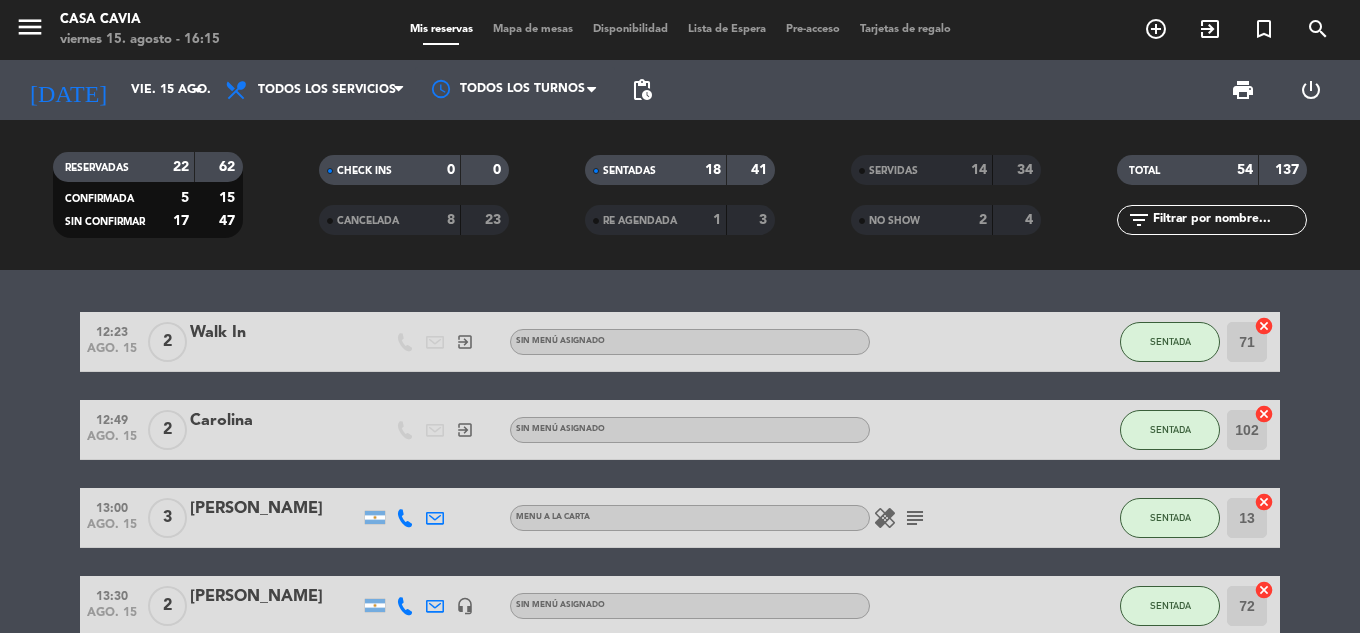
click at [899, 170] on span "SERVIDAS" at bounding box center [893, 171] width 49 height 10
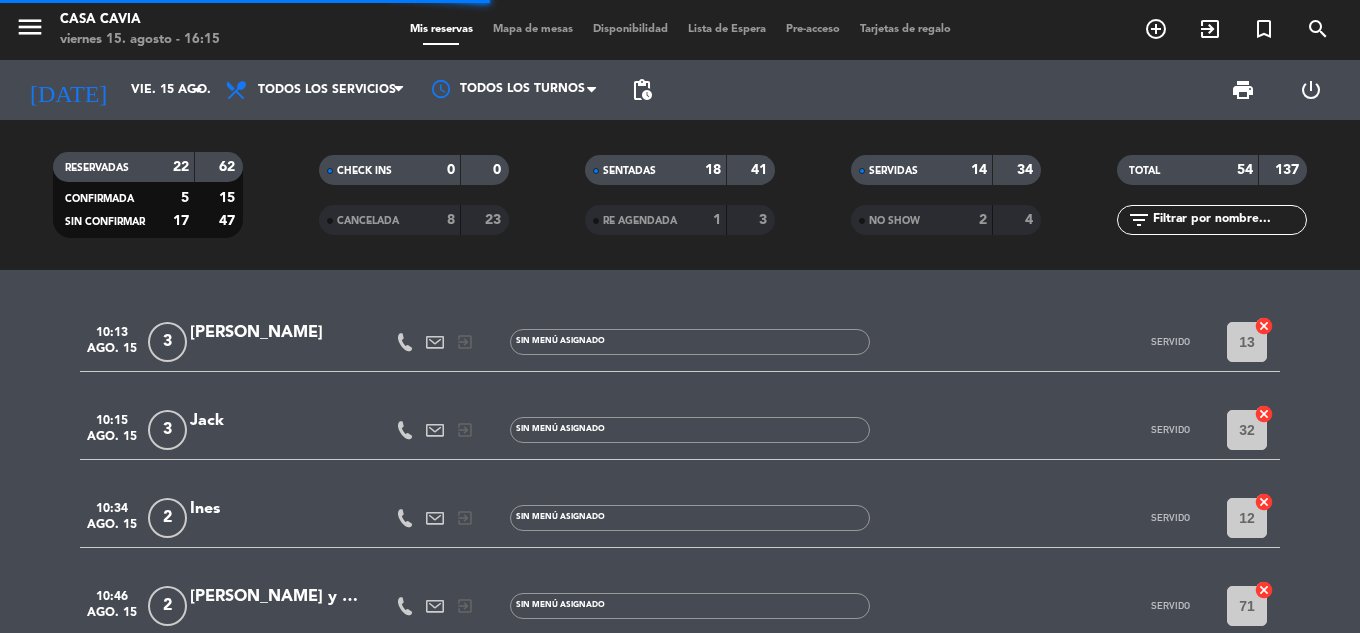
click at [864, 163] on div "SERVIDAS" at bounding box center [902, 170] width 92 height 23
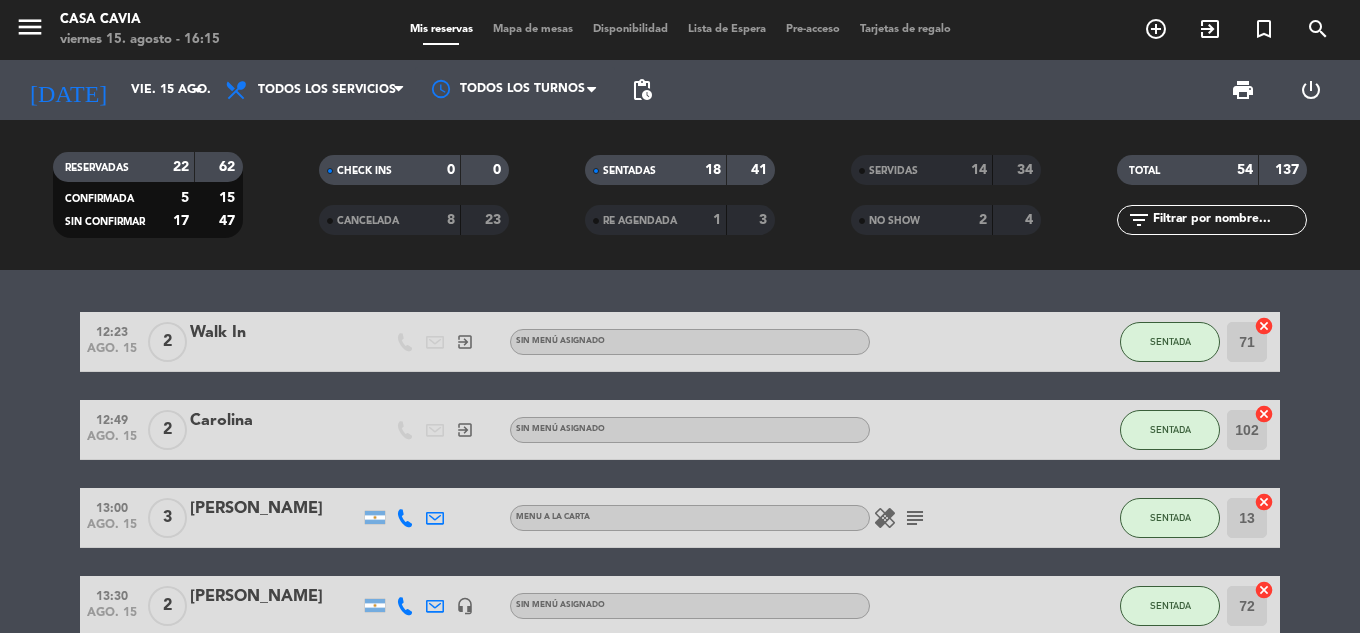
drag, startPoint x: 864, startPoint y: 163, endPoint x: 843, endPoint y: 173, distance: 23.3
click at [859, 165] on div "SERVIDAS" at bounding box center [902, 170] width 92 height 23
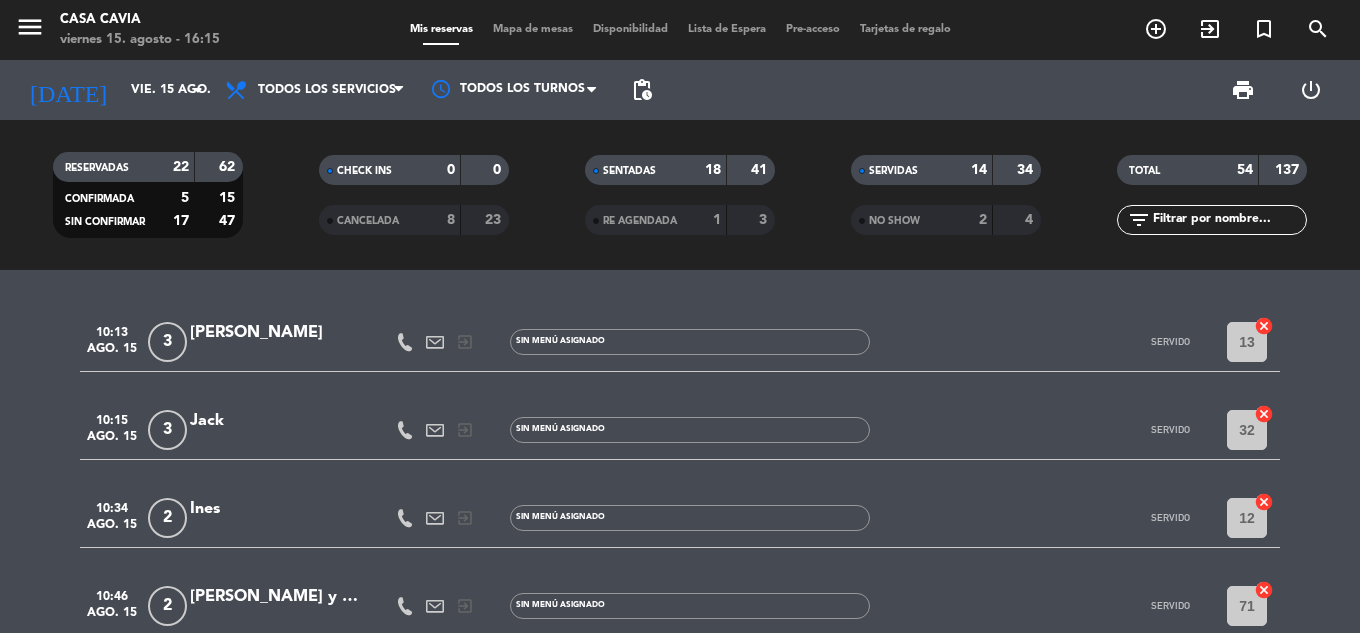
click at [643, 168] on span "SENTADAS" at bounding box center [629, 171] width 53 height 10
drag, startPoint x: 226, startPoint y: 164, endPoint x: 215, endPoint y: 168, distance: 11.7
click at [224, 164] on strong "62" at bounding box center [229, 167] width 20 height 14
click at [129, 163] on span "RESERVADAS" at bounding box center [97, 168] width 64 height 10
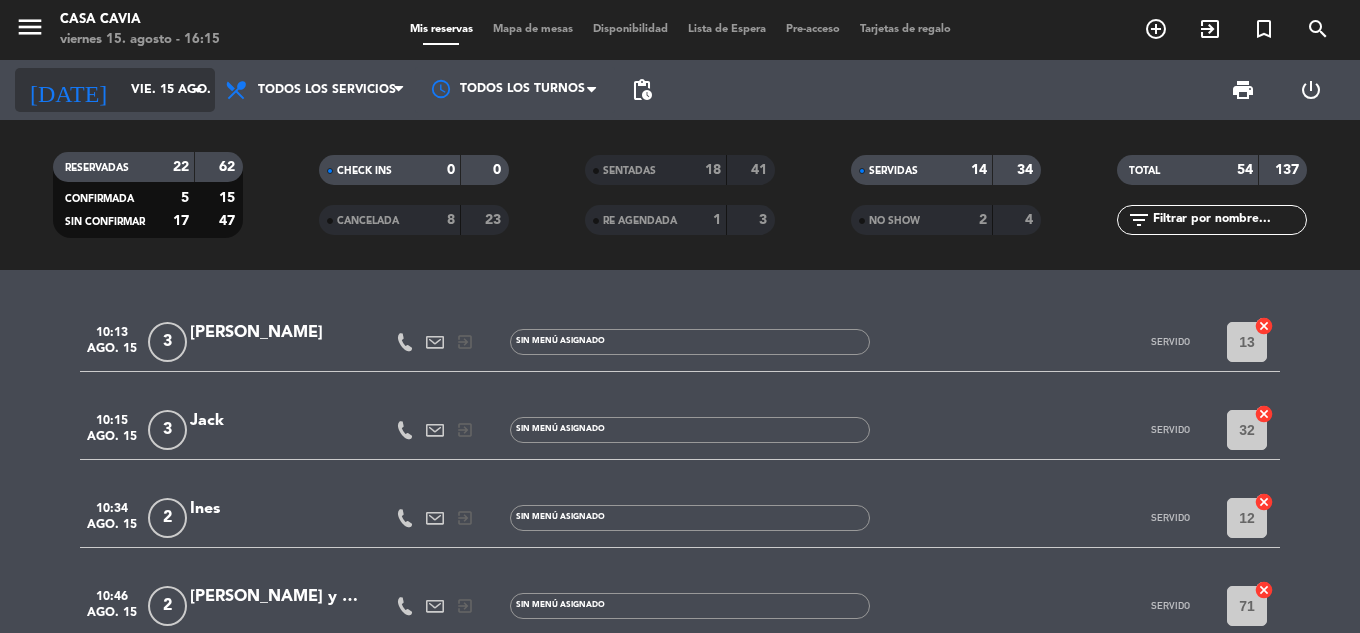
click at [198, 89] on icon "arrow_drop_down" at bounding box center [198, 90] width 24 height 24
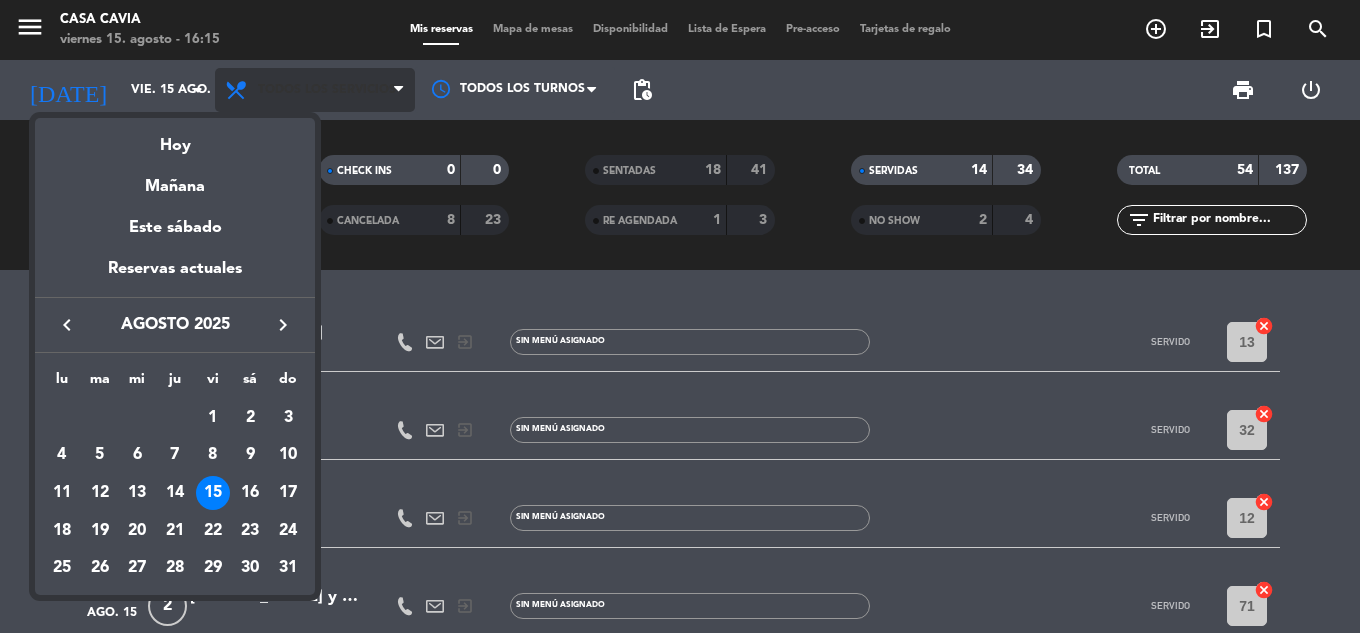
drag, startPoint x: 392, startPoint y: 82, endPoint x: 378, endPoint y: 85, distance: 14.3
click at [386, 83] on div at bounding box center [680, 316] width 1360 height 633
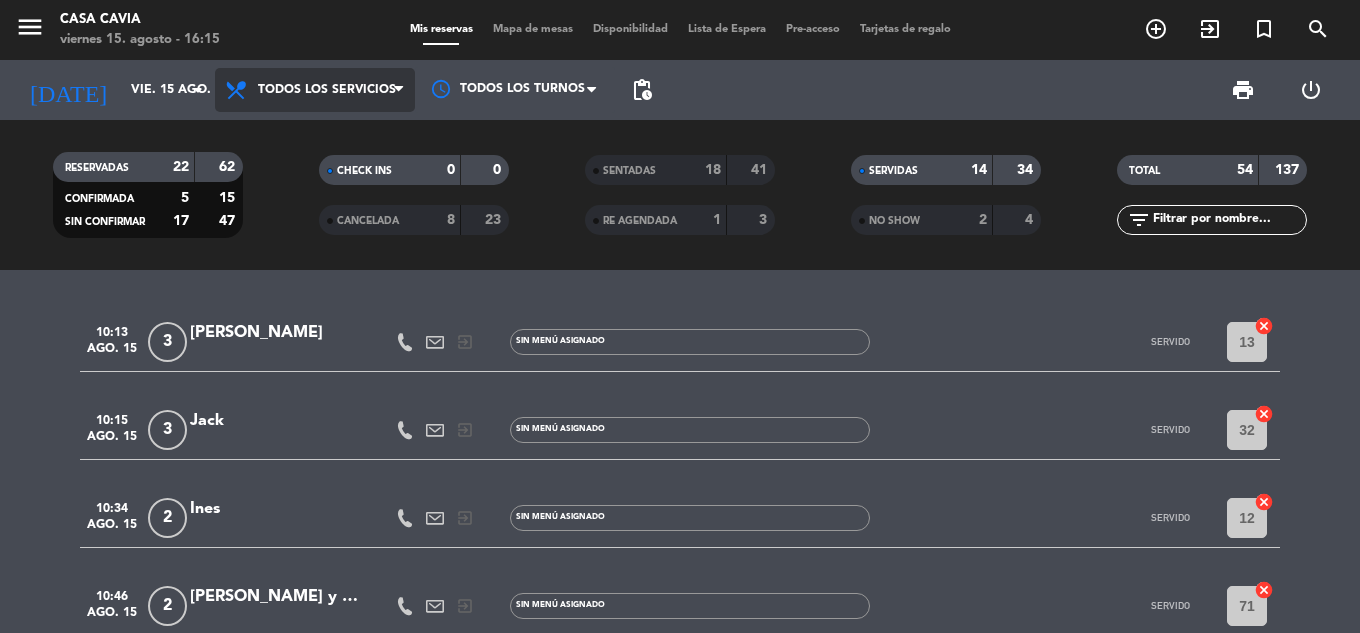
click at [390, 89] on span "Todos los servicios" at bounding box center [327, 90] width 138 height 14
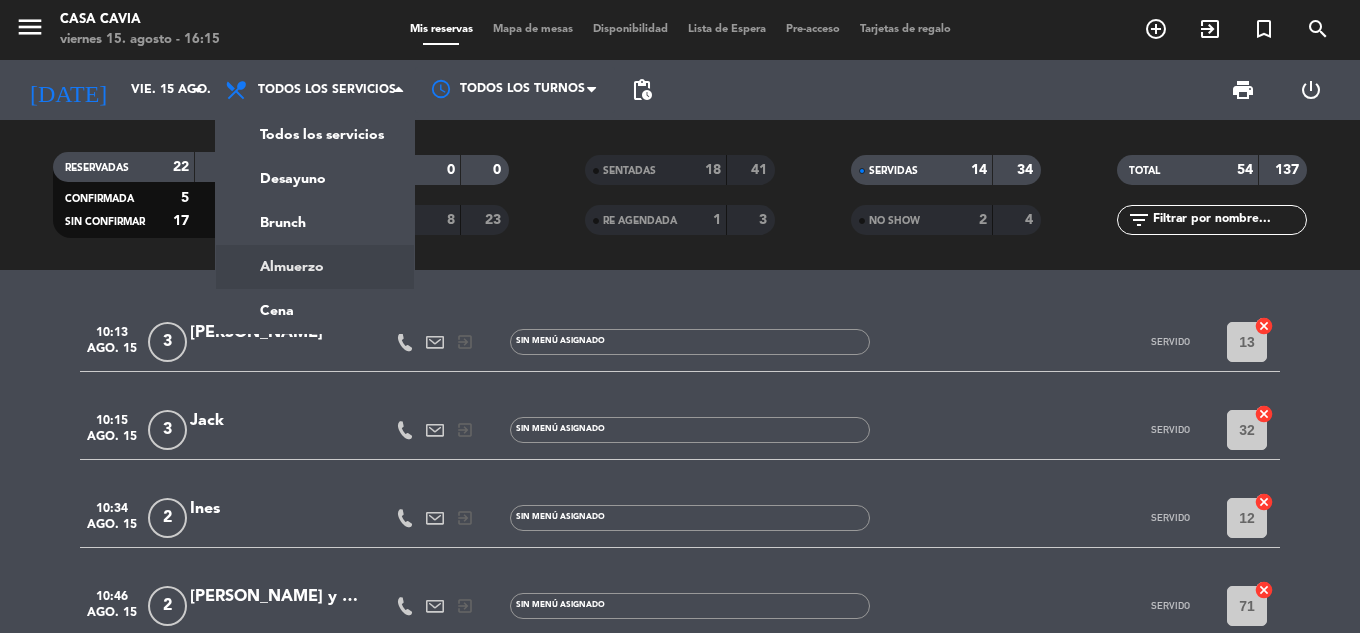
click at [261, 259] on div "menu Casa Cavia [DATE] 15. agosto - 16:15 Mis reservas Mapa de mesas Disponibil…" at bounding box center [680, 135] width 1360 height 270
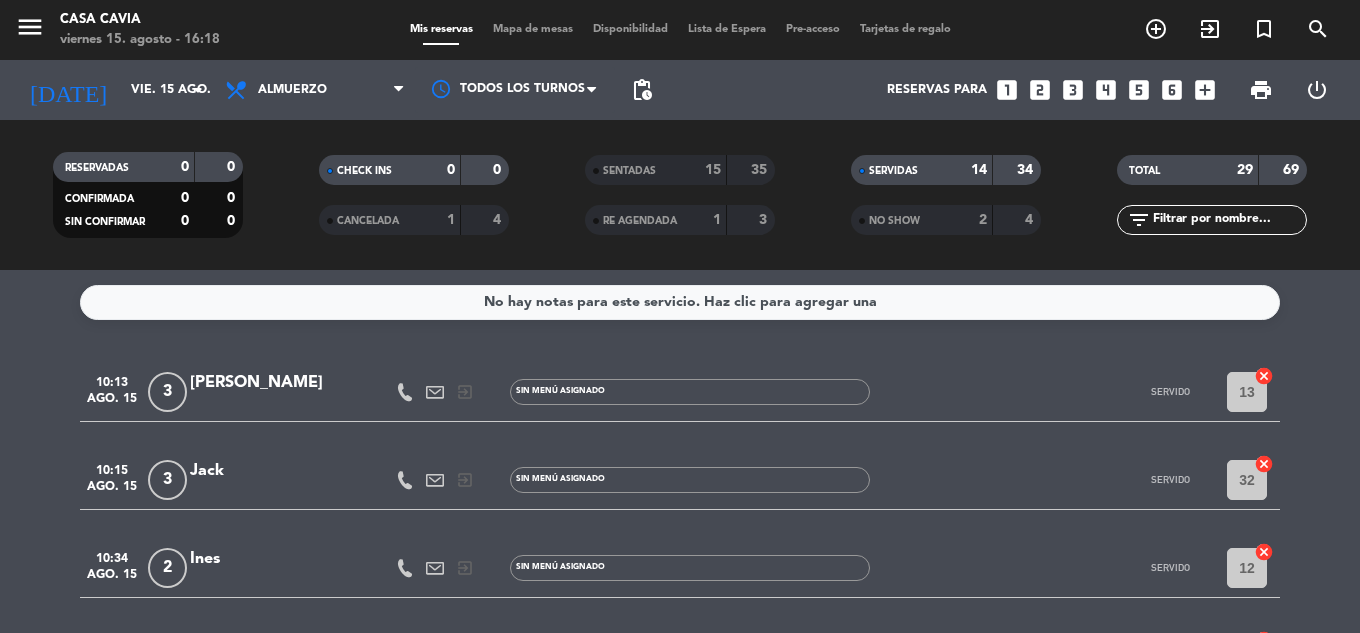
click at [895, 168] on span "SERVIDAS" at bounding box center [893, 171] width 49 height 10
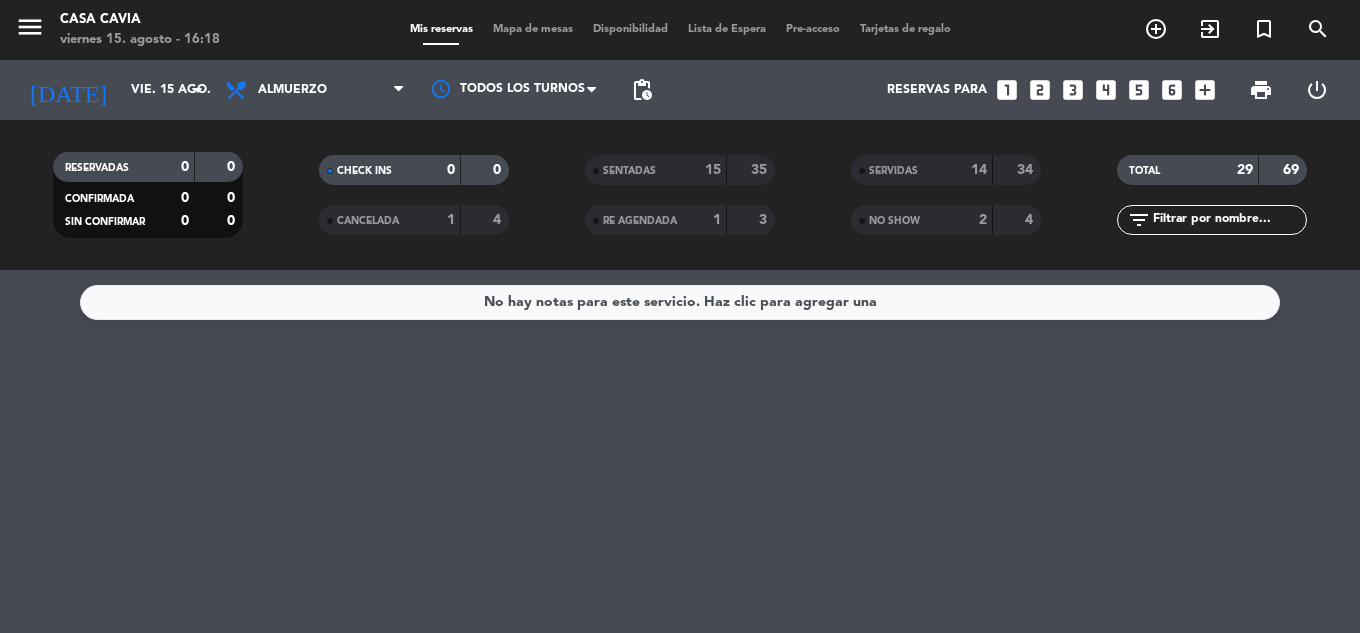
click at [659, 163] on div "SENTADAS" at bounding box center [636, 170] width 92 height 23
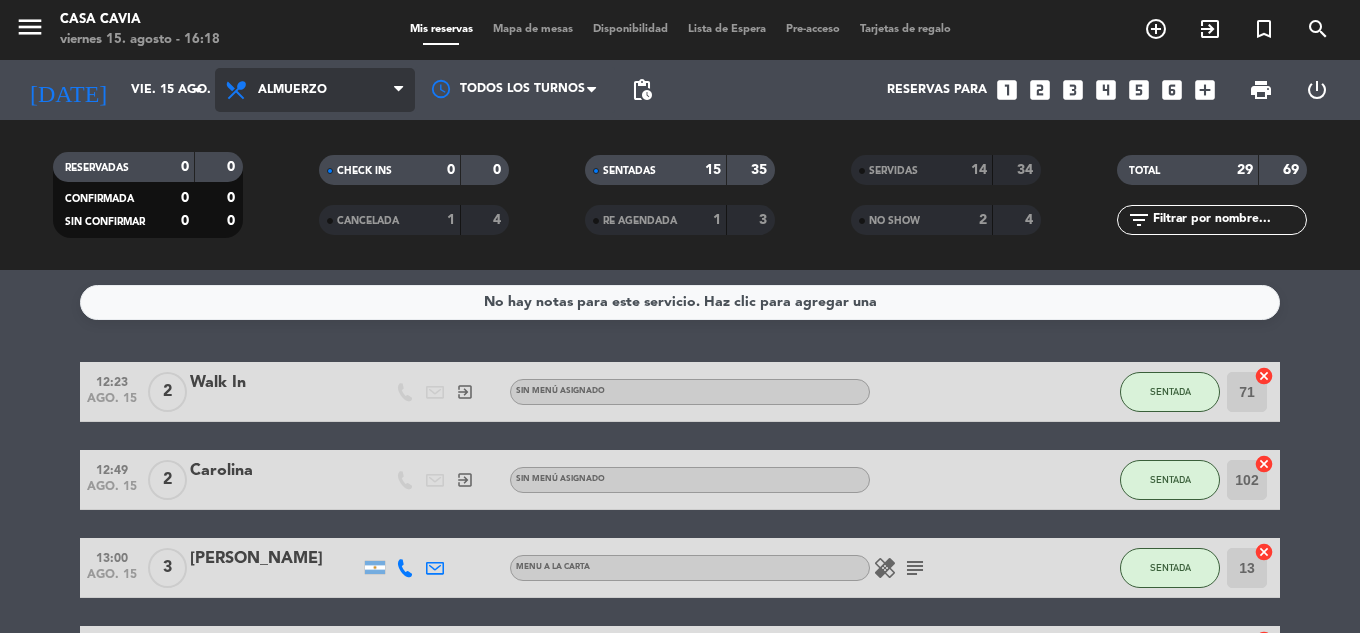
click at [369, 88] on span "Almuerzo" at bounding box center [315, 90] width 200 height 44
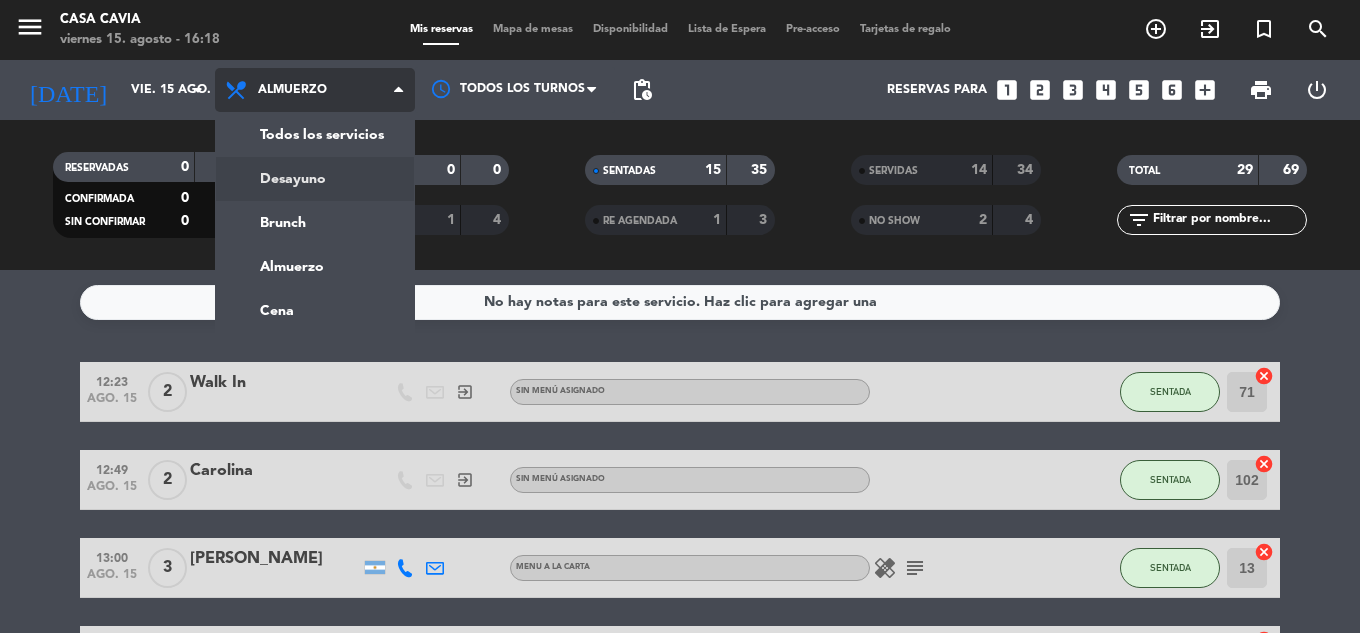
click at [344, 179] on div "menu Casa Cavia [DATE] 15. agosto - 16:18 Mis reservas Mapa de mesas Disponibil…" at bounding box center [680, 135] width 1360 height 270
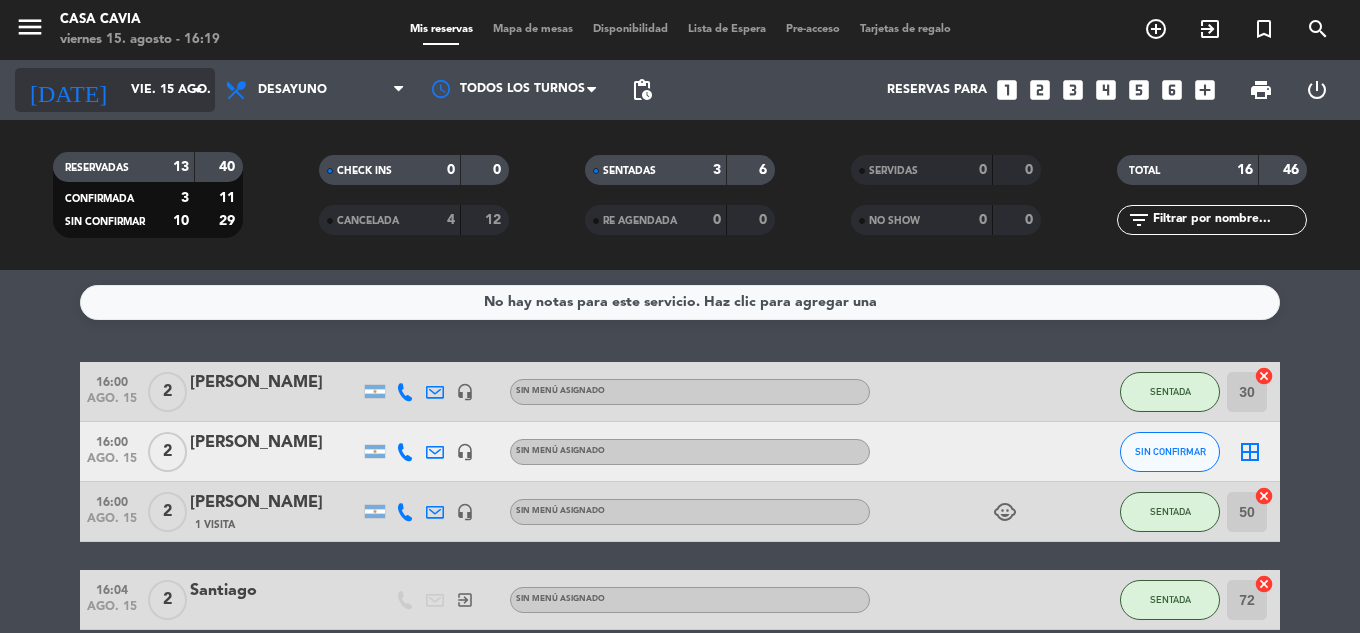
click at [150, 99] on input "vie. 15 ago." at bounding box center [205, 90] width 169 height 34
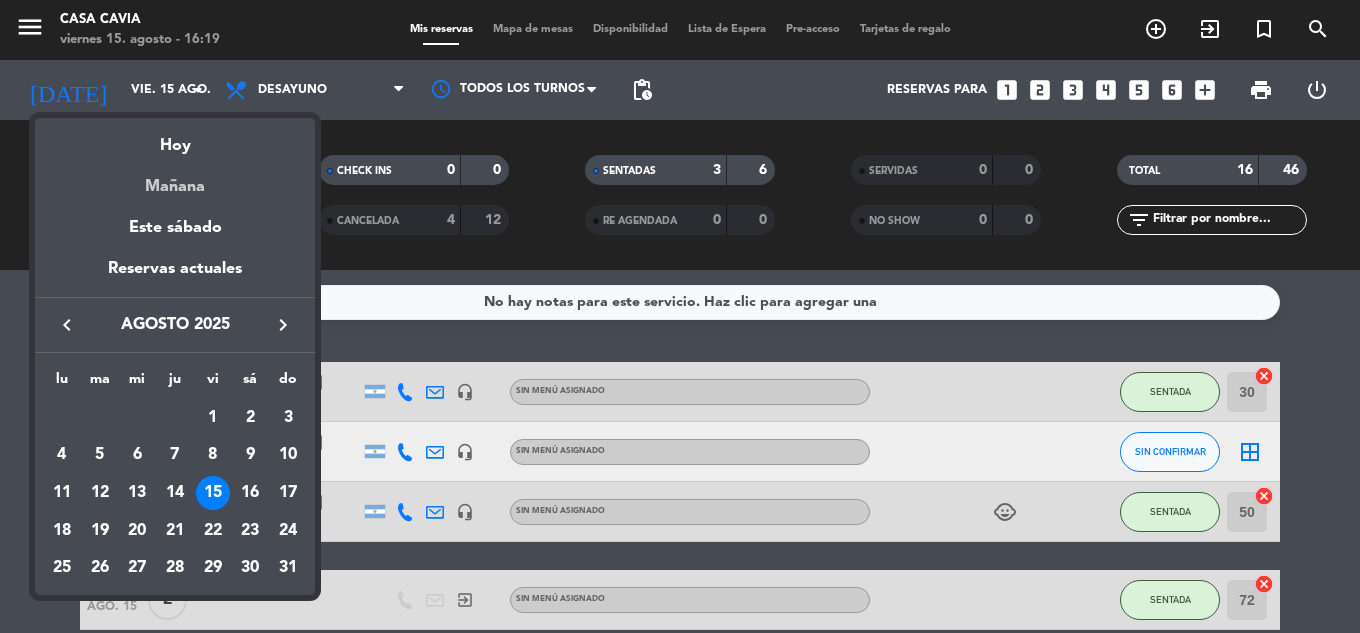
click at [188, 193] on div "Mañana" at bounding box center [175, 179] width 280 height 41
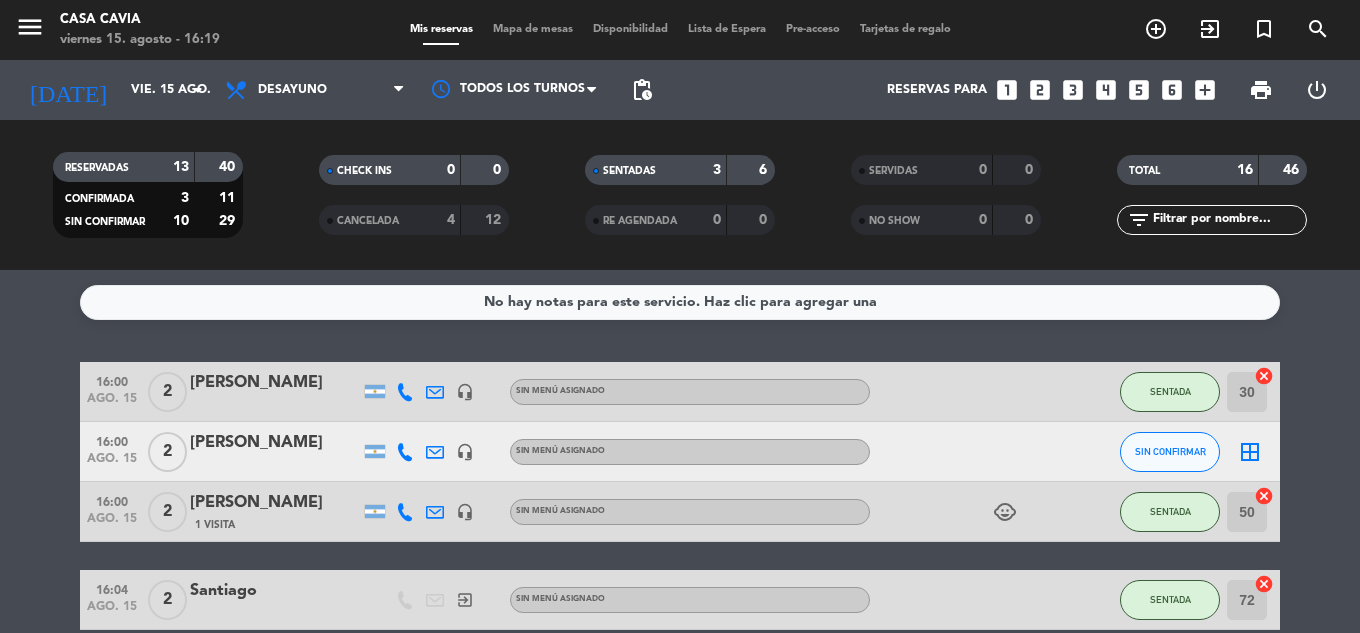
type input "sáb. 16 ago."
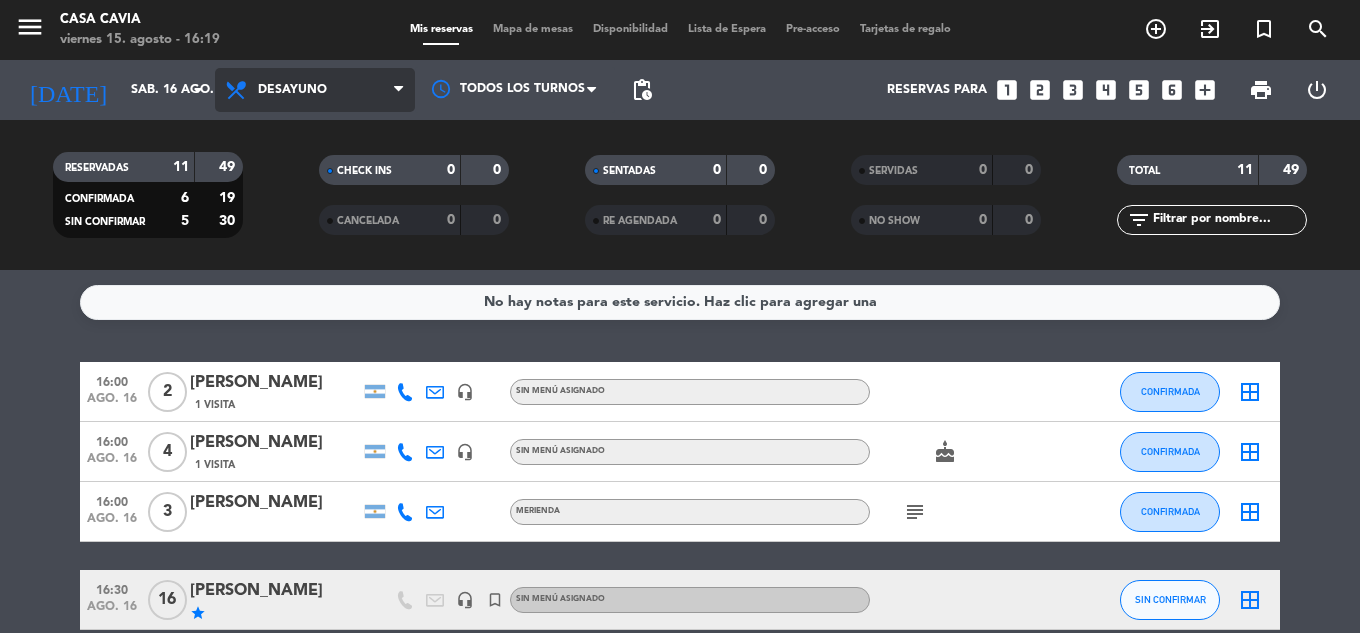
click at [351, 96] on span "Desayuno" at bounding box center [315, 90] width 200 height 44
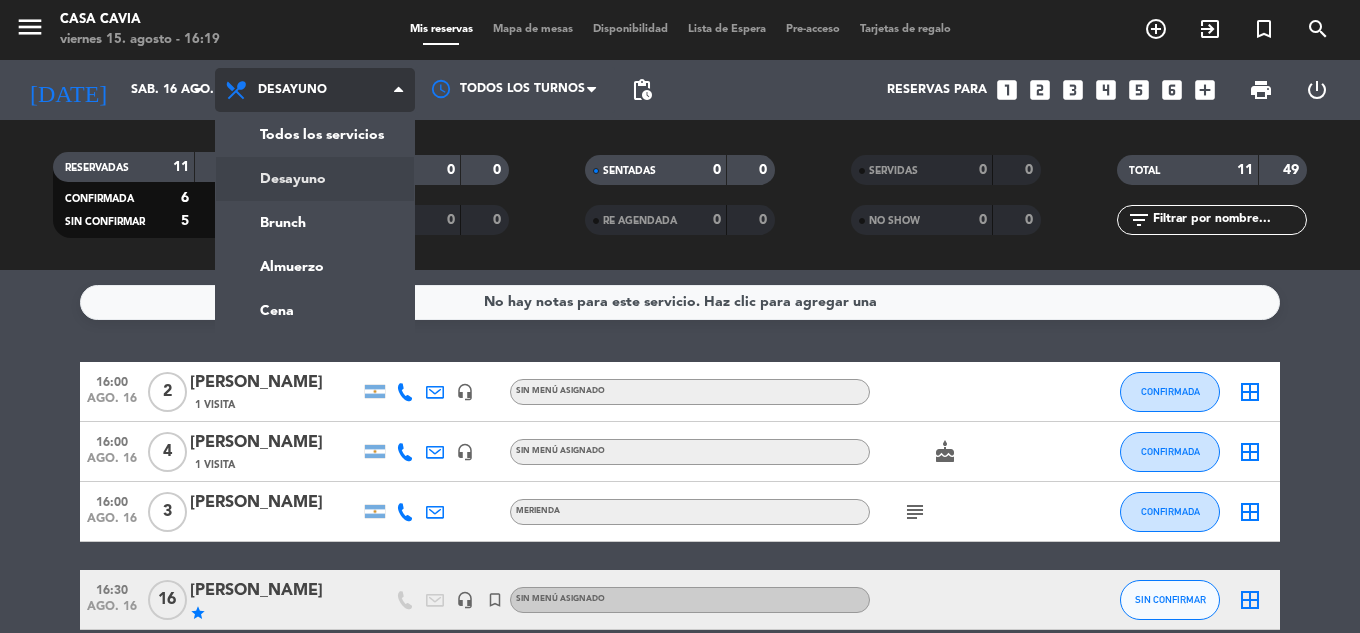
click at [351, 96] on span "Desayuno" at bounding box center [315, 90] width 200 height 44
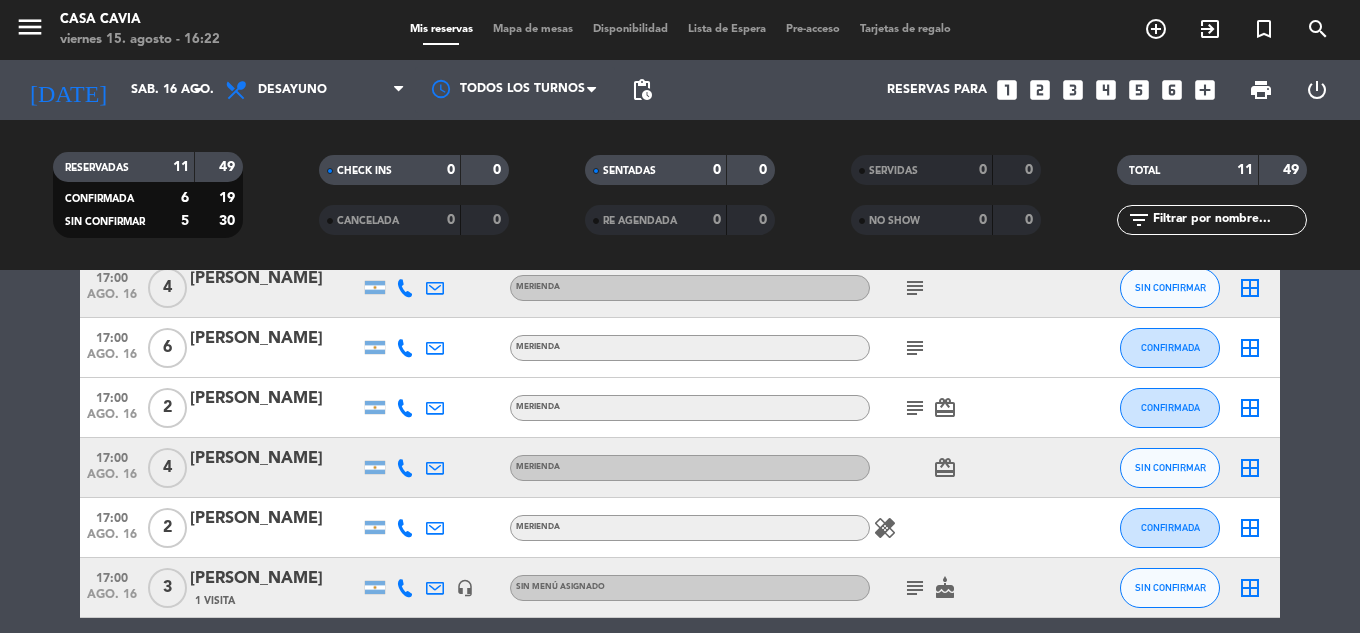
scroll to position [500, 0]
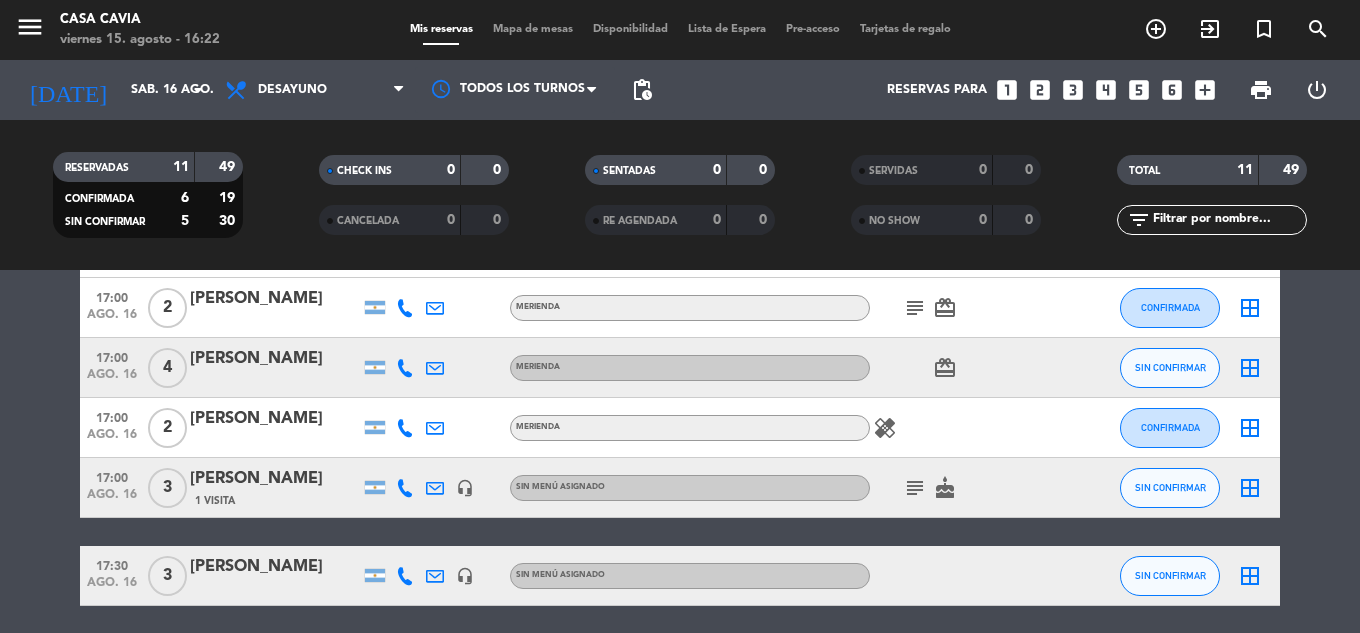
click at [408, 490] on icon at bounding box center [405, 488] width 18 height 18
click at [408, 464] on button "Copiar content_paste" at bounding box center [399, 454] width 61 height 21
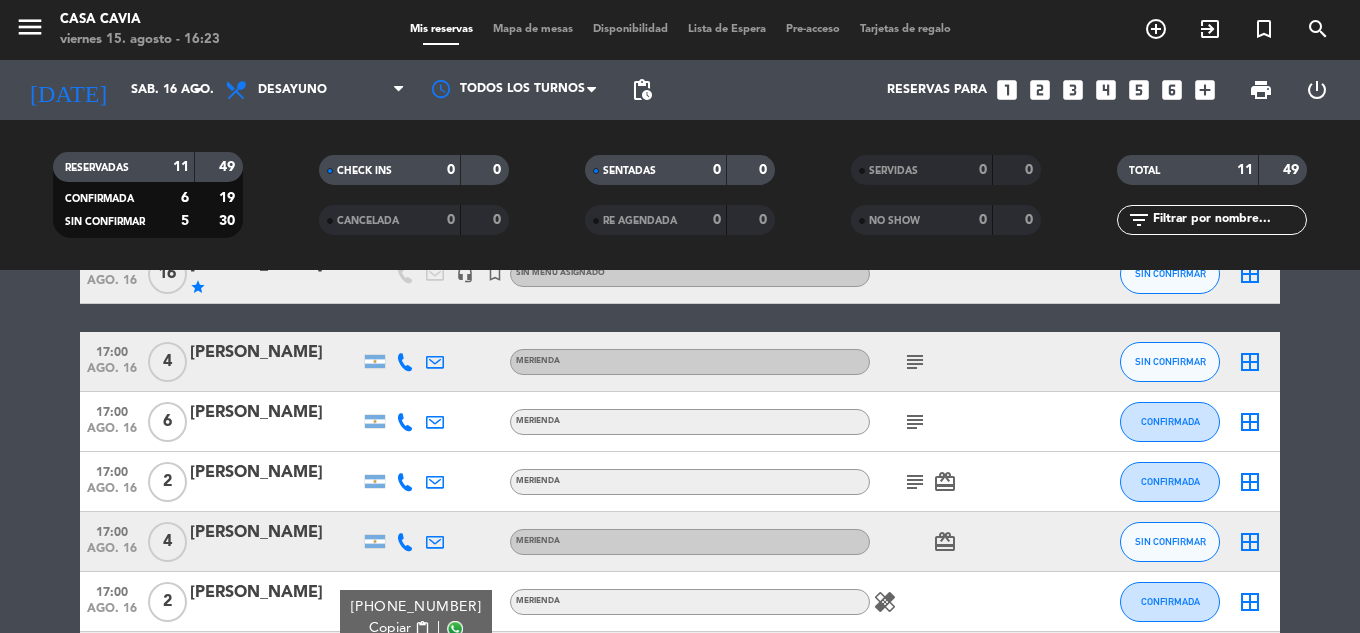
scroll to position [573, 0]
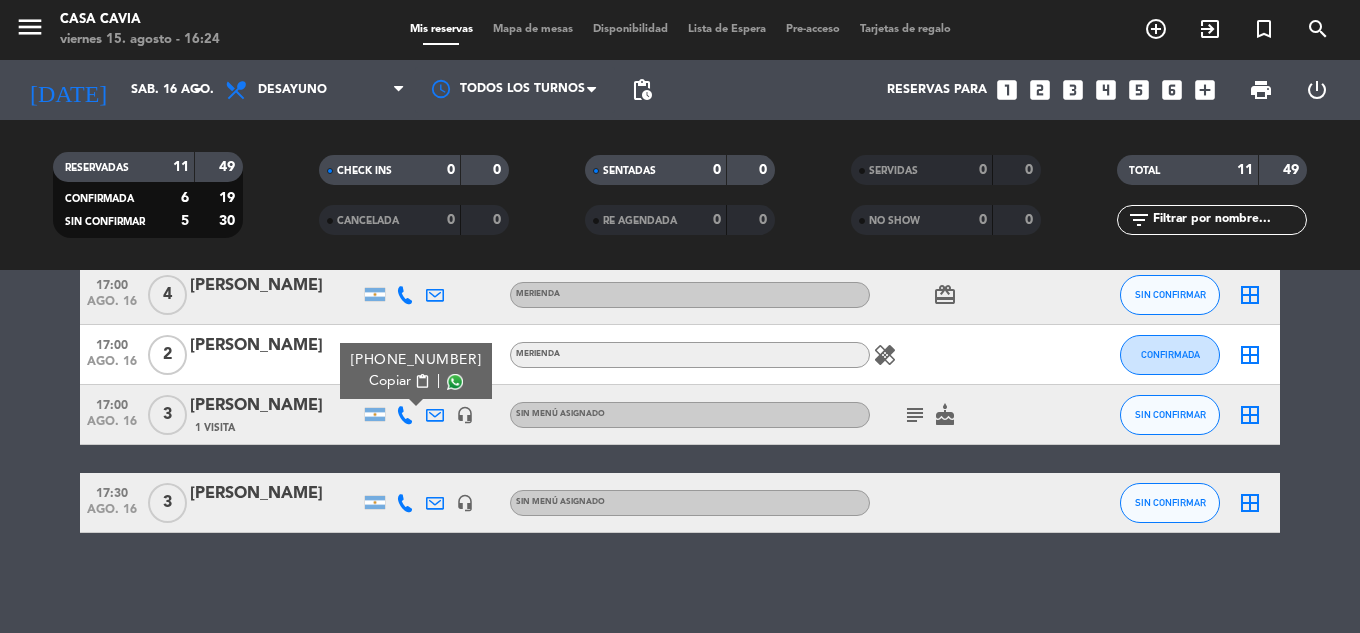
click at [254, 413] on div "[PERSON_NAME]" at bounding box center [275, 406] width 170 height 26
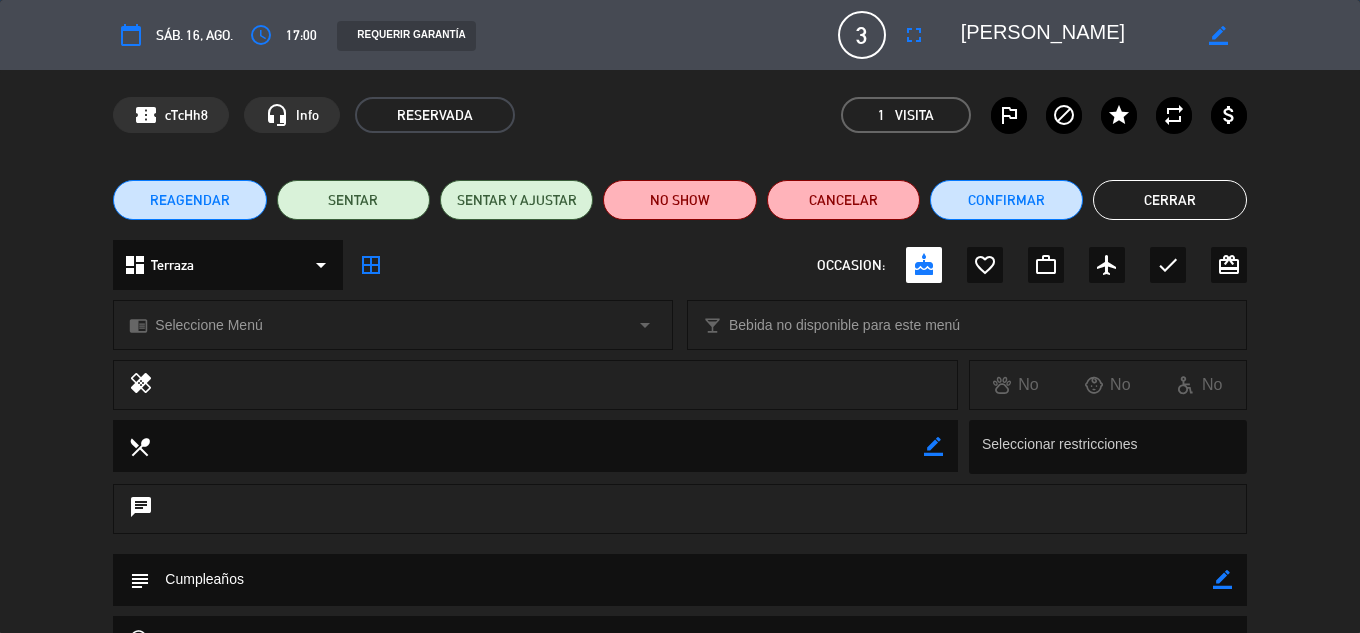
click at [208, 198] on span "REAGENDAR" at bounding box center [190, 200] width 80 height 21
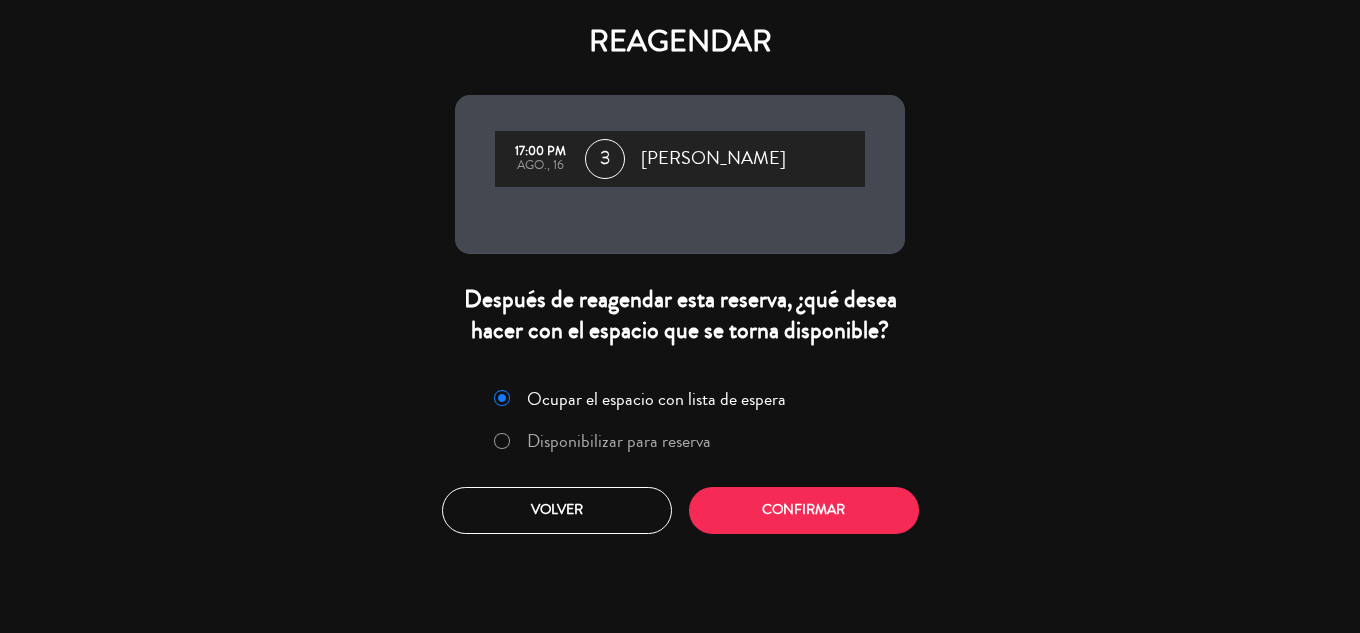
drag, startPoint x: 692, startPoint y: 444, endPoint x: 785, endPoint y: 504, distance: 110.7
click at [693, 449] on label "Disponibilizar para reserva" at bounding box center [619, 441] width 184 height 18
click at [802, 551] on div "REAGENDAR 17:00 PM ago., 16 3 [PERSON_NAME] Después de reagendar esta reserva, …" at bounding box center [680, 316] width 1360 height 633
click at [651, 408] on label "Ocupar el espacio con lista de espera" at bounding box center [656, 399] width 259 height 18
click at [787, 516] on button "Confirmar" at bounding box center [804, 510] width 230 height 47
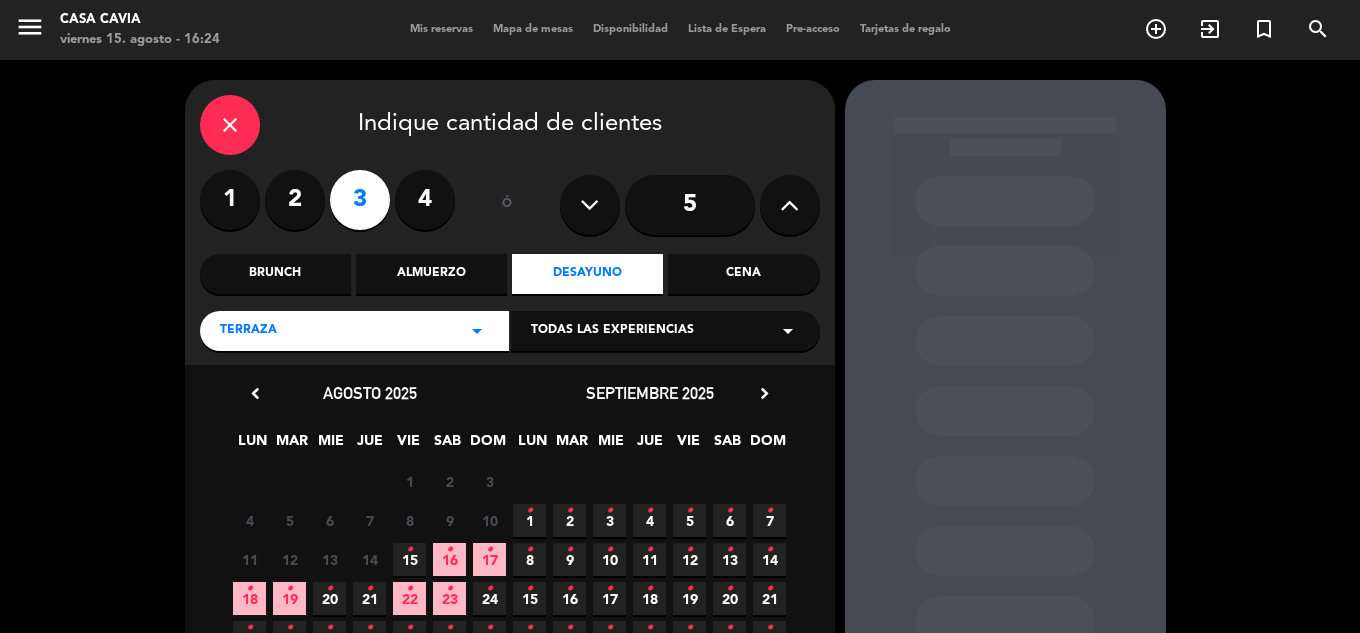
scroll to position [183, 0]
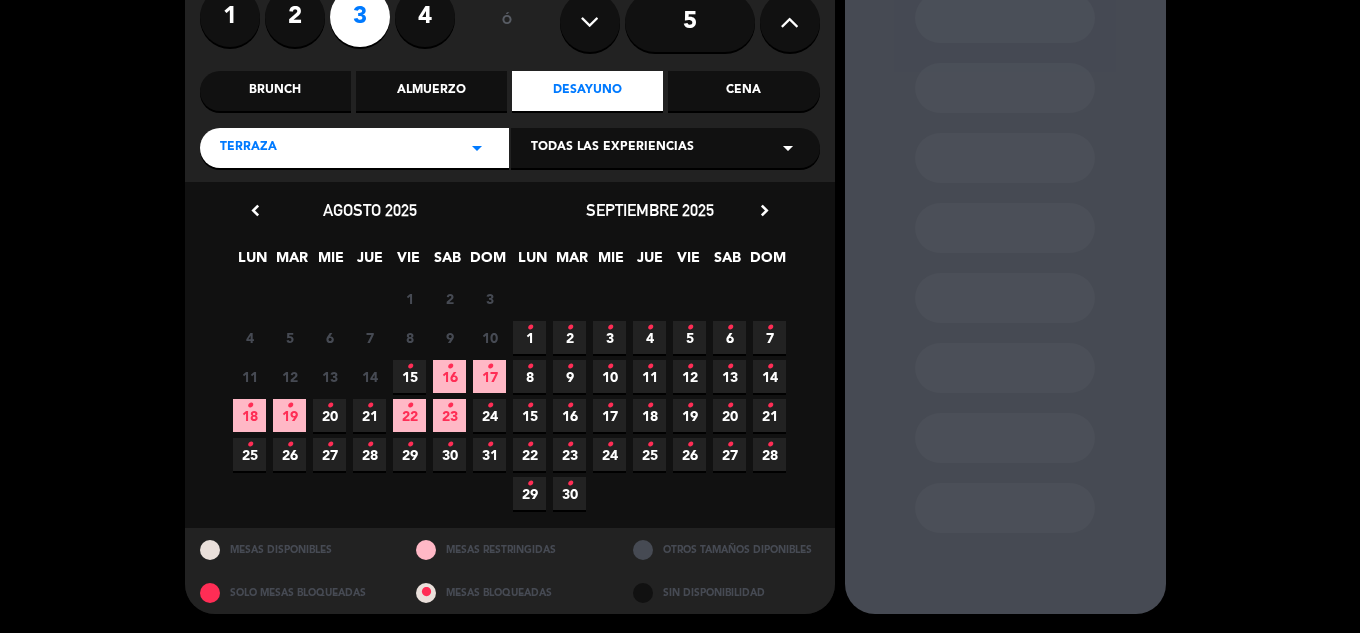
click at [449, 376] on icon "•" at bounding box center [449, 367] width 7 height 32
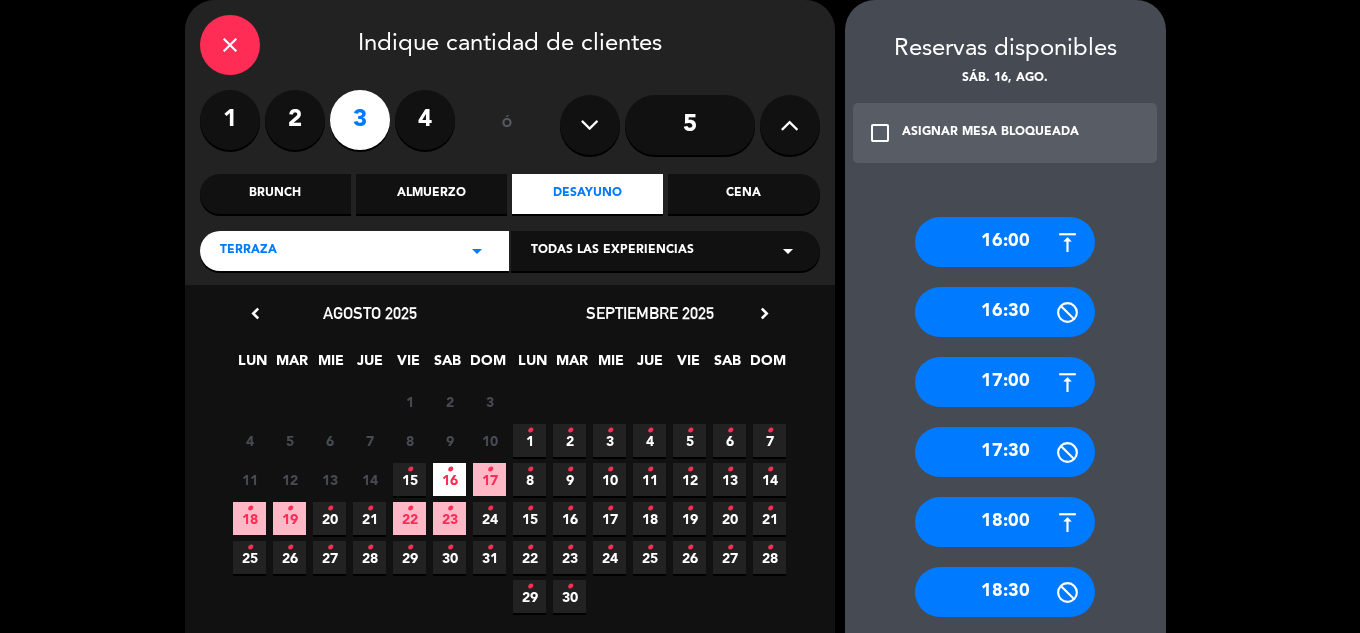
scroll to position [330, 0]
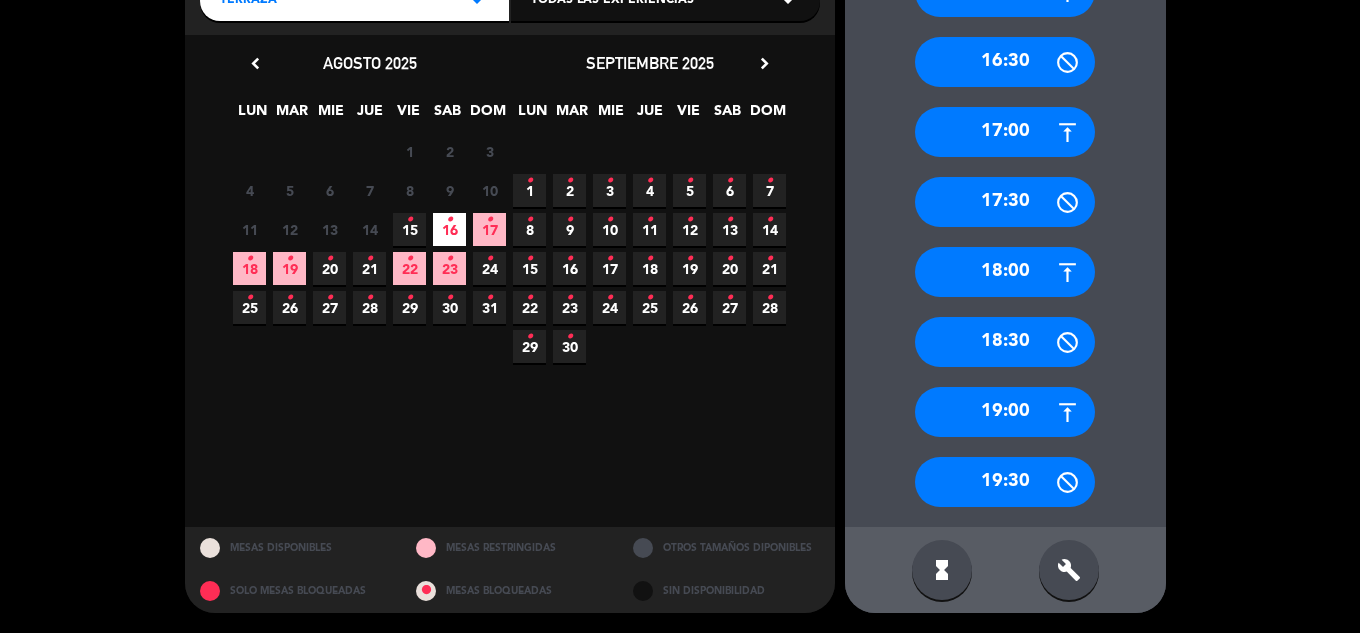
click at [1026, 200] on div "17:30" at bounding box center [1005, 202] width 180 height 50
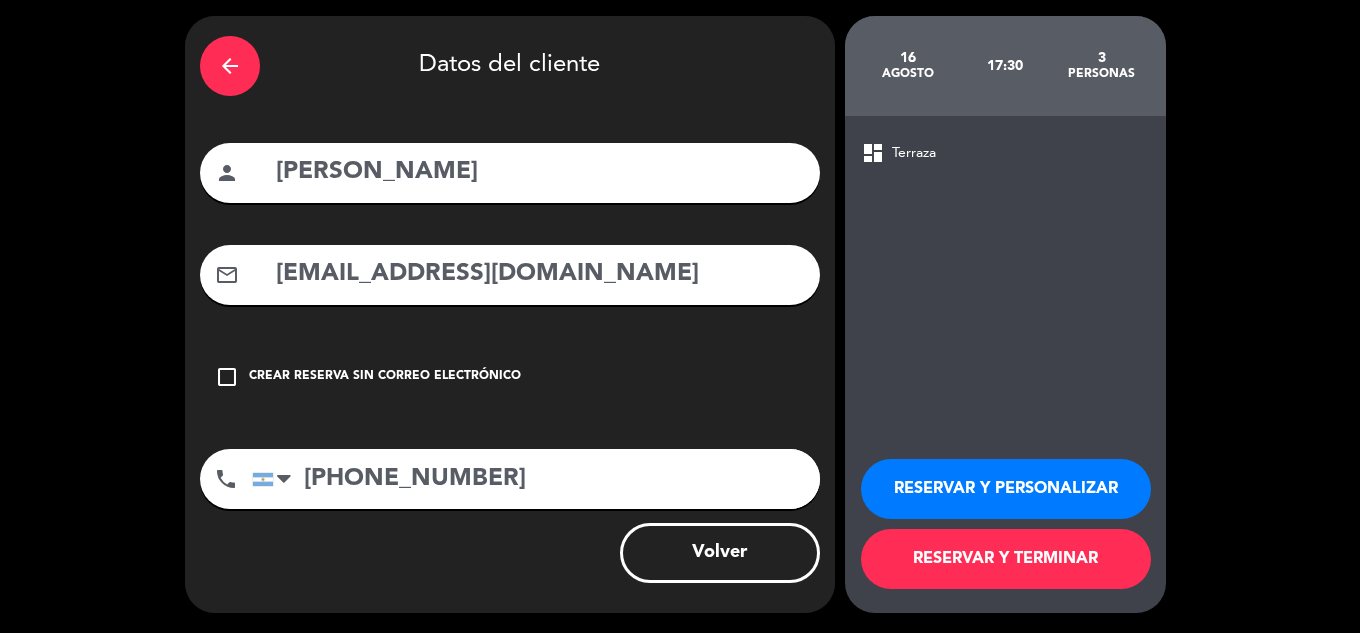
click at [1036, 572] on button "RESERVAR Y TERMINAR" at bounding box center [1006, 559] width 290 height 60
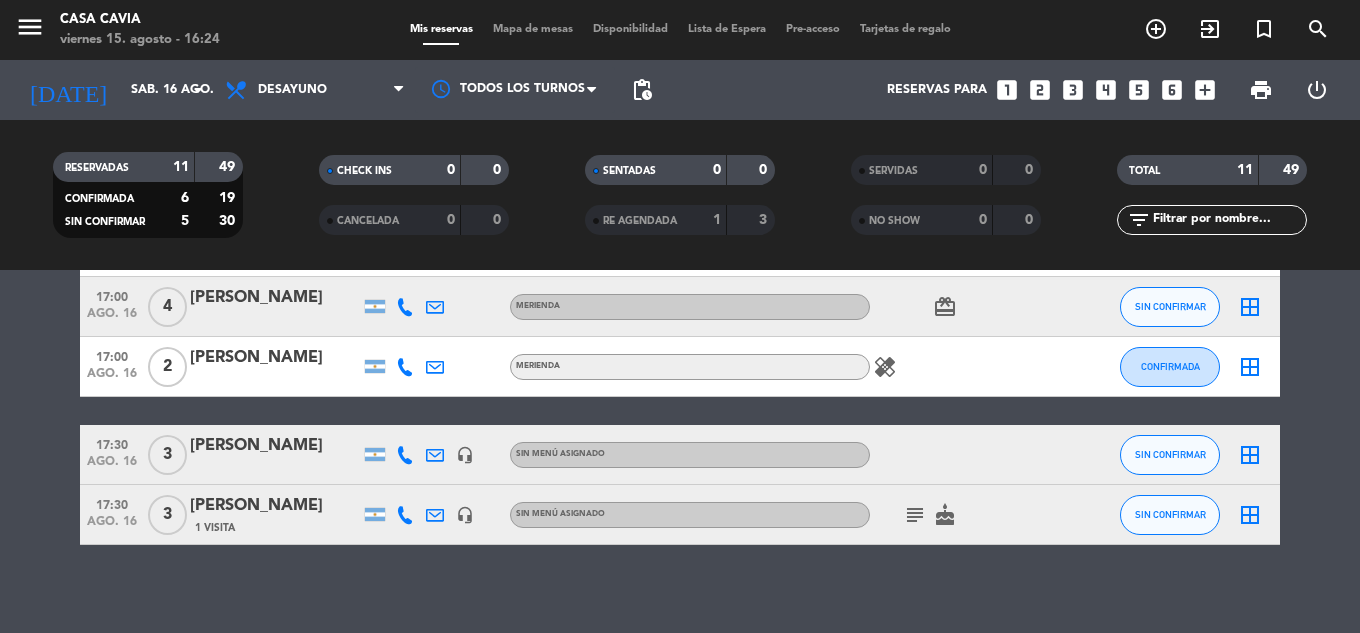
scroll to position [573, 0]
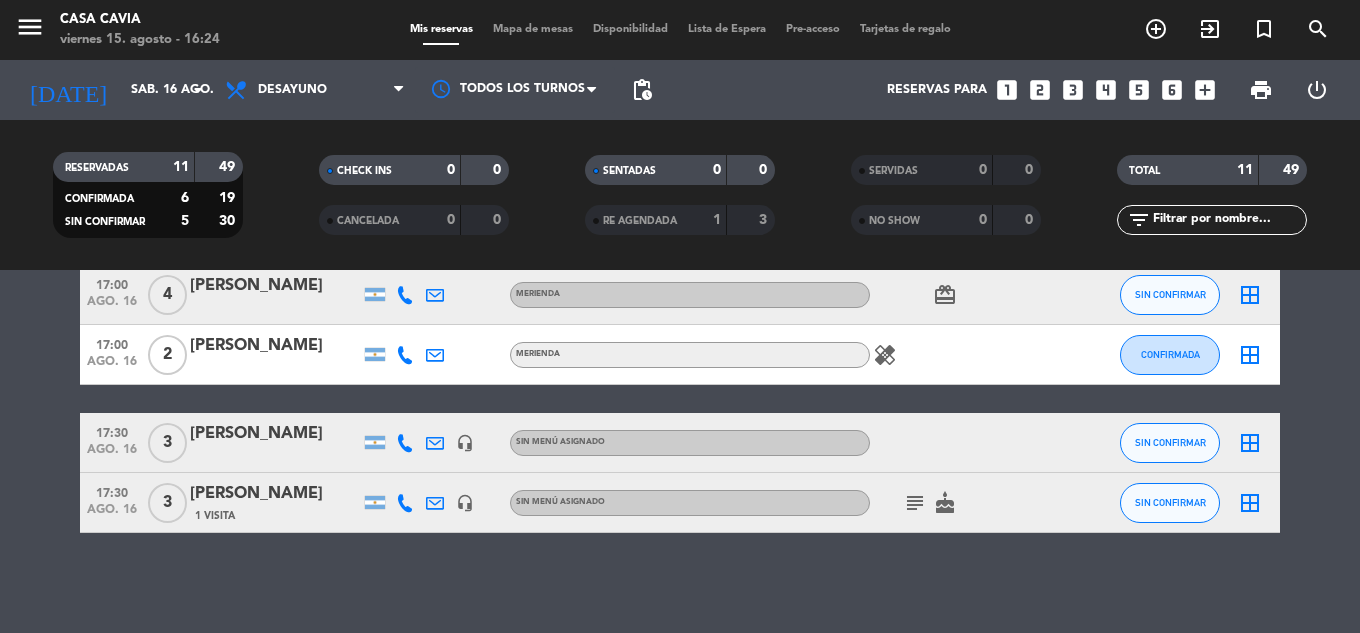
click at [277, 497] on div "[PERSON_NAME]" at bounding box center [275, 494] width 170 height 26
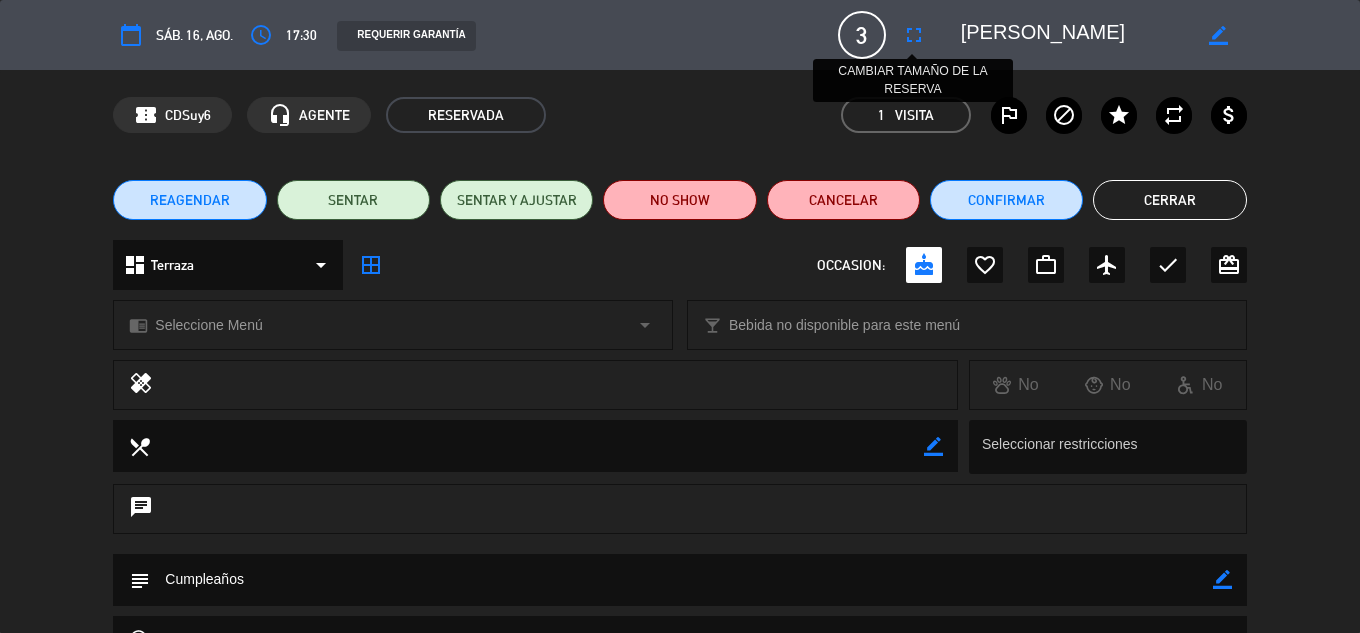
drag, startPoint x: 908, startPoint y: 38, endPoint x: 909, endPoint y: 60, distance: 22.0
click at [908, 37] on icon "fullscreen" at bounding box center [914, 35] width 24 height 24
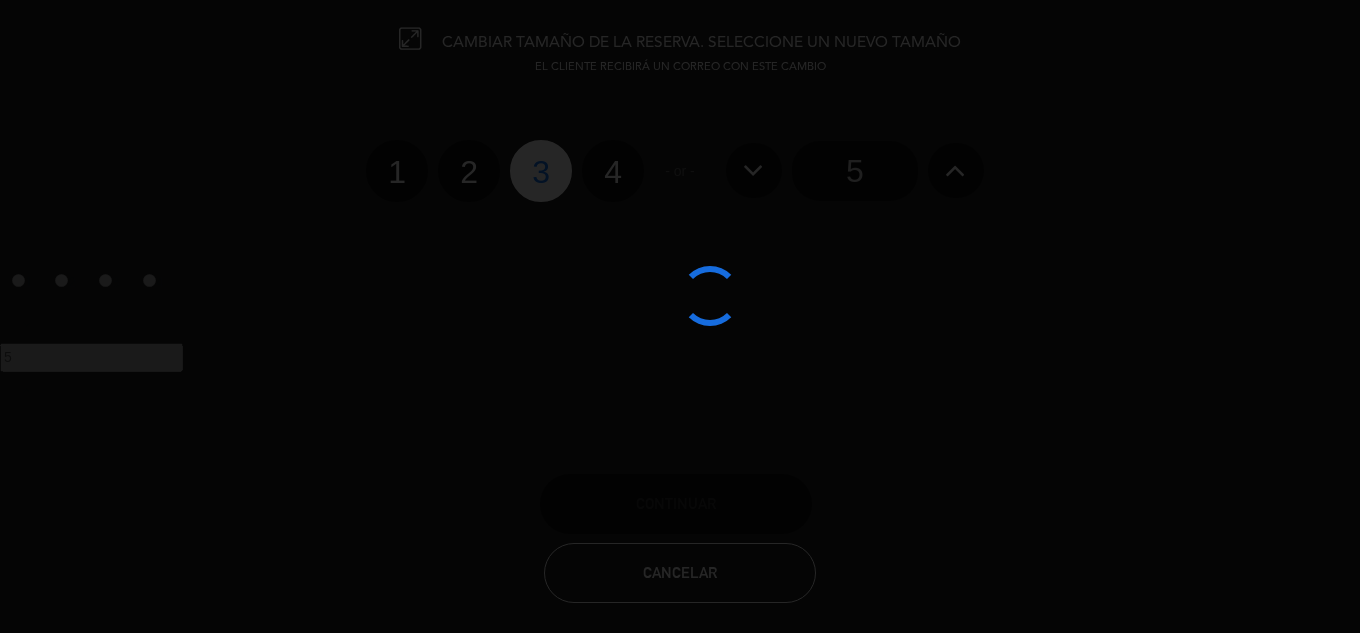
click at [614, 172] on div at bounding box center [680, 316] width 1360 height 633
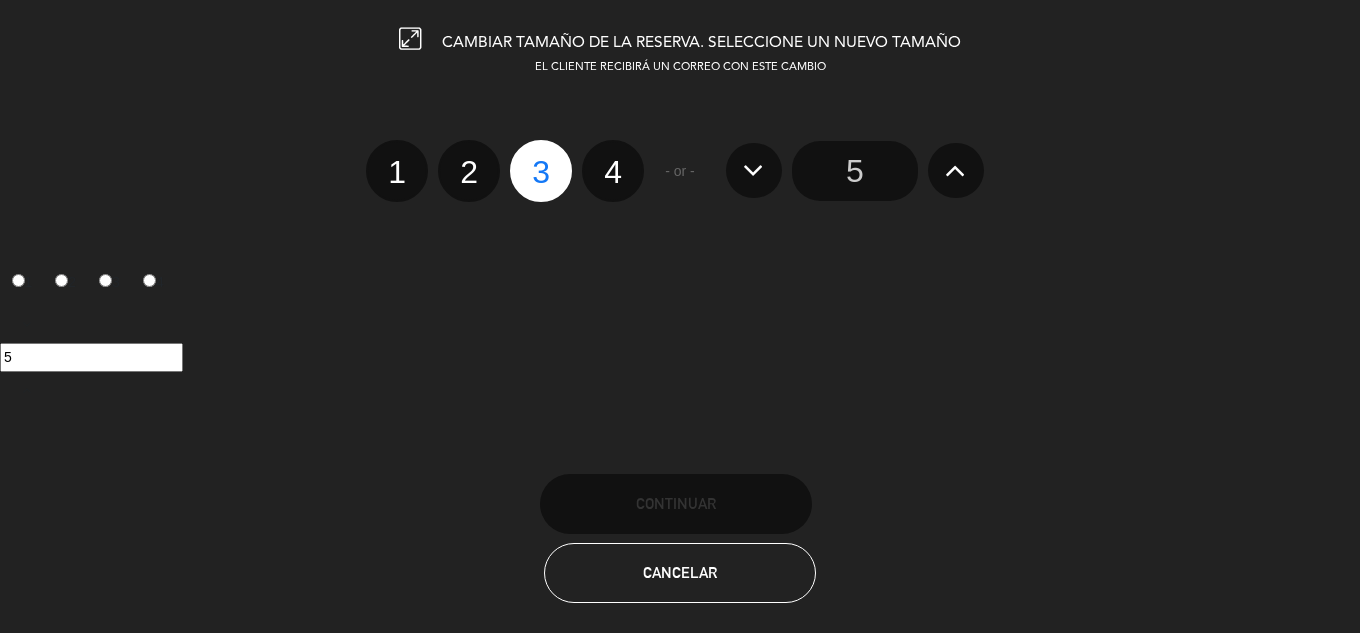
click at [613, 171] on label "4" at bounding box center [613, 171] width 62 height 62
click at [613, 161] on input "4" at bounding box center [610, 154] width 13 height 13
radio input "true"
radio input "false"
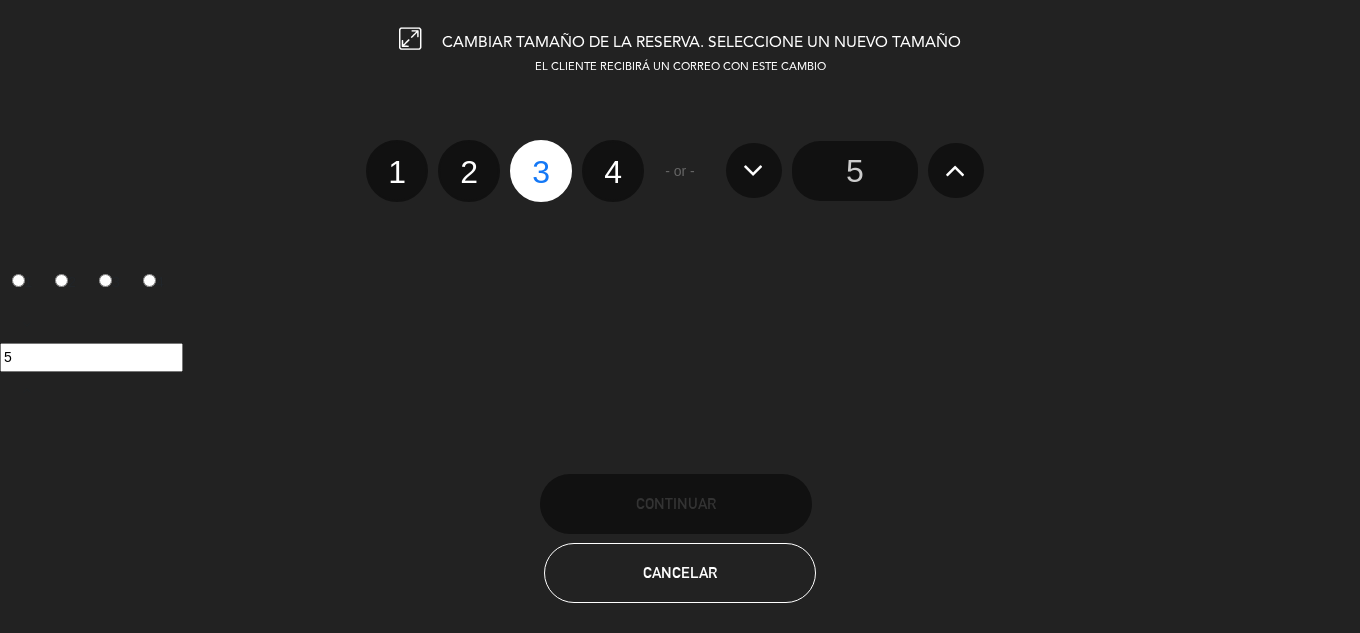
radio input "false"
radio input "true"
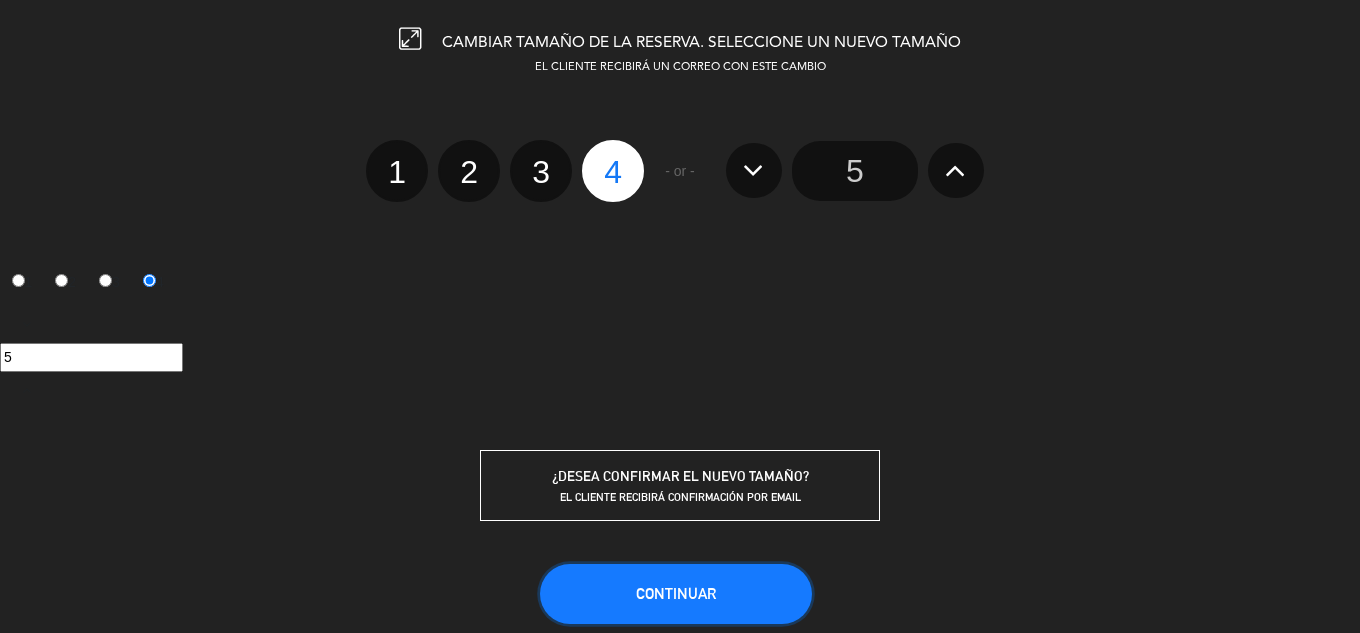
click at [706, 588] on span "Continuar" at bounding box center [676, 593] width 80 height 17
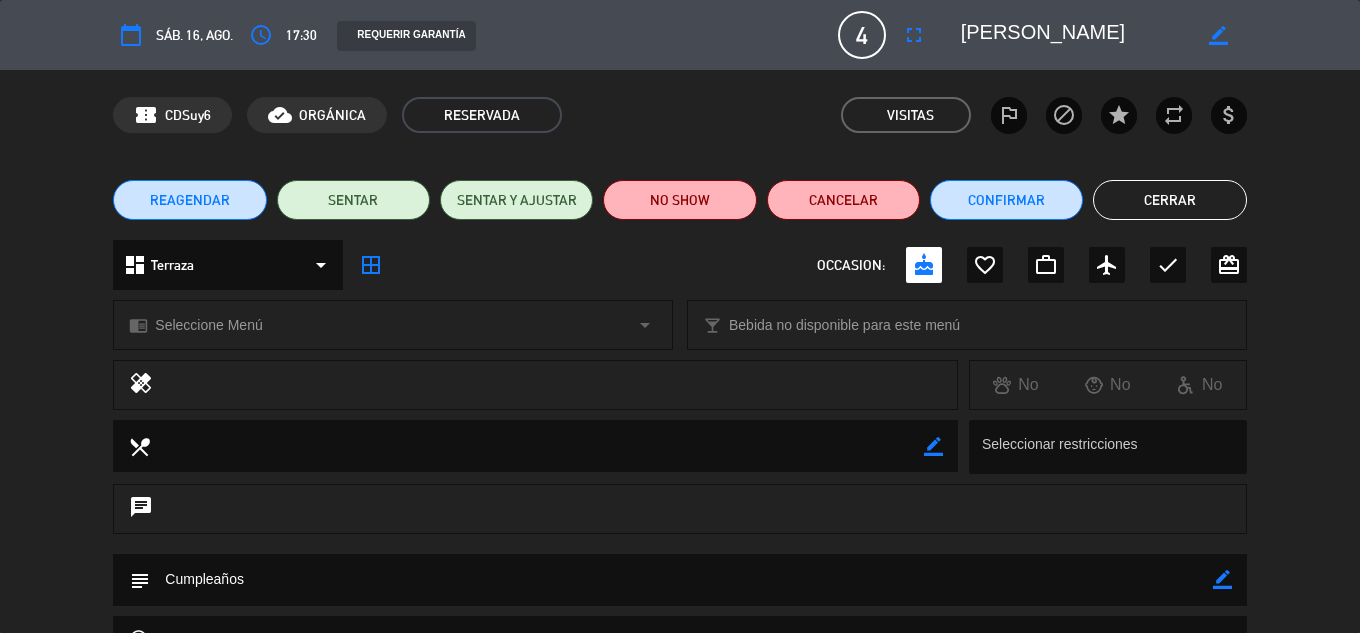
click at [1153, 195] on button "Cerrar" at bounding box center [1169, 200] width 153 height 40
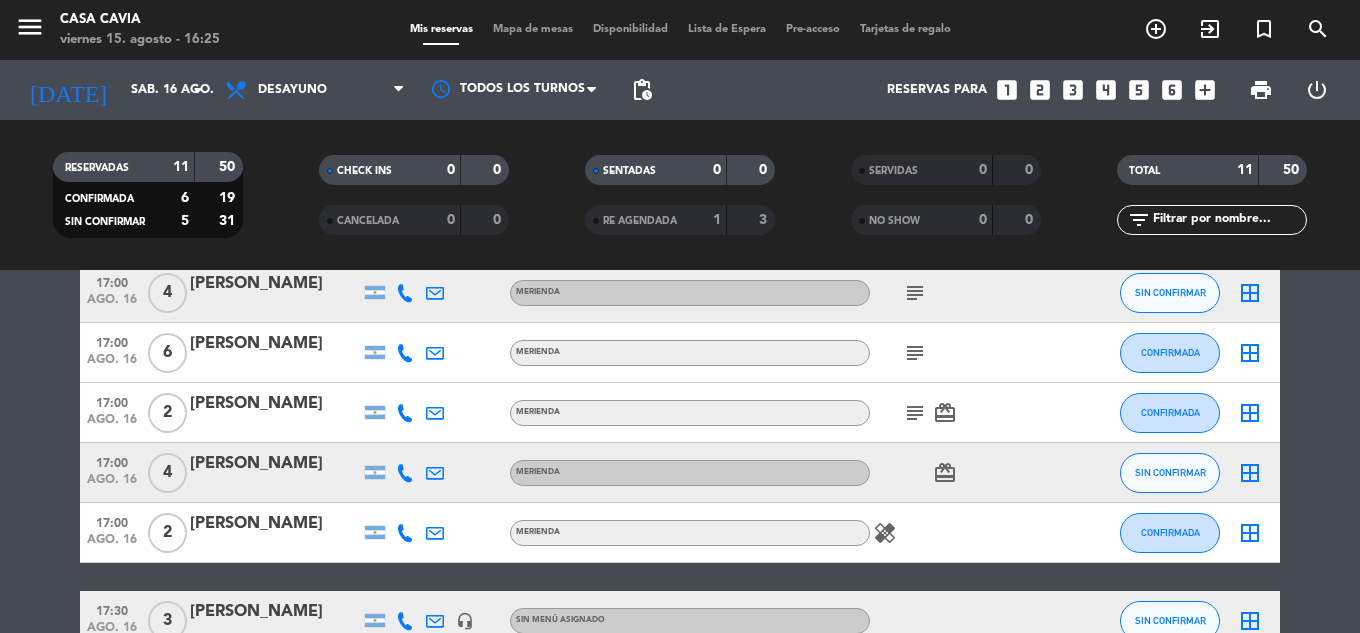
scroll to position [373, 0]
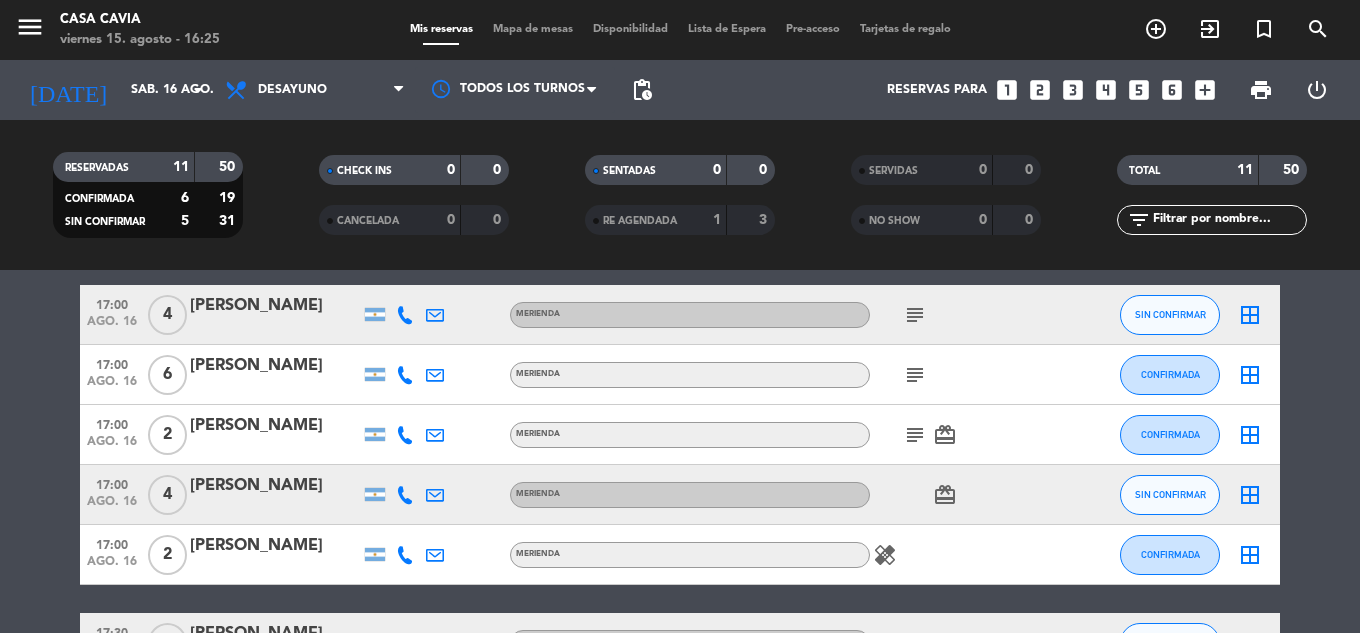
click at [877, 554] on icon "healing" at bounding box center [885, 555] width 24 height 24
click at [878, 554] on icon "healing" at bounding box center [885, 555] width 24 height 24
click at [957, 495] on span "card_giftcard" at bounding box center [945, 495] width 30 height 24
click at [949, 495] on icon "card_giftcard" at bounding box center [945, 495] width 24 height 24
click at [944, 423] on icon "card_giftcard" at bounding box center [945, 435] width 24 height 24
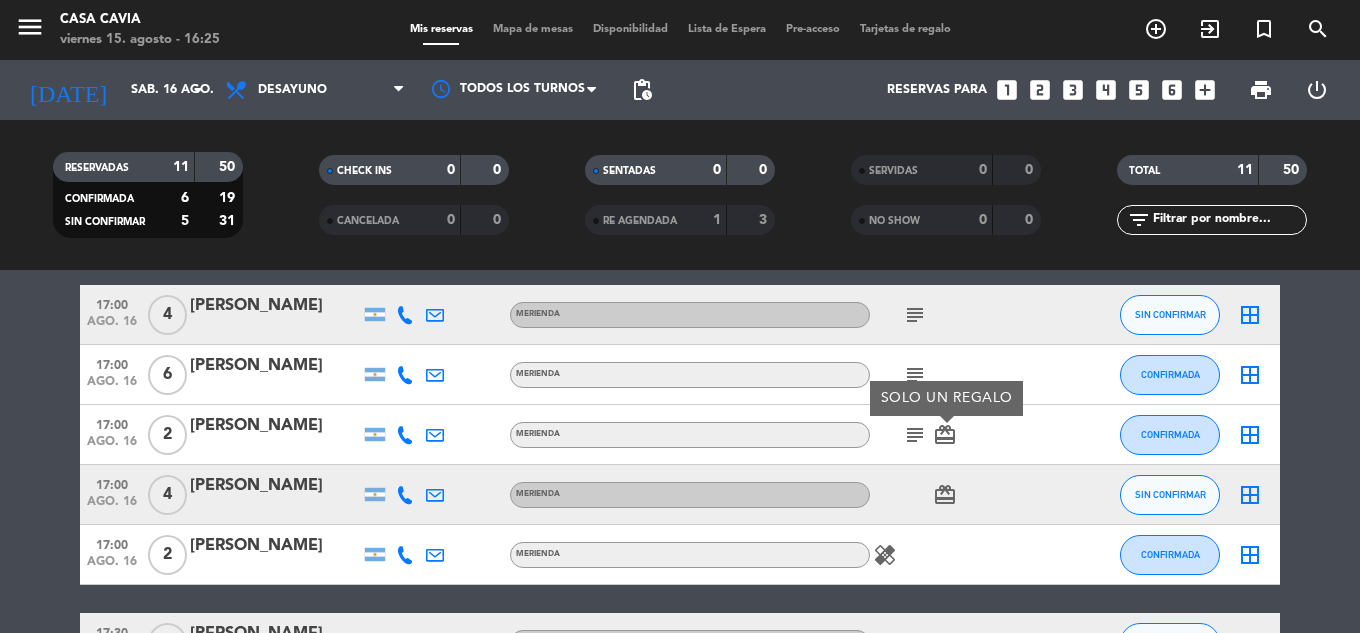
click at [415, 377] on div at bounding box center [405, 374] width 30 height 59
click at [405, 377] on icon at bounding box center [405, 375] width 18 height 18
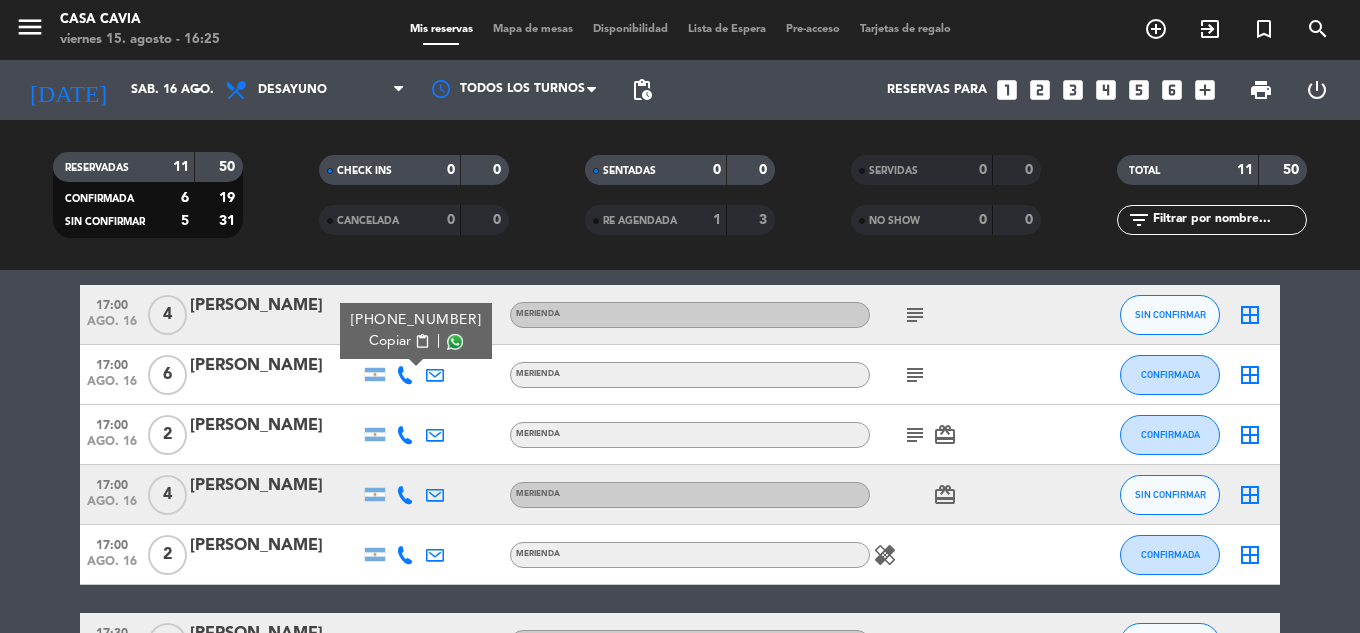
click at [415, 338] on span "content_paste" at bounding box center [422, 341] width 15 height 15
click at [296, 370] on div "[PERSON_NAME]" at bounding box center [275, 366] width 170 height 26
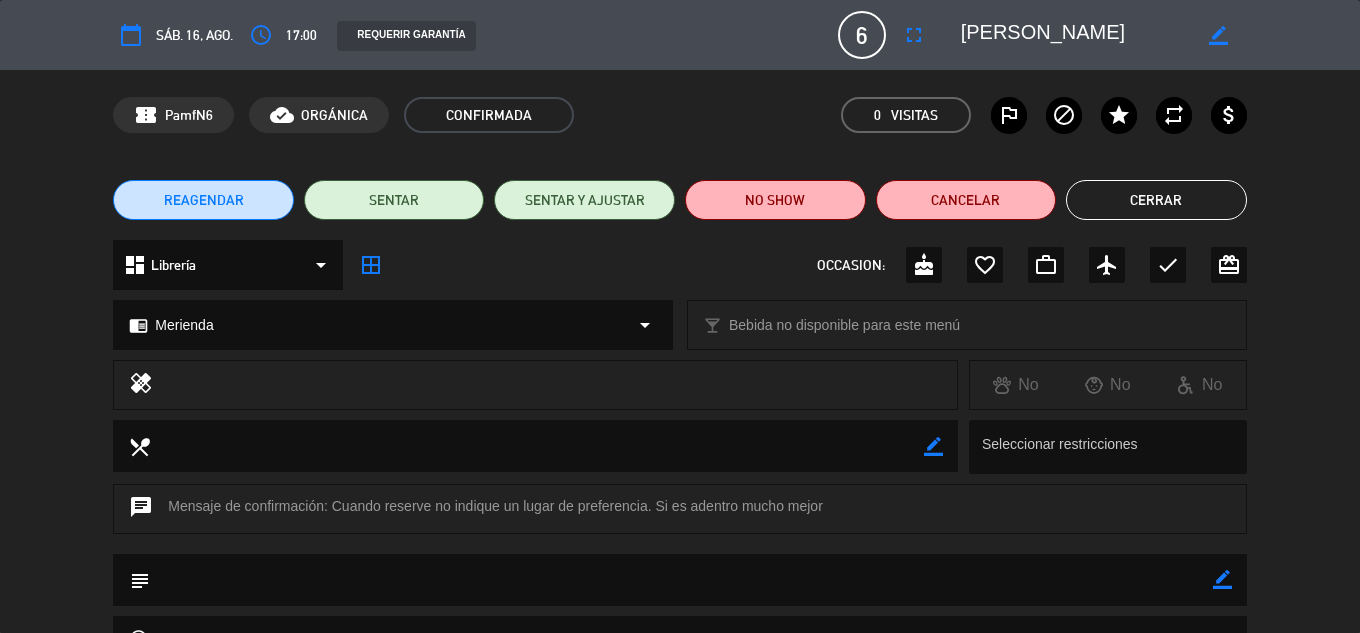
click at [259, 190] on button "REAGENDAR" at bounding box center [203, 200] width 181 height 40
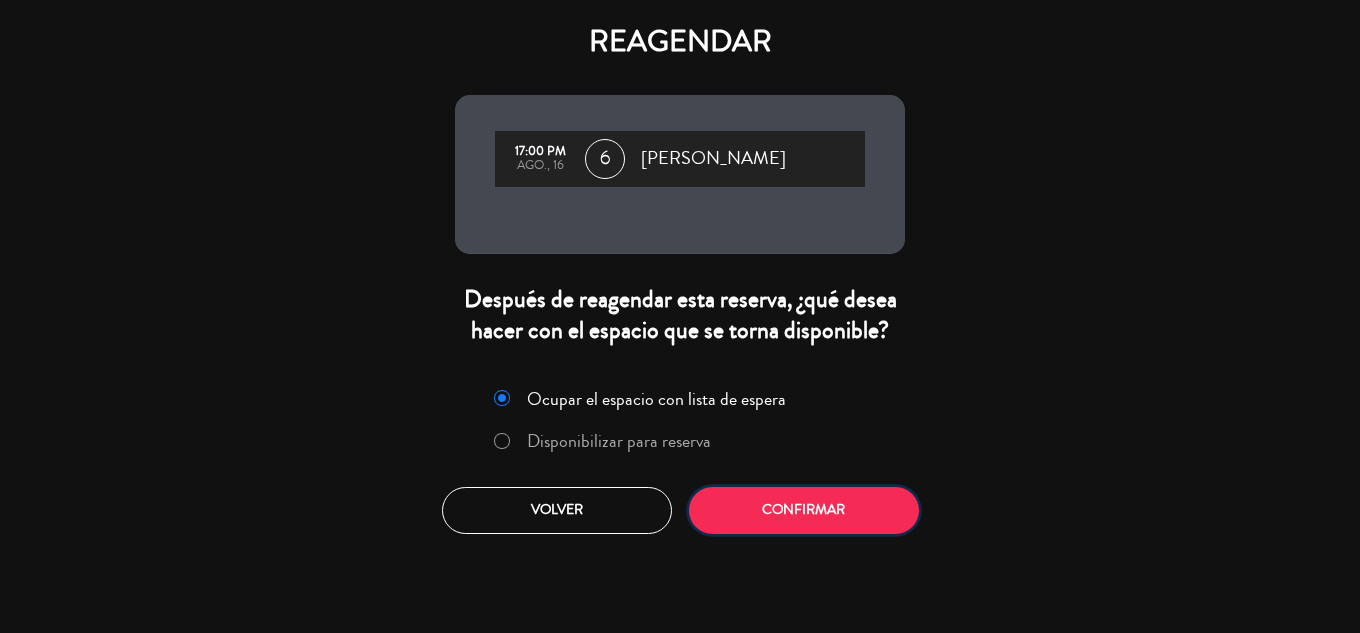
click at [801, 509] on button "Confirmar" at bounding box center [804, 510] width 230 height 47
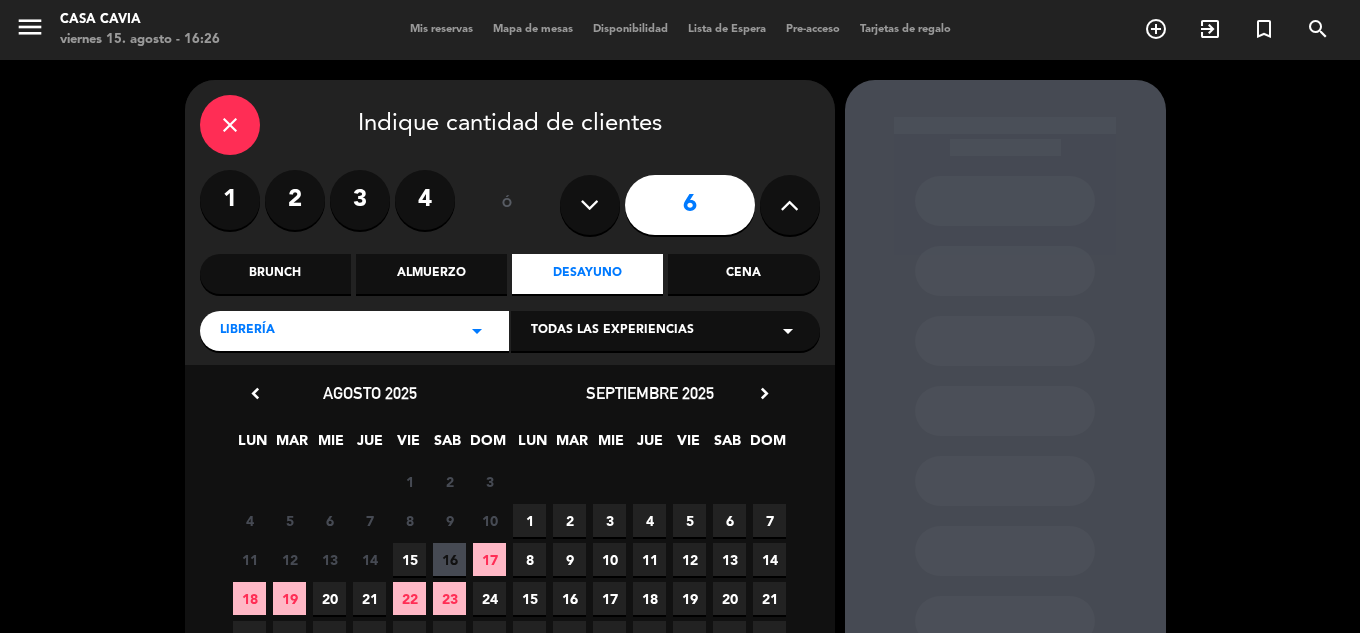
scroll to position [183, 0]
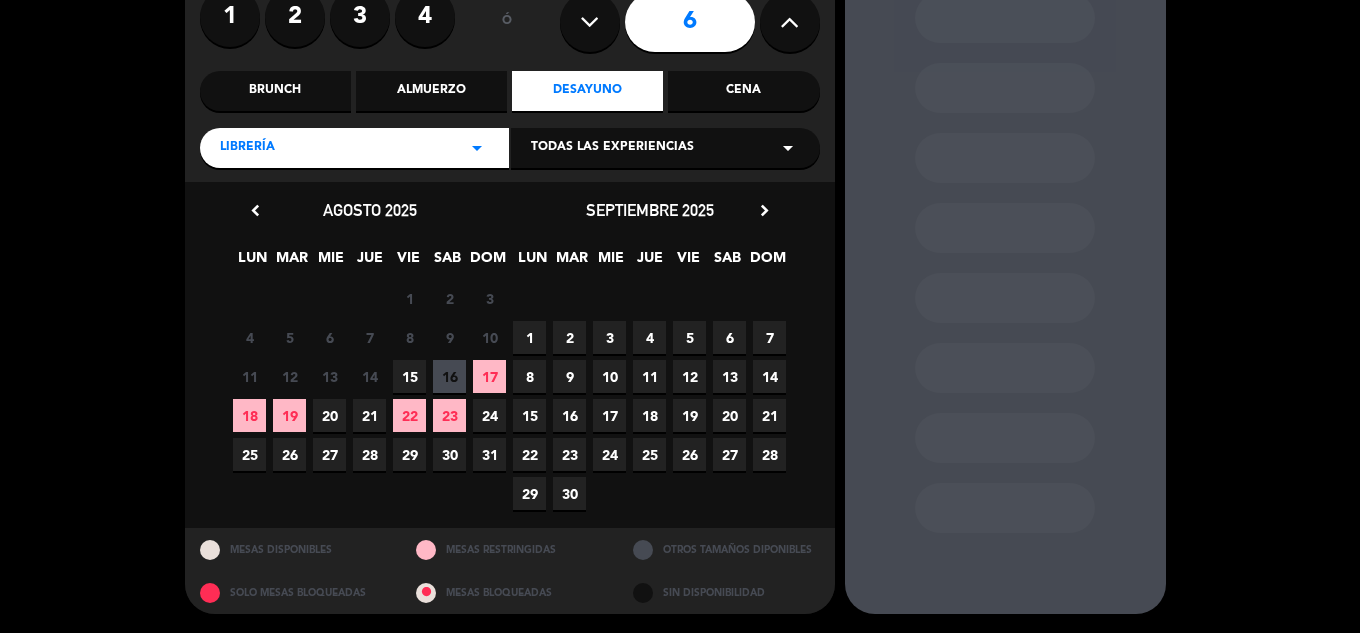
click at [446, 376] on span "16" at bounding box center [449, 376] width 33 height 33
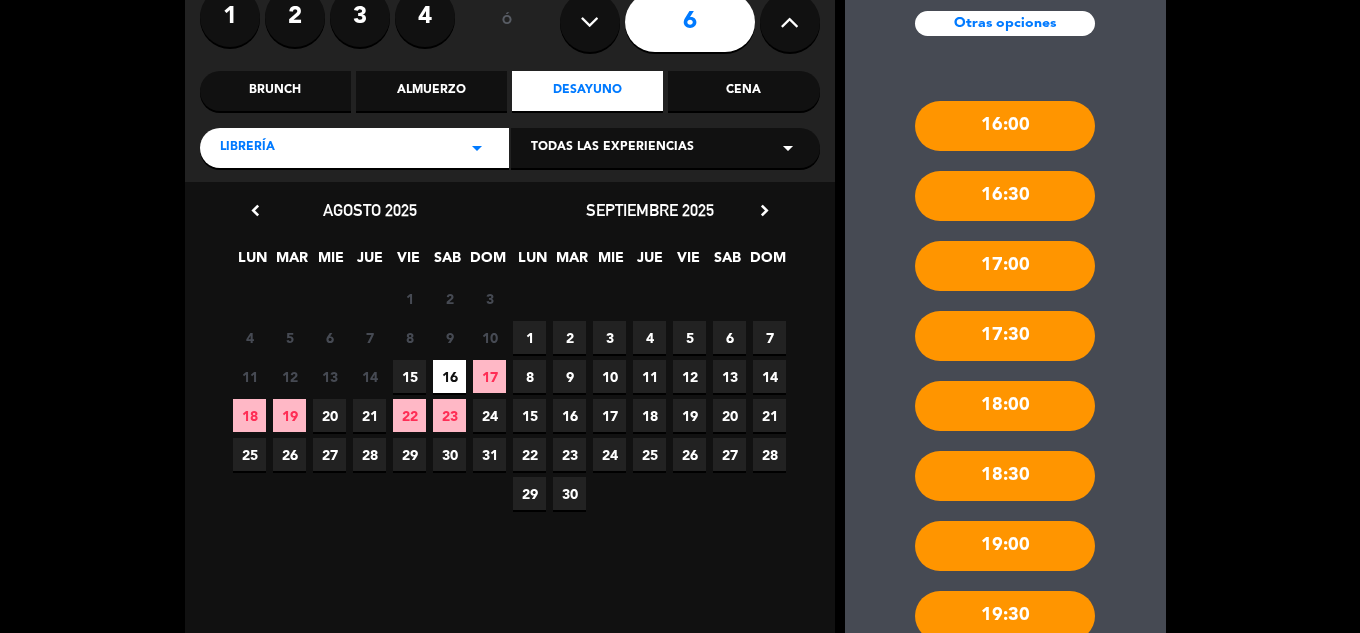
scroll to position [317, 0]
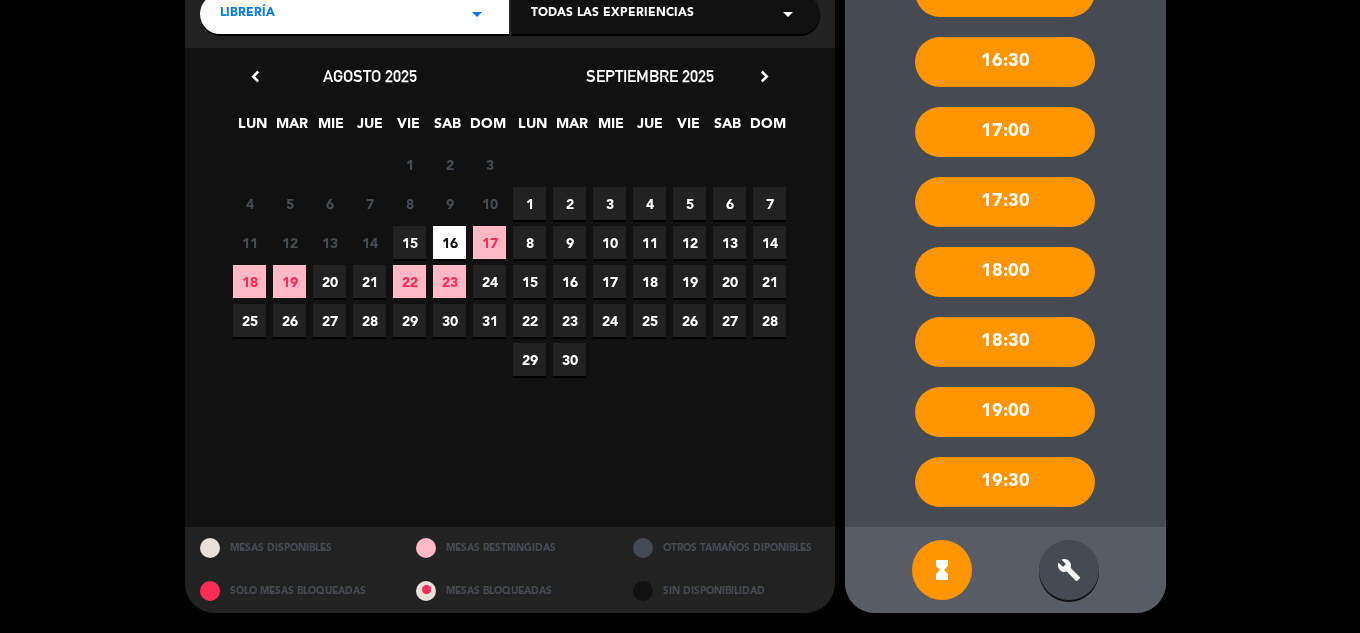
click at [1061, 560] on icon "build" at bounding box center [1069, 570] width 24 height 24
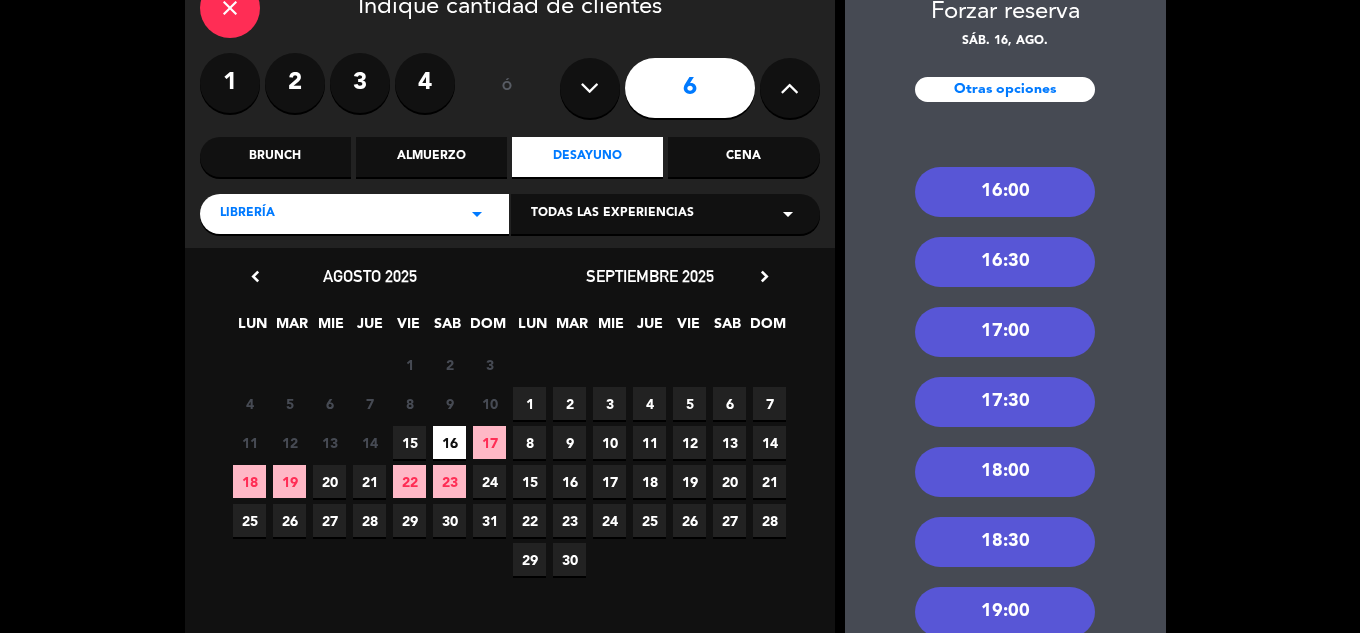
click at [1032, 398] on div "17:30" at bounding box center [1005, 402] width 180 height 50
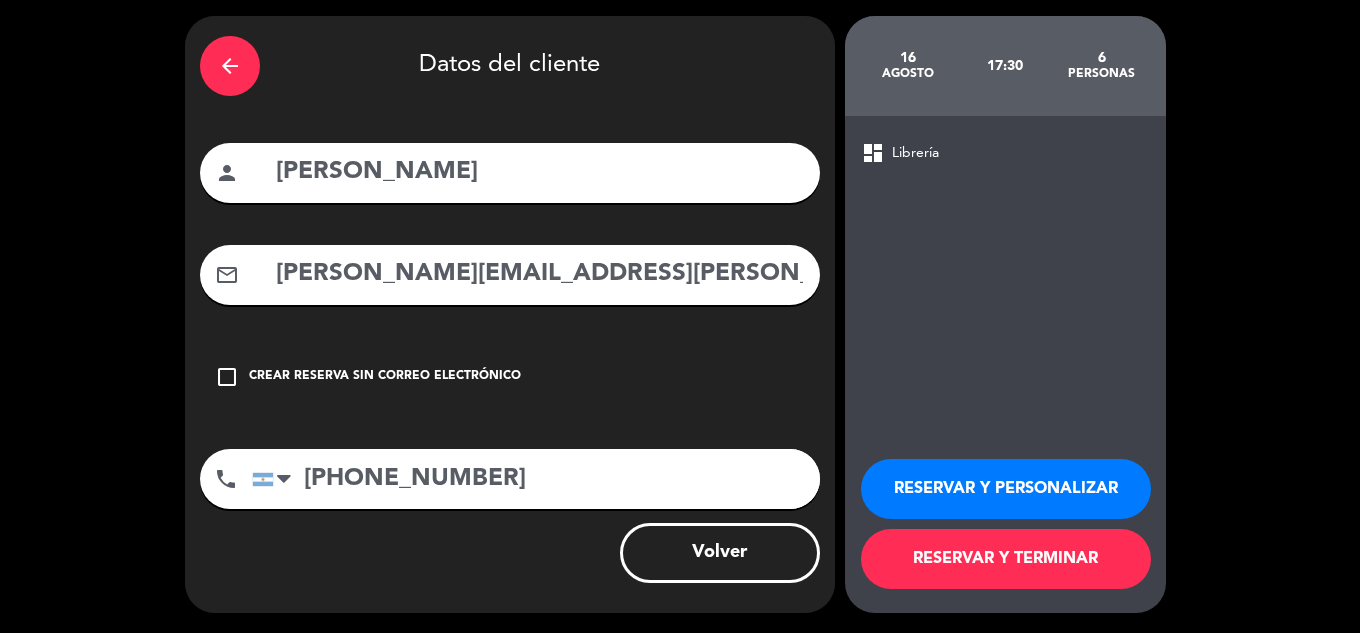
scroll to position [64, 0]
click at [993, 560] on button "RESERVAR Y TERMINAR" at bounding box center [1006, 559] width 290 height 60
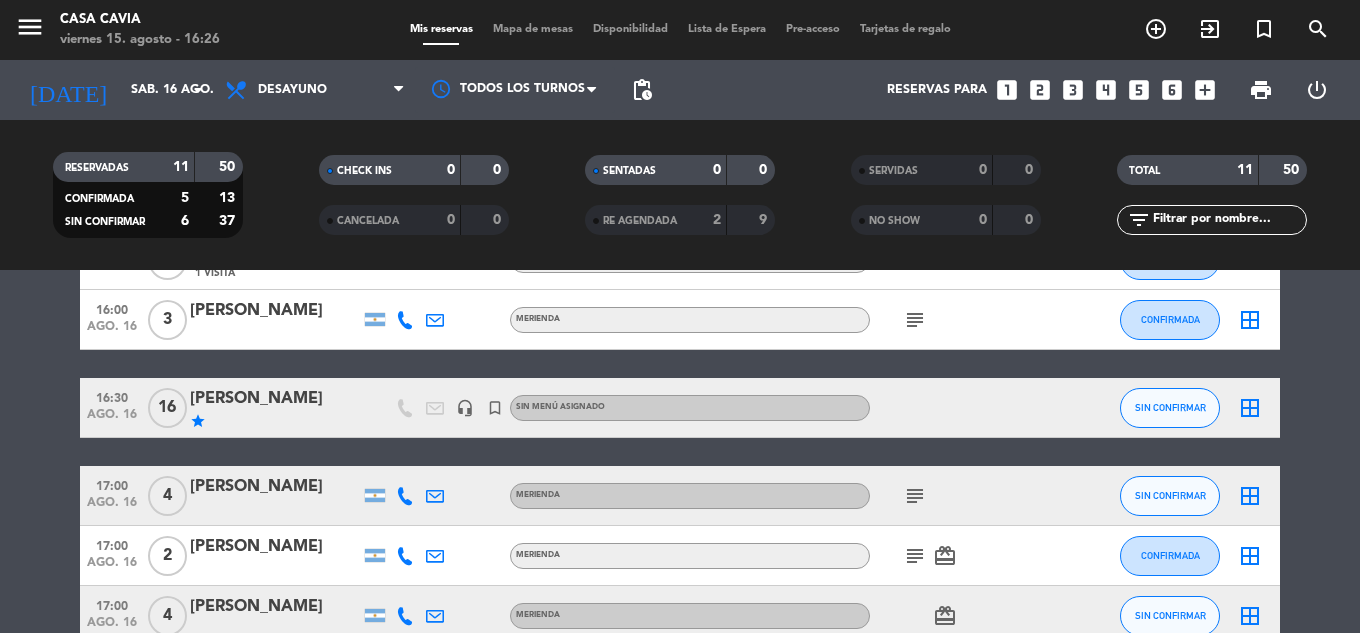
scroll to position [373, 0]
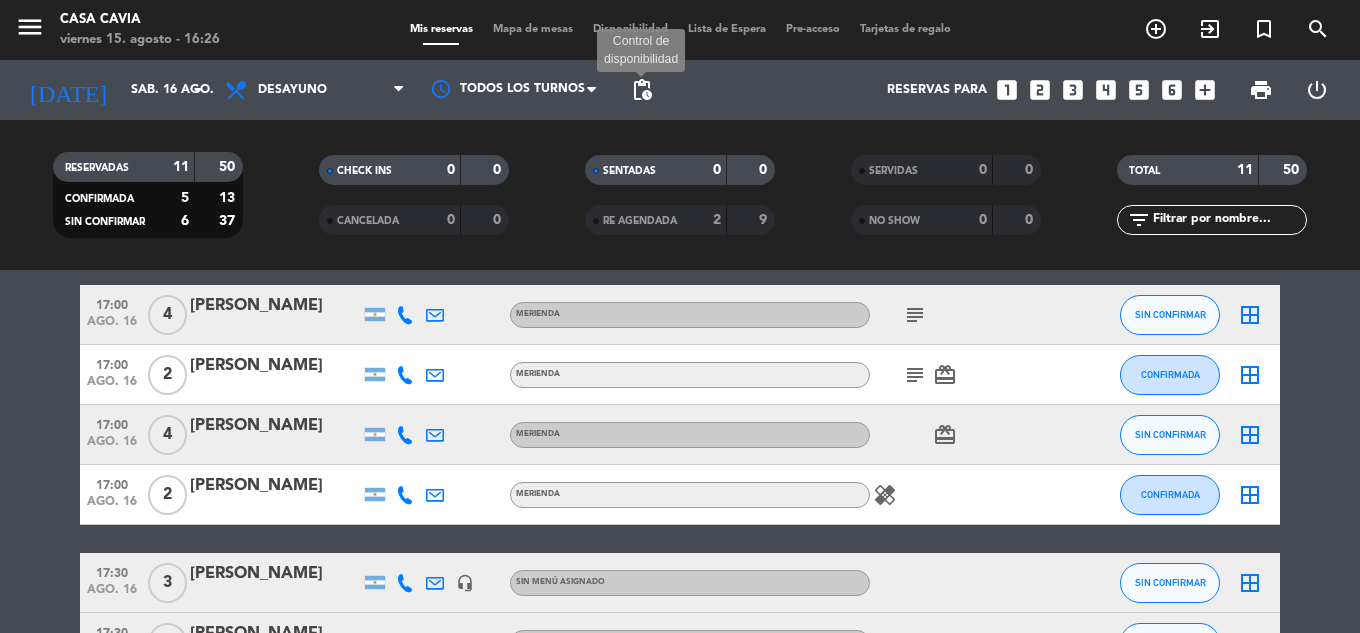
click at [647, 92] on span "pending_actions" at bounding box center [642, 90] width 24 height 24
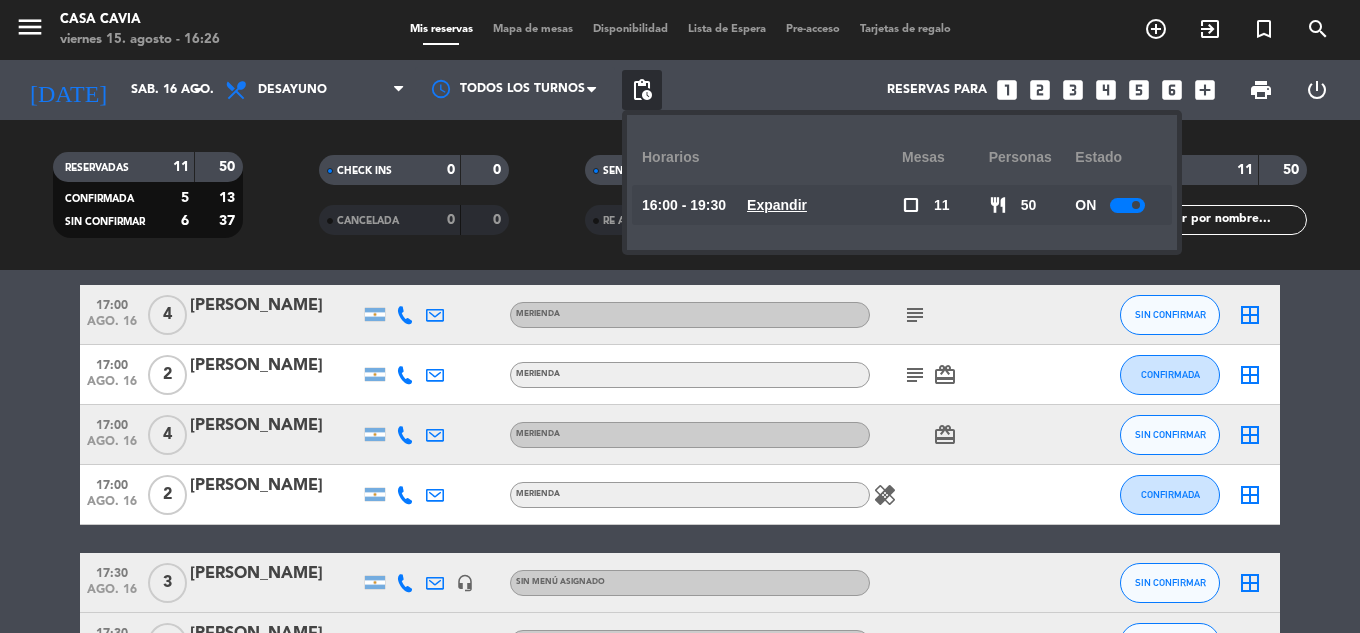
click at [800, 198] on u "Expandir" at bounding box center [777, 205] width 60 height 16
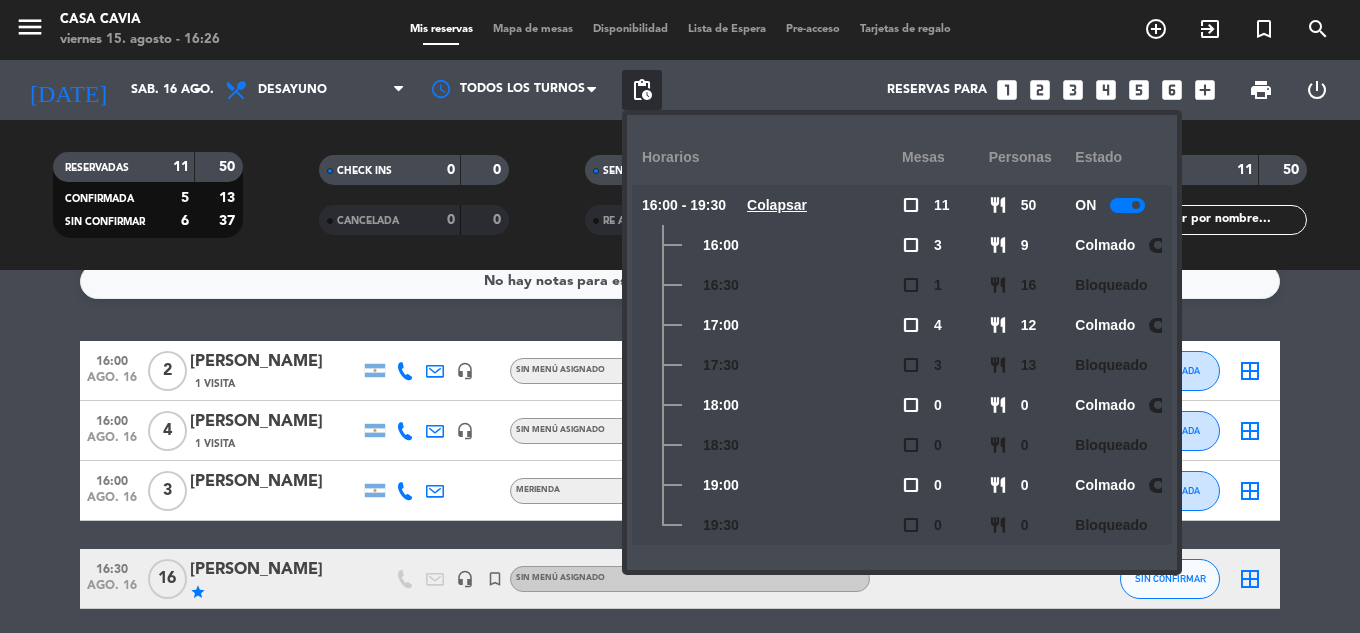
scroll to position [0, 0]
